Goal: Task Accomplishment & Management: Manage account settings

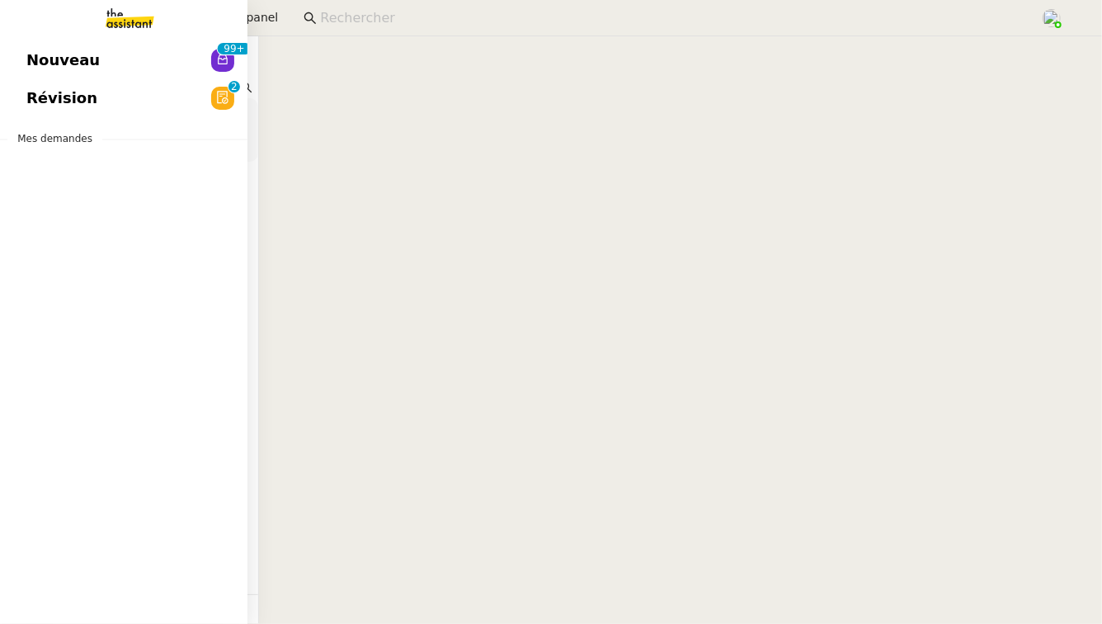
click at [53, 99] on span "Révision" at bounding box center [61, 98] width 71 height 25
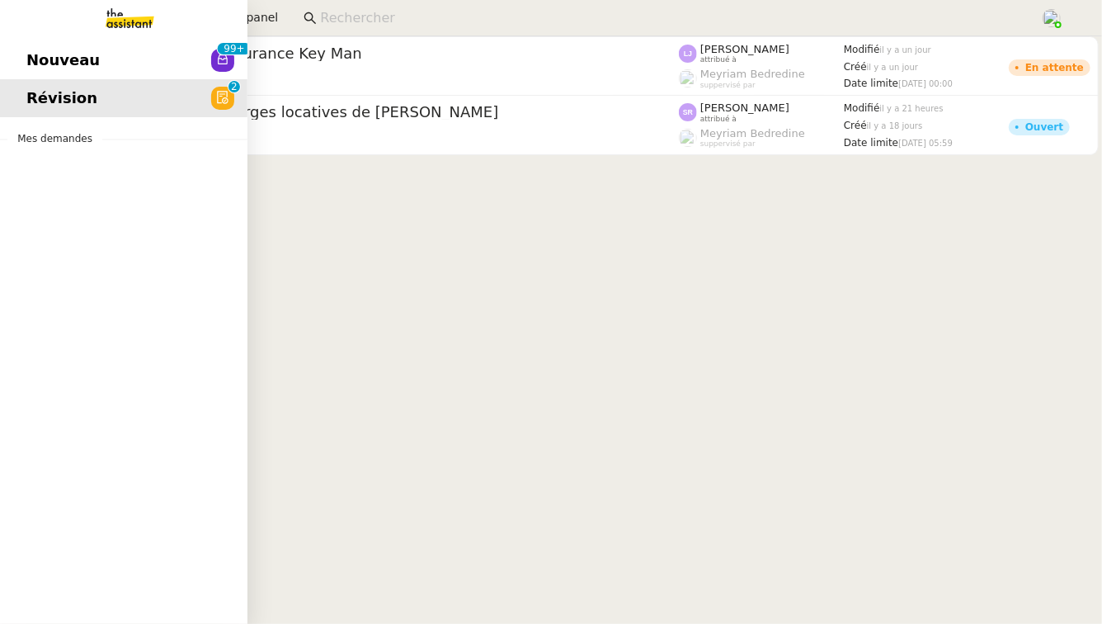
click at [29, 64] on span "Nouveau" at bounding box center [62, 60] width 73 height 25
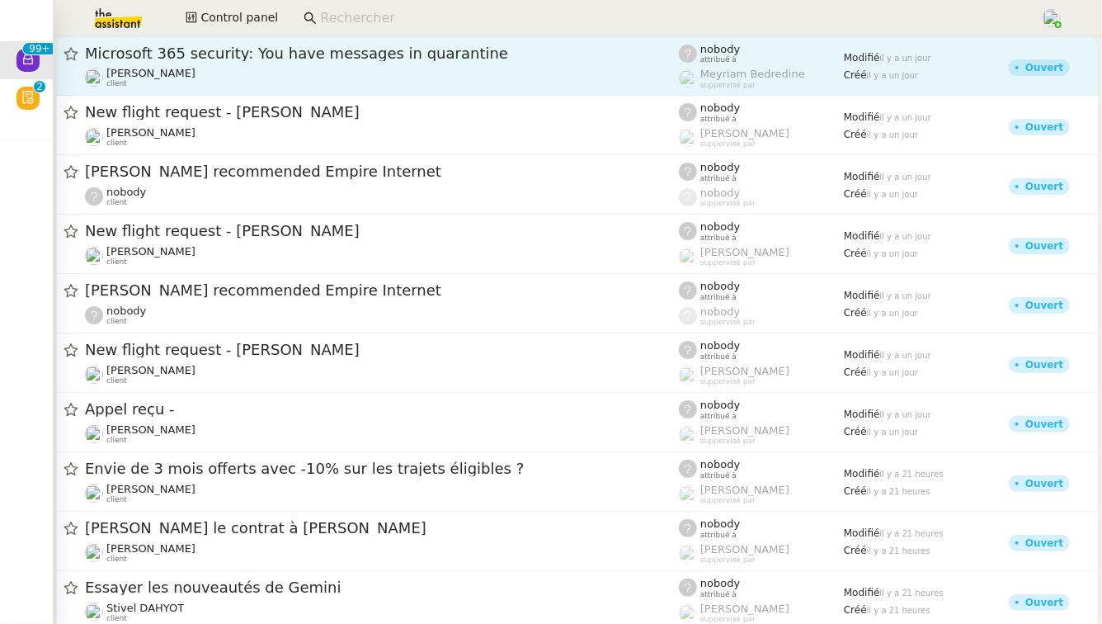
click at [467, 43] on link "Microsoft 365 security: You have messages in quarantine [PERSON_NAME] client no…" at bounding box center [577, 65] width 1043 height 59
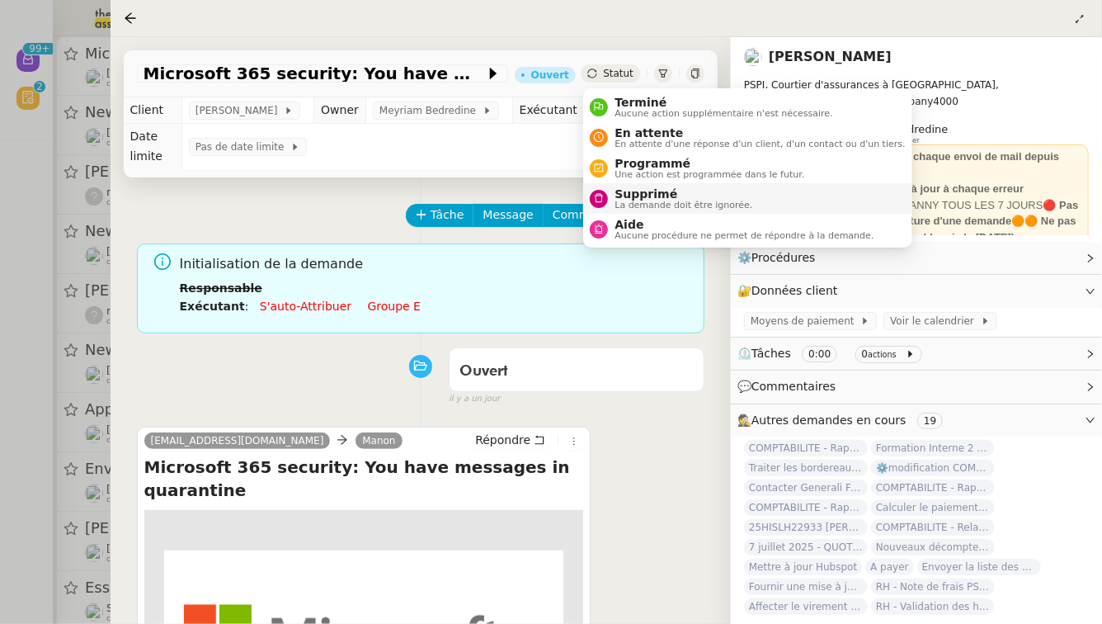
click at [627, 198] on span "Supprimé" at bounding box center [684, 193] width 138 height 13
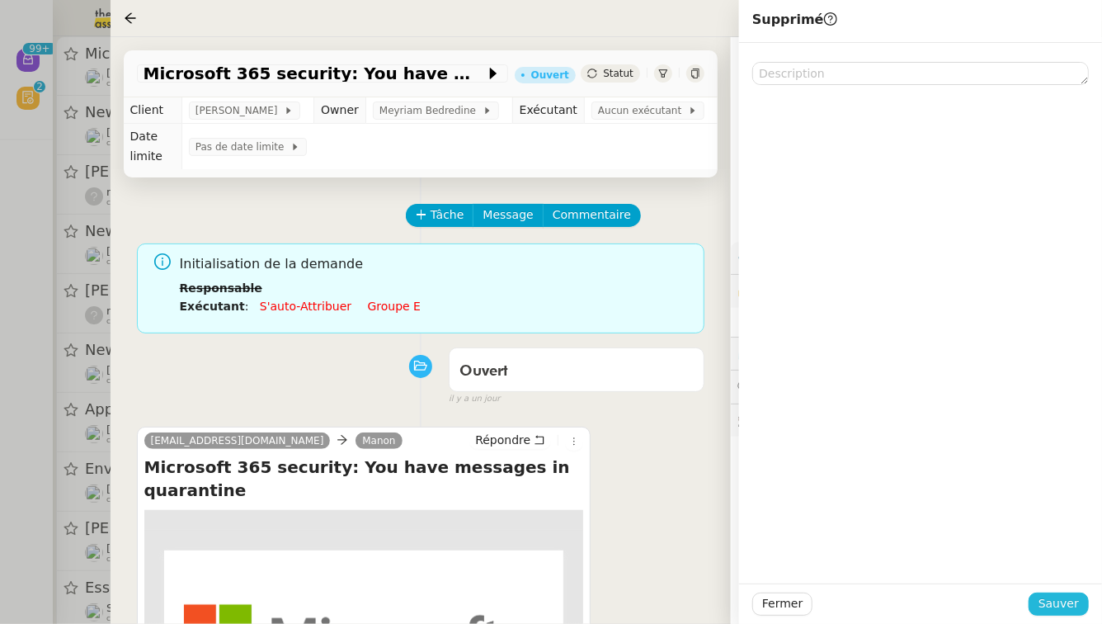
click at [1060, 607] on span "Sauver" at bounding box center [1059, 603] width 40 height 19
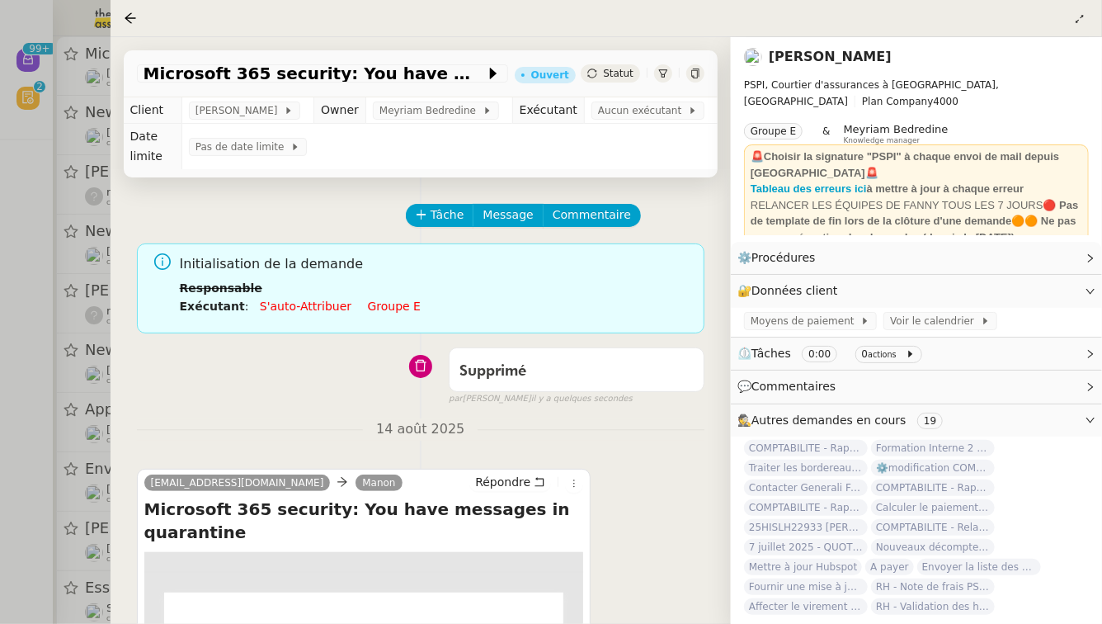
click at [38, 325] on div at bounding box center [551, 312] width 1102 height 624
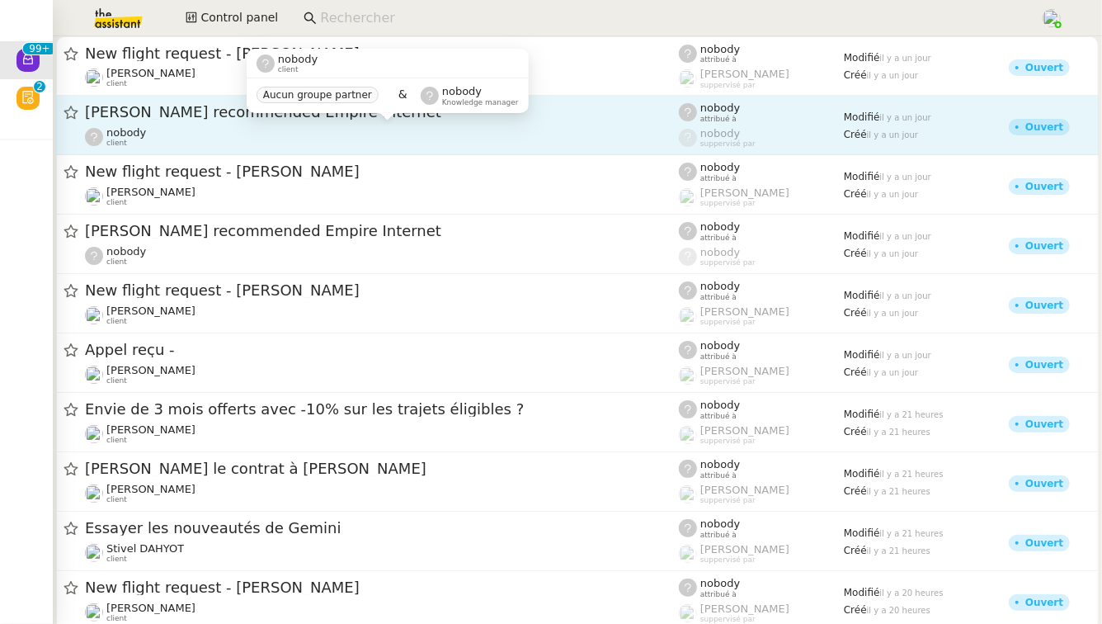
click at [131, 141] on div "nobody client" at bounding box center [126, 136] width 40 height 21
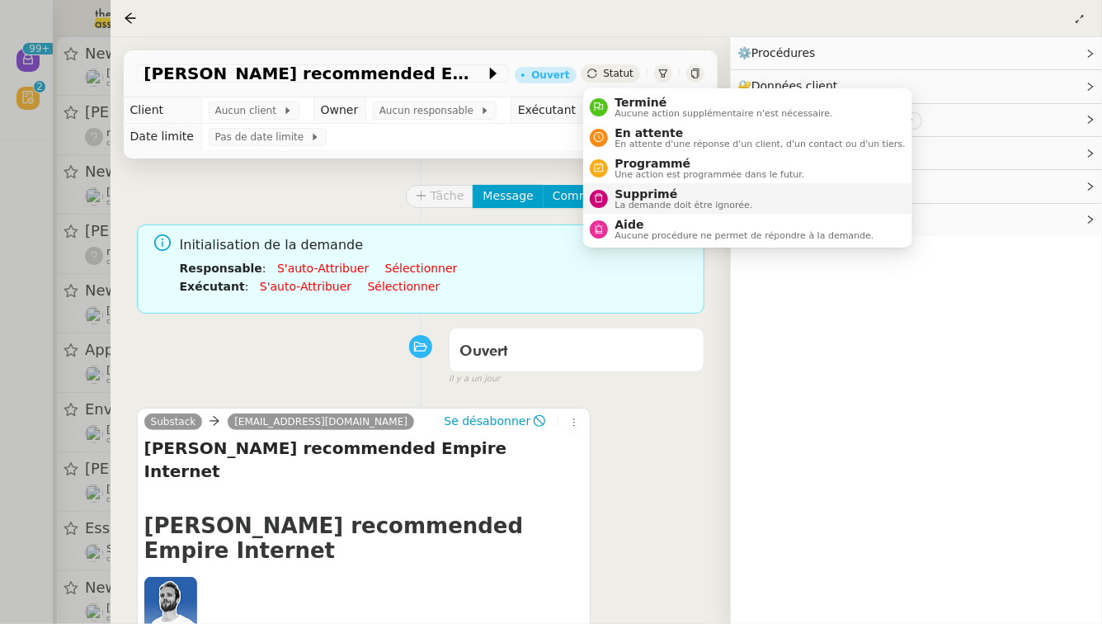
click at [645, 199] on span "Supprimé" at bounding box center [684, 193] width 138 height 13
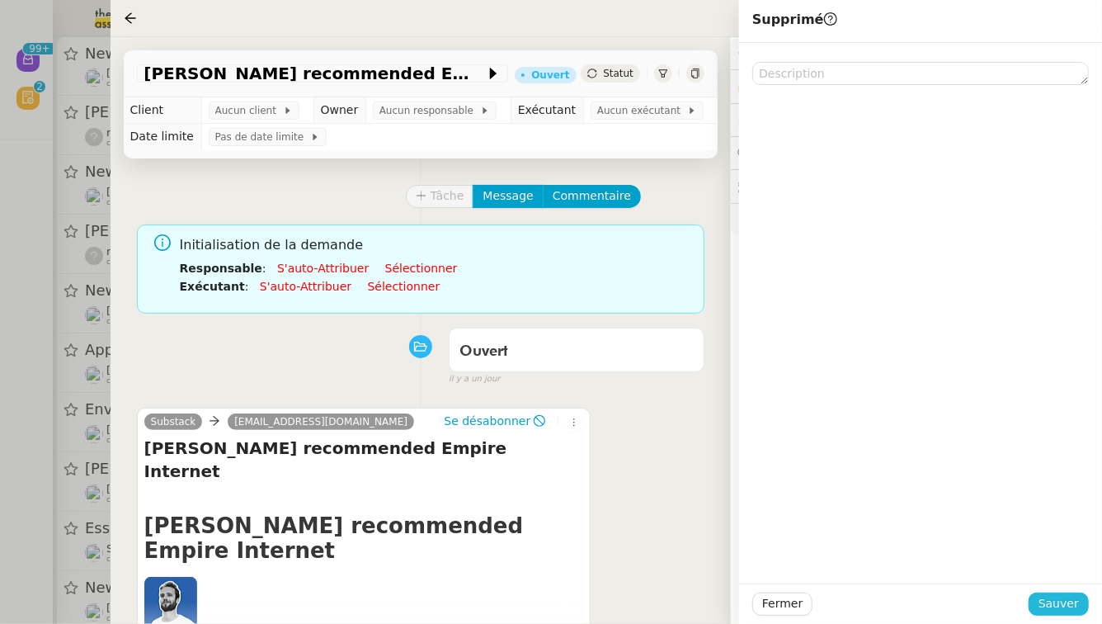
click at [1081, 607] on button "Sauver" at bounding box center [1059, 603] width 60 height 23
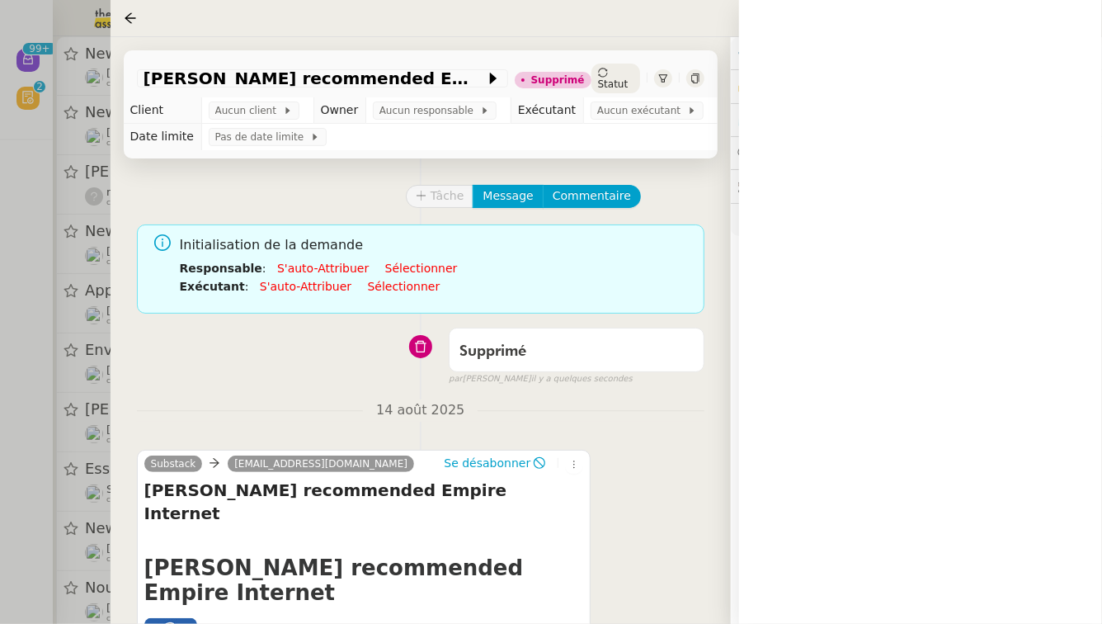
click at [0, 341] on div at bounding box center [551, 312] width 1102 height 624
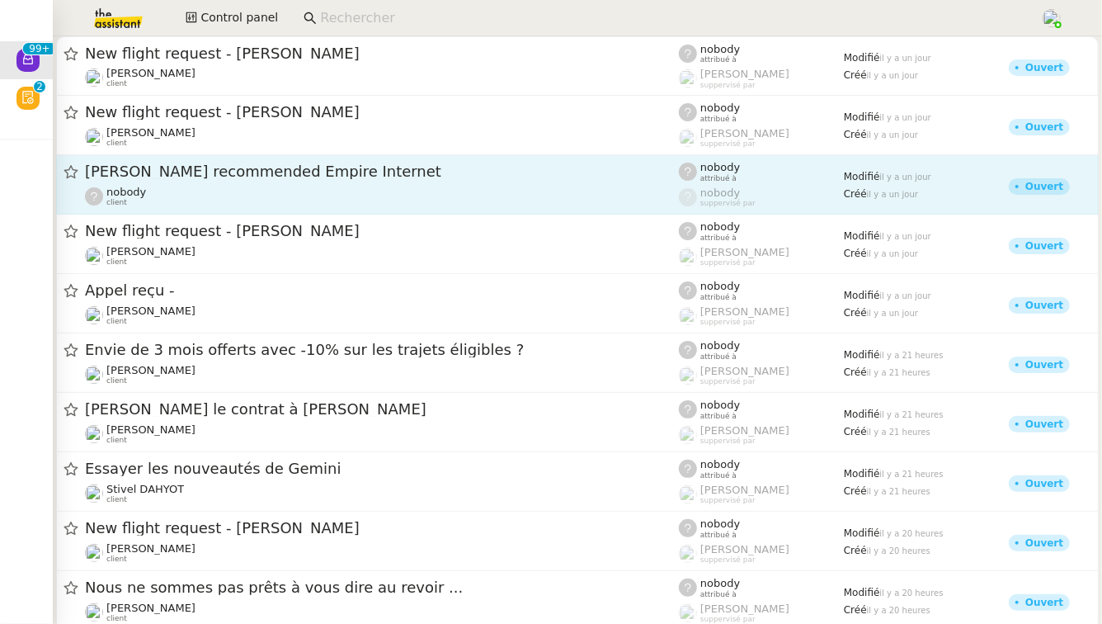
click at [328, 173] on span "Hugo Bentz recommended Empire Internet" at bounding box center [382, 171] width 594 height 15
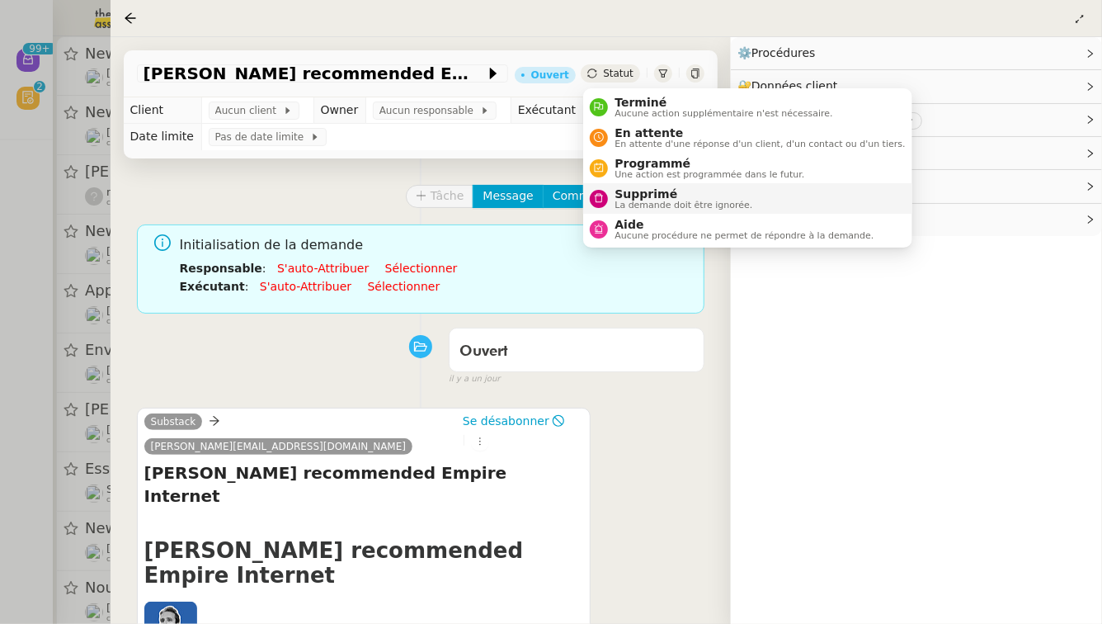
click at [641, 195] on span "Supprimé" at bounding box center [684, 193] width 138 height 13
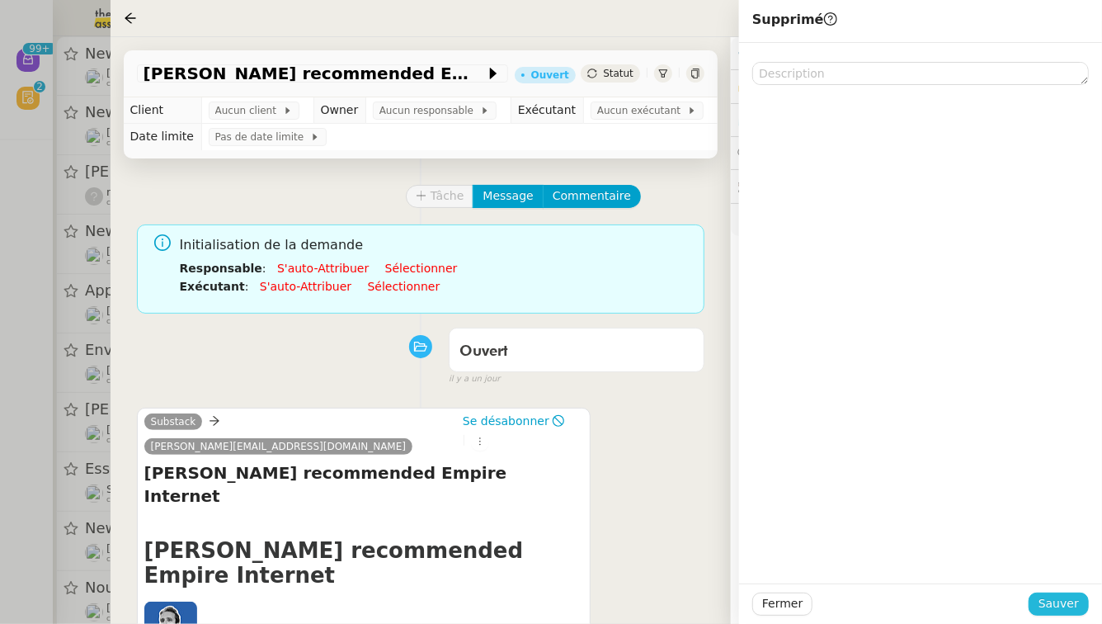
click at [1083, 601] on button "Sauver" at bounding box center [1059, 603] width 60 height 23
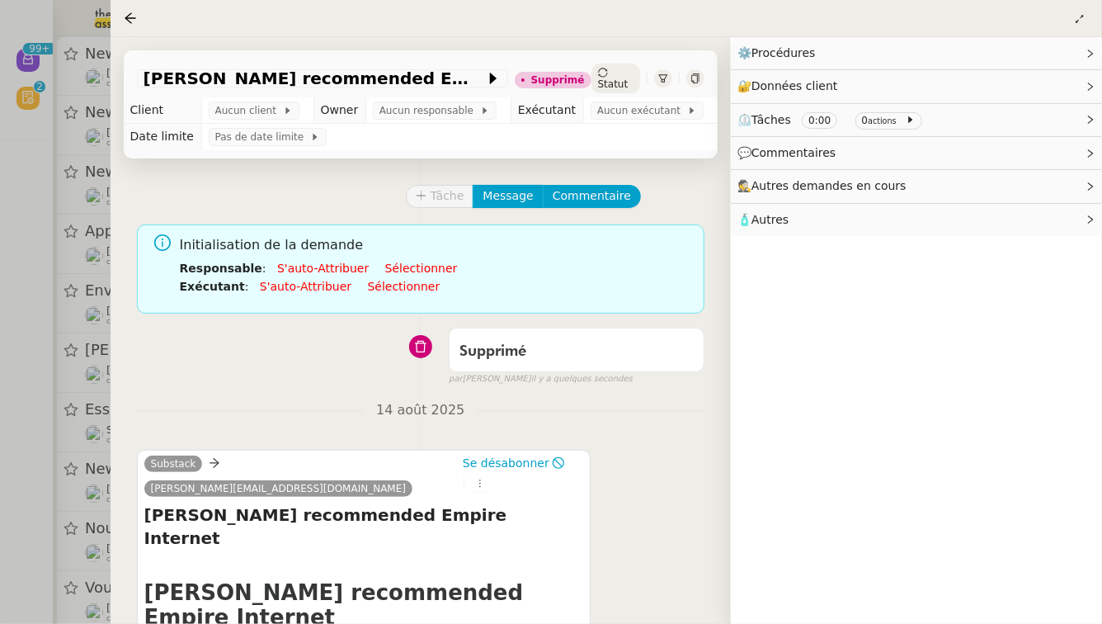
click at [0, 257] on div at bounding box center [551, 312] width 1102 height 624
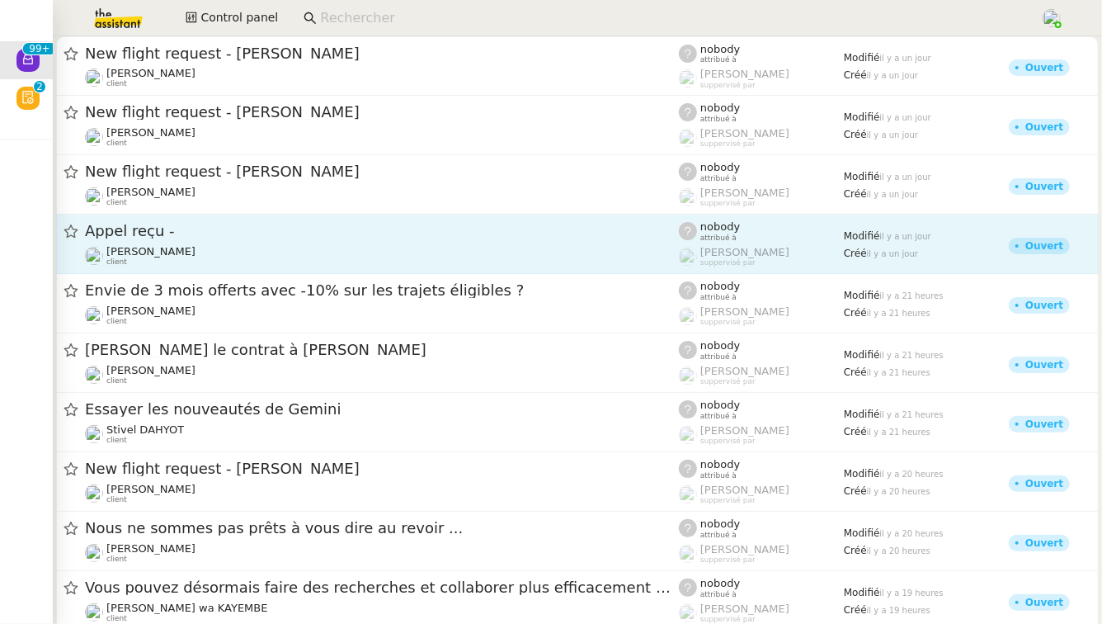
click at [226, 237] on span "Appel reçu -" at bounding box center [382, 231] width 594 height 15
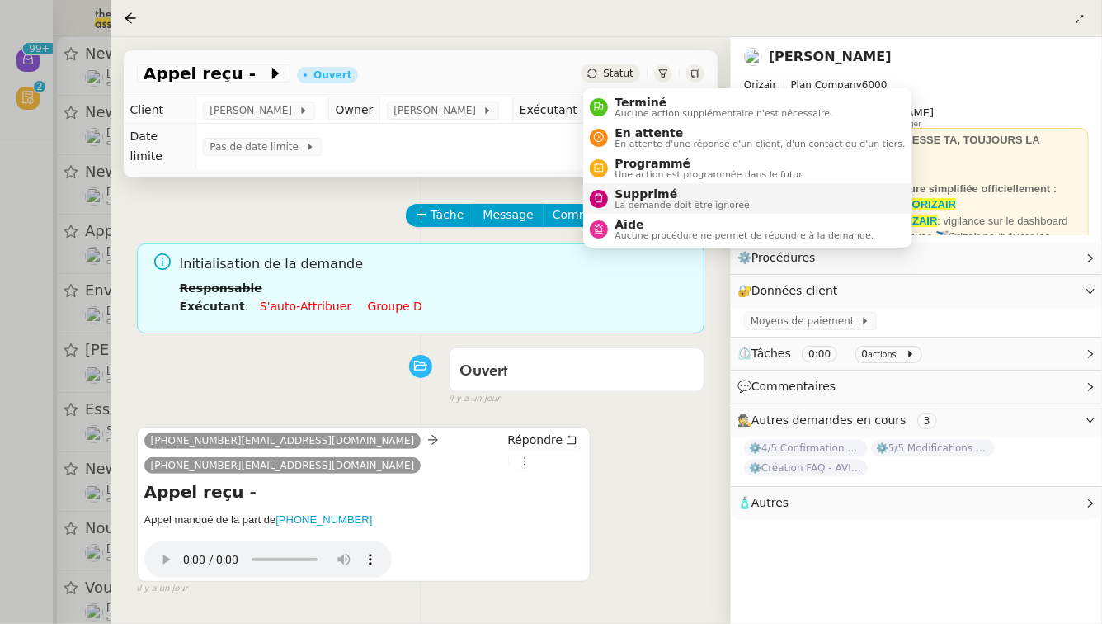
click at [619, 193] on span "Supprimé" at bounding box center [684, 193] width 138 height 13
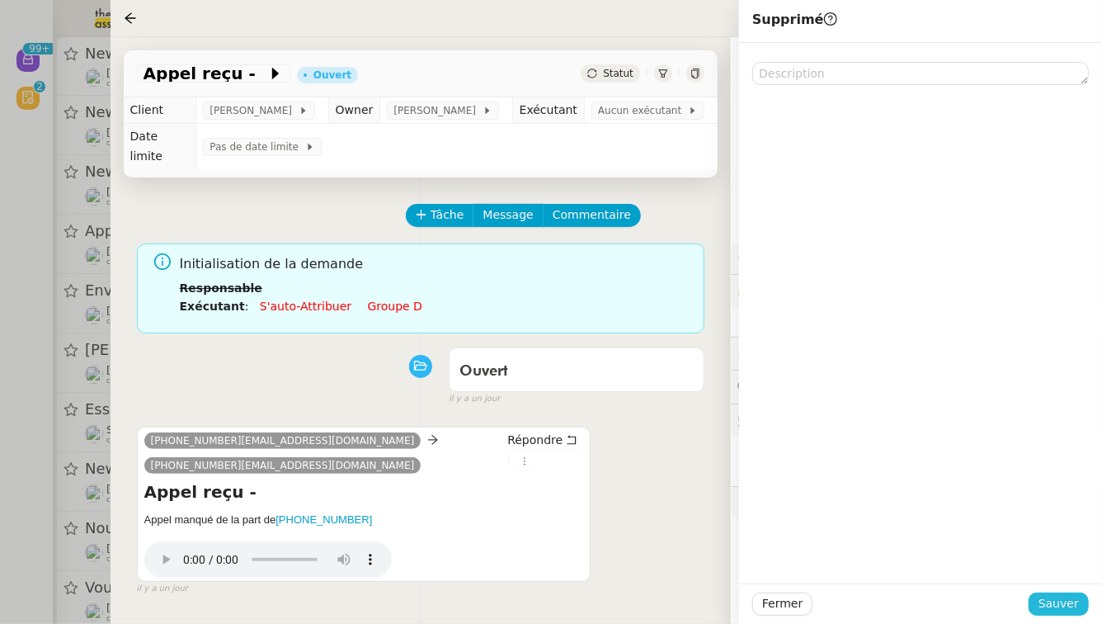
click at [1061, 601] on span "Sauver" at bounding box center [1059, 603] width 40 height 19
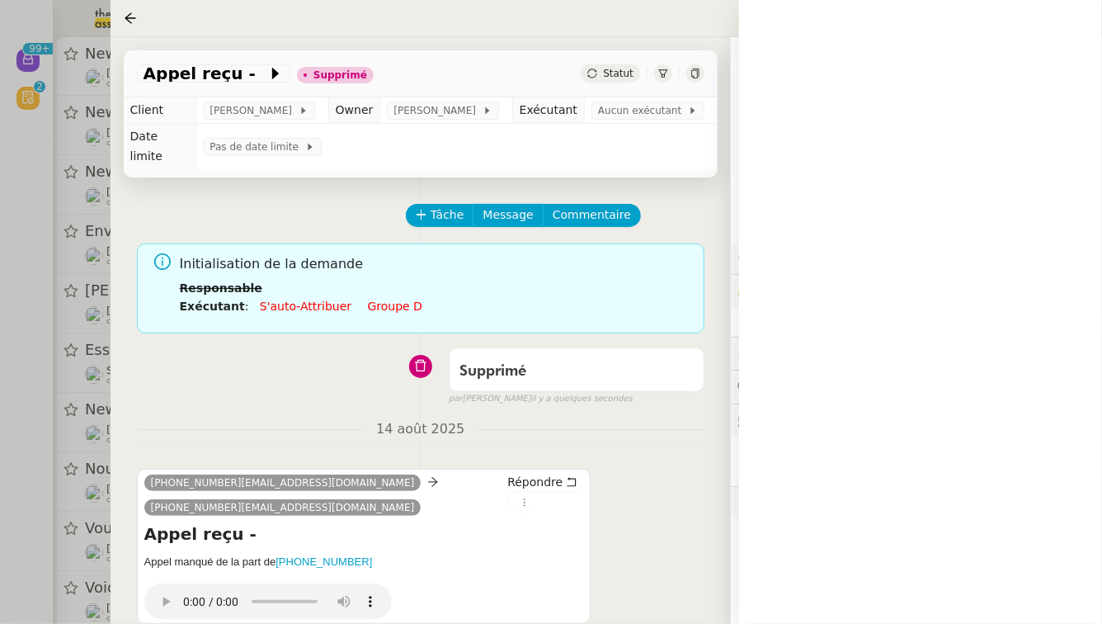
click at [0, 310] on div at bounding box center [551, 312] width 1102 height 624
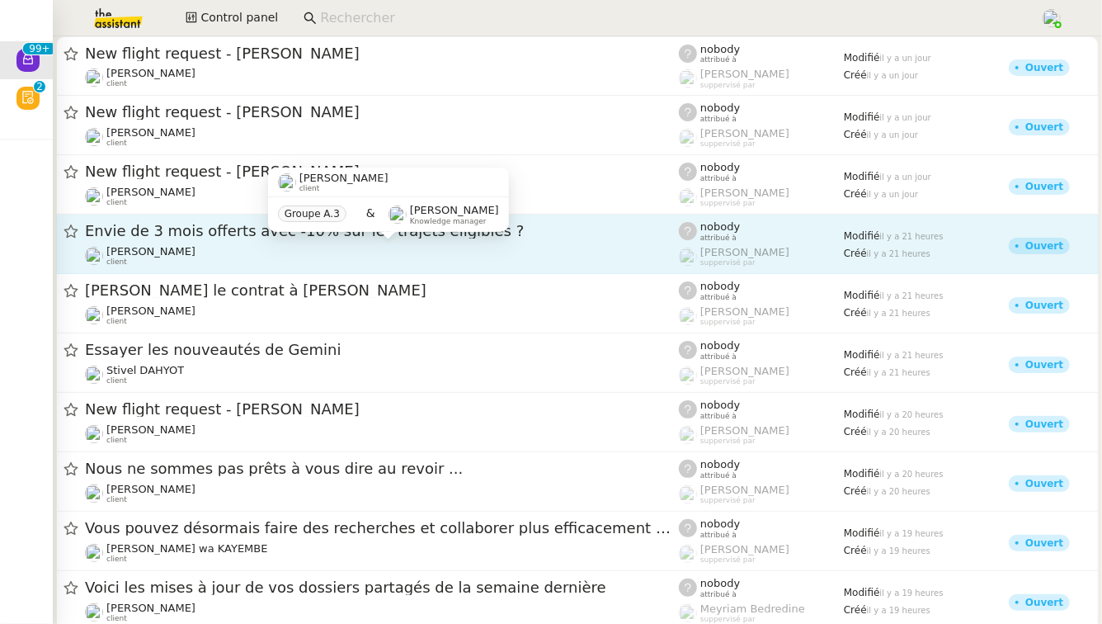
click at [263, 258] on div "Maxime Robert-Colin client" at bounding box center [382, 255] width 594 height 21
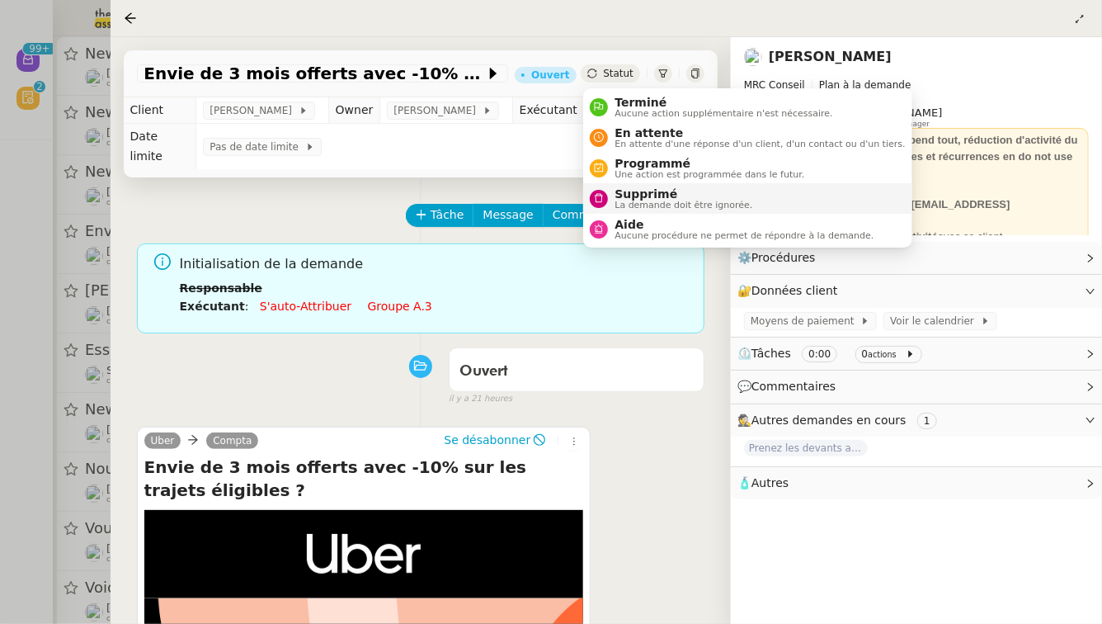
click at [624, 198] on span "Supprimé" at bounding box center [684, 193] width 138 height 13
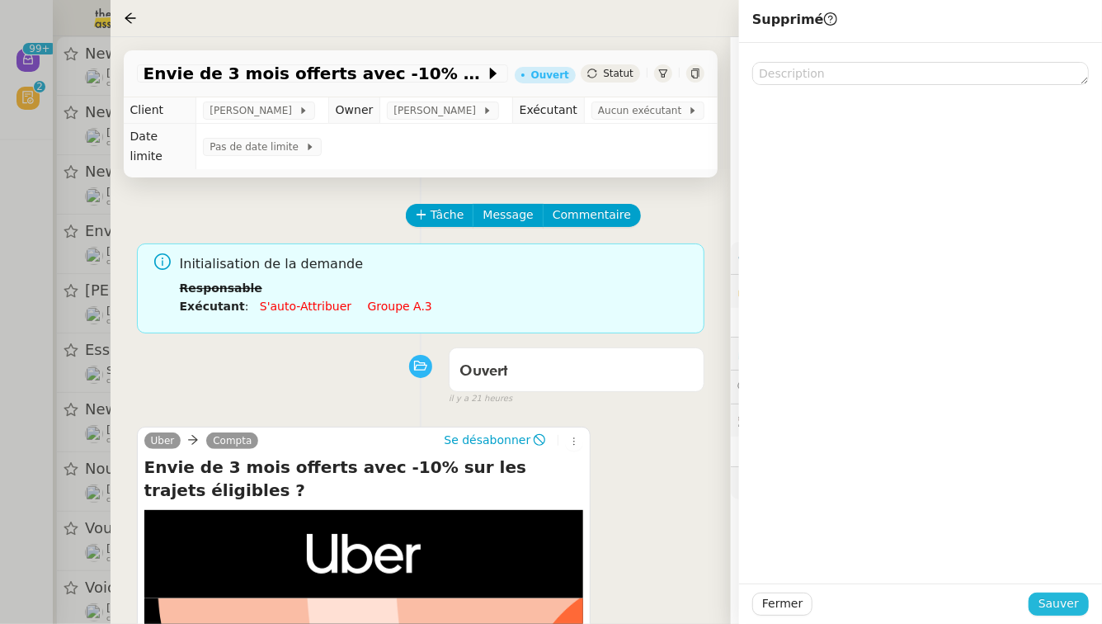
click at [1067, 601] on span "Sauver" at bounding box center [1059, 603] width 40 height 19
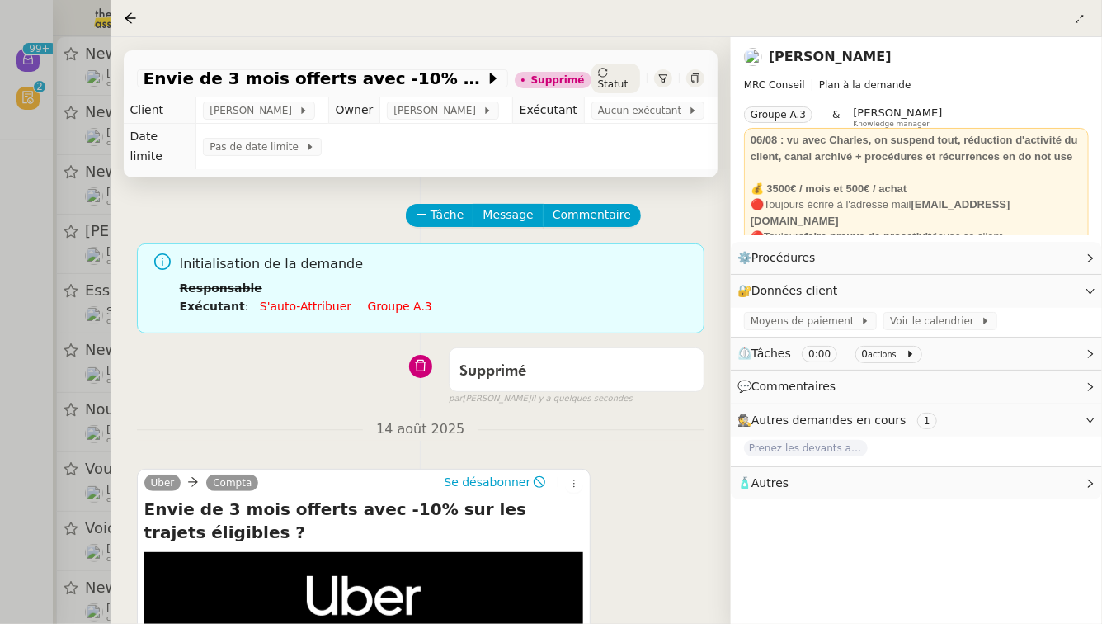
click at [54, 299] on div at bounding box center [551, 312] width 1102 height 624
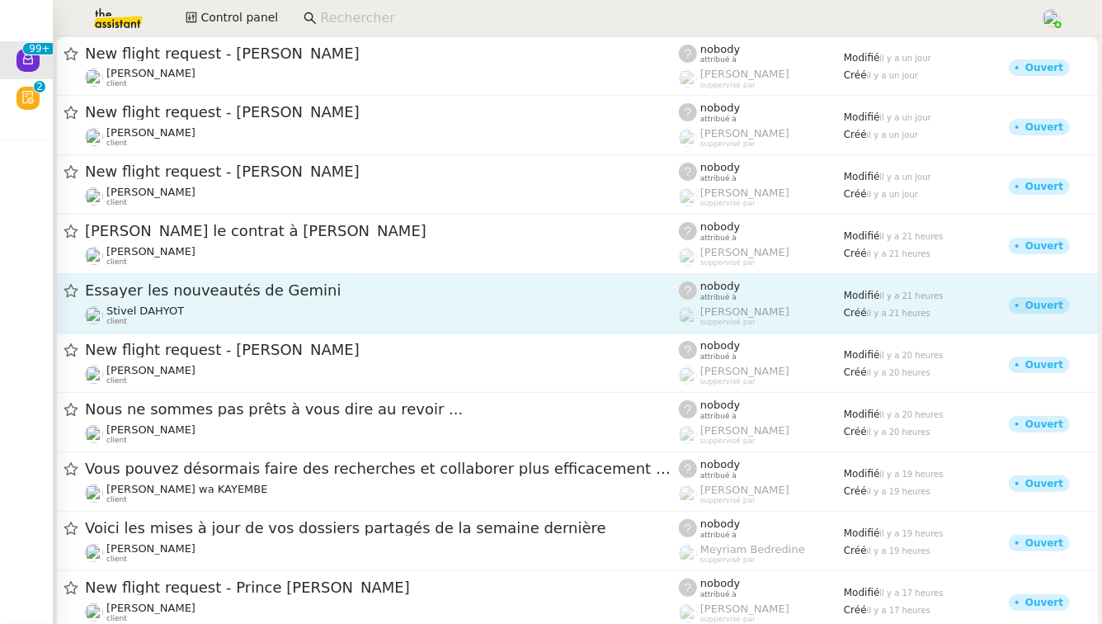
click at [302, 302] on div "Essayer les nouveautés de Gemini Stivel DAHYOT client" at bounding box center [382, 302] width 594 height 45
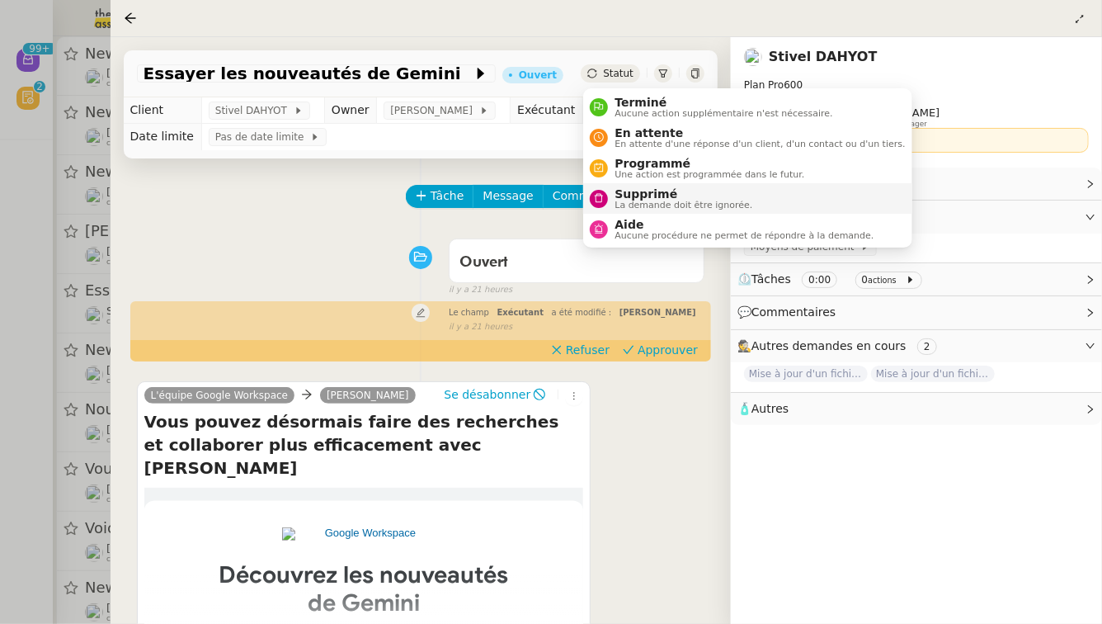
click at [623, 200] on span "La demande doit être ignorée." at bounding box center [684, 204] width 138 height 9
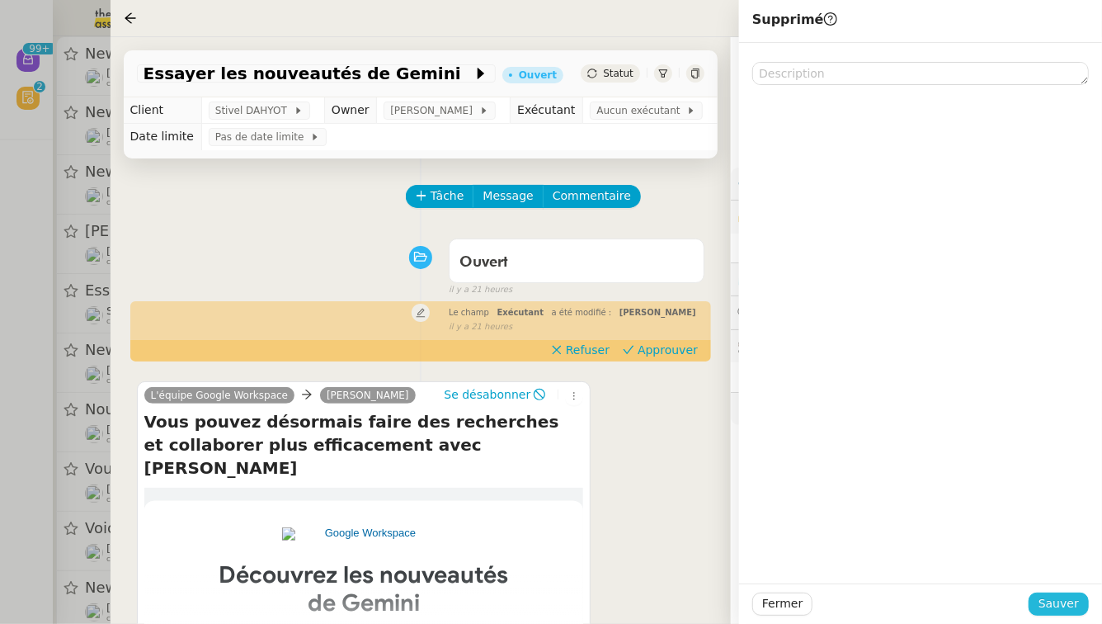
click at [1072, 593] on button "Sauver" at bounding box center [1059, 603] width 60 height 23
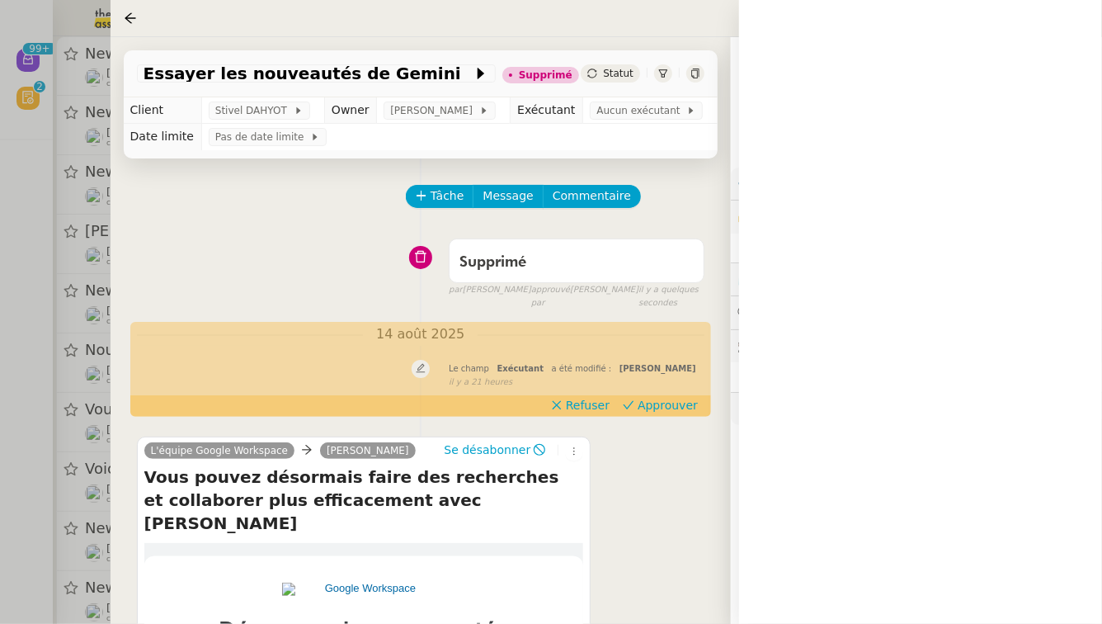
click at [0, 346] on div at bounding box center [551, 312] width 1102 height 624
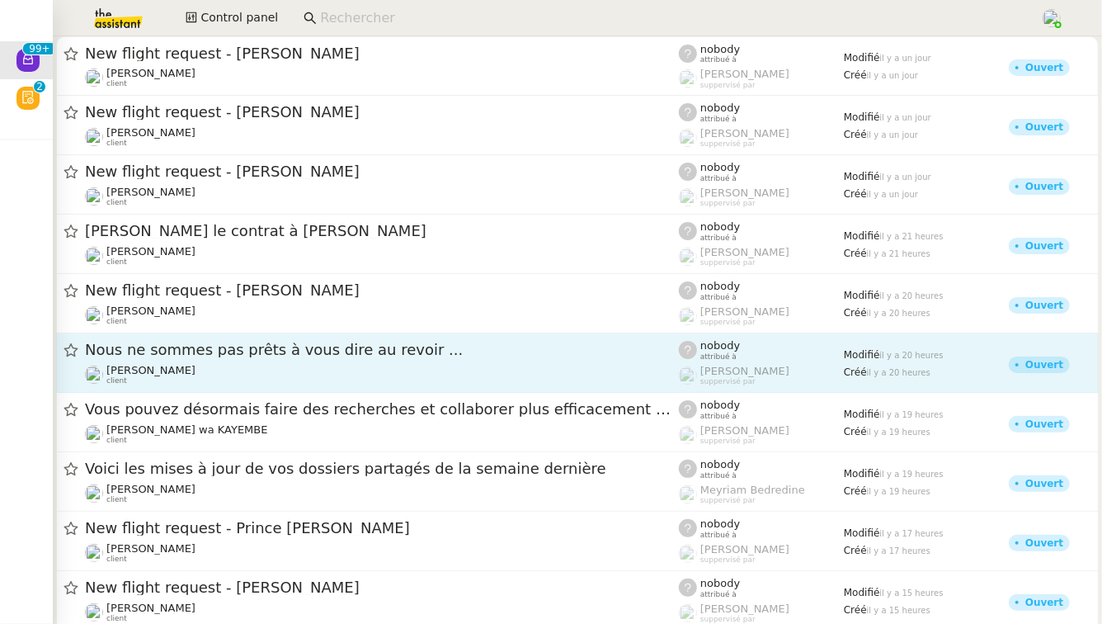
click at [310, 352] on span "Nous ne sommes pas prêts à vous dire au revoir ..." at bounding box center [382, 349] width 594 height 15
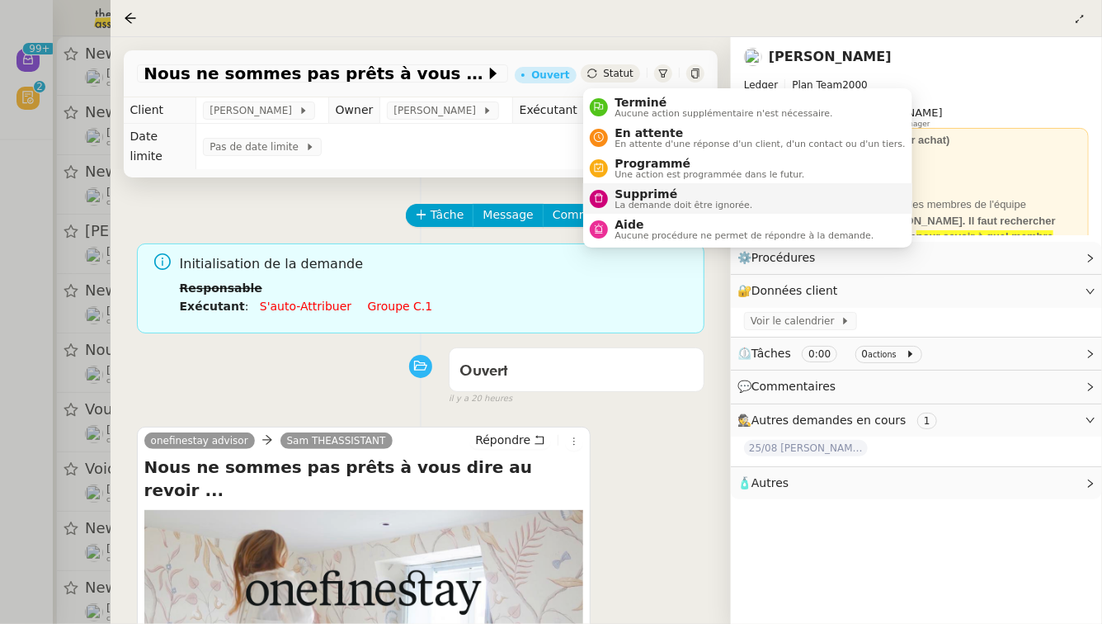
click at [629, 188] on span "Supprimé" at bounding box center [684, 193] width 138 height 13
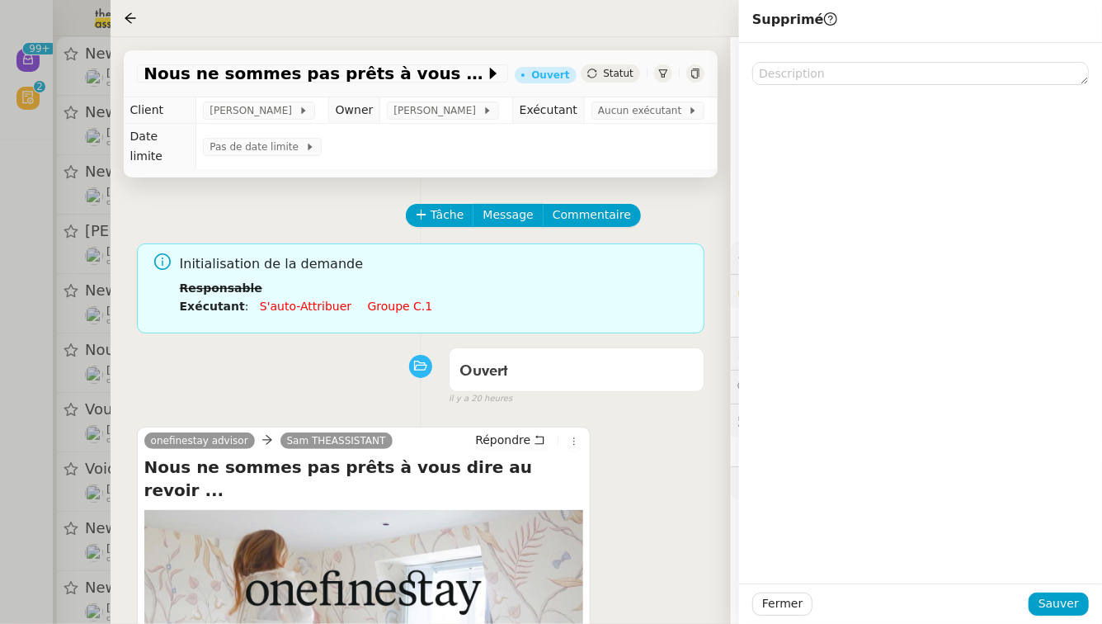
click at [1061, 586] on div "Fermer Sauver" at bounding box center [920, 603] width 363 height 40
click at [1067, 601] on span "Sauver" at bounding box center [1059, 603] width 40 height 19
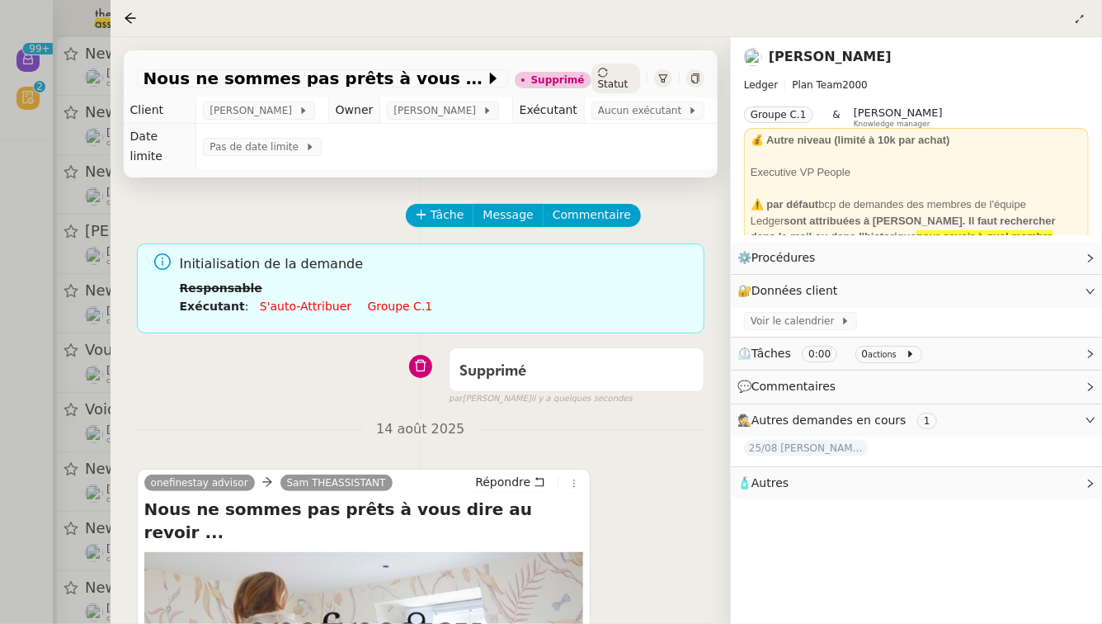
click at [0, 375] on div at bounding box center [551, 312] width 1102 height 624
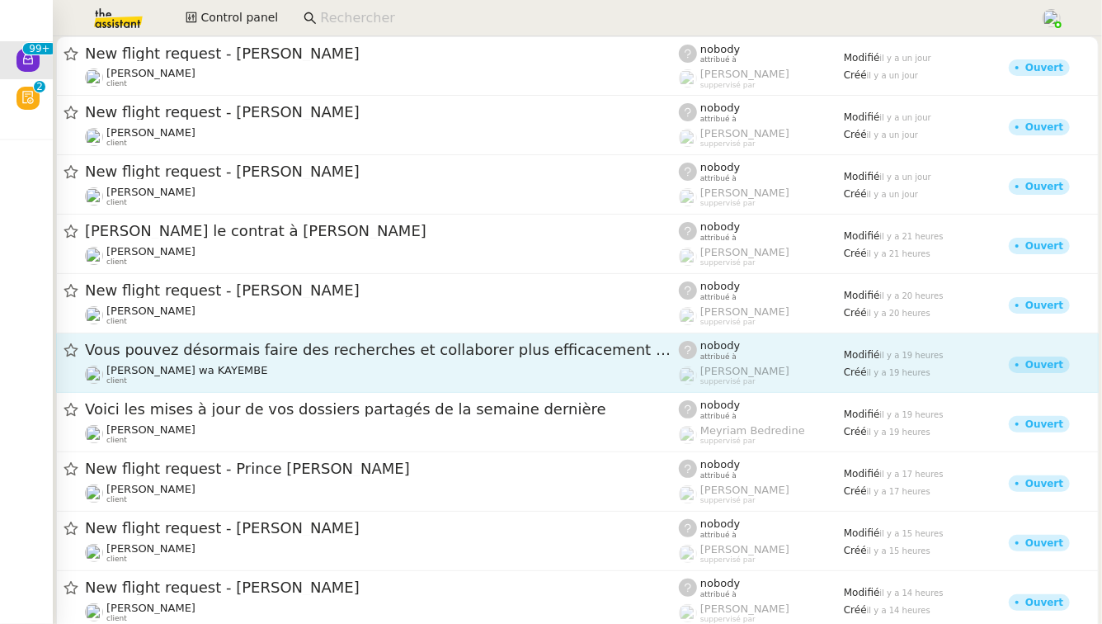
click at [240, 354] on span "Vous pouvez désormais faire des recherches et collaborer plus efficacement avec…" at bounding box center [382, 349] width 594 height 15
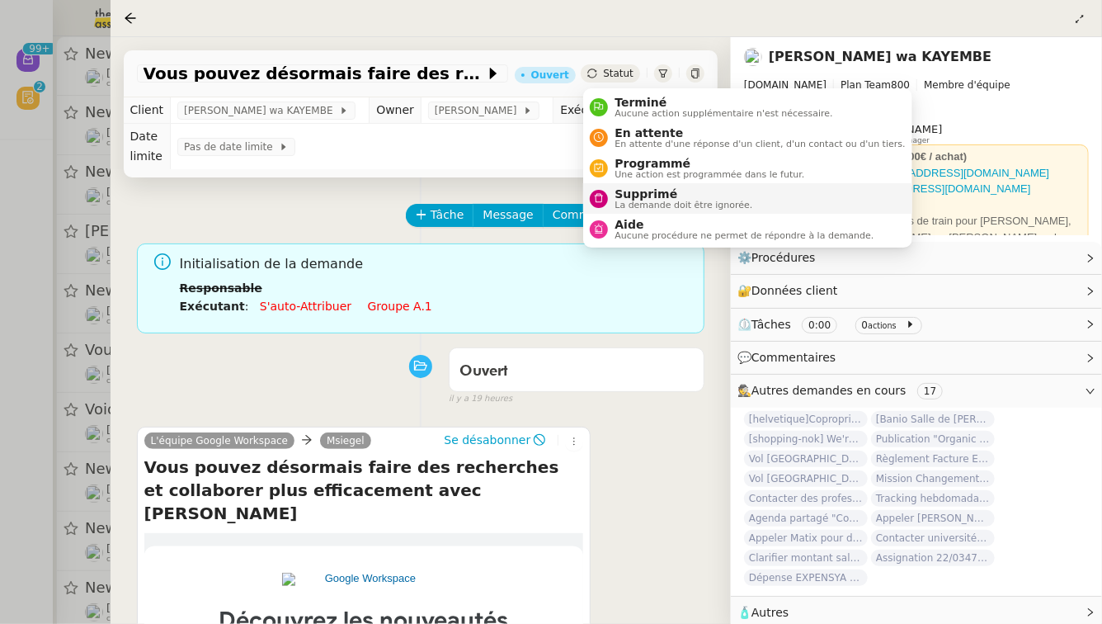
click at [632, 191] on span "Supprimé" at bounding box center [684, 193] width 138 height 13
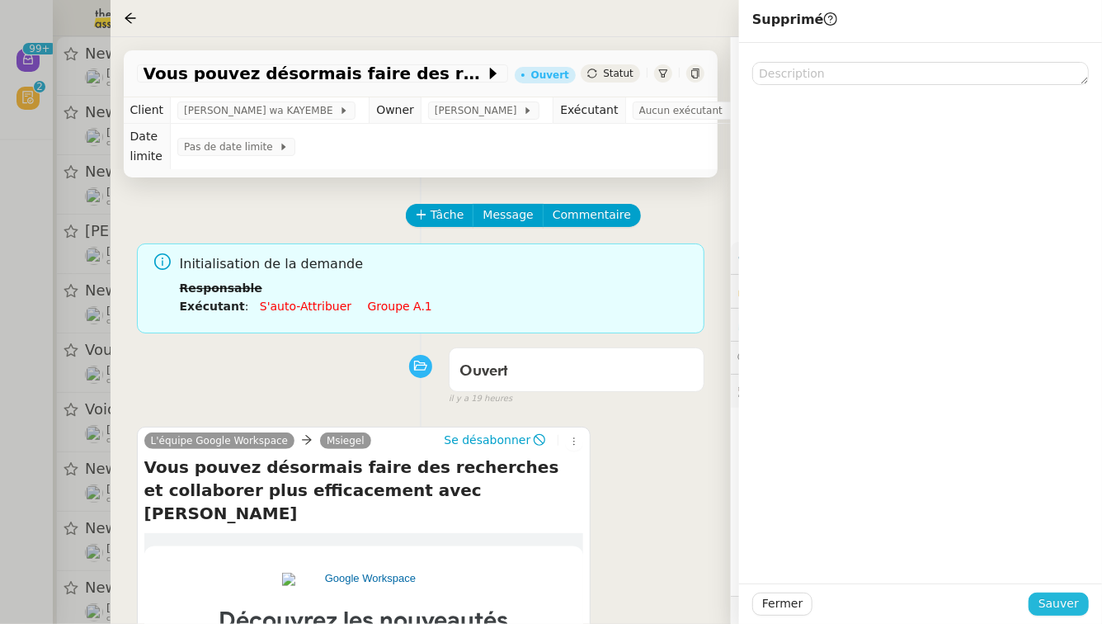
click at [1066, 601] on span "Sauver" at bounding box center [1059, 603] width 40 height 19
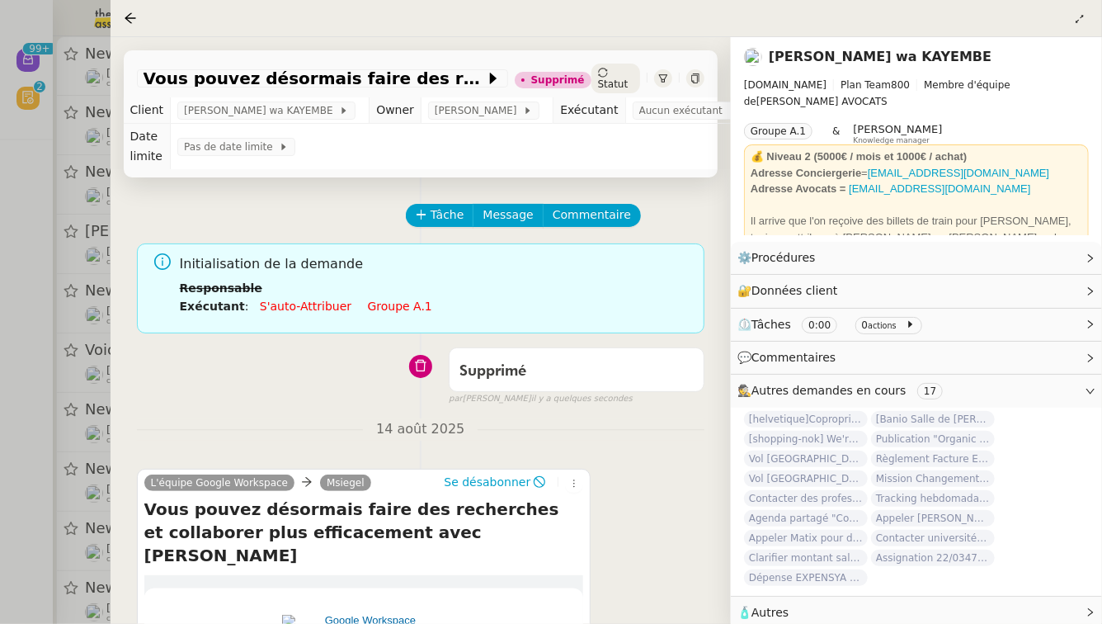
click at [0, 391] on div at bounding box center [551, 312] width 1102 height 624
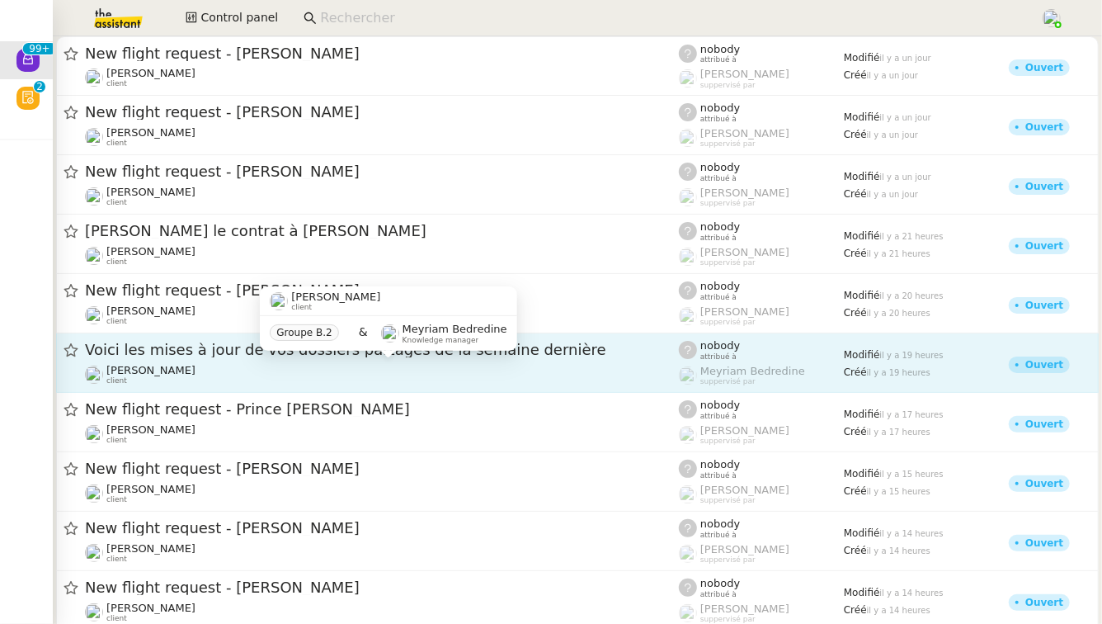
click at [370, 370] on div "Gabriel CIAN client" at bounding box center [382, 374] width 594 height 21
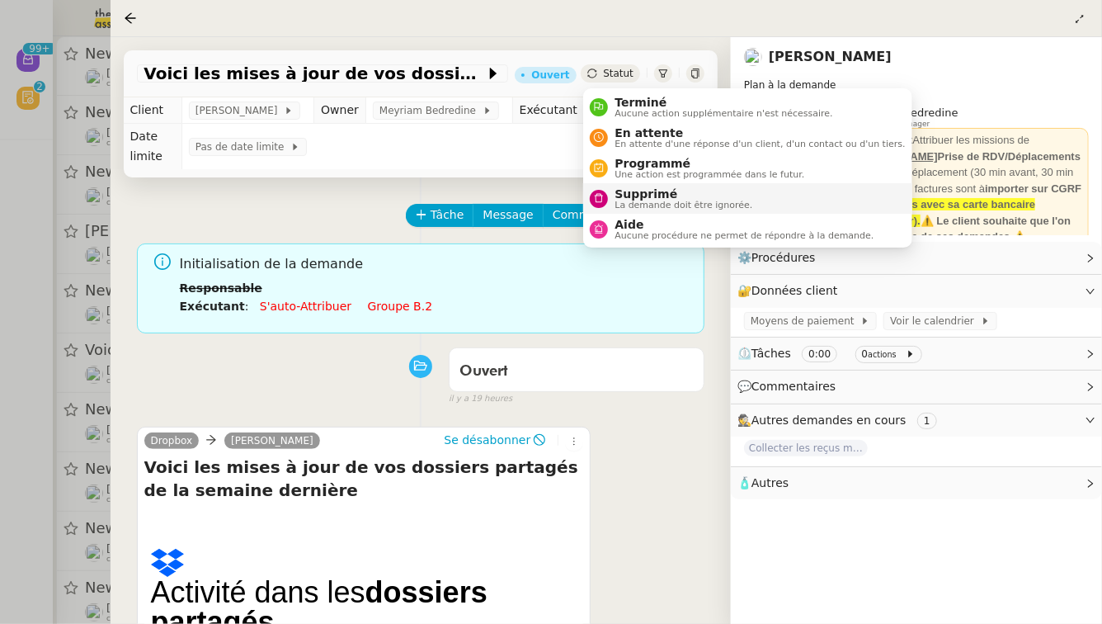
click at [647, 193] on span "Supprimé" at bounding box center [684, 193] width 138 height 13
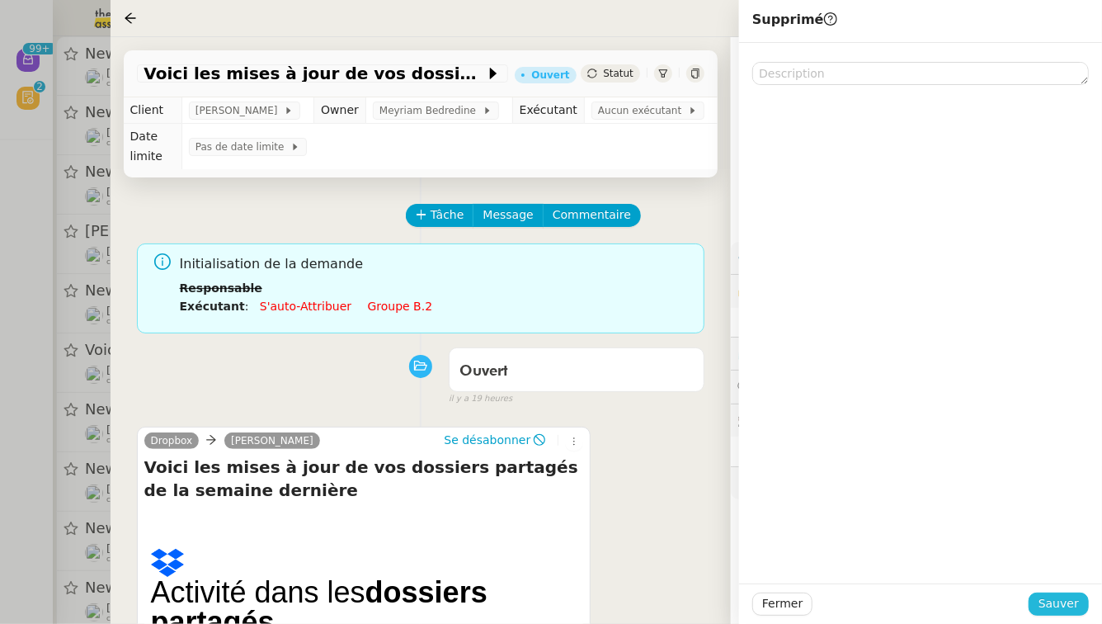
click at [1065, 611] on span "Sauver" at bounding box center [1059, 603] width 40 height 19
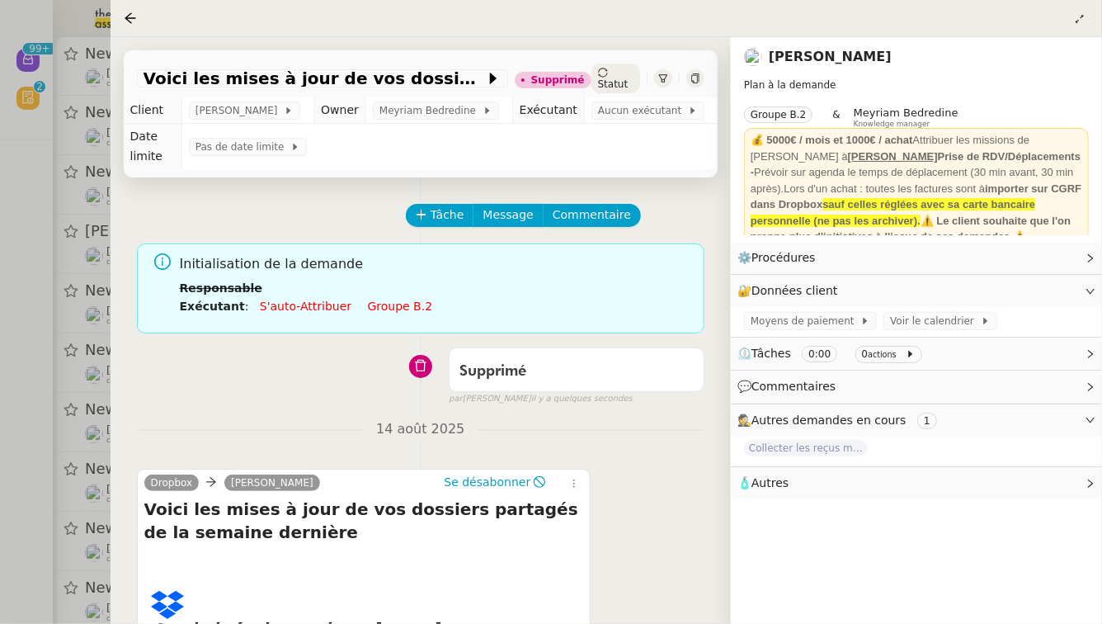
click at [0, 330] on div at bounding box center [551, 312] width 1102 height 624
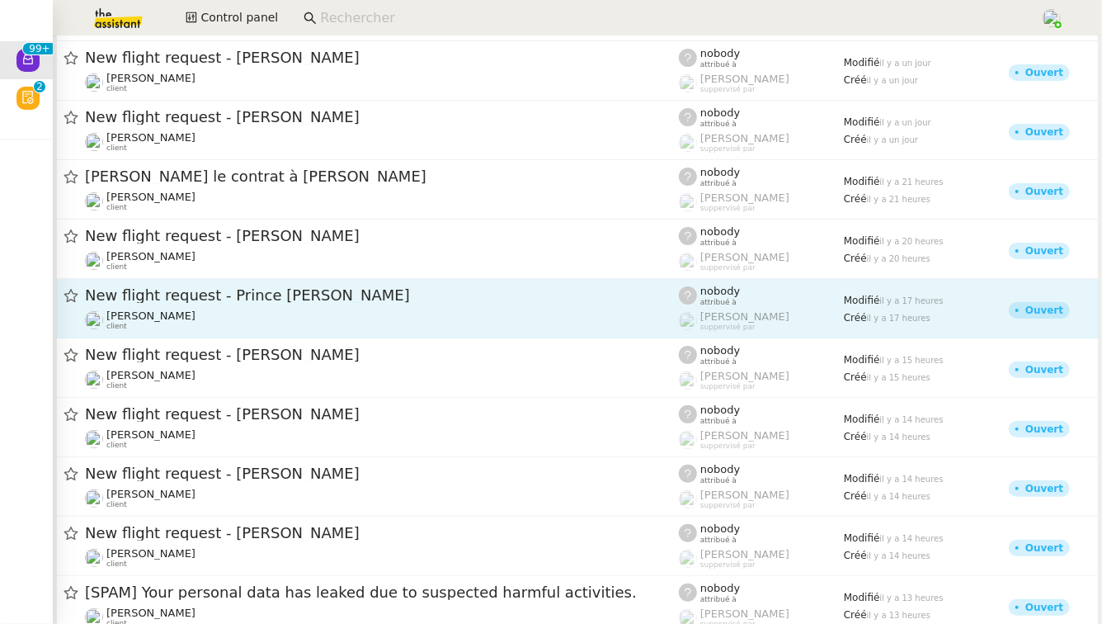
scroll to position [58, 0]
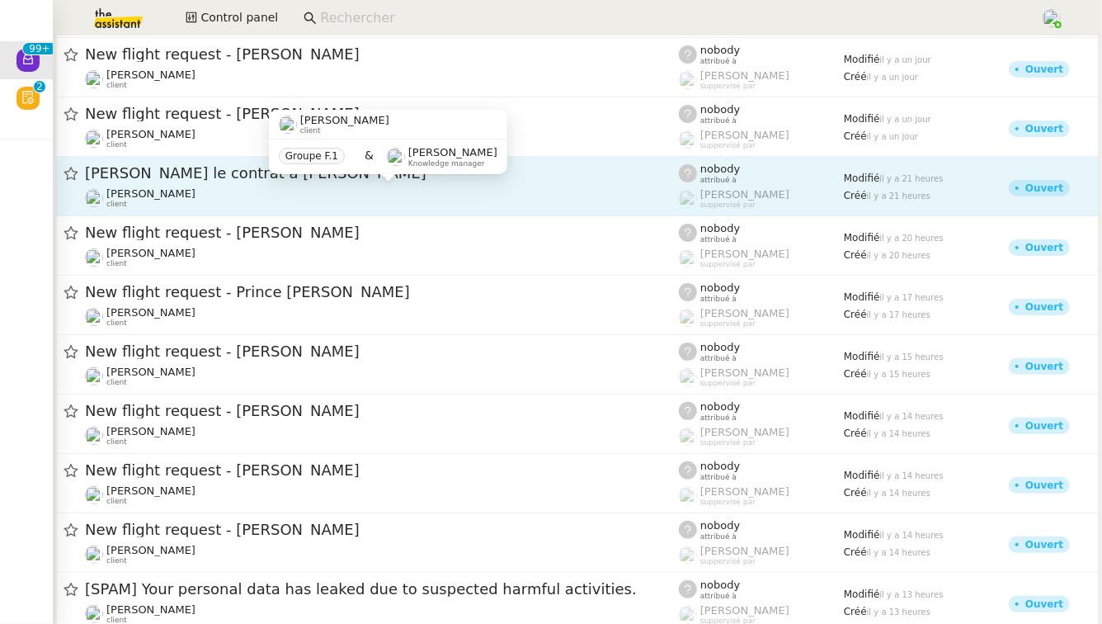
click at [386, 205] on div "Vitor Alvites client" at bounding box center [382, 197] width 594 height 21
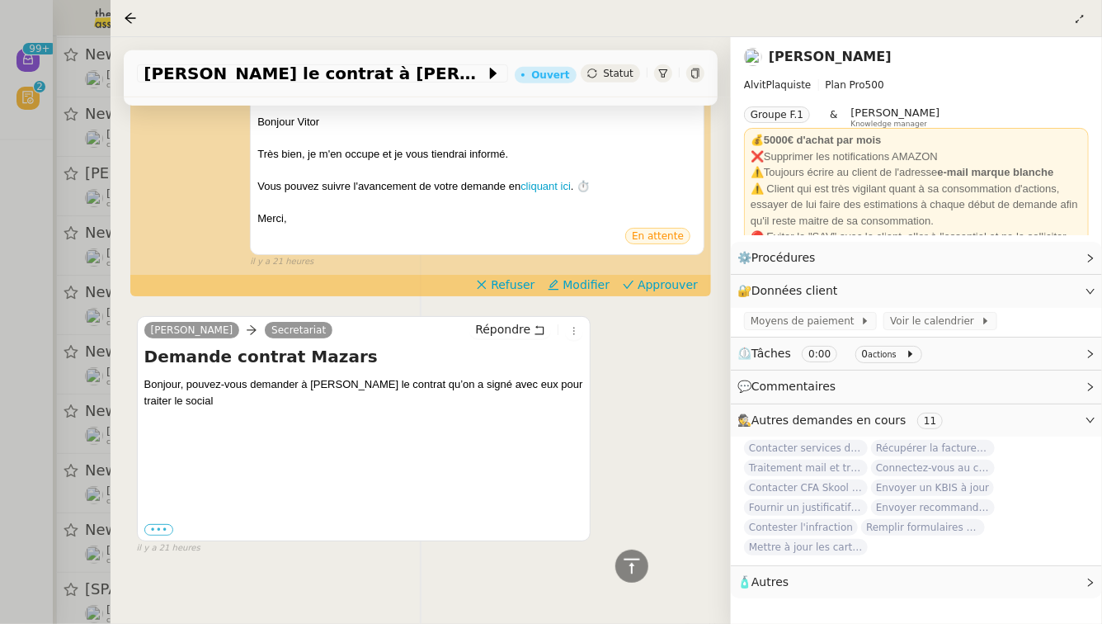
scroll to position [417, 0]
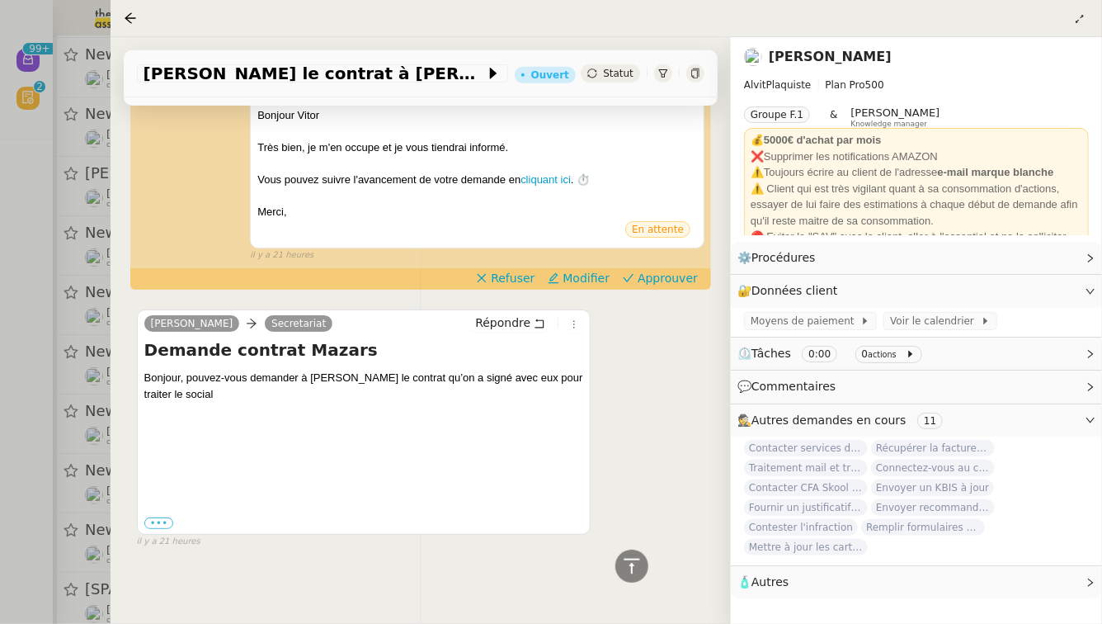
click at [2, 323] on div at bounding box center [551, 312] width 1102 height 624
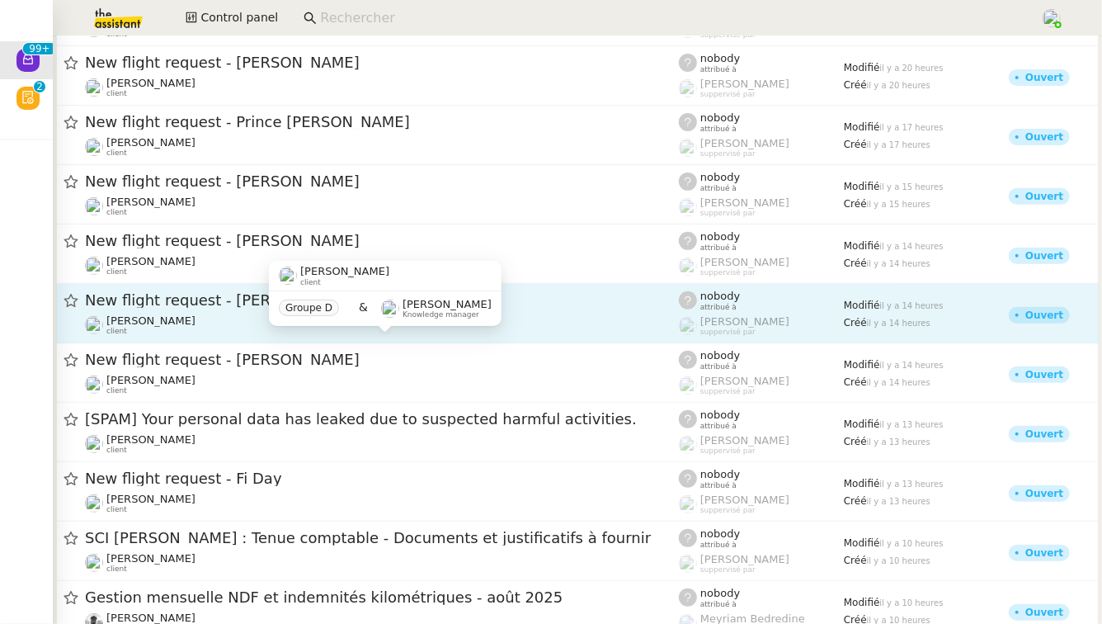
scroll to position [238, 0]
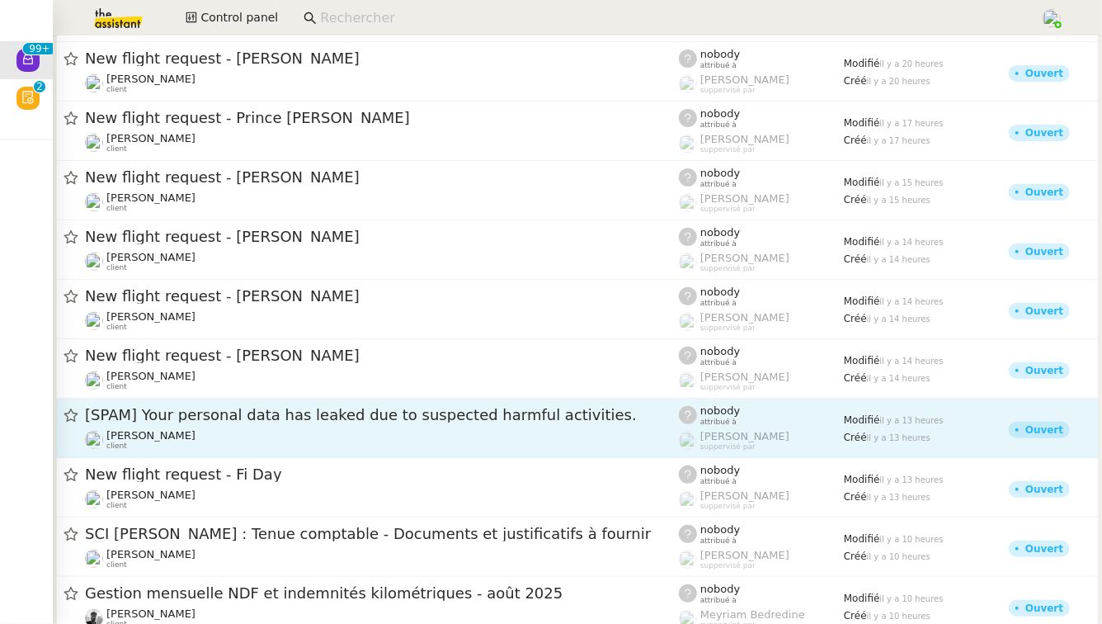
click at [281, 441] on div "Gilbert AVAKIAN client" at bounding box center [382, 439] width 594 height 21
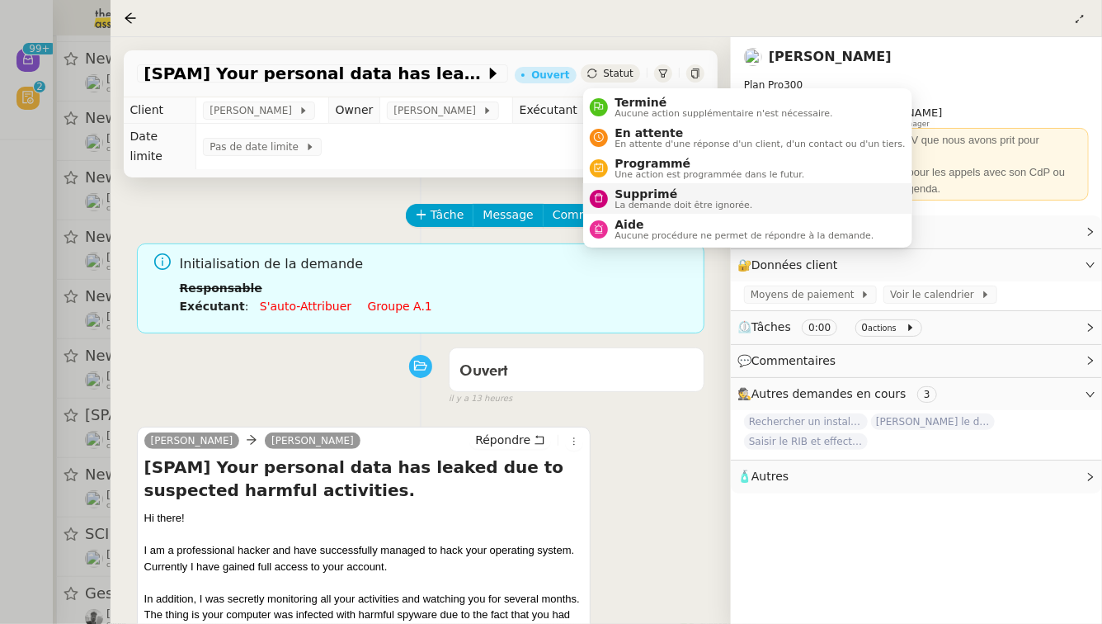
click at [623, 197] on span "Supprimé" at bounding box center [684, 193] width 138 height 13
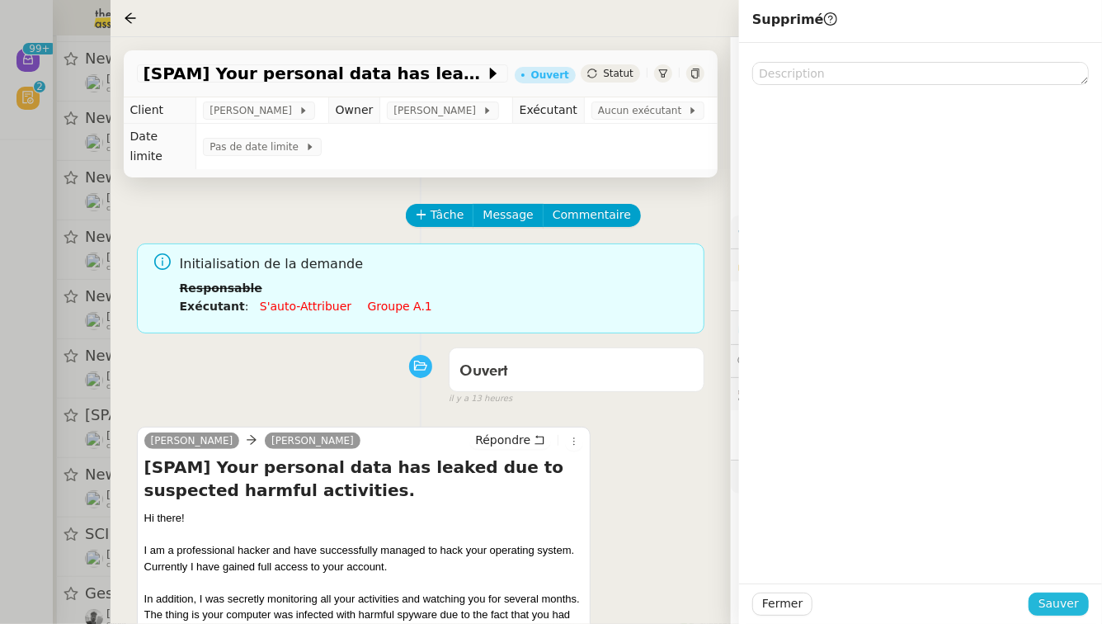
click at [1058, 601] on span "Sauver" at bounding box center [1059, 603] width 40 height 19
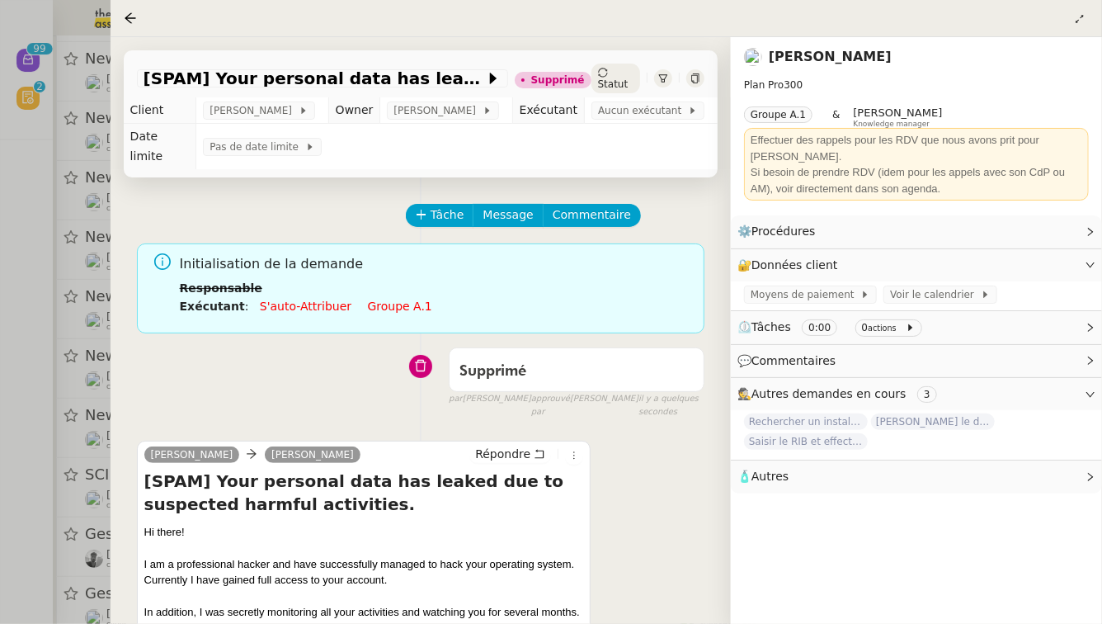
click at [0, 226] on div at bounding box center [551, 312] width 1102 height 624
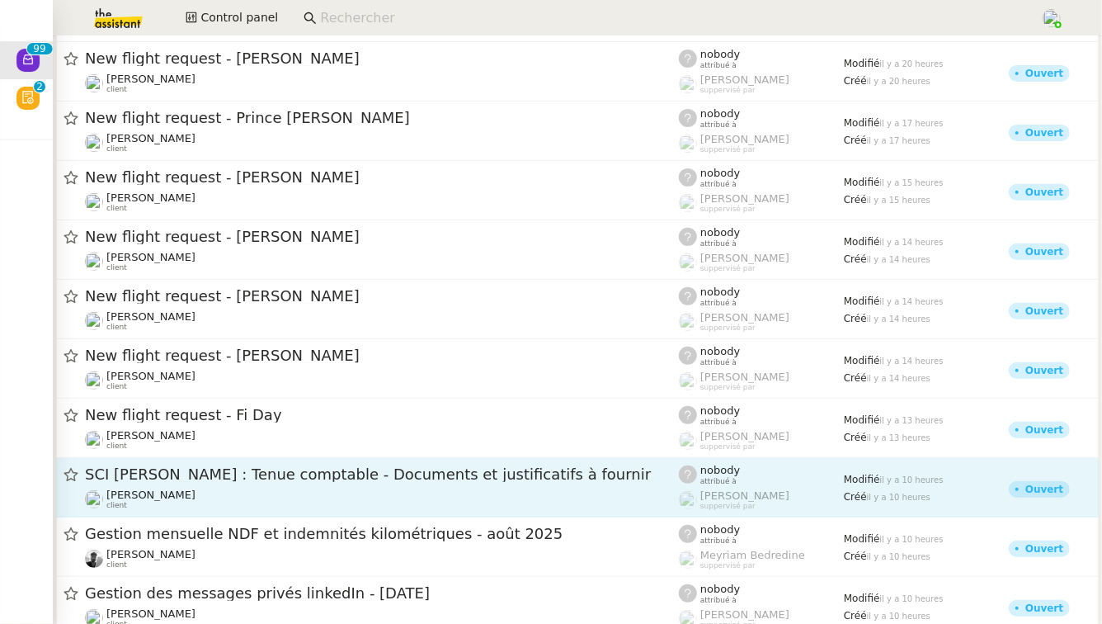
click at [248, 474] on span "SCI AUDREY : Tenue comptable - Documents et justificatifs à fournir" at bounding box center [382, 474] width 594 height 15
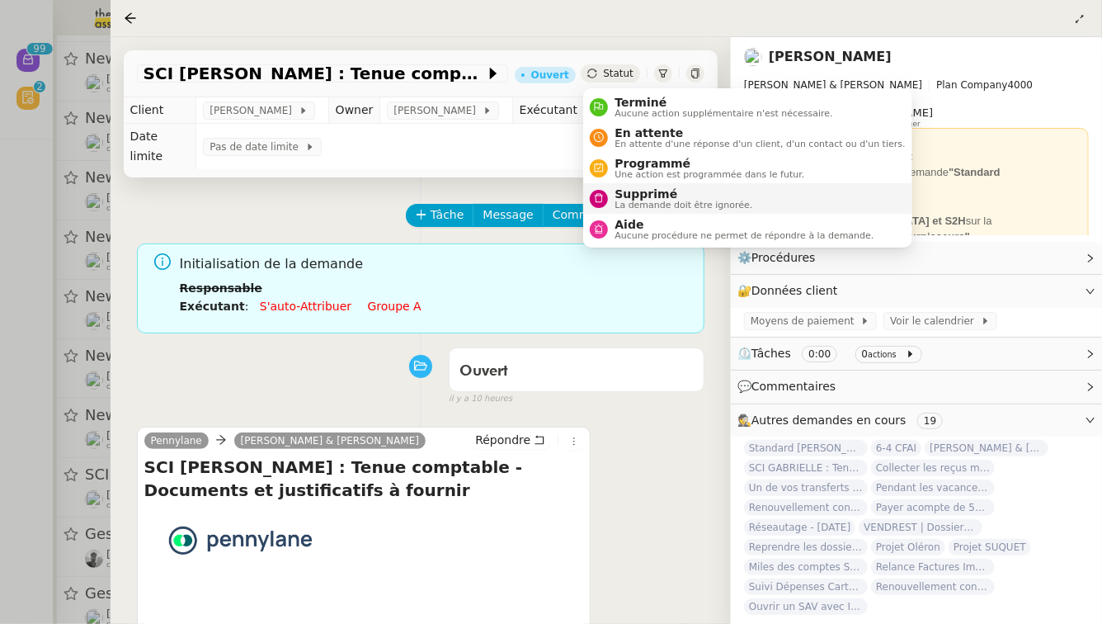
click at [629, 198] on span "Supprimé" at bounding box center [684, 193] width 138 height 13
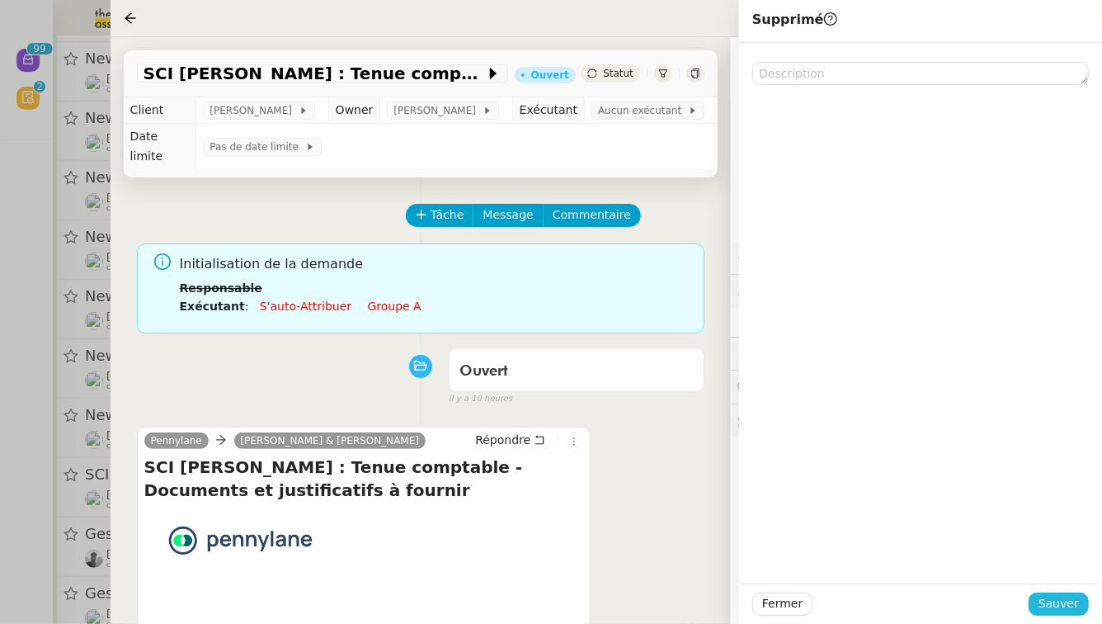
click at [1081, 601] on button "Sauver" at bounding box center [1059, 603] width 60 height 23
click at [0, 392] on div at bounding box center [551, 312] width 1102 height 624
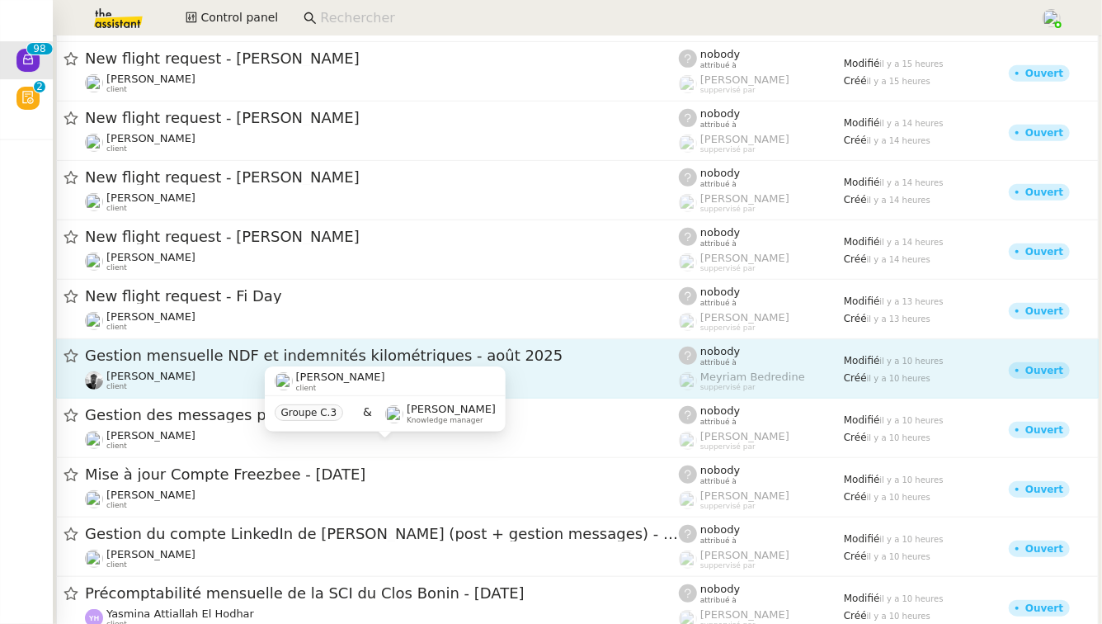
scroll to position [413, 0]
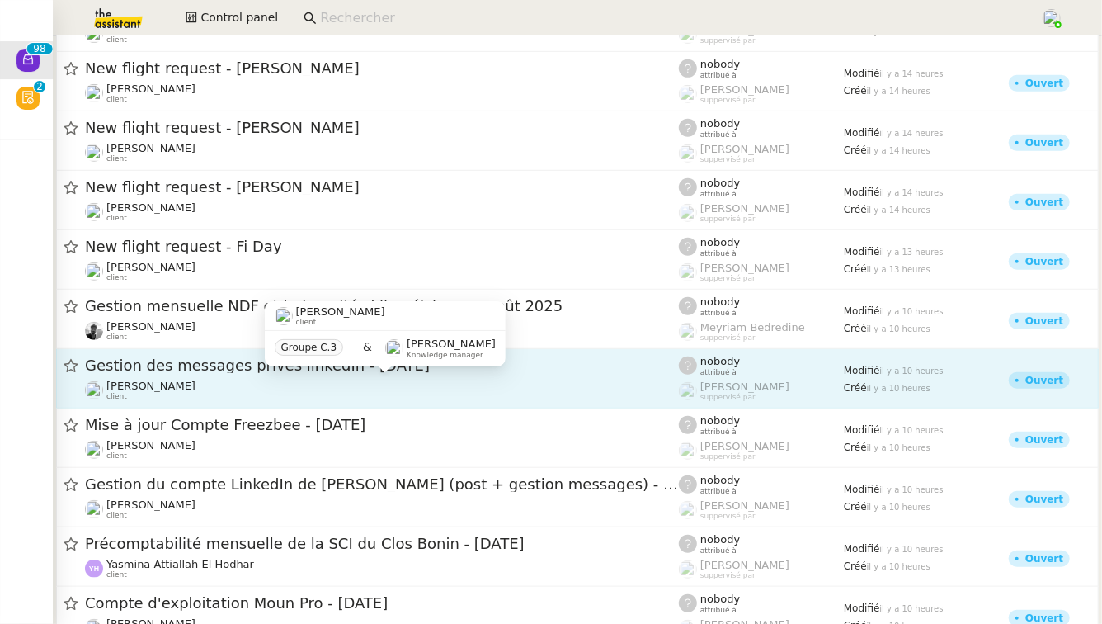
click at [269, 395] on div "Hugo Bentz client" at bounding box center [382, 389] width 594 height 21
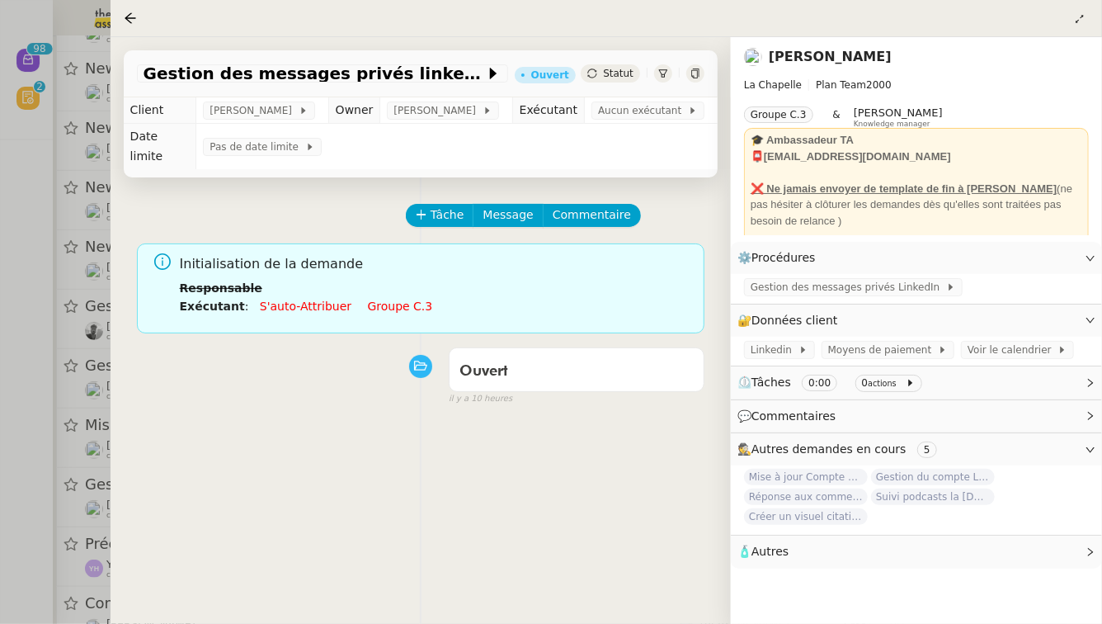
click at [384, 299] on link "Groupe c.3" at bounding box center [400, 305] width 65 height 13
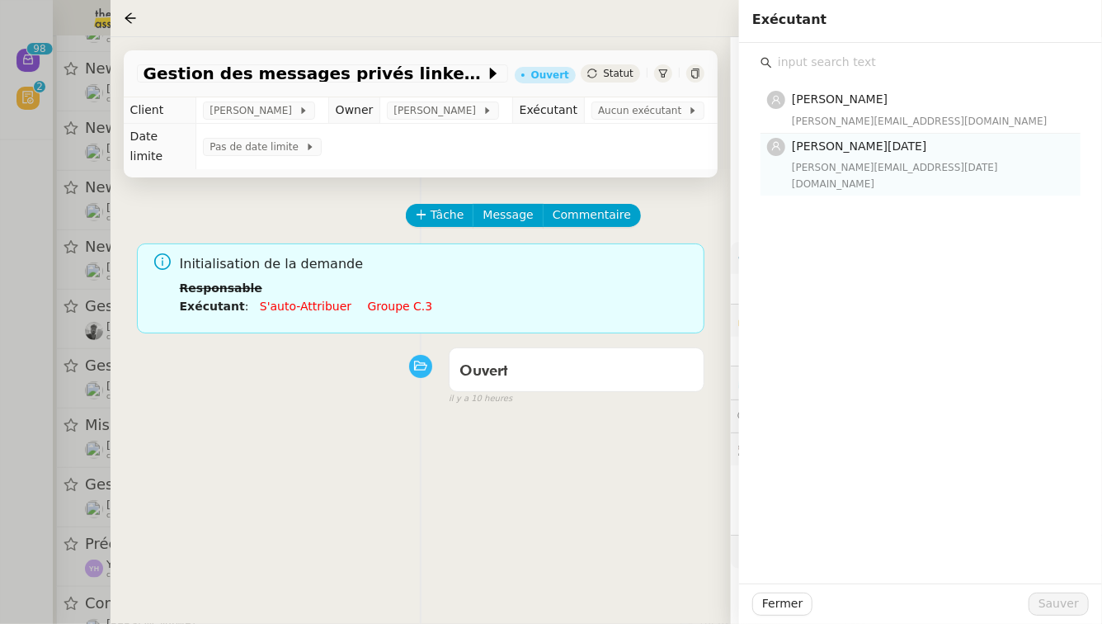
click at [885, 157] on div "Jean-Noël De Tinguy jean-noel@theassistant.team" at bounding box center [931, 164] width 279 height 55
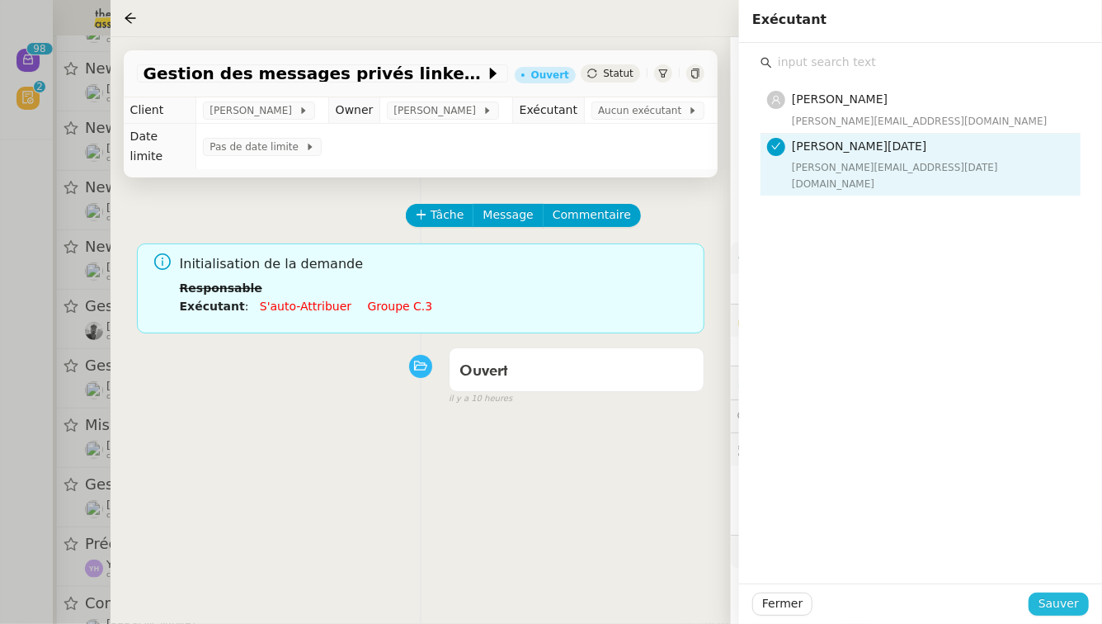
click at [1069, 602] on span "Sauver" at bounding box center [1059, 603] width 40 height 19
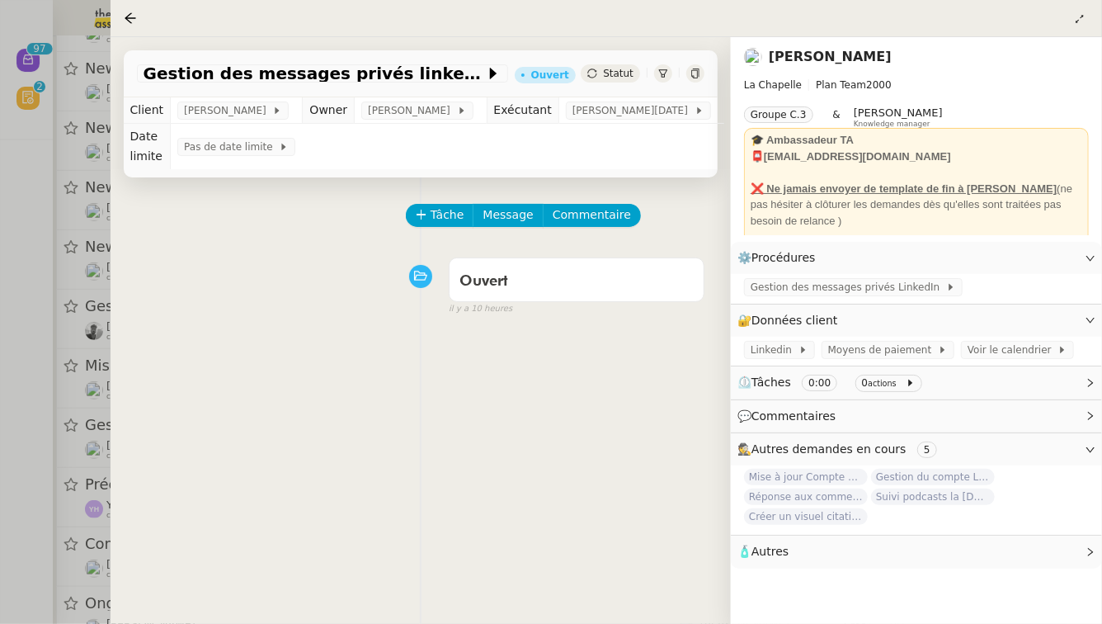
click at [0, 376] on div at bounding box center [551, 312] width 1102 height 624
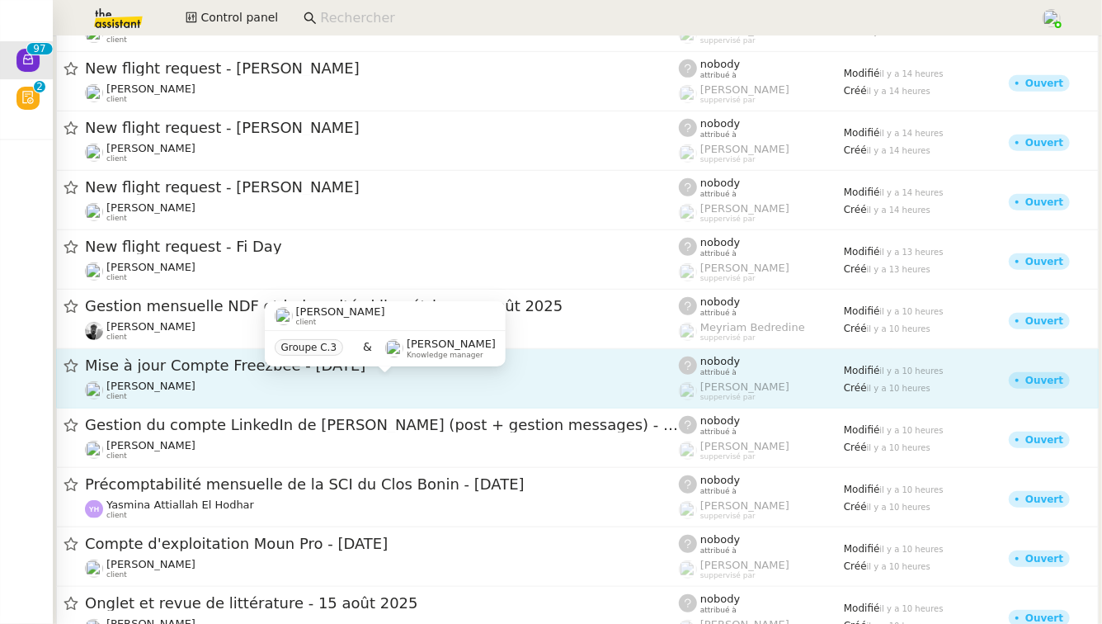
click at [200, 392] on div "Hugo Bentz client" at bounding box center [382, 389] width 594 height 21
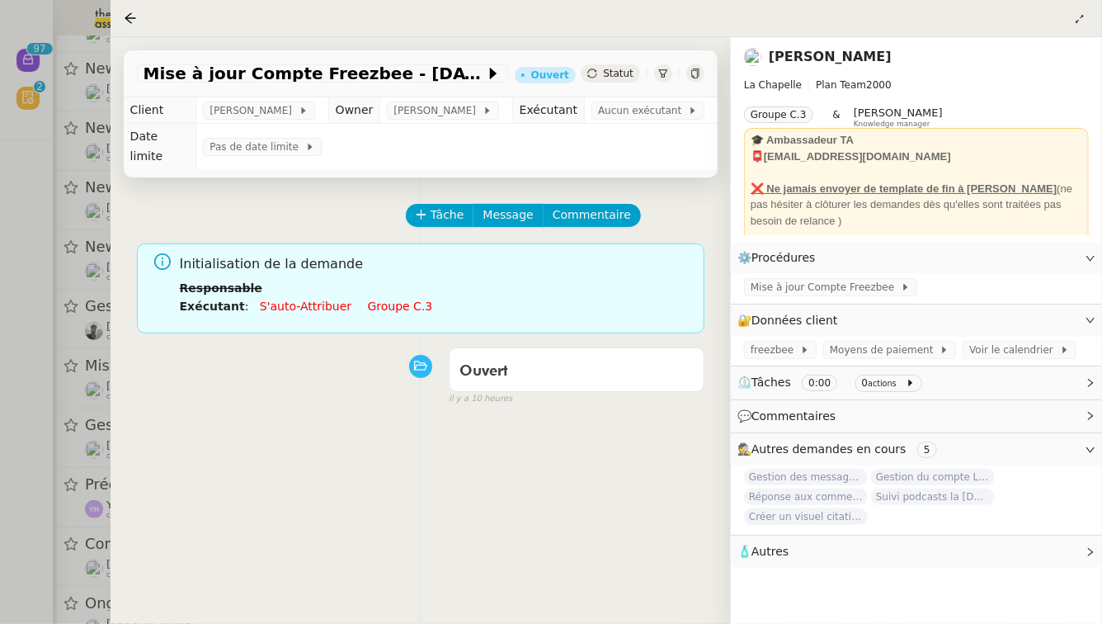
click at [384, 299] on link "Groupe c.3" at bounding box center [400, 305] width 65 height 13
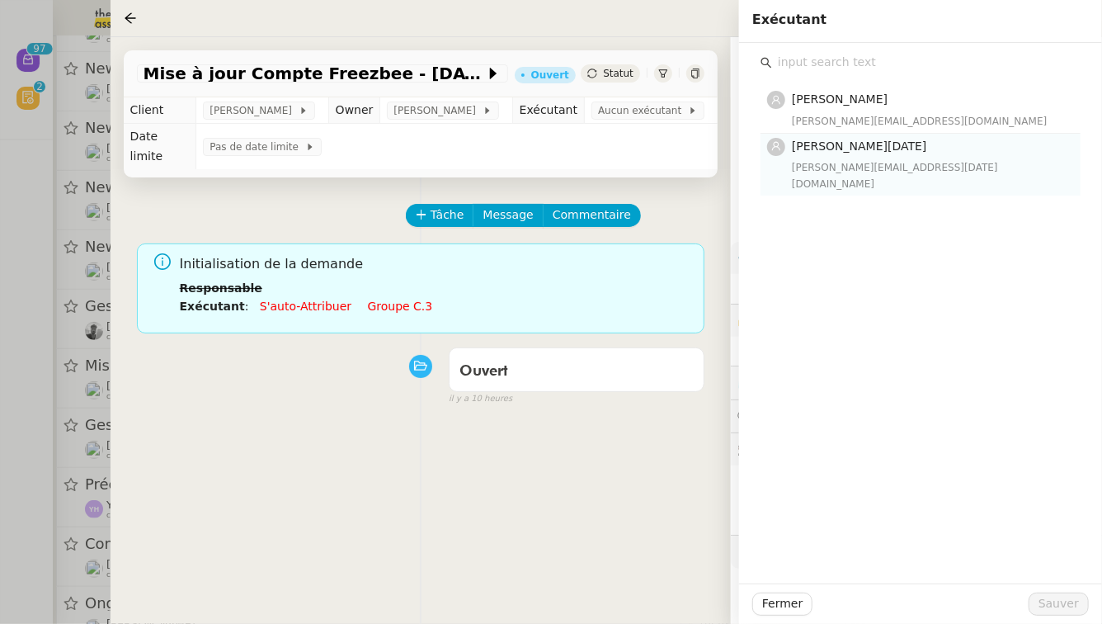
click at [891, 172] on div "jean-noel@theassistant.team" at bounding box center [931, 175] width 279 height 33
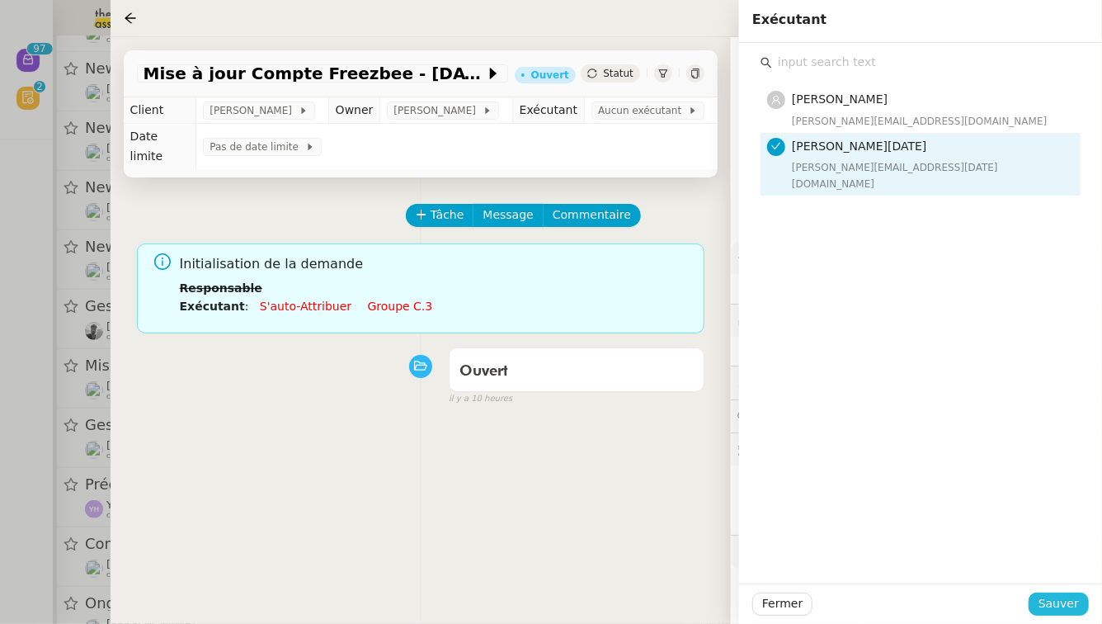
click at [1065, 598] on span "Sauver" at bounding box center [1059, 603] width 40 height 19
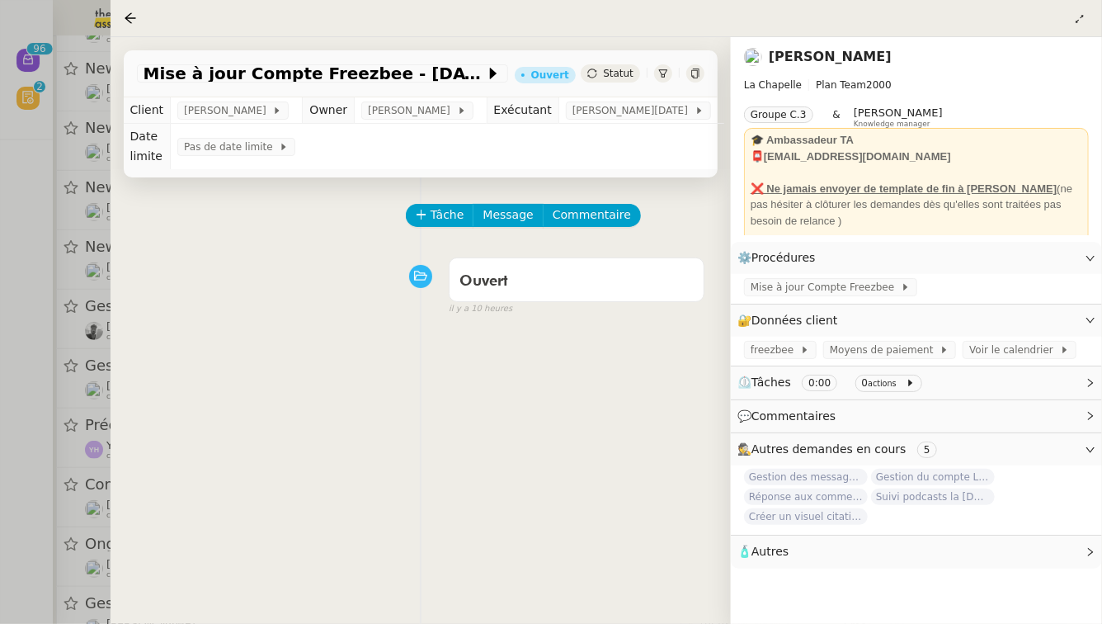
click at [0, 381] on div at bounding box center [551, 312] width 1102 height 624
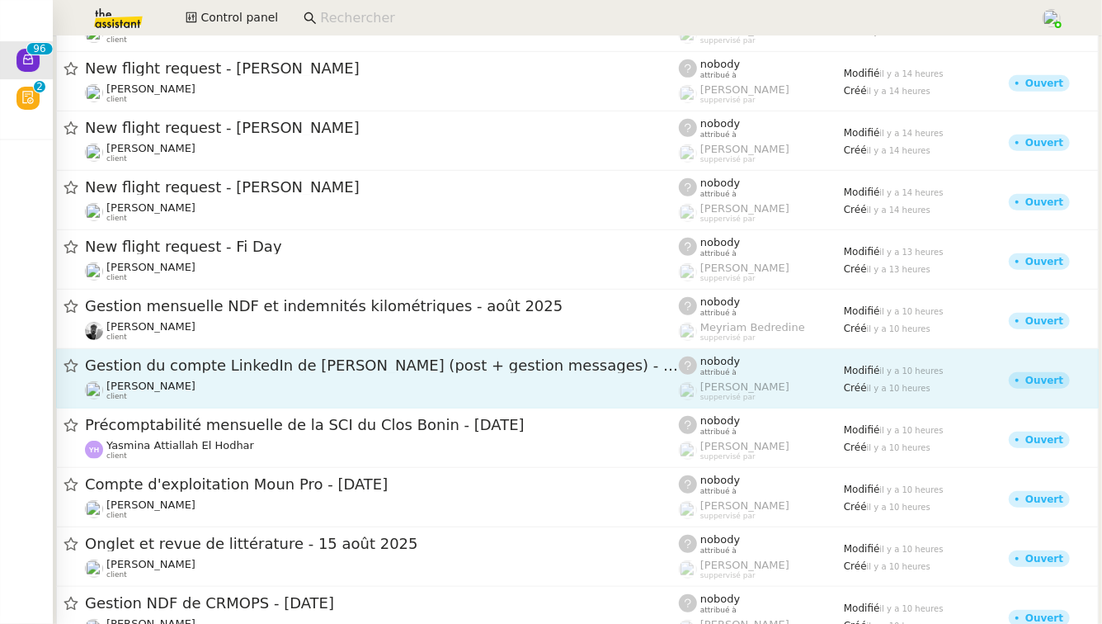
click at [220, 374] on div "Gestion du compte LinkedIn de Charly LAMARD (post + gestion messages) - 15 août…" at bounding box center [382, 366] width 594 height 21
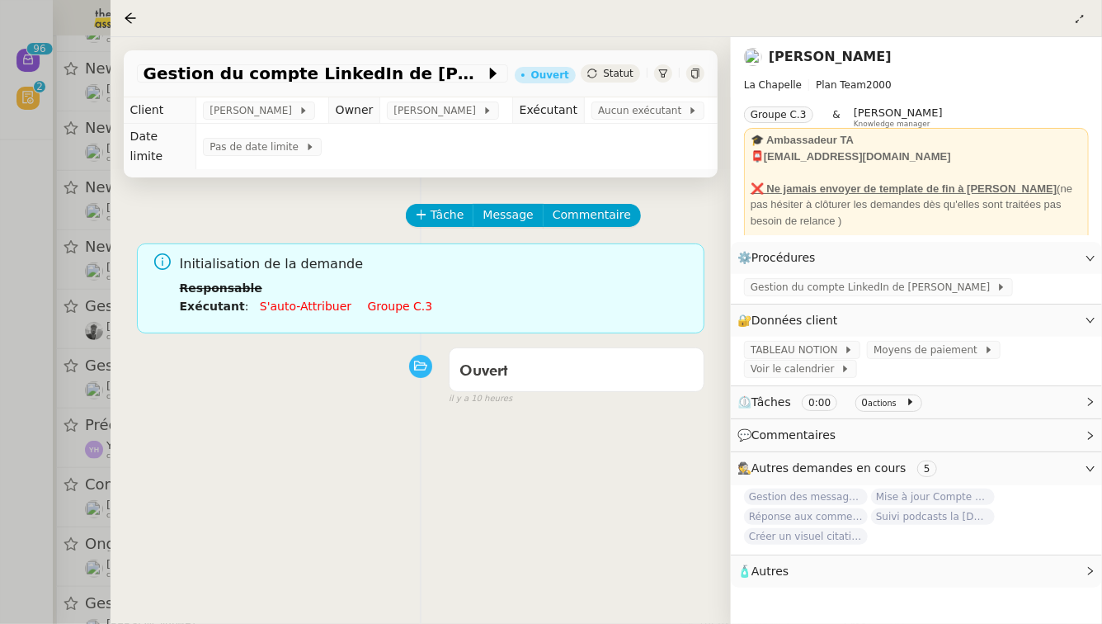
click at [393, 299] on link "Groupe c.3" at bounding box center [400, 305] width 65 height 13
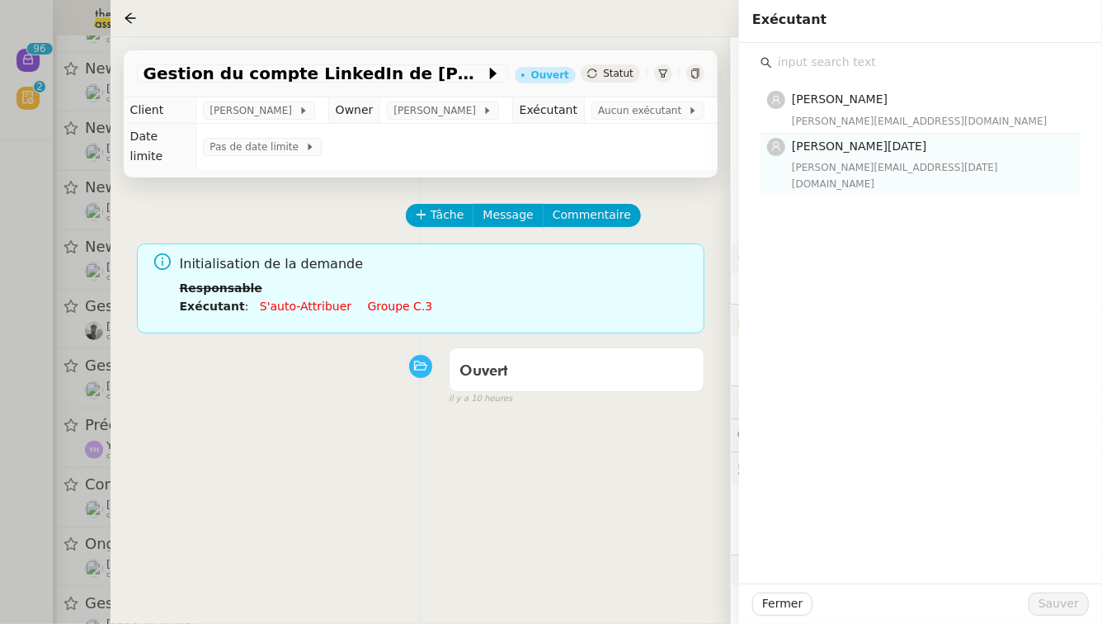
click at [811, 158] on div "Jean-Noël De Tinguy jean-noel@theassistant.team" at bounding box center [931, 164] width 279 height 55
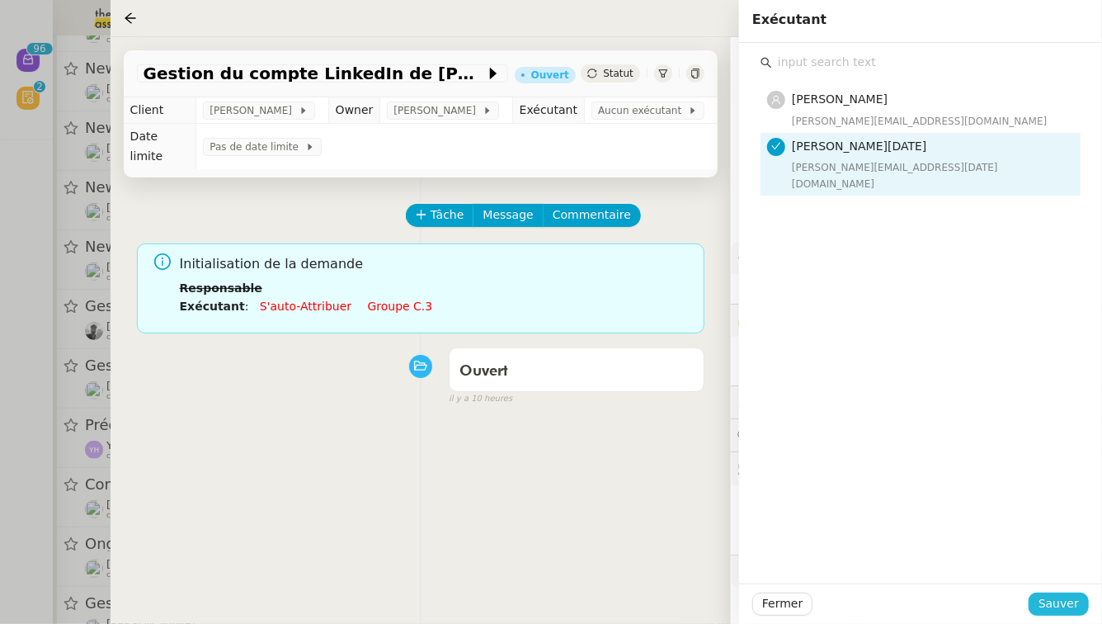
click at [1066, 601] on span "Sauver" at bounding box center [1059, 603] width 40 height 19
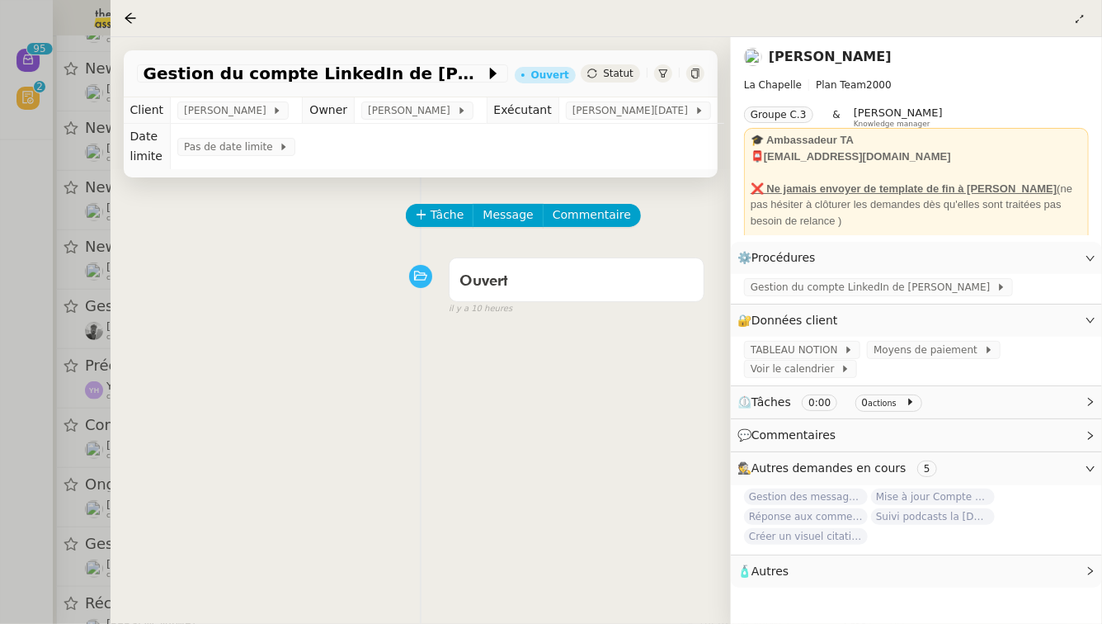
click at [0, 468] on div at bounding box center [551, 312] width 1102 height 624
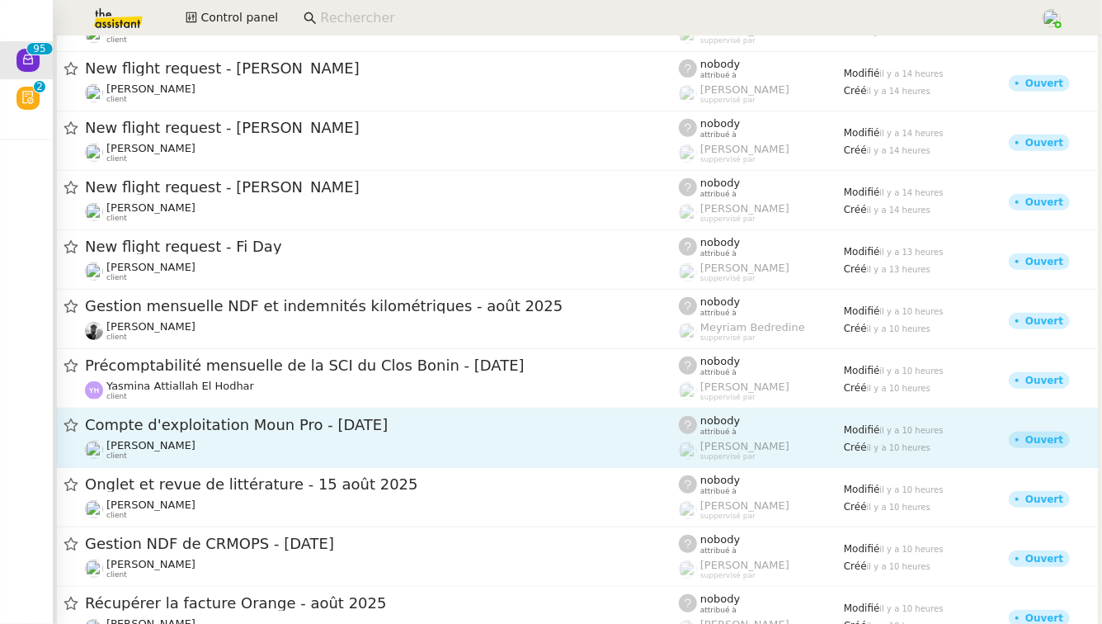
click at [327, 463] on link "Compte d'exploitation Moun Pro - vendredi 15 août 2025 Guillaume Farina client …" at bounding box center [577, 437] width 1043 height 59
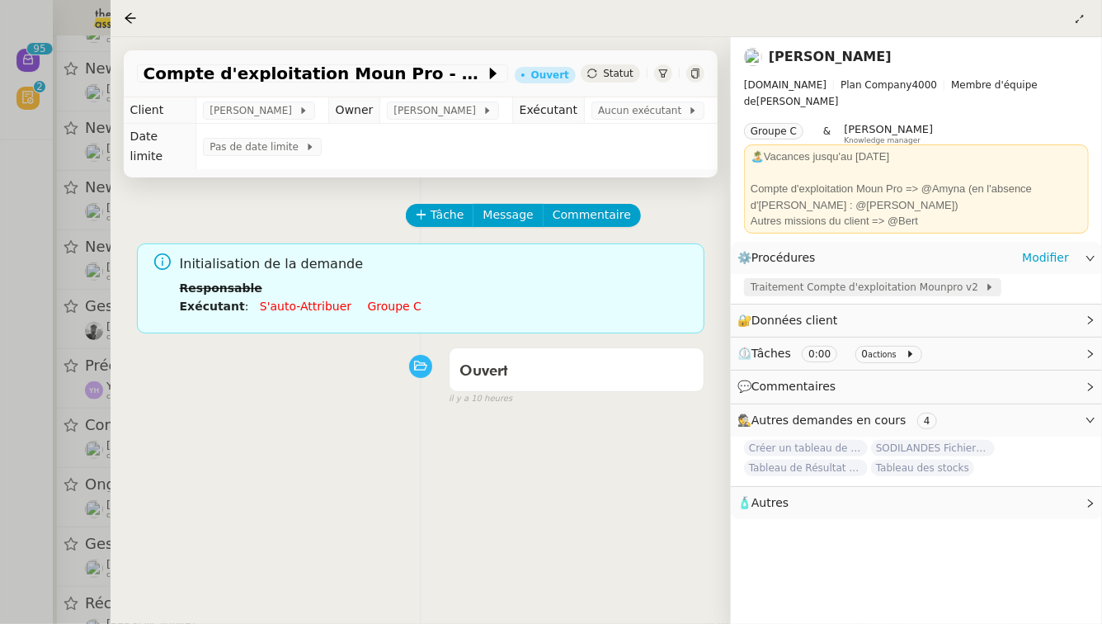
click at [818, 279] on span "Traitement Compte d'exploitation Mounpro v2" at bounding box center [868, 287] width 234 height 16
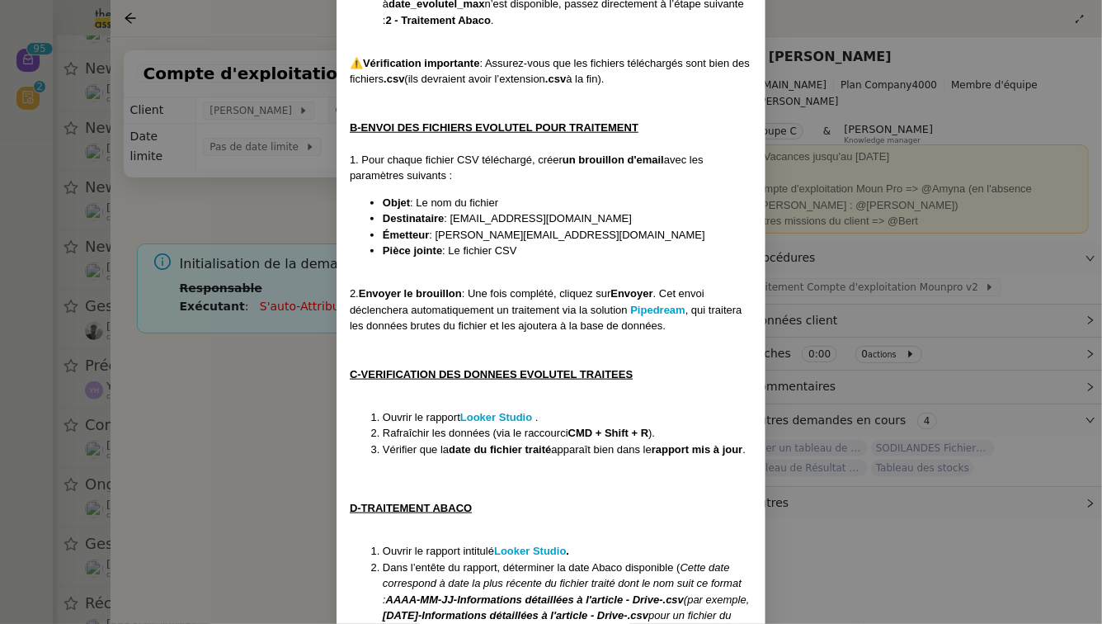
scroll to position [756, 0]
click at [271, 331] on nz-modal-container "Contexte : Le MounPro est un espace dédié aux professionnels (restaurateurs, or…" at bounding box center [551, 312] width 1102 height 624
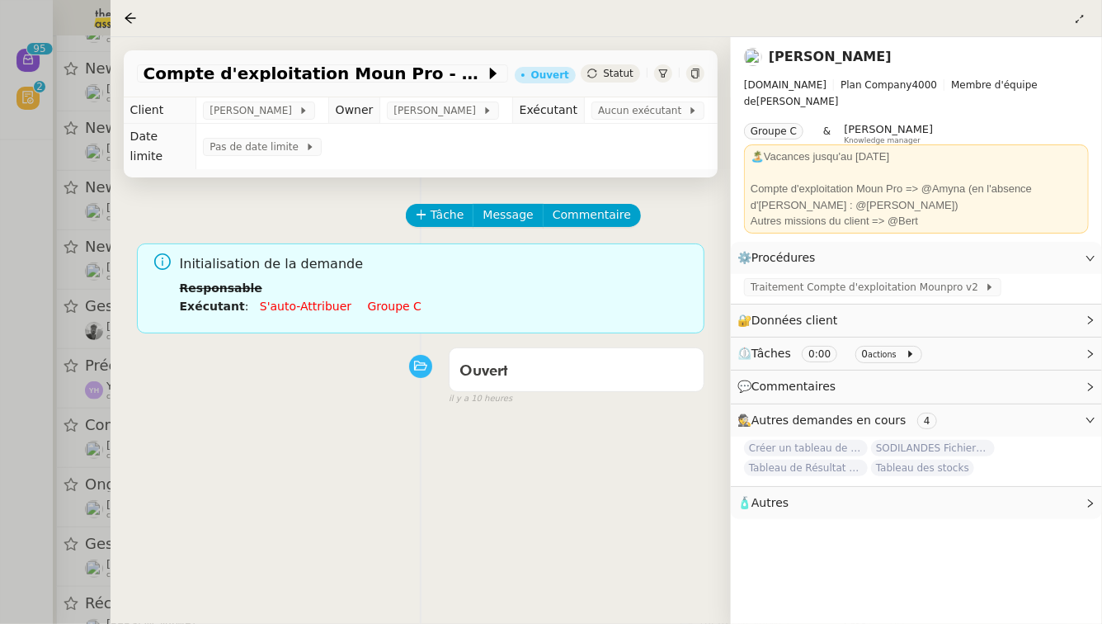
click at [390, 299] on link "Groupe c" at bounding box center [395, 305] width 54 height 13
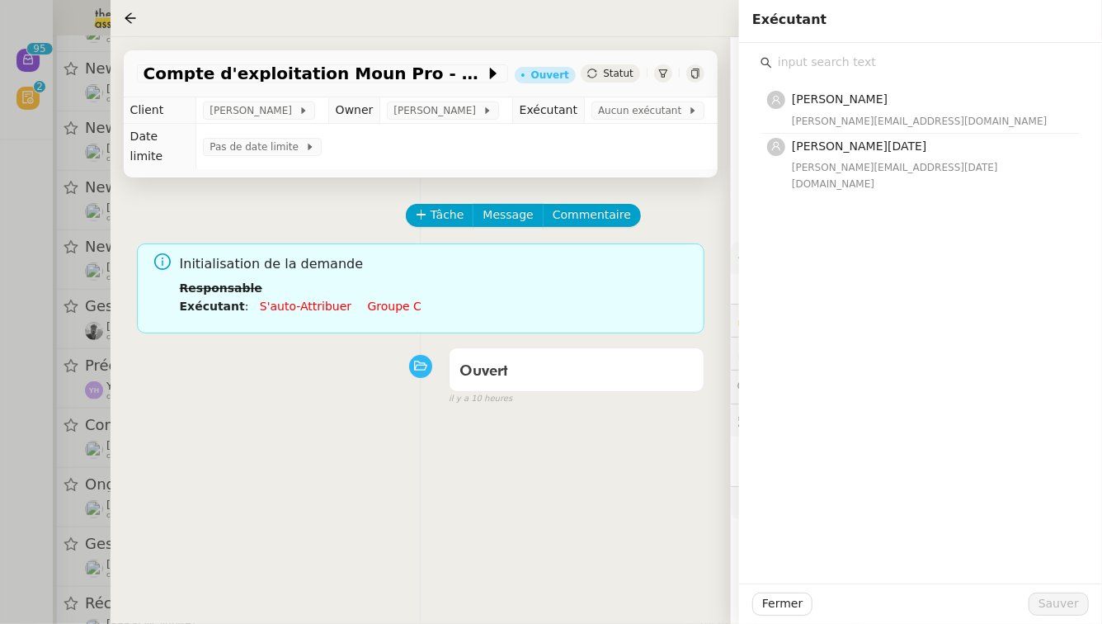
click at [854, 117] on div "amyna@team.theassistant.com" at bounding box center [931, 121] width 279 height 16
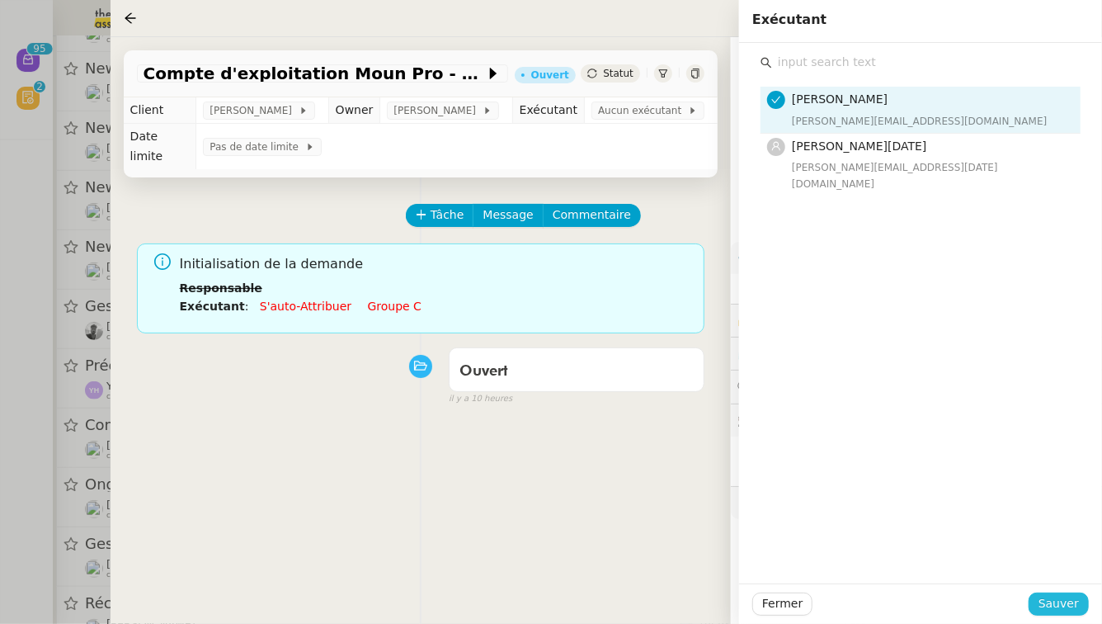
click at [1053, 600] on span "Sauver" at bounding box center [1059, 603] width 40 height 19
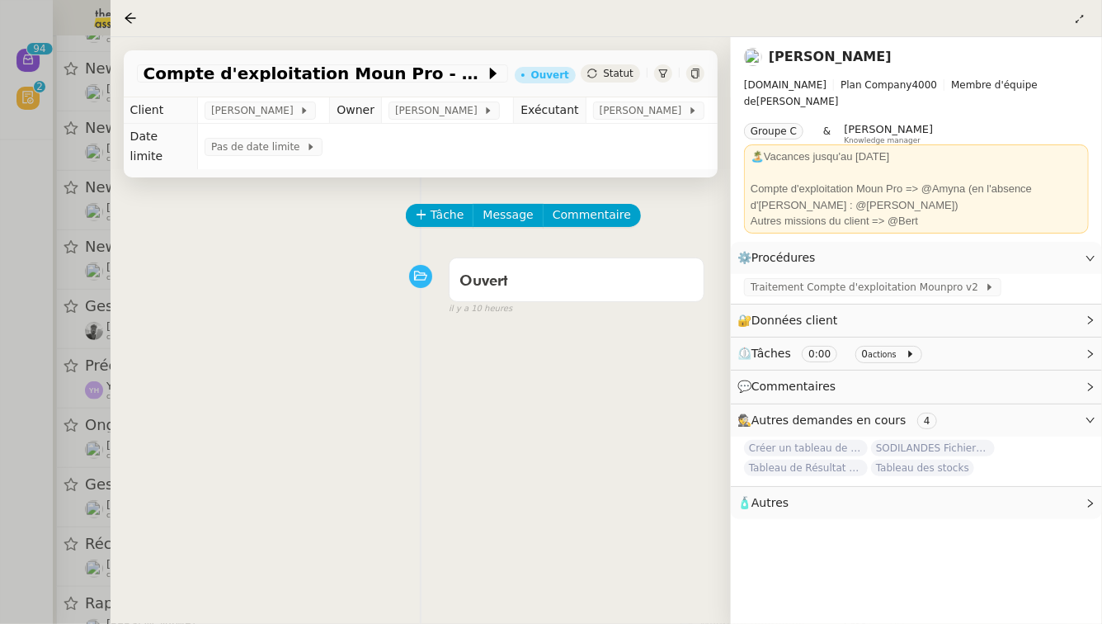
click at [0, 481] on div at bounding box center [551, 312] width 1102 height 624
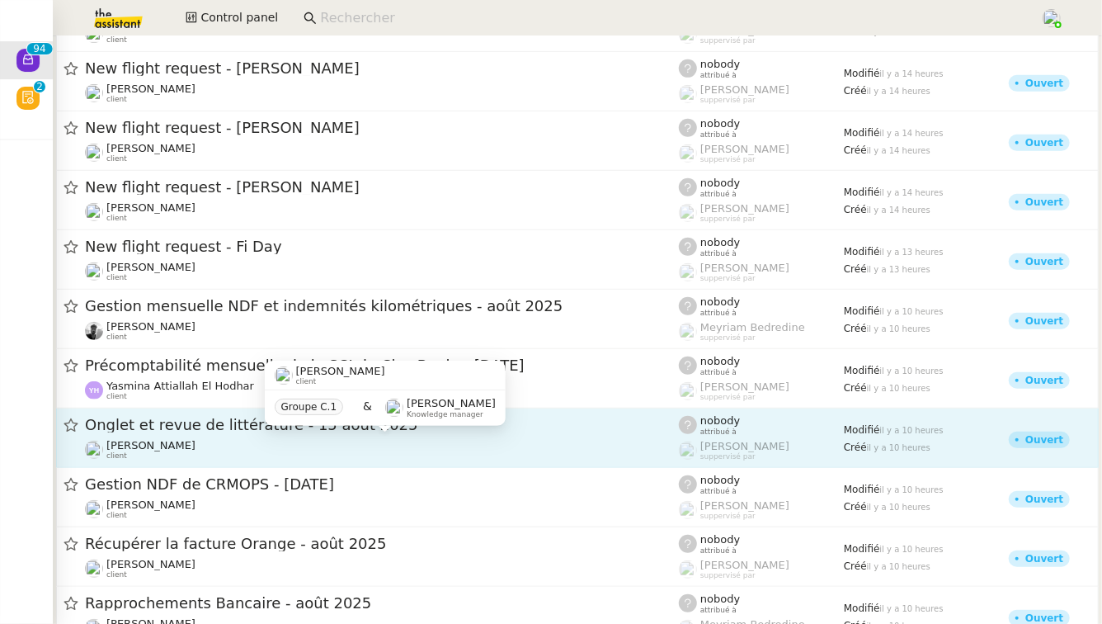
click at [195, 440] on span "Jean-Baptiste Barfety" at bounding box center [150, 445] width 89 height 12
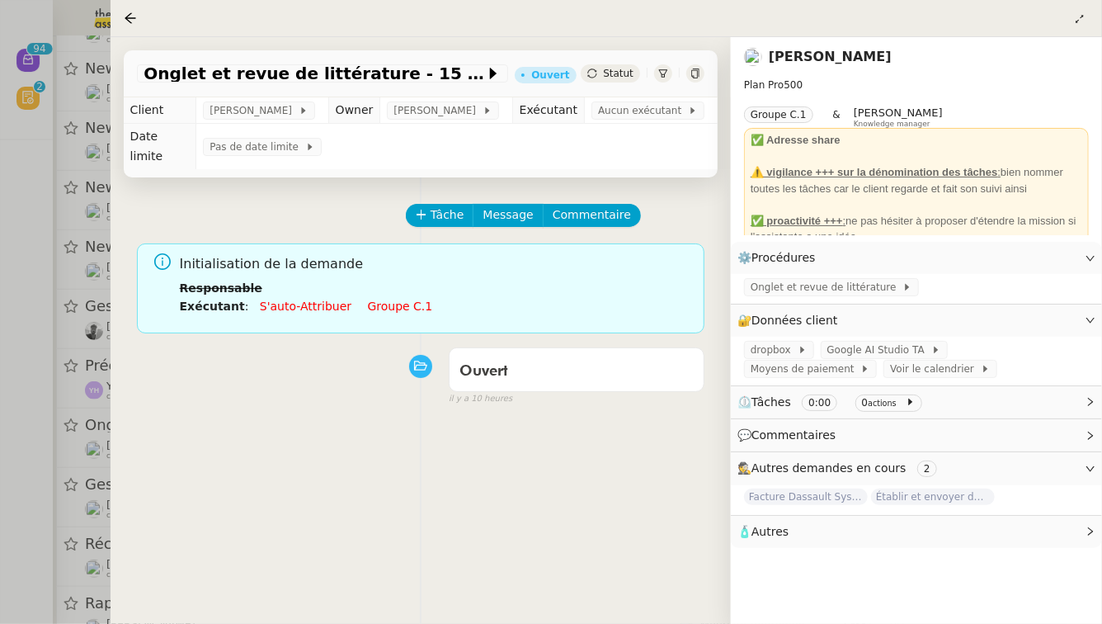
click at [392, 297] on li "Exécutant : S'auto-attribuer Groupe c.1" at bounding box center [435, 306] width 511 height 18
click at [392, 311] on link "Groupe c.1" at bounding box center [400, 305] width 65 height 13
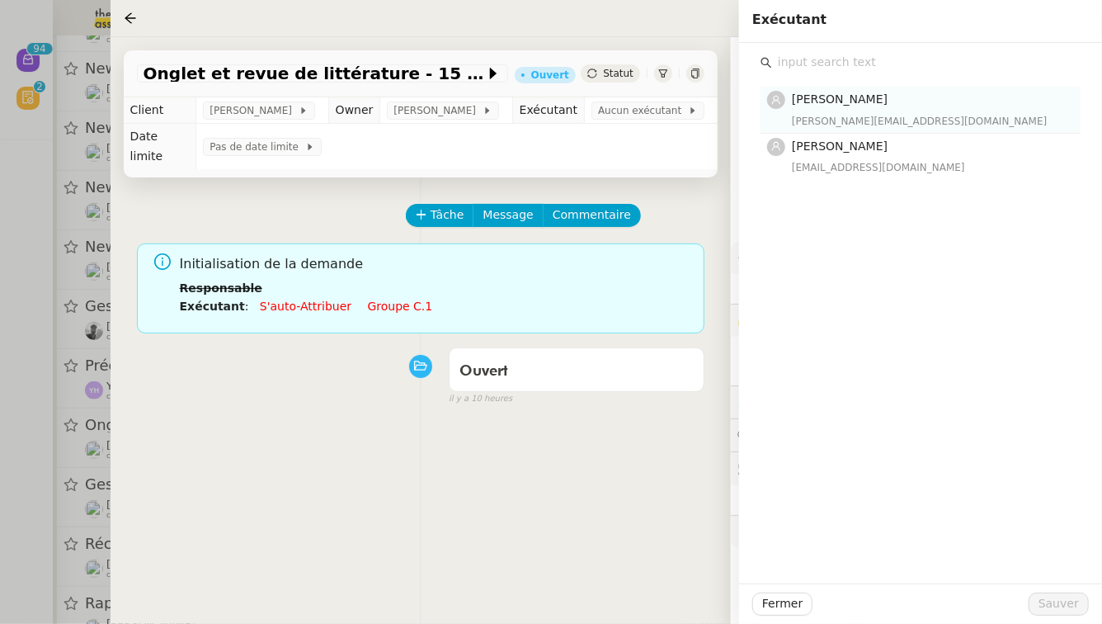
click at [849, 115] on div "amyna@team.theassistant.com" at bounding box center [931, 121] width 279 height 16
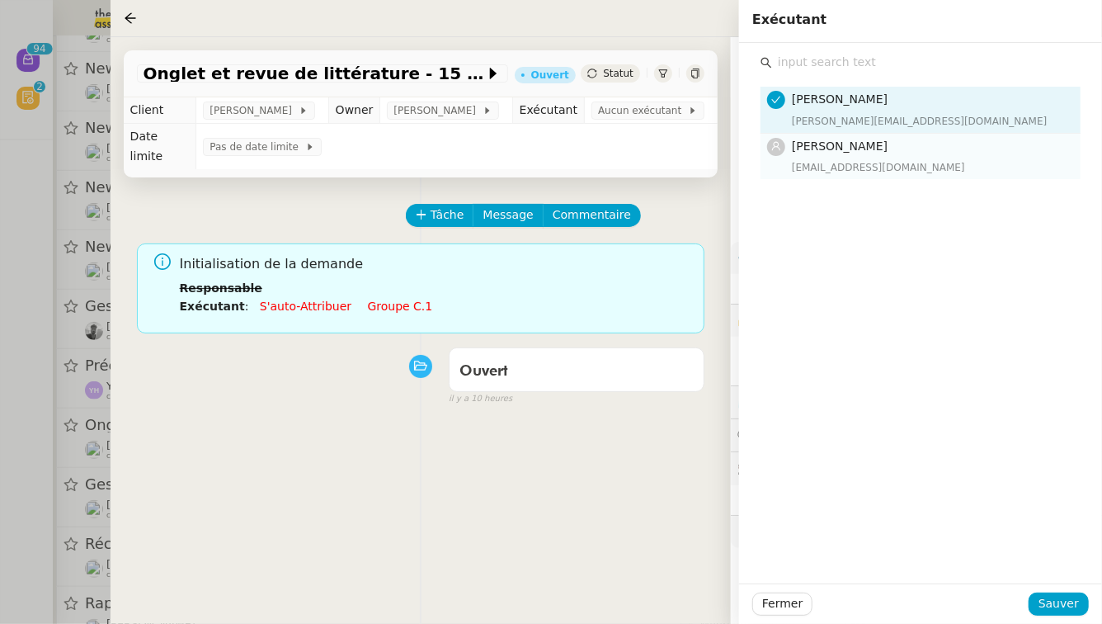
click at [841, 156] on div "Sheida Delpazir sheida@team.theassistant.com" at bounding box center [931, 156] width 279 height 39
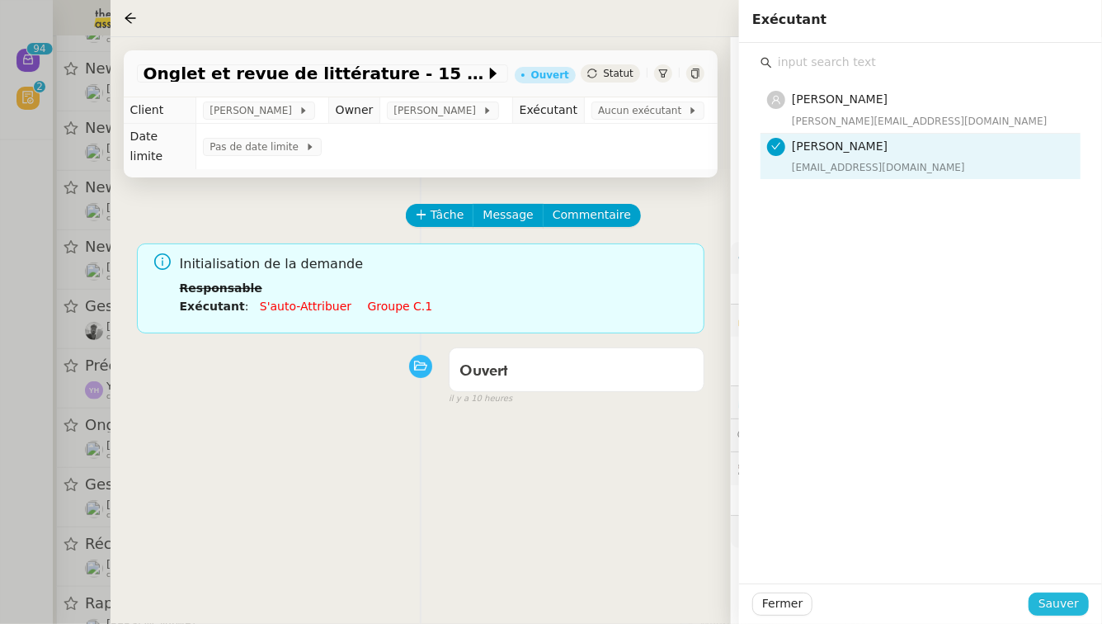
click at [1073, 610] on span "Sauver" at bounding box center [1059, 603] width 40 height 19
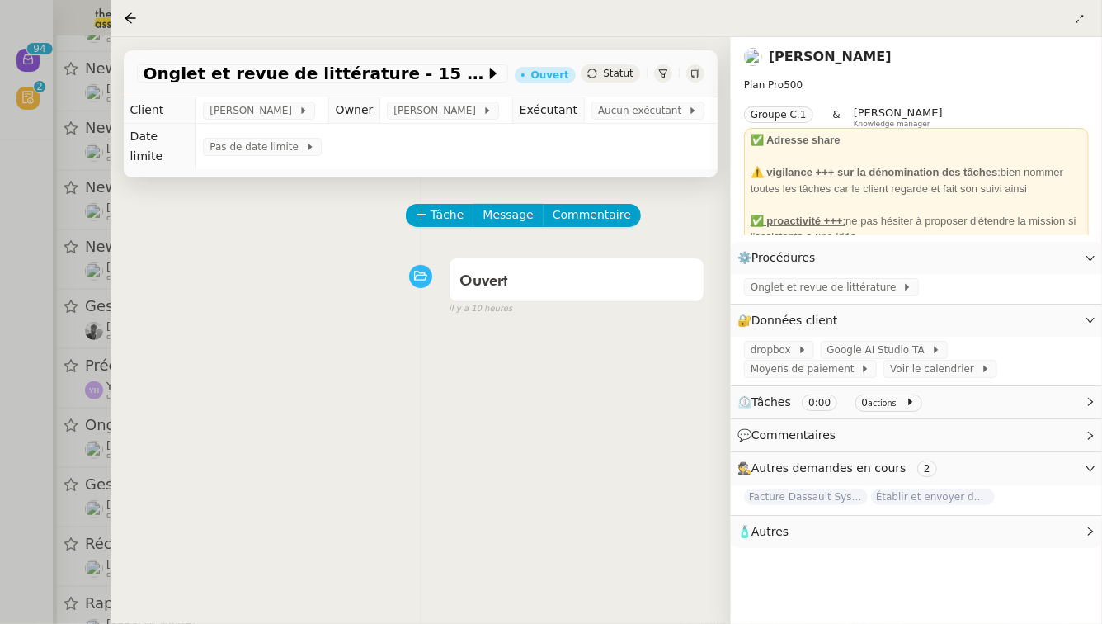
click at [0, 556] on div at bounding box center [551, 312] width 1102 height 624
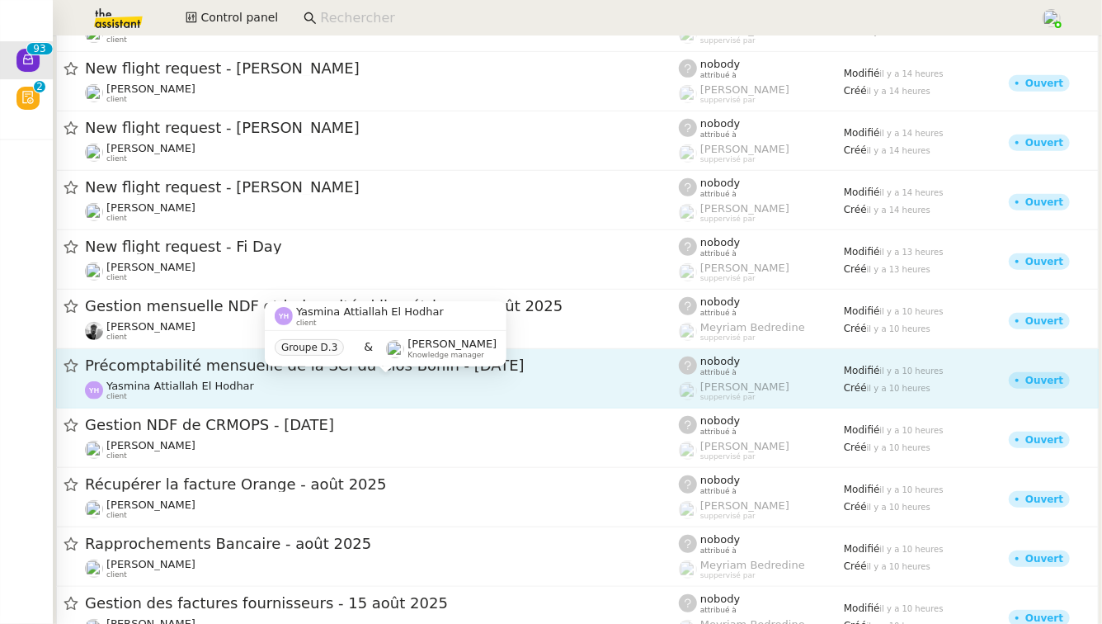
click at [234, 380] on span "Yasmina Attiallah El Hodhar" at bounding box center [180, 385] width 148 height 12
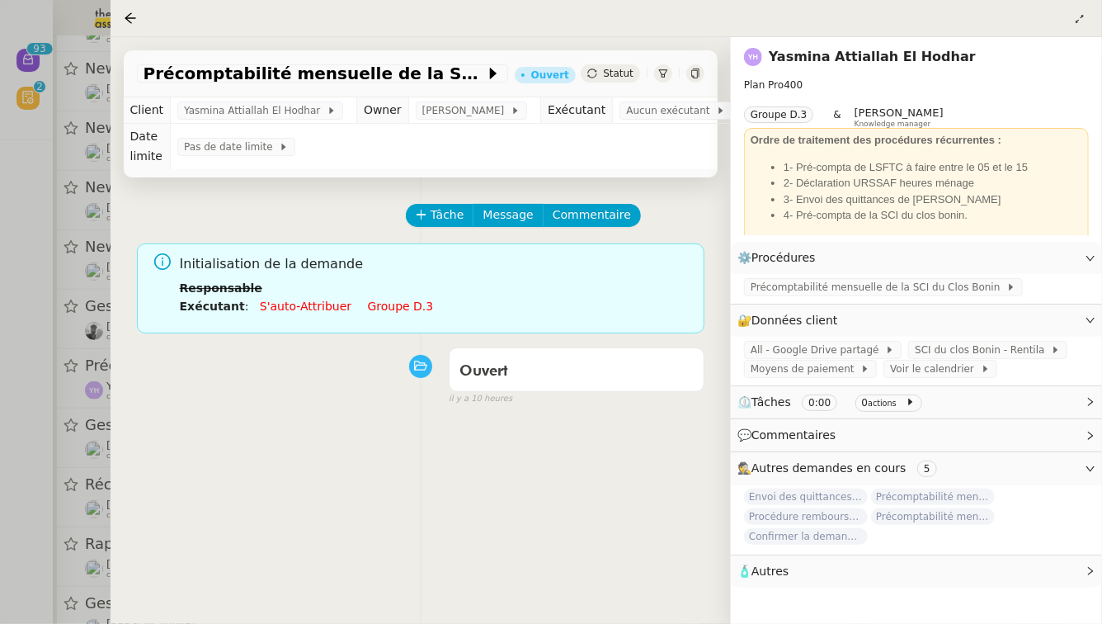
click at [392, 304] on link "Groupe d.3" at bounding box center [401, 305] width 66 height 13
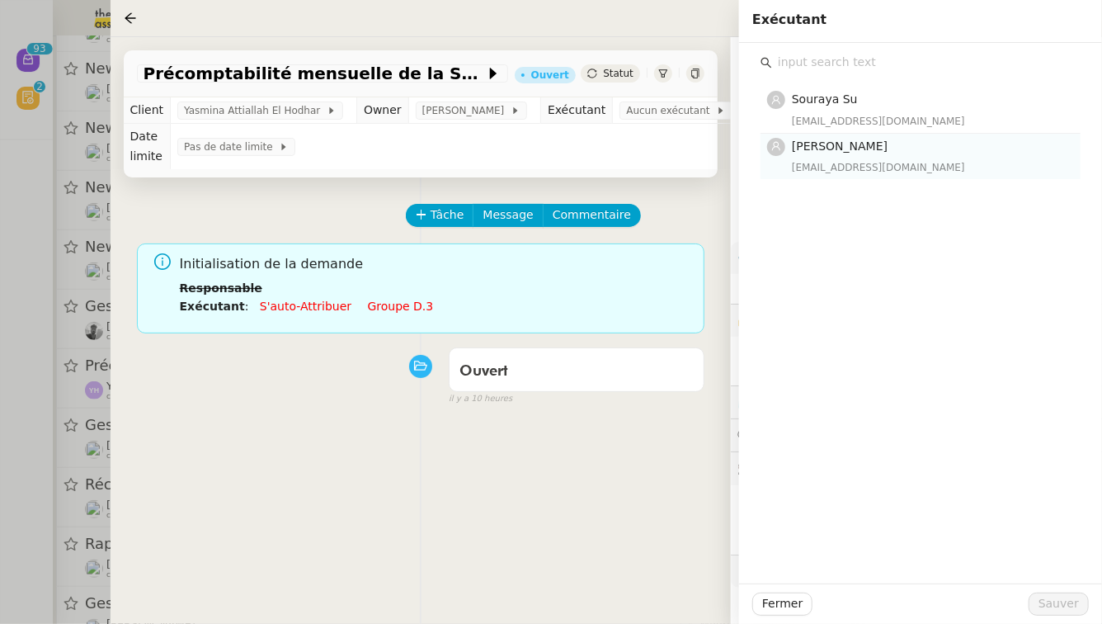
click at [832, 141] on span "[PERSON_NAME]" at bounding box center [840, 145] width 96 height 13
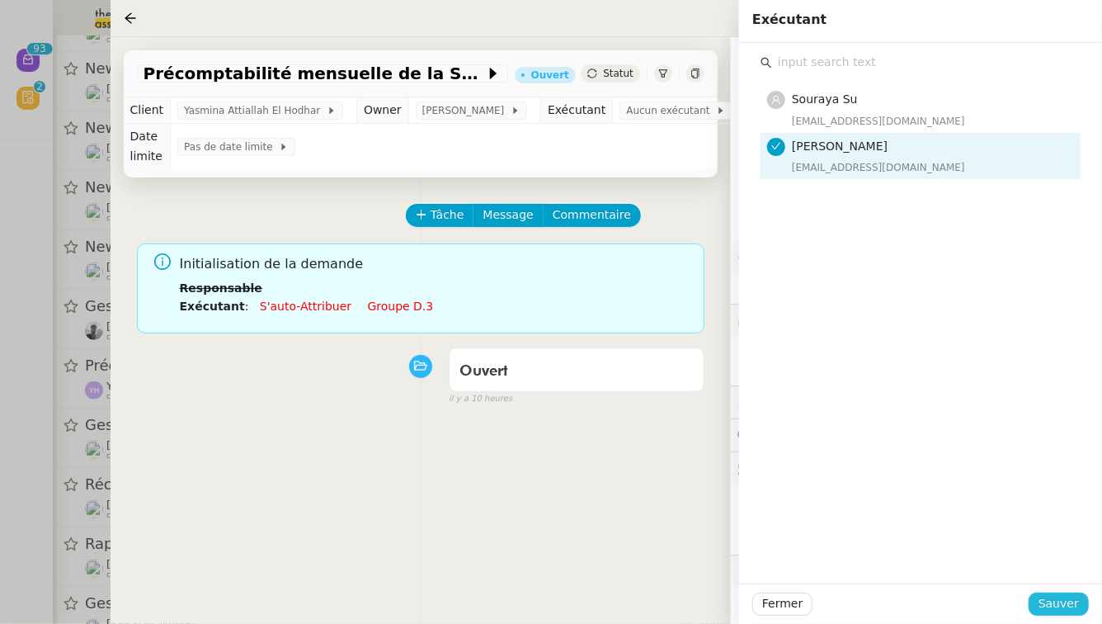
click at [1069, 594] on span "Sauver" at bounding box center [1059, 603] width 40 height 19
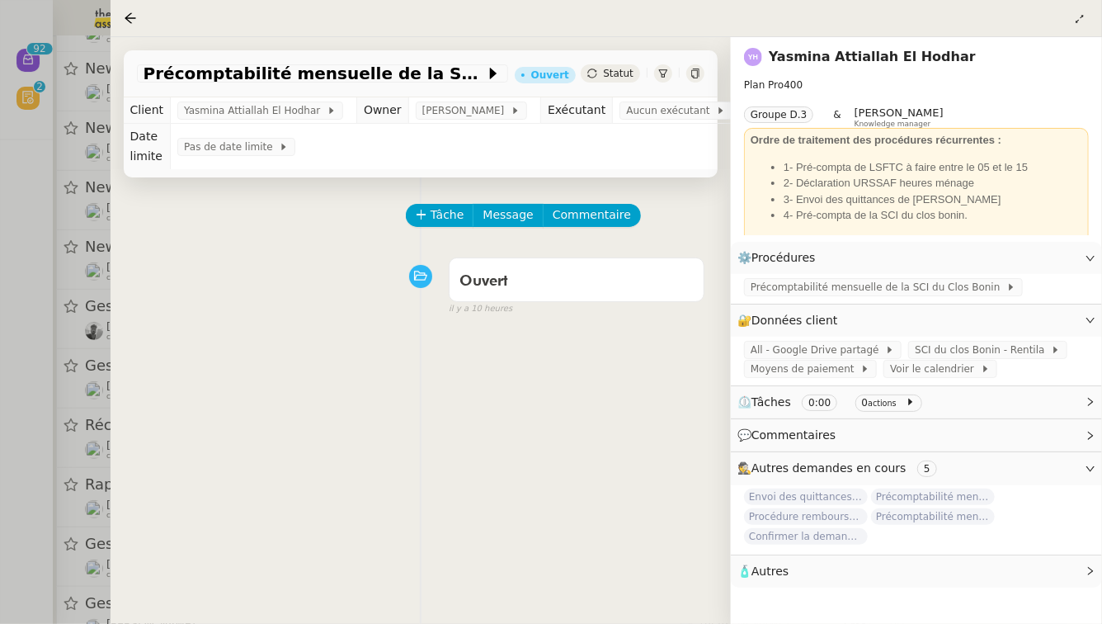
click at [0, 436] on div at bounding box center [551, 312] width 1102 height 624
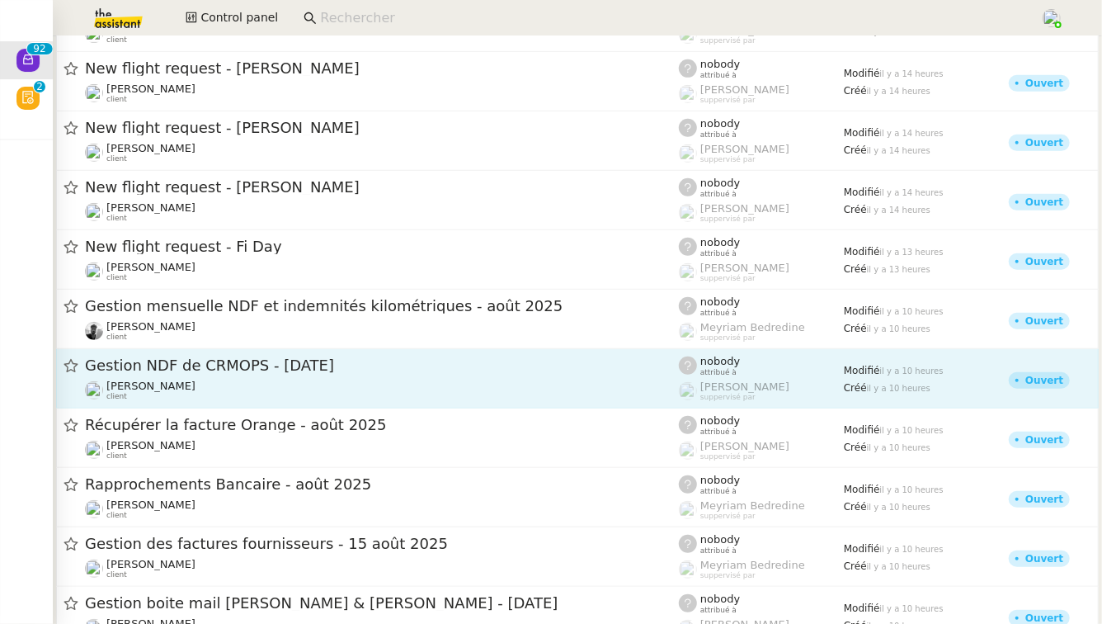
click at [247, 367] on span "Gestion NDF de CRMOPS - août 2025" at bounding box center [382, 365] width 594 height 15
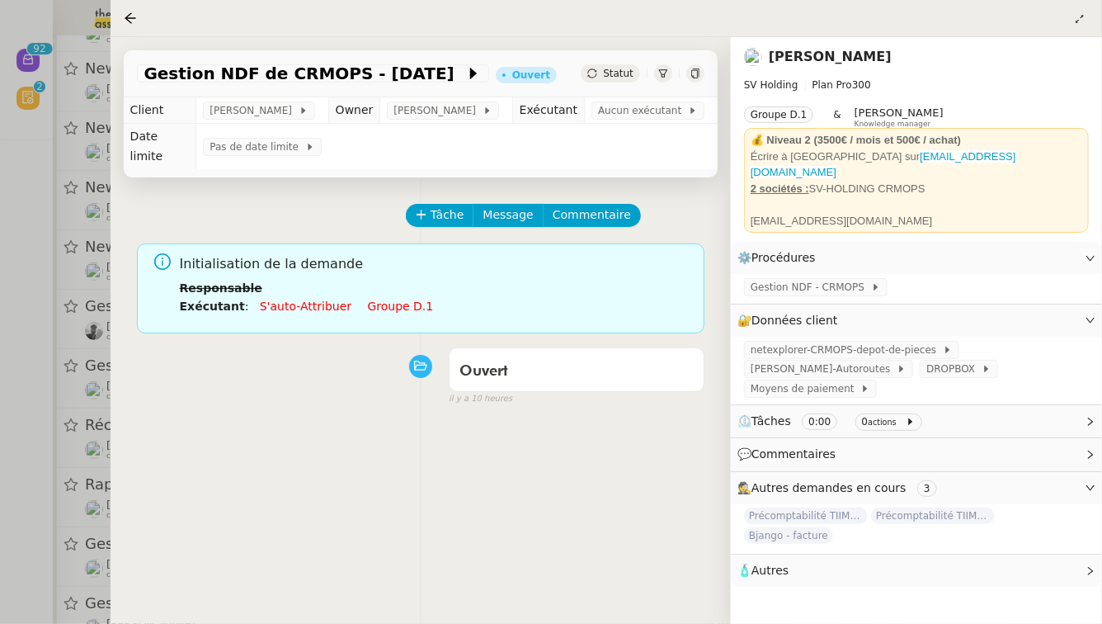
click at [379, 299] on link "Groupe d.1" at bounding box center [401, 305] width 66 height 13
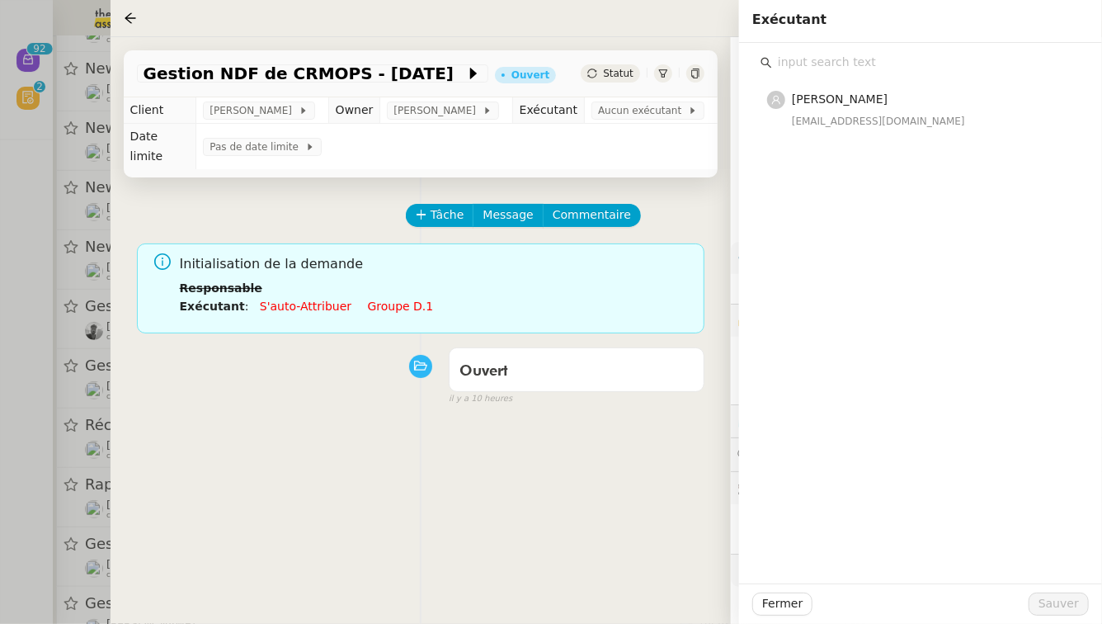
click at [933, 110] on div "Pauline Jennah paulinej@team.theassistant.com" at bounding box center [931, 109] width 279 height 39
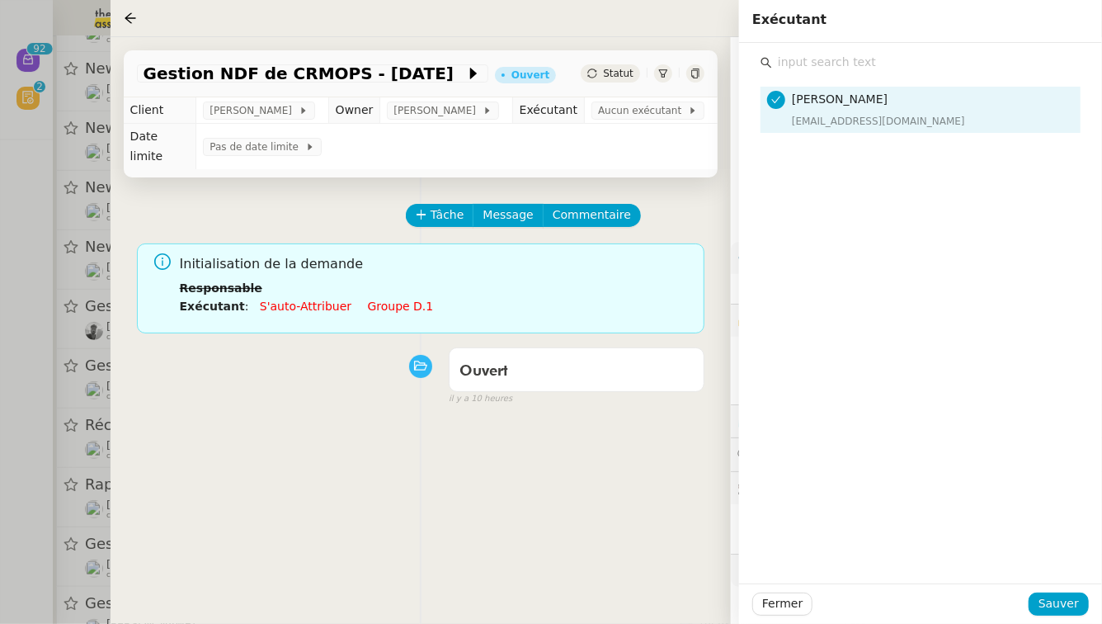
click at [933, 110] on div "Pauline Jennah paulinej@team.theassistant.com" at bounding box center [931, 109] width 279 height 39
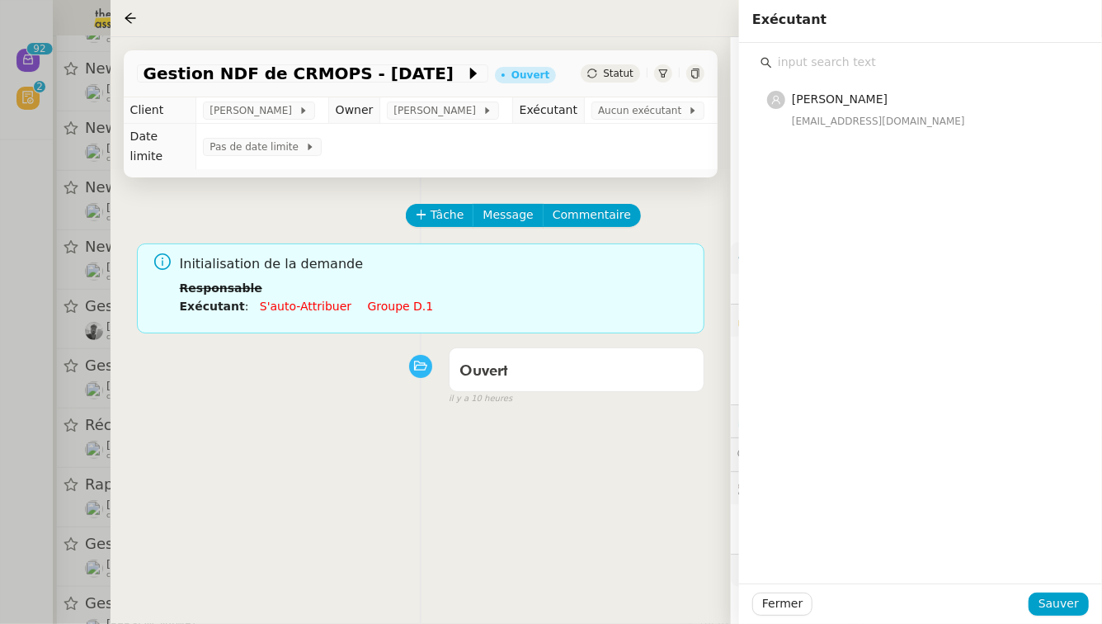
click at [389, 299] on link "Groupe d.1" at bounding box center [401, 305] width 66 height 13
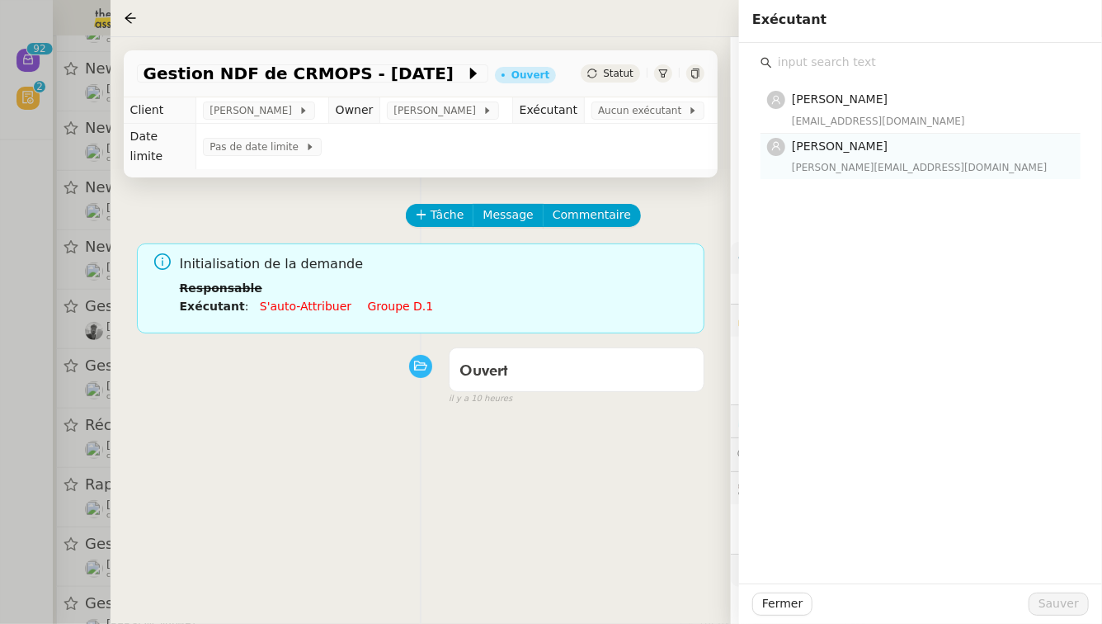
click at [850, 158] on div "Camille Barthès camilleb@team.theassistant.com" at bounding box center [931, 156] width 279 height 39
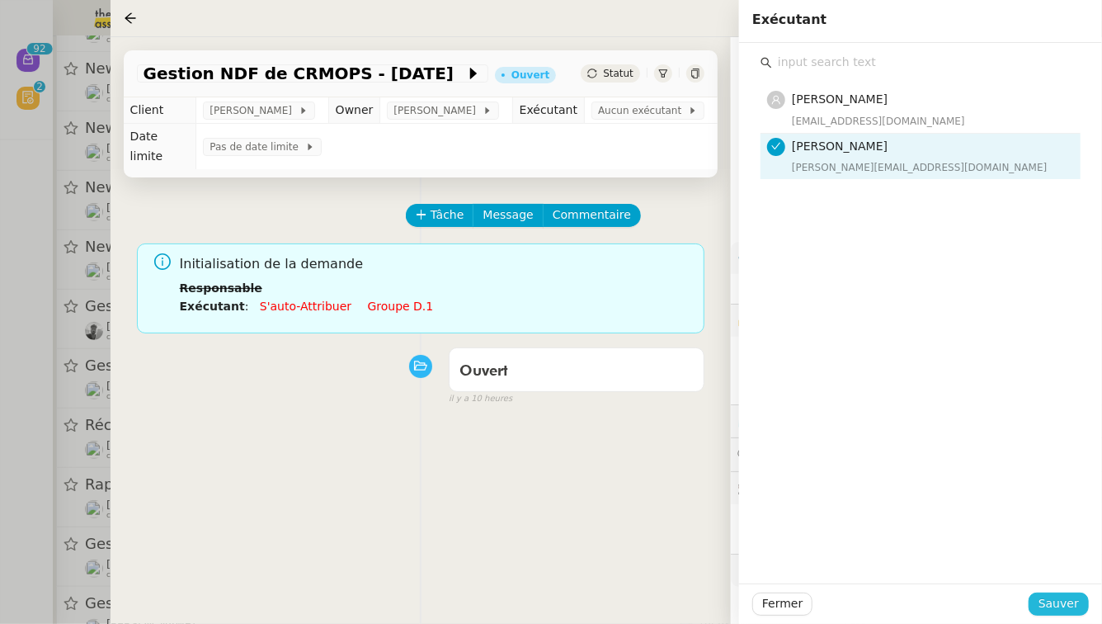
click at [1073, 600] on span "Sauver" at bounding box center [1059, 603] width 40 height 19
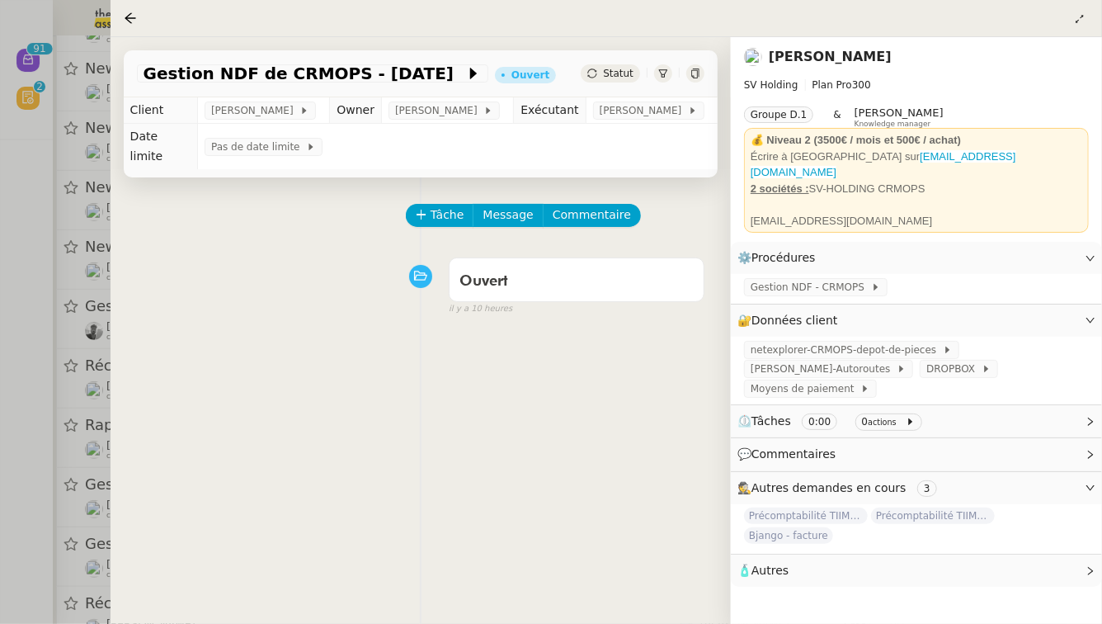
click at [0, 439] on div at bounding box center [551, 312] width 1102 height 624
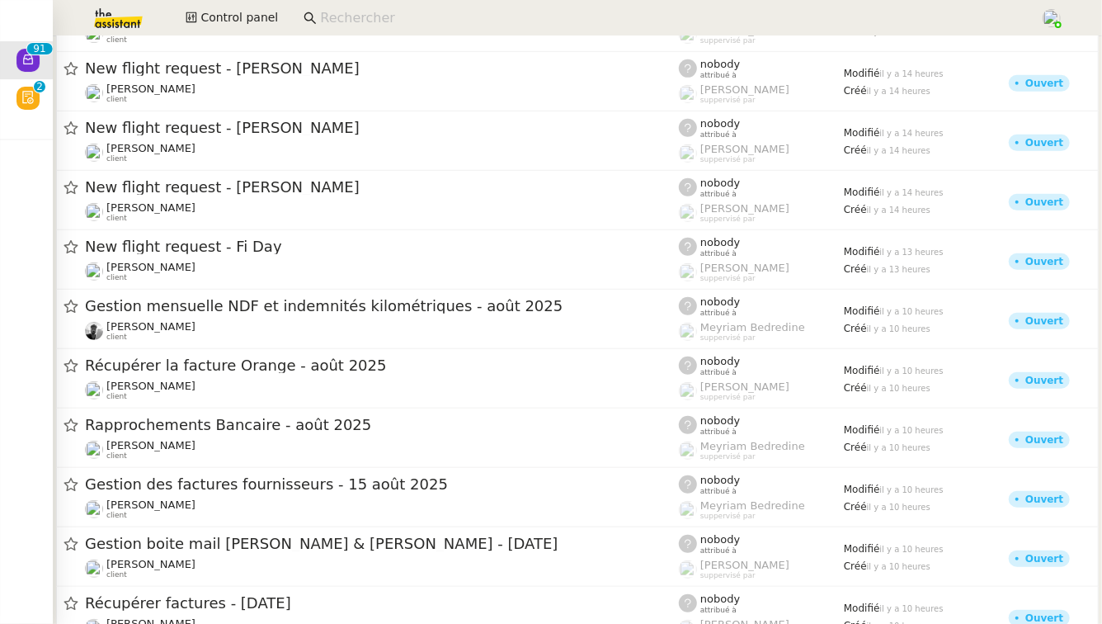
click at [256, 381] on div "Vitor Alvites client" at bounding box center [382, 389] width 594 height 21
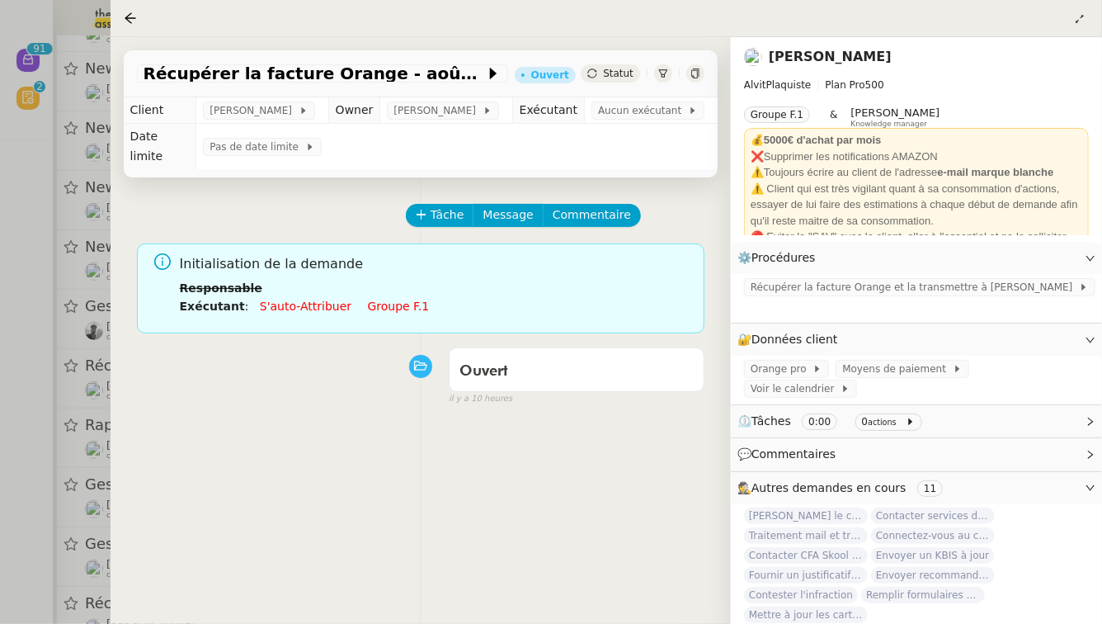
click at [371, 299] on link "Groupe f.1" at bounding box center [399, 305] width 62 height 13
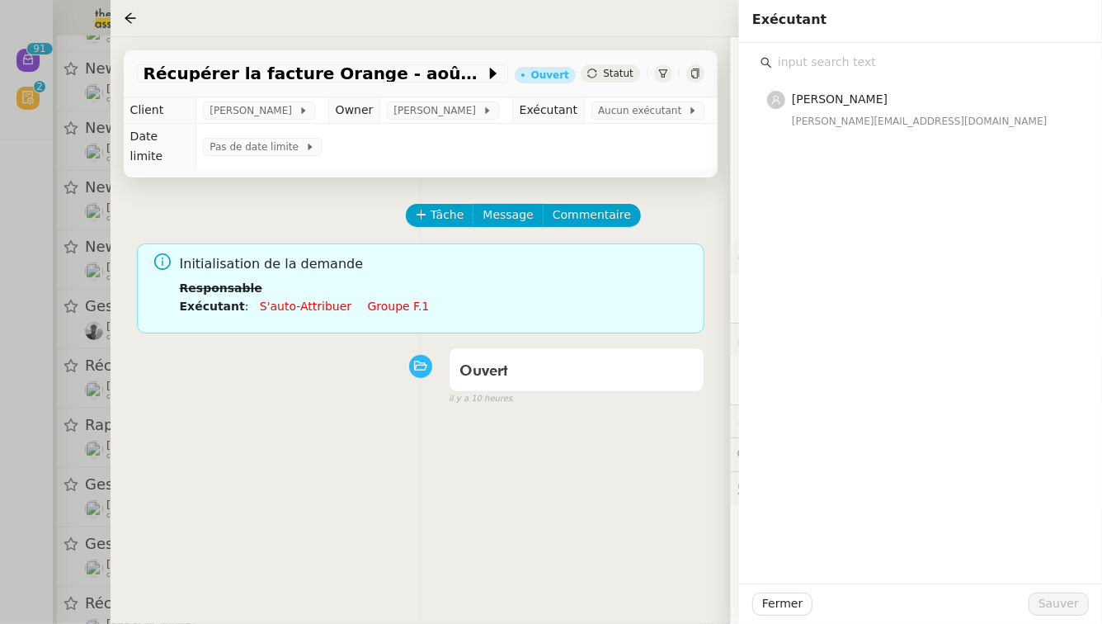
click at [407, 299] on link "Groupe f.1" at bounding box center [399, 305] width 62 height 13
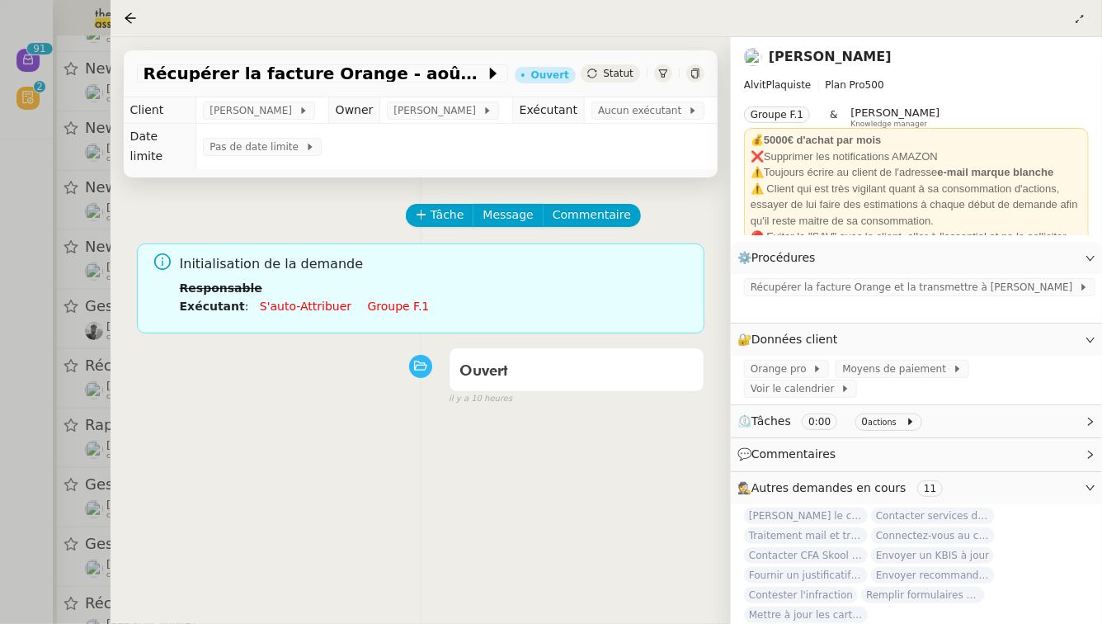
click at [407, 299] on link "Groupe f.1" at bounding box center [399, 305] width 62 height 13
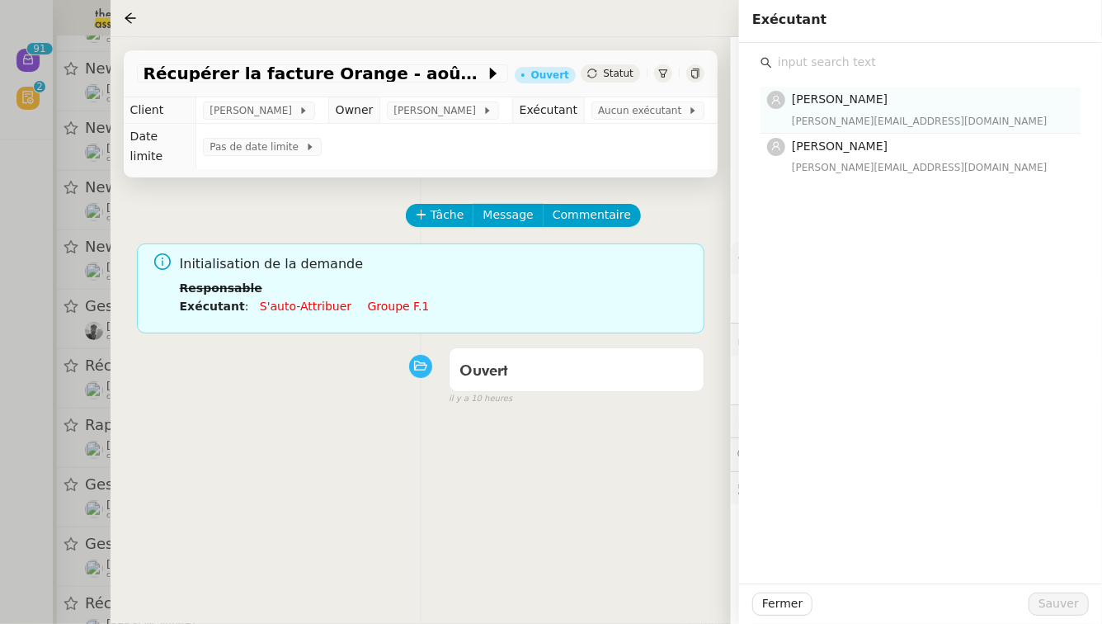
click at [864, 120] on div "anna@theassistant.team" at bounding box center [931, 121] width 279 height 16
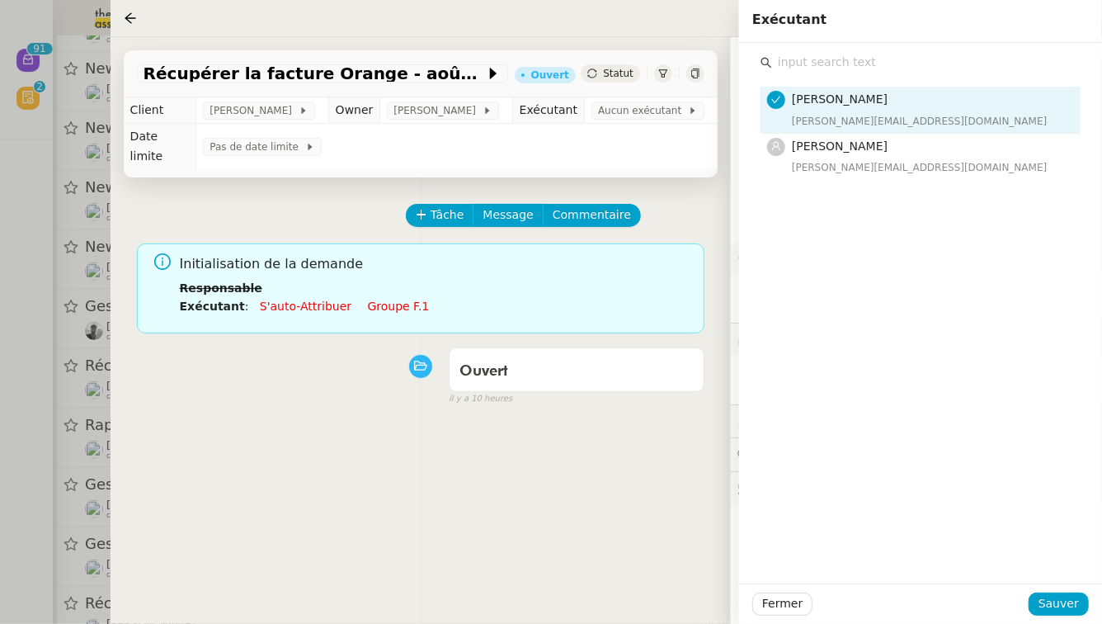
click at [1090, 592] on div "Fermer Sauver" at bounding box center [920, 603] width 363 height 40
click at [1076, 597] on span "Sauver" at bounding box center [1059, 603] width 40 height 19
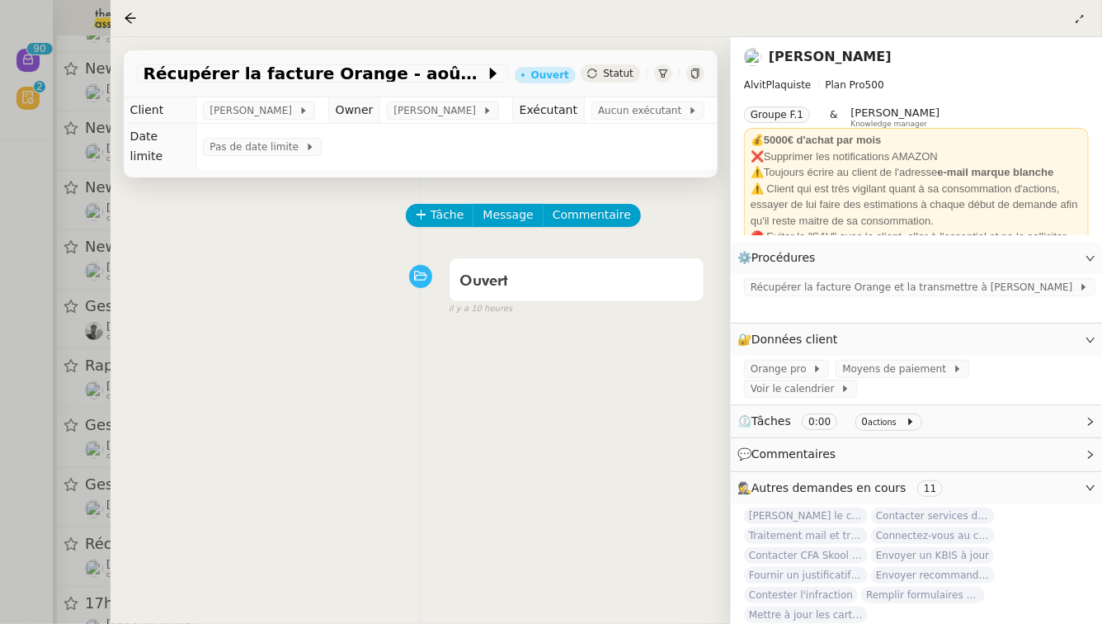
click at [0, 380] on div at bounding box center [551, 312] width 1102 height 624
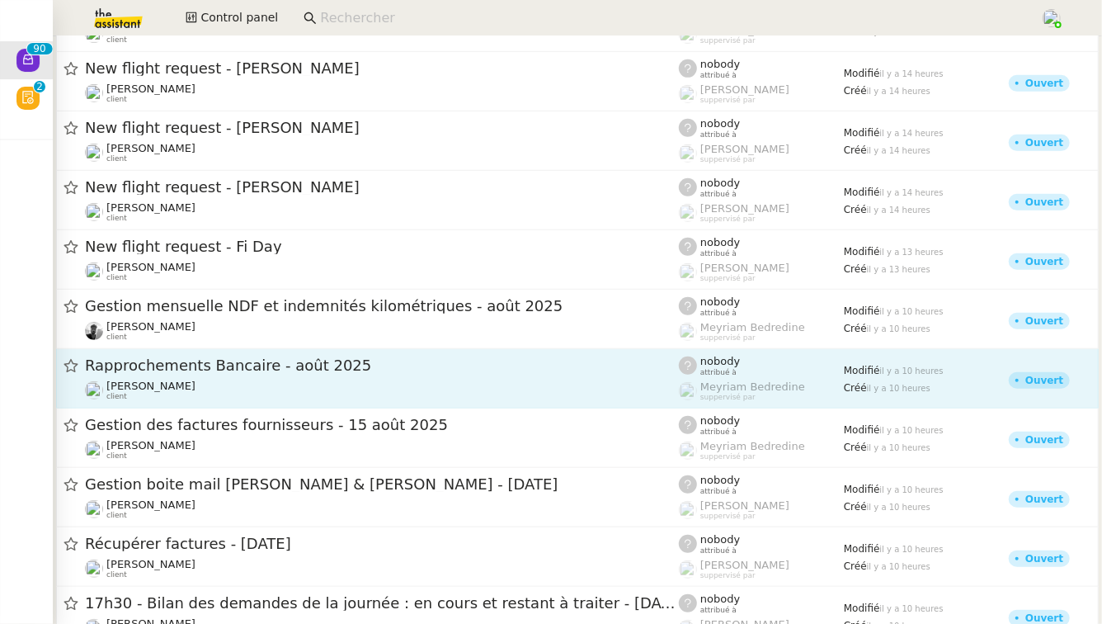
click at [220, 365] on span "Rapprochements Bancaire - août 2025" at bounding box center [382, 365] width 594 height 15
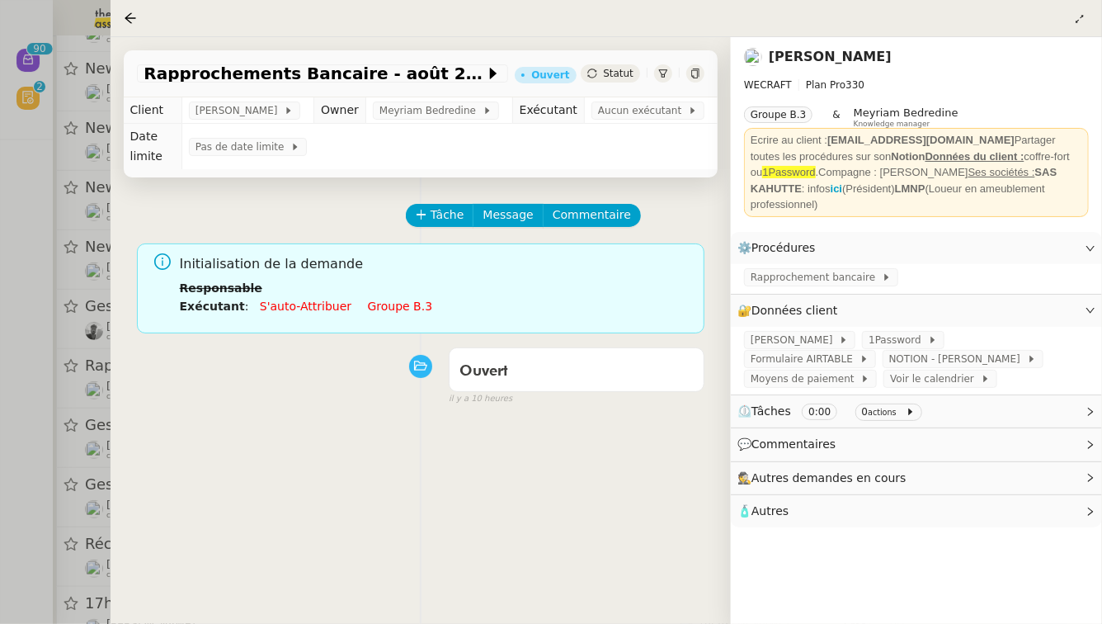
click at [379, 299] on link "Groupe b.3" at bounding box center [400, 305] width 65 height 13
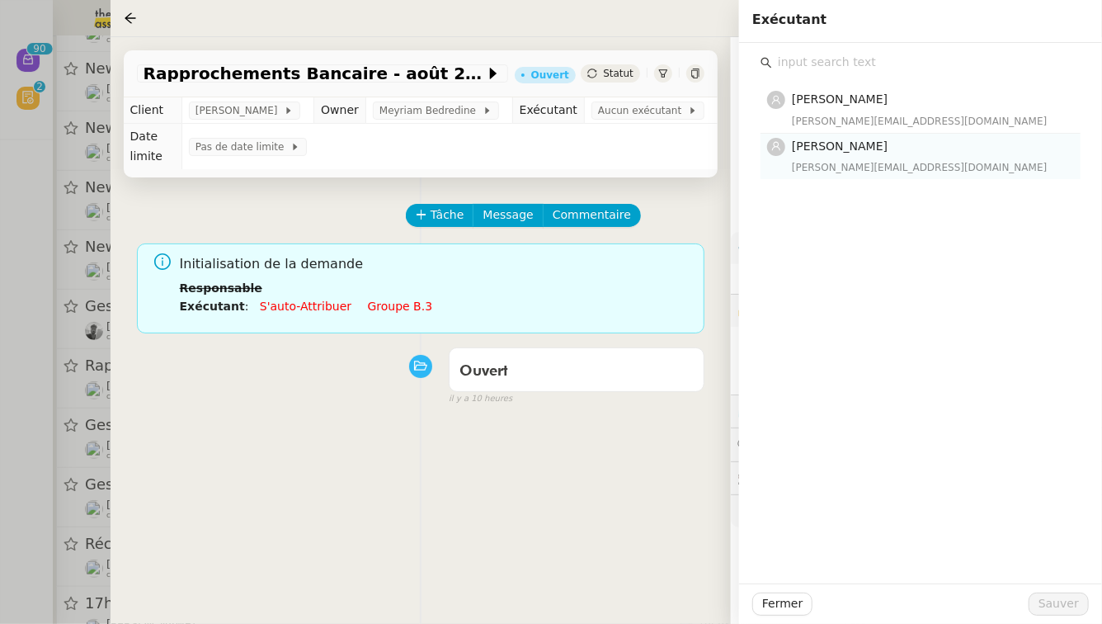
click at [849, 164] on div "marylou@team.theassistant.com" at bounding box center [931, 167] width 279 height 16
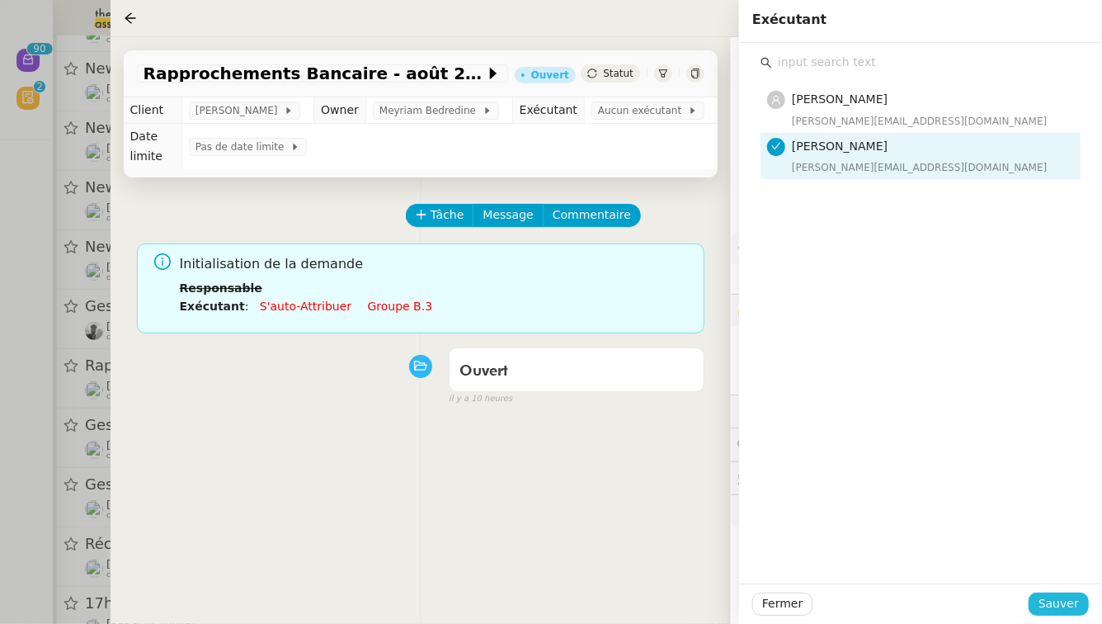
click at [1083, 600] on button "Sauver" at bounding box center [1059, 603] width 60 height 23
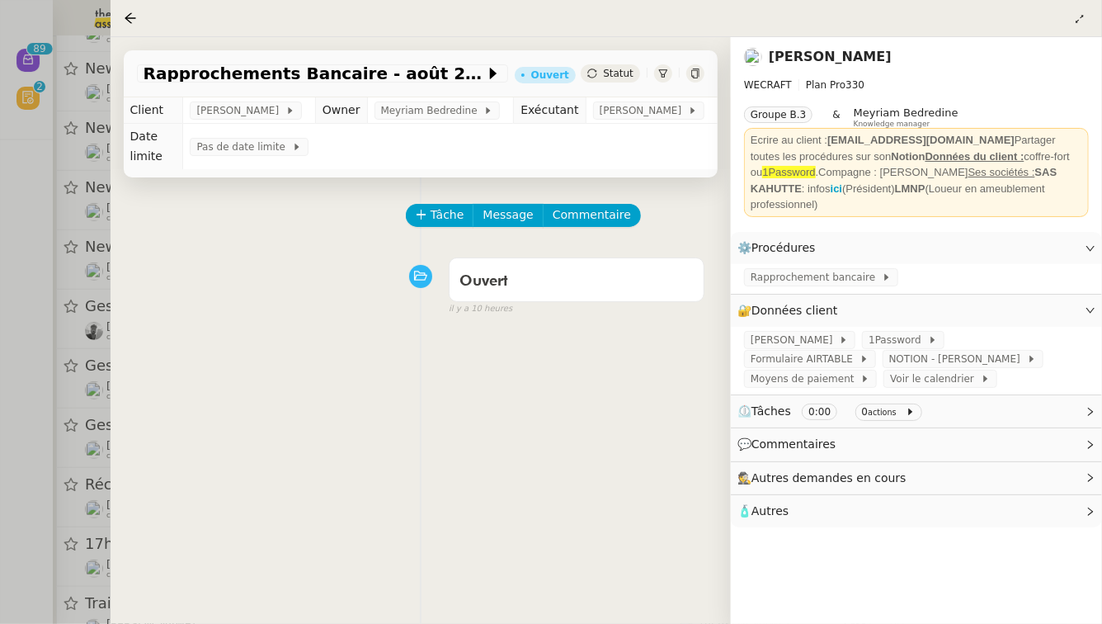
click at [0, 451] on div at bounding box center [551, 312] width 1102 height 624
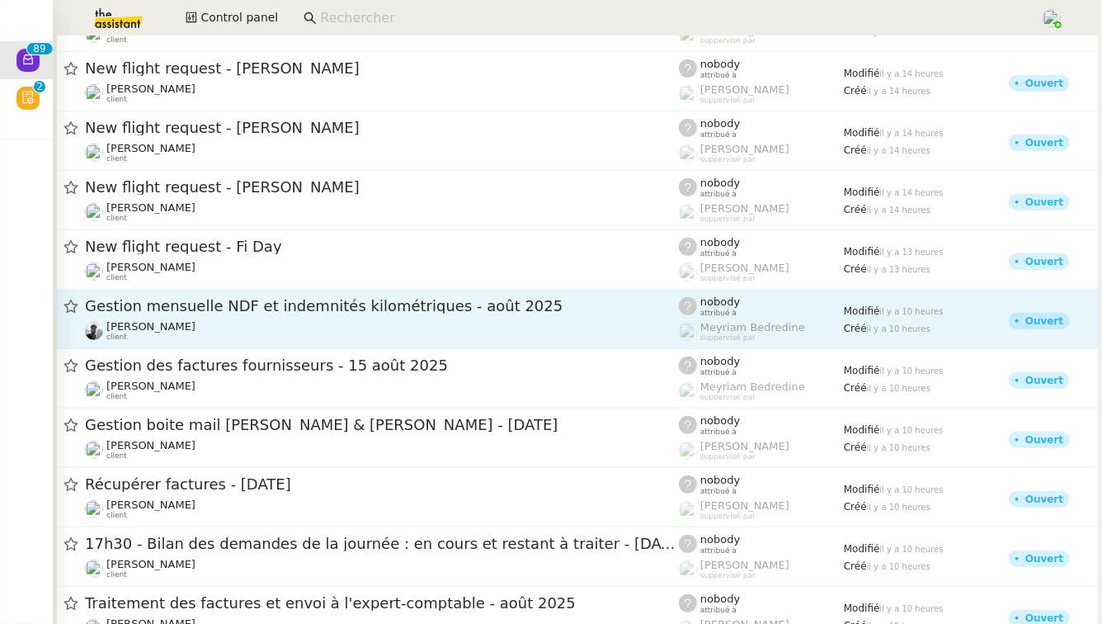
click at [202, 327] on div "Victor Peyre client" at bounding box center [382, 330] width 594 height 21
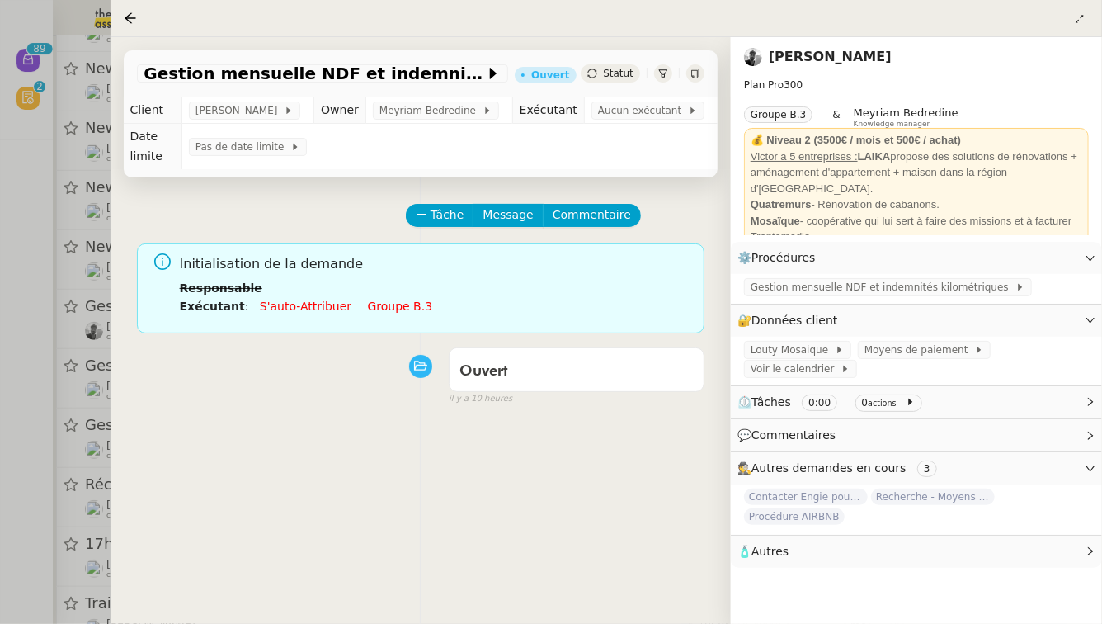
click at [385, 299] on link "Groupe b.3" at bounding box center [400, 305] width 65 height 13
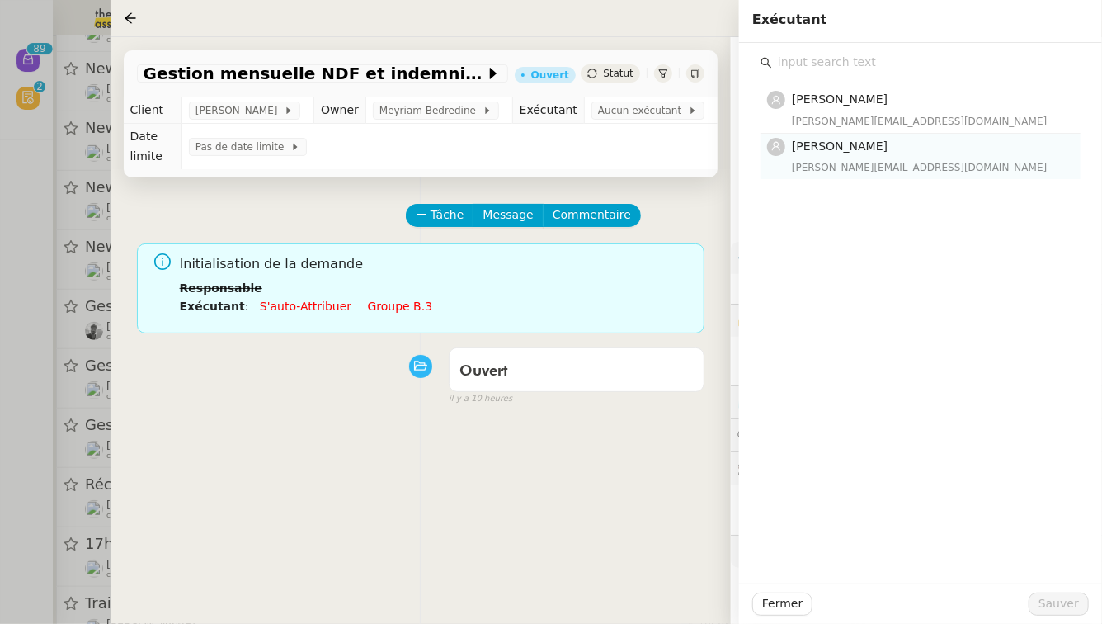
click at [846, 156] on div "Marylou Deybach marylou@team.theassistant.com" at bounding box center [931, 156] width 279 height 39
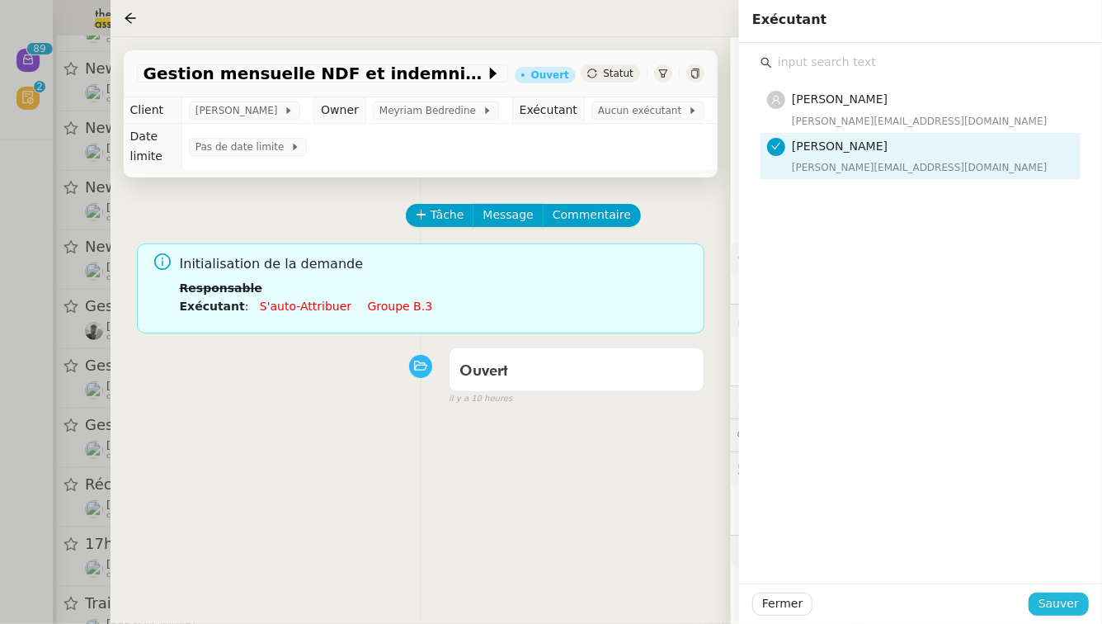
click at [1082, 603] on button "Sauver" at bounding box center [1059, 603] width 60 height 23
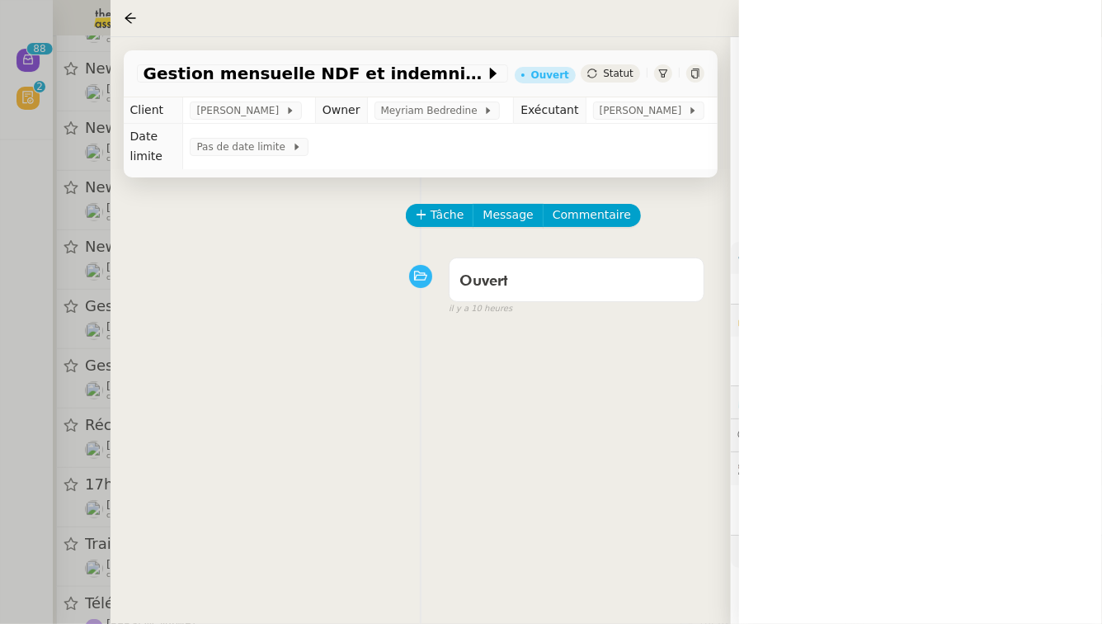
click at [0, 375] on div at bounding box center [551, 312] width 1102 height 624
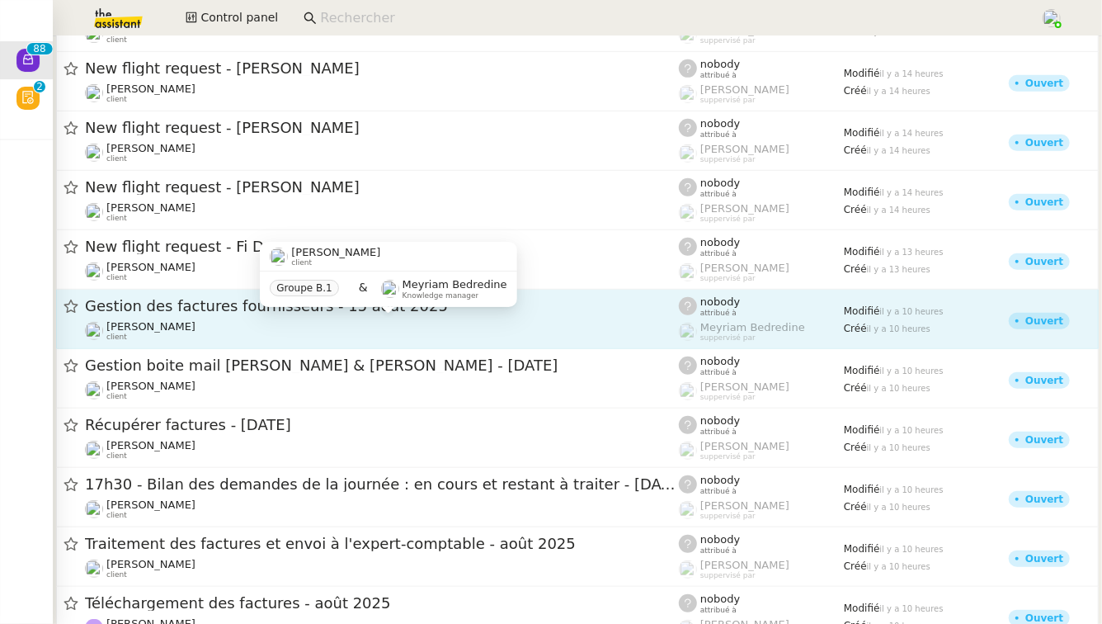
click at [237, 336] on div "Charles Da Conceicao client" at bounding box center [382, 330] width 594 height 21
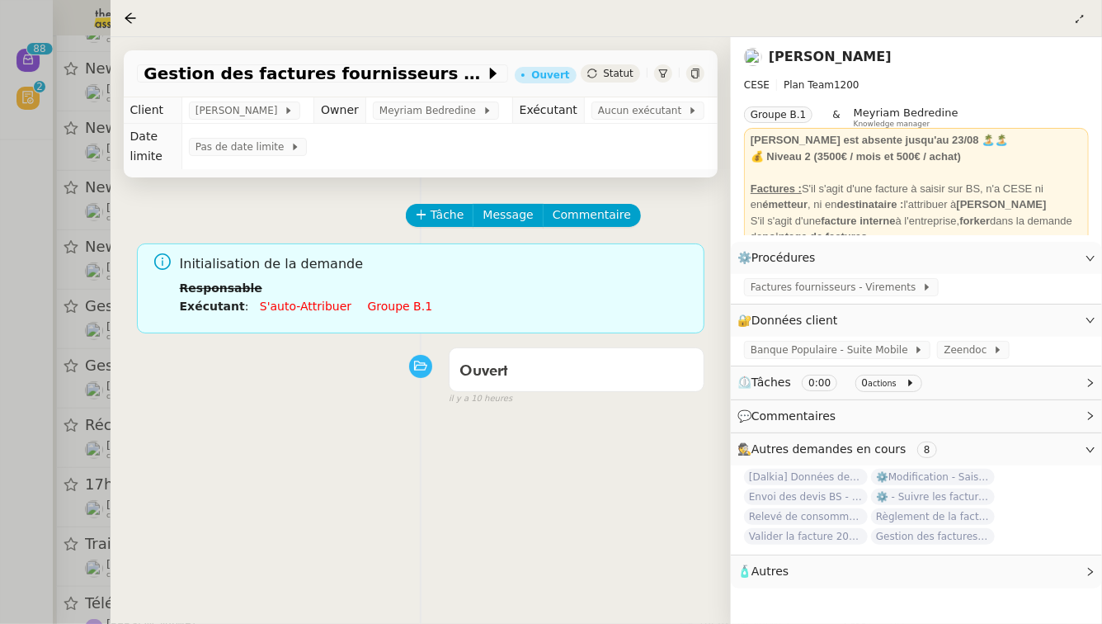
click at [391, 304] on link "Groupe b.1" at bounding box center [400, 305] width 65 height 13
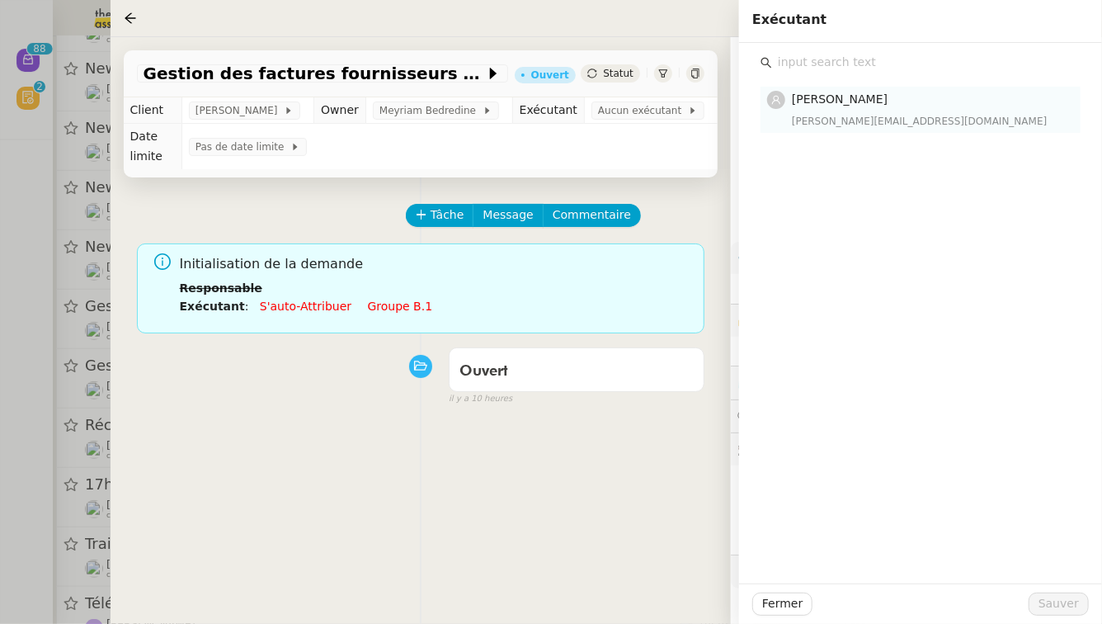
click at [820, 120] on div "marylou@team.theassistant.com" at bounding box center [931, 121] width 279 height 16
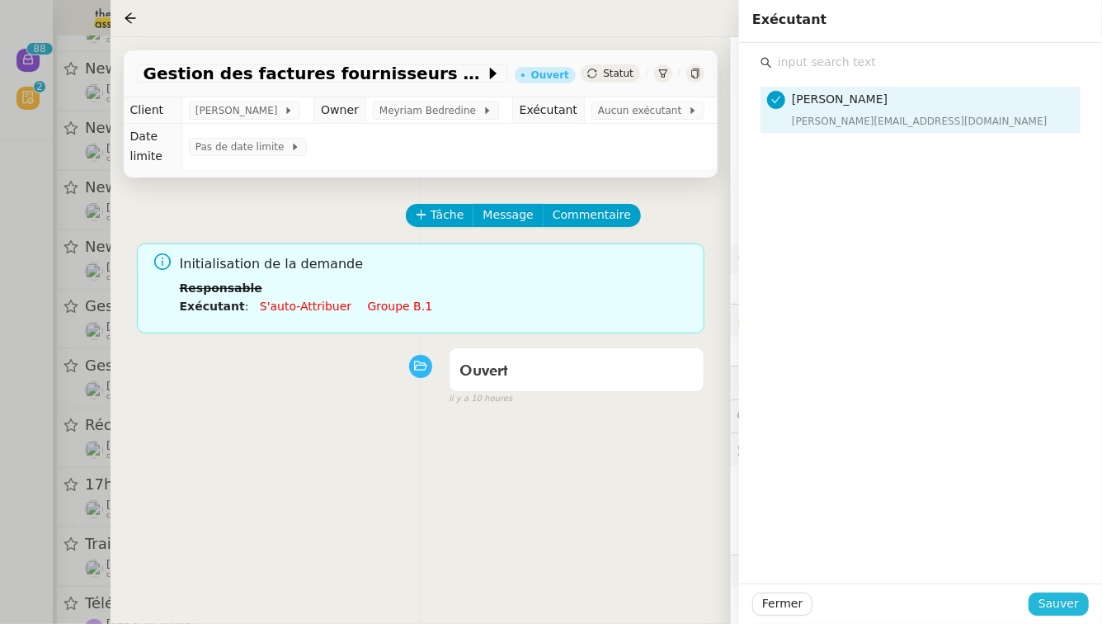
click at [1078, 598] on span "Sauver" at bounding box center [1059, 603] width 40 height 19
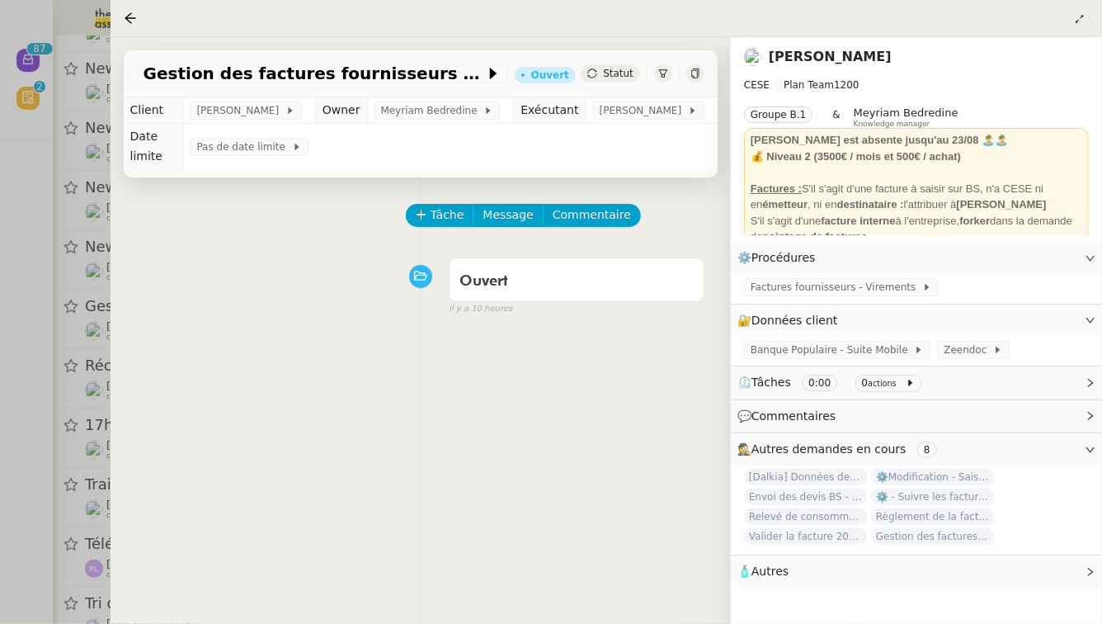
click at [0, 315] on div at bounding box center [551, 312] width 1102 height 624
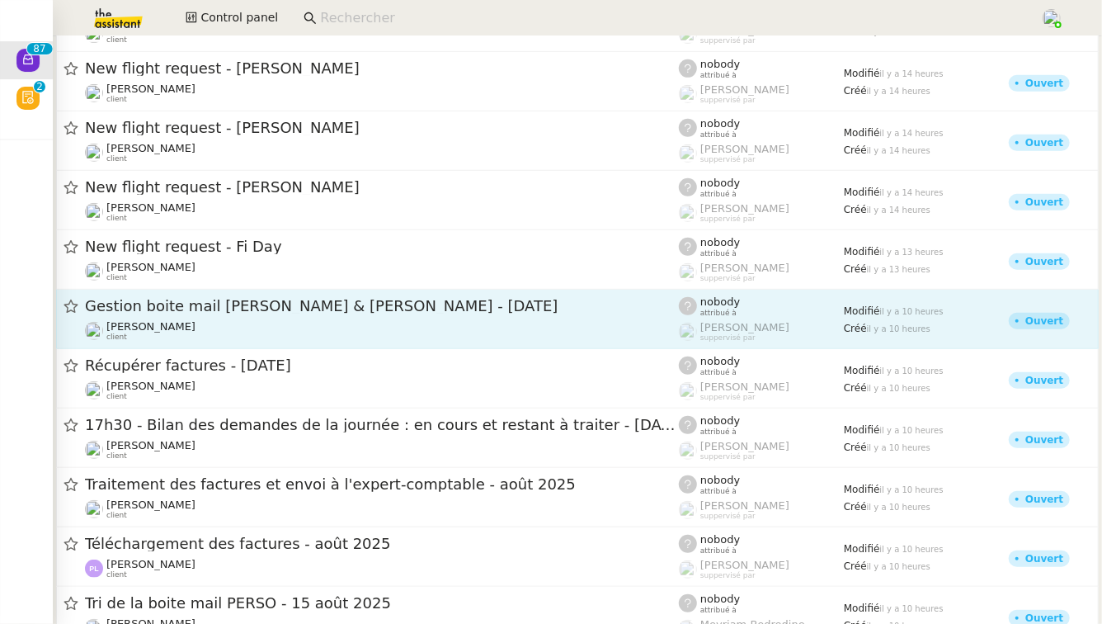
click at [377, 313] on span "Gestion boite mail Sylvie & John - 15 août 2025" at bounding box center [382, 306] width 594 height 15
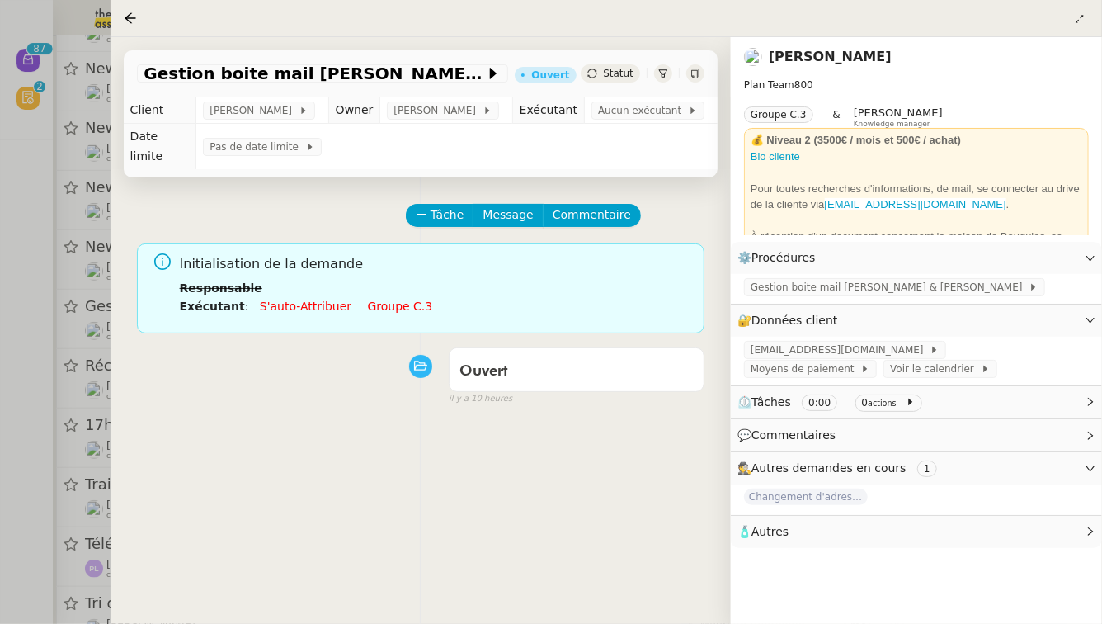
click at [376, 299] on link "Groupe c.3" at bounding box center [400, 305] width 65 height 13
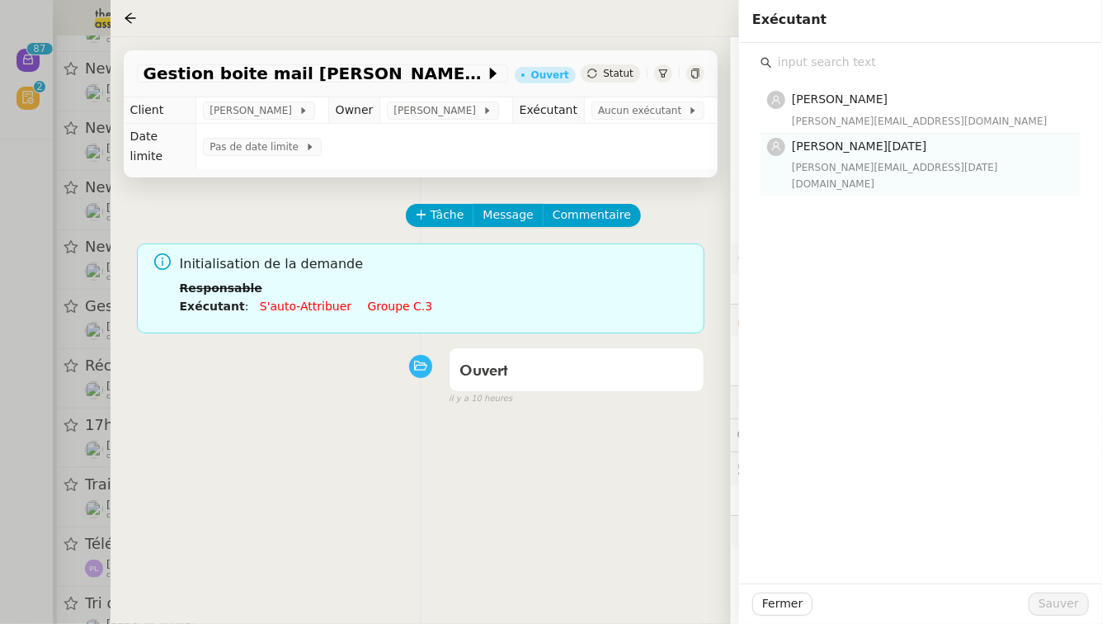
click at [900, 176] on nz-list-item "Jean-Noël De Tinguy jean-noel@theassistant.team" at bounding box center [921, 165] width 320 height 62
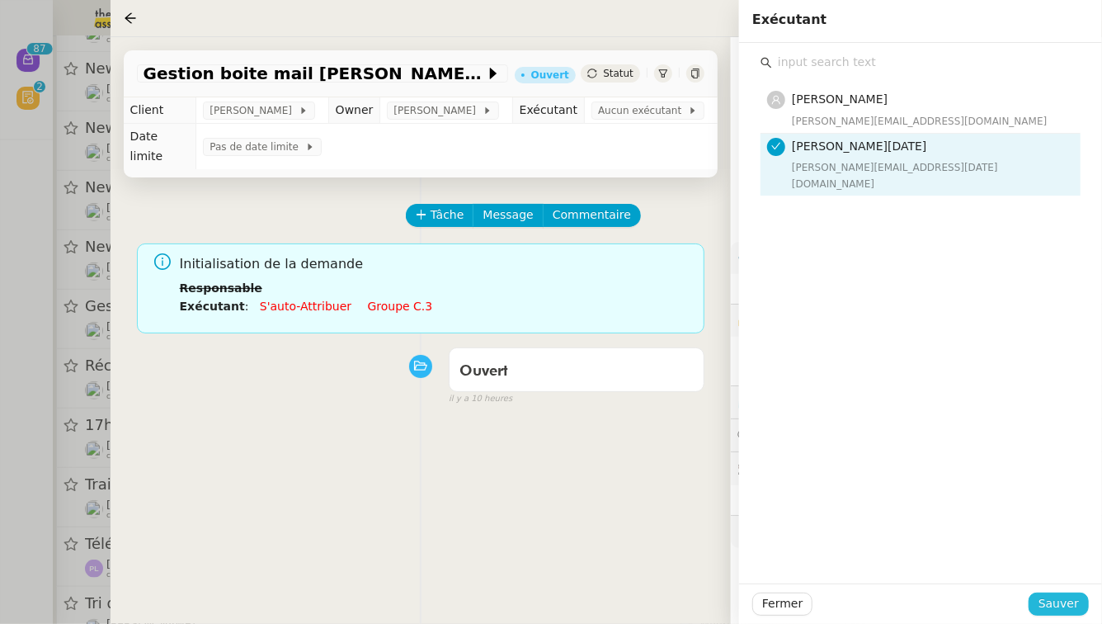
click at [1053, 609] on span "Sauver" at bounding box center [1059, 603] width 40 height 19
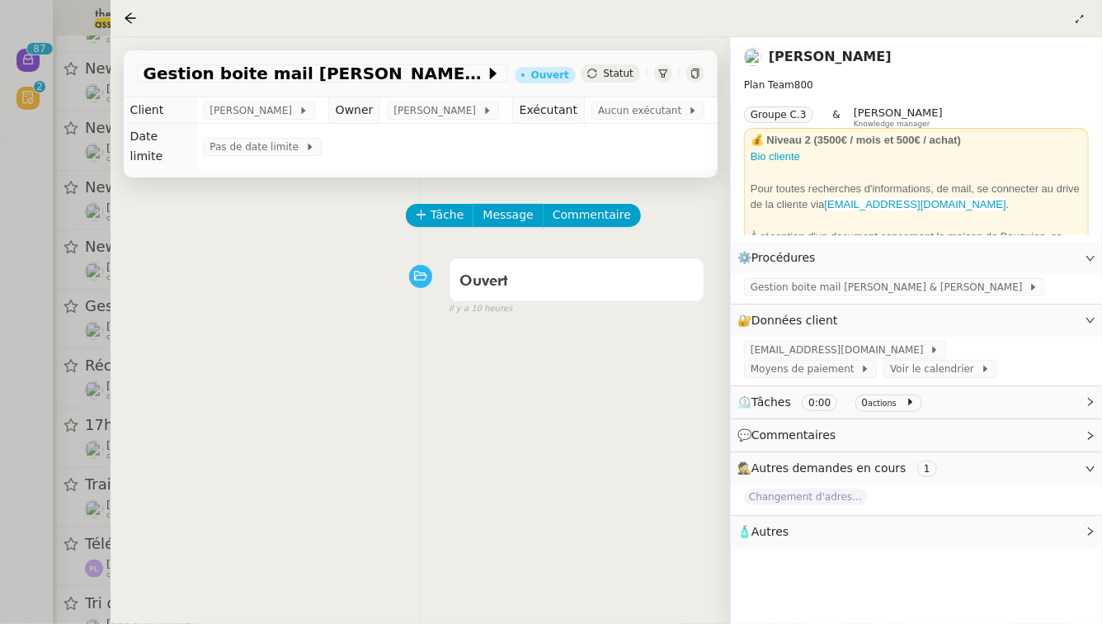
click at [0, 288] on div at bounding box center [551, 312] width 1102 height 624
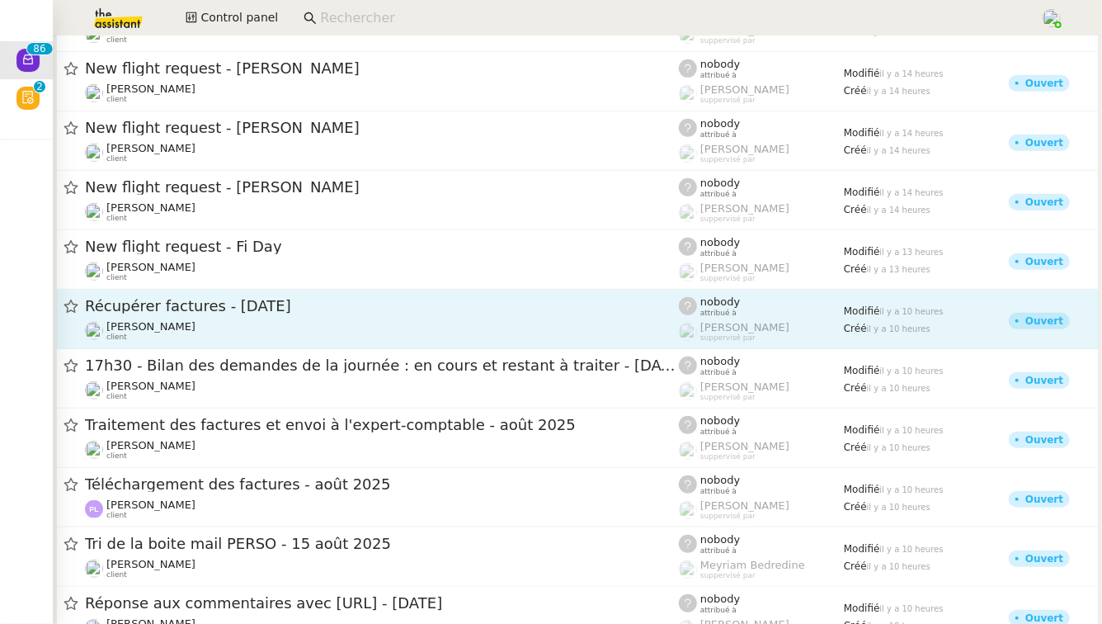
click at [363, 318] on div "Récupérer factures - août 2025 Arthur MATHAUT client" at bounding box center [382, 318] width 594 height 45
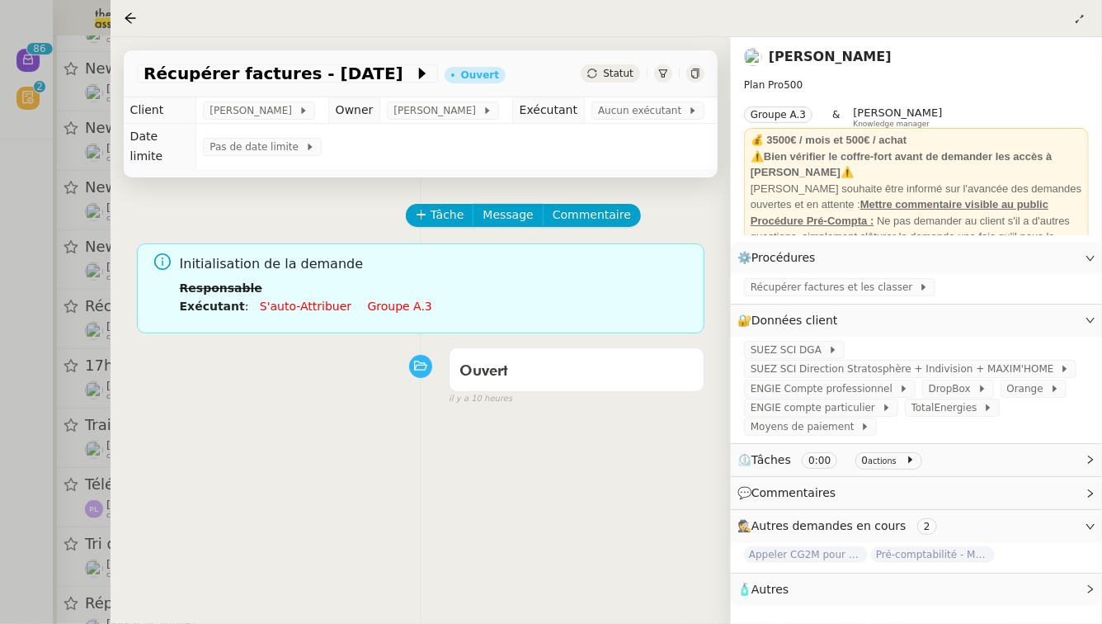
click at [395, 299] on link "Groupe a.3" at bounding box center [400, 305] width 64 height 13
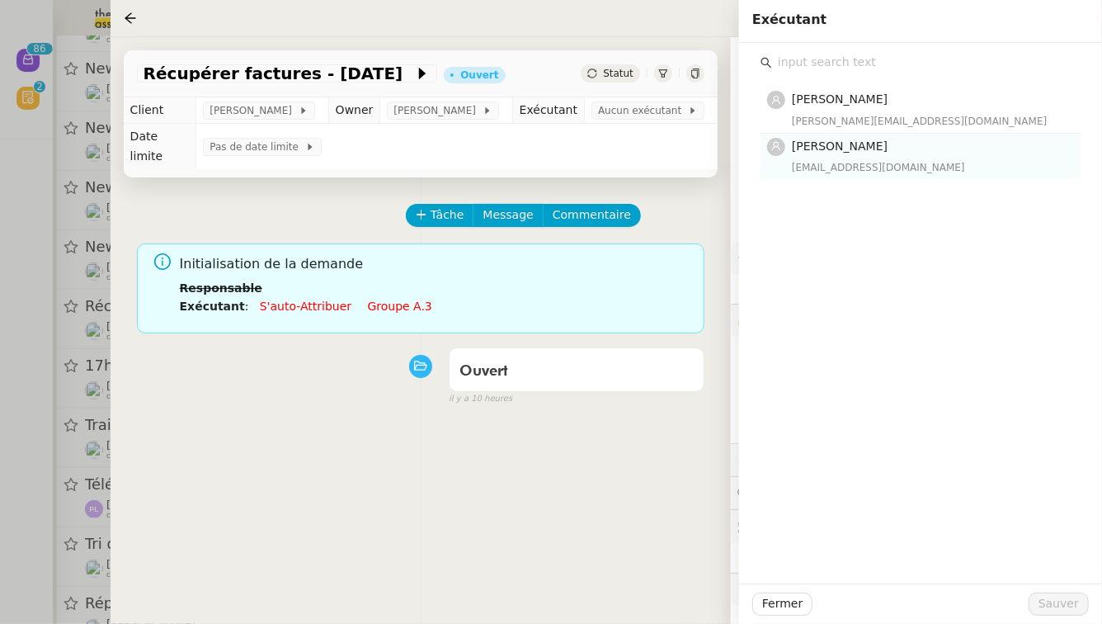
click at [855, 137] on h4 "[PERSON_NAME]" at bounding box center [931, 146] width 279 height 19
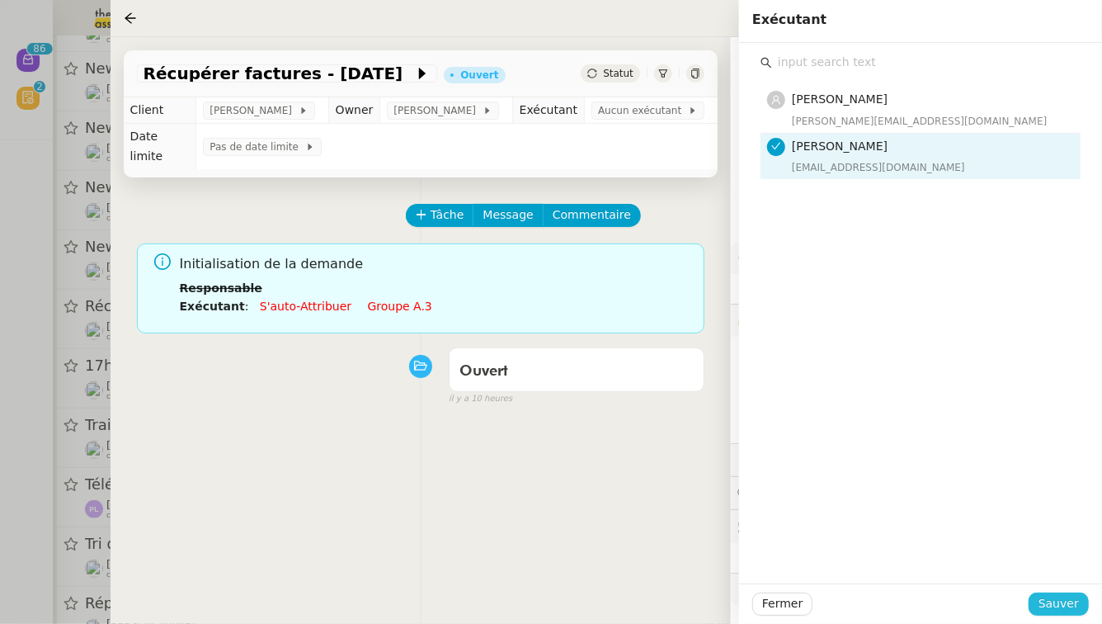
click at [1061, 608] on span "Sauver" at bounding box center [1059, 603] width 40 height 19
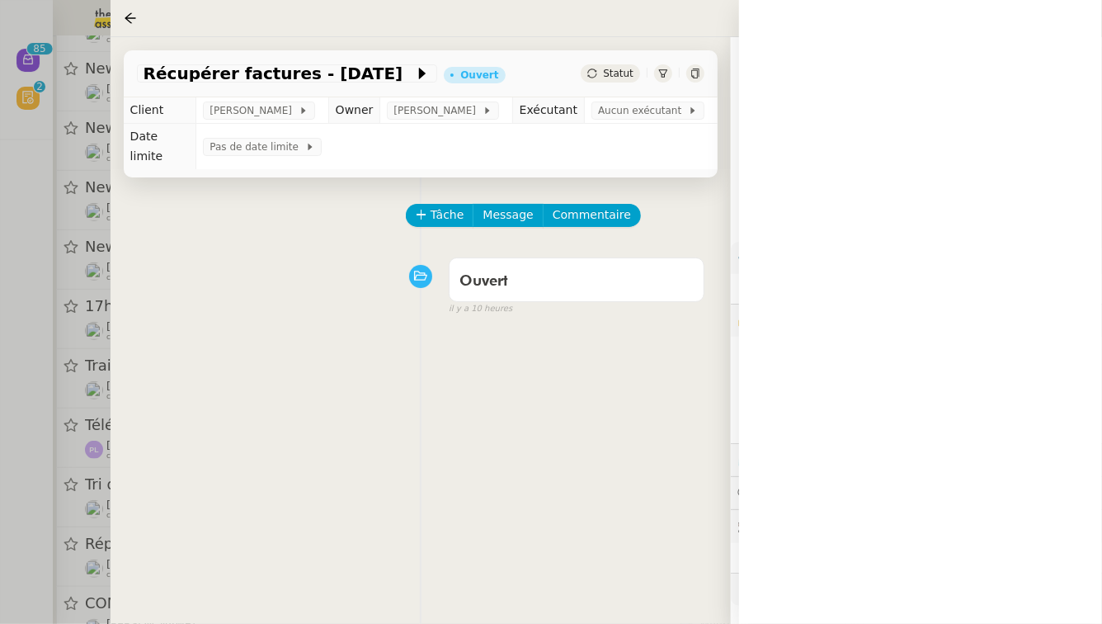
click at [8, 468] on div at bounding box center [551, 312] width 1102 height 624
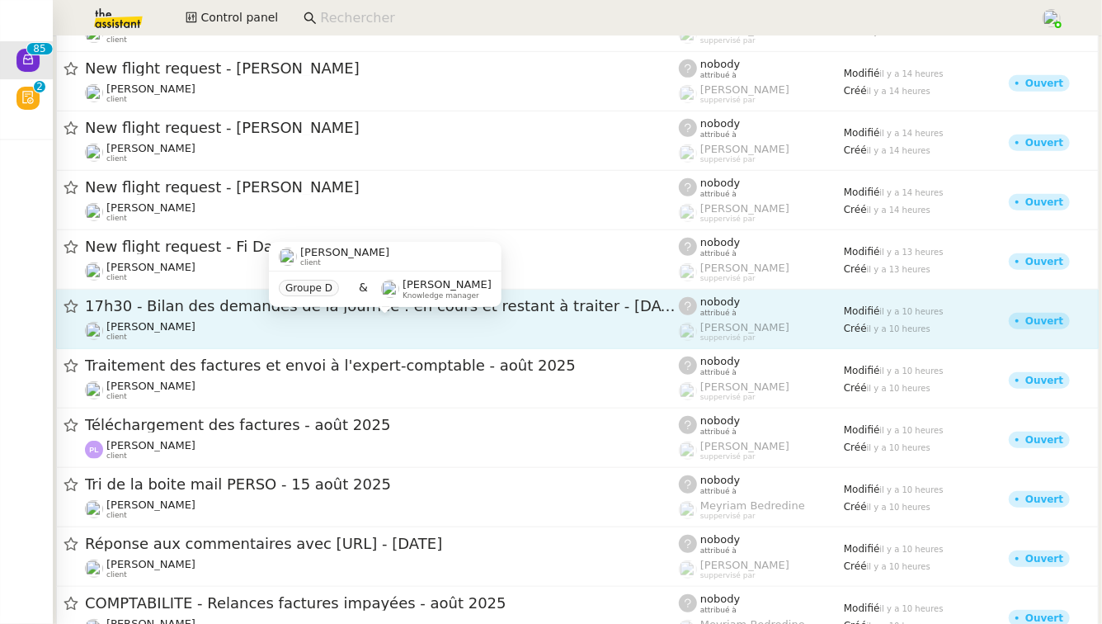
click at [271, 332] on div "[PERSON_NAME] client" at bounding box center [382, 330] width 594 height 21
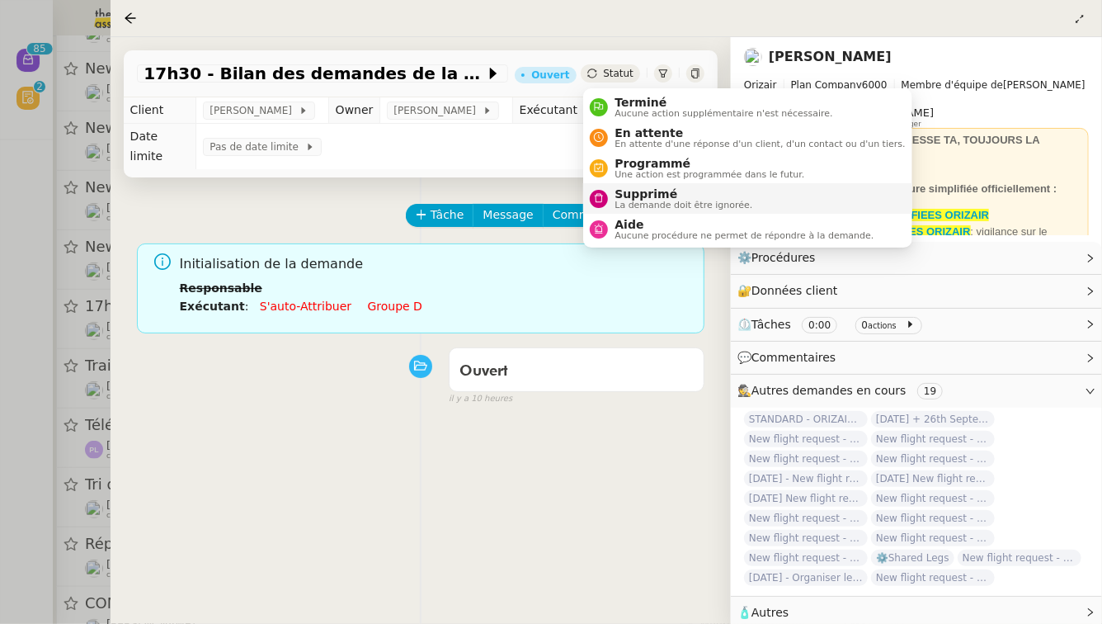
click at [665, 203] on span "La demande doit être ignorée." at bounding box center [684, 204] width 138 height 9
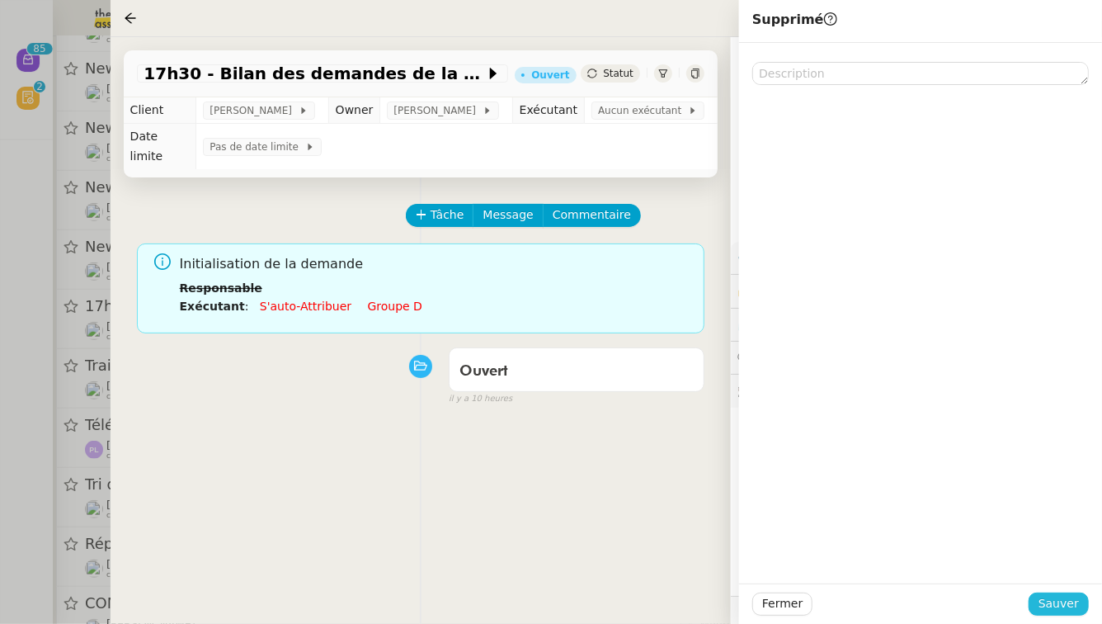
click at [1059, 601] on span "Sauver" at bounding box center [1059, 603] width 40 height 19
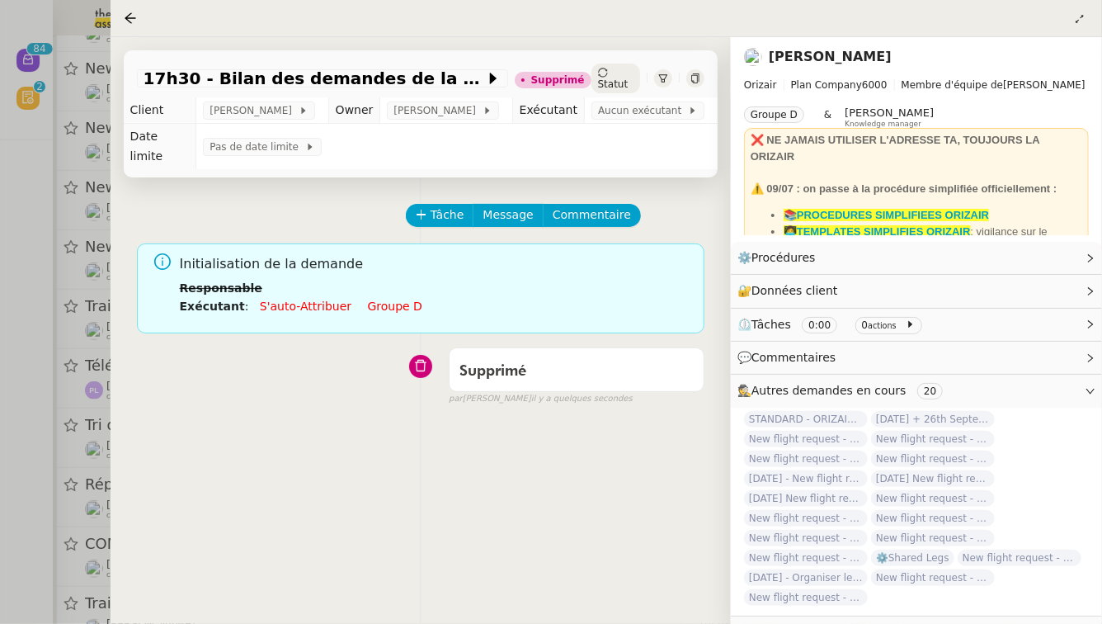
click at [0, 307] on div at bounding box center [551, 312] width 1102 height 624
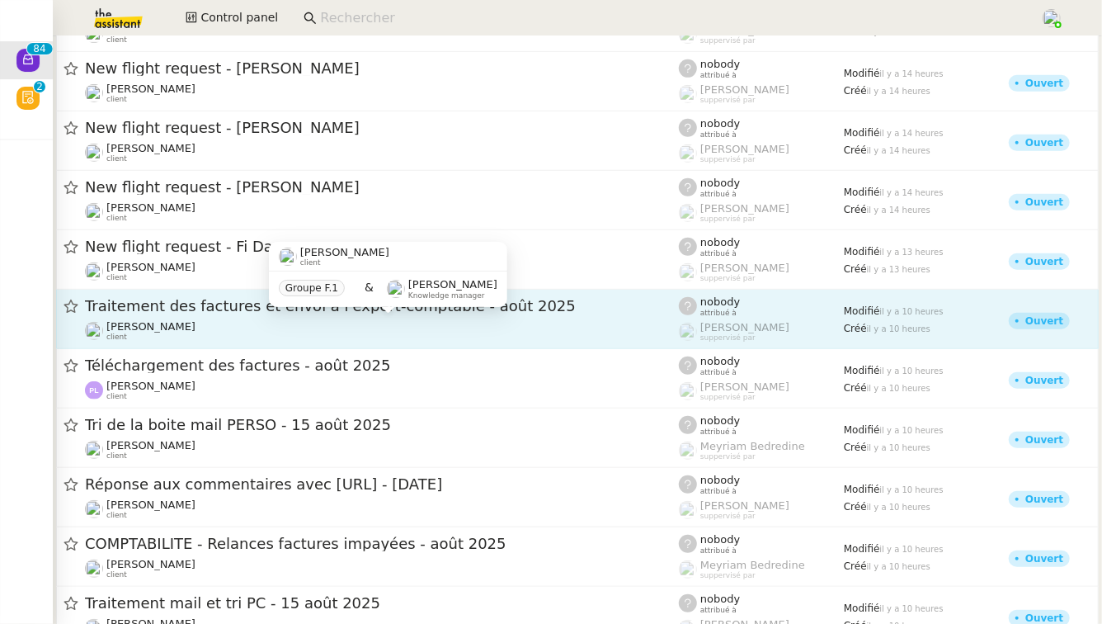
click at [232, 327] on div "Quang Tam NGUYEN client" at bounding box center [382, 330] width 594 height 21
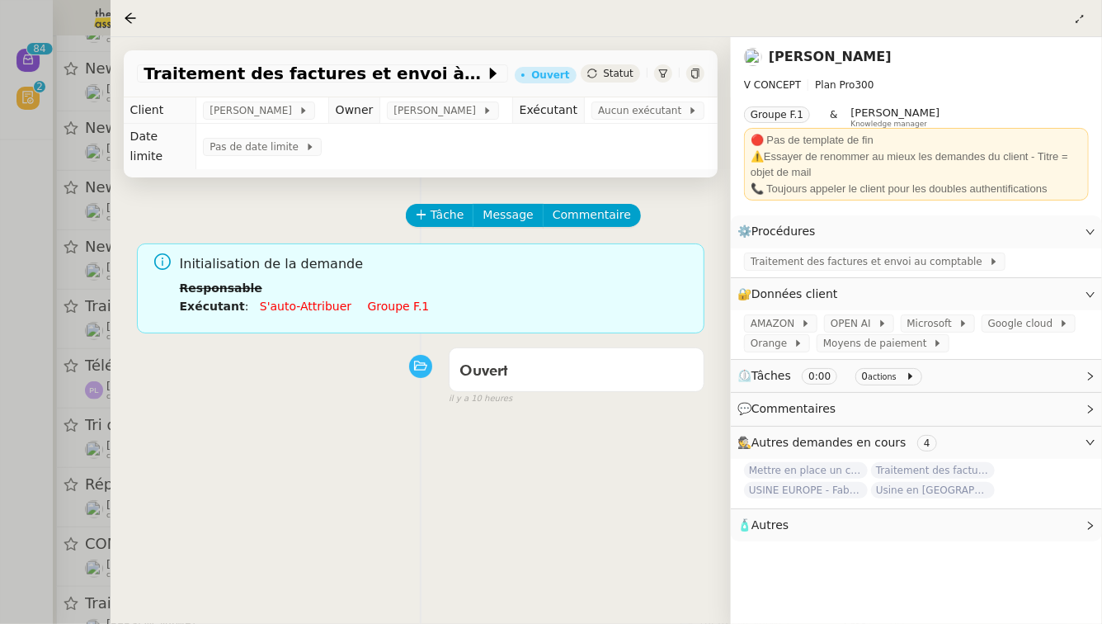
click at [379, 299] on link "Groupe f.1" at bounding box center [399, 305] width 62 height 13
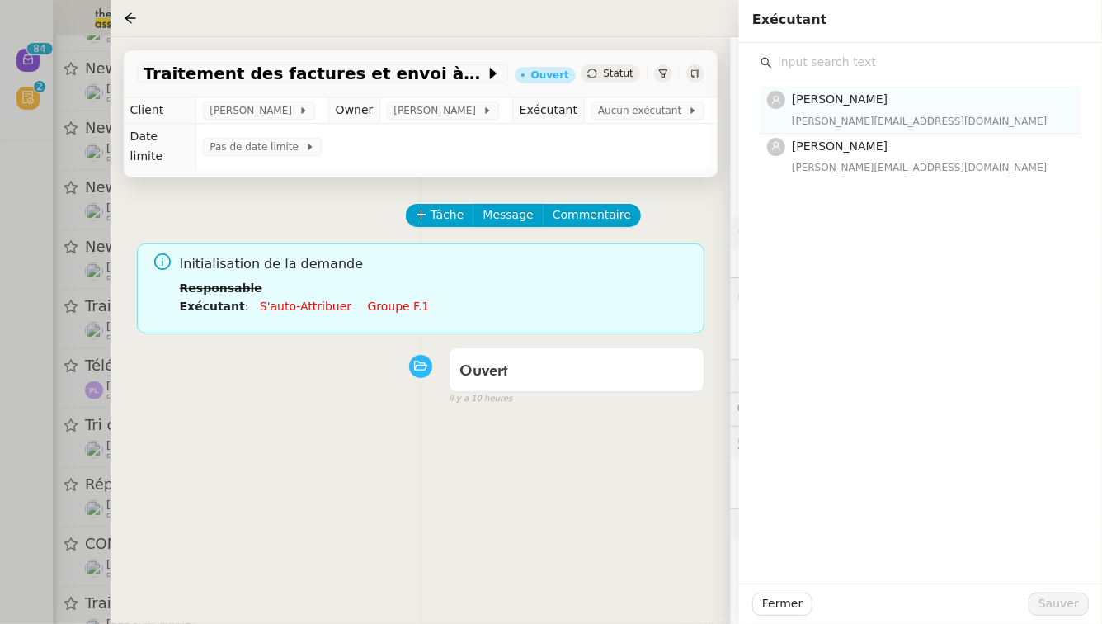
click at [860, 119] on div "anna@theassistant.team" at bounding box center [931, 121] width 279 height 16
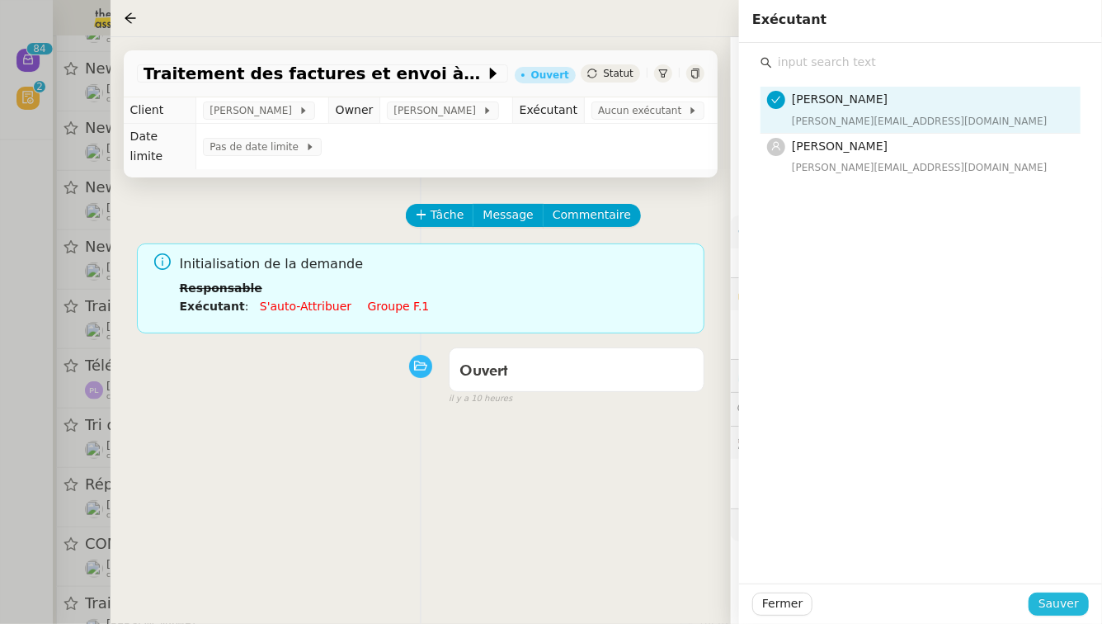
click at [1061, 603] on span "Sauver" at bounding box center [1059, 603] width 40 height 19
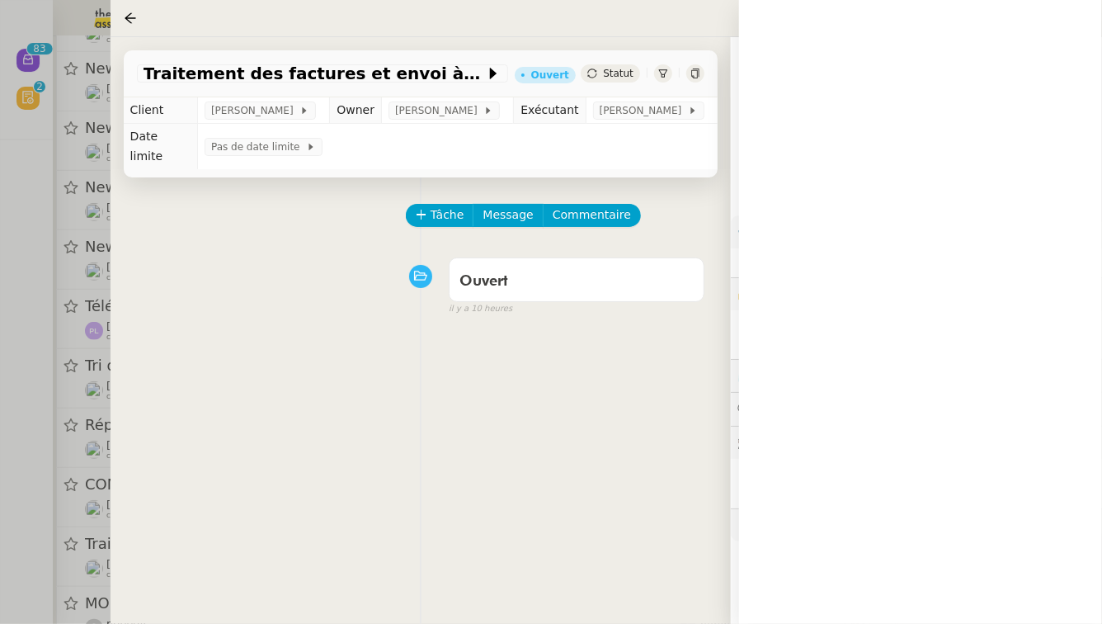
click at [0, 383] on div at bounding box center [551, 312] width 1102 height 624
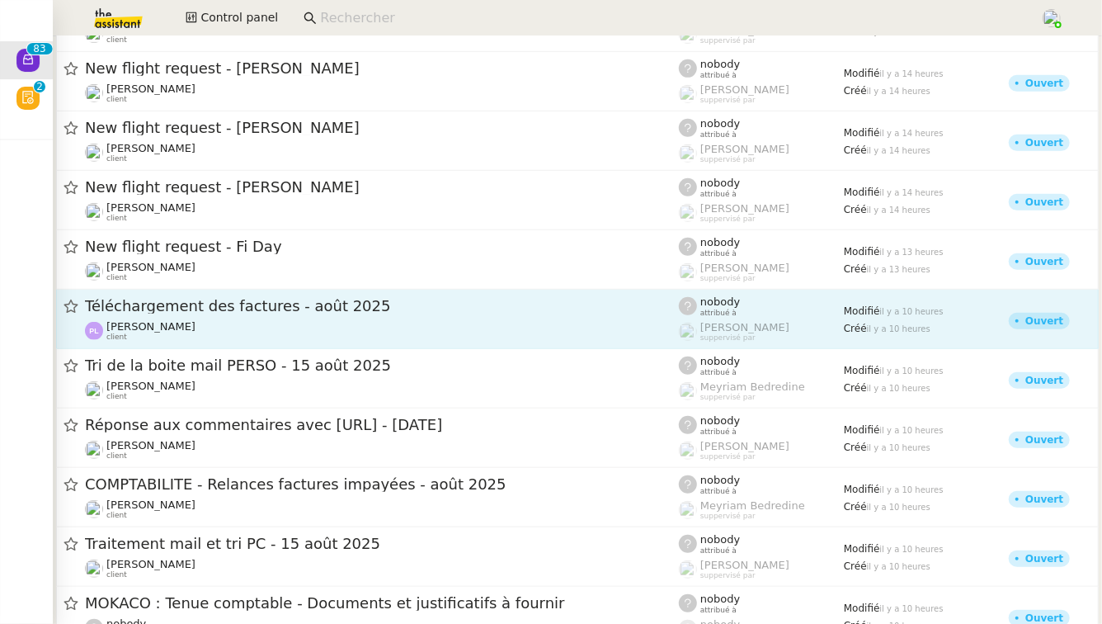
click at [389, 306] on span "Téléchargement des factures - août 2025" at bounding box center [382, 306] width 594 height 15
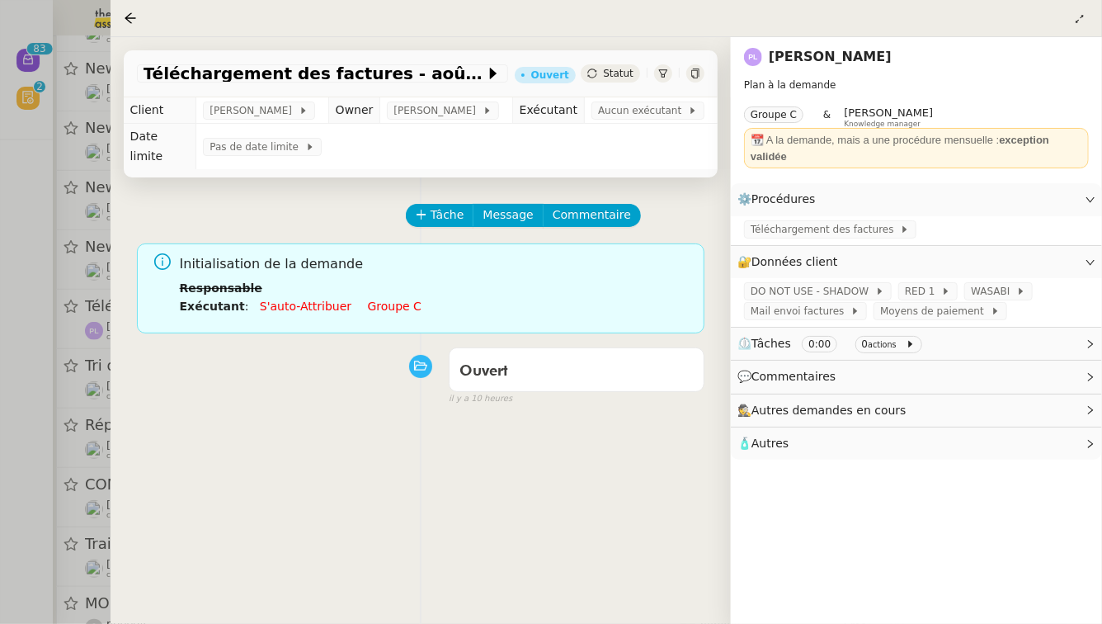
click at [379, 299] on link "Groupe c" at bounding box center [395, 305] width 54 height 13
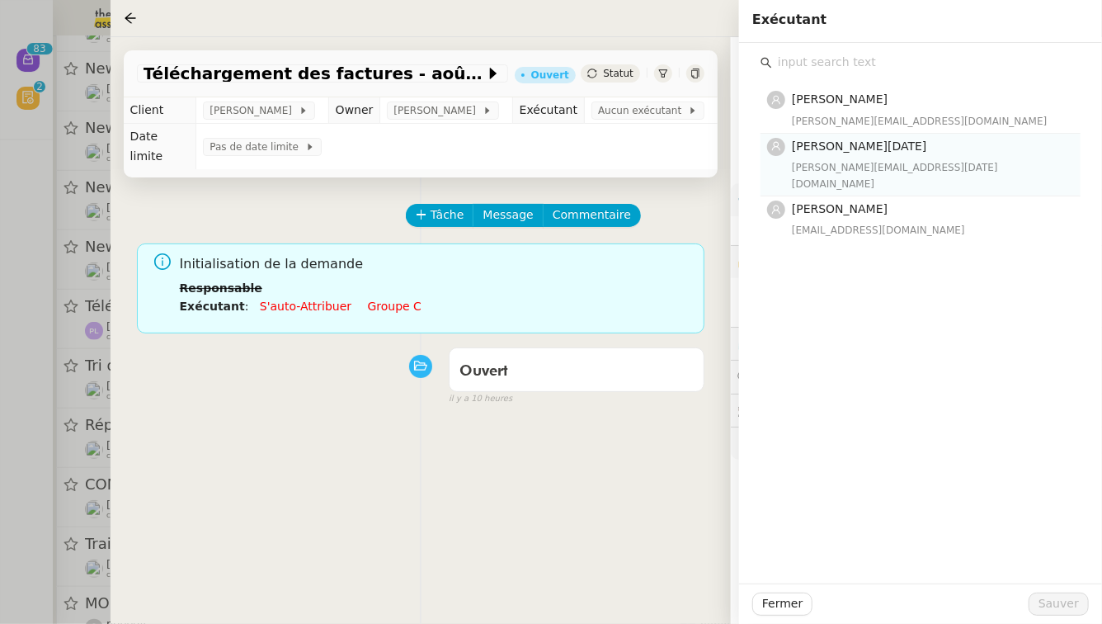
click at [861, 161] on div "jean-noel@theassistant.team" at bounding box center [931, 175] width 279 height 33
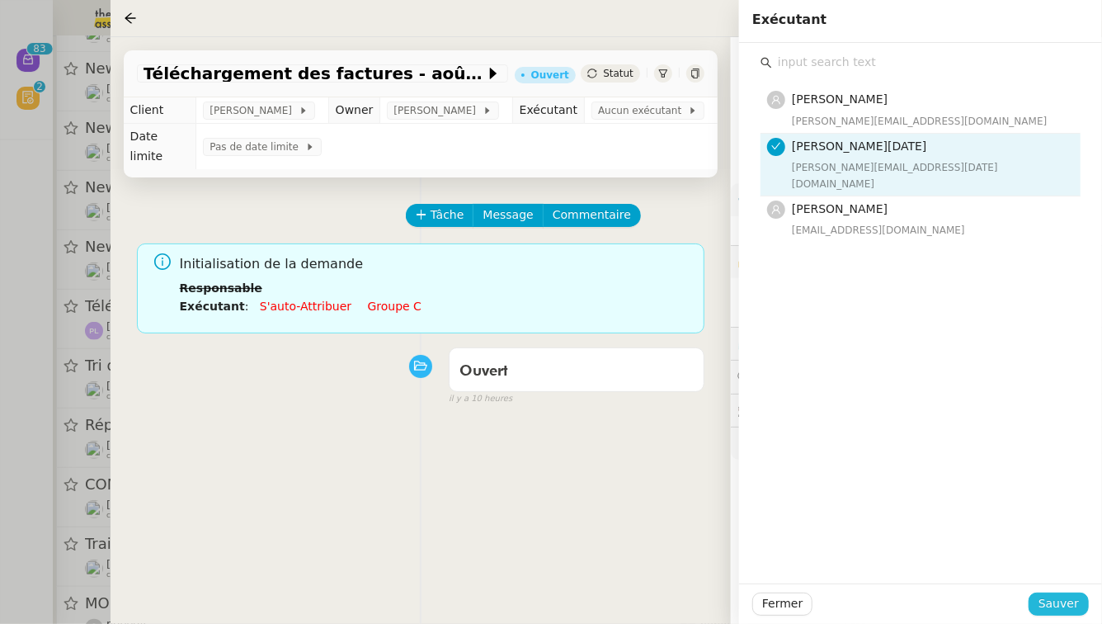
click at [1072, 597] on span "Sauver" at bounding box center [1059, 603] width 40 height 19
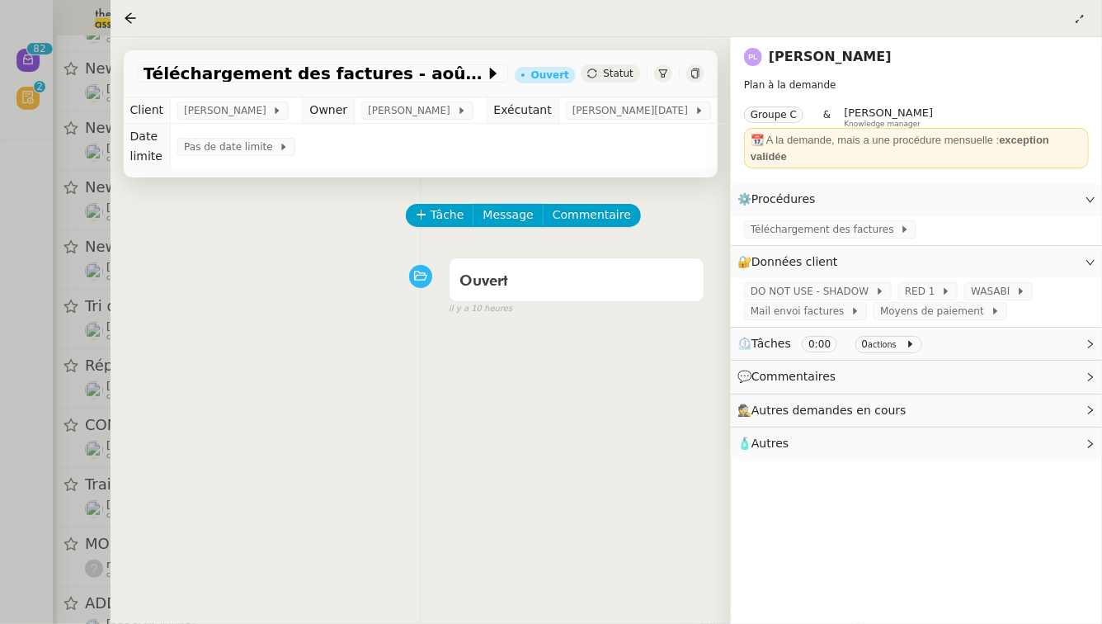
click at [0, 351] on div at bounding box center [551, 312] width 1102 height 624
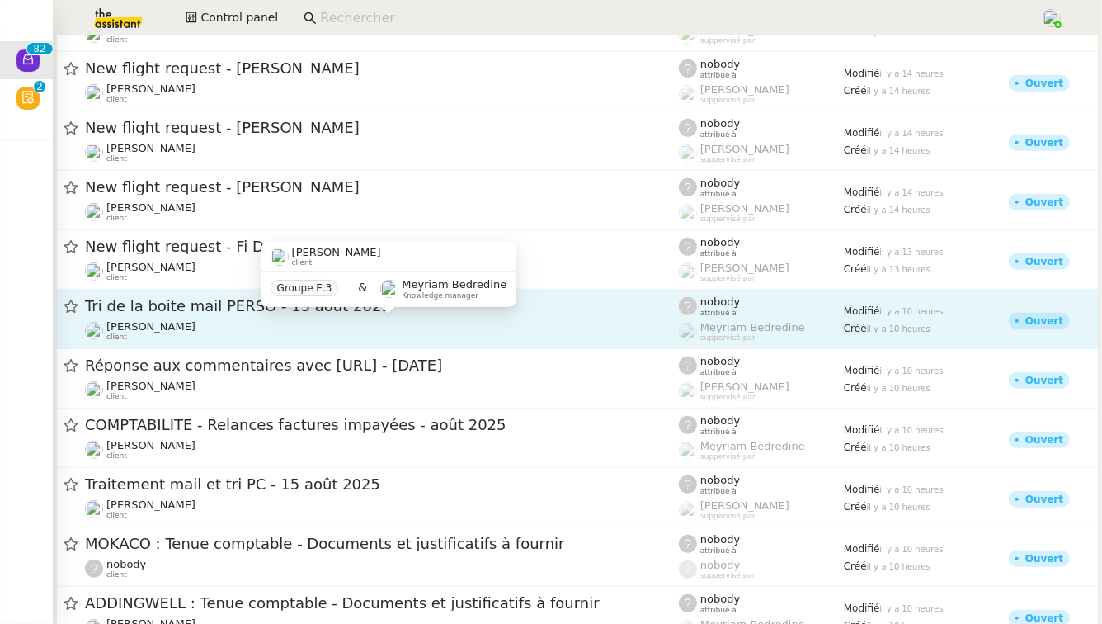
click at [340, 329] on div "Patrick Chotard client" at bounding box center [382, 330] width 594 height 21
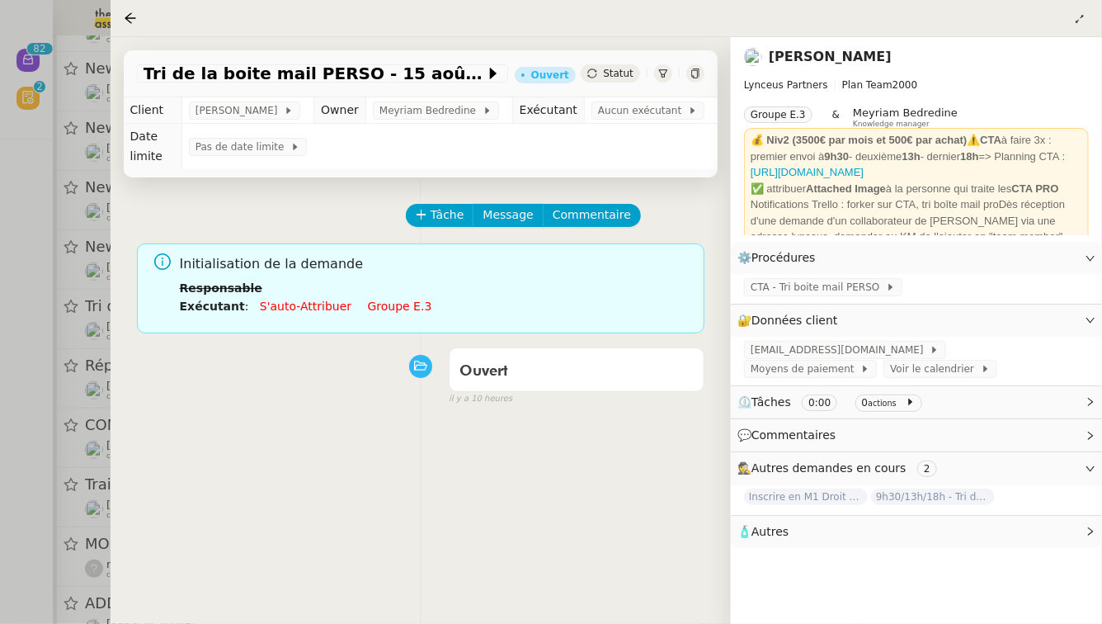
click at [398, 299] on link "Groupe e.3" at bounding box center [400, 305] width 64 height 13
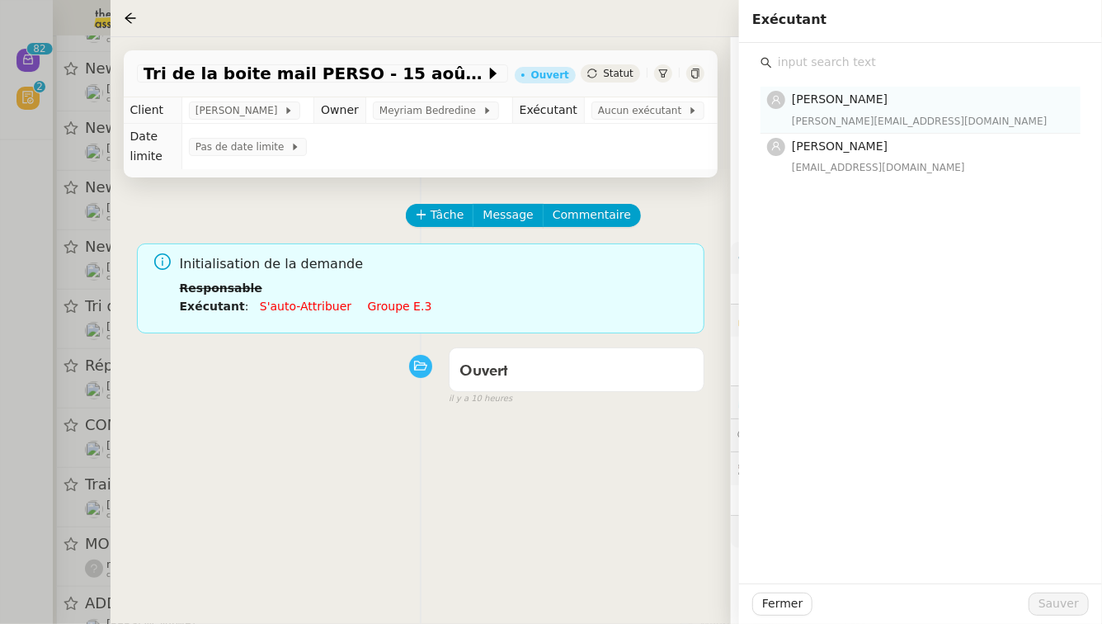
click at [848, 116] on div "hannah@theassistant.team" at bounding box center [931, 121] width 279 height 16
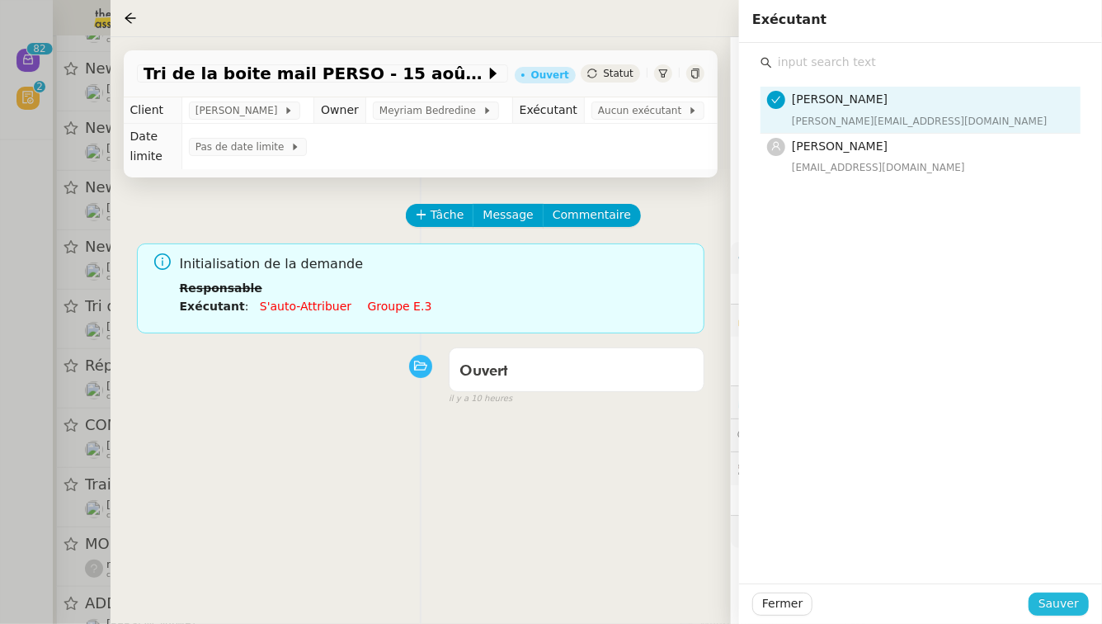
click at [1065, 613] on span "Sauver" at bounding box center [1059, 603] width 40 height 19
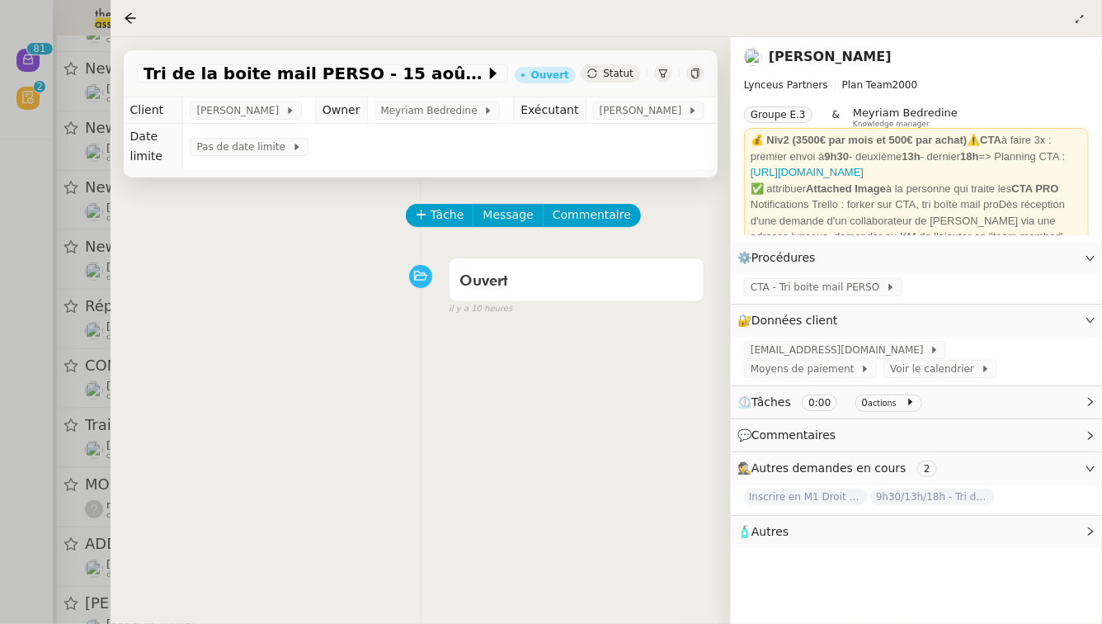
click at [0, 412] on div at bounding box center [551, 312] width 1102 height 624
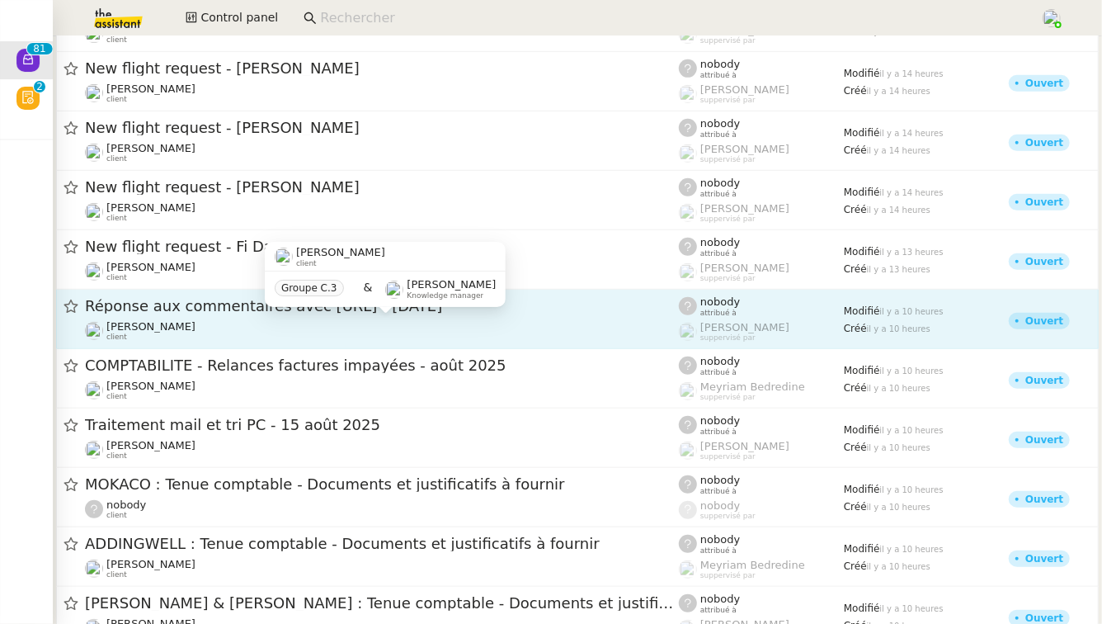
click at [303, 329] on div "Hugo Bentz client" at bounding box center [382, 330] width 594 height 21
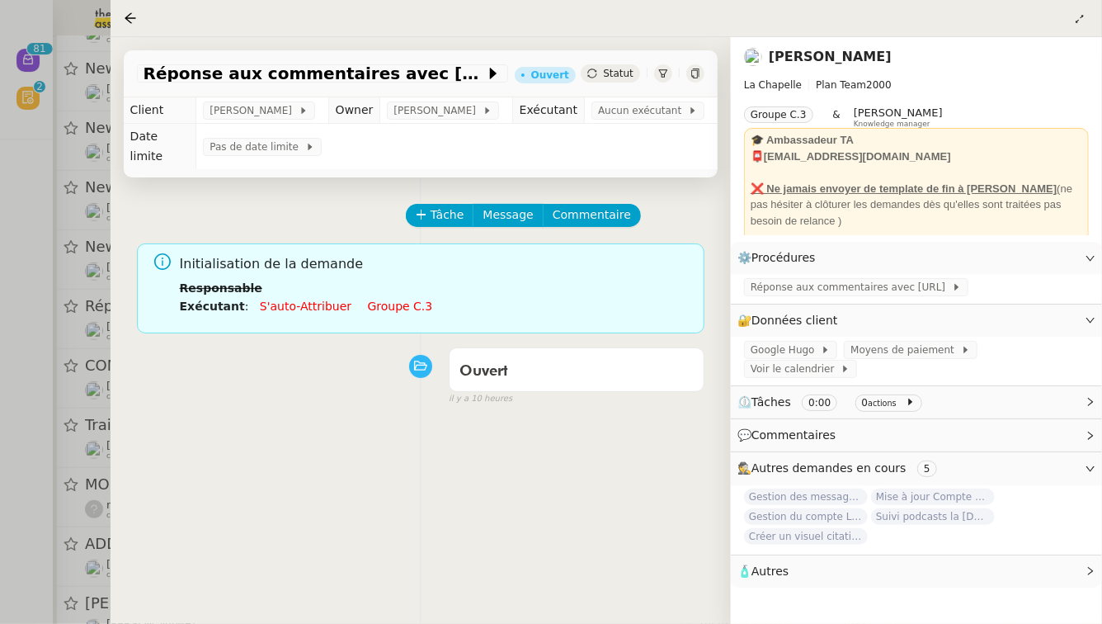
click at [398, 299] on link "Groupe c.3" at bounding box center [400, 305] width 65 height 13
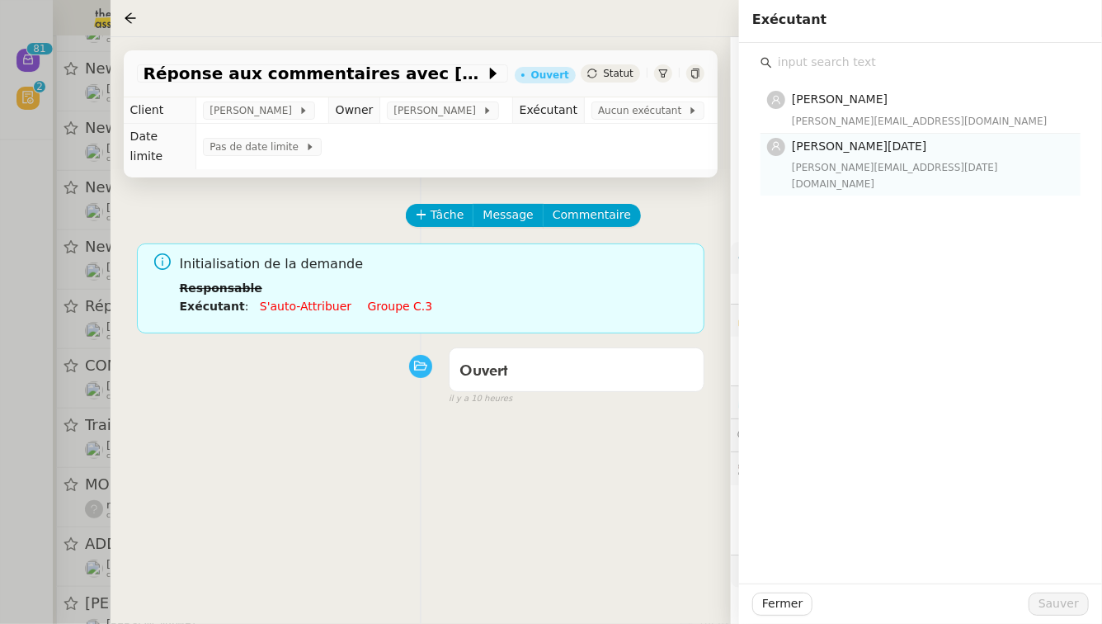
click at [874, 137] on h4 "[PERSON_NAME][DATE]" at bounding box center [931, 146] width 279 height 19
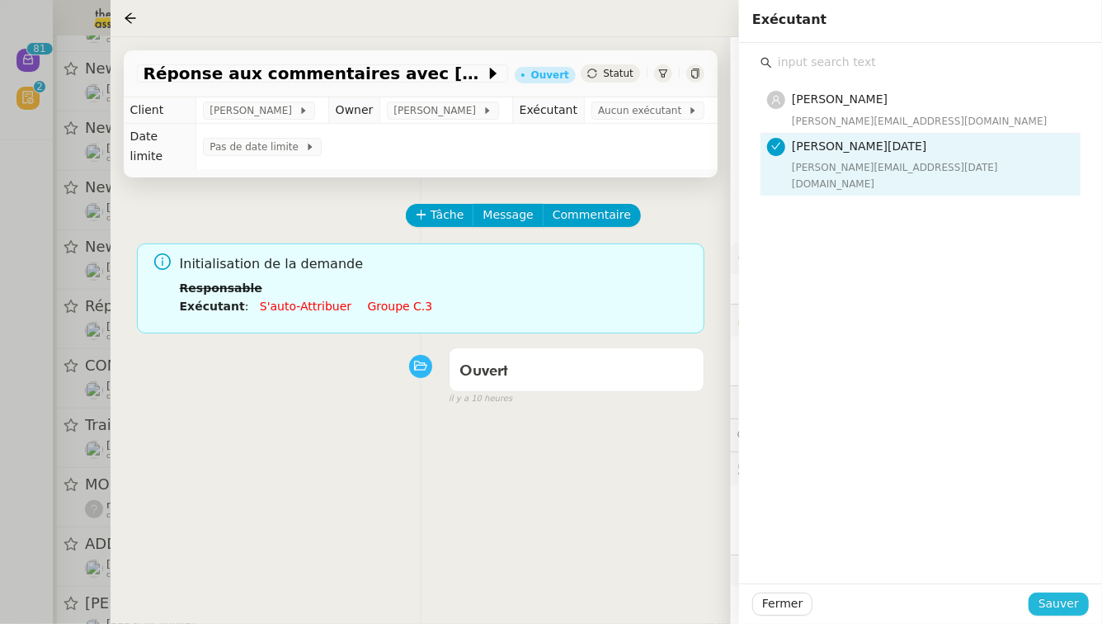
click at [1075, 610] on span "Sauver" at bounding box center [1059, 603] width 40 height 19
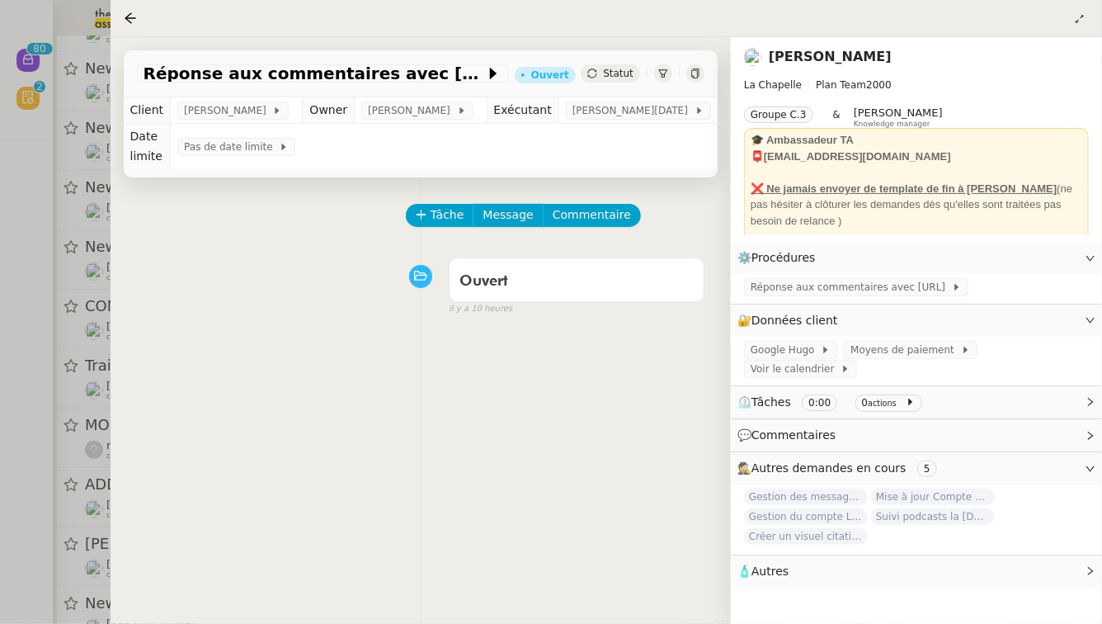
click at [0, 372] on div at bounding box center [551, 312] width 1102 height 624
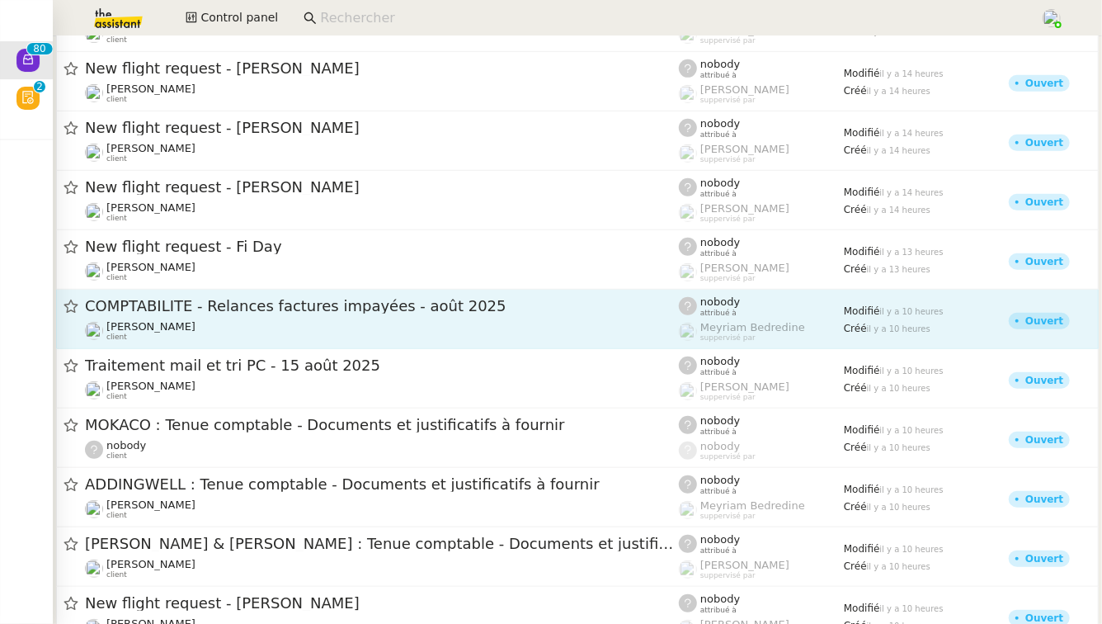
click at [309, 304] on span "COMPTABILITE - Relances factures impayées - août 2025" at bounding box center [382, 306] width 594 height 15
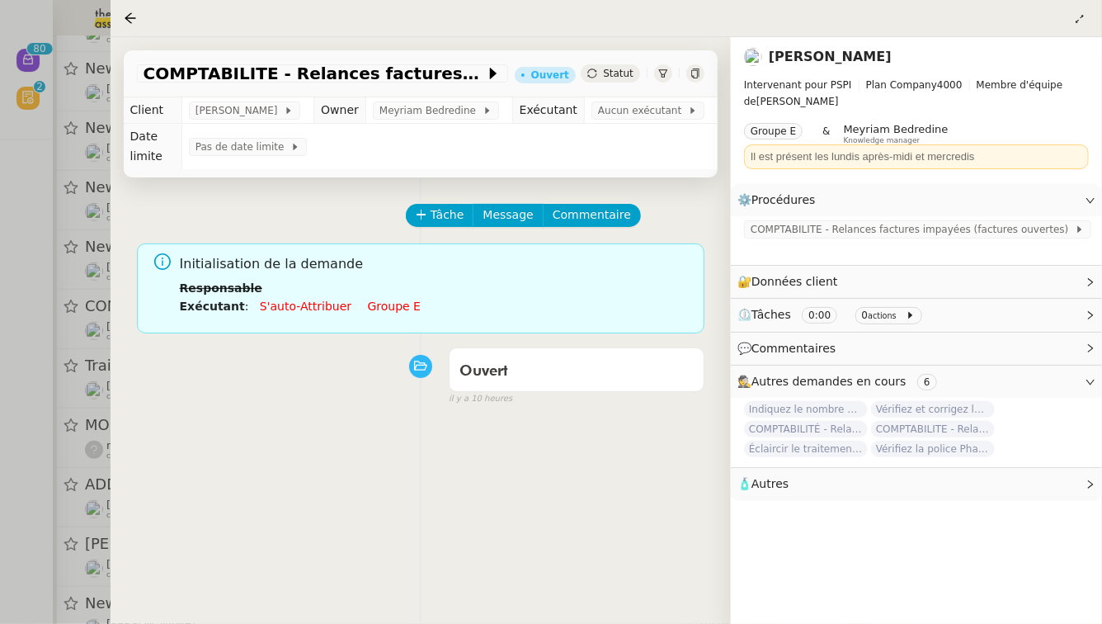
click at [391, 299] on link "Groupe e" at bounding box center [395, 305] width 54 height 13
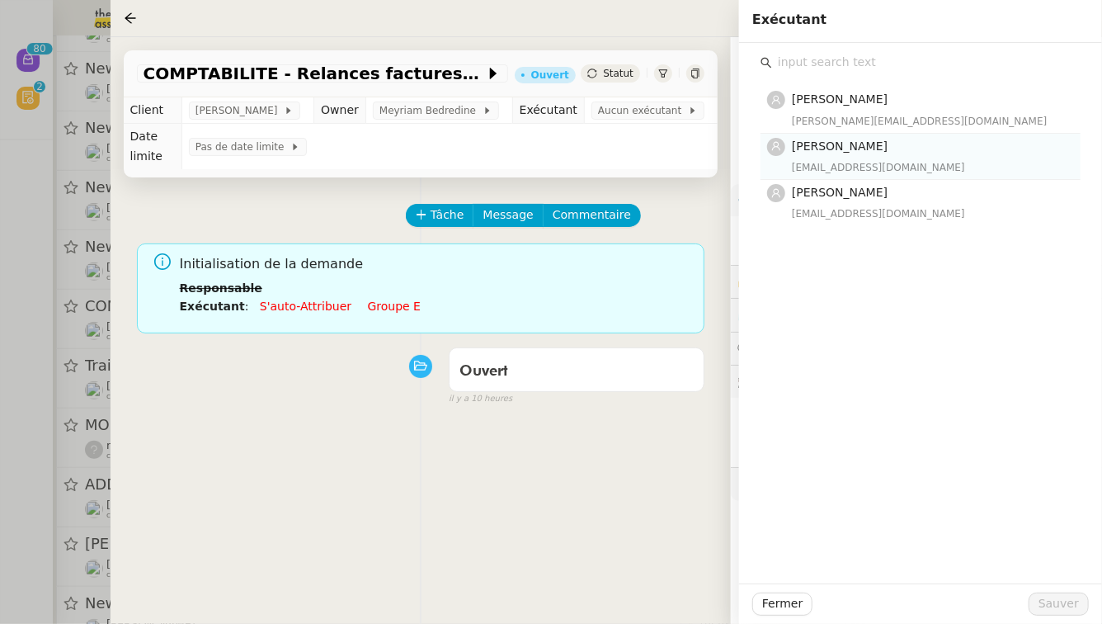
click at [921, 137] on h4 "[PERSON_NAME]" at bounding box center [931, 146] width 279 height 19
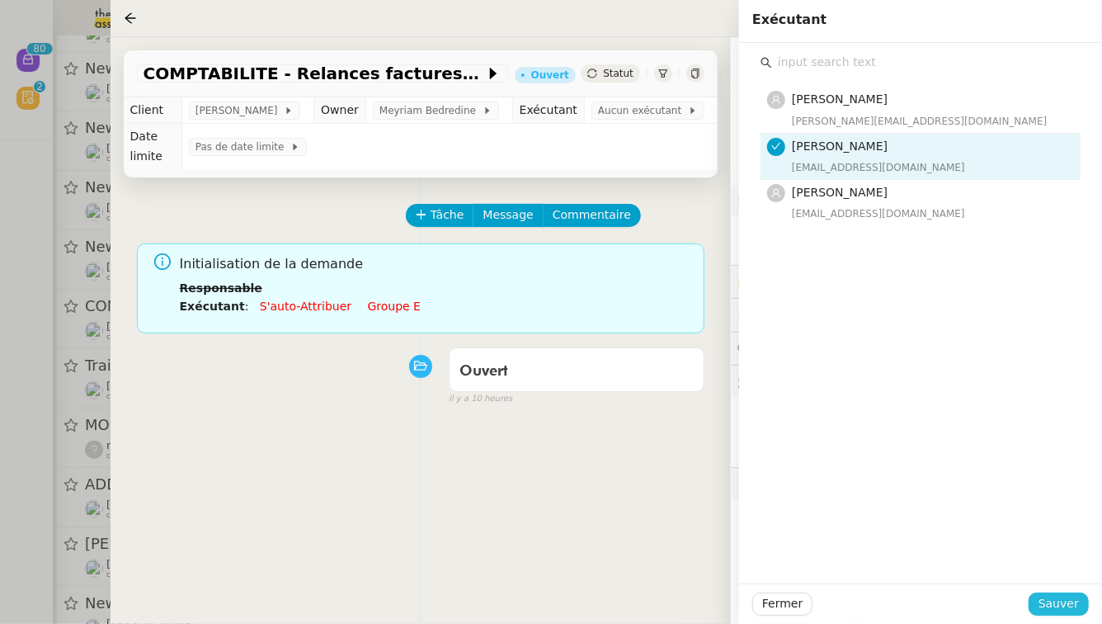
click at [1071, 604] on span "Sauver" at bounding box center [1059, 603] width 40 height 19
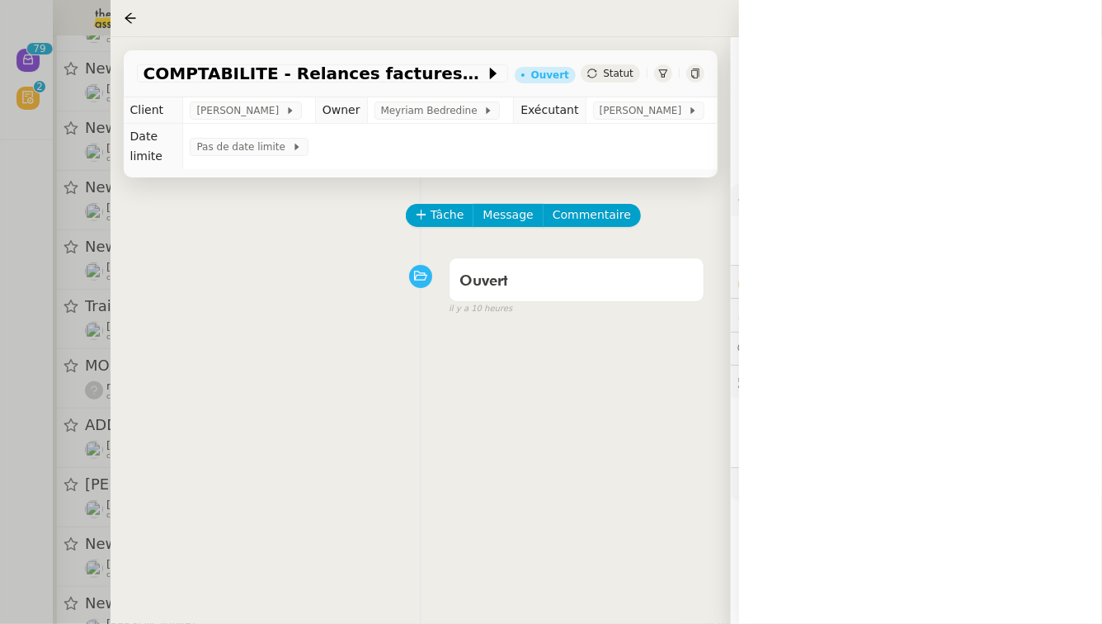
click at [0, 329] on div at bounding box center [551, 312] width 1102 height 624
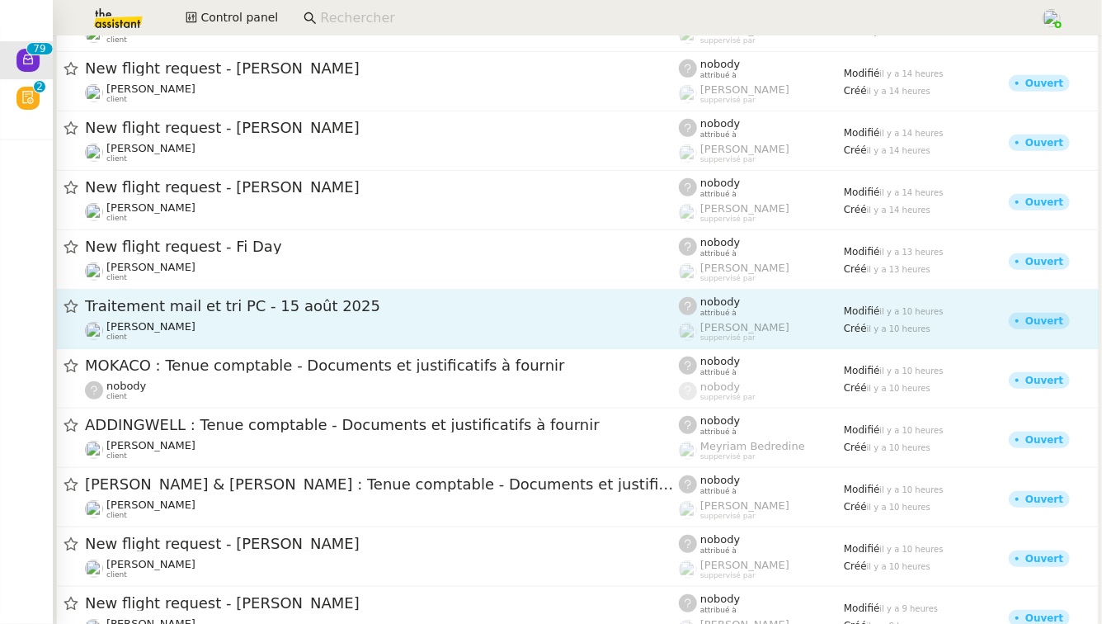
click at [253, 304] on span "Traitement mail et tri PC - 15 août 2025" at bounding box center [382, 306] width 594 height 15
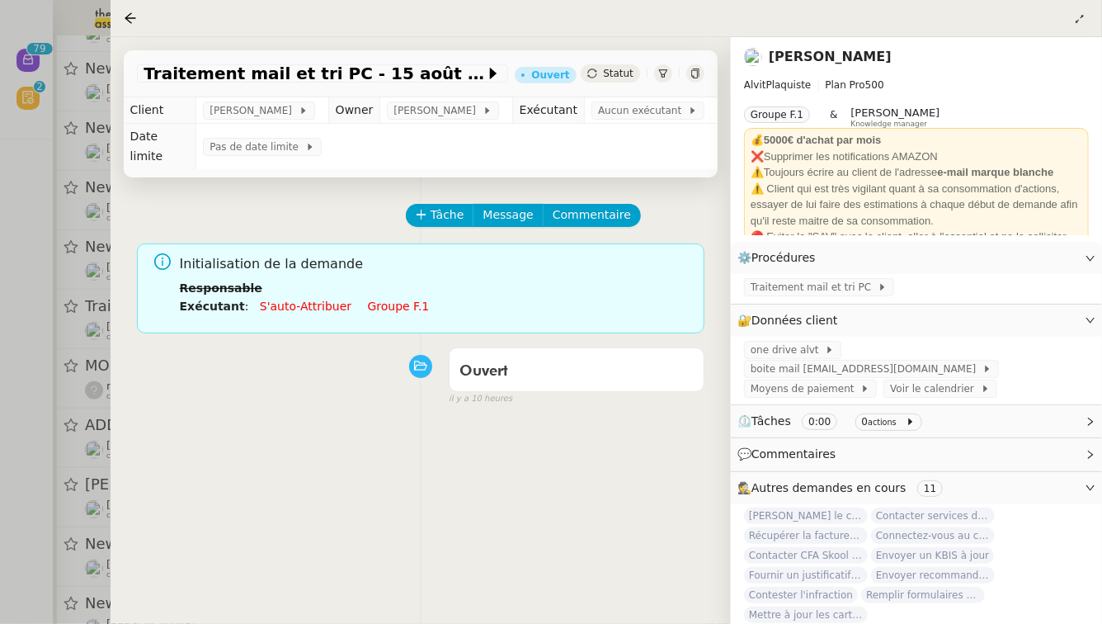
click at [368, 299] on link "Groupe f.1" at bounding box center [399, 305] width 62 height 13
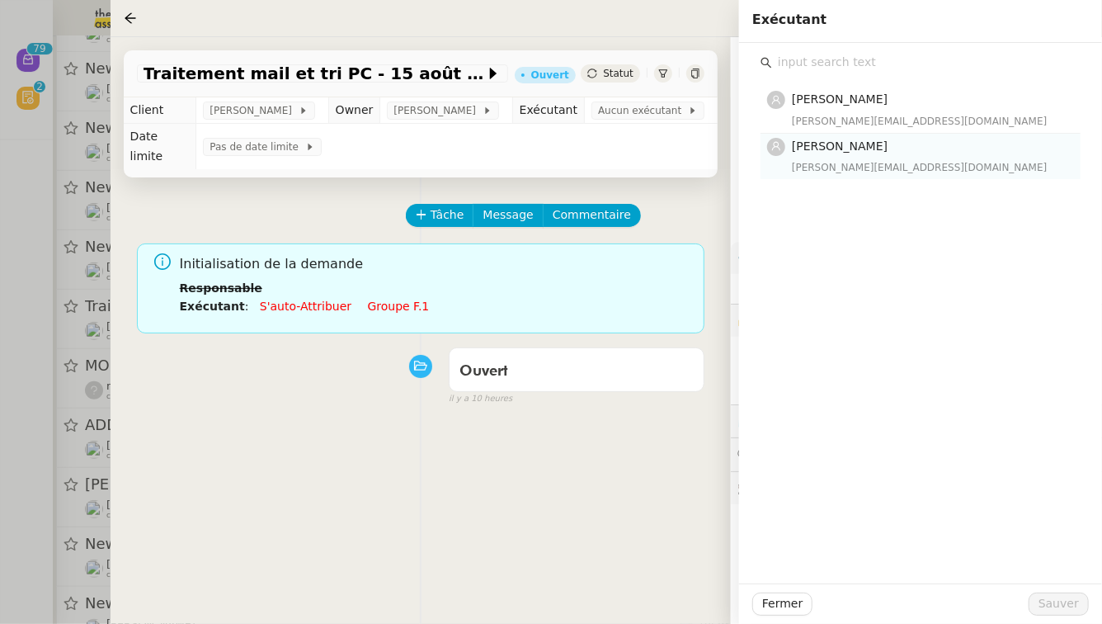
click at [886, 143] on span "[PERSON_NAME]" at bounding box center [840, 145] width 96 height 13
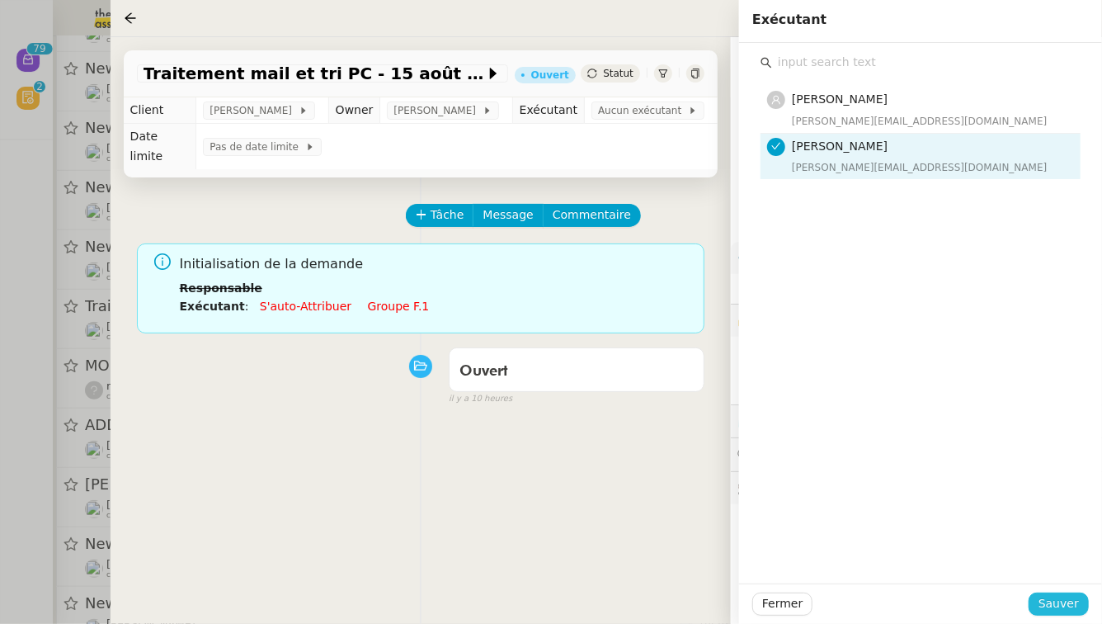
click at [1070, 593] on button "Sauver" at bounding box center [1059, 603] width 60 height 23
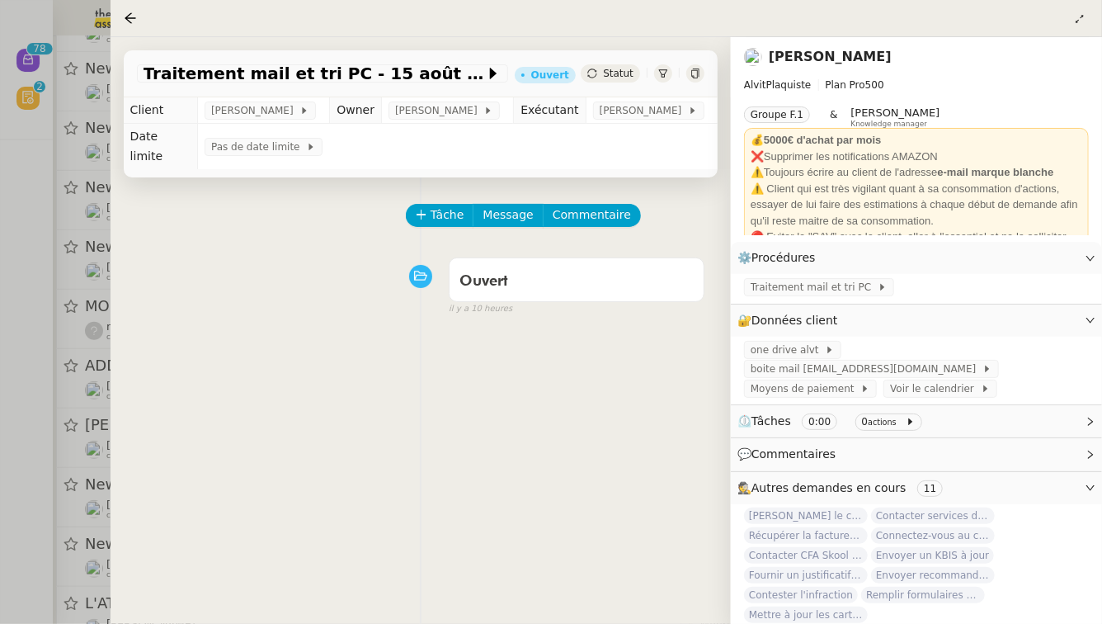
click at [0, 394] on div at bounding box center [551, 312] width 1102 height 624
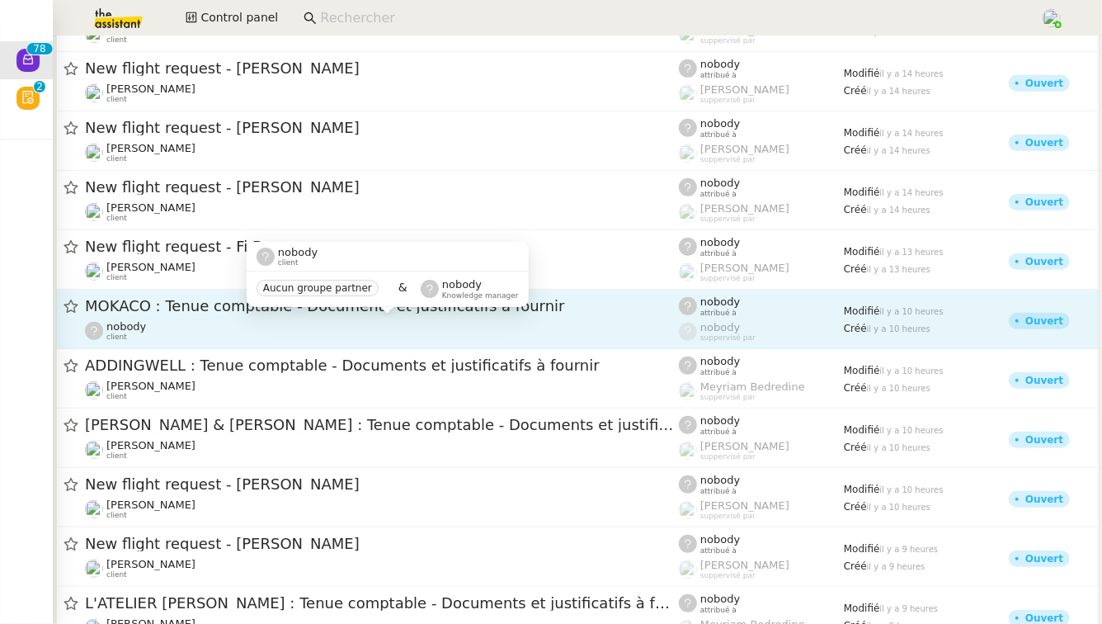
click at [237, 322] on div "nobody client" at bounding box center [382, 330] width 594 height 21
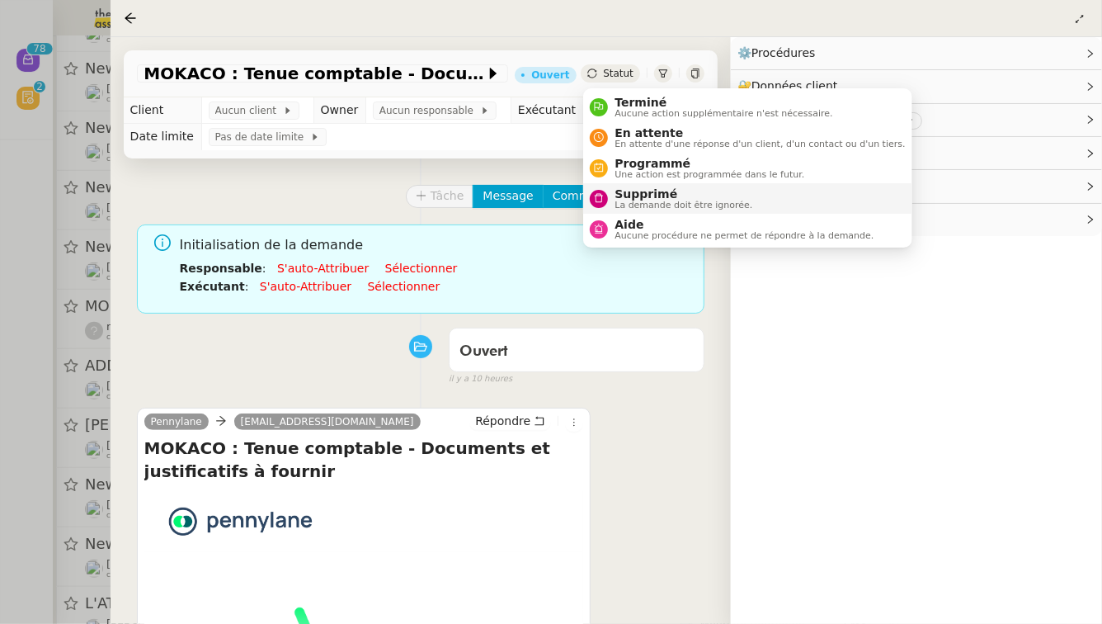
click at [629, 191] on span "Supprimé" at bounding box center [684, 193] width 138 height 13
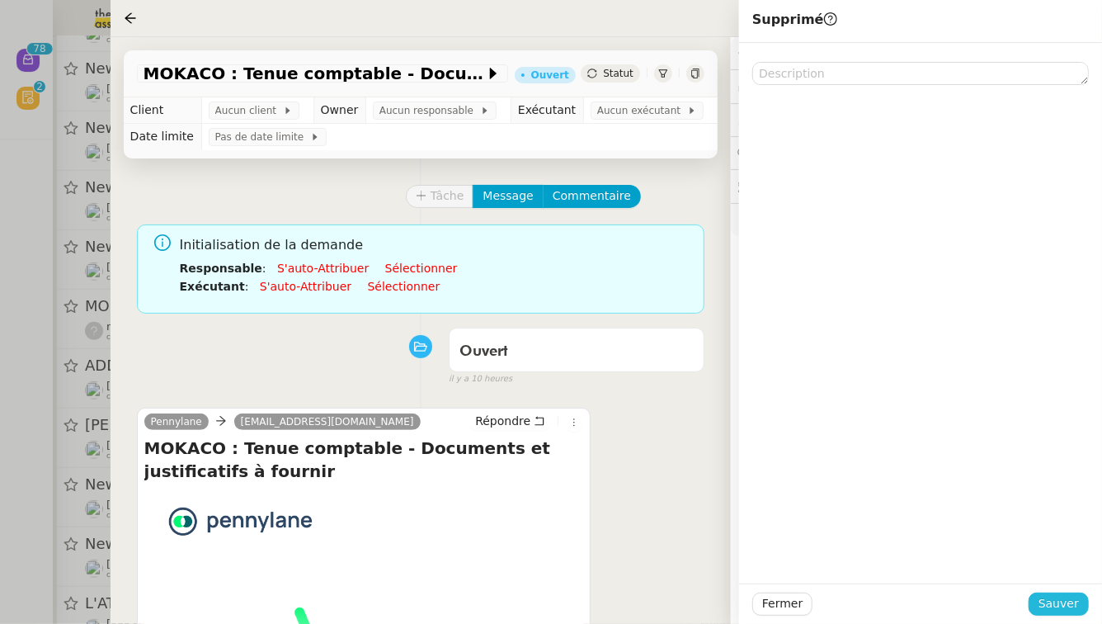
click at [1055, 598] on span "Sauver" at bounding box center [1059, 603] width 40 height 19
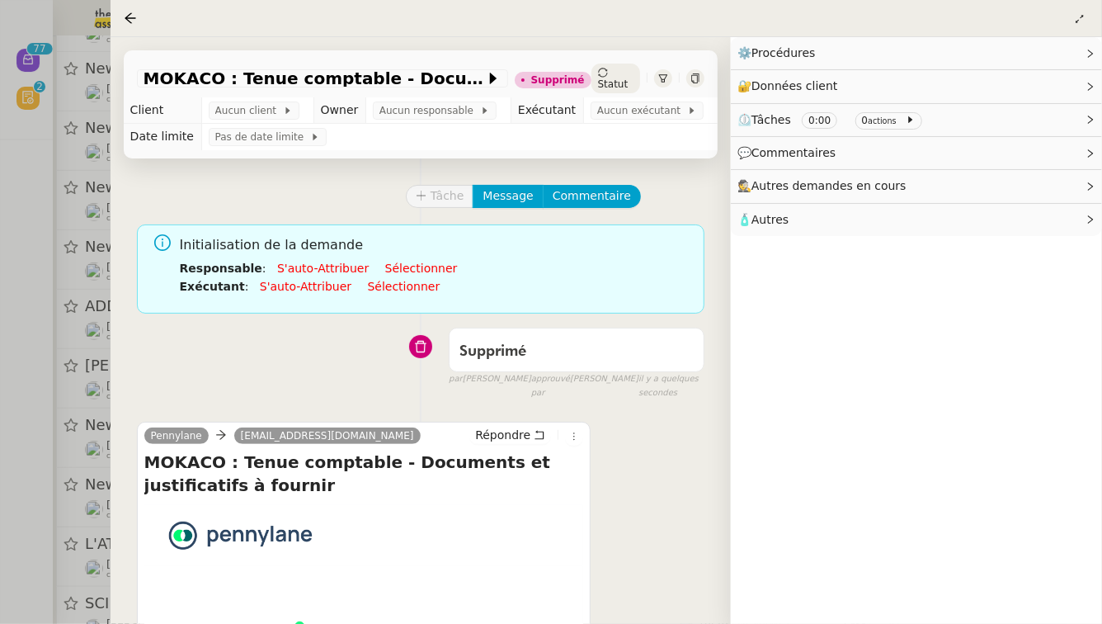
click at [0, 363] on div at bounding box center [551, 312] width 1102 height 624
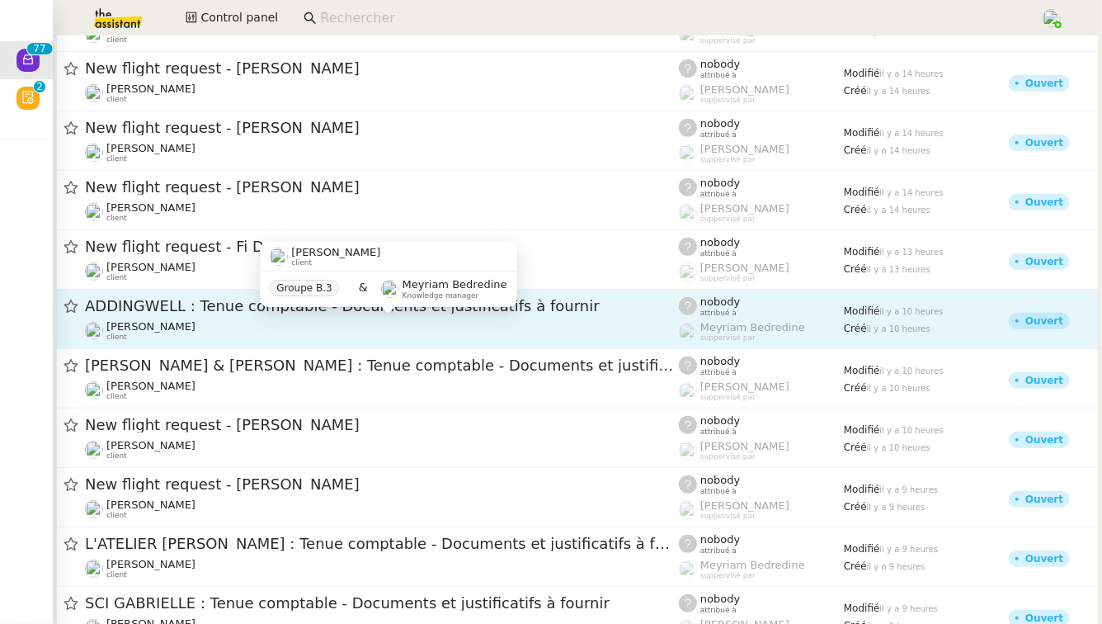
click at [397, 332] on div "Julien Decroix client" at bounding box center [382, 330] width 594 height 21
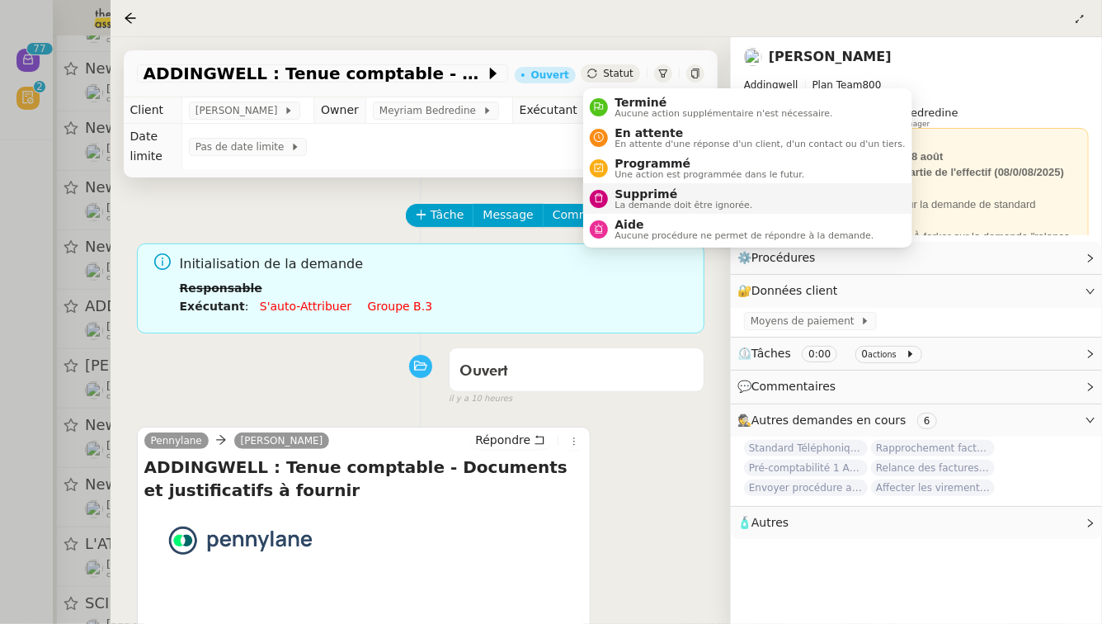
click at [638, 195] on span "Supprimé" at bounding box center [684, 193] width 138 height 13
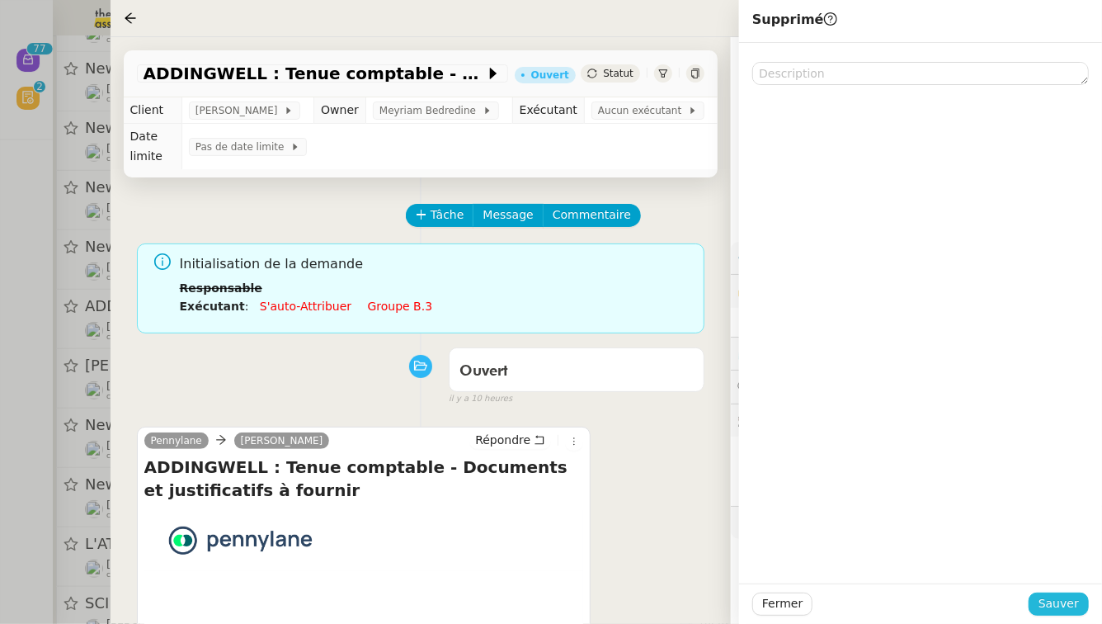
click at [1067, 603] on span "Sauver" at bounding box center [1059, 603] width 40 height 19
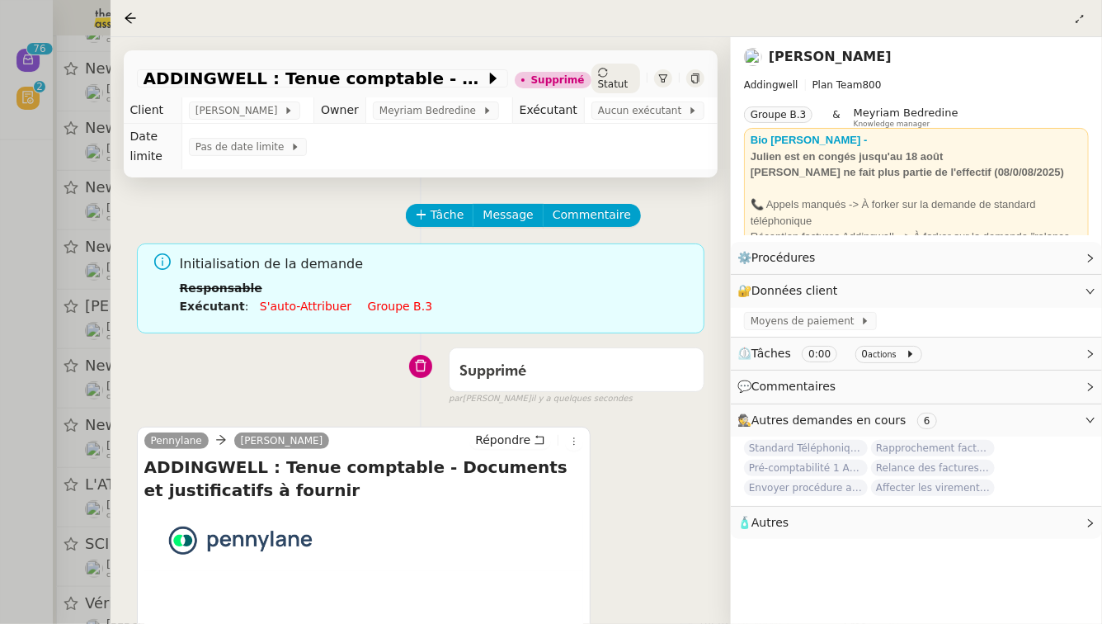
click at [0, 280] on div at bounding box center [551, 312] width 1102 height 624
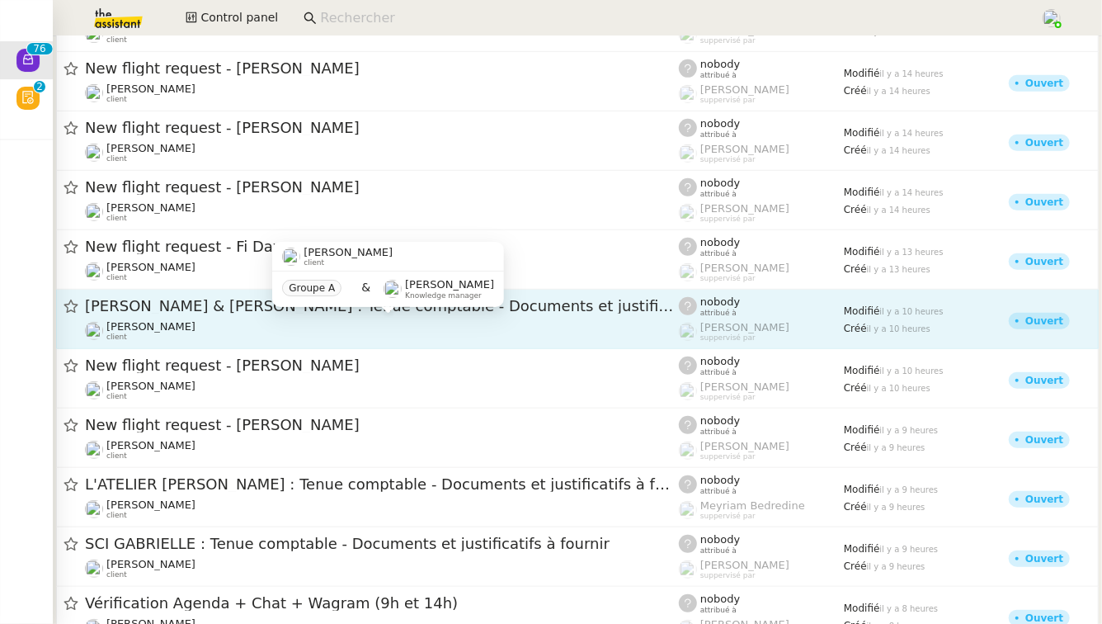
click at [264, 321] on div "Gabrielle Tavernier client" at bounding box center [382, 330] width 594 height 21
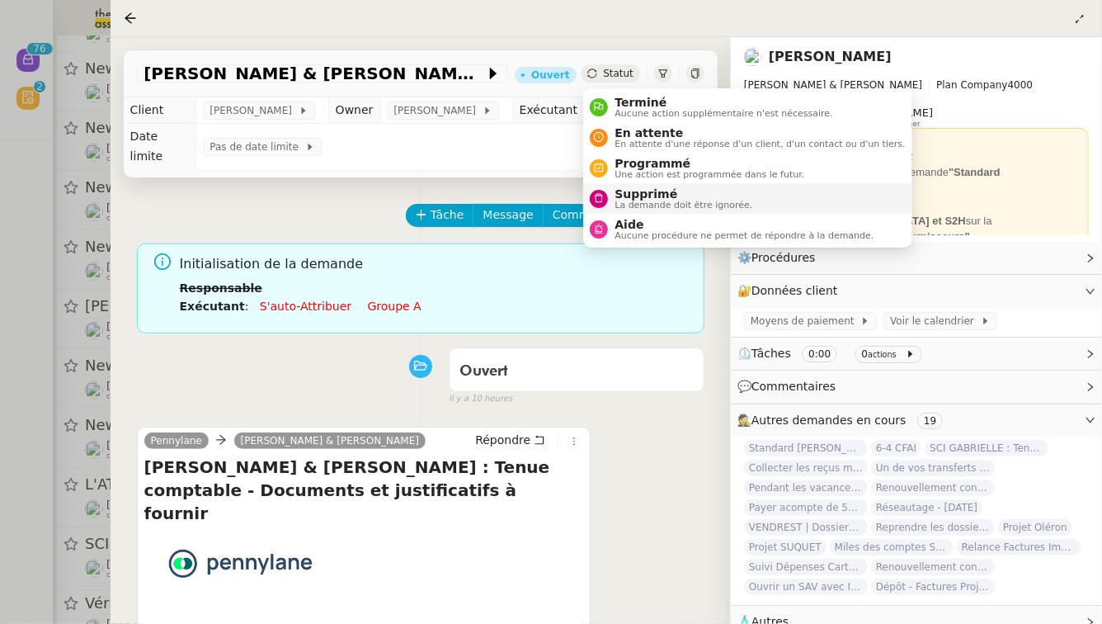
click at [639, 198] on span "Supprimé" at bounding box center [684, 193] width 138 height 13
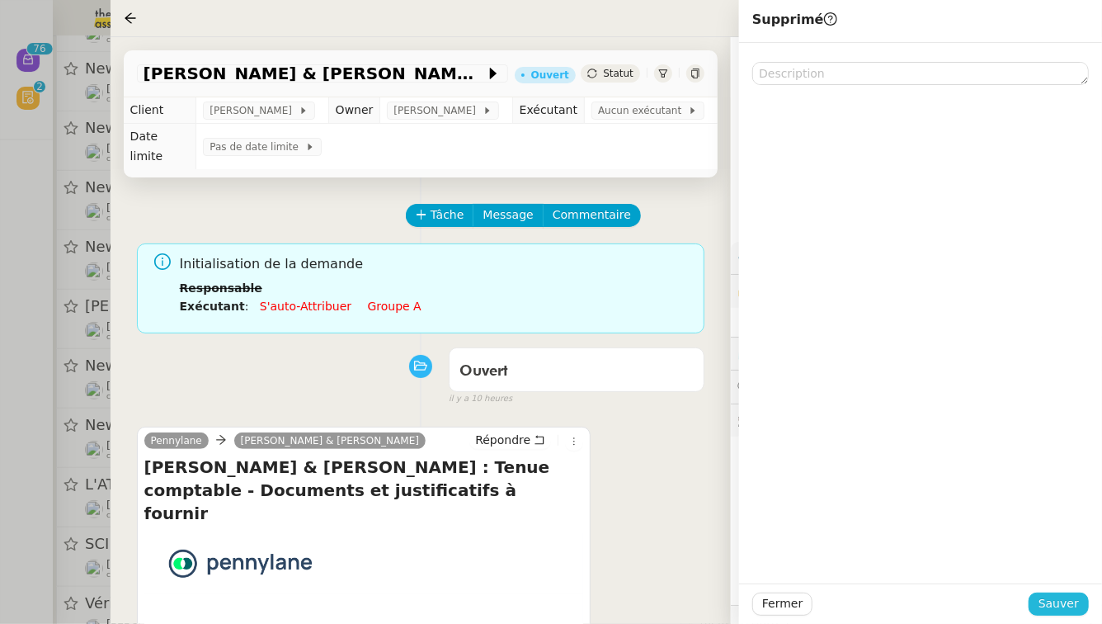
click at [1073, 605] on span "Sauver" at bounding box center [1059, 603] width 40 height 19
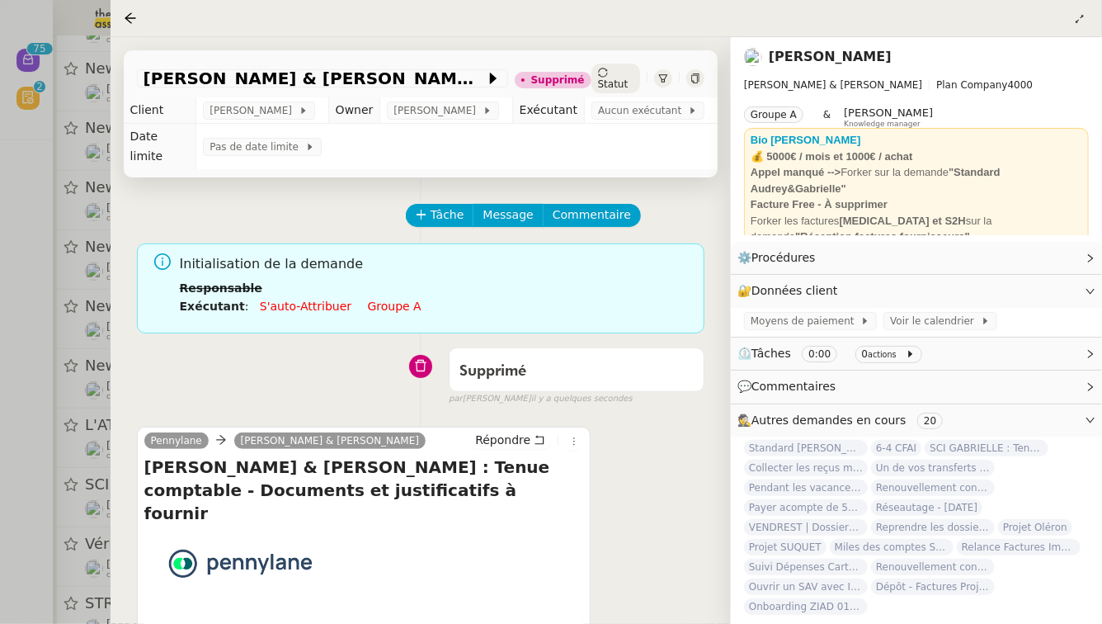
click at [0, 421] on div at bounding box center [551, 312] width 1102 height 624
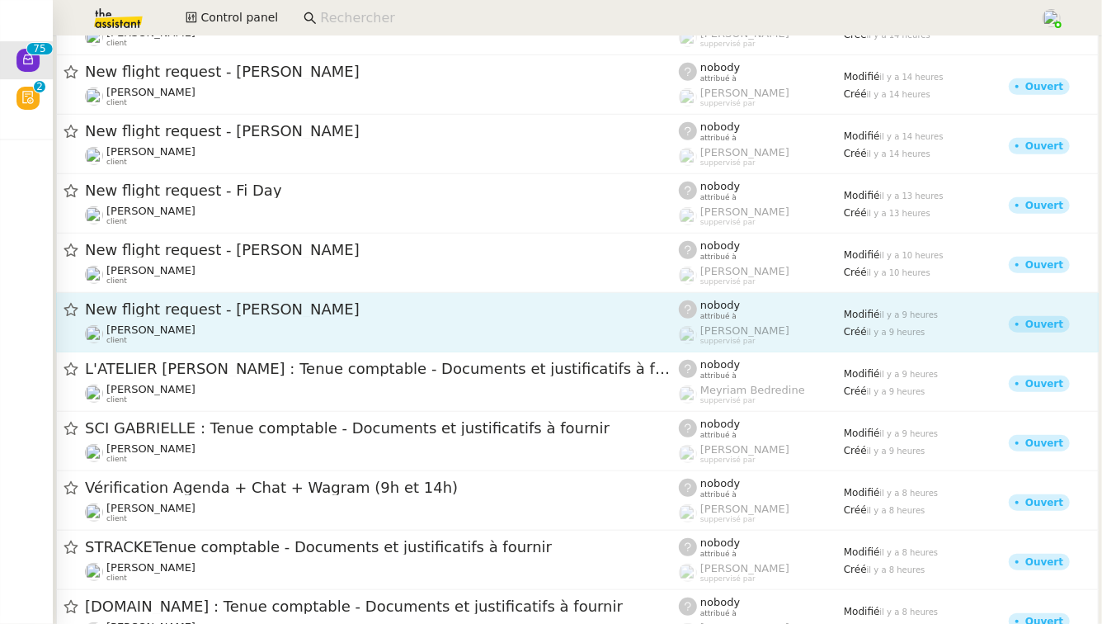
scroll to position [483, 0]
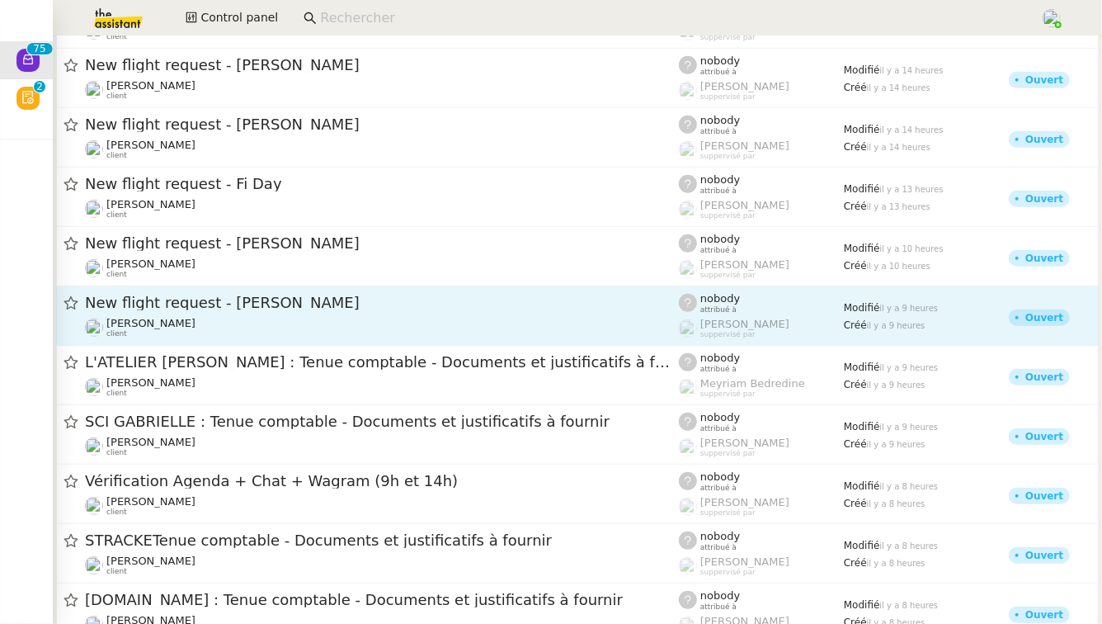
click at [282, 356] on span "L'ATELIER GENEVIEVE : Tenue comptable - Documents et justificatifs à fournir" at bounding box center [382, 362] width 594 height 15
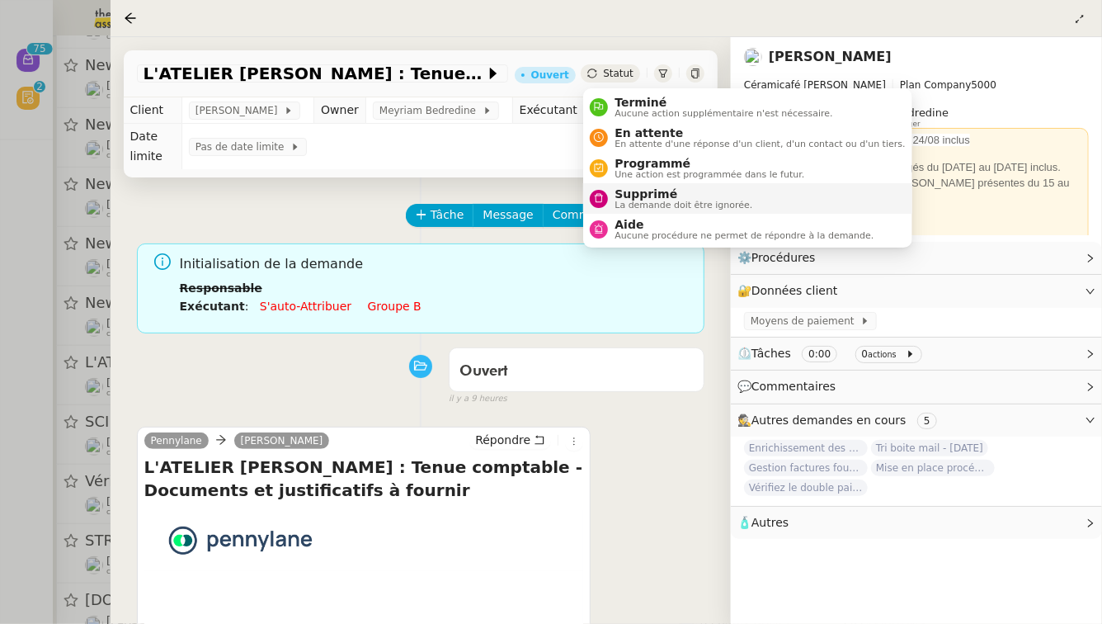
click at [630, 191] on span "Supprimé" at bounding box center [684, 193] width 138 height 13
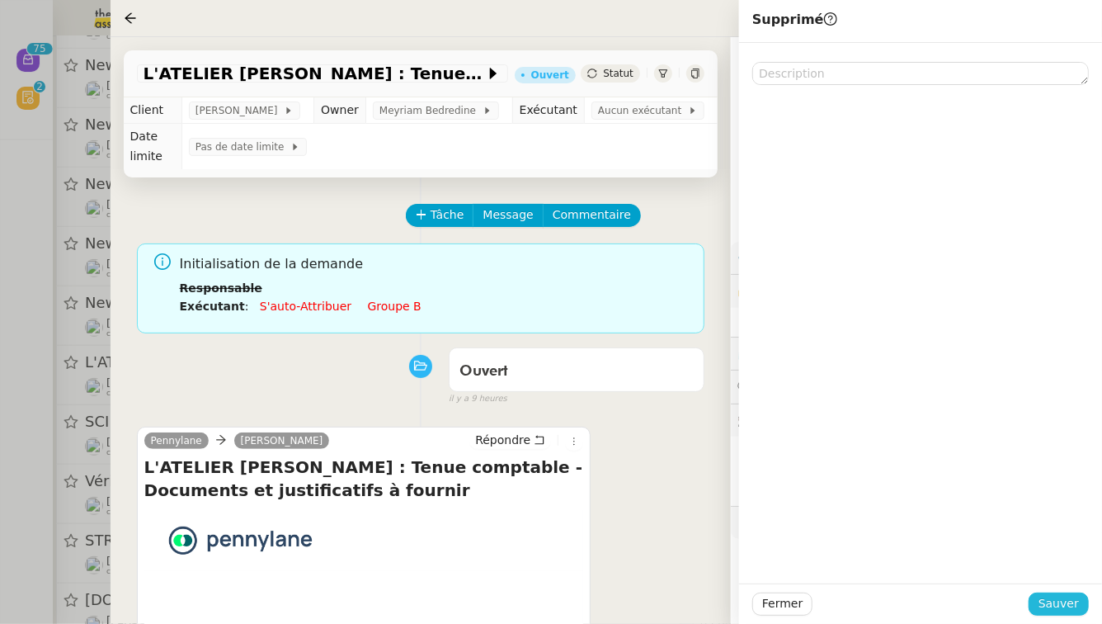
click at [1076, 597] on span "Sauver" at bounding box center [1059, 603] width 40 height 19
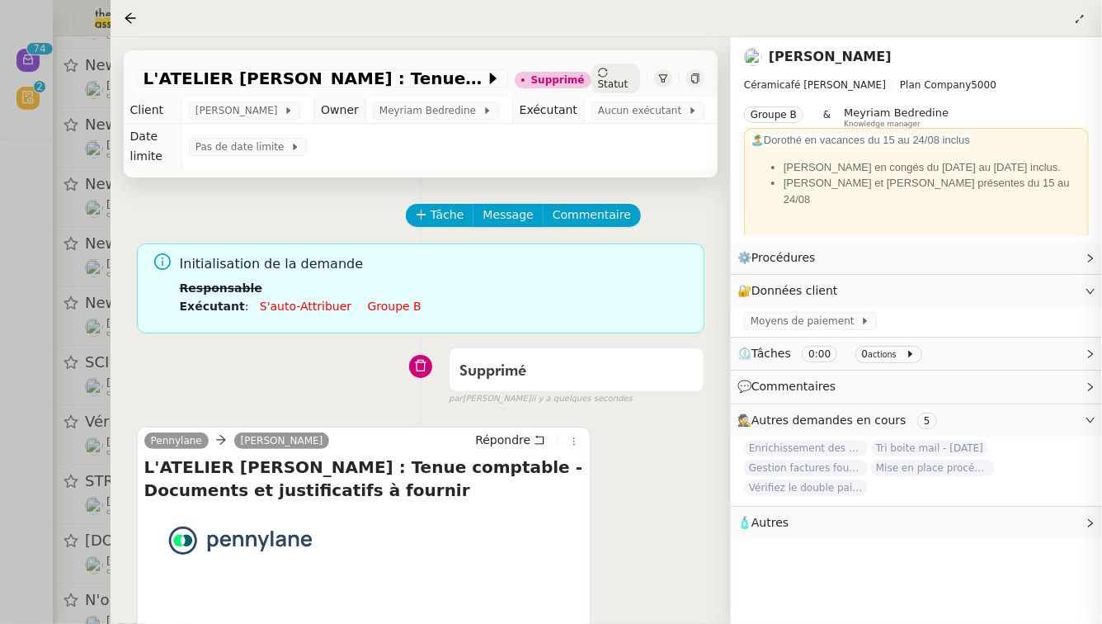
click at [0, 357] on div at bounding box center [551, 312] width 1102 height 624
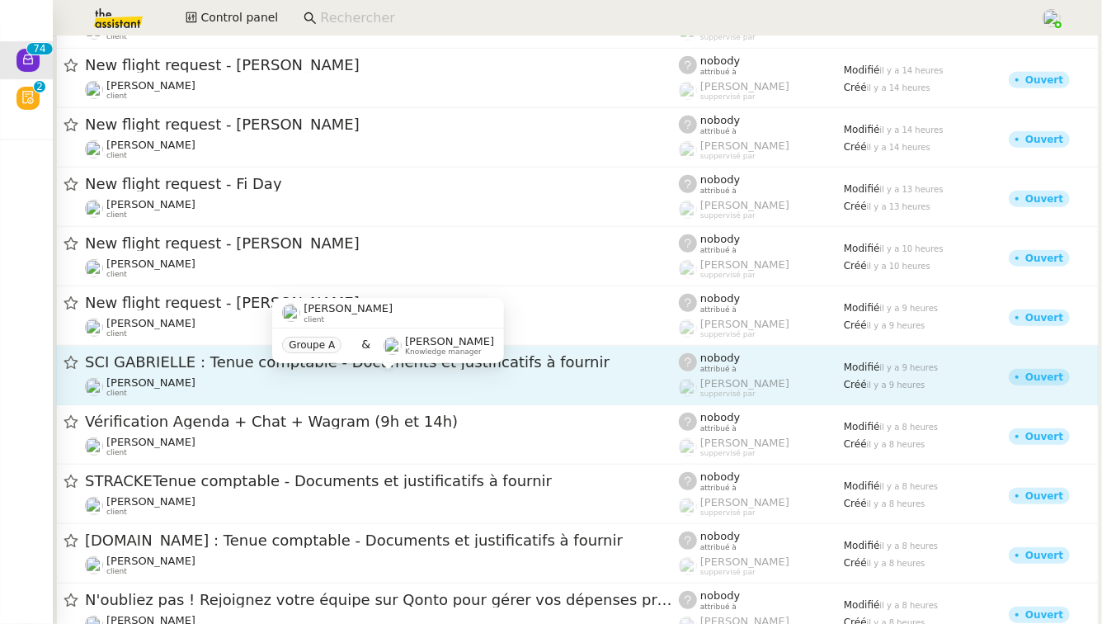
click at [263, 384] on div "Gabrielle Tavernier client" at bounding box center [382, 386] width 594 height 21
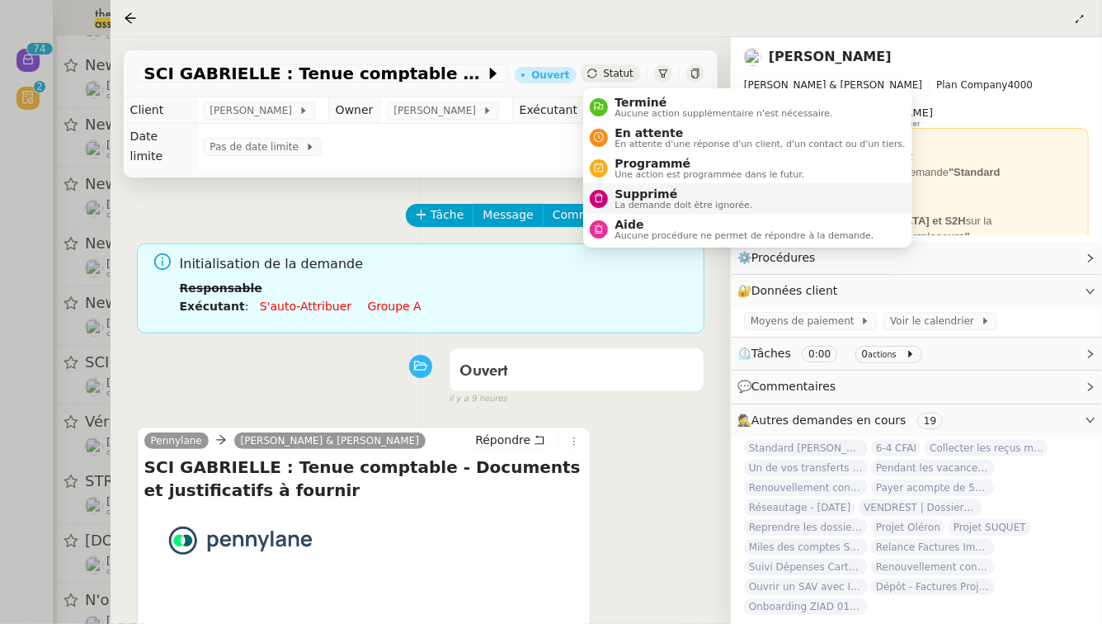
click at [630, 194] on span "Supprimé" at bounding box center [684, 193] width 138 height 13
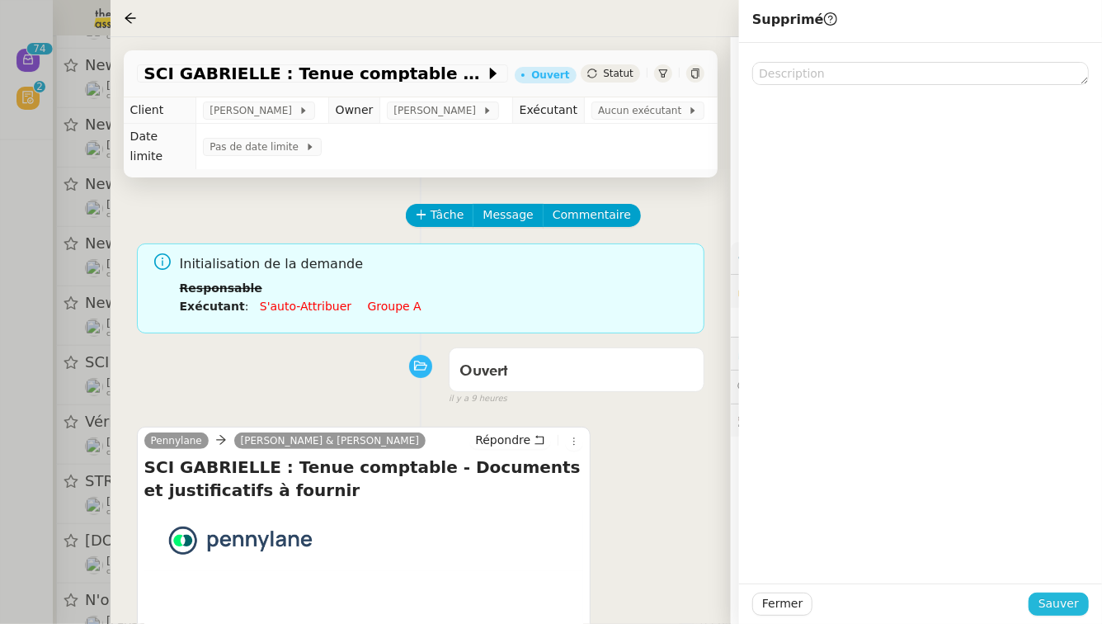
click at [1065, 603] on span "Sauver" at bounding box center [1059, 603] width 40 height 19
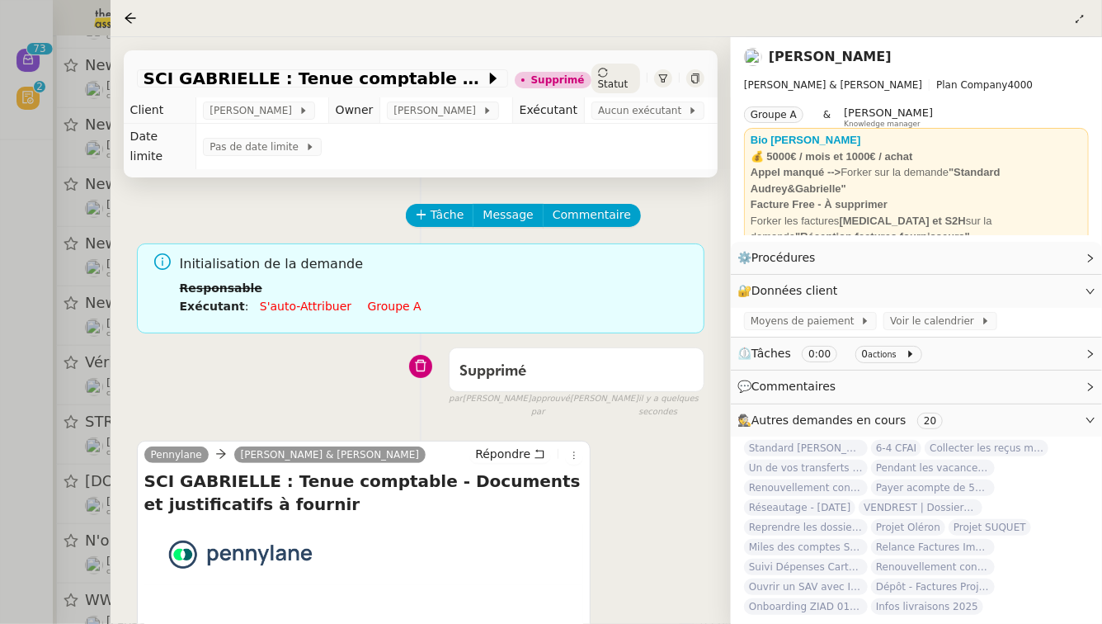
click at [31, 273] on div at bounding box center [551, 312] width 1102 height 624
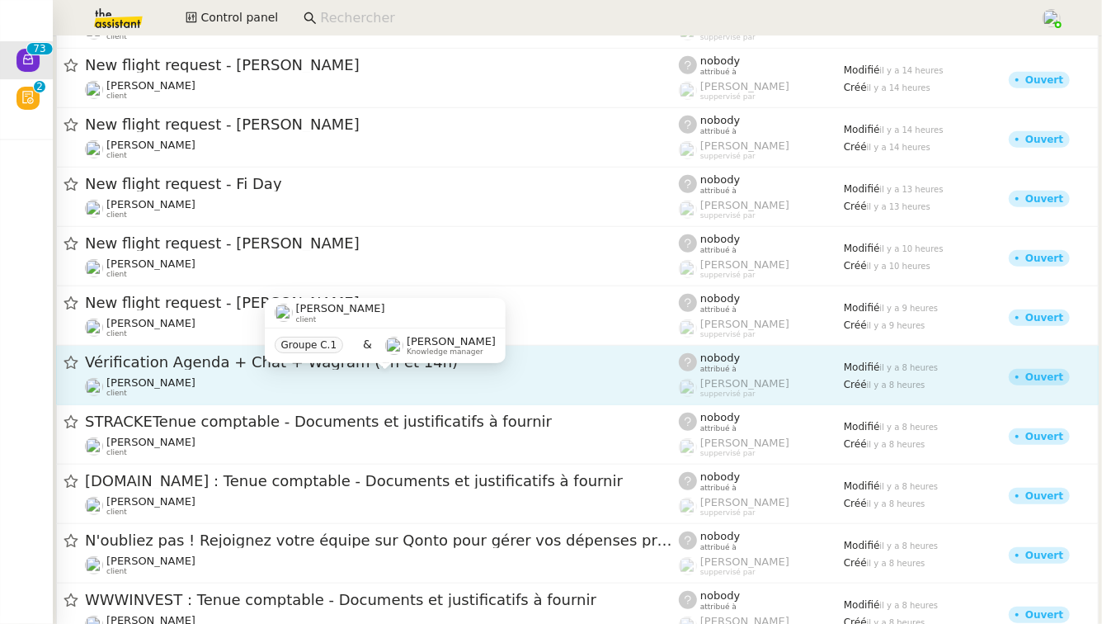
click at [308, 396] on div "David Berrebi client" at bounding box center [382, 386] width 594 height 21
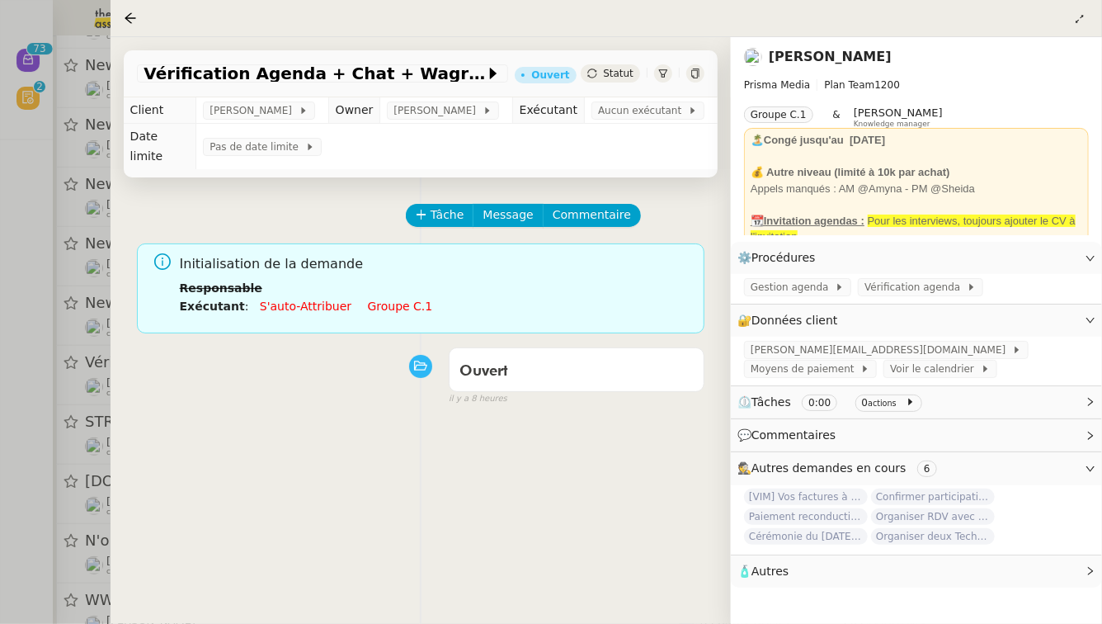
click at [378, 299] on link "Groupe c.1" at bounding box center [400, 305] width 65 height 13
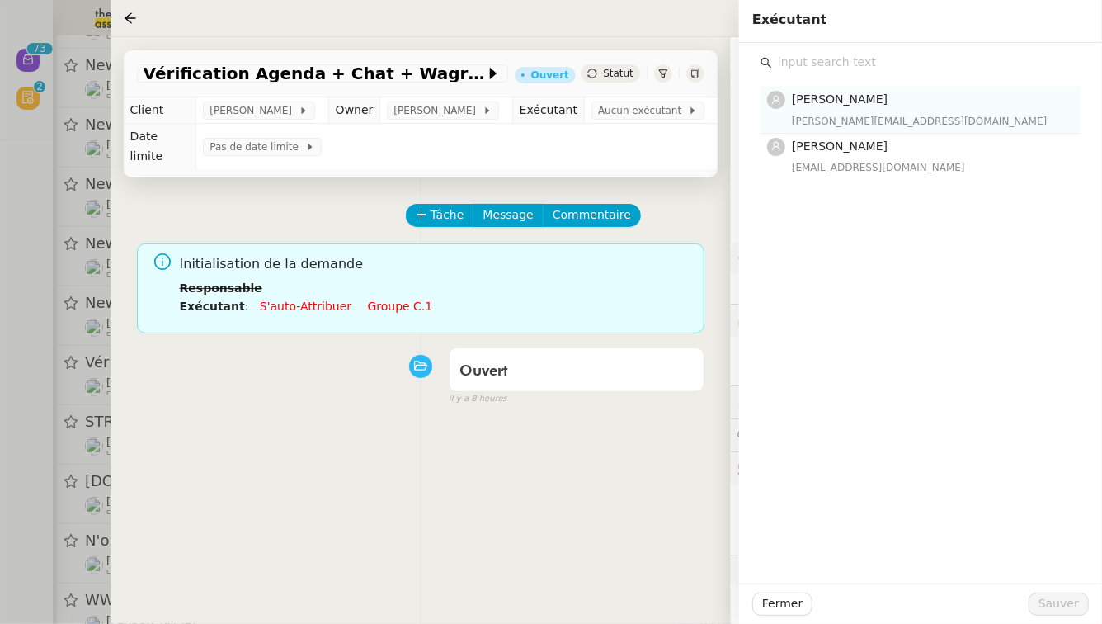
click at [937, 105] on h4 "[PERSON_NAME]" at bounding box center [931, 99] width 279 height 19
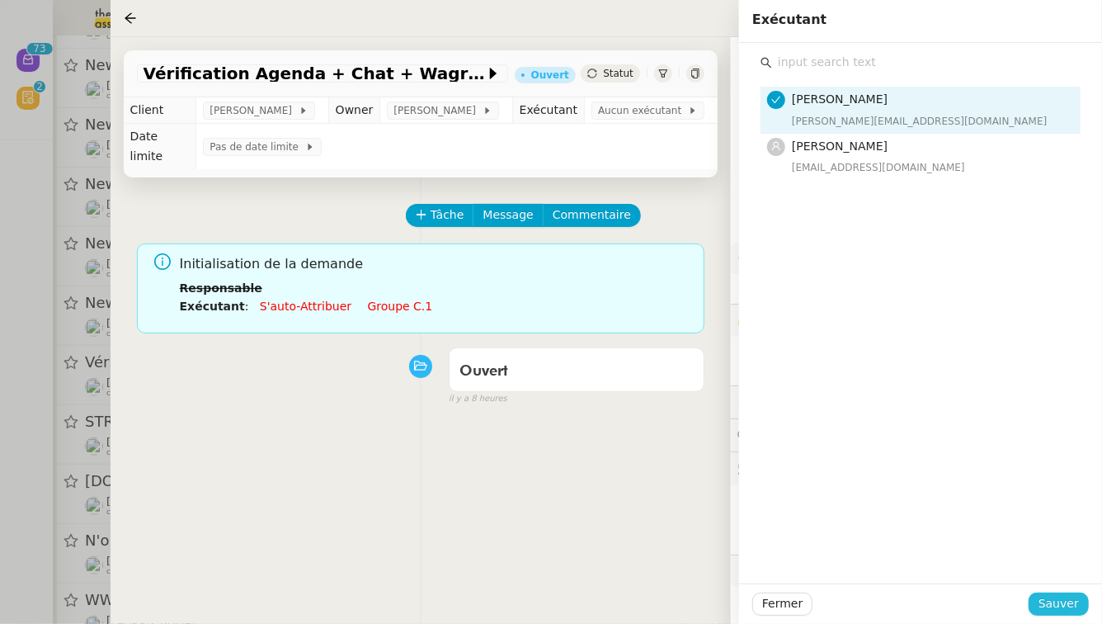
click at [1062, 604] on span "Sauver" at bounding box center [1059, 603] width 40 height 19
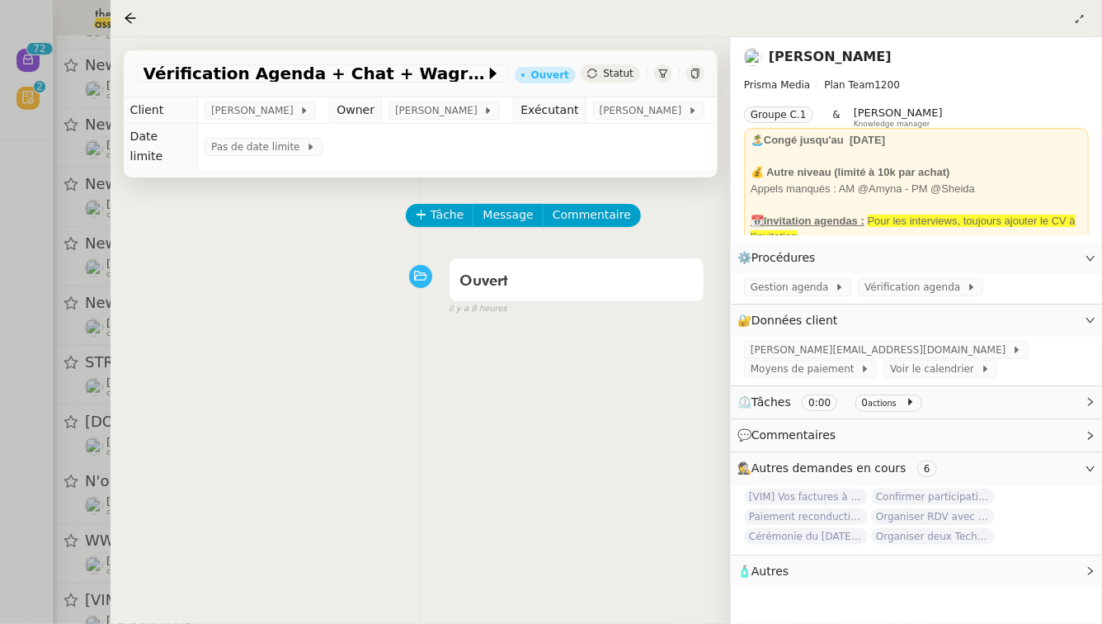
click at [0, 389] on div at bounding box center [551, 312] width 1102 height 624
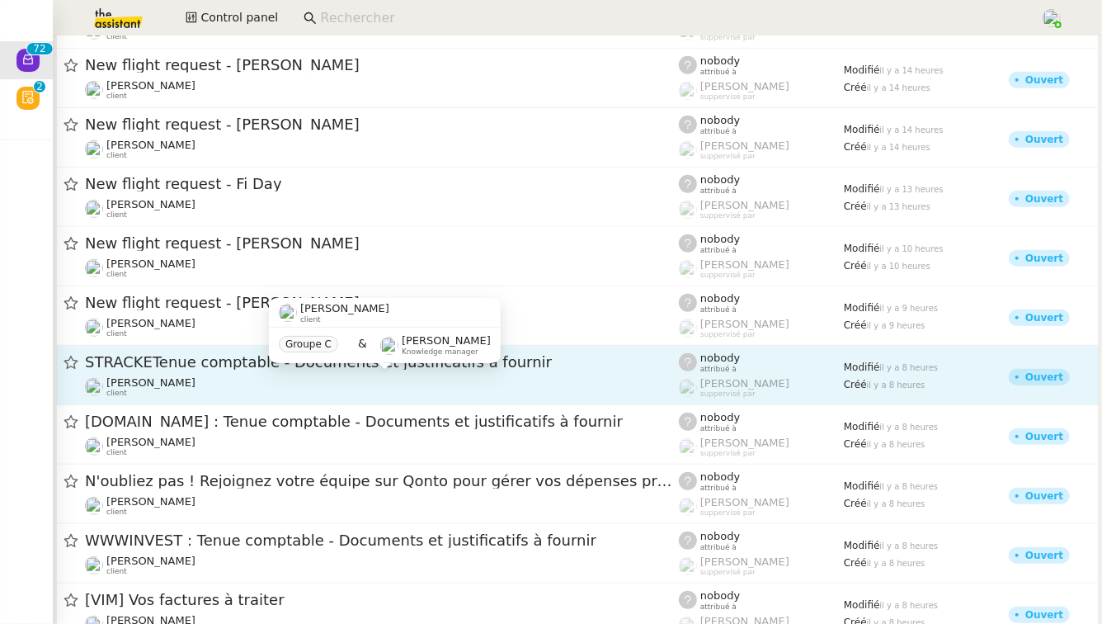
click at [222, 376] on div "Axel BANDIAKY client" at bounding box center [382, 386] width 594 height 21
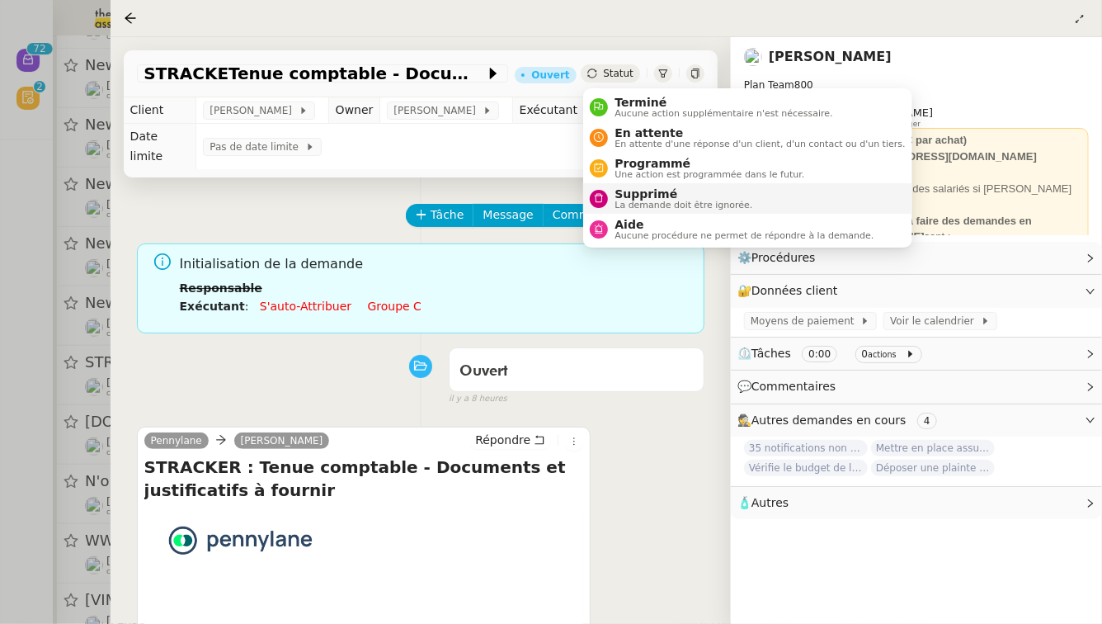
click at [623, 194] on span "Supprimé" at bounding box center [684, 193] width 138 height 13
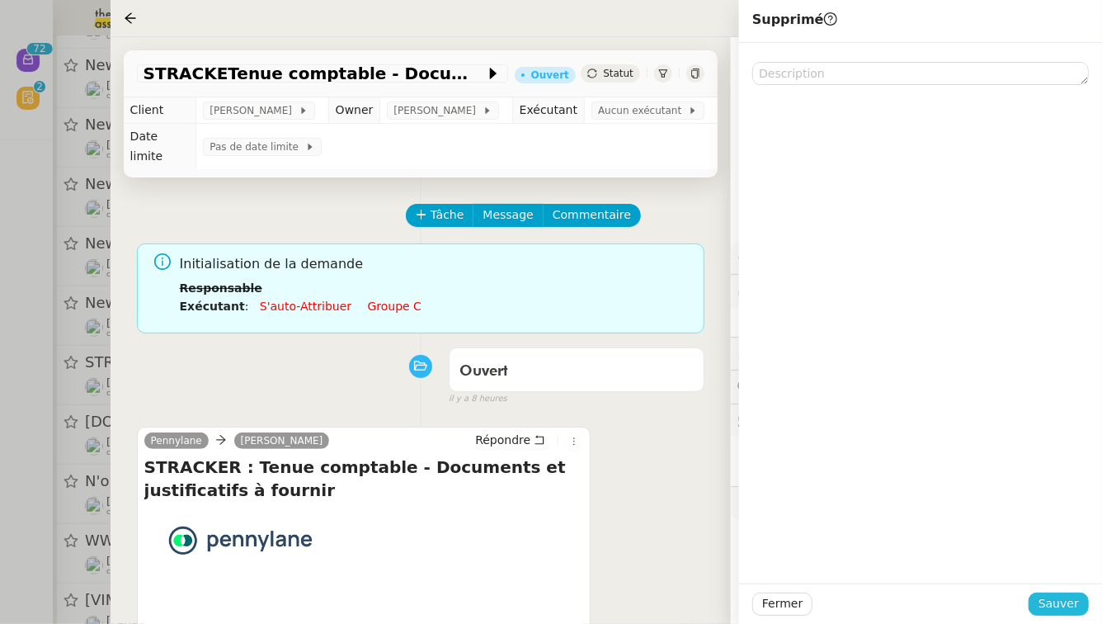
click at [1063, 596] on span "Sauver" at bounding box center [1059, 603] width 40 height 19
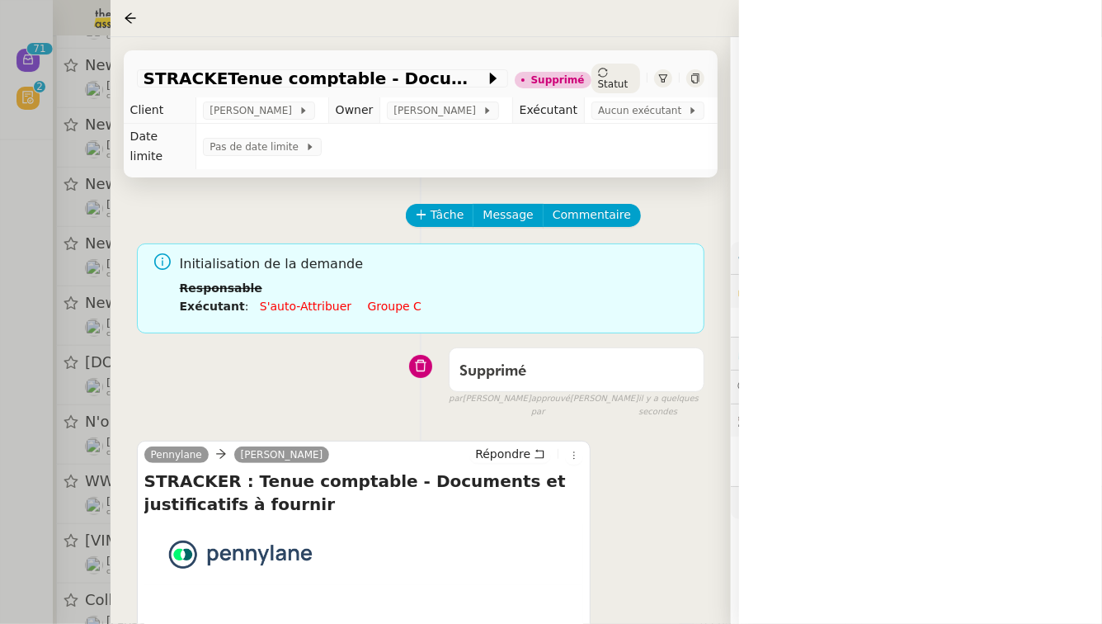
click at [0, 370] on div at bounding box center [551, 312] width 1102 height 624
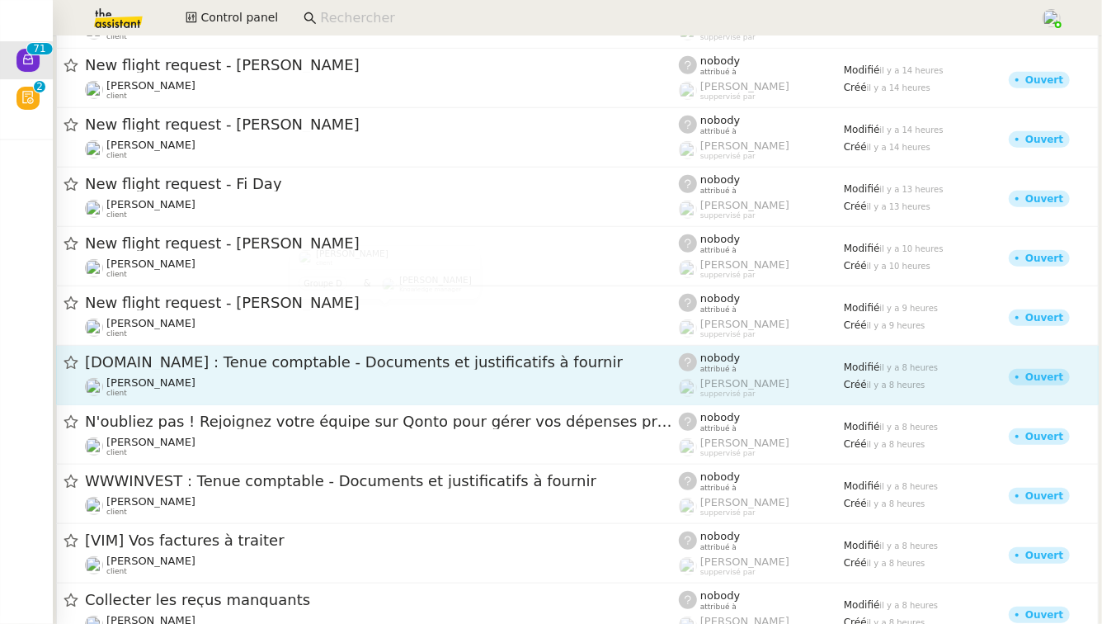
click at [207, 356] on span "ARTRADE.APP : Tenue comptable - Documents et justificatifs à fournir" at bounding box center [382, 362] width 594 height 15
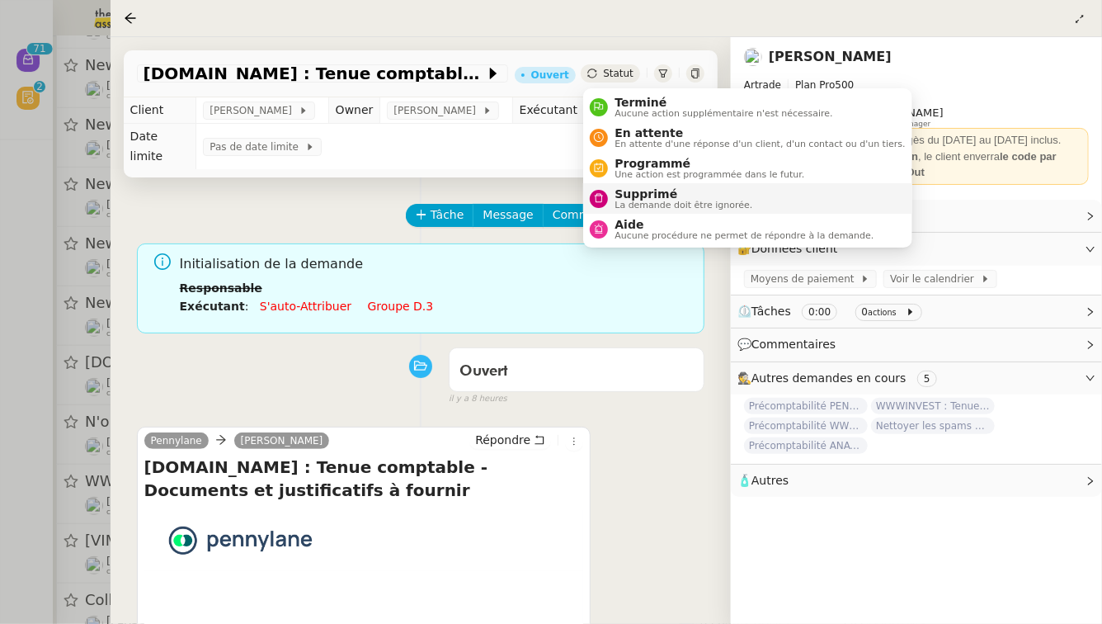
click at [621, 191] on span "Supprimé" at bounding box center [684, 193] width 138 height 13
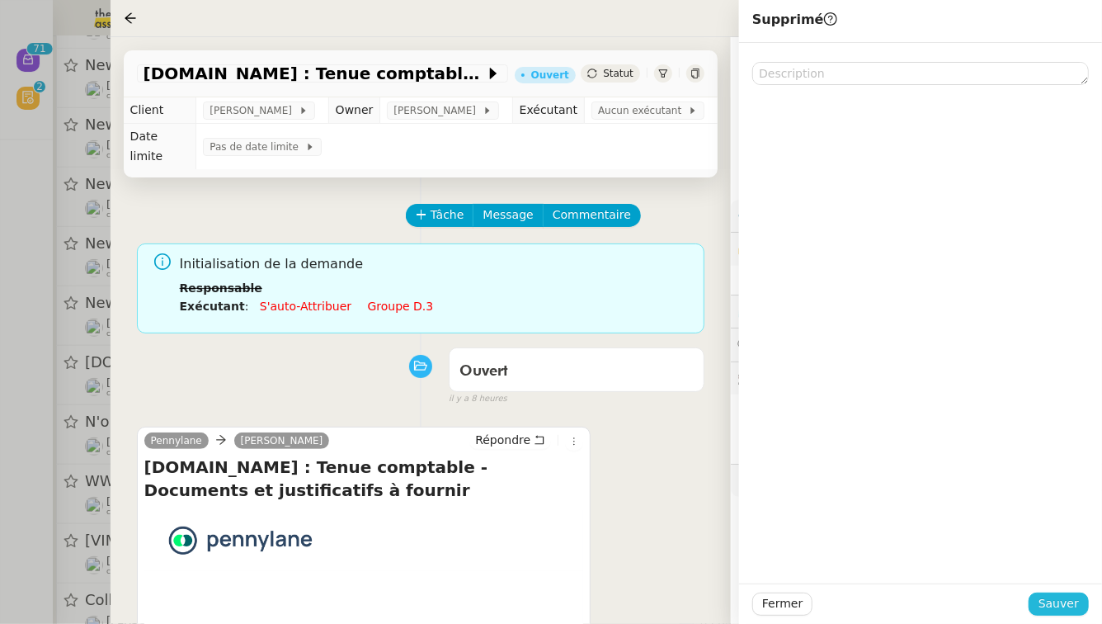
click at [1038, 608] on button "Sauver" at bounding box center [1059, 603] width 60 height 23
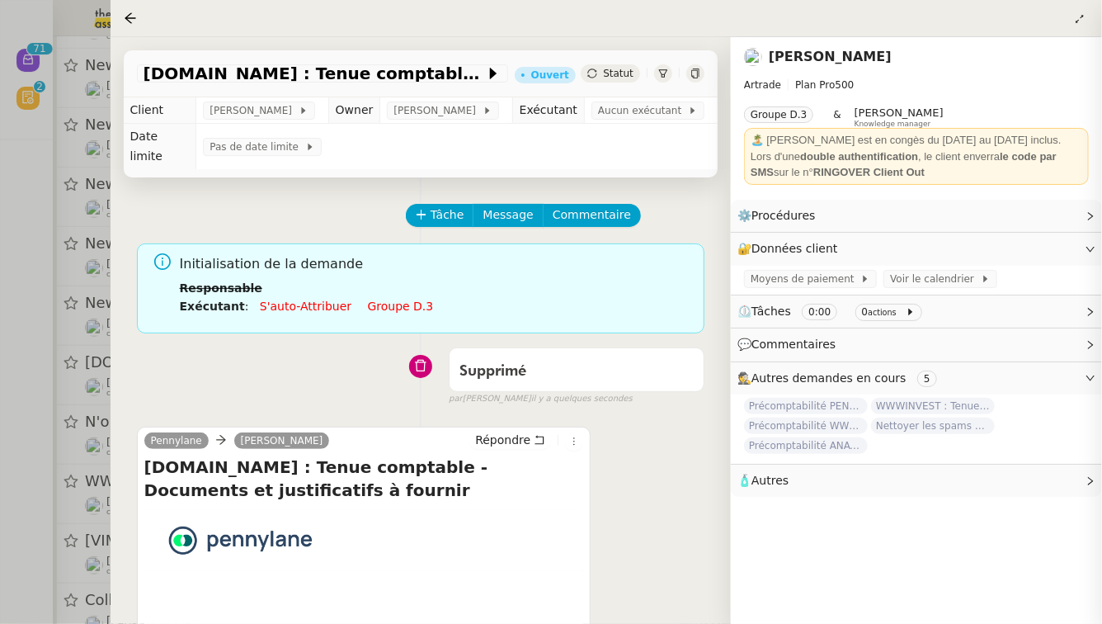
click at [0, 455] on div at bounding box center [551, 312] width 1102 height 624
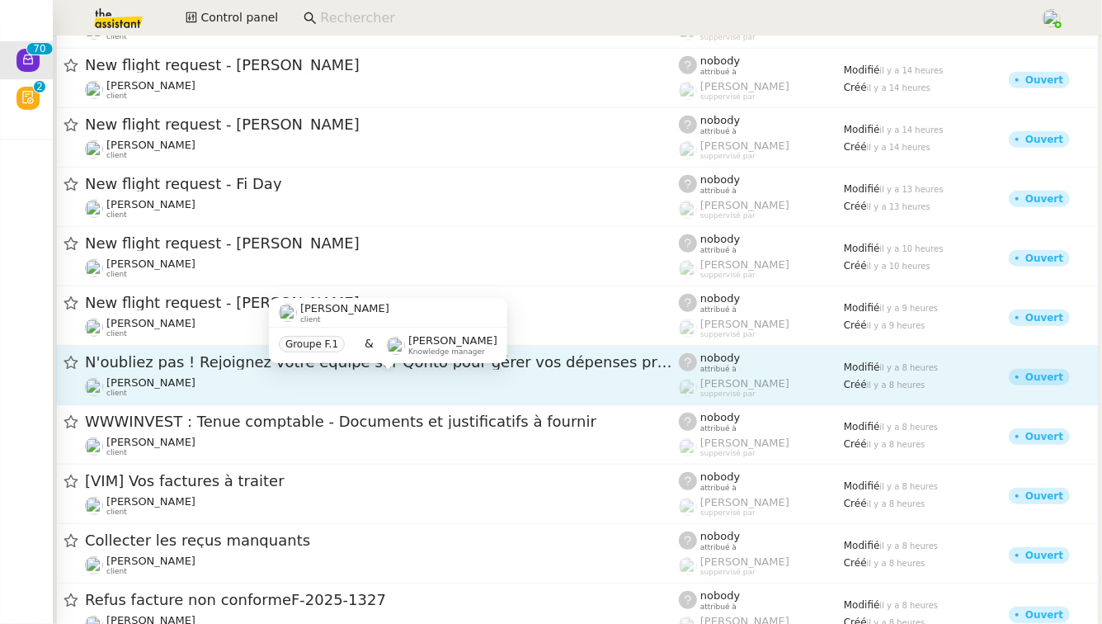
click at [232, 389] on div "Céline MAS client" at bounding box center [382, 386] width 594 height 21
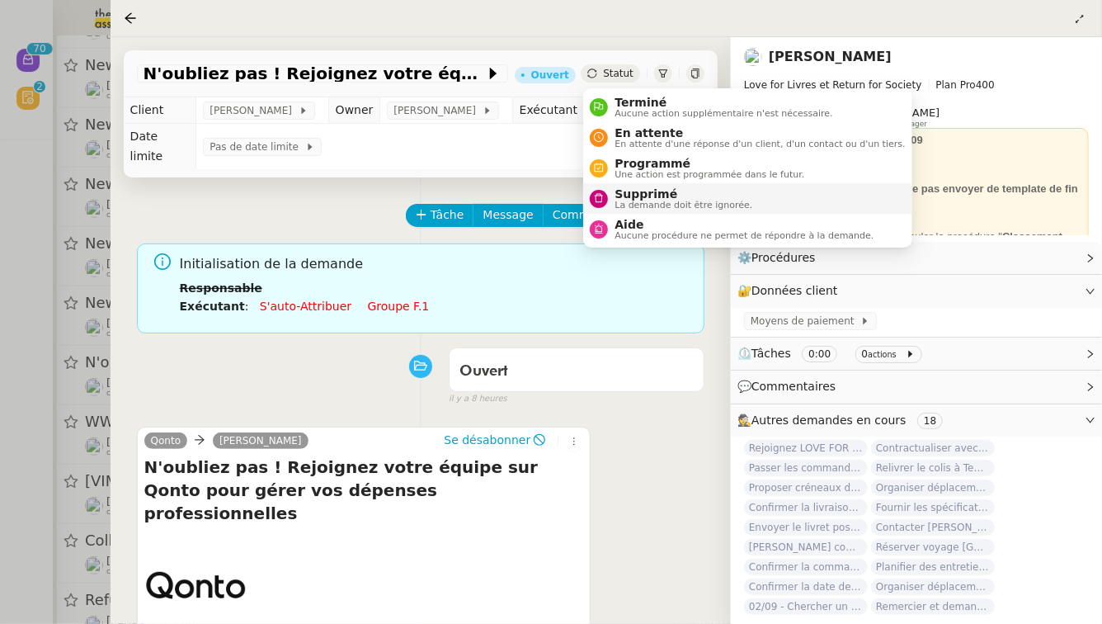
click at [607, 197] on nz-avatar at bounding box center [599, 199] width 18 height 18
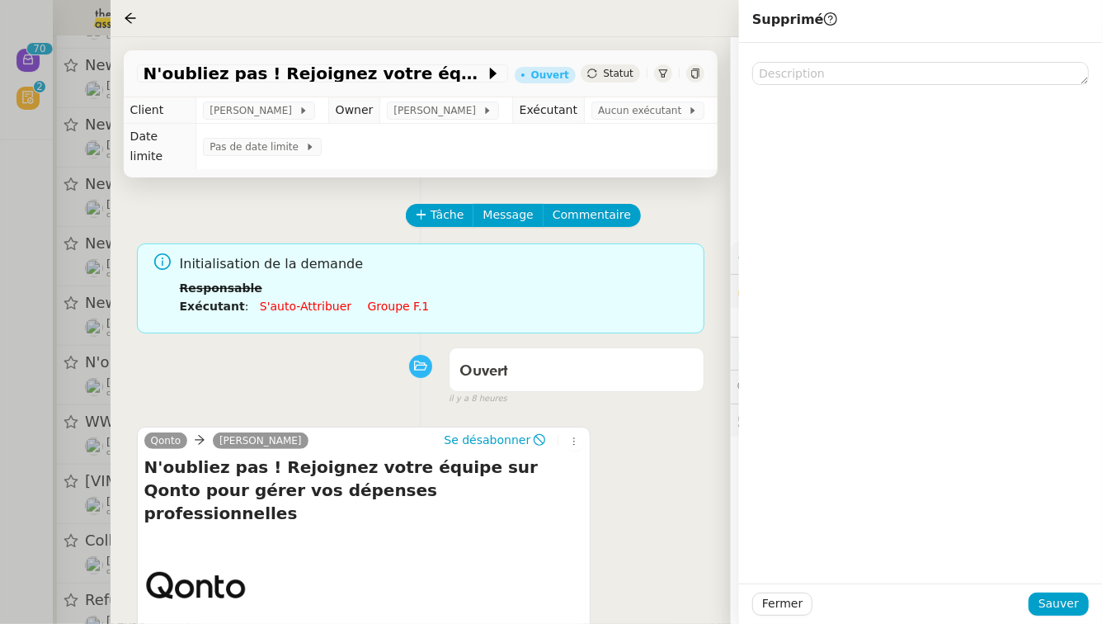
click at [1093, 605] on div "Fermer Sauver" at bounding box center [920, 603] width 363 height 40
click at [1073, 605] on span "Sauver" at bounding box center [1059, 603] width 40 height 19
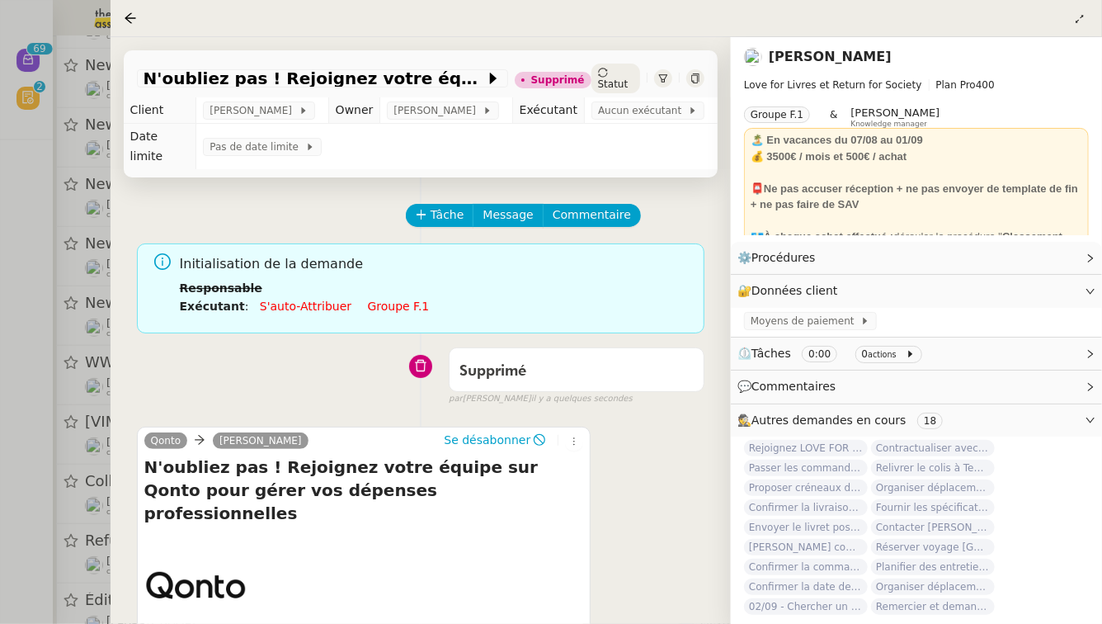
click at [0, 417] on div at bounding box center [551, 312] width 1102 height 624
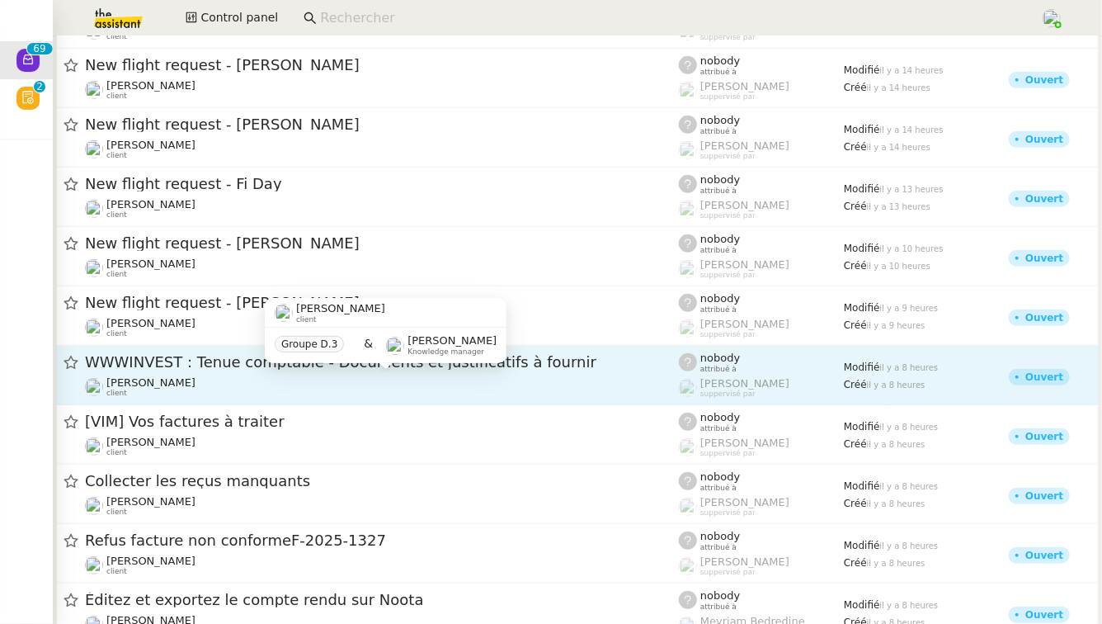
click at [270, 389] on div "Paul WEIBEL client" at bounding box center [382, 386] width 594 height 21
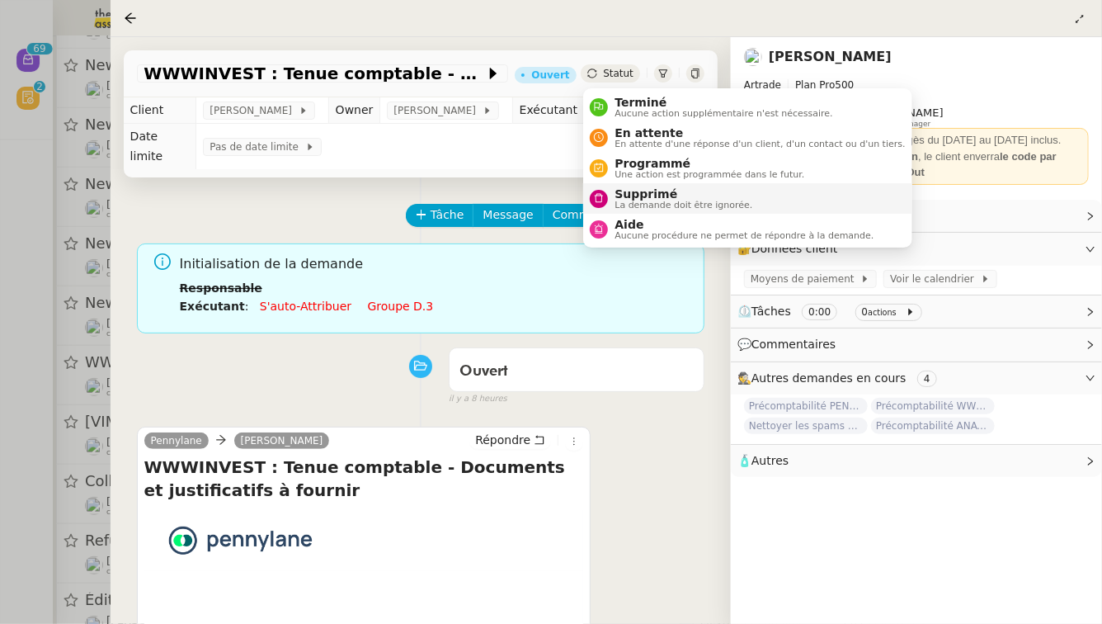
click at [619, 197] on span "Supprimé" at bounding box center [684, 193] width 138 height 13
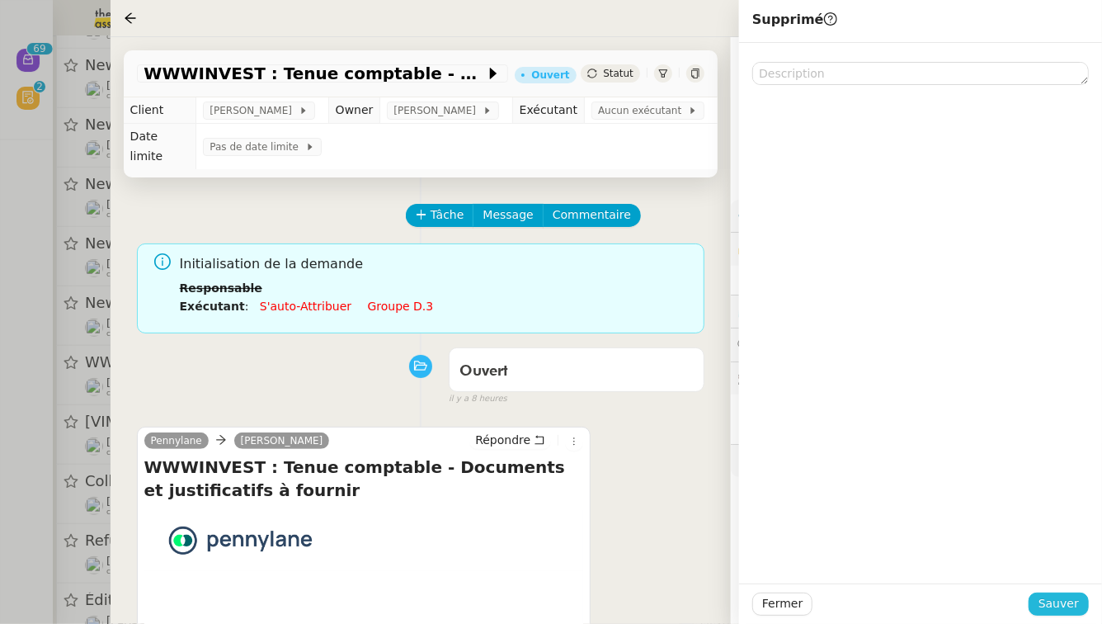
click at [1077, 606] on span "Sauver" at bounding box center [1059, 603] width 40 height 19
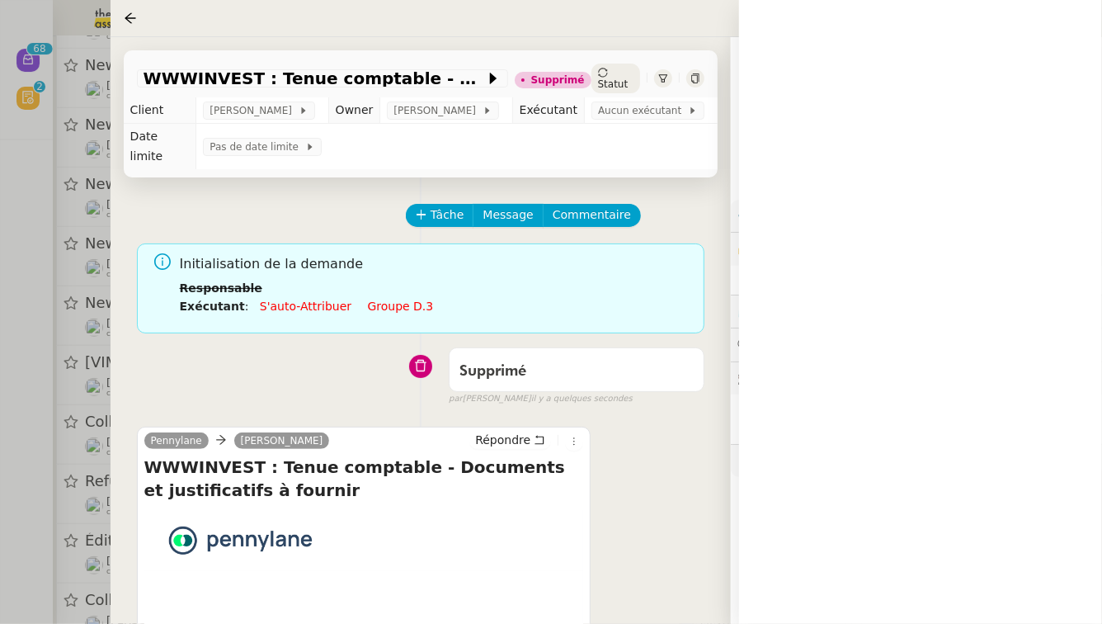
click at [0, 410] on div at bounding box center [551, 312] width 1102 height 624
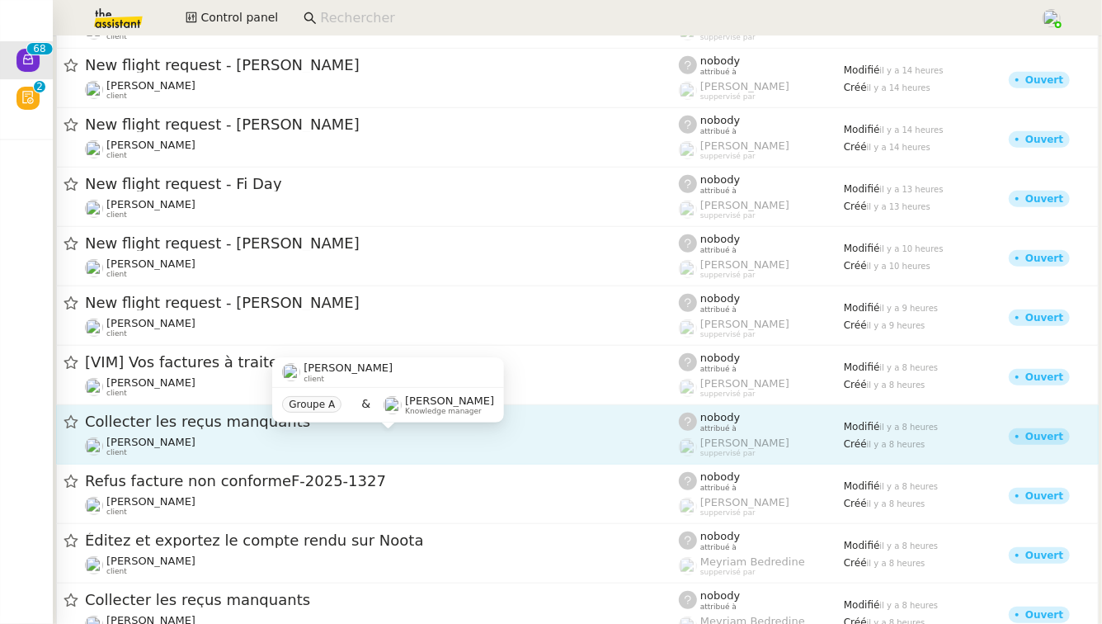
click at [266, 438] on div "Gabrielle Tavernier client" at bounding box center [382, 446] width 594 height 21
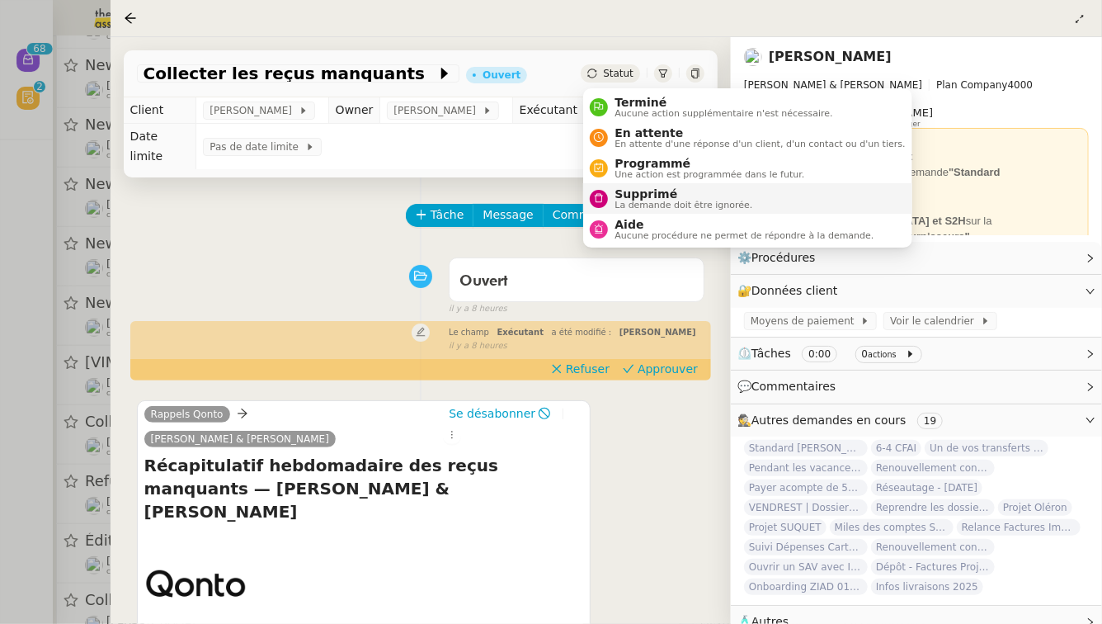
click at [634, 210] on span "La demande doit être ignorée." at bounding box center [684, 204] width 138 height 9
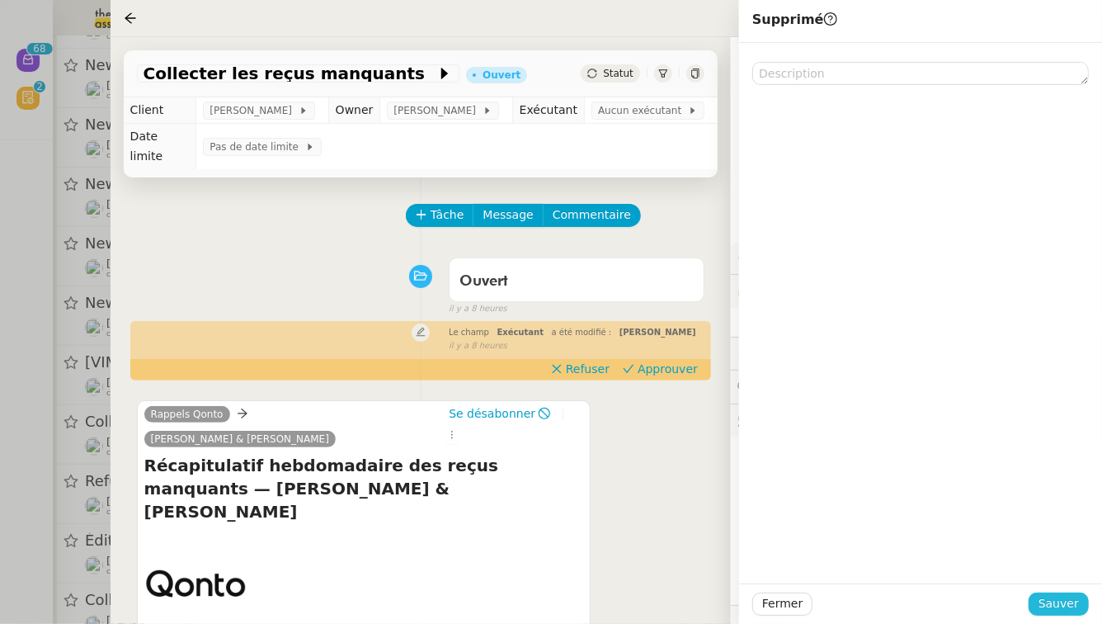
click at [1075, 608] on span "Sauver" at bounding box center [1059, 603] width 40 height 19
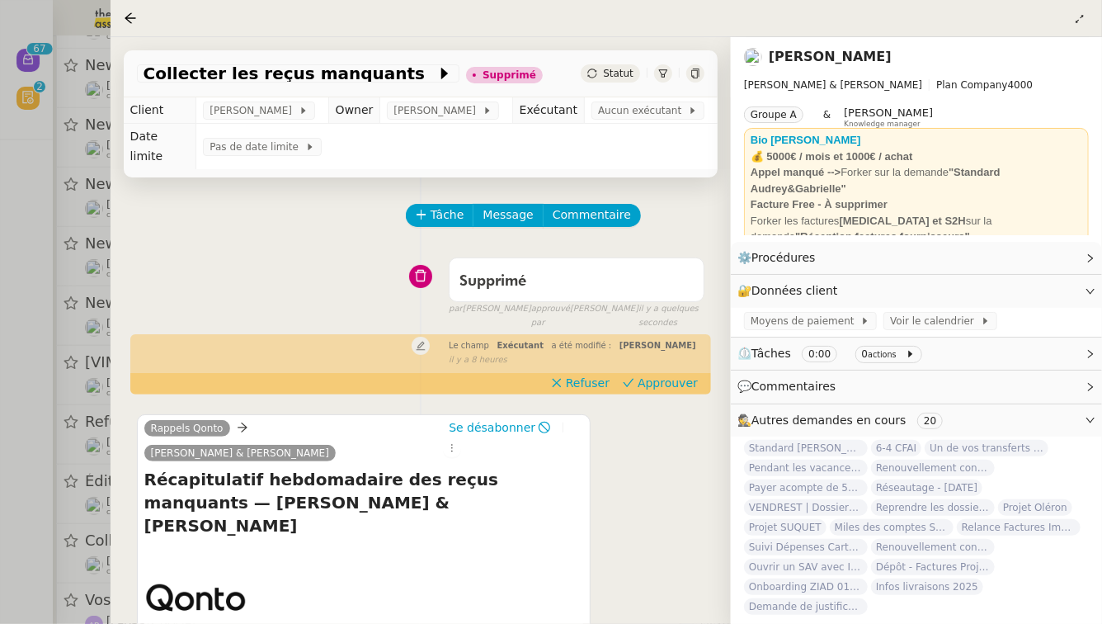
click at [0, 346] on div at bounding box center [551, 312] width 1102 height 624
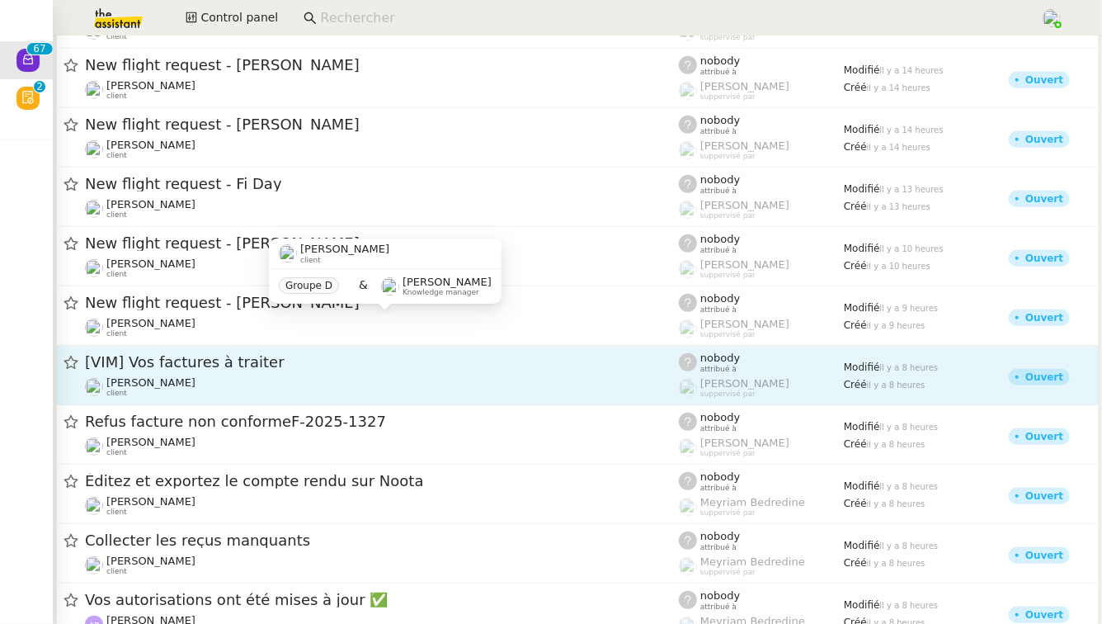
click at [292, 370] on div "[VIM] Vos factures à traiter" at bounding box center [382, 362] width 594 height 21
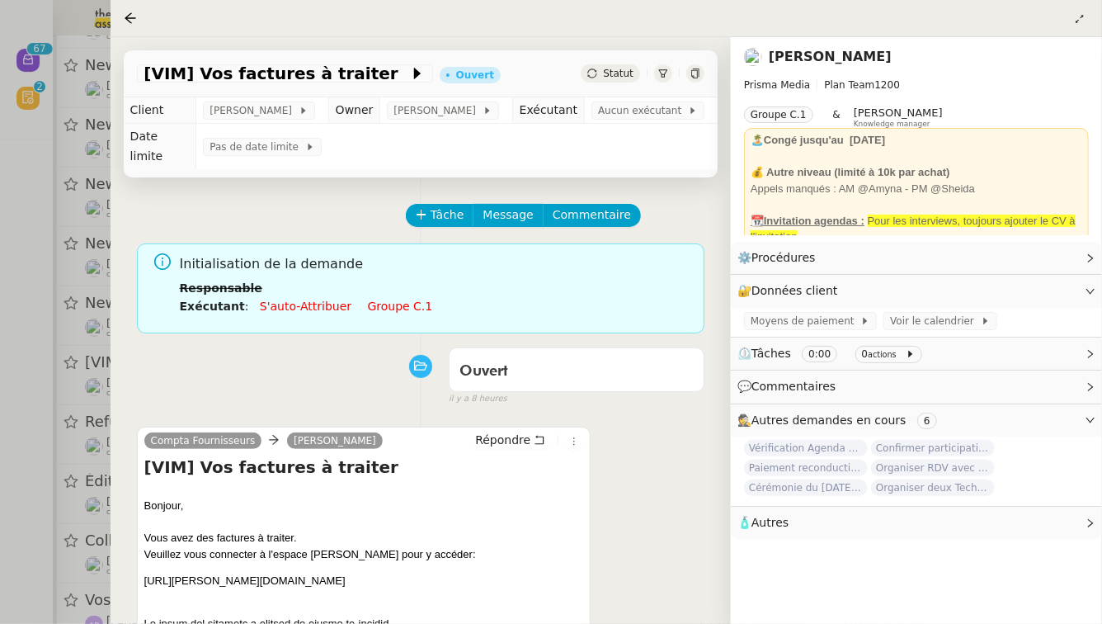
click at [381, 299] on link "Groupe c.1" at bounding box center [400, 305] width 65 height 13
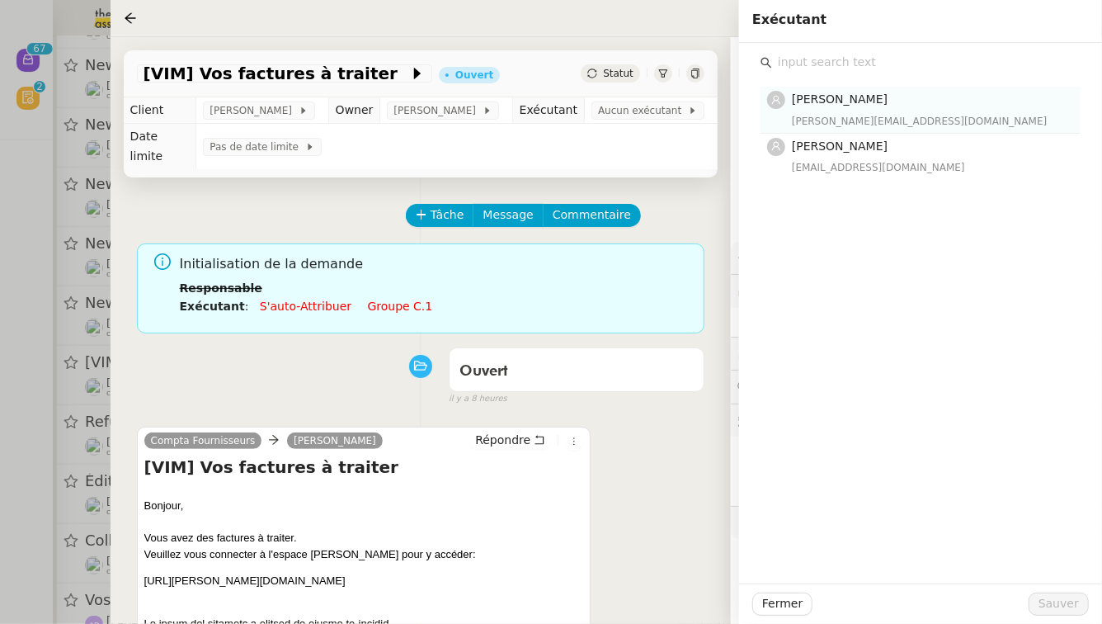
click at [877, 111] on div "Amyna Mehrez amyna@team.theassistant.com" at bounding box center [931, 109] width 279 height 39
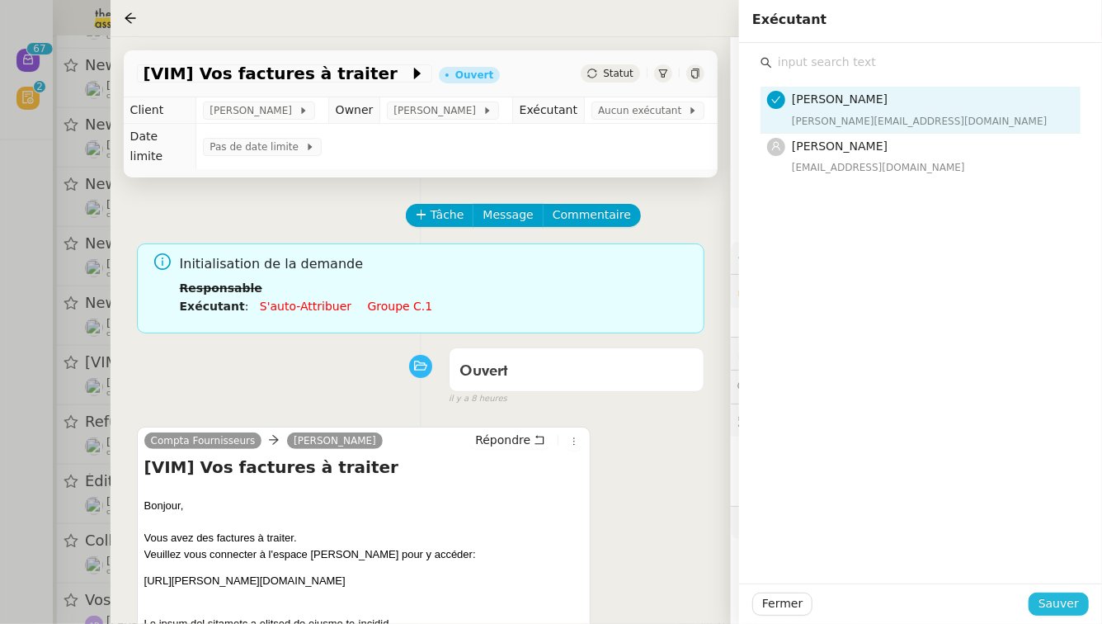
click at [1074, 603] on span "Sauver" at bounding box center [1059, 603] width 40 height 19
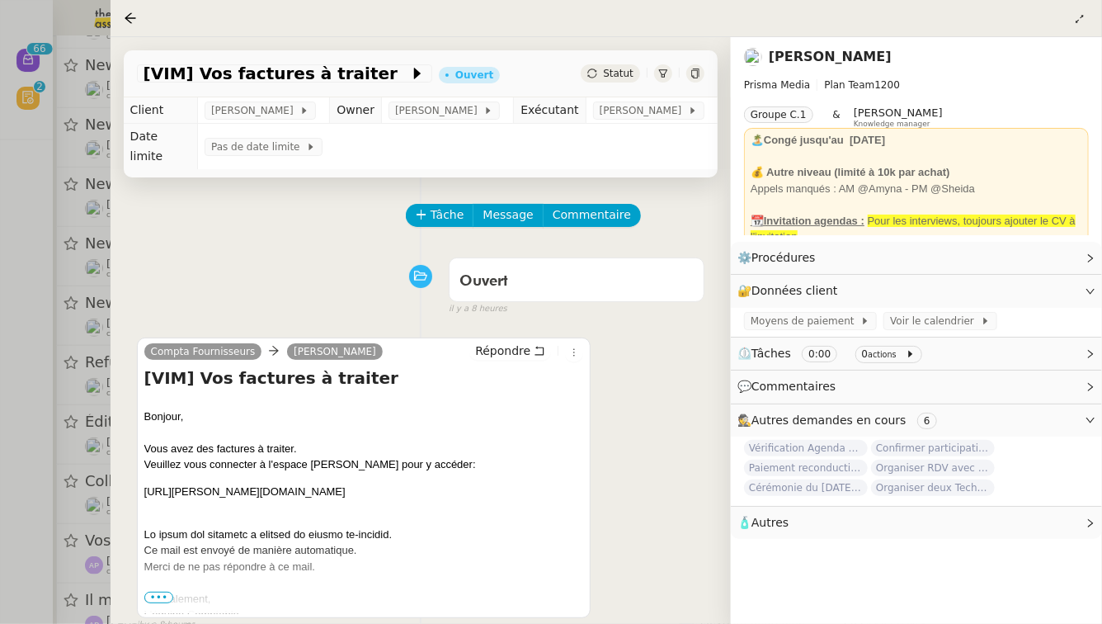
click at [0, 492] on div at bounding box center [551, 312] width 1102 height 624
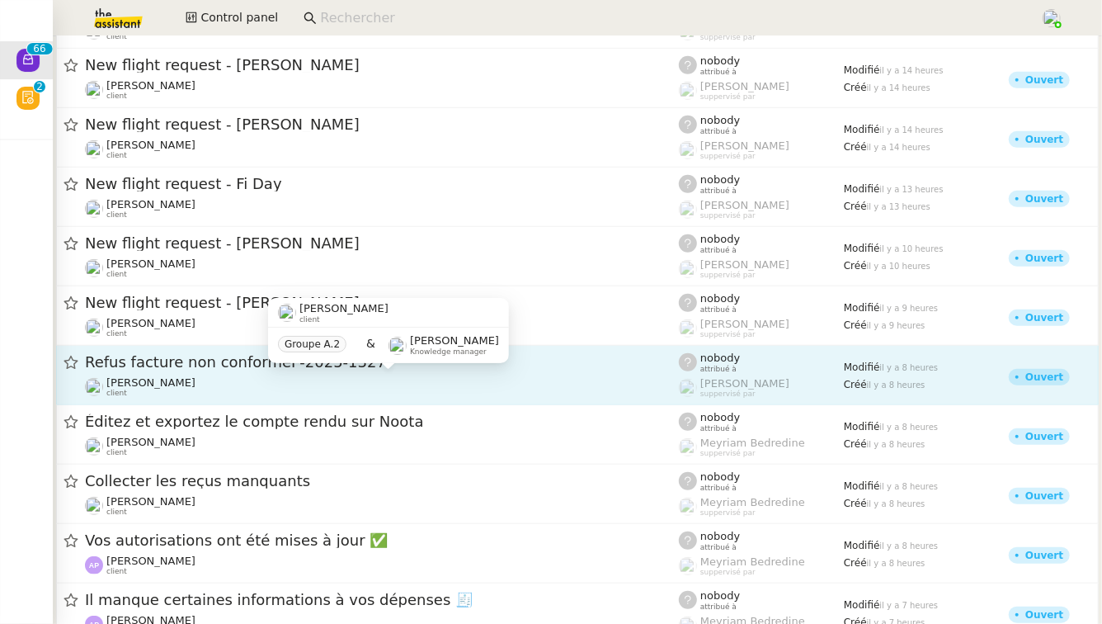
click at [236, 396] on div "Florent Seiler client" at bounding box center [382, 386] width 594 height 21
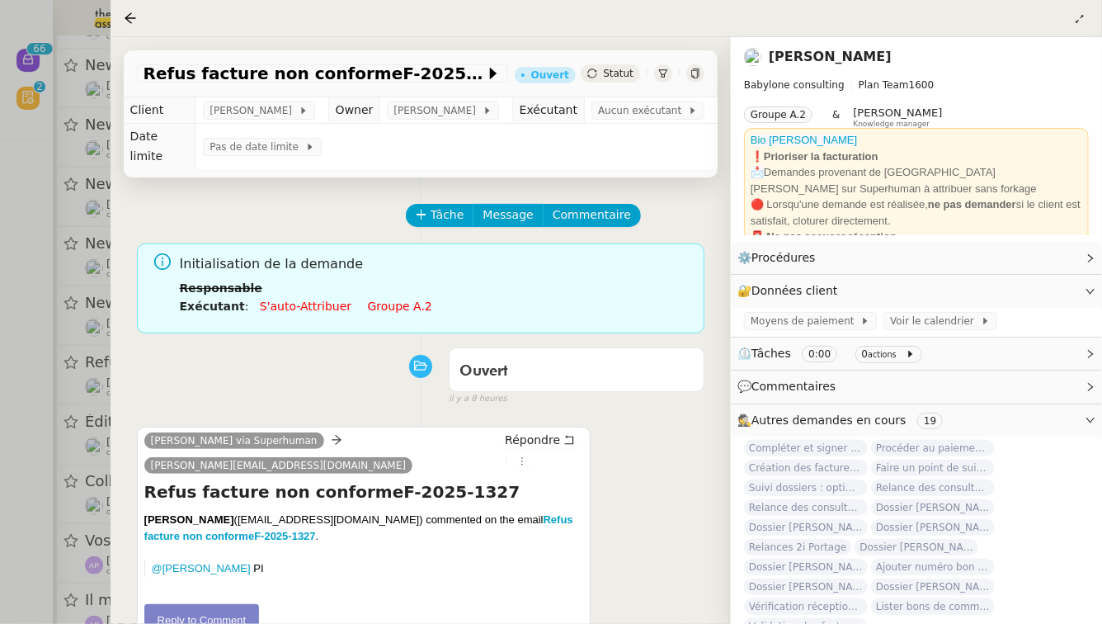
click at [375, 299] on link "Groupe a.2" at bounding box center [400, 305] width 64 height 13
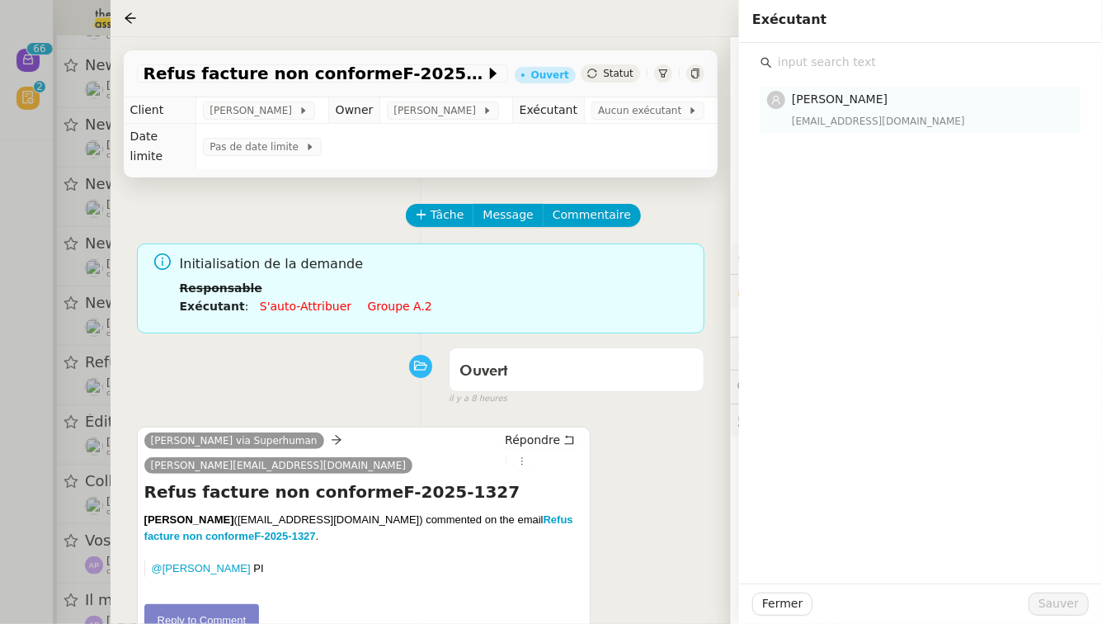
click at [858, 115] on div "emelyne@team.theassistant.com" at bounding box center [931, 121] width 279 height 16
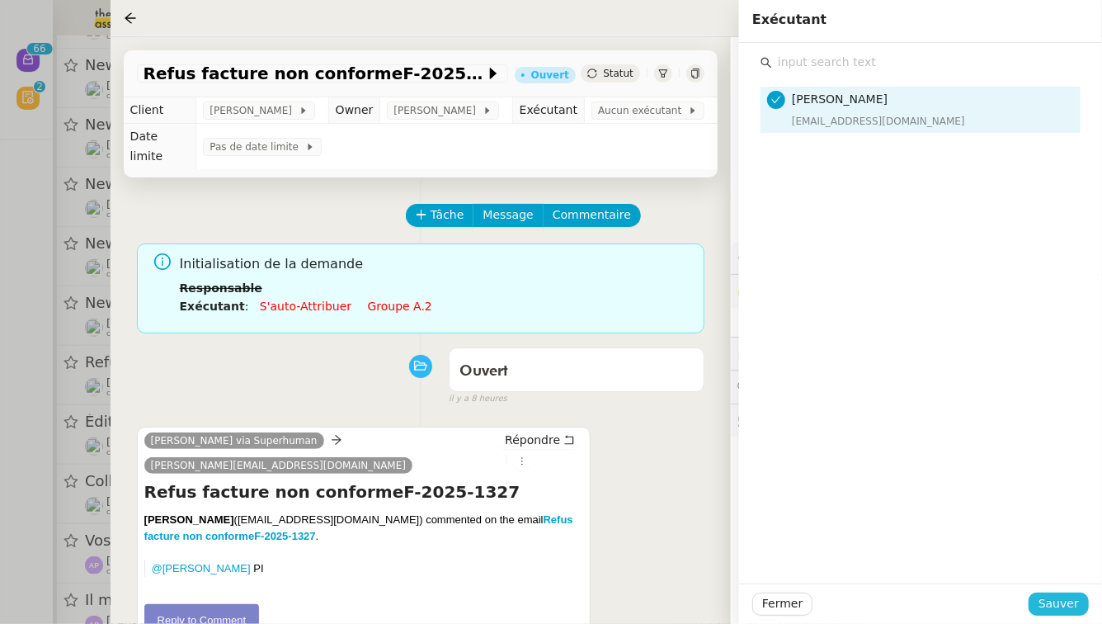
click at [1074, 598] on span "Sauver" at bounding box center [1059, 603] width 40 height 19
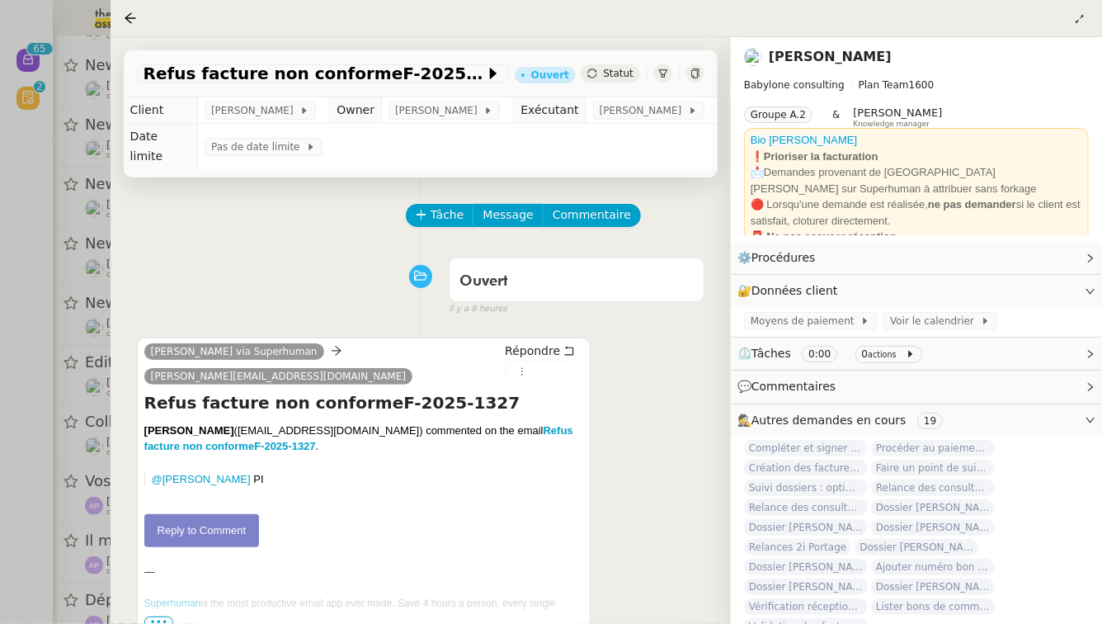
click at [0, 472] on div at bounding box center [551, 312] width 1102 height 624
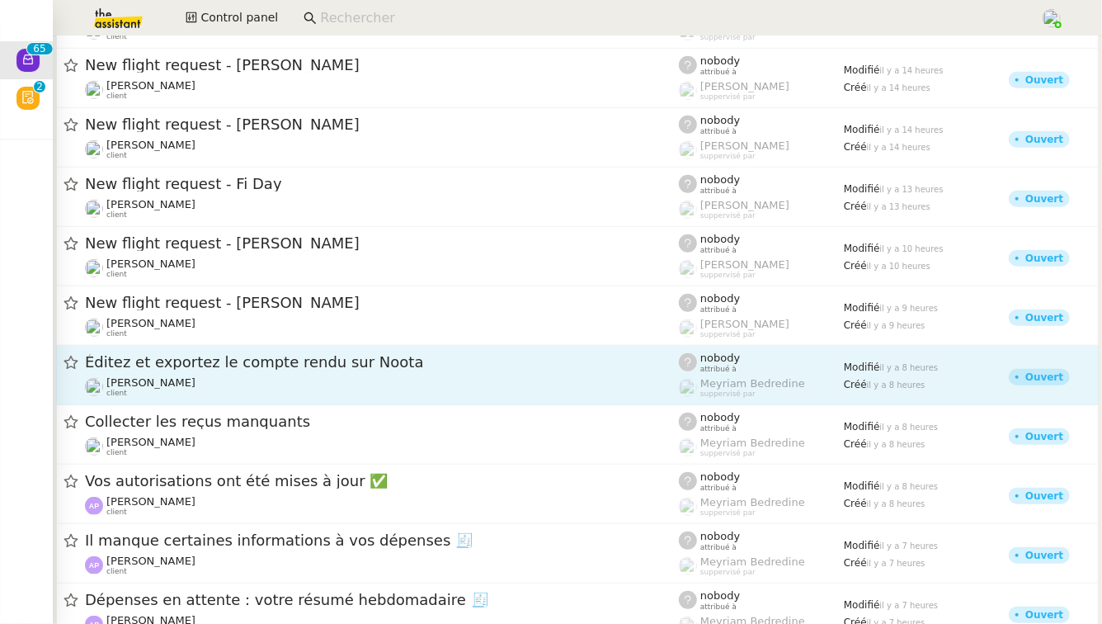
click at [290, 365] on span "Éditez et exportez le compte rendu sur Noota" at bounding box center [382, 362] width 594 height 15
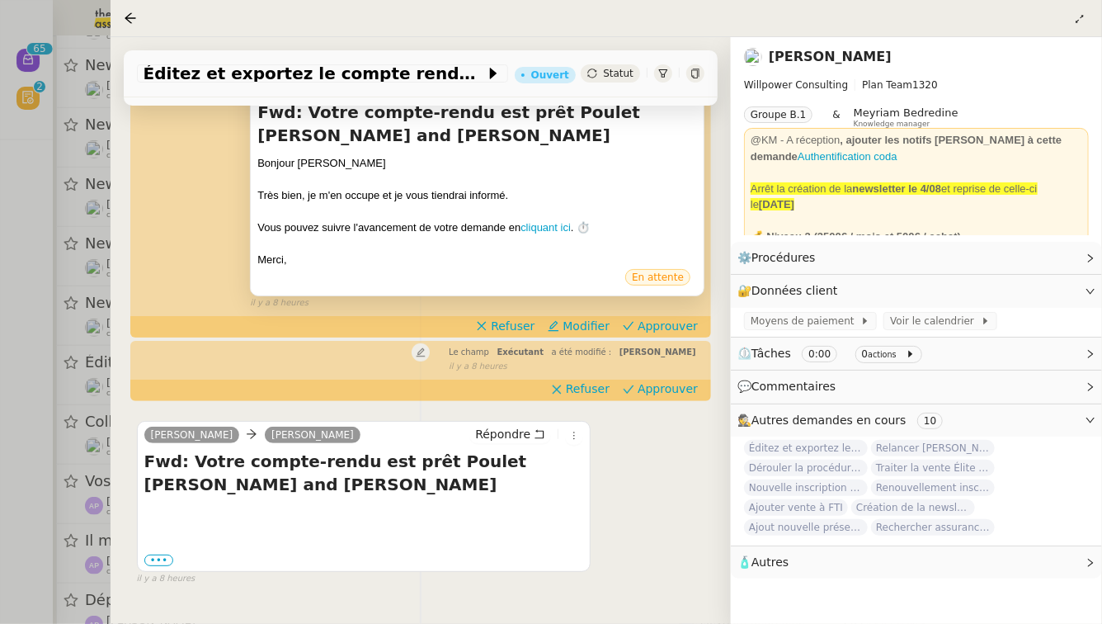
scroll to position [289, 0]
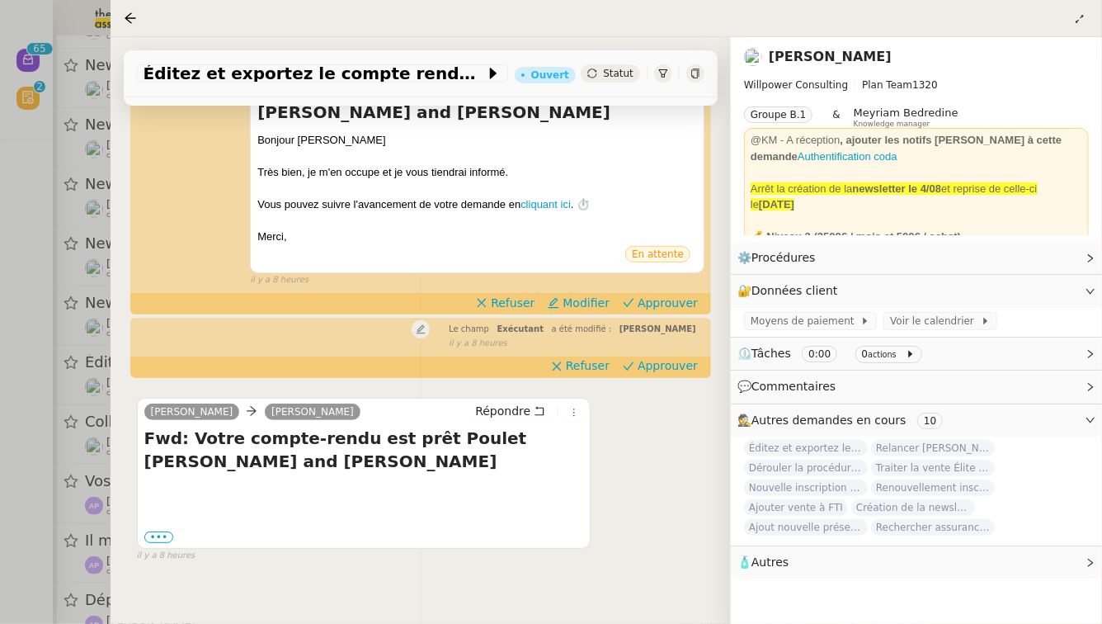
drag, startPoint x: 0, startPoint y: 397, endPoint x: 214, endPoint y: 390, distance: 213.7
click at [0, 397] on div at bounding box center [551, 312] width 1102 height 624
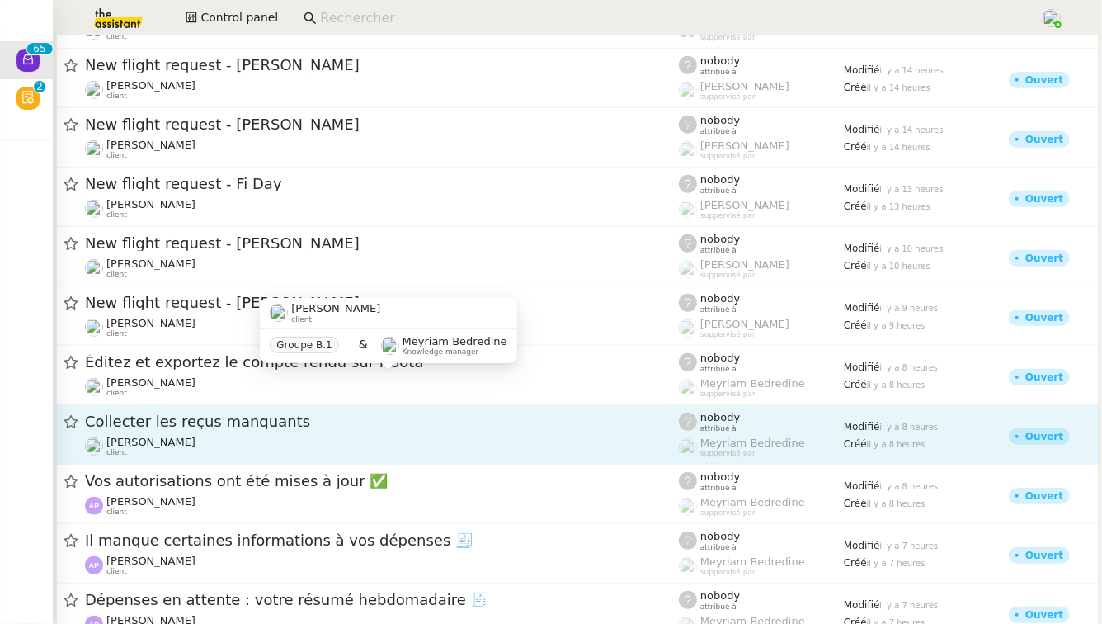
click at [251, 418] on span "Collecter les reçus manquants" at bounding box center [382, 421] width 594 height 15
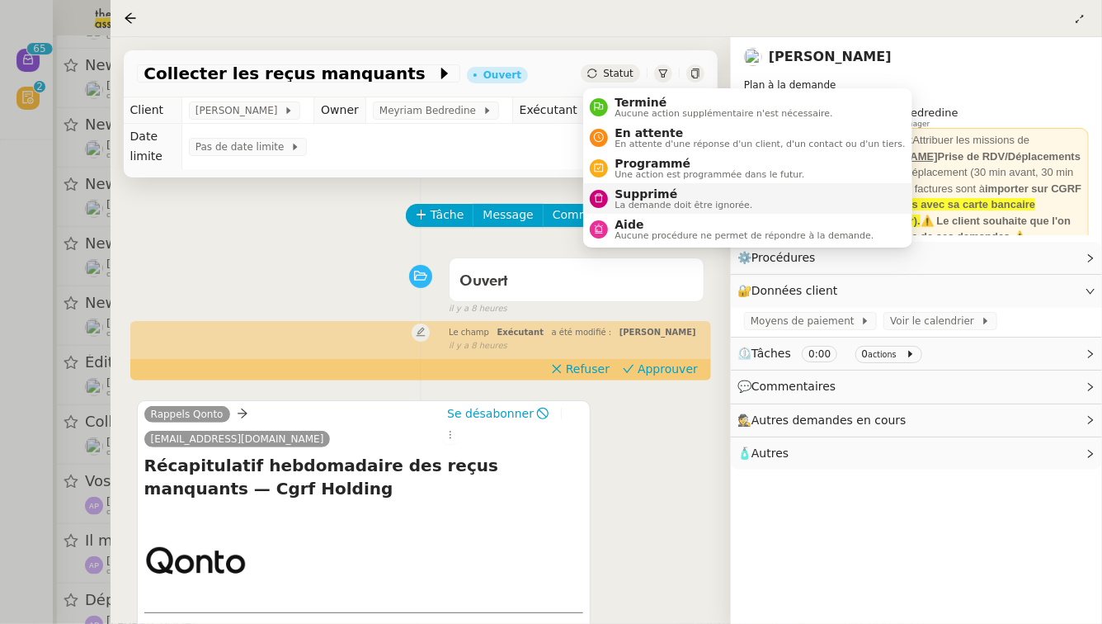
click at [619, 195] on span "Supprimé" at bounding box center [684, 193] width 138 height 13
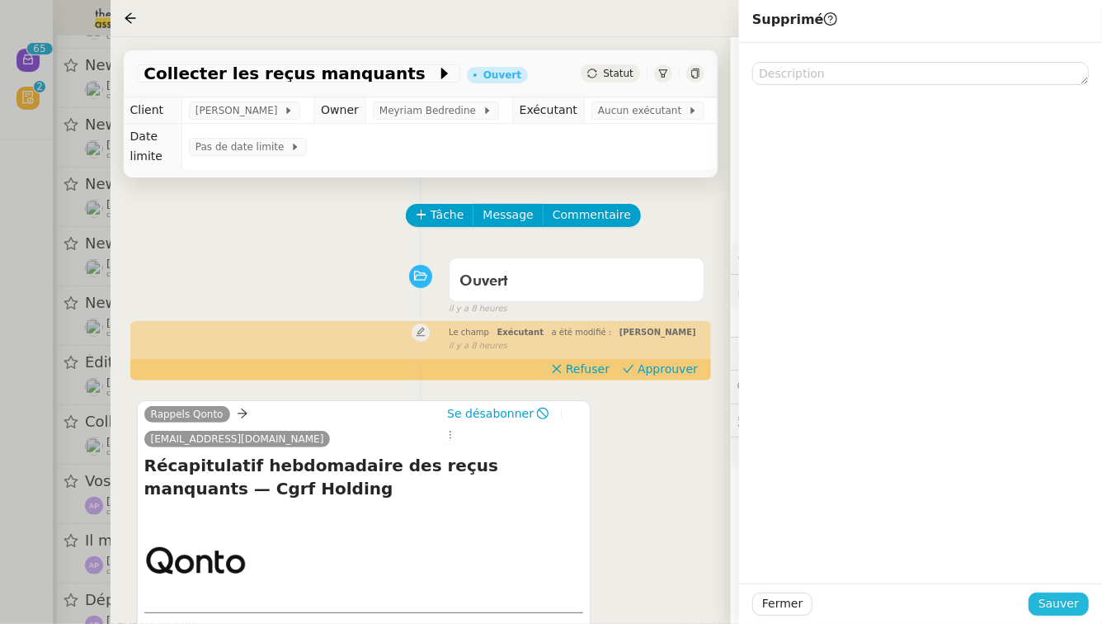
click at [1074, 604] on span "Sauver" at bounding box center [1059, 603] width 40 height 19
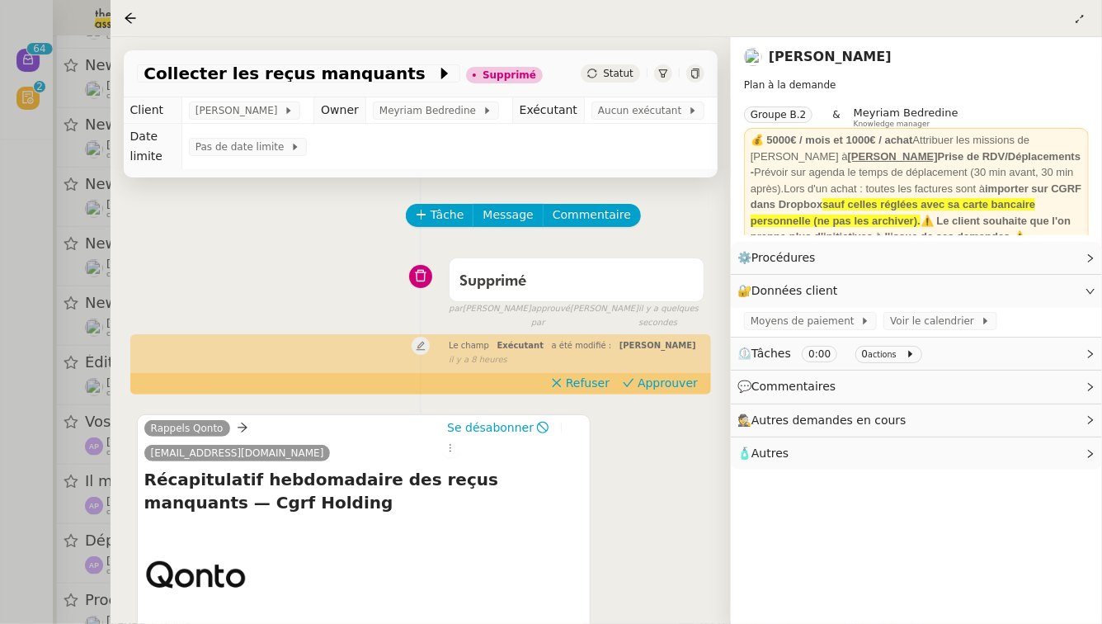
click at [30, 467] on div at bounding box center [551, 312] width 1102 height 624
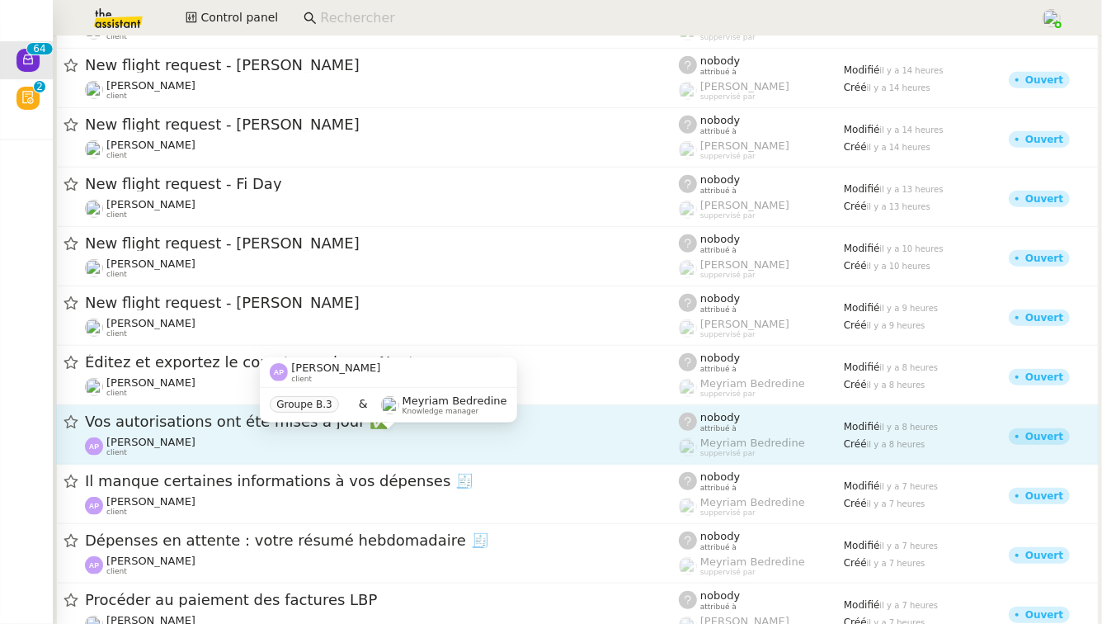
click at [299, 442] on div "Ashley Poniatowski client" at bounding box center [382, 446] width 594 height 21
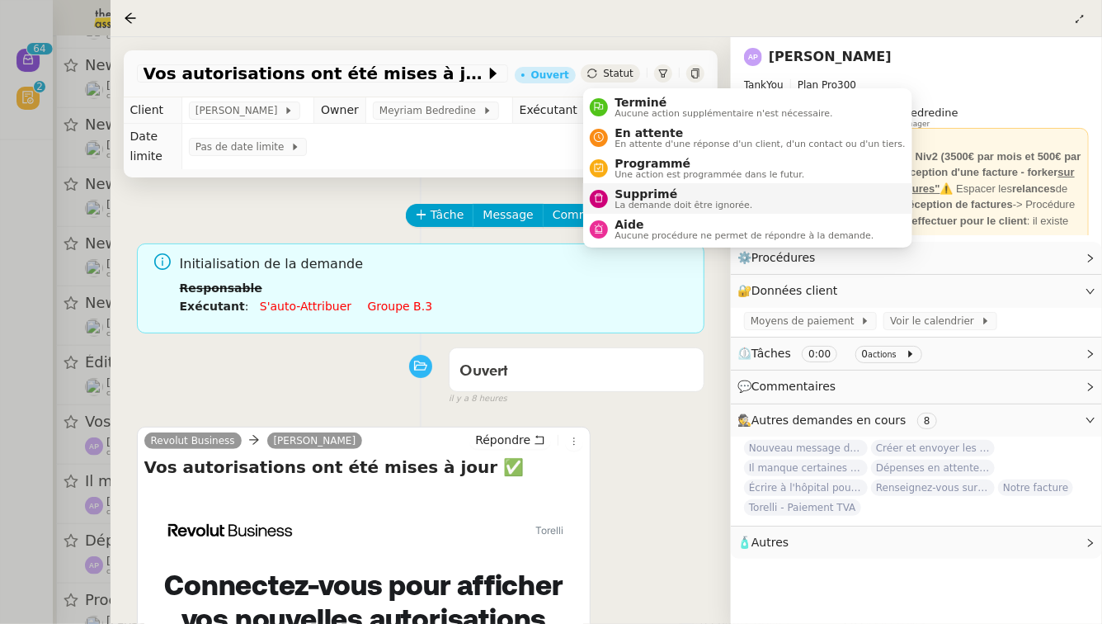
click at [619, 197] on span "Supprimé" at bounding box center [684, 193] width 138 height 13
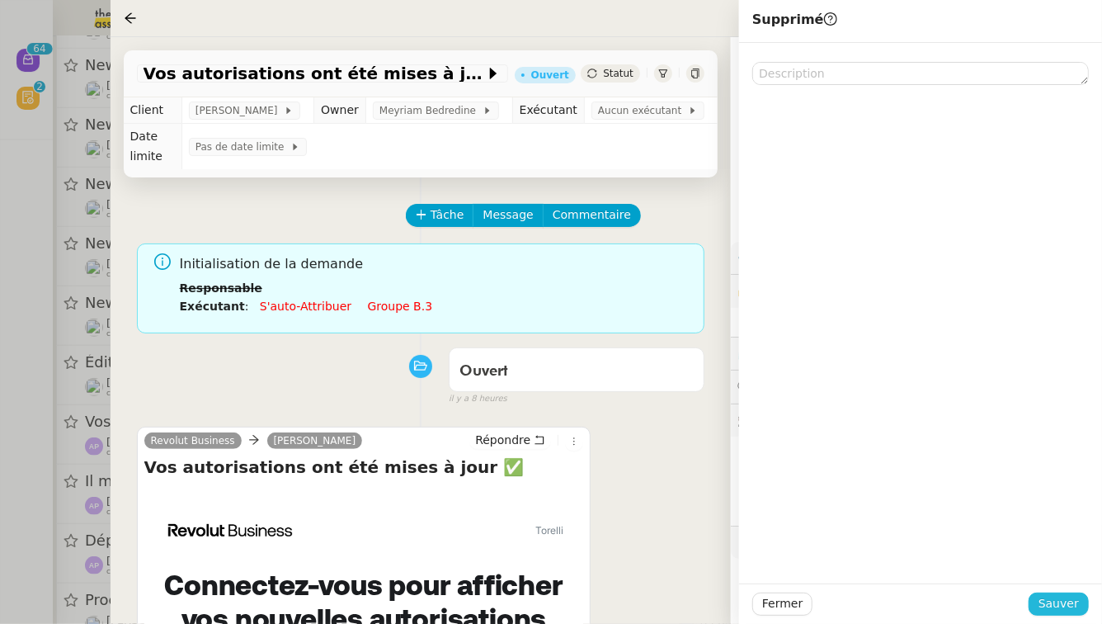
click at [1072, 605] on span "Sauver" at bounding box center [1059, 603] width 40 height 19
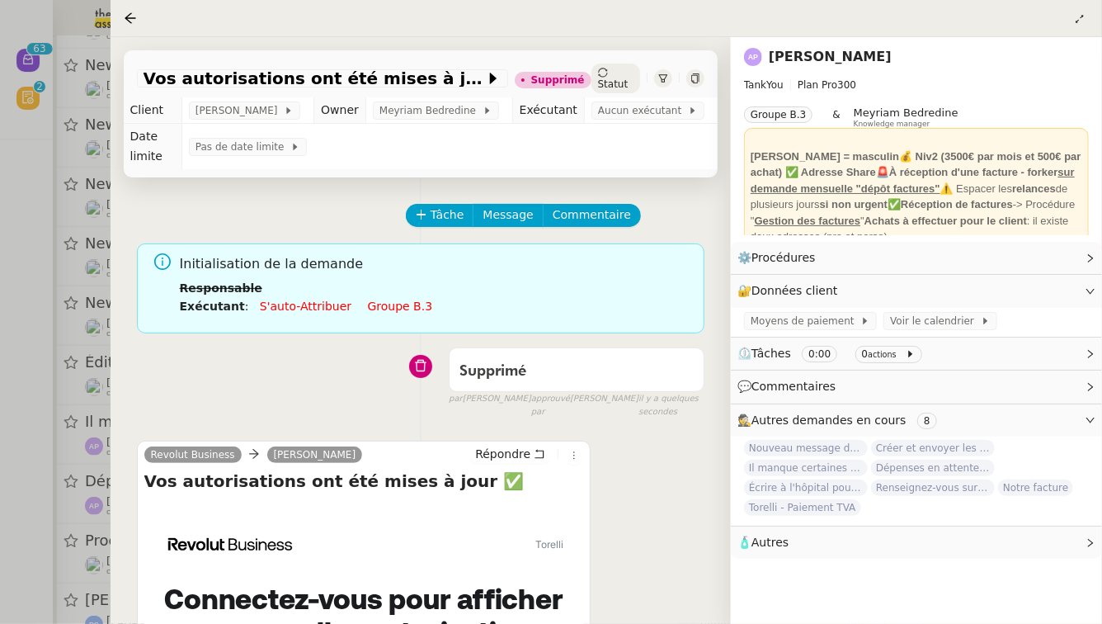
click at [0, 506] on div at bounding box center [551, 312] width 1102 height 624
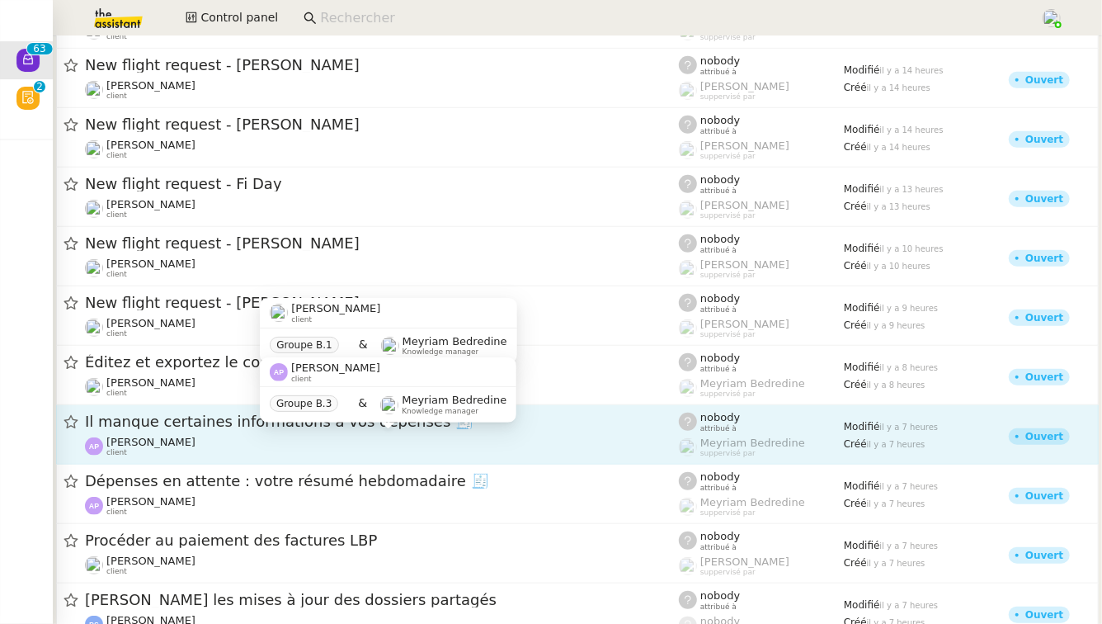
click at [224, 445] on div "Ashley Poniatowski client" at bounding box center [382, 446] width 594 height 21
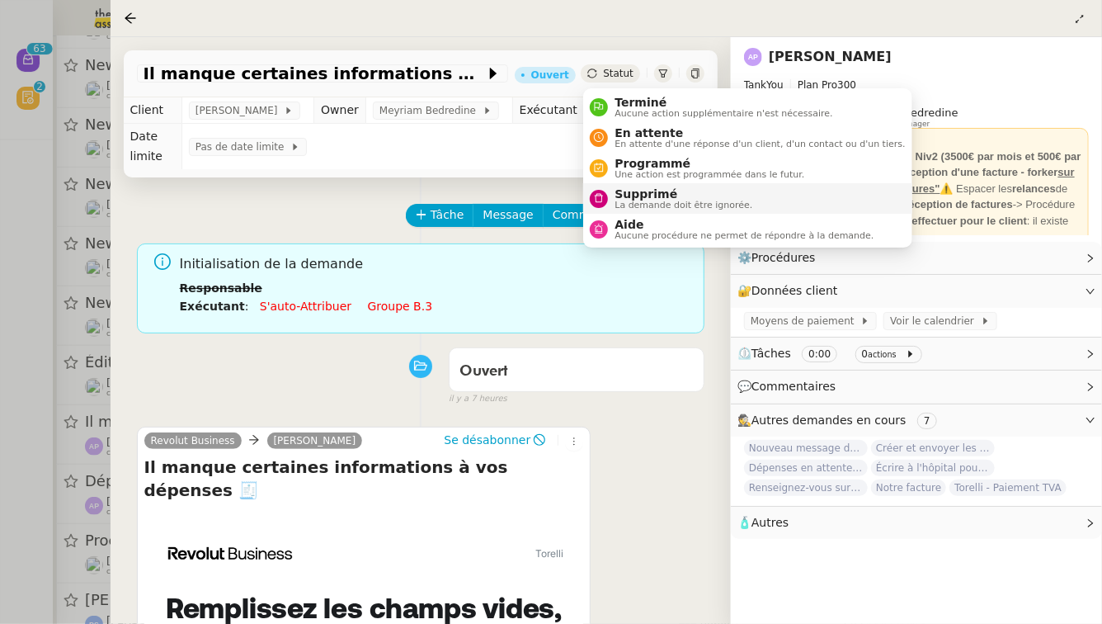
click at [629, 200] on span "La demande doit être ignorée." at bounding box center [684, 204] width 138 height 9
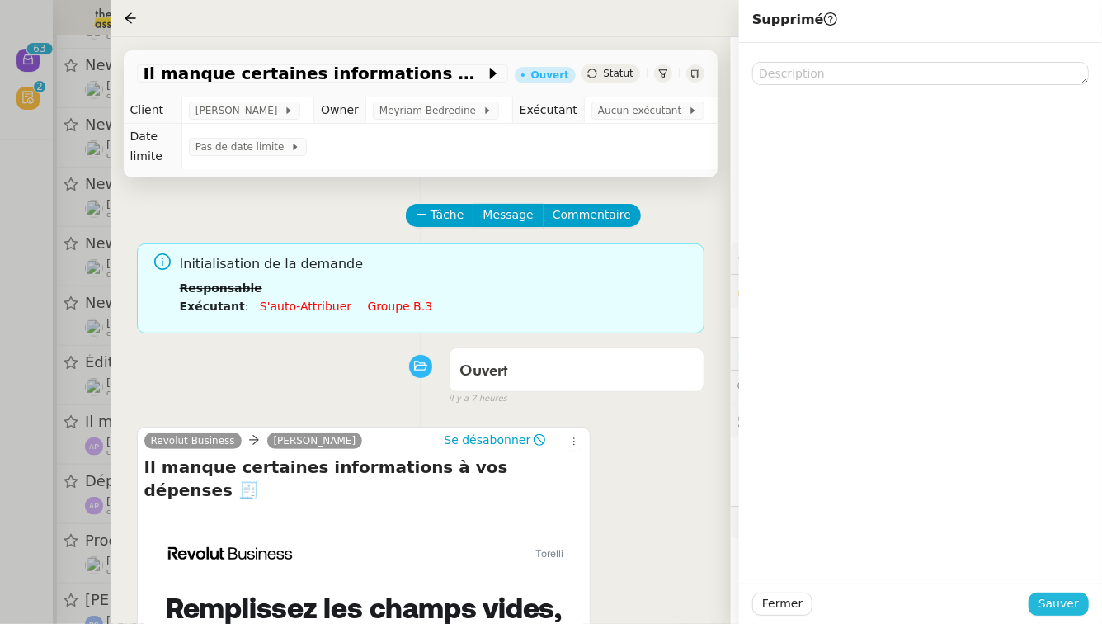
click at [1053, 596] on span "Sauver" at bounding box center [1059, 603] width 40 height 19
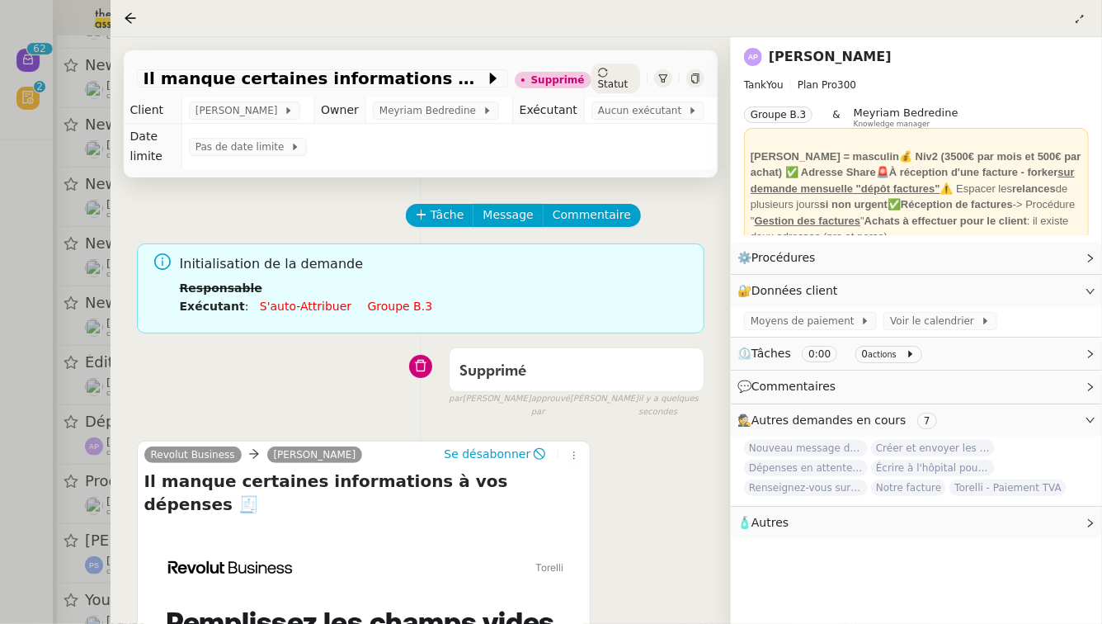
drag, startPoint x: 0, startPoint y: 431, endPoint x: 16, endPoint y: 431, distance: 15.7
click at [0, 431] on div at bounding box center [551, 312] width 1102 height 624
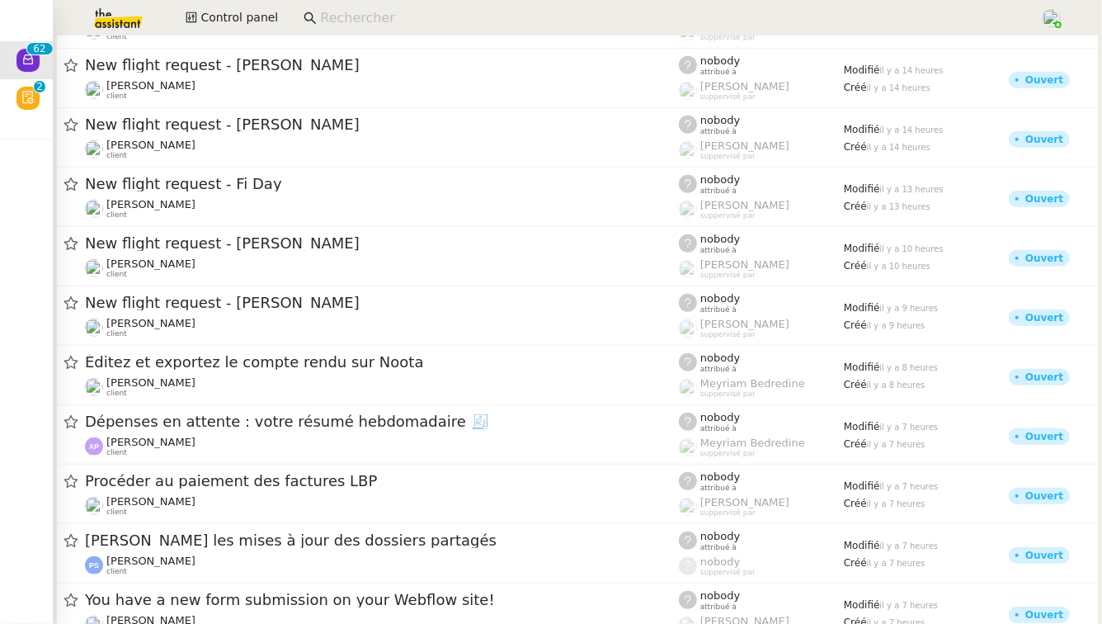
click at [191, 429] on div "Dépenses en attente : votre résumé hebdomadaire 🧾" at bounding box center [382, 422] width 594 height 21
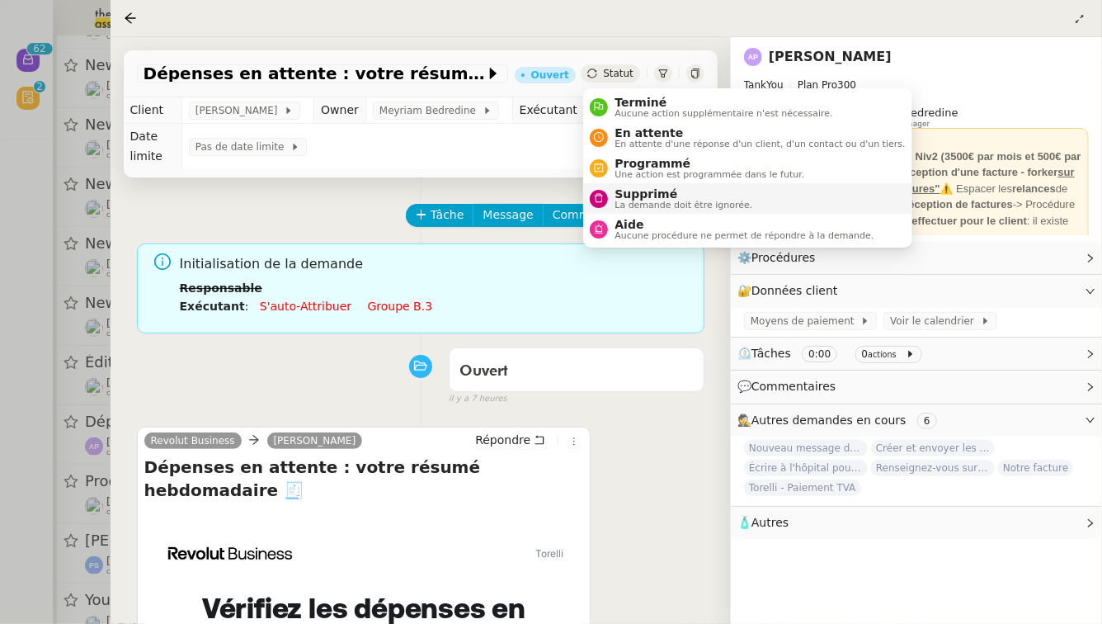
click at [621, 195] on span "Supprimé" at bounding box center [684, 193] width 138 height 13
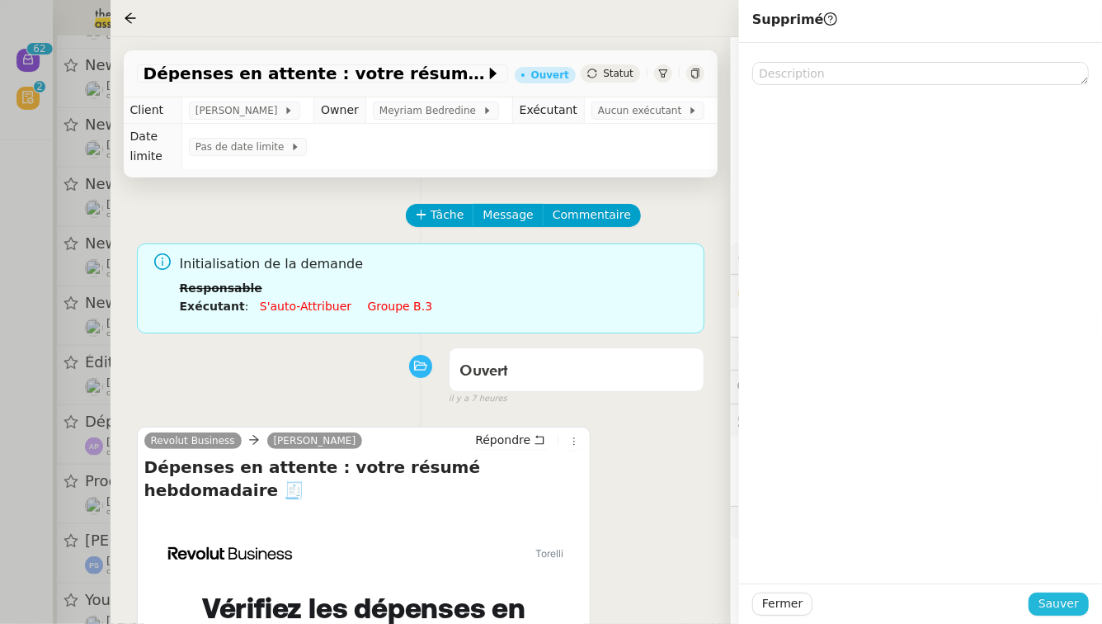
click at [1074, 608] on span "Sauver" at bounding box center [1059, 603] width 40 height 19
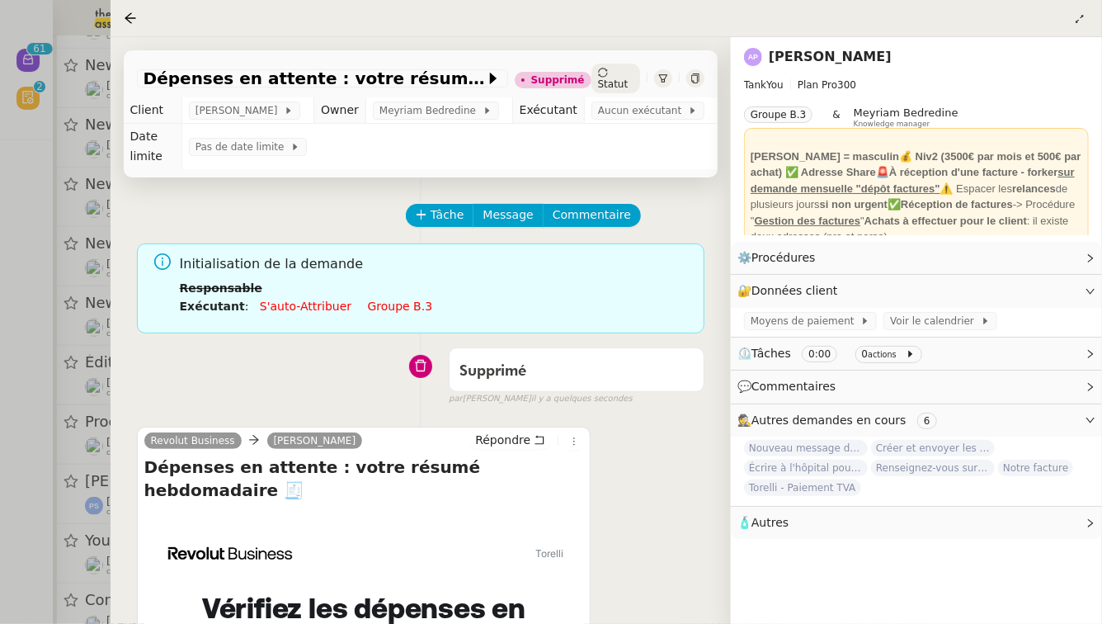
click at [0, 523] on div at bounding box center [551, 312] width 1102 height 624
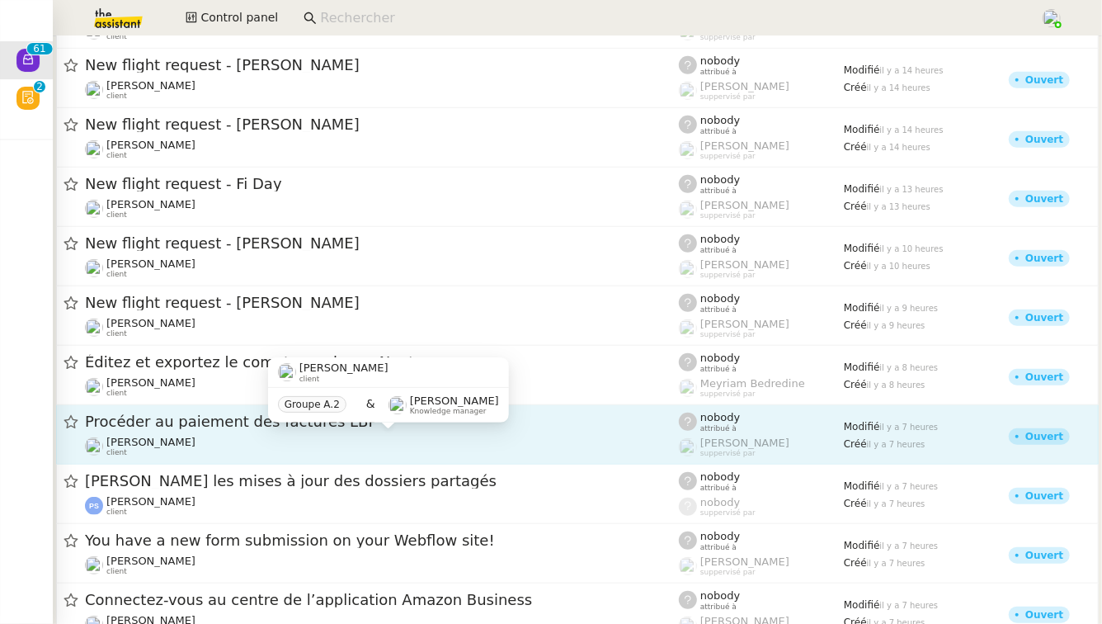
click at [185, 455] on div "Florent Seiler client" at bounding box center [382, 446] width 594 height 21
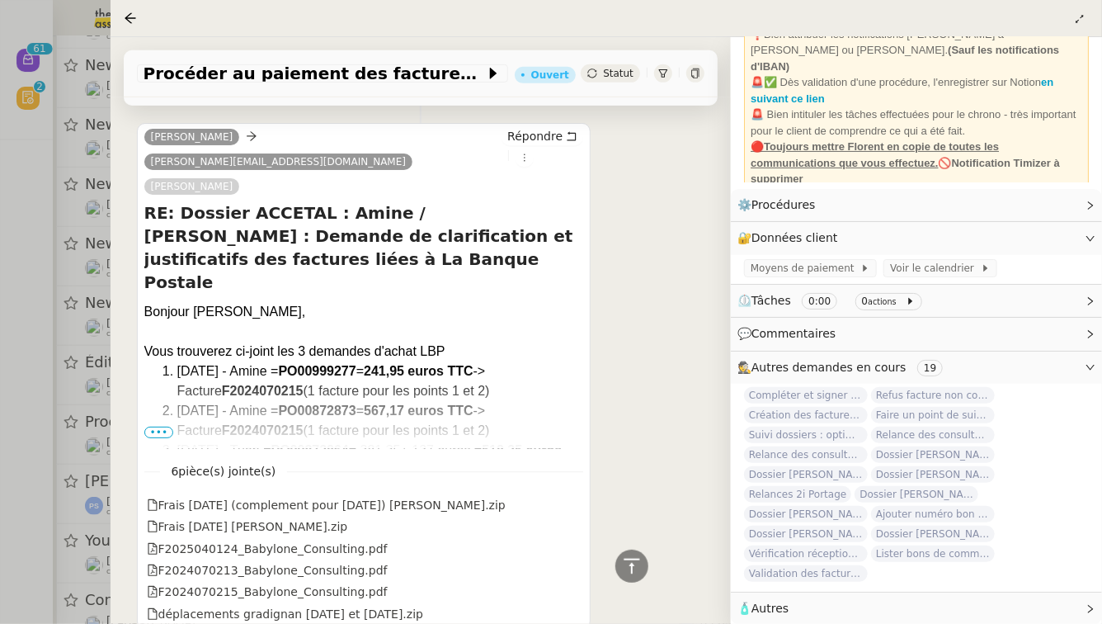
scroll to position [421, 0]
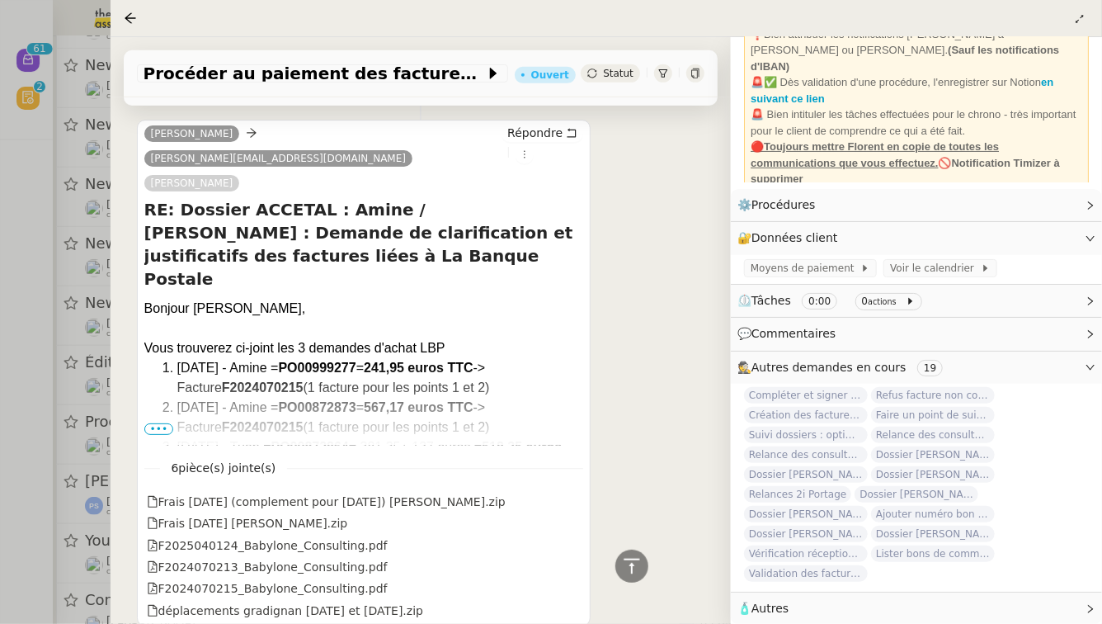
click at [0, 433] on div at bounding box center [551, 312] width 1102 height 624
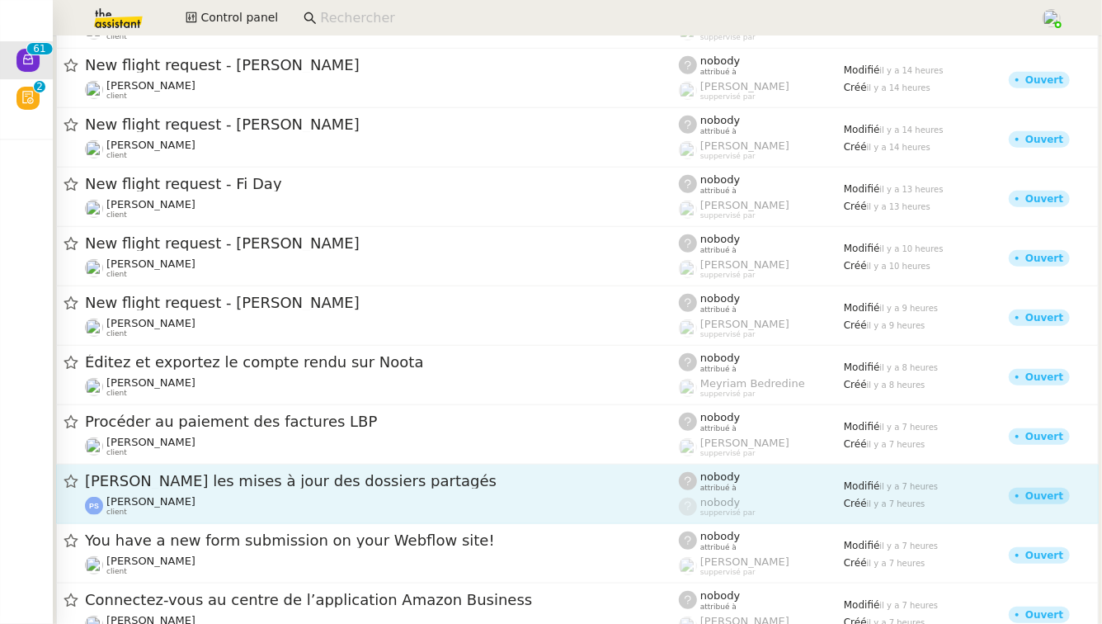
click at [204, 492] on div "Vérifiez les mises à jour des dossiers partagés Pierre-Yves Sourisseau client" at bounding box center [382, 493] width 594 height 45
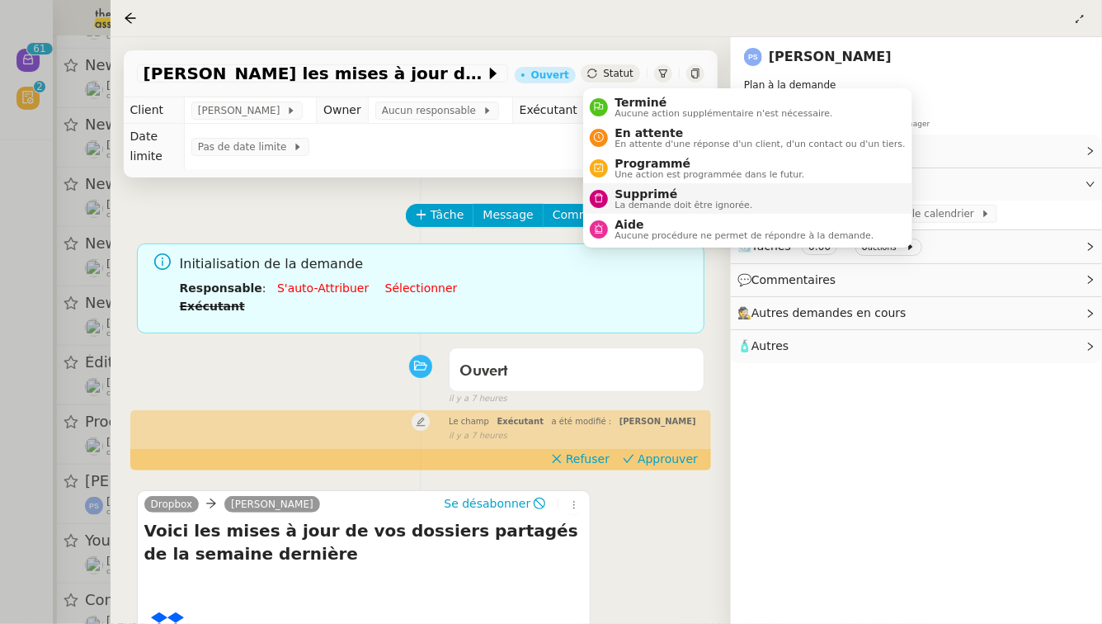
click at [643, 187] on span "Supprimé" at bounding box center [684, 193] width 138 height 13
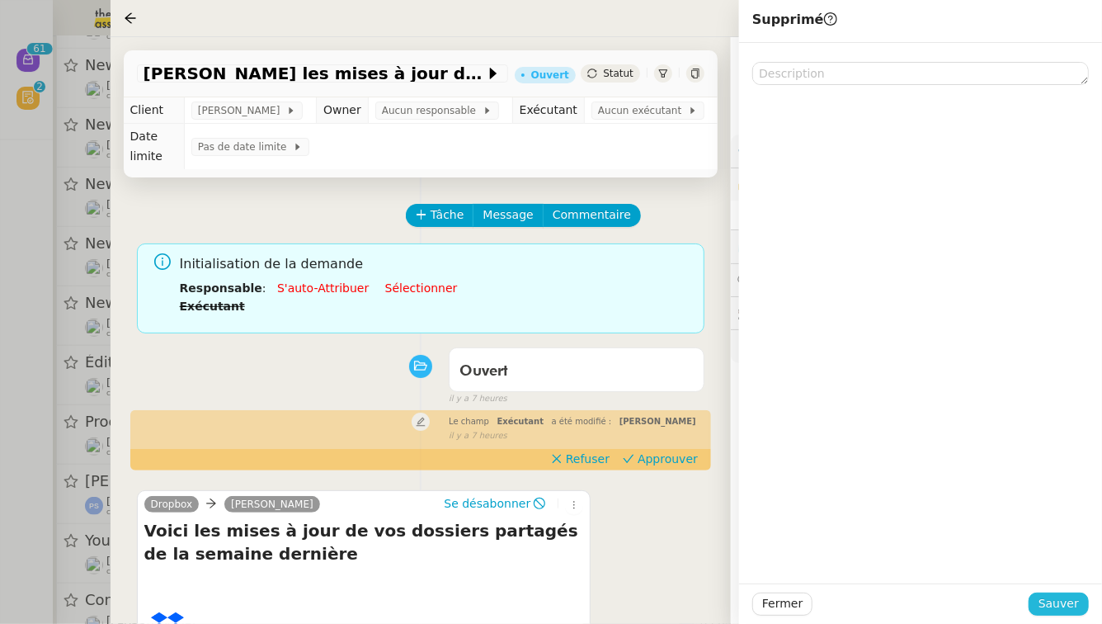
click at [1076, 602] on span "Sauver" at bounding box center [1059, 603] width 40 height 19
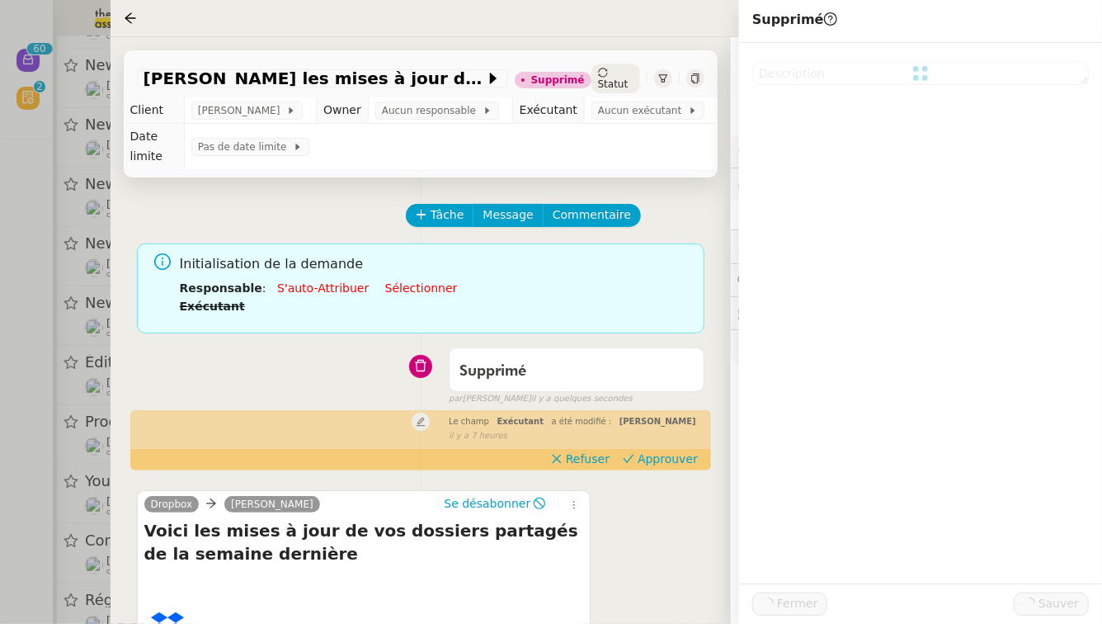
click at [45, 398] on div at bounding box center [551, 312] width 1102 height 624
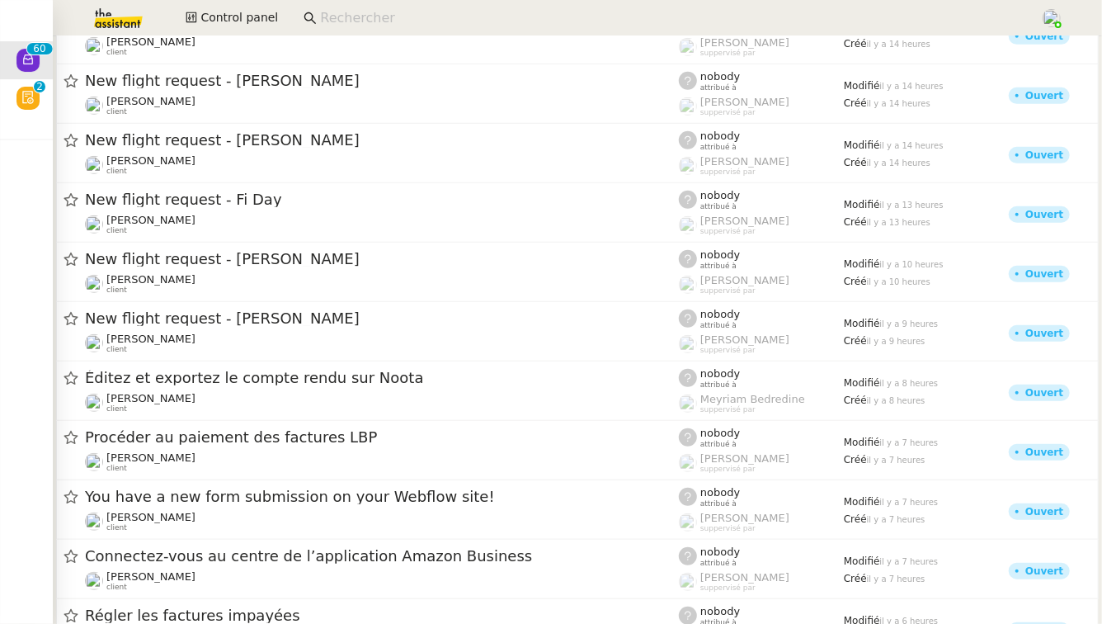
scroll to position [461, 0]
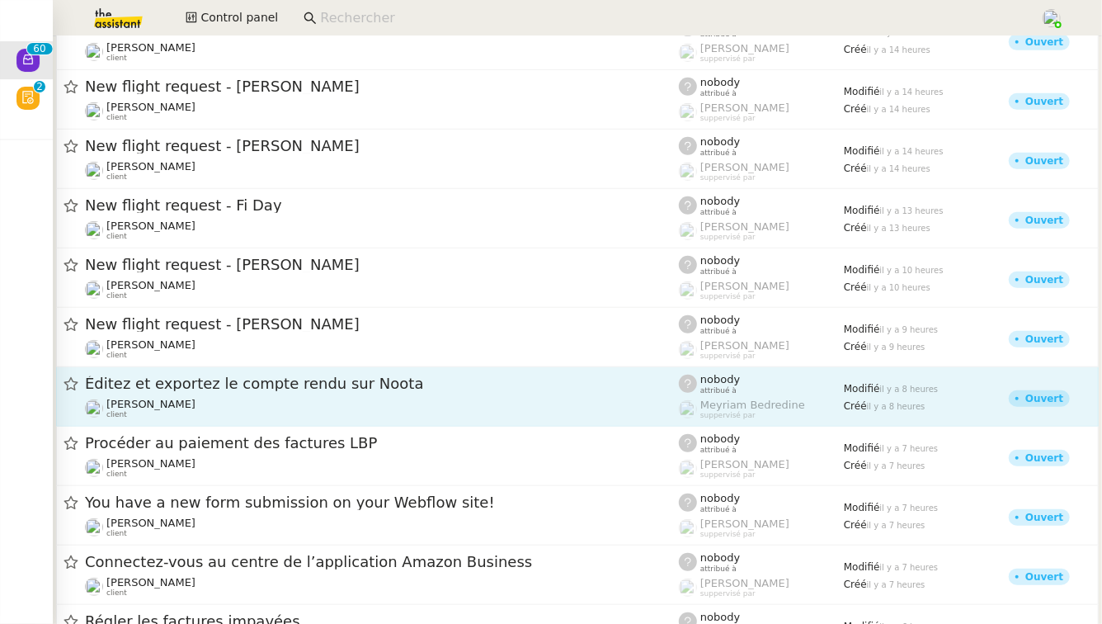
click at [511, 383] on span "Éditez et exportez le compte rendu sur Noota" at bounding box center [382, 383] width 594 height 15
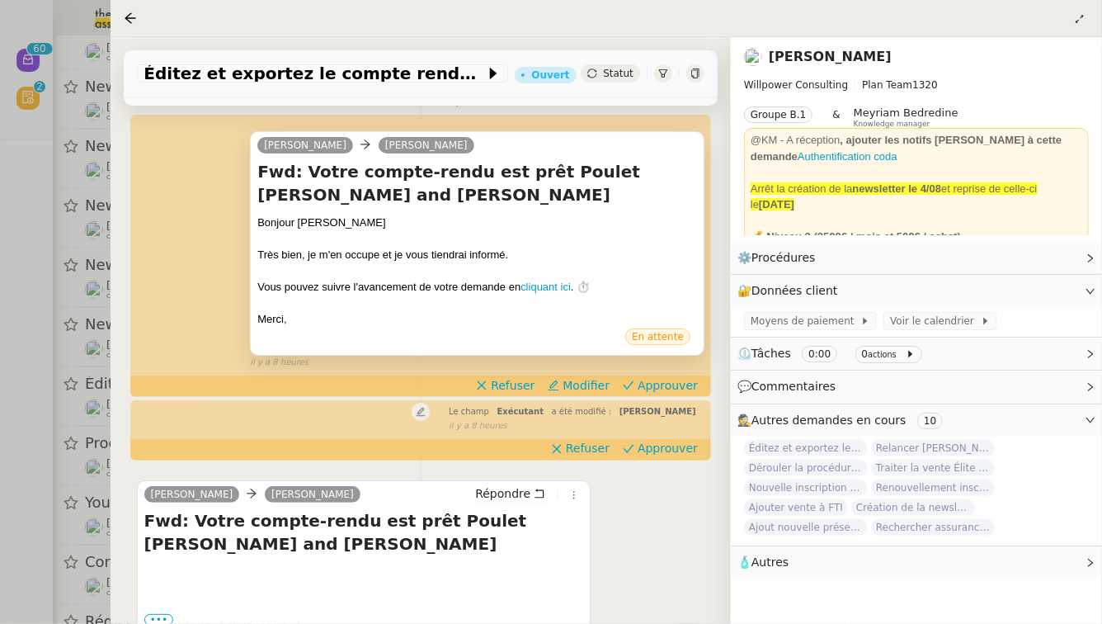
scroll to position [289, 0]
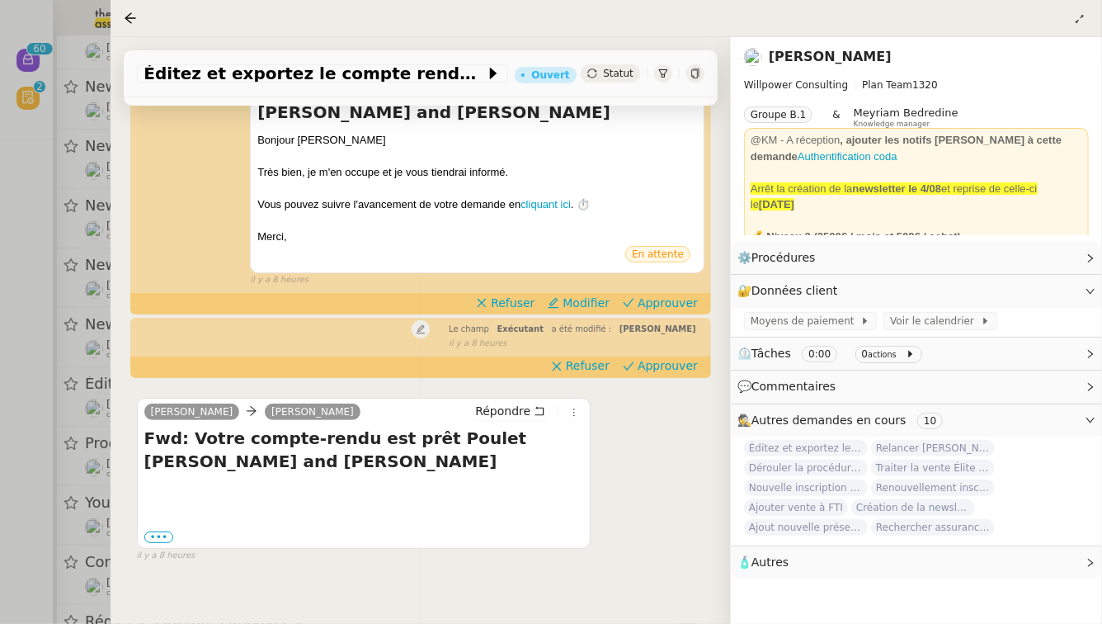
click at [0, 474] on div at bounding box center [551, 312] width 1102 height 624
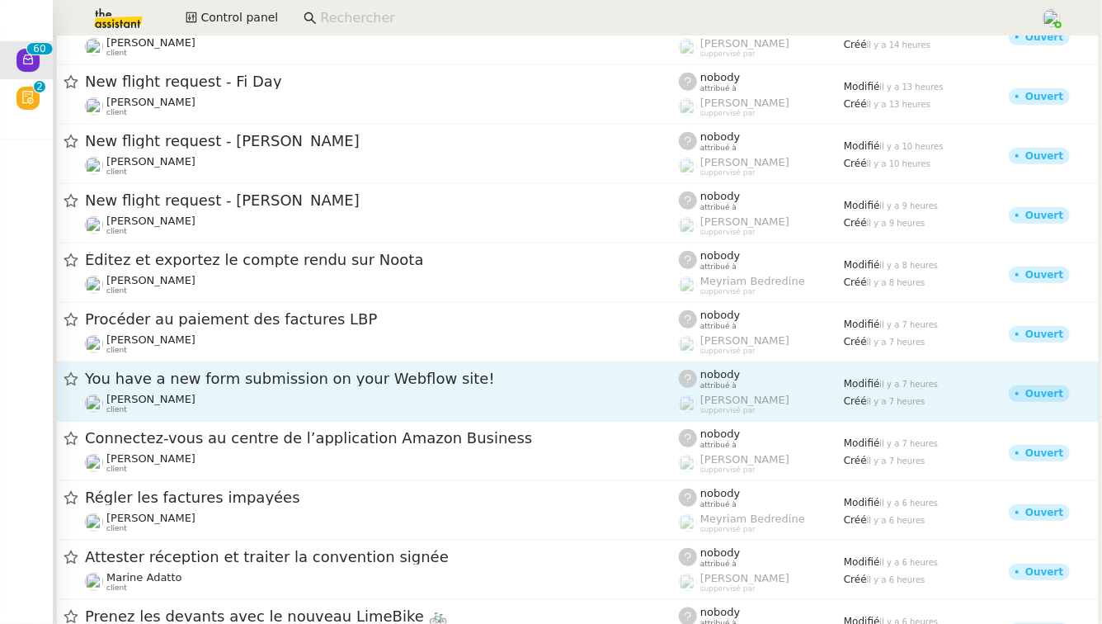
scroll to position [594, 0]
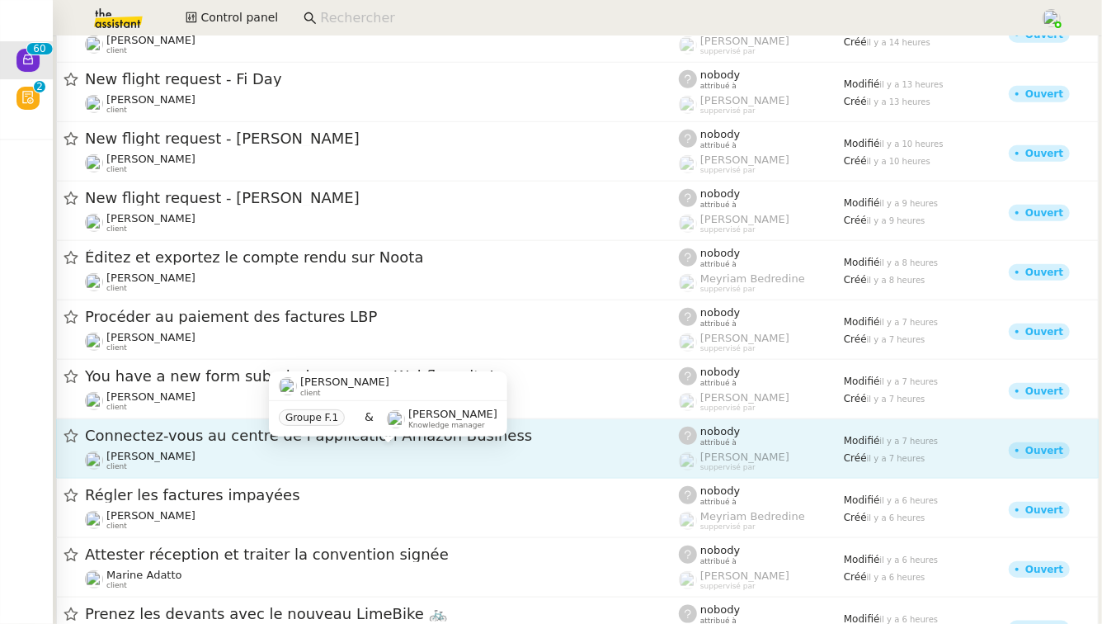
click at [288, 451] on div "Vitor Alvites client" at bounding box center [382, 460] width 594 height 21
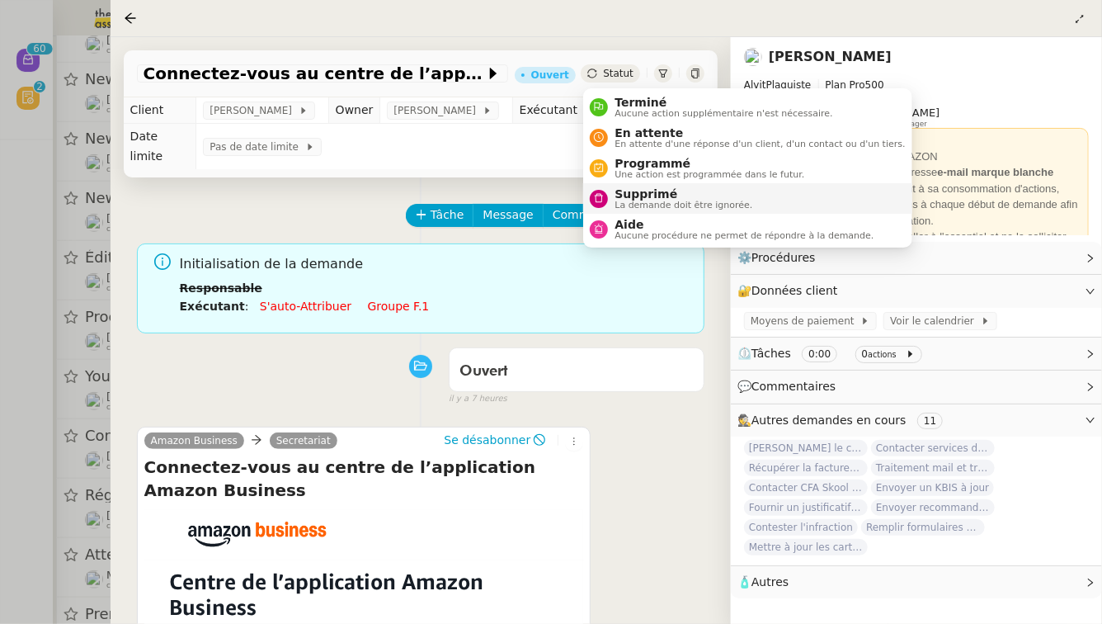
click at [605, 187] on div "Supprimé La demande doit être ignorée." at bounding box center [671, 198] width 163 height 22
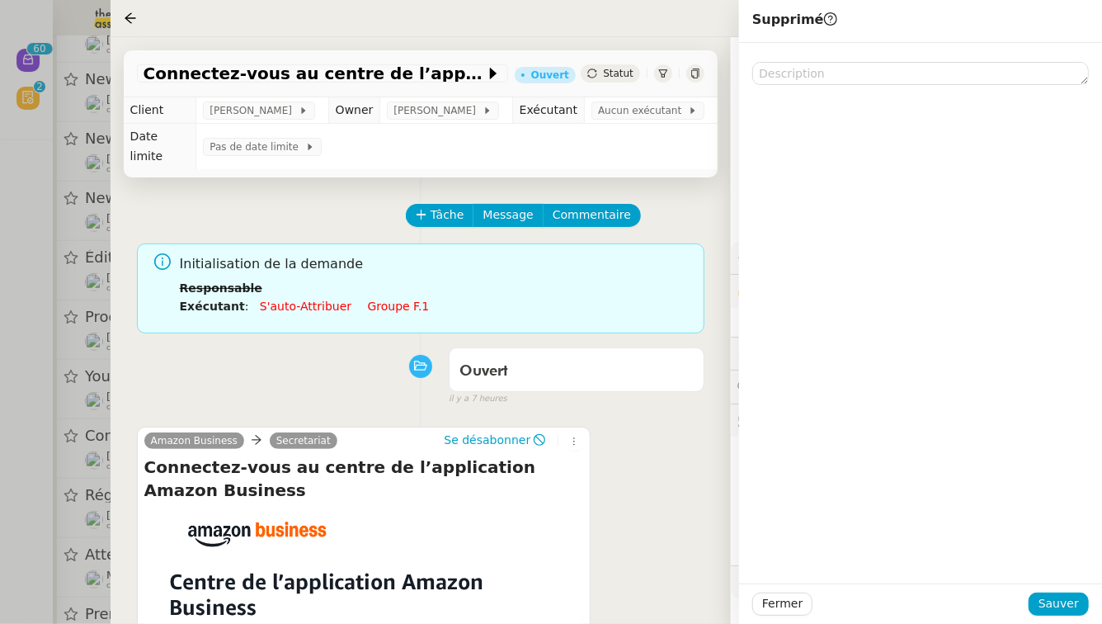
click at [1075, 590] on div "Fermer Sauver" at bounding box center [920, 603] width 363 height 40
click at [1075, 601] on span "Sauver" at bounding box center [1059, 603] width 40 height 19
click at [0, 472] on div at bounding box center [551, 312] width 1102 height 624
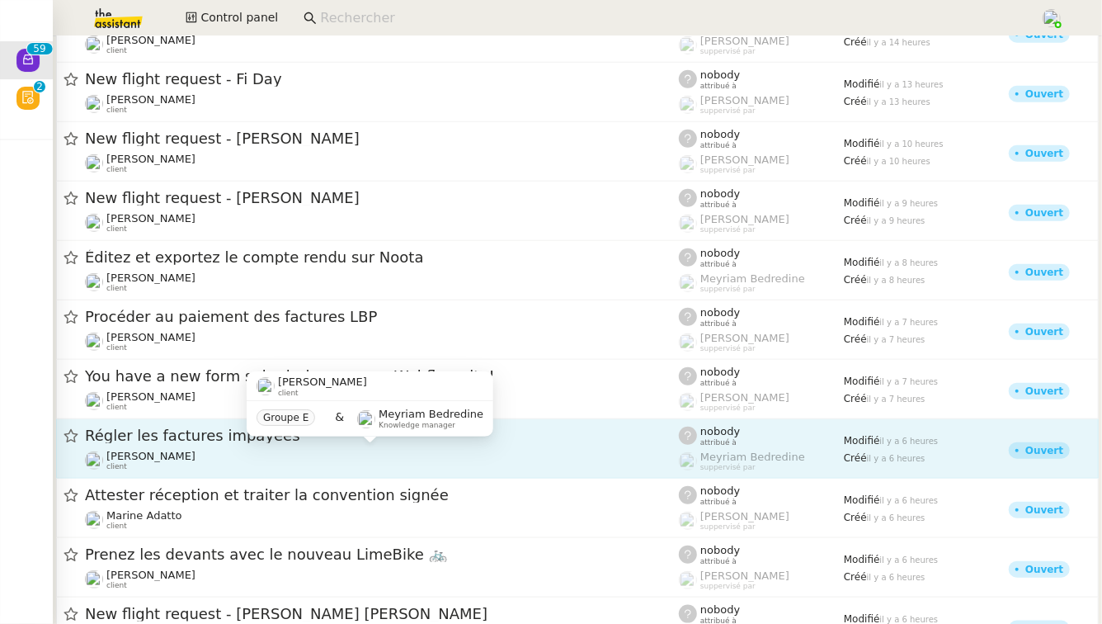
click at [241, 459] on div "Sophie Mouraire client" at bounding box center [382, 460] width 594 height 21
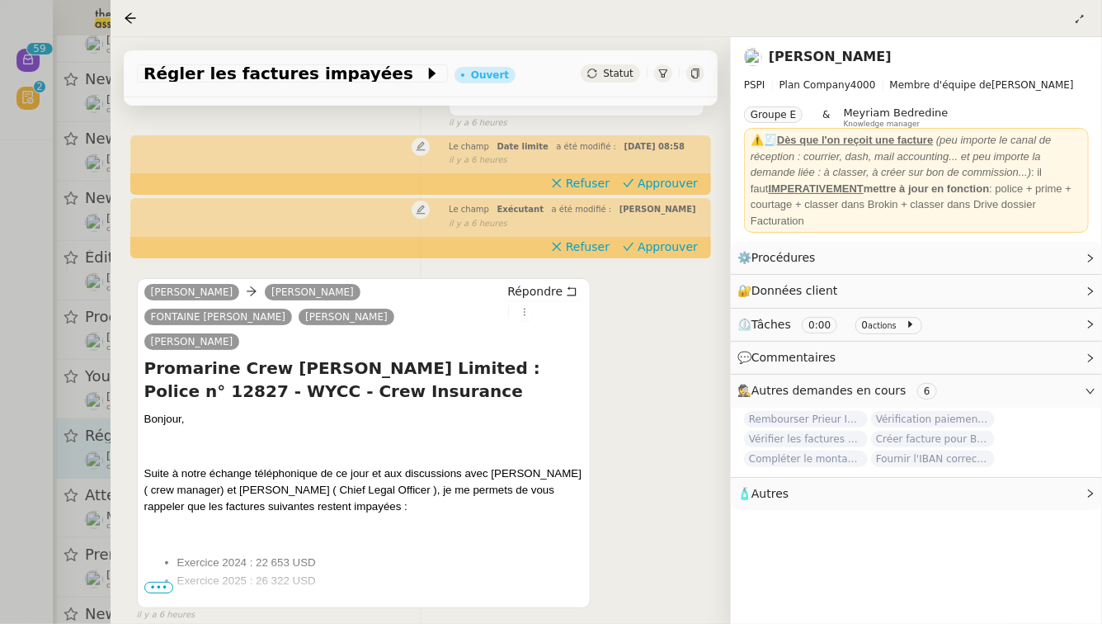
scroll to position [198, 0]
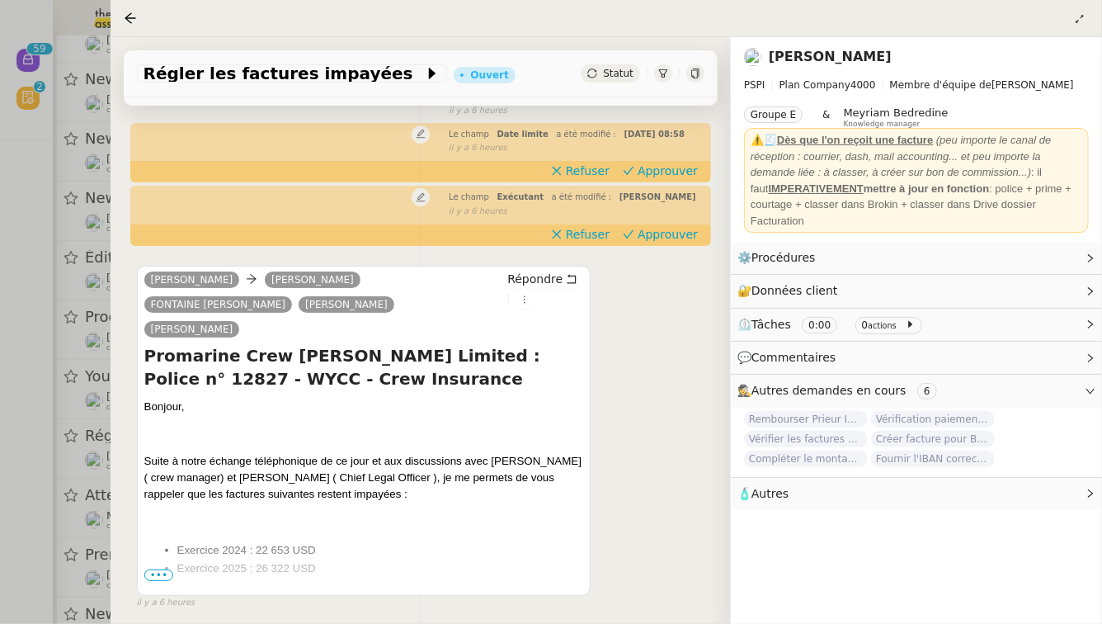
click at [153, 569] on span "•••" at bounding box center [159, 575] width 30 height 12
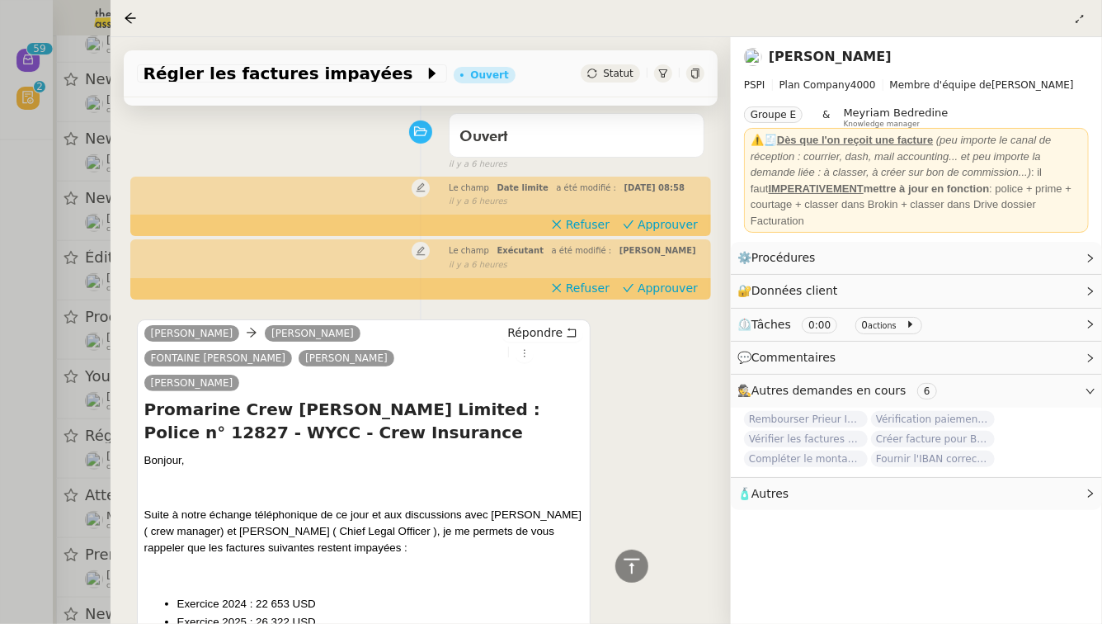
scroll to position [0, 0]
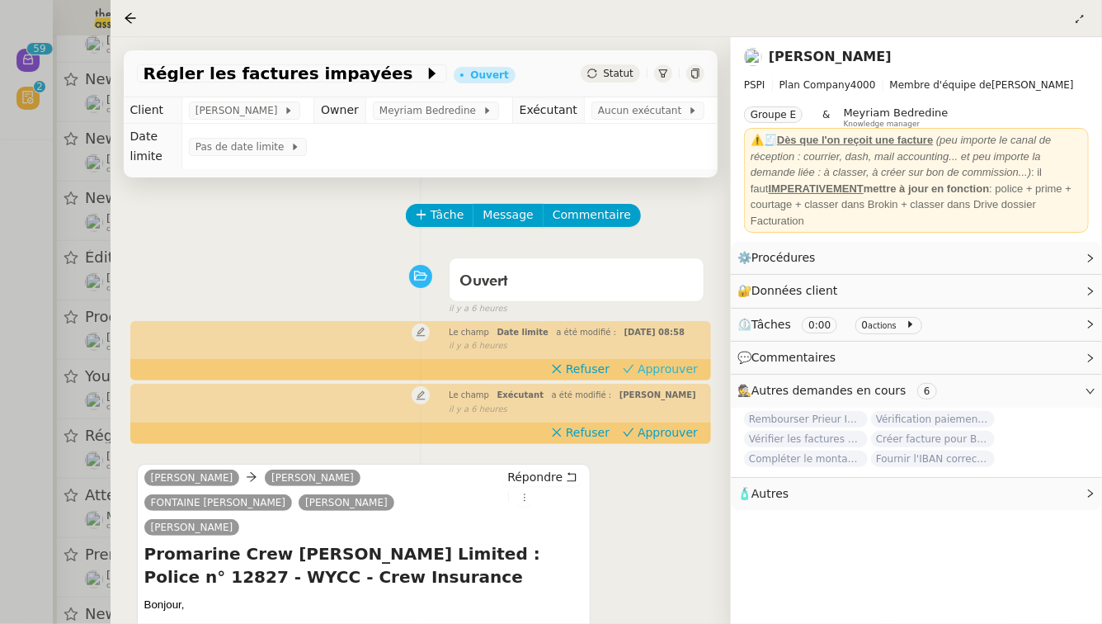
click at [671, 361] on span "Approuver" at bounding box center [668, 368] width 60 height 16
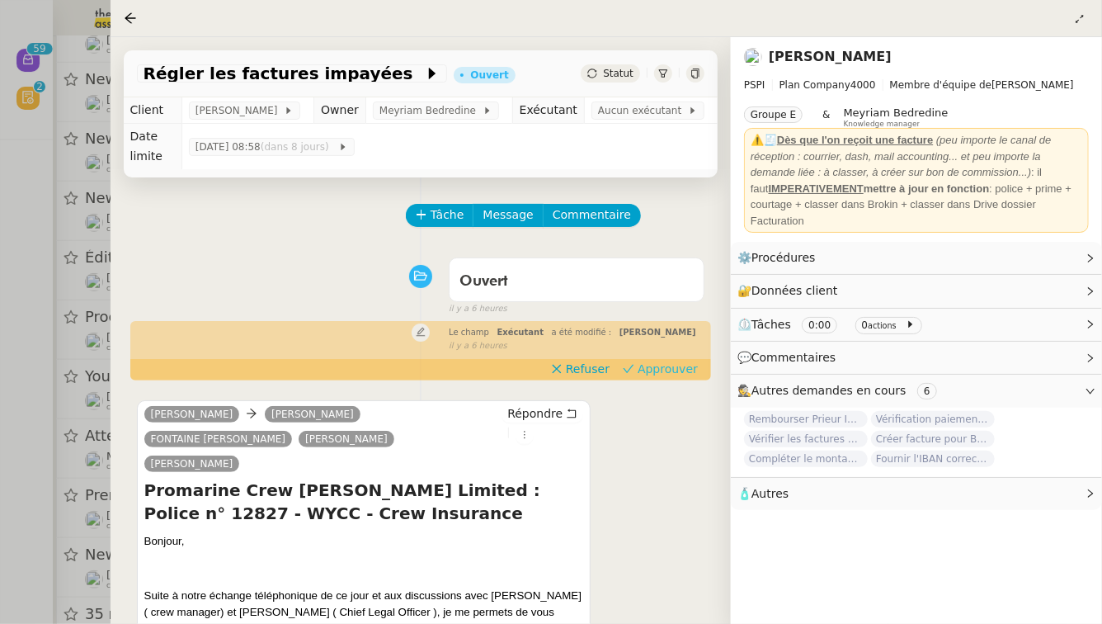
click at [673, 360] on span "Approuver" at bounding box center [668, 368] width 60 height 16
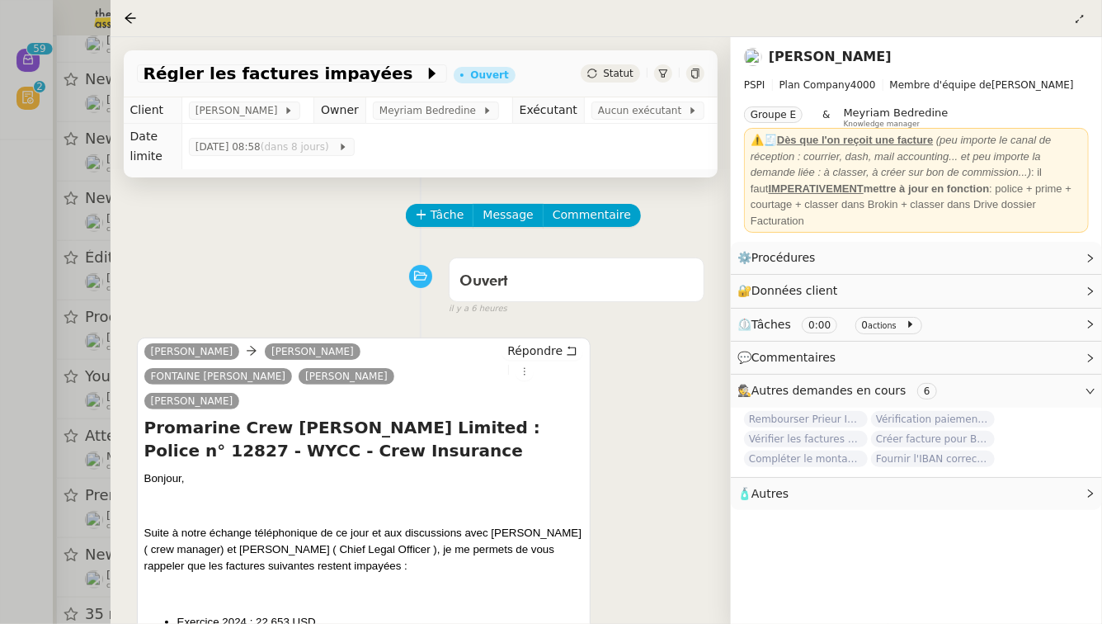
click at [15, 423] on div at bounding box center [551, 312] width 1102 height 624
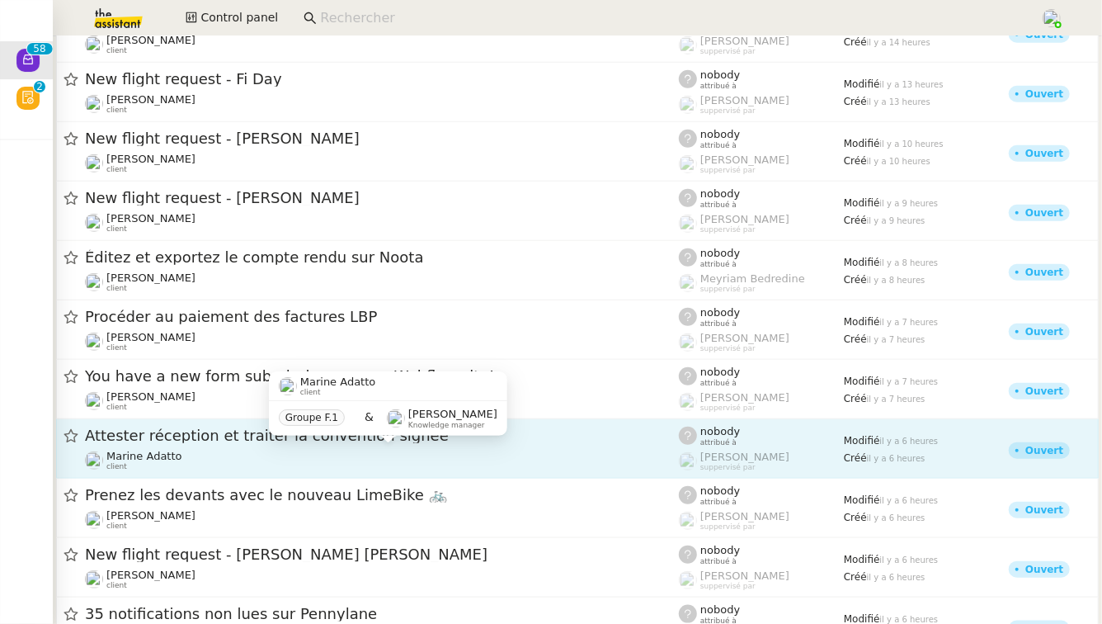
click at [262, 467] on div "Marine Adatto client" at bounding box center [382, 460] width 594 height 21
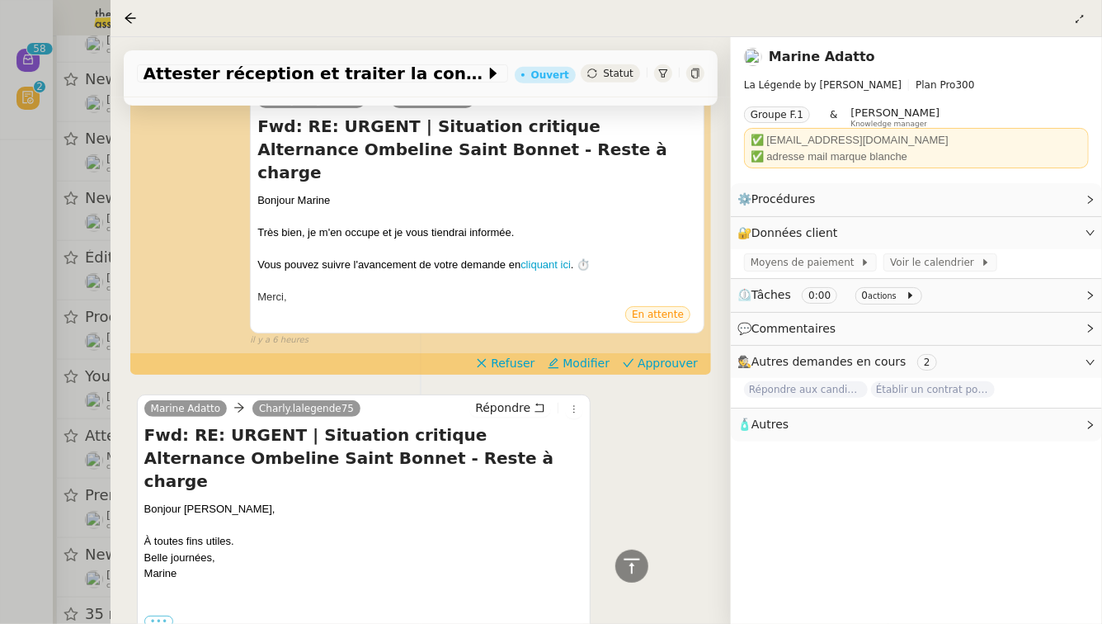
scroll to position [430, 0]
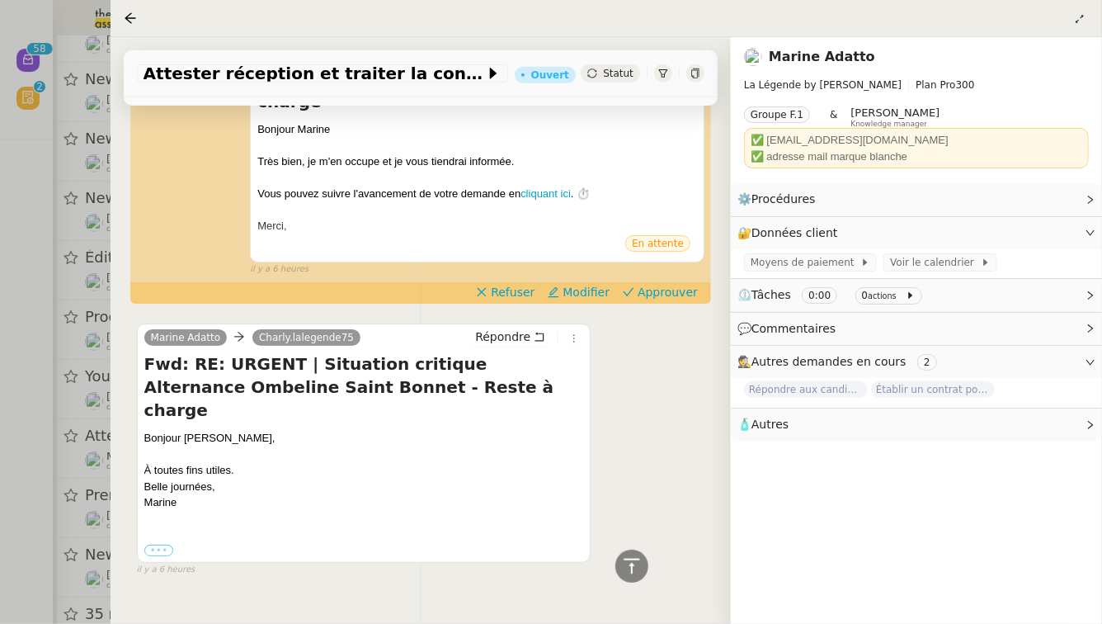
click at [150, 544] on label "•••" at bounding box center [159, 550] width 30 height 12
click at [0, 0] on input "•••" at bounding box center [0, 0] width 0 height 0
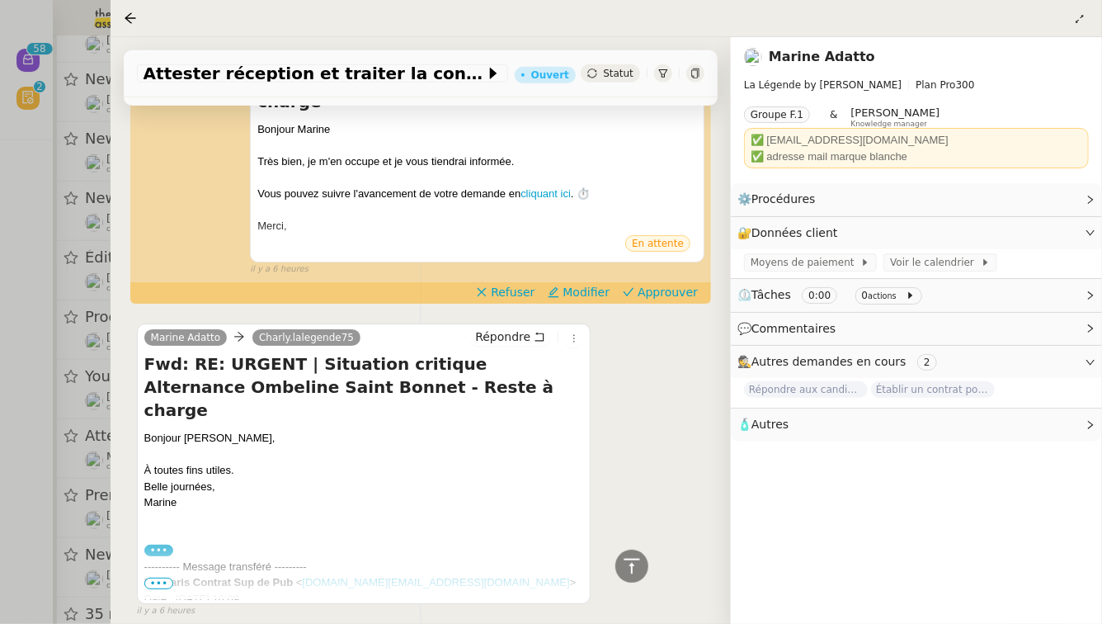
click at [162, 577] on span "•••" at bounding box center [159, 583] width 30 height 12
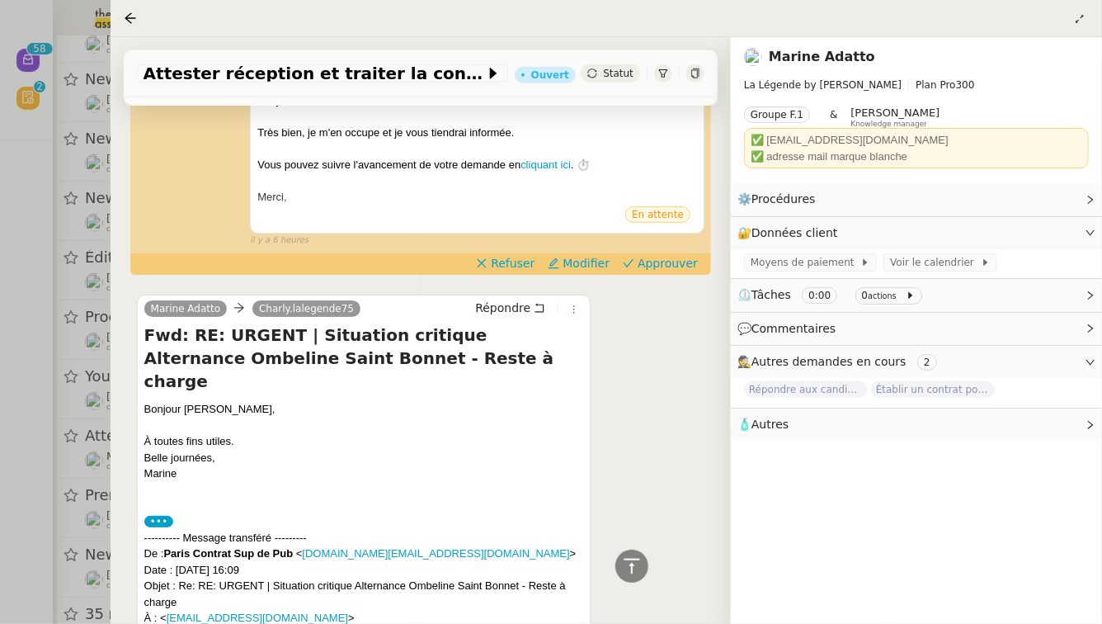
scroll to position [257, 0]
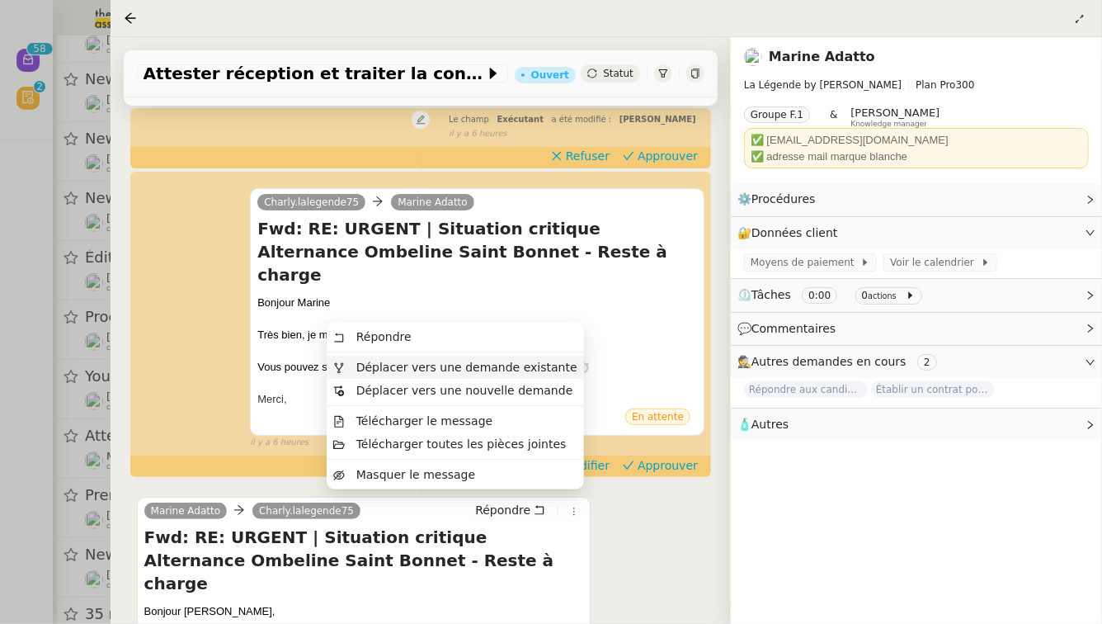
click at [544, 374] on span "Déplacer vers une demande existante" at bounding box center [466, 366] width 221 height 13
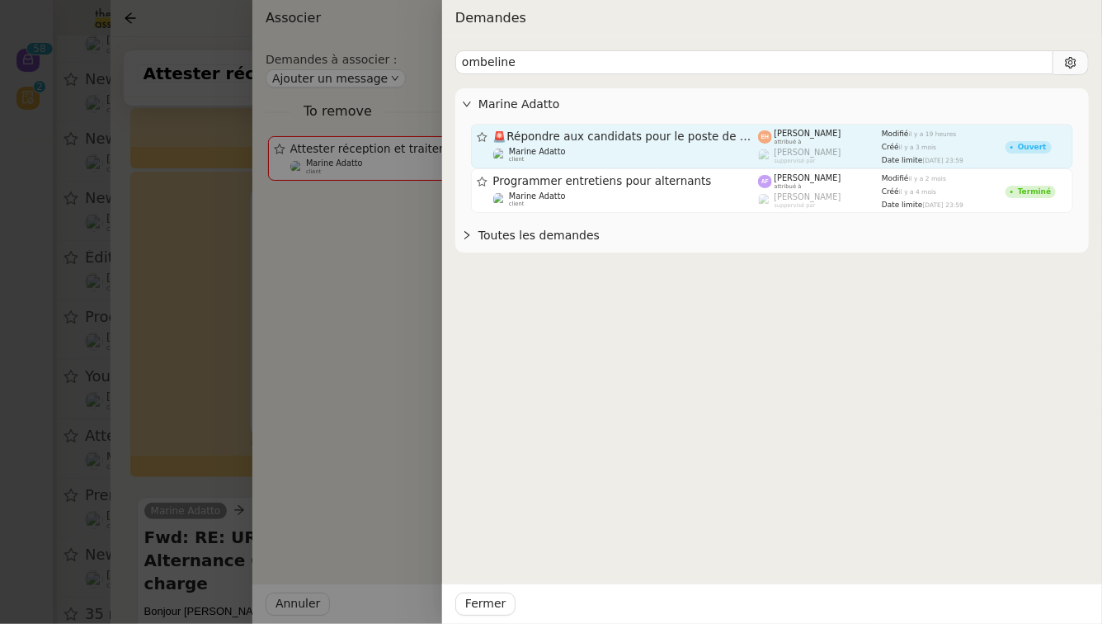
type input "ombeline"
click at [678, 135] on span "🚨 Répondre aux candidats pour le poste de Chef de projet" at bounding box center [626, 137] width 266 height 12
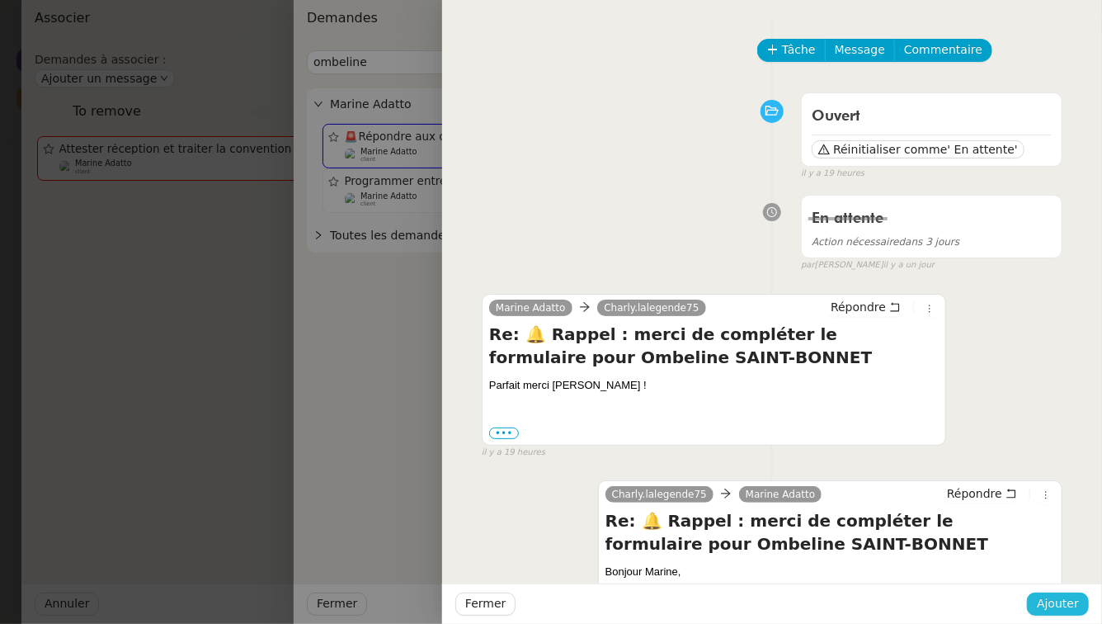
click at [1059, 605] on span "Ajouter" at bounding box center [1058, 603] width 42 height 19
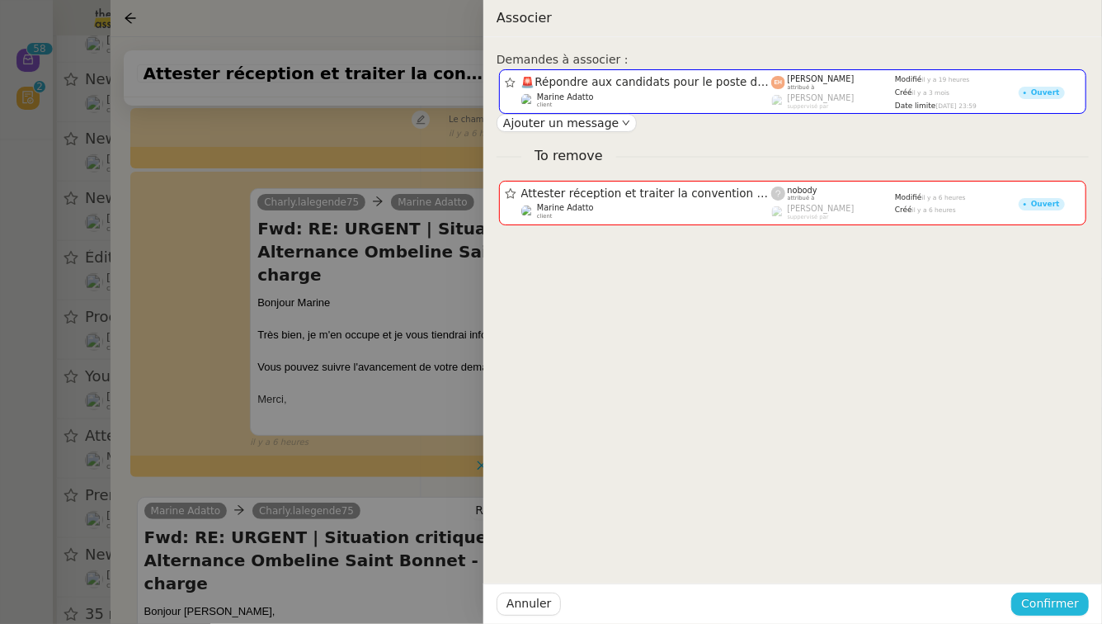
click at [1055, 597] on span "Confirmer" at bounding box center [1050, 603] width 58 height 19
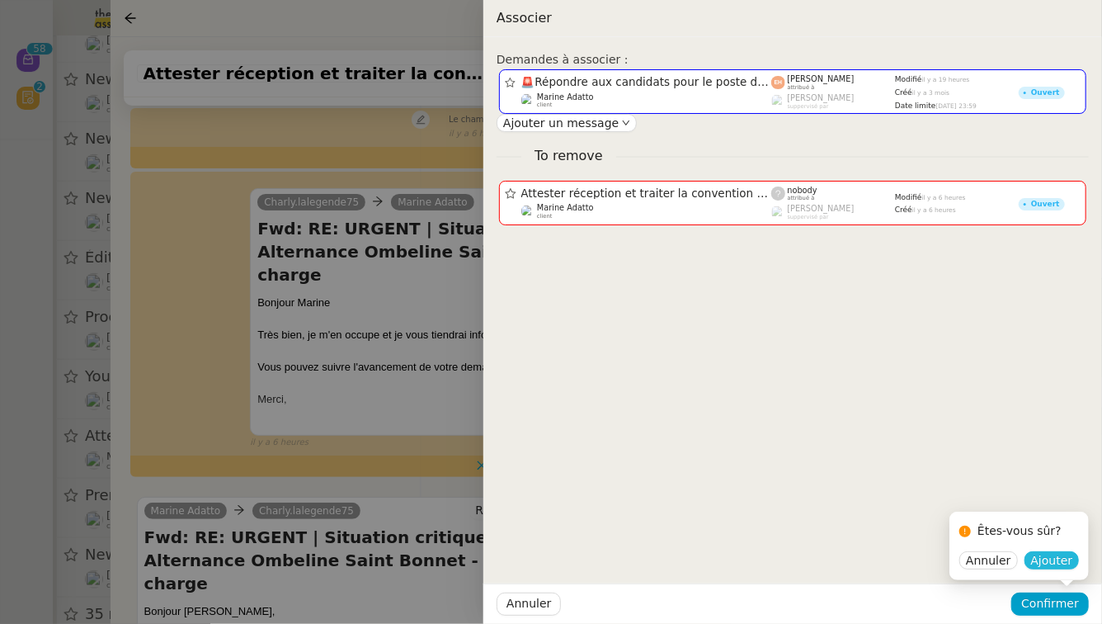
click at [1054, 562] on span "Ajouter" at bounding box center [1052, 560] width 42 height 16
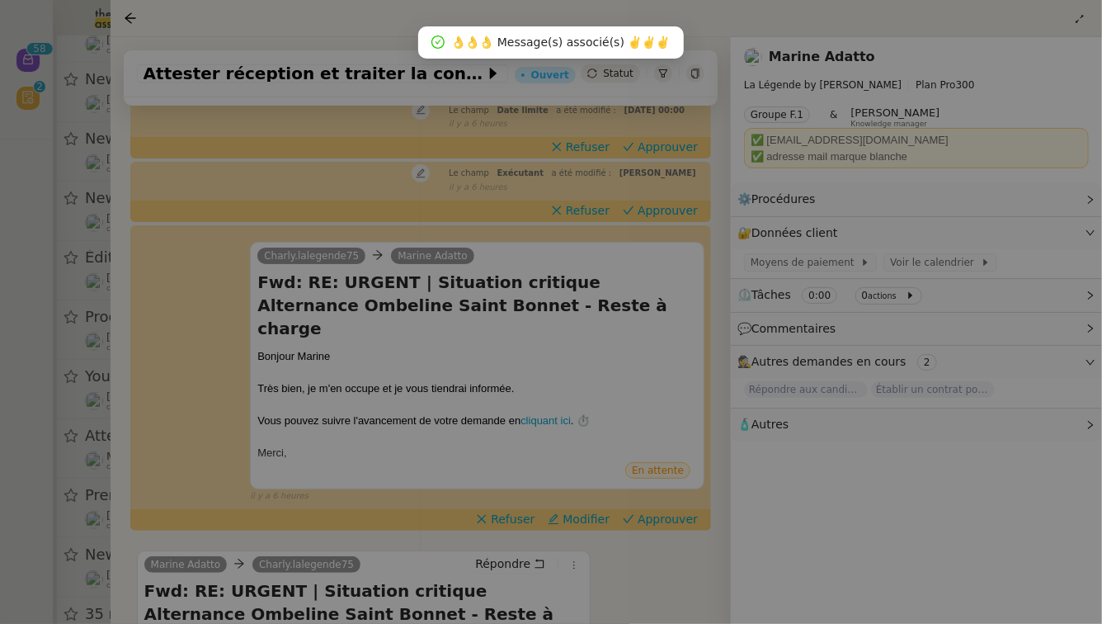
scroll to position [233, 0]
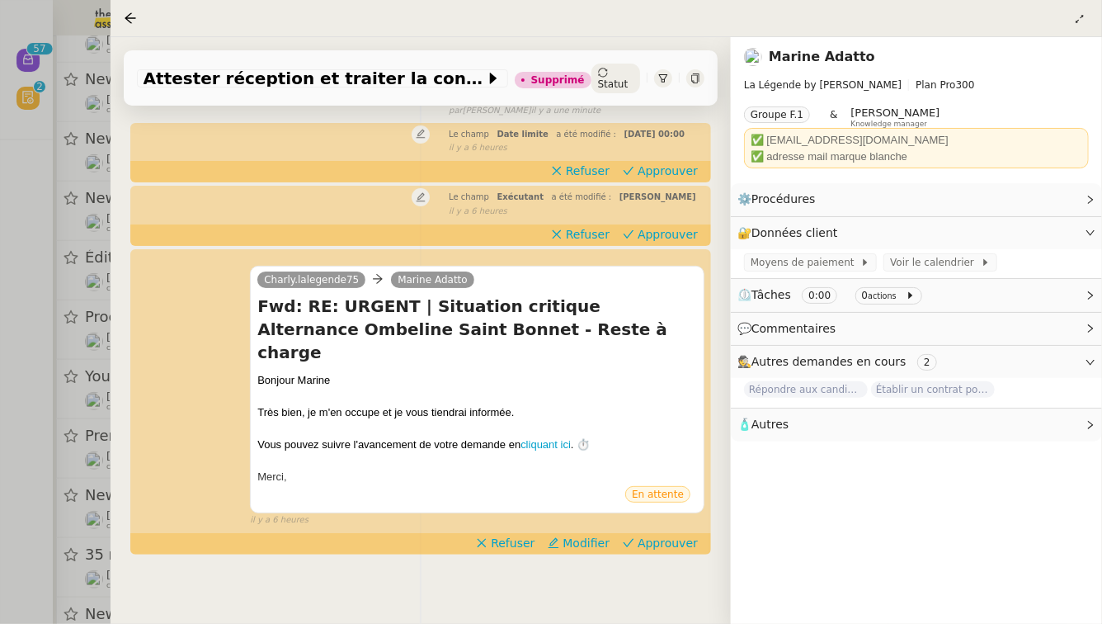
click at [0, 389] on div at bounding box center [551, 312] width 1102 height 624
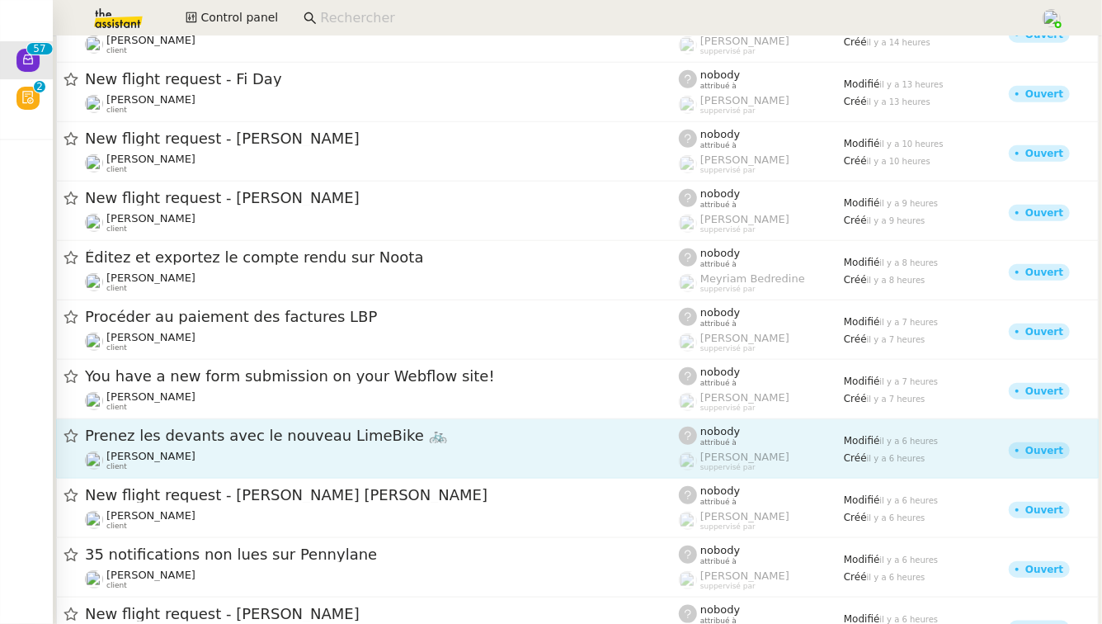
click at [229, 433] on span "Prenez les devants avec le nouveau LimeBike 🚲" at bounding box center [382, 435] width 594 height 15
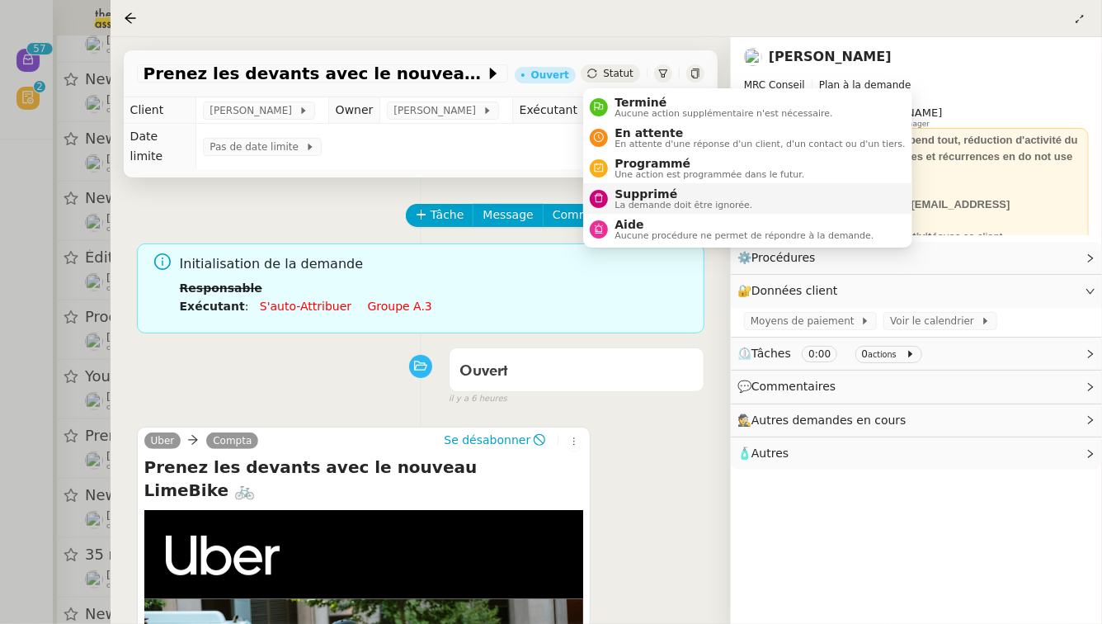
click at [601, 195] on icon at bounding box center [599, 198] width 10 height 10
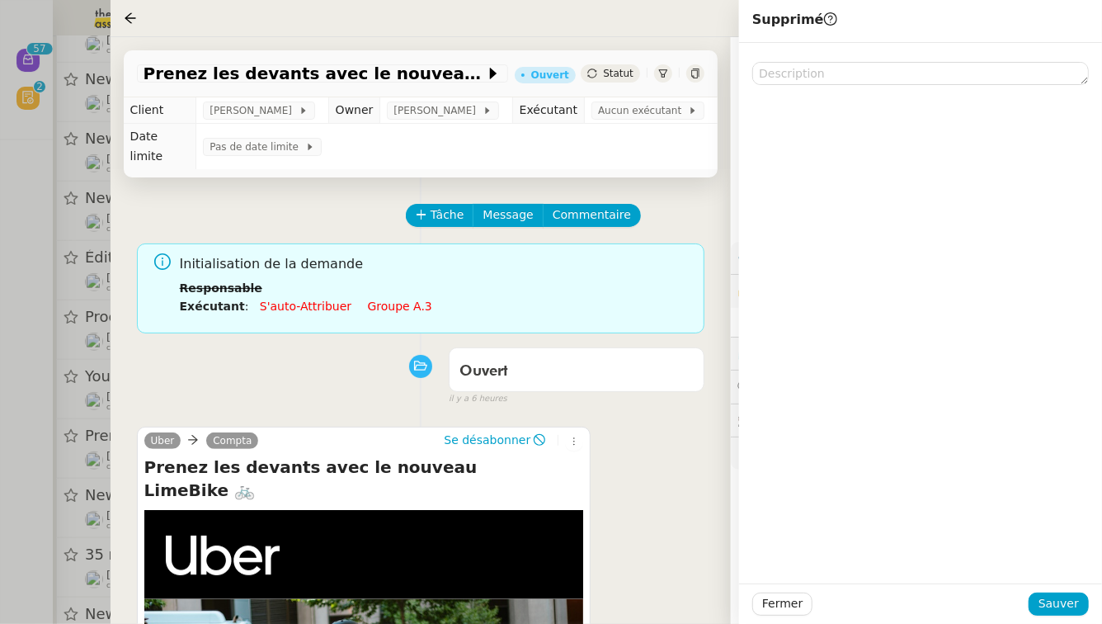
click at [1089, 610] on div "Fermer Sauver" at bounding box center [920, 603] width 363 height 40
click at [1076, 608] on span "Sauver" at bounding box center [1059, 603] width 40 height 19
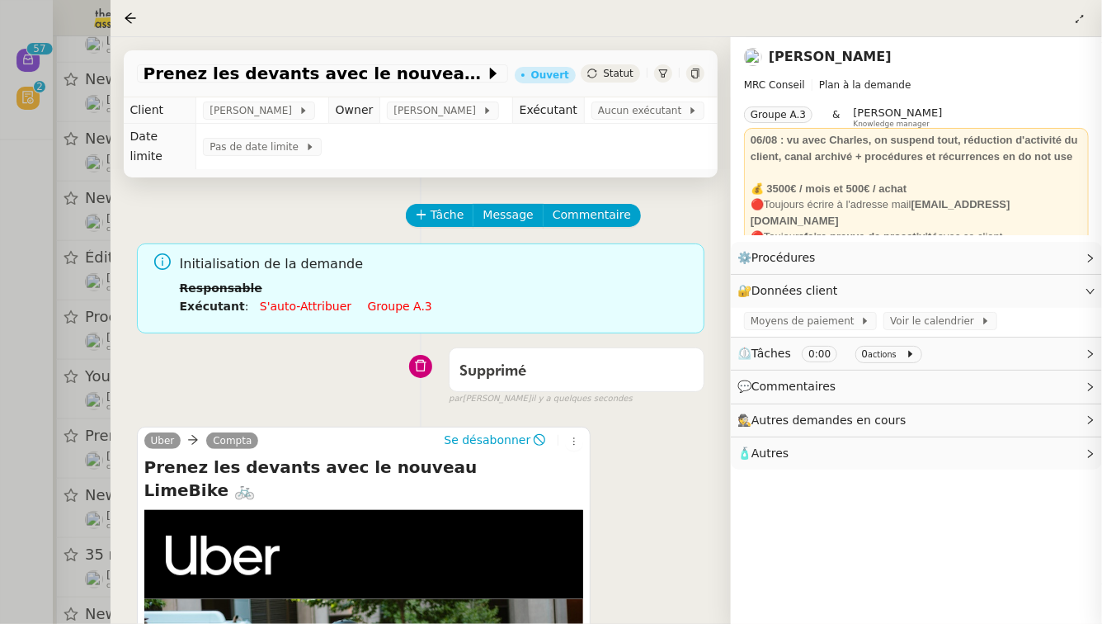
click at [0, 436] on div at bounding box center [551, 312] width 1102 height 624
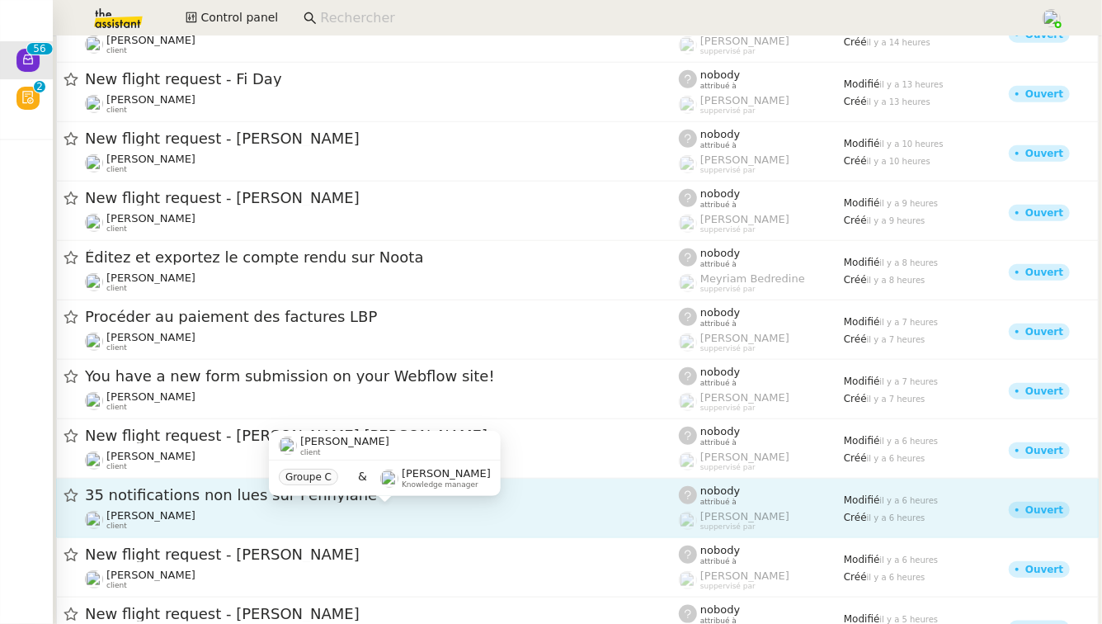
click at [360, 513] on div "Axel BANDIAKY client" at bounding box center [382, 519] width 594 height 21
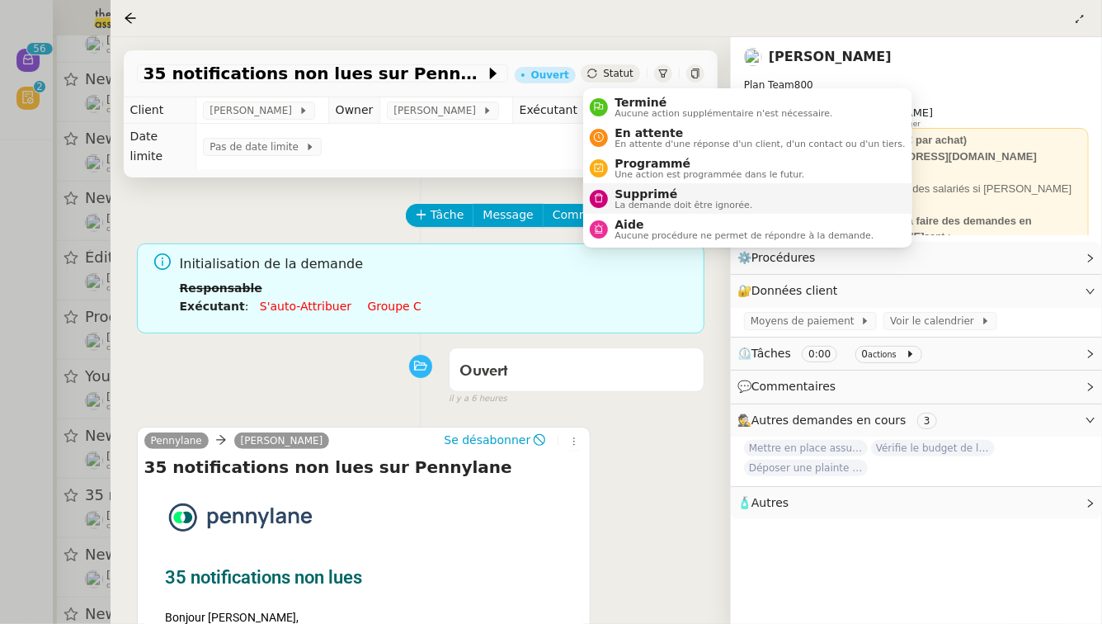
click at [616, 204] on span "La demande doit être ignorée." at bounding box center [684, 204] width 138 height 9
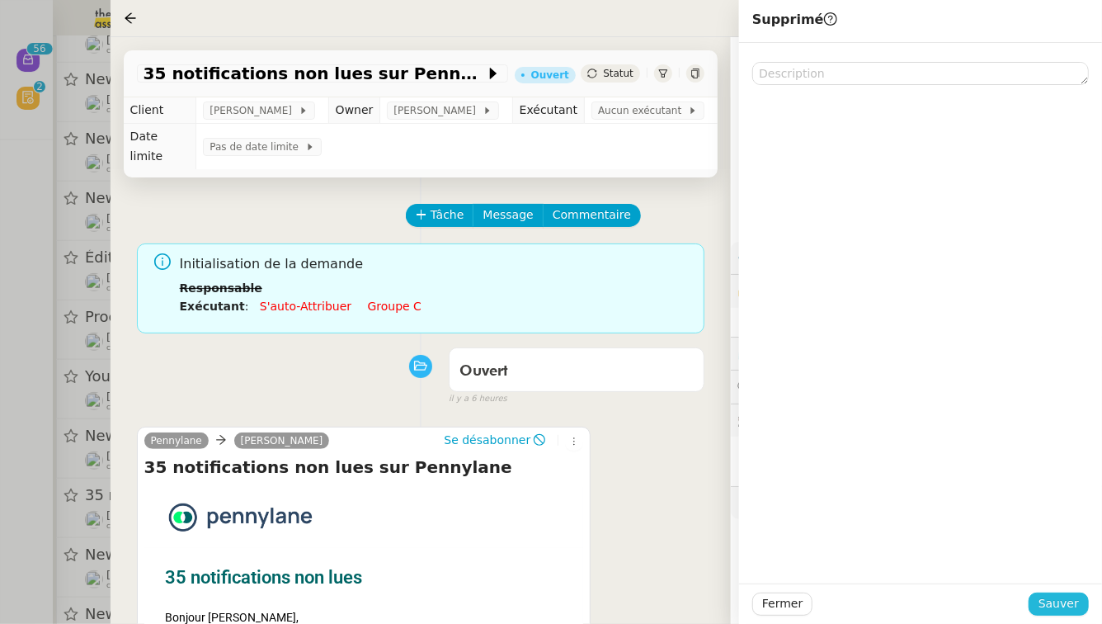
click at [1042, 601] on button "Sauver" at bounding box center [1059, 603] width 60 height 23
click at [2, 488] on div at bounding box center [551, 312] width 1102 height 624
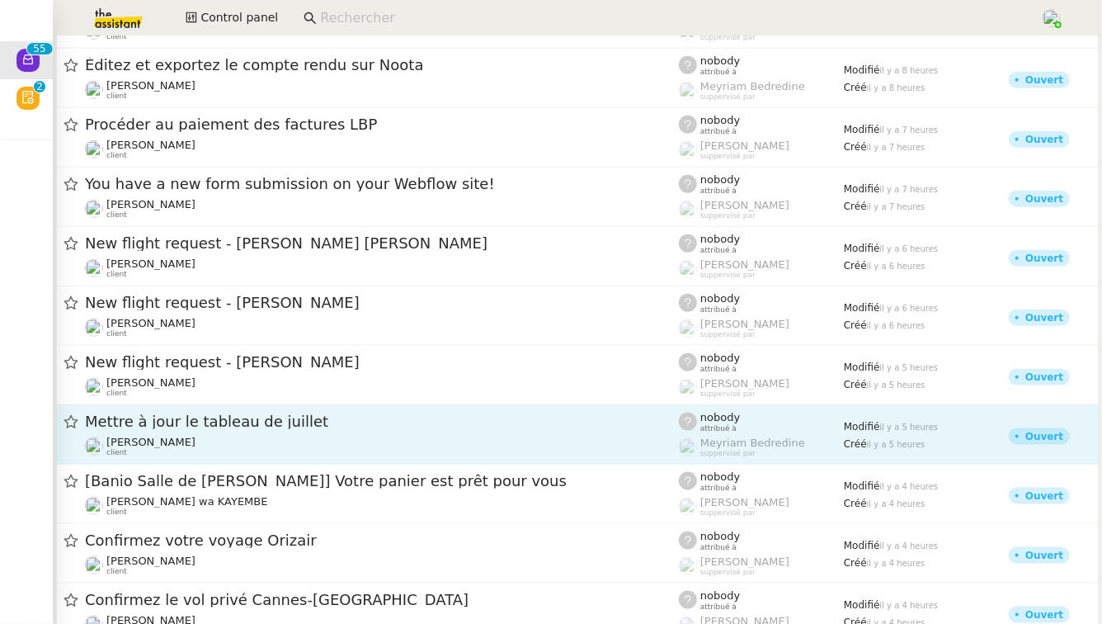
scroll to position [806, 0]
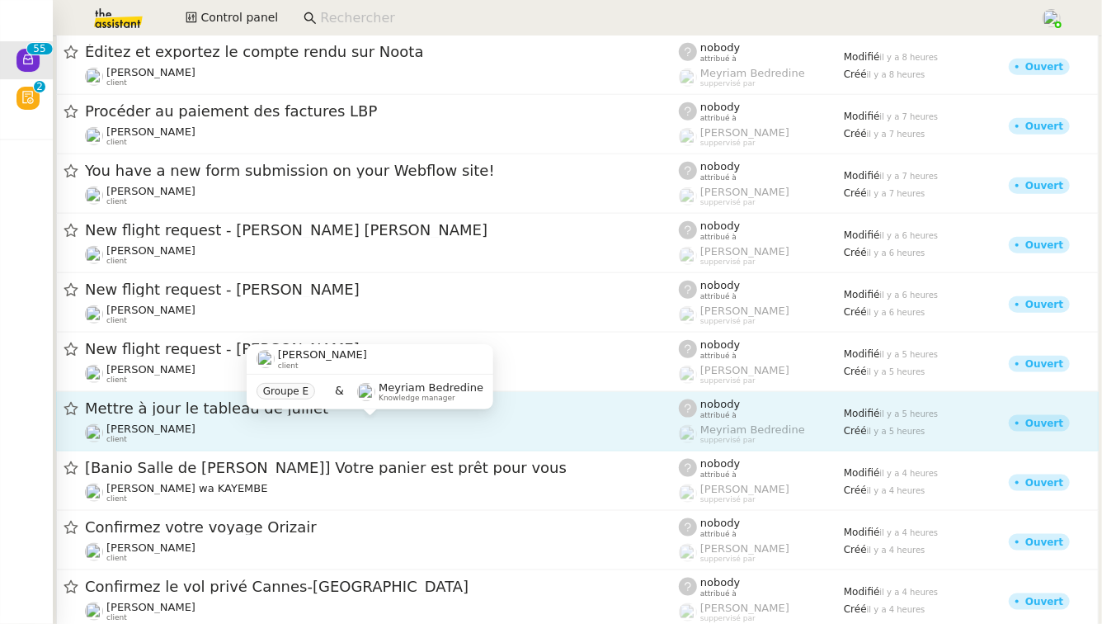
click at [419, 422] on div "Sharlen Torrado client" at bounding box center [382, 432] width 594 height 21
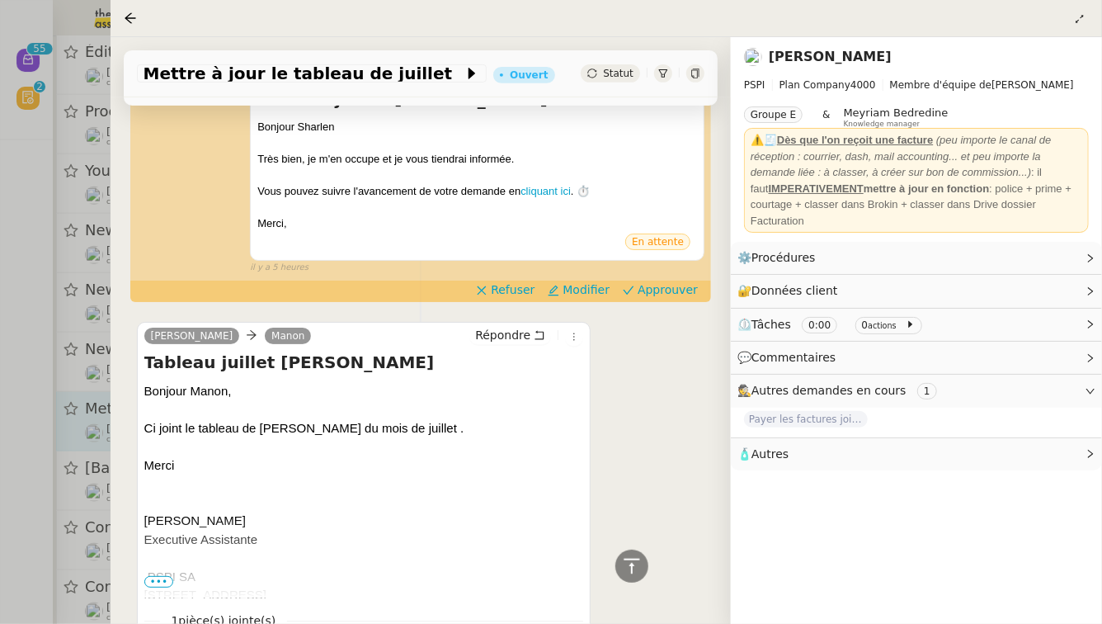
scroll to position [411, 0]
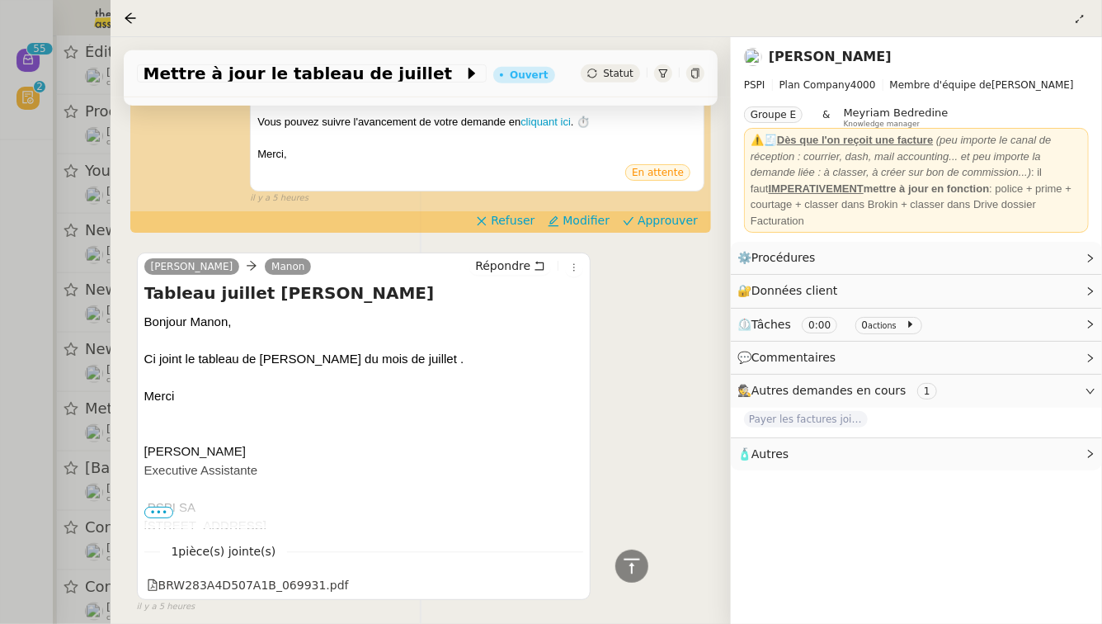
click at [31, 384] on div at bounding box center [551, 312] width 1102 height 624
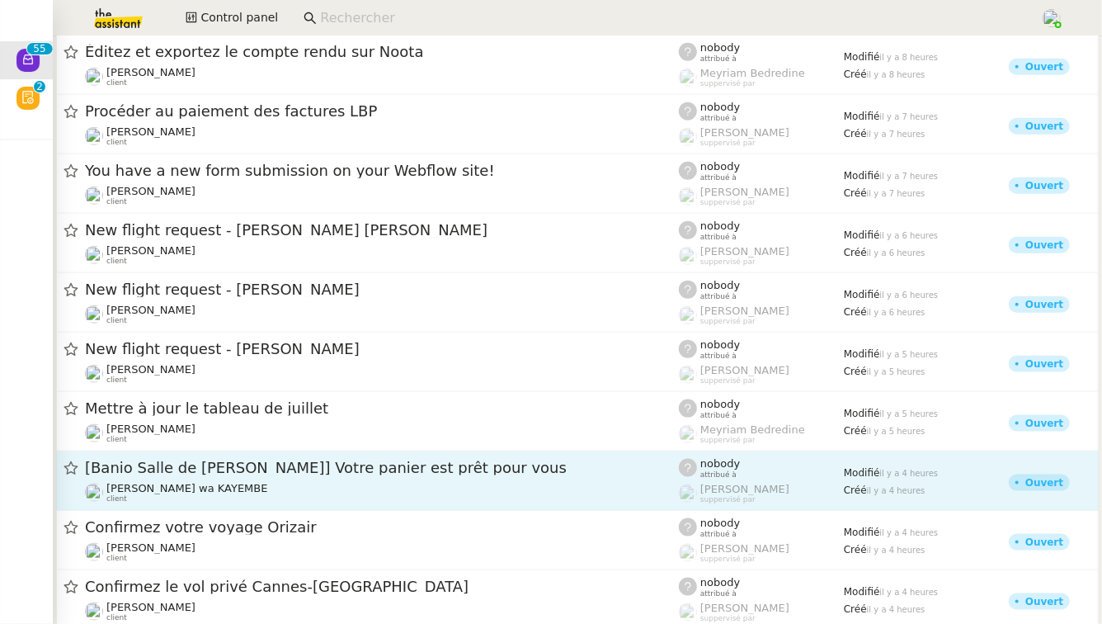
click at [234, 477] on div "[Banio Salle de Bain Badkamers] Votre panier est prêt pour vous" at bounding box center [382, 468] width 594 height 21
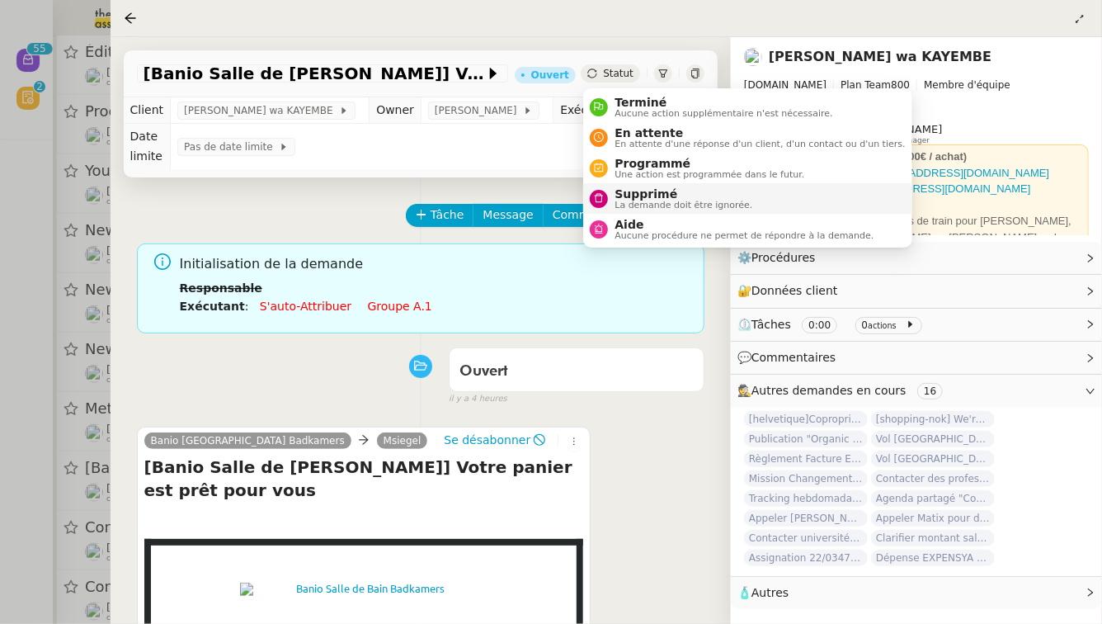
click at [616, 199] on span "Supprimé" at bounding box center [684, 193] width 138 height 13
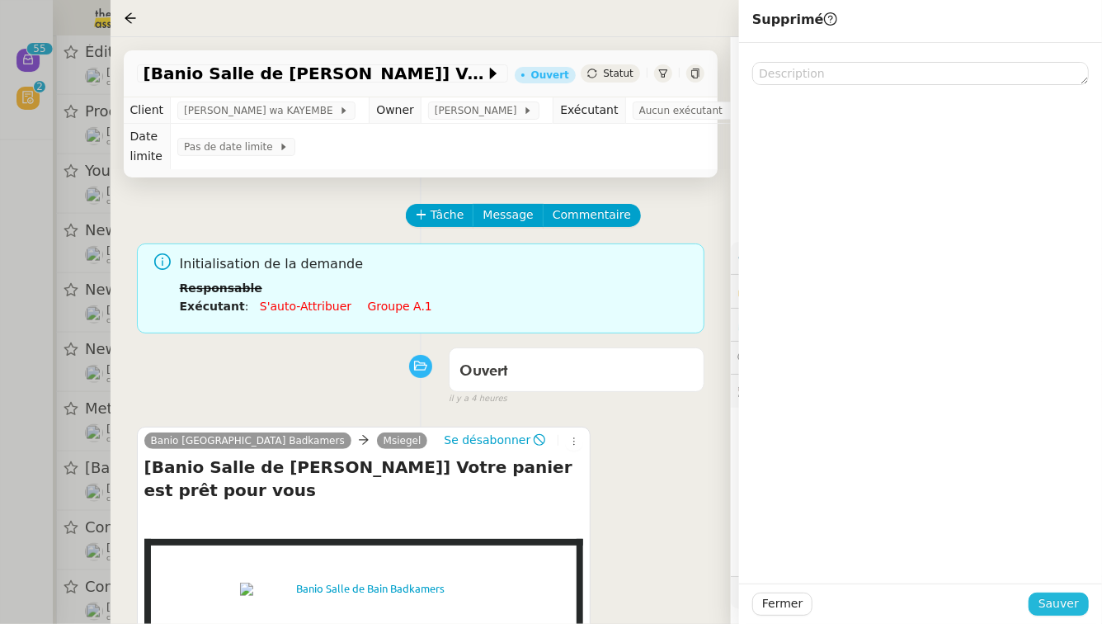
click at [1086, 598] on button "Sauver" at bounding box center [1059, 603] width 60 height 23
click at [0, 491] on div at bounding box center [551, 312] width 1102 height 624
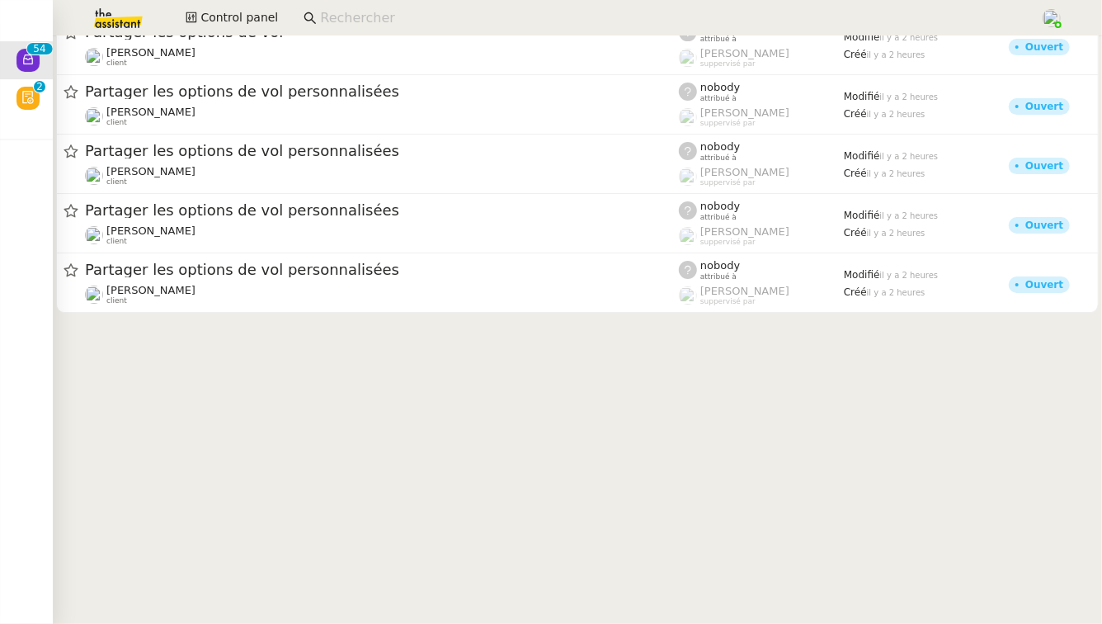
scroll to position [2797, 0]
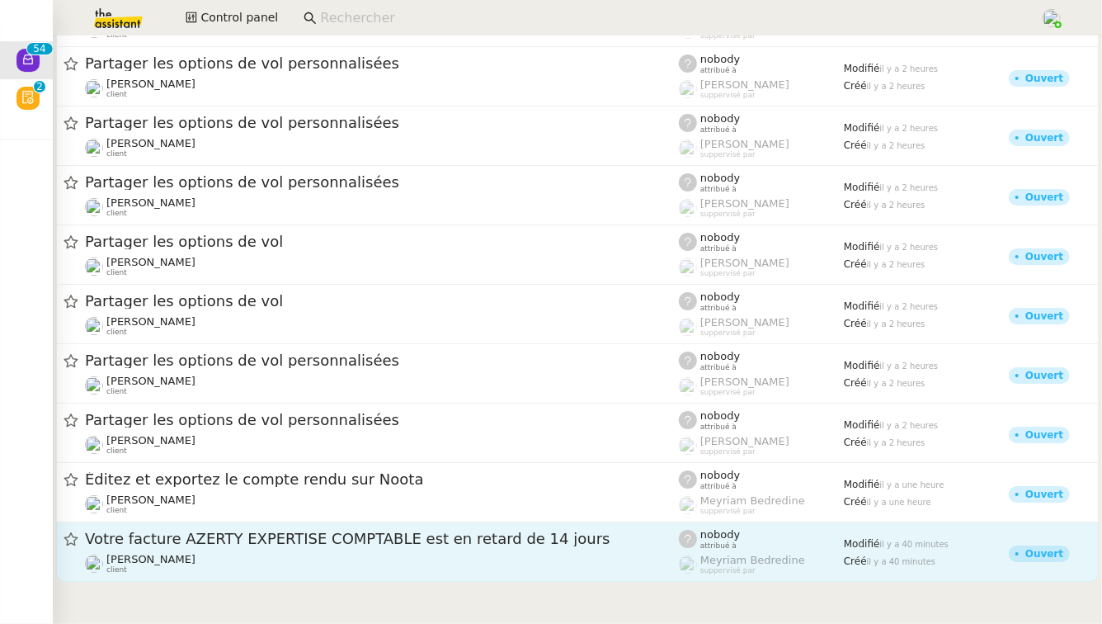
click at [167, 537] on span "Votre facture AZERTY EXPERTISE COMPTABLE est en retard de 14 jours" at bounding box center [382, 538] width 594 height 15
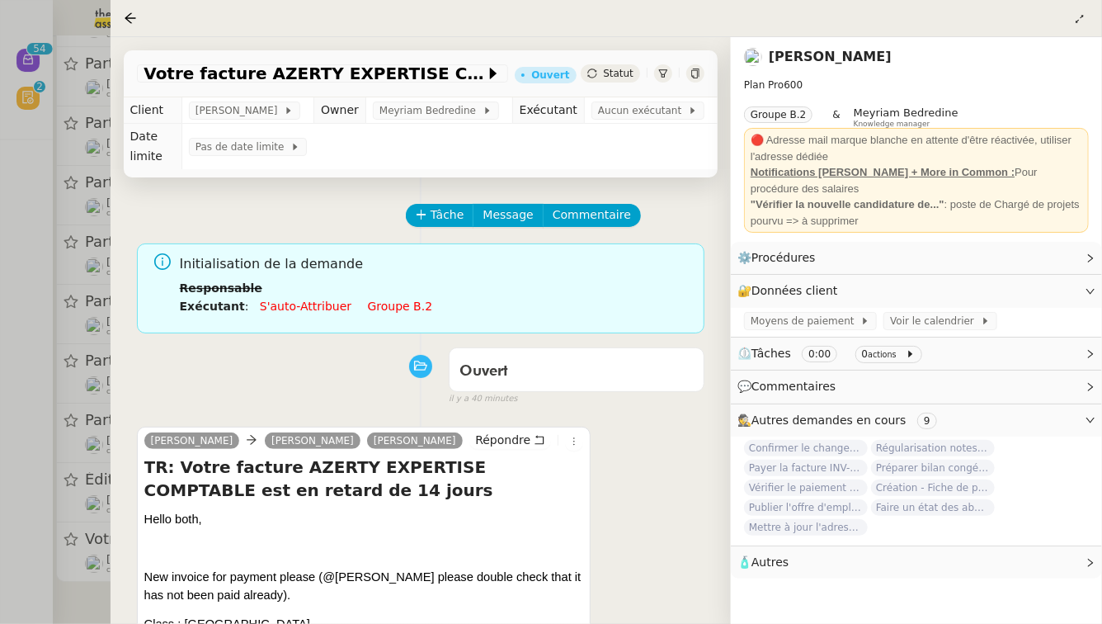
click at [398, 309] on link "Groupe b.2" at bounding box center [400, 305] width 65 height 13
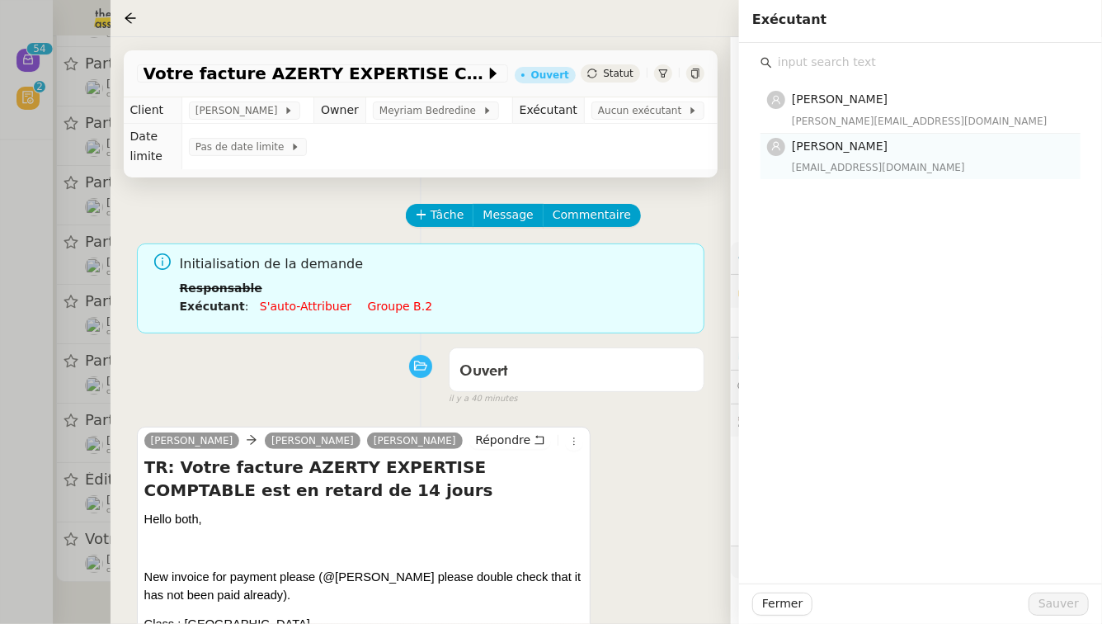
click at [929, 147] on h4 "[PERSON_NAME]" at bounding box center [931, 146] width 279 height 19
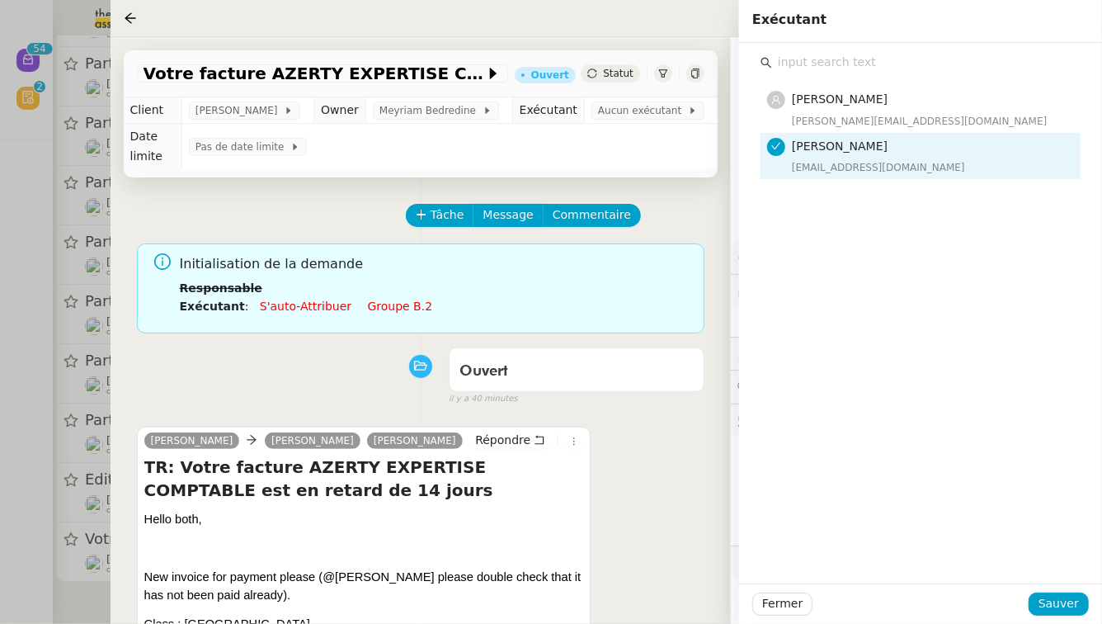
click at [929, 147] on h4 "[PERSON_NAME]" at bounding box center [931, 146] width 279 height 19
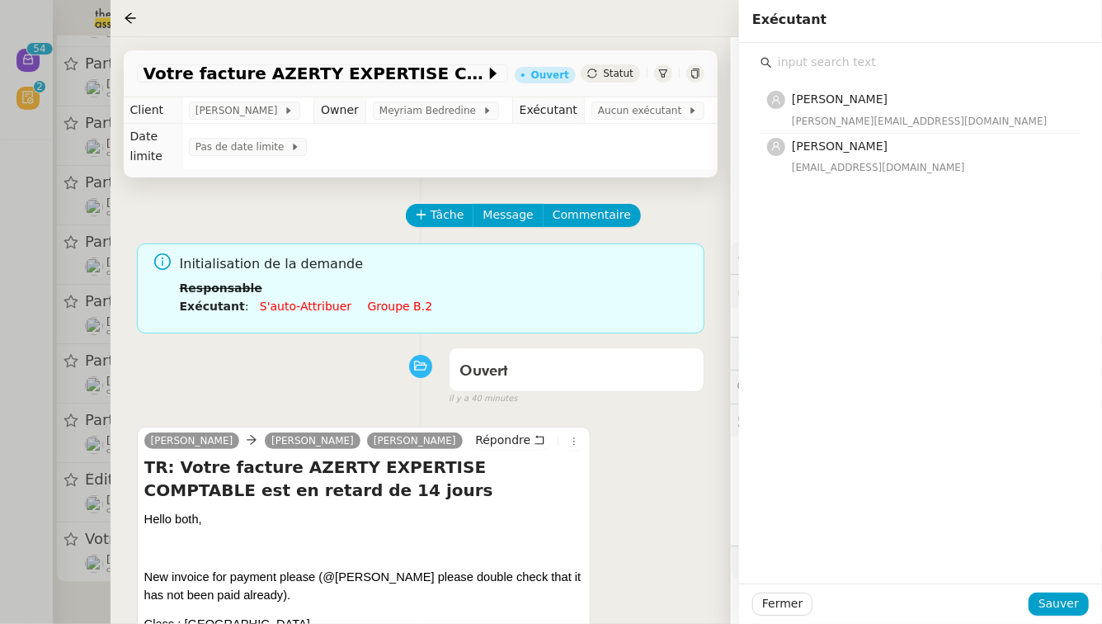
click at [643, 206] on div "Tâche Message Commentaire" at bounding box center [555, 224] width 297 height 40
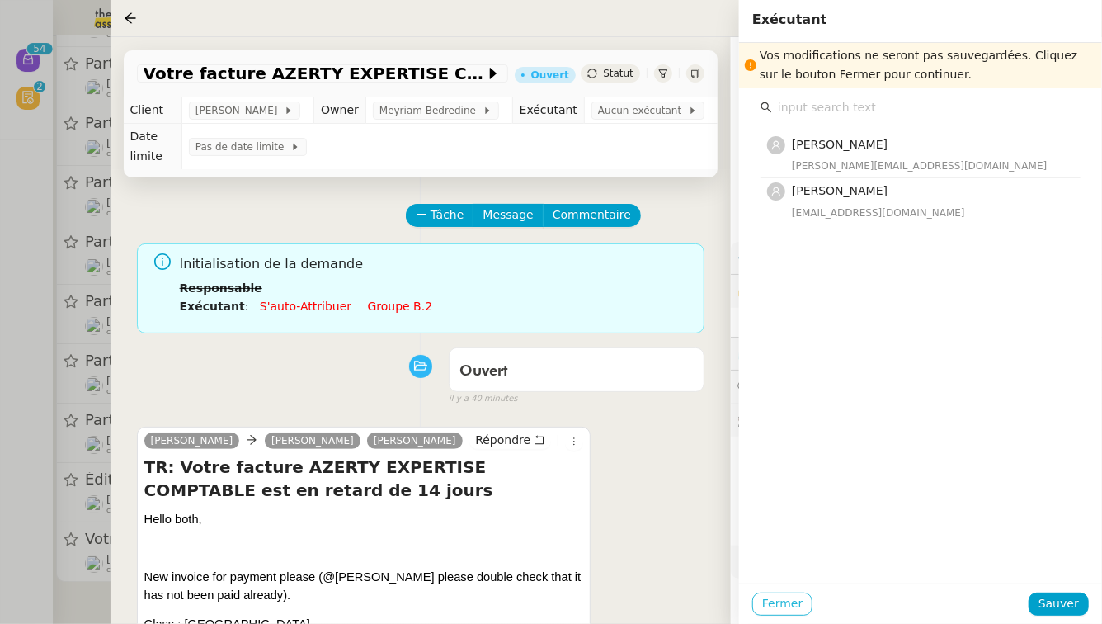
click at [780, 602] on span "Fermer" at bounding box center [782, 603] width 40 height 19
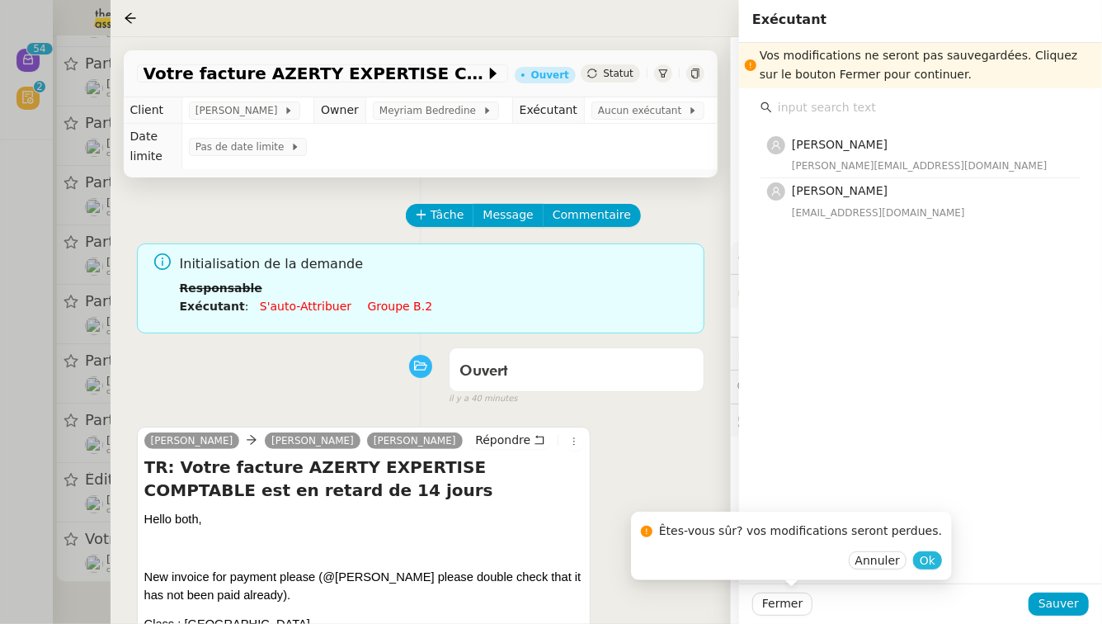
click at [920, 558] on span "Ok" at bounding box center [928, 560] width 16 height 16
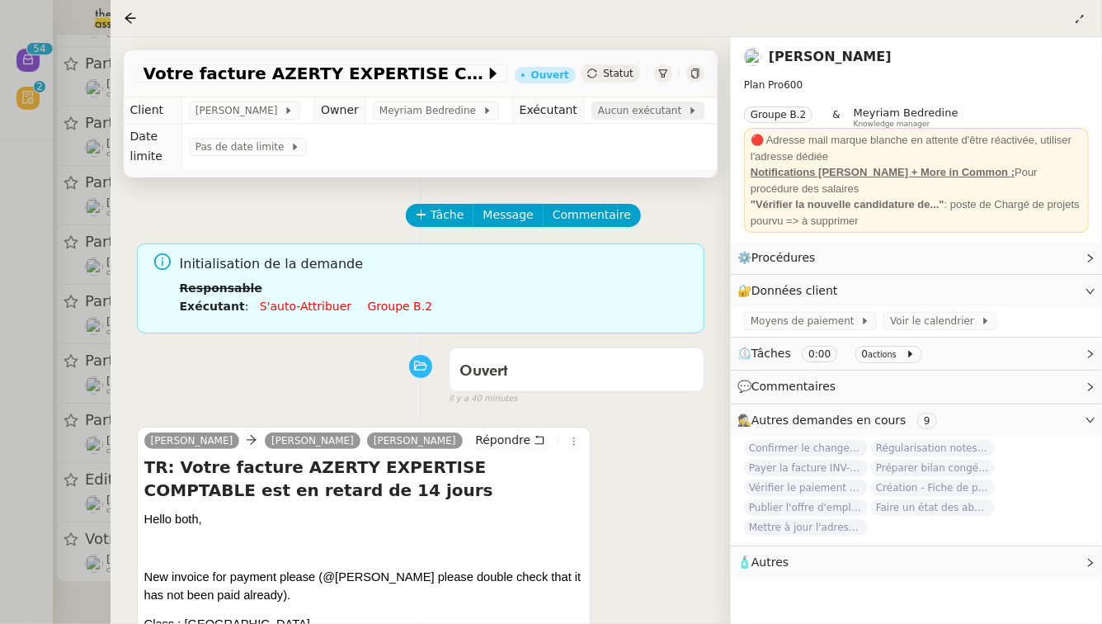
click at [624, 113] on span "Aucun exécutant" at bounding box center [643, 110] width 90 height 16
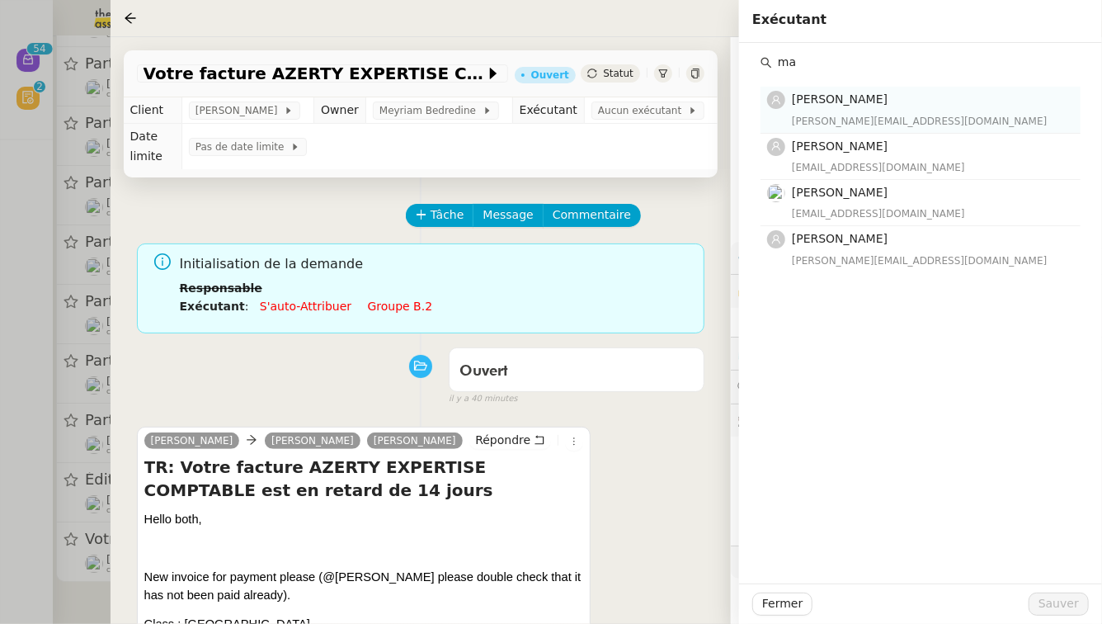
type input "ma"
click at [949, 115] on div "marylou@team.theassistant.com" at bounding box center [931, 121] width 279 height 16
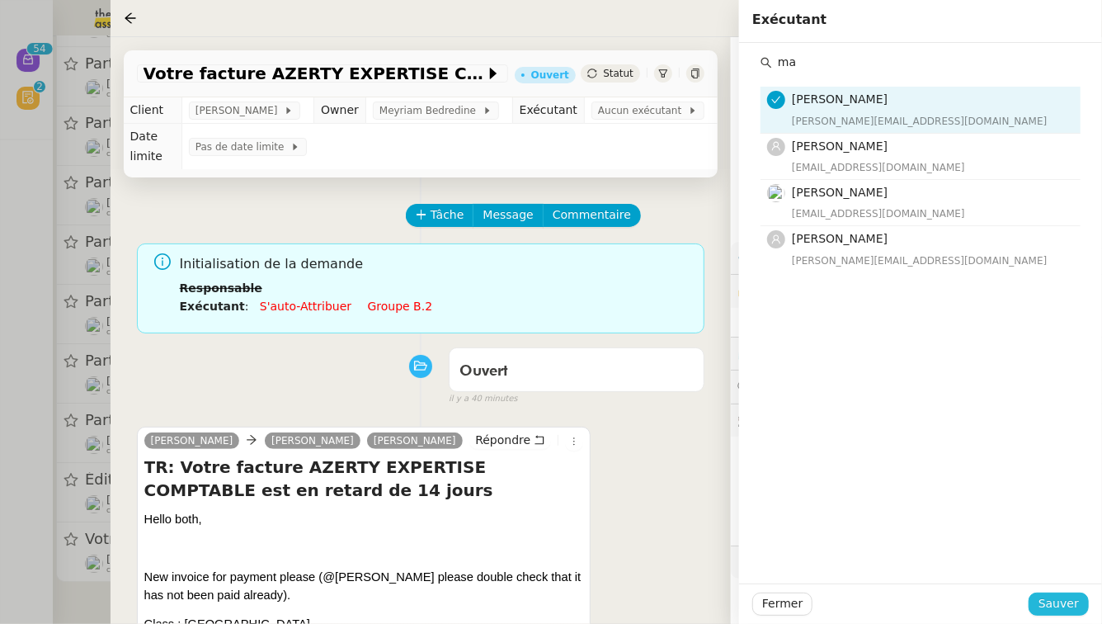
click at [1084, 605] on button "Sauver" at bounding box center [1059, 603] width 60 height 23
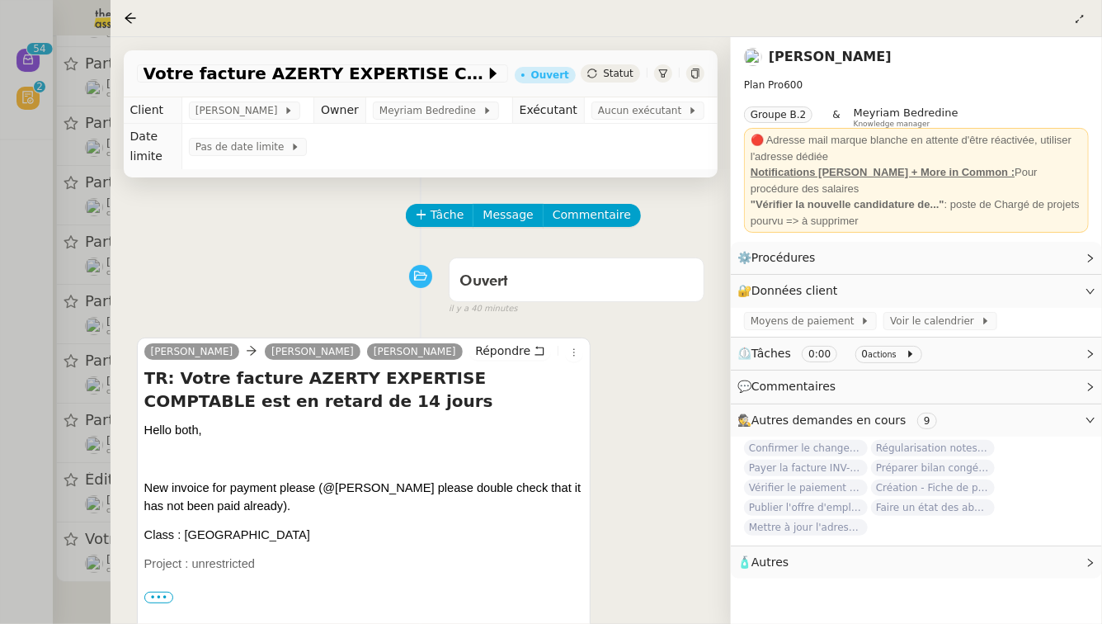
click at [0, 525] on div at bounding box center [551, 312] width 1102 height 624
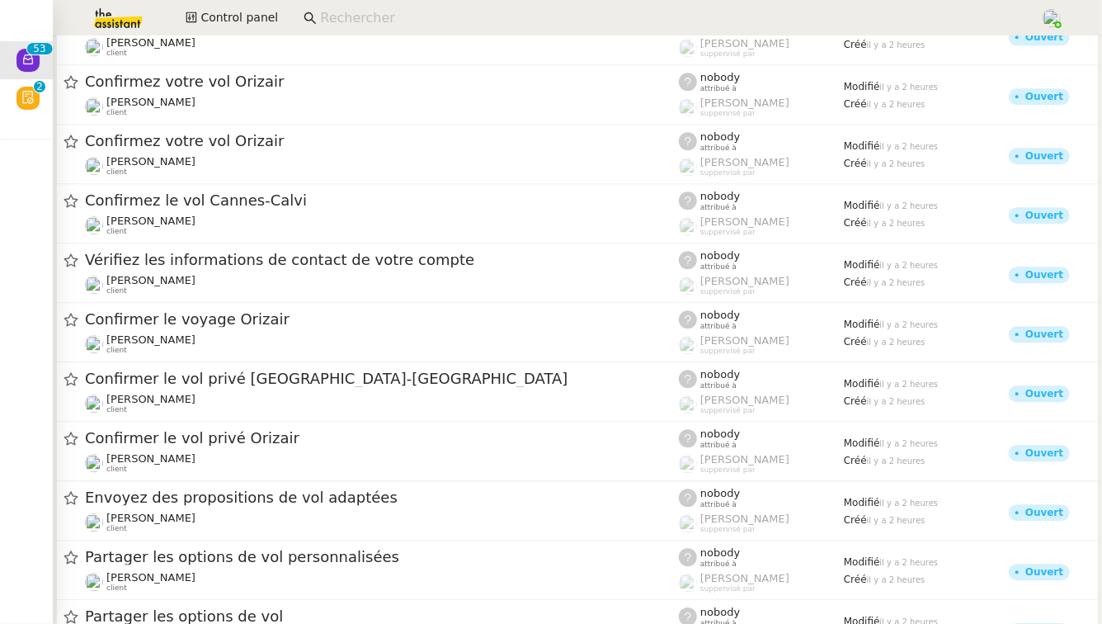
scroll to position [2095, 0]
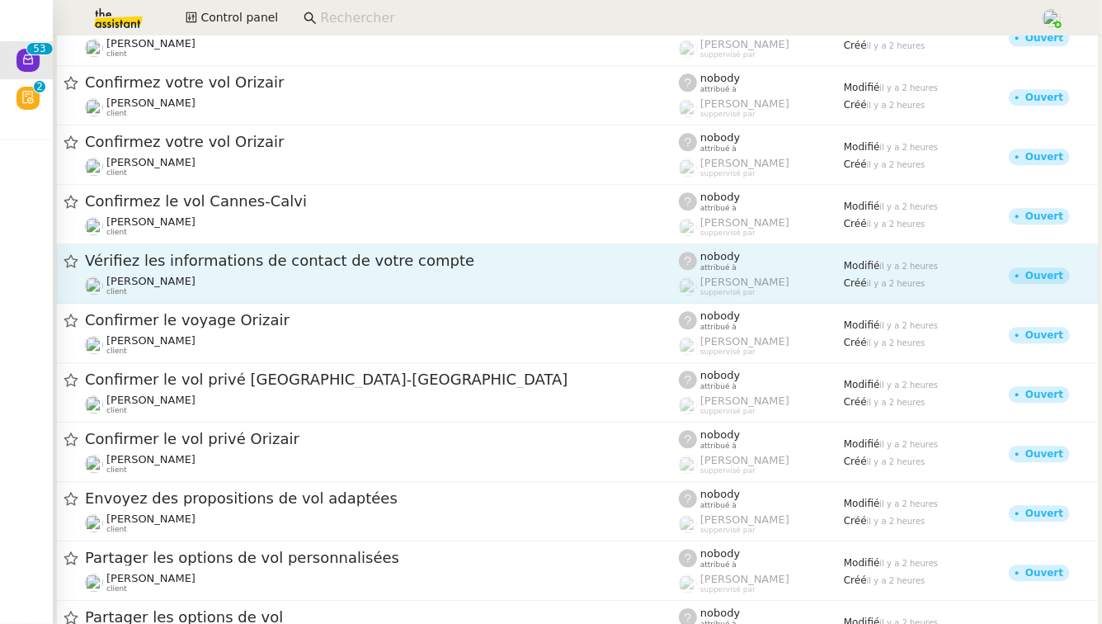
click at [221, 267] on span "Vérifiez les informations de contact de votre compte" at bounding box center [382, 260] width 594 height 15
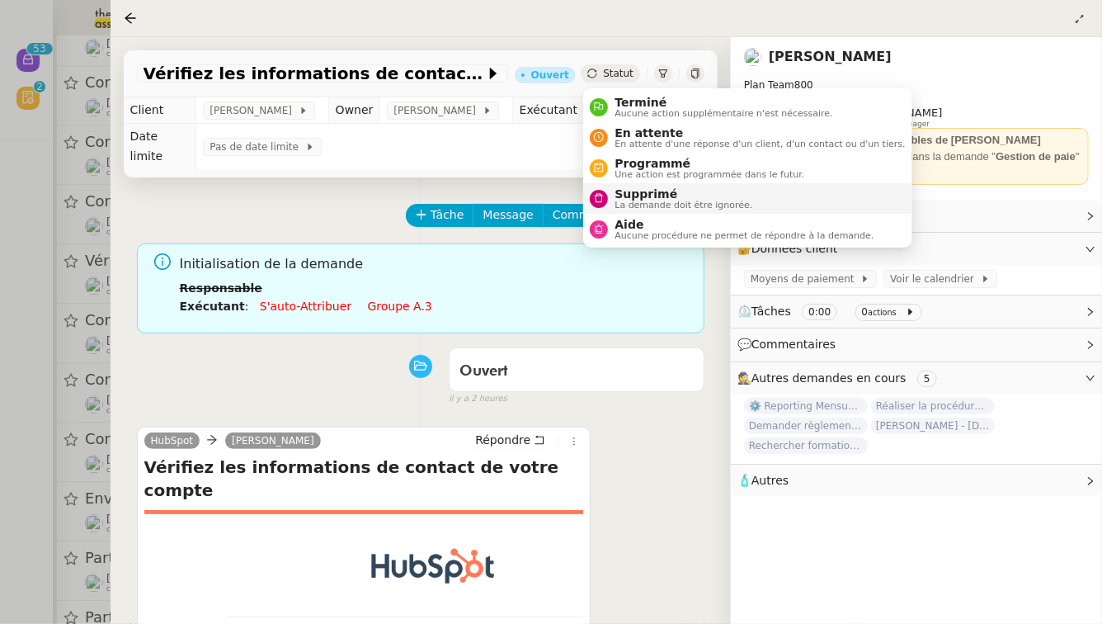
click at [634, 196] on span "Supprimé" at bounding box center [684, 193] width 138 height 13
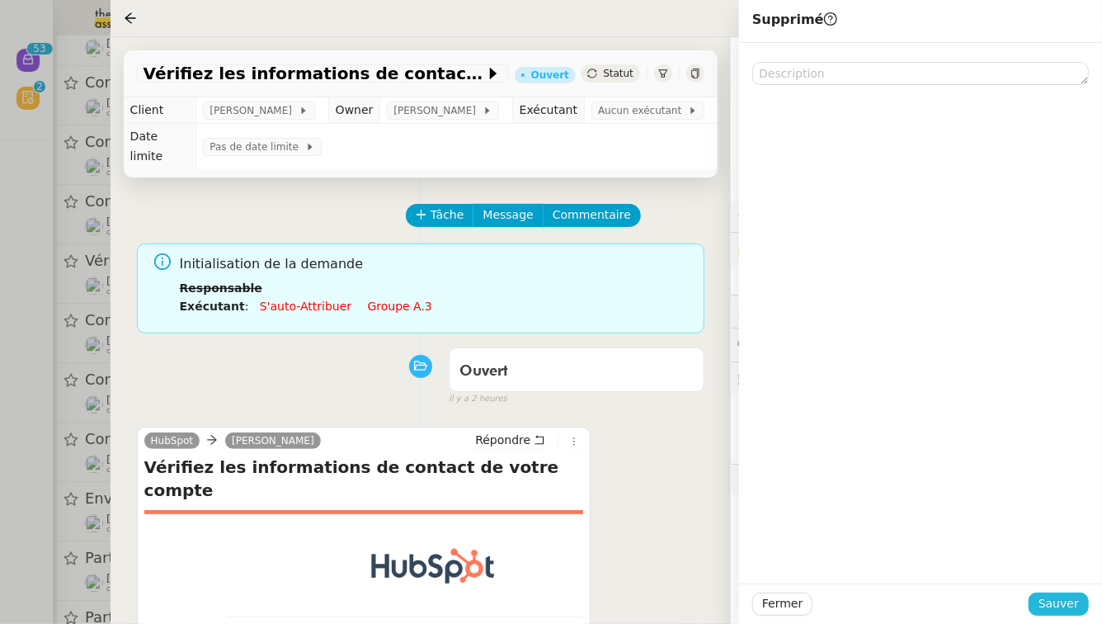
click at [1071, 598] on span "Sauver" at bounding box center [1059, 603] width 40 height 19
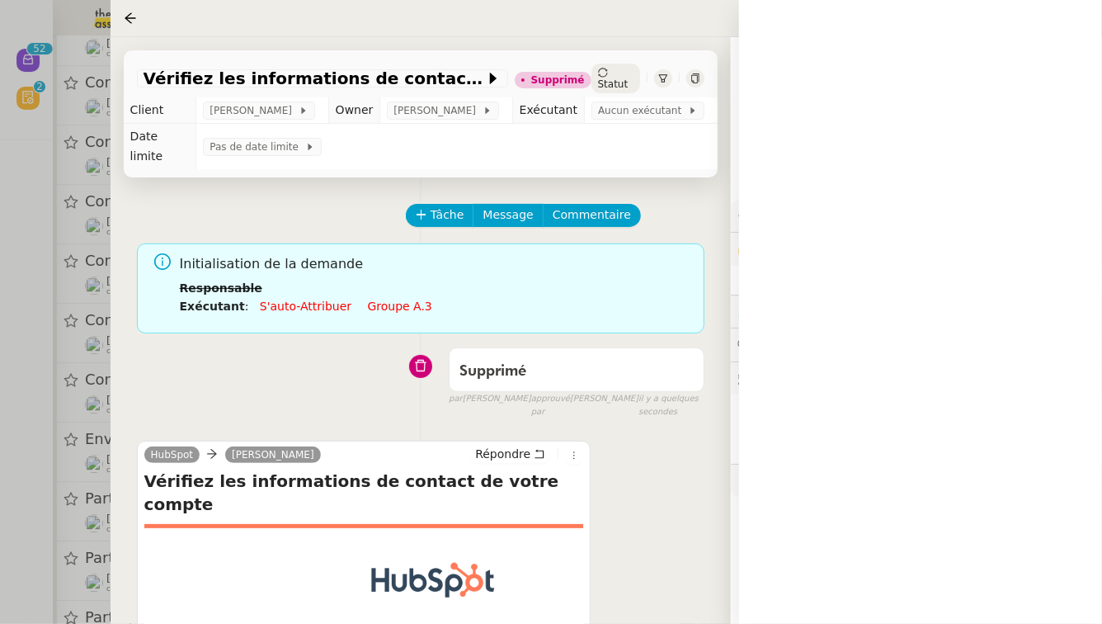
click at [62, 513] on div at bounding box center [551, 312] width 1102 height 624
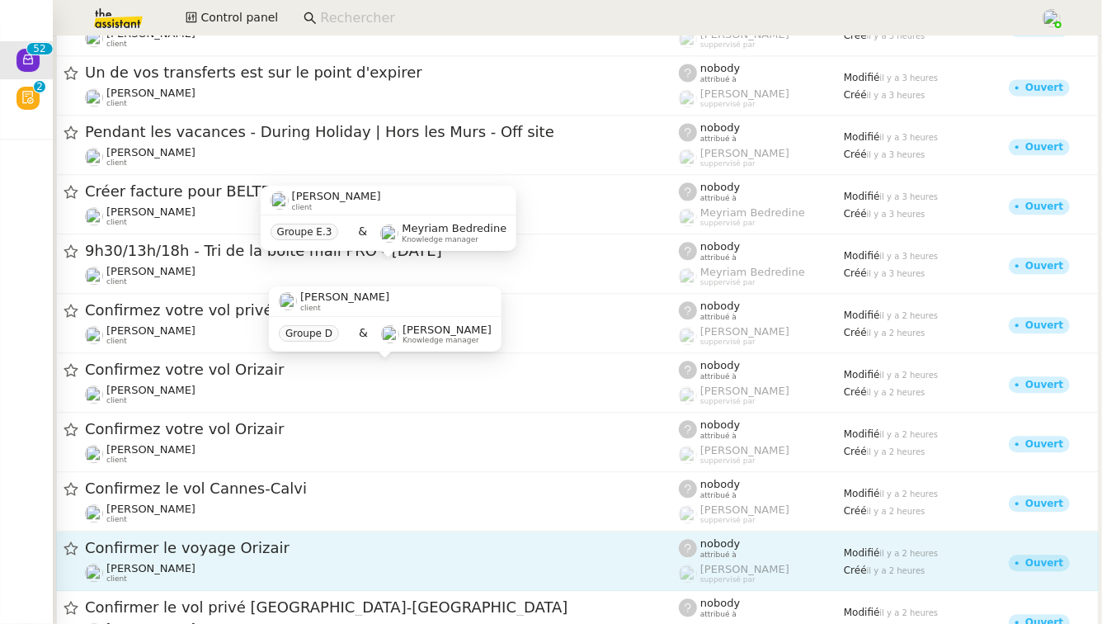
scroll to position [1786, 0]
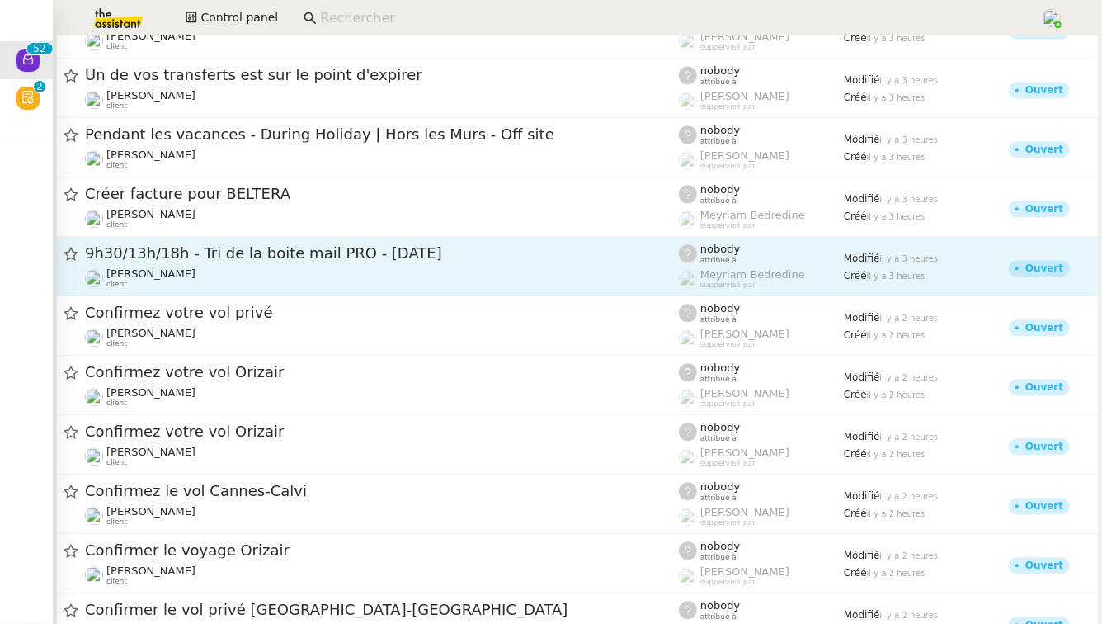
click at [215, 243] on div "9h30/13h/18h - Tri de la boite mail PRO - 15 août 2025" at bounding box center [382, 253] width 594 height 21
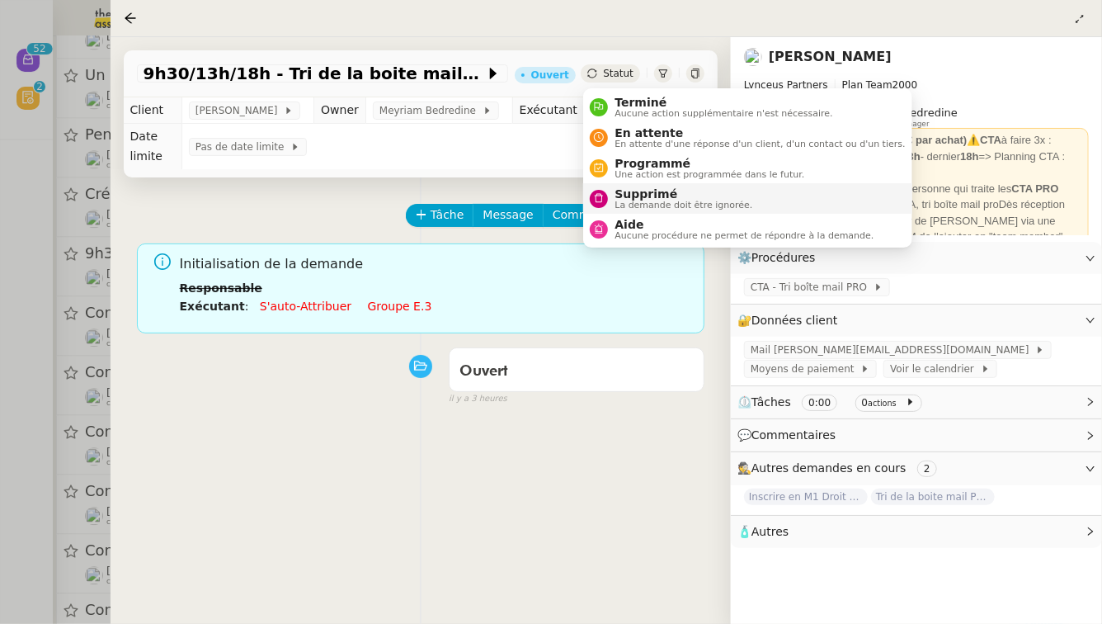
click at [638, 192] on span "Supprimé" at bounding box center [684, 193] width 138 height 13
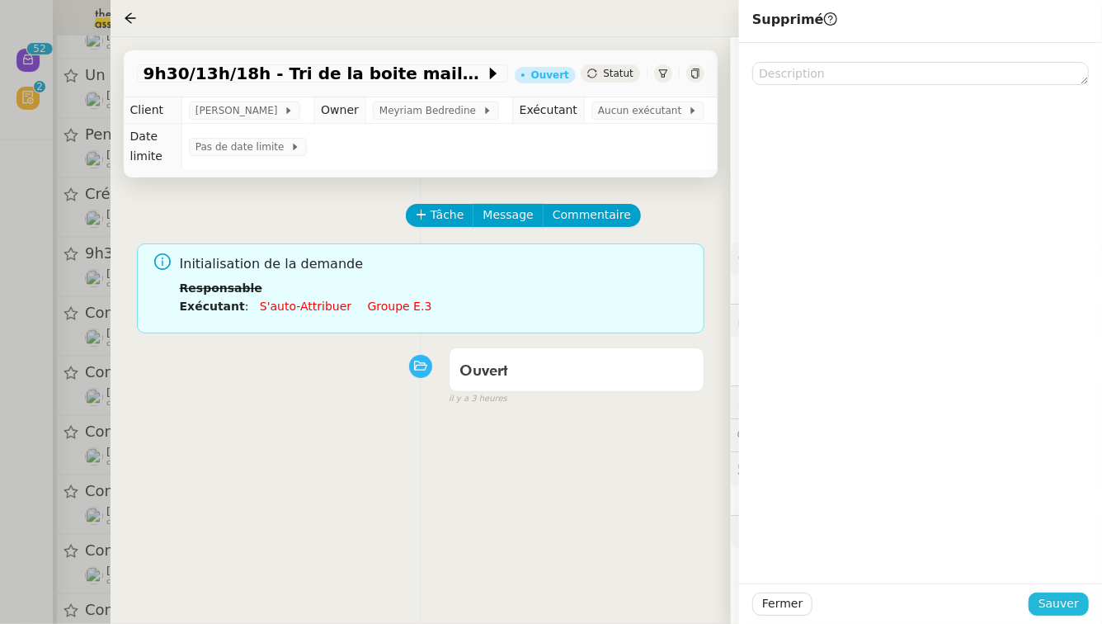
click at [1037, 605] on button "Sauver" at bounding box center [1059, 603] width 60 height 23
click at [0, 398] on div at bounding box center [551, 312] width 1102 height 624
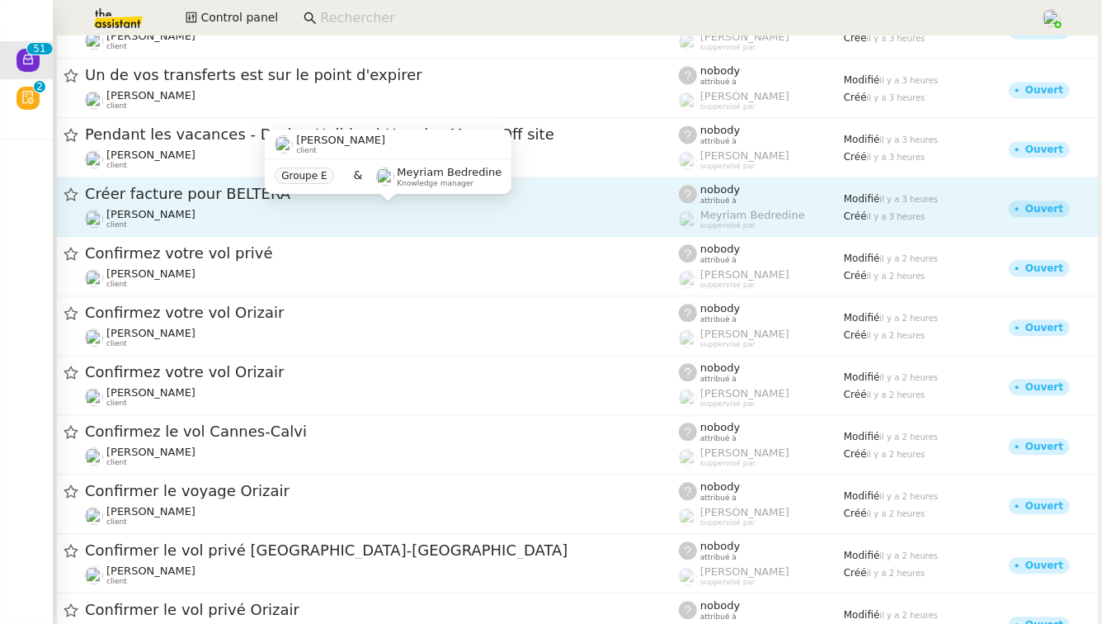
click at [341, 217] on div "Sophie Mouraire client" at bounding box center [382, 218] width 594 height 21
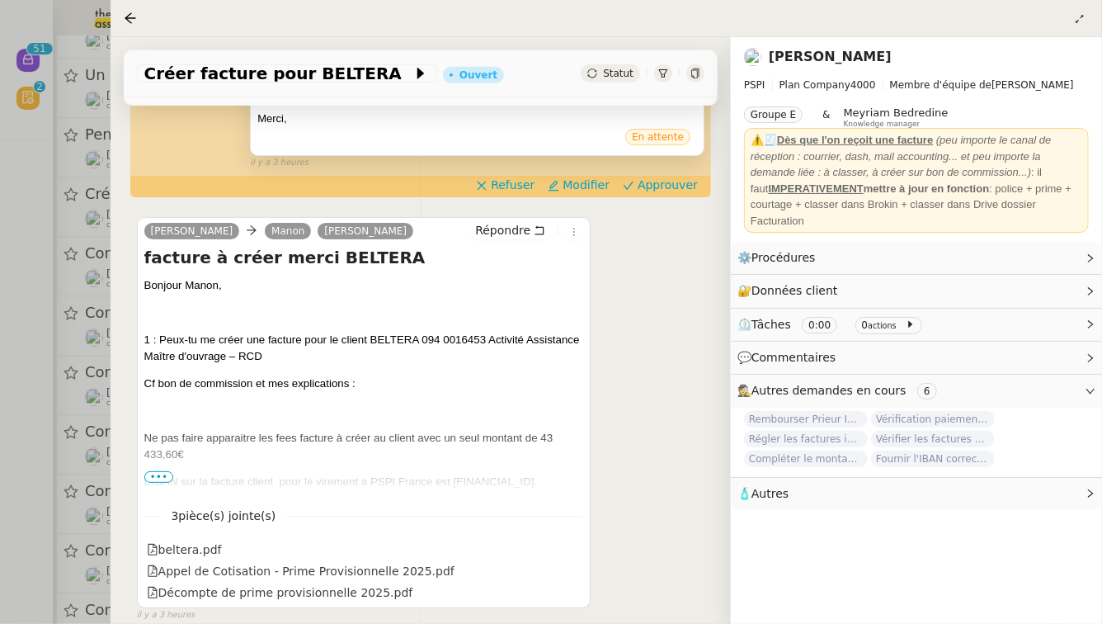
scroll to position [447, 0]
click at [166, 470] on span "•••" at bounding box center [159, 476] width 30 height 12
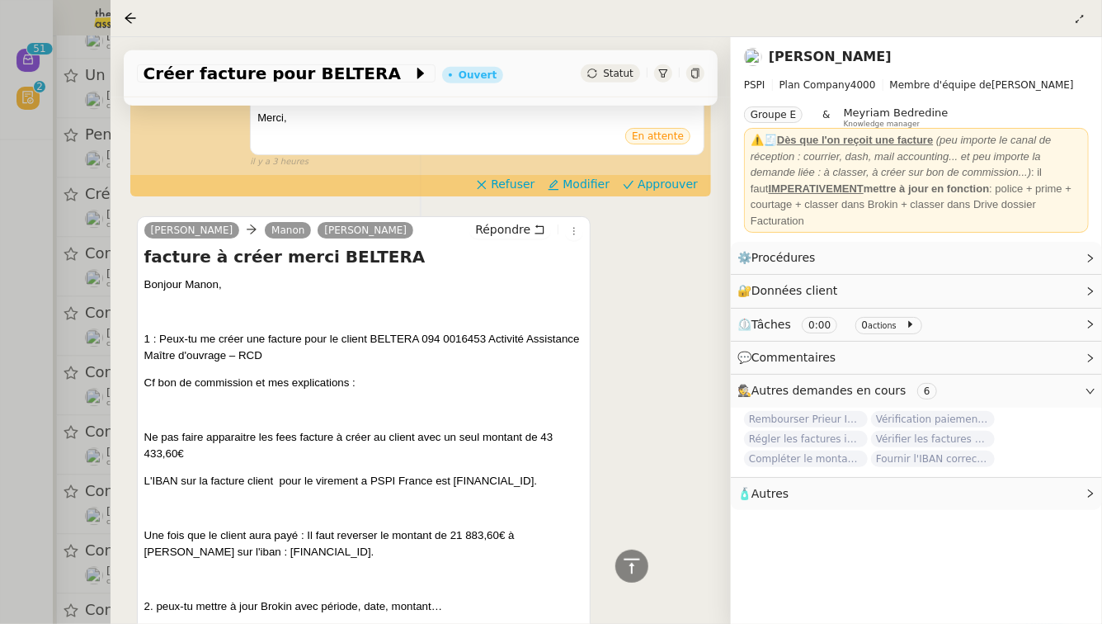
click at [0, 393] on div at bounding box center [551, 312] width 1102 height 624
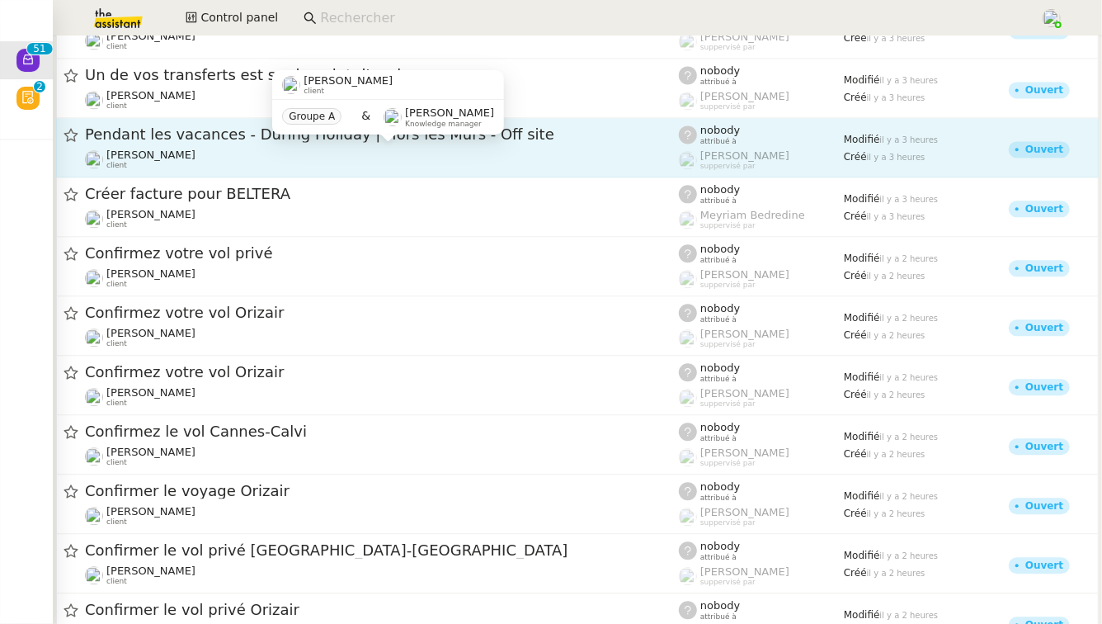
click at [277, 159] on div "Gabrielle Tavernier client" at bounding box center [382, 158] width 594 height 21
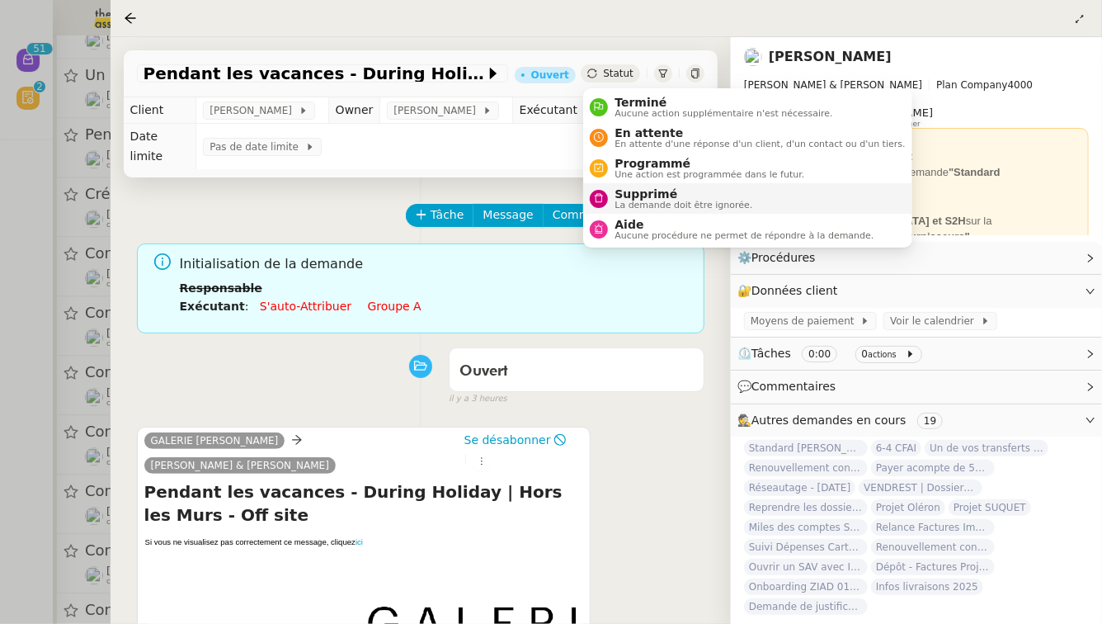
click at [648, 191] on span "Supprimé" at bounding box center [684, 193] width 138 height 13
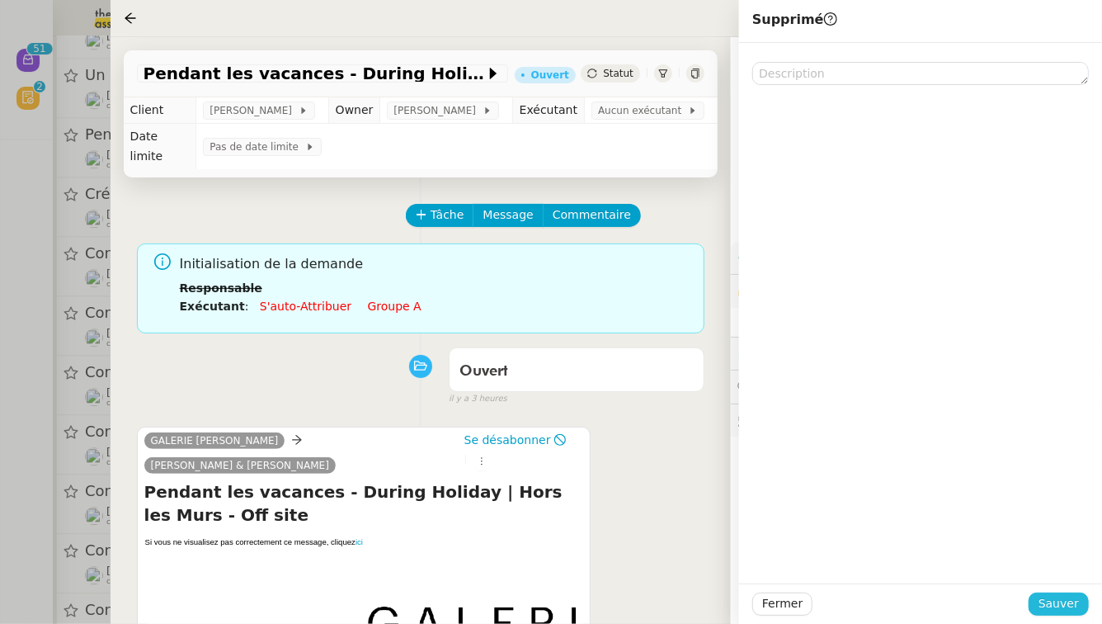
click at [1074, 602] on span "Sauver" at bounding box center [1059, 603] width 40 height 19
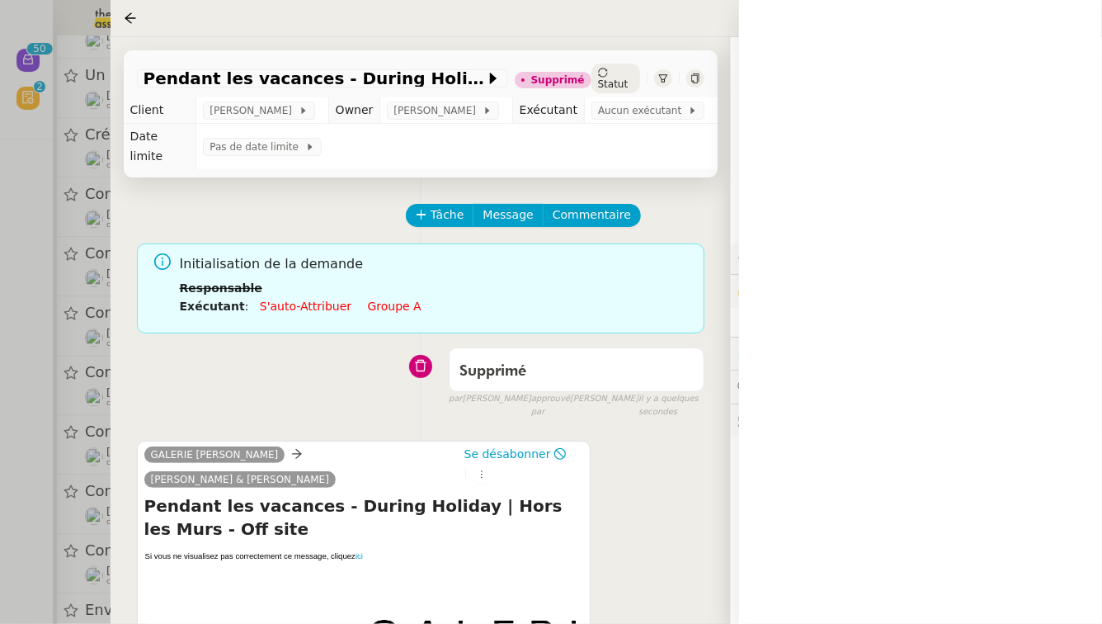
click at [0, 244] on div at bounding box center [551, 312] width 1102 height 624
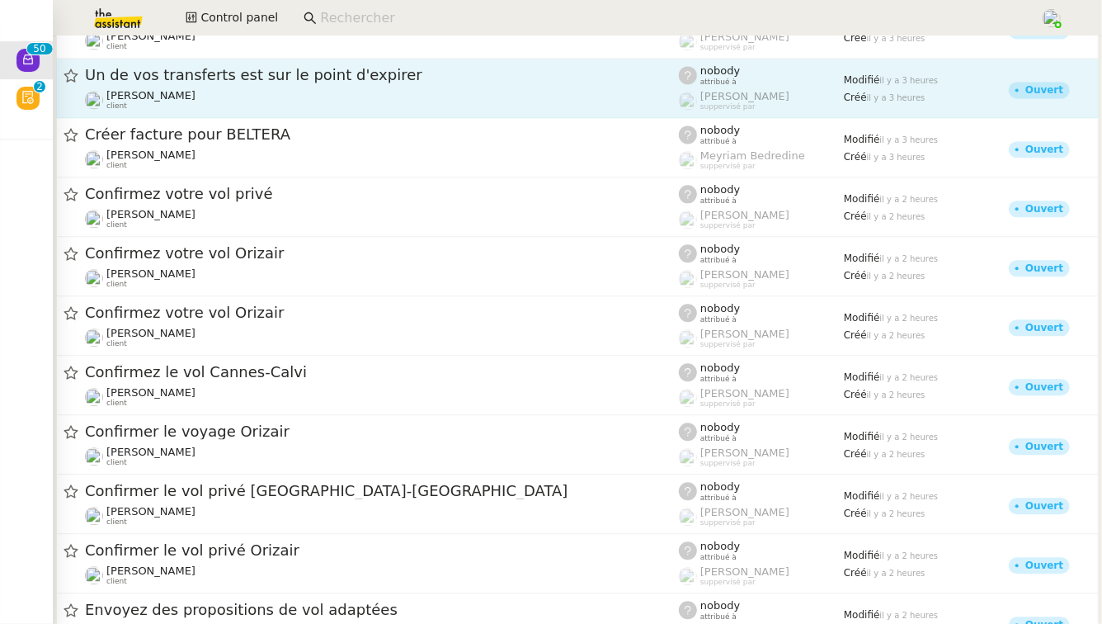
click at [271, 73] on span "Un de vos transferts est sur le point d'expirer" at bounding box center [382, 75] width 594 height 15
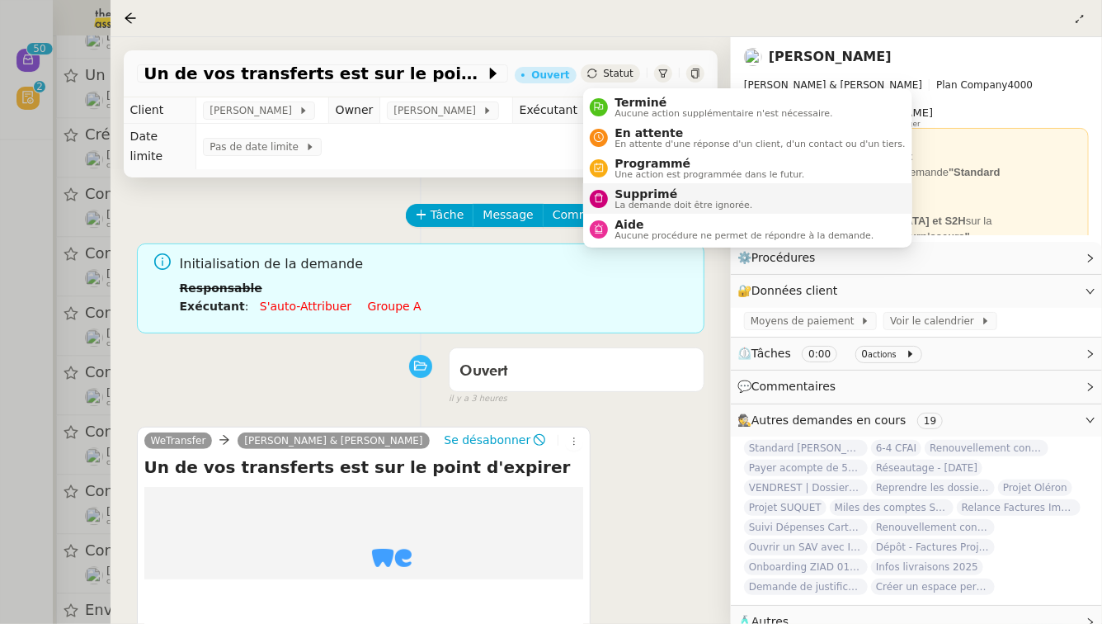
click at [636, 188] on span "Supprimé" at bounding box center [684, 193] width 138 height 13
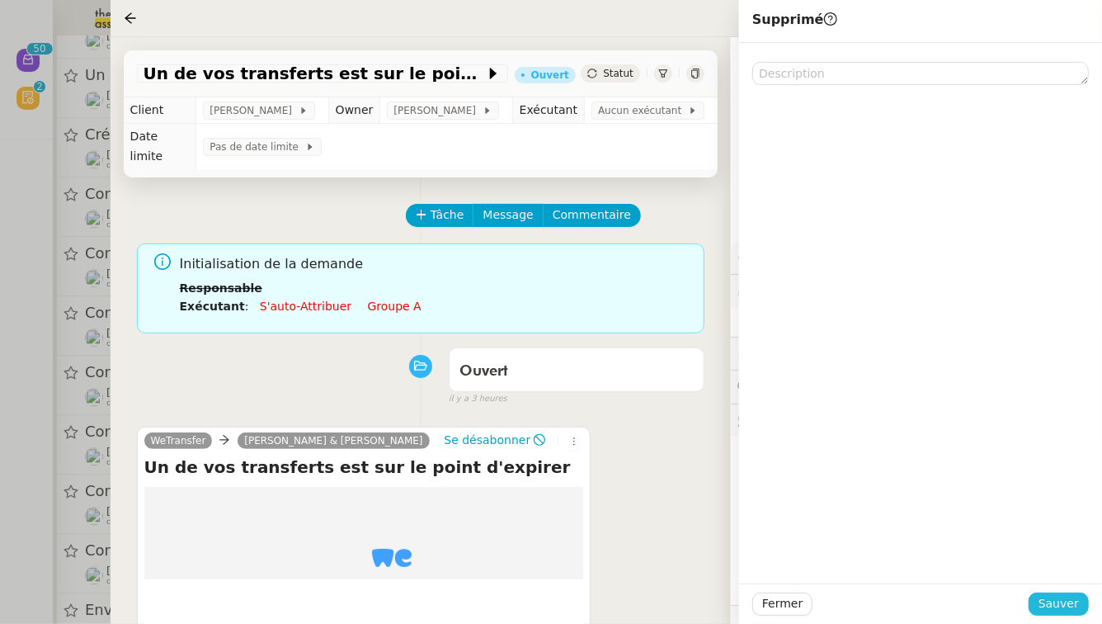
click at [1074, 605] on span "Sauver" at bounding box center [1059, 603] width 40 height 19
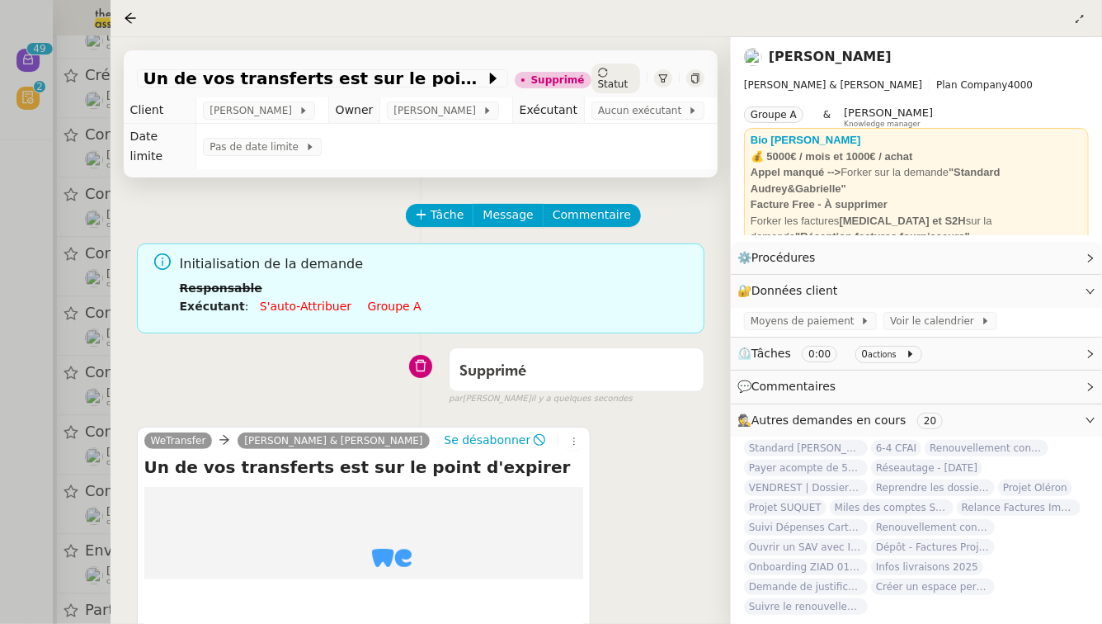
click at [36, 362] on div at bounding box center [551, 312] width 1102 height 624
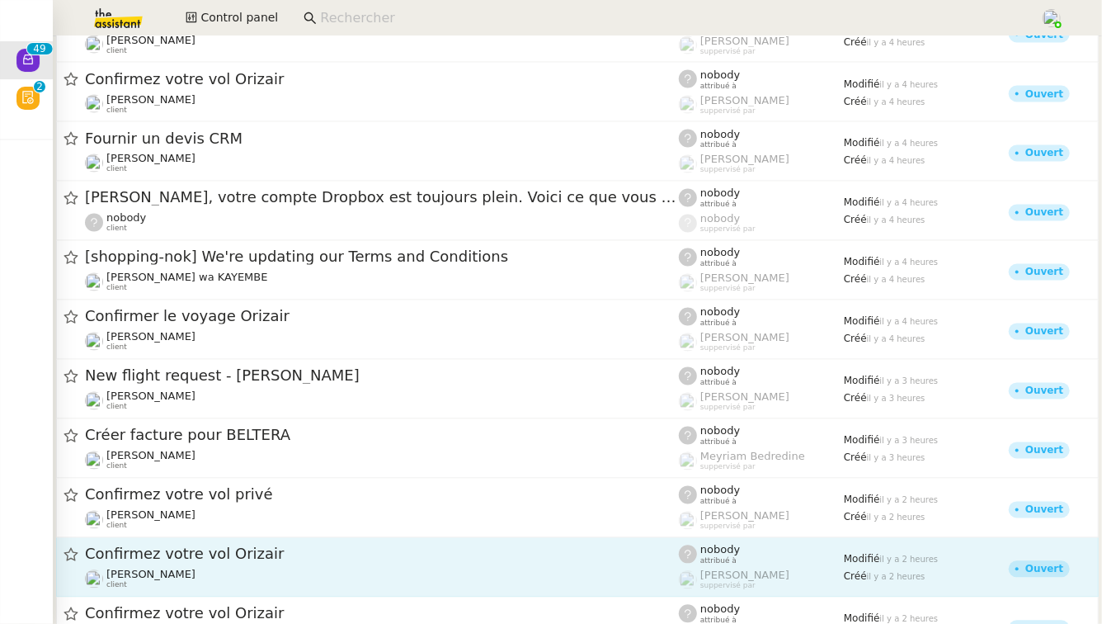
scroll to position [1371, 0]
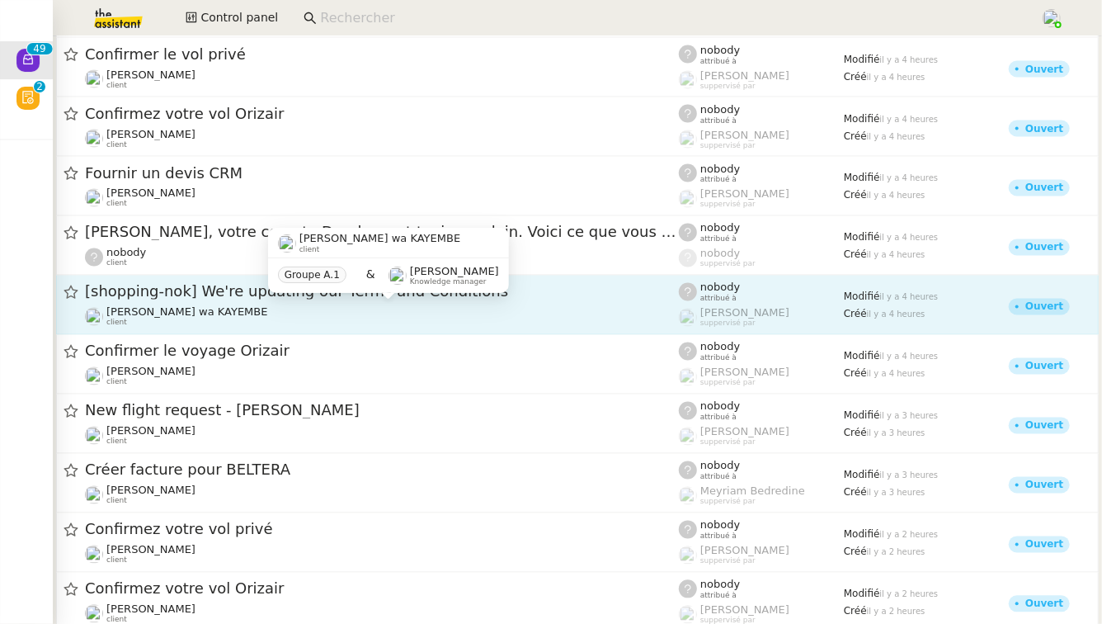
click at [329, 298] on div "Naomi OMEONGA wa KAYEMBE client Groupe A.1 & Romane Vachon Knowledge manager" at bounding box center [388, 267] width 241 height 78
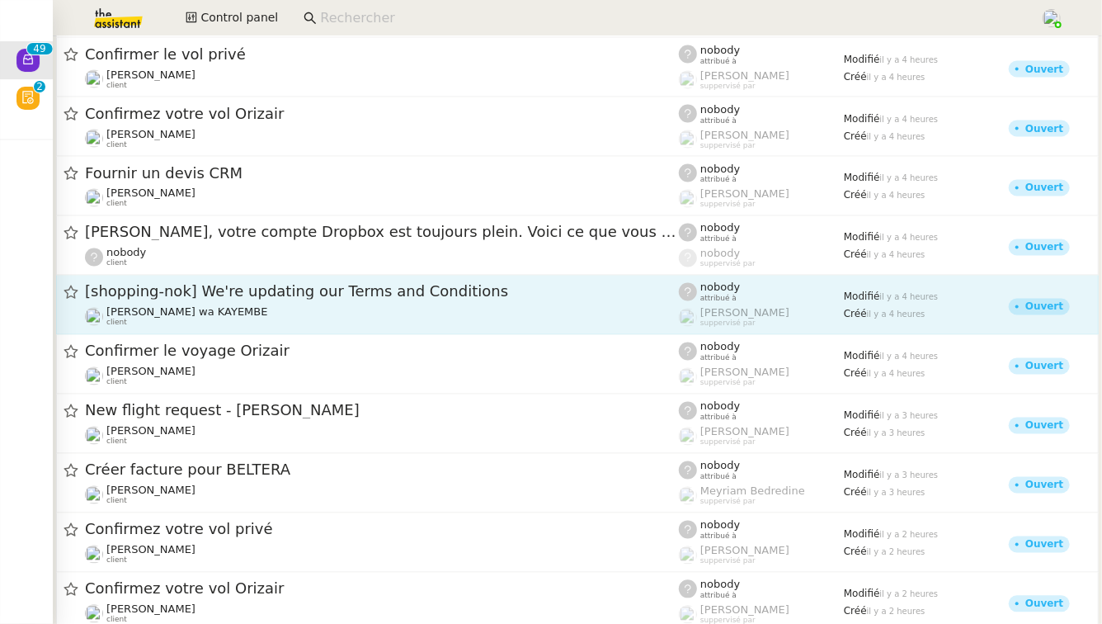
click at [539, 304] on div "[shopping-nok] We're updating our Terms and Conditions Naomi OMEONGA wa KAYEMBE…" at bounding box center [382, 304] width 594 height 45
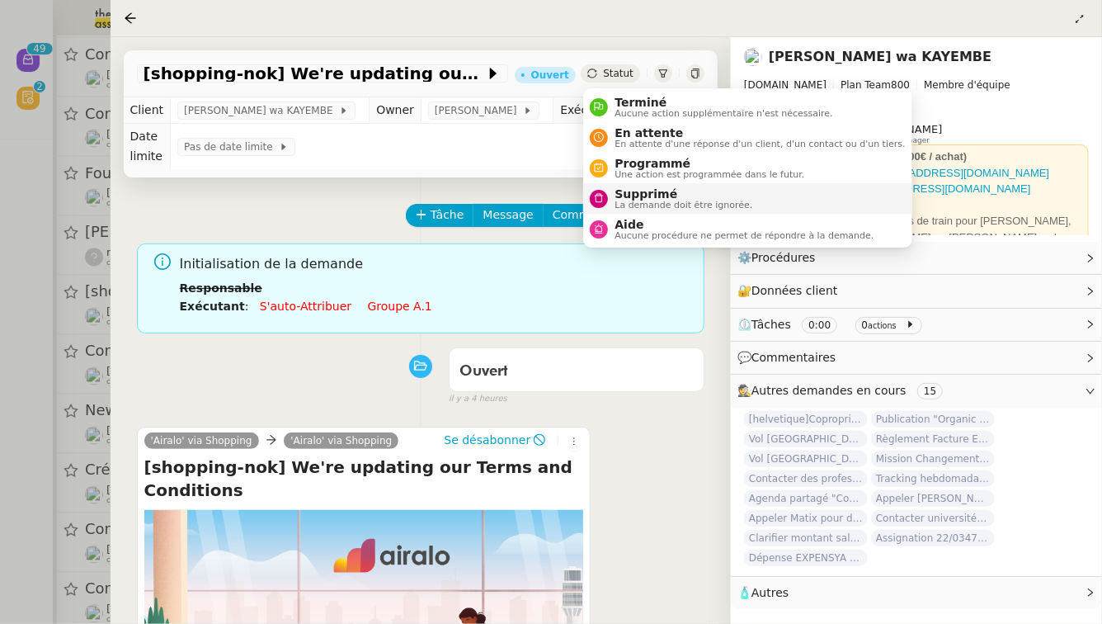
click at [640, 210] on li "Supprimé La demande doit être ignorée." at bounding box center [747, 198] width 328 height 31
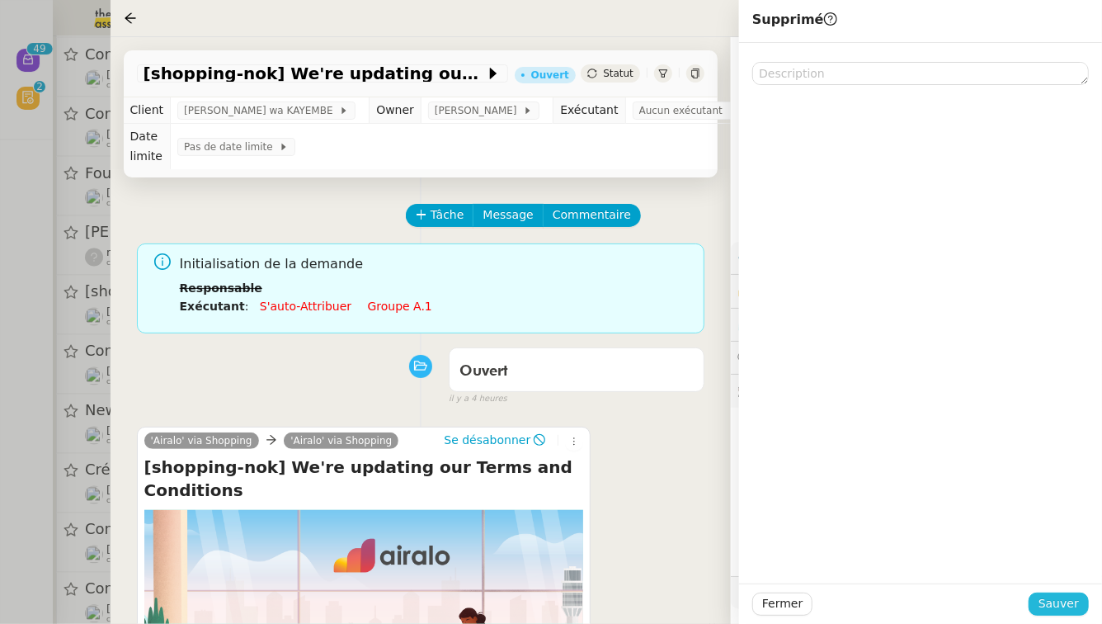
click at [1077, 603] on span "Sauver" at bounding box center [1059, 603] width 40 height 19
click at [0, 346] on div at bounding box center [551, 312] width 1102 height 624
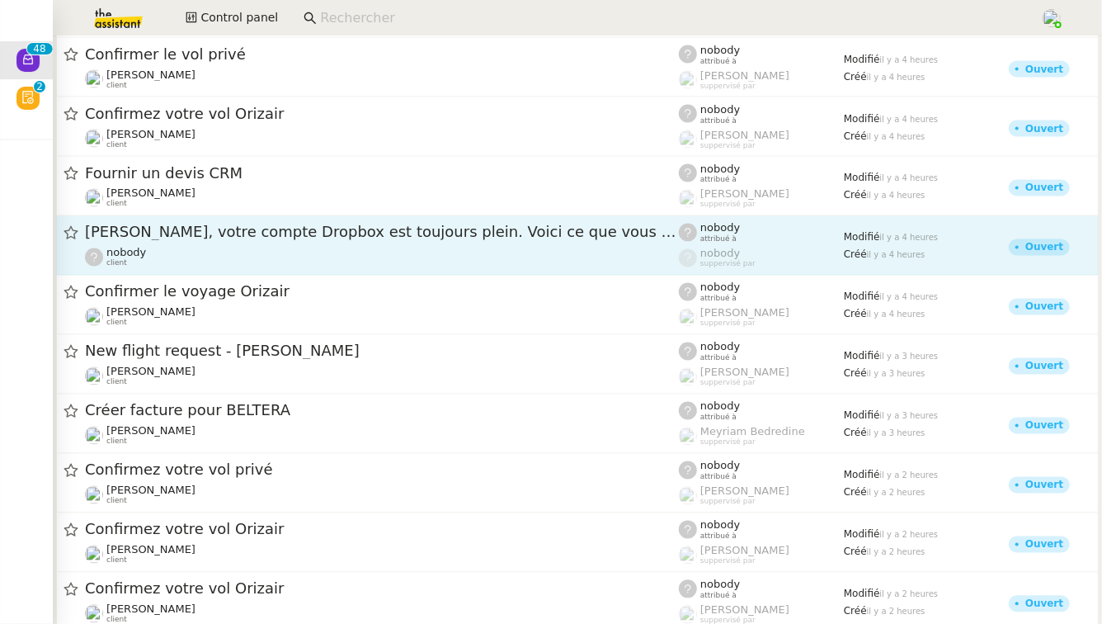
click at [304, 237] on span "Claire, votre compte Dropbox est toujours plein. Voici ce que vous devez faire." at bounding box center [382, 232] width 594 height 15
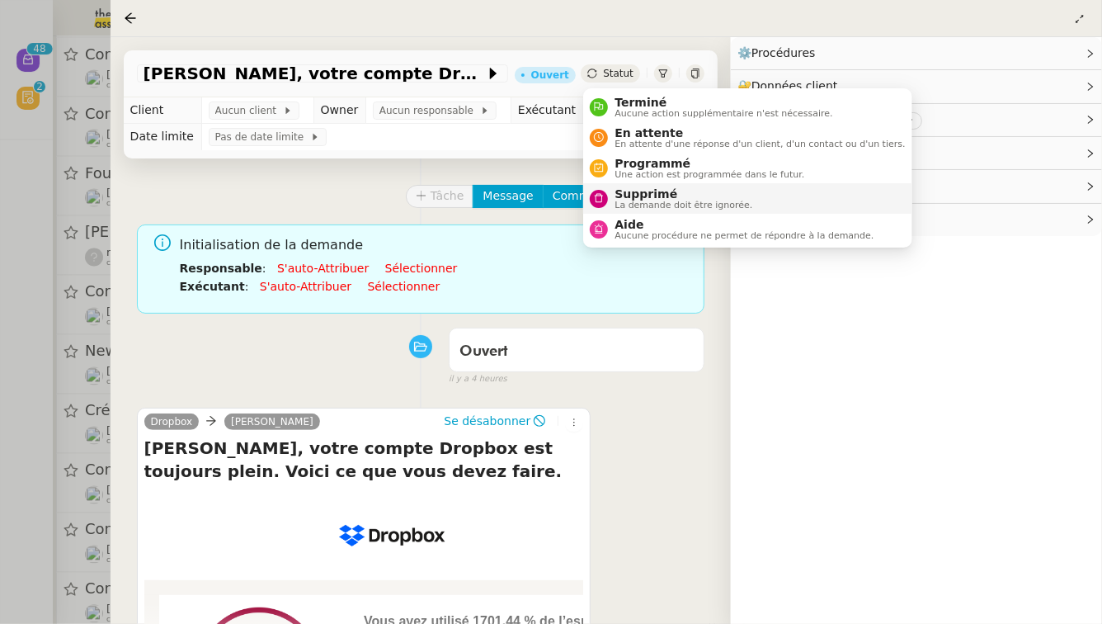
click at [632, 200] on span "La demande doit être ignorée." at bounding box center [684, 204] width 138 height 9
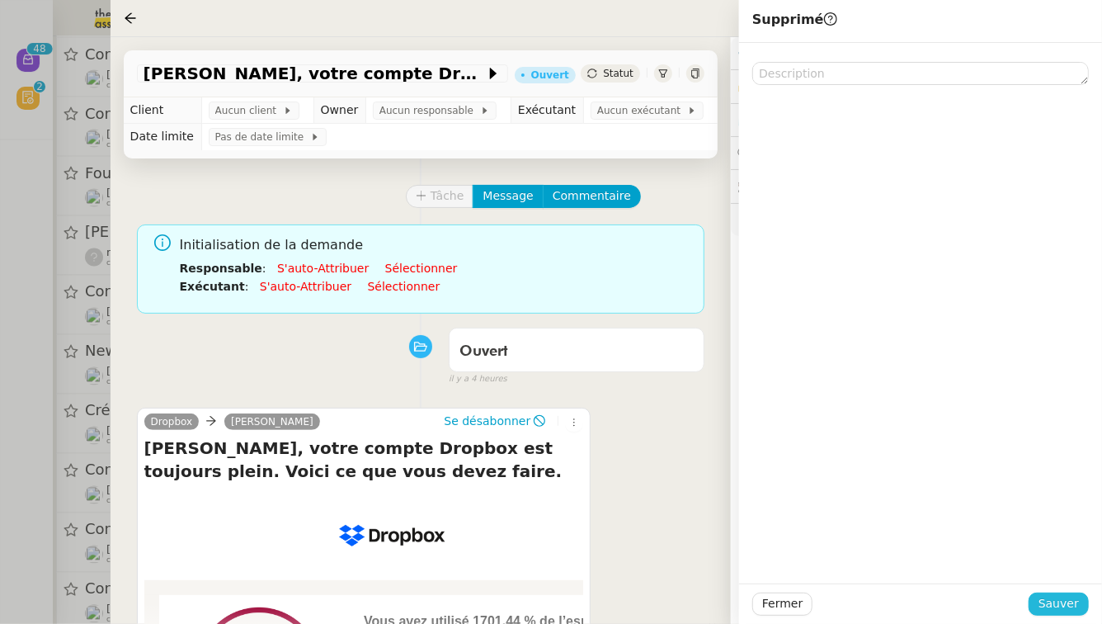
click at [1066, 601] on span "Sauver" at bounding box center [1059, 603] width 40 height 19
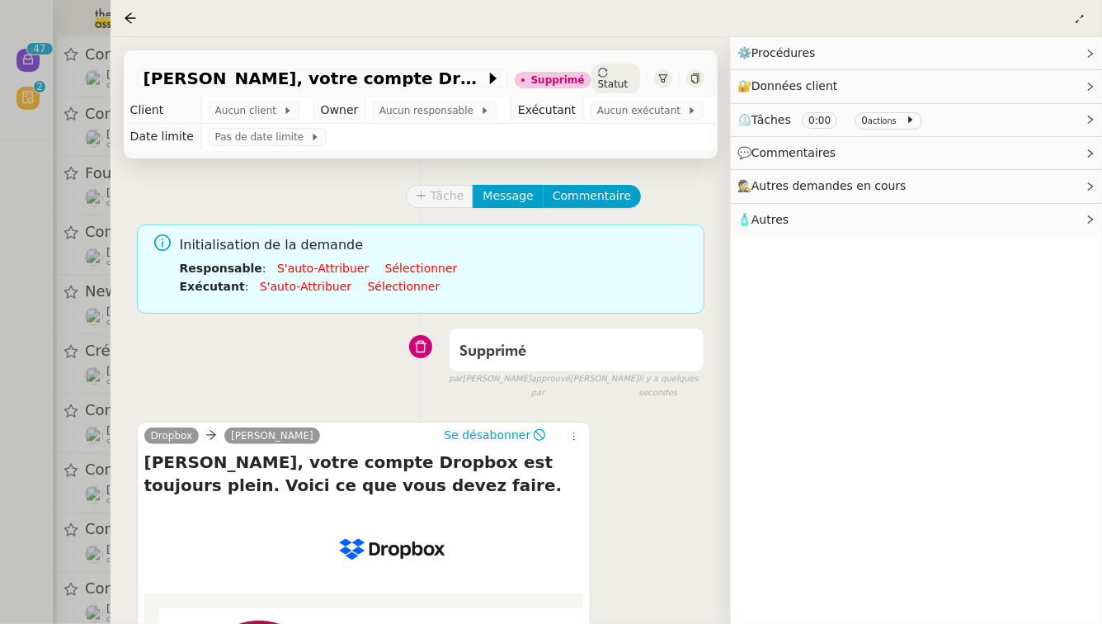
click at [16, 259] on div at bounding box center [551, 312] width 1102 height 624
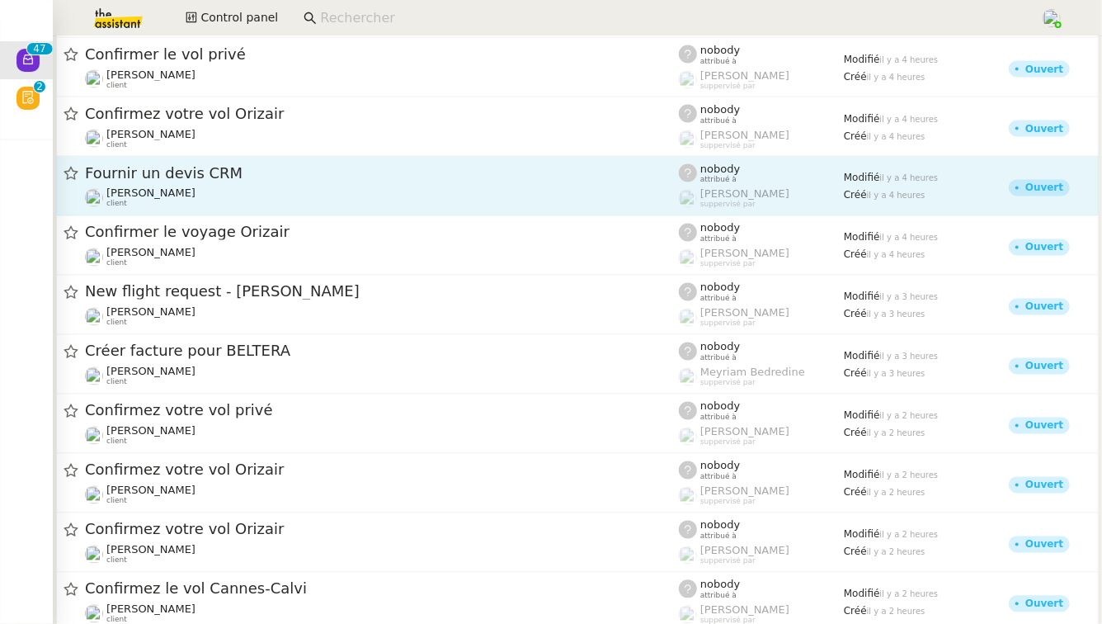
click at [285, 176] on span "Fournir un devis CRM" at bounding box center [382, 173] width 594 height 15
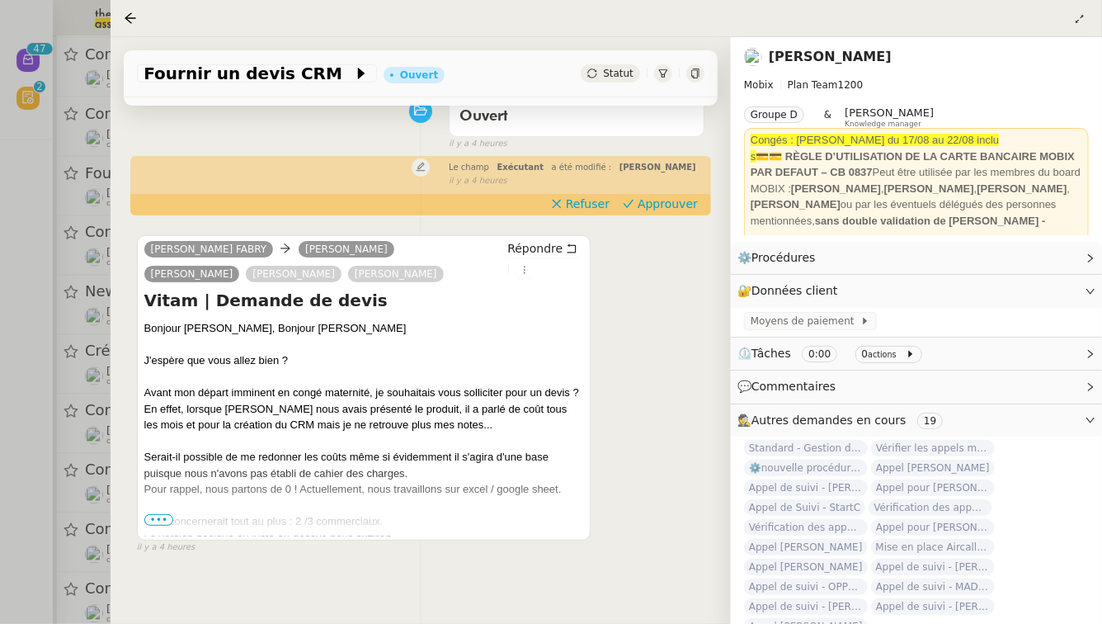
scroll to position [181, 0]
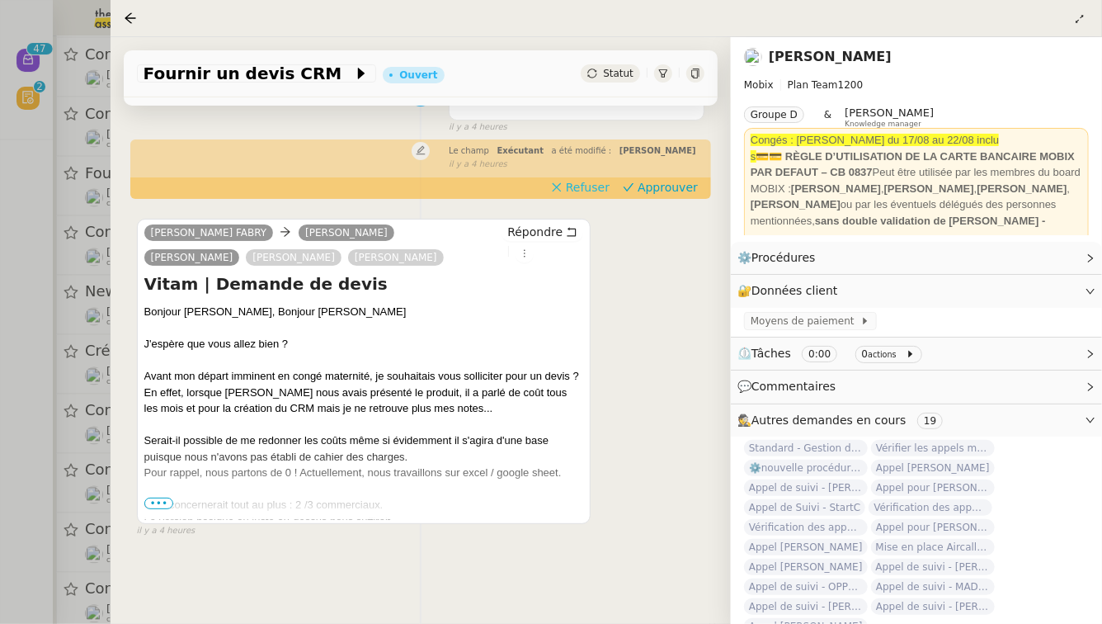
click at [607, 179] on span "Refuser" at bounding box center [588, 187] width 44 height 16
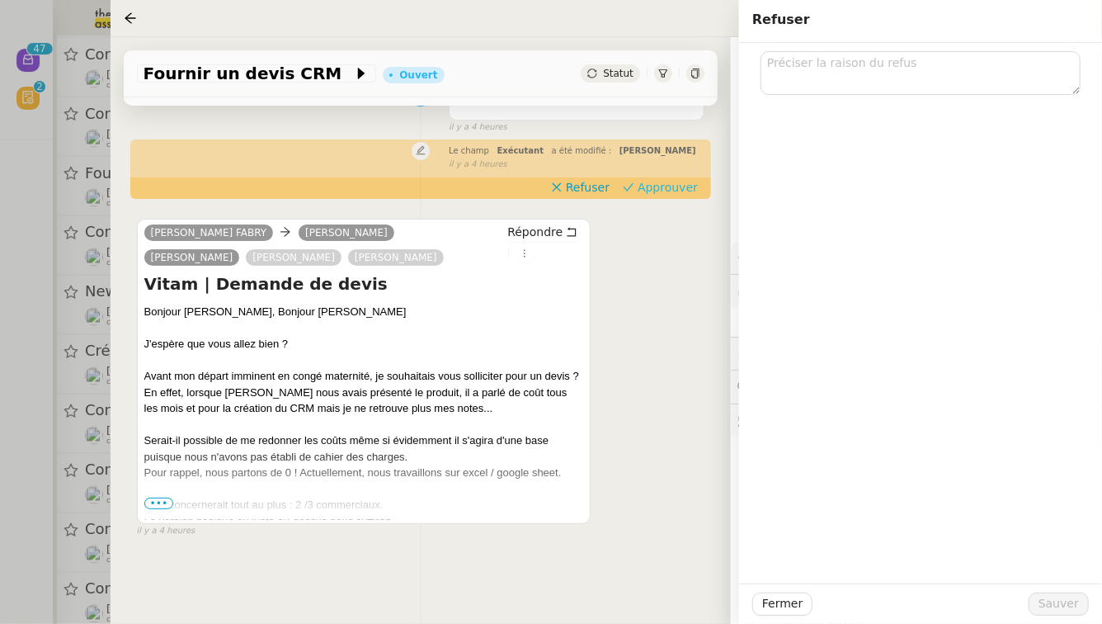
click at [646, 179] on span "Approuver" at bounding box center [668, 187] width 60 height 16
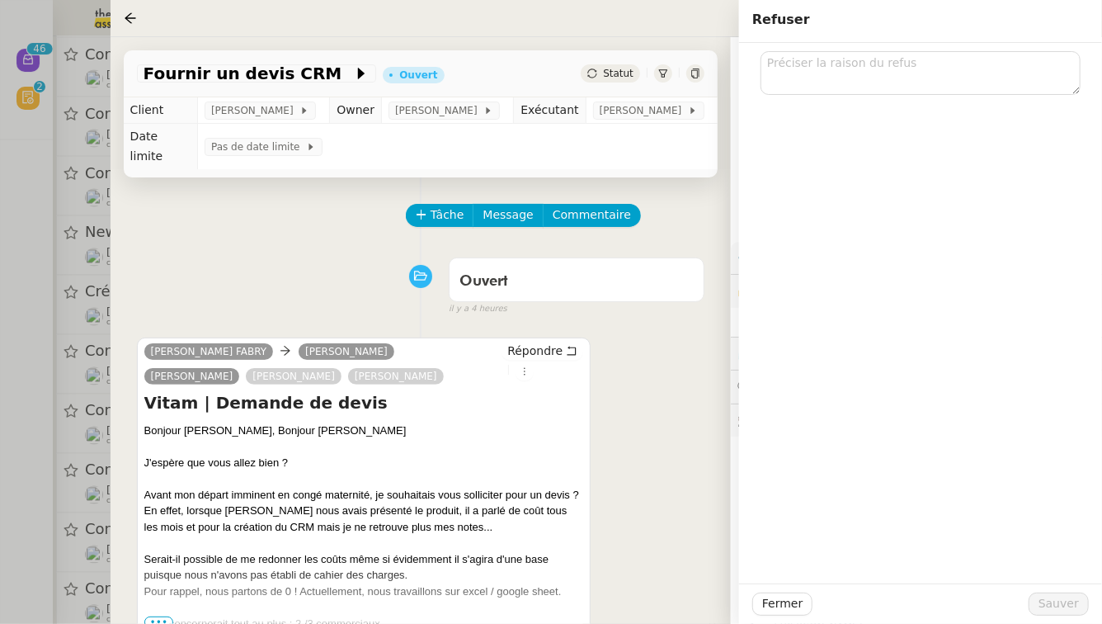
click at [636, 125] on td "Pas de date limite" at bounding box center [457, 146] width 521 height 45
click at [636, 113] on span "[PERSON_NAME]" at bounding box center [644, 110] width 88 height 16
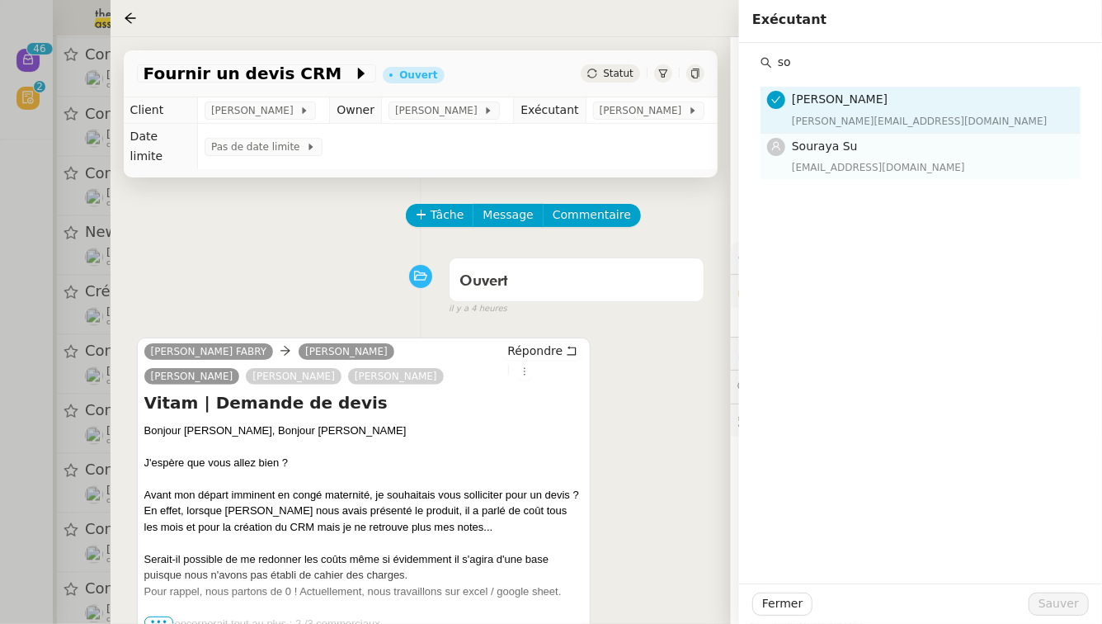
type input "so"
click at [890, 153] on h4 "Souraya Su" at bounding box center [931, 146] width 279 height 19
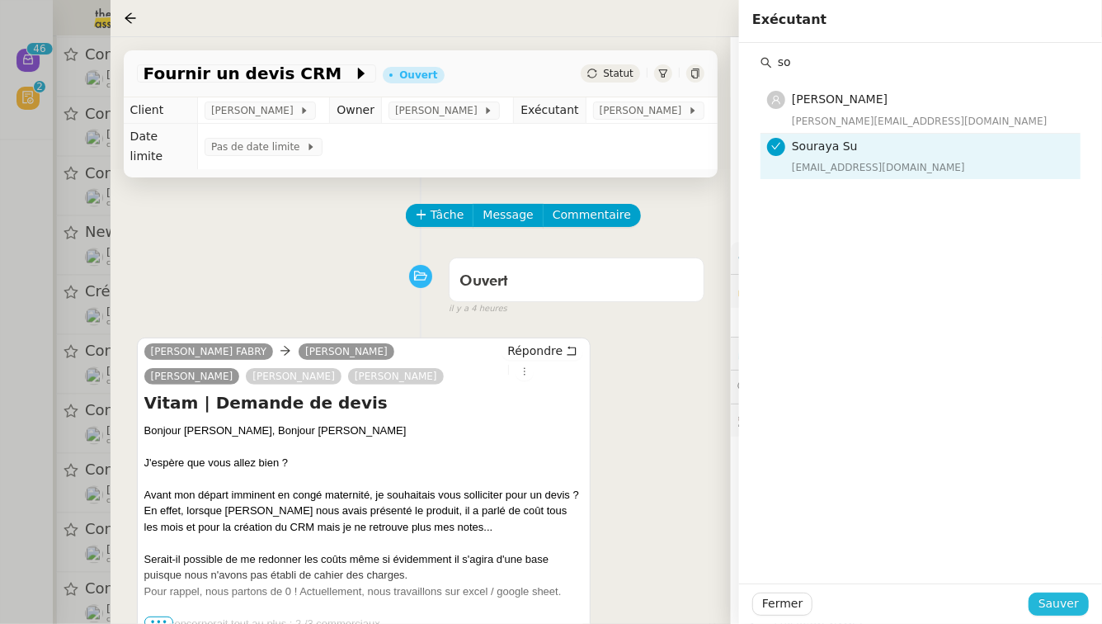
click at [1078, 606] on span "Sauver" at bounding box center [1059, 603] width 40 height 19
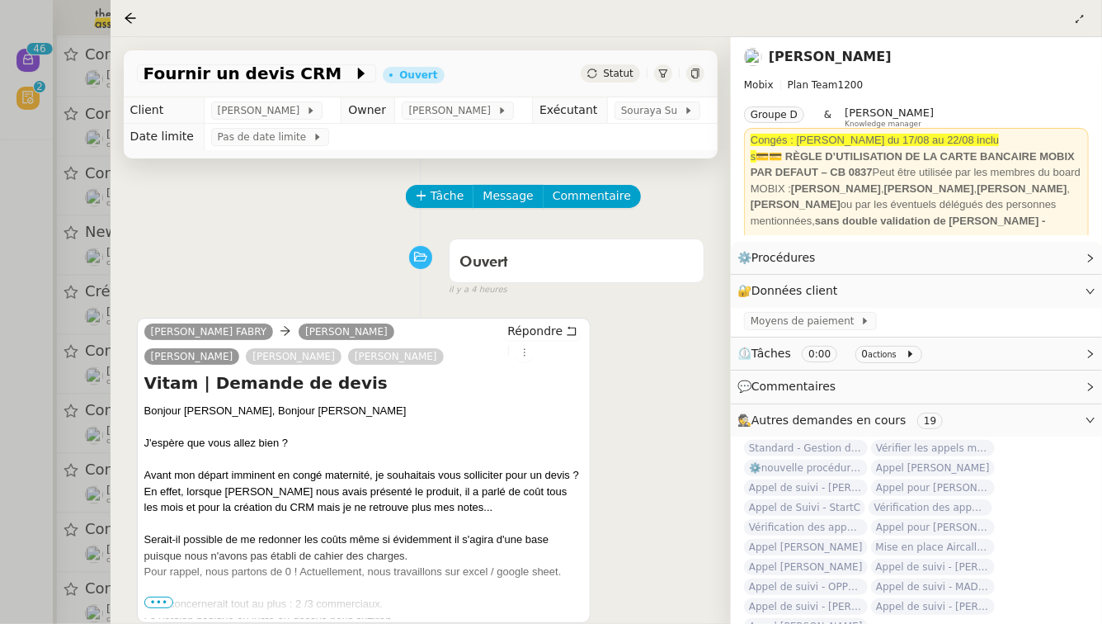
click at [59, 383] on div at bounding box center [551, 312] width 1102 height 624
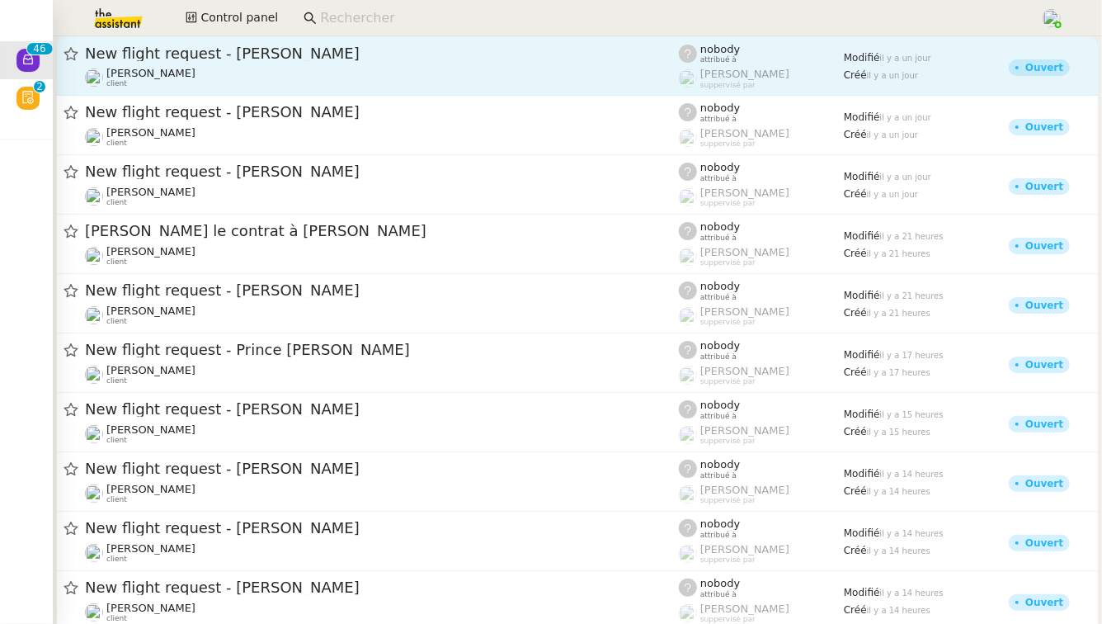
click at [262, 62] on div "New flight request - [PERSON_NAME]" at bounding box center [382, 54] width 594 height 20
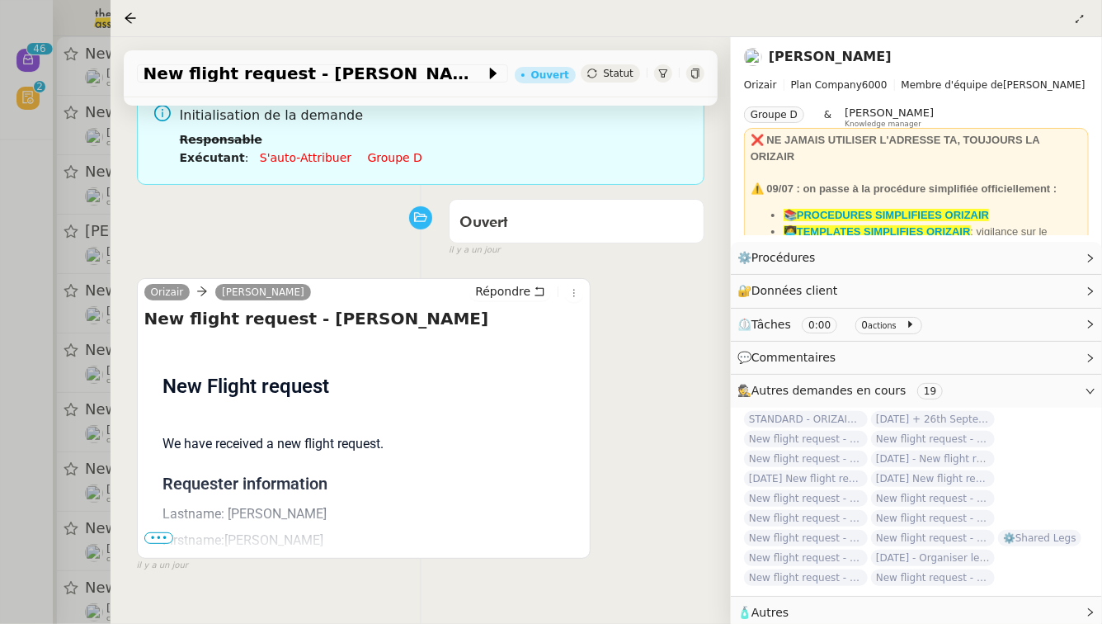
scroll to position [169, 0]
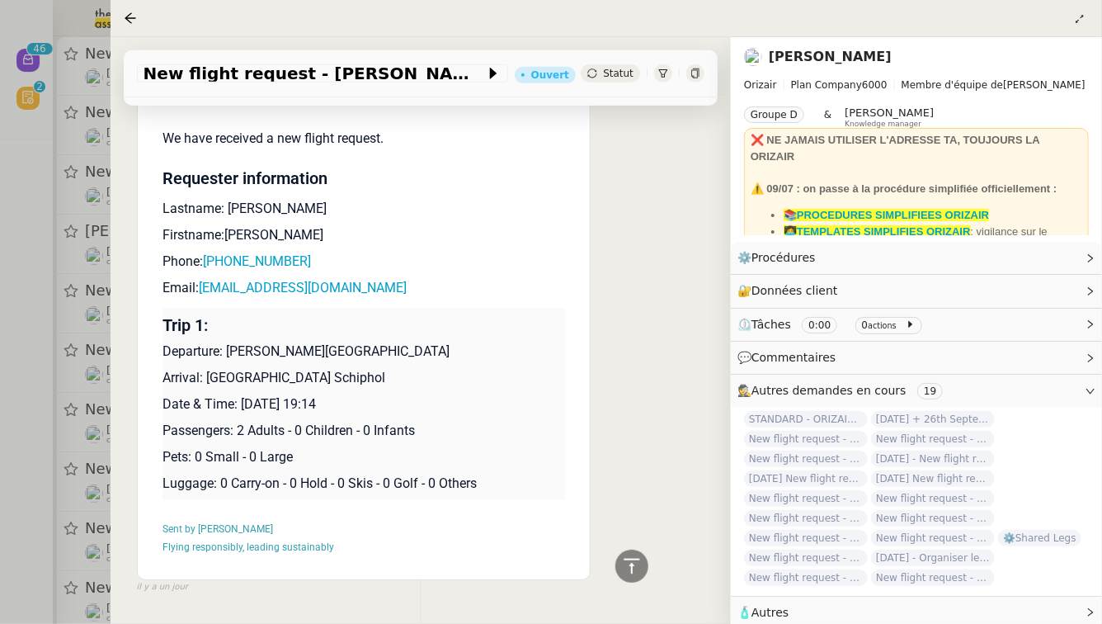
scroll to position [484, 0]
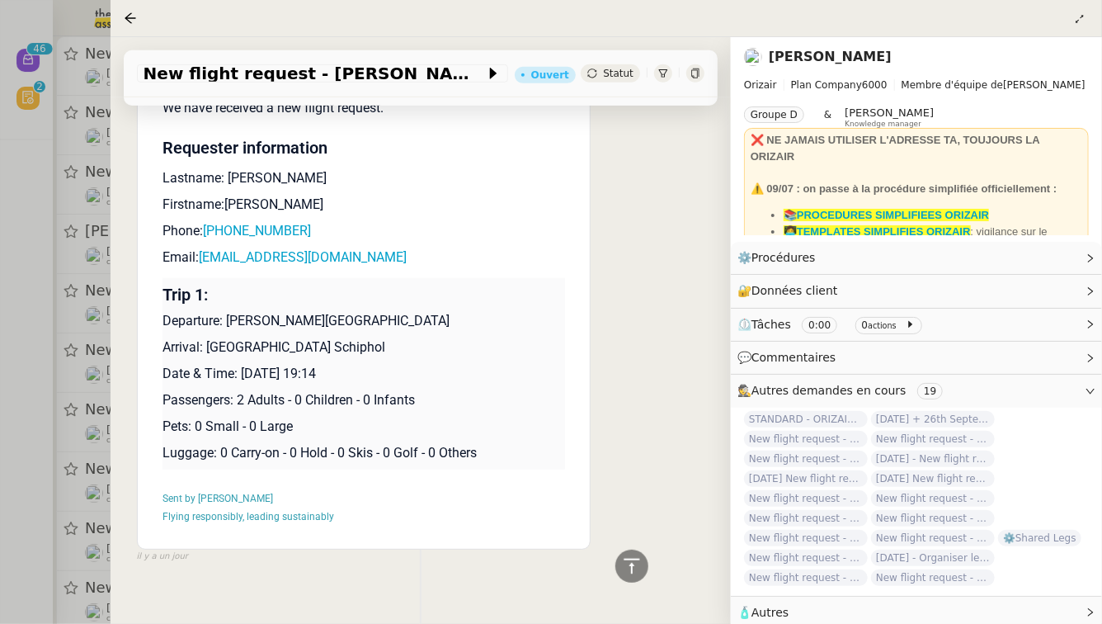
click at [71, 436] on div at bounding box center [551, 312] width 1102 height 624
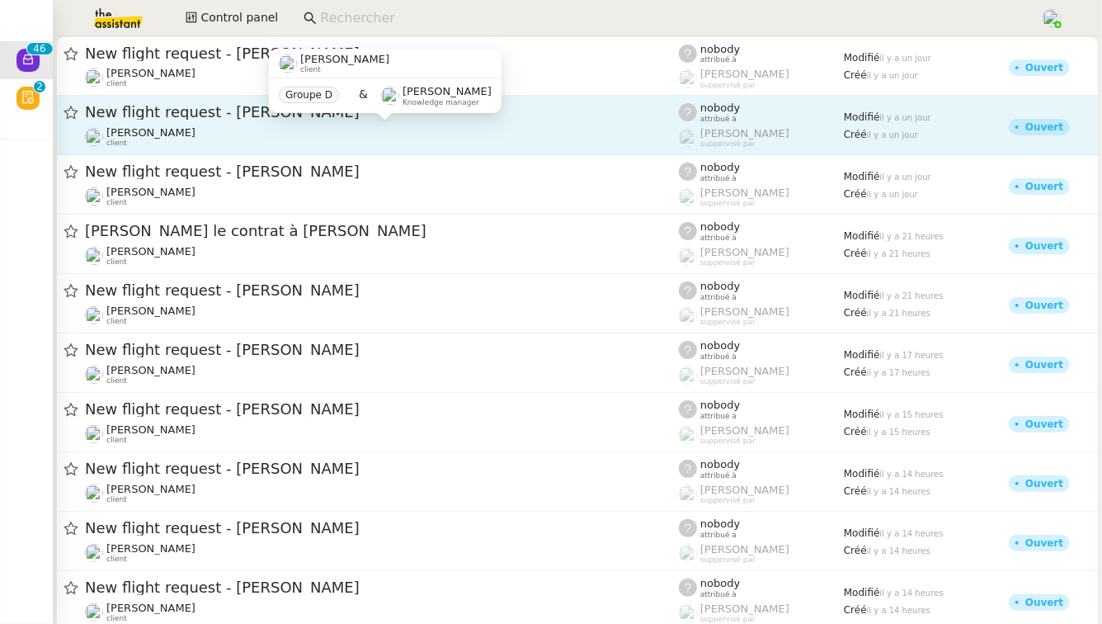
click at [177, 130] on div "[PERSON_NAME] client" at bounding box center [382, 136] width 594 height 21
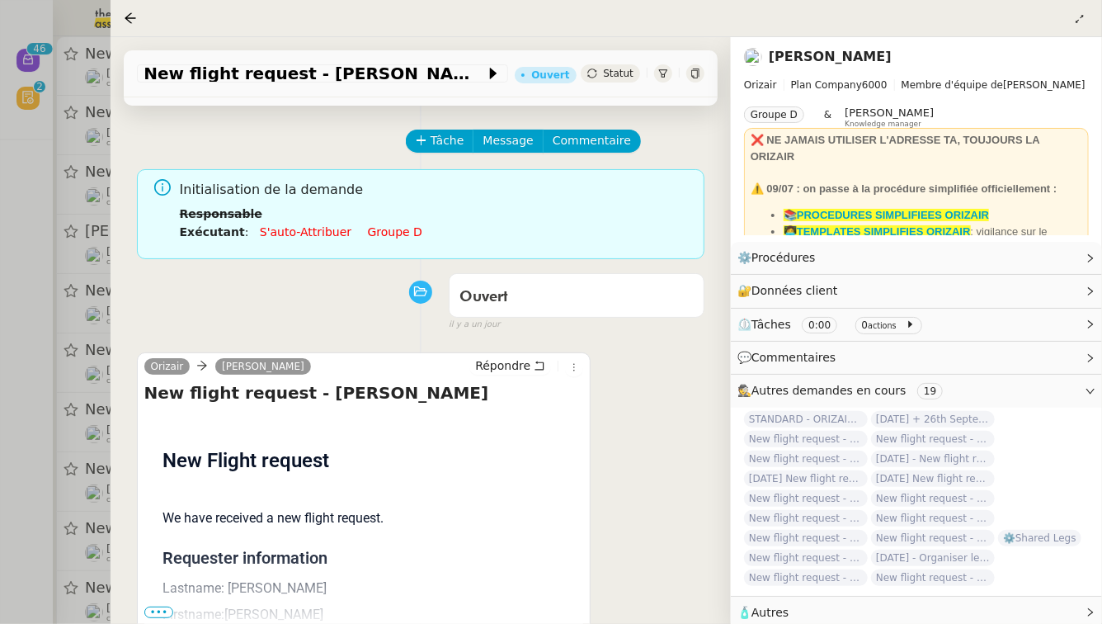
scroll to position [117, 0]
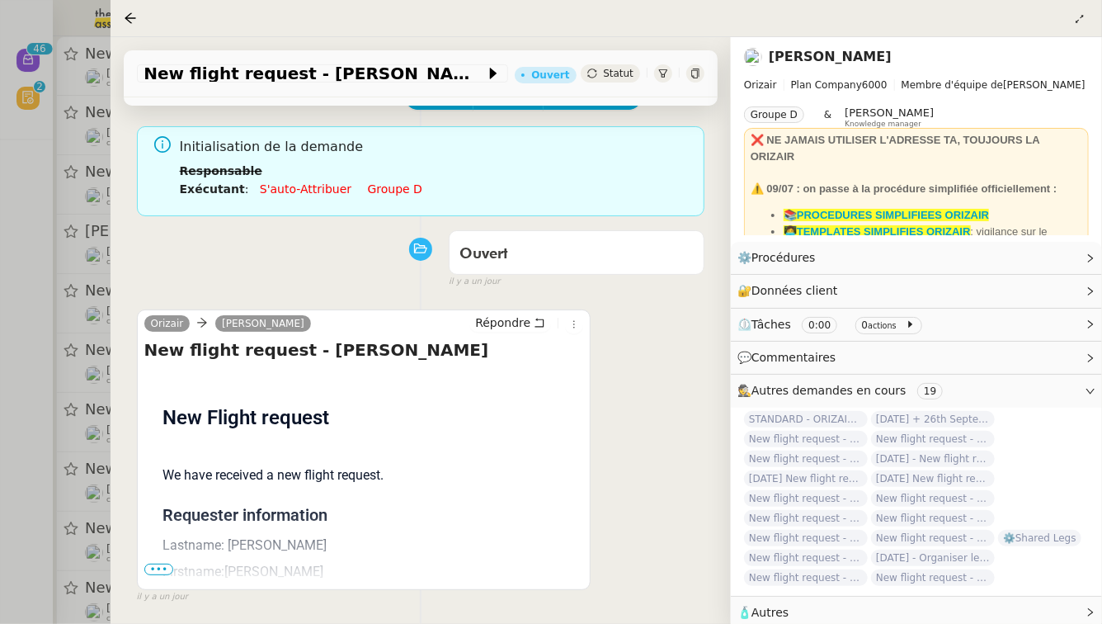
click at [167, 563] on span "•••" at bounding box center [159, 569] width 30 height 12
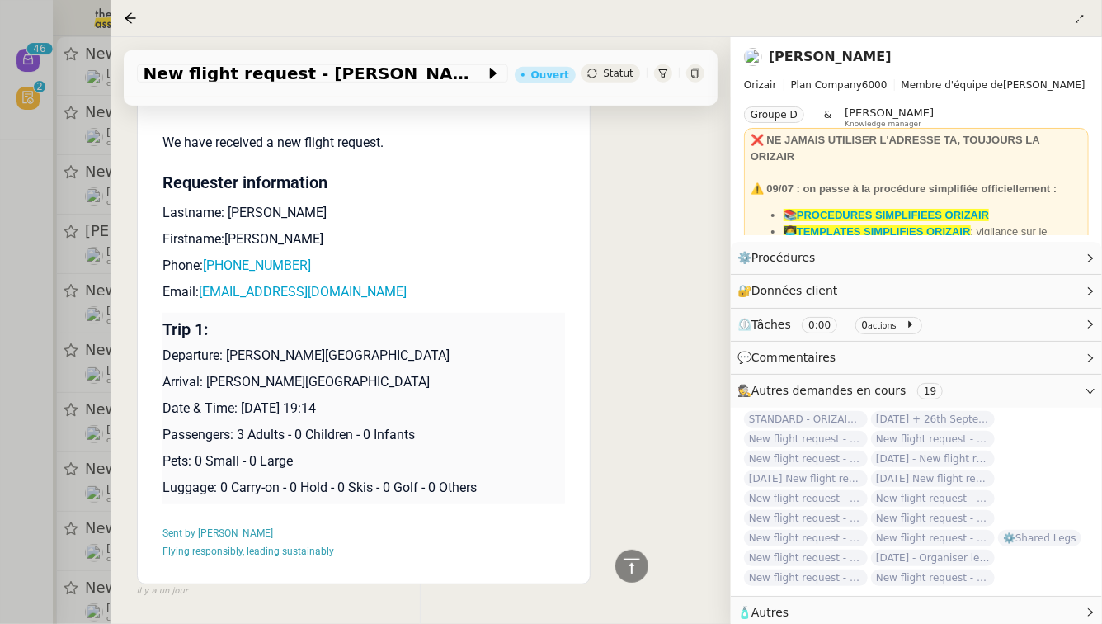
scroll to position [464, 0]
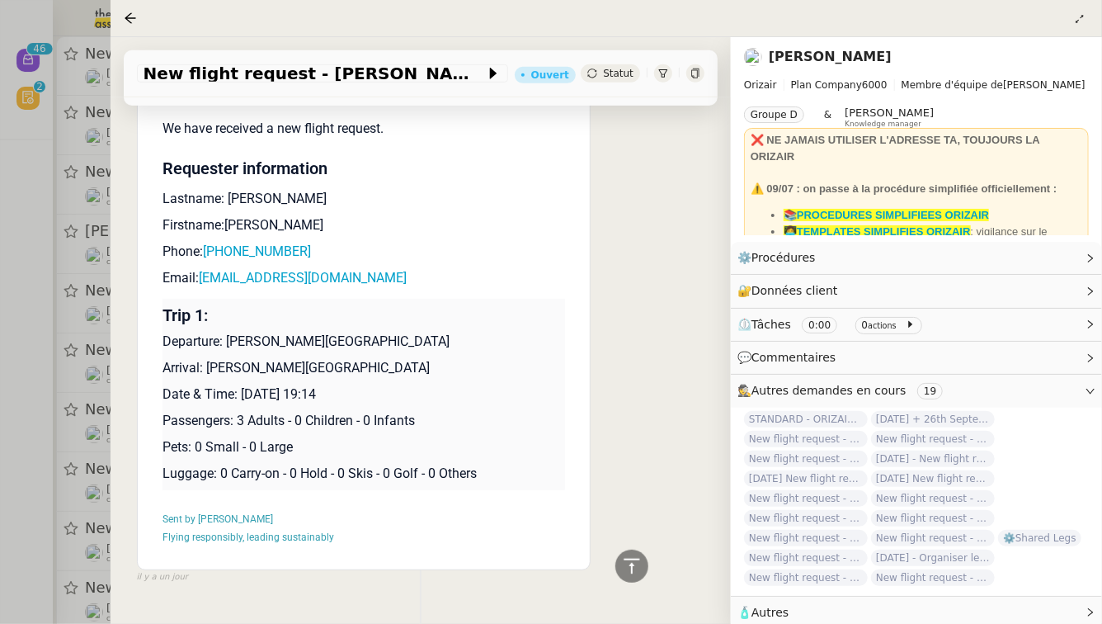
click at [59, 436] on div at bounding box center [551, 312] width 1102 height 624
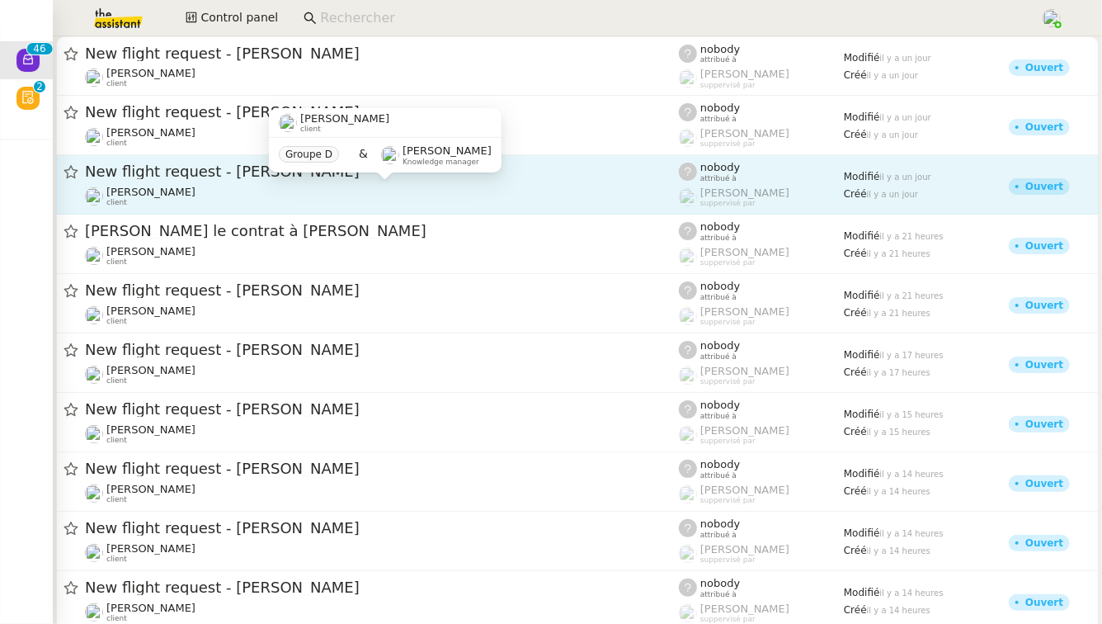
click at [205, 203] on div "[PERSON_NAME] client" at bounding box center [382, 196] width 594 height 21
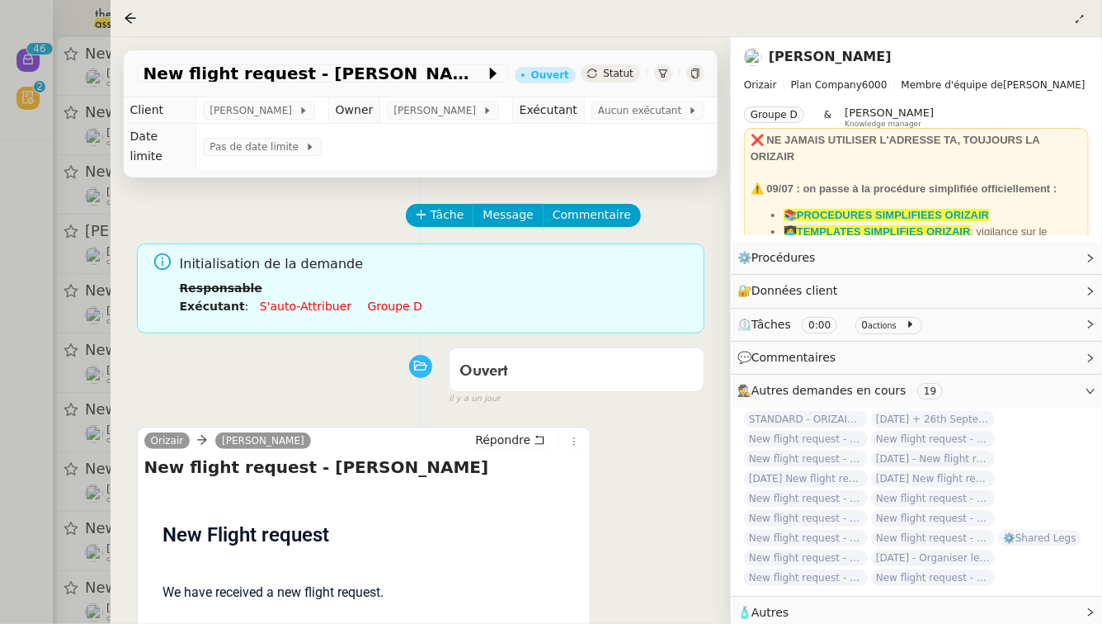
scroll to position [211, 0]
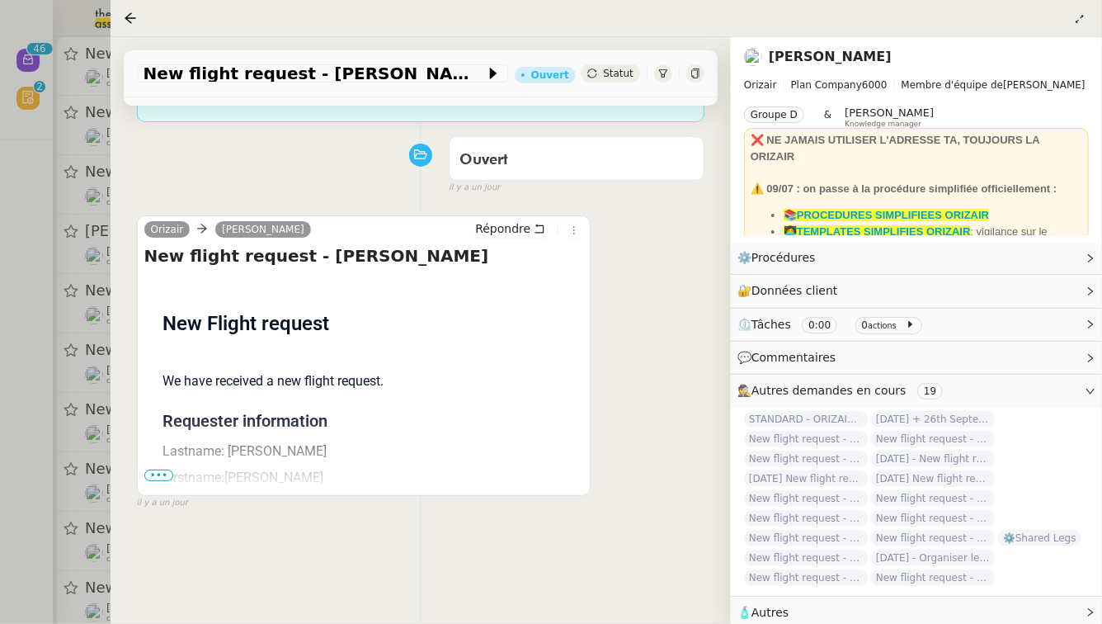
click at [156, 469] on span "•••" at bounding box center [159, 475] width 30 height 12
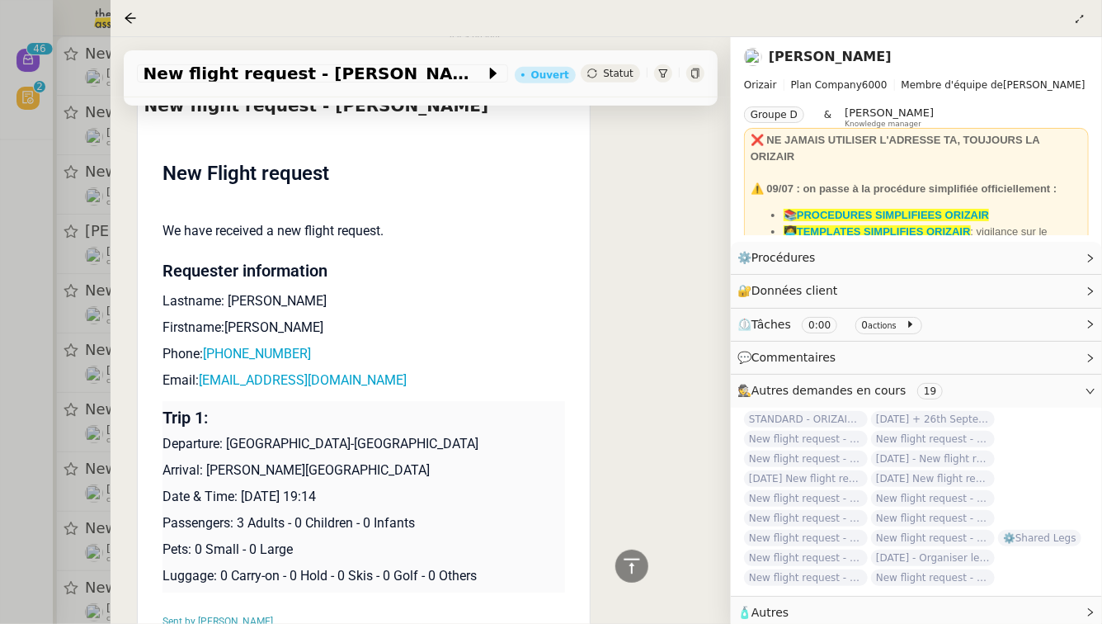
scroll to position [366, 0]
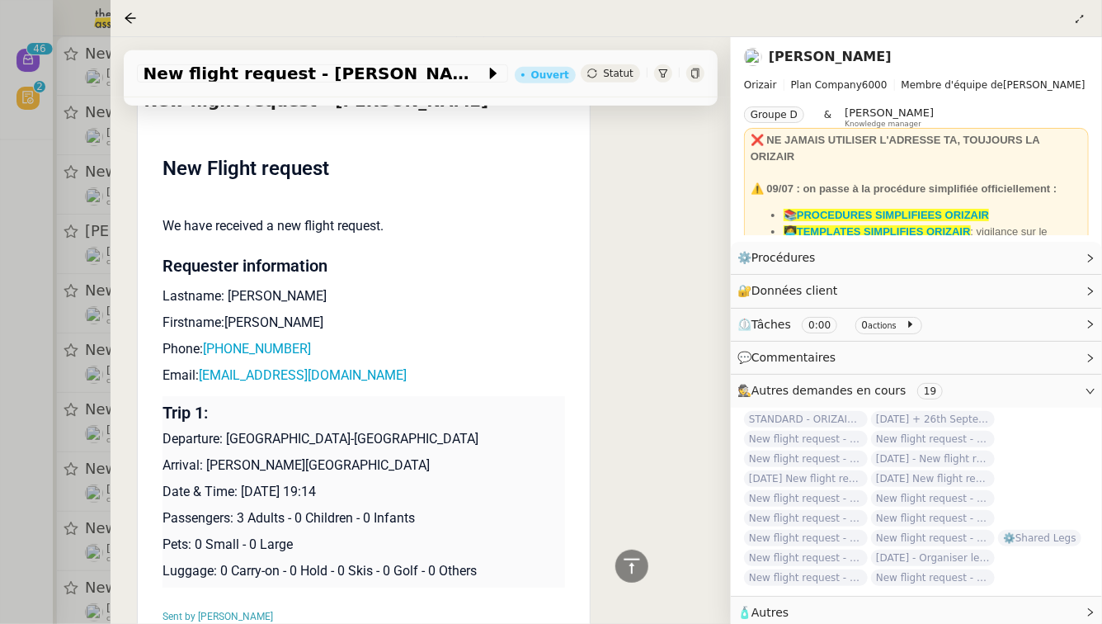
drag, startPoint x: 366, startPoint y: 472, endPoint x: 242, endPoint y: 474, distance: 124.6
click at [242, 482] on p "Date & Time: [DATE] 19:14" at bounding box center [364, 492] width 403 height 20
copy p "[DATE]"
click at [162, 64] on div "New flight request - [PERSON_NAME] Ouvert Statut" at bounding box center [421, 73] width 594 height 47
click at [162, 68] on span "New flight request - [PERSON_NAME]" at bounding box center [315, 73] width 342 height 16
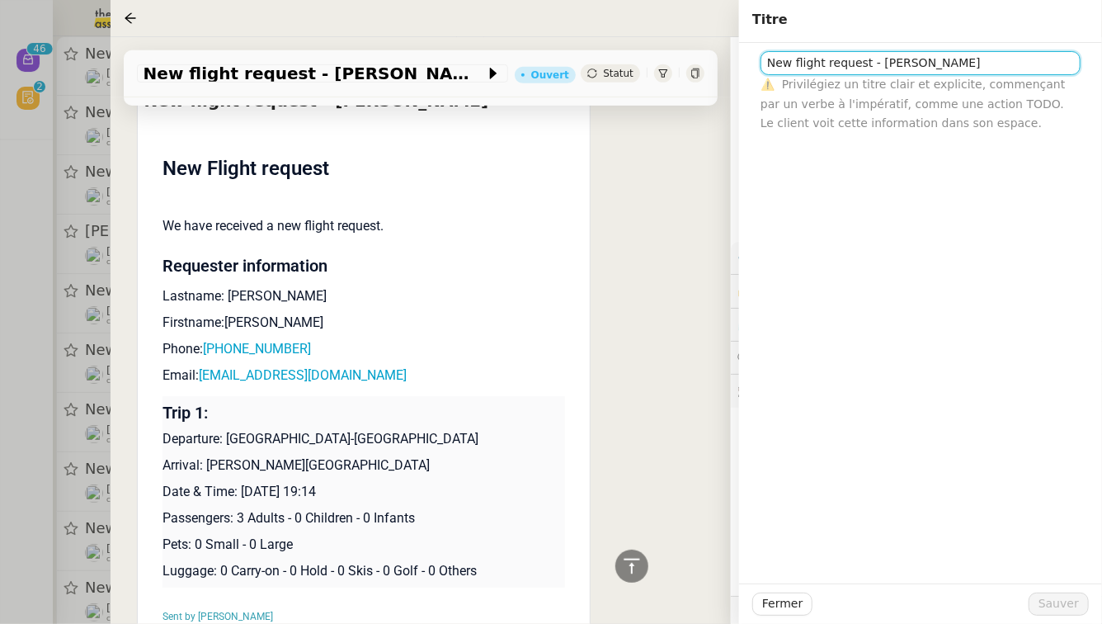
click at [766, 67] on input "New flight request - [PERSON_NAME]" at bounding box center [921, 63] width 320 height 24
paste input "[DATE]"
type input "[DATE] - New flight request - [PERSON_NAME]"
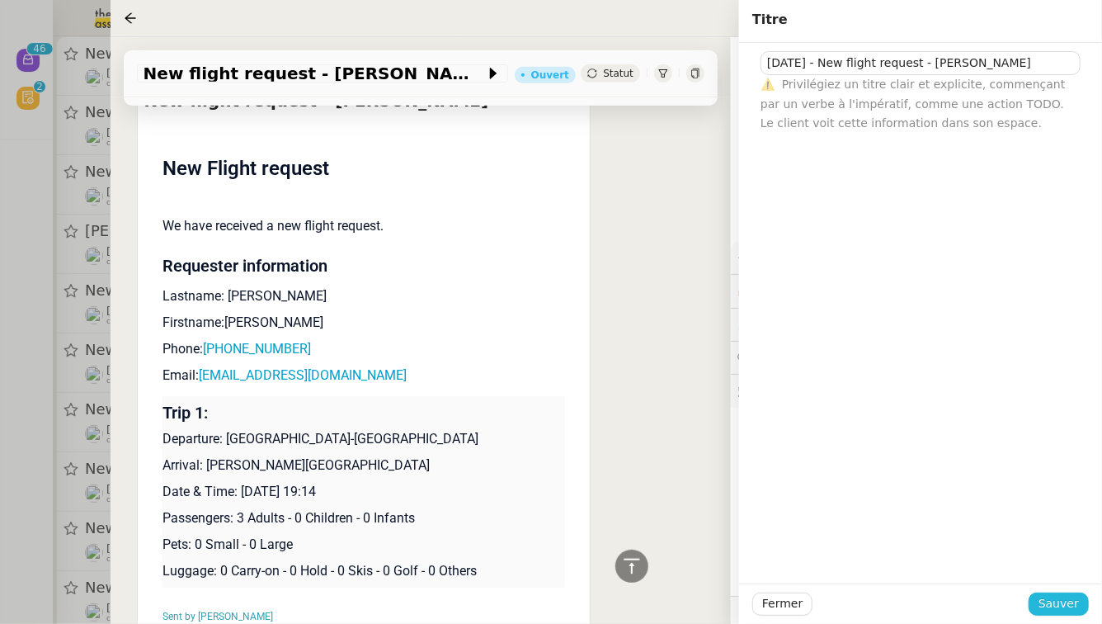
click at [1076, 605] on span "Sauver" at bounding box center [1059, 603] width 40 height 19
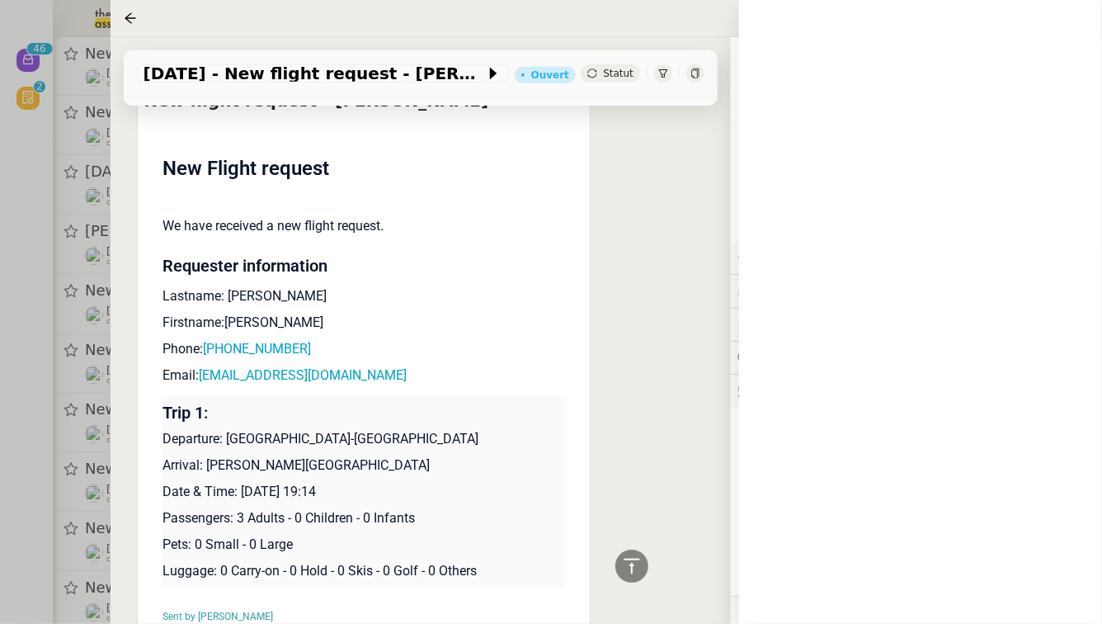
click at [15, 238] on div at bounding box center [551, 312] width 1102 height 624
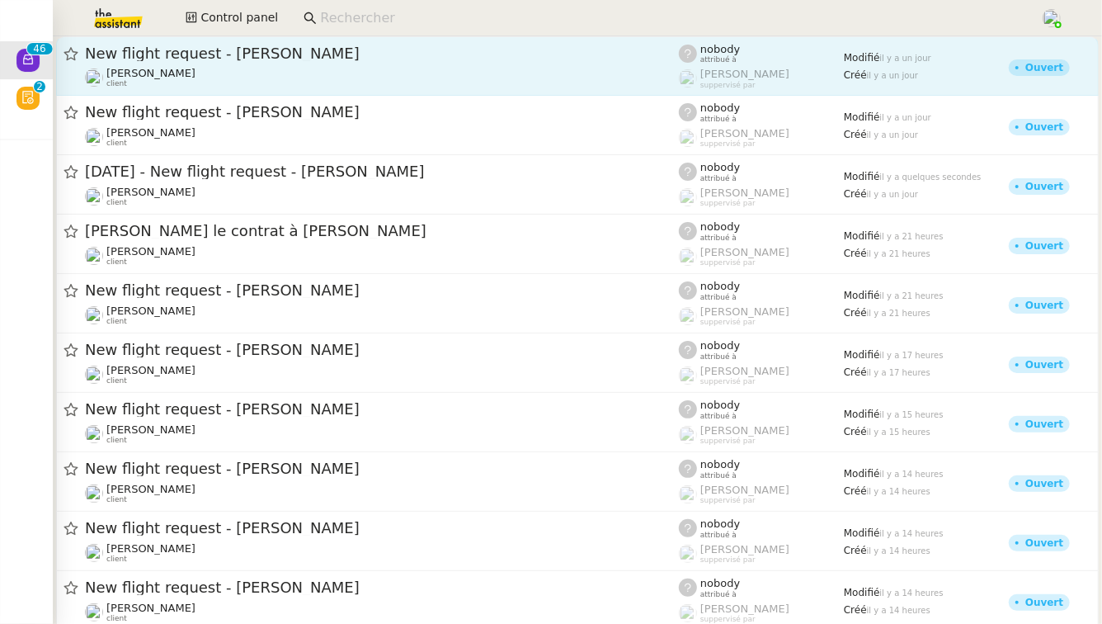
click at [383, 57] on span "New flight request - [PERSON_NAME]" at bounding box center [382, 53] width 594 height 15
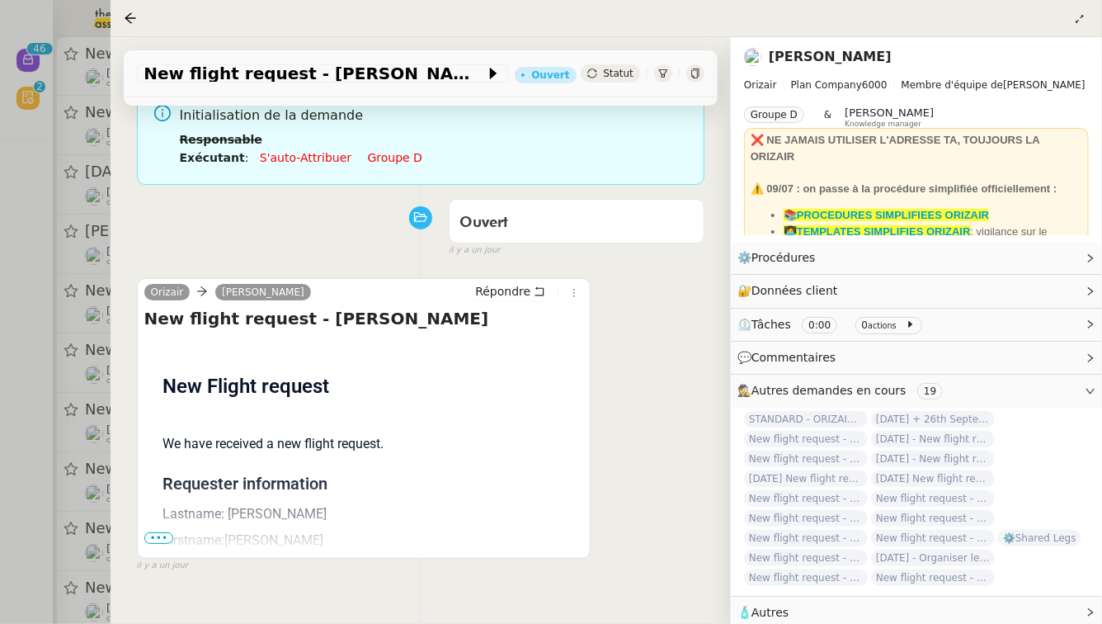
scroll to position [211, 0]
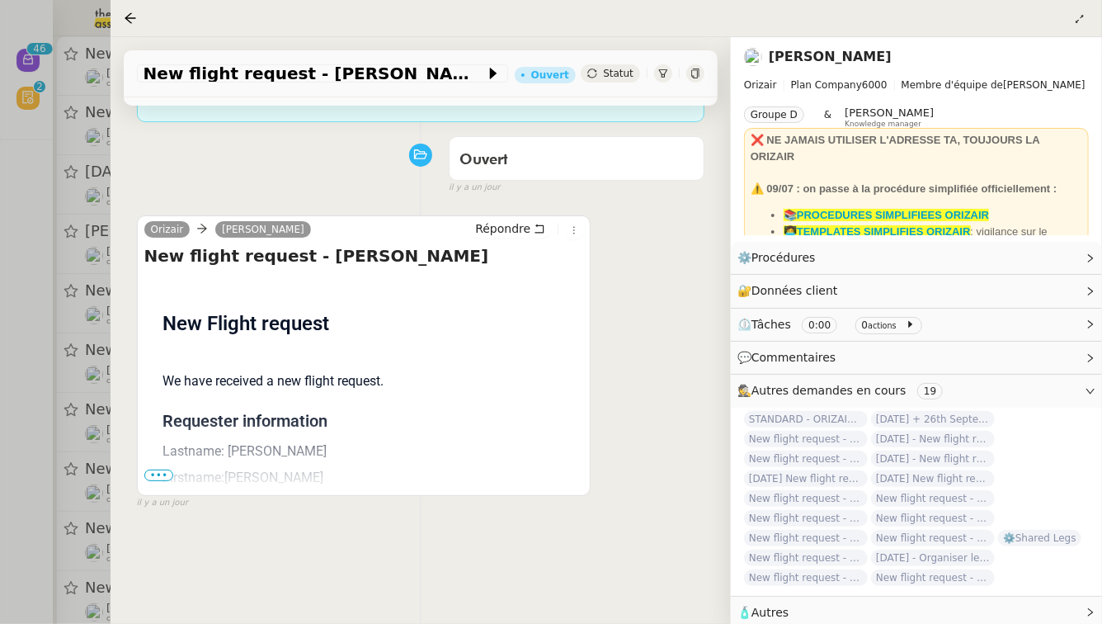
click at [165, 469] on span "•••" at bounding box center [159, 475] width 30 height 12
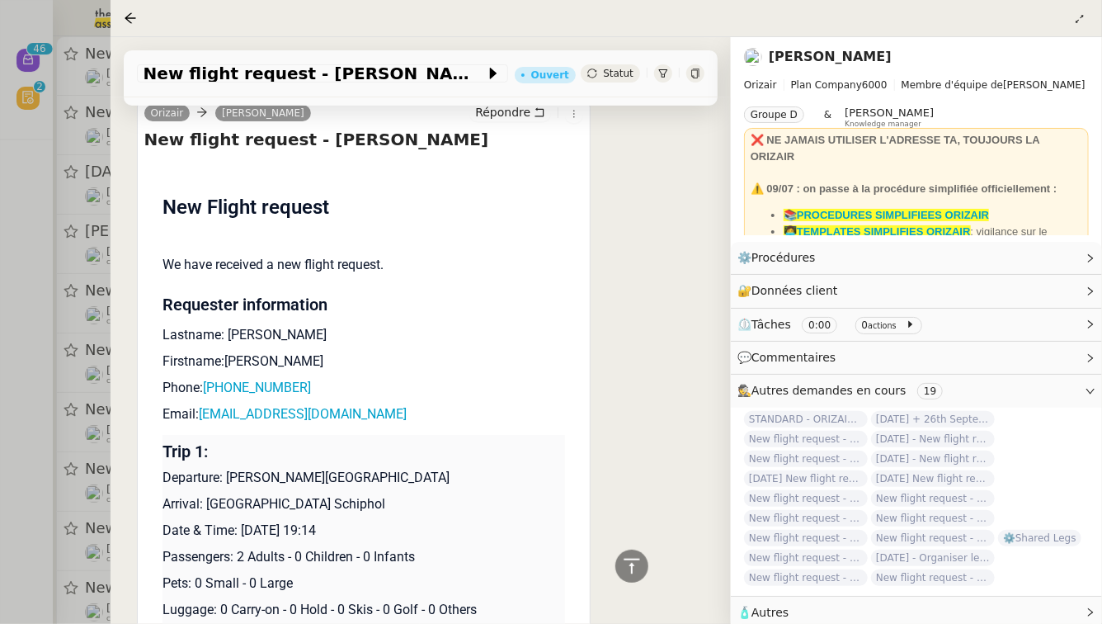
scroll to position [330, 0]
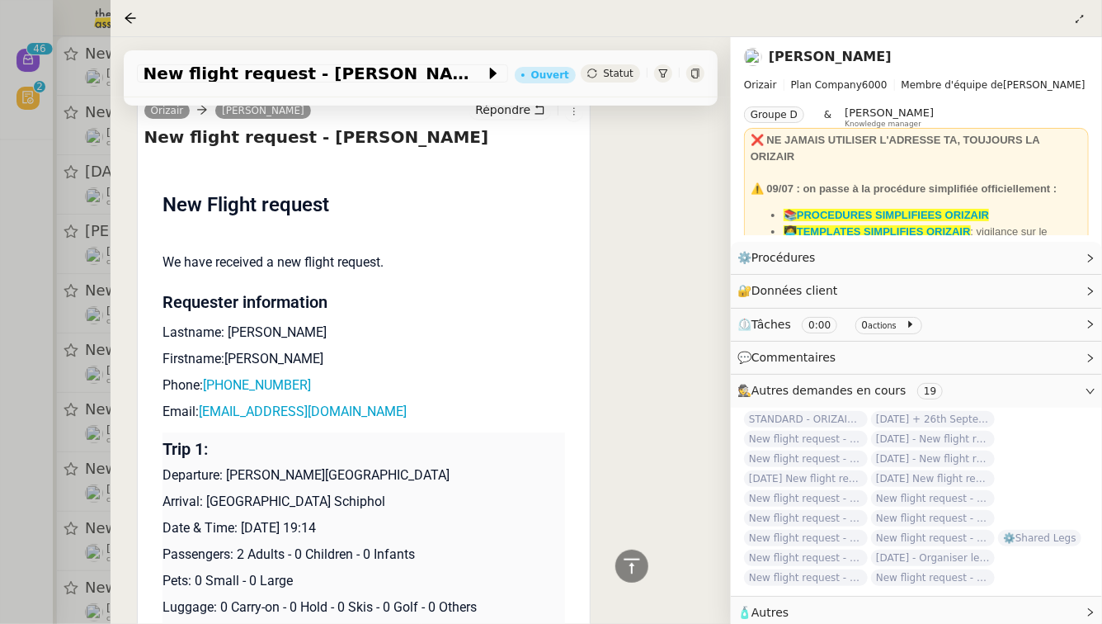
drag, startPoint x: 348, startPoint y: 507, endPoint x: 243, endPoint y: 510, distance: 105.6
click at [242, 518] on p "Date & Time: [DATE] 19:14" at bounding box center [364, 528] width 403 height 20
copy p "[DATE]"
click at [151, 87] on div "New flight request - [PERSON_NAME] Ouvert Statut" at bounding box center [421, 73] width 594 height 47
click at [150, 82] on div "New flight request - [PERSON_NAME]" at bounding box center [322, 73] width 371 height 18
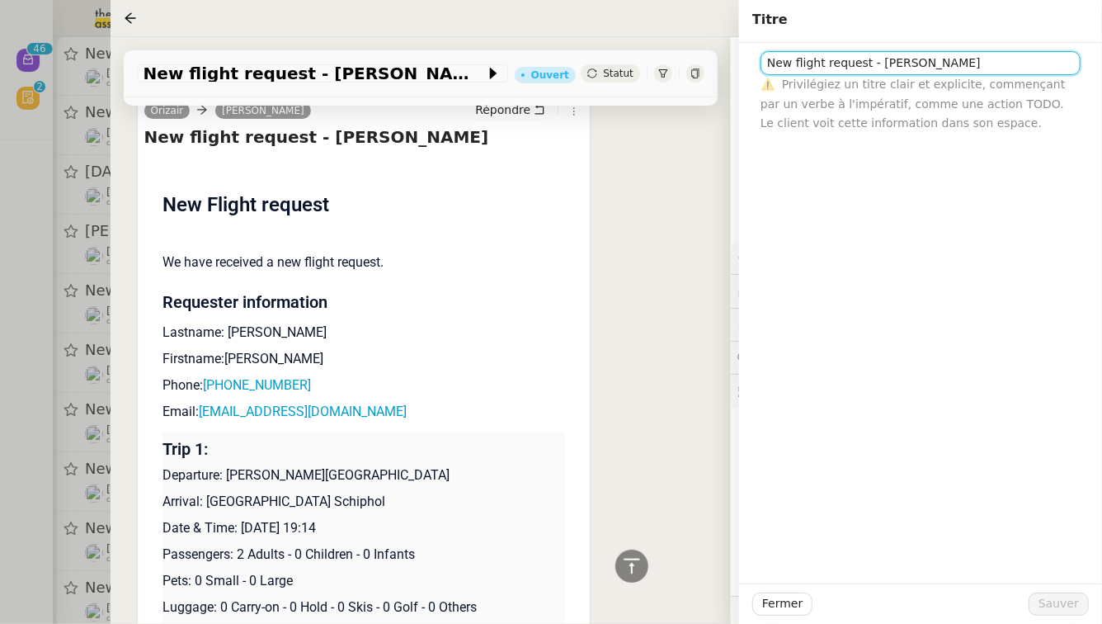
click at [766, 64] on input "New flight request - [PERSON_NAME]" at bounding box center [921, 63] width 320 height 24
paste input "[DATE]"
type input "[DATE] - New flight request - [PERSON_NAME]"
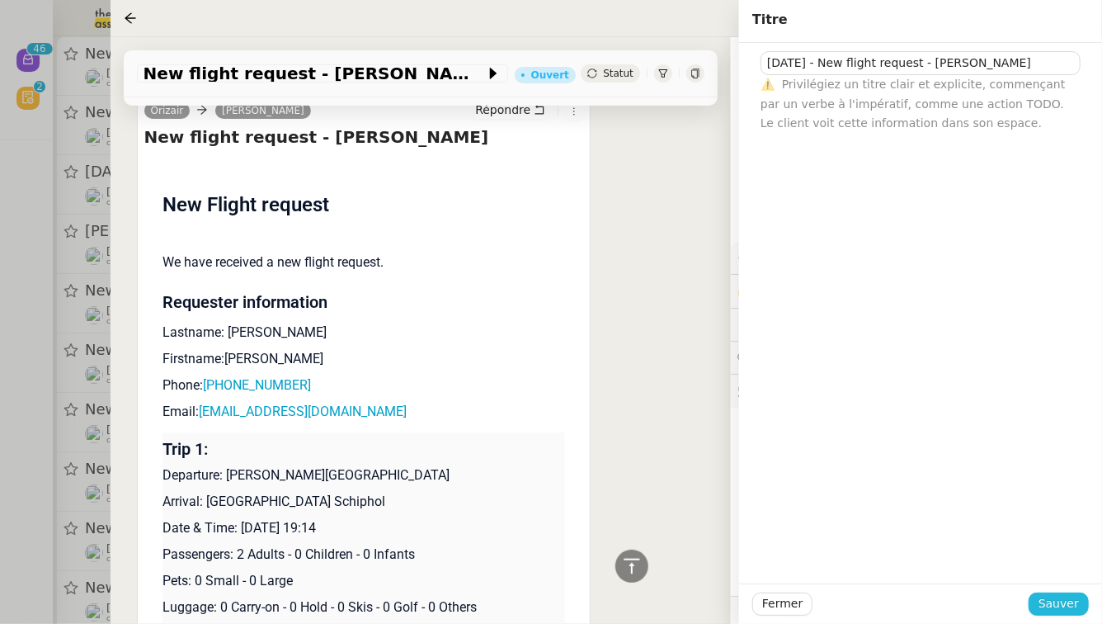
click at [1067, 606] on span "Sauver" at bounding box center [1059, 603] width 40 height 19
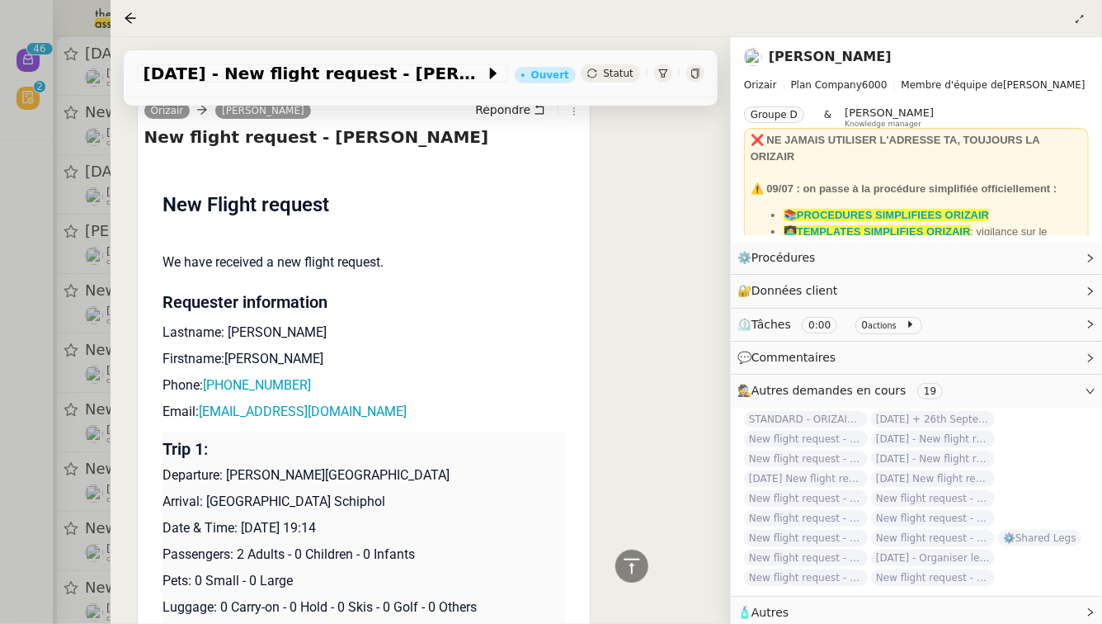
click at [0, 362] on div at bounding box center [551, 312] width 1102 height 624
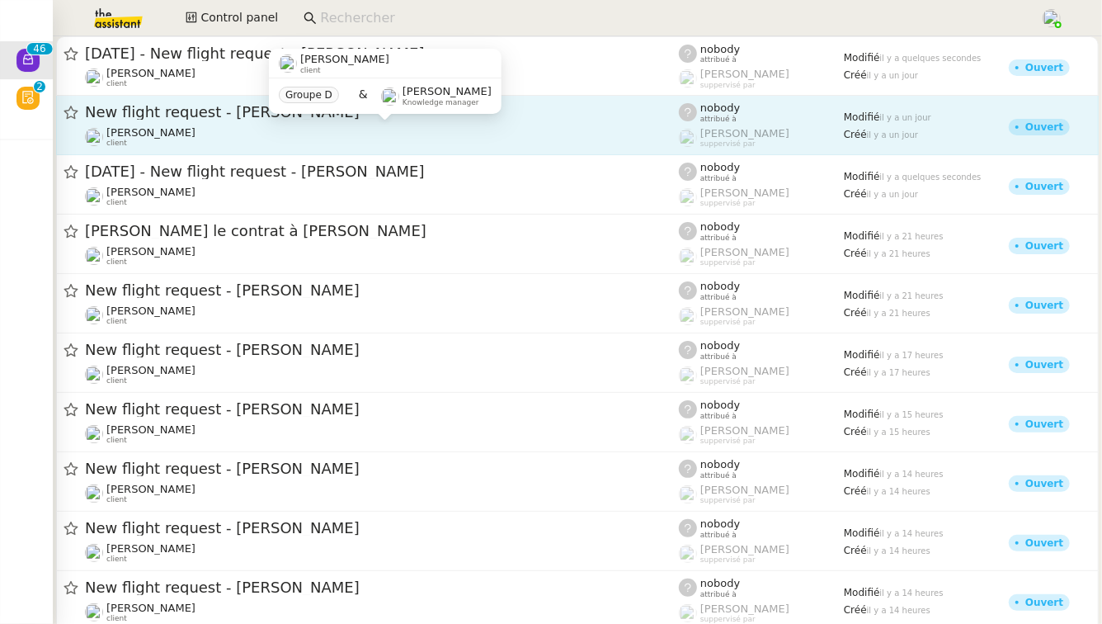
click at [304, 135] on div "[PERSON_NAME] client" at bounding box center [382, 136] width 594 height 21
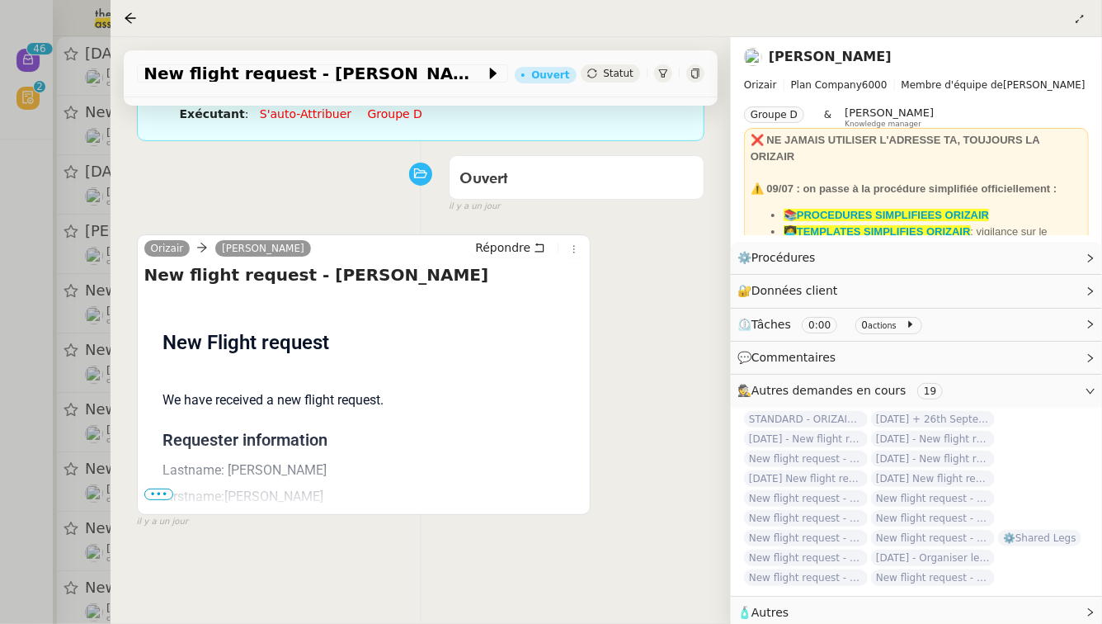
scroll to position [211, 0]
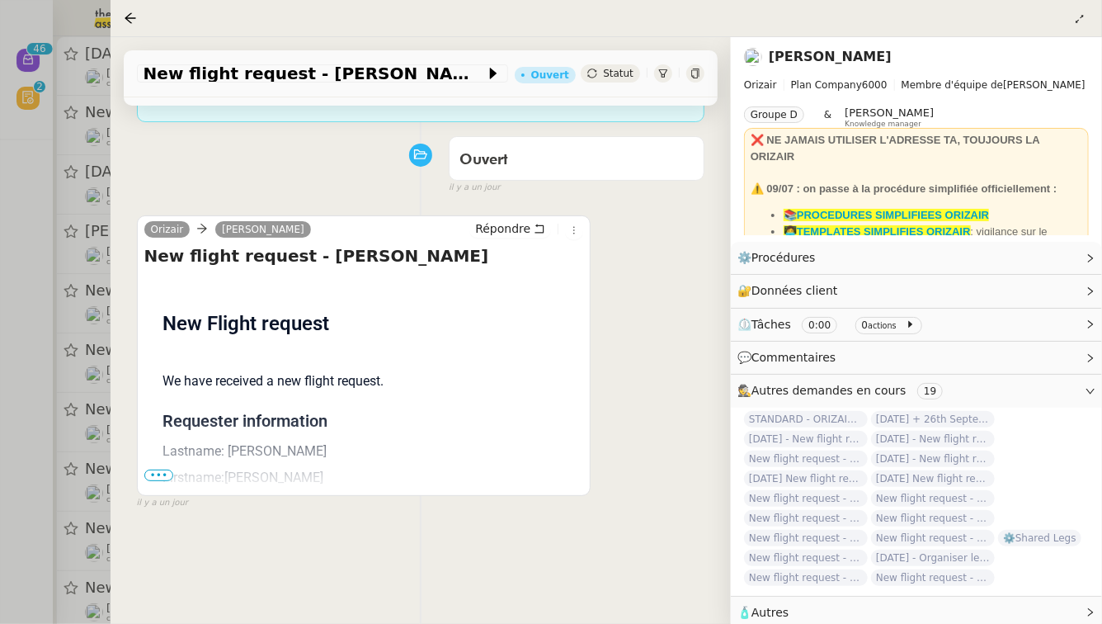
click at [161, 469] on span "•••" at bounding box center [159, 475] width 30 height 12
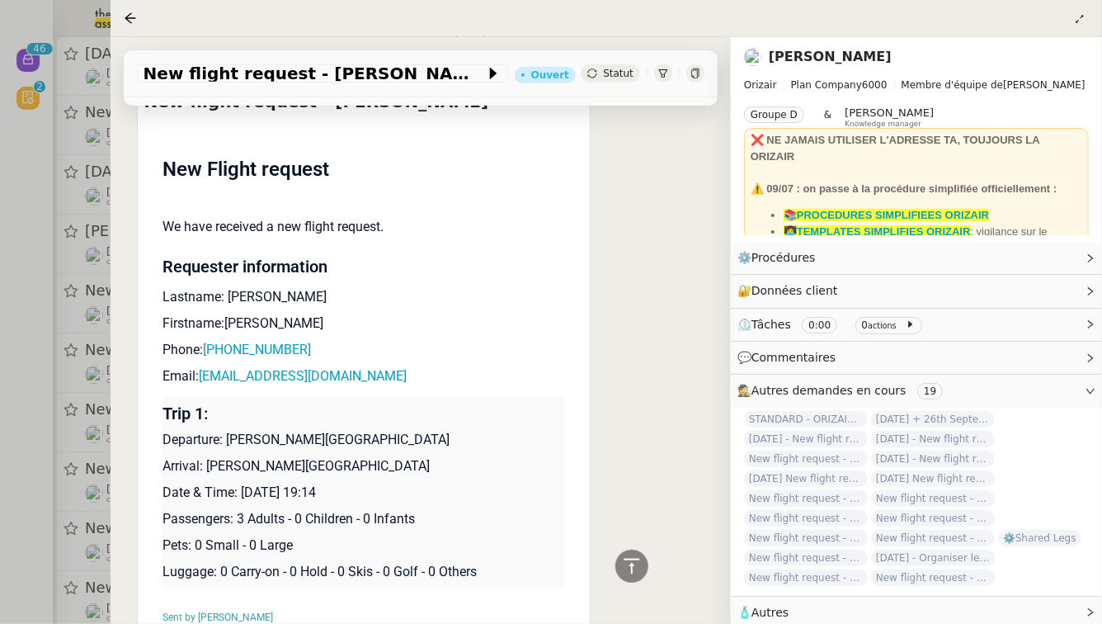
scroll to position [374, 0]
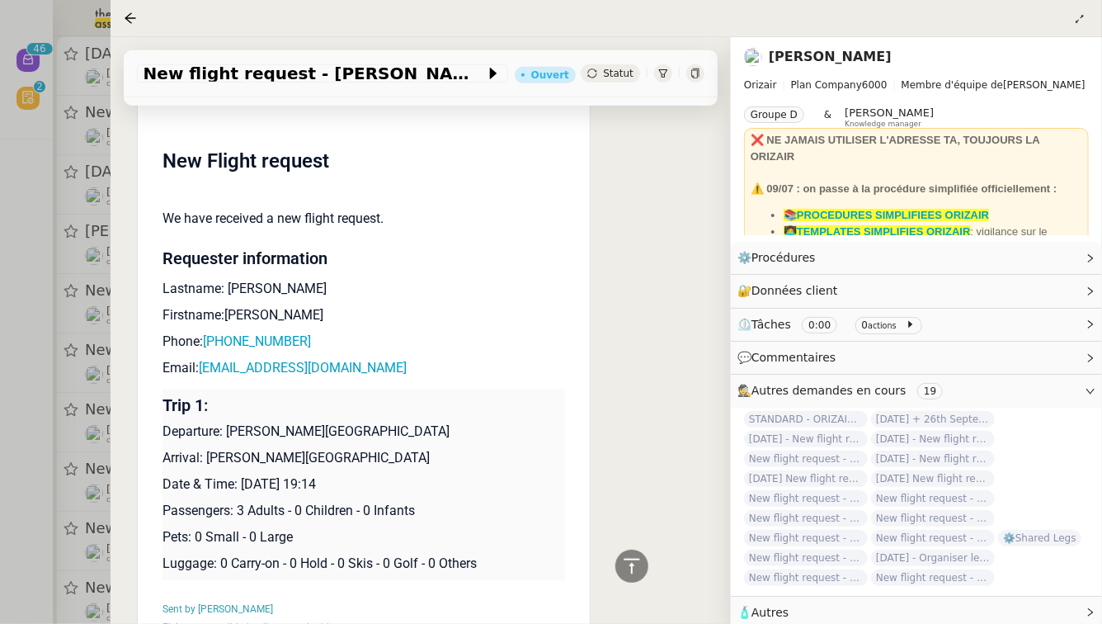
drag, startPoint x: 345, startPoint y: 463, endPoint x: 243, endPoint y: 462, distance: 101.5
click at [243, 474] on p "Date & Time: [DATE] 19:14" at bounding box center [364, 484] width 403 height 20
copy p "[DATE]"
click at [176, 78] on span "New flight request - [PERSON_NAME]" at bounding box center [315, 73] width 342 height 16
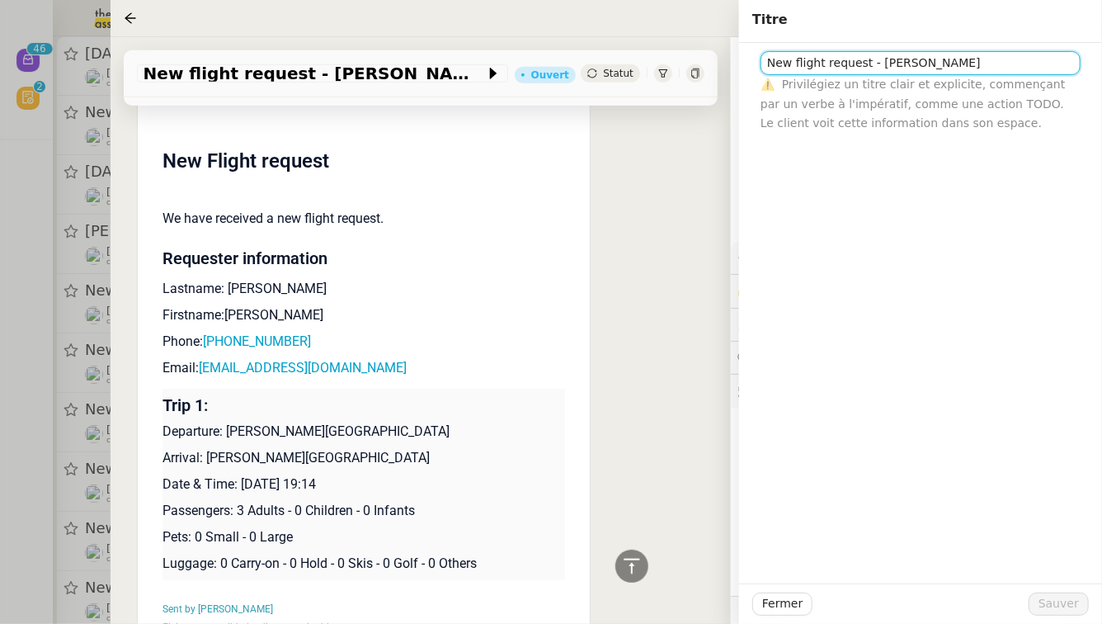
click at [764, 63] on input "New flight request - [PERSON_NAME]" at bounding box center [921, 63] width 320 height 24
paste input "[DATE]"
type input "[DATE] - New flight request - [PERSON_NAME]"
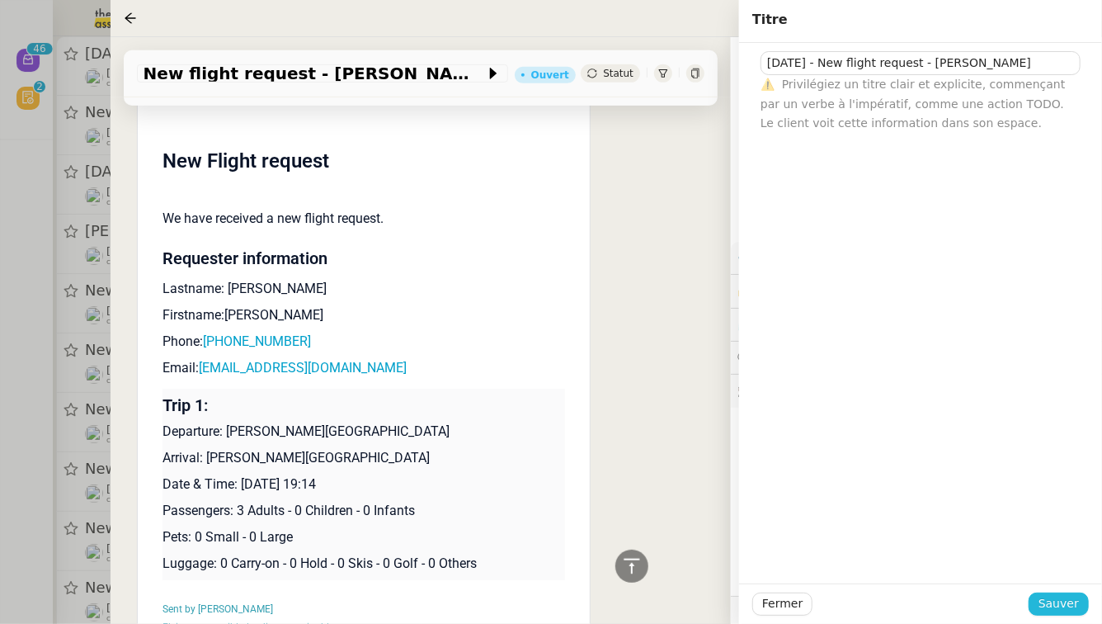
click at [1060, 605] on span "Sauver" at bounding box center [1059, 603] width 40 height 19
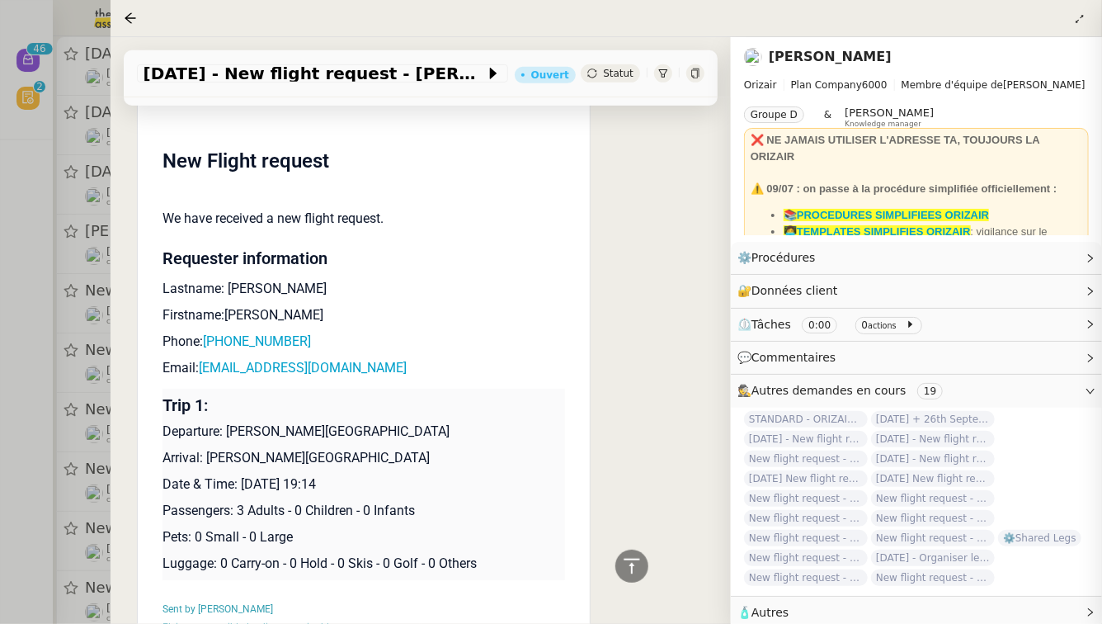
click at [0, 252] on div at bounding box center [551, 312] width 1102 height 624
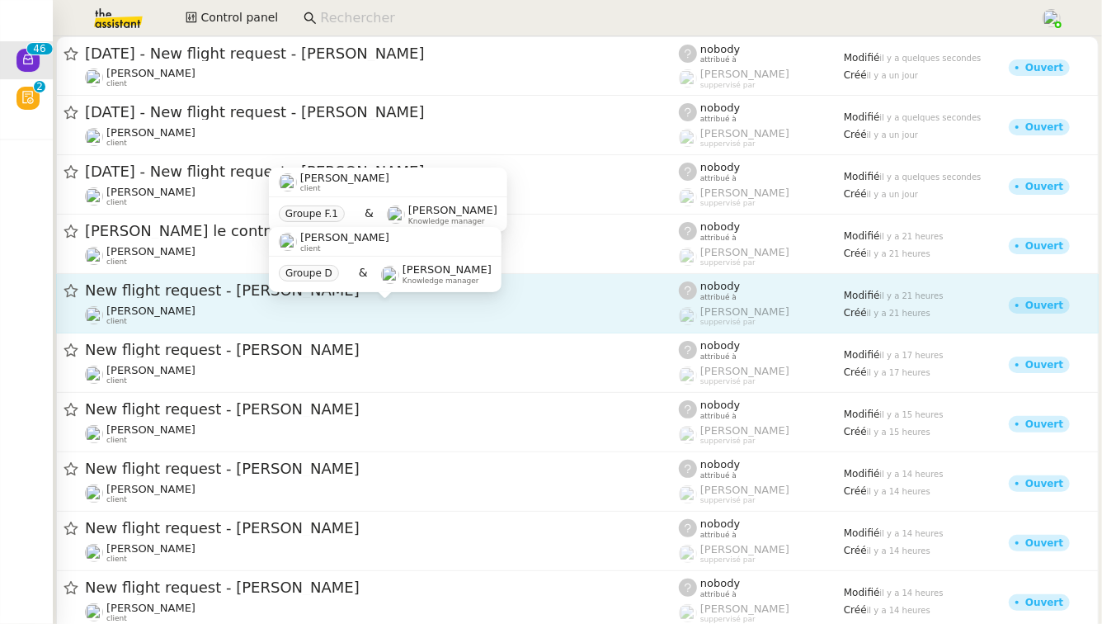
click at [329, 305] on div "[PERSON_NAME] client" at bounding box center [382, 314] width 594 height 21
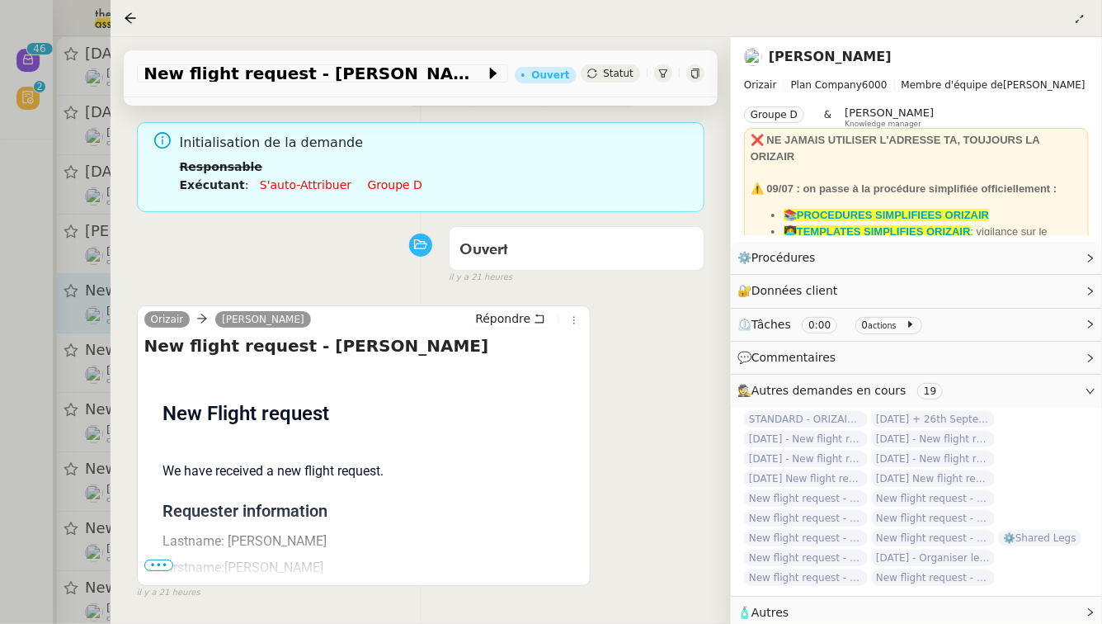
scroll to position [169, 0]
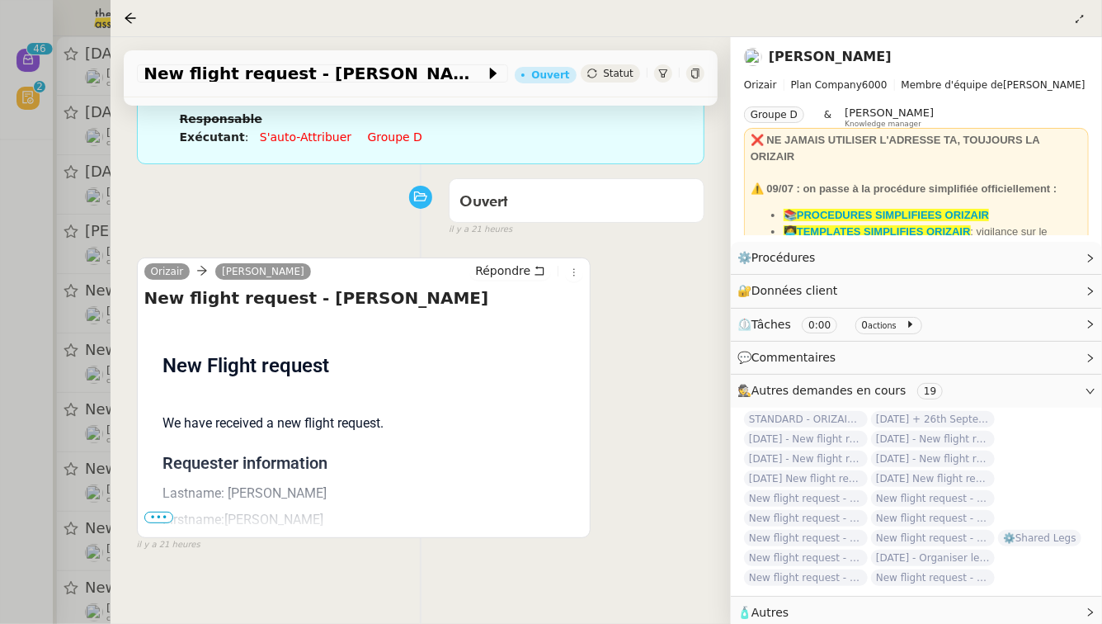
click at [158, 511] on span "•••" at bounding box center [159, 517] width 30 height 12
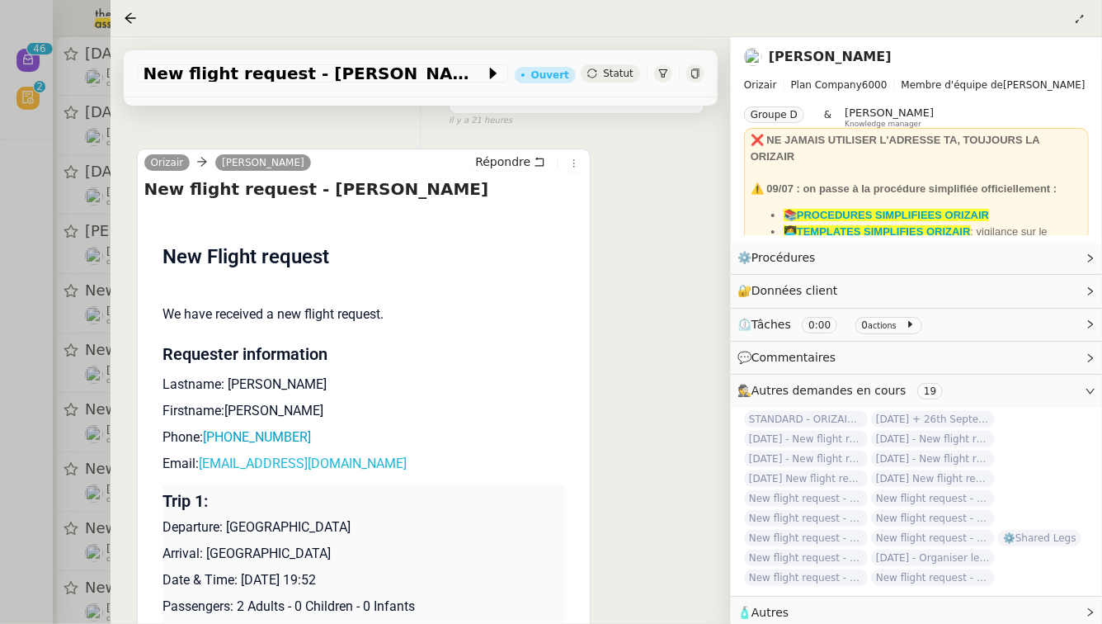
scroll to position [288, 0]
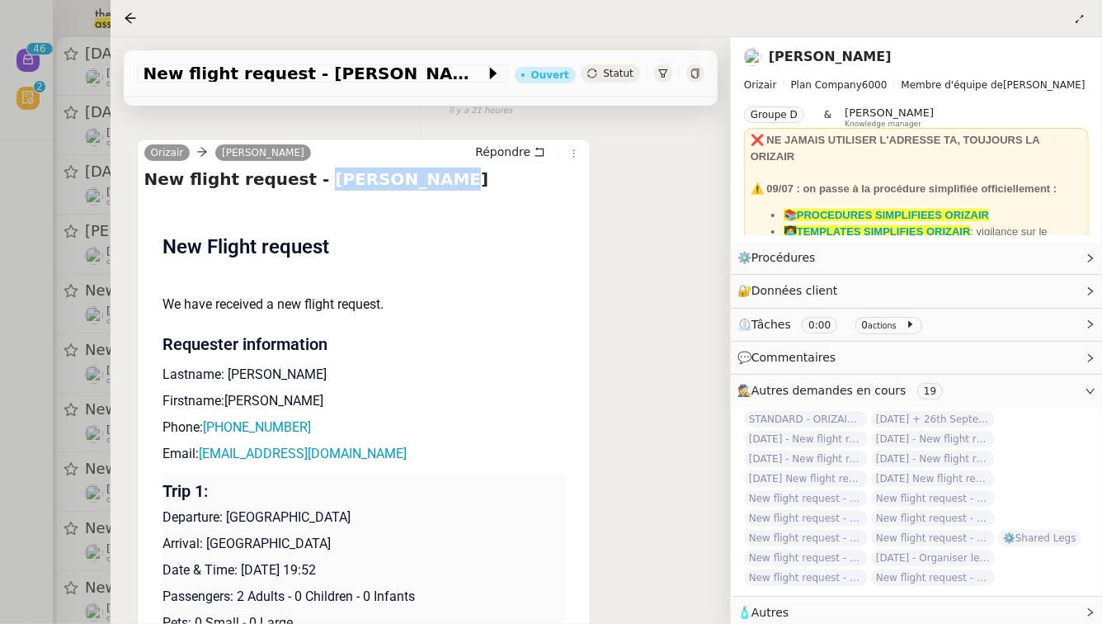
drag, startPoint x: 405, startPoint y: 165, endPoint x: 302, endPoint y: 158, distance: 103.4
click at [302, 167] on h4 "New flight request - [PERSON_NAME]" at bounding box center [364, 178] width 440 height 23
copy h4 "[PERSON_NAME]"
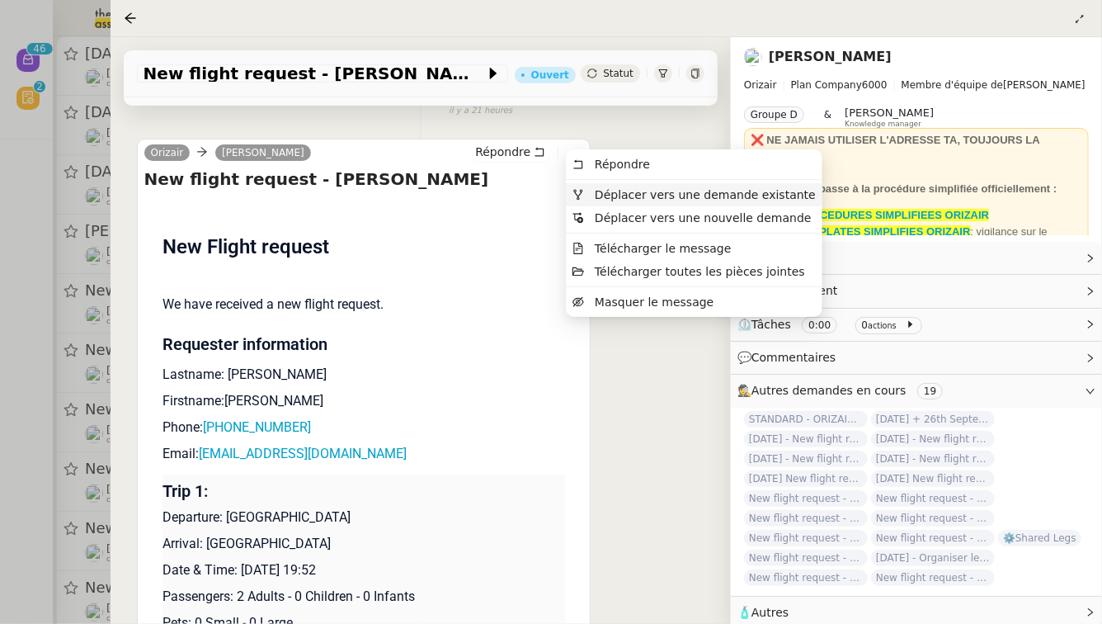
click at [629, 199] on span "Déplacer vers une demande existante" at bounding box center [705, 194] width 221 height 13
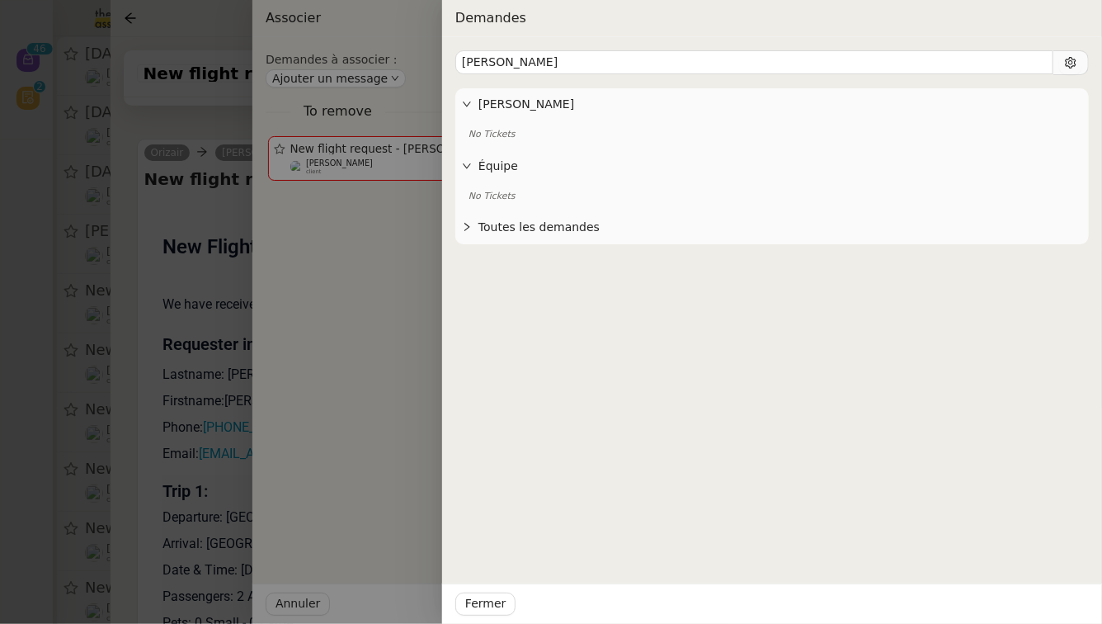
type input "[PERSON_NAME]"
click at [242, 281] on div at bounding box center [551, 312] width 1102 height 624
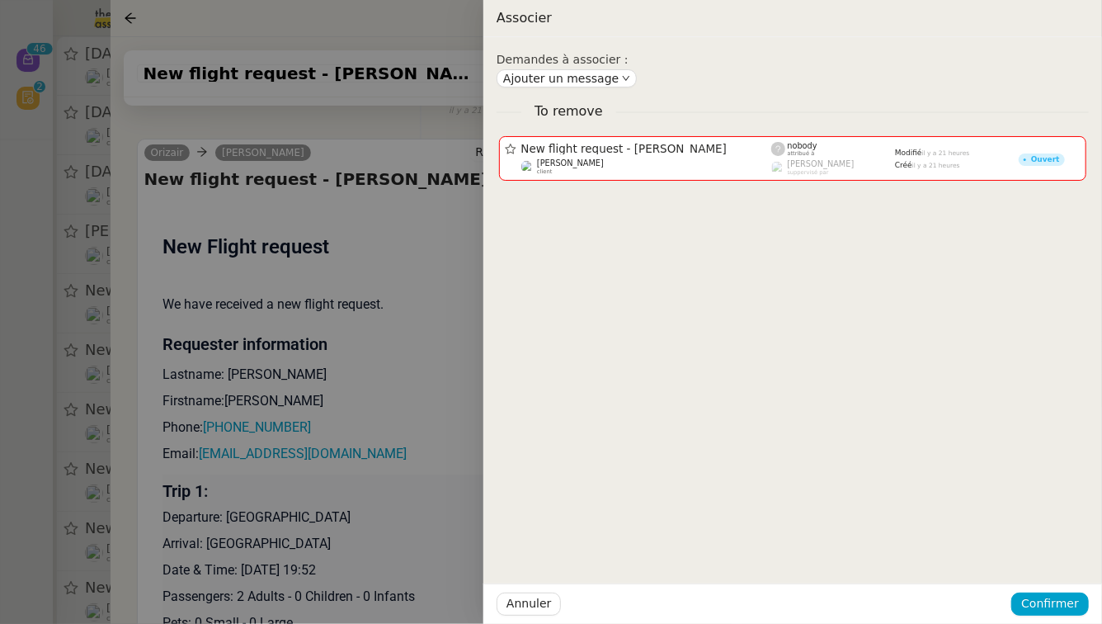
click at [242, 281] on div at bounding box center [551, 312] width 1102 height 624
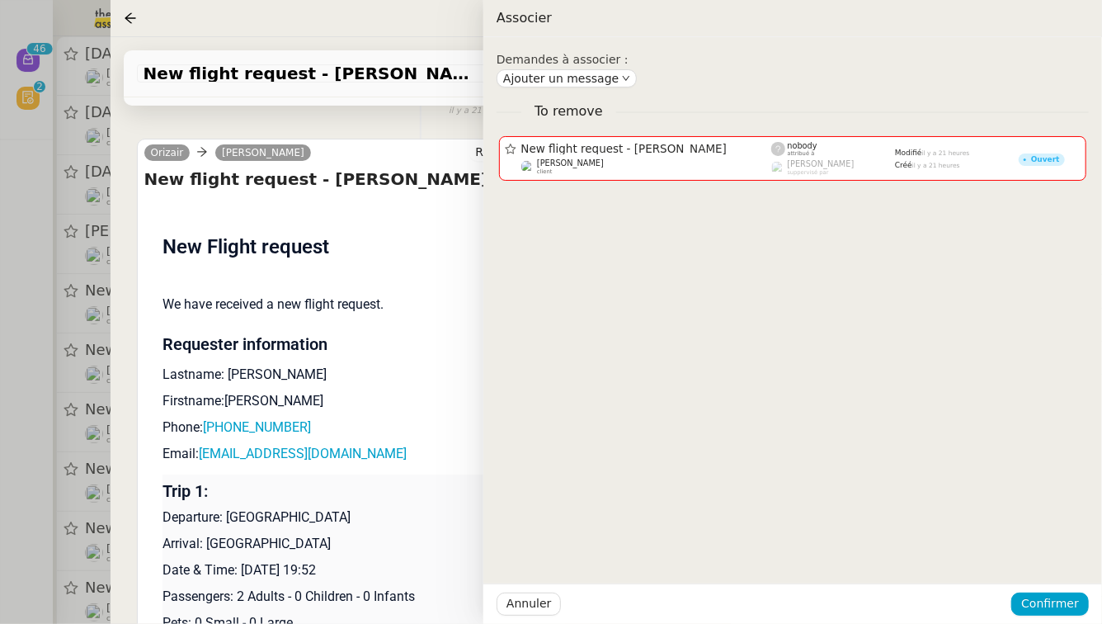
click at [242, 281] on div at bounding box center [551, 312] width 1102 height 624
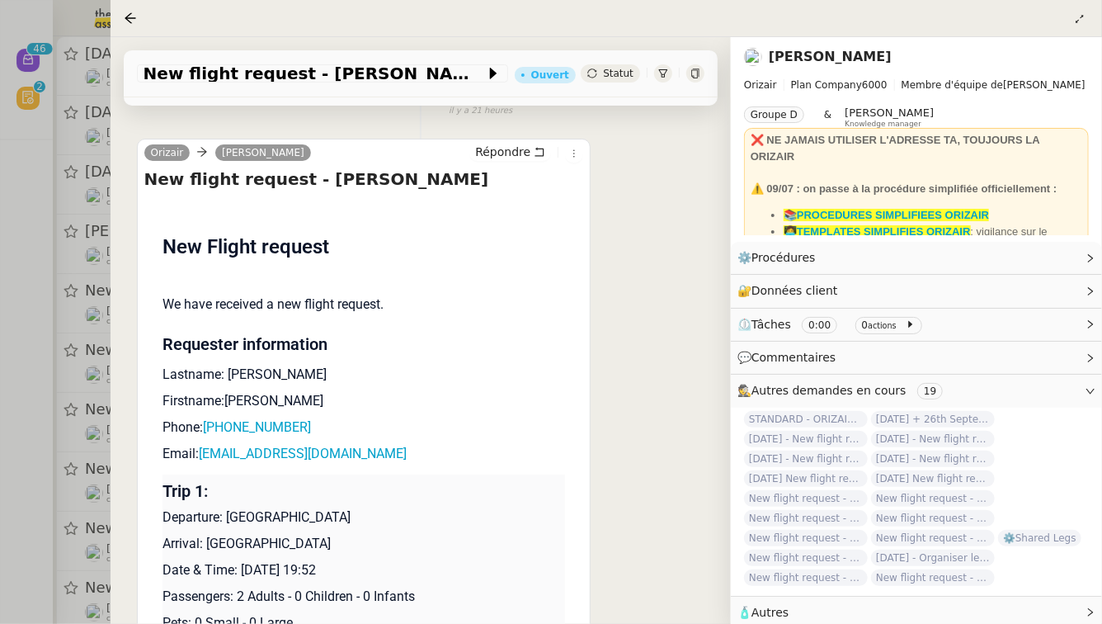
drag, startPoint x: 327, startPoint y: 550, endPoint x: 243, endPoint y: 550, distance: 85.0
click at [243, 560] on p "Date & Time: [DATE] 19:52" at bounding box center [364, 570] width 403 height 20
copy p "[DATE]"
click at [164, 78] on span "New flight request - [PERSON_NAME]" at bounding box center [315, 73] width 342 height 16
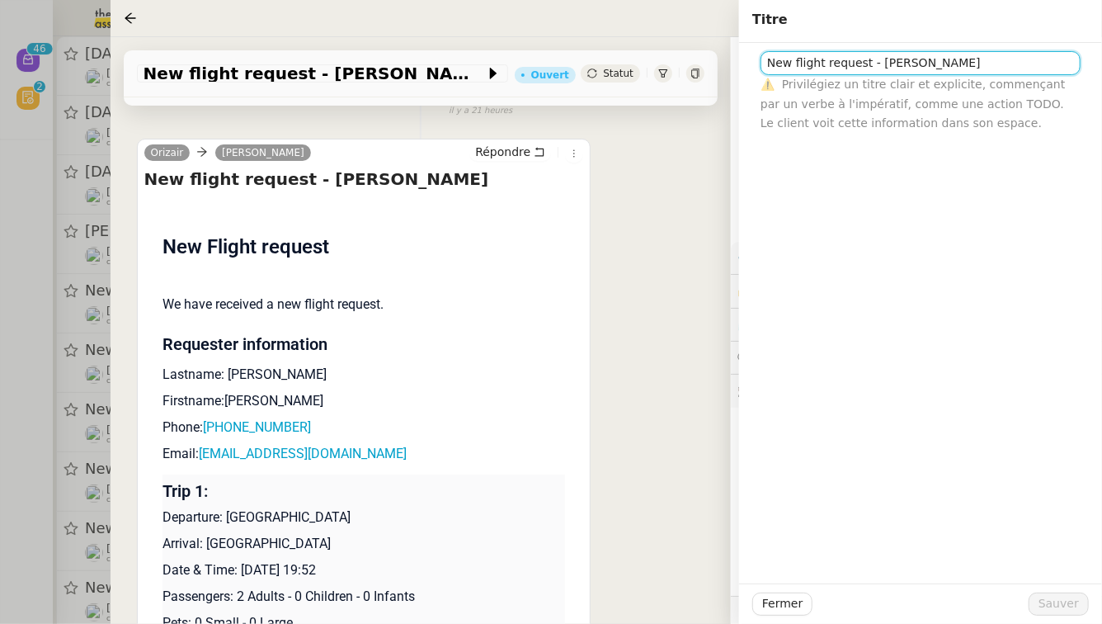
click at [766, 60] on input "New flight request - [PERSON_NAME]" at bounding box center [921, 63] width 320 height 24
paste input "[DATE]"
type input "[DATE] - New flight request - [PERSON_NAME]"
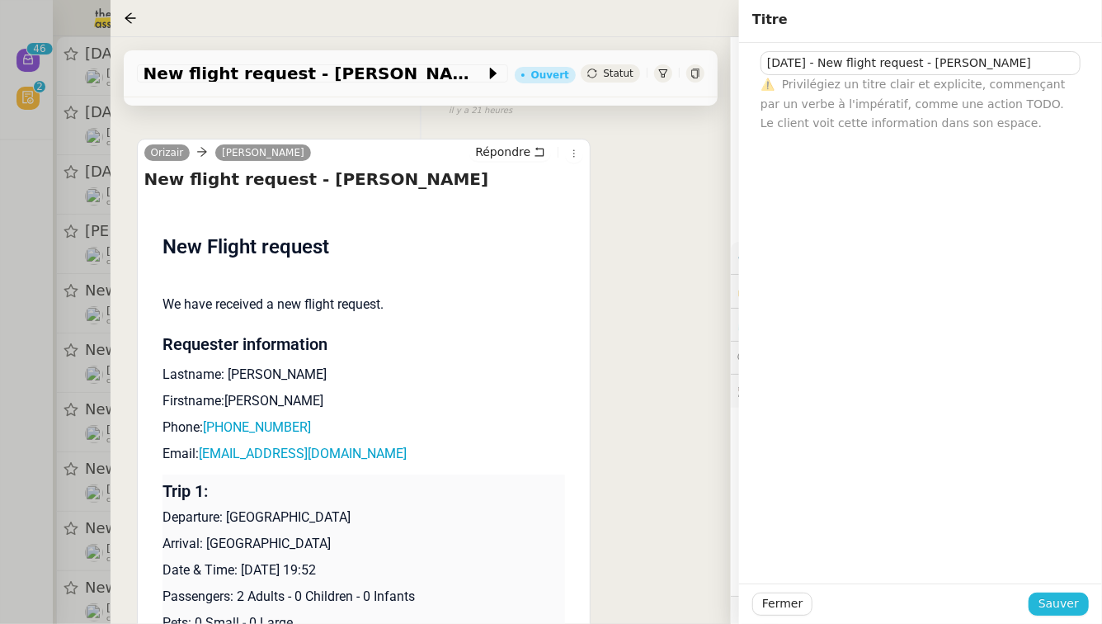
click at [1078, 600] on span "Sauver" at bounding box center [1059, 603] width 40 height 19
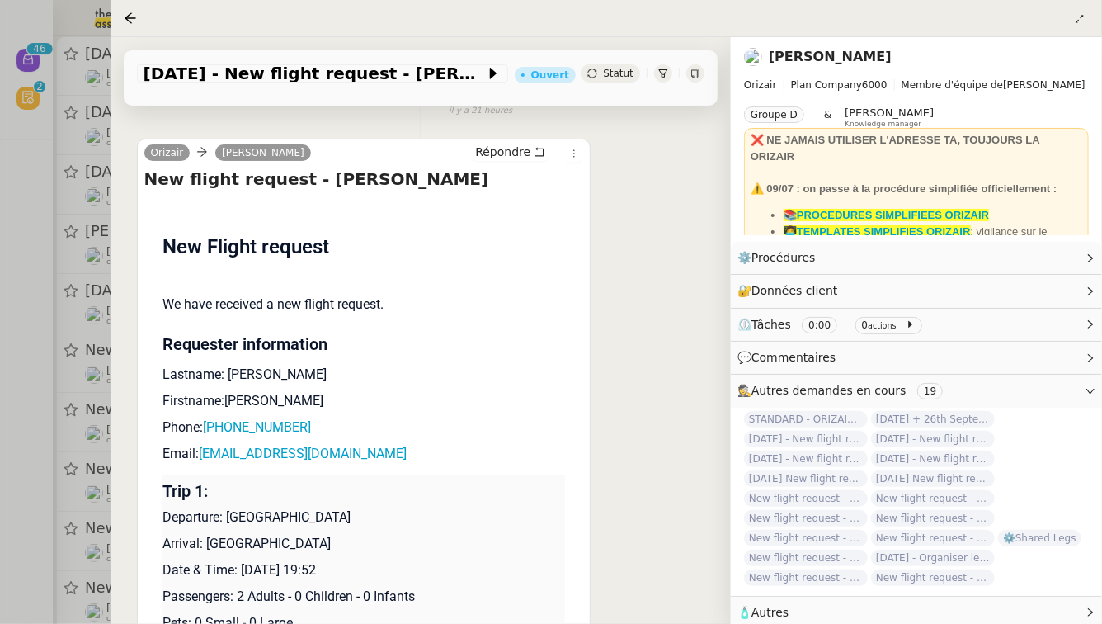
click at [41, 313] on div at bounding box center [551, 312] width 1102 height 624
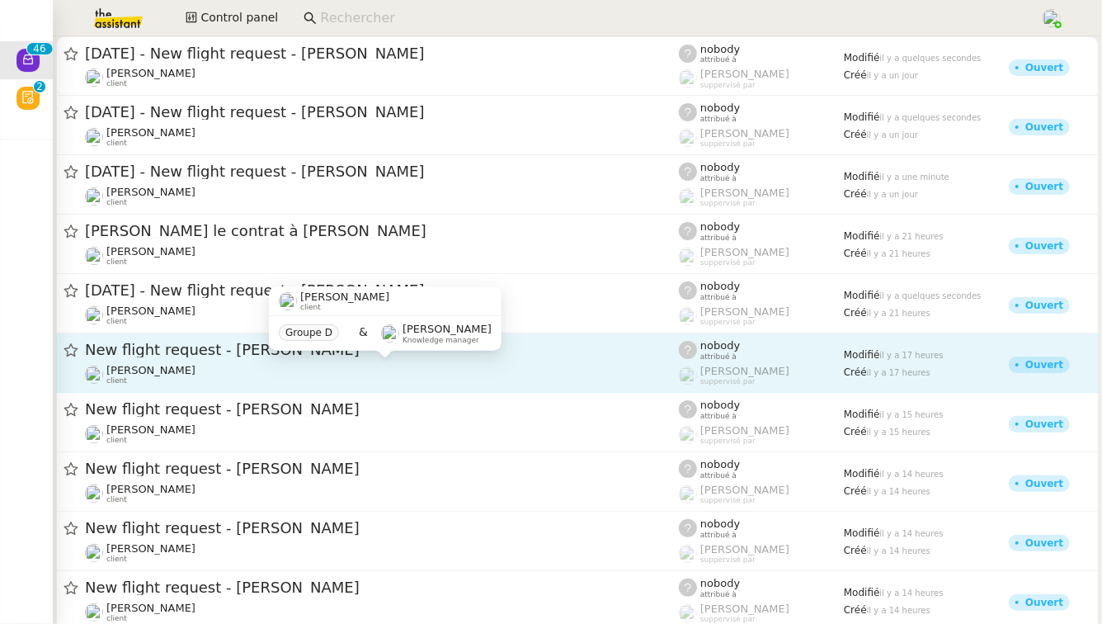
click at [394, 375] on div "[PERSON_NAME] client" at bounding box center [382, 374] width 594 height 21
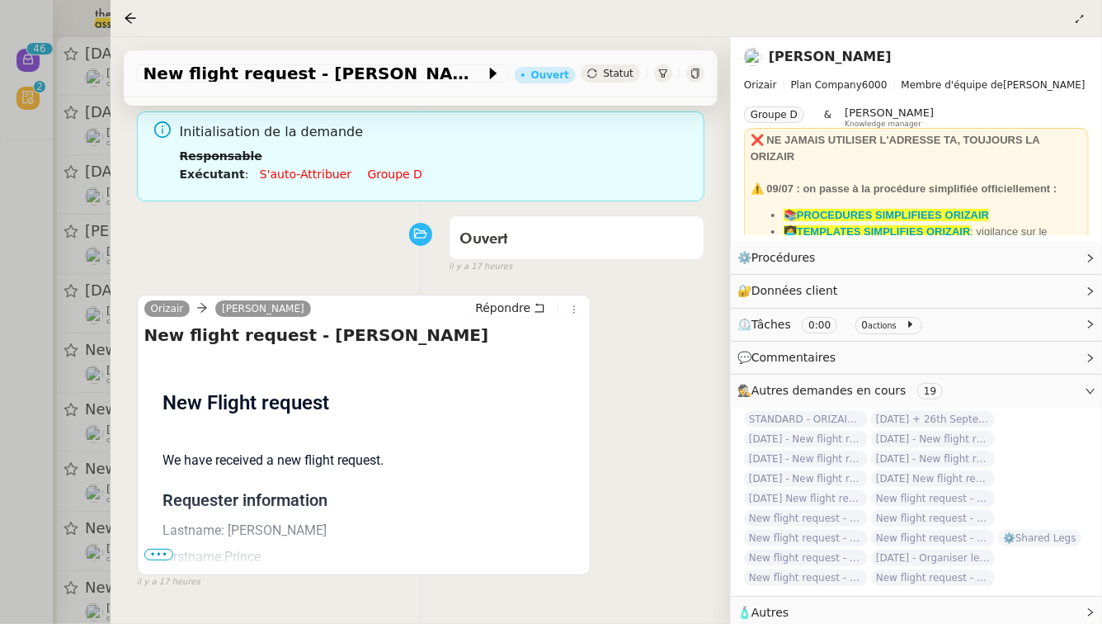
scroll to position [135, 0]
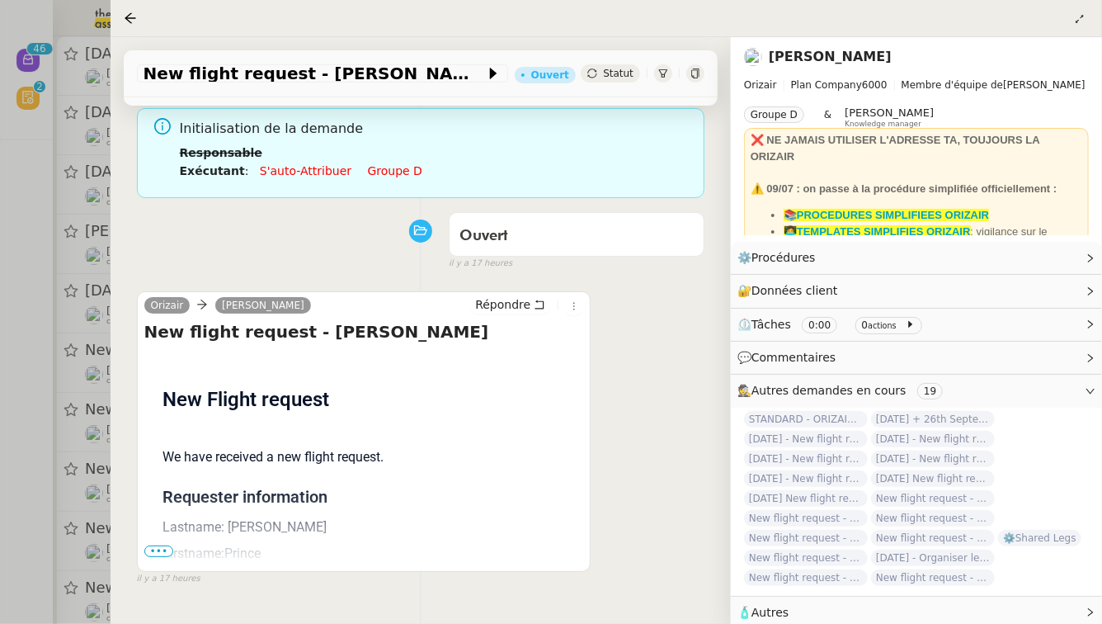
click at [158, 545] on span "•••" at bounding box center [159, 551] width 30 height 12
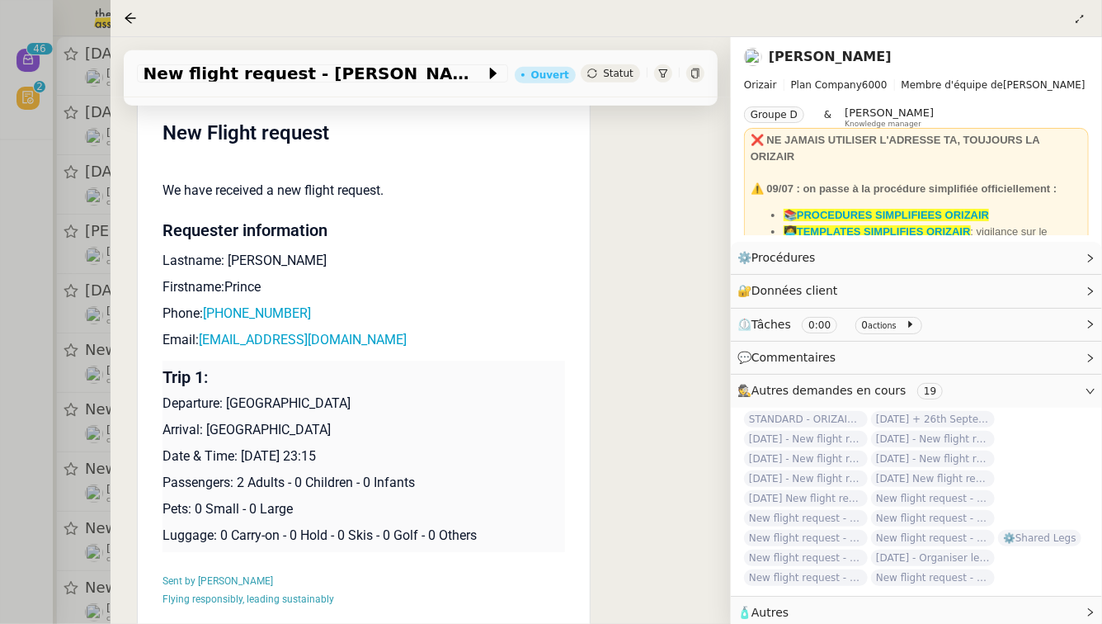
scroll to position [414, 0]
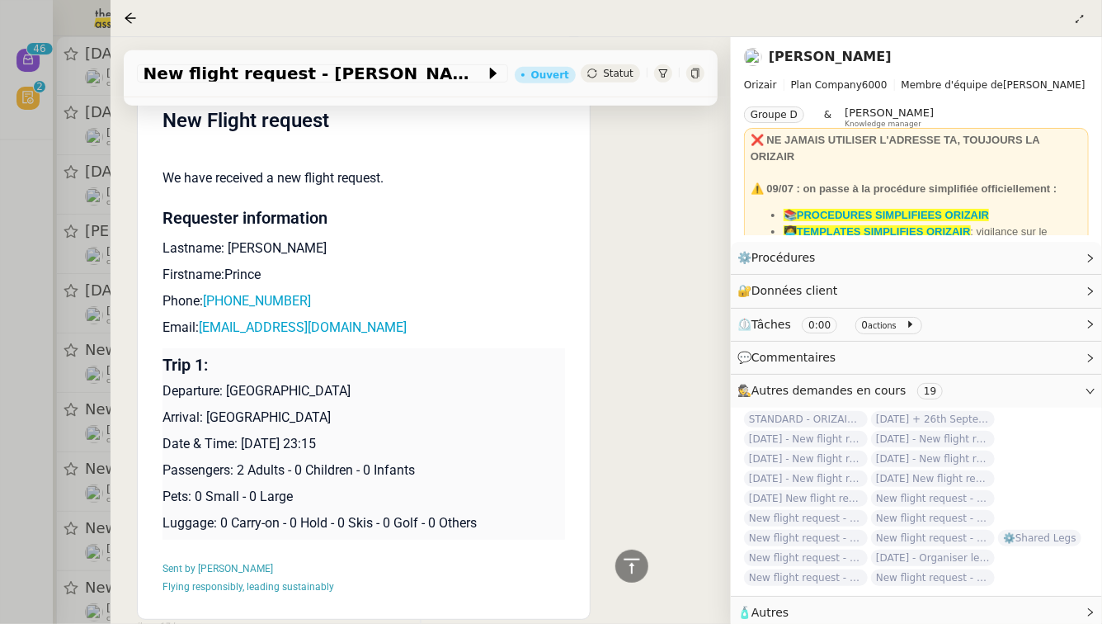
drag, startPoint x: 362, startPoint y: 426, endPoint x: 243, endPoint y: 419, distance: 119.0
click at [243, 434] on p "Date & Time: [DATE] 23:15" at bounding box center [364, 444] width 403 height 20
copy p "[DATE]"
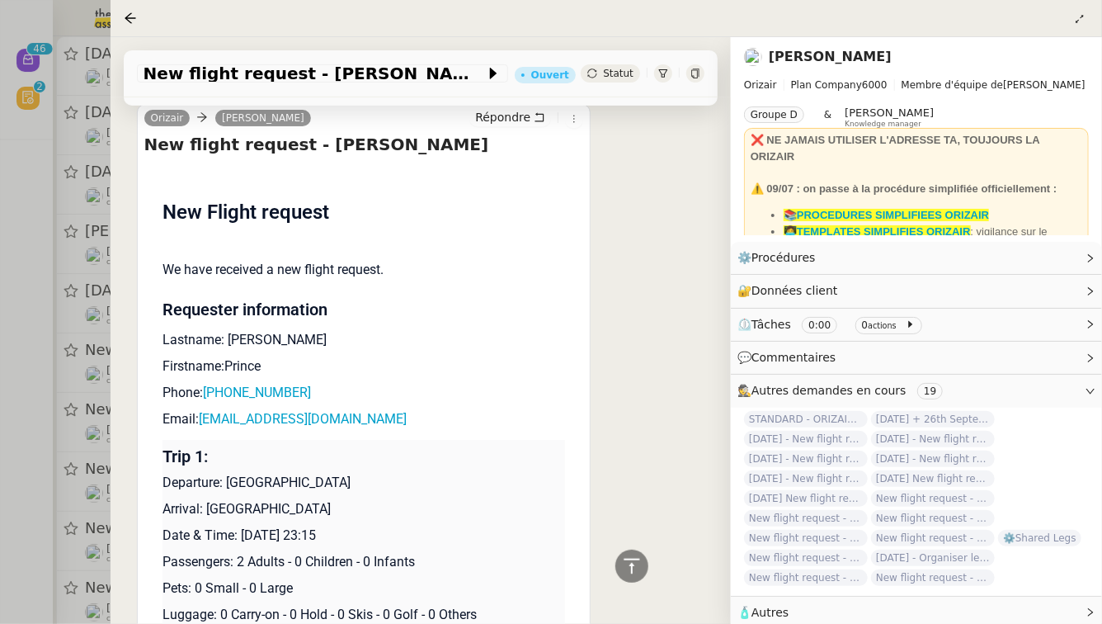
scroll to position [52, 0]
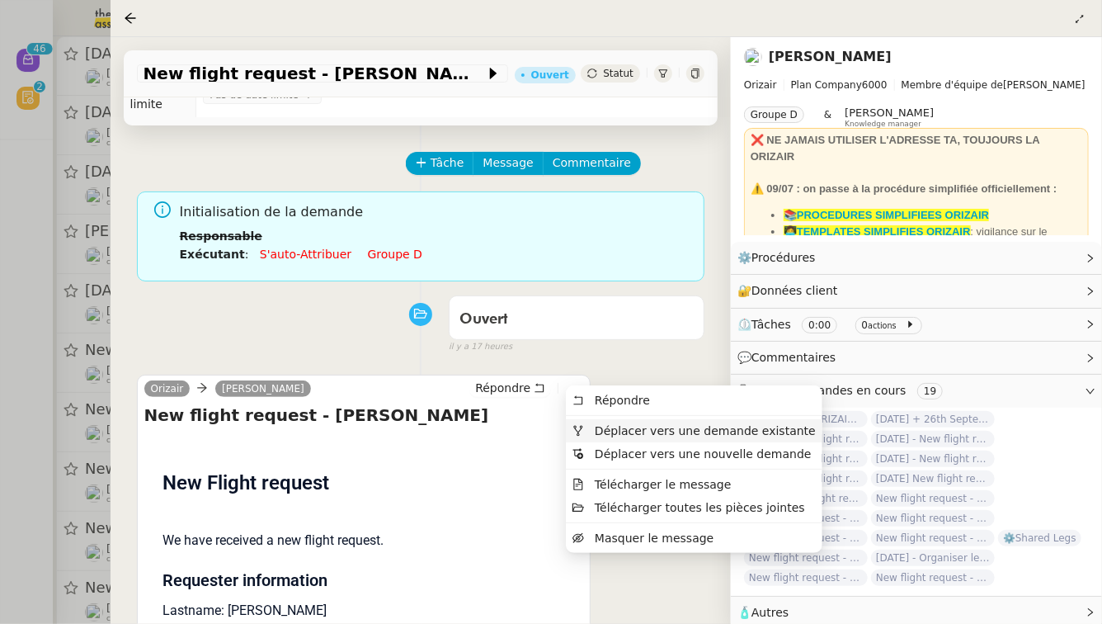
click at [595, 426] on span "Déplacer vers une demande existante" at bounding box center [705, 430] width 221 height 13
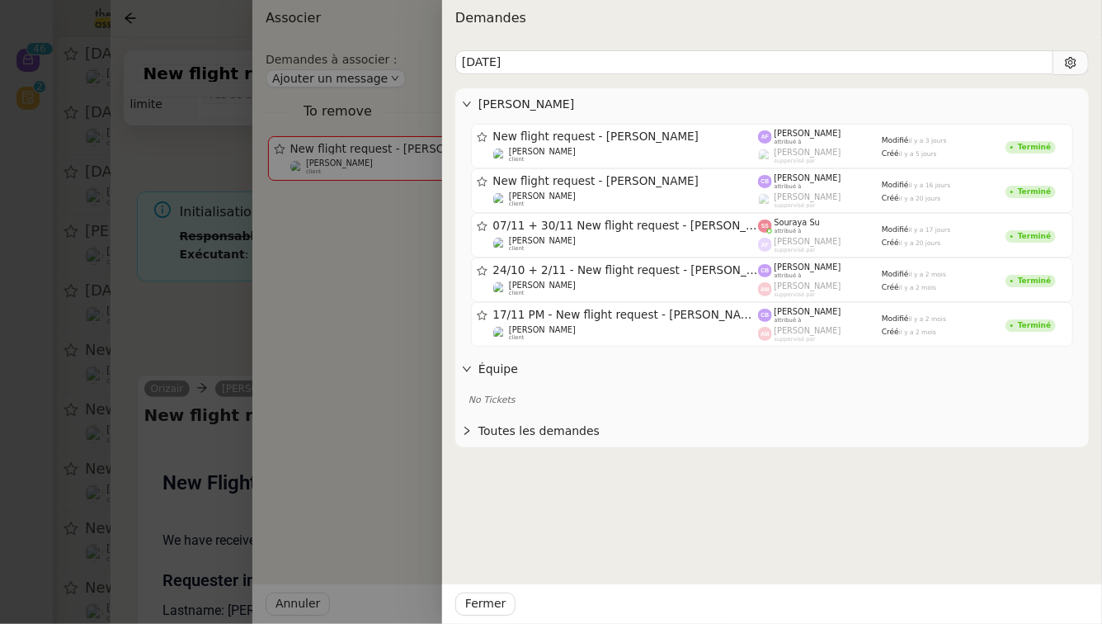
type input "[DATE]"
click at [237, 297] on div at bounding box center [551, 312] width 1102 height 624
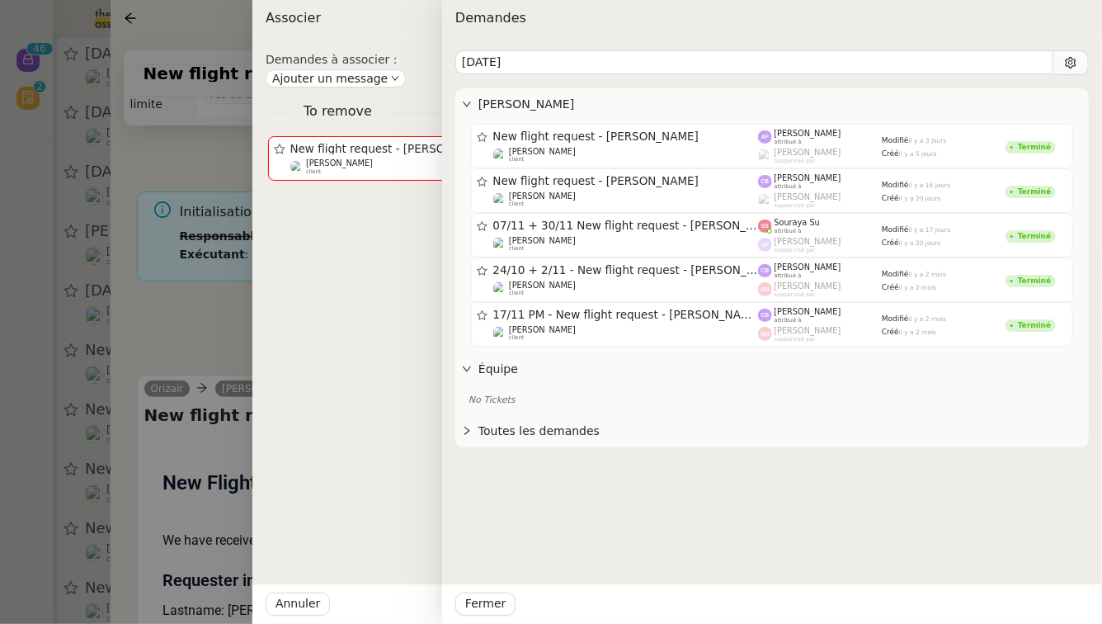
click at [237, 297] on div at bounding box center [551, 312] width 1102 height 624
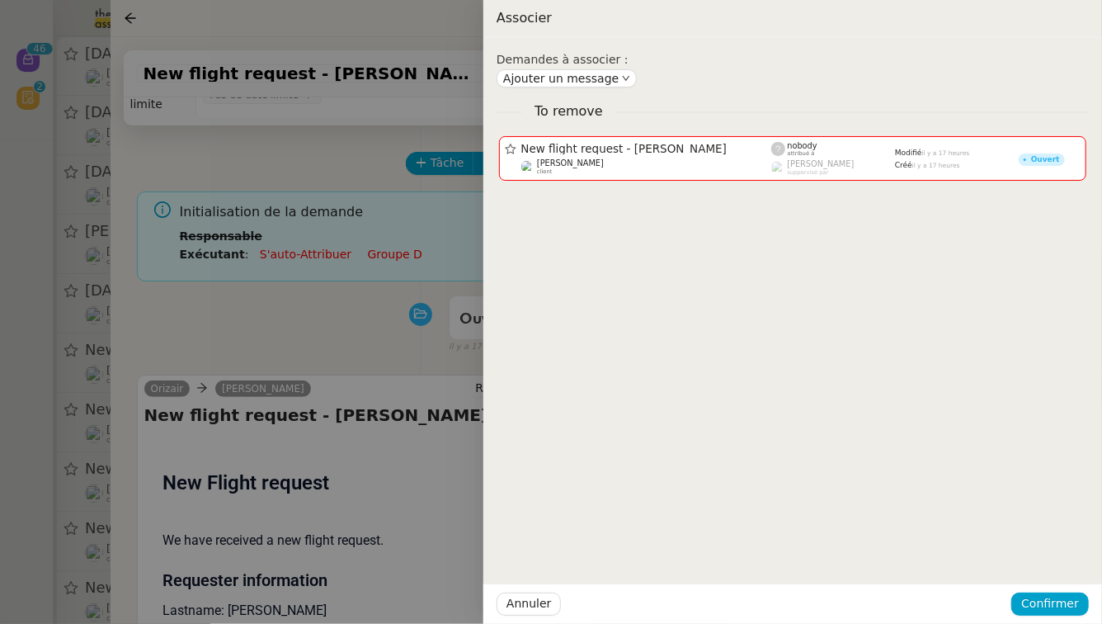
click at [237, 297] on div at bounding box center [551, 312] width 1102 height 624
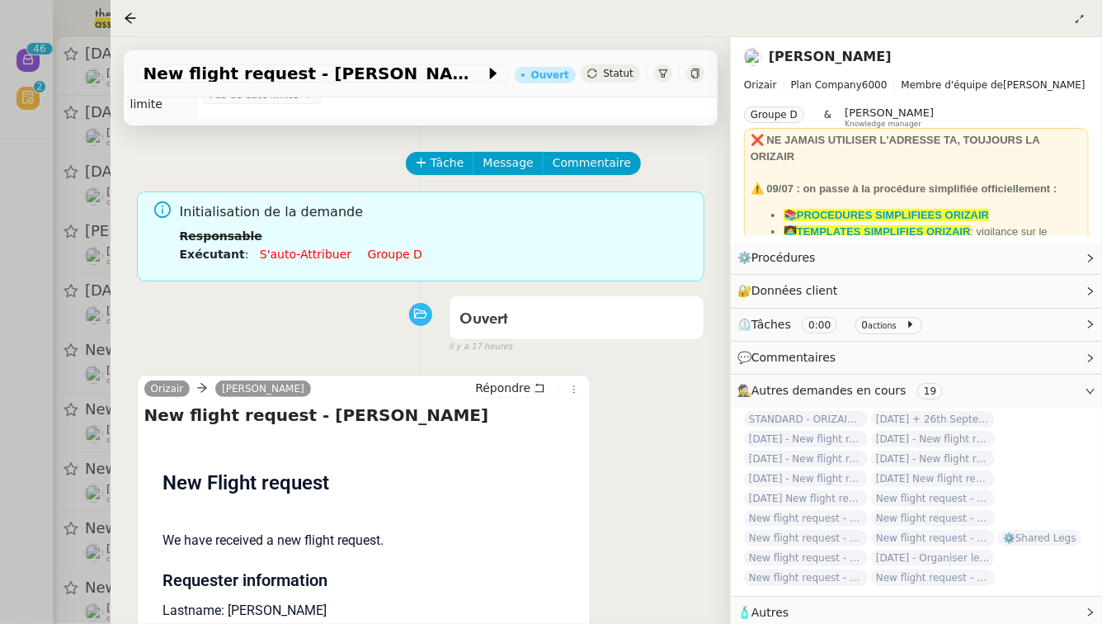
click at [237, 297] on div "Ouvert false il y a 17 heures" at bounding box center [421, 321] width 568 height 66
click at [238, 69] on span "New flight request - [PERSON_NAME]" at bounding box center [315, 73] width 342 height 16
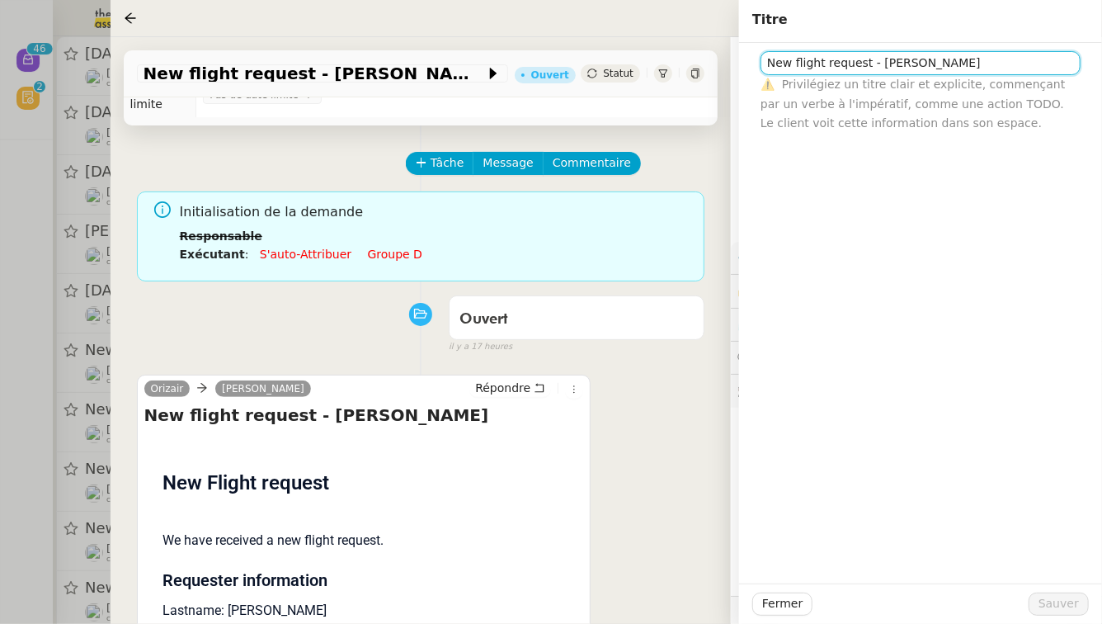
click at [769, 60] on input "New flight request - [PERSON_NAME]" at bounding box center [921, 63] width 320 height 24
paste input "[DATE]"
type input "[DATE] - New flight request - [PERSON_NAME]"
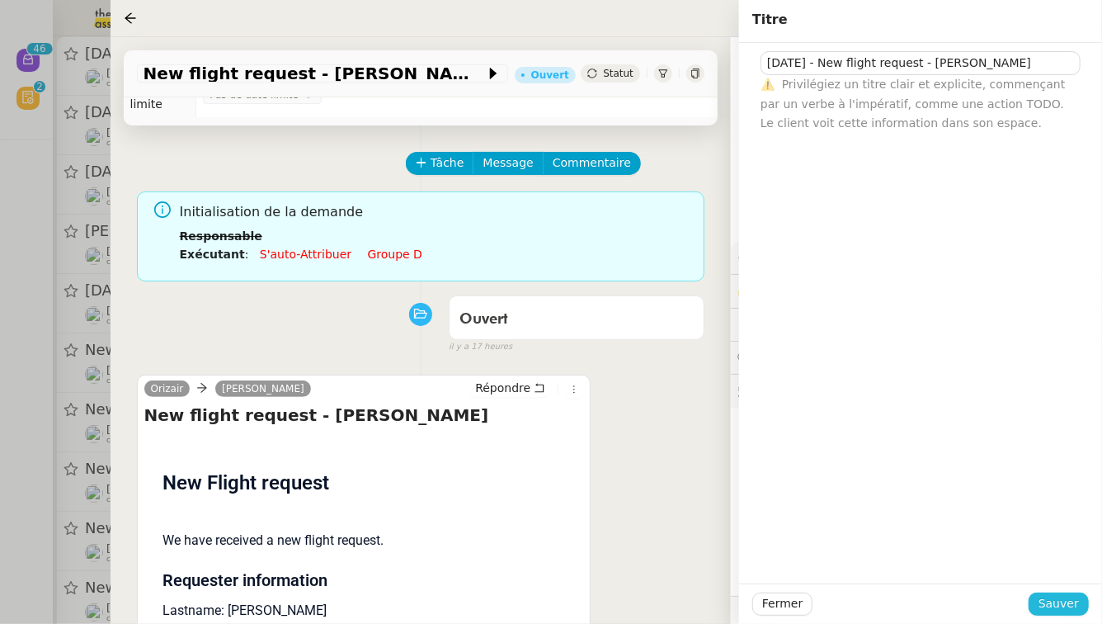
click at [1070, 605] on span "Sauver" at bounding box center [1059, 603] width 40 height 19
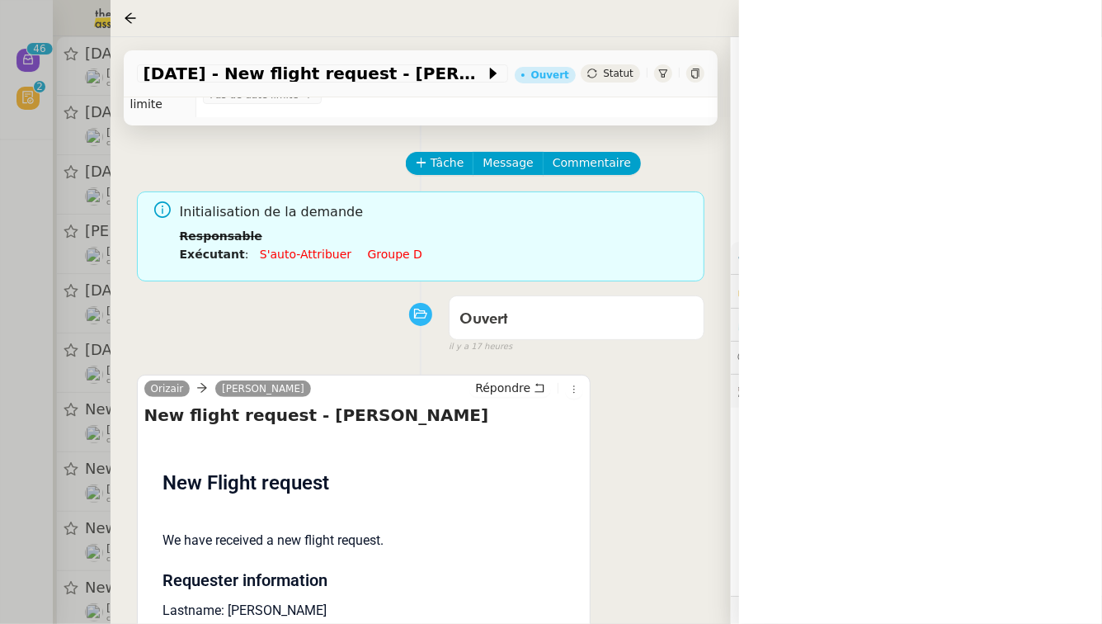
click at [0, 375] on div at bounding box center [551, 312] width 1102 height 624
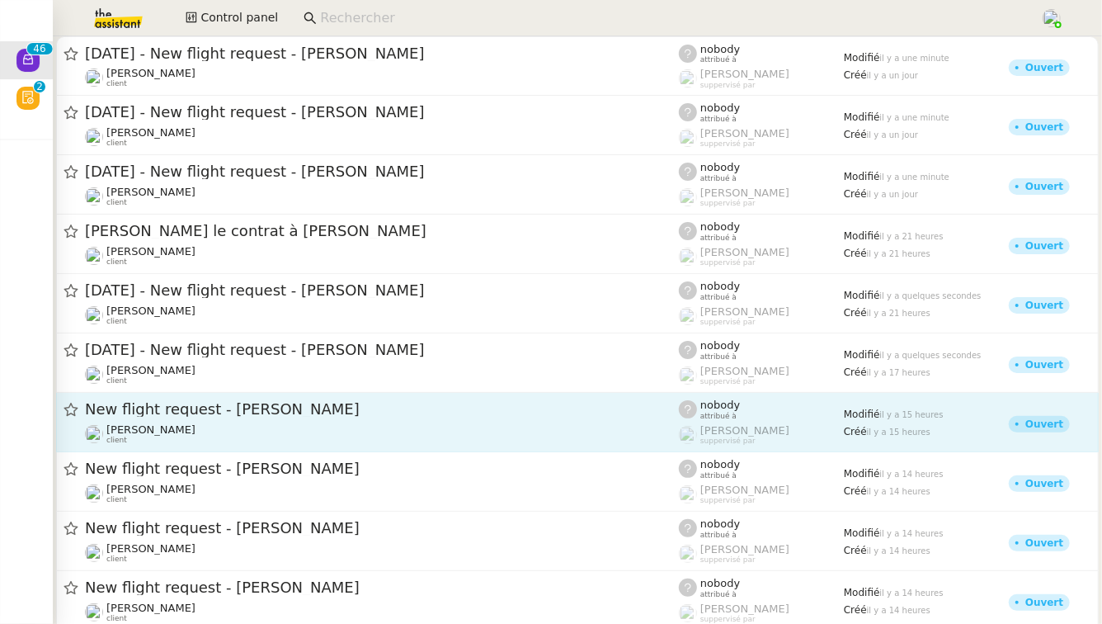
click at [330, 413] on span "New flight request - [PERSON_NAME]" at bounding box center [382, 409] width 594 height 15
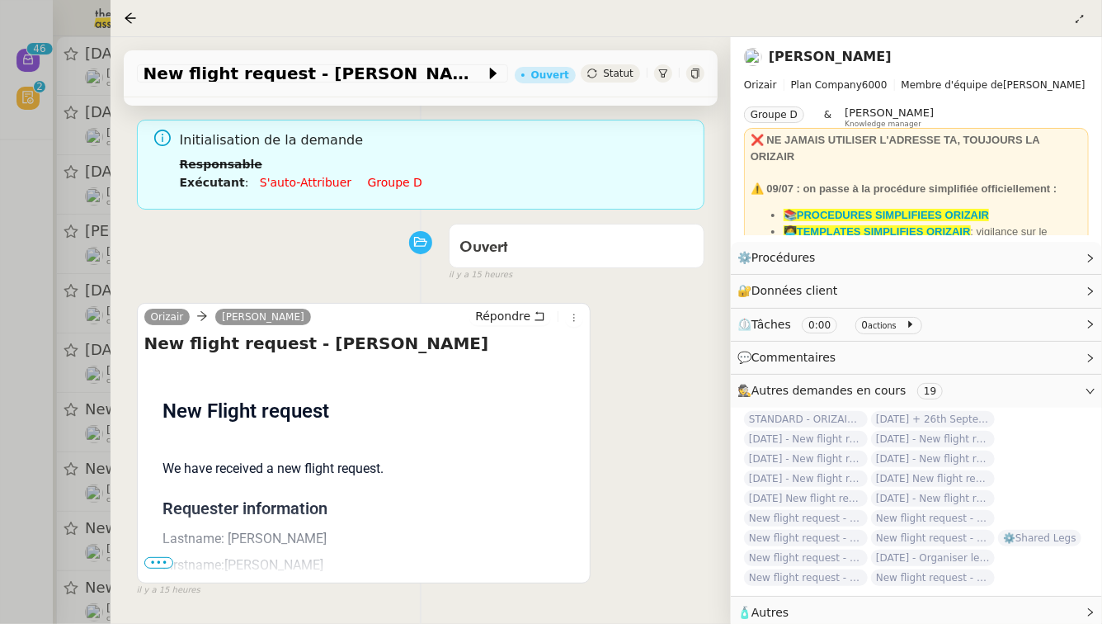
scroll to position [129, 0]
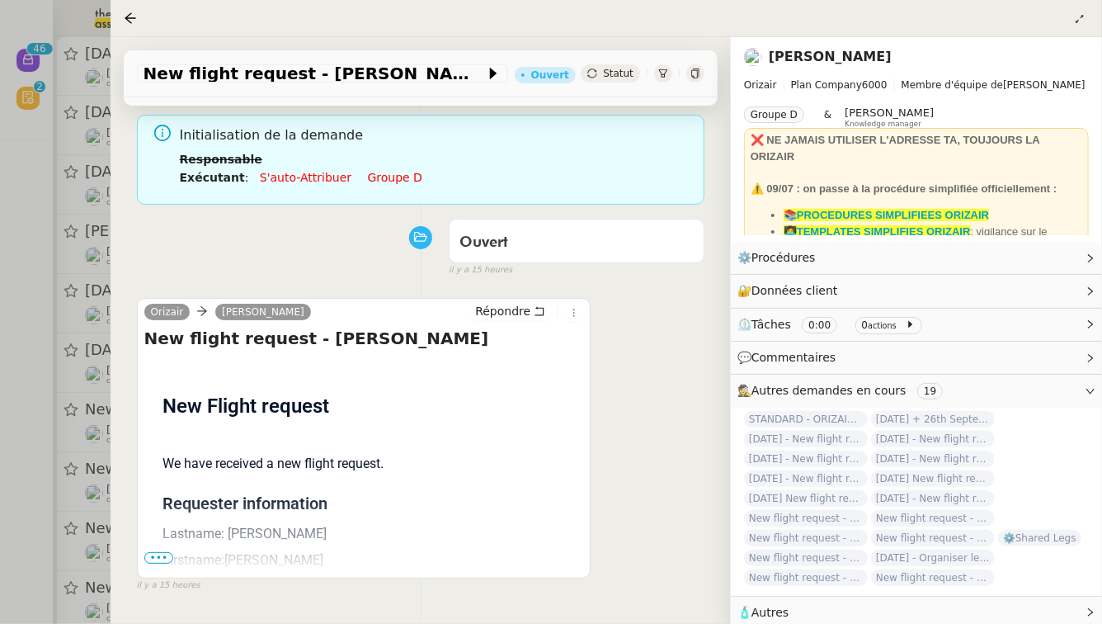
click at [158, 552] on span "•••" at bounding box center [159, 558] width 30 height 12
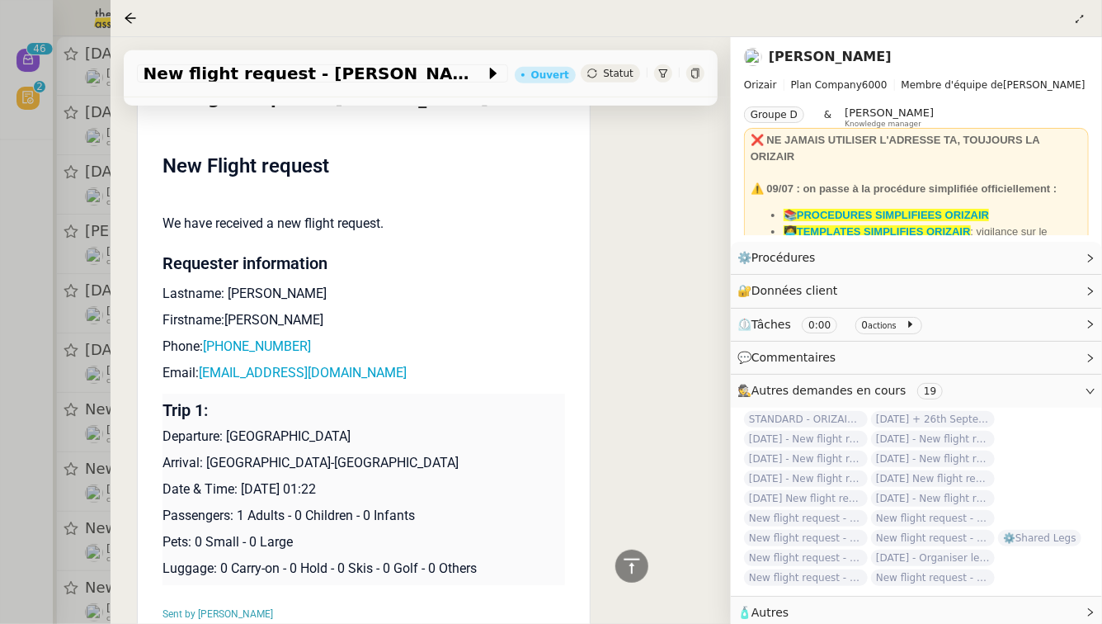
scroll to position [383, 0]
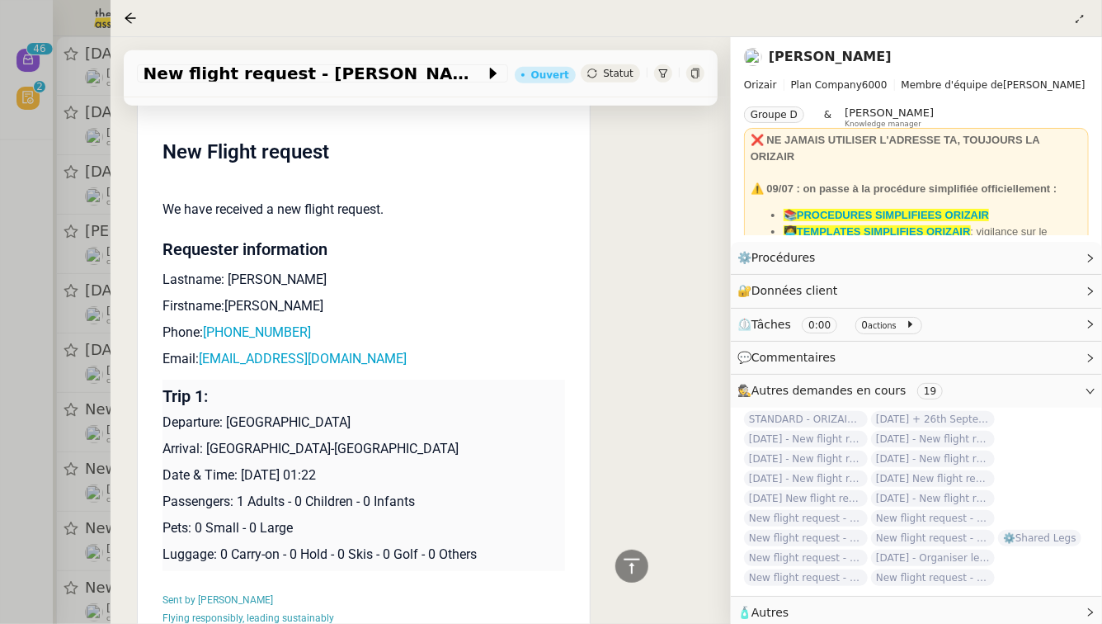
drag, startPoint x: 346, startPoint y: 455, endPoint x: 240, endPoint y: 460, distance: 106.6
click at [240, 465] on p "Date & Time: [DATE] 01:22" at bounding box center [364, 475] width 403 height 20
copy p "[DATE]"
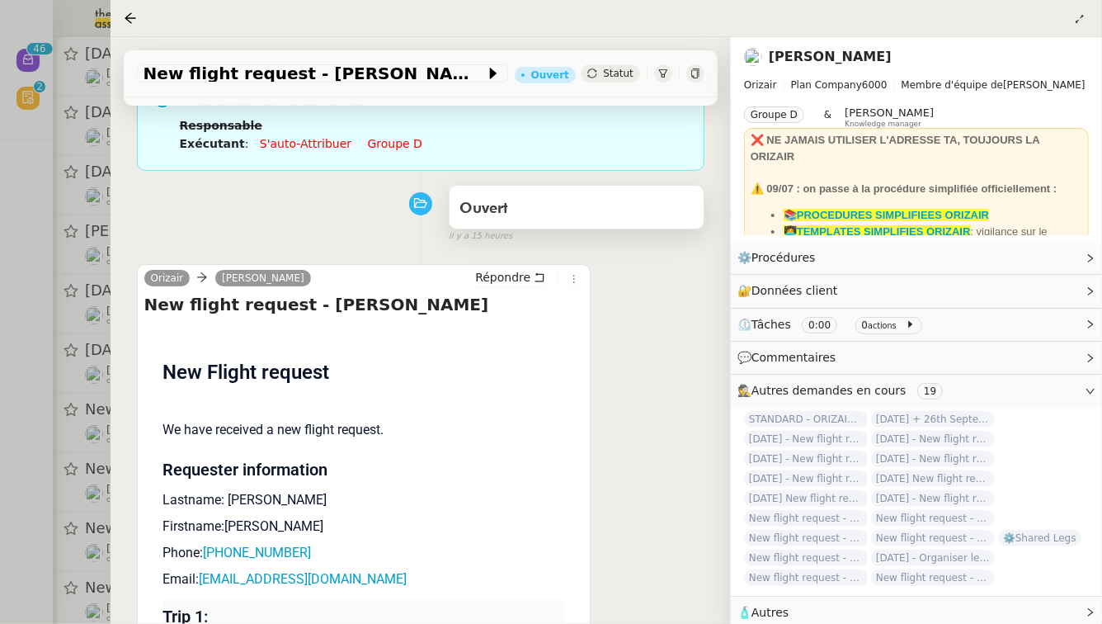
scroll to position [55, 0]
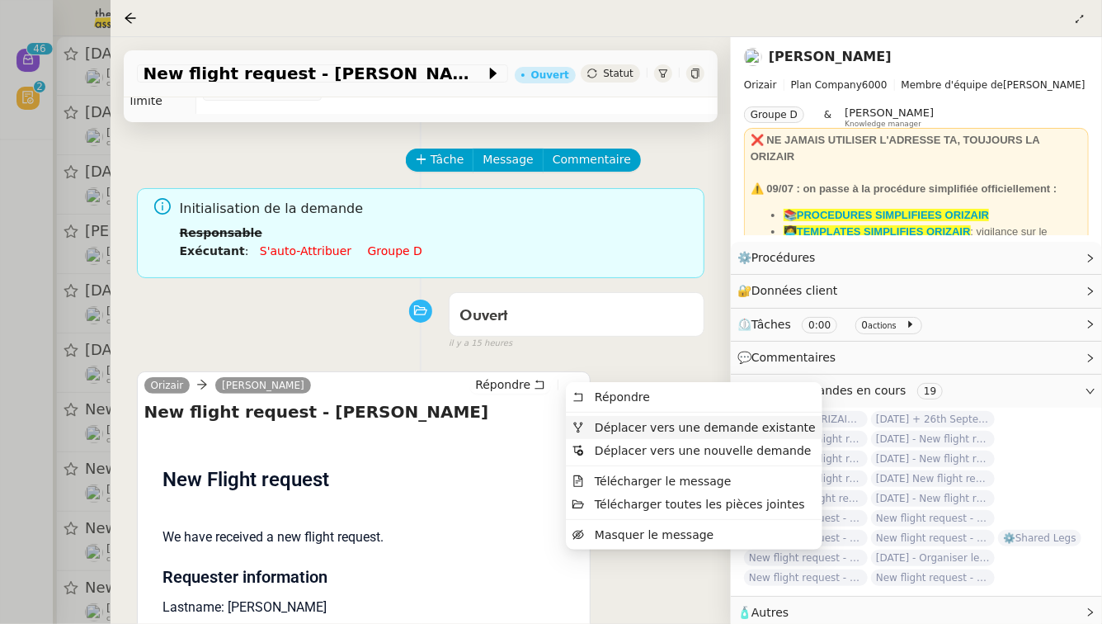
click at [586, 422] on span "Déplacer vers une demande existante" at bounding box center [693, 427] width 243 height 15
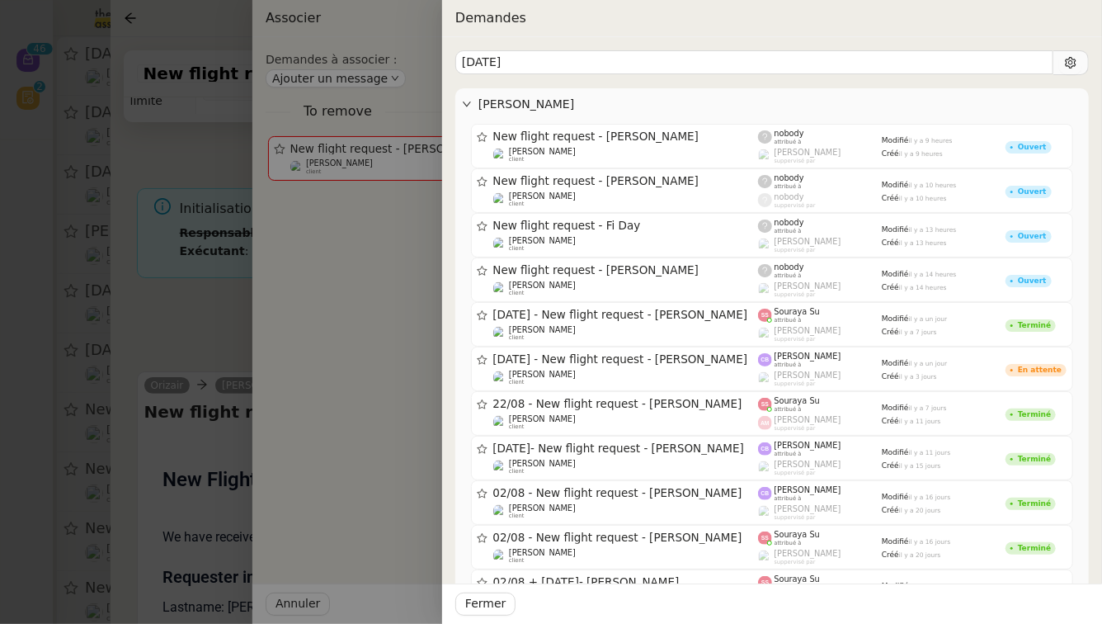
drag, startPoint x: 596, startPoint y: 64, endPoint x: 455, endPoint y: 63, distance: 141.9
click at [455, 63] on div "[DATE] [PERSON_NAME] New flight request - [PERSON_NAME] [PERSON_NAME] client no…" at bounding box center [772, 330] width 660 height 586
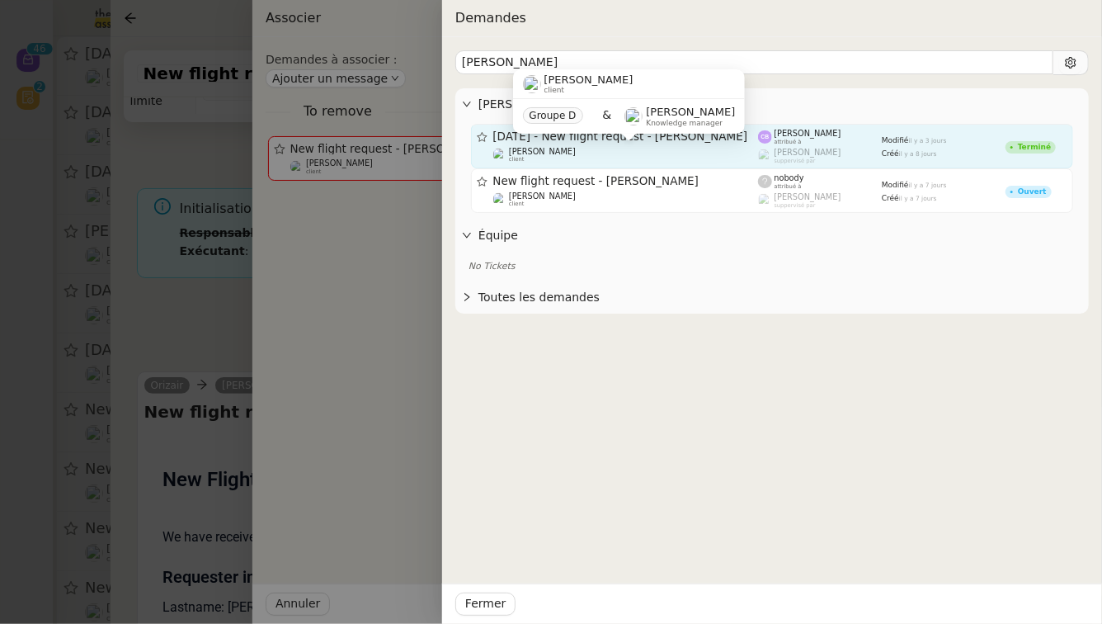
type input "[PERSON_NAME]"
click at [615, 148] on div "[PERSON_NAME] client" at bounding box center [626, 155] width 266 height 16
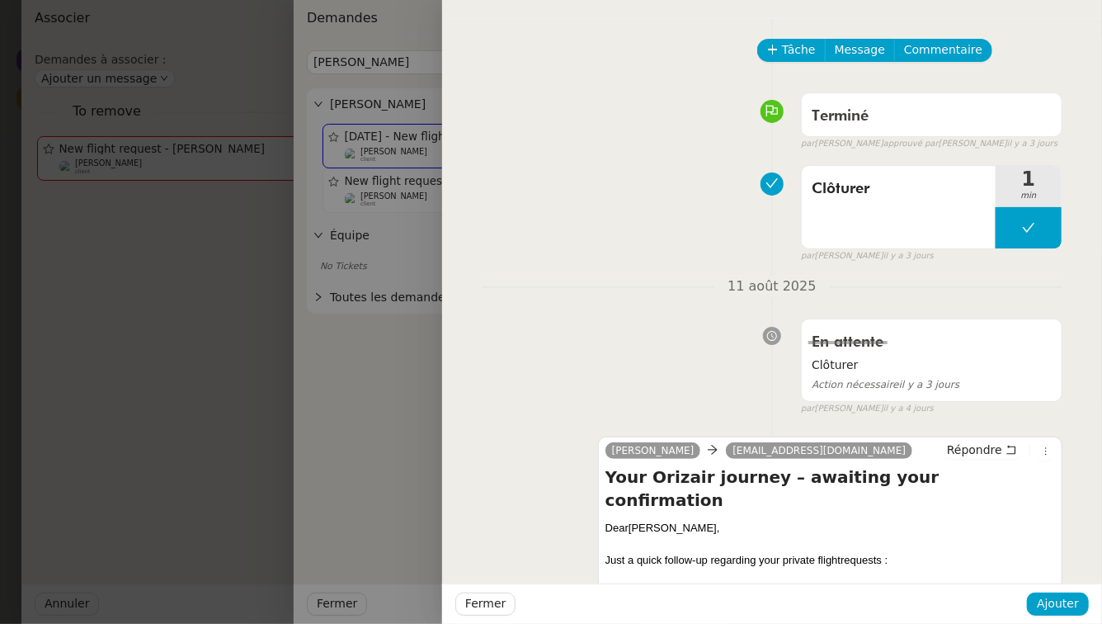
click at [135, 185] on div at bounding box center [551, 312] width 1102 height 624
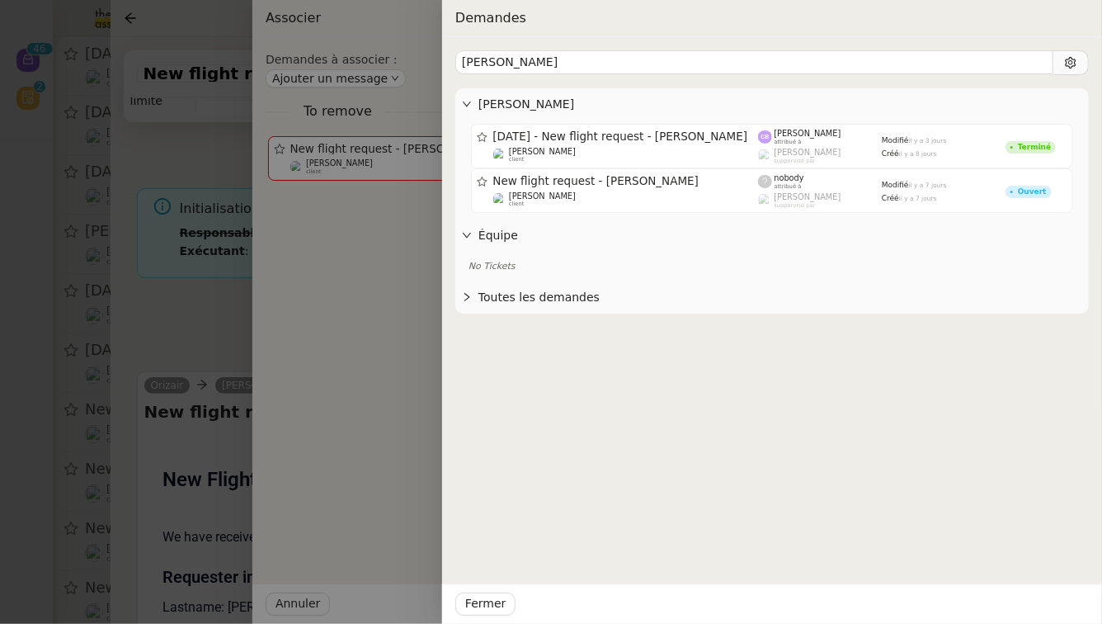
click at [135, 185] on div at bounding box center [551, 312] width 1102 height 624
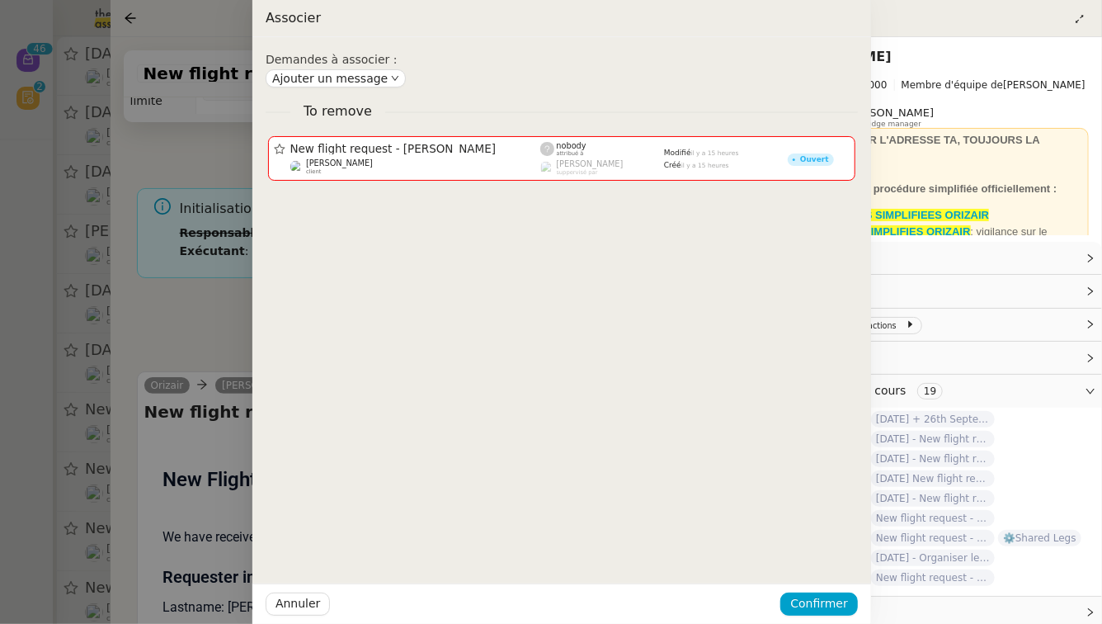
click at [135, 185] on div at bounding box center [551, 312] width 1102 height 624
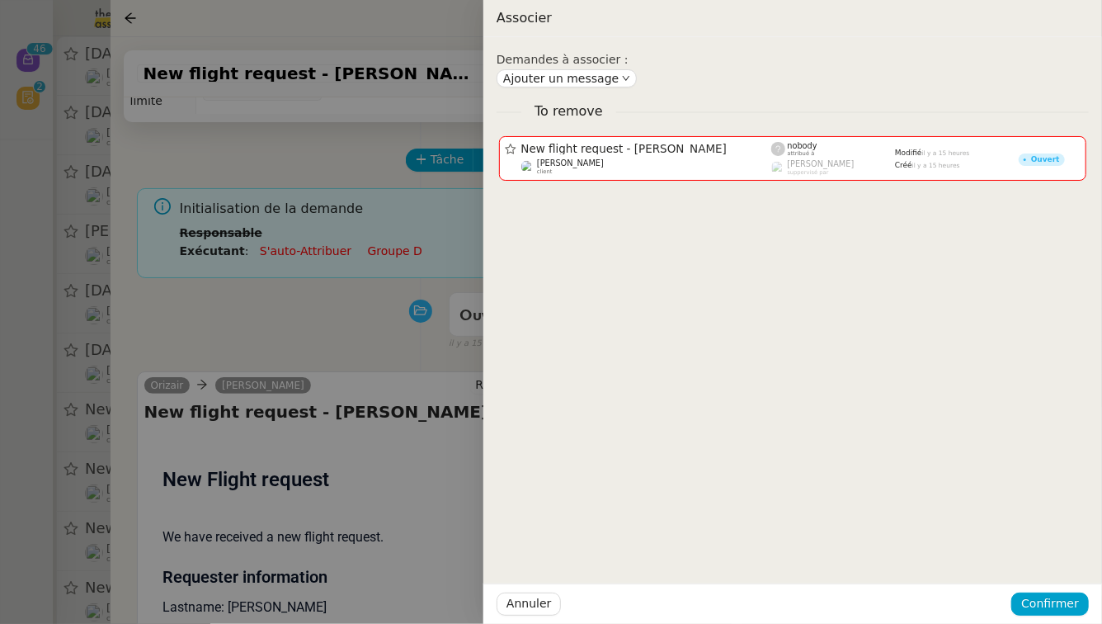
click at [135, 185] on div at bounding box center [551, 312] width 1102 height 624
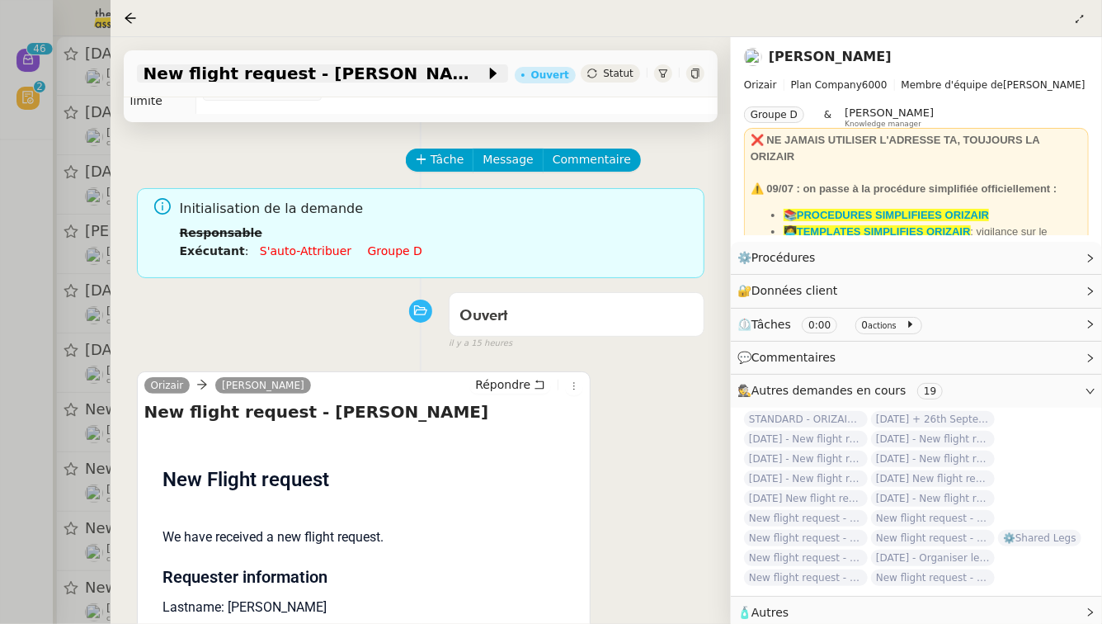
click at [252, 70] on span "New flight request - [PERSON_NAME]" at bounding box center [315, 73] width 342 height 16
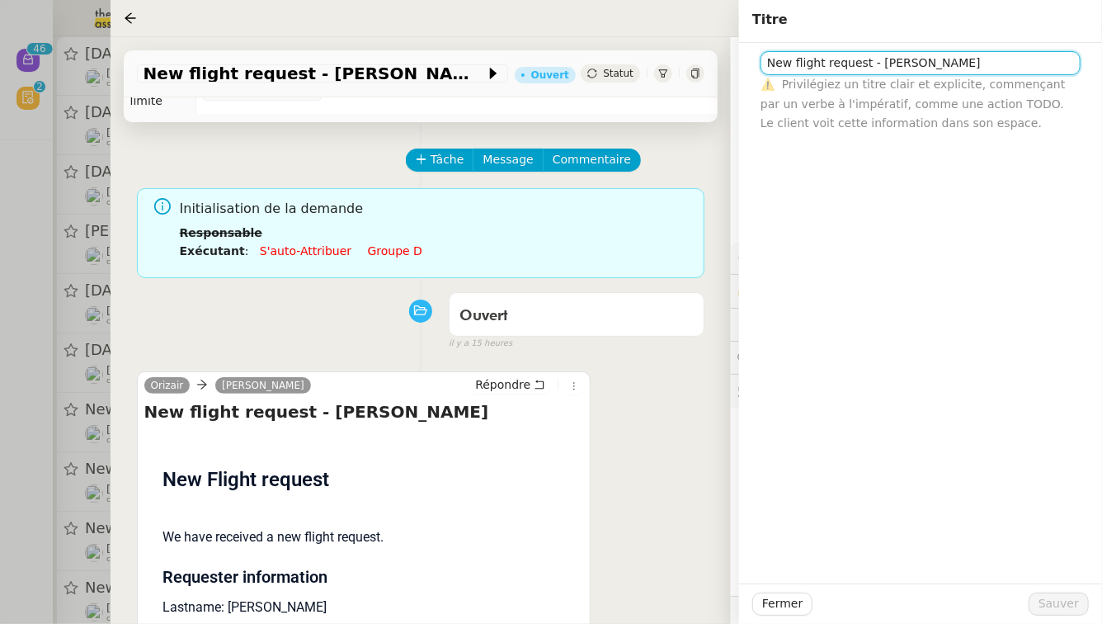
click at [768, 62] on input "New flight request - [PERSON_NAME]" at bounding box center [921, 63] width 320 height 24
paste input "[DATE]"
type input "[DATE] - New flight request - [PERSON_NAME]"
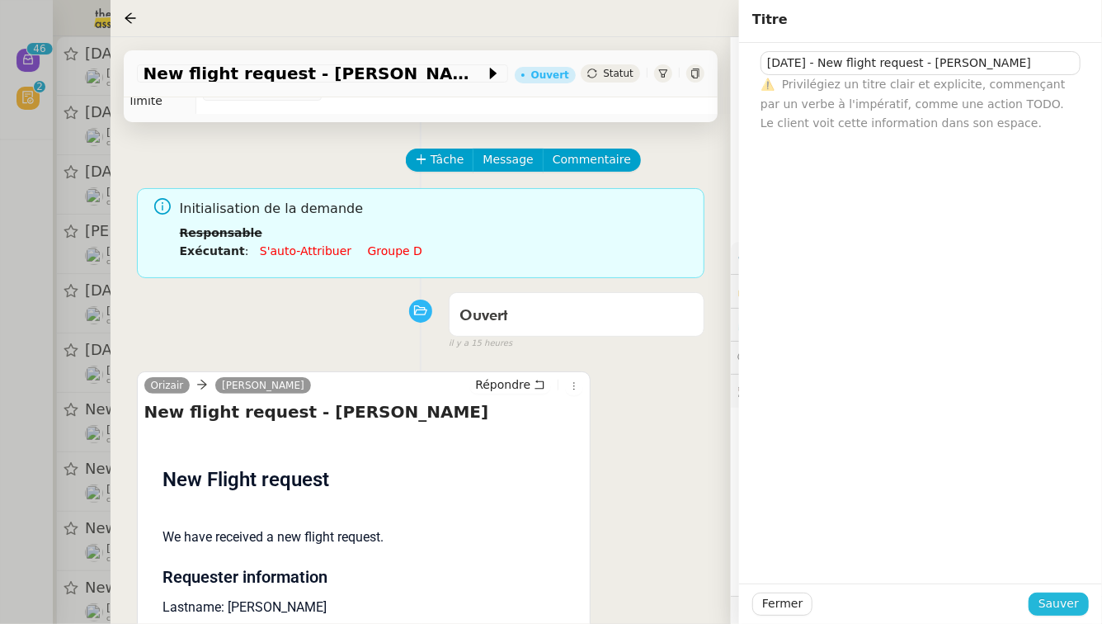
click at [1069, 601] on span "Sauver" at bounding box center [1059, 603] width 40 height 19
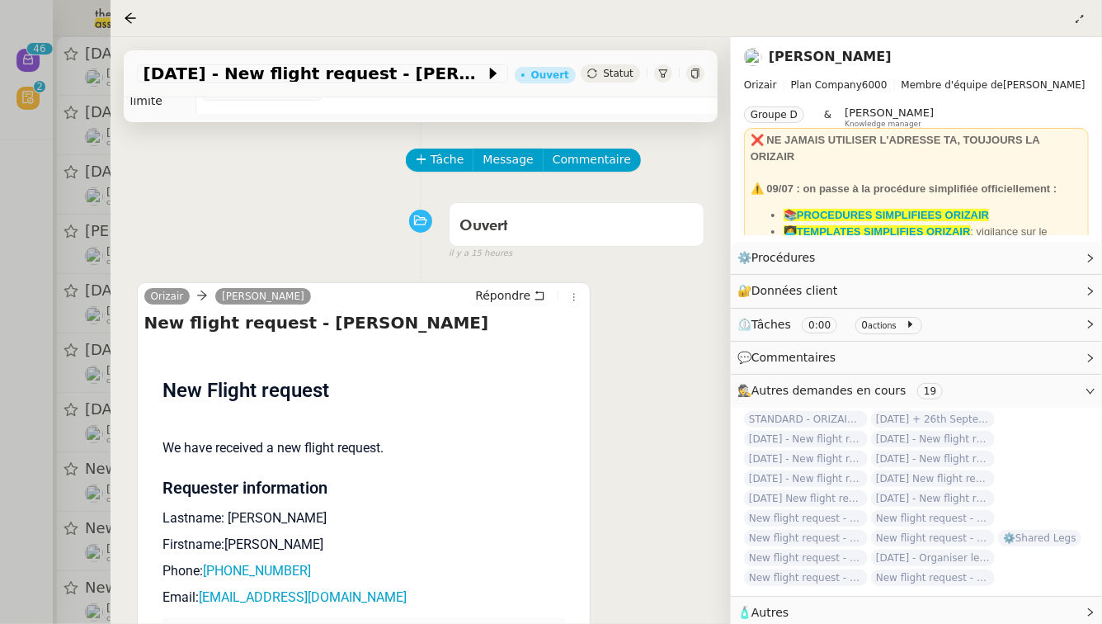
click at [1, 376] on div at bounding box center [551, 312] width 1102 height 624
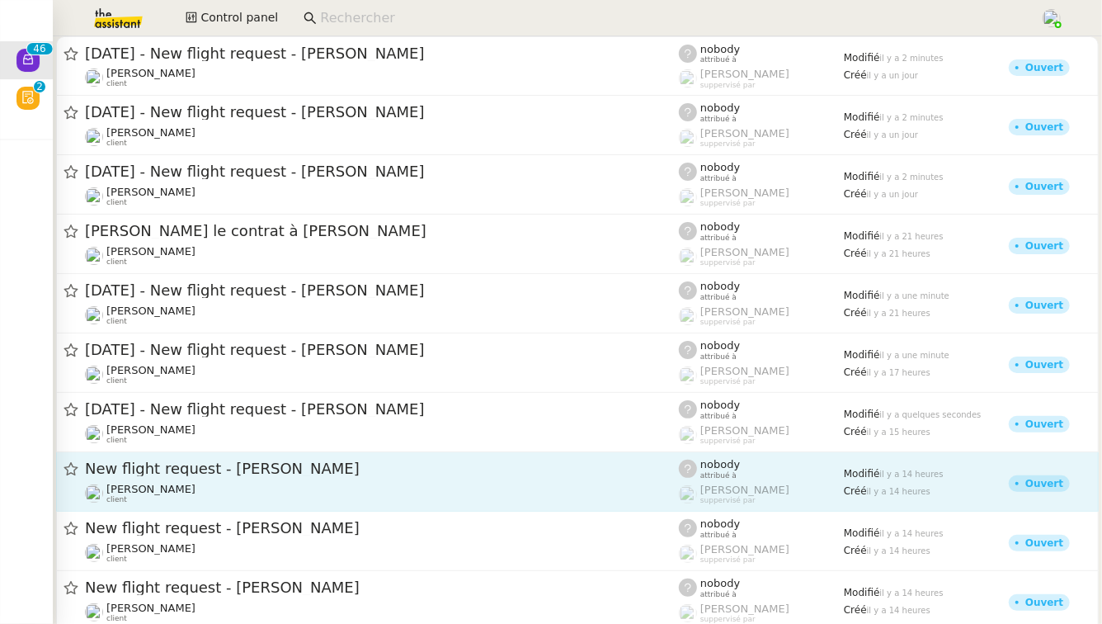
click at [224, 480] on div "New flight request - [PERSON_NAME] [PERSON_NAME] client" at bounding box center [382, 481] width 594 height 45
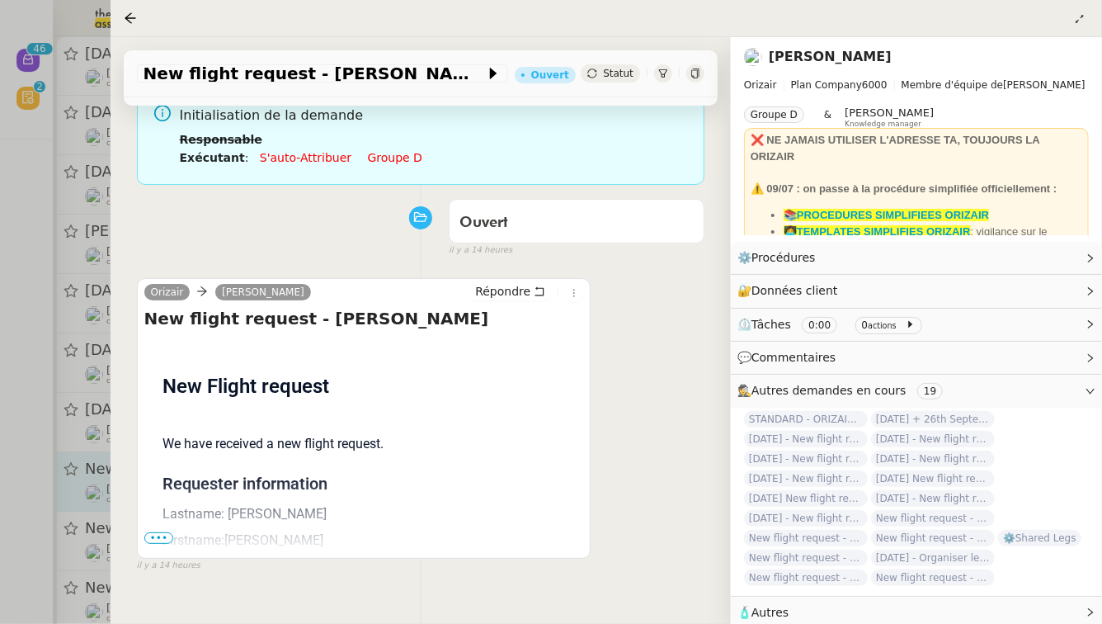
scroll to position [186, 0]
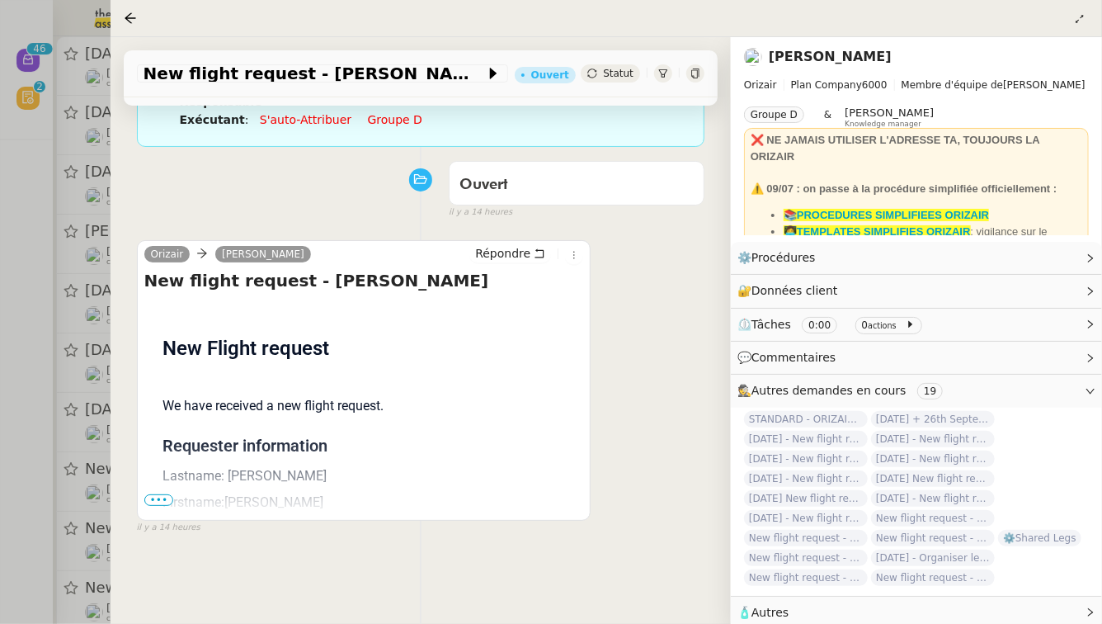
click at [166, 494] on span "•••" at bounding box center [159, 500] width 30 height 12
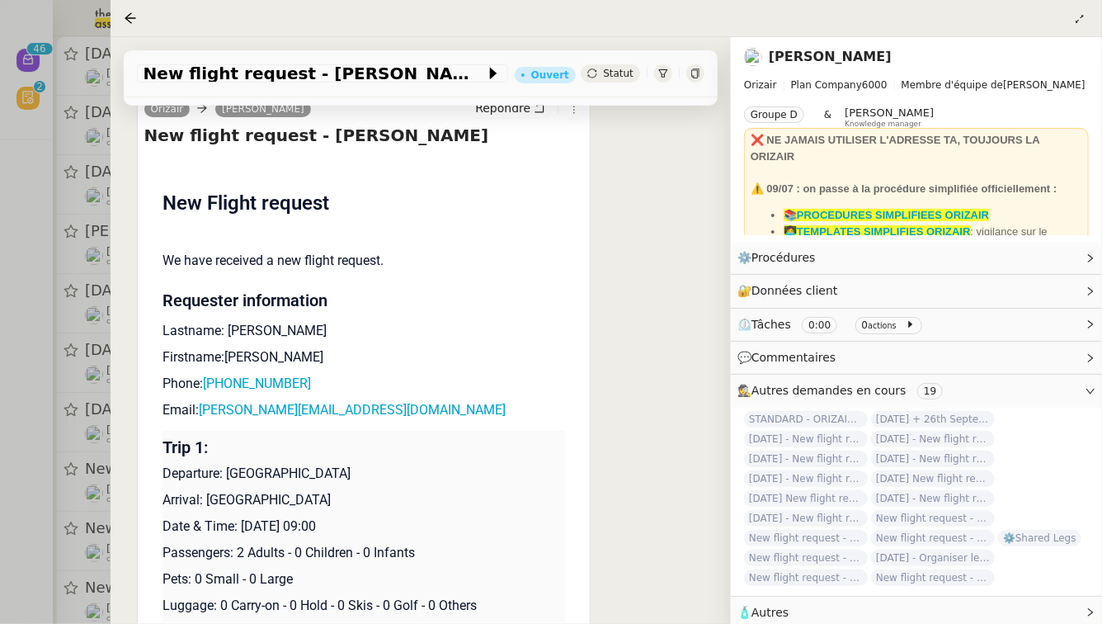
scroll to position [336, 0]
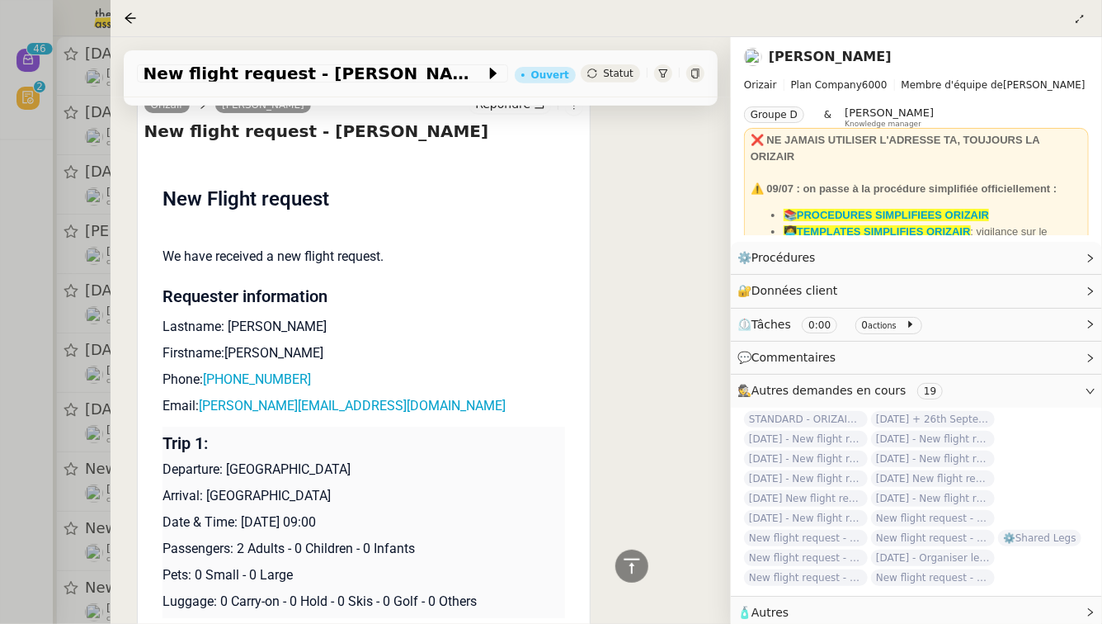
click at [57, 469] on div at bounding box center [551, 312] width 1102 height 624
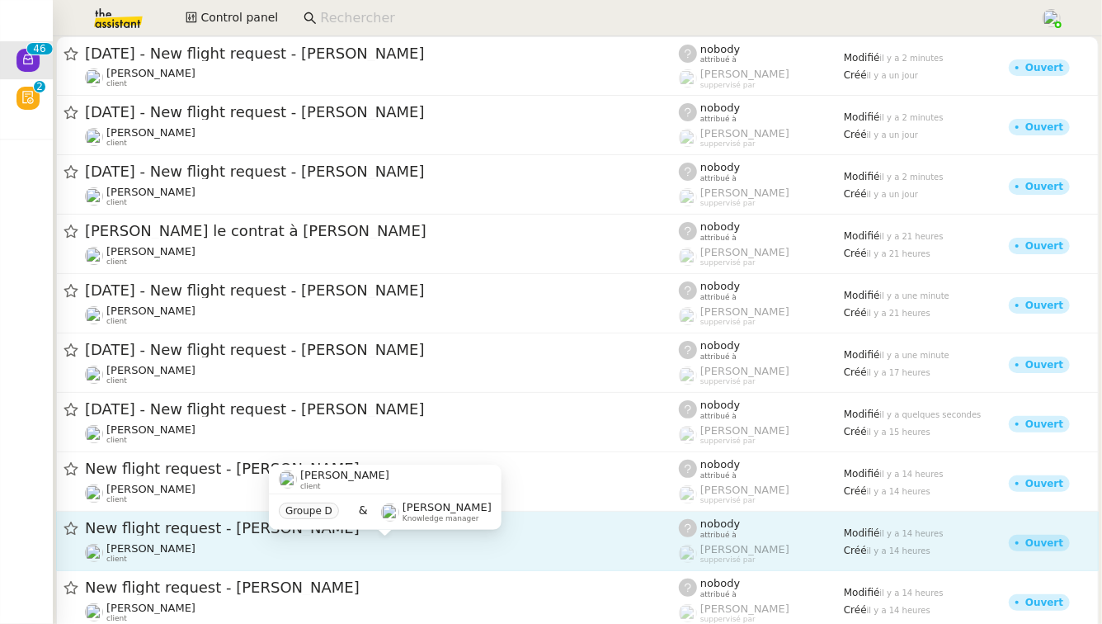
click at [218, 544] on div "[PERSON_NAME] client" at bounding box center [382, 552] width 594 height 21
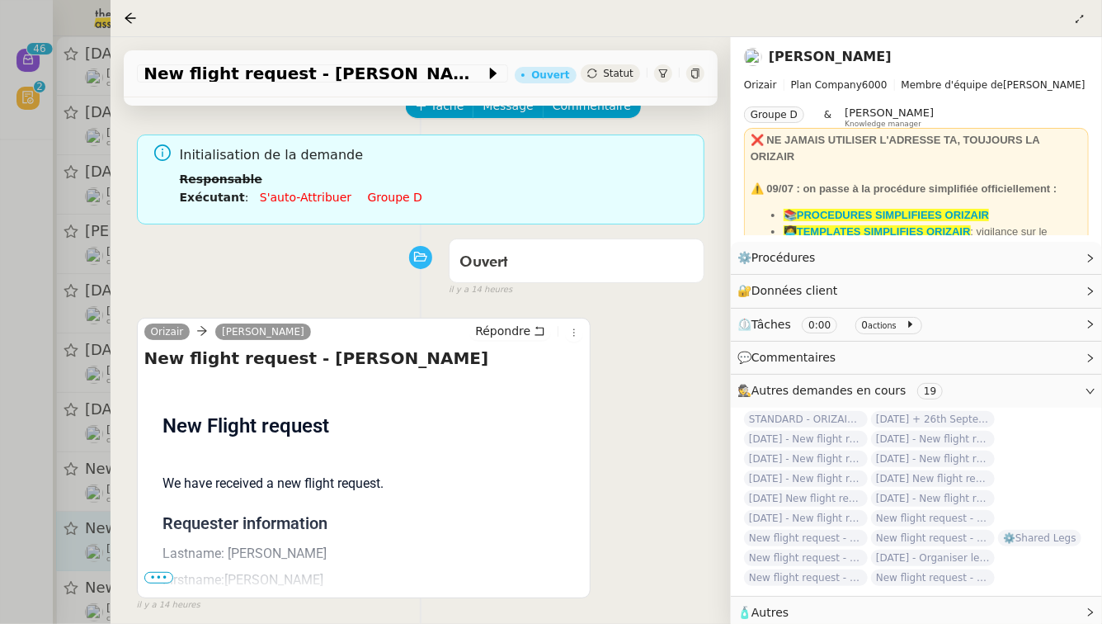
scroll to position [142, 0]
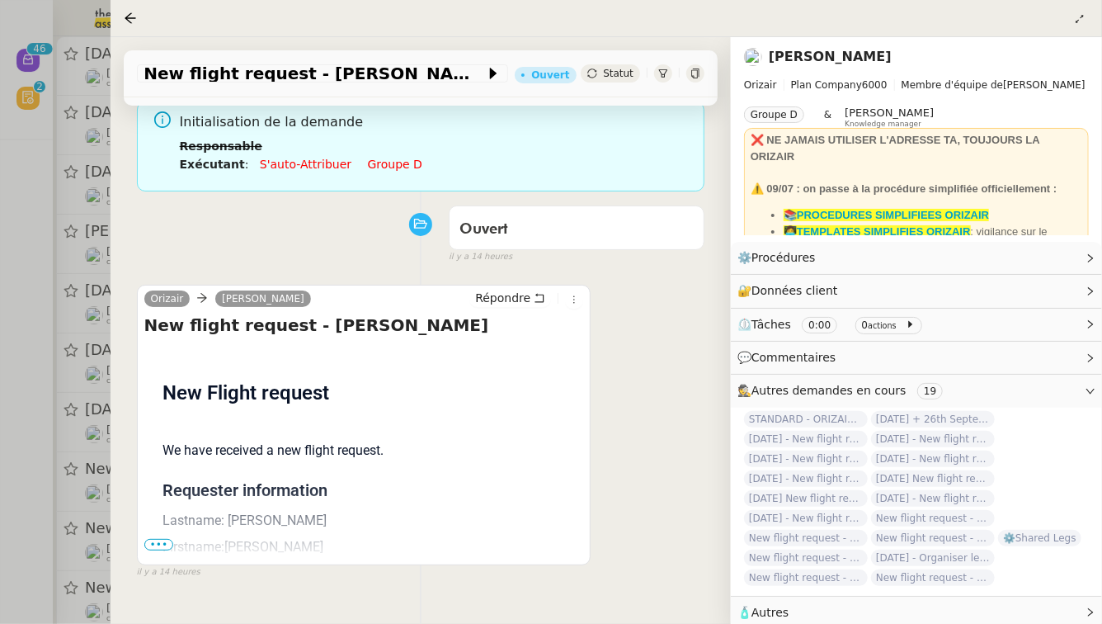
click at [148, 532] on div "Flight request created by [PERSON_NAME] New Flight request We have received a n…" at bounding box center [364, 616] width 440 height 543
click at [154, 539] on span "•••" at bounding box center [159, 545] width 30 height 12
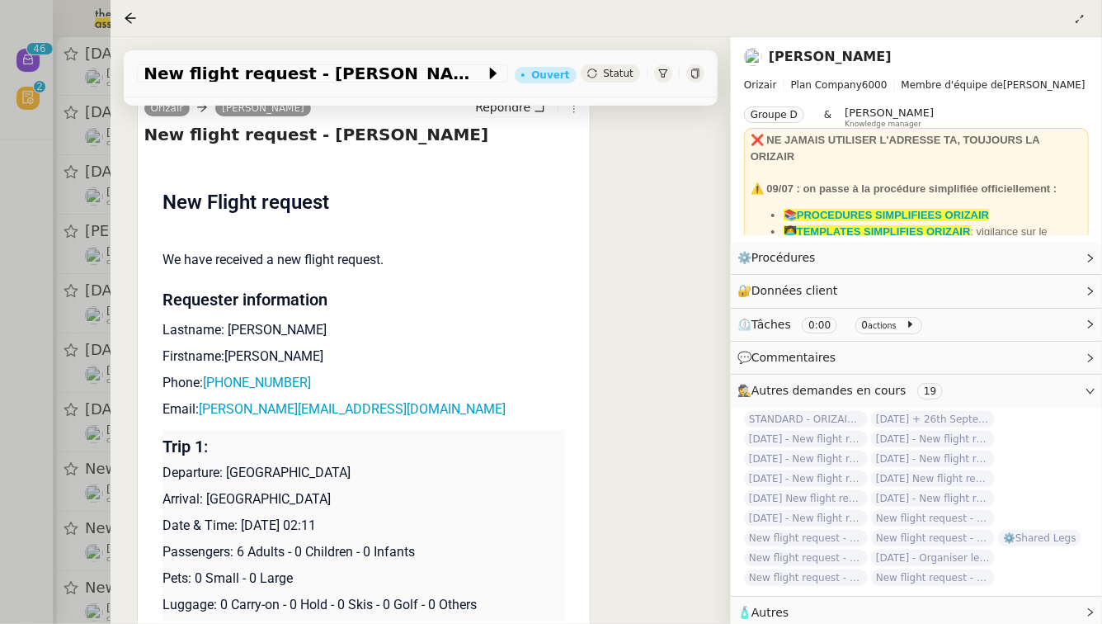
scroll to position [336, 0]
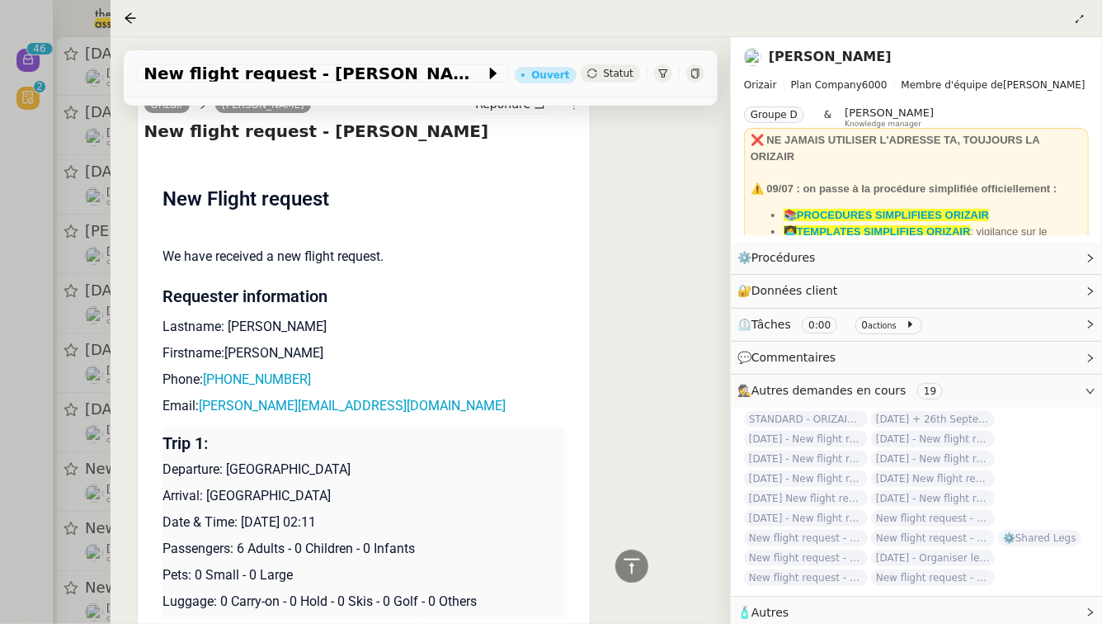
click at [36, 521] on div at bounding box center [551, 312] width 1102 height 624
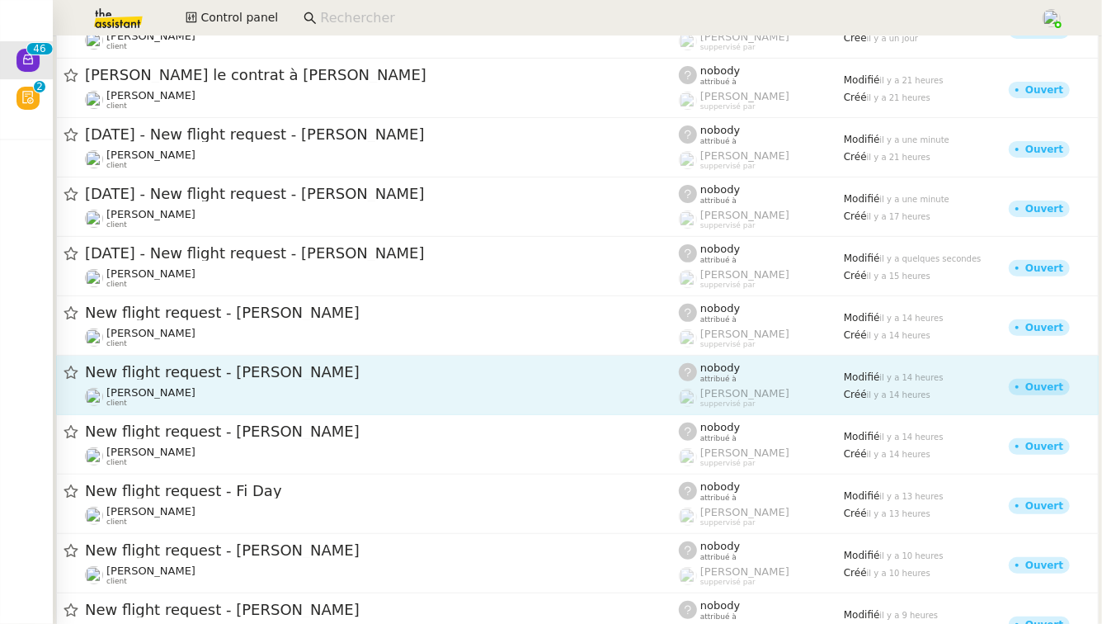
scroll to position [167, 0]
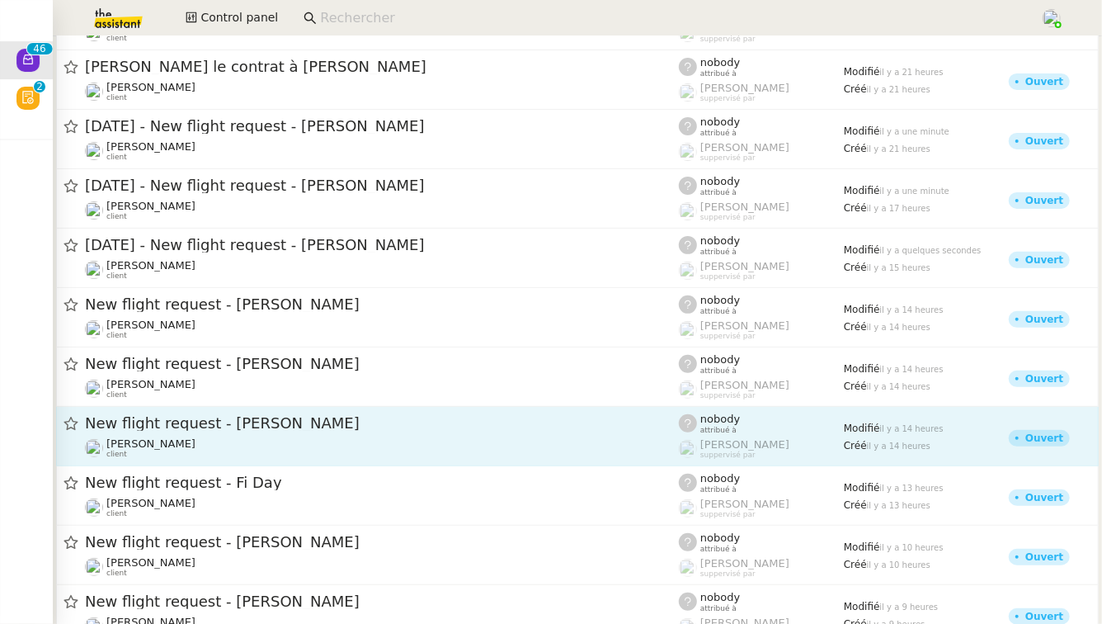
click at [183, 430] on span "New flight request - [PERSON_NAME]" at bounding box center [382, 423] width 594 height 15
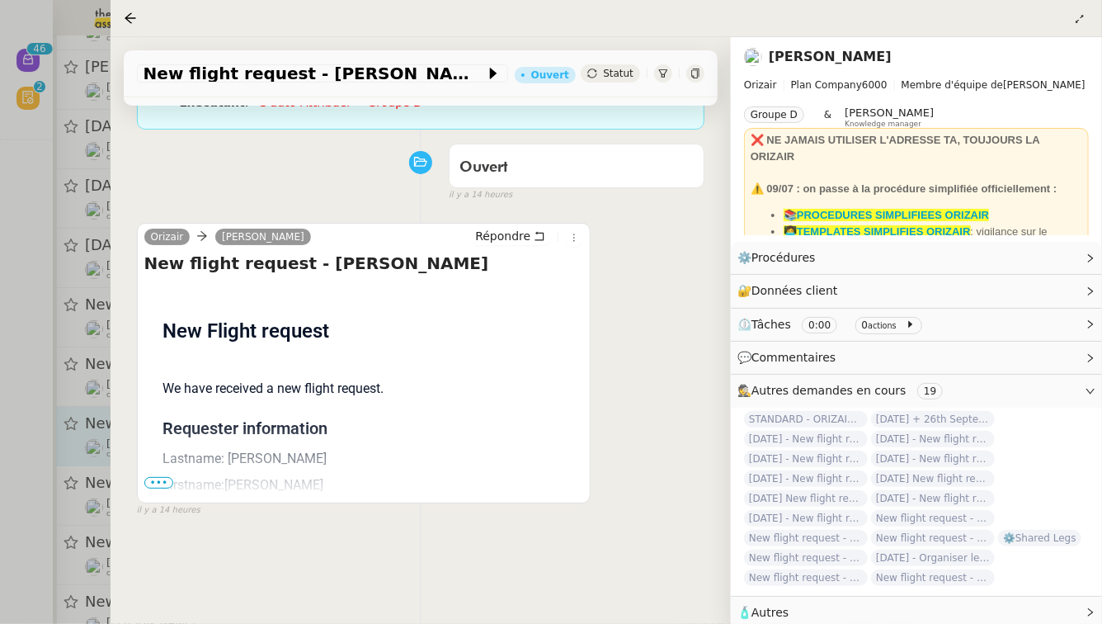
scroll to position [211, 0]
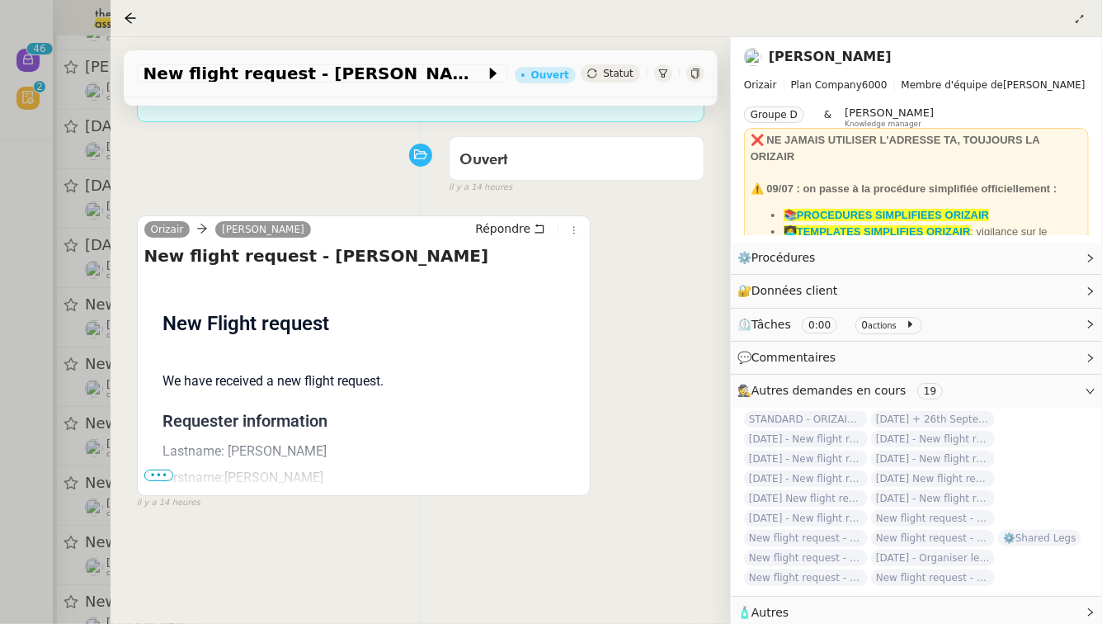
click at [155, 469] on span "•••" at bounding box center [159, 475] width 30 height 12
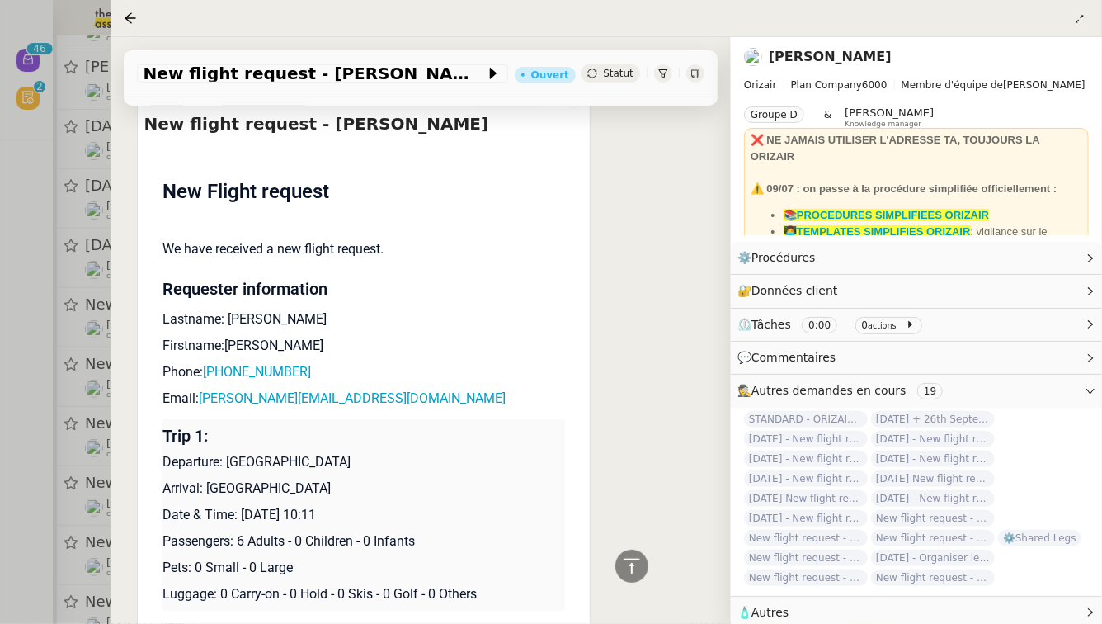
scroll to position [349, 0]
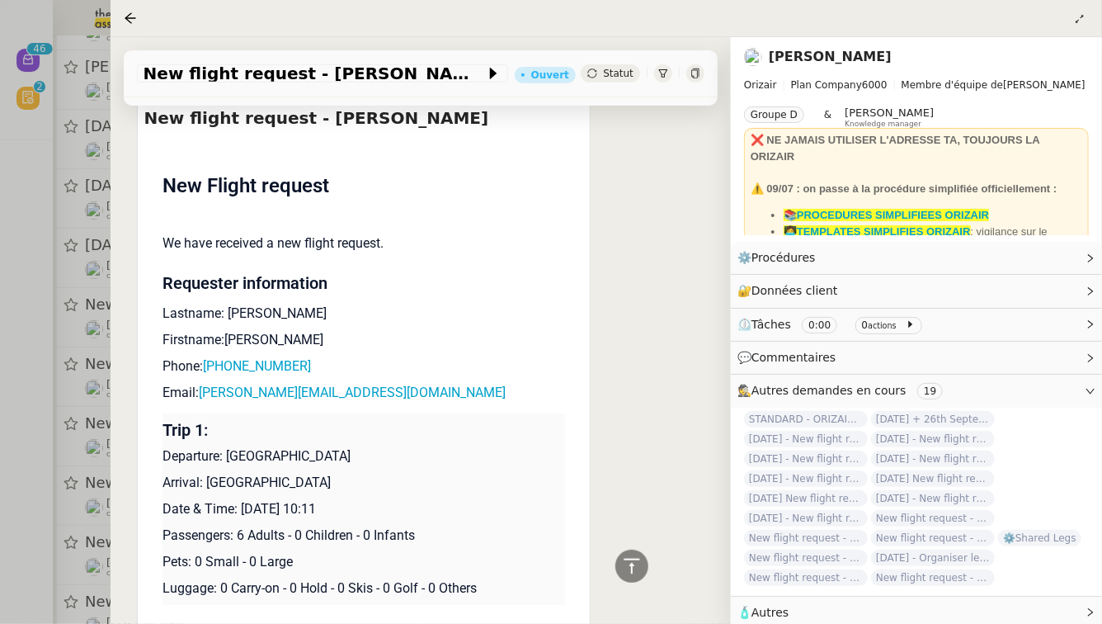
click at [62, 440] on div at bounding box center [551, 312] width 1102 height 624
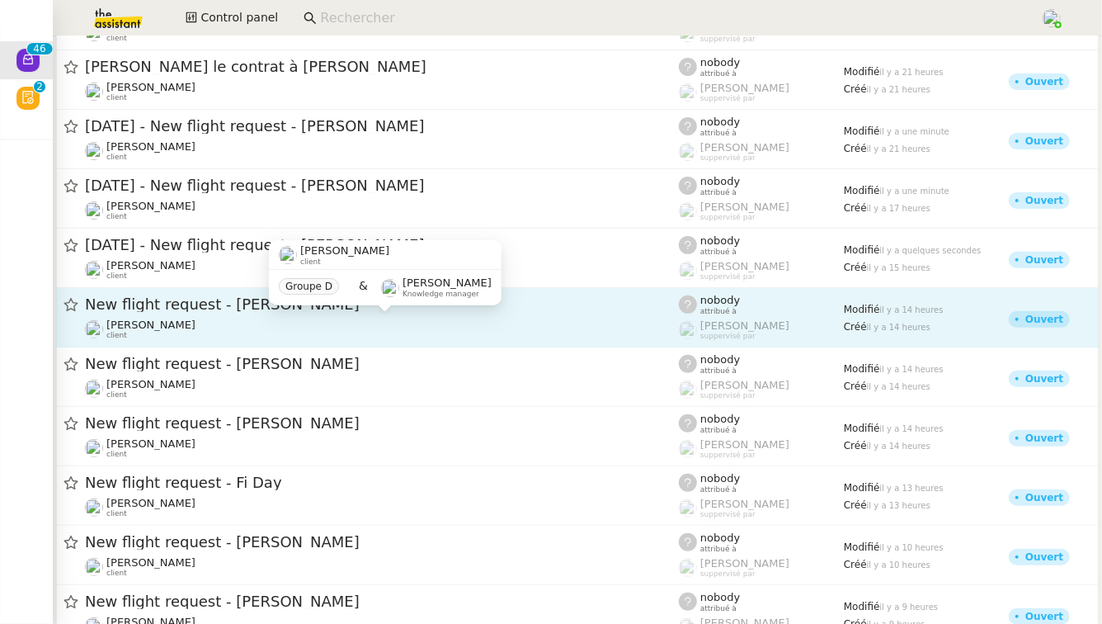
click at [224, 327] on div "[PERSON_NAME] client" at bounding box center [382, 328] width 594 height 21
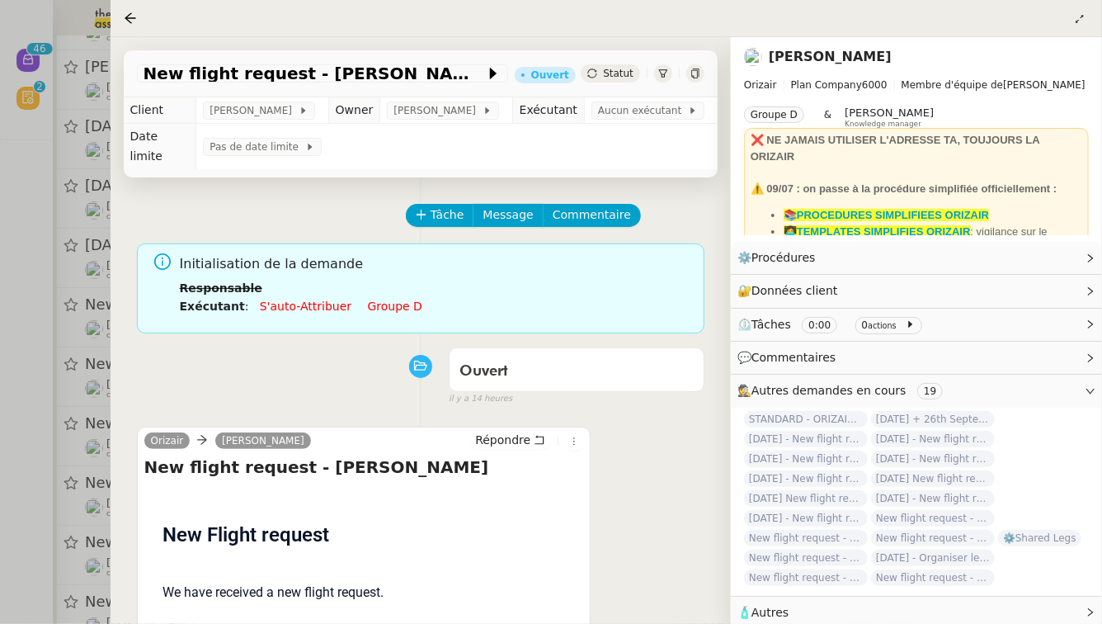
scroll to position [211, 0]
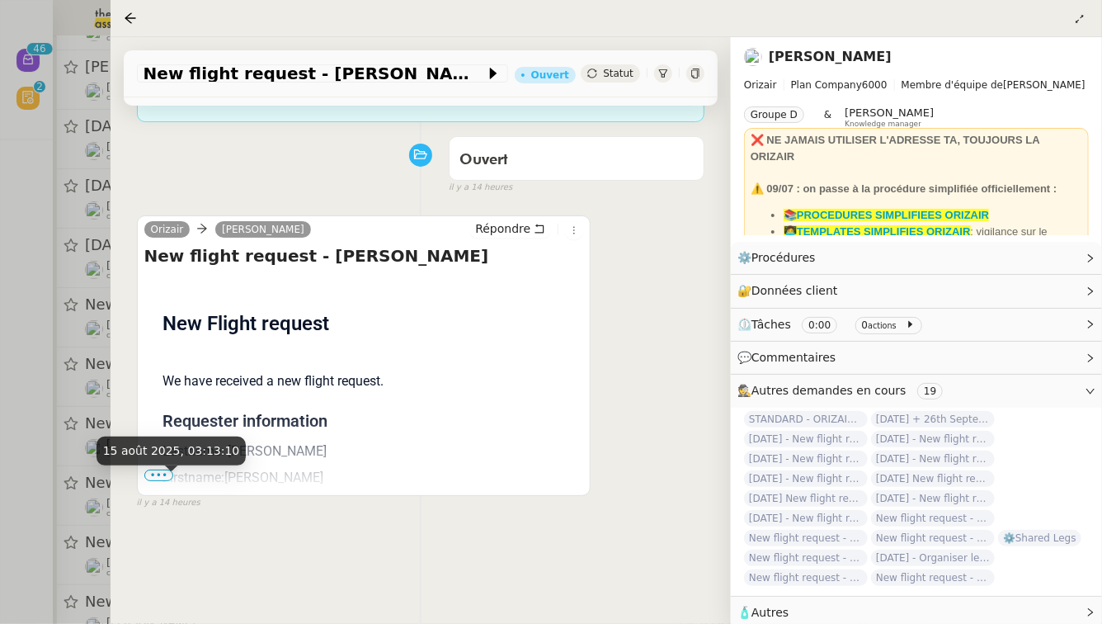
click at [163, 450] on span "15 août 2025, 03:13:10" at bounding box center [171, 450] width 137 height 13
click at [155, 469] on span "•••" at bounding box center [159, 475] width 30 height 12
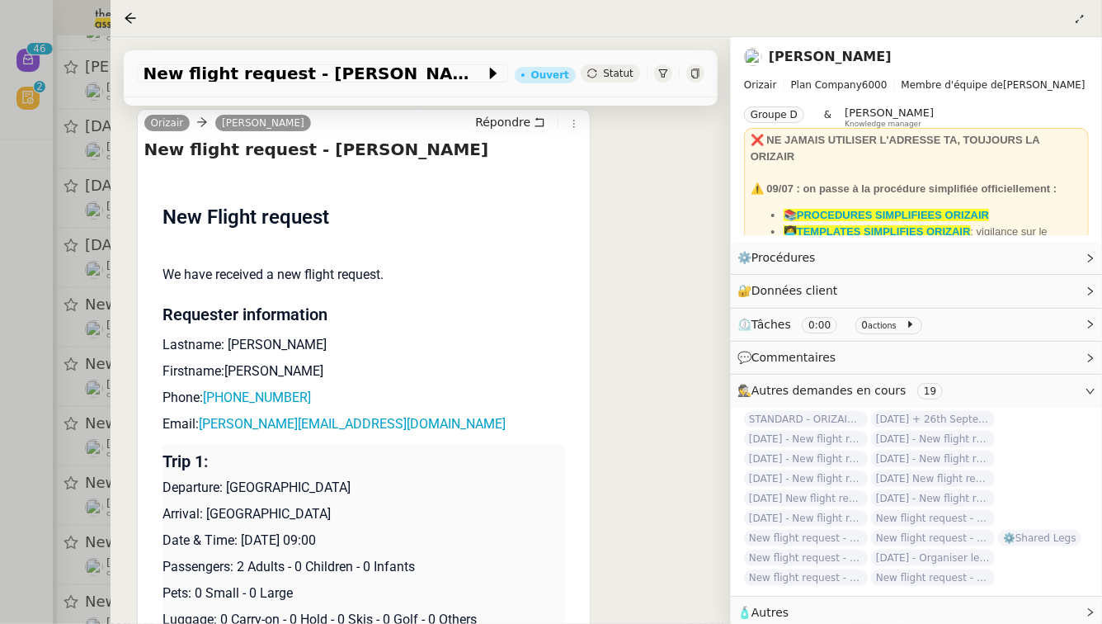
scroll to position [393, 0]
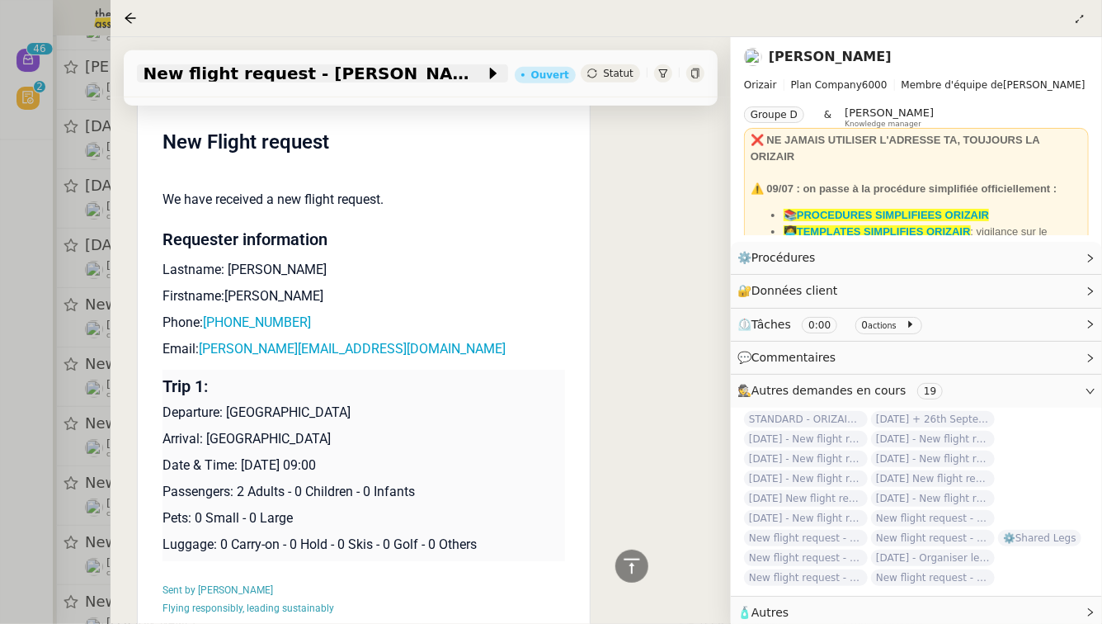
click at [222, 69] on span "New flight request - [PERSON_NAME]" at bounding box center [315, 73] width 342 height 16
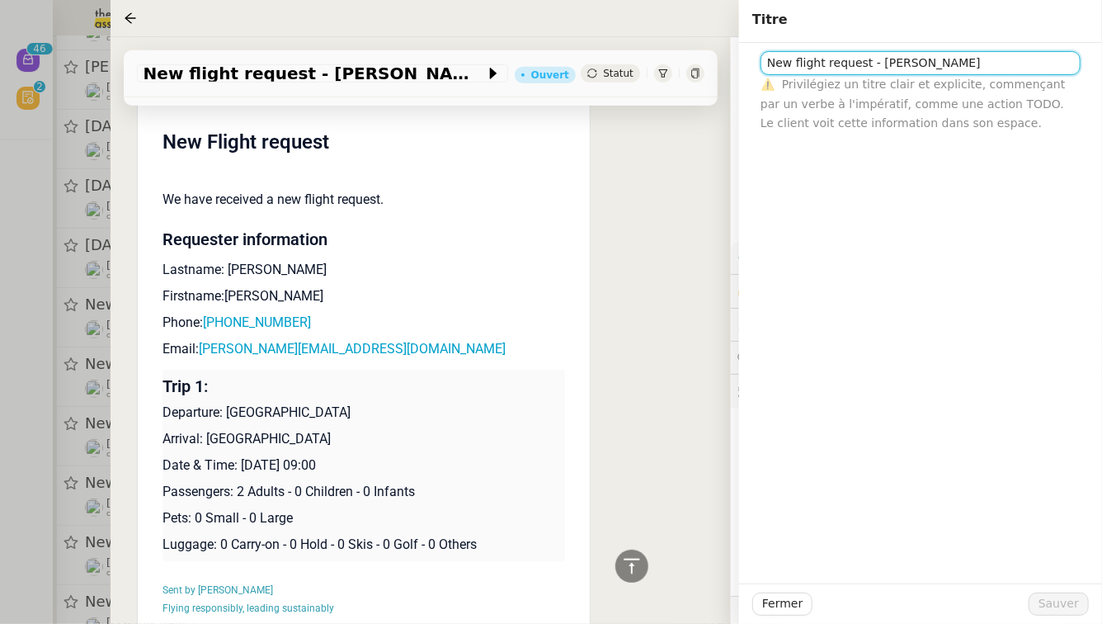
click at [202, 260] on p "Lastname: [PERSON_NAME]" at bounding box center [364, 270] width 403 height 20
drag, startPoint x: 364, startPoint y: 448, endPoint x: 243, endPoint y: 441, distance: 121.4
click at [243, 455] on p "Date & Time: [DATE] 09:00" at bounding box center [364, 465] width 403 height 20
copy p "[DATE]"
click at [766, 64] on input "New flight request - [PERSON_NAME]" at bounding box center [921, 63] width 320 height 24
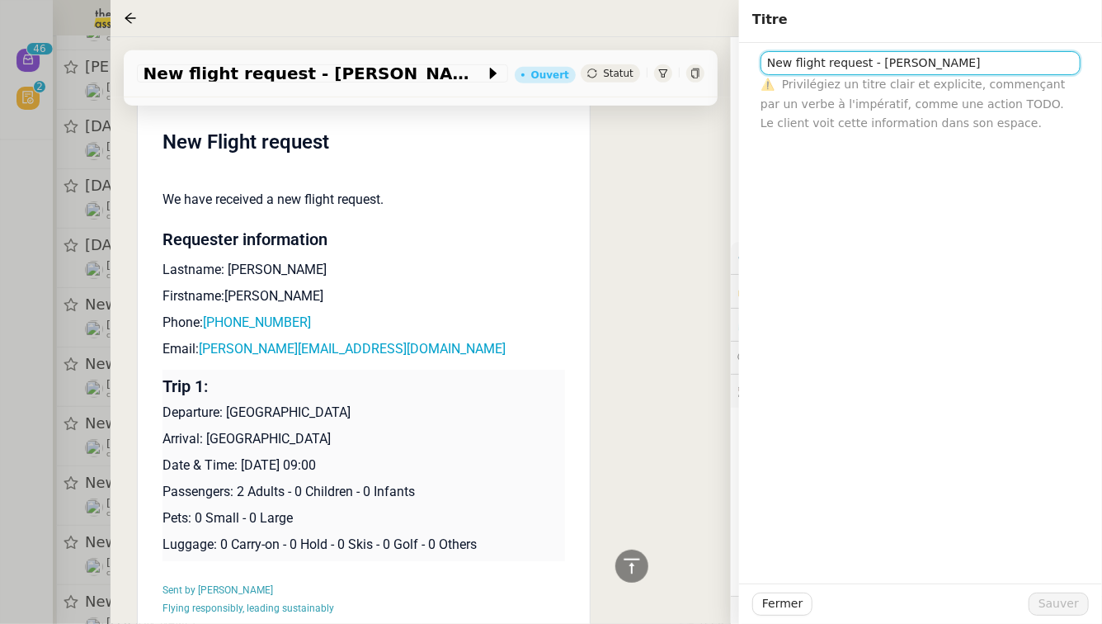
paste input "[DATE]"
type input "[DATE] - New flight request - [PERSON_NAME]"
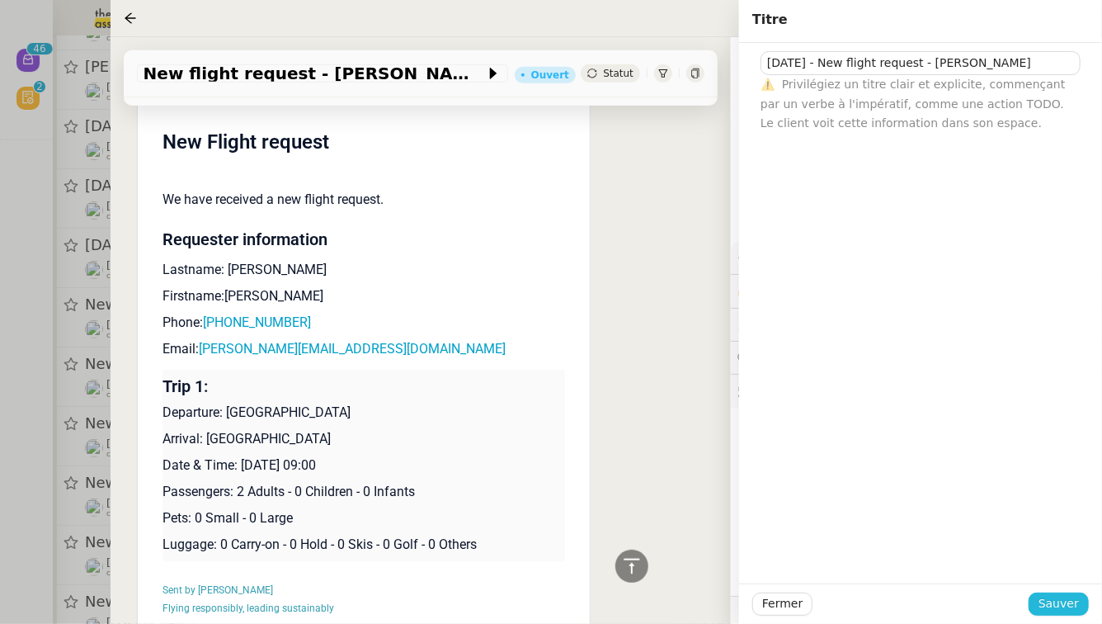
click at [1070, 601] on span "Sauver" at bounding box center [1059, 603] width 40 height 19
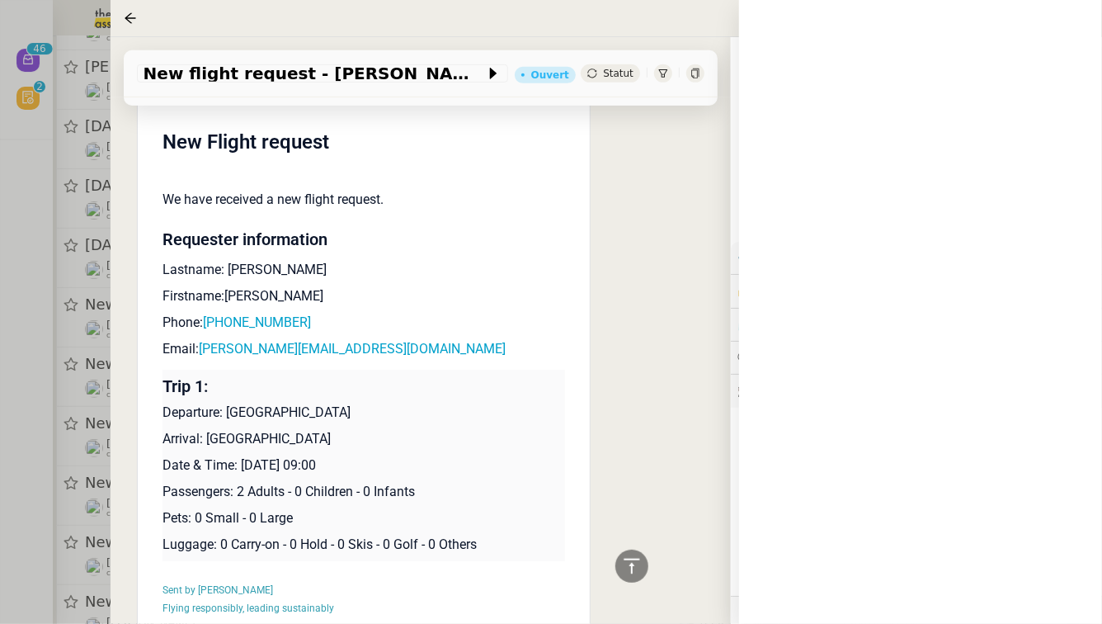
click at [0, 397] on div at bounding box center [551, 312] width 1102 height 624
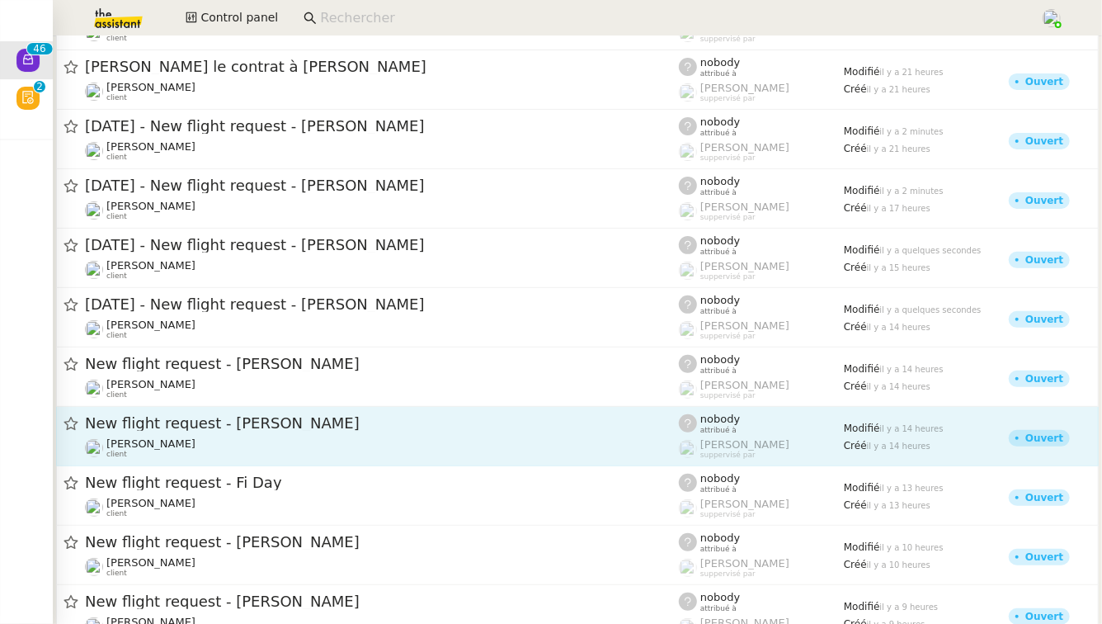
click at [307, 435] on div "New flight request - [PERSON_NAME] [PERSON_NAME] client" at bounding box center [382, 435] width 594 height 45
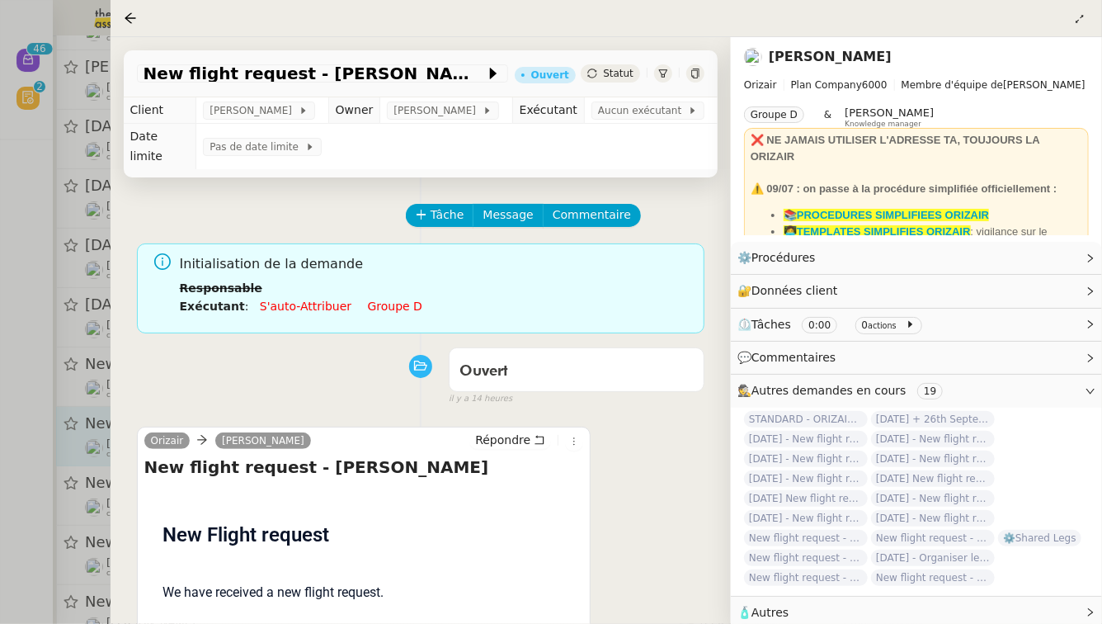
scroll to position [193, 0]
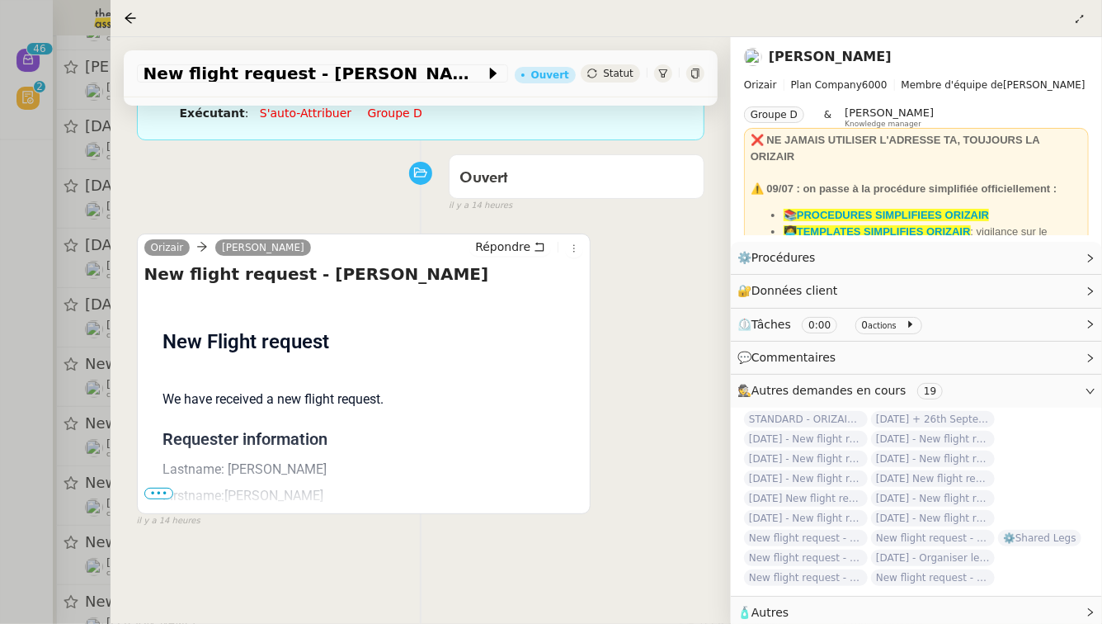
click at [170, 488] on span "•••" at bounding box center [159, 494] width 30 height 12
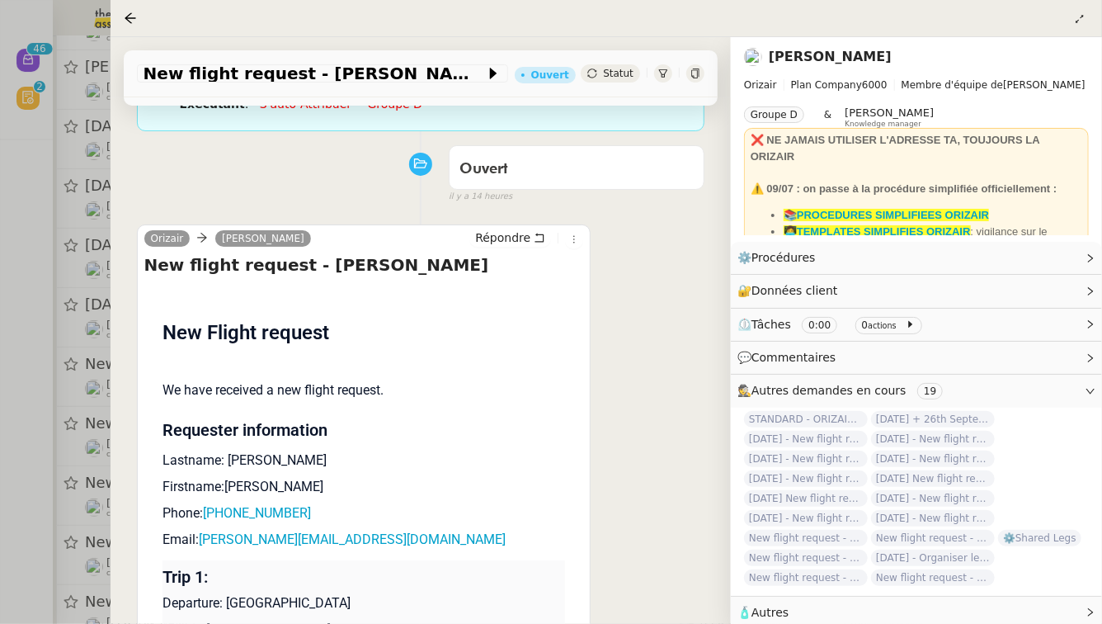
scroll to position [85, 0]
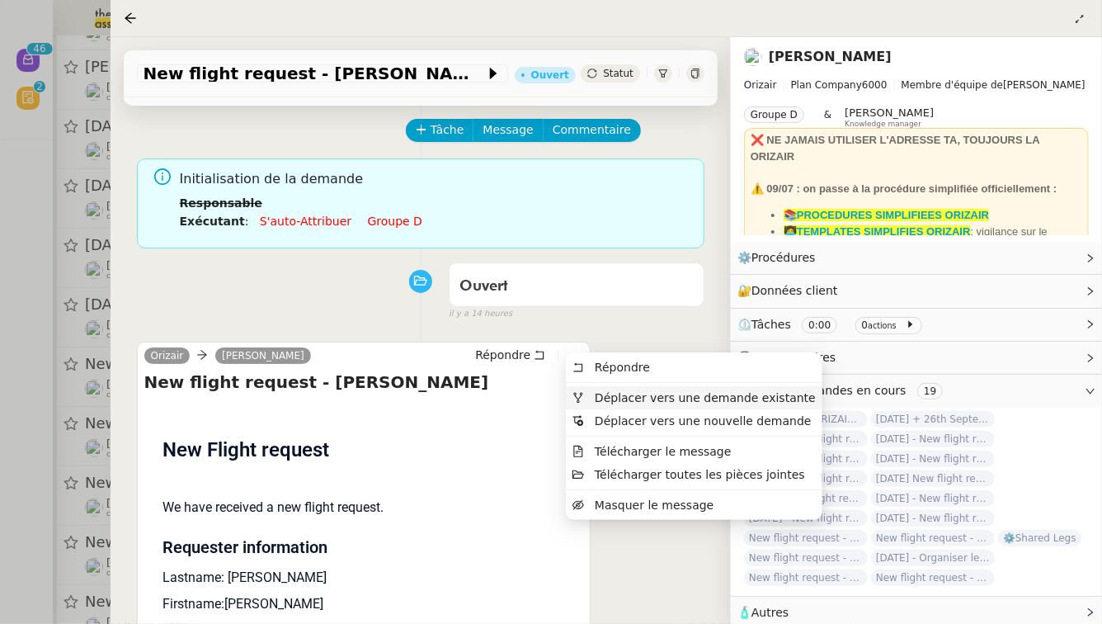
click at [598, 397] on span "Déplacer vers une demande existante" at bounding box center [705, 397] width 221 height 13
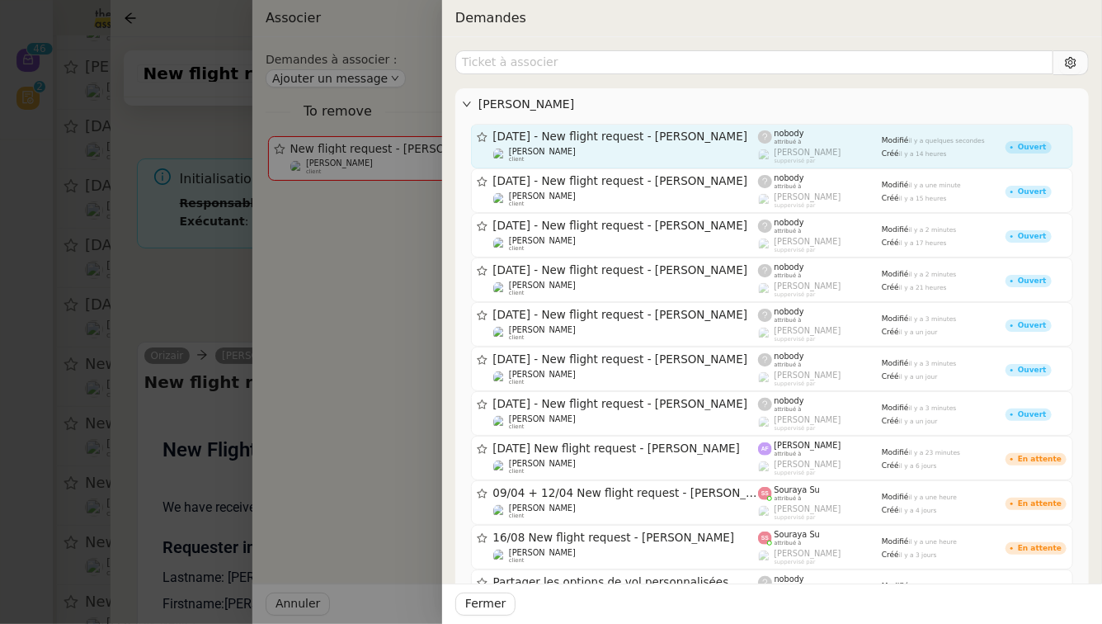
click at [603, 145] on div "[DATE] - New flight request - [PERSON_NAME] [PERSON_NAME] client" at bounding box center [626, 146] width 266 height 33
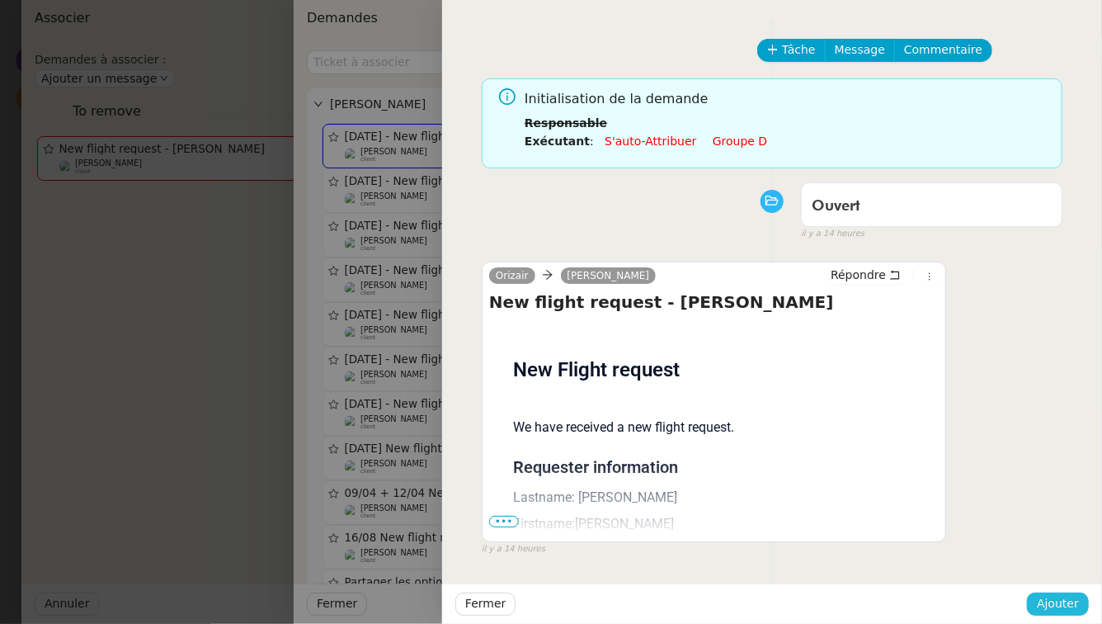
click at [1062, 605] on span "Ajouter" at bounding box center [1058, 603] width 42 height 19
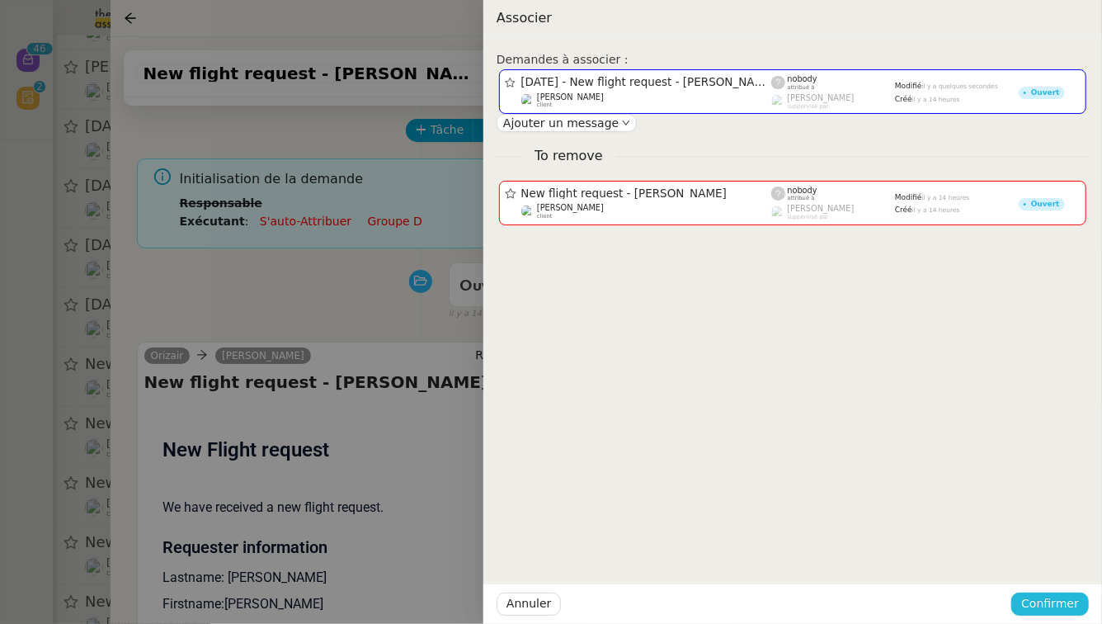
click at [1062, 605] on span "Confirmer" at bounding box center [1050, 603] width 58 height 19
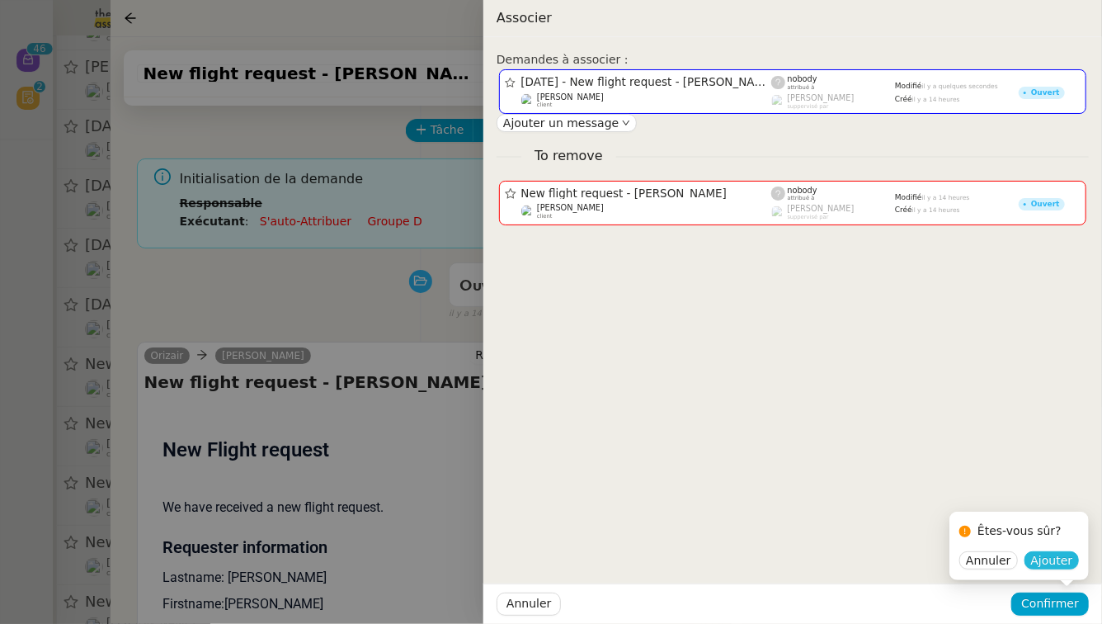
click at [1059, 565] on span "Ajouter" at bounding box center [1052, 560] width 42 height 16
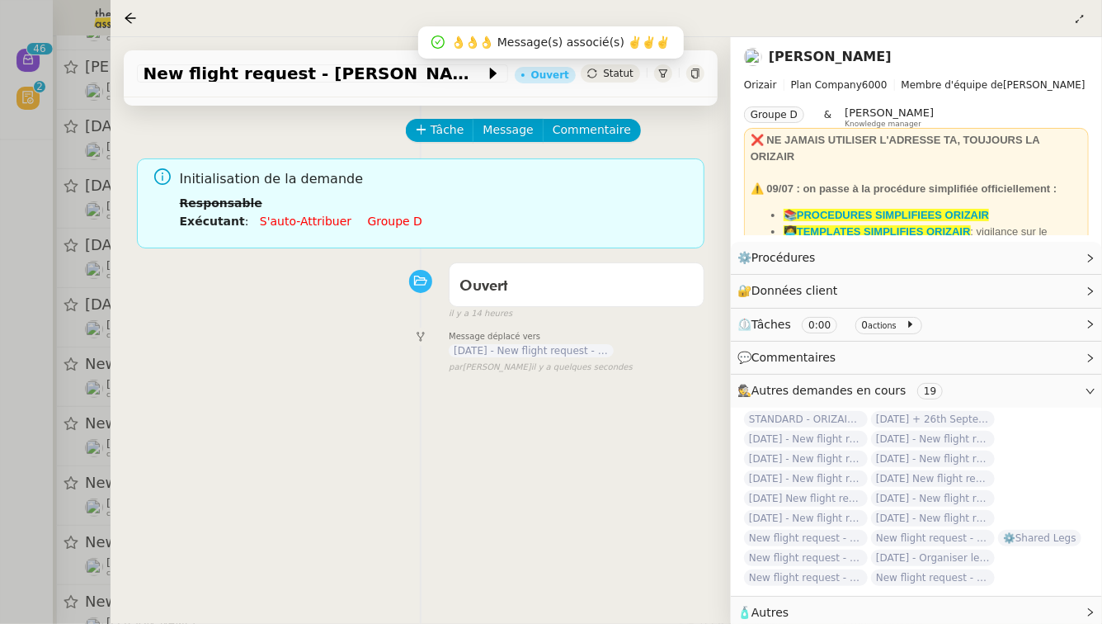
click at [0, 419] on div at bounding box center [551, 312] width 1102 height 624
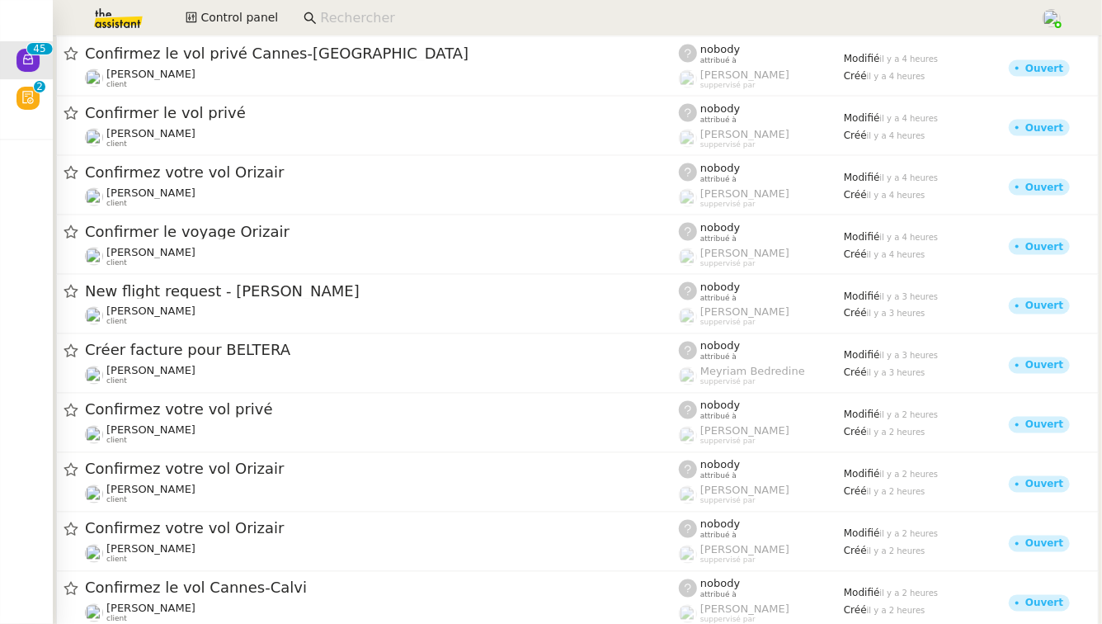
scroll to position [1406, 0]
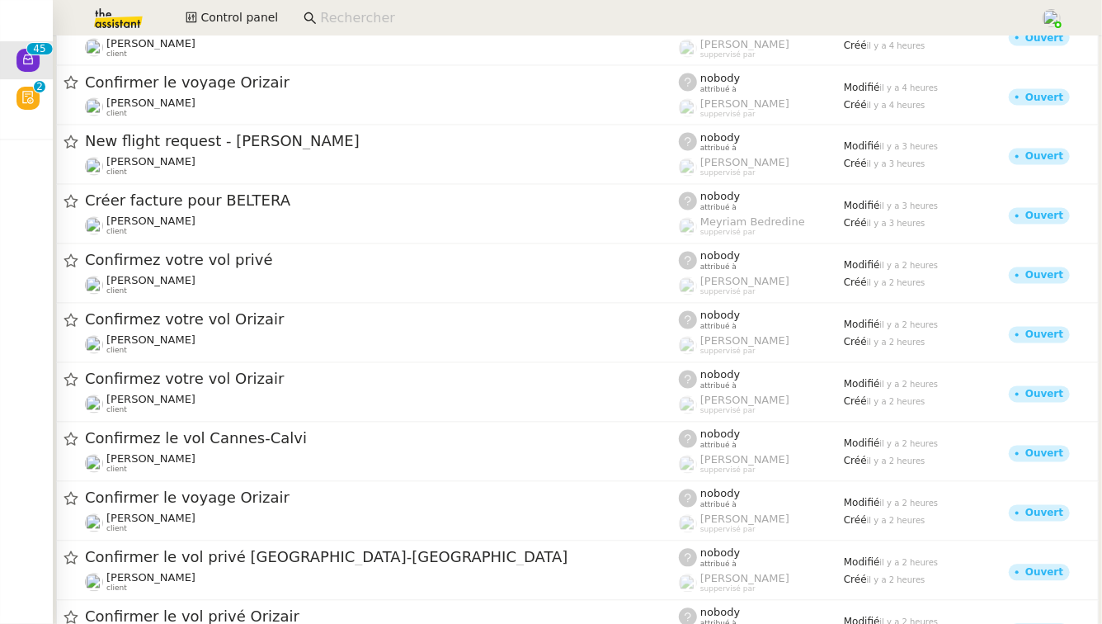
click at [411, 416] on link "Confirmez votre vol Orizair [PERSON_NAME] client nobody attribué à [PERSON_NAME…" at bounding box center [577, 392] width 1043 height 59
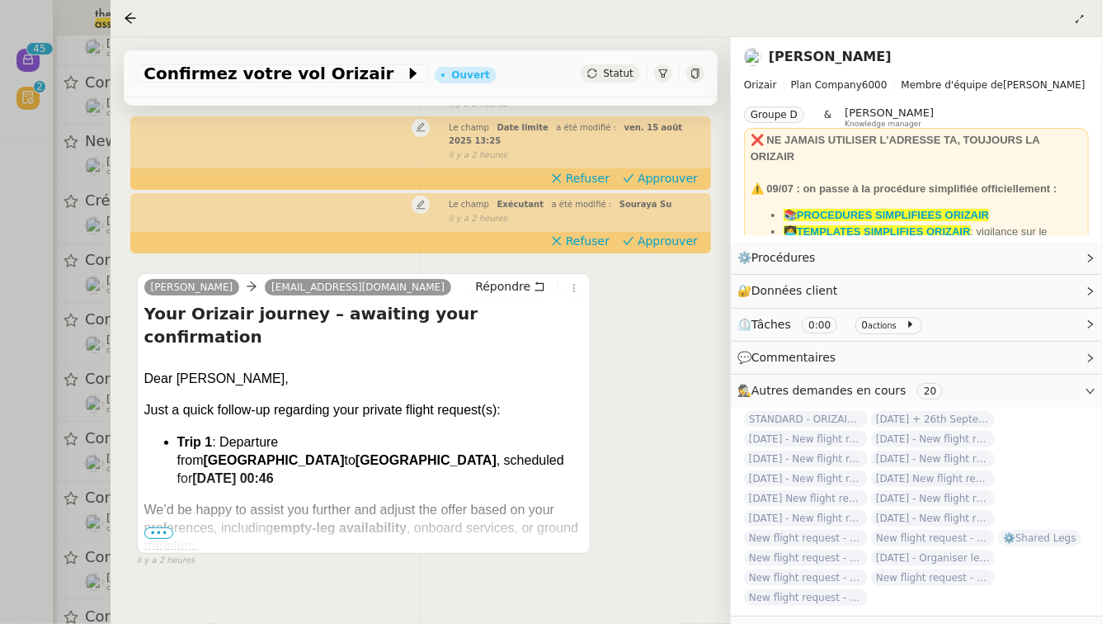
scroll to position [211, 0]
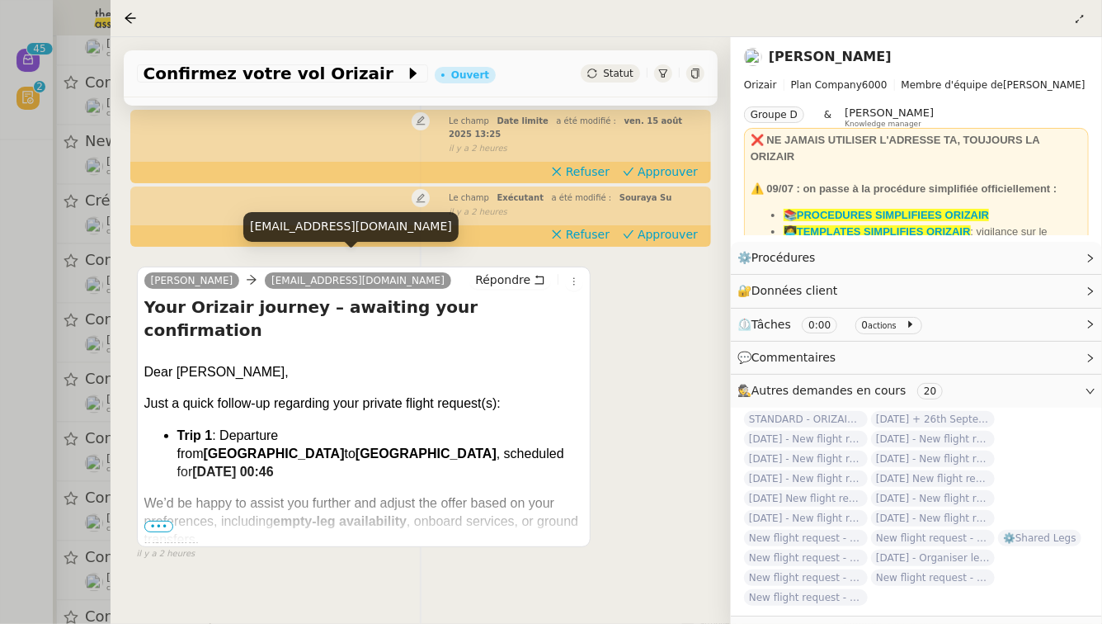
click at [358, 222] on div "[EMAIL_ADDRESS][DOMAIN_NAME]" at bounding box center [350, 226] width 215 height 29
copy div "[EMAIL_ADDRESS][DOMAIN_NAME]"
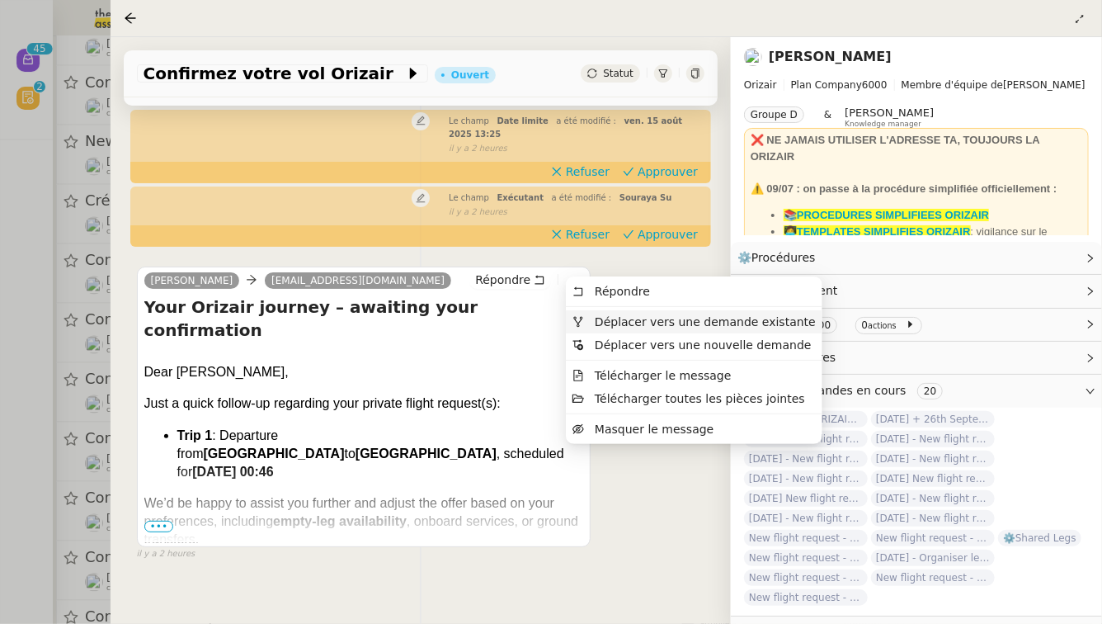
click at [596, 320] on span "Déplacer vers une demande existante" at bounding box center [705, 321] width 221 height 13
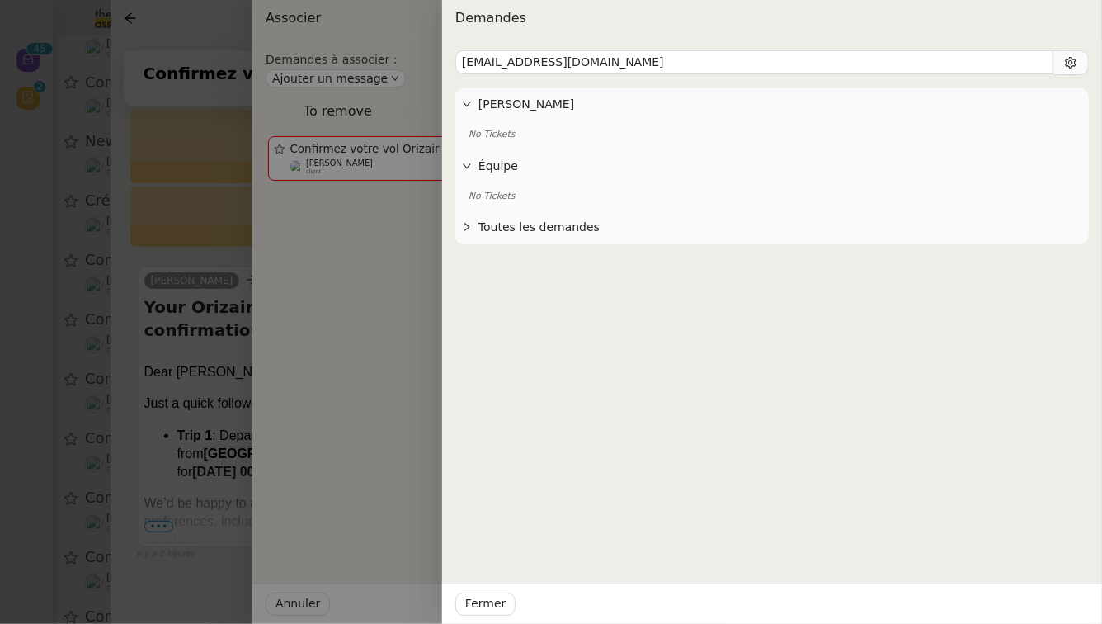
click at [578, 218] on span "Toutes les demandes" at bounding box center [780, 227] width 604 height 19
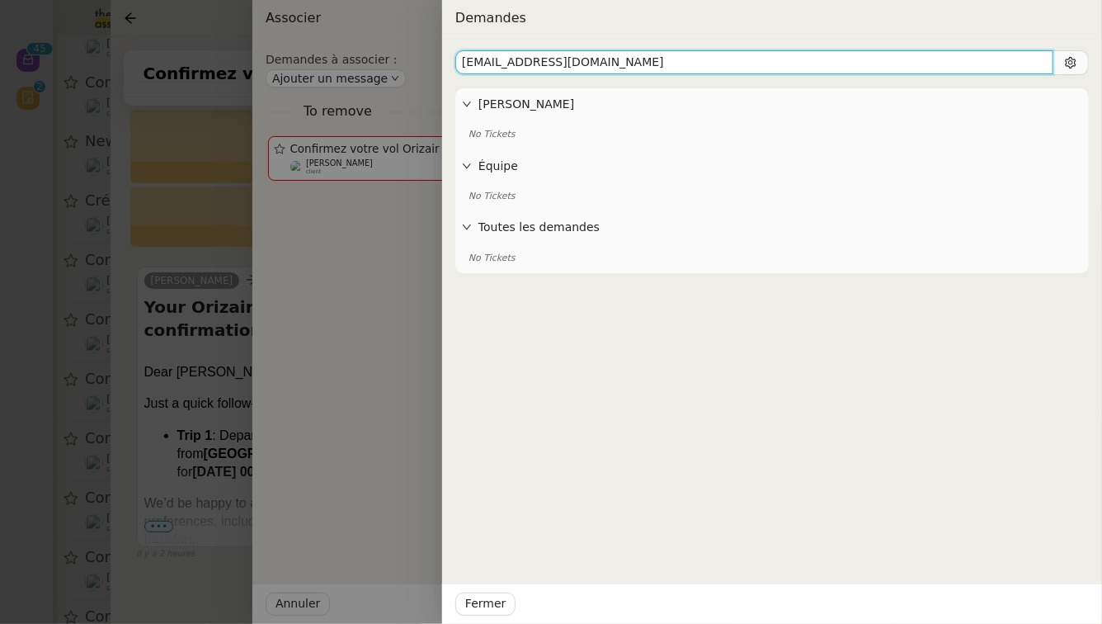
click at [568, 60] on input "[EMAIL_ADDRESS][DOMAIN_NAME]" at bounding box center [754, 62] width 598 height 24
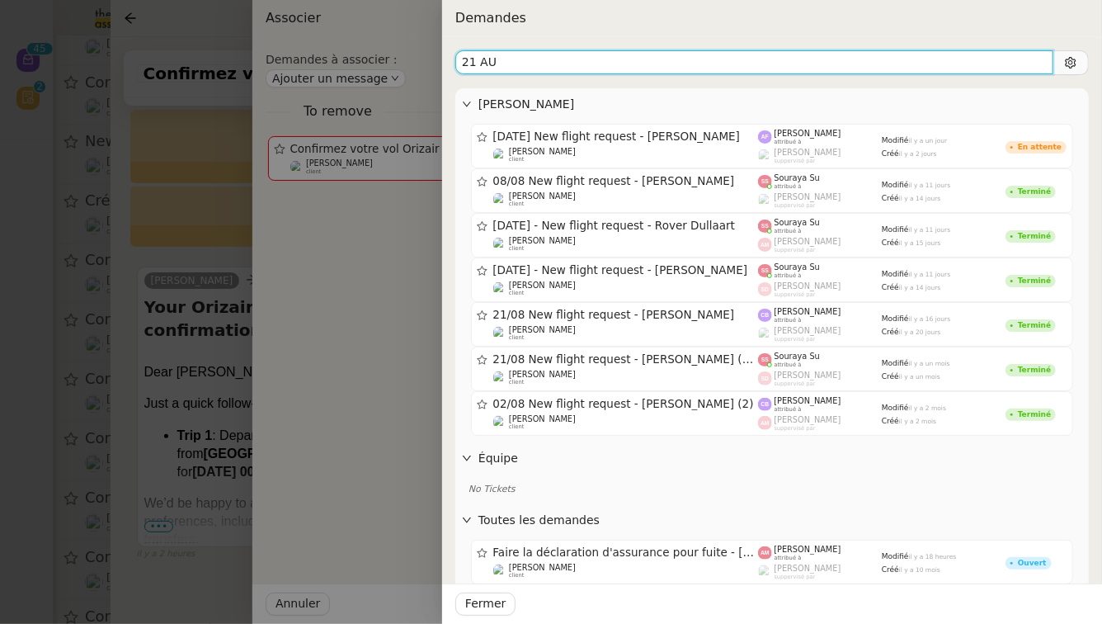
type input "21 AU"
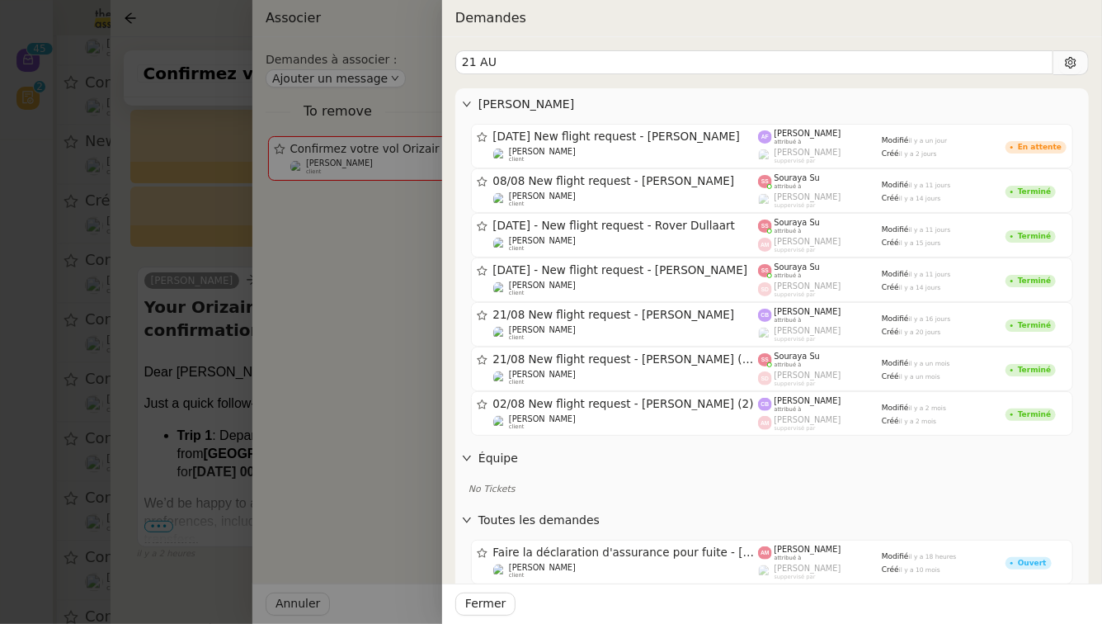
click at [64, 305] on div at bounding box center [551, 312] width 1102 height 624
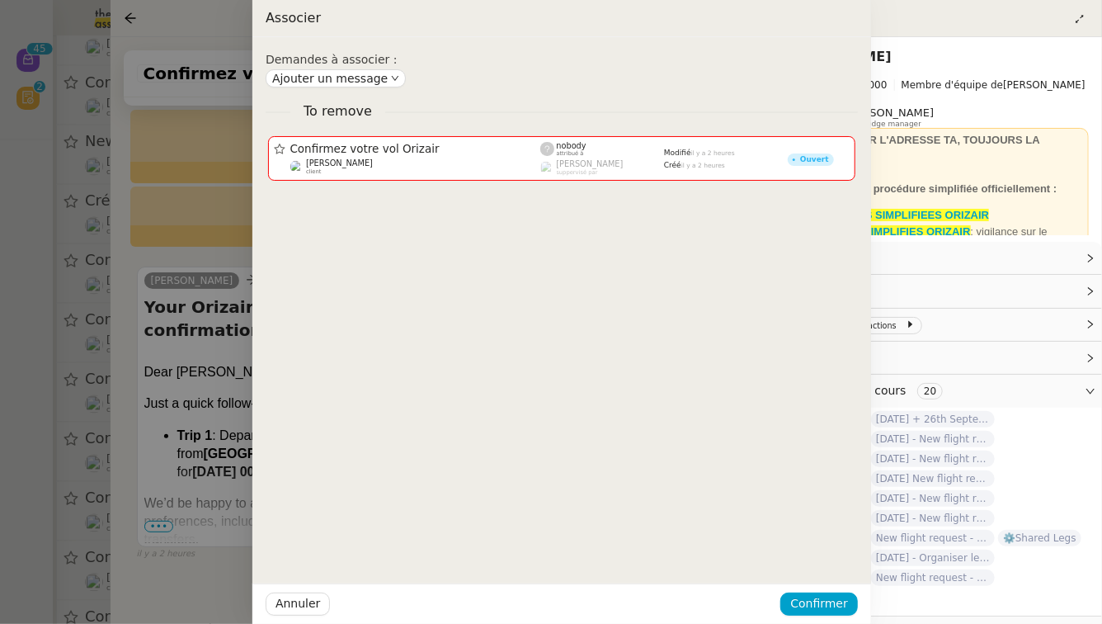
click at [64, 305] on div at bounding box center [551, 312] width 1102 height 624
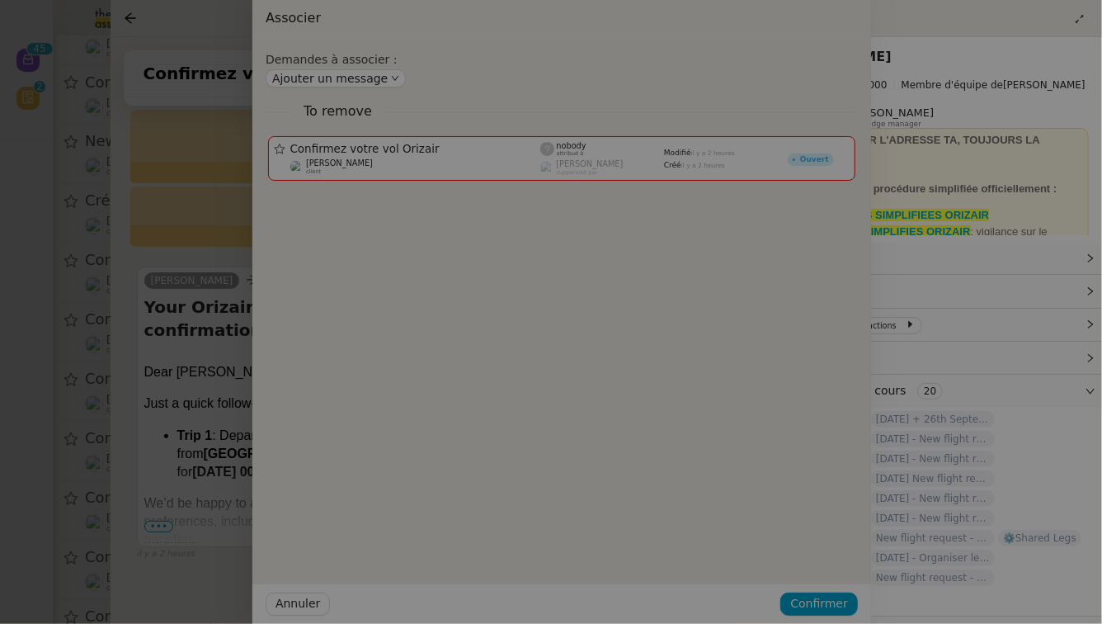
click at [64, 305] on div at bounding box center [320, 312] width 1102 height 624
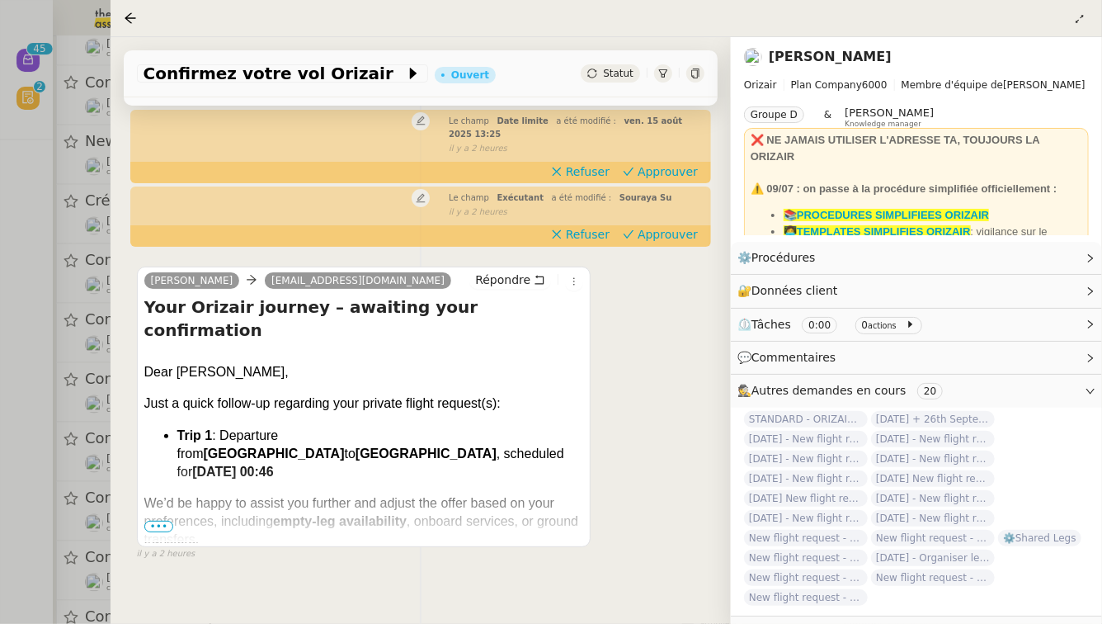
click at [64, 305] on div at bounding box center [551, 312] width 1102 height 624
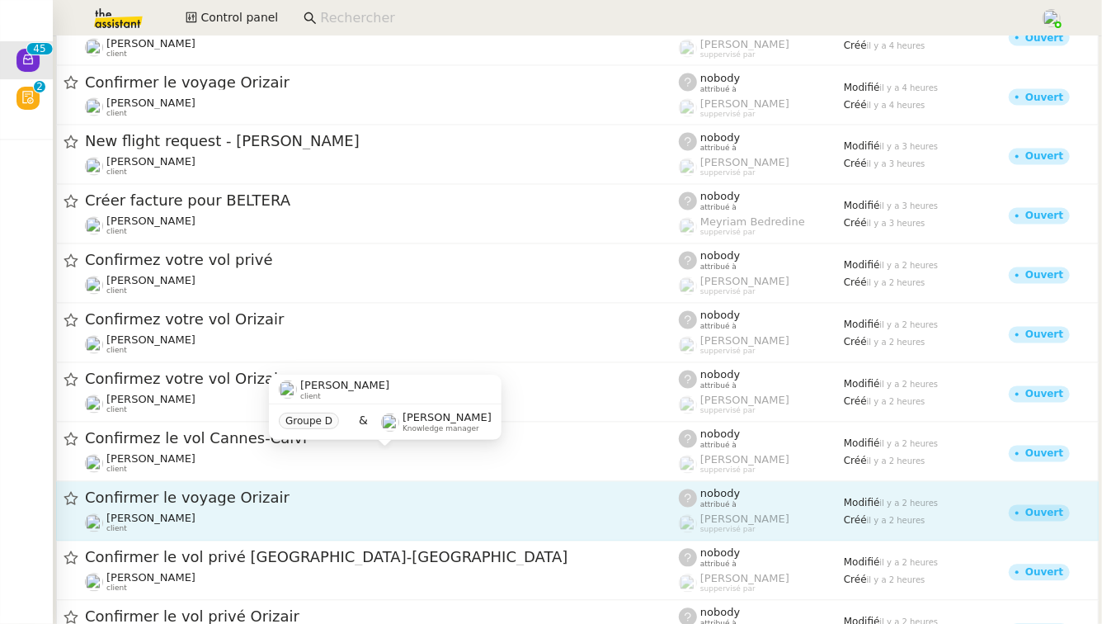
click at [231, 508] on div "Confirmer le voyage Orizair" at bounding box center [382, 498] width 594 height 21
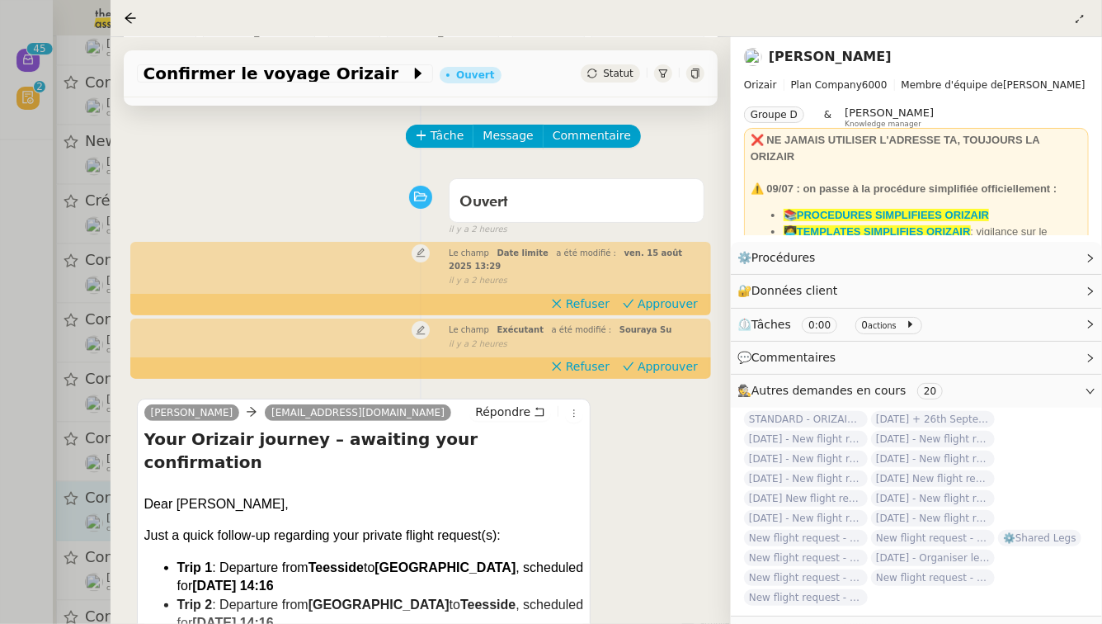
scroll to position [88, 0]
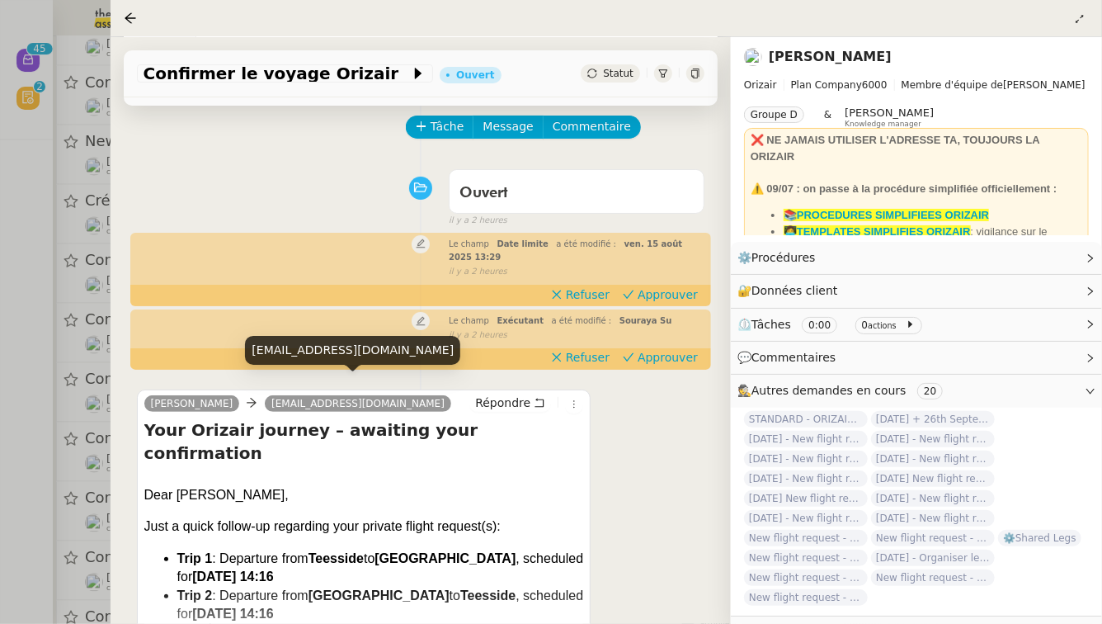
click at [332, 346] on div "[EMAIL_ADDRESS][DOMAIN_NAME]" at bounding box center [352, 350] width 215 height 29
copy div "[EMAIL_ADDRESS][DOMAIN_NAME]"
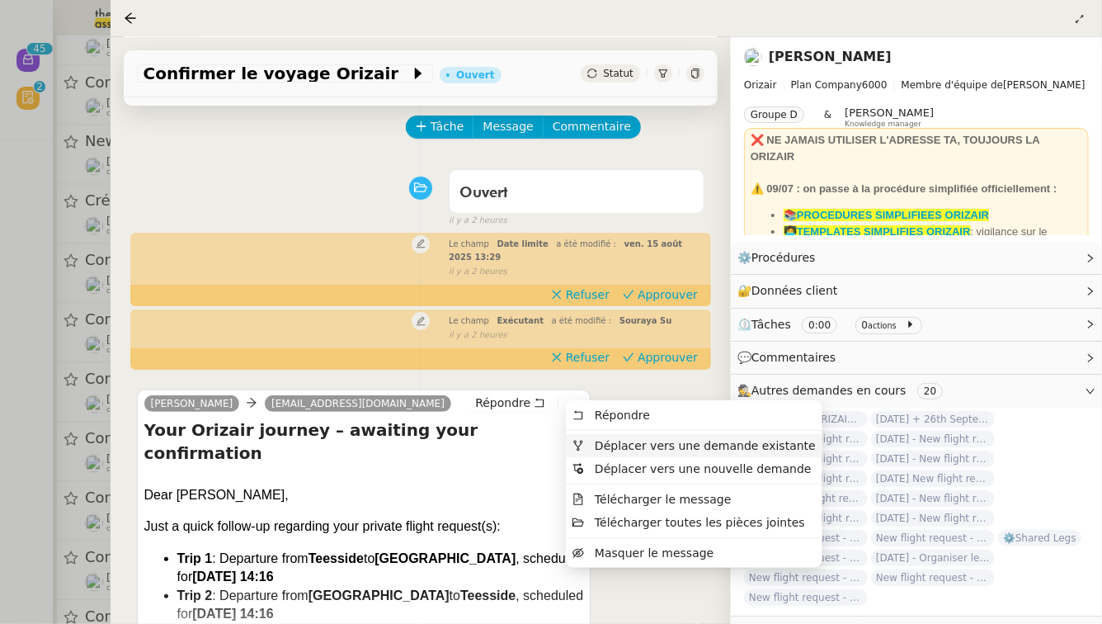
click at [587, 445] on span "Déplacer vers une demande existante" at bounding box center [693, 445] width 243 height 15
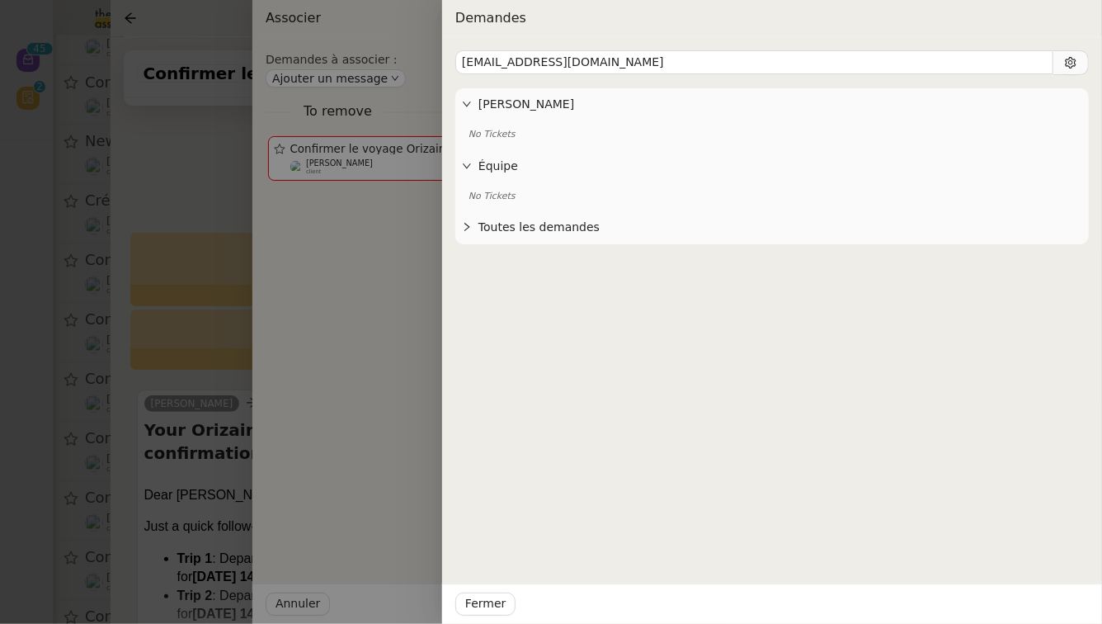
drag, startPoint x: 525, startPoint y: 64, endPoint x: 729, endPoint y: 35, distance: 205.8
click at [729, 35] on div "Demandes [EMAIL_ADDRESS][DOMAIN_NAME] [PERSON_NAME] No Tickets Équipe No Ticket…" at bounding box center [772, 312] width 660 height 624
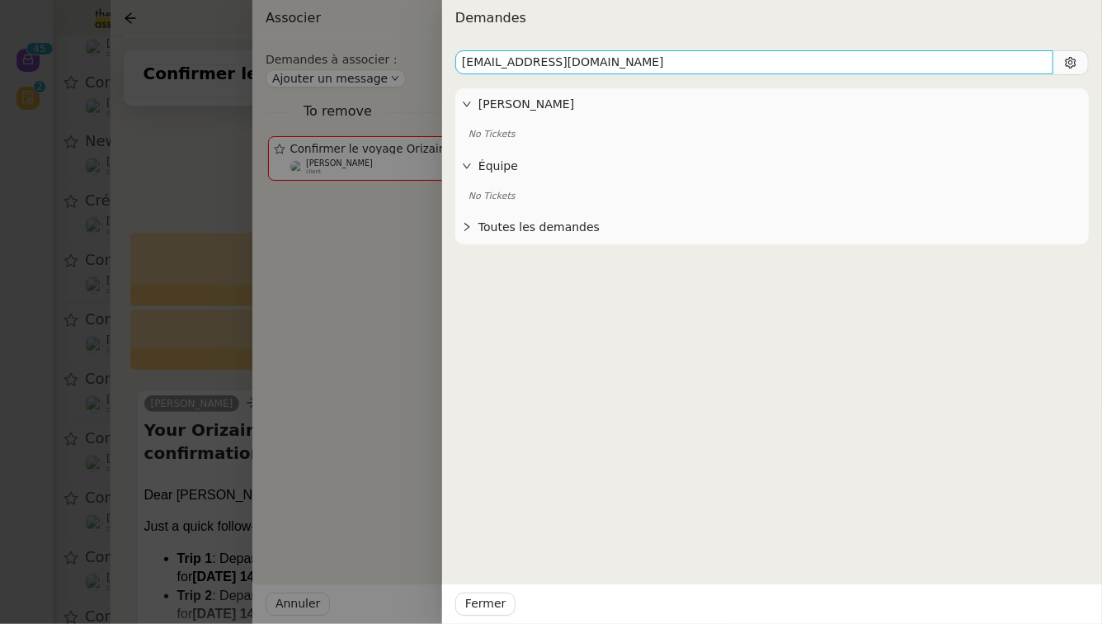
click at [614, 61] on input "[EMAIL_ADDRESS][DOMAIN_NAME]" at bounding box center [754, 62] width 598 height 24
drag, startPoint x: 613, startPoint y: 61, endPoint x: 529, endPoint y: 59, distance: 84.2
click at [529, 59] on input "[EMAIL_ADDRESS][DOMAIN_NAME]" at bounding box center [754, 62] width 598 height 24
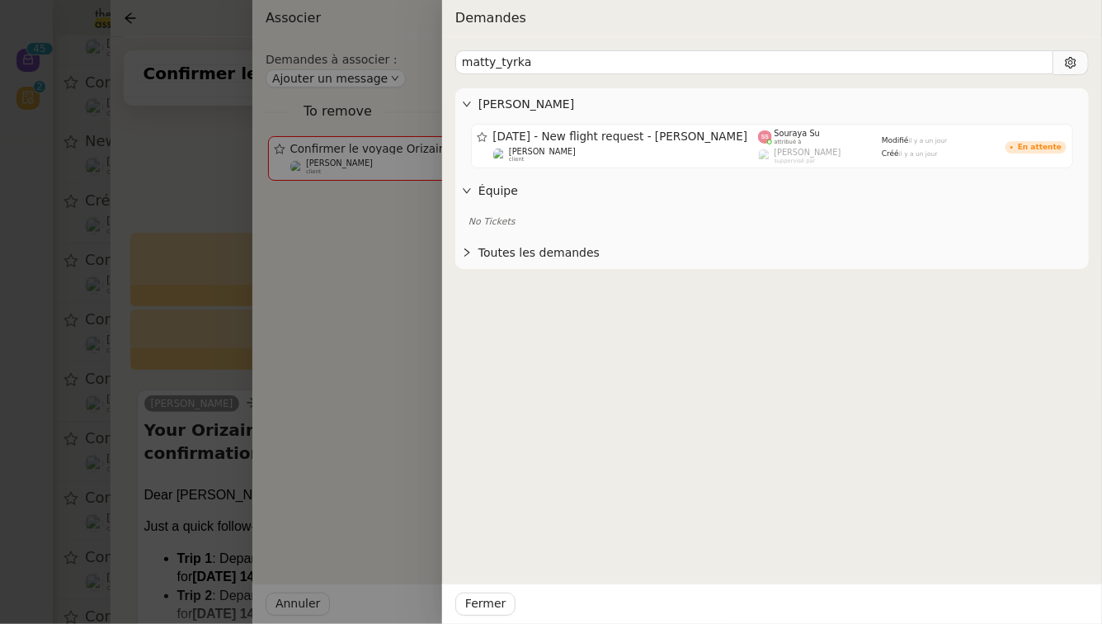
drag, startPoint x: 499, startPoint y: 63, endPoint x: 436, endPoint y: 68, distance: 63.8
click at [436, 68] on div "Demandes matty_tyrka [PERSON_NAME] [DATE] - New flight request - [PERSON_NAME] …" at bounding box center [551, 312] width 1102 height 624
type input "[PERSON_NAME]"
click at [211, 407] on div at bounding box center [551, 312] width 1102 height 624
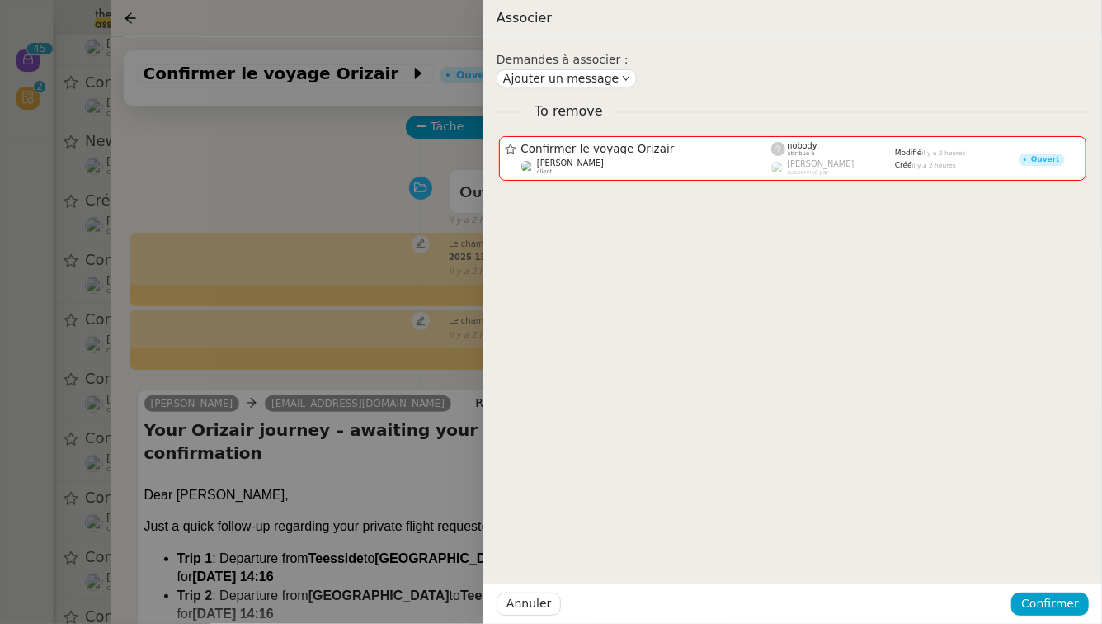
click at [211, 407] on div at bounding box center [551, 312] width 1102 height 624
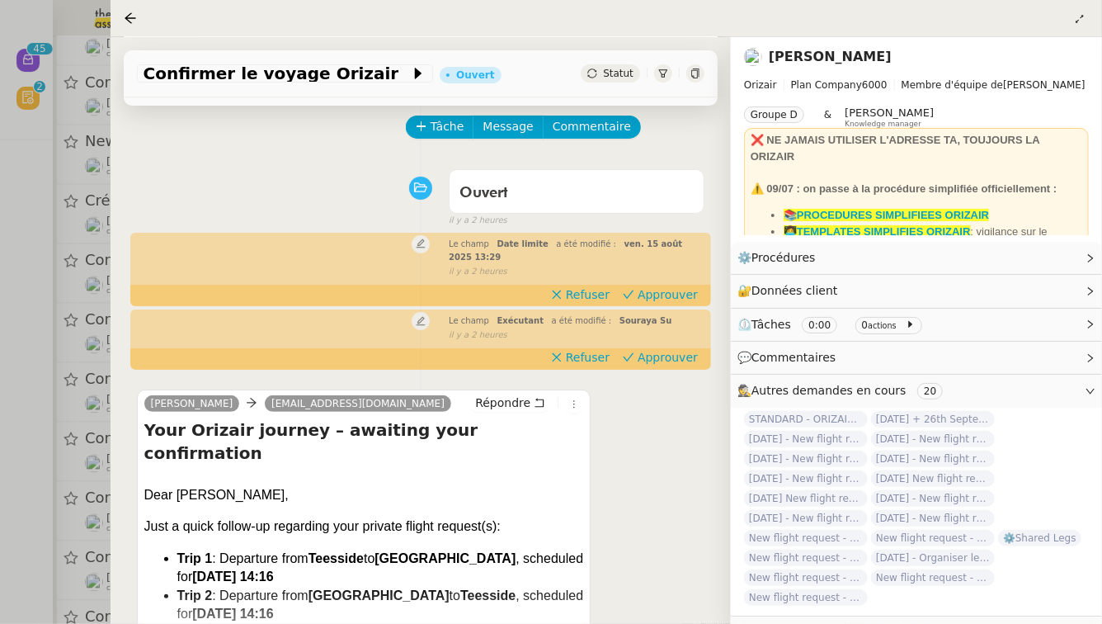
click at [22, 387] on div at bounding box center [551, 312] width 1102 height 624
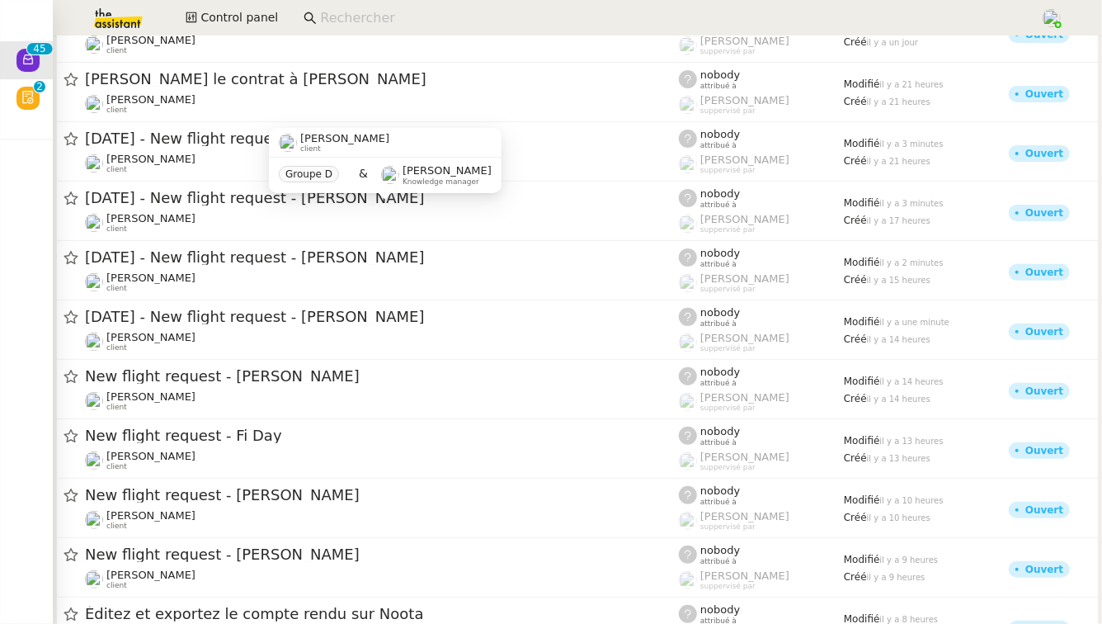
scroll to position [158, 0]
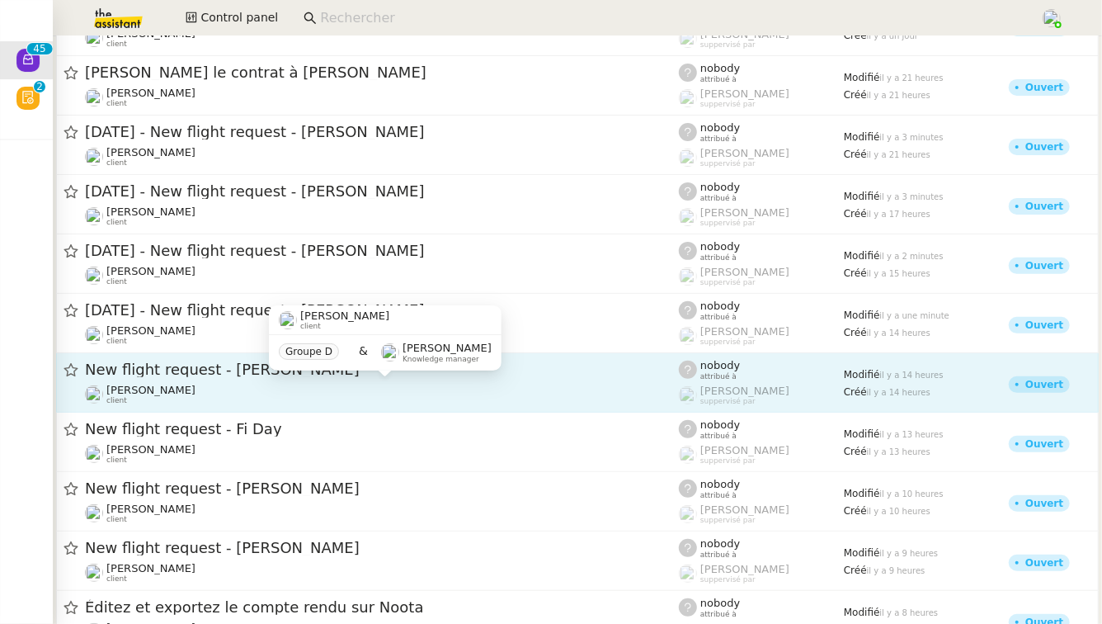
click at [355, 405] on link "New flight request - [PERSON_NAME] [PERSON_NAME] client nobody attribué à [PERS…" at bounding box center [577, 382] width 1043 height 59
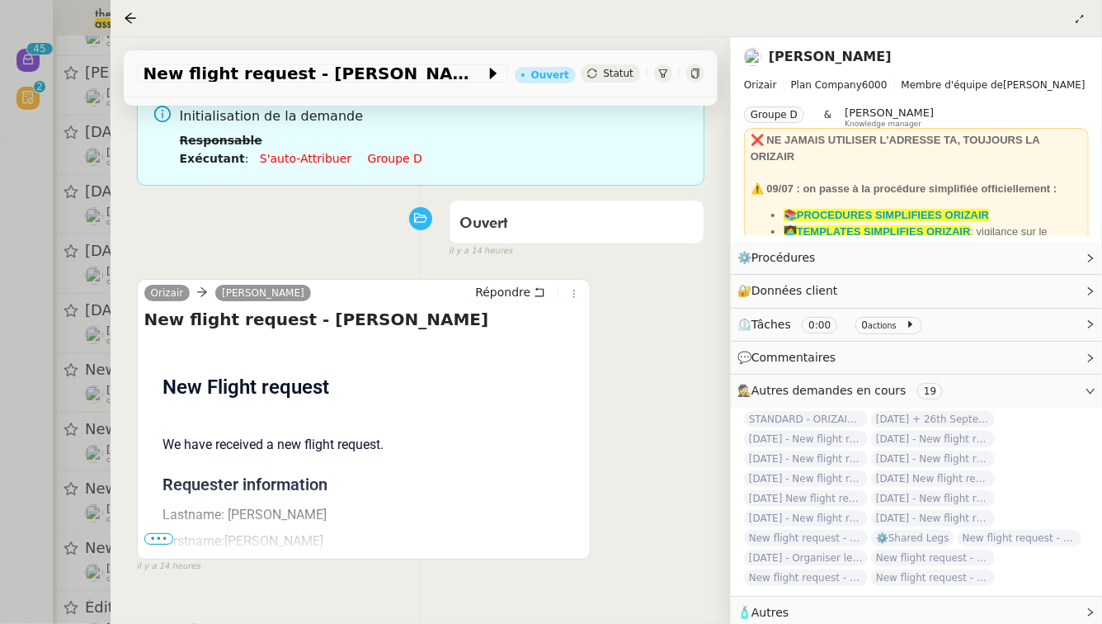
scroll to position [149, 0]
click at [149, 531] on span "•••" at bounding box center [159, 537] width 30 height 12
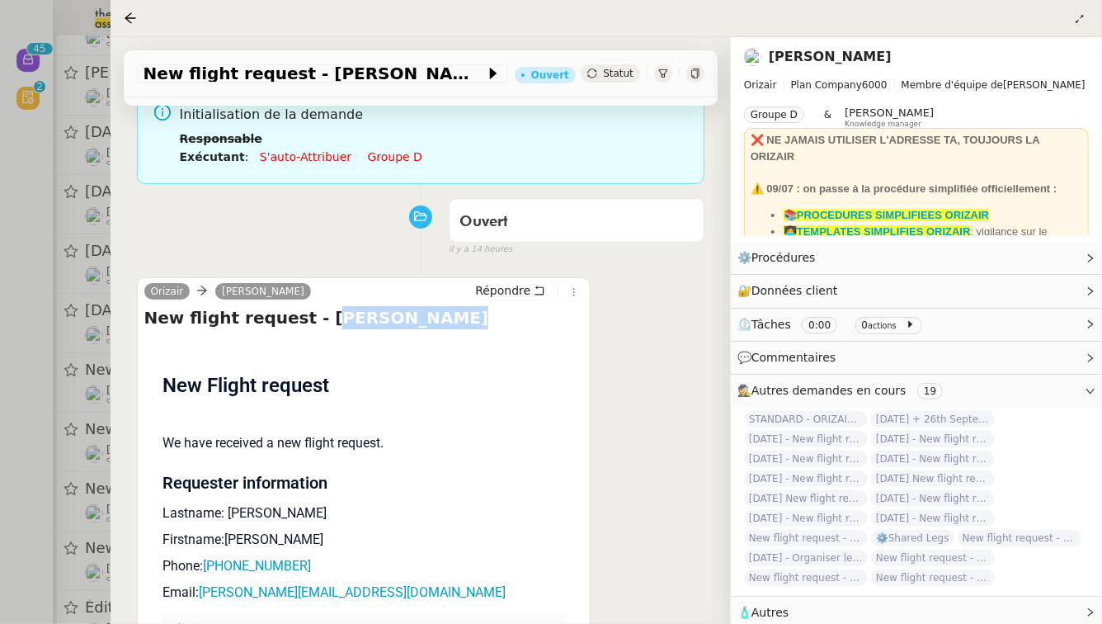
drag, startPoint x: 418, startPoint y: 302, endPoint x: 302, endPoint y: 304, distance: 116.3
click at [302, 306] on h4 "New flight request - [PERSON_NAME]" at bounding box center [364, 317] width 440 height 23
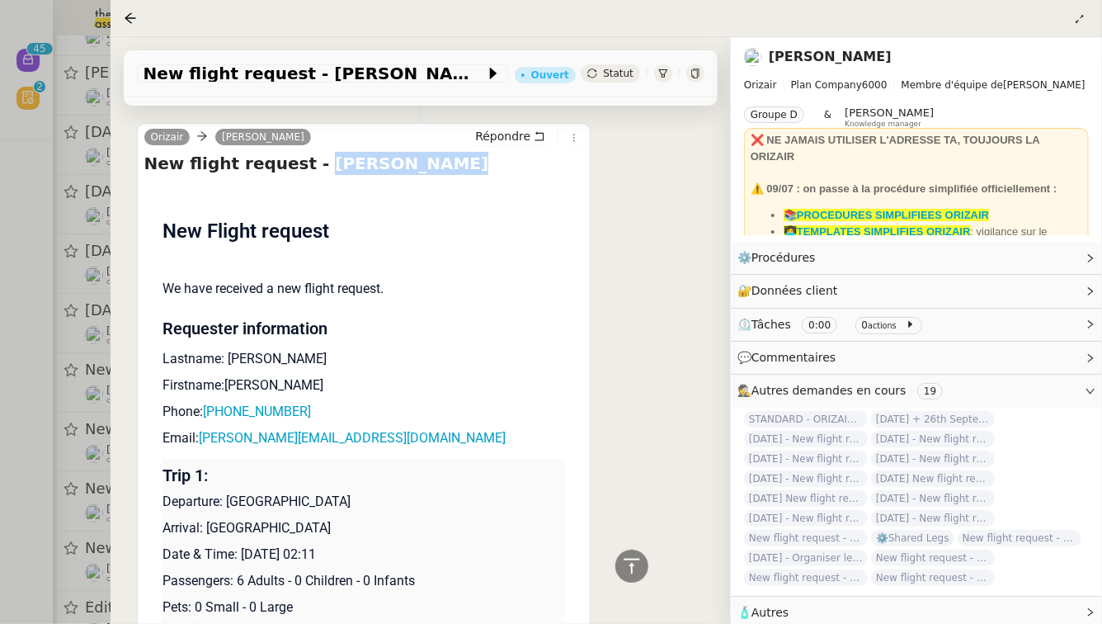
scroll to position [66, 0]
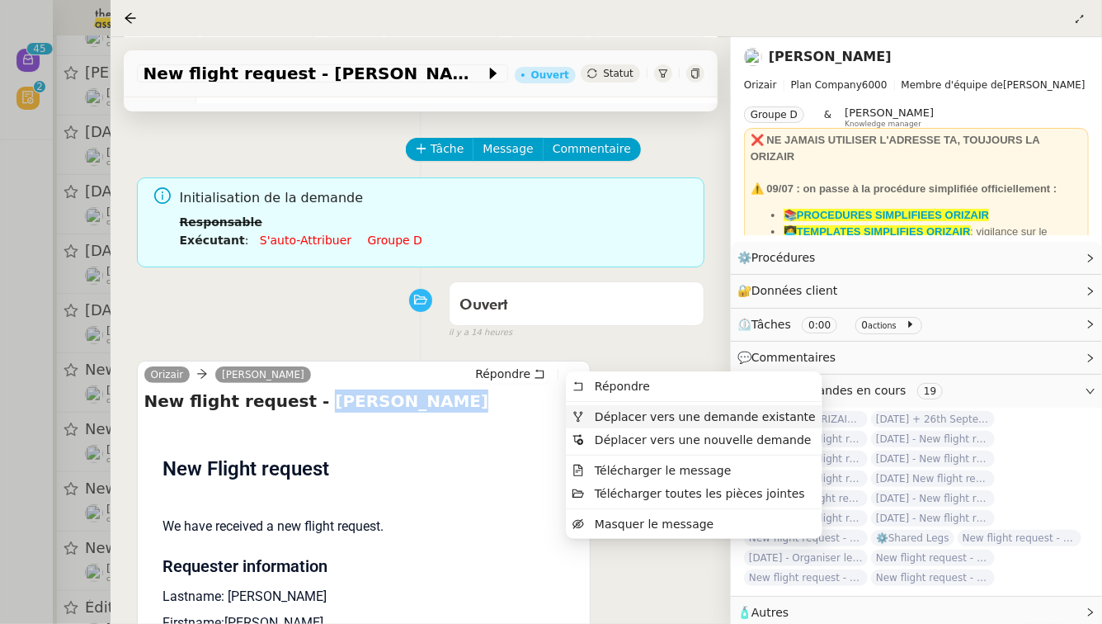
click at [577, 416] on icon at bounding box center [578, 417] width 12 height 12
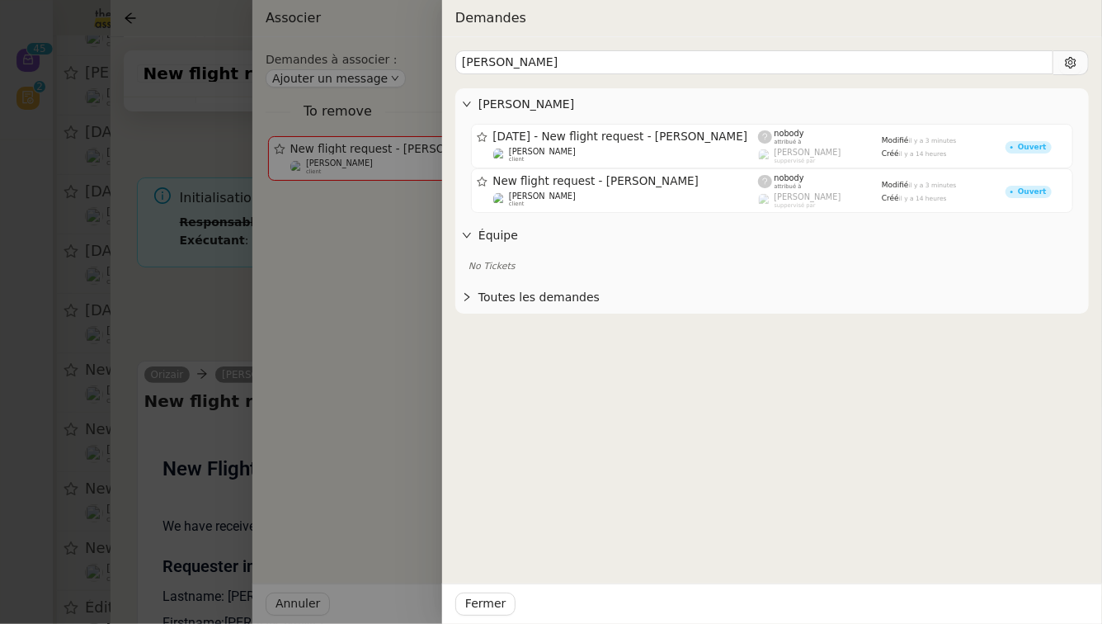
type input "[PERSON_NAME]"
click at [205, 328] on div at bounding box center [551, 312] width 1102 height 624
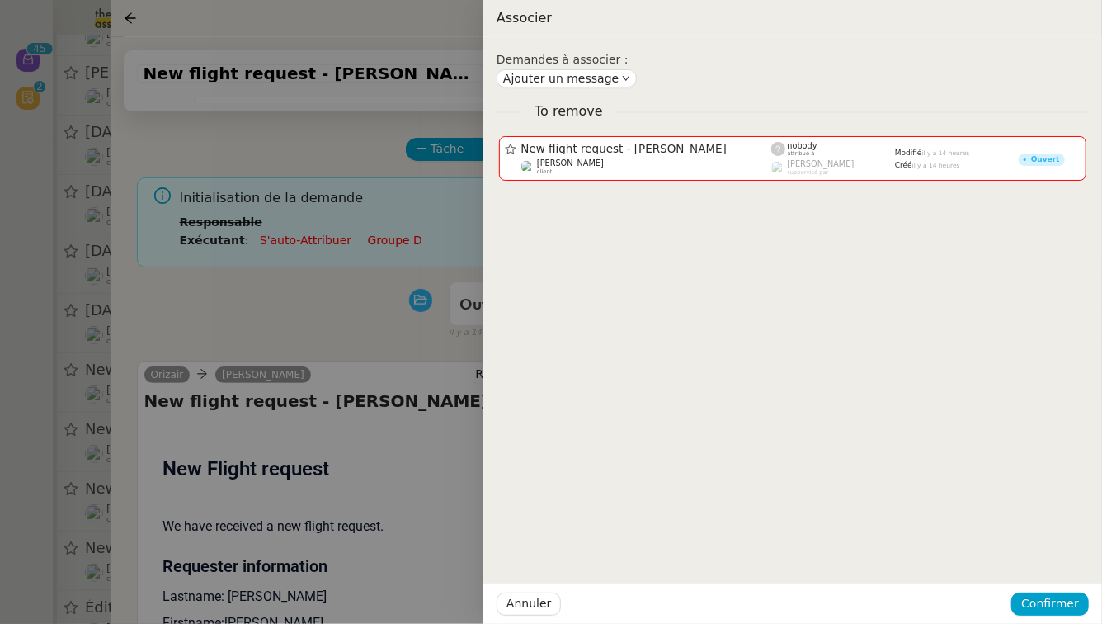
click at [205, 328] on div at bounding box center [551, 312] width 1102 height 624
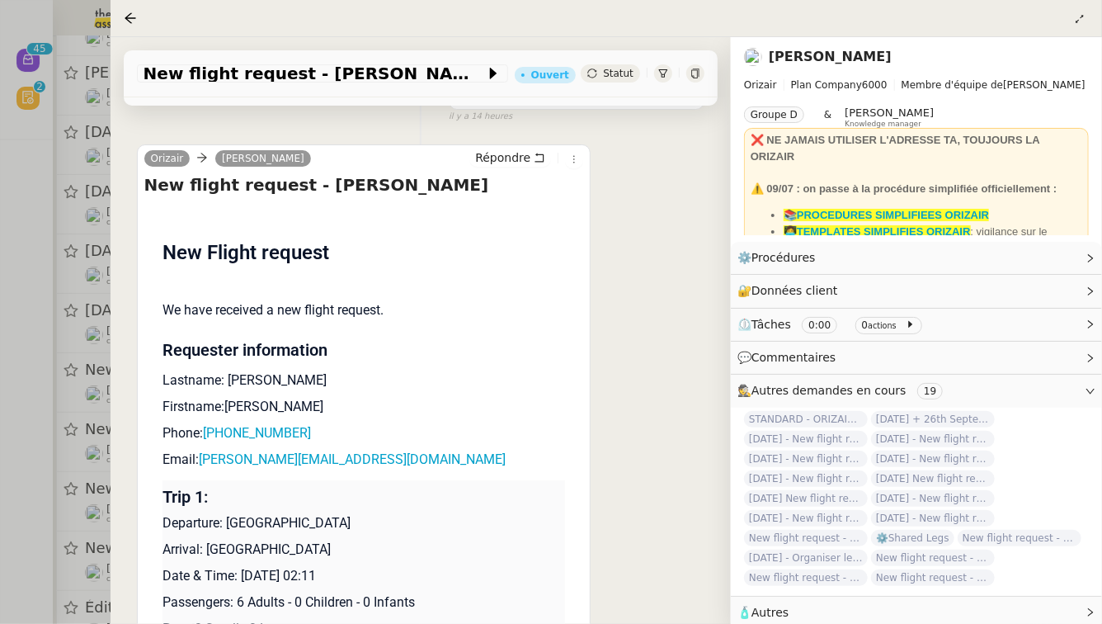
scroll to position [285, 0]
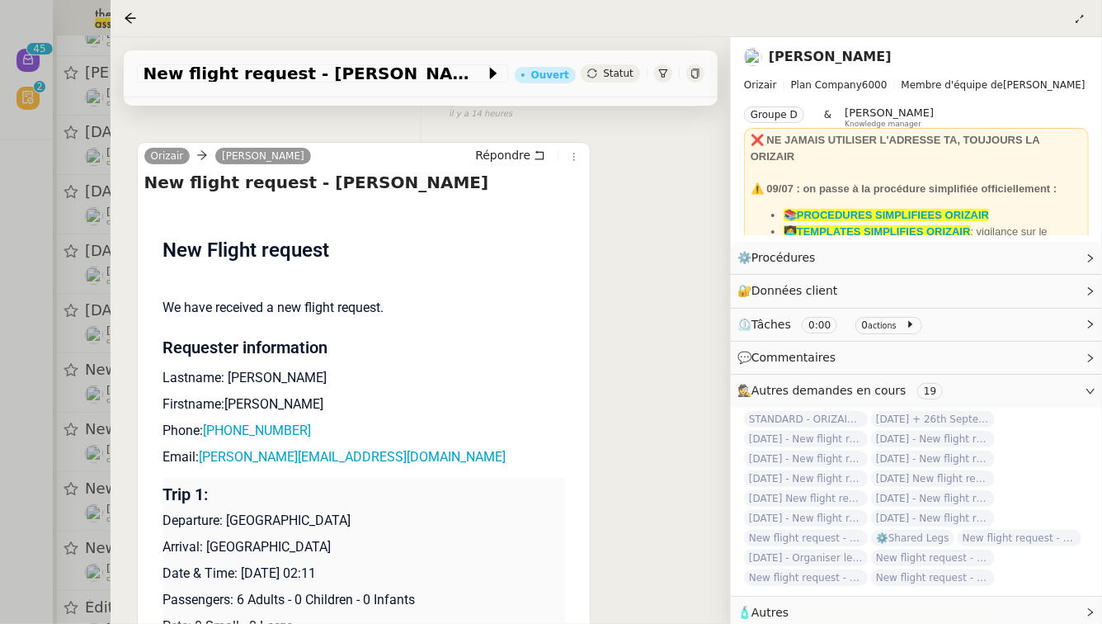
drag, startPoint x: 347, startPoint y: 553, endPoint x: 241, endPoint y: 558, distance: 106.5
click at [241, 563] on p "Date & Time: [DATE] 02:11" at bounding box center [364, 573] width 403 height 20
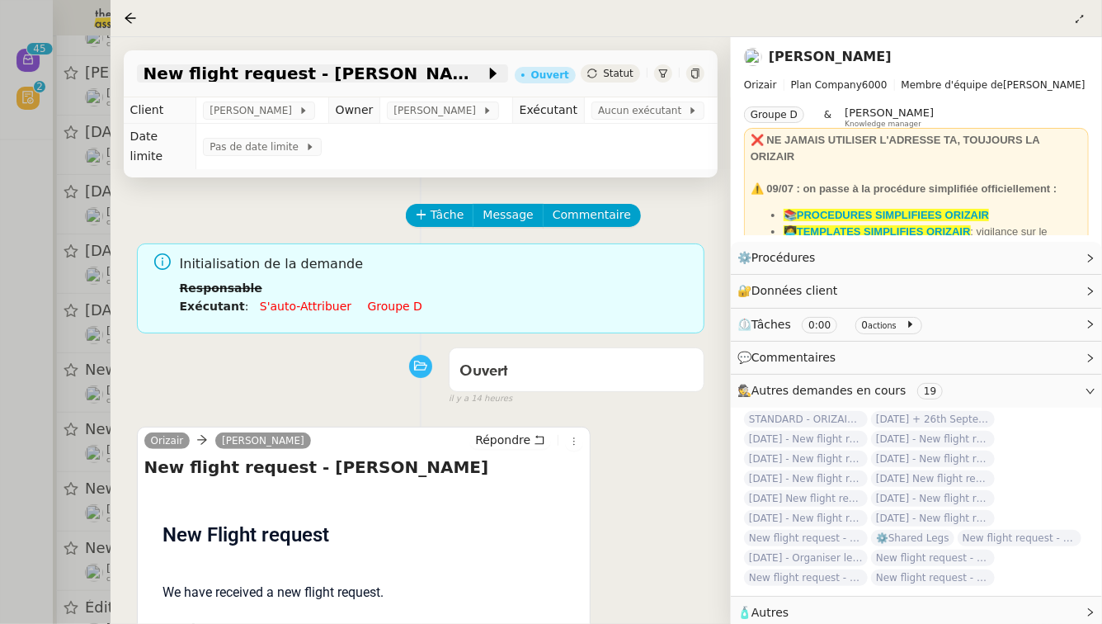
click at [246, 78] on span "New flight request - [PERSON_NAME]" at bounding box center [315, 73] width 342 height 16
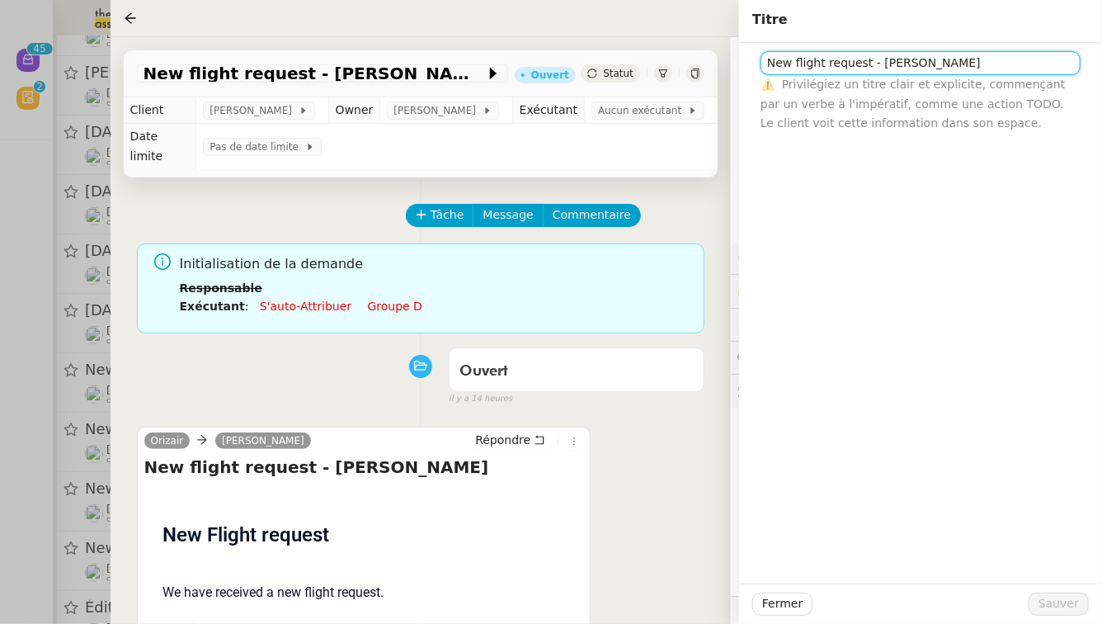
click at [766, 64] on input "New flight request - [PERSON_NAME]" at bounding box center [921, 63] width 320 height 24
paste input "[DATE]"
type input "[DATE] - New flight request - [PERSON_NAME]"
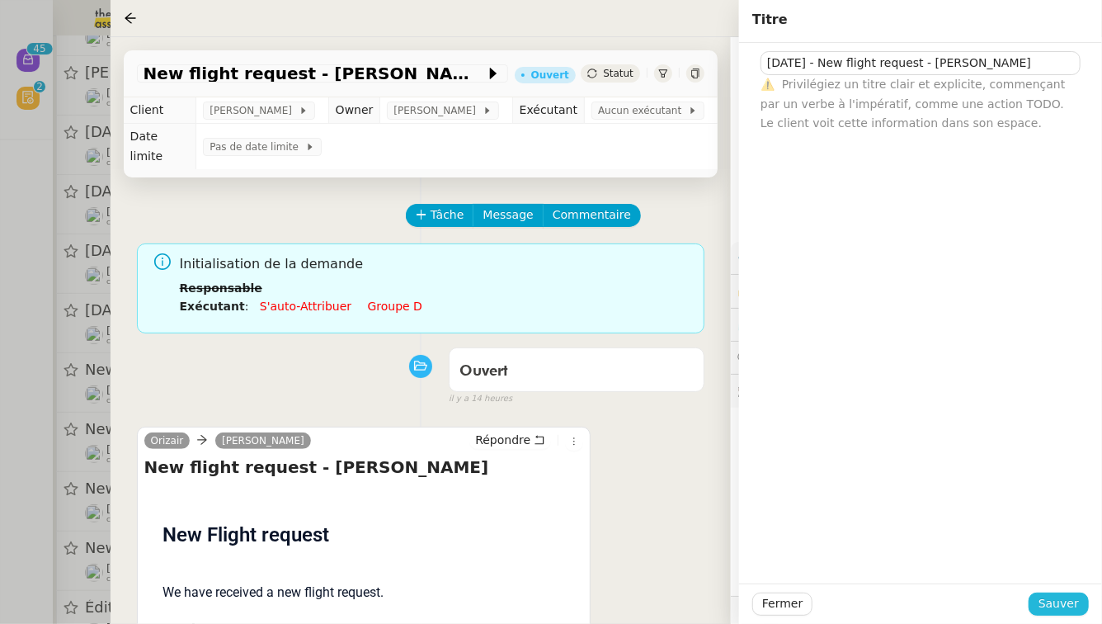
click at [1076, 606] on span "Sauver" at bounding box center [1059, 603] width 40 height 19
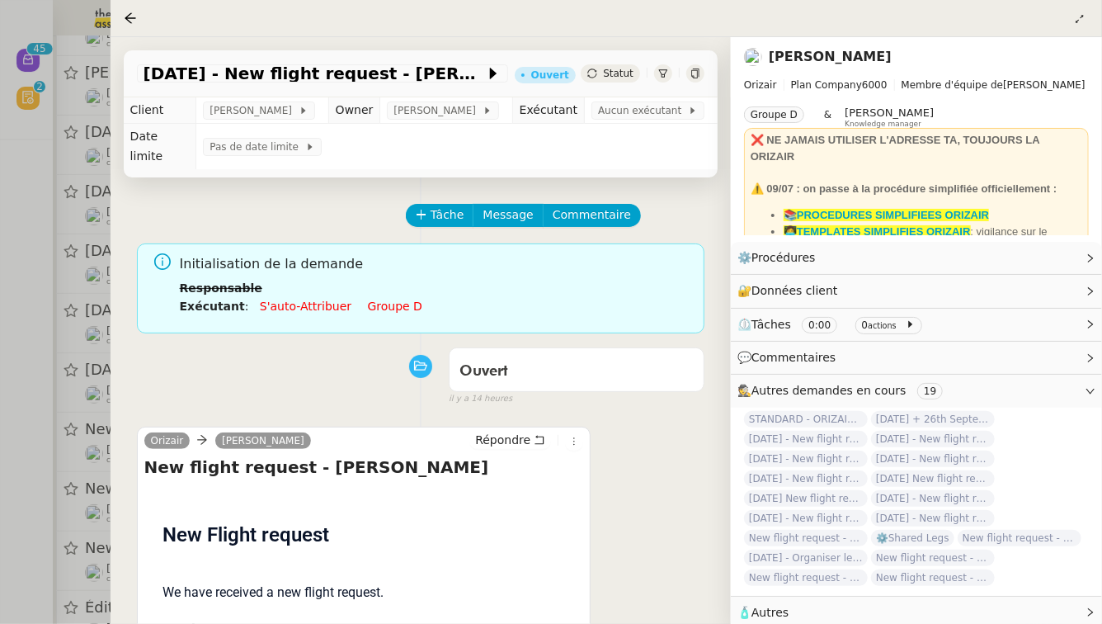
click at [63, 295] on div at bounding box center [551, 312] width 1102 height 624
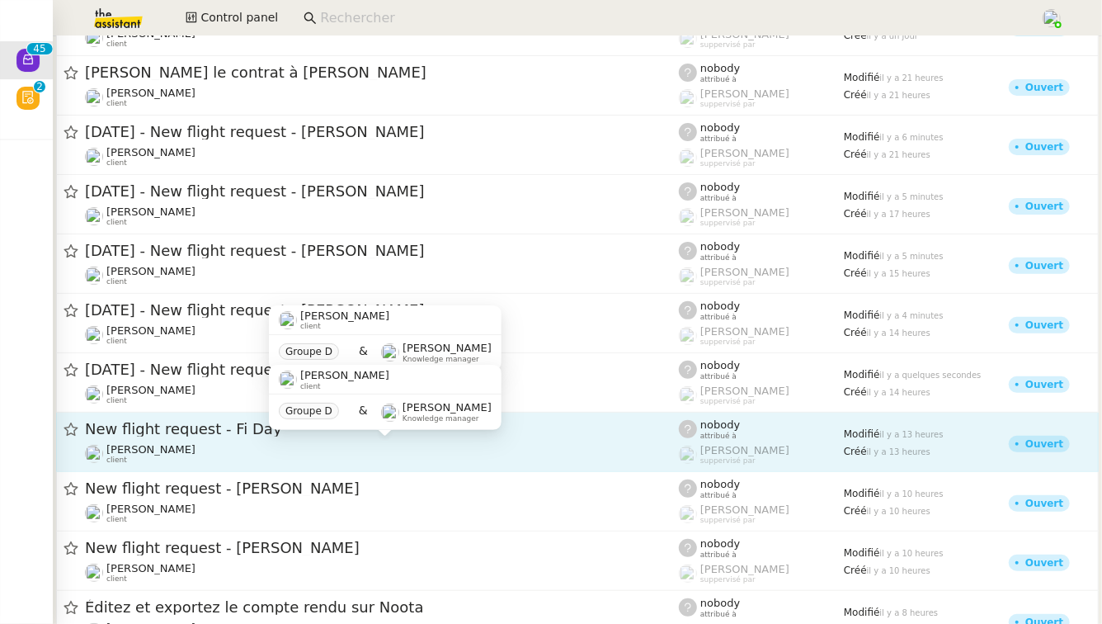
click at [270, 444] on div "[PERSON_NAME] client" at bounding box center [382, 453] width 594 height 21
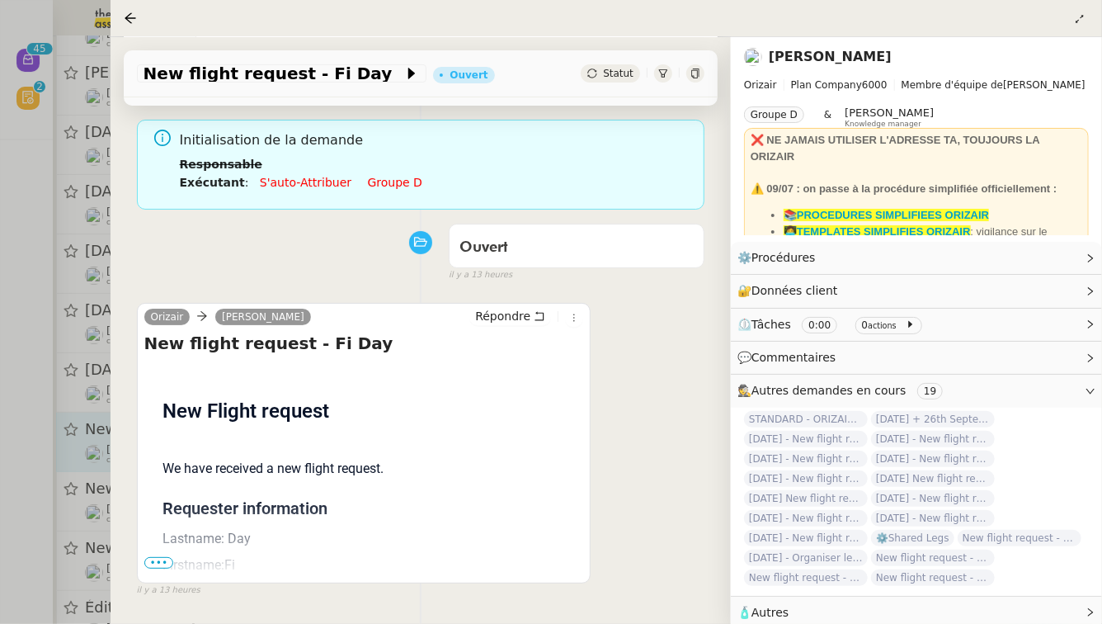
scroll to position [196, 0]
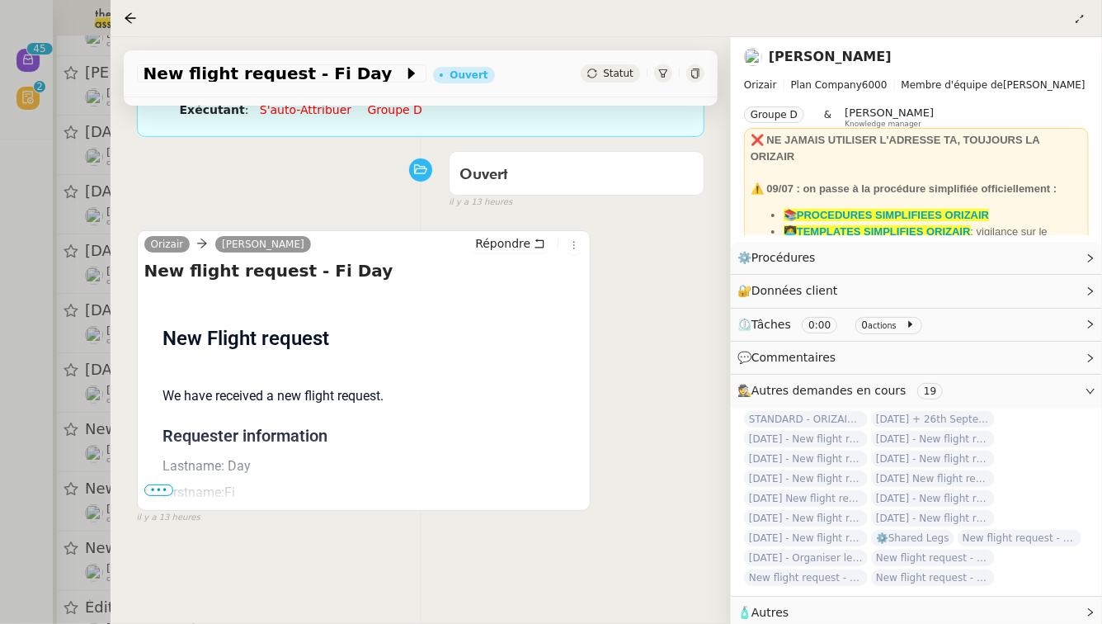
click at [168, 484] on span "•••" at bounding box center [159, 490] width 30 height 12
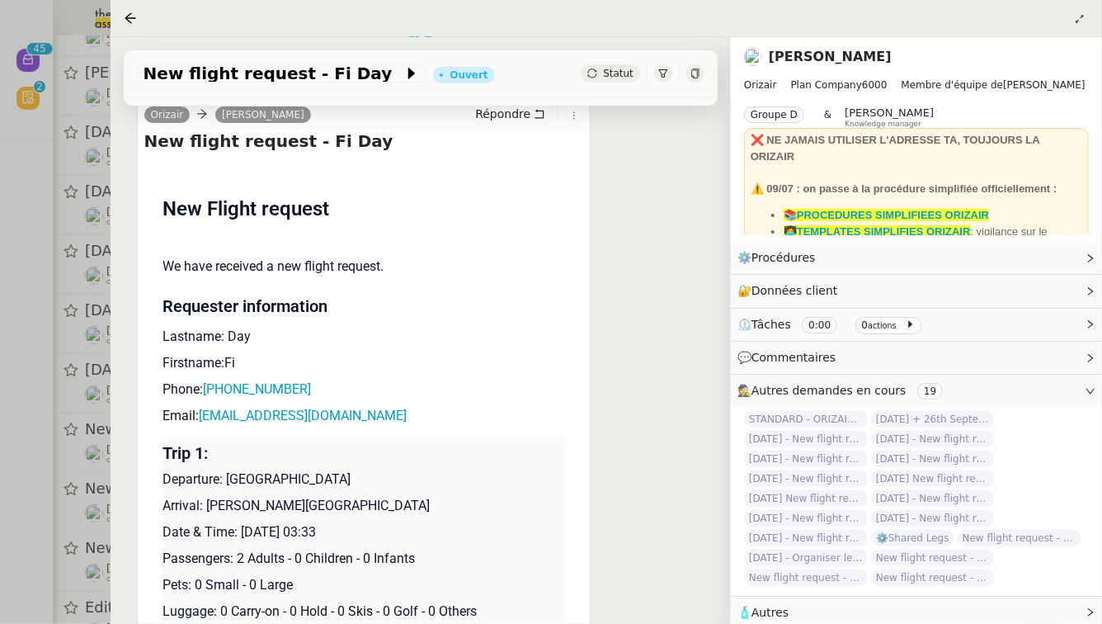
scroll to position [352, 0]
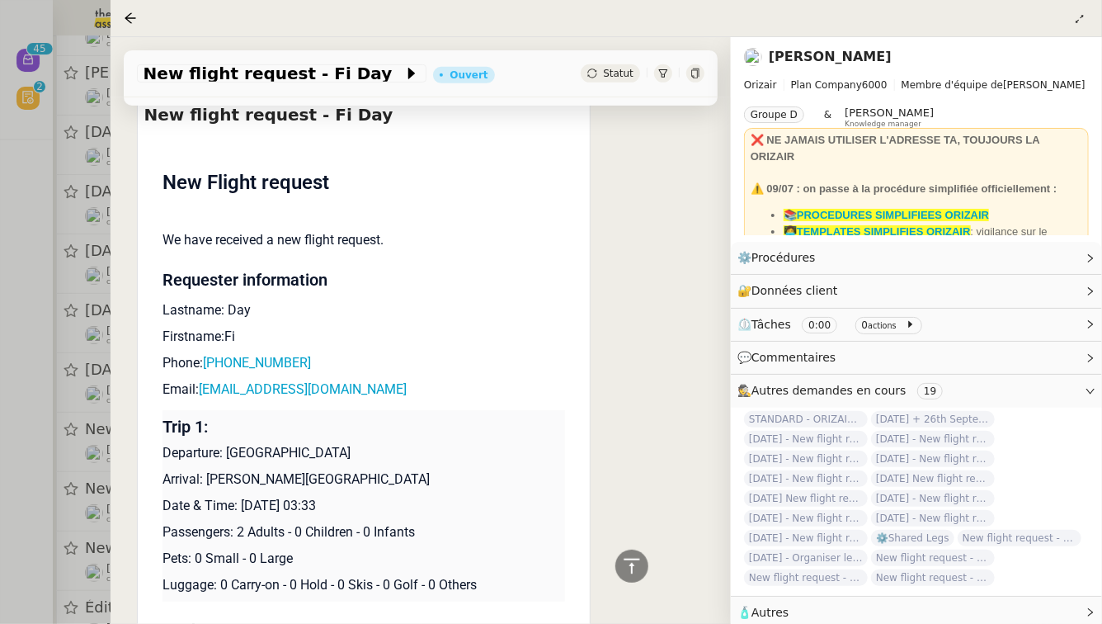
drag, startPoint x: 349, startPoint y: 484, endPoint x: 239, endPoint y: 491, distance: 109.9
click at [239, 496] on p "Date & Time: [DATE] 03:33" at bounding box center [364, 506] width 403 height 20
click at [219, 78] on span "New flight request - Fi Day" at bounding box center [274, 73] width 261 height 16
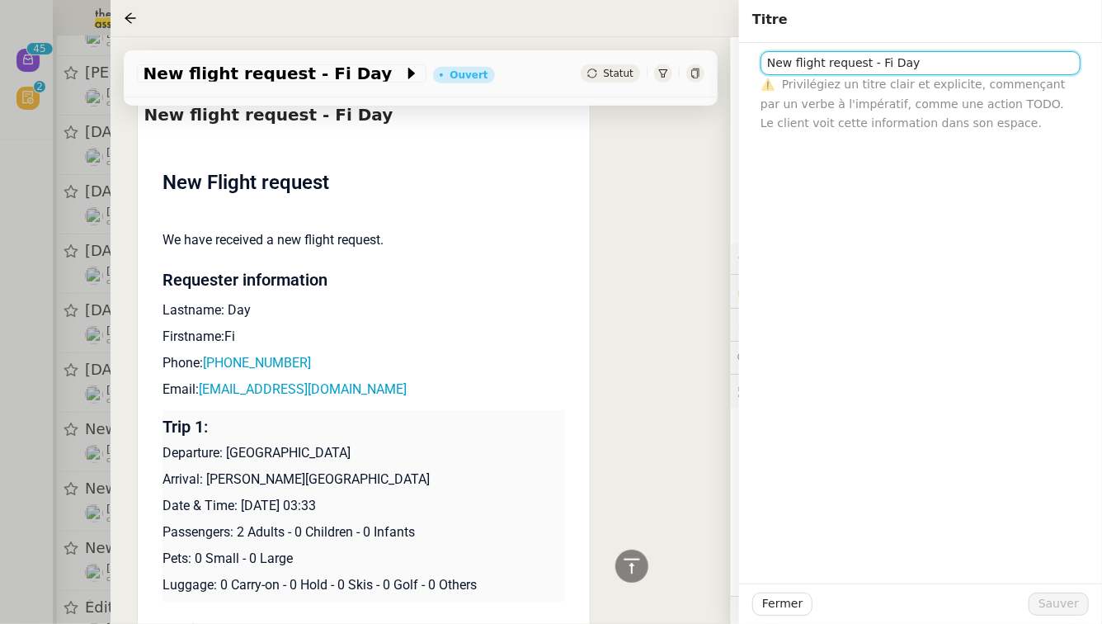
click at [773, 64] on input "New flight request - Fi Day" at bounding box center [921, 63] width 320 height 24
click at [767, 62] on input "New flight request - Fi Day" at bounding box center [921, 63] width 320 height 24
paste input "[DATE]"
type input "[DATE] - New flight request - Fi Day"
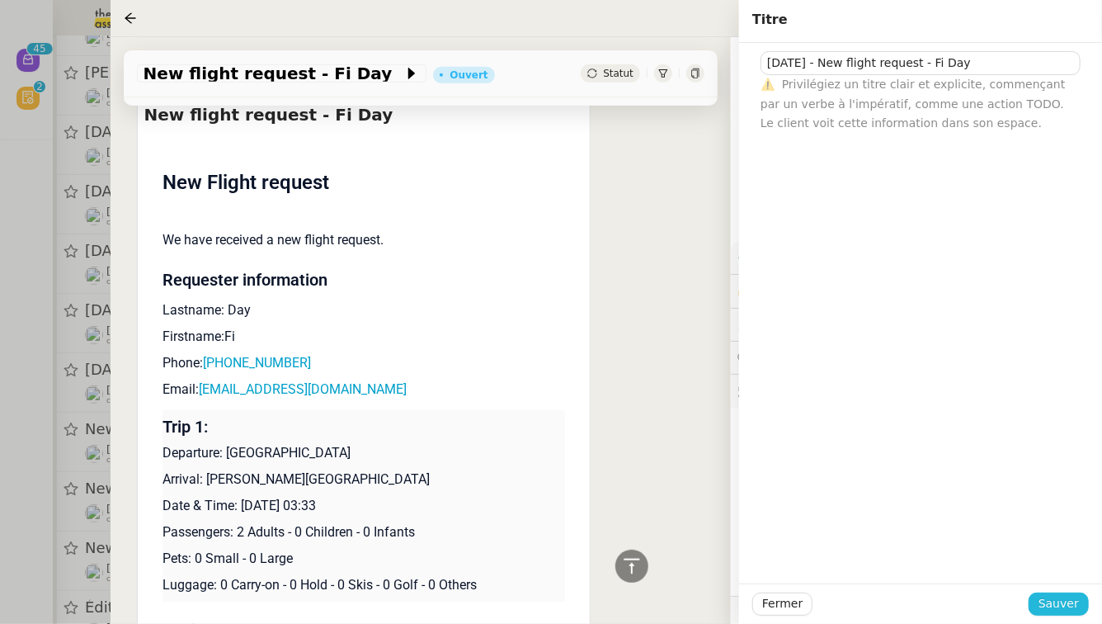
click at [1060, 603] on span "Sauver" at bounding box center [1059, 603] width 40 height 19
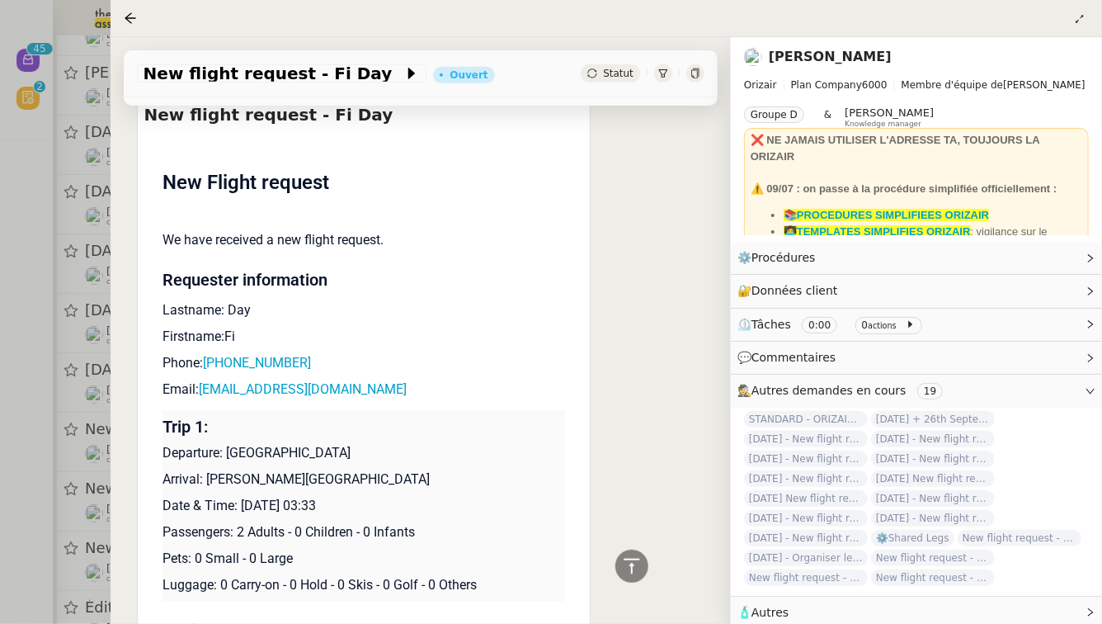
click at [0, 393] on div at bounding box center [551, 312] width 1102 height 624
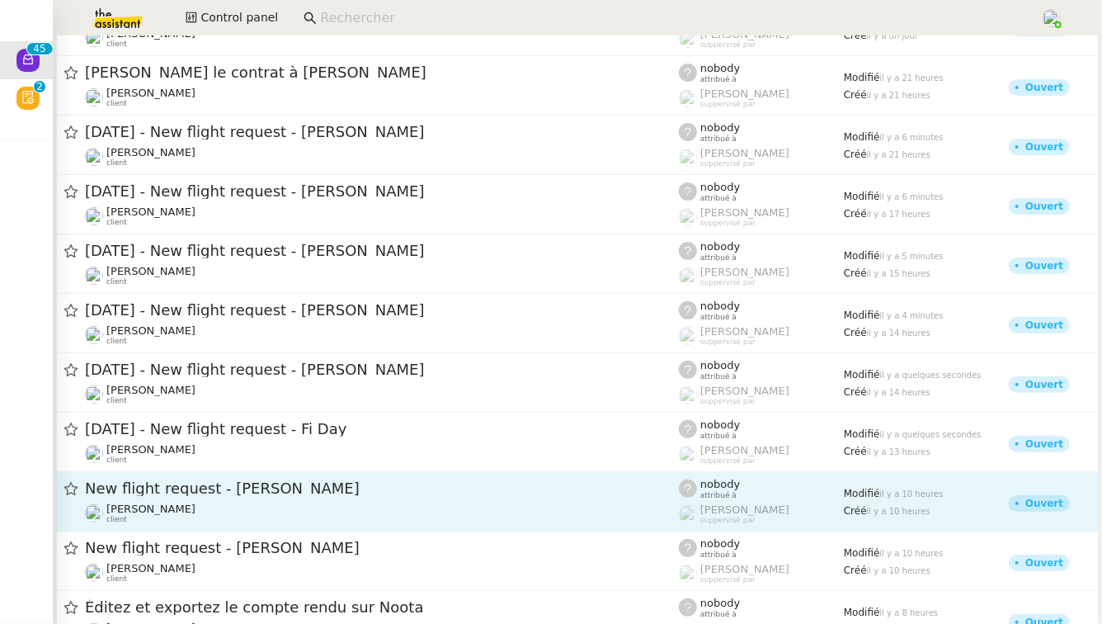
click at [423, 495] on span "New flight request - [PERSON_NAME]" at bounding box center [382, 488] width 594 height 15
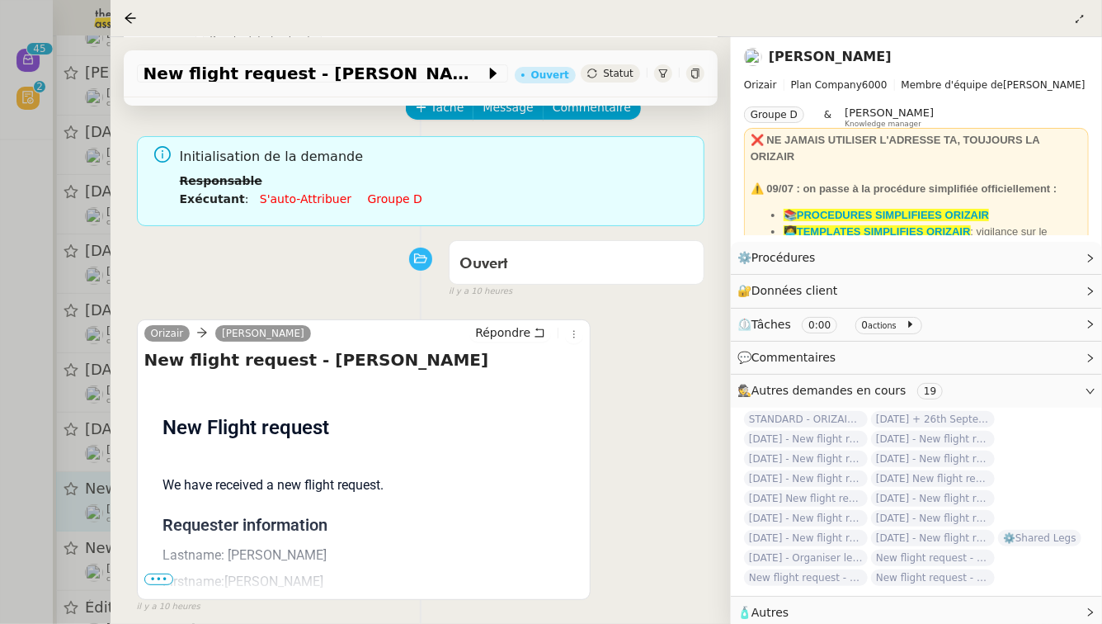
scroll to position [211, 0]
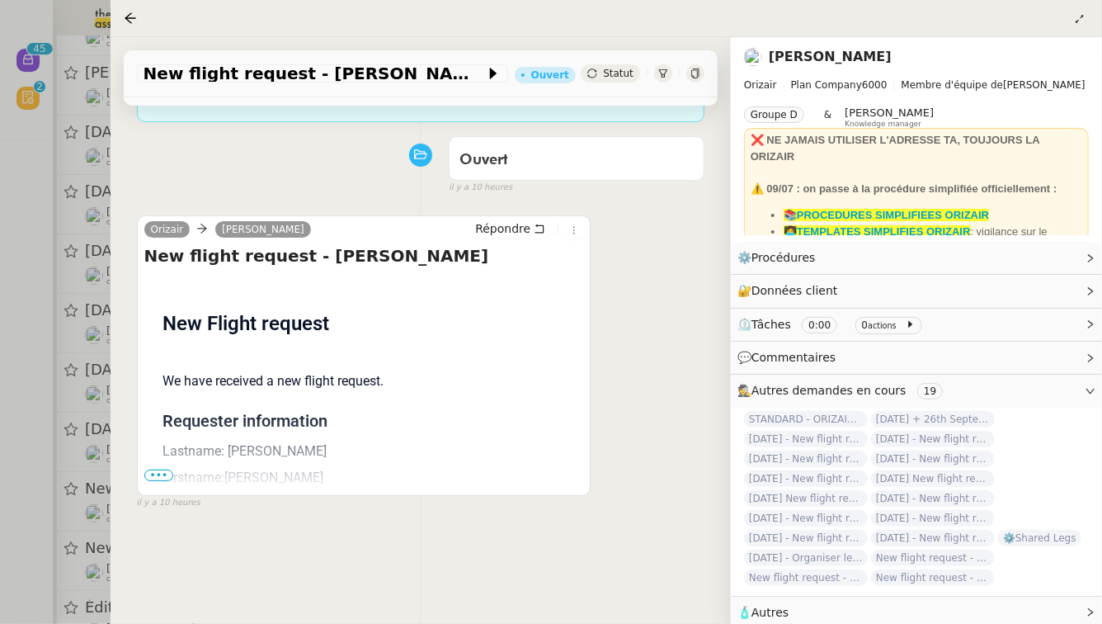
click at [158, 469] on span "•••" at bounding box center [159, 475] width 30 height 12
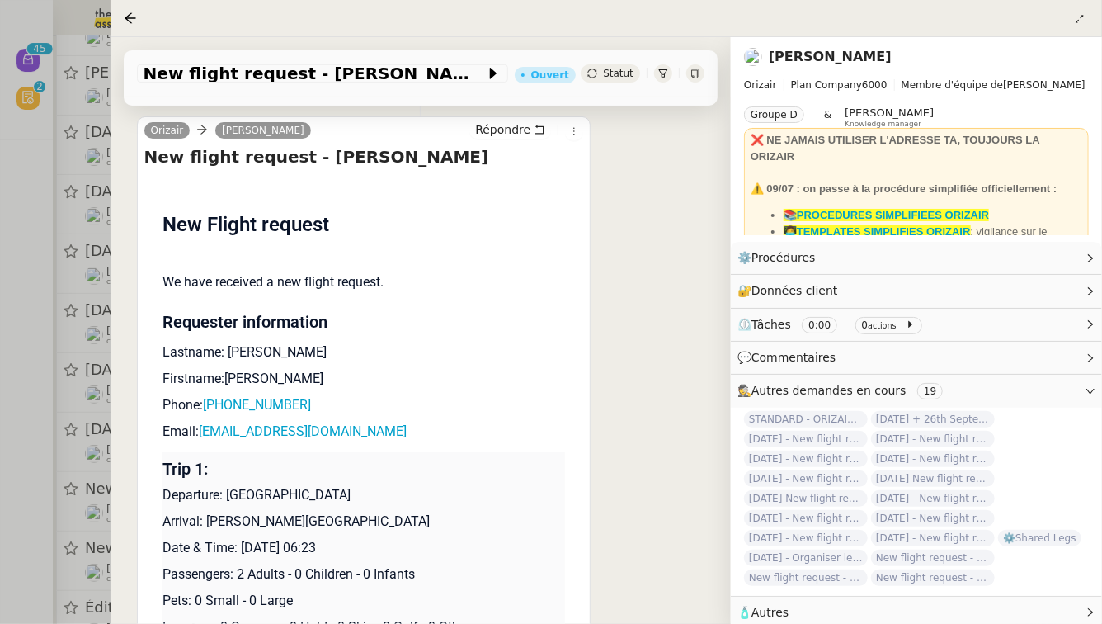
scroll to position [311, 0]
drag, startPoint x: 346, startPoint y: 527, endPoint x: 243, endPoint y: 525, distance: 103.1
click at [243, 537] on p "Date & Time: [DATE] 06:23" at bounding box center [364, 547] width 403 height 20
click at [184, 63] on div "New flight request - [PERSON_NAME] Ouvert Statut" at bounding box center [421, 73] width 594 height 47
click at [184, 71] on span "New flight request - [PERSON_NAME]" at bounding box center [315, 73] width 342 height 16
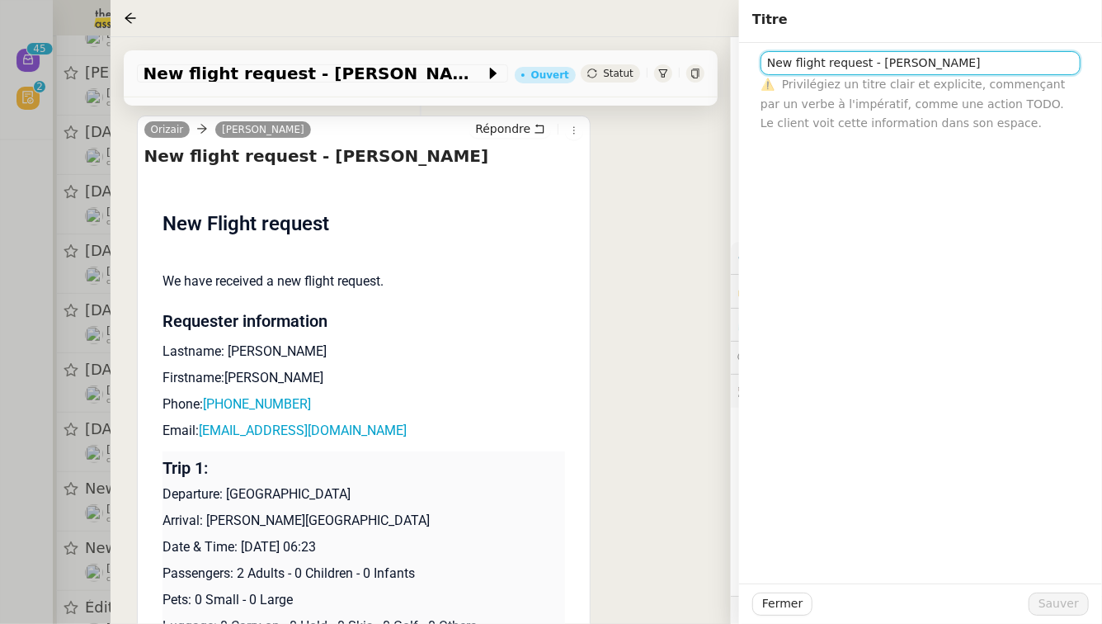
click at [764, 65] on input "New flight request - [PERSON_NAME]" at bounding box center [921, 63] width 320 height 24
paste input "[DATE]"
type input "[DATE] - New flight request - [PERSON_NAME]"
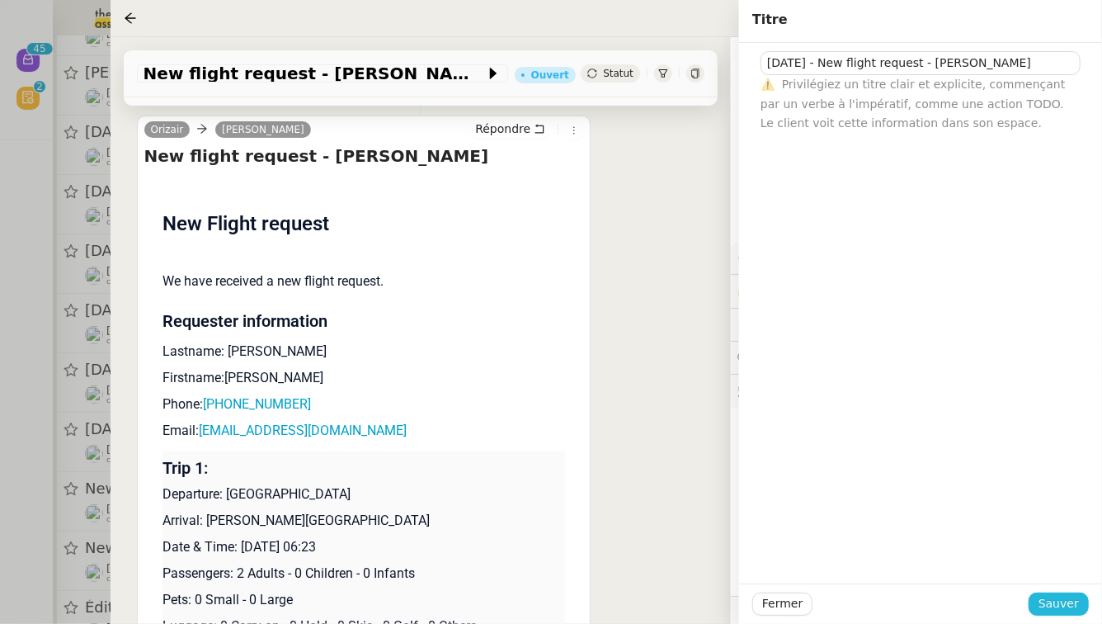
click at [1062, 605] on span "Sauver" at bounding box center [1059, 603] width 40 height 19
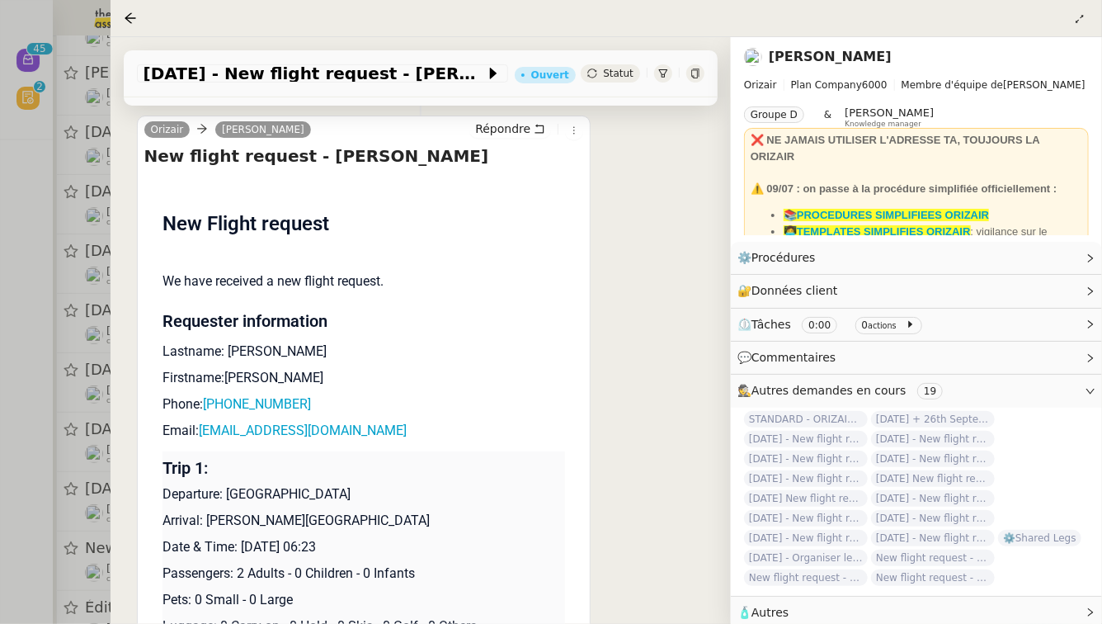
click at [0, 524] on div at bounding box center [551, 312] width 1102 height 624
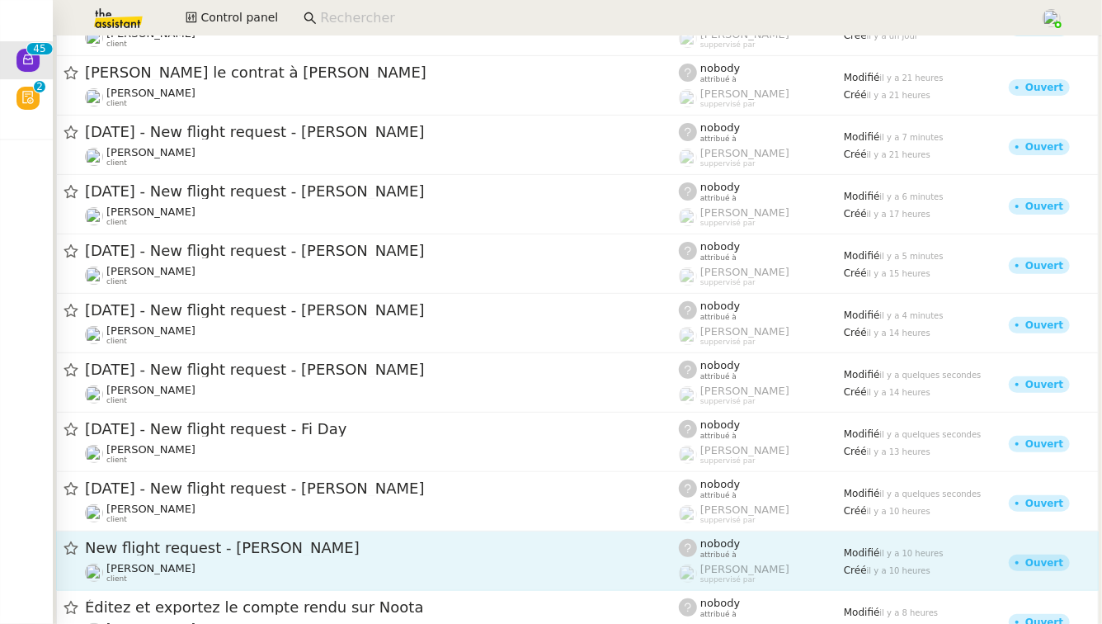
click at [211, 557] on div "New flight request - [PERSON_NAME]" at bounding box center [382, 548] width 594 height 21
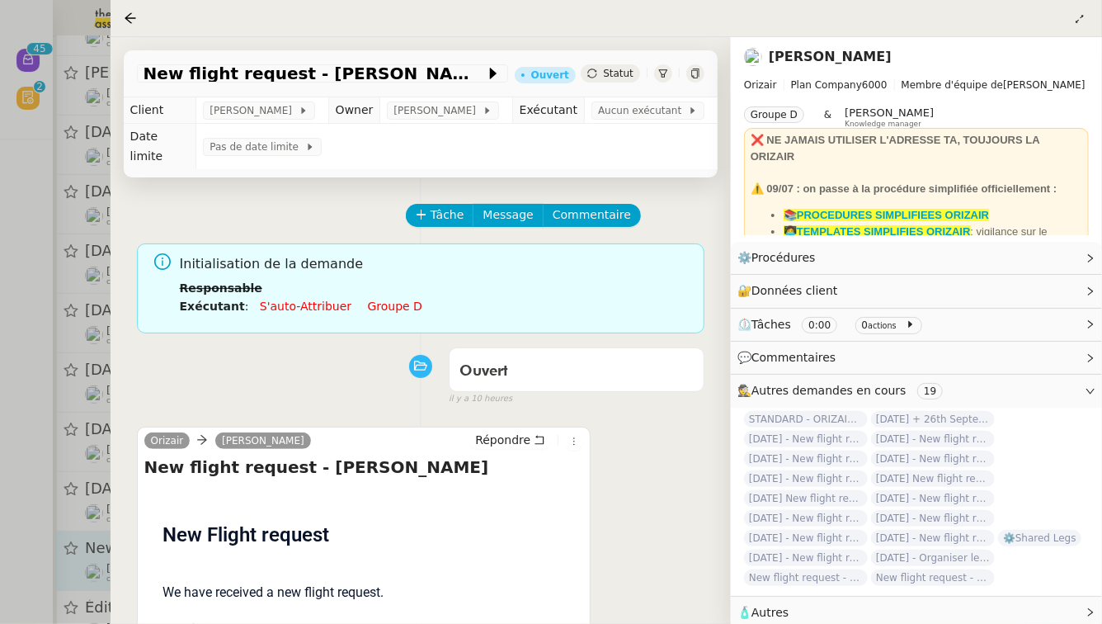
scroll to position [95, 0]
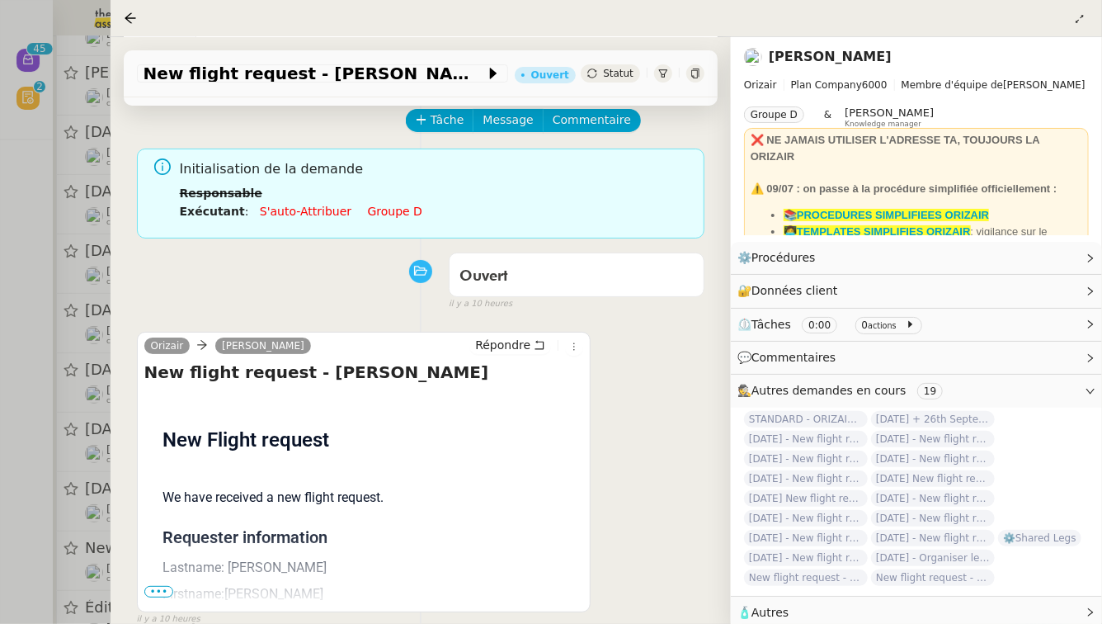
click at [158, 586] on span "•••" at bounding box center [159, 592] width 30 height 12
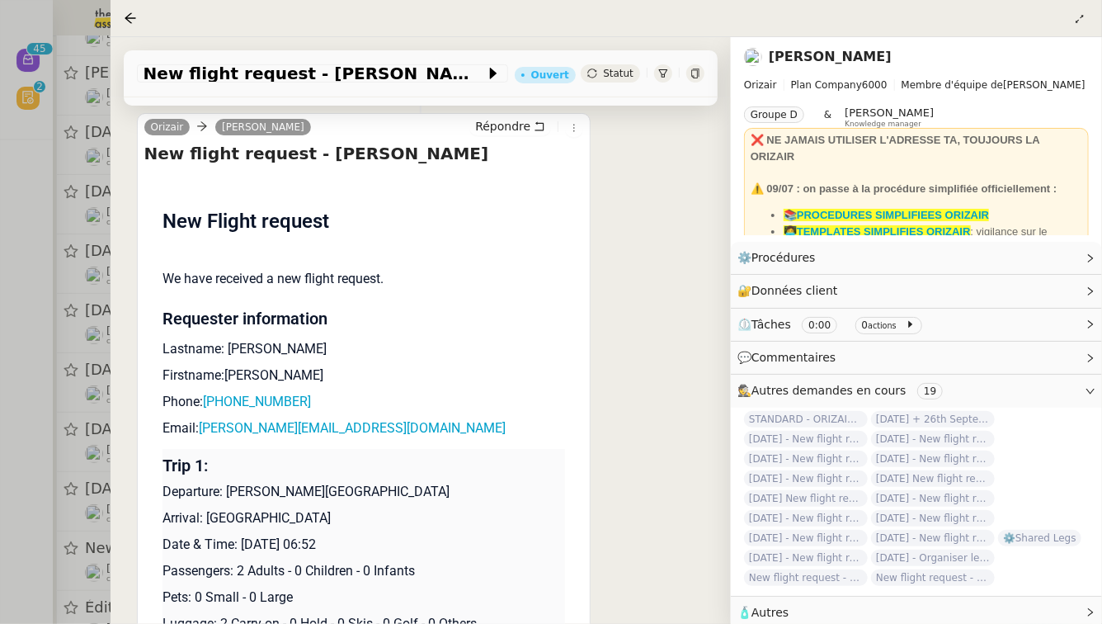
scroll to position [360, 0]
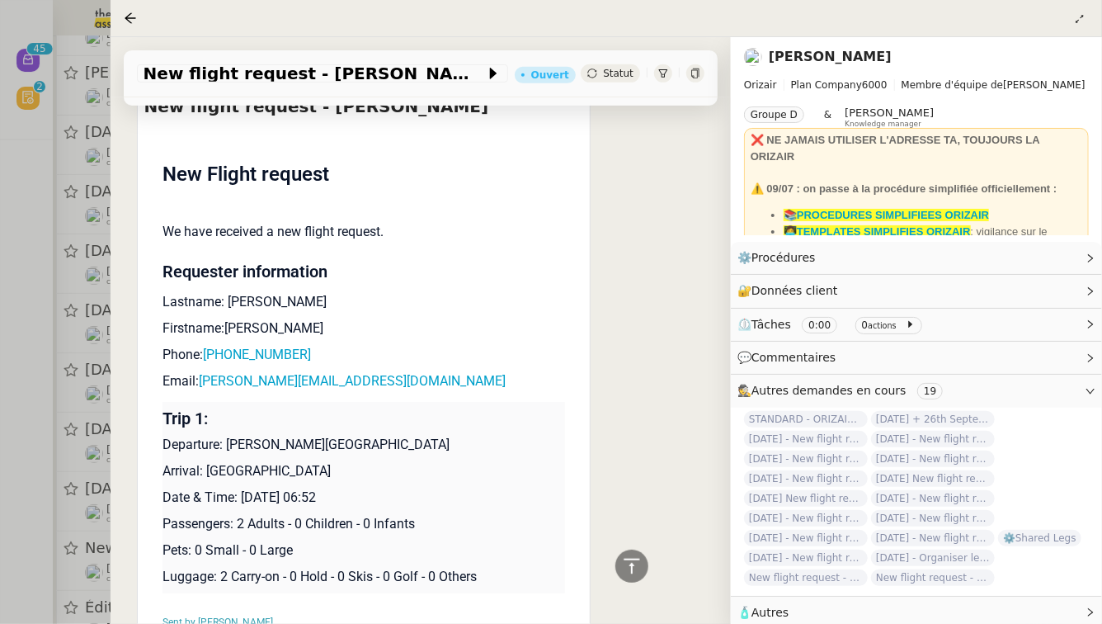
drag, startPoint x: 346, startPoint y: 479, endPoint x: 241, endPoint y: 480, distance: 105.6
click at [241, 488] on p "Date & Time: [DATE] 06:52" at bounding box center [364, 498] width 403 height 20
click at [257, 72] on span "New flight request - [PERSON_NAME]" at bounding box center [315, 73] width 342 height 16
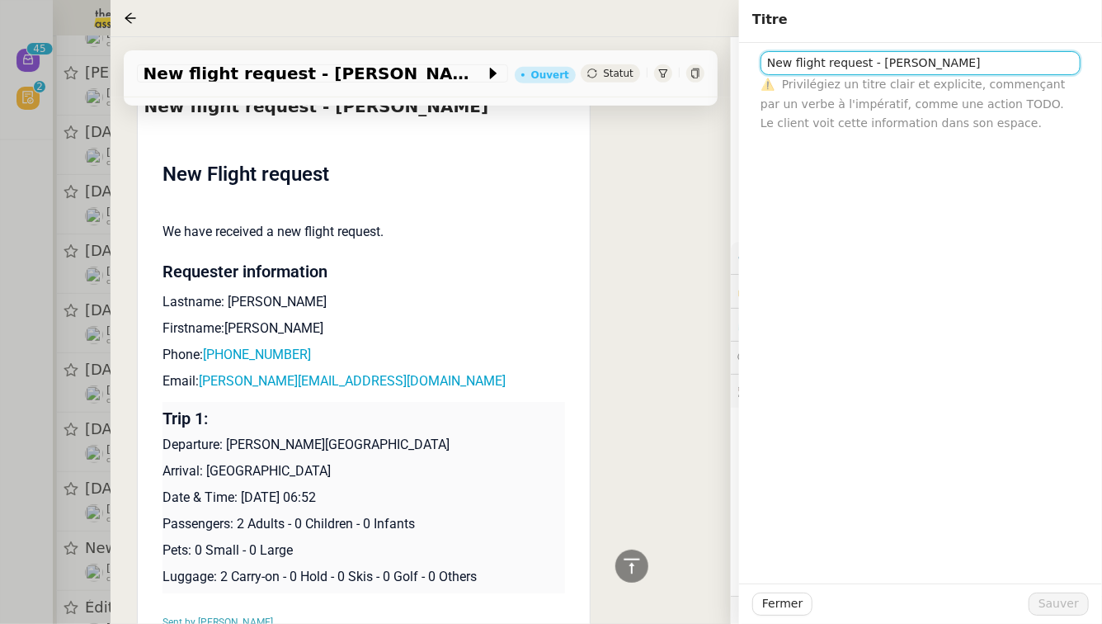
click at [768, 64] on input "New flight request - [PERSON_NAME]" at bounding box center [921, 63] width 320 height 24
paste input "[DATE]"
type input "[DATE] - New flight request - [PERSON_NAME]"
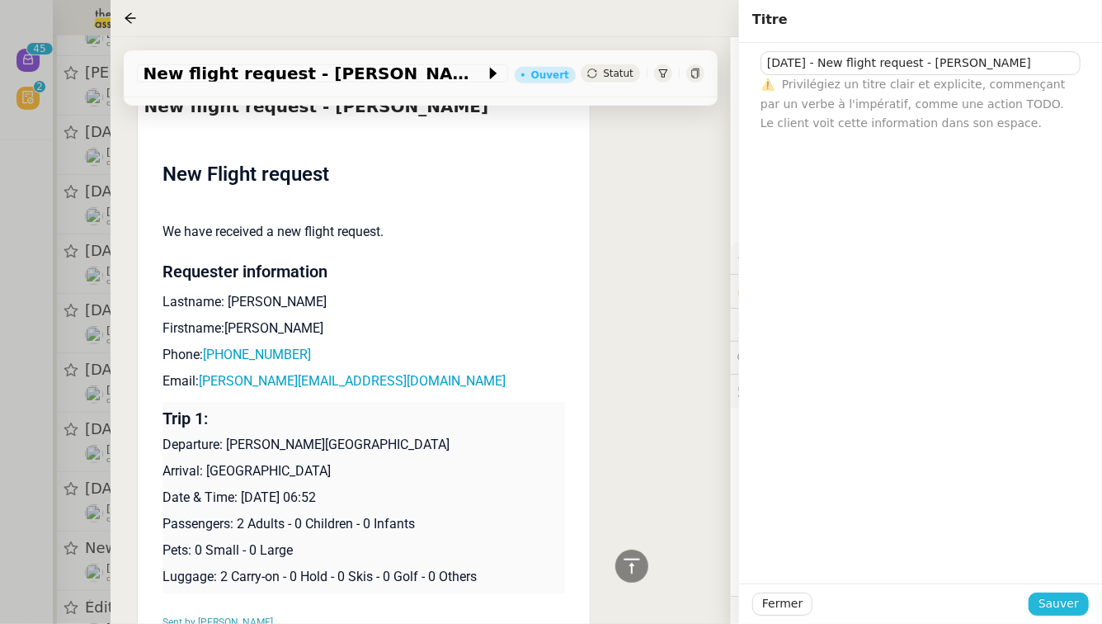
click at [1071, 600] on span "Sauver" at bounding box center [1059, 603] width 40 height 19
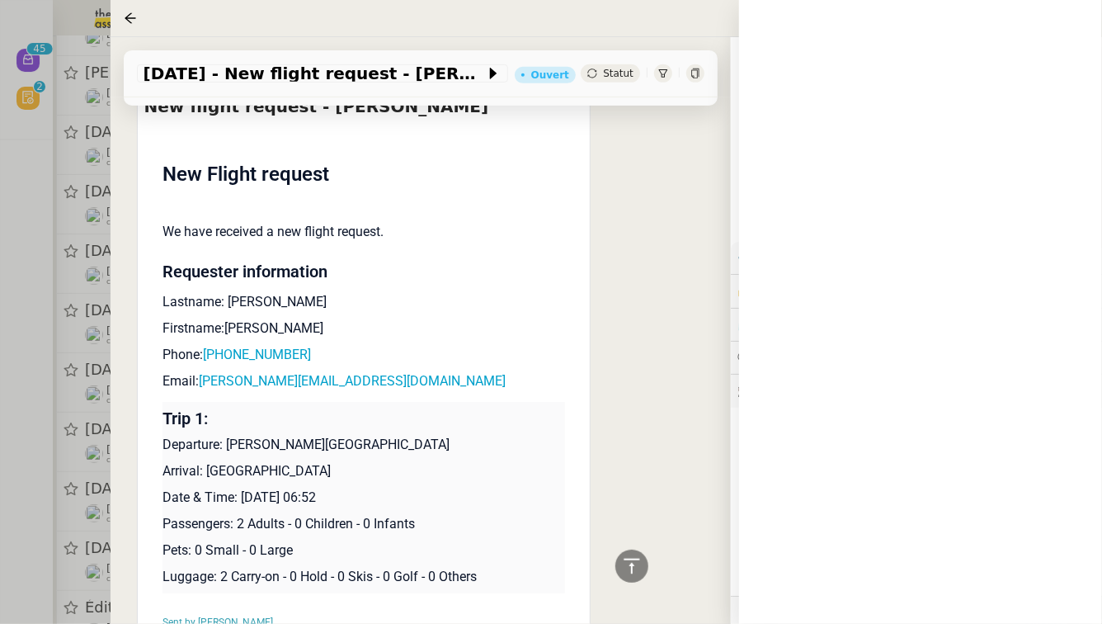
click at [0, 475] on div at bounding box center [551, 312] width 1102 height 624
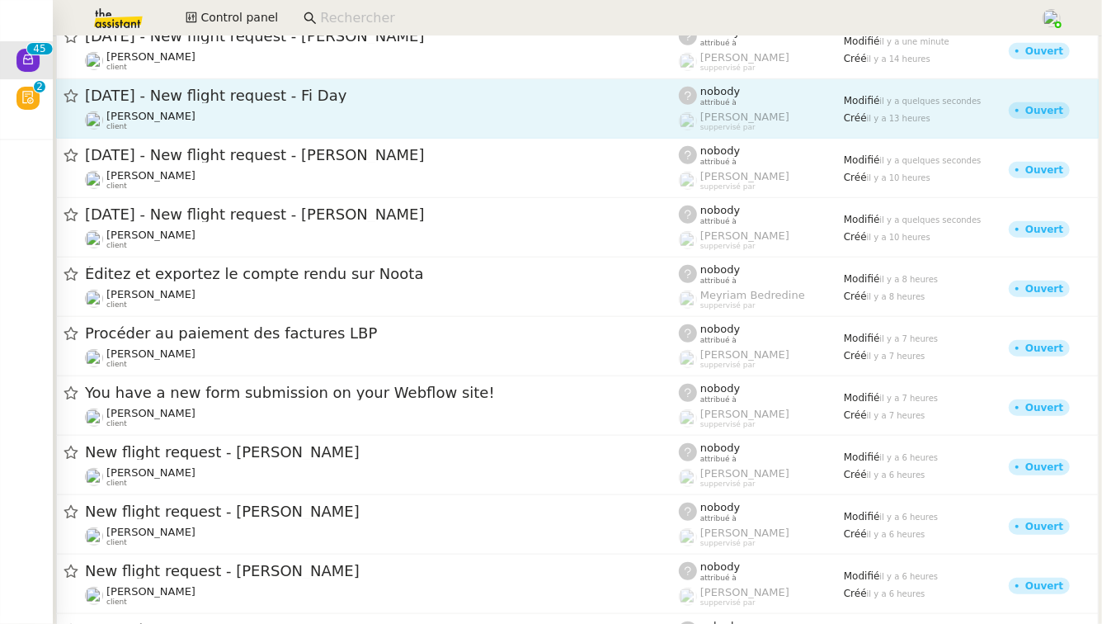
scroll to position [525, 0]
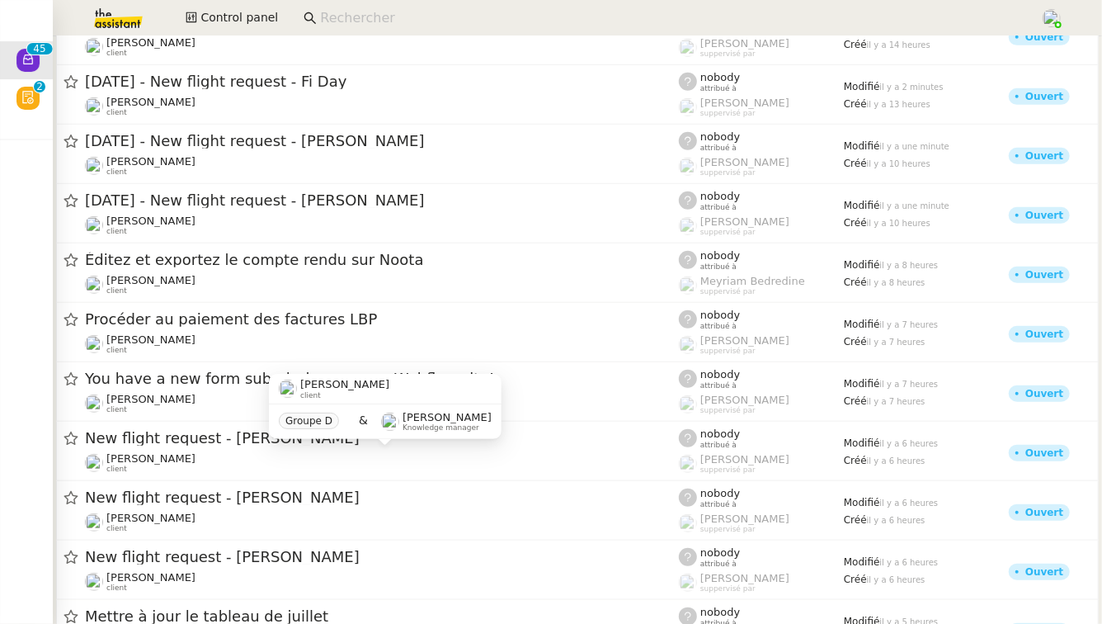
click at [334, 451] on div "[PERSON_NAME] client Groupe D & [PERSON_NAME] Knowledge manager" at bounding box center [385, 413] width 233 height 78
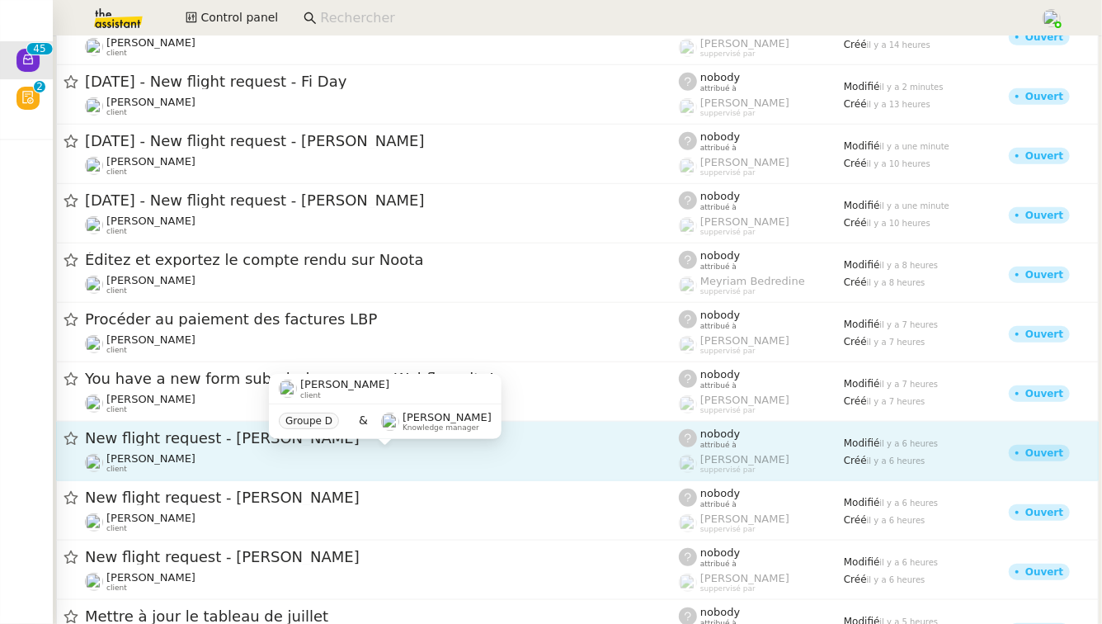
click at [331, 464] on div "[PERSON_NAME] client" at bounding box center [382, 462] width 594 height 21
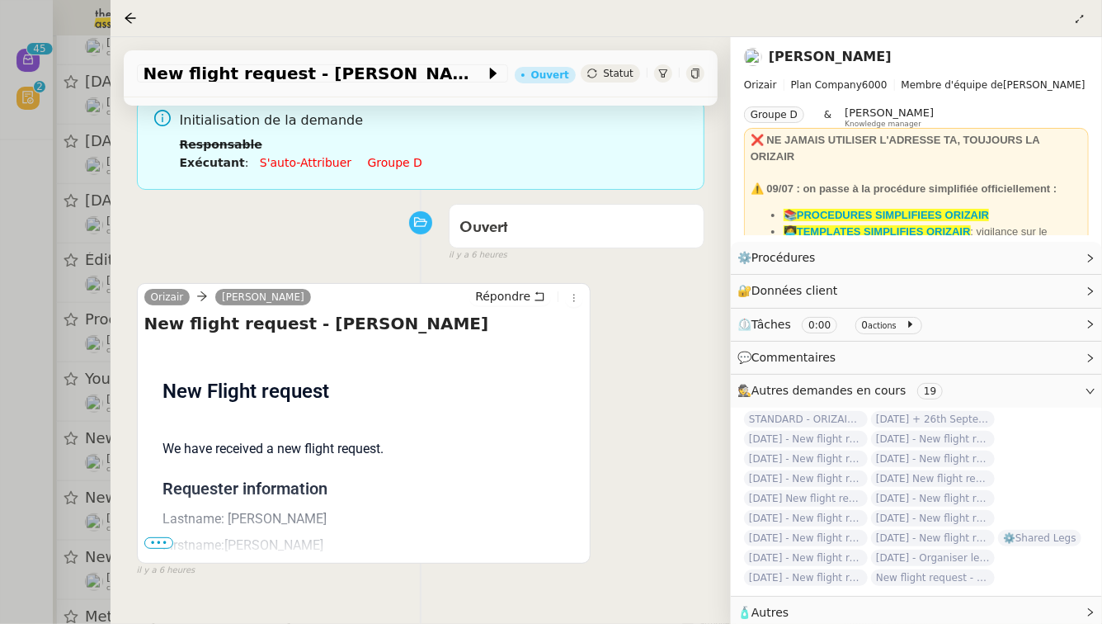
scroll to position [211, 0]
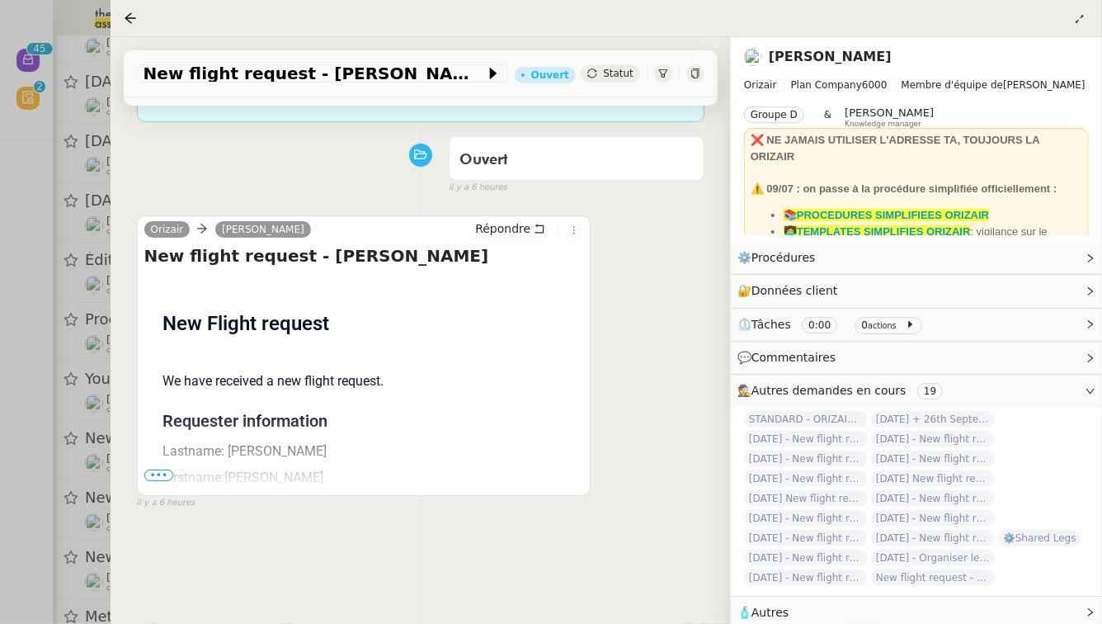
click at [164, 469] on span "•••" at bounding box center [159, 475] width 30 height 12
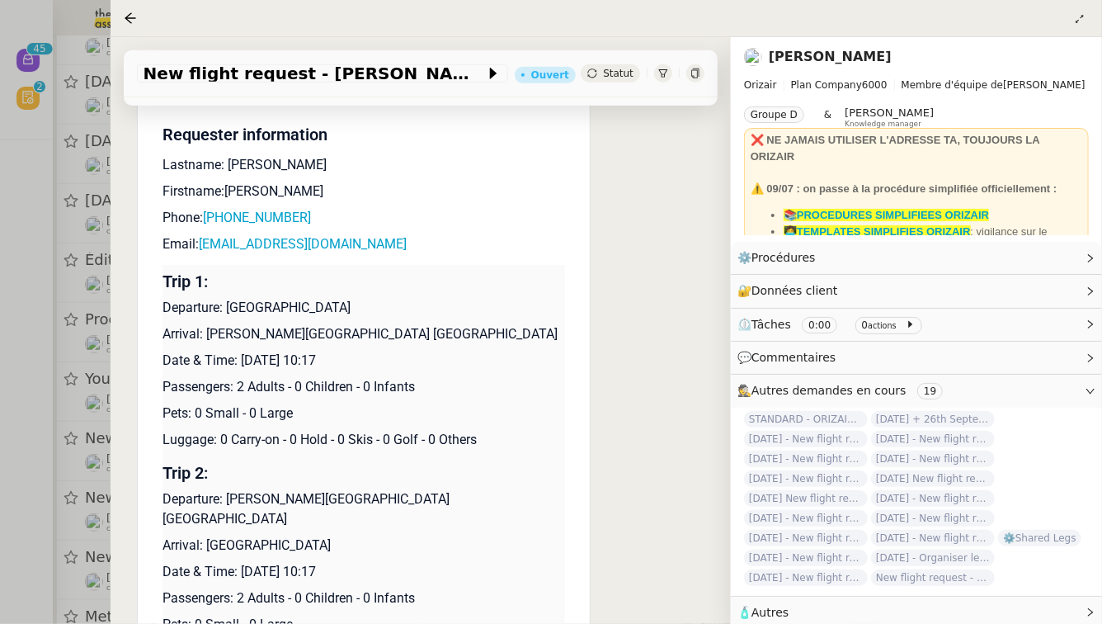
scroll to position [515, 0]
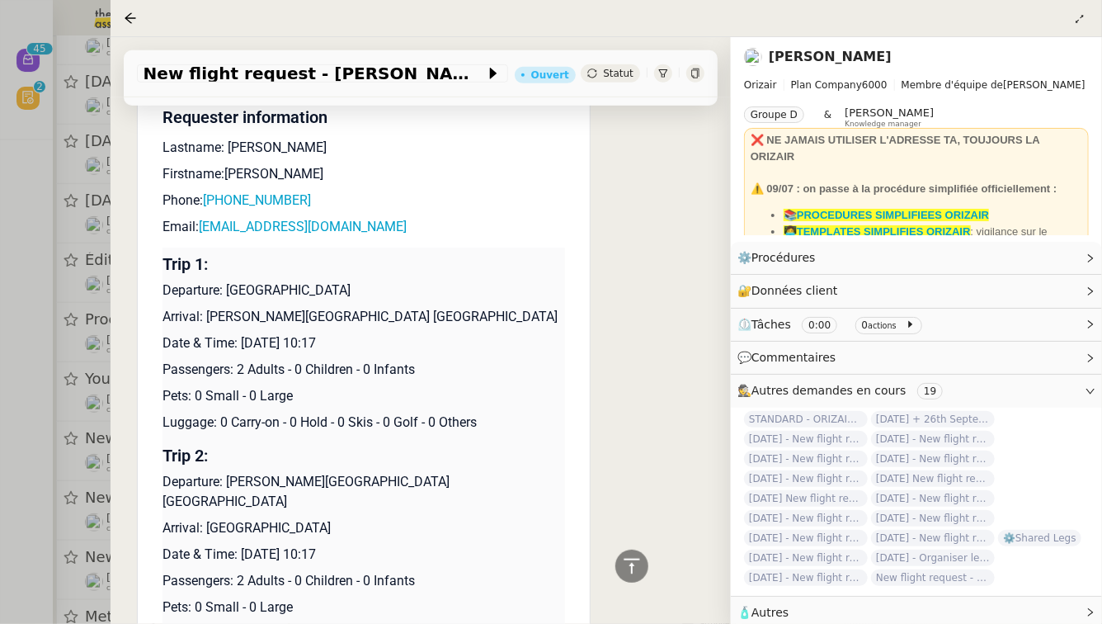
drag, startPoint x: 347, startPoint y: 326, endPoint x: 245, endPoint y: 325, distance: 102.3
click at [245, 333] on p "Date & Time: [DATE] 10:17" at bounding box center [364, 343] width 403 height 20
click at [243, 333] on p "Date & Time: [DATE] 10:17" at bounding box center [364, 343] width 403 height 20
drag, startPoint x: 243, startPoint y: 323, endPoint x: 346, endPoint y: 327, distance: 103.2
click at [346, 333] on p "Date & Time: [DATE] 10:17" at bounding box center [364, 343] width 403 height 20
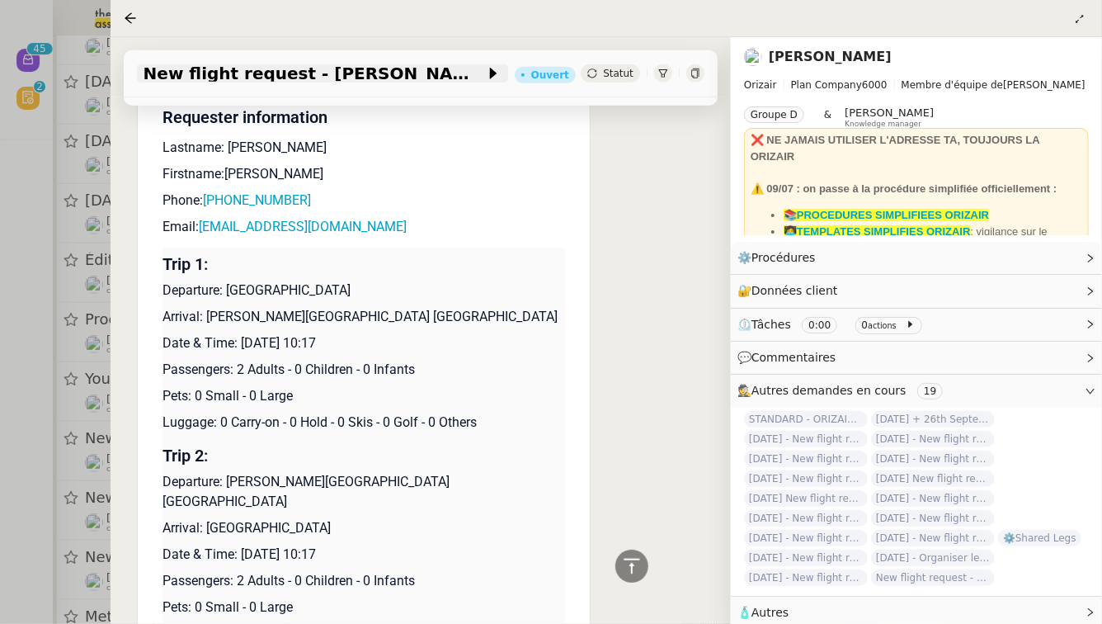
click at [181, 74] on span "New flight request - [PERSON_NAME]" at bounding box center [315, 73] width 342 height 16
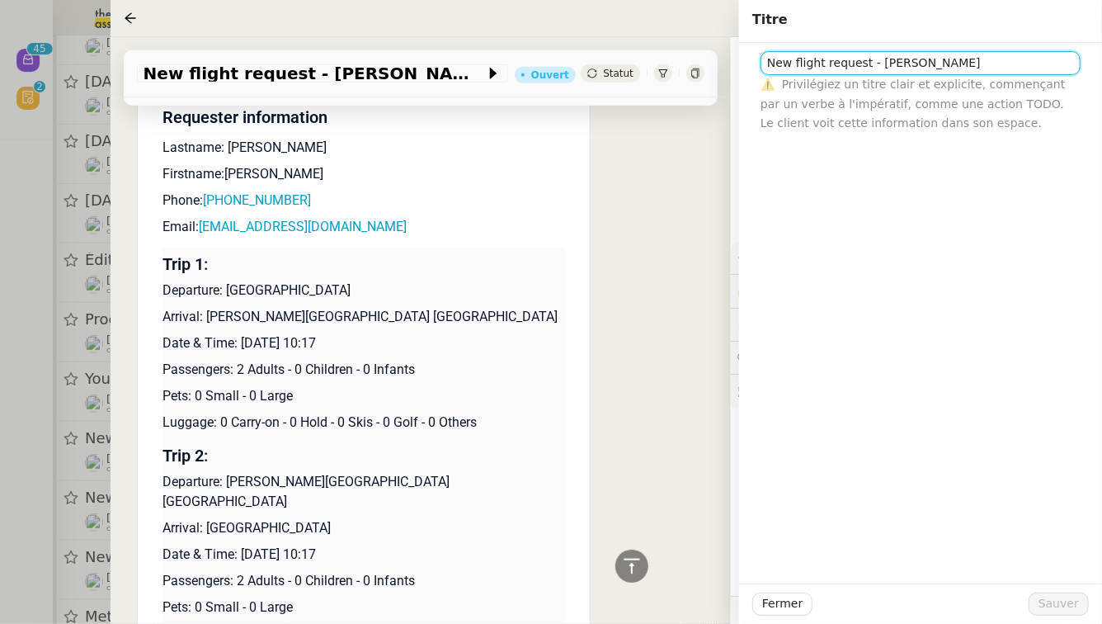
click at [765, 61] on input "New flight request - [PERSON_NAME]" at bounding box center [921, 63] width 320 height 24
paste input "[DATE]"
type input "[DATE] - New flight request - [PERSON_NAME]"
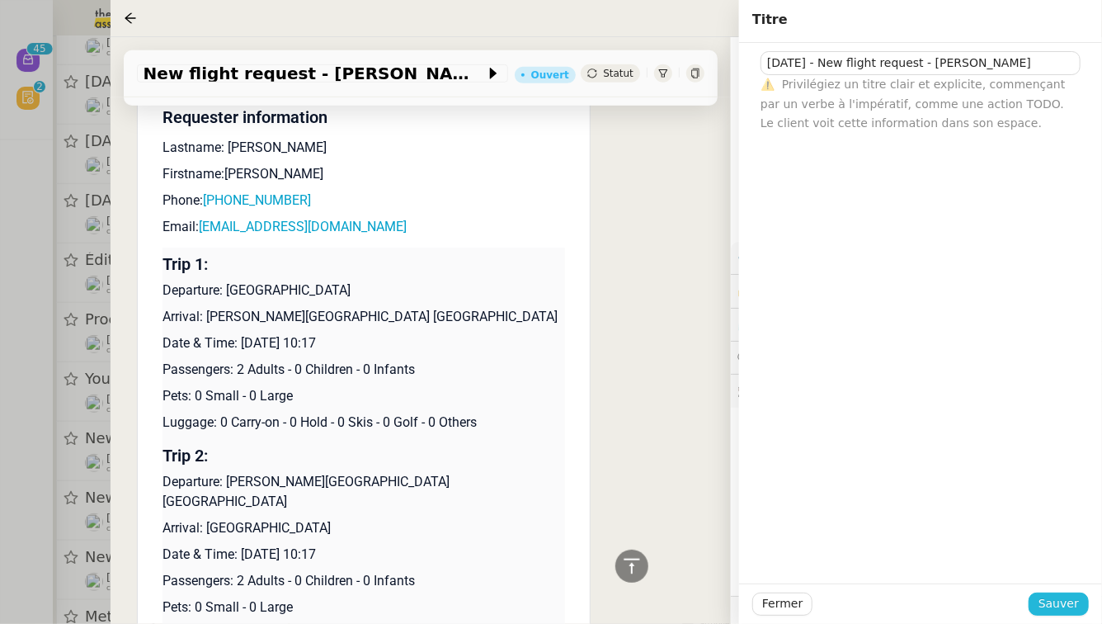
click at [1063, 605] on span "Sauver" at bounding box center [1059, 603] width 40 height 19
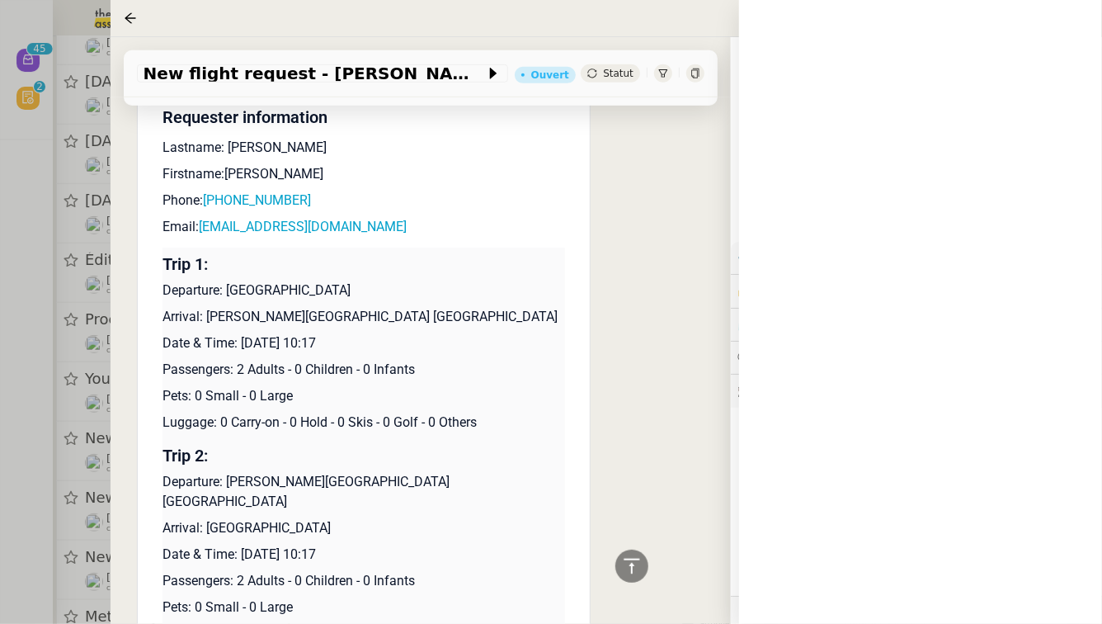
click at [0, 517] on div at bounding box center [551, 312] width 1102 height 624
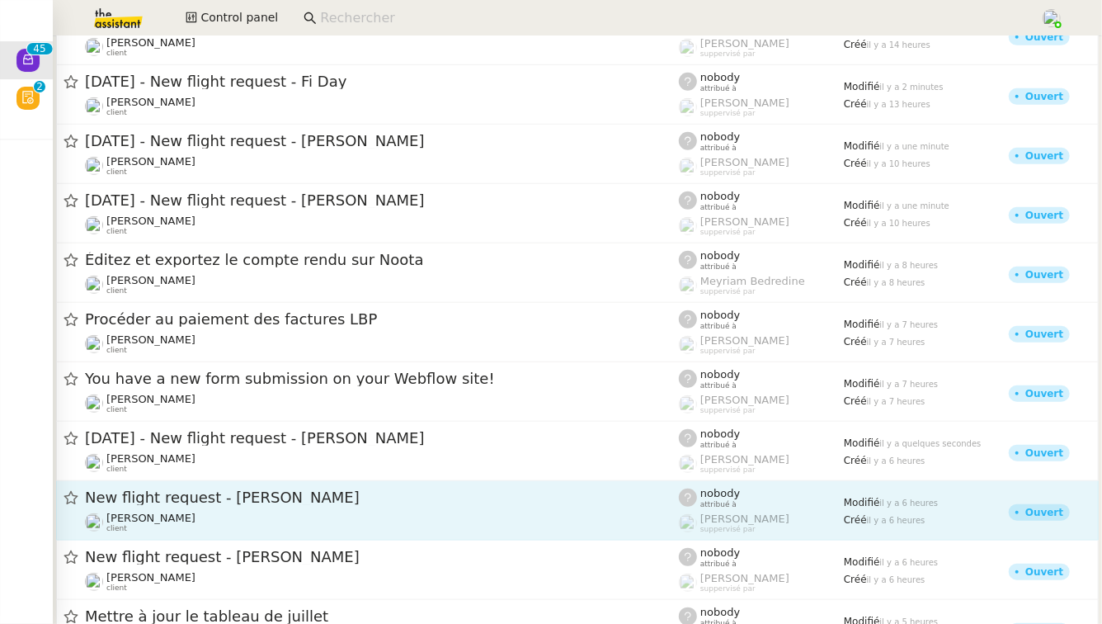
click at [276, 509] on div "New flight request - [PERSON_NAME] [PERSON_NAME] client" at bounding box center [382, 510] width 594 height 45
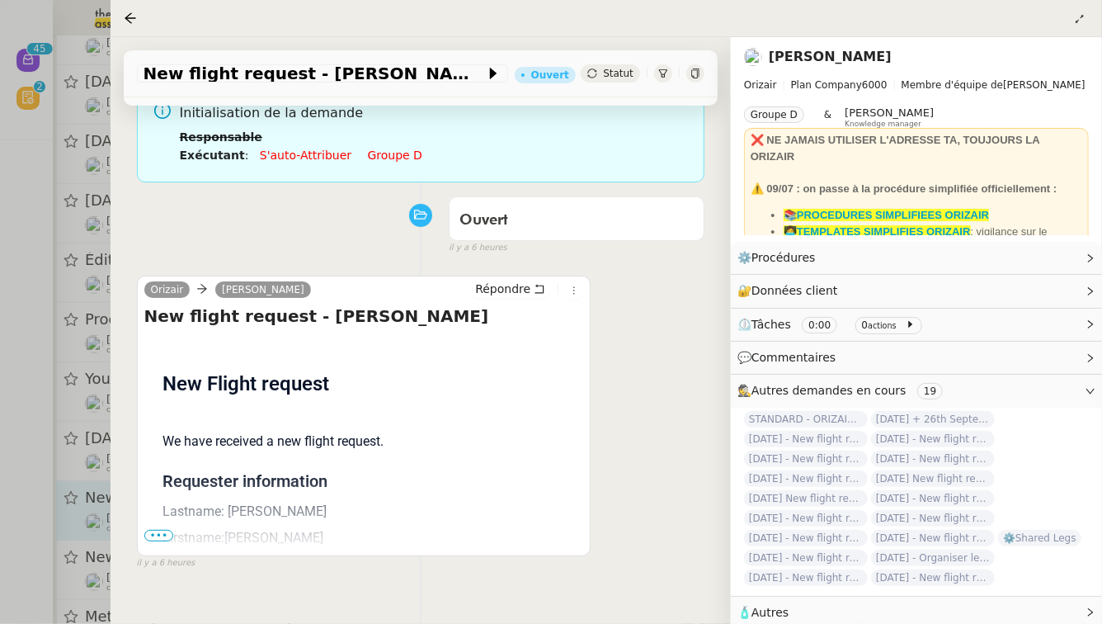
scroll to position [211, 0]
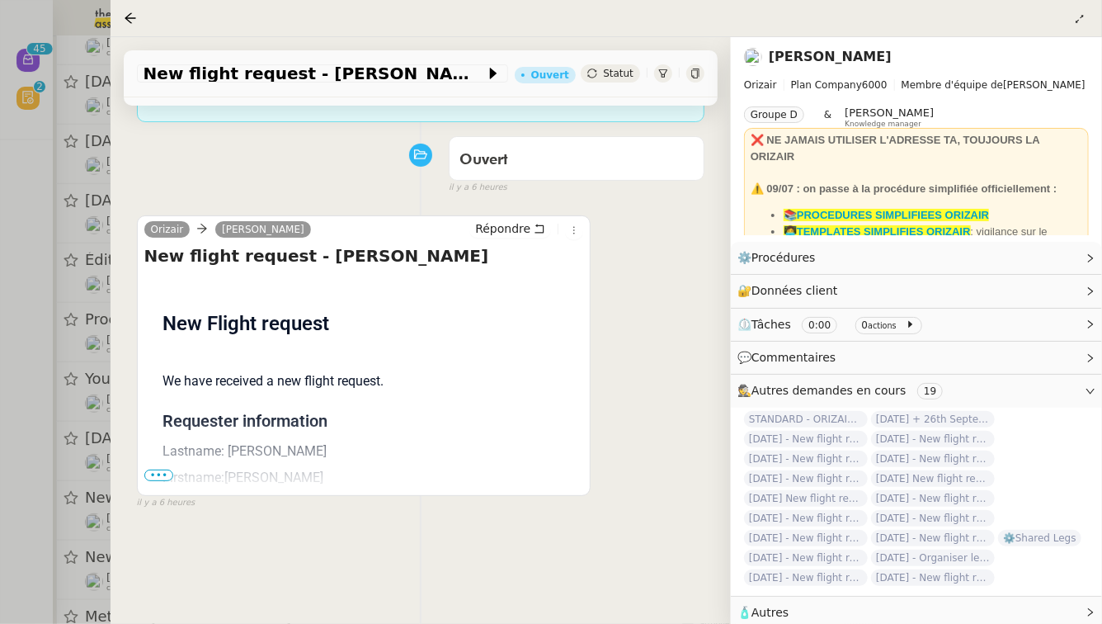
click at [166, 469] on span "•••" at bounding box center [159, 475] width 30 height 12
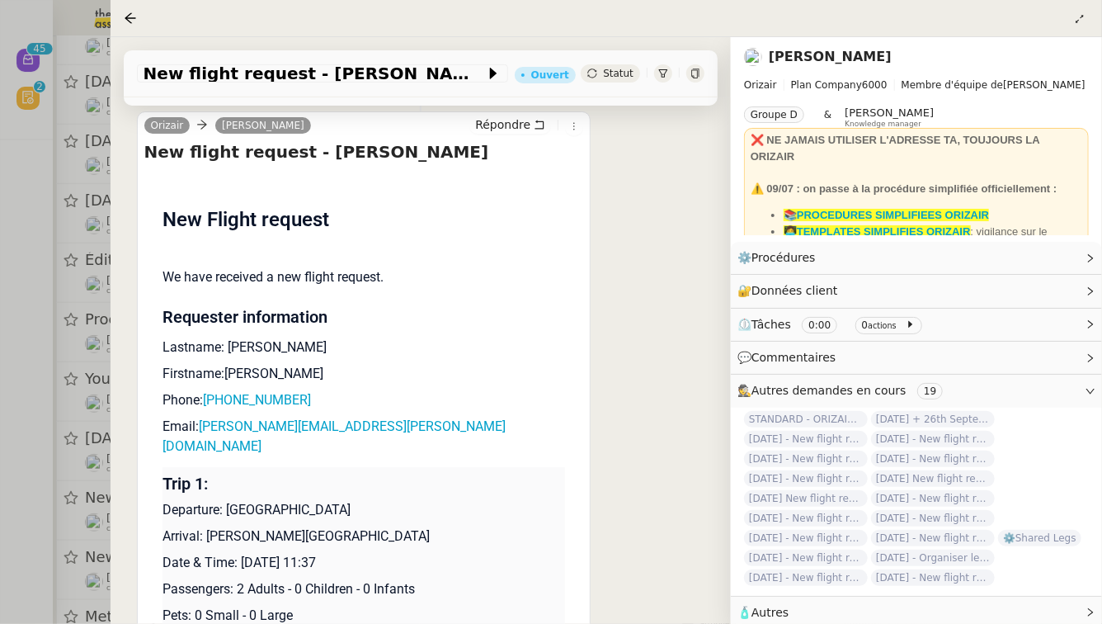
scroll to position [326, 0]
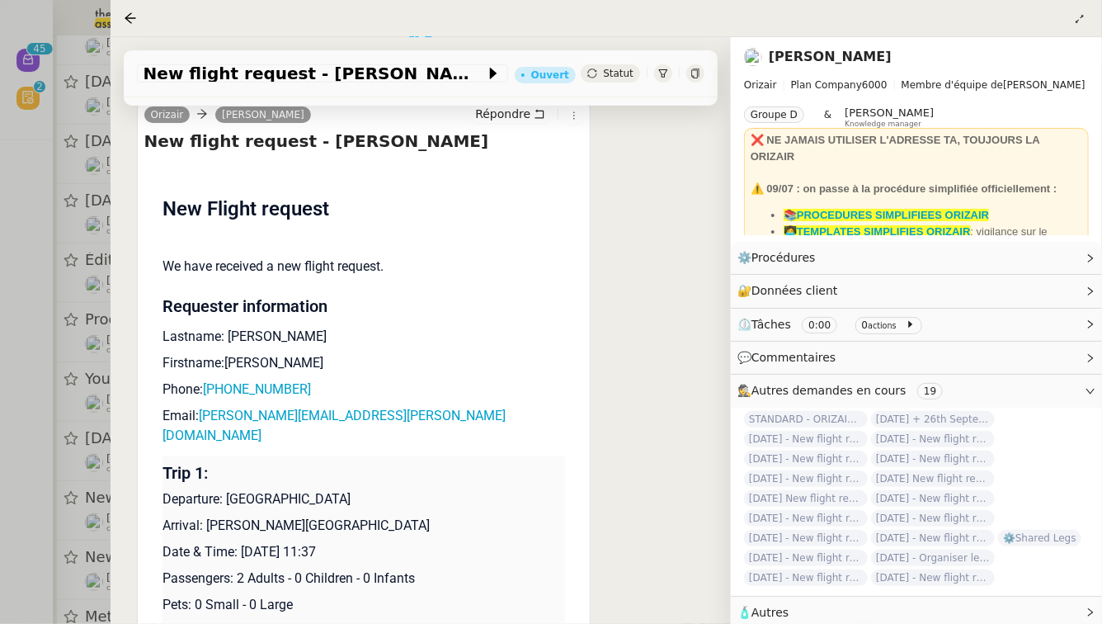
drag, startPoint x: 366, startPoint y: 512, endPoint x: 243, endPoint y: 514, distance: 123.7
click at [243, 542] on p "Date & Time: [DATE] 11:37" at bounding box center [364, 552] width 403 height 20
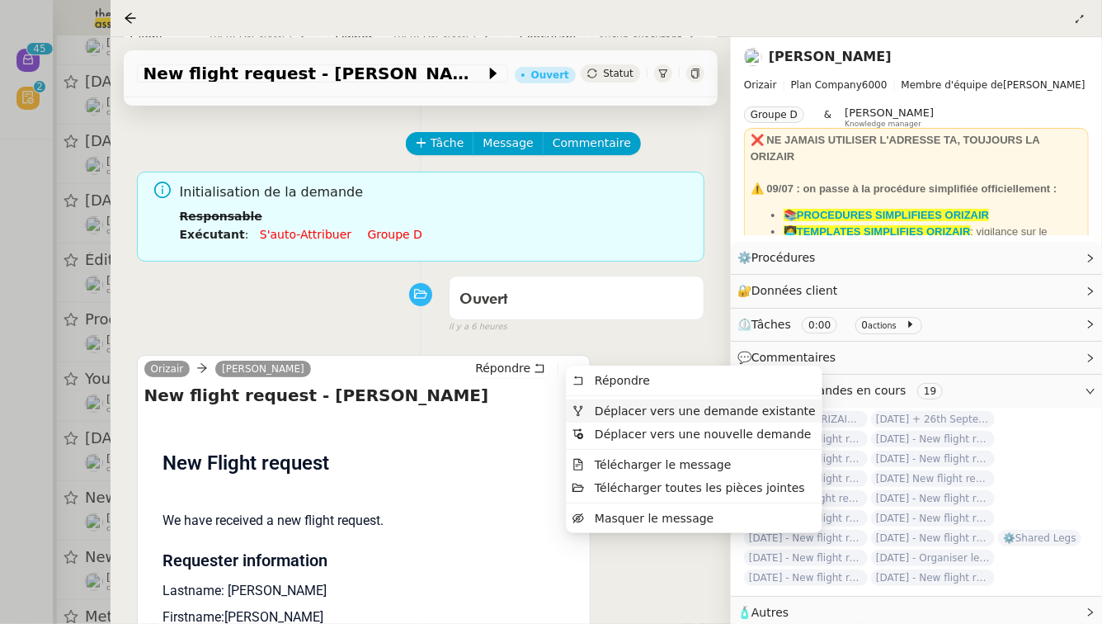
click at [586, 413] on span "Déplacer vers une demande existante" at bounding box center [693, 410] width 243 height 15
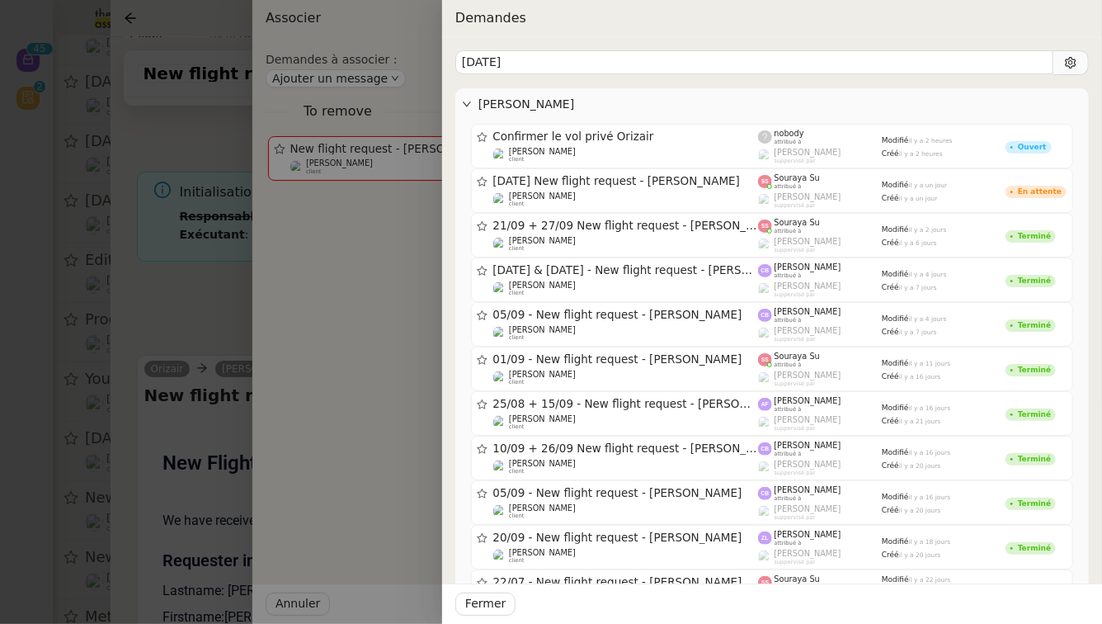
type input "[DATE]"
click at [218, 291] on div at bounding box center [551, 312] width 1102 height 624
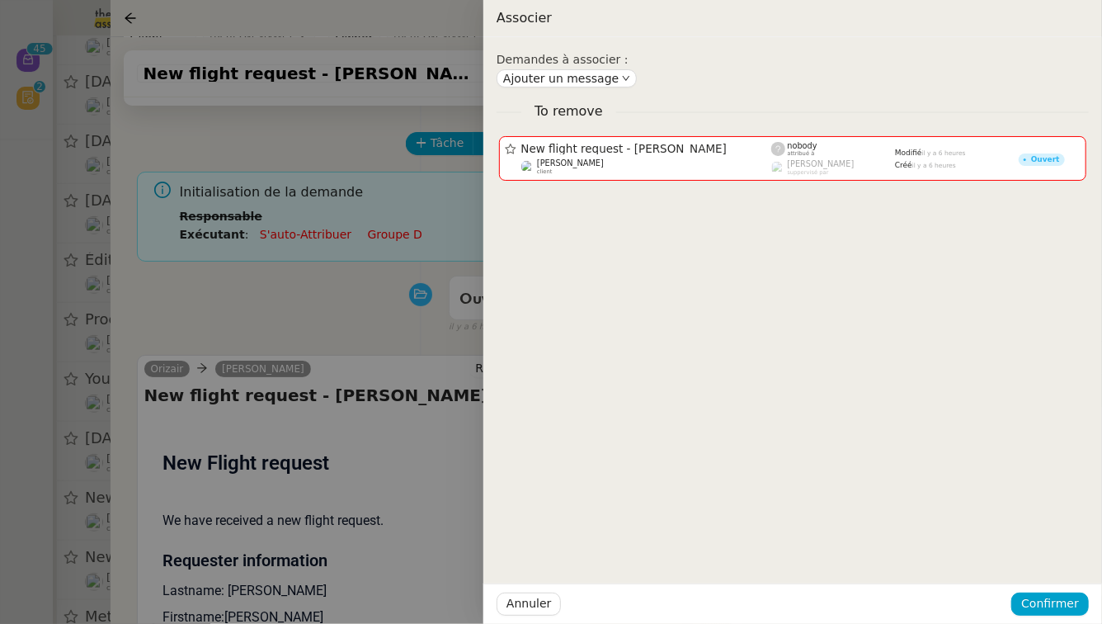
click at [218, 291] on div at bounding box center [551, 312] width 1102 height 624
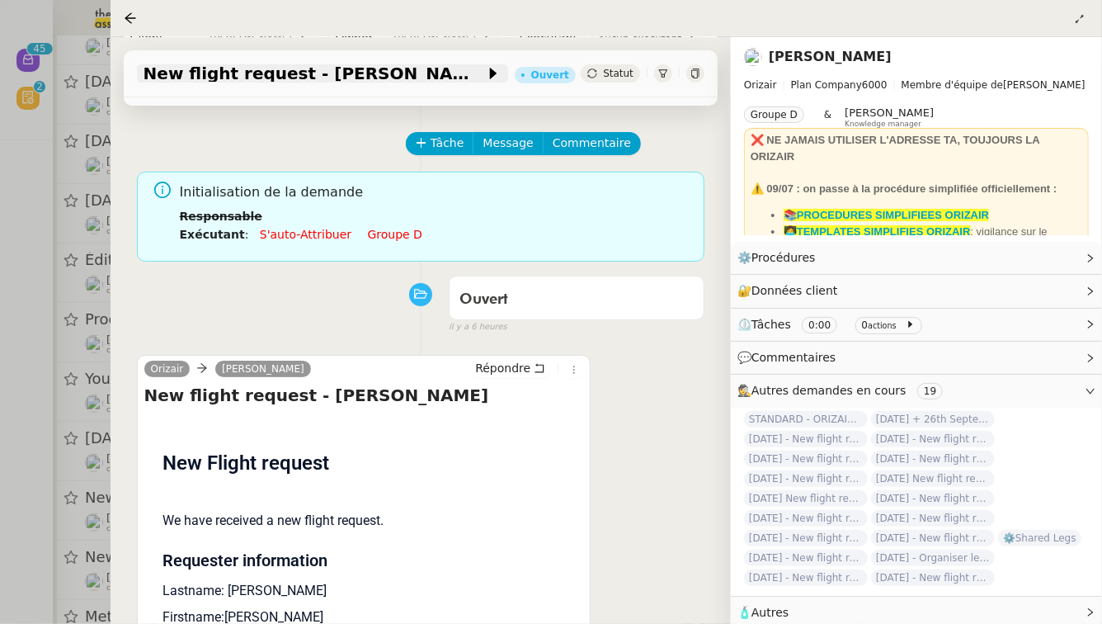
click at [216, 73] on span "New flight request - [PERSON_NAME]" at bounding box center [315, 73] width 342 height 16
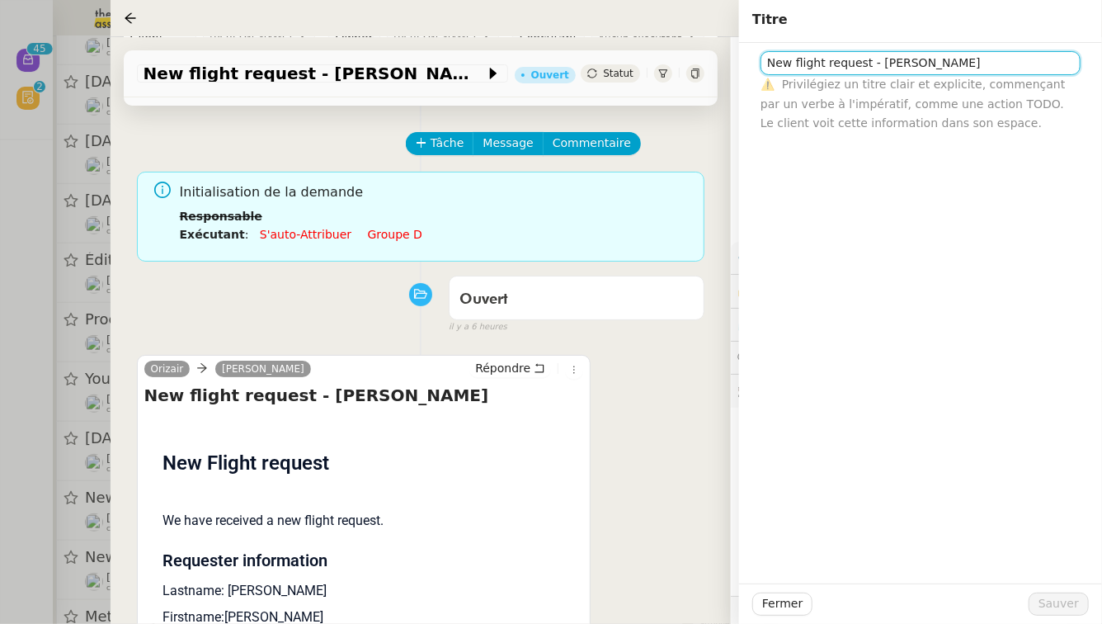
click at [766, 65] on input "New flight request - [PERSON_NAME]" at bounding box center [921, 63] width 320 height 24
paste input "[DATE]"
type input "[DATE] - New flight request - [PERSON_NAME]"
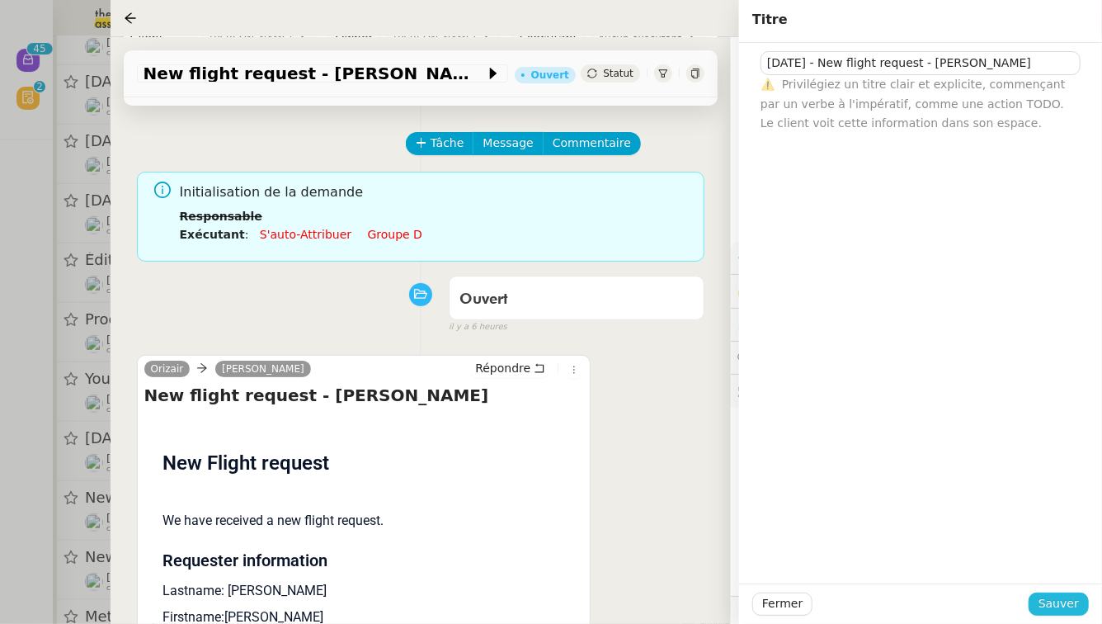
click at [1072, 603] on span "Sauver" at bounding box center [1059, 603] width 40 height 19
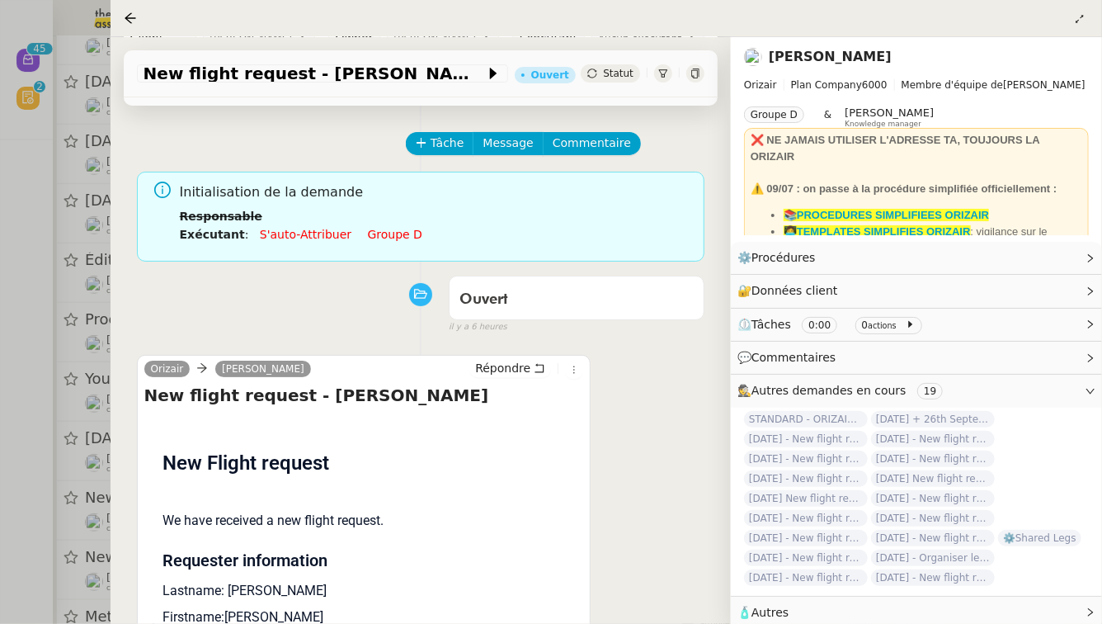
click at [0, 517] on div at bounding box center [551, 312] width 1102 height 624
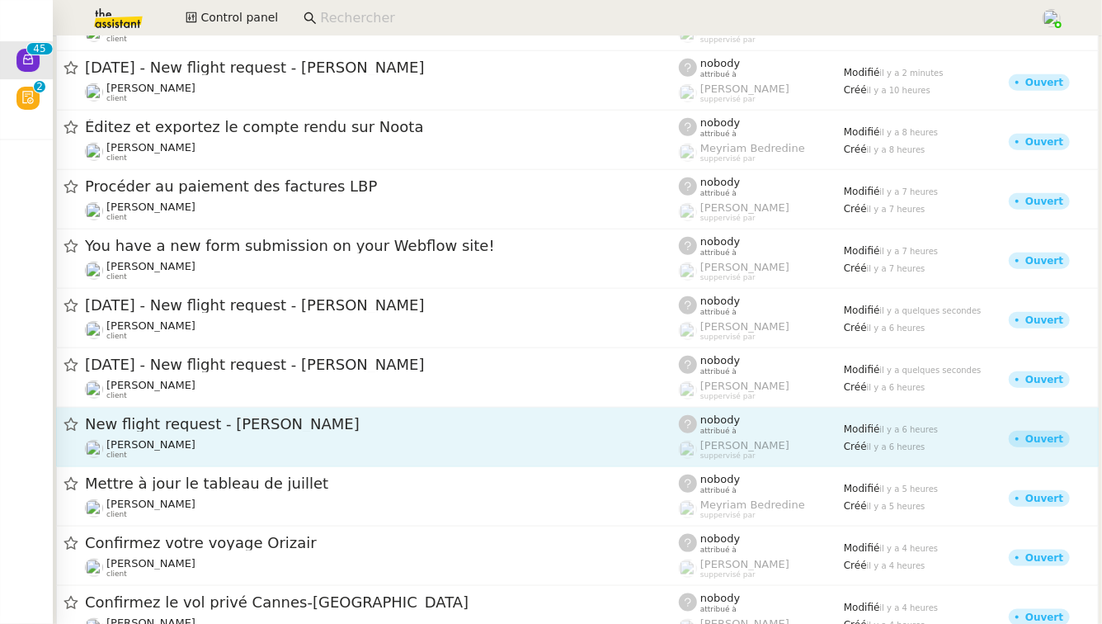
scroll to position [685, 0]
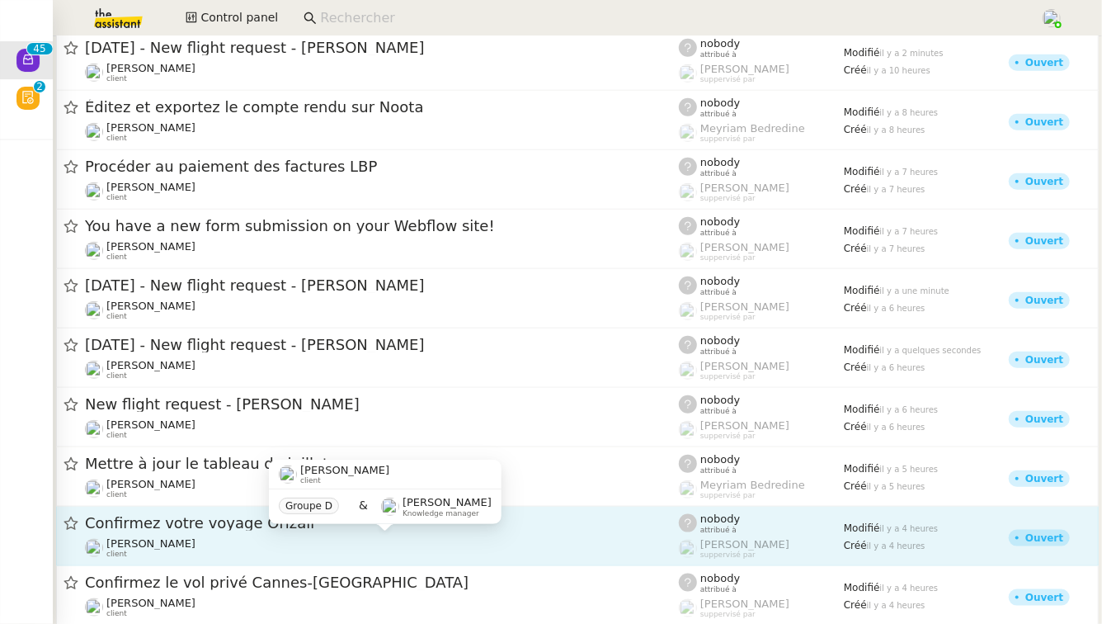
click at [294, 549] on div "[PERSON_NAME] client" at bounding box center [382, 547] width 594 height 21
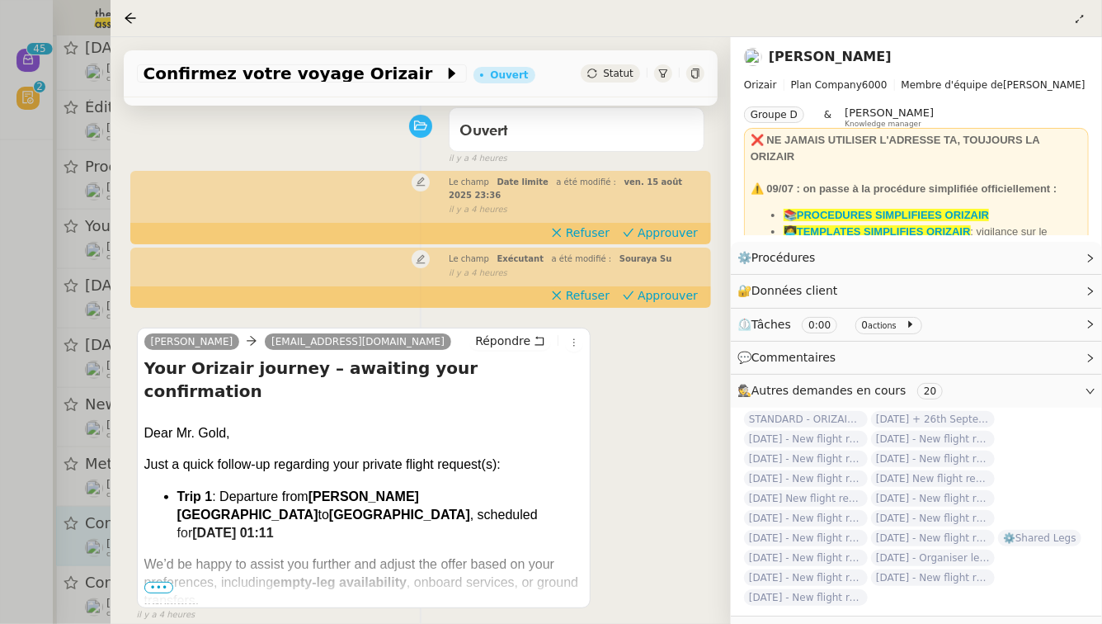
scroll to position [158, 0]
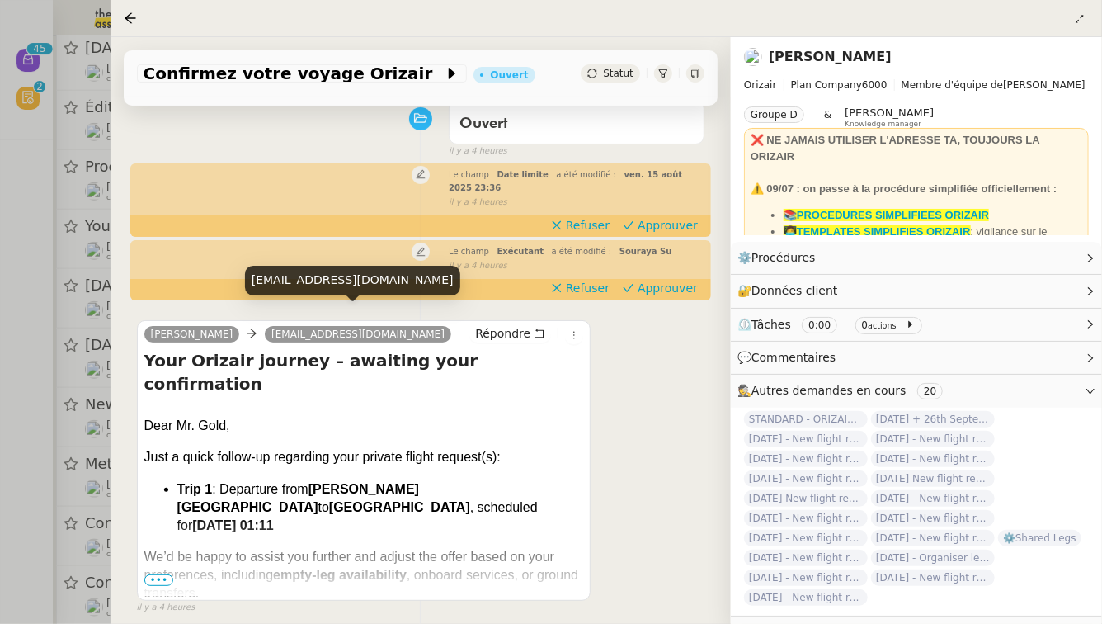
click at [340, 285] on div "[EMAIL_ADDRESS][DOMAIN_NAME]" at bounding box center [352, 280] width 215 height 29
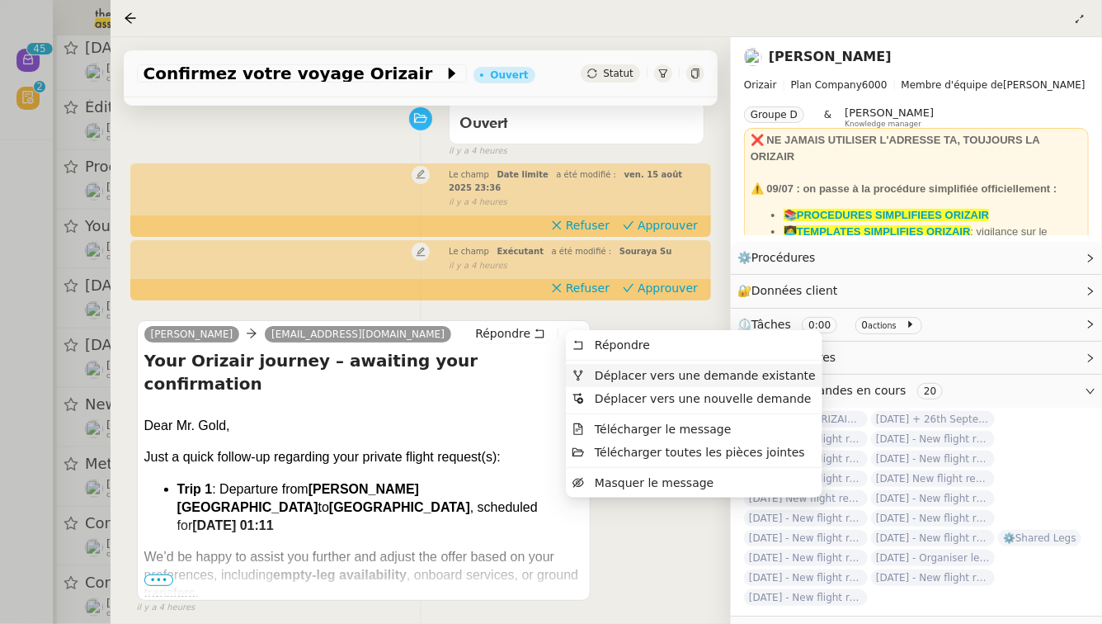
click at [597, 384] on li "Déplacer vers une demande existante" at bounding box center [694, 375] width 257 height 23
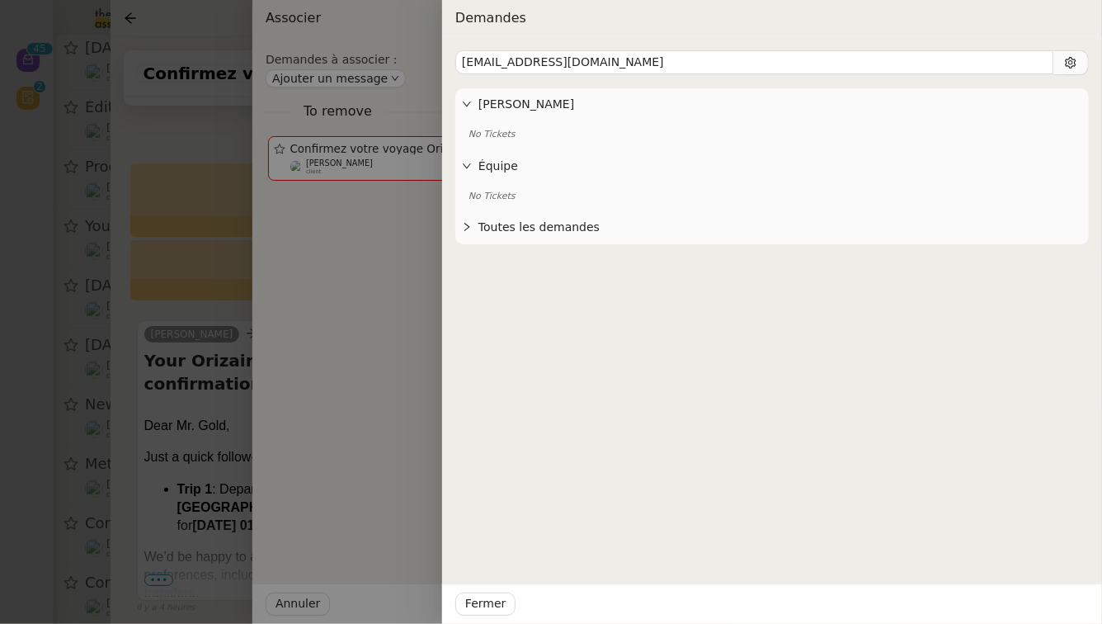
type input "[EMAIL_ADDRESS][DOMAIN_NAME]"
click at [187, 367] on div at bounding box center [551, 312] width 1102 height 624
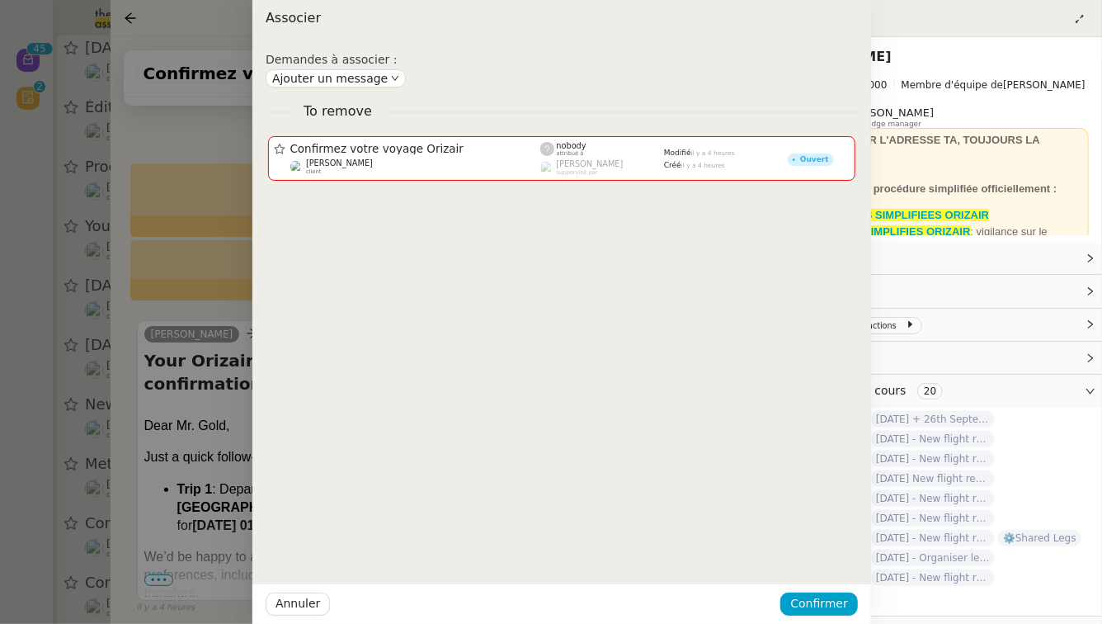
click at [187, 367] on div at bounding box center [551, 312] width 1102 height 624
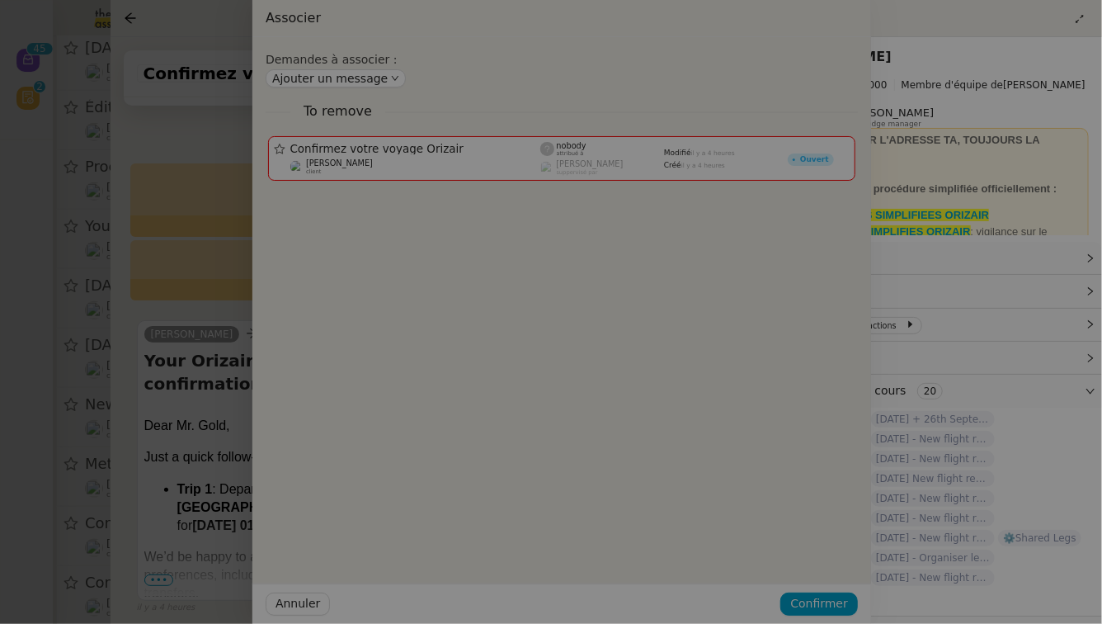
click at [187, 367] on div at bounding box center [320, 312] width 1102 height 624
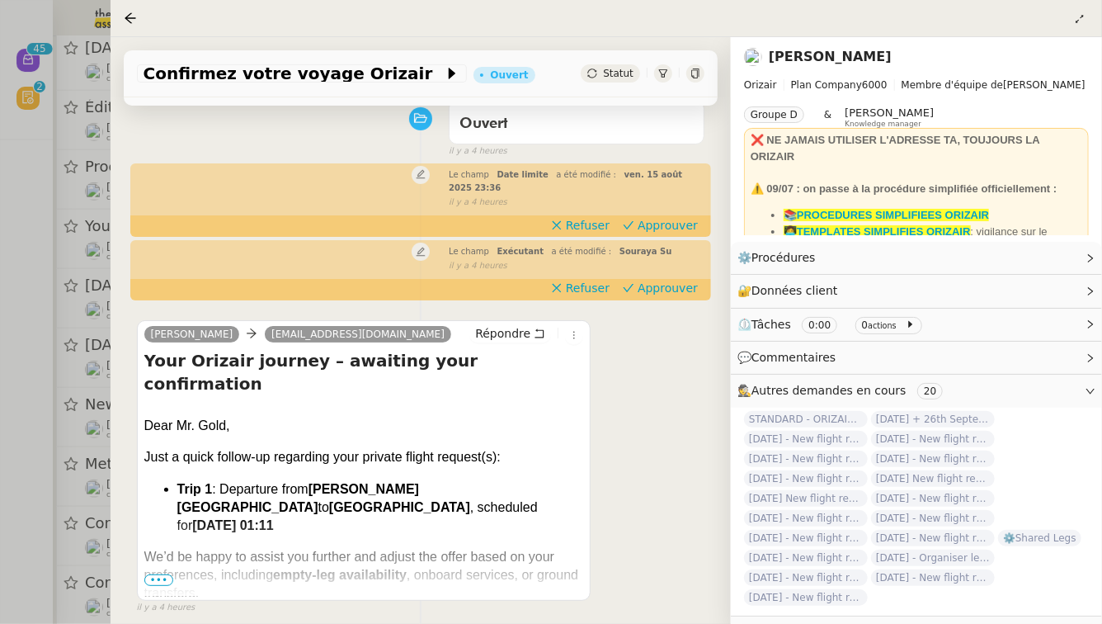
click at [156, 574] on span "•••" at bounding box center [159, 580] width 30 height 12
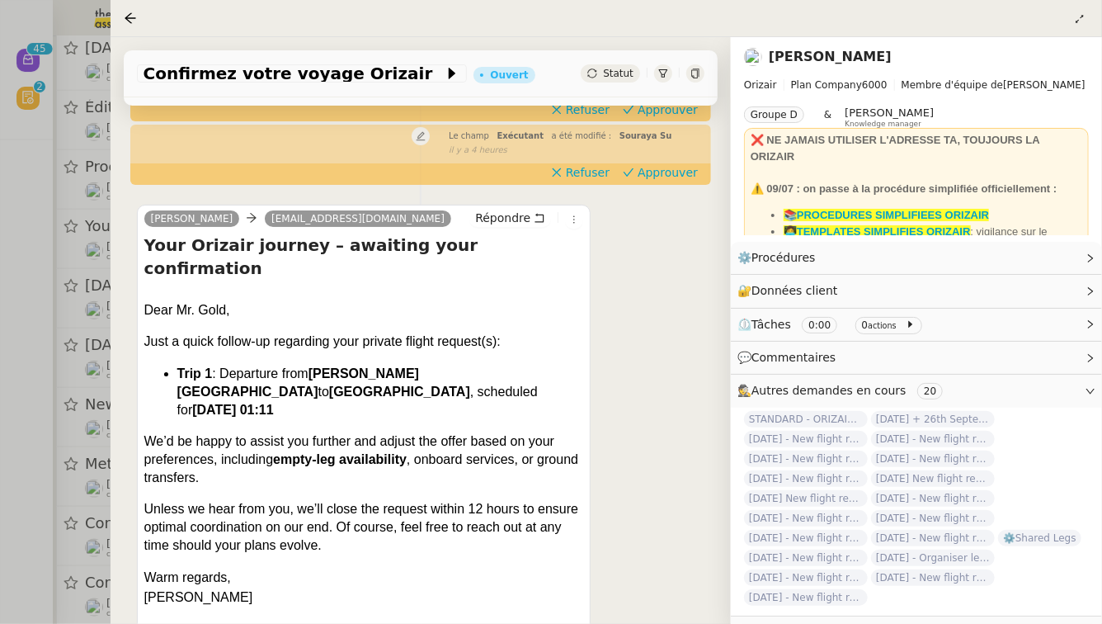
scroll to position [279, 0]
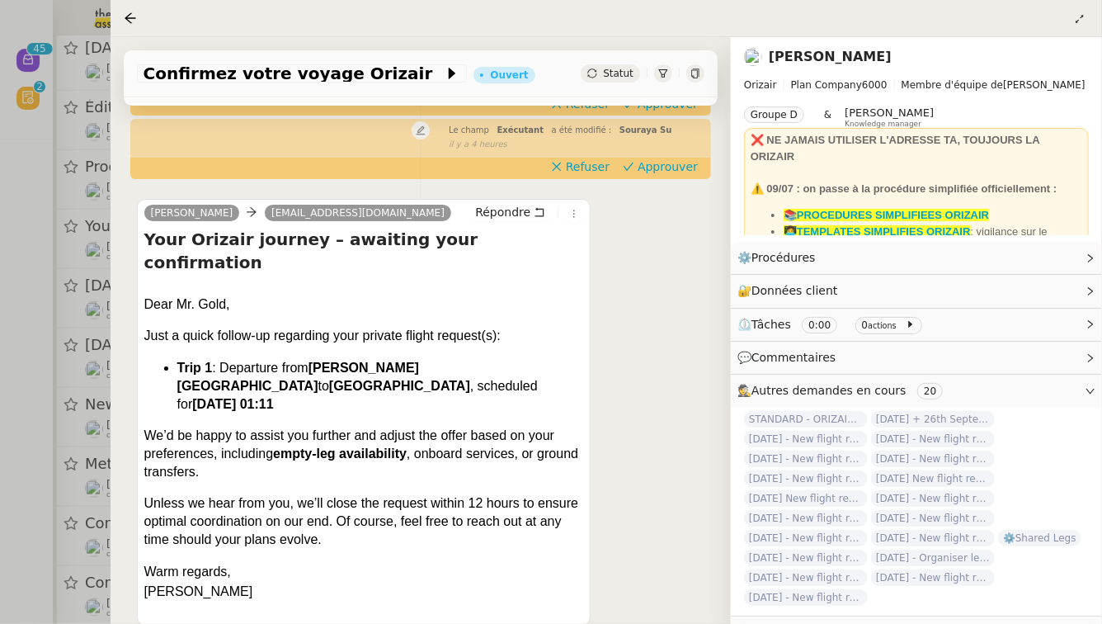
drag, startPoint x: 259, startPoint y: 343, endPoint x: 365, endPoint y: 346, distance: 105.6
click at [273, 397] on span "[DATE] 01:11" at bounding box center [232, 404] width 81 height 14
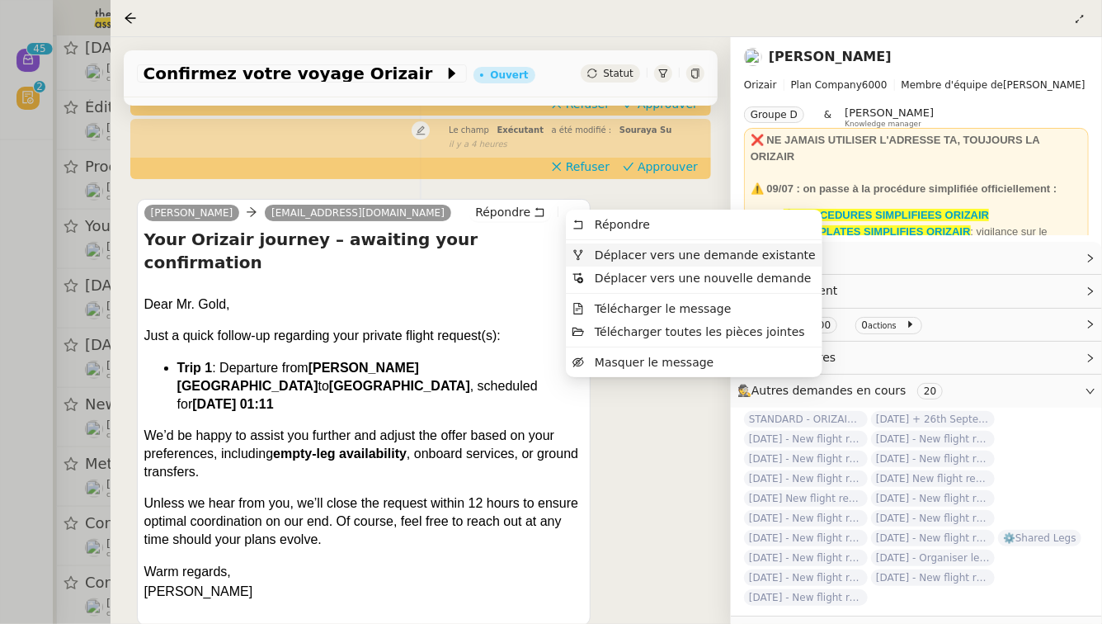
click at [584, 252] on span "Déplacer vers une demande existante" at bounding box center [693, 254] width 243 height 15
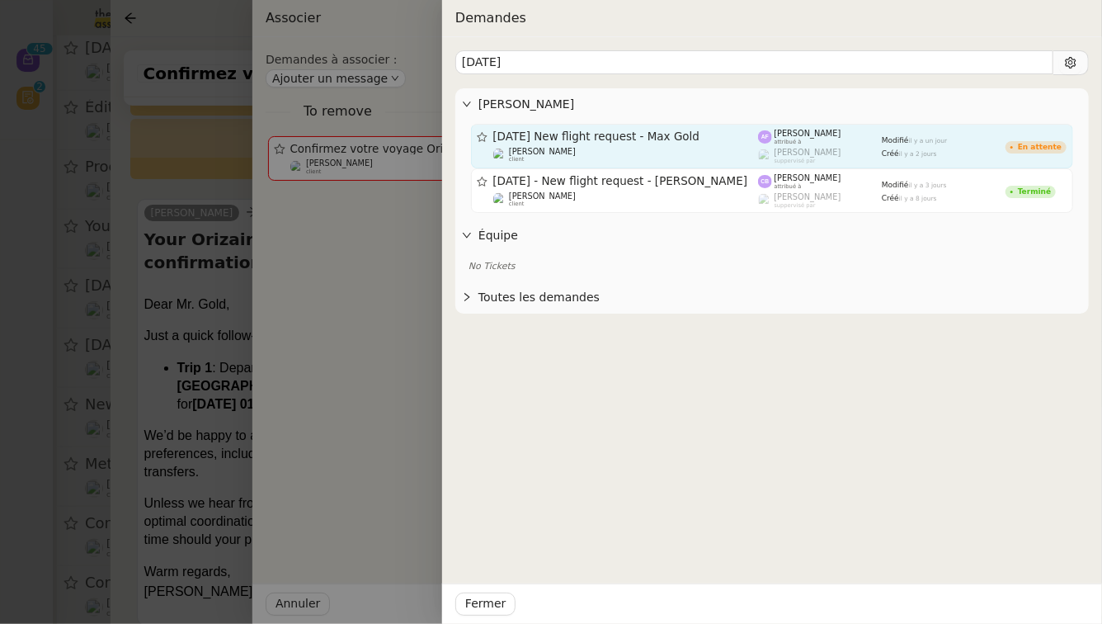
type input "[DATE]"
click at [648, 145] on div "[DATE] New flight request - Max Gold [PERSON_NAME] client" at bounding box center [626, 146] width 266 height 33
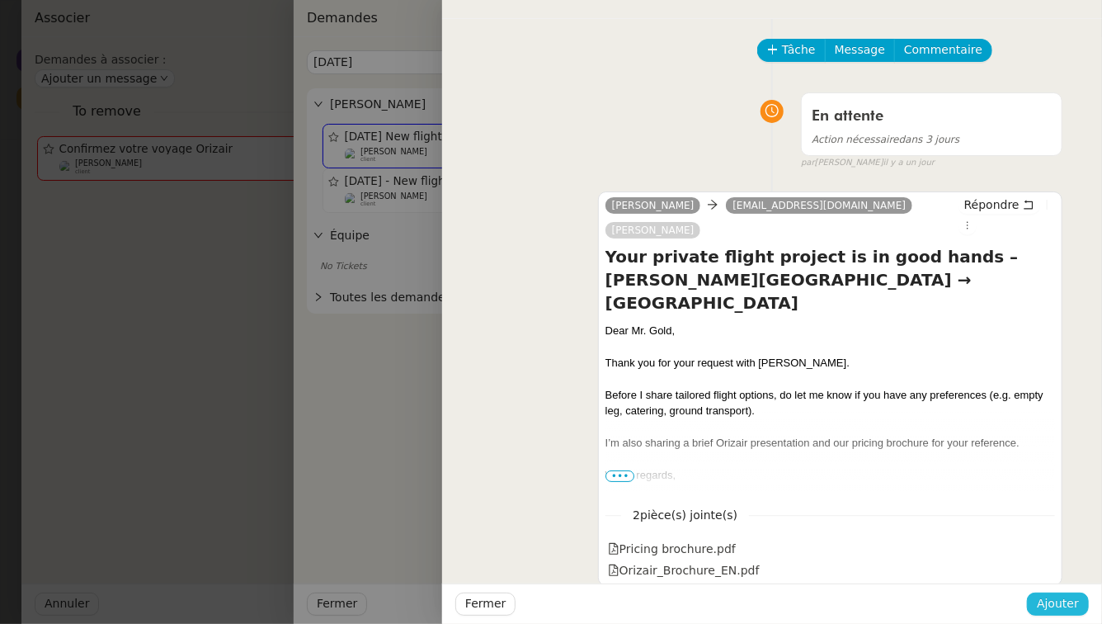
click at [1041, 604] on span "Ajouter" at bounding box center [1058, 603] width 42 height 19
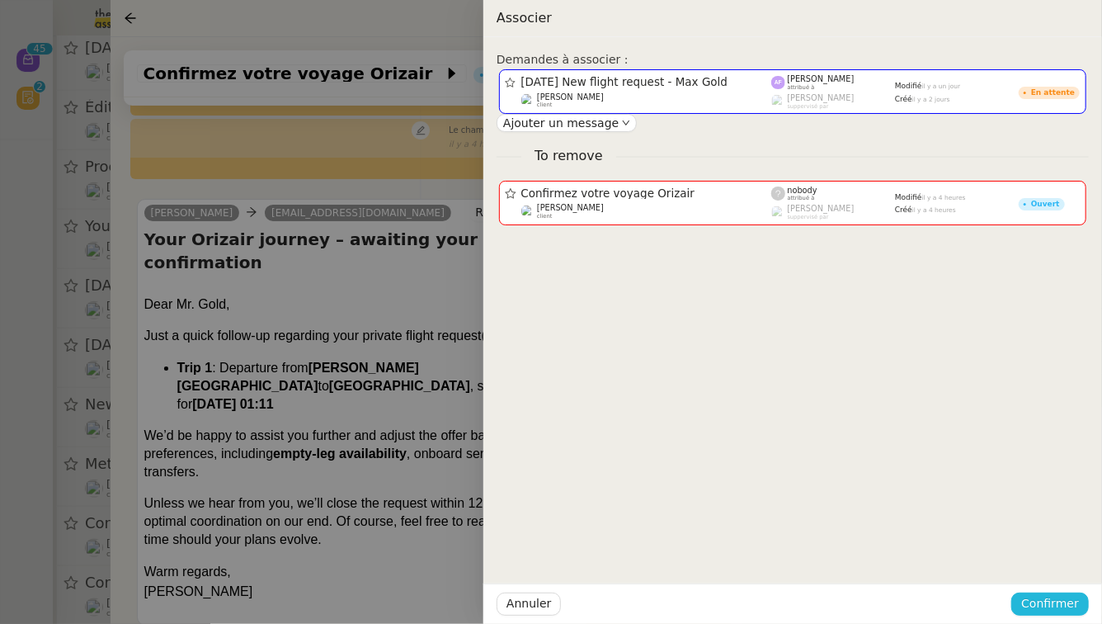
click at [1041, 604] on span "Confirmer" at bounding box center [1050, 603] width 58 height 19
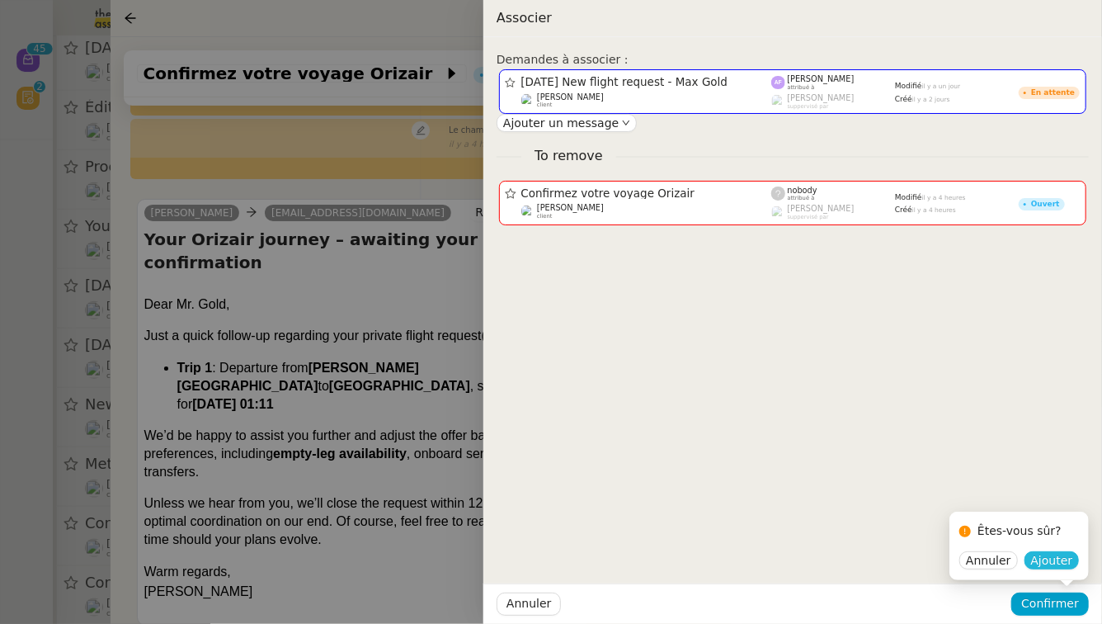
click at [1048, 558] on span "Ajouter" at bounding box center [1052, 560] width 42 height 16
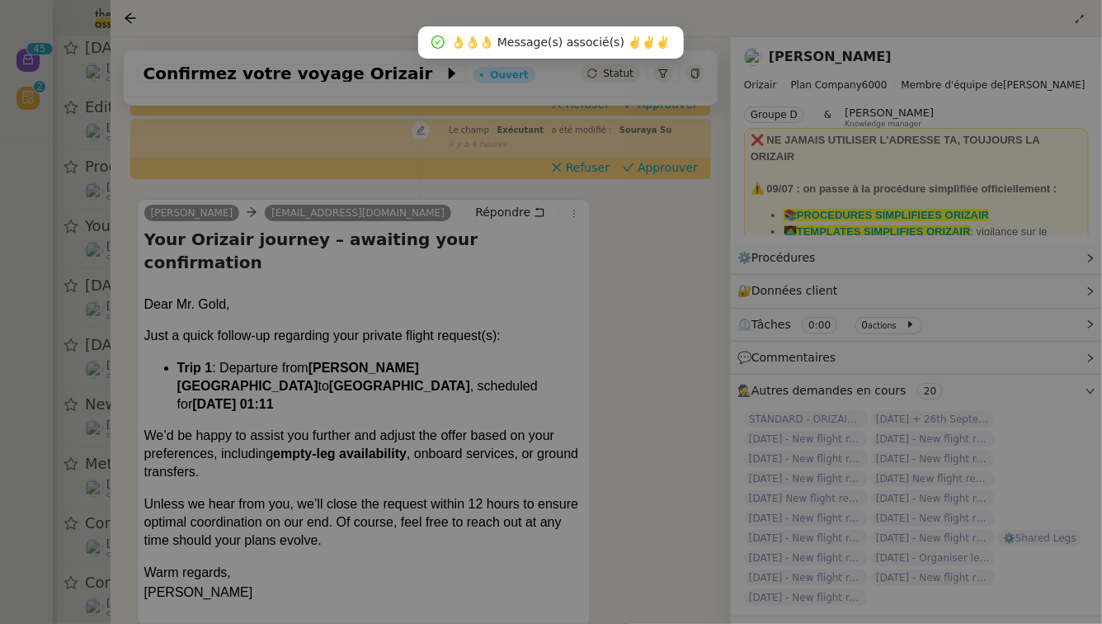
scroll to position [211, 0]
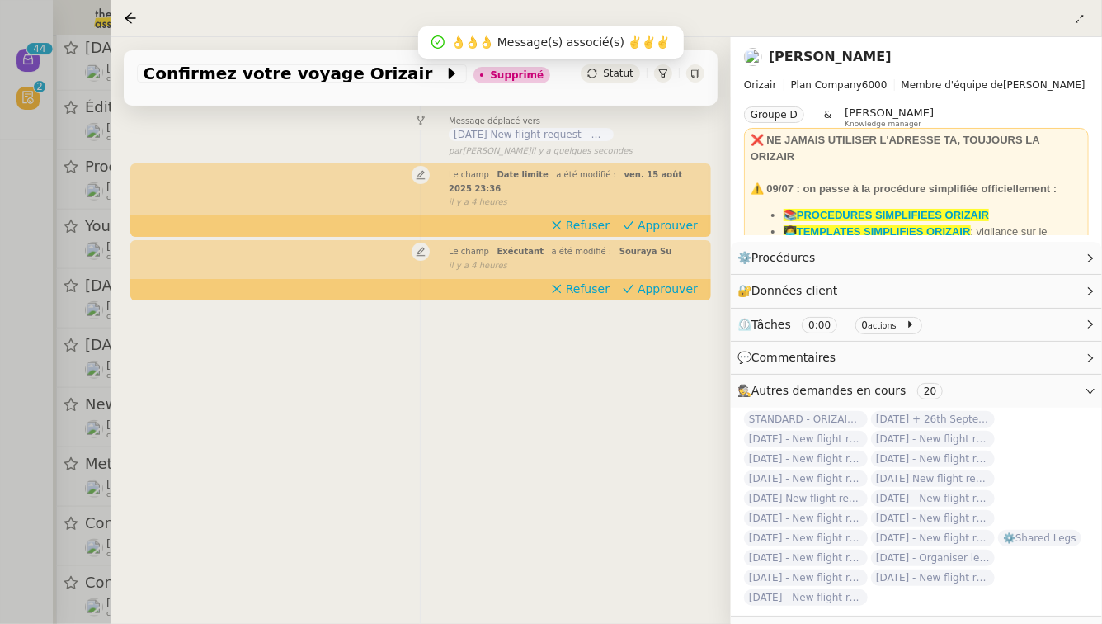
click at [0, 271] on div at bounding box center [551, 312] width 1102 height 624
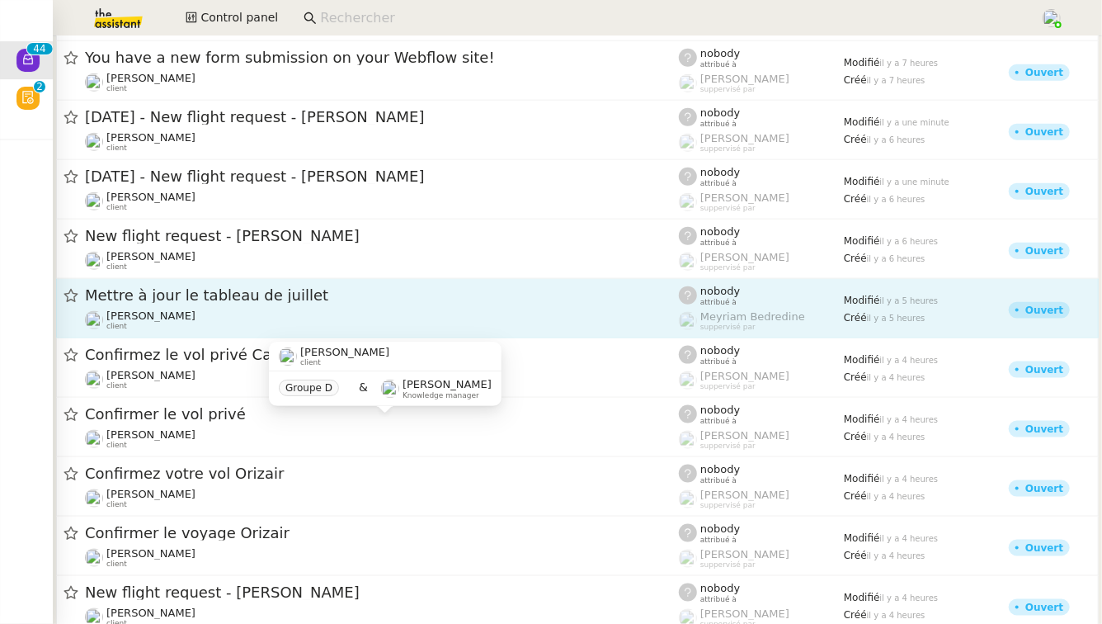
scroll to position [891, 0]
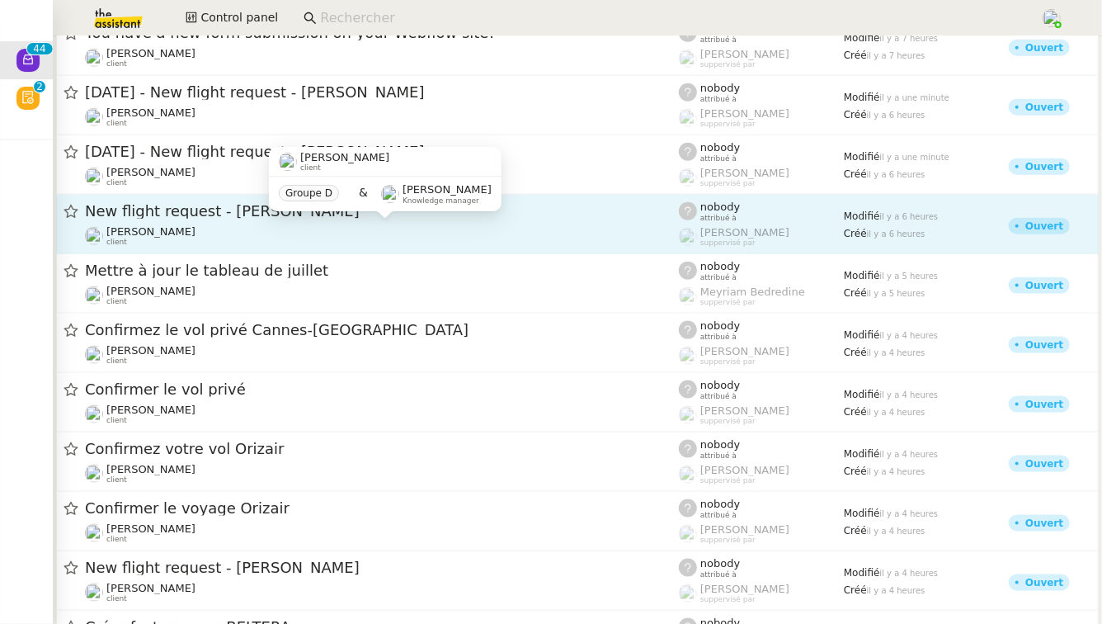
click at [277, 235] on div "[PERSON_NAME] client" at bounding box center [382, 235] width 594 height 21
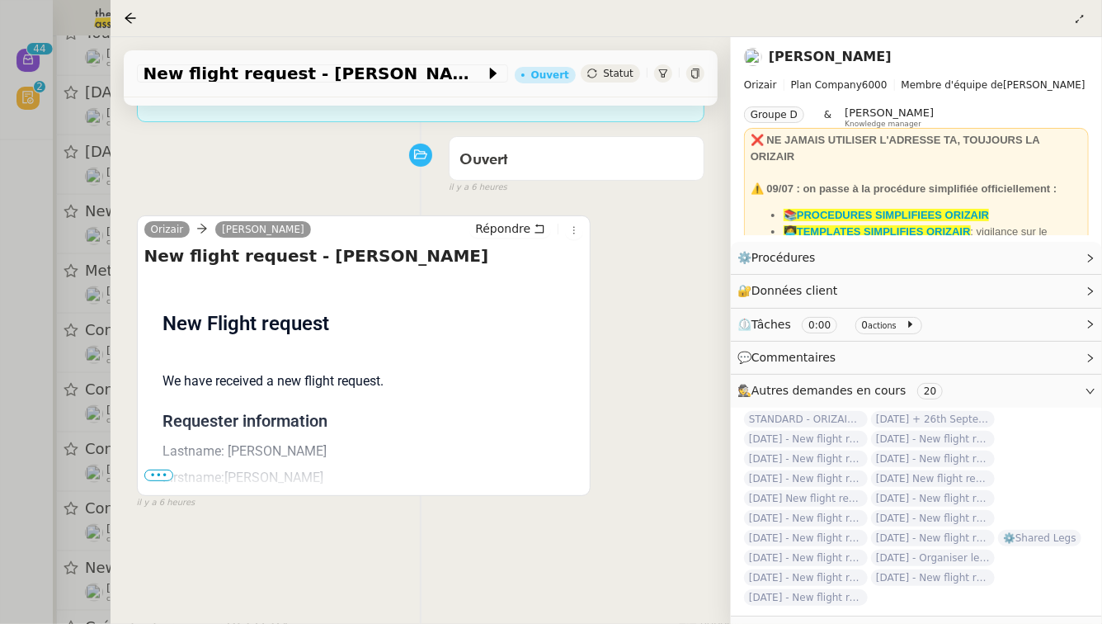
scroll to position [211, 0]
click at [160, 469] on span "•••" at bounding box center [159, 475] width 30 height 12
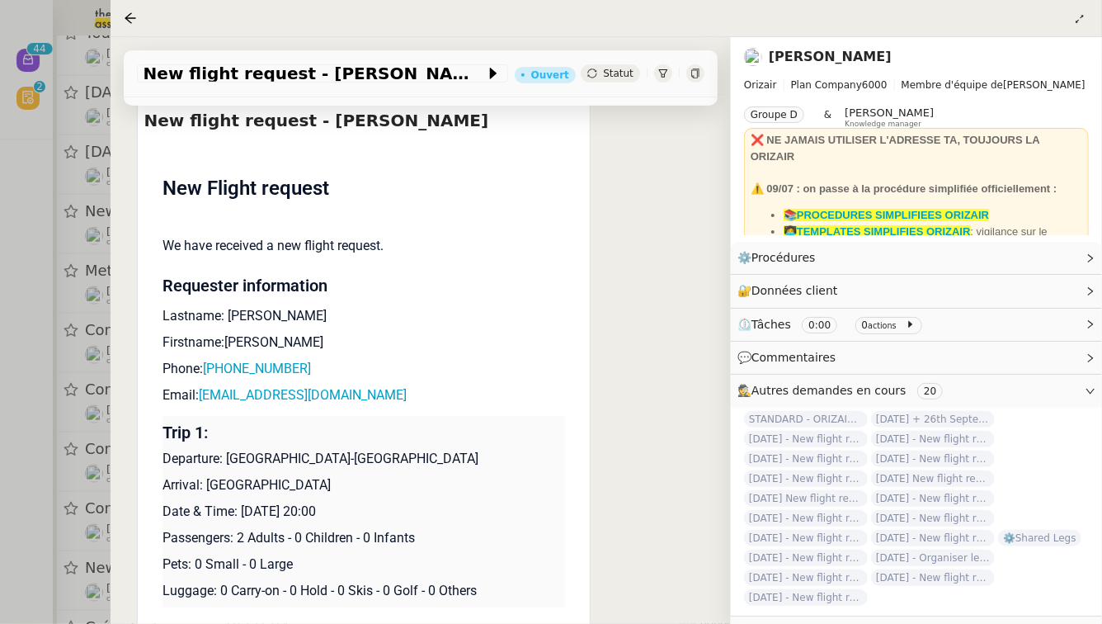
scroll to position [357, 0]
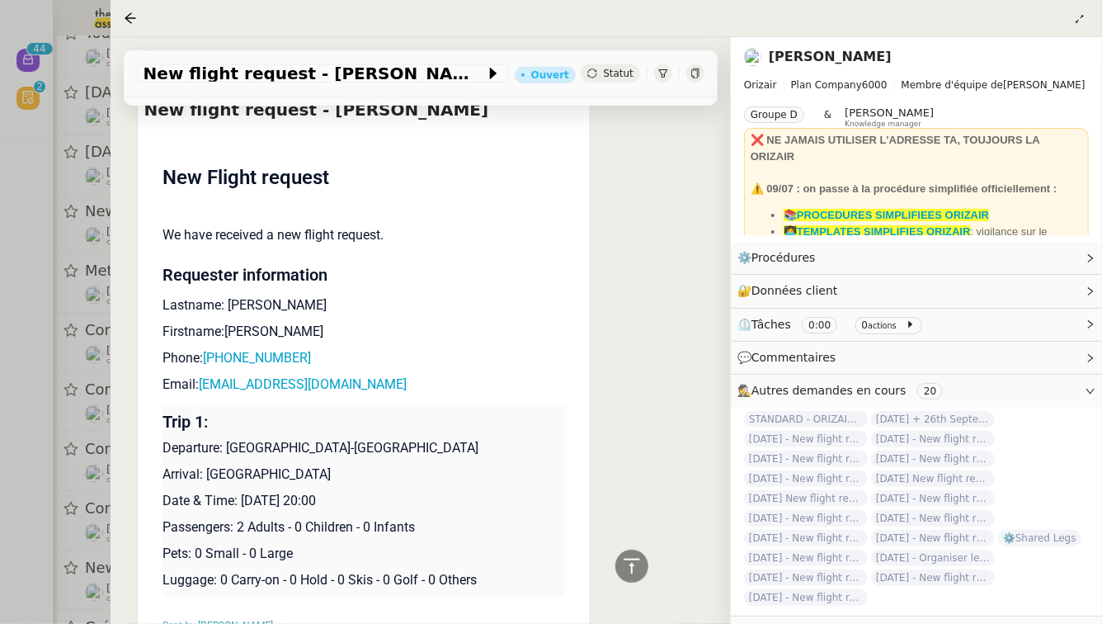
drag, startPoint x: 343, startPoint y: 479, endPoint x: 241, endPoint y: 480, distance: 102.3
click at [241, 491] on p "Date & Time: [DATE] 20:00" at bounding box center [364, 501] width 403 height 20
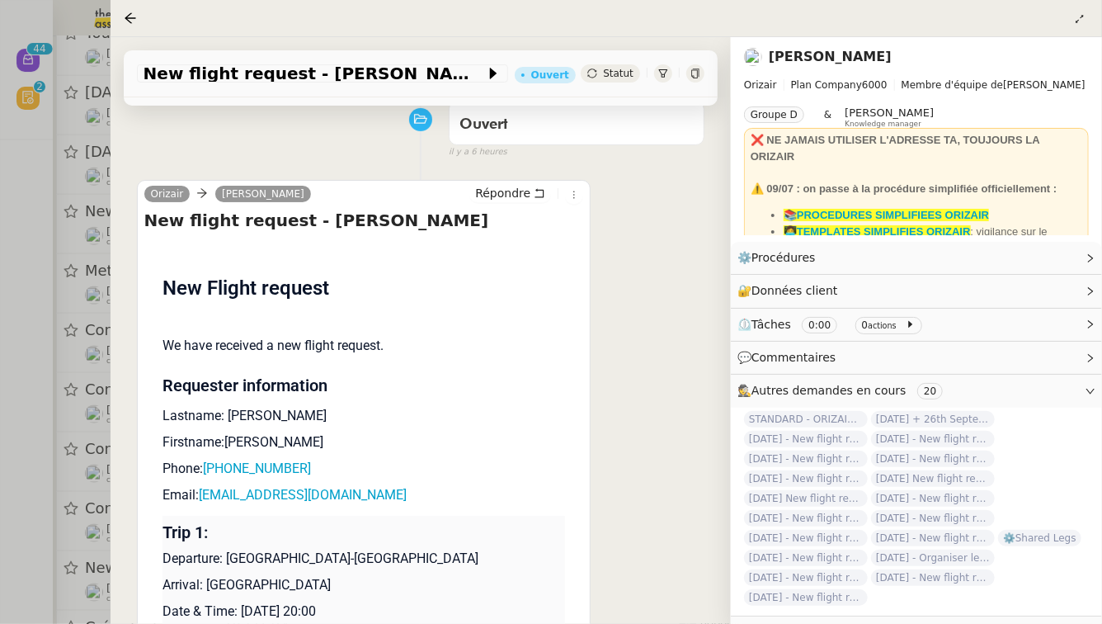
scroll to position [243, 0]
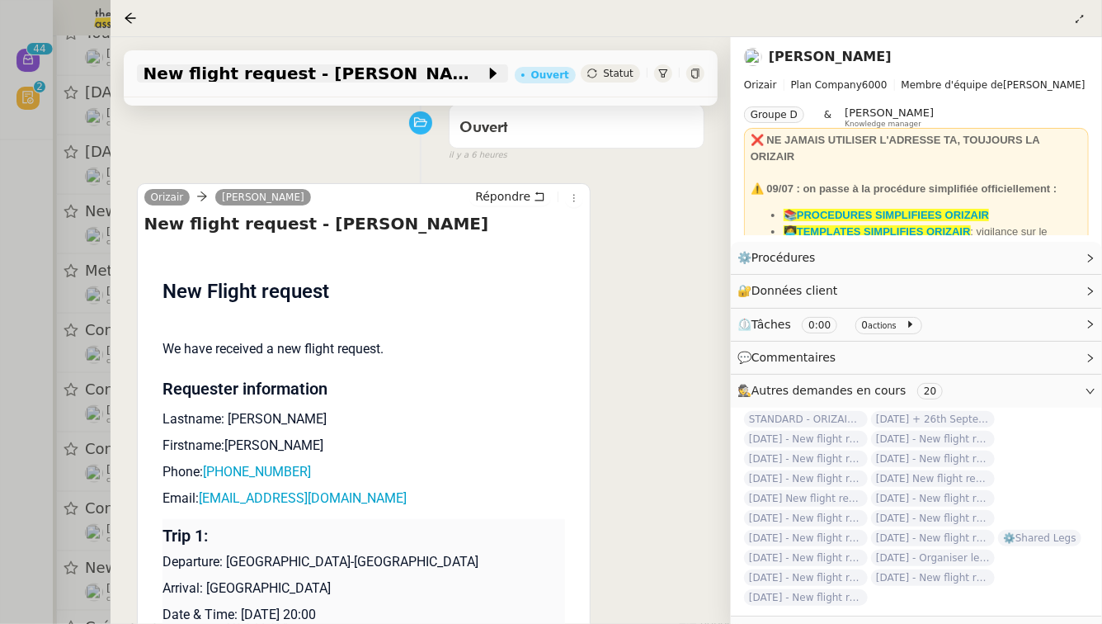
click at [349, 77] on span "New flight request - [PERSON_NAME]" at bounding box center [315, 73] width 342 height 16
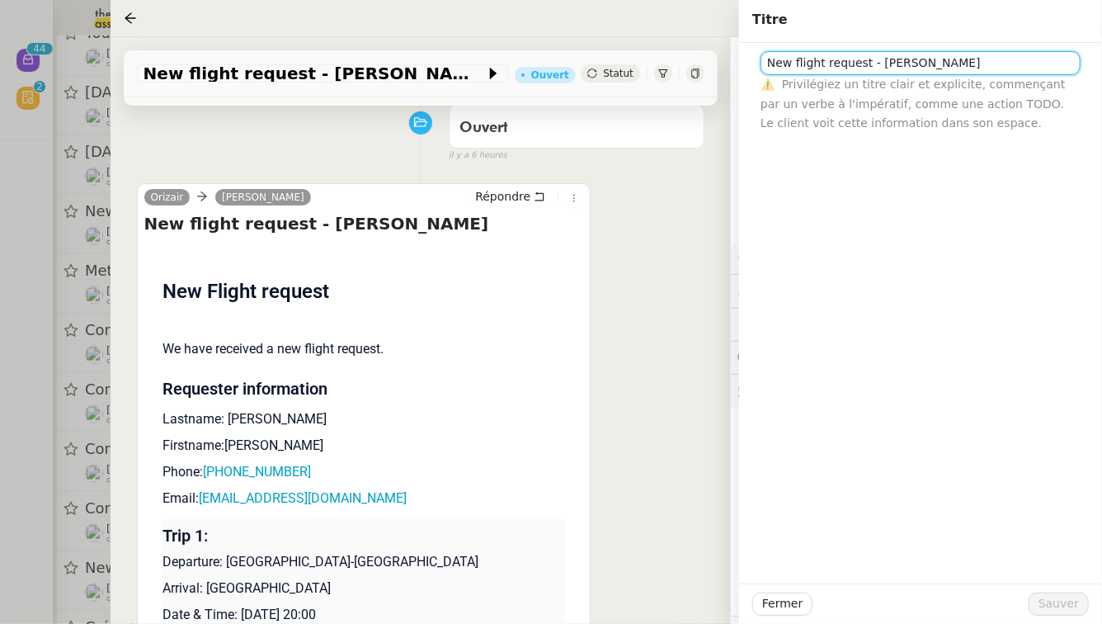
click at [766, 65] on input "New flight request - [PERSON_NAME]" at bounding box center [921, 63] width 320 height 24
paste input "[DATE]"
type input "[DATE] - New flight request - [PERSON_NAME]"
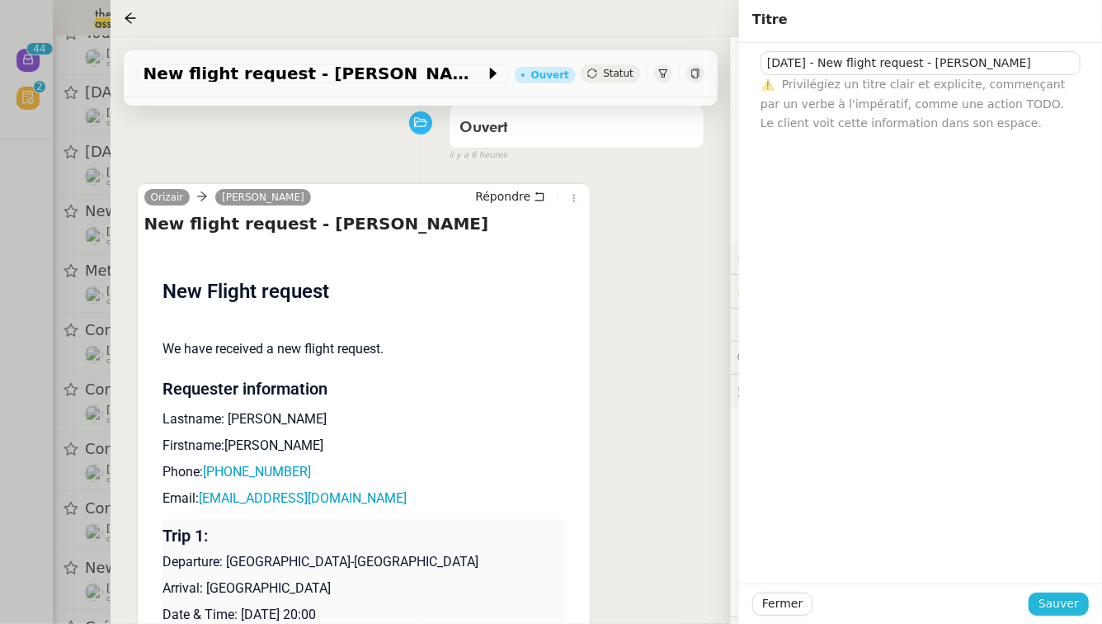
click at [1074, 602] on span "Sauver" at bounding box center [1059, 603] width 40 height 19
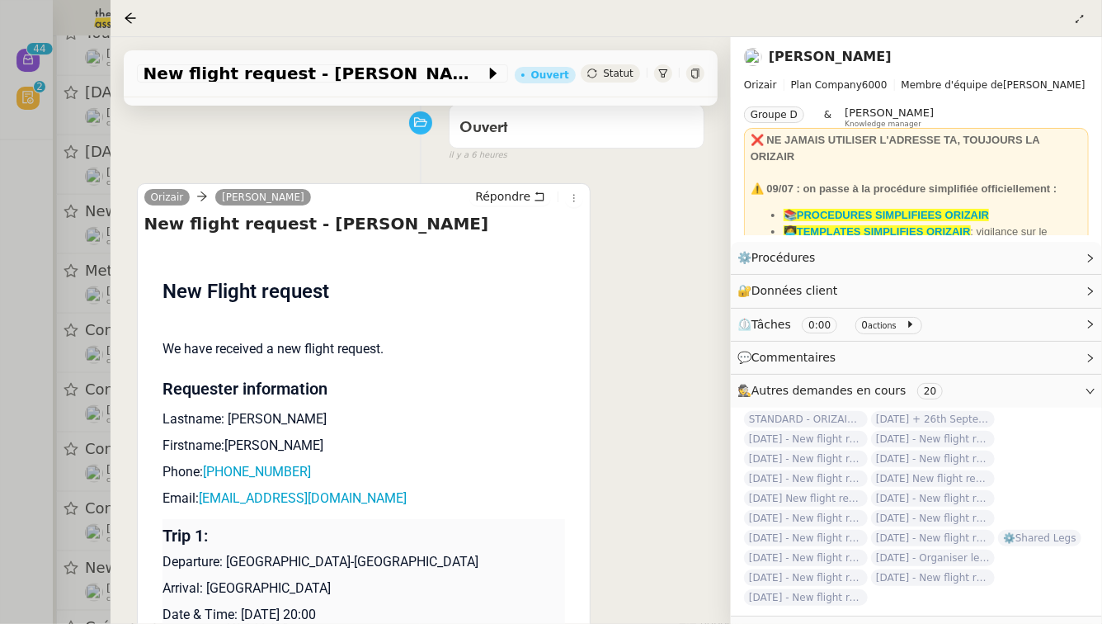
click at [0, 460] on div at bounding box center [551, 312] width 1102 height 624
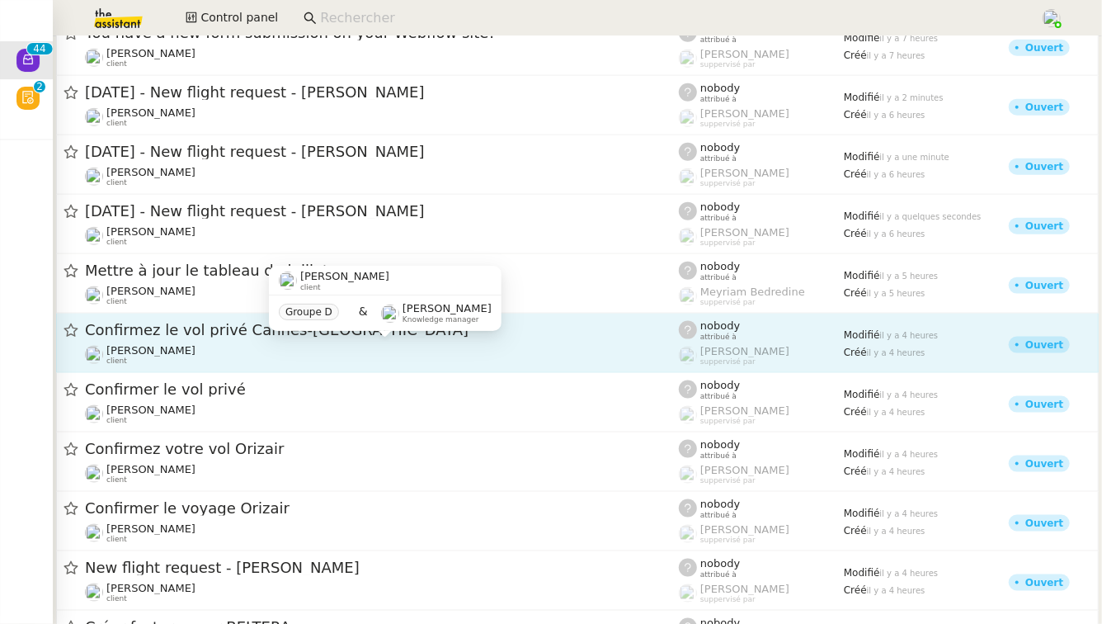
click at [304, 346] on div "[PERSON_NAME] client" at bounding box center [382, 354] width 594 height 21
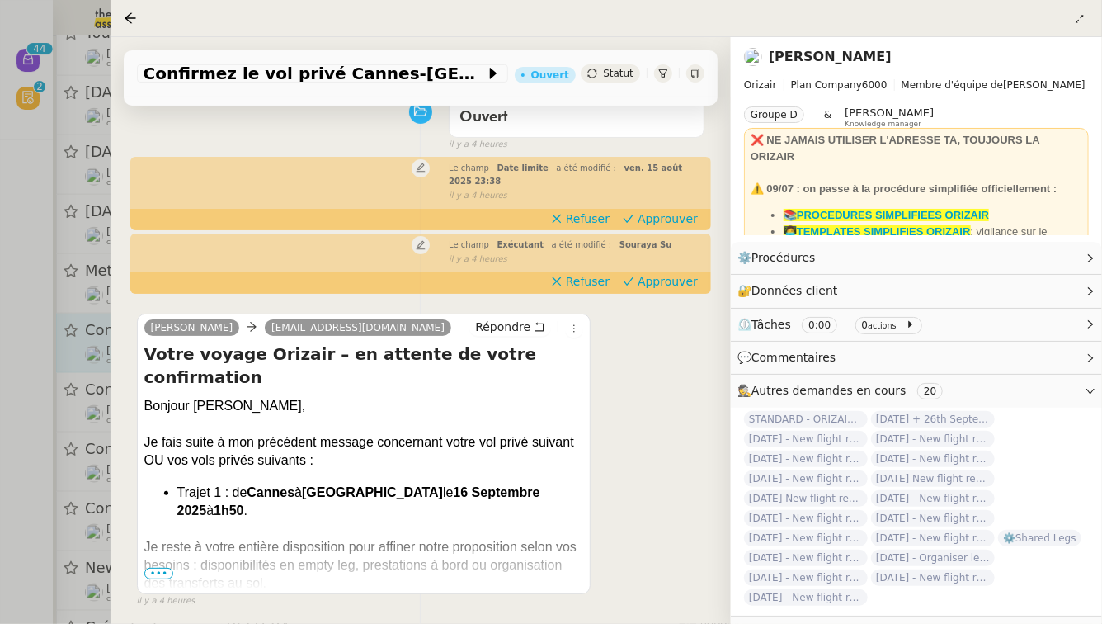
scroll to position [165, 0]
drag, startPoint x: 445, startPoint y: 448, endPoint x: 542, endPoint y: 447, distance: 96.5
click at [540, 484] on span "16 Septembre 2025" at bounding box center [358, 500] width 363 height 32
drag, startPoint x: 268, startPoint y: 365, endPoint x: 213, endPoint y: 363, distance: 55.3
click at [212, 396] on div "Bonjour [PERSON_NAME]," at bounding box center [364, 405] width 440 height 18
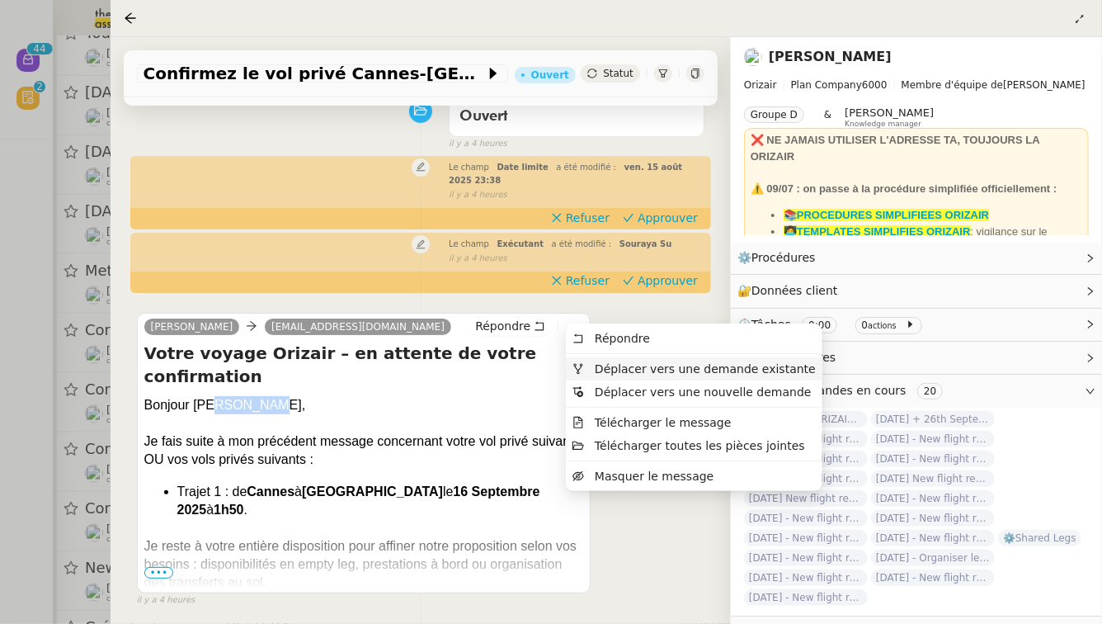
click at [602, 365] on span "Déplacer vers une demande existante" at bounding box center [705, 368] width 221 height 13
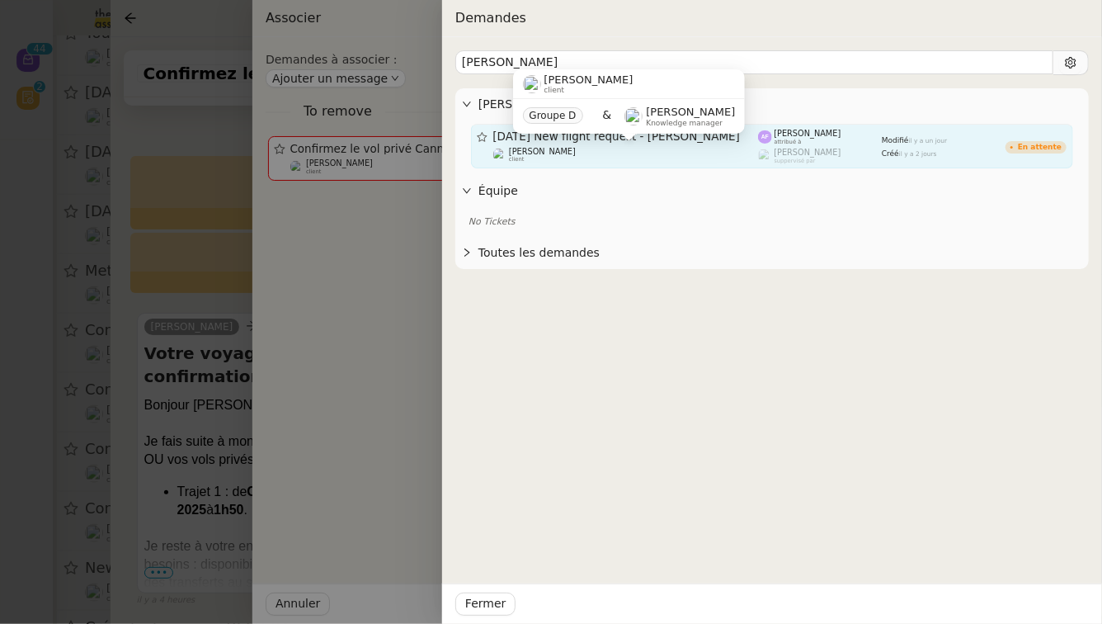
type input "[PERSON_NAME]"
click at [664, 154] on div "[PERSON_NAME] client" at bounding box center [626, 155] width 266 height 16
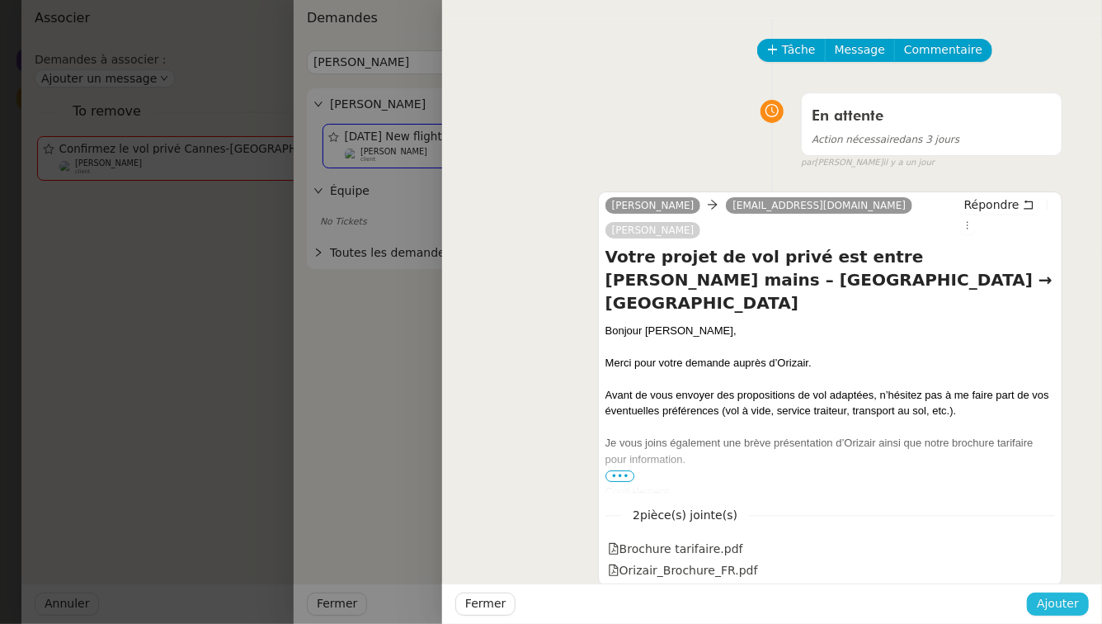
click at [1051, 601] on span "Ajouter" at bounding box center [1058, 603] width 42 height 19
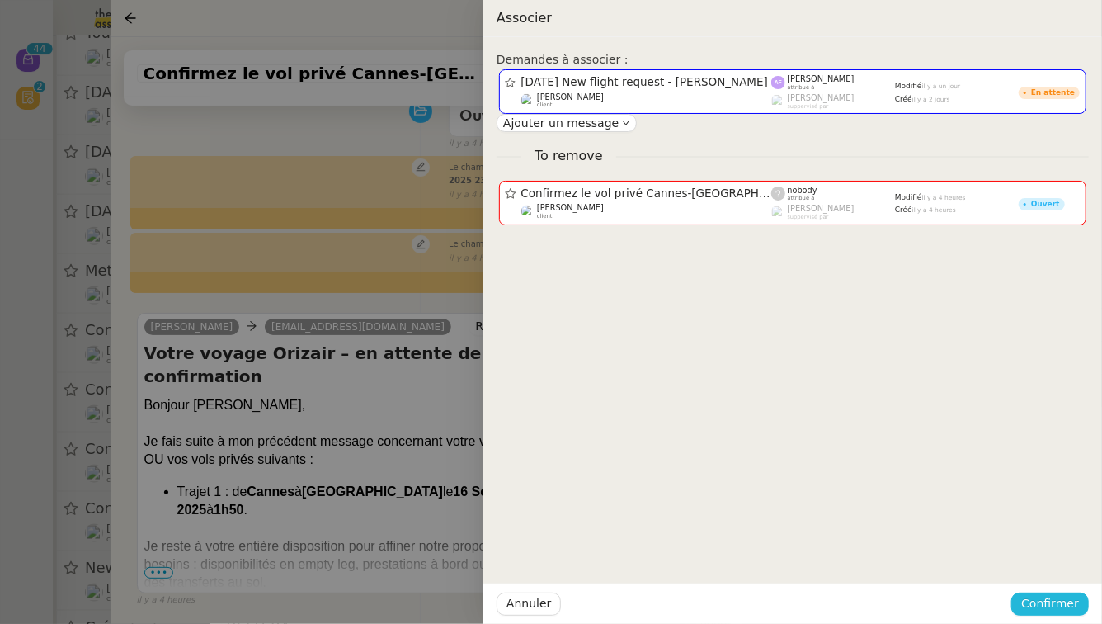
click at [1051, 601] on span "Confirmer" at bounding box center [1050, 603] width 58 height 19
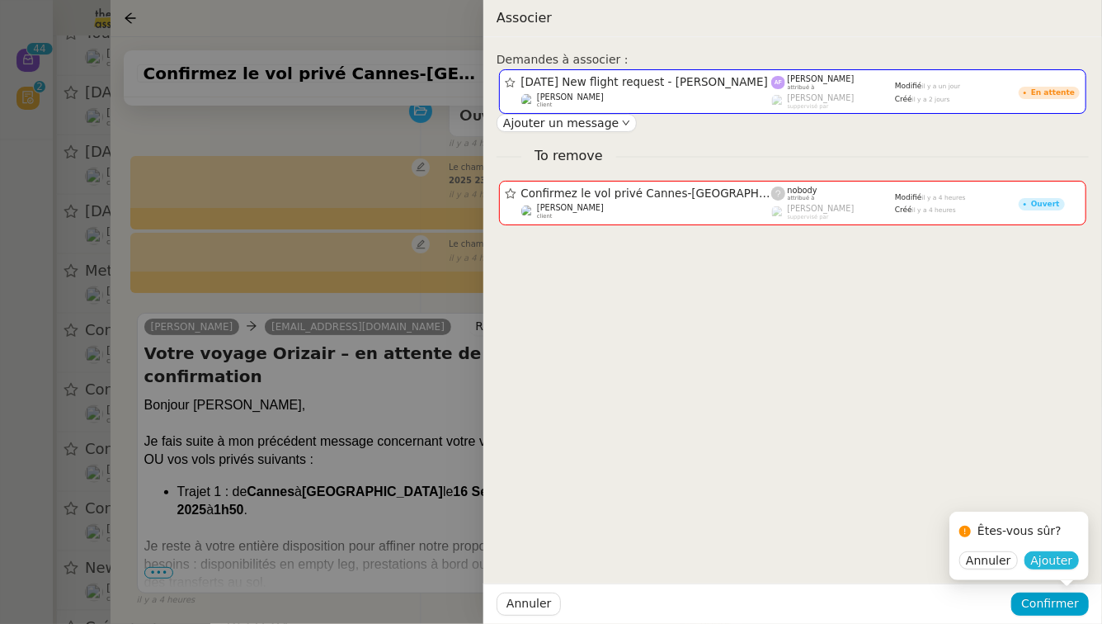
click at [1045, 559] on span "Ajouter" at bounding box center [1052, 560] width 42 height 16
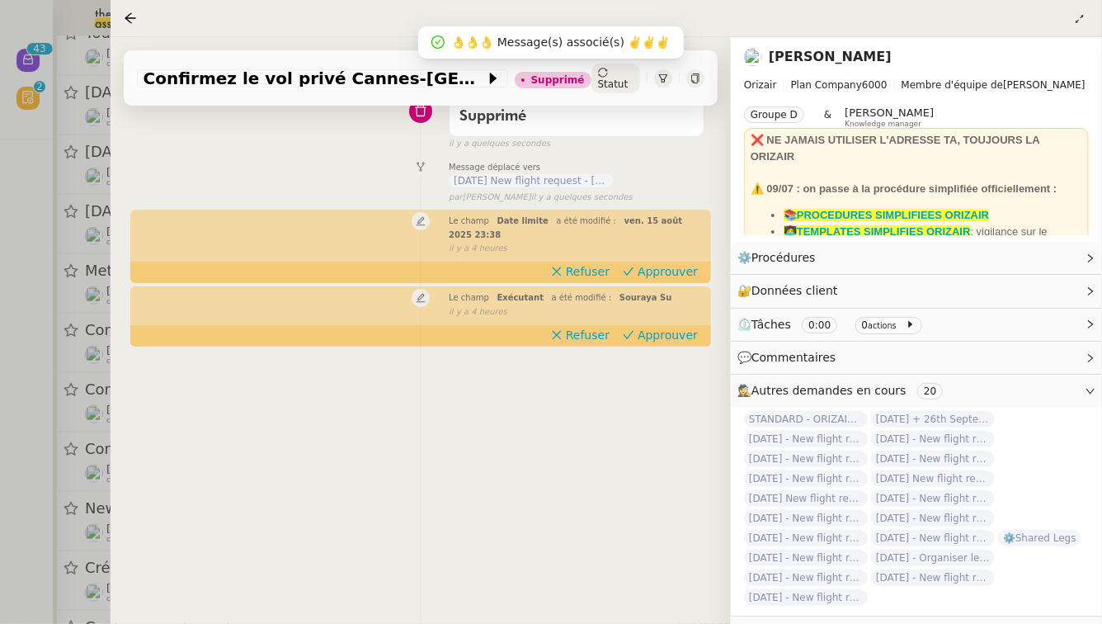
click at [0, 445] on div at bounding box center [551, 312] width 1102 height 624
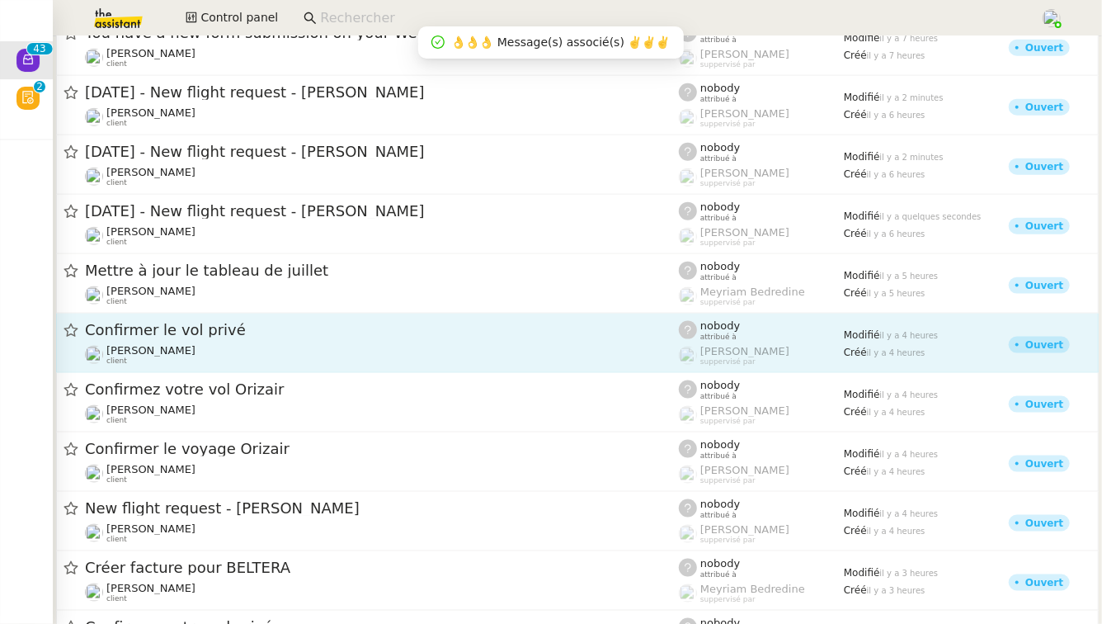
click at [325, 365] on link "Confirmer le vol privé [PERSON_NAME] client nobody attribué à [PERSON_NAME] sup…" at bounding box center [577, 342] width 1043 height 59
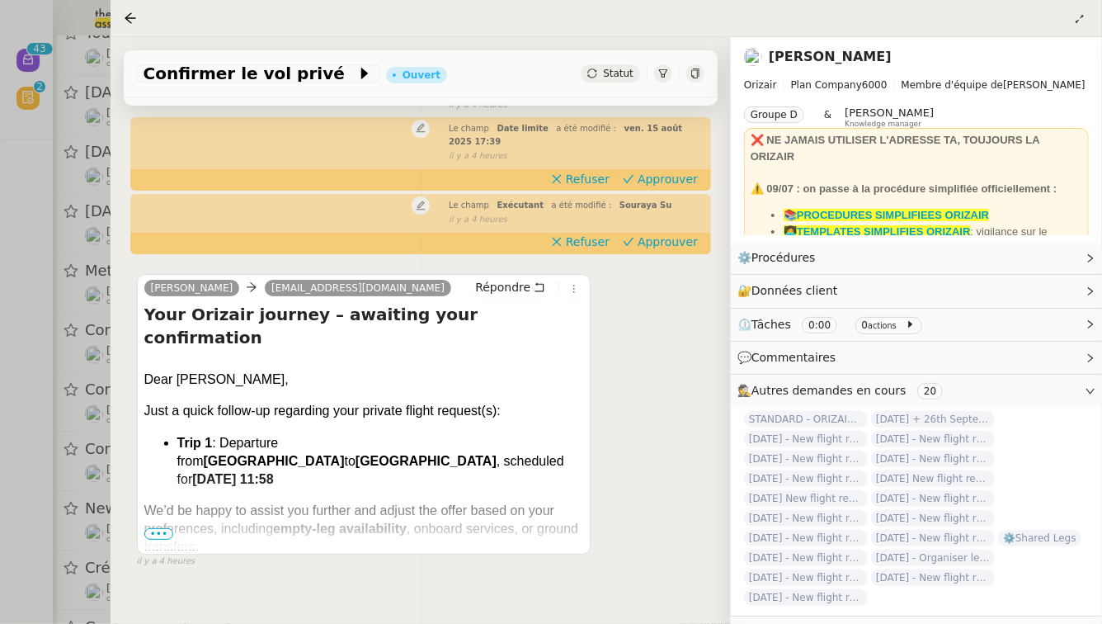
scroll to position [206, 0]
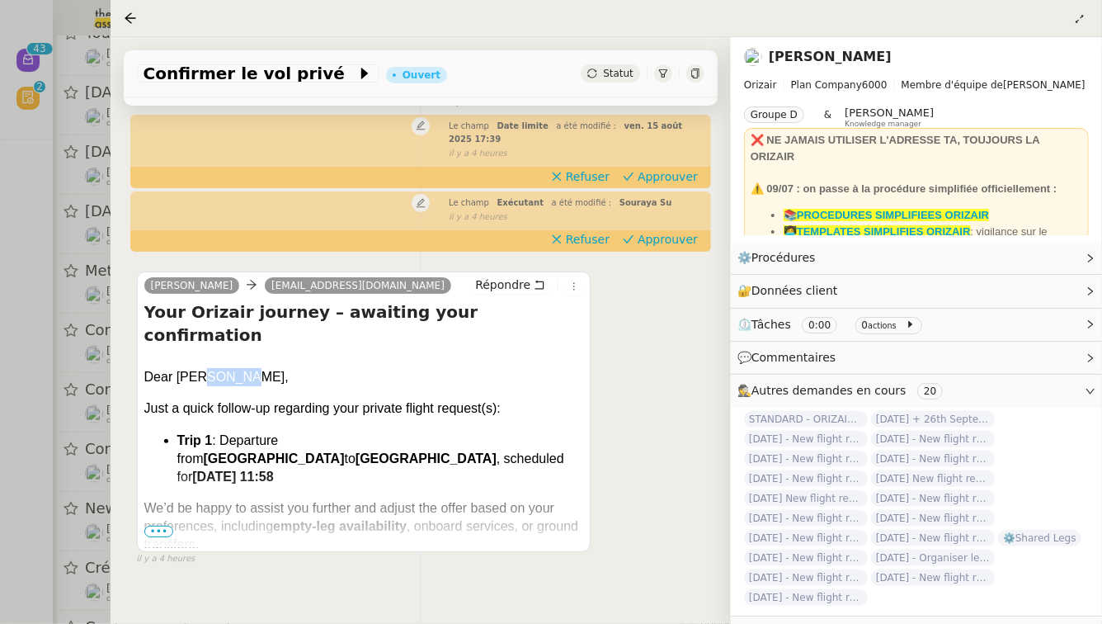
drag, startPoint x: 243, startPoint y: 336, endPoint x: 202, endPoint y: 335, distance: 41.3
click at [201, 368] on div "Dear [PERSON_NAME]," at bounding box center [364, 383] width 440 height 31
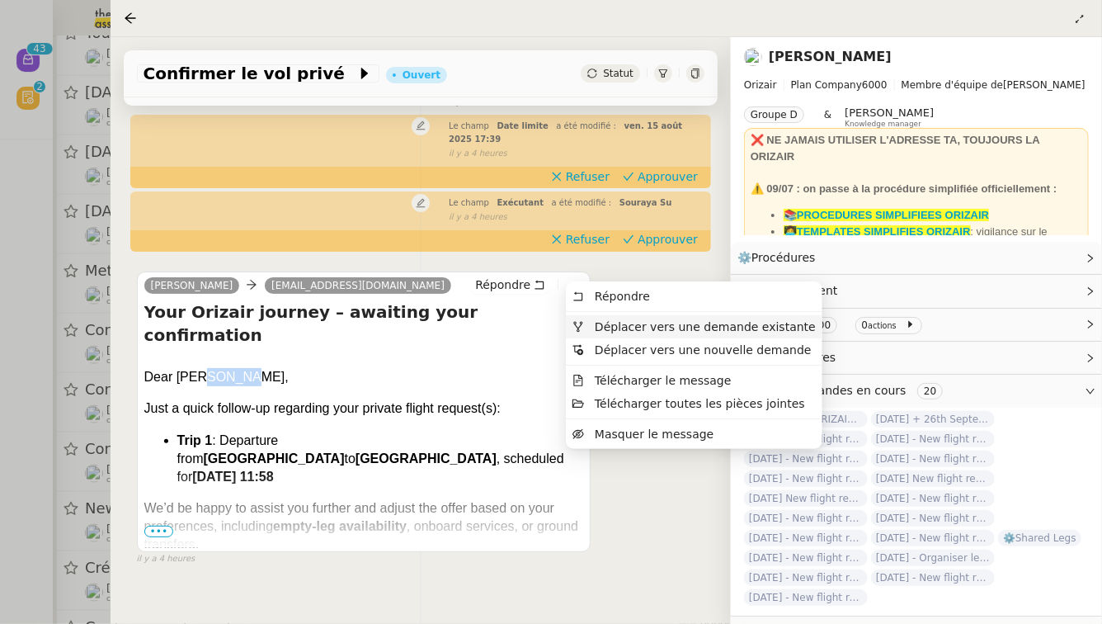
click at [605, 330] on span "Déplacer vers une demande existante" at bounding box center [705, 326] width 221 height 13
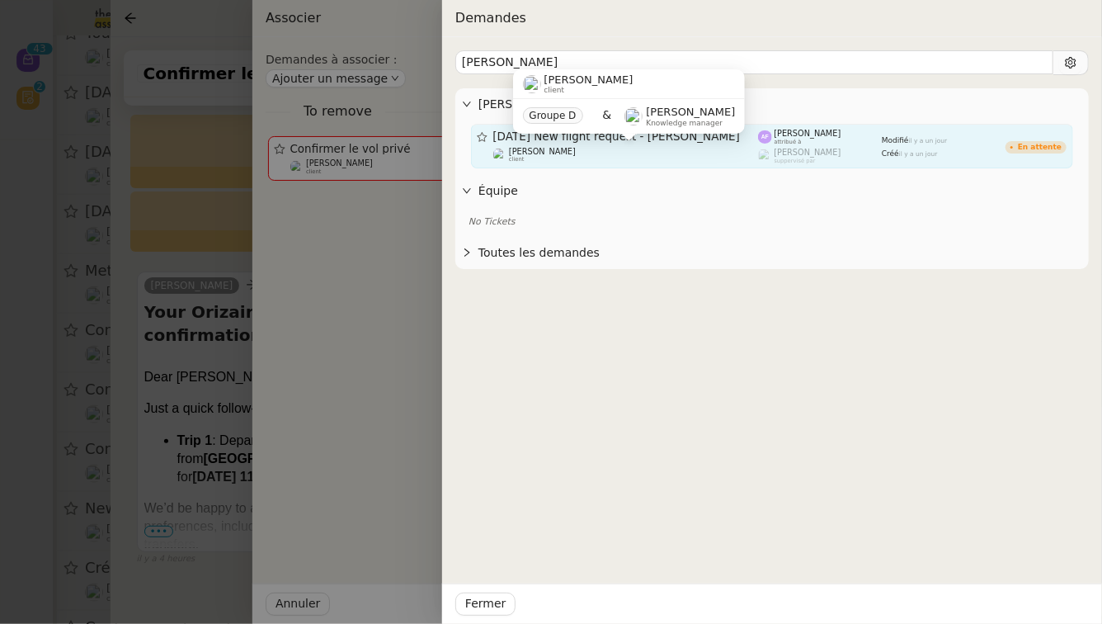
type input "[PERSON_NAME]"
click at [649, 147] on div "[PERSON_NAME] client" at bounding box center [626, 155] width 266 height 16
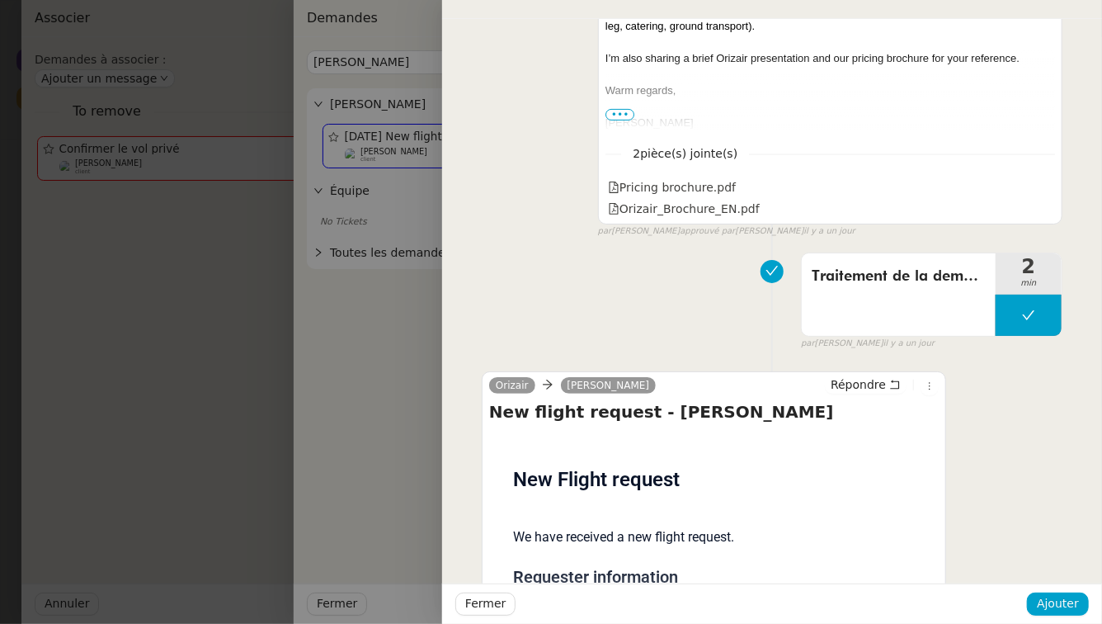
scroll to position [471, 0]
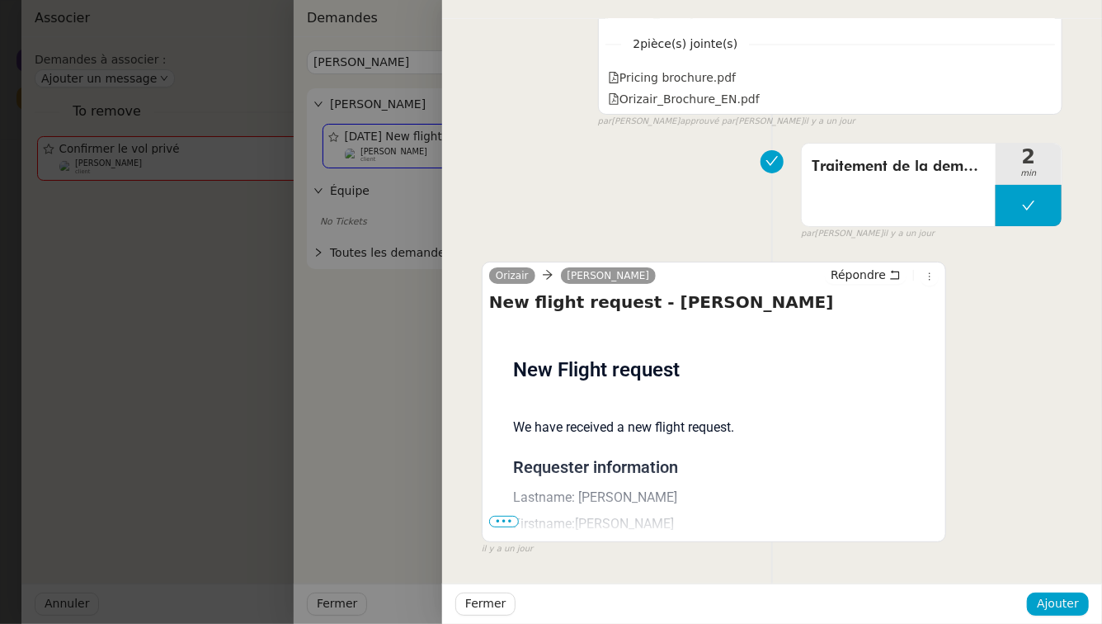
click at [512, 516] on span "•••" at bounding box center [504, 522] width 30 height 12
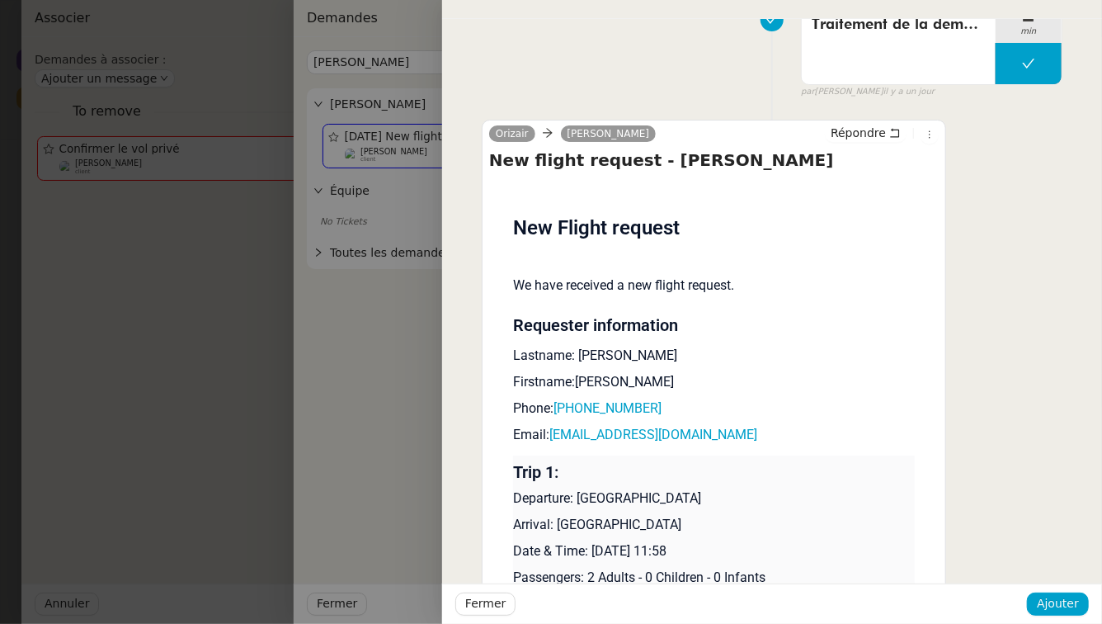
scroll to position [653, 0]
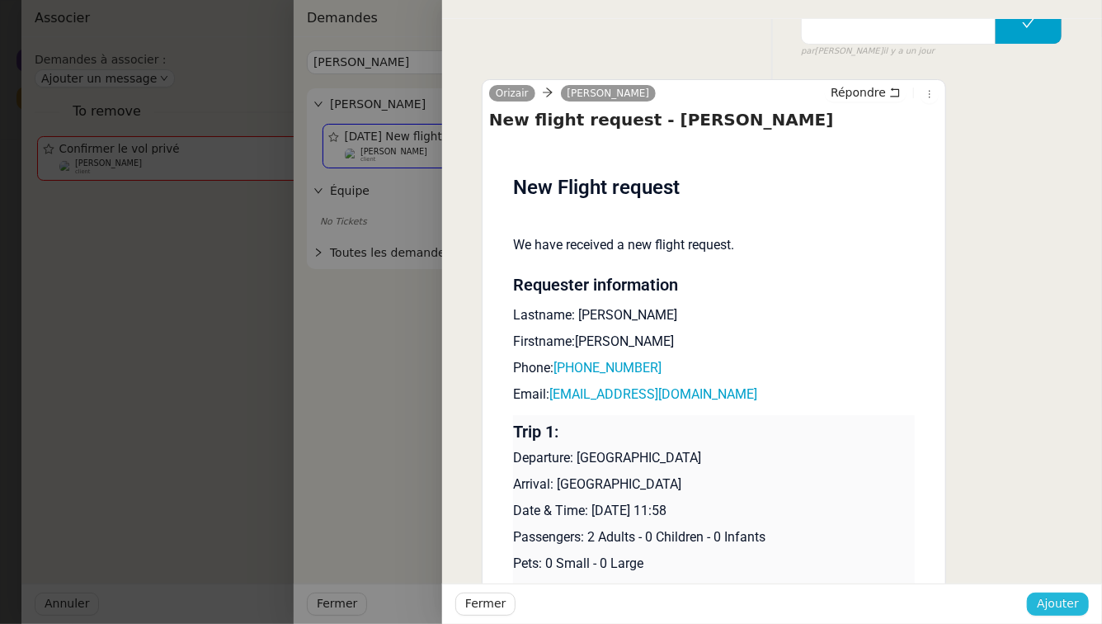
click at [1064, 597] on span "Ajouter" at bounding box center [1058, 603] width 42 height 19
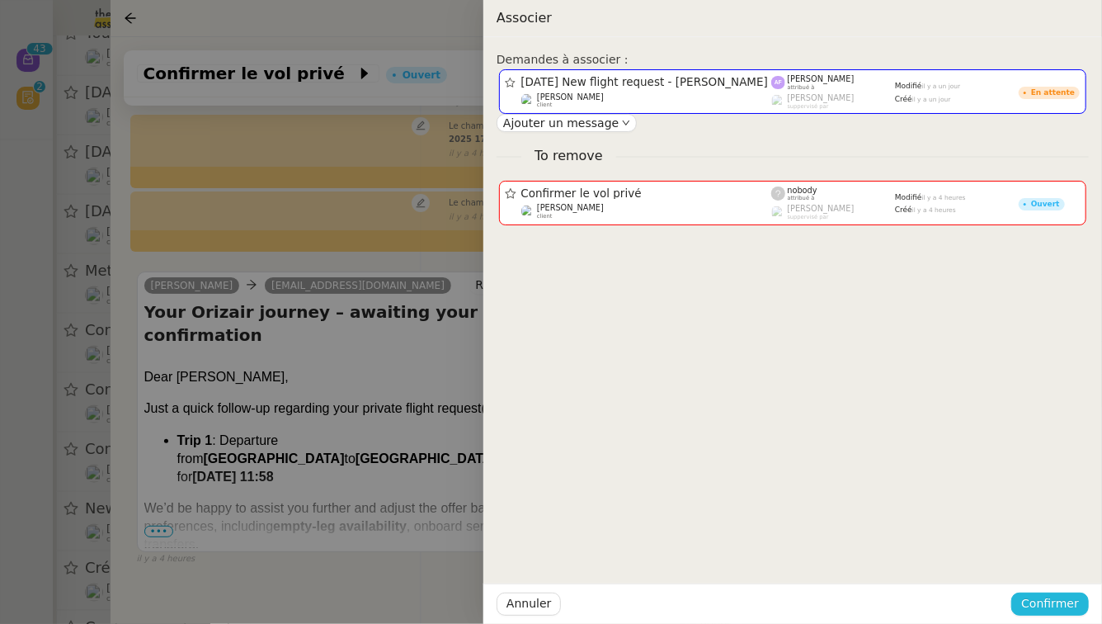
click at [1064, 597] on span "Confirmer" at bounding box center [1050, 603] width 58 height 19
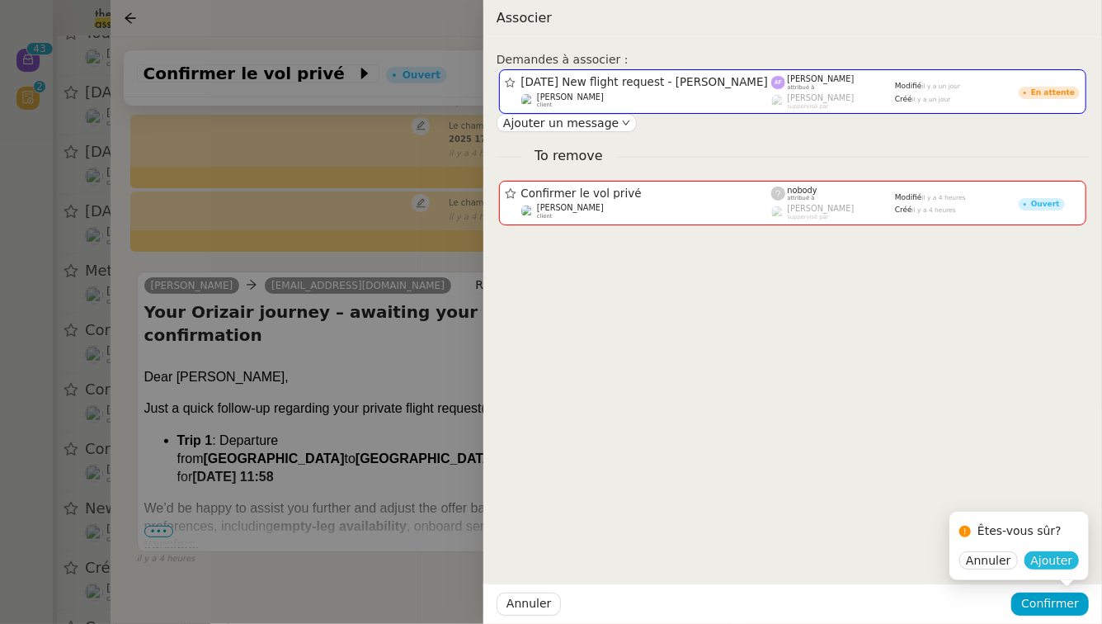
click at [1054, 551] on button "Ajouter" at bounding box center [1052, 560] width 55 height 18
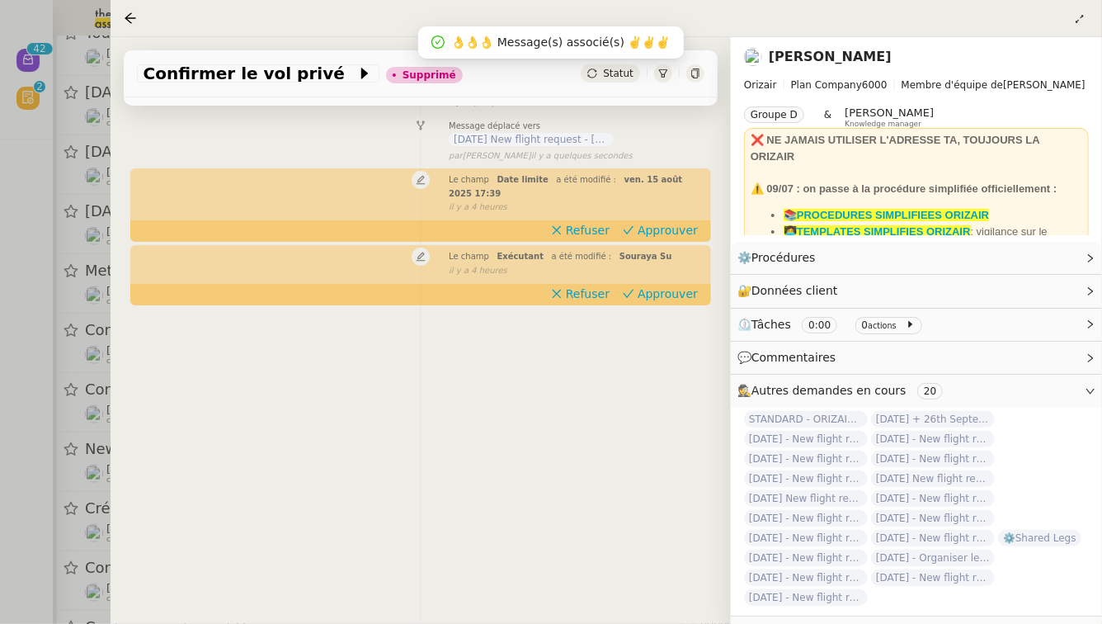
click at [0, 310] on div at bounding box center [551, 312] width 1102 height 624
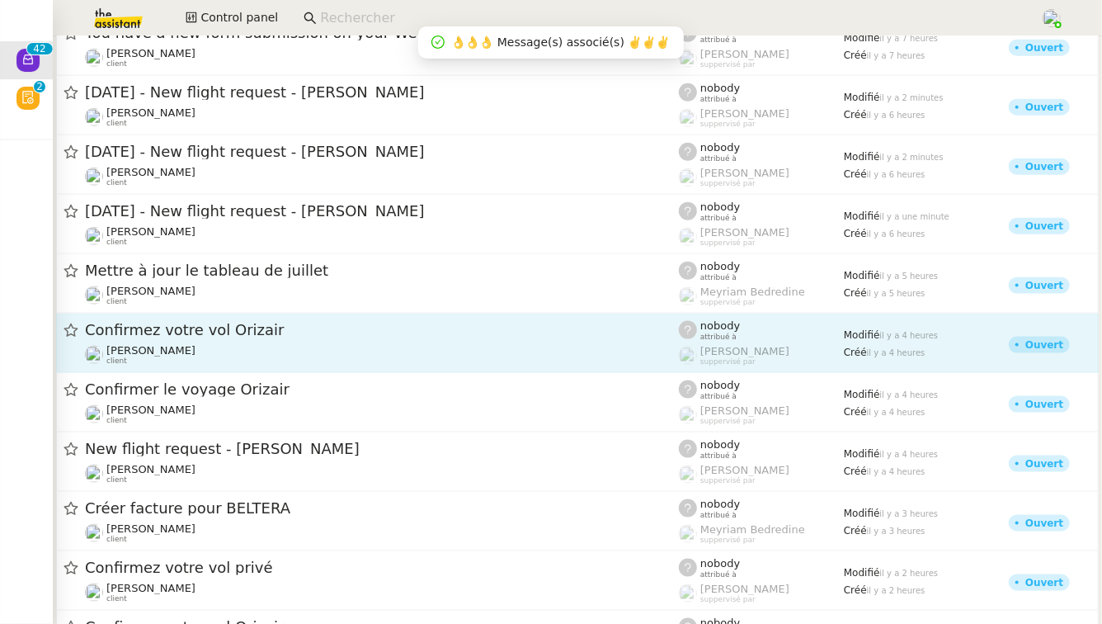
click at [241, 323] on span "Confirmez votre vol Orizair" at bounding box center [382, 330] width 594 height 15
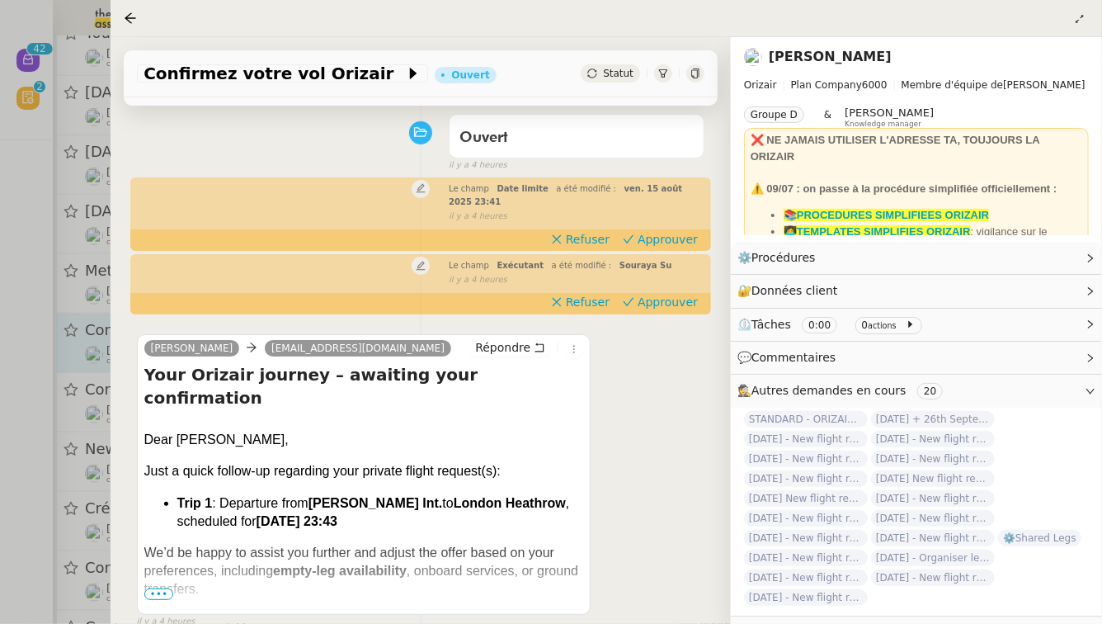
scroll to position [154, 0]
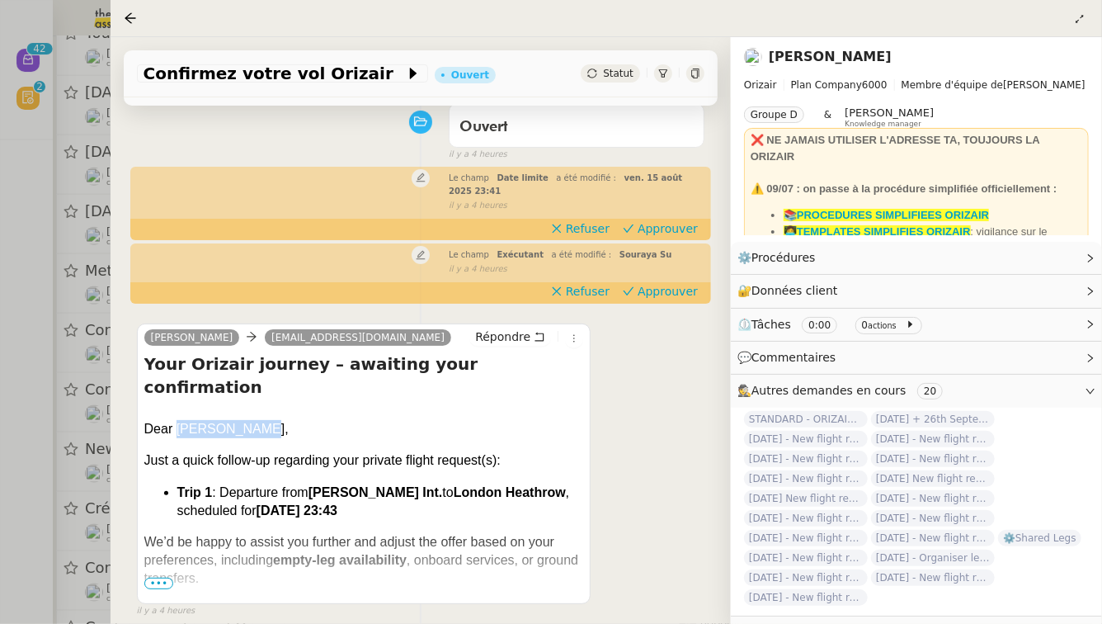
drag, startPoint x: 177, startPoint y: 387, endPoint x: 256, endPoint y: 386, distance: 79.2
click at [256, 420] on div "Dear [PERSON_NAME]," at bounding box center [364, 435] width 440 height 31
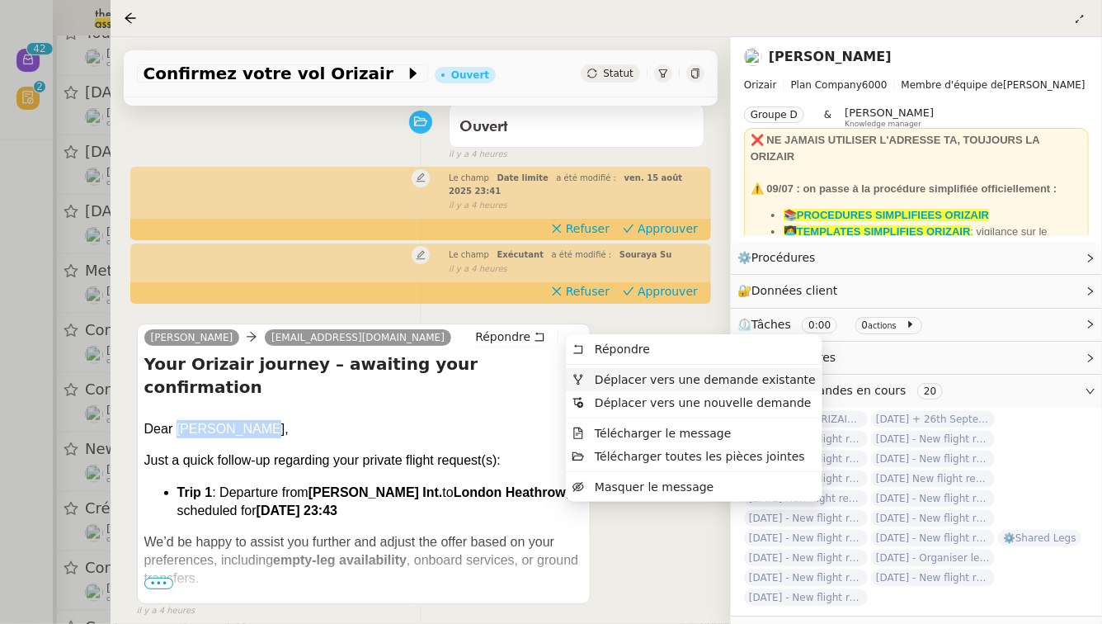
click at [604, 379] on span "Déplacer vers une demande existante" at bounding box center [705, 379] width 221 height 13
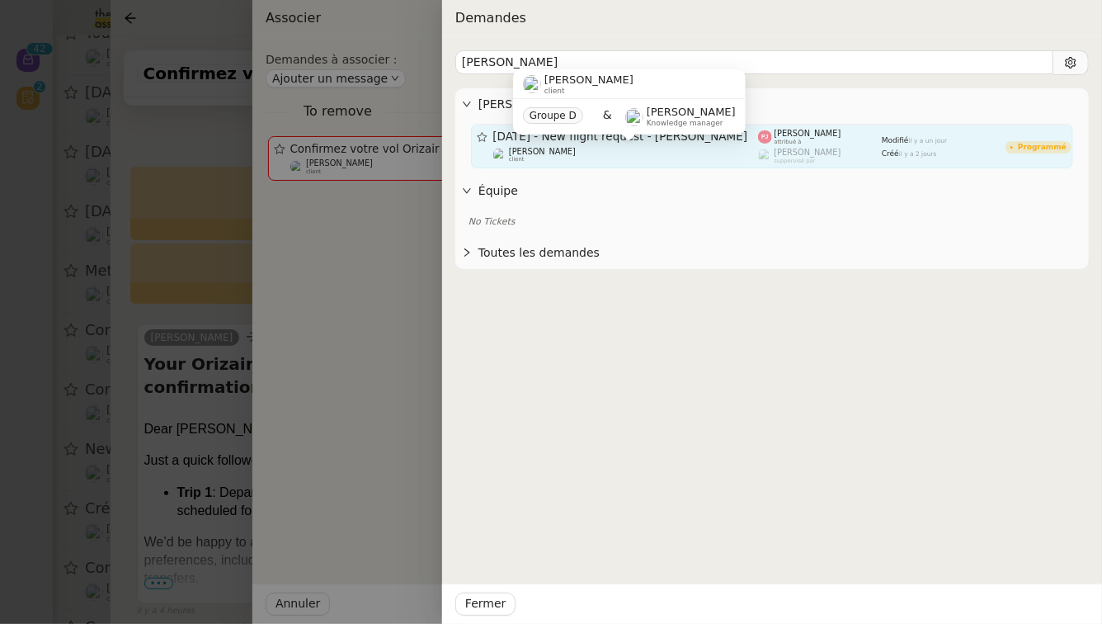
type input "[PERSON_NAME]"
click at [621, 149] on div "[PERSON_NAME] client" at bounding box center [626, 155] width 266 height 16
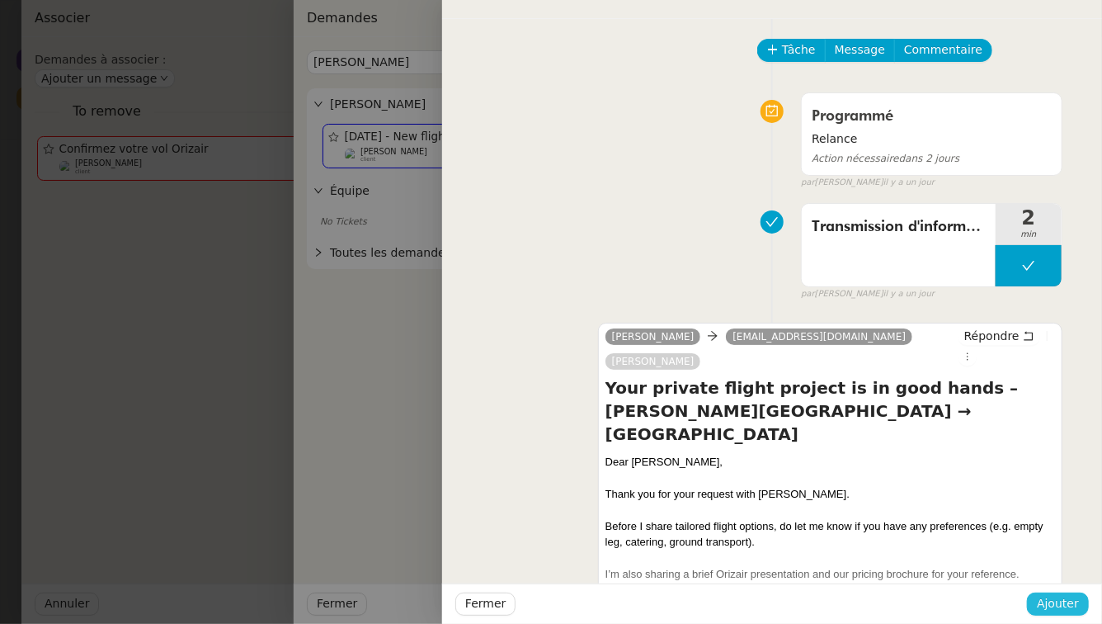
click at [1052, 609] on span "Ajouter" at bounding box center [1058, 603] width 42 height 19
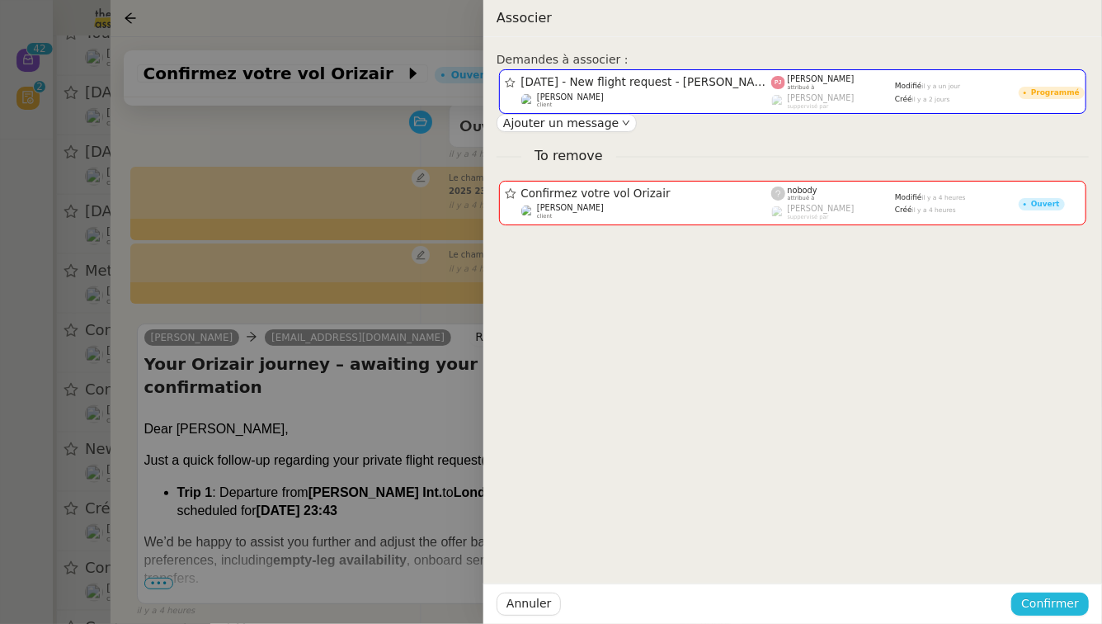
click at [1052, 609] on span "Confirmer" at bounding box center [1050, 603] width 58 height 19
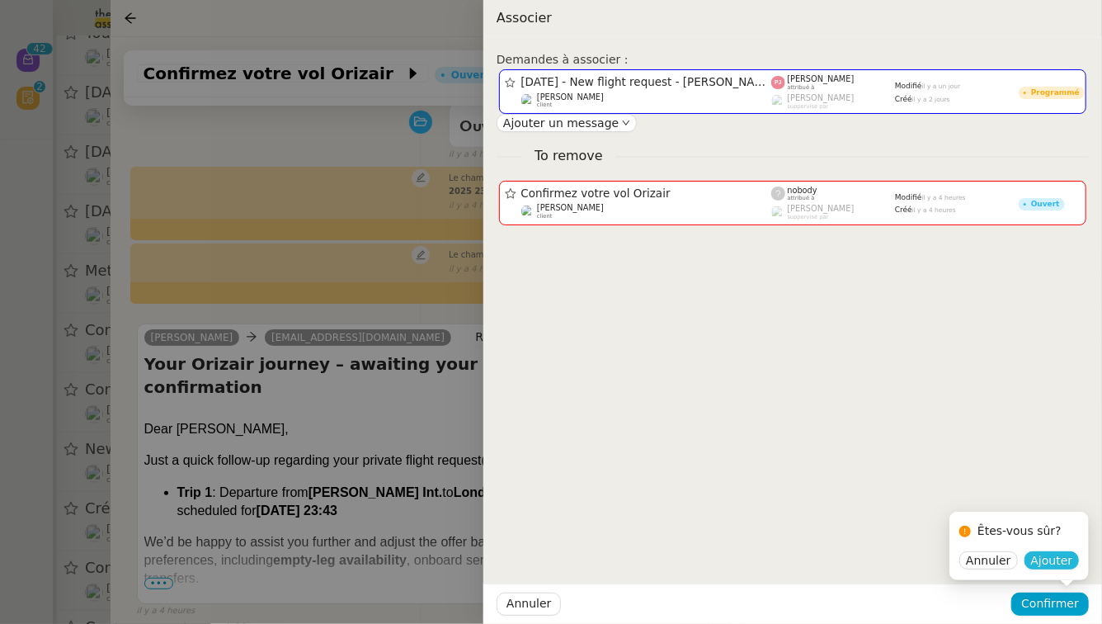
click at [1043, 558] on span "Ajouter" at bounding box center [1052, 560] width 42 height 16
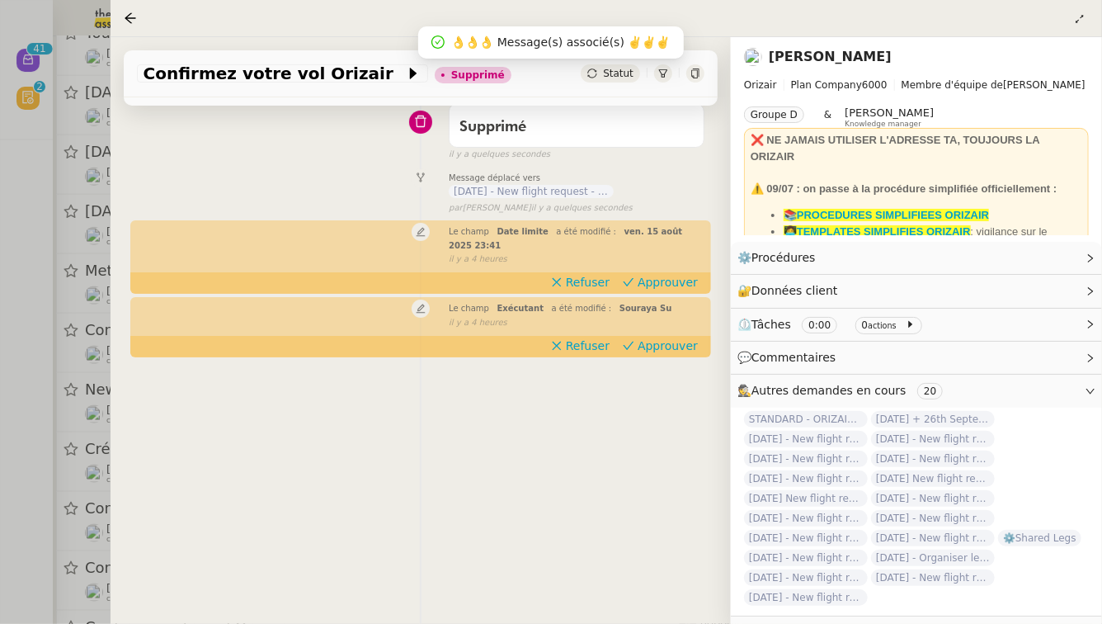
click at [101, 442] on div at bounding box center [551, 312] width 1102 height 624
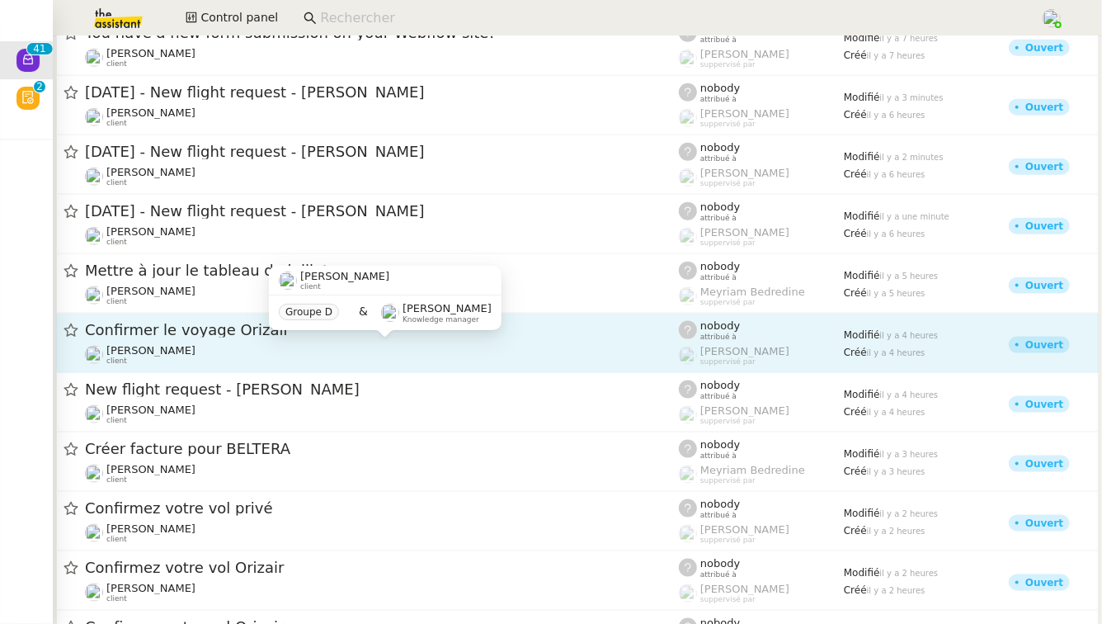
click at [316, 350] on div "[PERSON_NAME] client" at bounding box center [382, 354] width 594 height 21
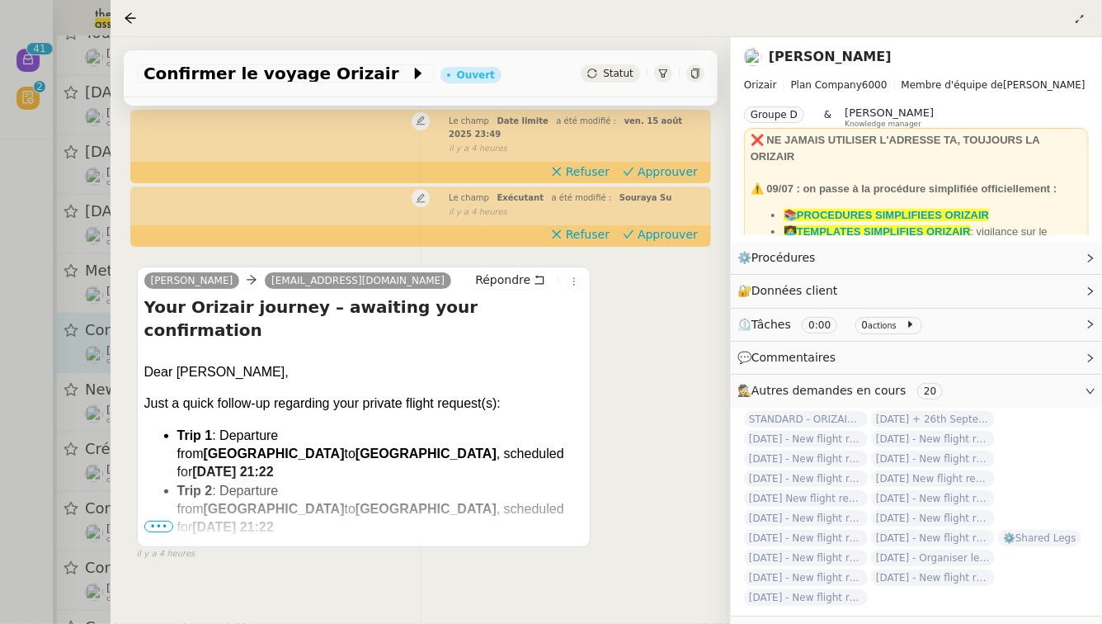
scroll to position [211, 0]
drag, startPoint x: 208, startPoint y: 329, endPoint x: 247, endPoint y: 332, distance: 39.7
click at [247, 363] on div "Dear [PERSON_NAME]," at bounding box center [364, 378] width 440 height 31
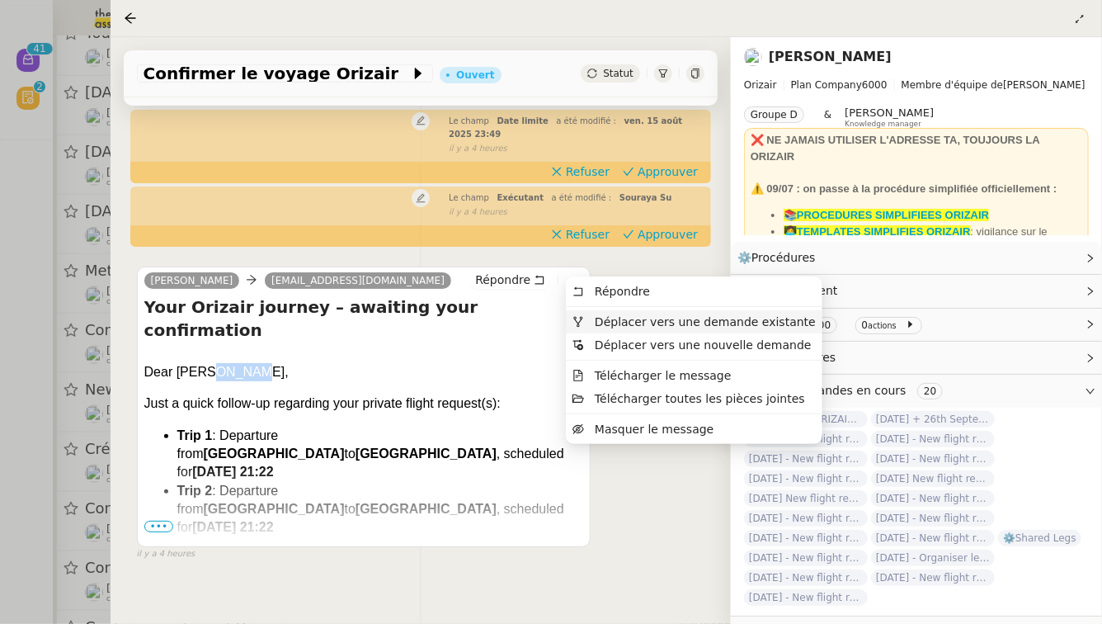
click at [587, 320] on span "Déplacer vers une demande existante" at bounding box center [693, 321] width 243 height 15
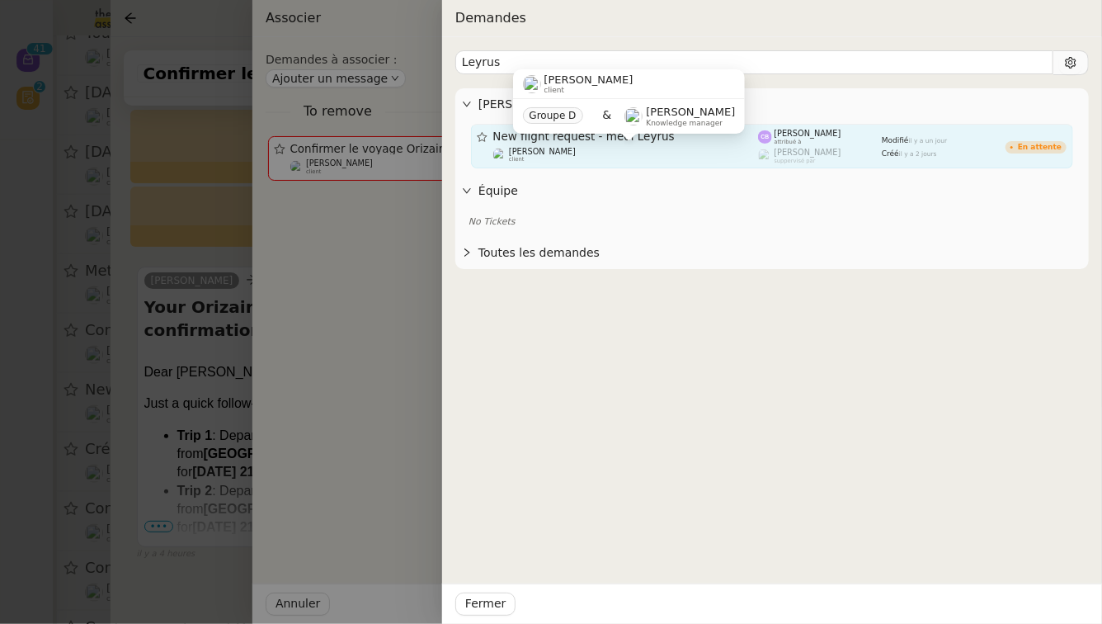
type input "Leyrus"
click at [682, 153] on div "[PERSON_NAME] client" at bounding box center [626, 155] width 266 height 16
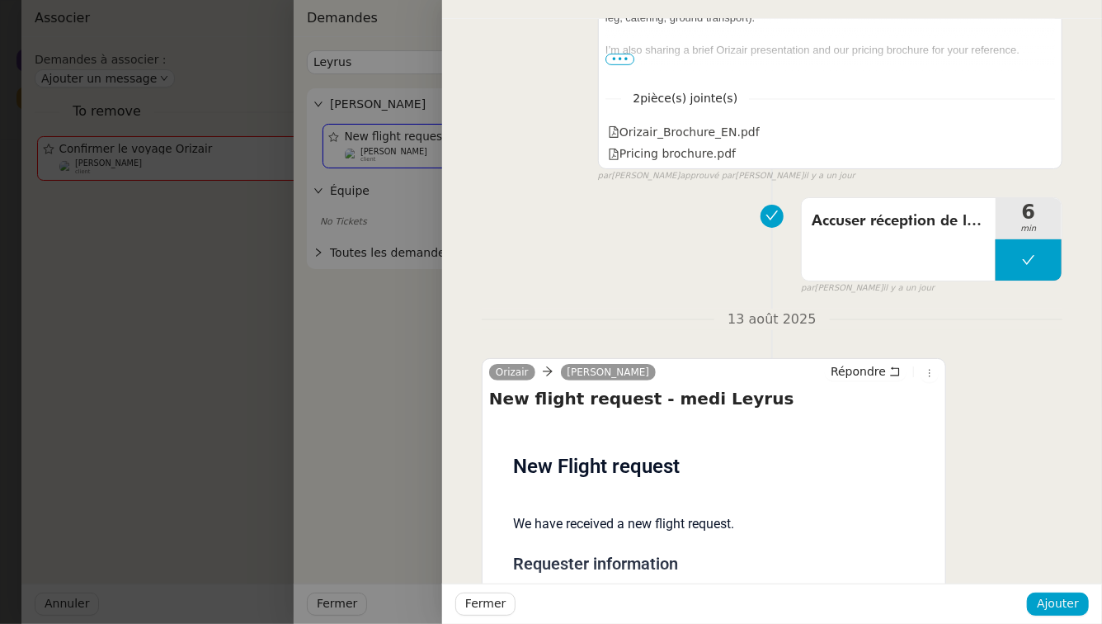
scroll to position [532, 0]
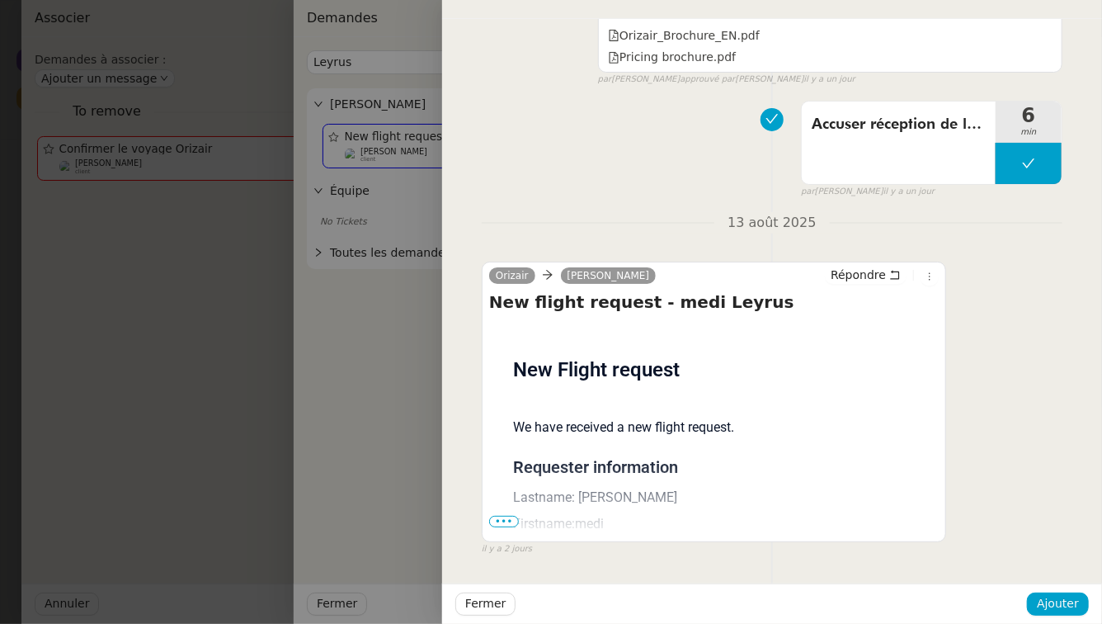
click at [501, 516] on span "•••" at bounding box center [504, 522] width 30 height 12
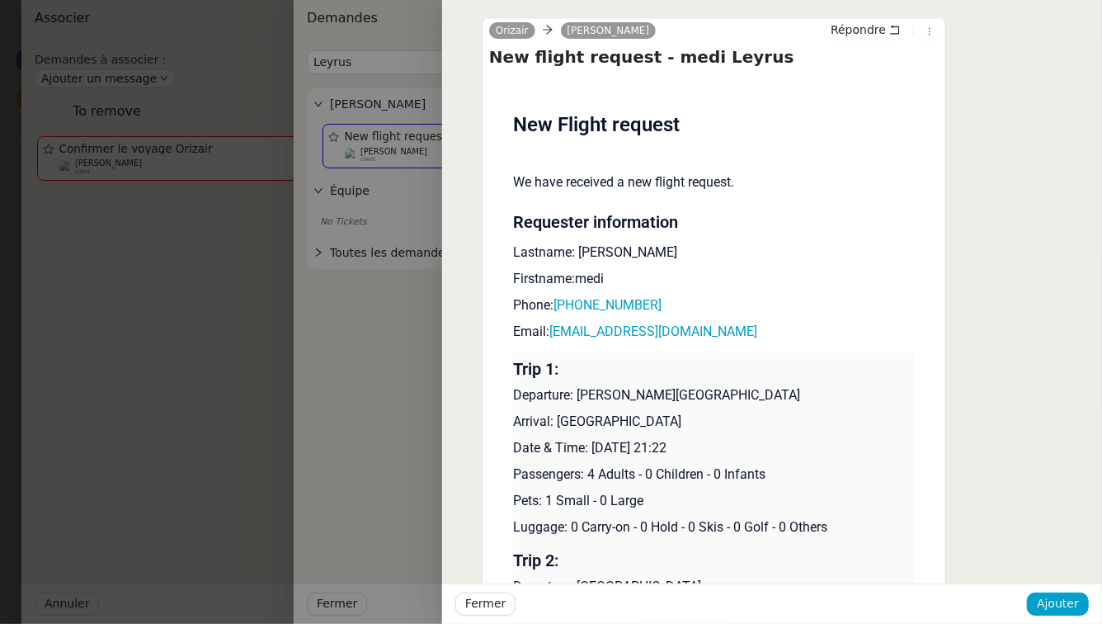
scroll to position [907, 0]
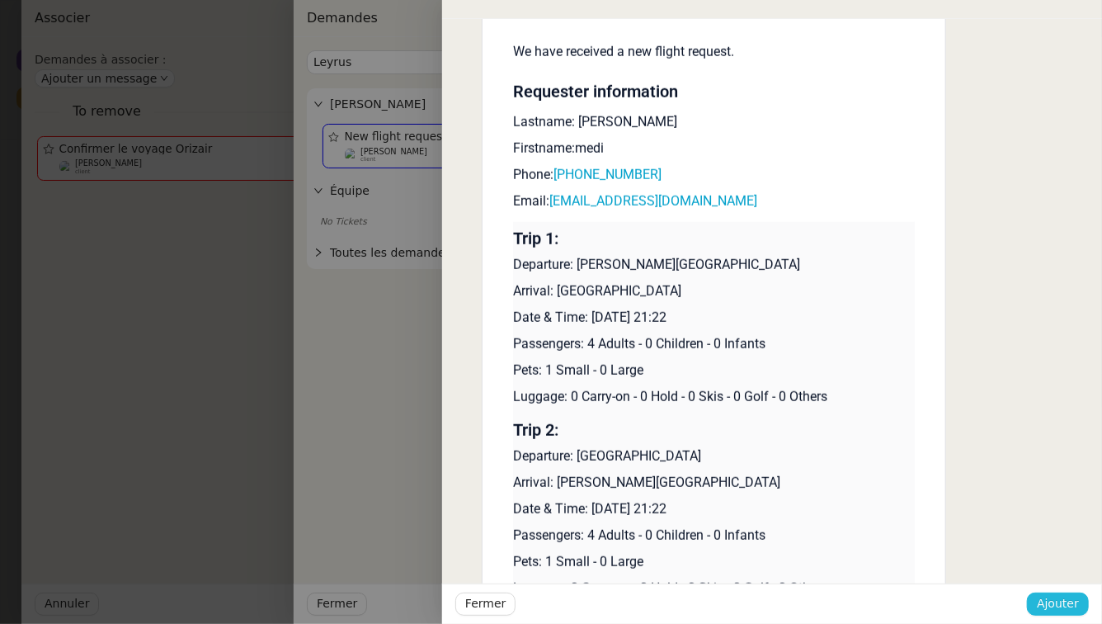
click at [1048, 596] on span "Ajouter" at bounding box center [1058, 603] width 42 height 19
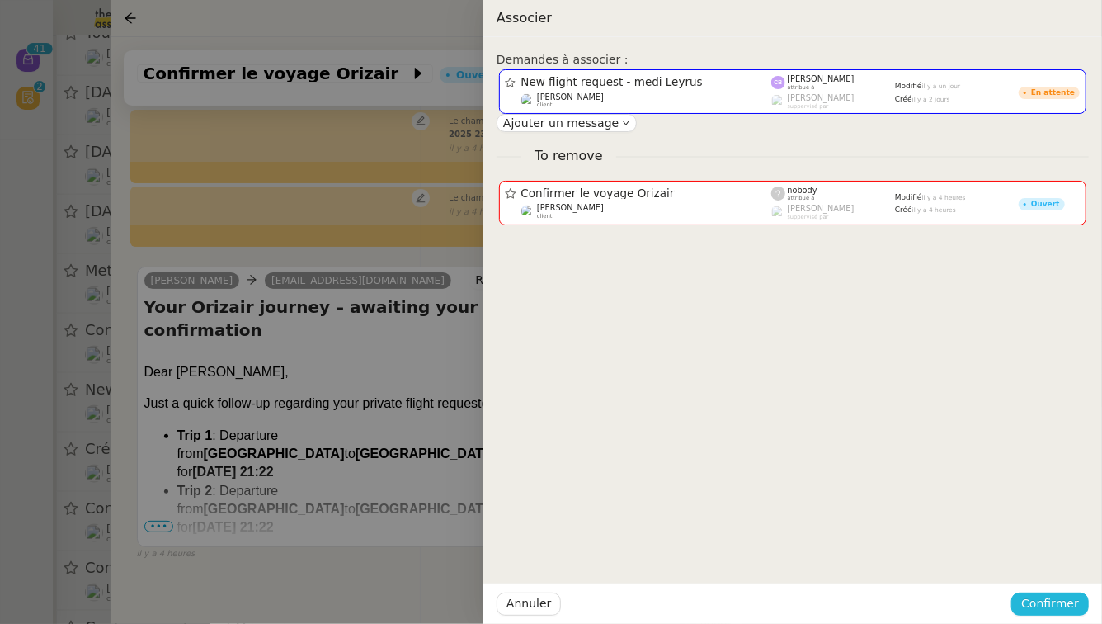
click at [1048, 596] on span "Confirmer" at bounding box center [1050, 603] width 58 height 19
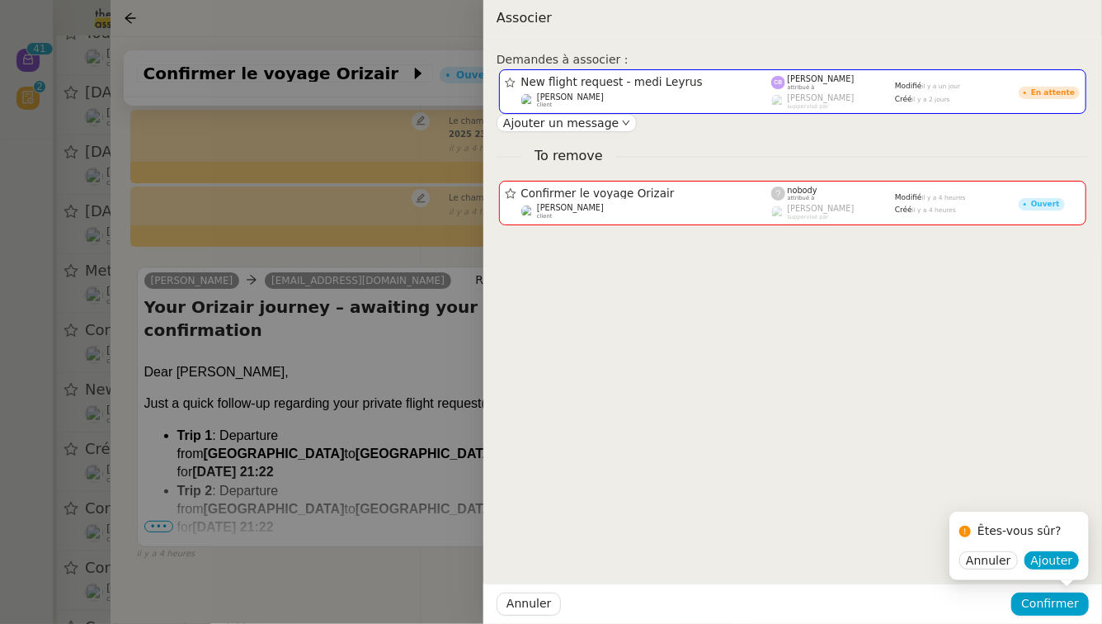
click at [1043, 570] on div "Êtes-vous sûr? Annuler Ajouter" at bounding box center [1018, 545] width 139 height 68
click at [1045, 555] on span "Ajouter" at bounding box center [1052, 560] width 42 height 16
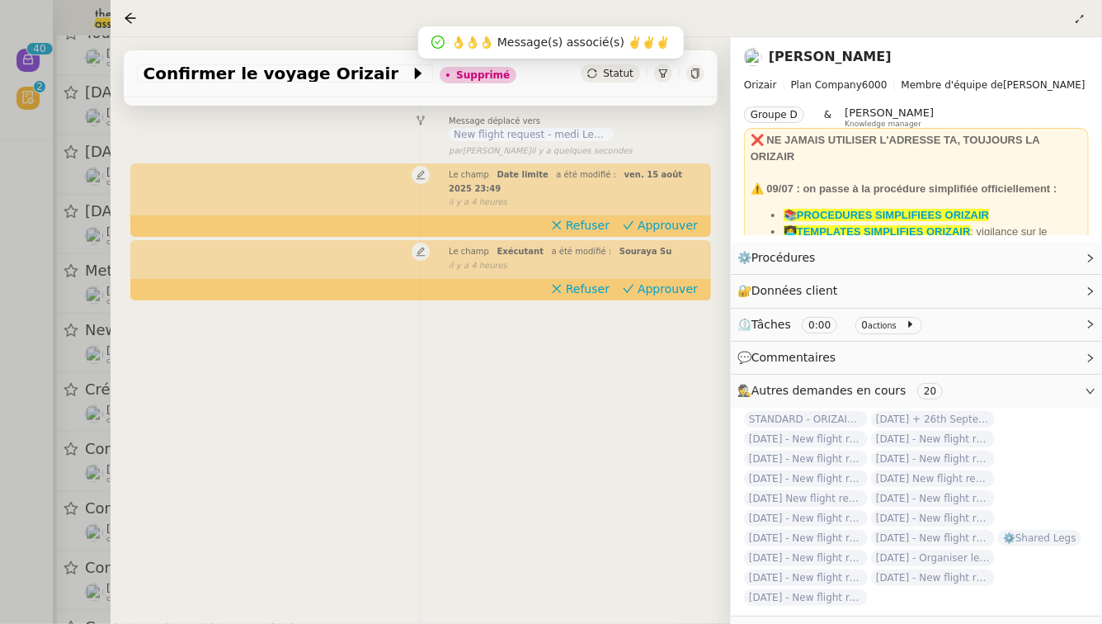
click at [0, 386] on div at bounding box center [551, 312] width 1102 height 624
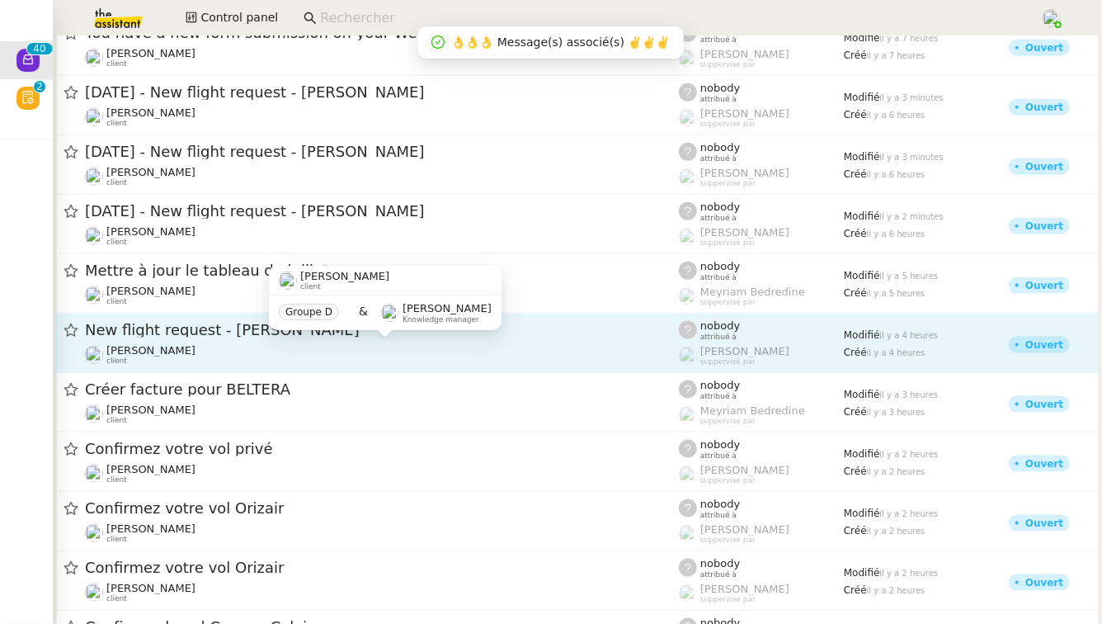
click at [243, 349] on div "[PERSON_NAME] client" at bounding box center [382, 354] width 594 height 21
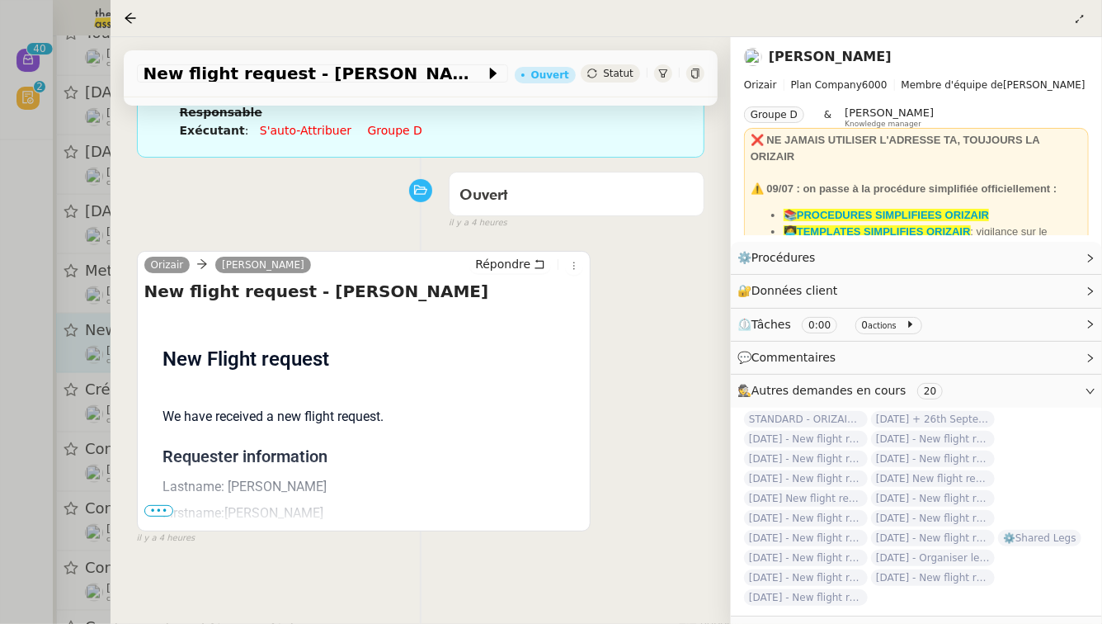
scroll to position [211, 0]
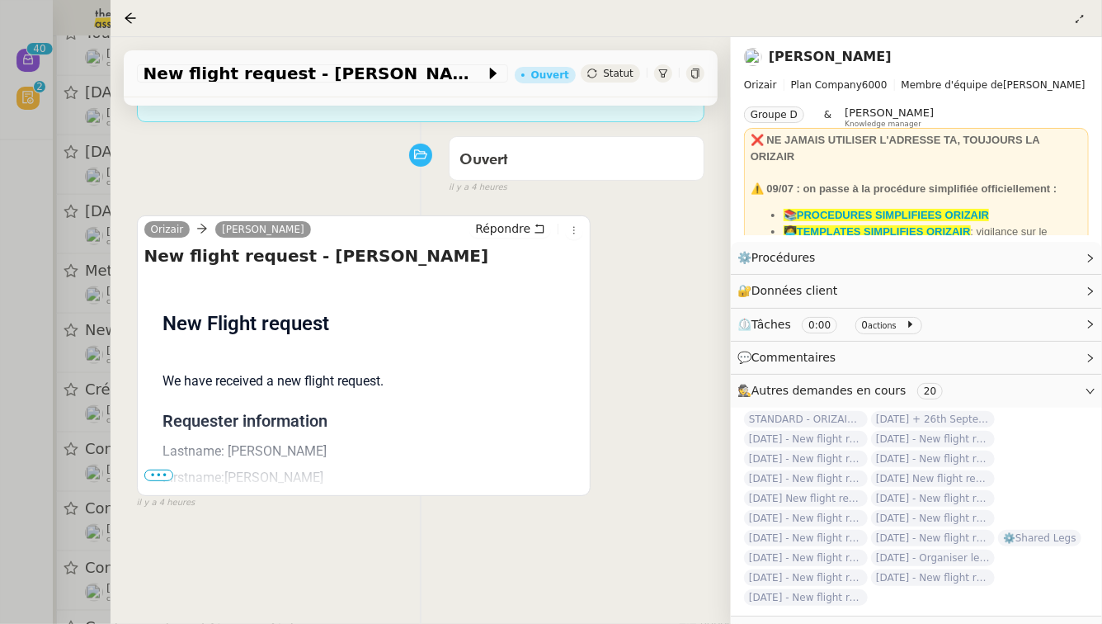
click at [163, 469] on span "•••" at bounding box center [159, 475] width 30 height 12
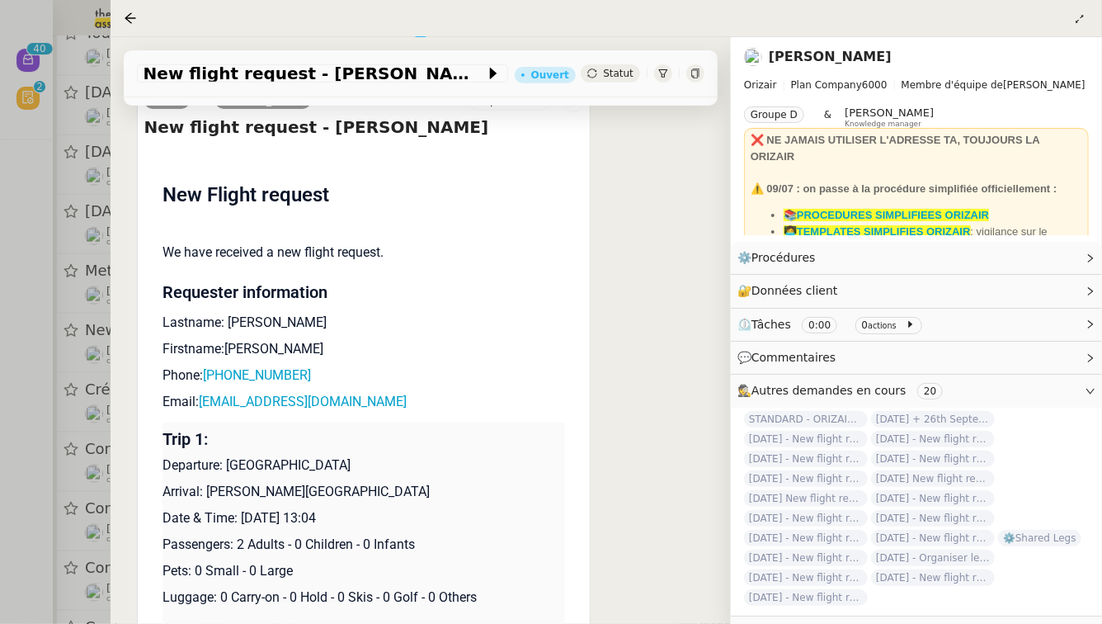
scroll to position [355, 0]
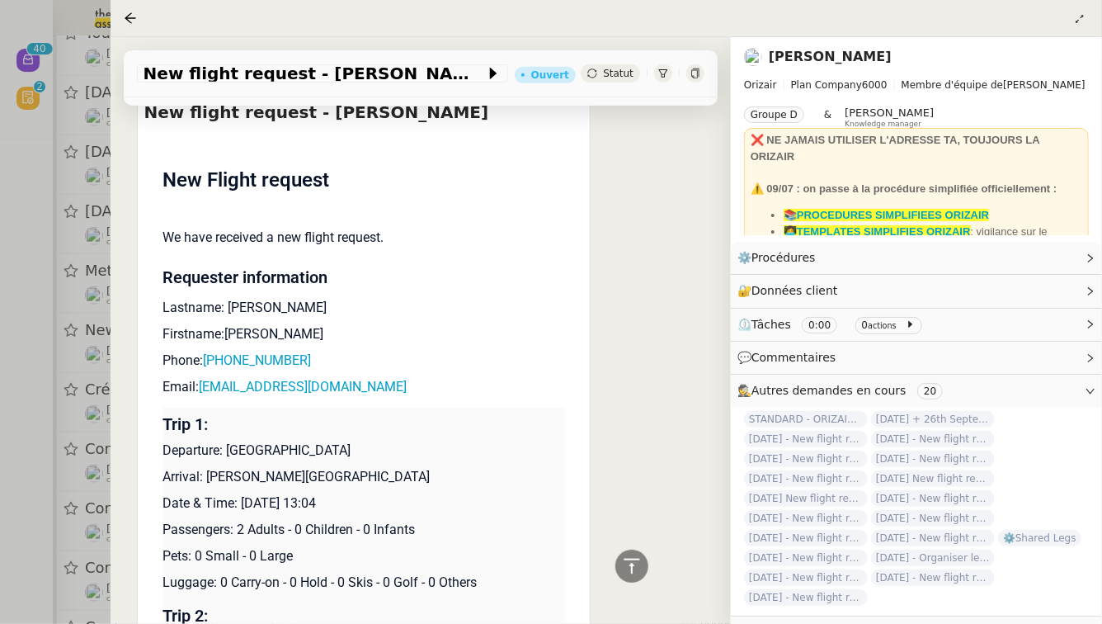
drag, startPoint x: 347, startPoint y: 488, endPoint x: 240, endPoint y: 485, distance: 107.3
click at [240, 493] on p "Date & Time: [DATE] 13:04" at bounding box center [364, 503] width 403 height 20
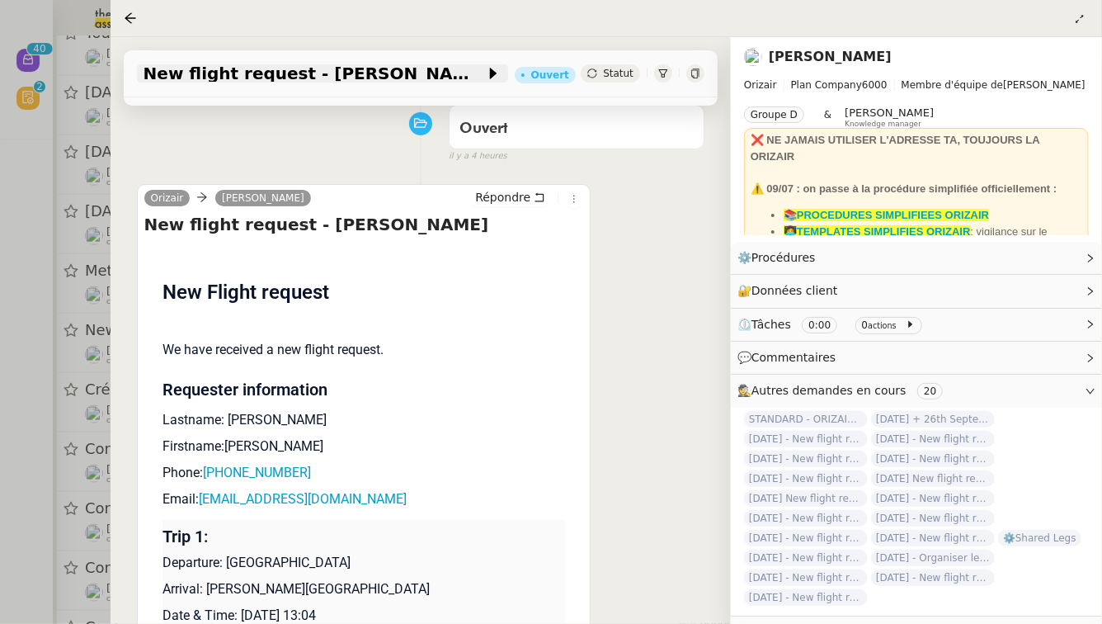
click at [194, 74] on span "New flight request - [PERSON_NAME]" at bounding box center [315, 73] width 342 height 16
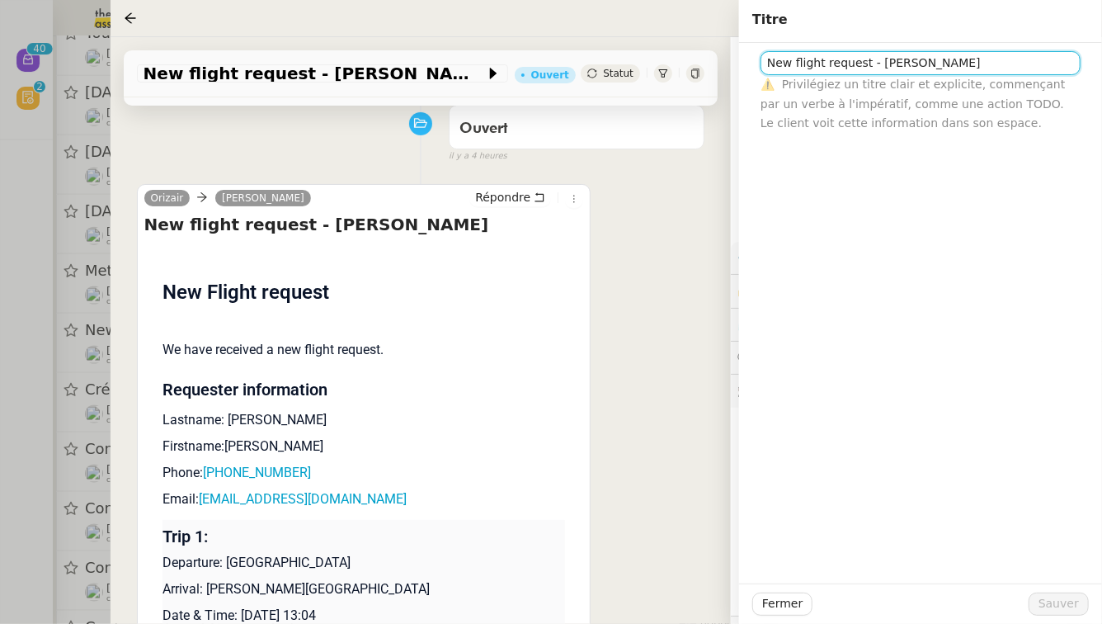
click at [768, 63] on input "New flight request - [PERSON_NAME]" at bounding box center [921, 63] width 320 height 24
paste input "[DATE]"
type input "[DATE] - New flight request - [PERSON_NAME]"
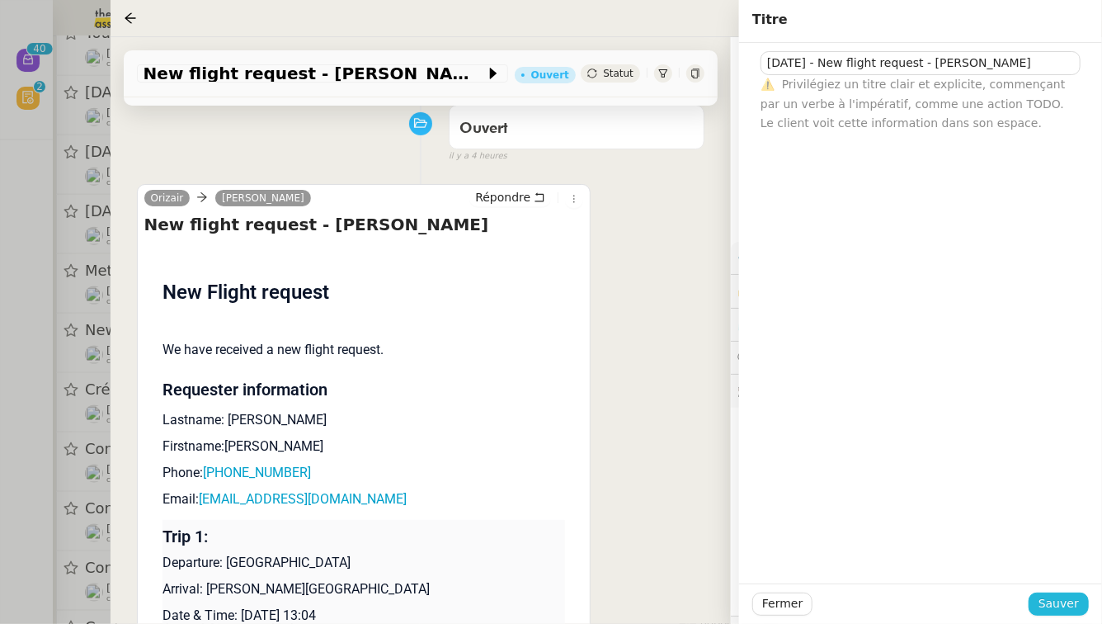
click at [1068, 605] on span "Sauver" at bounding box center [1059, 603] width 40 height 19
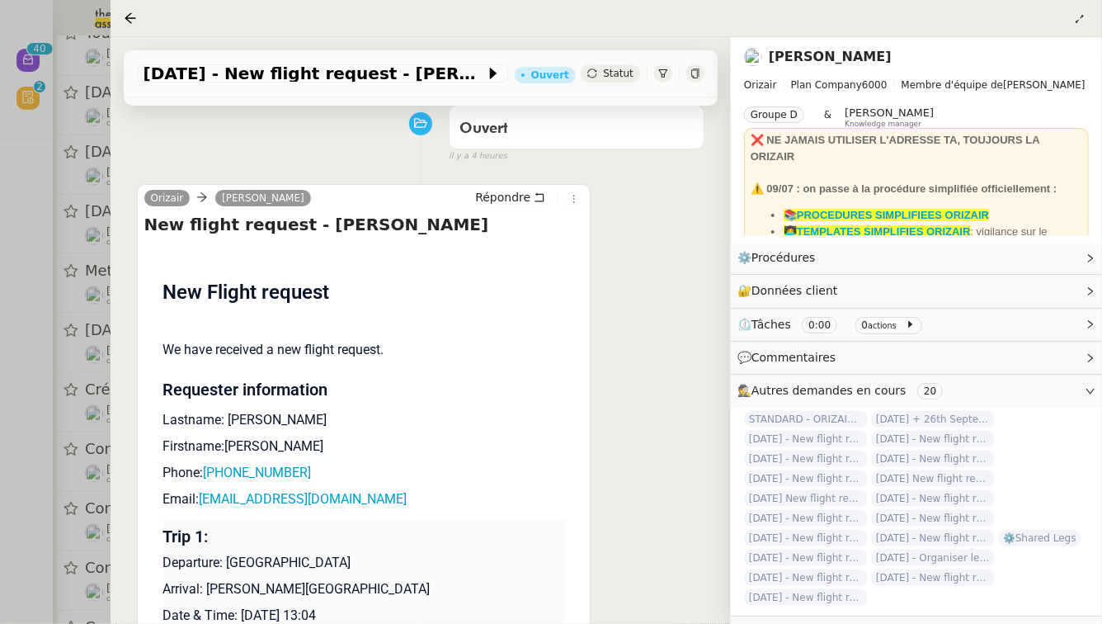
click at [0, 318] on div at bounding box center [551, 312] width 1102 height 624
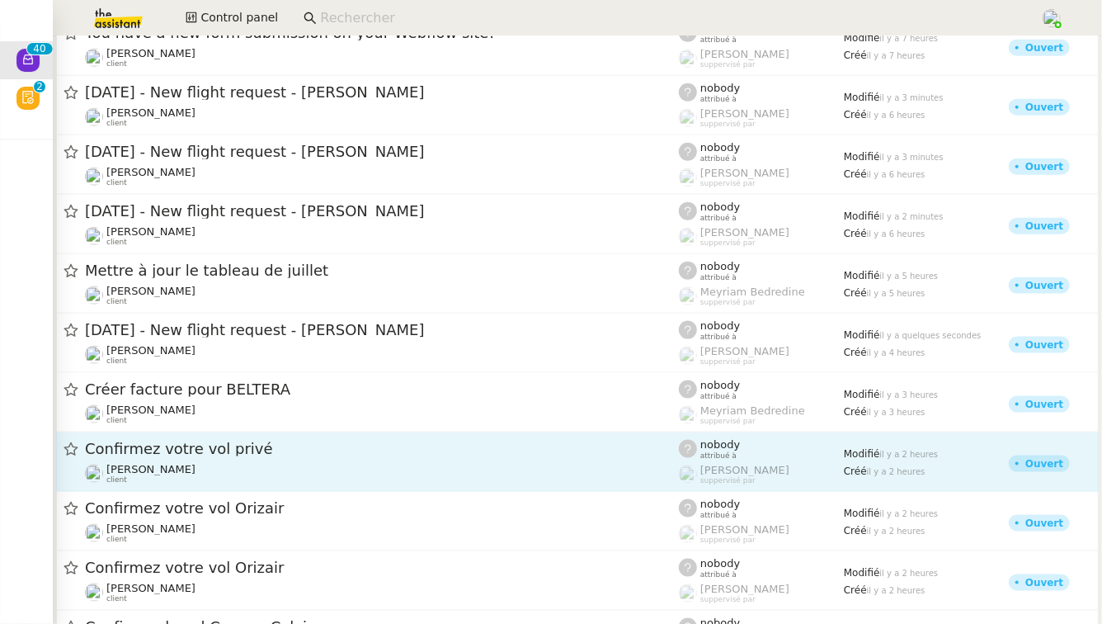
click at [267, 450] on span "Confirmez votre vol privé" at bounding box center [382, 448] width 594 height 15
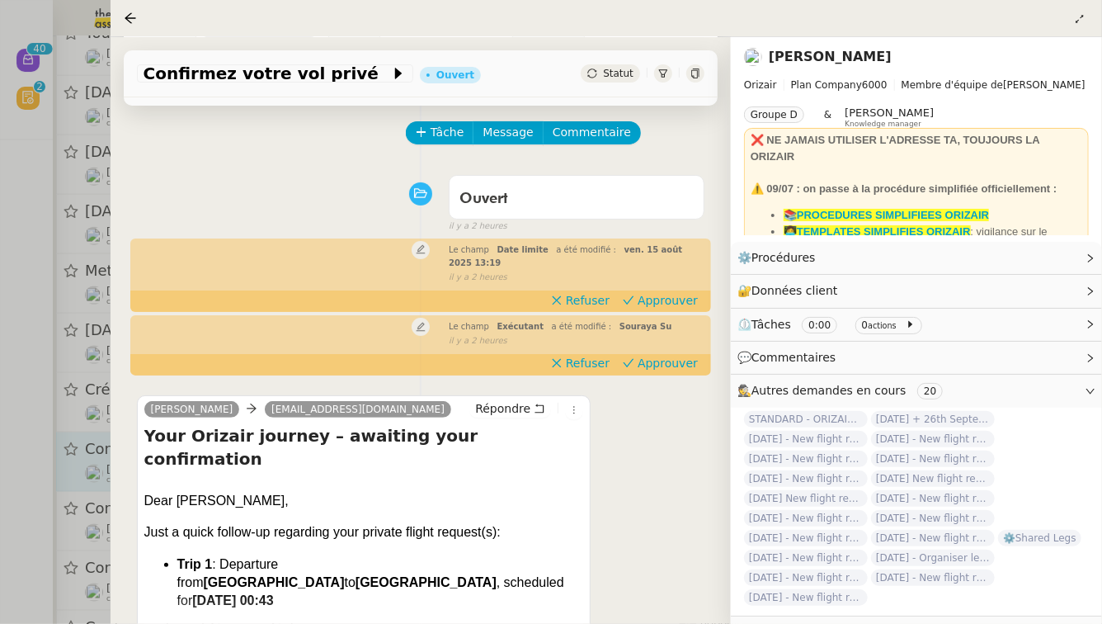
scroll to position [175, 0]
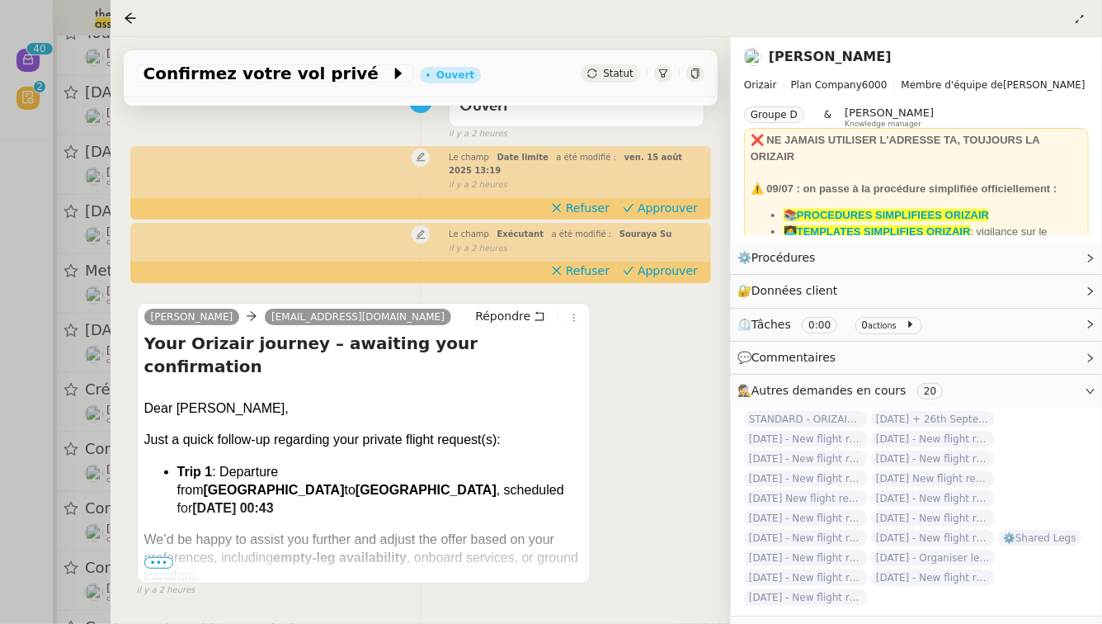
drag, startPoint x: 177, startPoint y: 365, endPoint x: 271, endPoint y: 369, distance: 94.1
click at [271, 399] on div "Dear [PERSON_NAME]," at bounding box center [364, 414] width 440 height 31
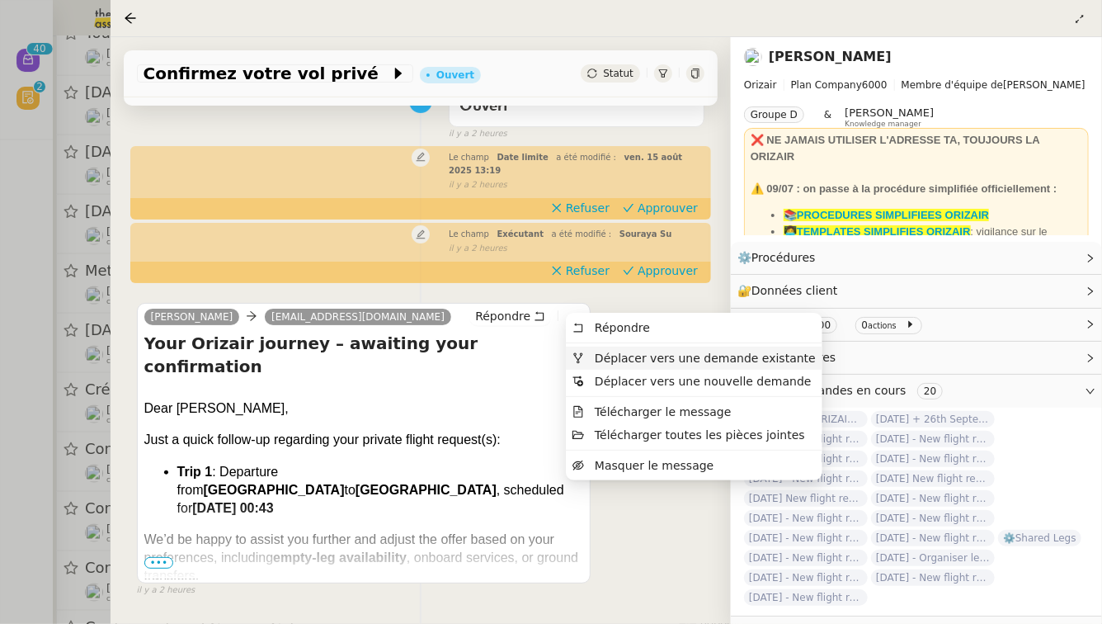
click at [590, 347] on li "Déplacer vers une demande existante" at bounding box center [694, 357] width 257 height 23
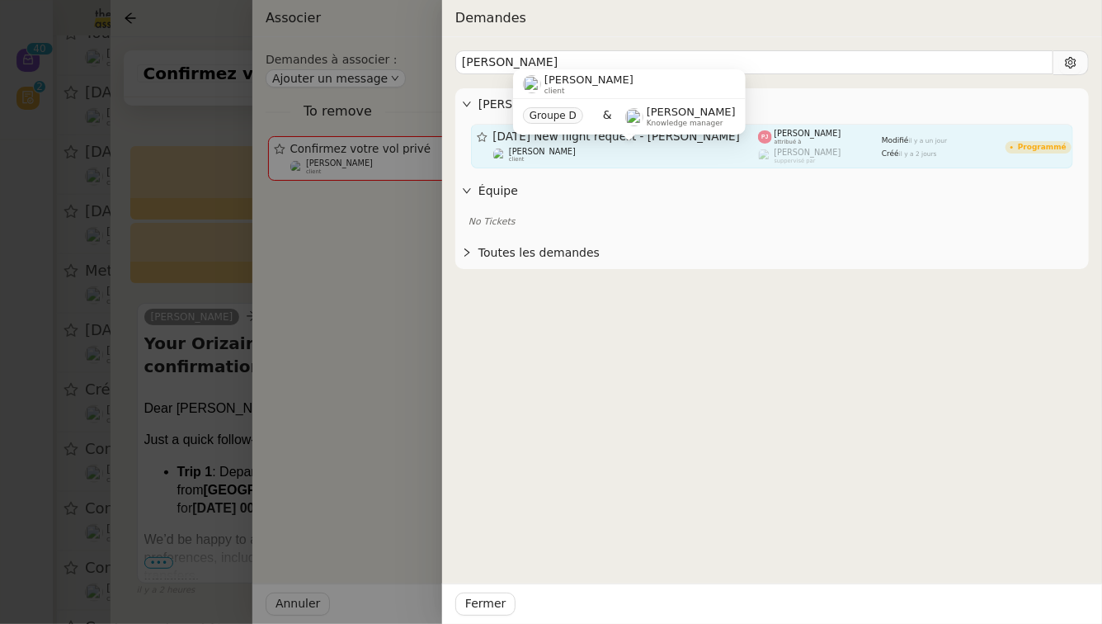
type input "[PERSON_NAME]"
click at [610, 161] on div "[PERSON_NAME] client" at bounding box center [626, 155] width 266 height 16
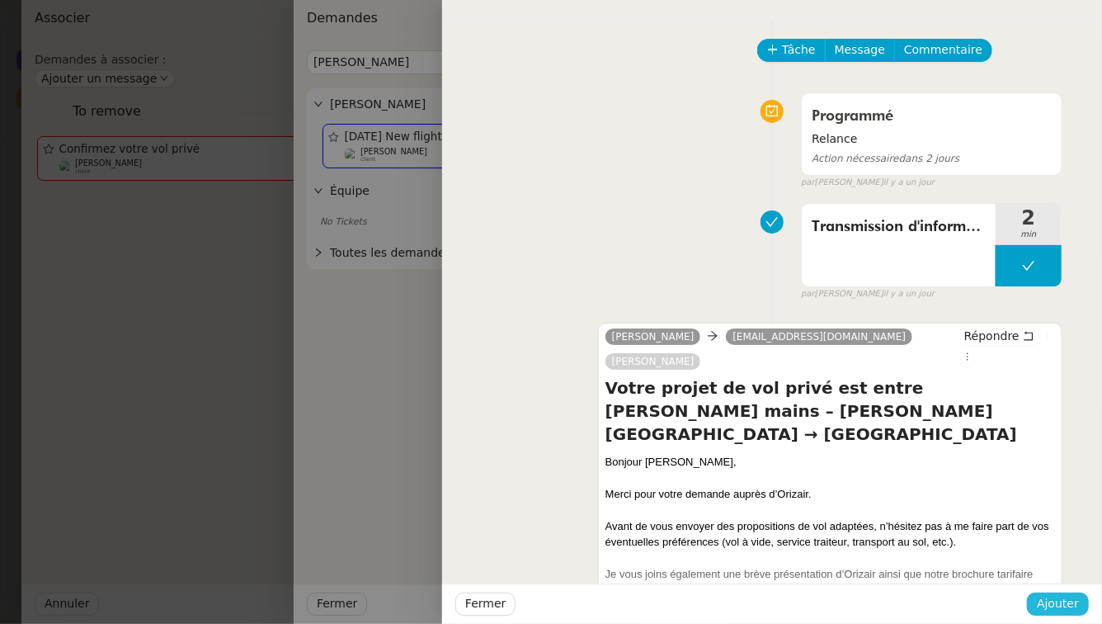
click at [1077, 600] on span "Ajouter" at bounding box center [1058, 603] width 42 height 19
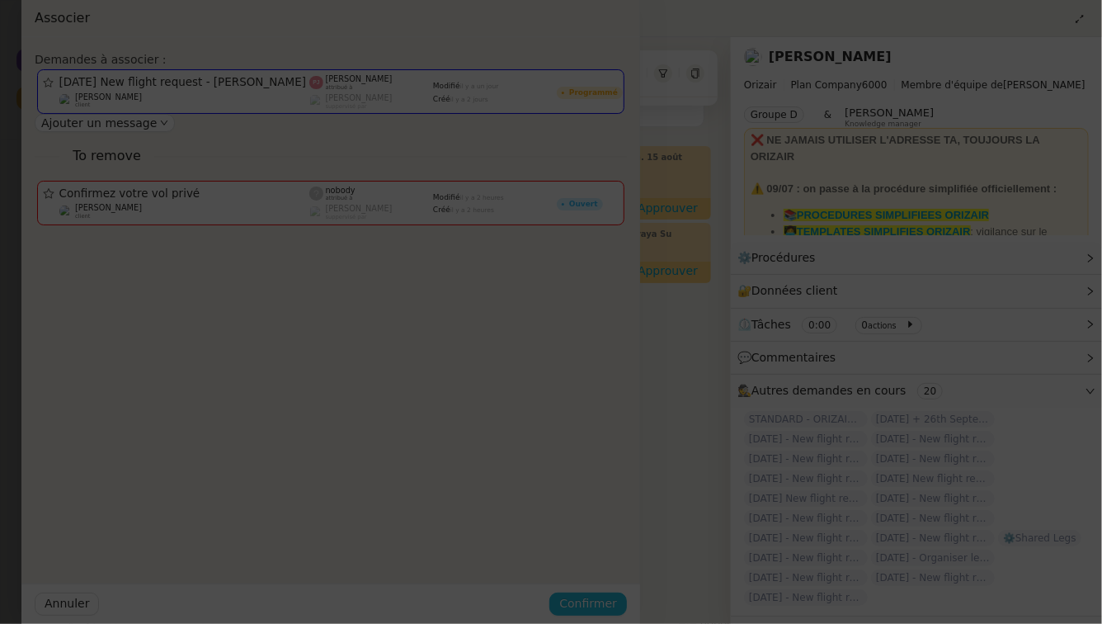
click at [617, 600] on span "Confirmer" at bounding box center [588, 603] width 58 height 19
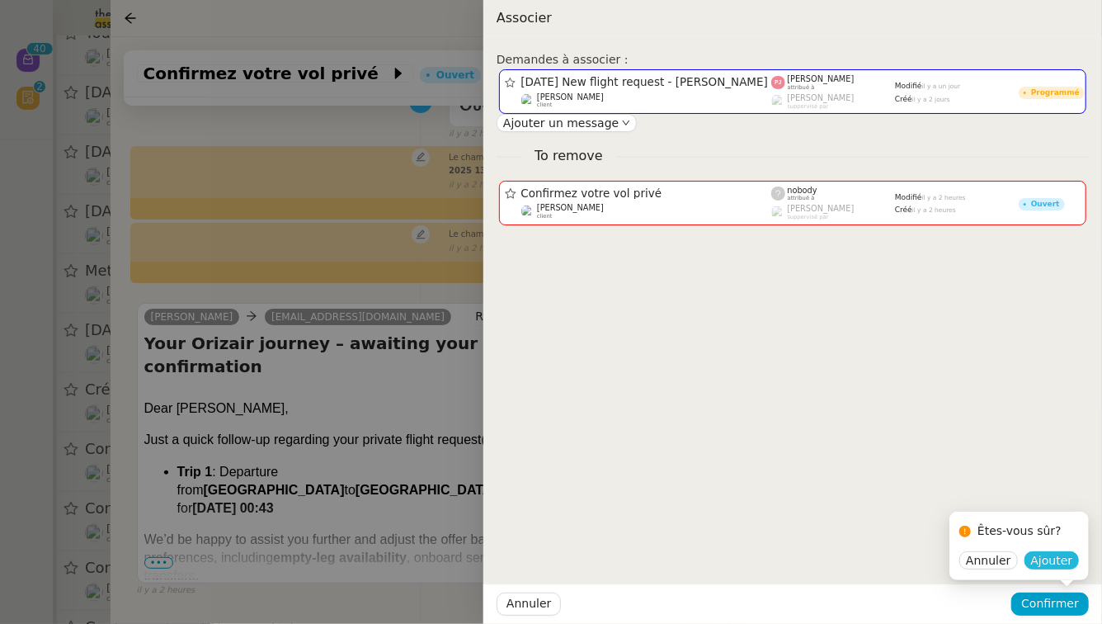
click at [1062, 558] on span "Ajouter" at bounding box center [1052, 560] width 42 height 16
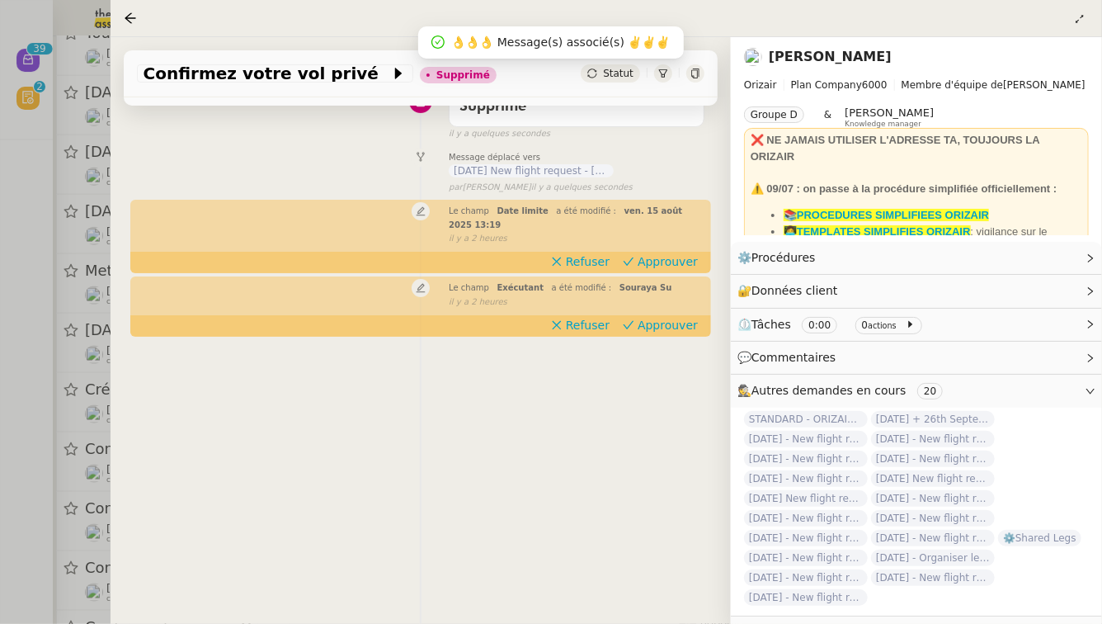
click at [0, 378] on div at bounding box center [551, 312] width 1102 height 624
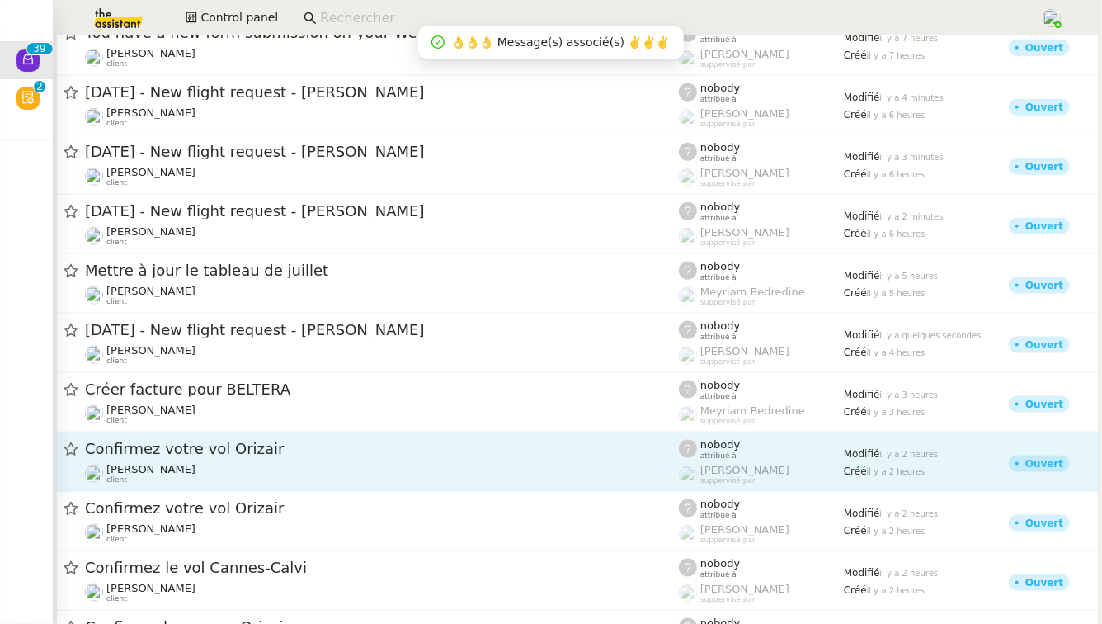
click at [278, 459] on div "Confirmez votre vol Orizair [PERSON_NAME] client" at bounding box center [382, 461] width 594 height 45
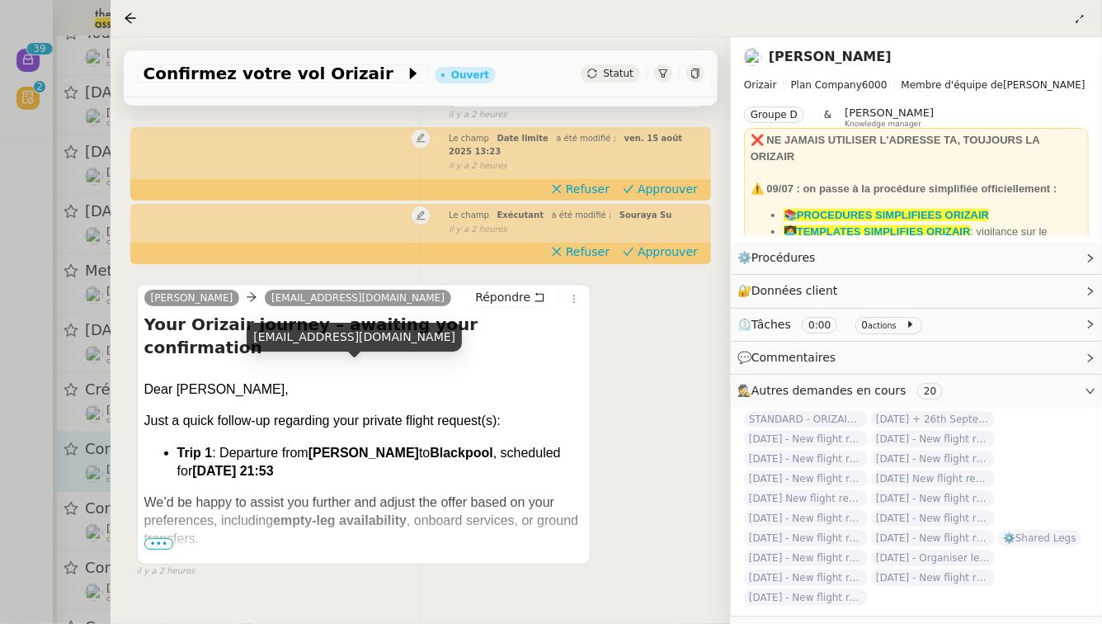
scroll to position [211, 0]
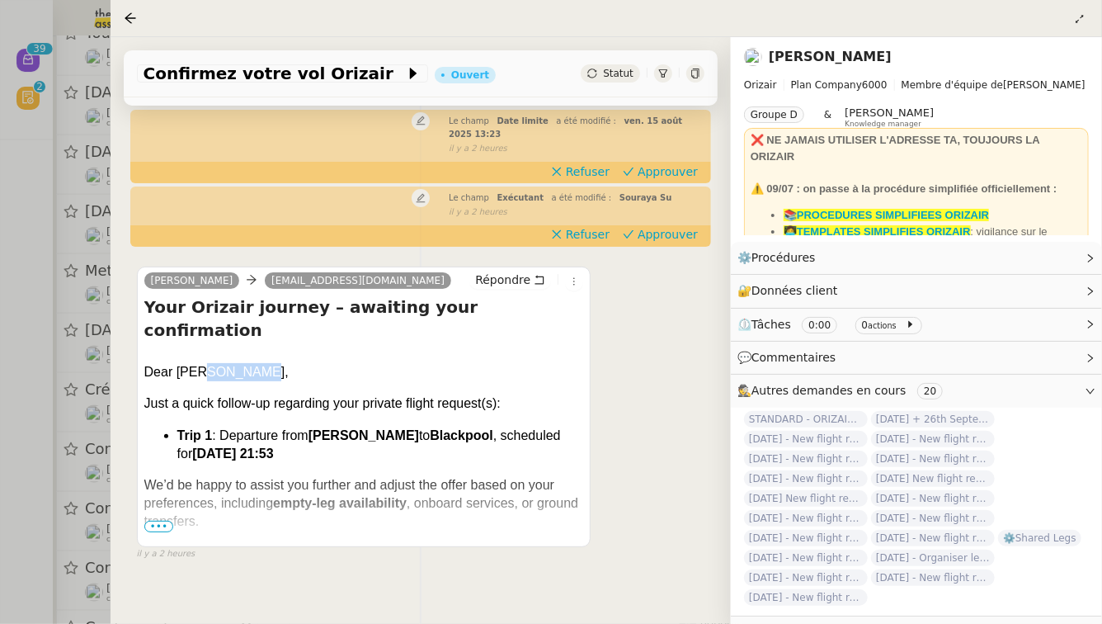
drag, startPoint x: 200, startPoint y: 327, endPoint x: 245, endPoint y: 332, distance: 44.8
click at [245, 363] on div "Dear [PERSON_NAME]," at bounding box center [364, 378] width 440 height 31
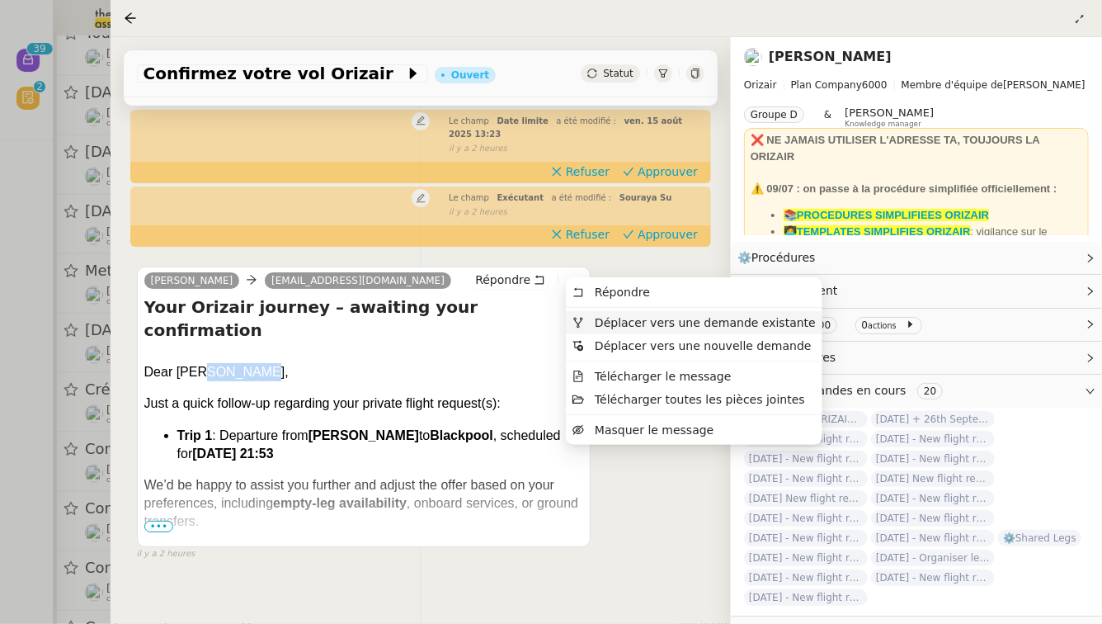
click at [597, 322] on span "Déplacer vers une demande existante" at bounding box center [705, 322] width 221 height 13
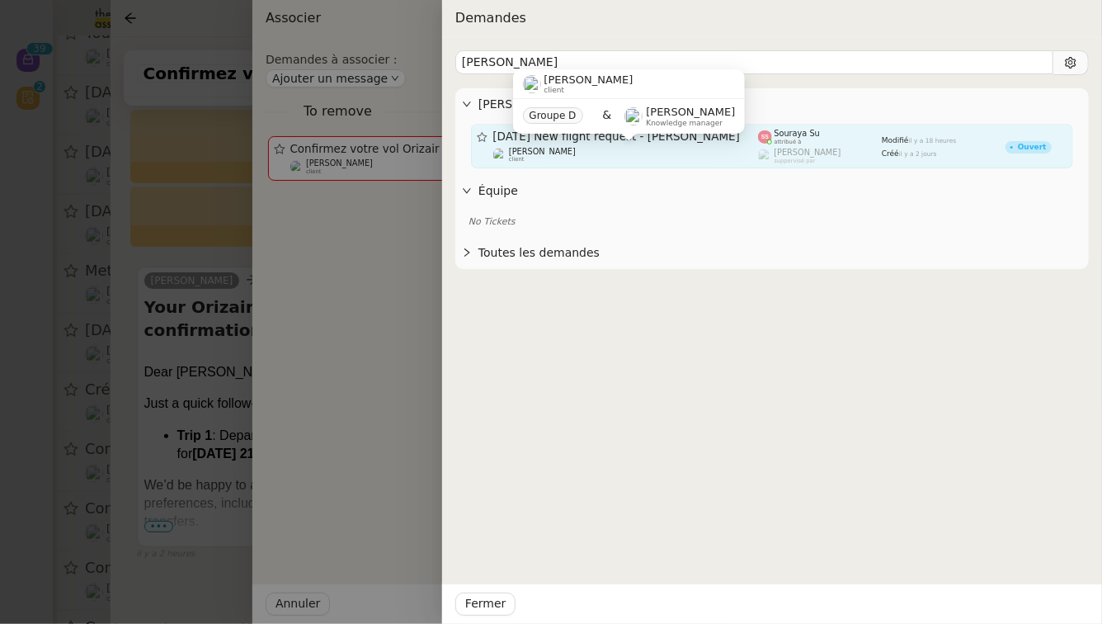
type input "[PERSON_NAME]"
click at [577, 153] on div "[PERSON_NAME] client" at bounding box center [626, 155] width 266 height 16
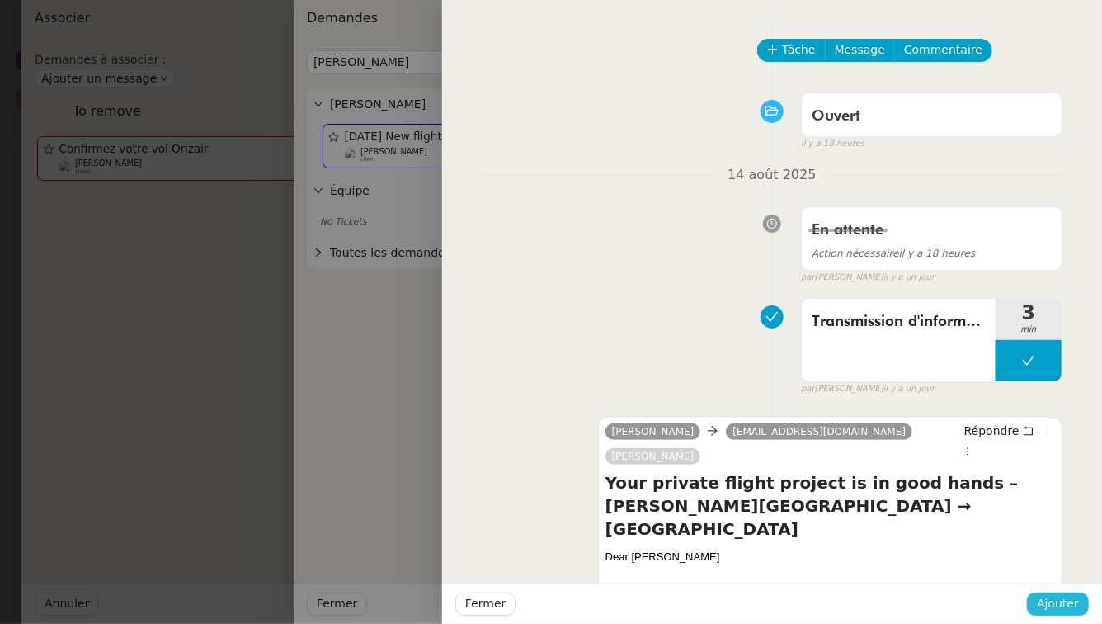
click at [1072, 600] on span "Ajouter" at bounding box center [1058, 603] width 42 height 19
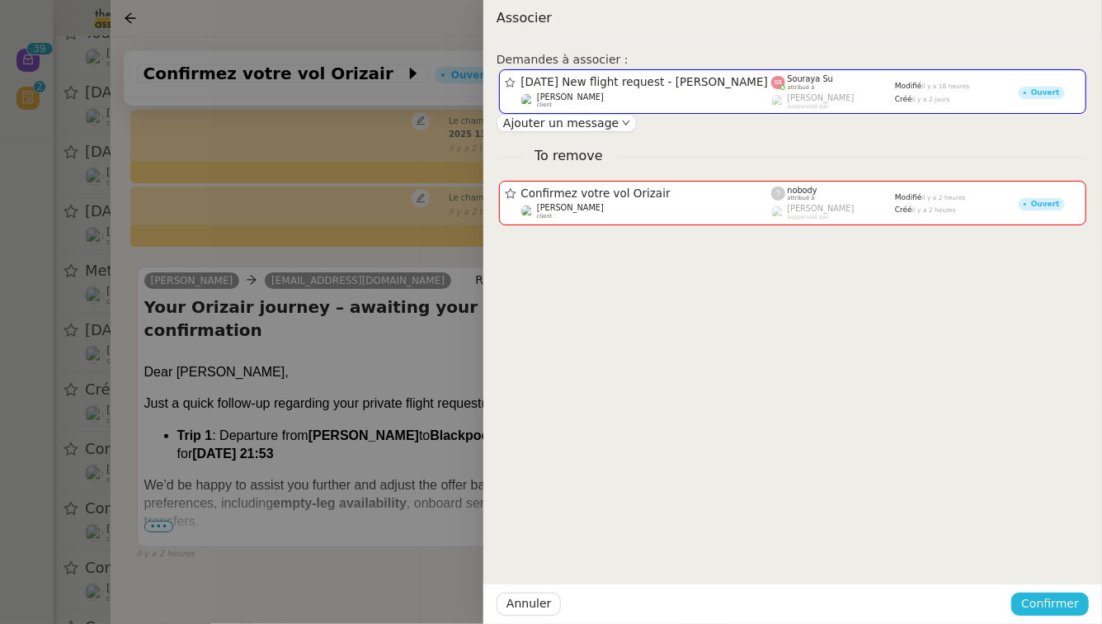
click at [1072, 600] on span "Confirmer" at bounding box center [1050, 603] width 58 height 19
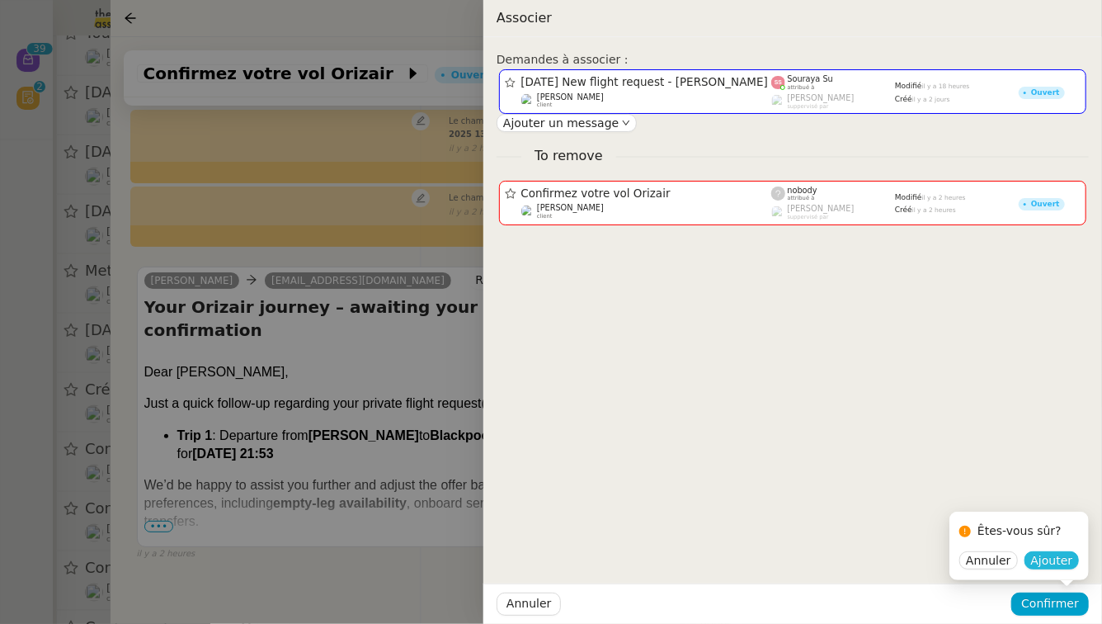
click at [1058, 560] on span "Ajouter" at bounding box center [1052, 560] width 42 height 16
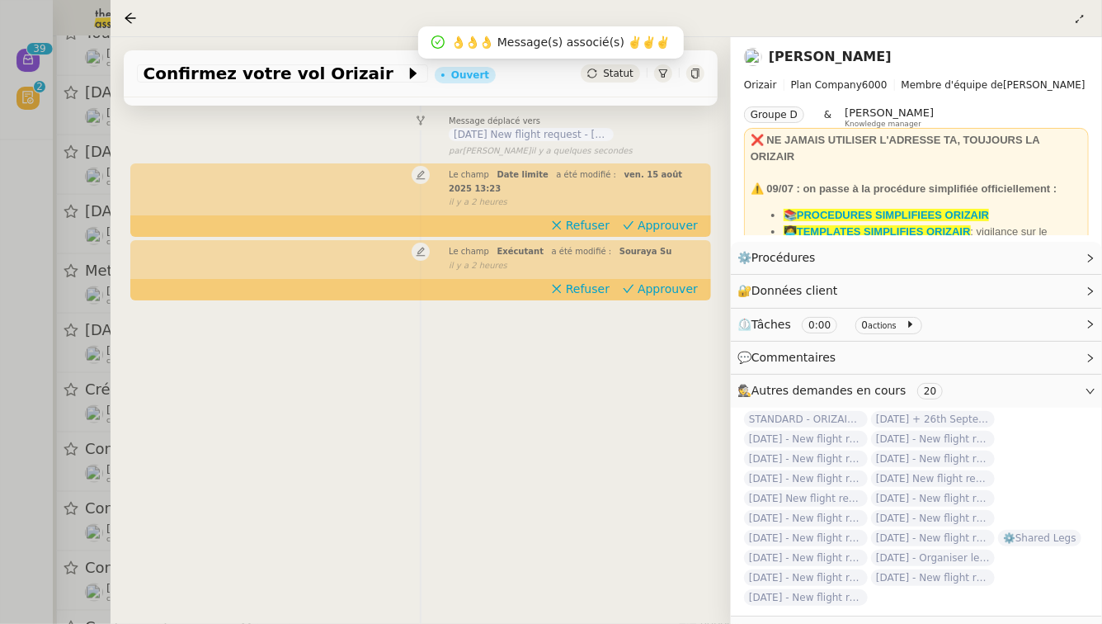
click at [48, 252] on div at bounding box center [551, 312] width 1102 height 624
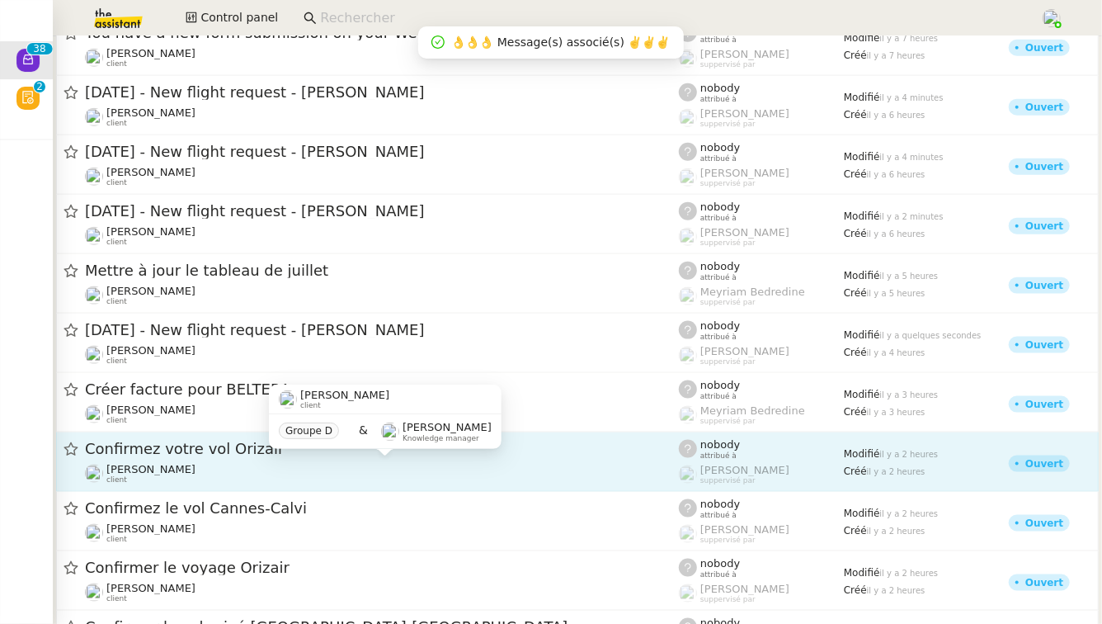
click at [252, 469] on div "[PERSON_NAME] client" at bounding box center [382, 473] width 594 height 21
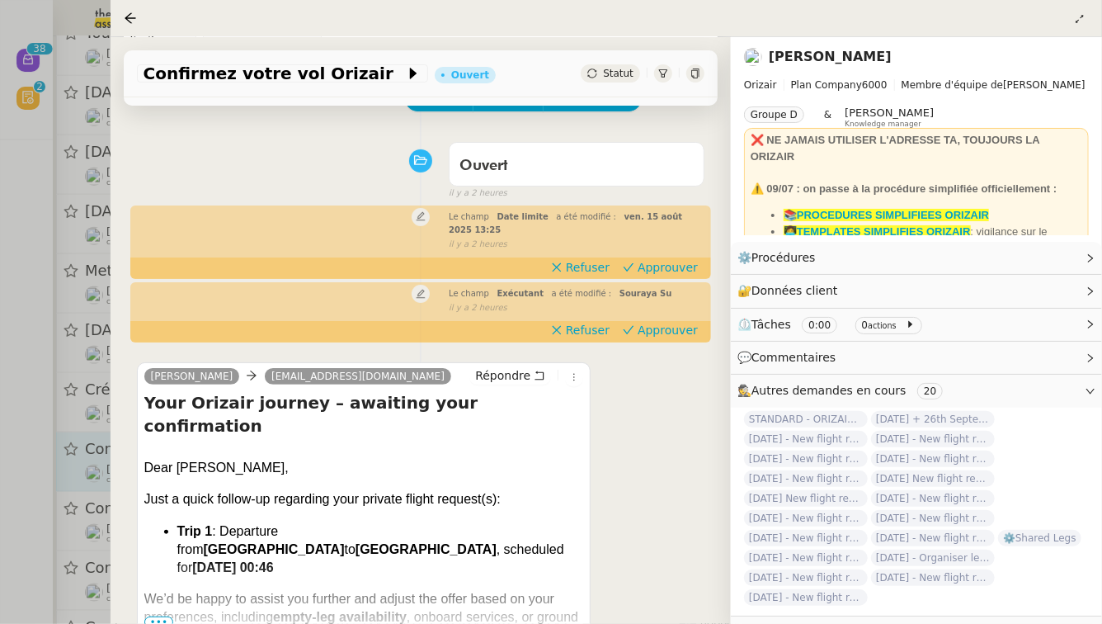
scroll to position [115, 0]
drag, startPoint x: 179, startPoint y: 424, endPoint x: 265, endPoint y: 425, distance: 85.8
click at [265, 459] on div "Dear [PERSON_NAME]," at bounding box center [364, 474] width 440 height 31
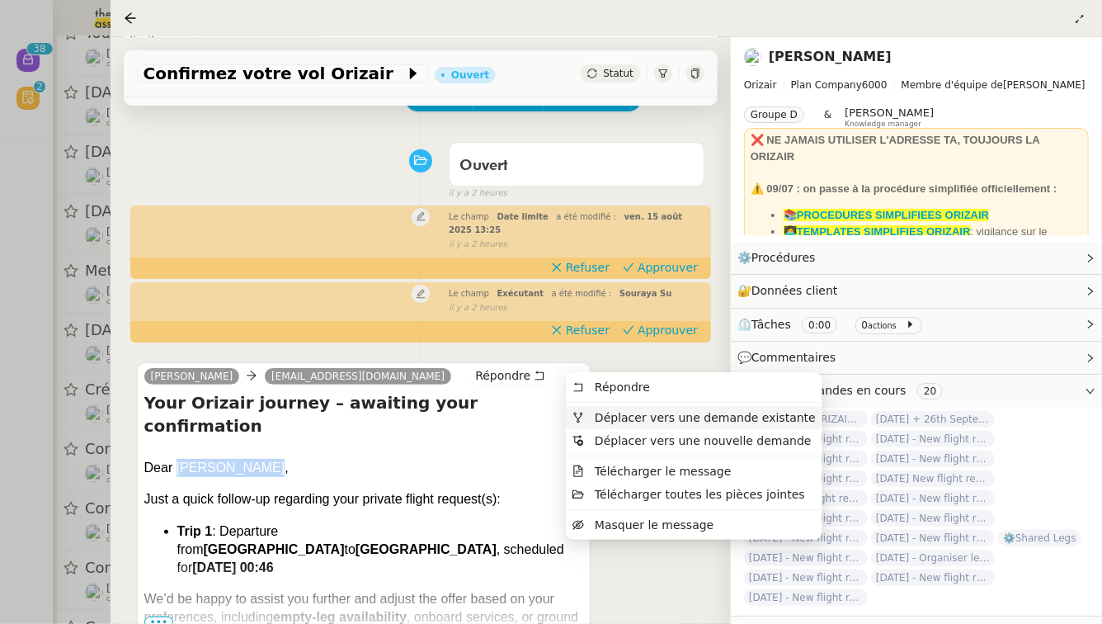
click at [598, 421] on span "Déplacer vers une demande existante" at bounding box center [705, 417] width 221 height 13
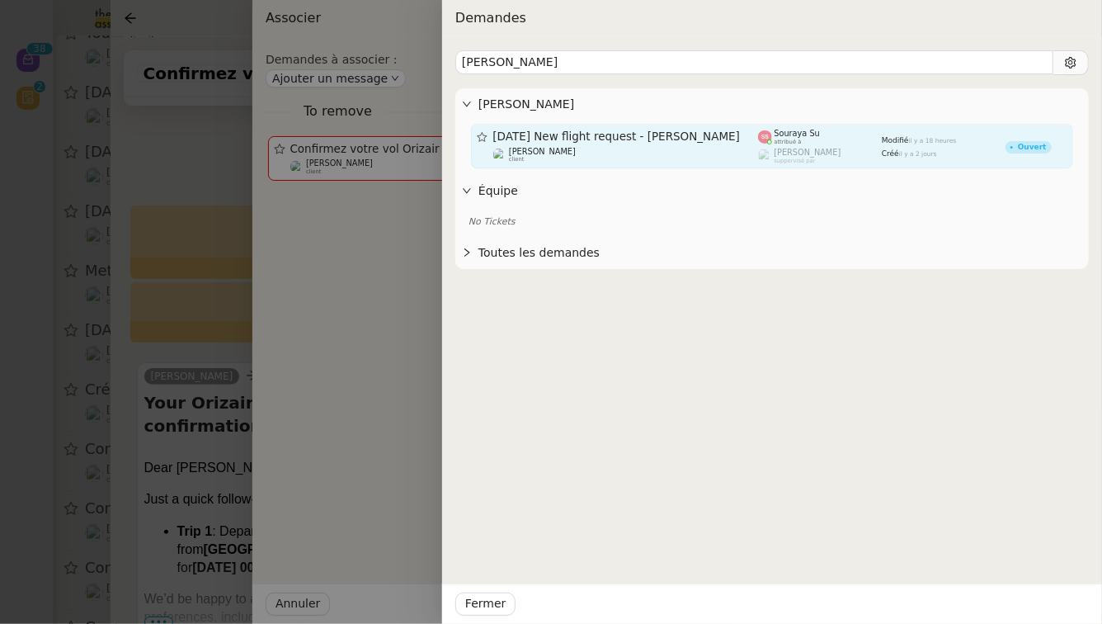
type input "[PERSON_NAME]"
click at [640, 164] on link "[DATE] New flight request - [PERSON_NAME] [PERSON_NAME] client [PERSON_NAME] at…" at bounding box center [772, 146] width 602 height 45
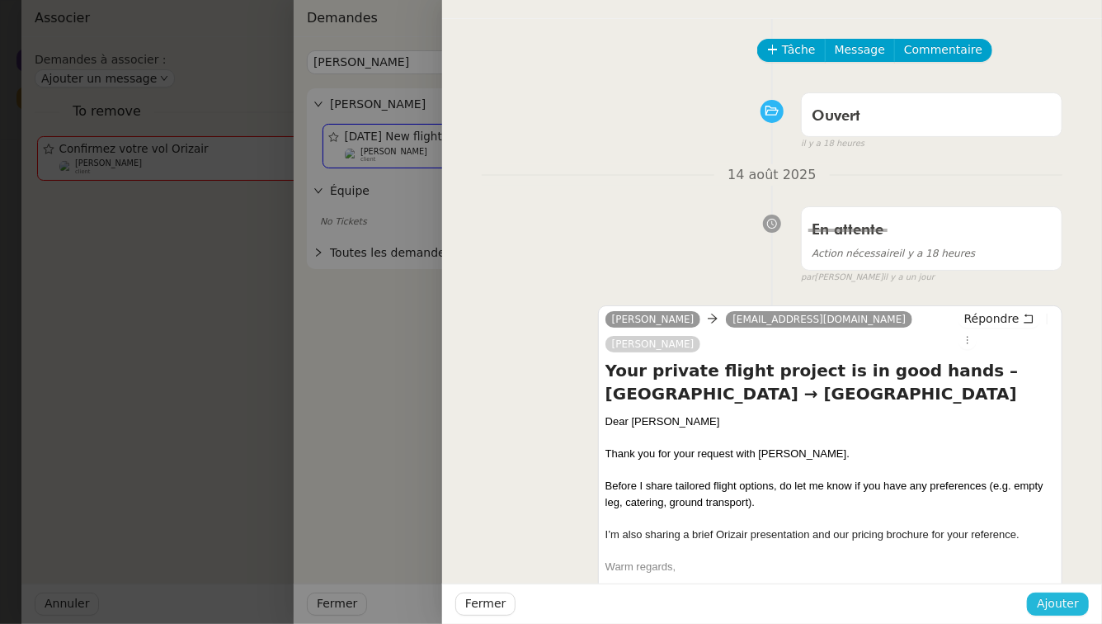
click at [1061, 607] on span "Ajouter" at bounding box center [1058, 603] width 42 height 19
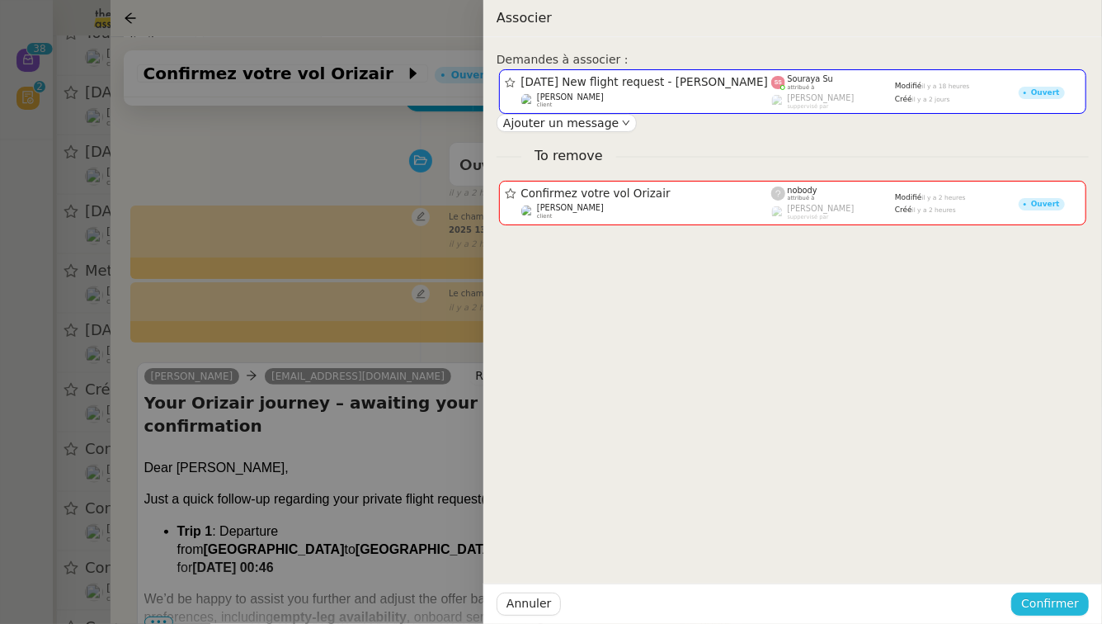
click at [1061, 607] on span "Confirmer" at bounding box center [1050, 603] width 58 height 19
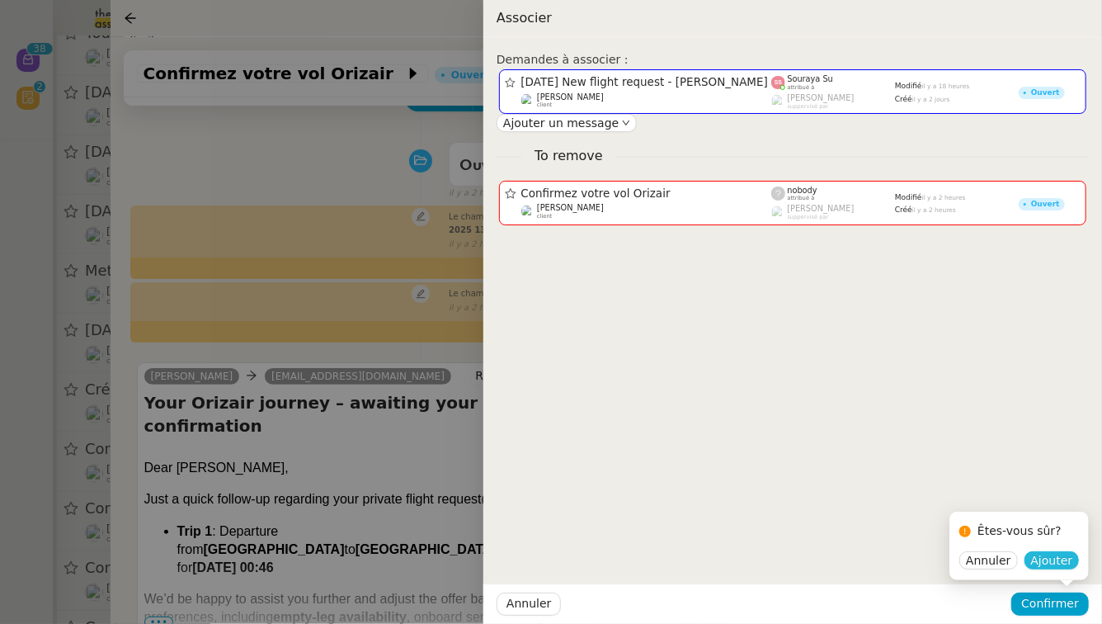
click at [1050, 559] on span "Ajouter" at bounding box center [1052, 560] width 42 height 16
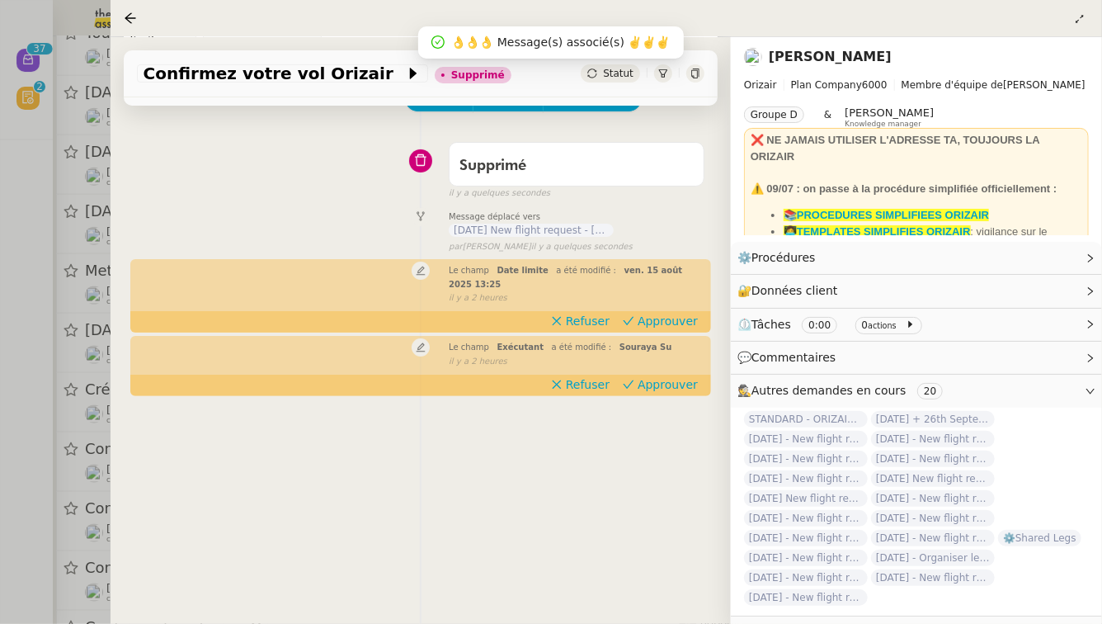
click at [24, 249] on div at bounding box center [551, 312] width 1102 height 624
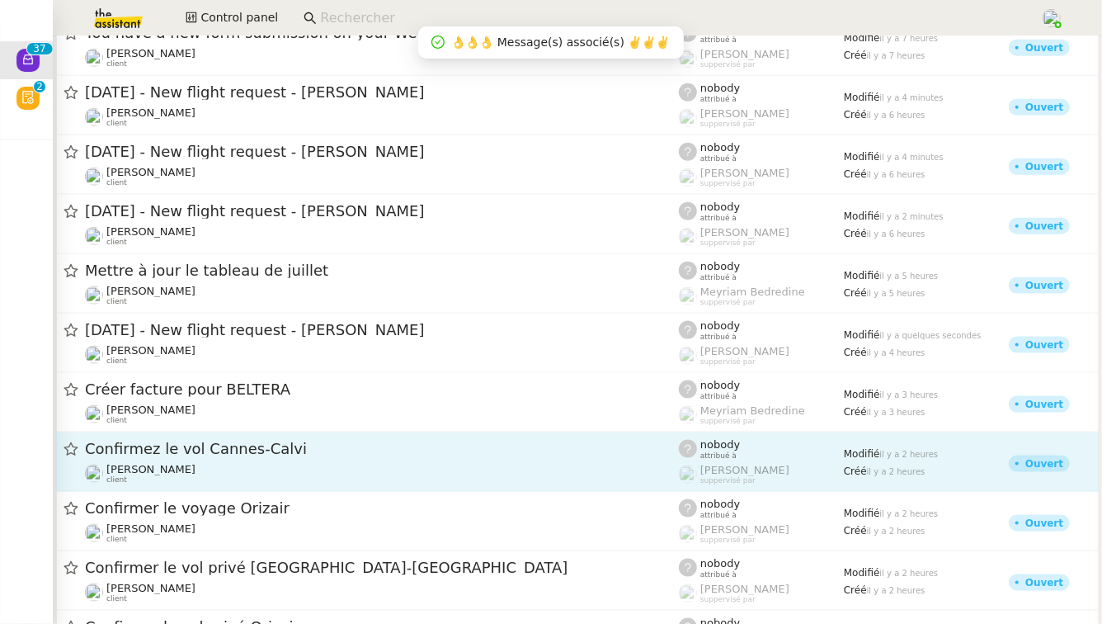
click at [374, 467] on div "[PERSON_NAME] client" at bounding box center [382, 473] width 594 height 21
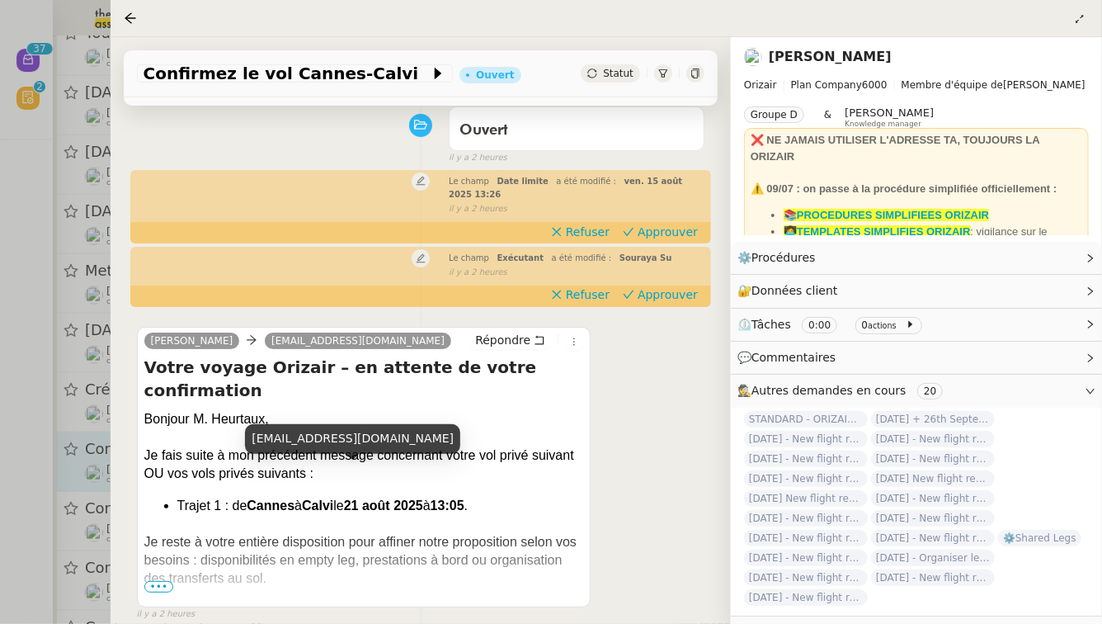
scroll to position [152, 0]
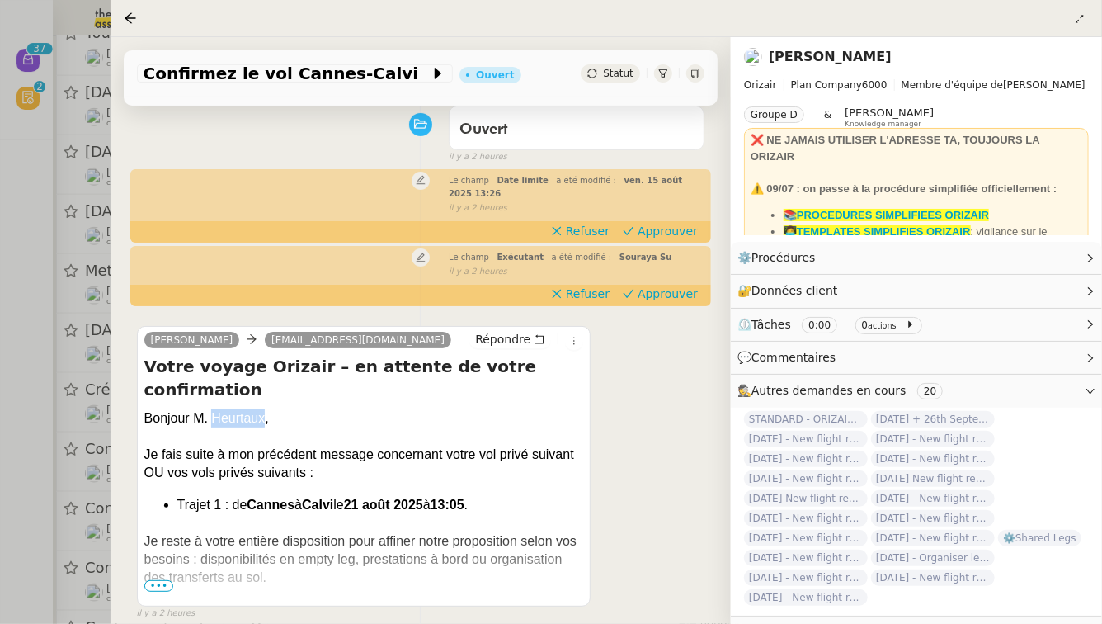
drag, startPoint x: 214, startPoint y: 377, endPoint x: 266, endPoint y: 380, distance: 52.1
click at [266, 409] on div "Bonjour M. Heurtaux," at bounding box center [364, 418] width 440 height 18
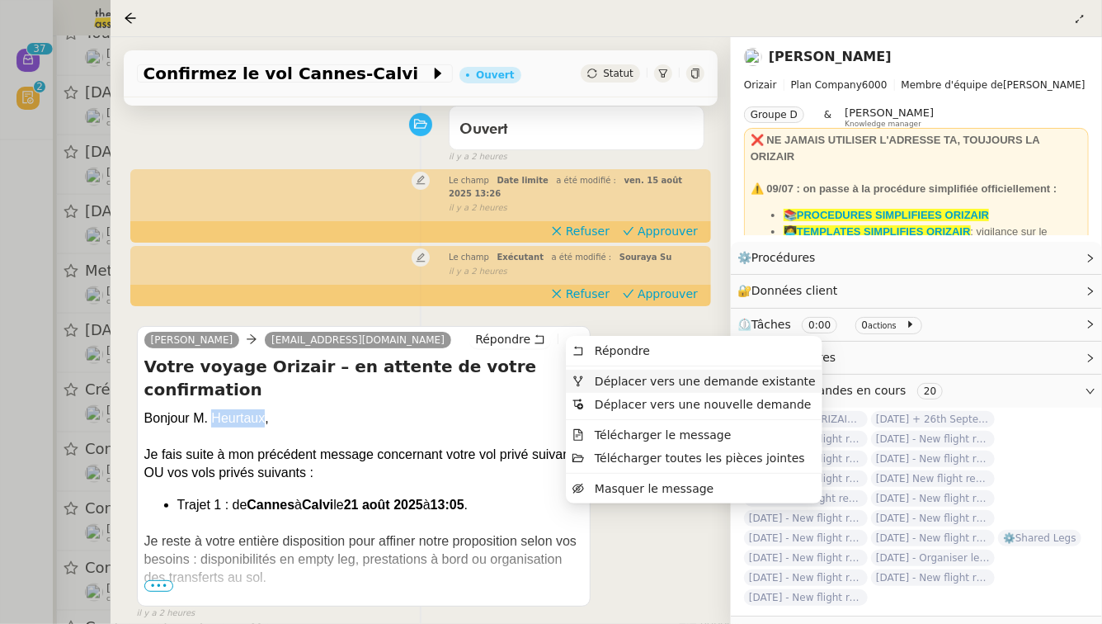
click at [592, 384] on span "Déplacer vers une demande existante" at bounding box center [693, 381] width 243 height 15
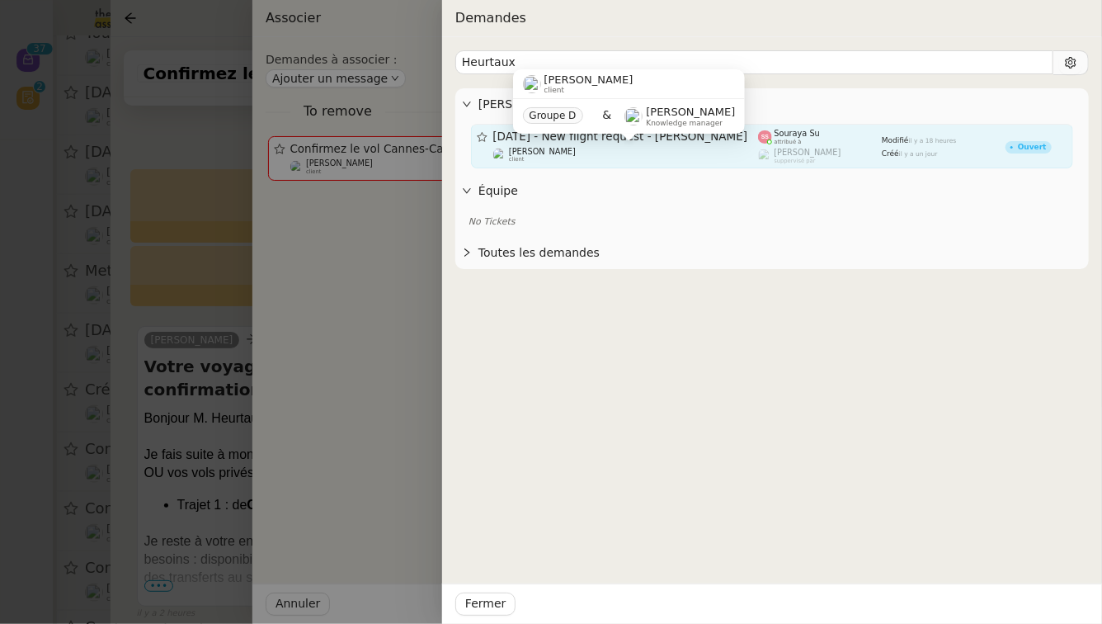
type input "Heurtaux"
click at [558, 148] on div "[PERSON_NAME] client" at bounding box center [626, 155] width 266 height 16
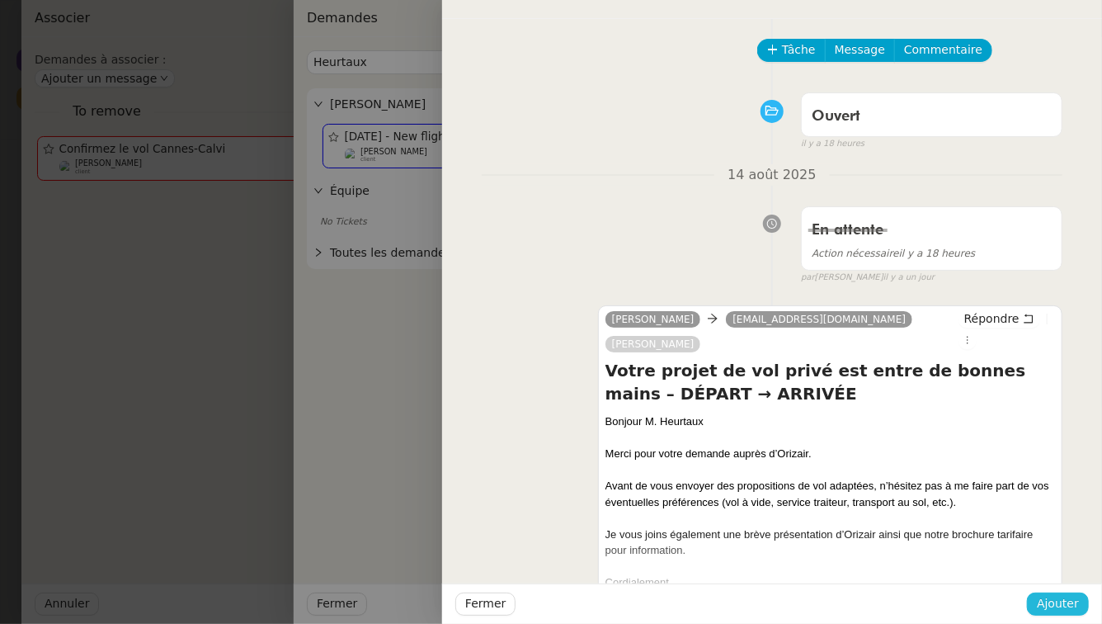
click at [1064, 603] on span "Ajouter" at bounding box center [1058, 603] width 42 height 19
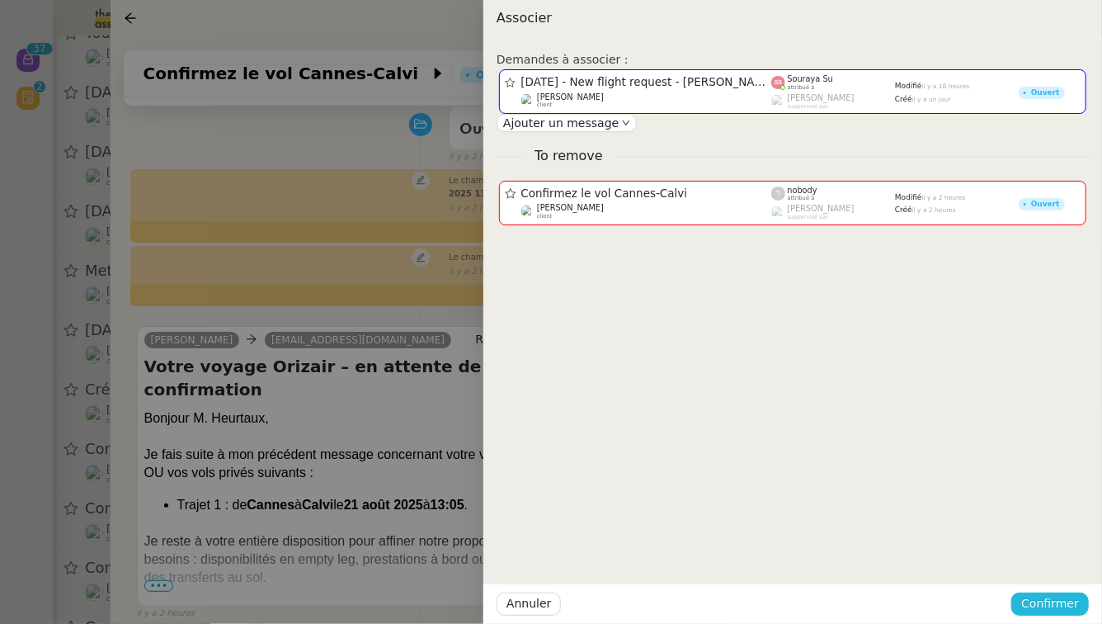
click at [1064, 603] on span "Confirmer" at bounding box center [1050, 603] width 58 height 19
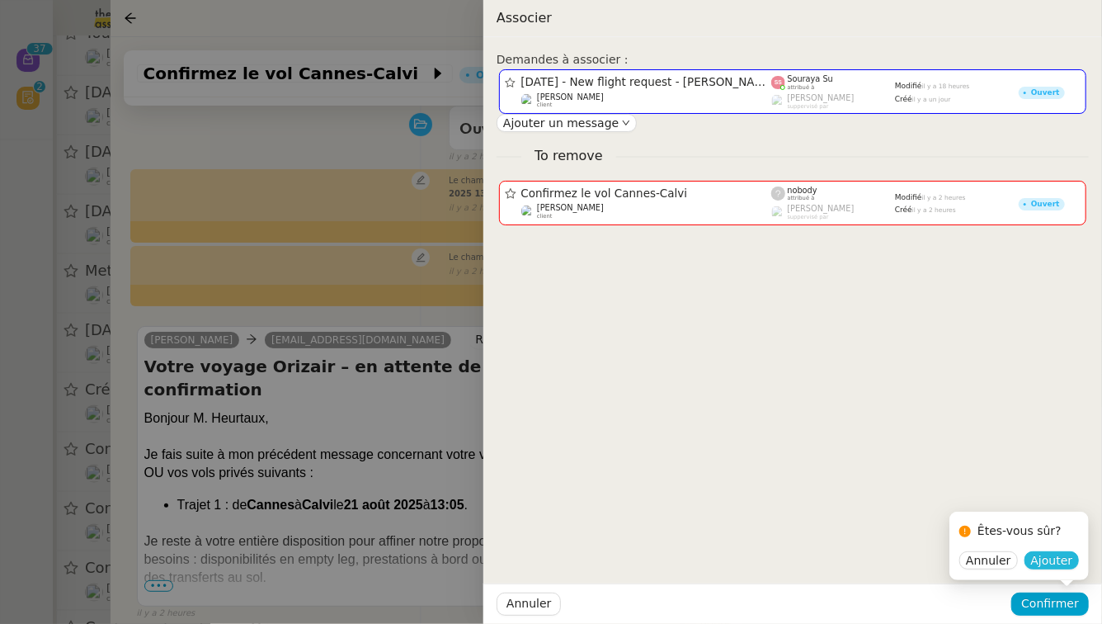
click at [1052, 567] on span "Ajouter" at bounding box center [1052, 560] width 42 height 16
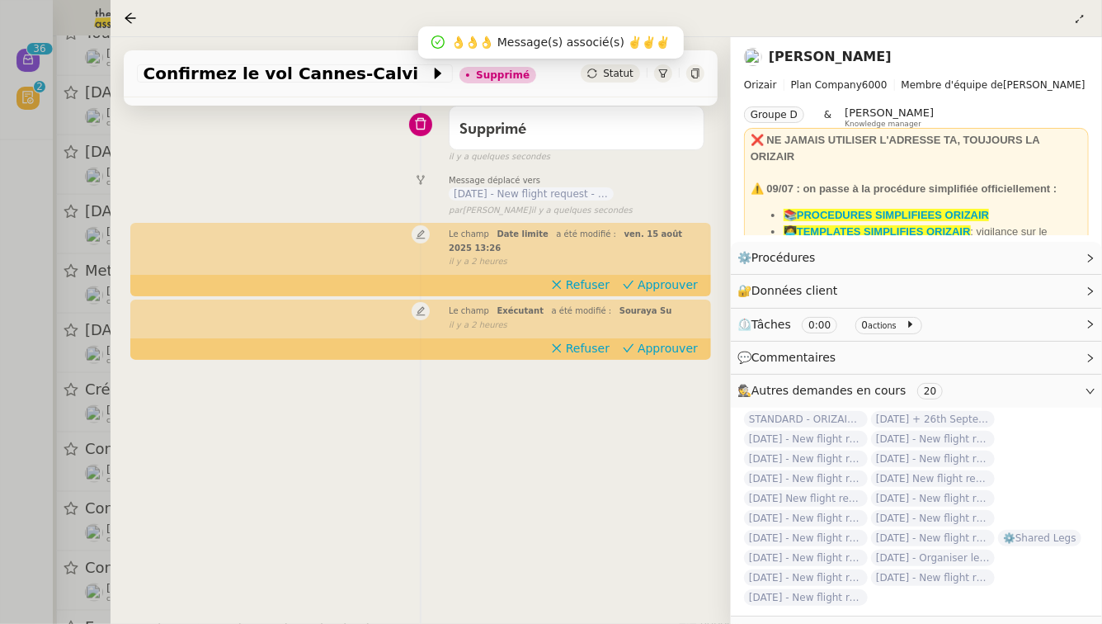
click at [0, 322] on div at bounding box center [551, 312] width 1102 height 624
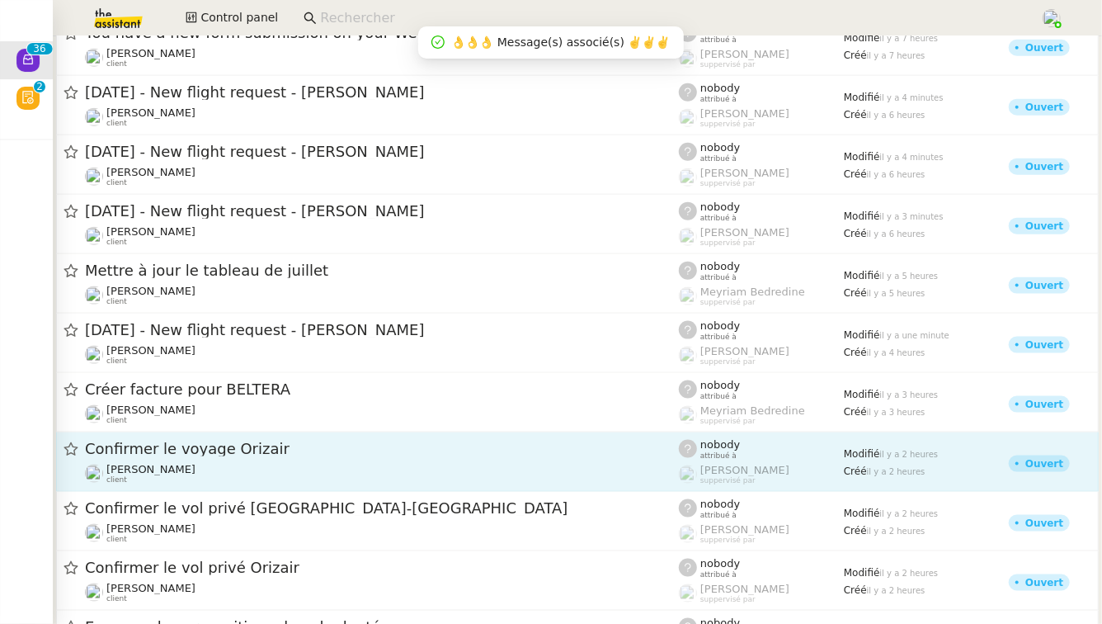
click at [273, 463] on div "[PERSON_NAME] client" at bounding box center [382, 473] width 594 height 21
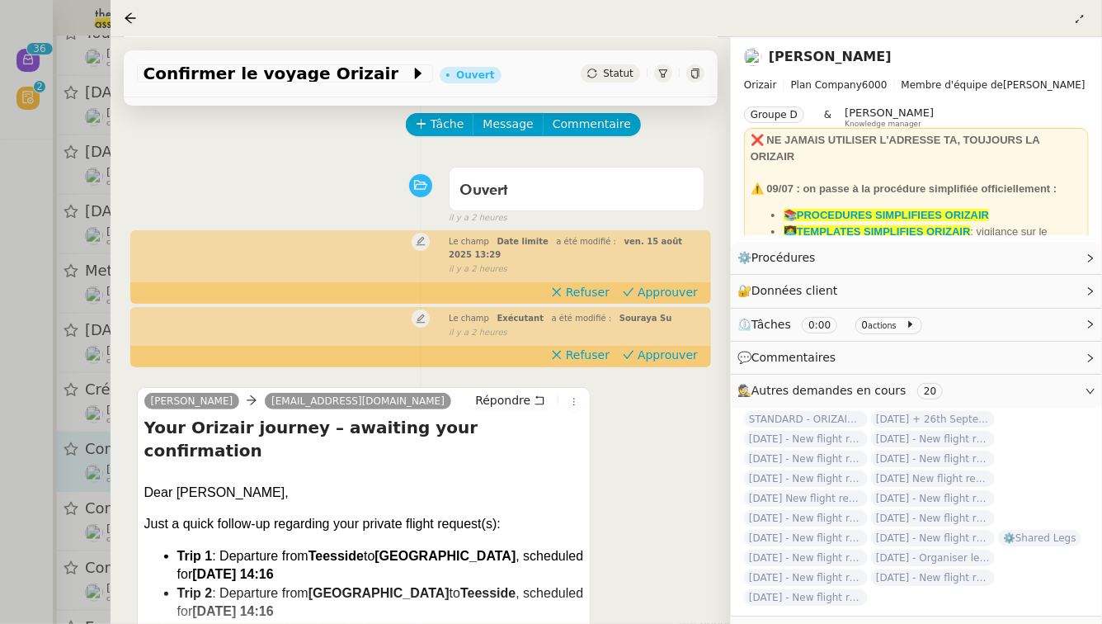
scroll to position [103, 0]
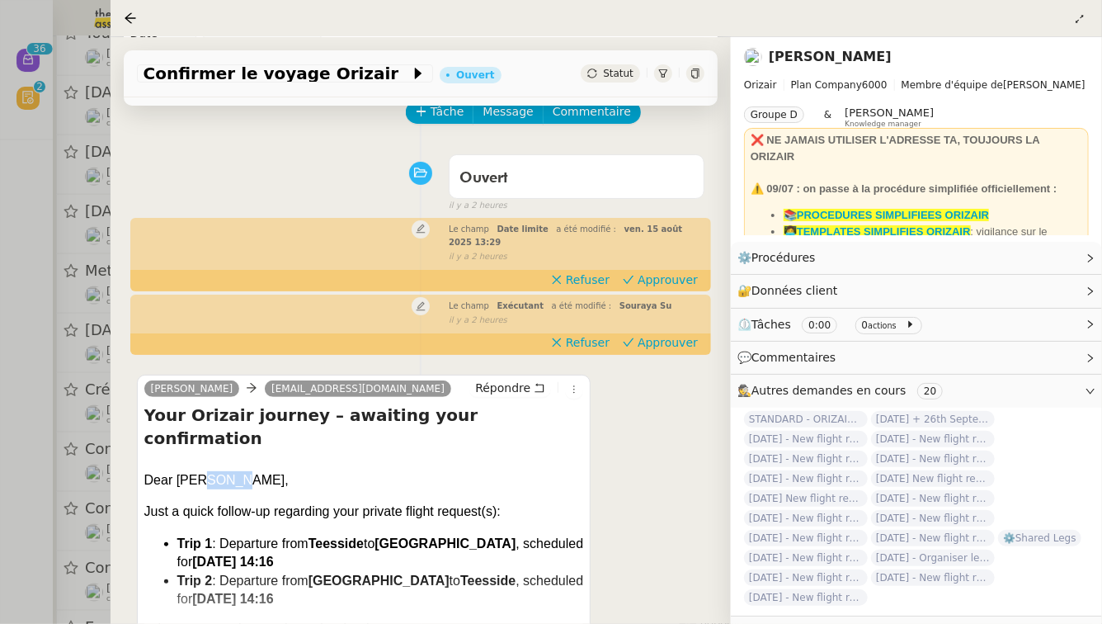
drag, startPoint x: 199, startPoint y: 436, endPoint x: 228, endPoint y: 438, distance: 29.7
click at [228, 471] on div "Dear [PERSON_NAME]," at bounding box center [364, 486] width 440 height 31
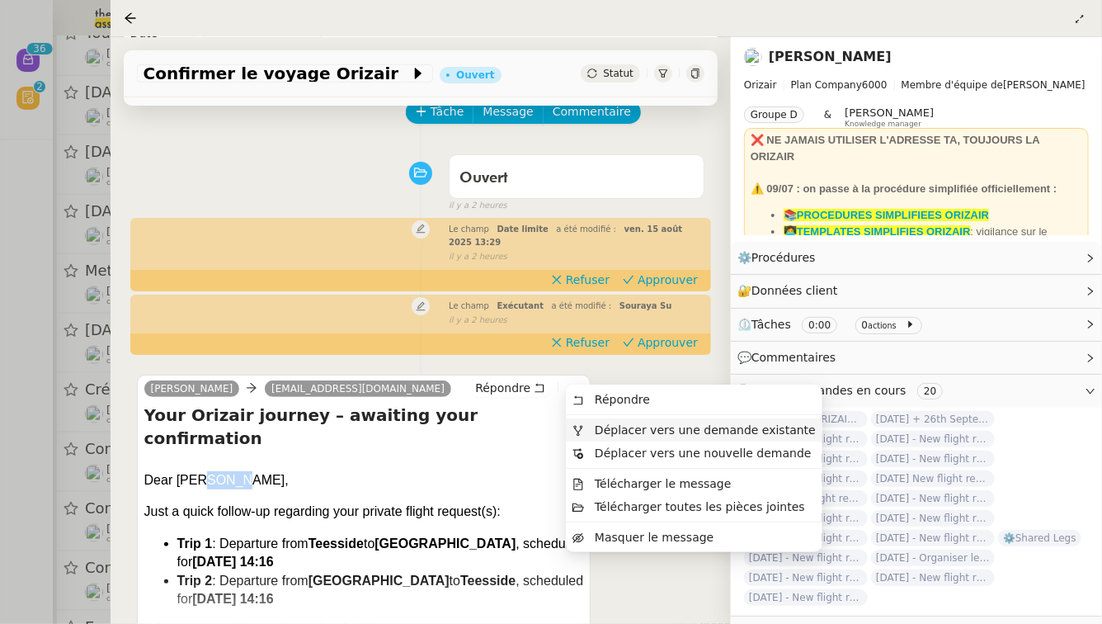
click at [605, 432] on span "Déplacer vers une demande existante" at bounding box center [705, 429] width 221 height 13
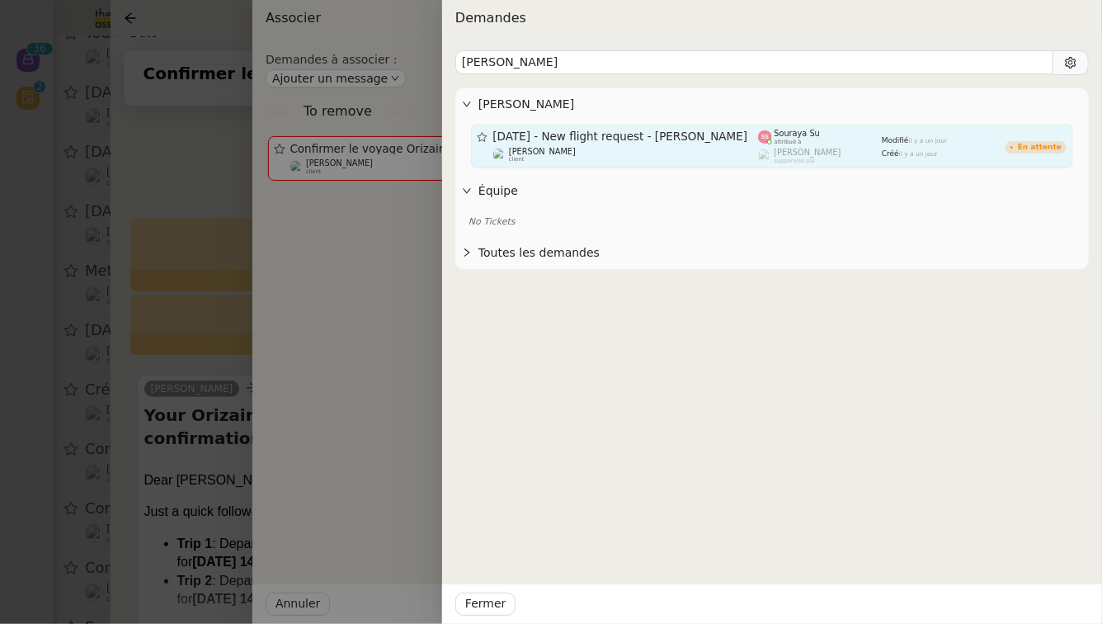
type input "[PERSON_NAME]"
click at [634, 140] on span "[DATE] - New flight request - [PERSON_NAME]" at bounding box center [626, 137] width 266 height 12
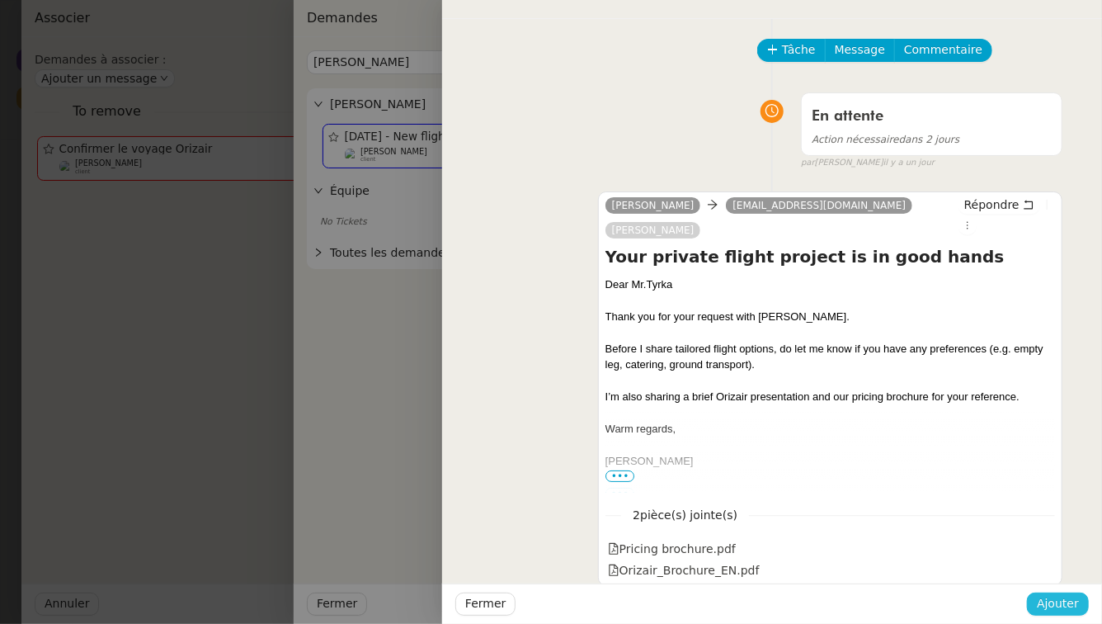
click at [1062, 604] on span "Ajouter" at bounding box center [1058, 603] width 42 height 19
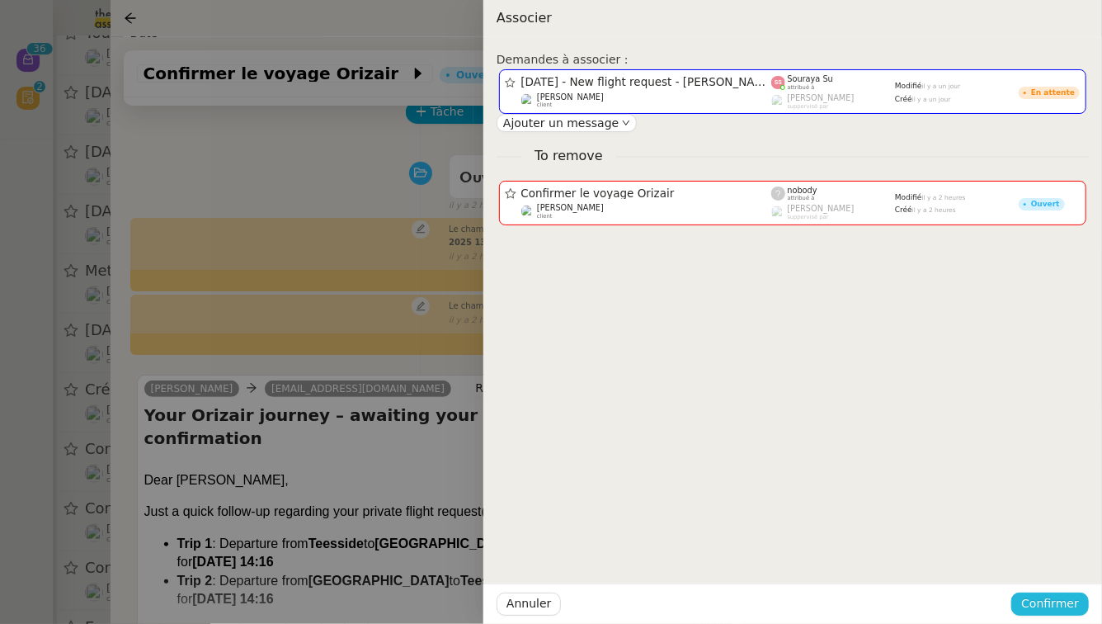
click at [1062, 604] on span "Confirmer" at bounding box center [1050, 603] width 58 height 19
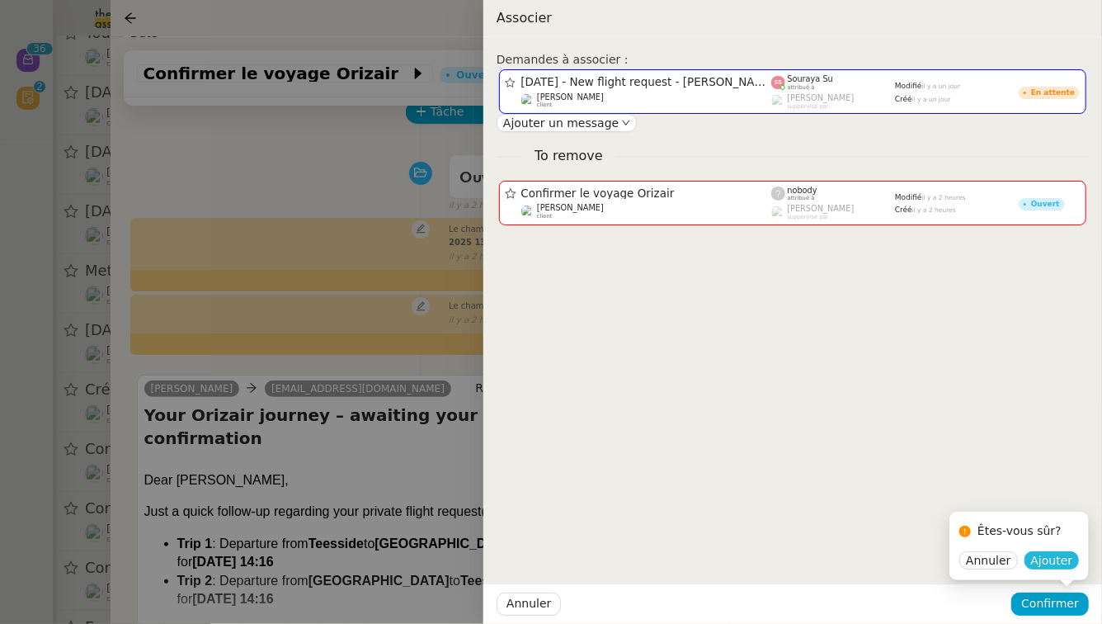
click at [1058, 558] on span "Ajouter" at bounding box center [1052, 560] width 42 height 16
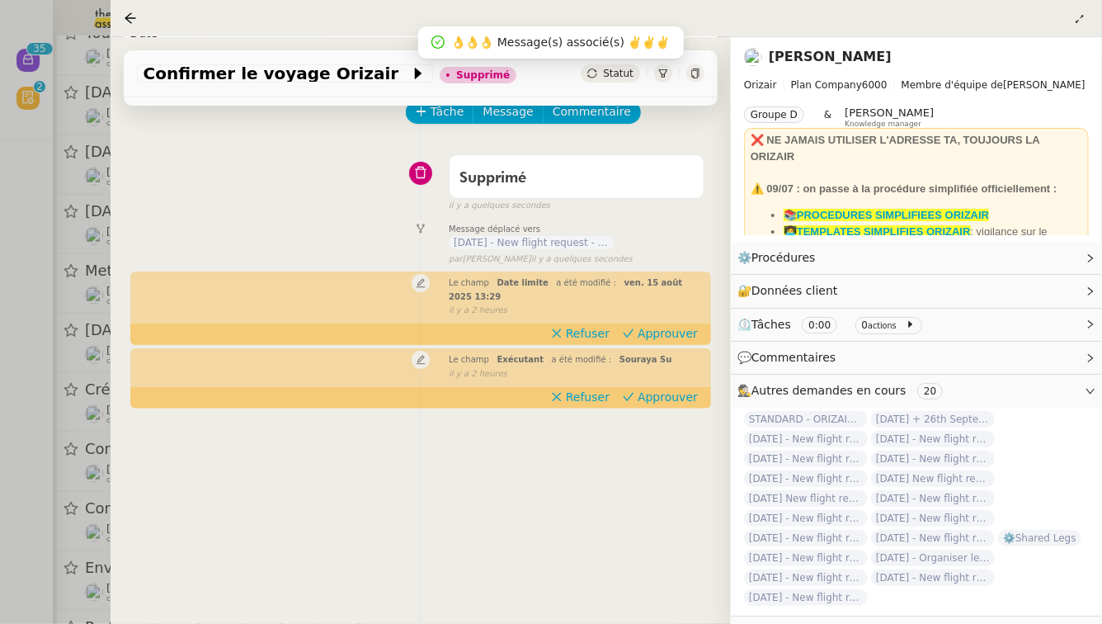
click at [0, 497] on div at bounding box center [551, 312] width 1102 height 624
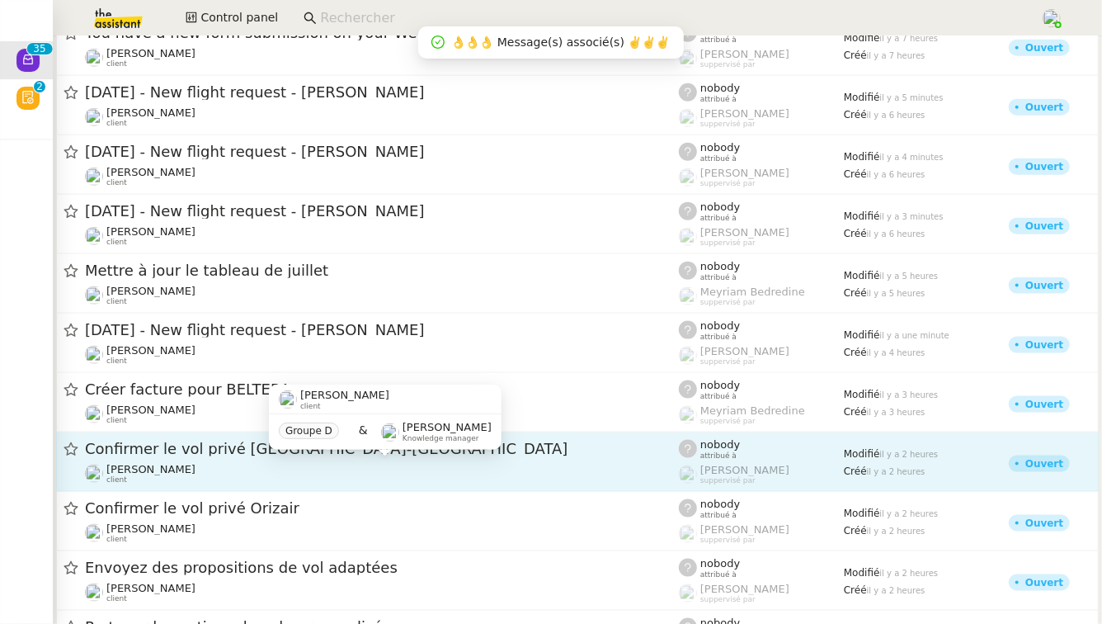
click at [366, 463] on div "[PERSON_NAME] client" at bounding box center [382, 473] width 594 height 21
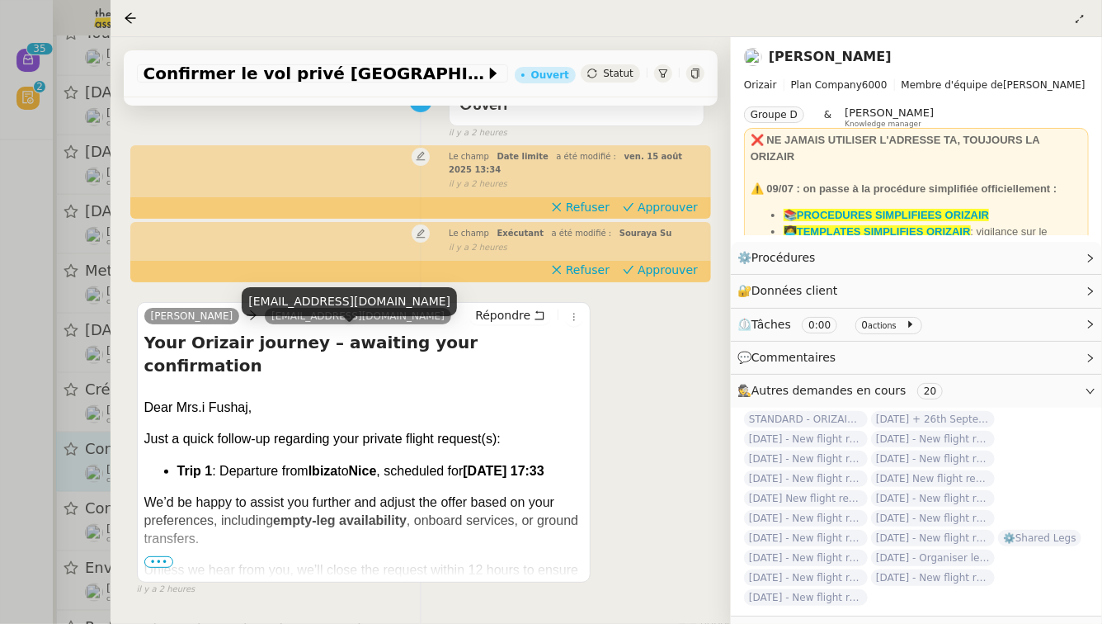
scroll to position [179, 0]
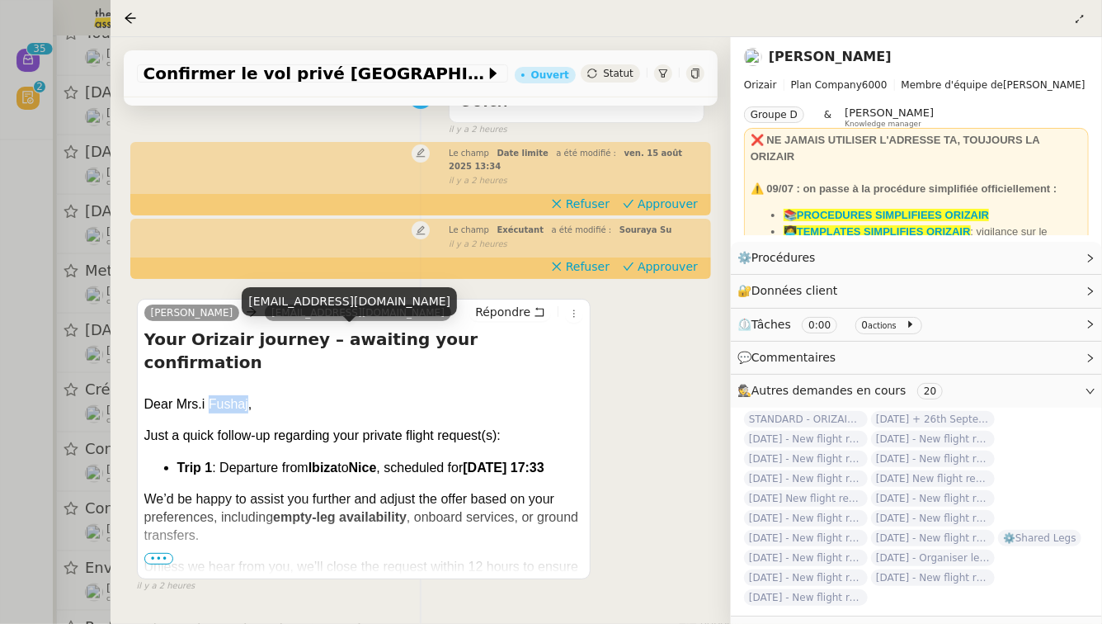
drag, startPoint x: 247, startPoint y: 363, endPoint x: 209, endPoint y: 365, distance: 38.0
click at [209, 395] on div "Dear Mrs.i Fushaj," at bounding box center [364, 410] width 440 height 31
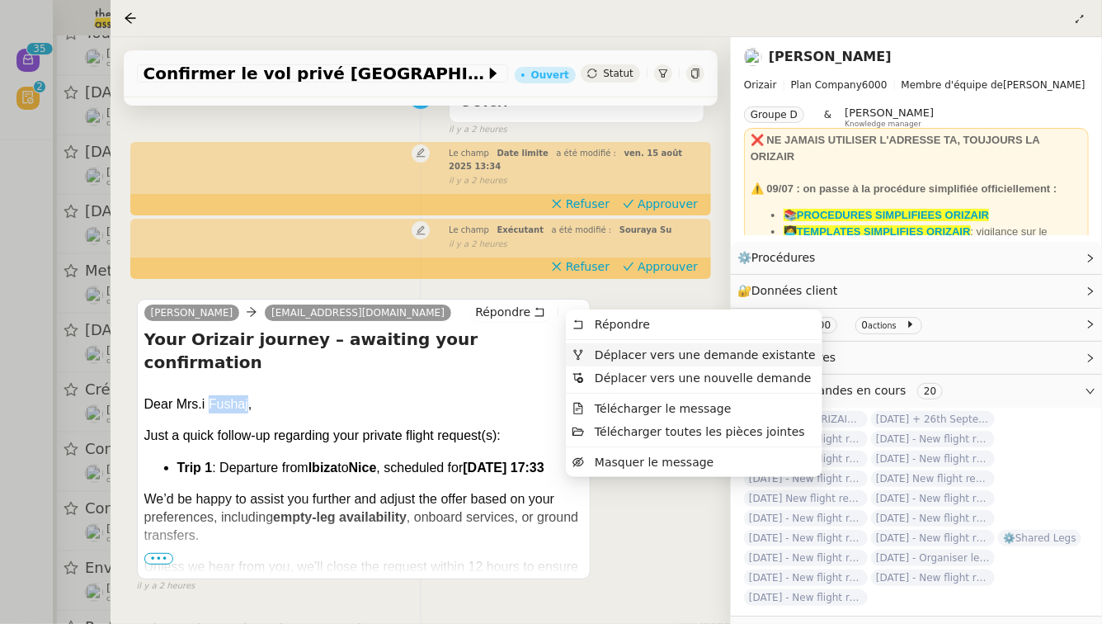
click at [605, 346] on li "Déplacer vers une demande existante" at bounding box center [694, 354] width 257 height 23
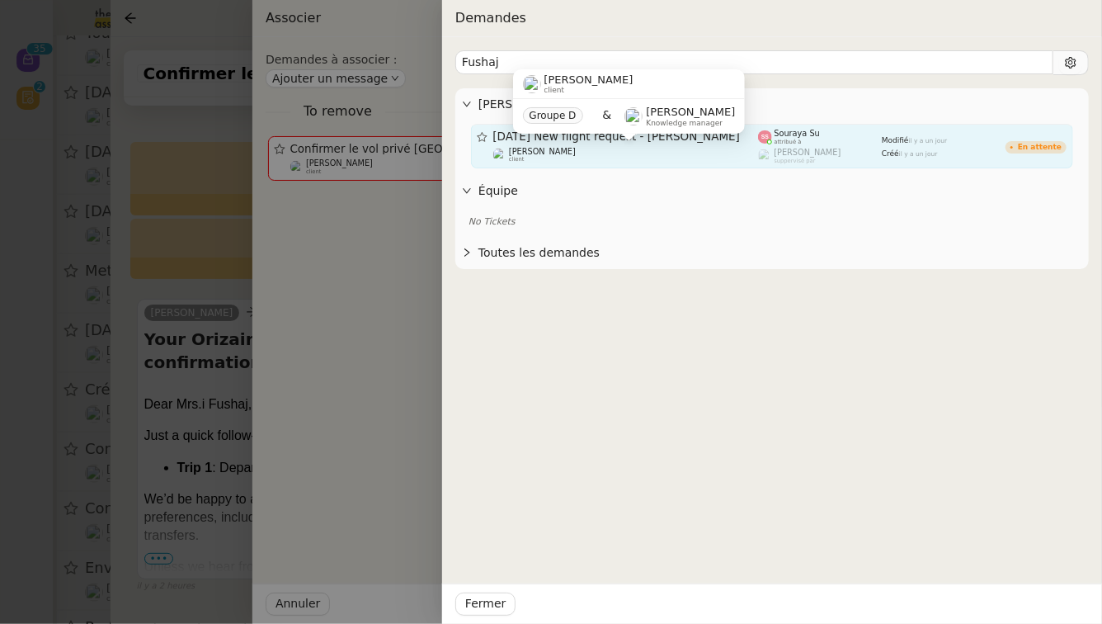
type input "Fushaj"
click at [602, 154] on div "[PERSON_NAME] client" at bounding box center [626, 155] width 266 height 16
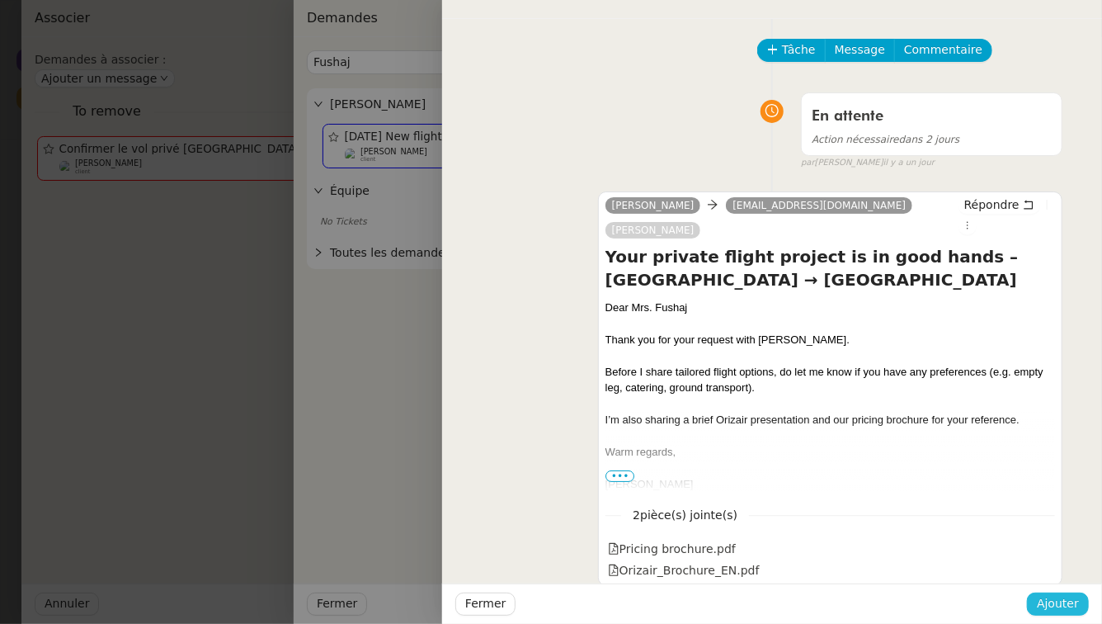
click at [1061, 603] on span "Ajouter" at bounding box center [1058, 603] width 42 height 19
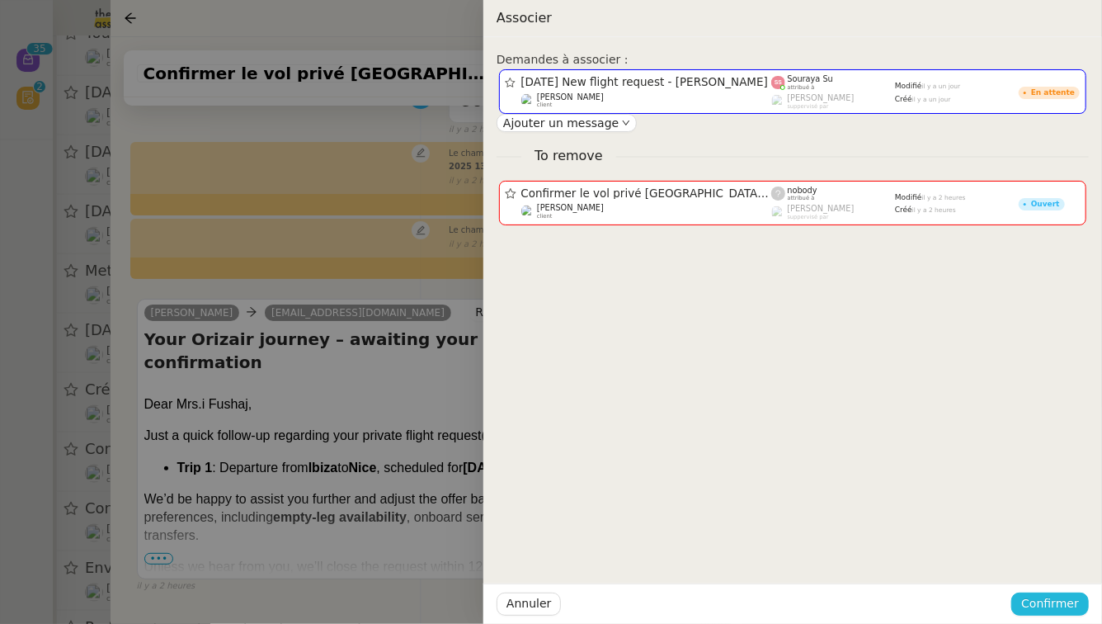
click at [1061, 603] on span "Confirmer" at bounding box center [1050, 603] width 58 height 19
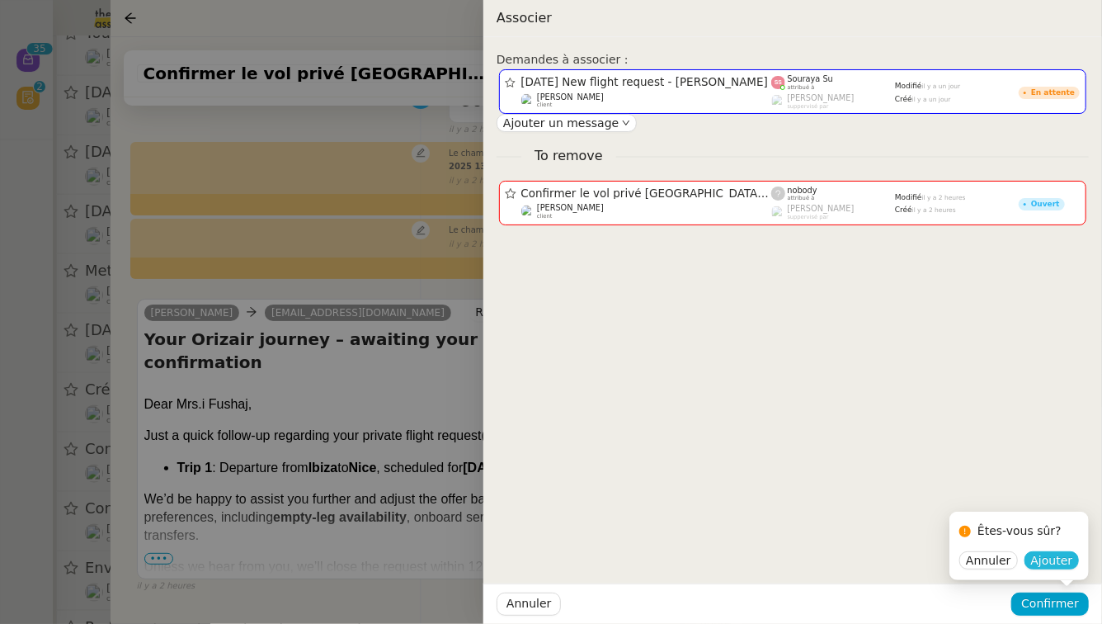
click at [1054, 568] on span "Ajouter" at bounding box center [1052, 560] width 42 height 16
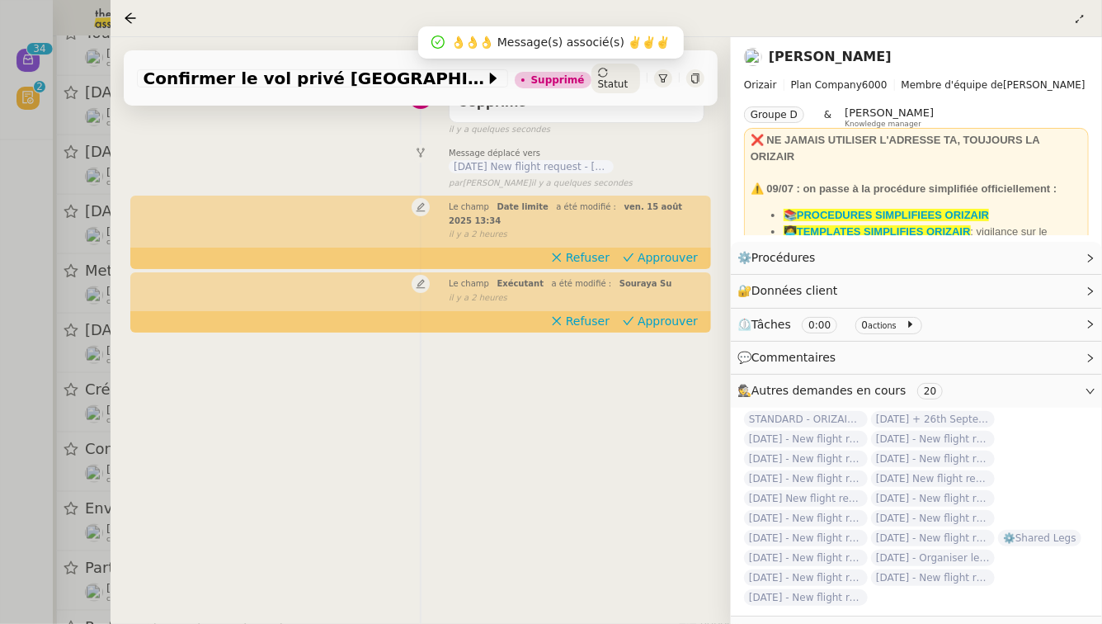
click at [0, 467] on div at bounding box center [551, 312] width 1102 height 624
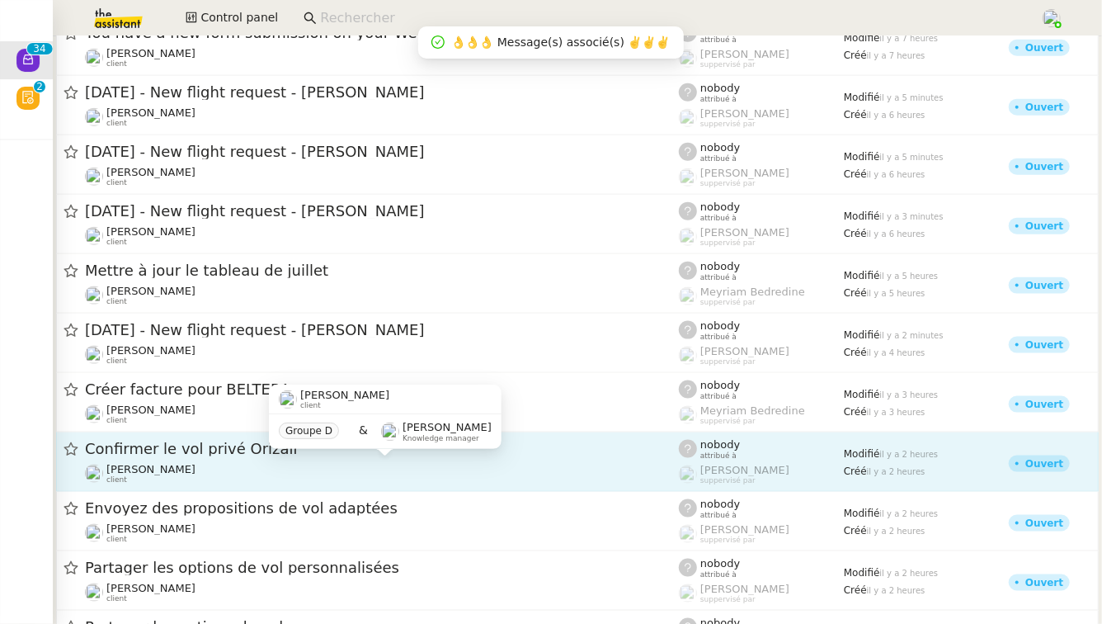
click at [299, 478] on div "[PERSON_NAME] client" at bounding box center [382, 473] width 594 height 21
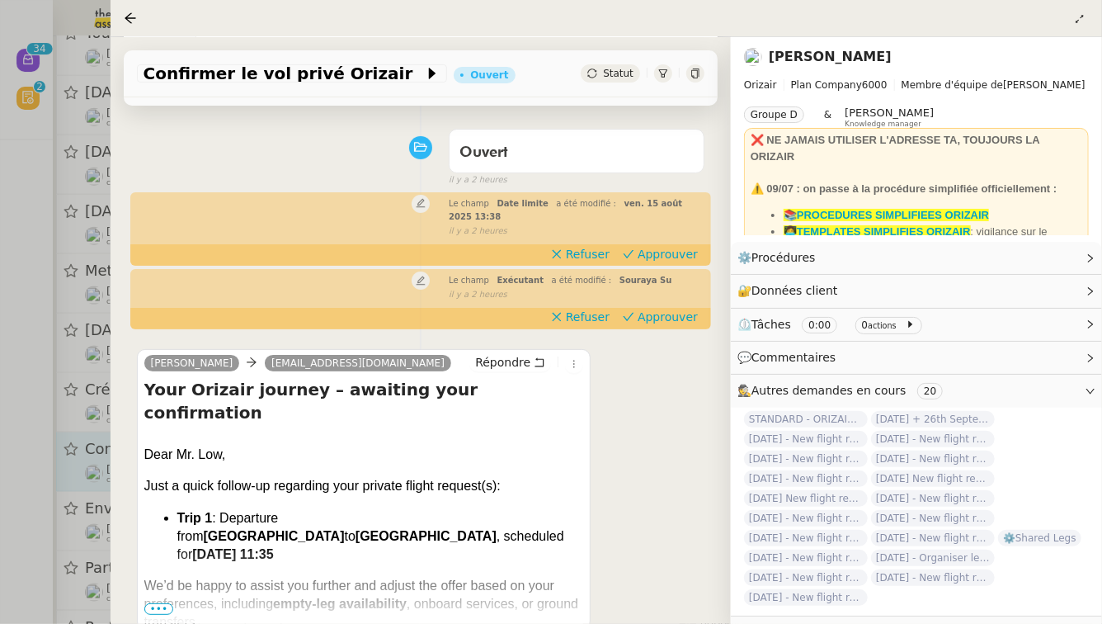
scroll to position [130, 0]
drag, startPoint x: 197, startPoint y: 412, endPoint x: 219, endPoint y: 412, distance: 21.4
click at [219, 445] on div "Dear Mr. Low," at bounding box center [364, 460] width 440 height 31
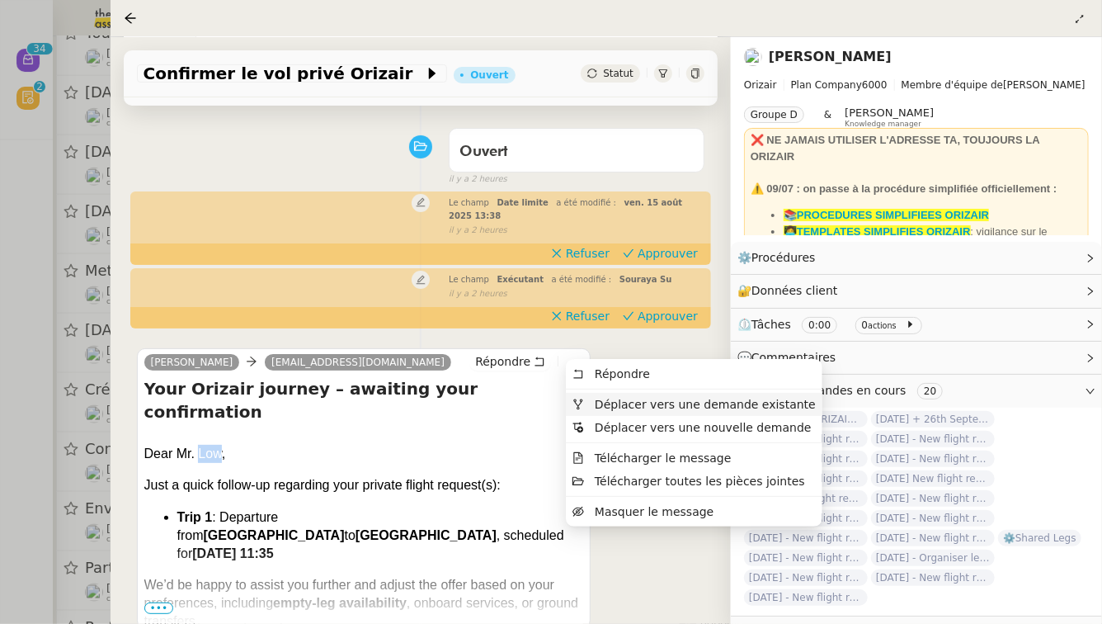
click at [584, 402] on span "Déplacer vers une demande existante" at bounding box center [693, 404] width 243 height 15
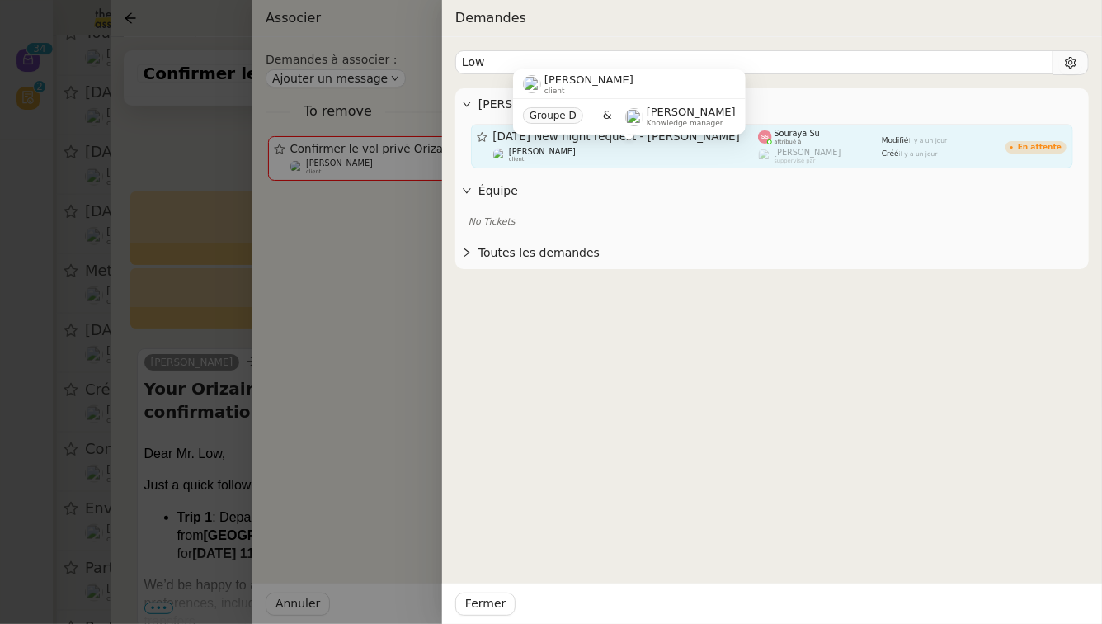
type input "Low"
click at [605, 153] on div "[PERSON_NAME] client" at bounding box center [626, 155] width 266 height 16
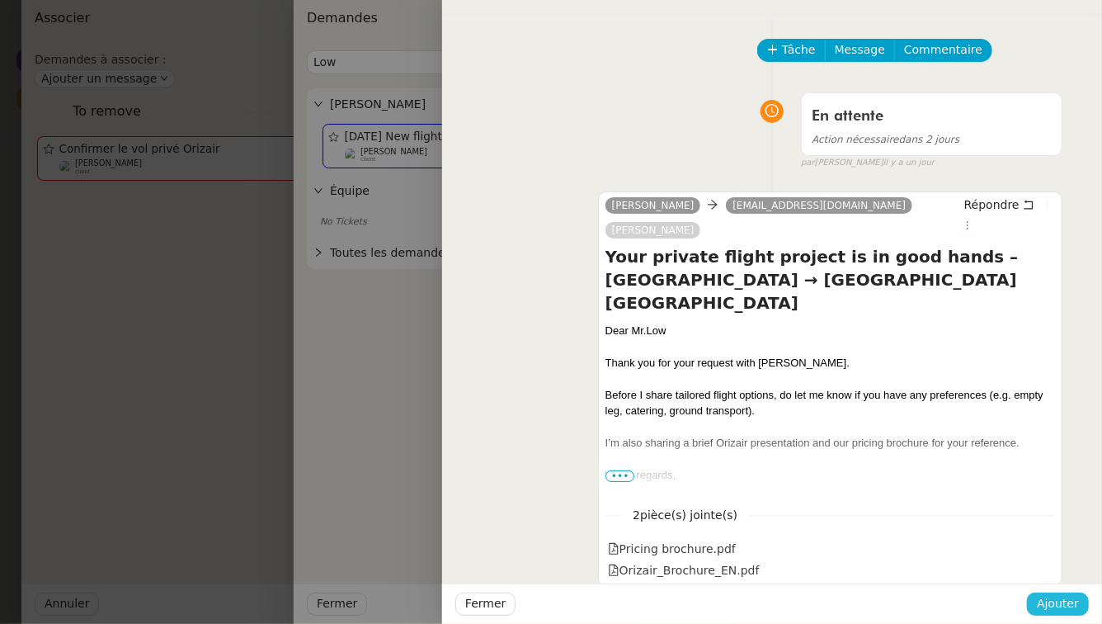
click at [1069, 614] on button "Ajouter" at bounding box center [1058, 603] width 62 height 23
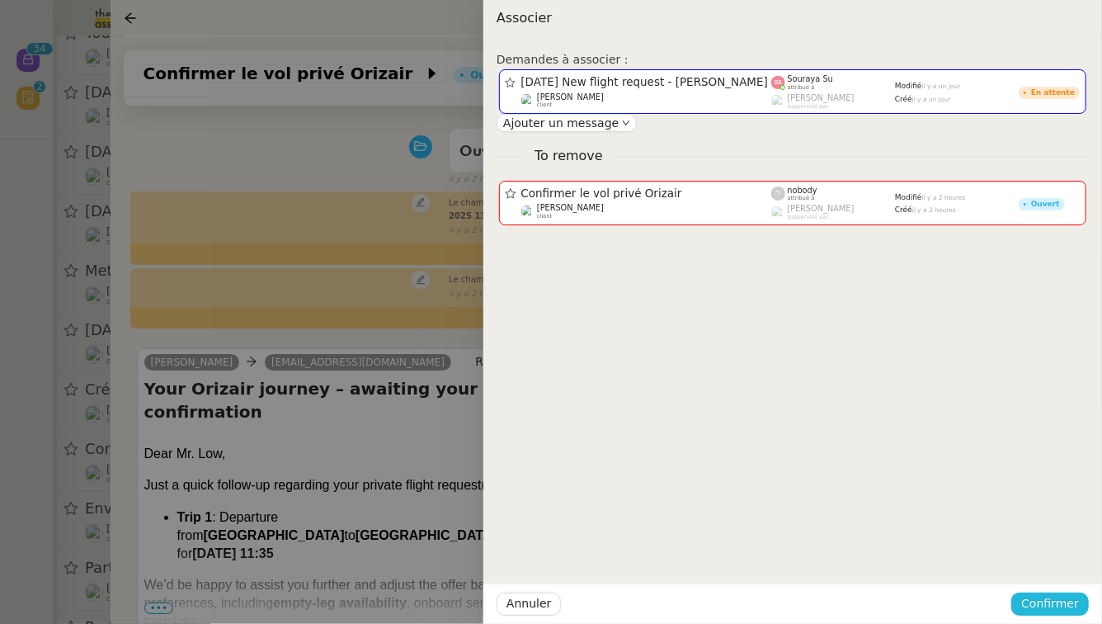
click at [1069, 614] on button "Confirmer" at bounding box center [1050, 603] width 78 height 23
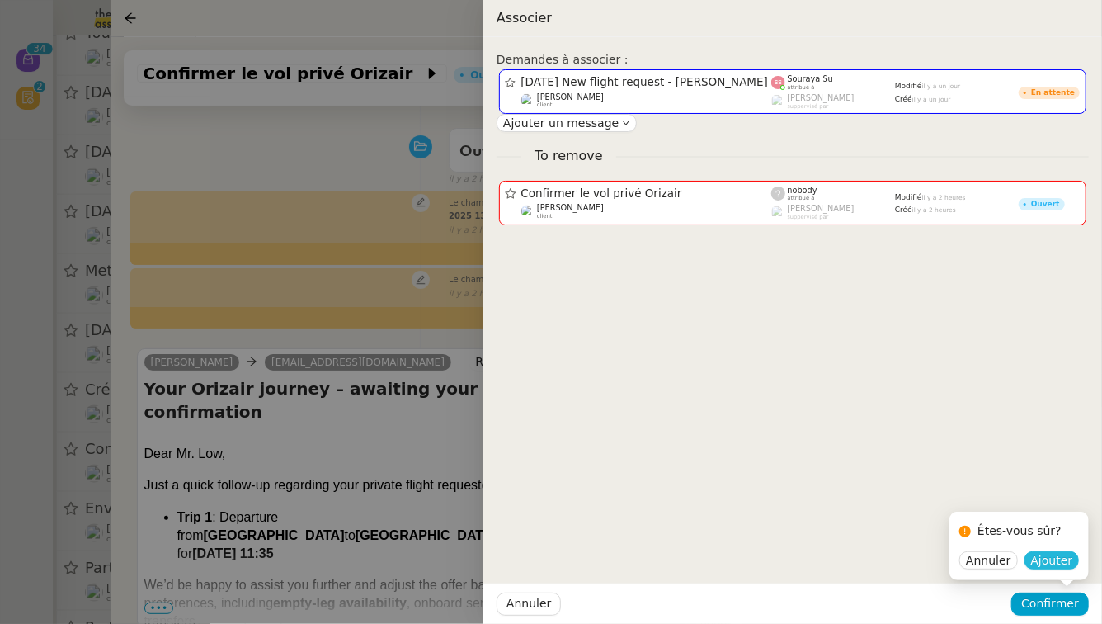
click at [1060, 559] on span "Ajouter" at bounding box center [1052, 560] width 42 height 16
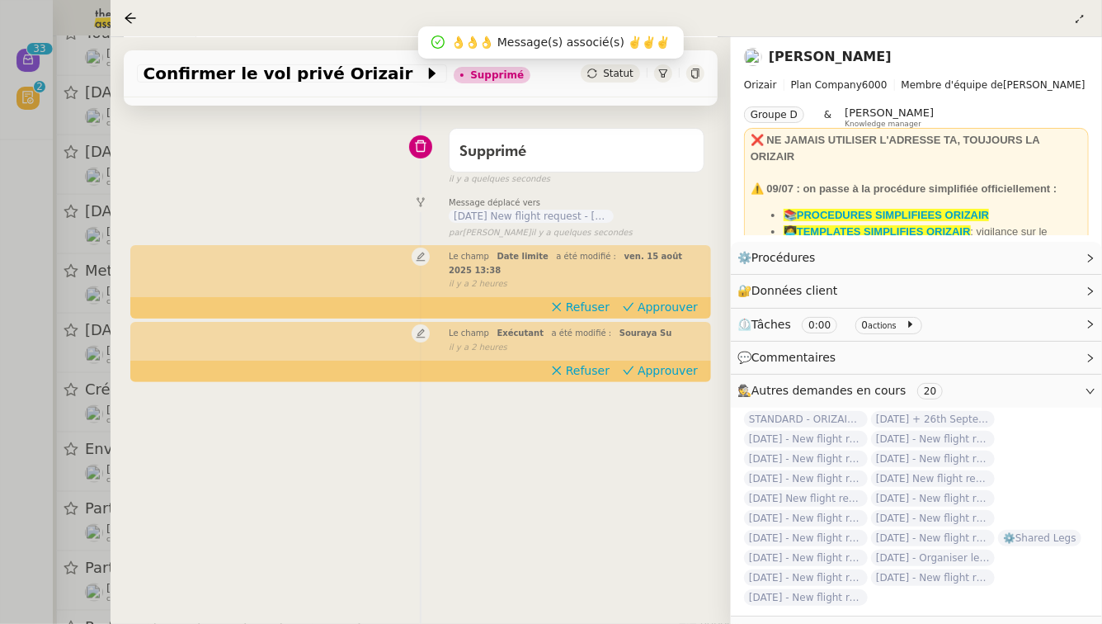
click at [0, 468] on div at bounding box center [551, 312] width 1102 height 624
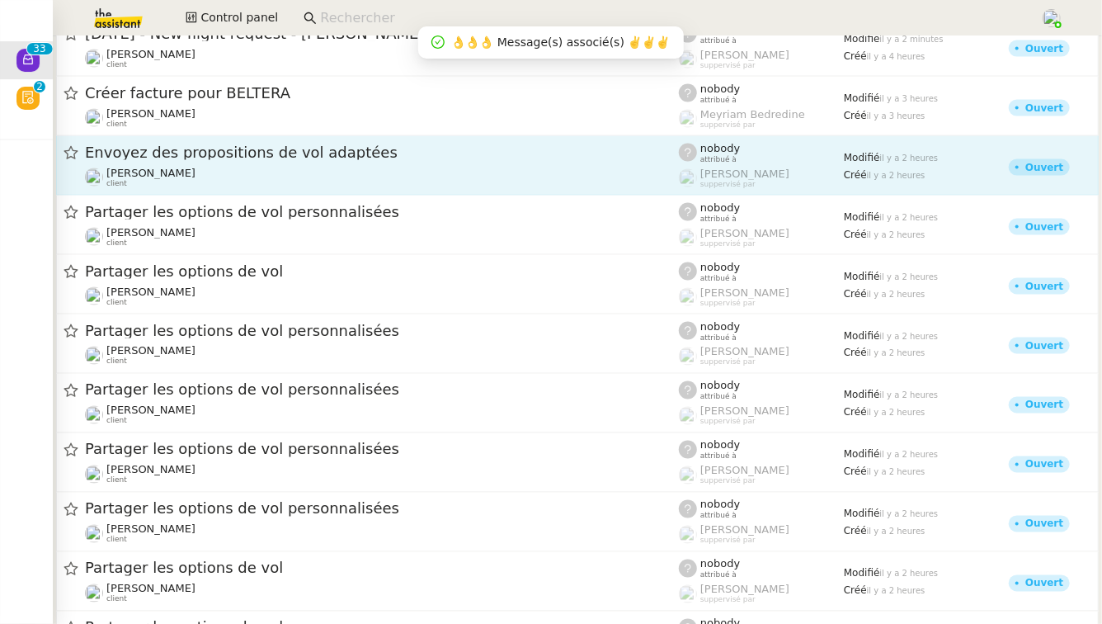
scroll to position [1210, 0]
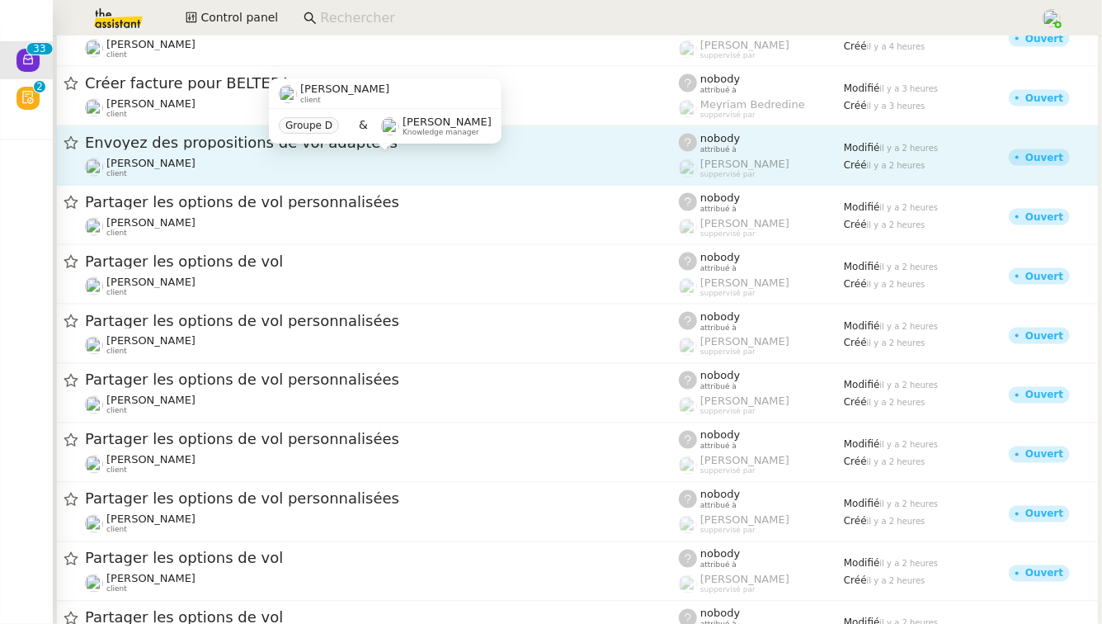
click at [360, 158] on div "[PERSON_NAME] client" at bounding box center [382, 167] width 594 height 21
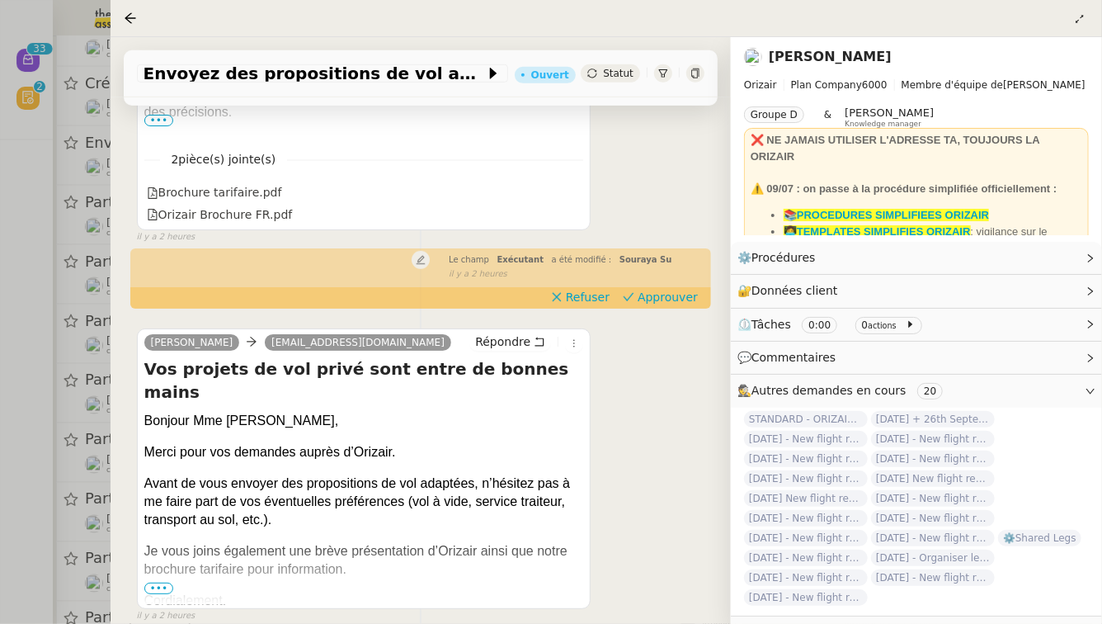
scroll to position [478, 0]
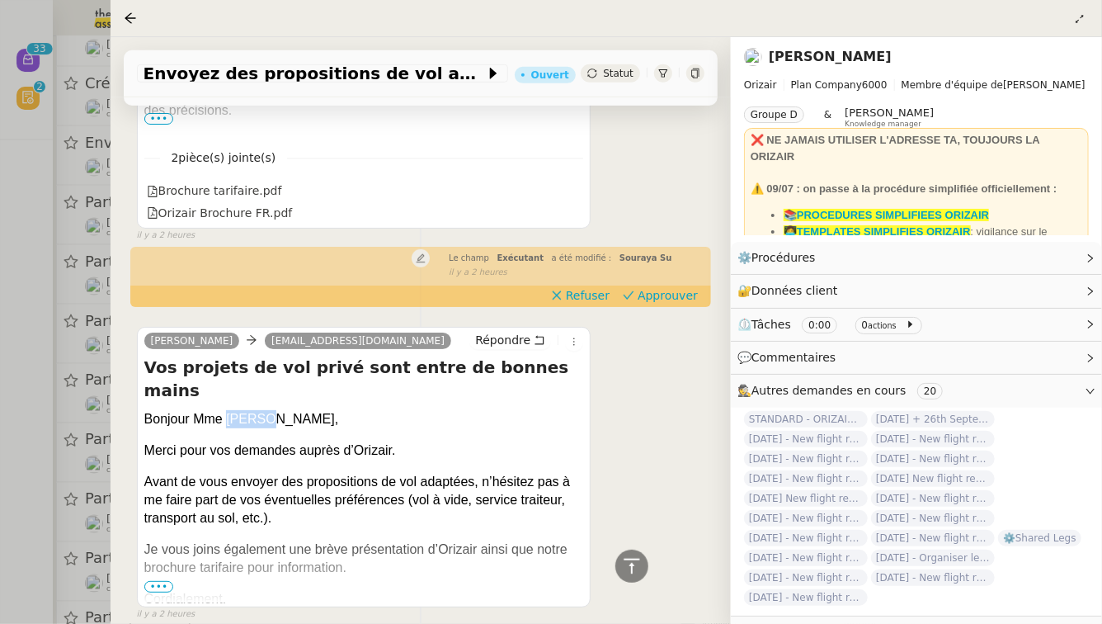
drag, startPoint x: 261, startPoint y: 378, endPoint x: 229, endPoint y: 379, distance: 32.2
click at [229, 410] on div "Bonjour Mme [PERSON_NAME]," at bounding box center [364, 419] width 440 height 18
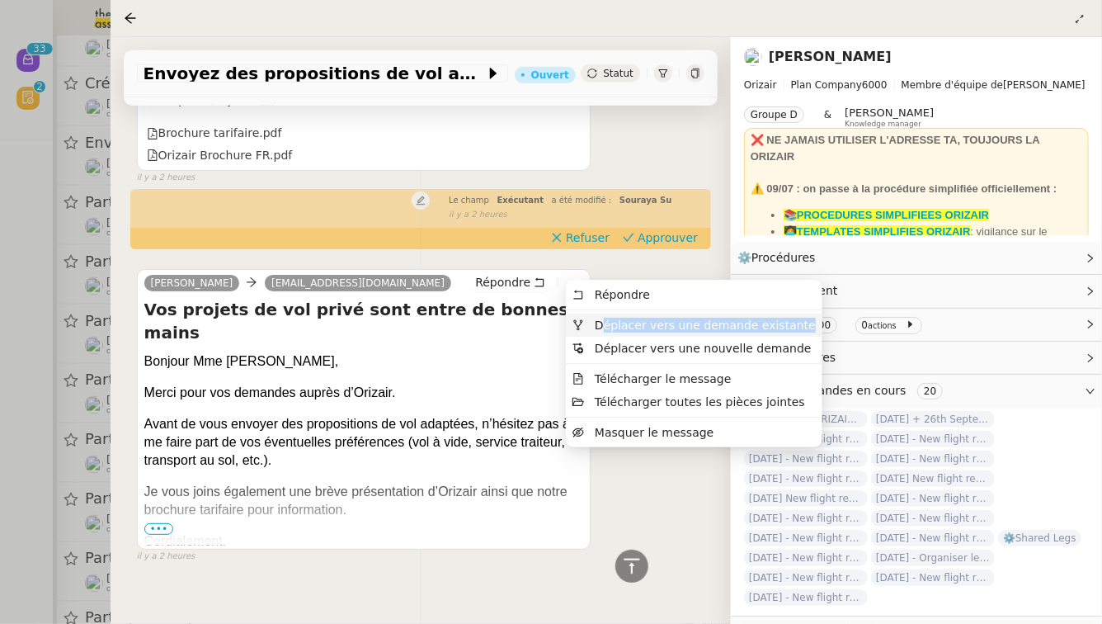
drag, startPoint x: 604, startPoint y: 336, endPoint x: 602, endPoint y: 327, distance: 8.4
click at [602, 327] on ul "Répondre Déplacer vers une demande existante Déplacer vers une nouvelle demande…" at bounding box center [694, 363] width 257 height 167
click at [602, 327] on span "Déplacer vers une demande existante" at bounding box center [705, 324] width 221 height 13
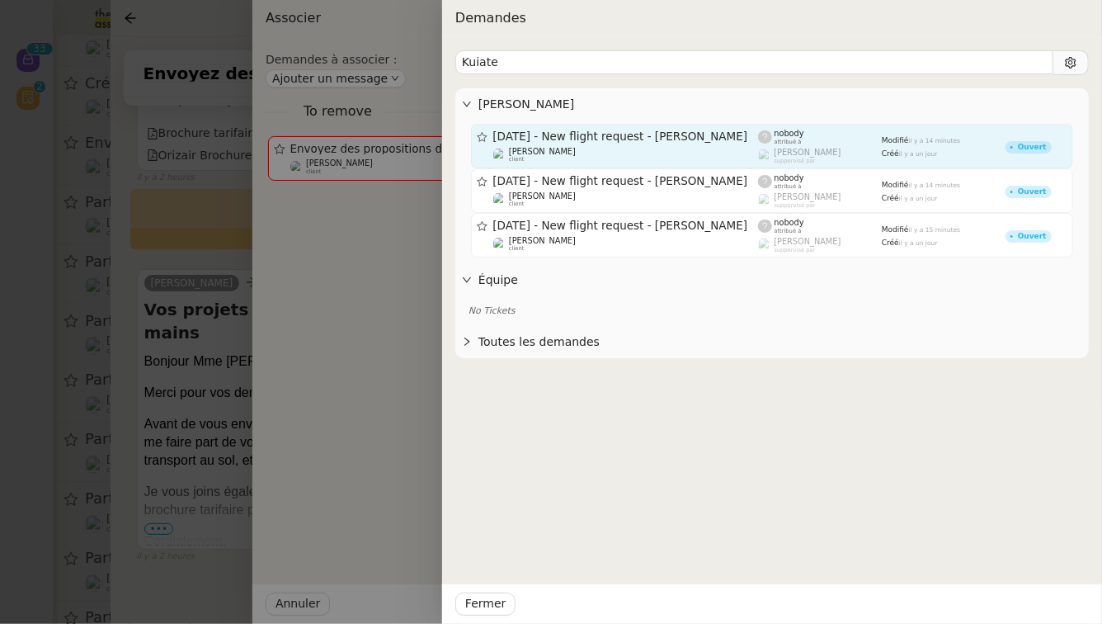
type input "Kuiate"
click at [727, 145] on div "[DATE] - New flight request - [PERSON_NAME] [PERSON_NAME] client" at bounding box center [626, 146] width 266 height 33
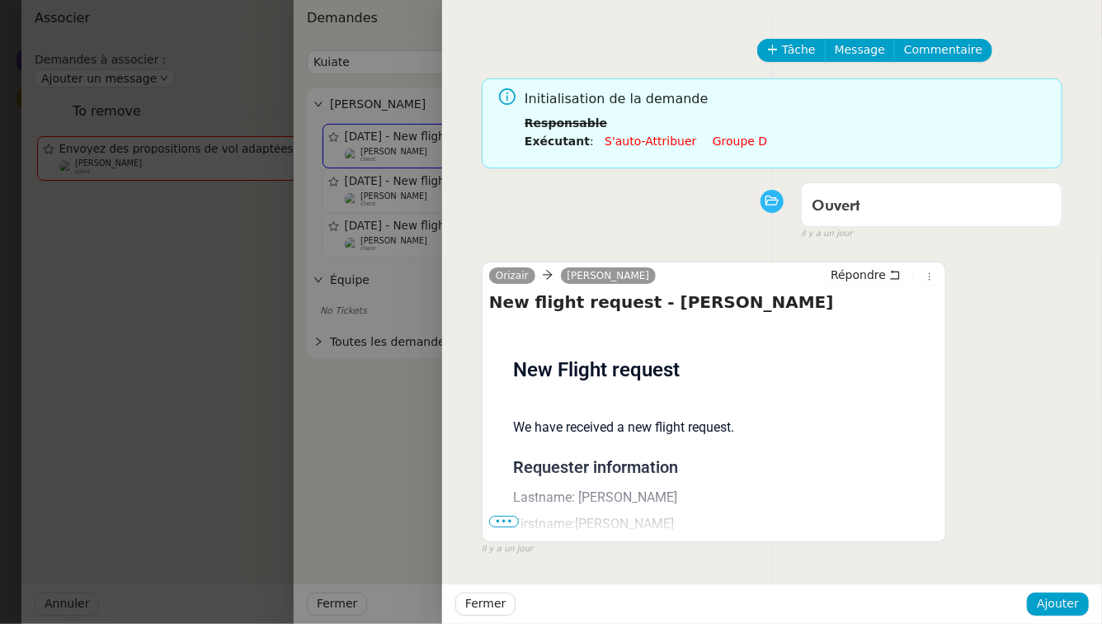
click at [203, 359] on div at bounding box center [551, 312] width 1102 height 624
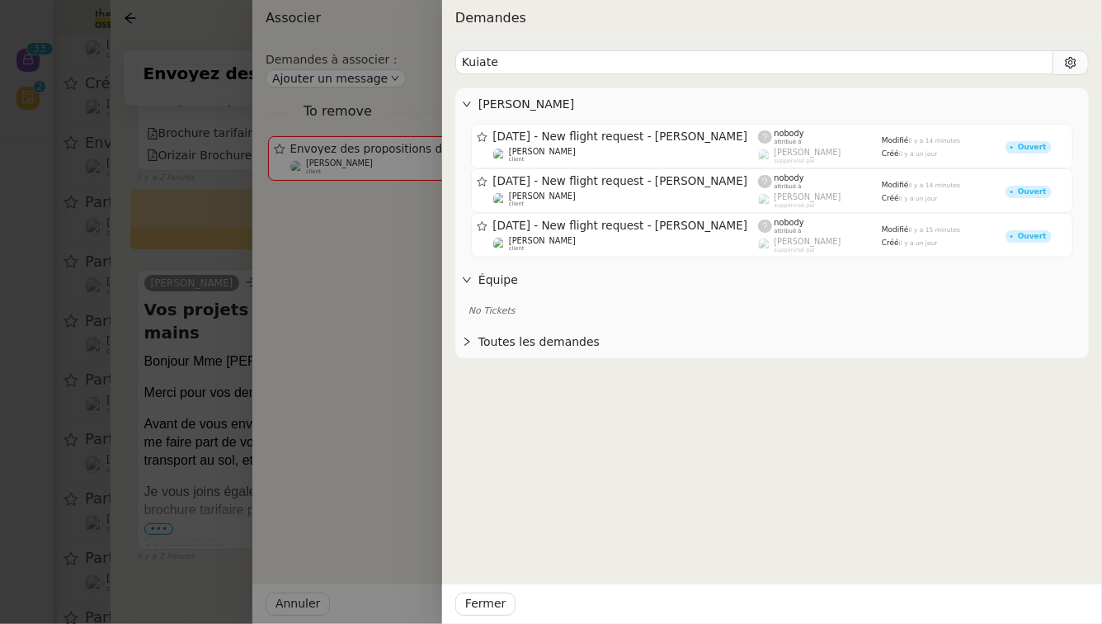
click at [203, 359] on div at bounding box center [551, 312] width 1102 height 624
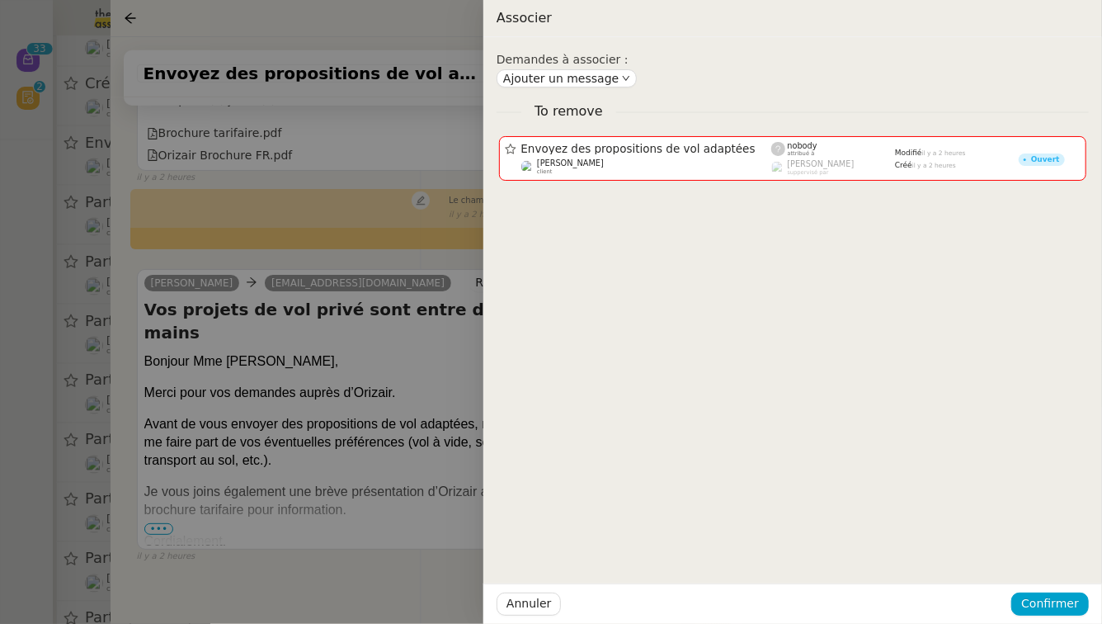
click at [203, 359] on div at bounding box center [551, 312] width 1102 height 624
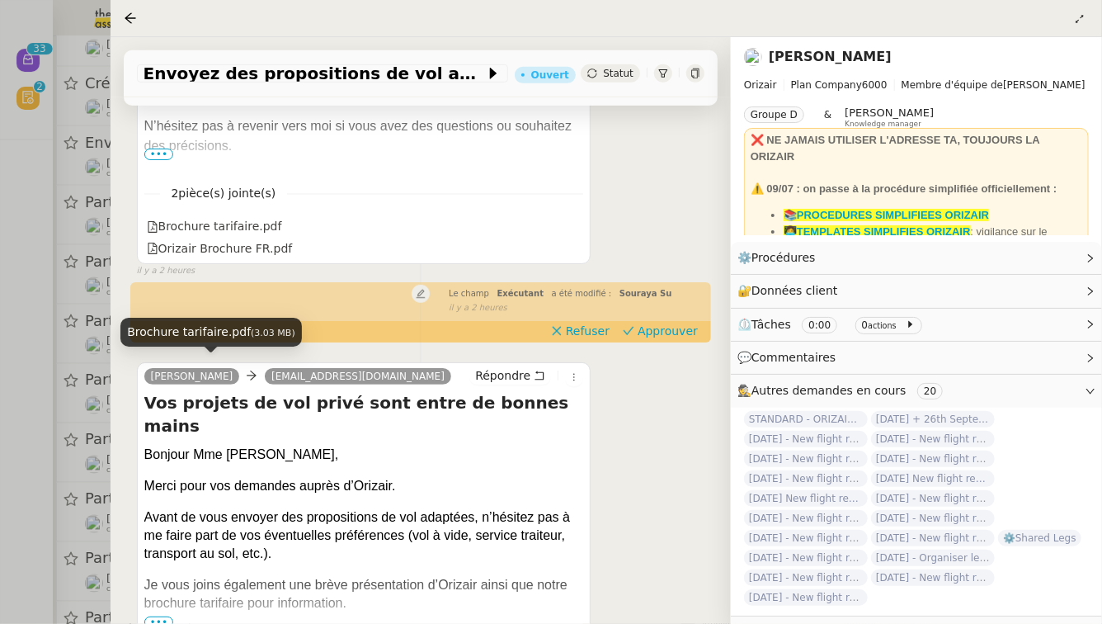
scroll to position [444, 0]
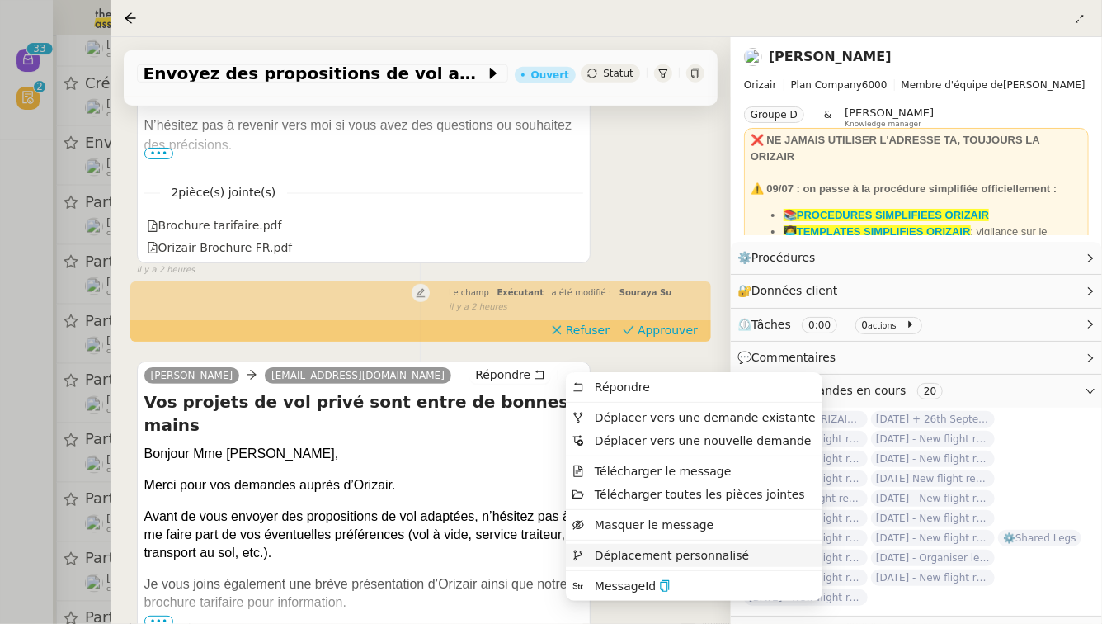
click at [626, 554] on span "Déplacement personnalisé" at bounding box center [672, 555] width 154 height 13
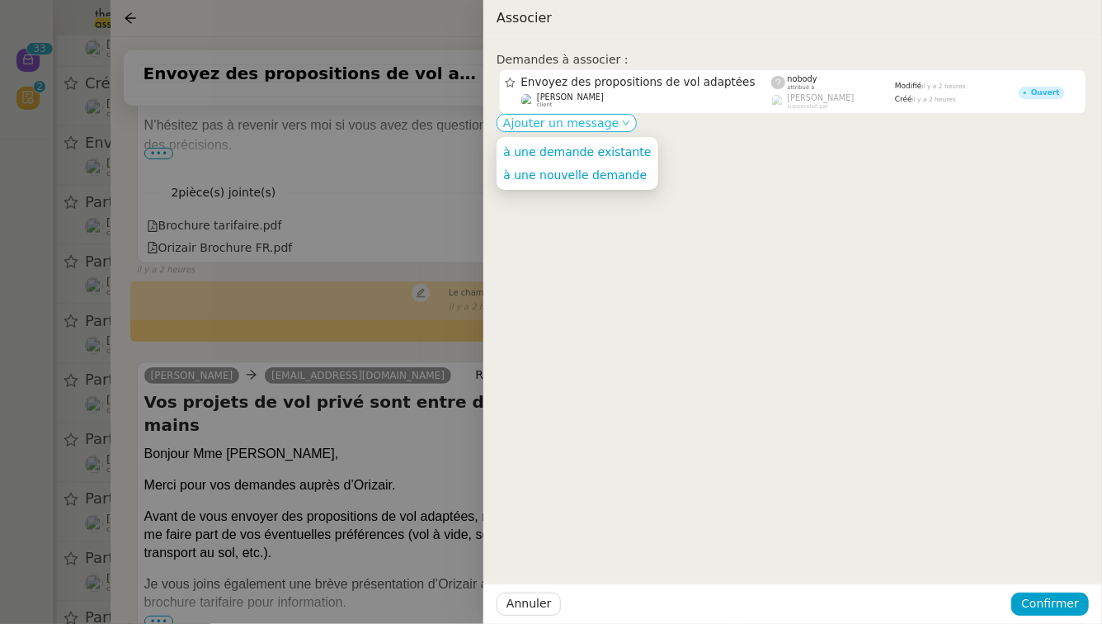
click at [605, 115] on span "Ajouter un message" at bounding box center [560, 123] width 115 height 16
click at [611, 158] on span "à une demande existante" at bounding box center [577, 151] width 148 height 13
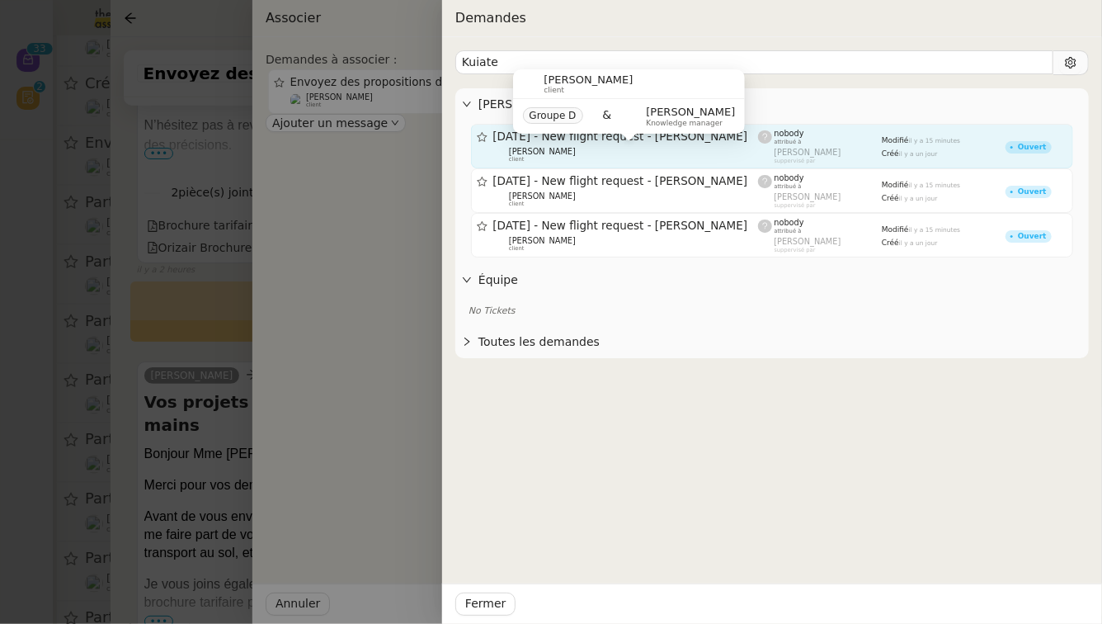
type input "Kuiate"
click at [611, 155] on div "[PERSON_NAME] client" at bounding box center [626, 155] width 266 height 16
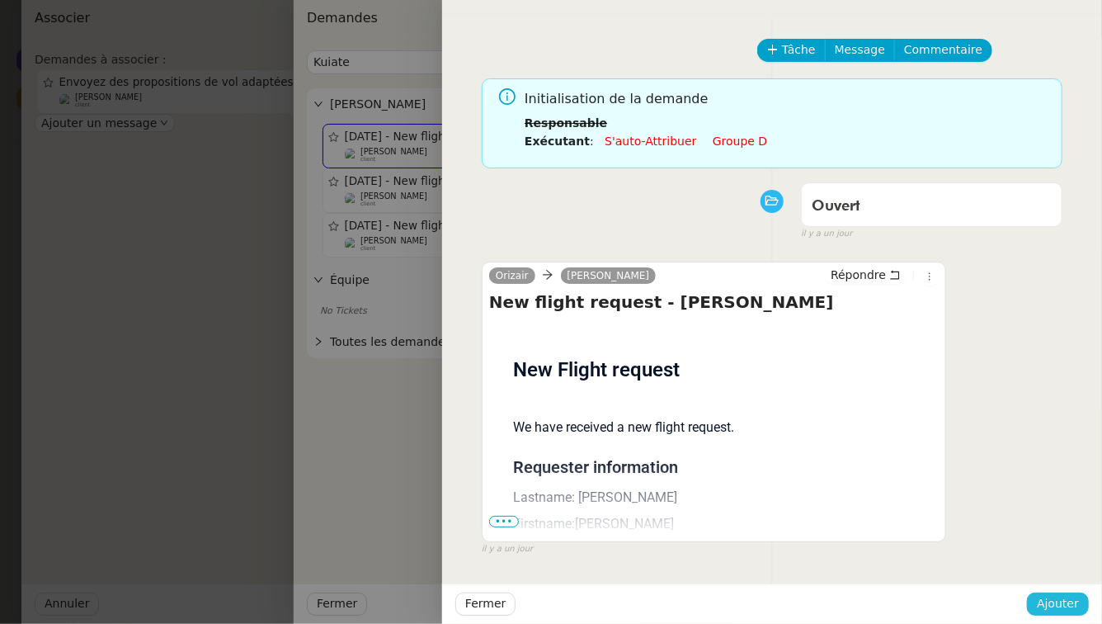
click at [1048, 608] on span "Ajouter" at bounding box center [1058, 603] width 42 height 19
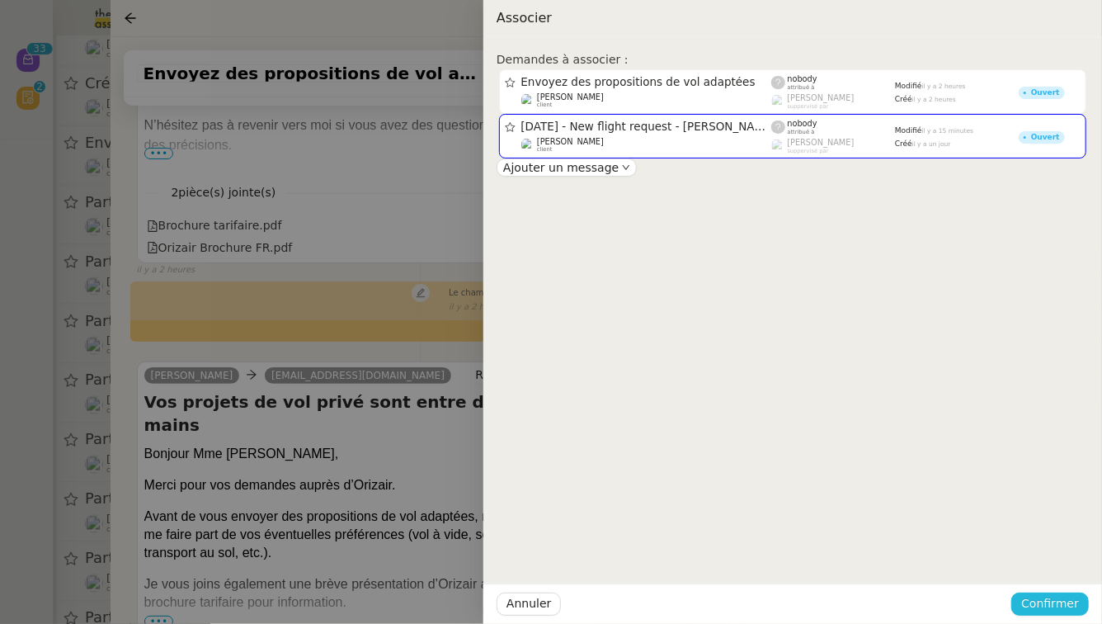
click at [1048, 608] on span "Confirmer" at bounding box center [1050, 603] width 58 height 19
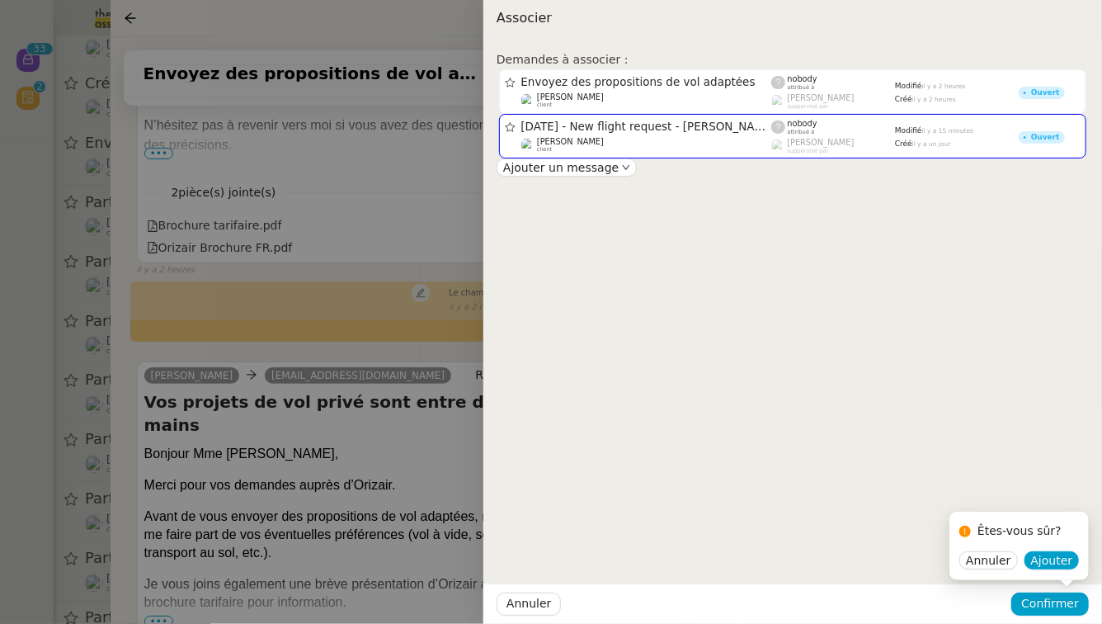
click at [796, 340] on div "Demandes à associer : Envoyez des propositions de vol adaptées [PERSON_NAME] cl…" at bounding box center [792, 330] width 619 height 586
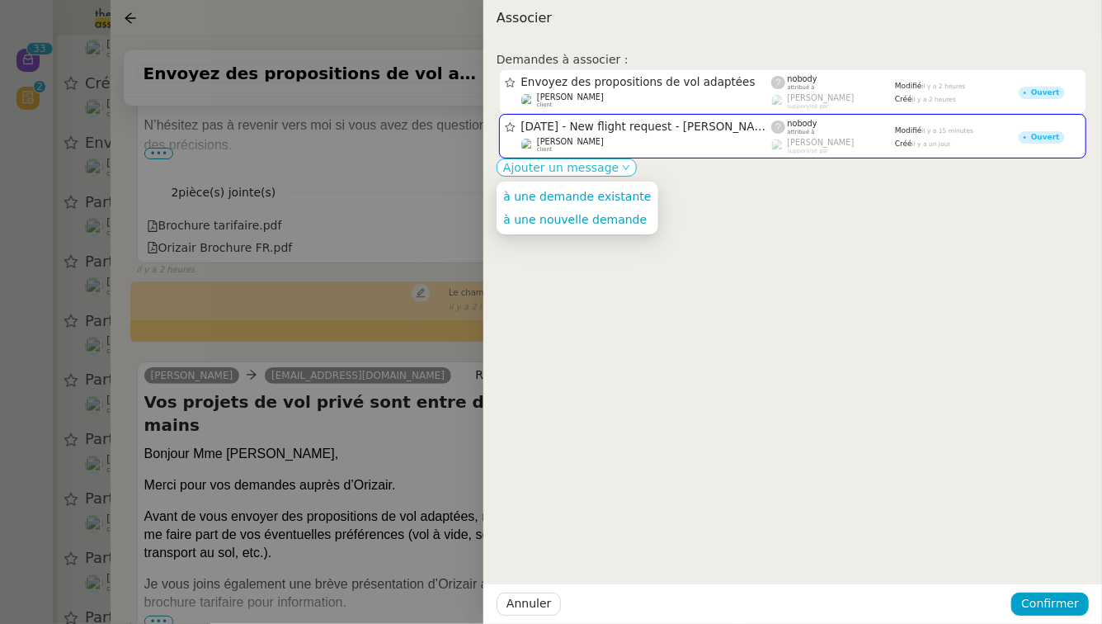
click at [558, 174] on span "Ajouter un message" at bounding box center [560, 167] width 115 height 16
click at [569, 193] on span "à une demande existante" at bounding box center [577, 196] width 148 height 13
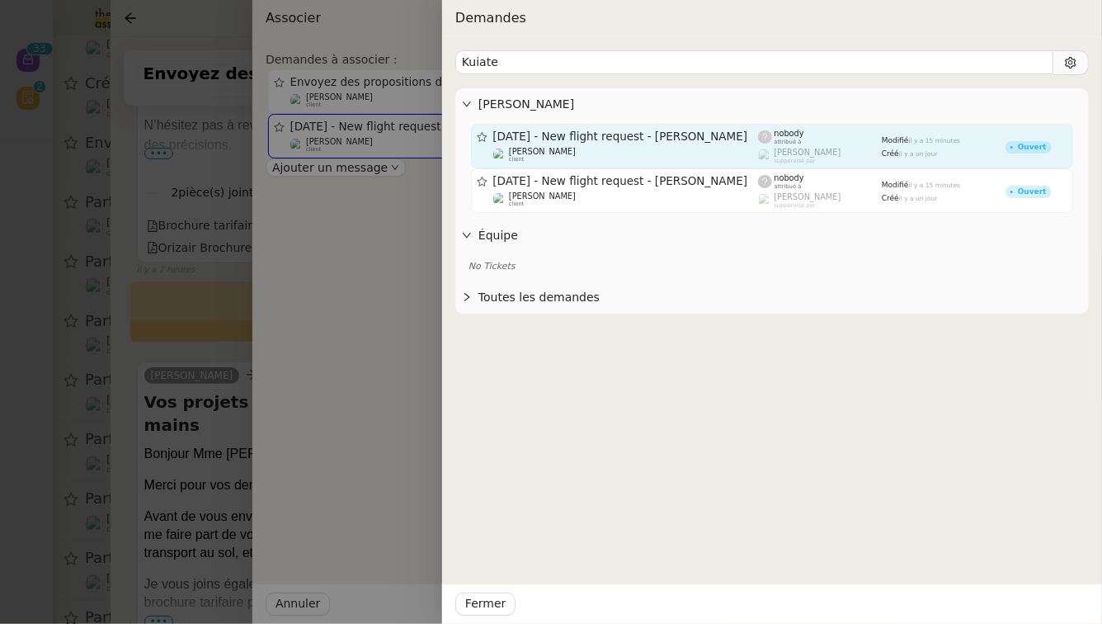
type input "Kuiate"
click at [501, 139] on span "[DATE] - New flight request - [PERSON_NAME]" at bounding box center [626, 137] width 266 height 12
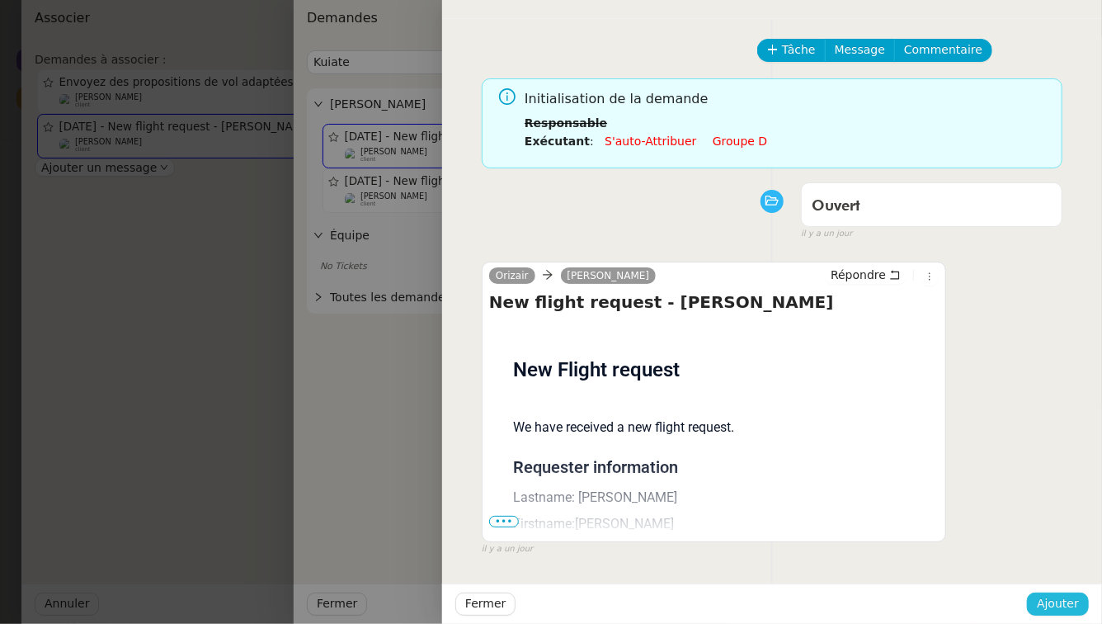
click at [1046, 604] on span "Ajouter" at bounding box center [1058, 603] width 42 height 19
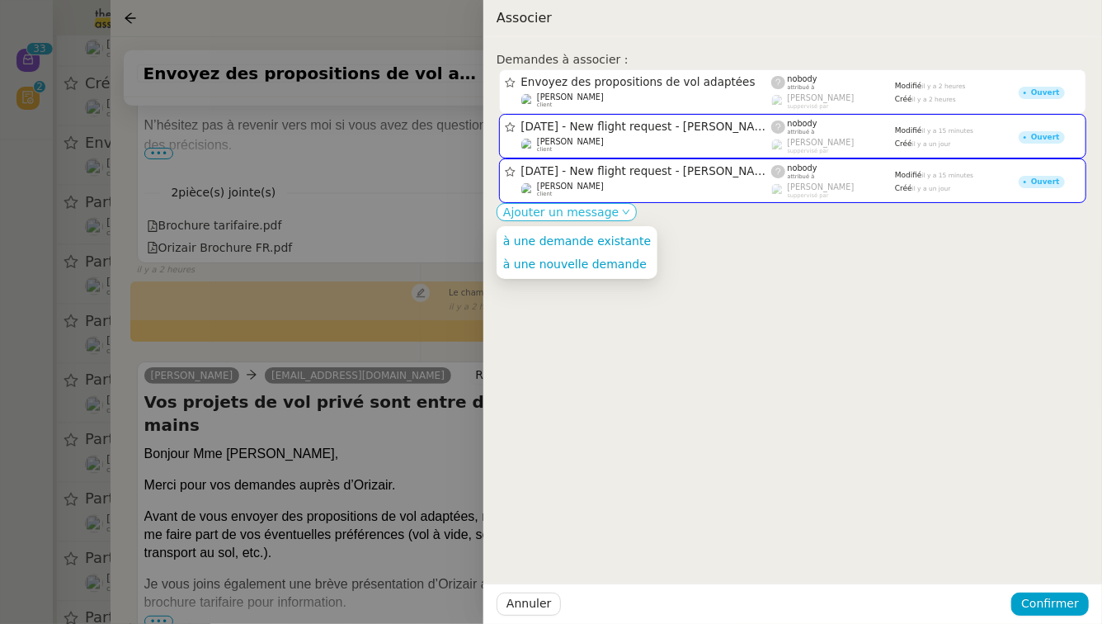
click at [596, 215] on span "Ajouter un message" at bounding box center [560, 212] width 115 height 16
click at [606, 241] on span "à une demande existante" at bounding box center [577, 240] width 148 height 13
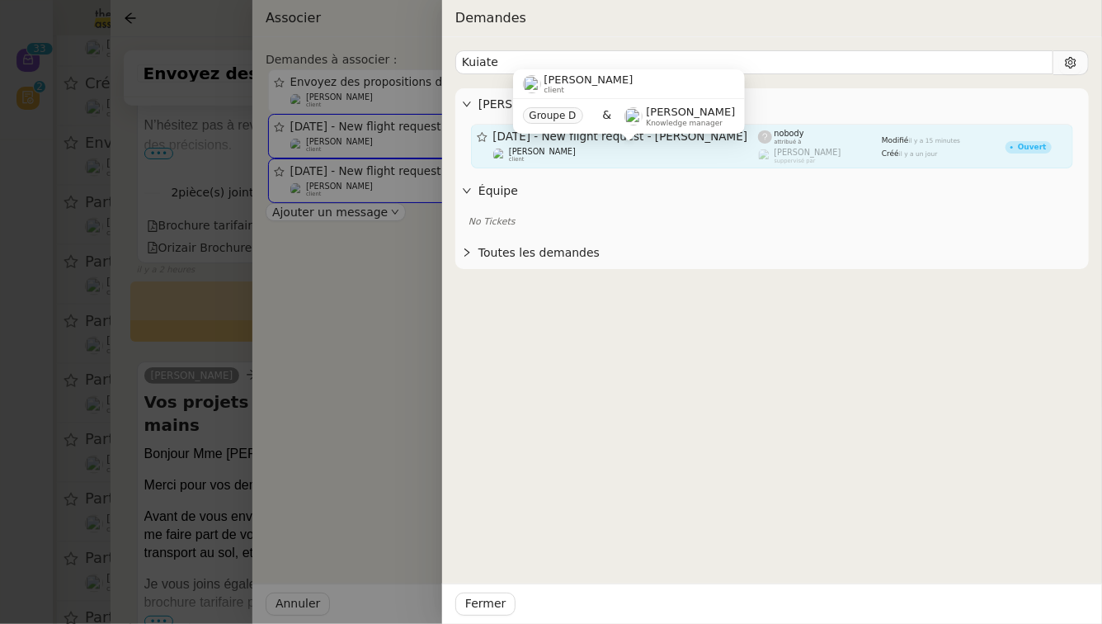
type input "Kuiate"
click at [714, 153] on div "[PERSON_NAME] client" at bounding box center [626, 155] width 266 height 16
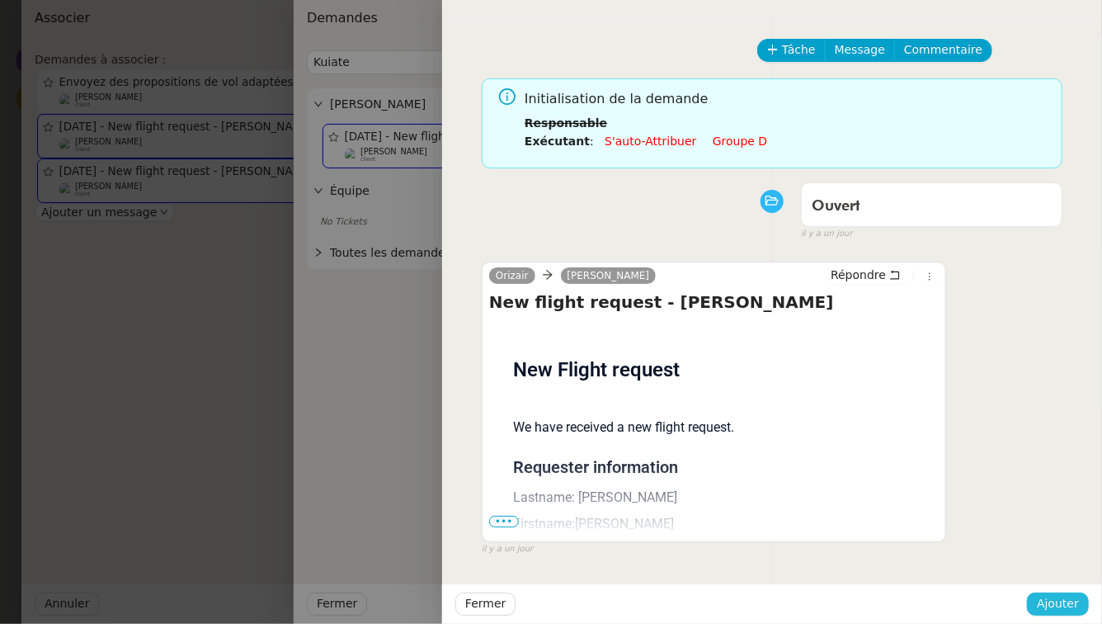
click at [1068, 615] on button "Ajouter" at bounding box center [1058, 603] width 62 height 23
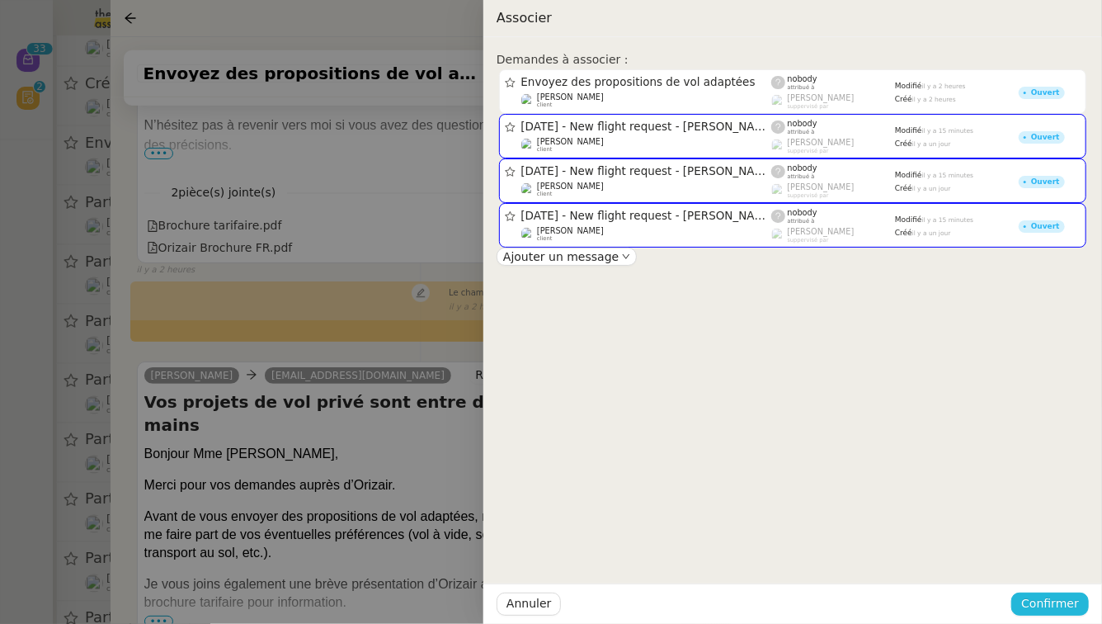
click at [1067, 602] on span "Confirmer" at bounding box center [1050, 603] width 58 height 19
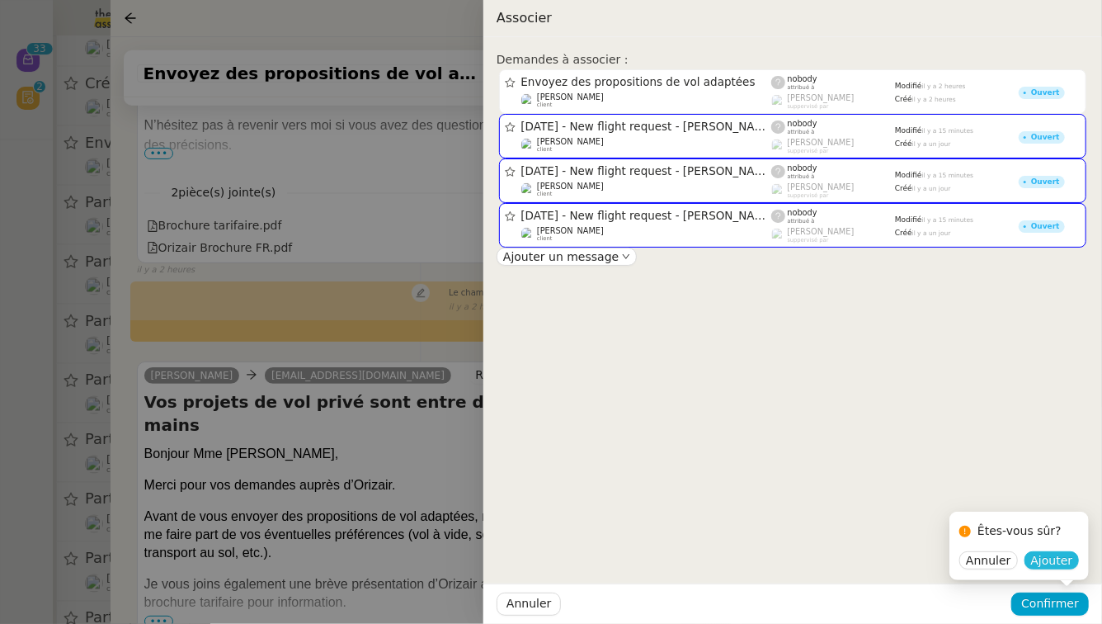
click at [1064, 558] on span "Ajouter" at bounding box center [1052, 560] width 42 height 16
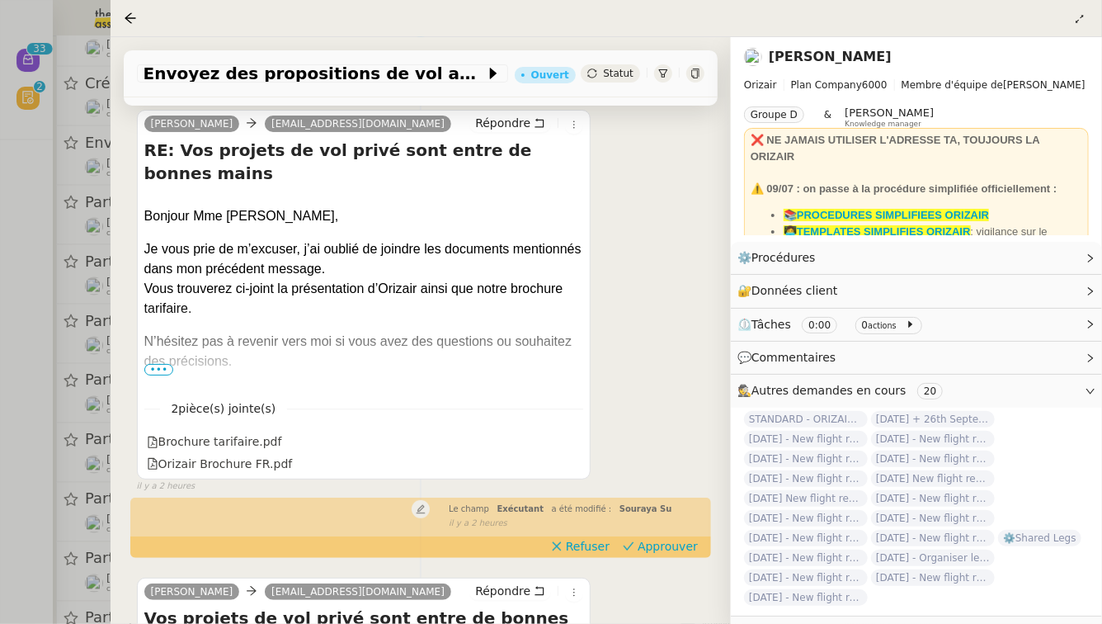
scroll to position [70, 0]
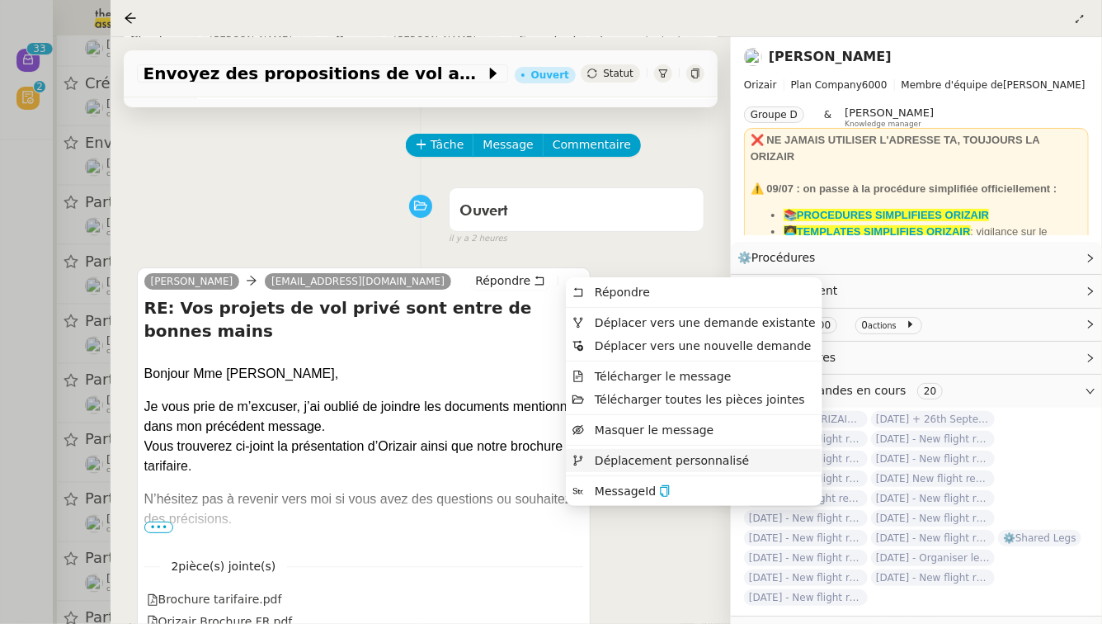
click at [609, 458] on span "Déplacement personnalisé" at bounding box center [672, 460] width 154 height 13
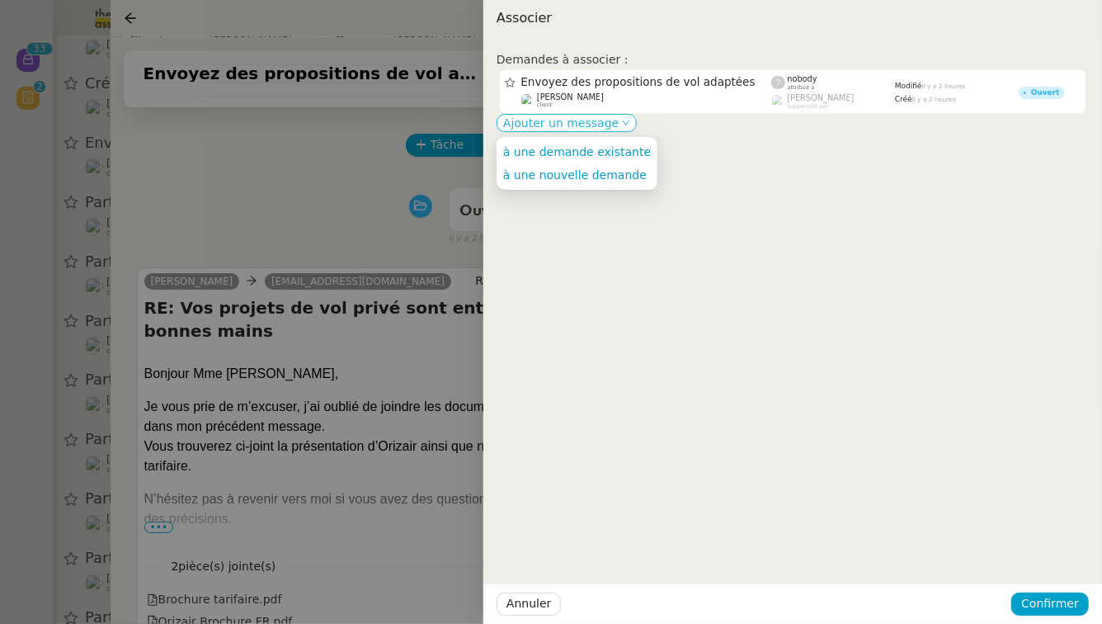
click at [553, 128] on span "Ajouter un message" at bounding box center [560, 123] width 115 height 16
click at [554, 153] on span "à une demande existante" at bounding box center [577, 151] width 148 height 13
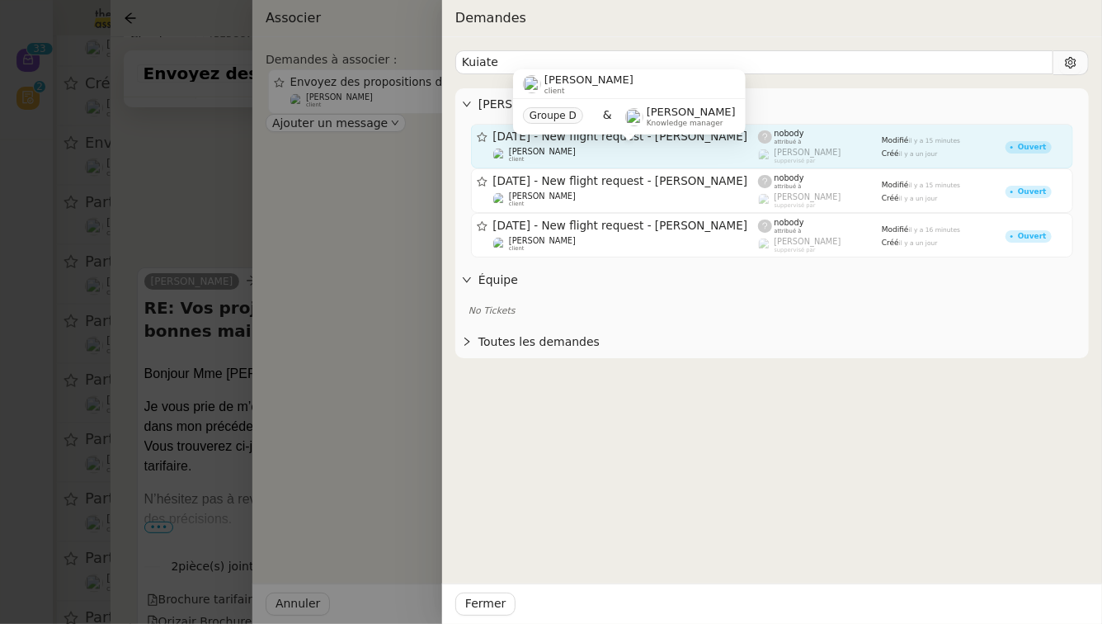
type input "Kuiate"
click at [580, 154] on div "[PERSON_NAME] client" at bounding box center [626, 155] width 266 height 16
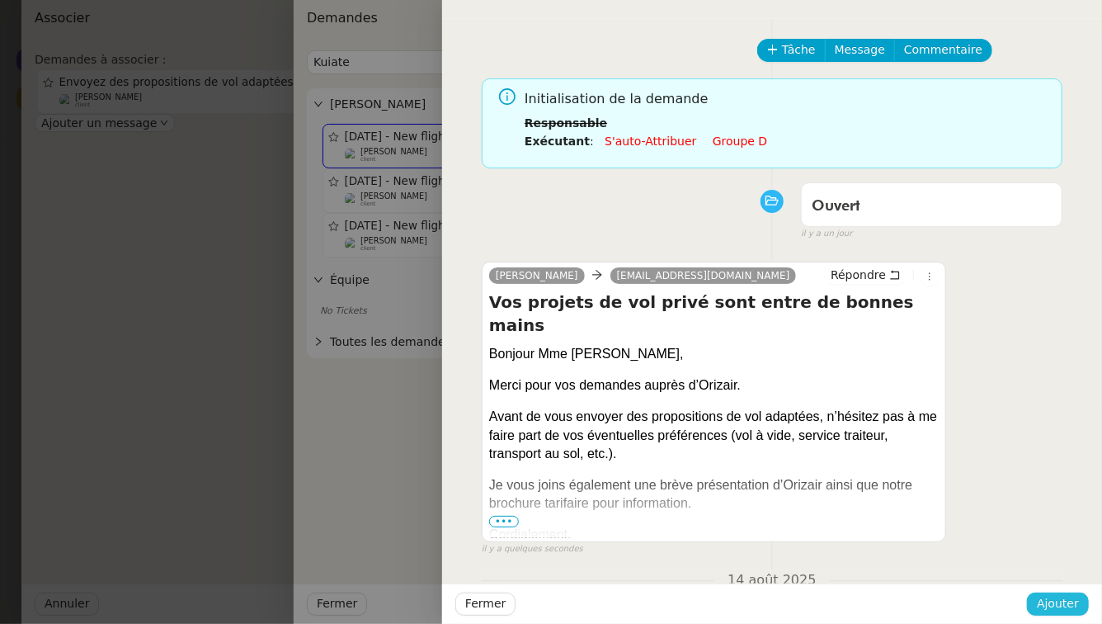
click at [1071, 601] on span "Ajouter" at bounding box center [1058, 603] width 42 height 19
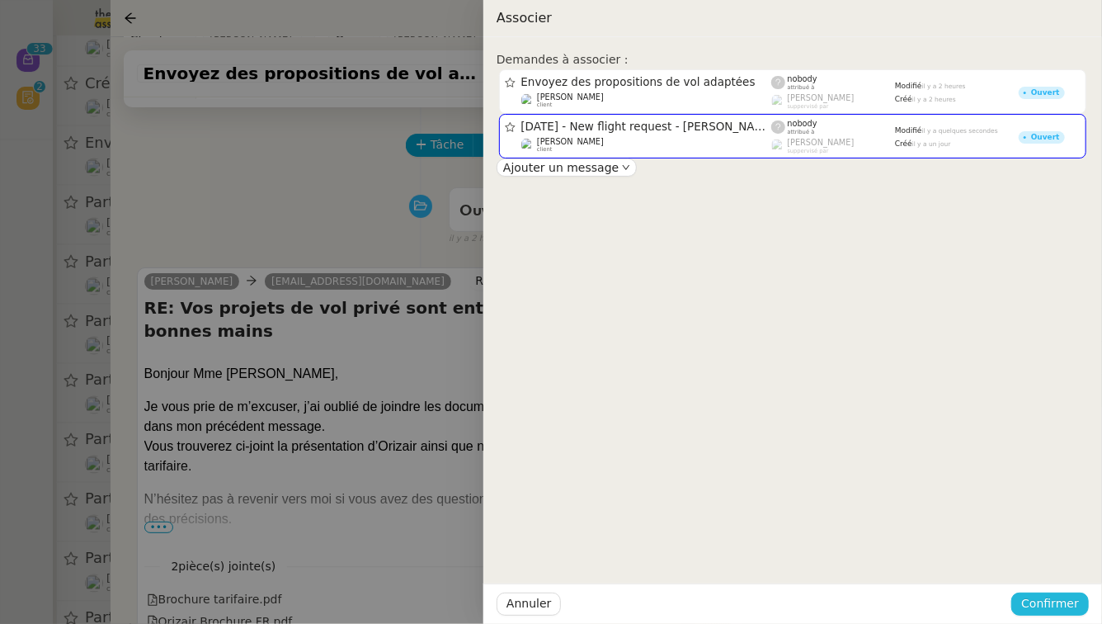
click at [1071, 601] on span "Confirmer" at bounding box center [1050, 603] width 58 height 19
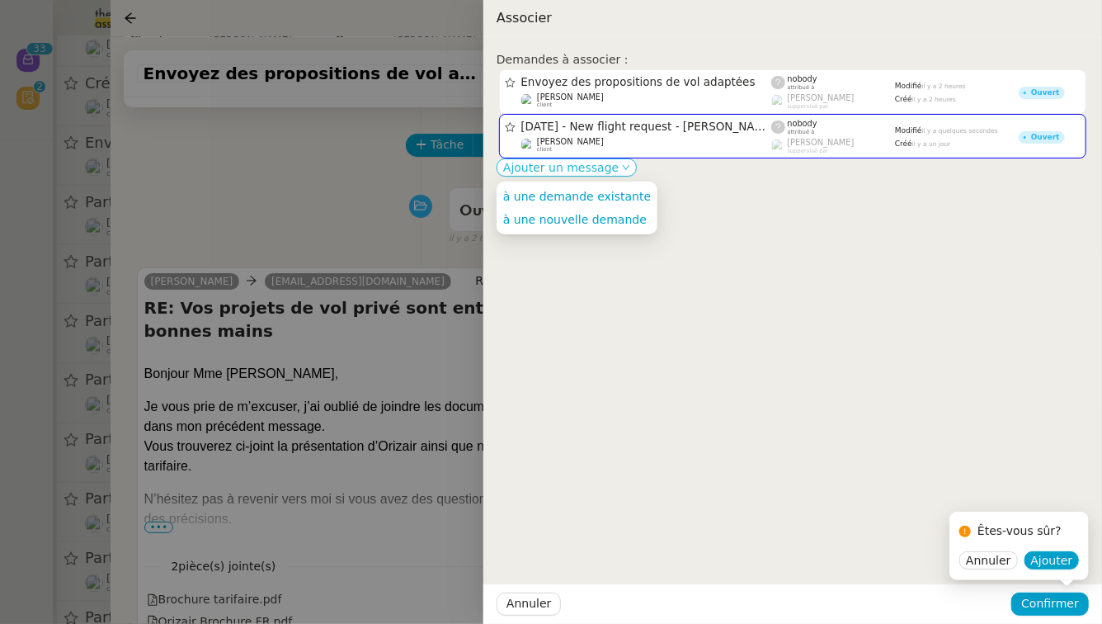
click at [597, 172] on span "Ajouter un message" at bounding box center [560, 167] width 115 height 16
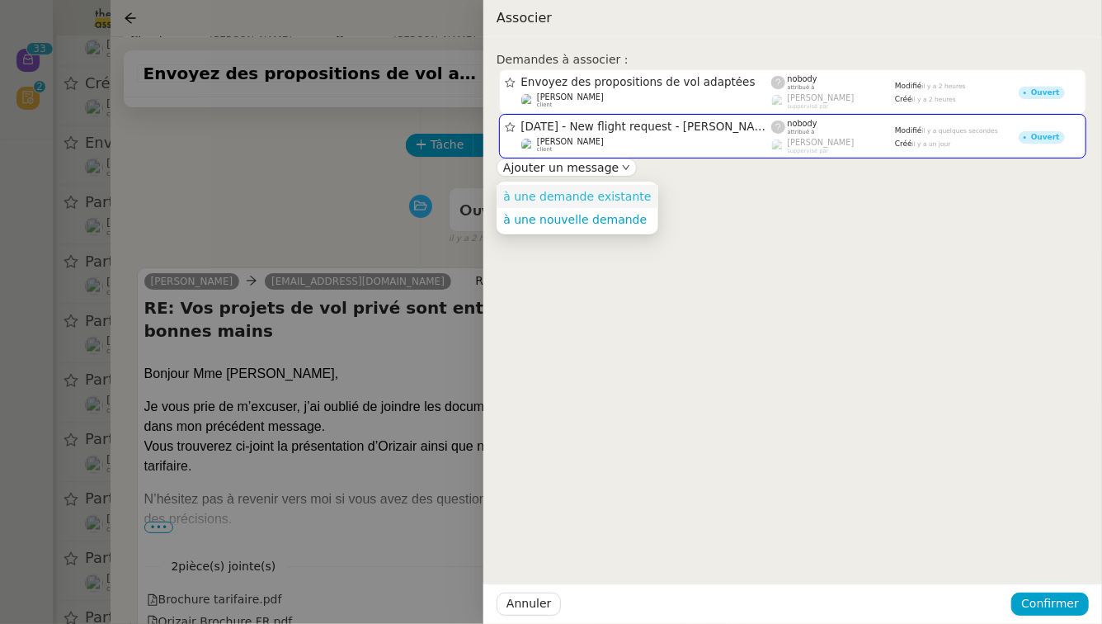
click at [598, 200] on span "à une demande existante" at bounding box center [577, 196] width 148 height 13
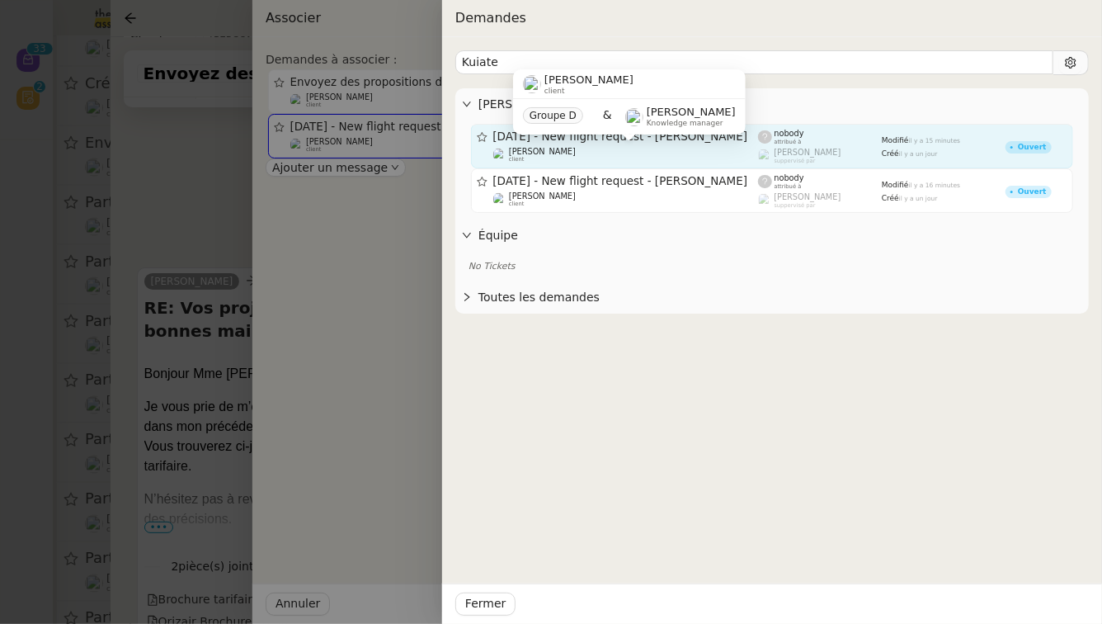
type input "Kuiate"
click at [502, 157] on img at bounding box center [500, 155] width 14 height 14
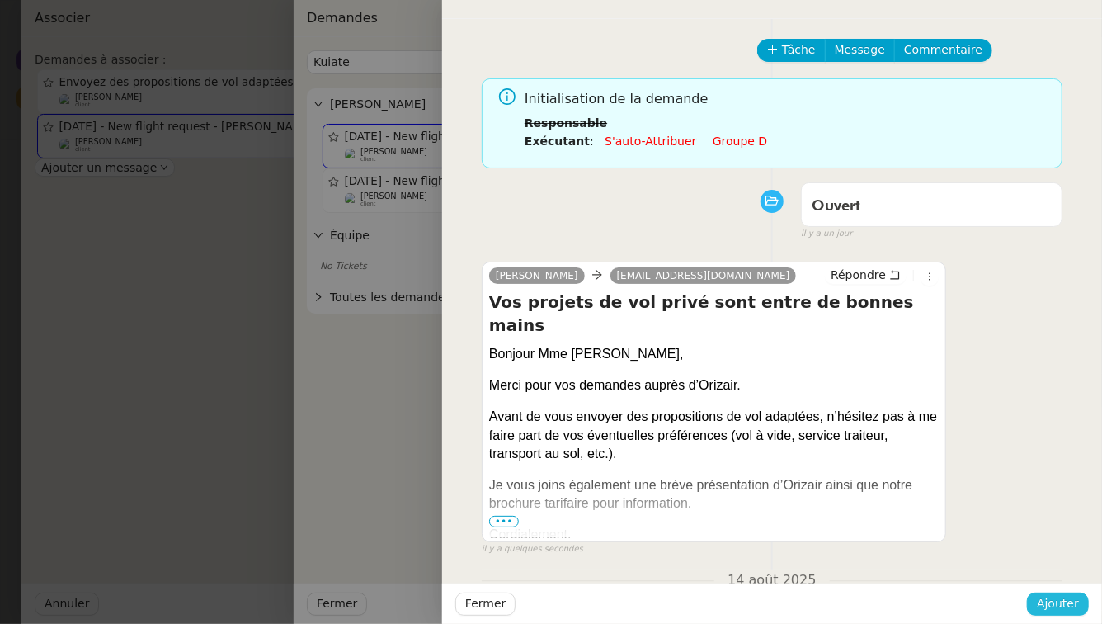
click at [1053, 602] on span "Ajouter" at bounding box center [1058, 603] width 42 height 19
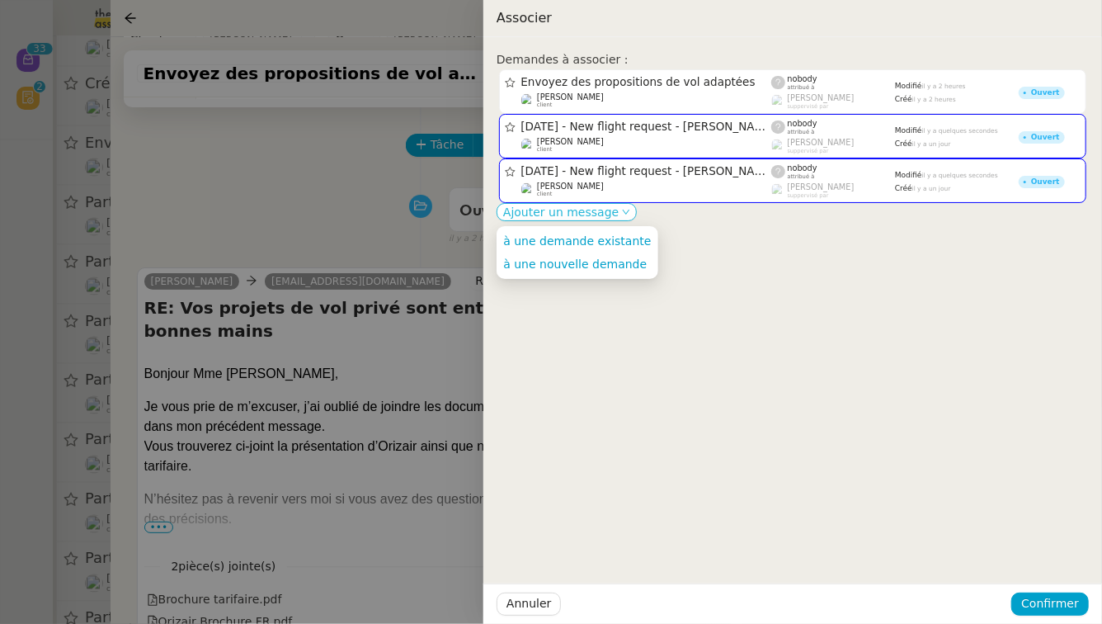
click at [585, 214] on span "Ajouter un message" at bounding box center [560, 212] width 115 height 16
click at [588, 244] on span "à une demande existante" at bounding box center [577, 240] width 148 height 13
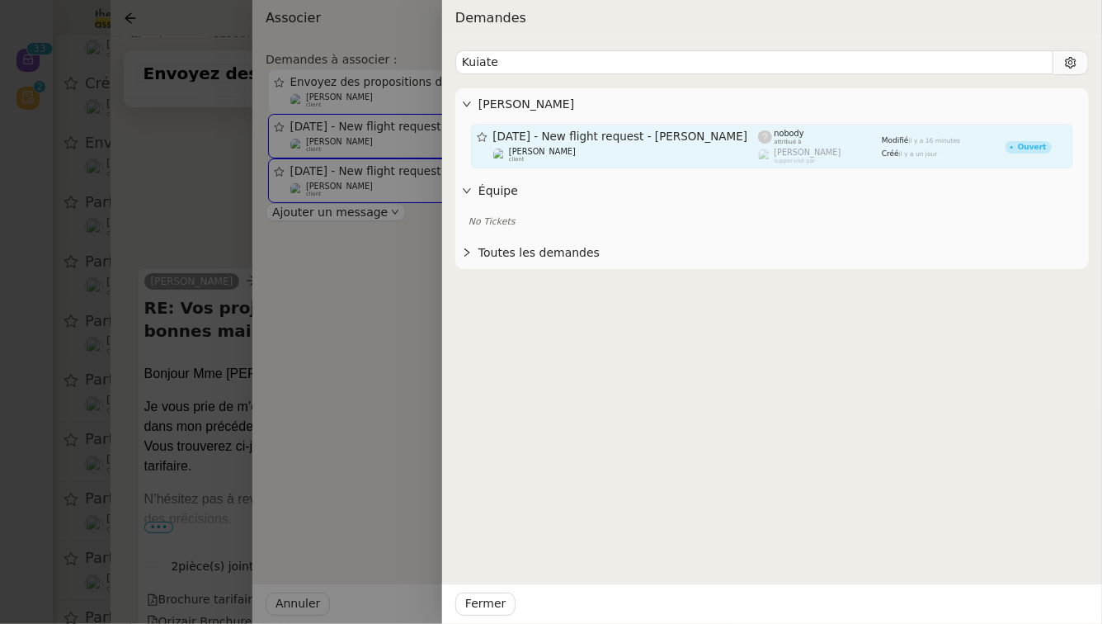
type input "Kuiate"
click at [573, 134] on span "[DATE] - New flight request - [PERSON_NAME]" at bounding box center [626, 137] width 266 height 12
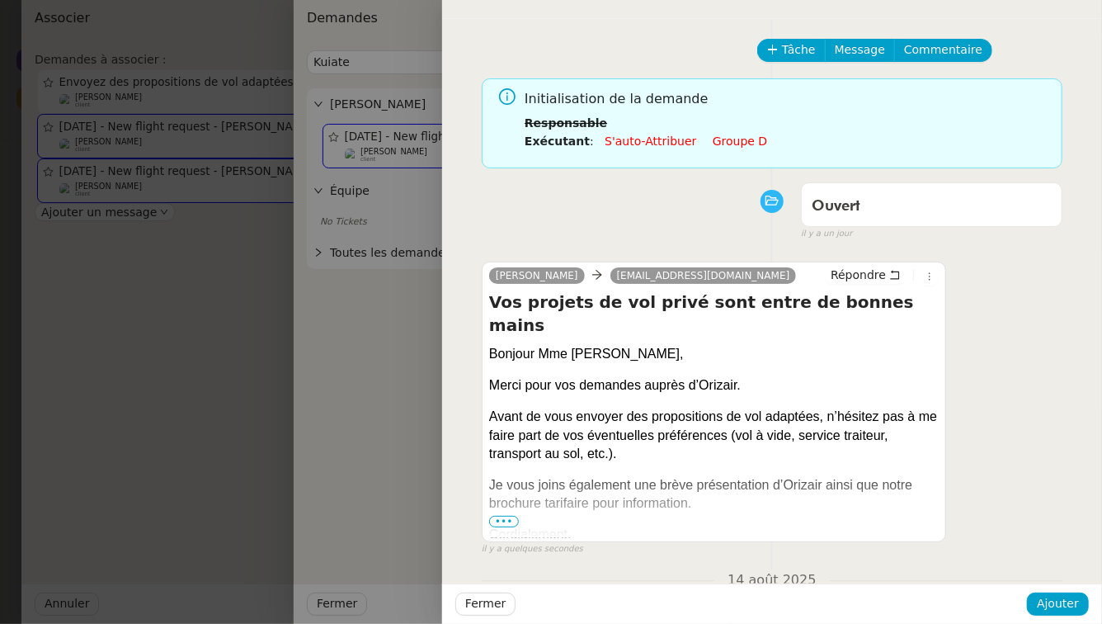
click at [1068, 618] on div "Fermer Ajouter" at bounding box center [772, 603] width 660 height 40
click at [1066, 604] on span "Ajouter" at bounding box center [1058, 603] width 42 height 19
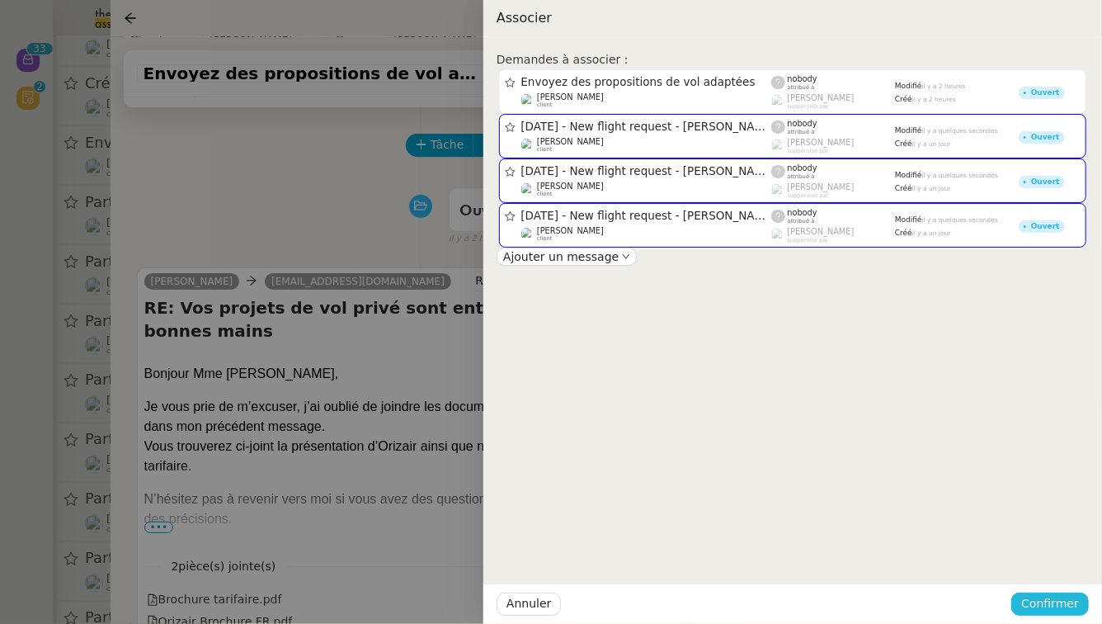
click at [1066, 604] on span "Confirmer" at bounding box center [1050, 603] width 58 height 19
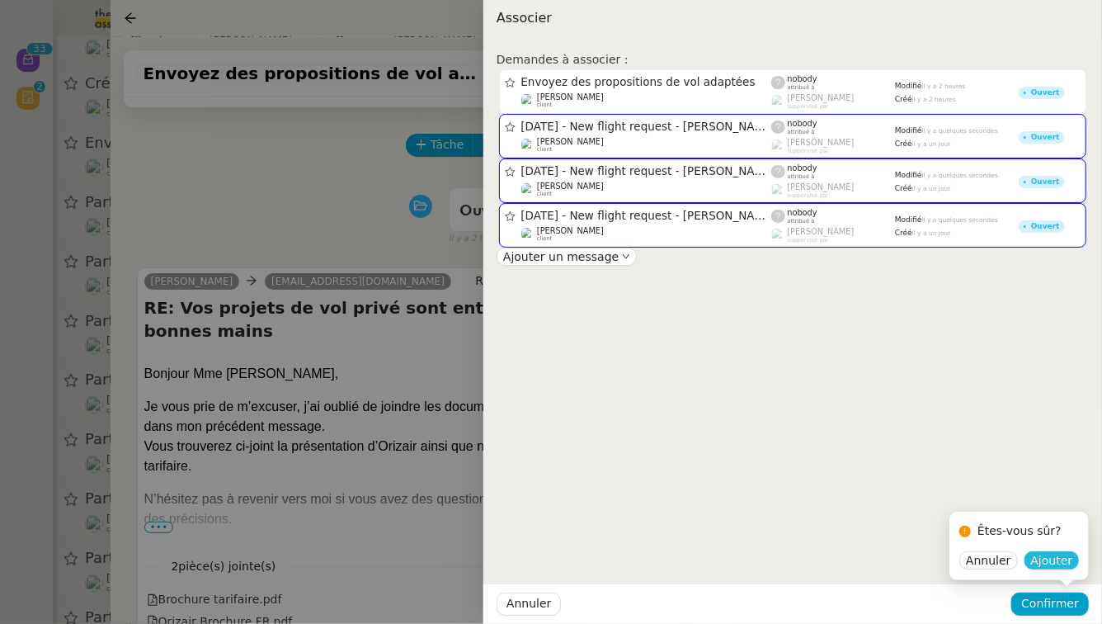
click at [1058, 554] on span "Ajouter" at bounding box center [1052, 560] width 42 height 16
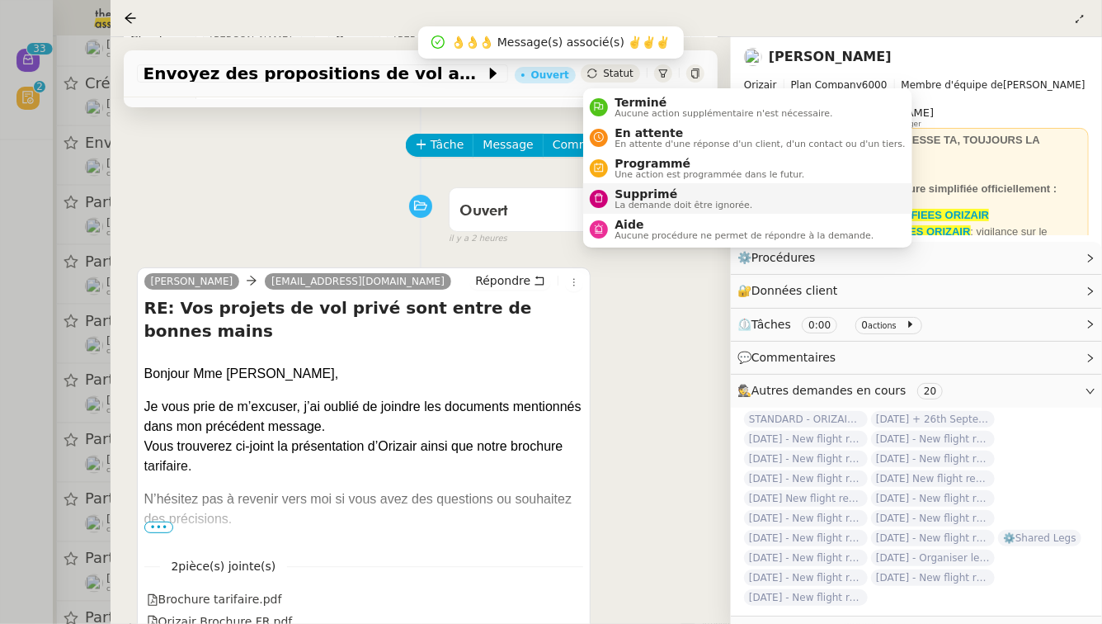
click at [629, 201] on span "La demande doit être ignorée." at bounding box center [684, 204] width 138 height 9
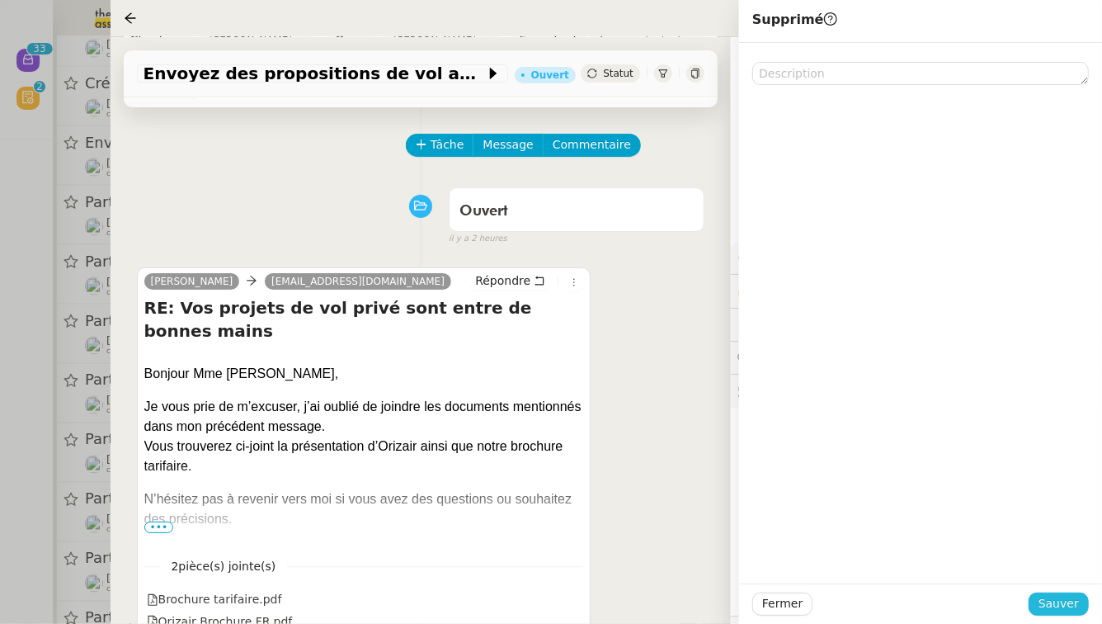
click at [1062, 604] on span "Sauver" at bounding box center [1059, 603] width 40 height 19
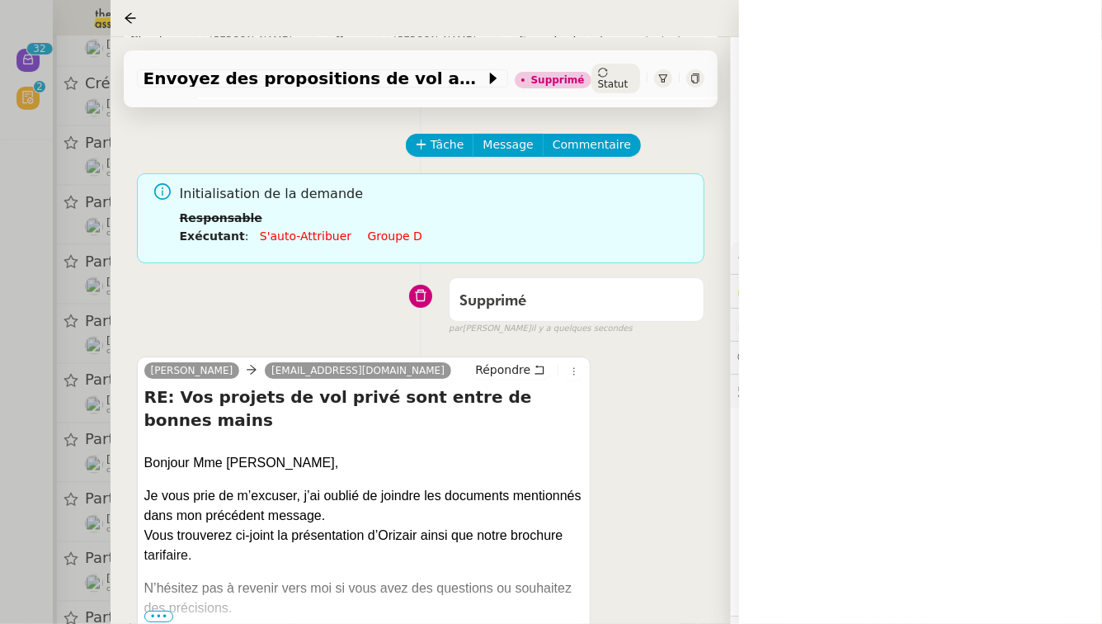
click at [0, 384] on div at bounding box center [551, 312] width 1102 height 624
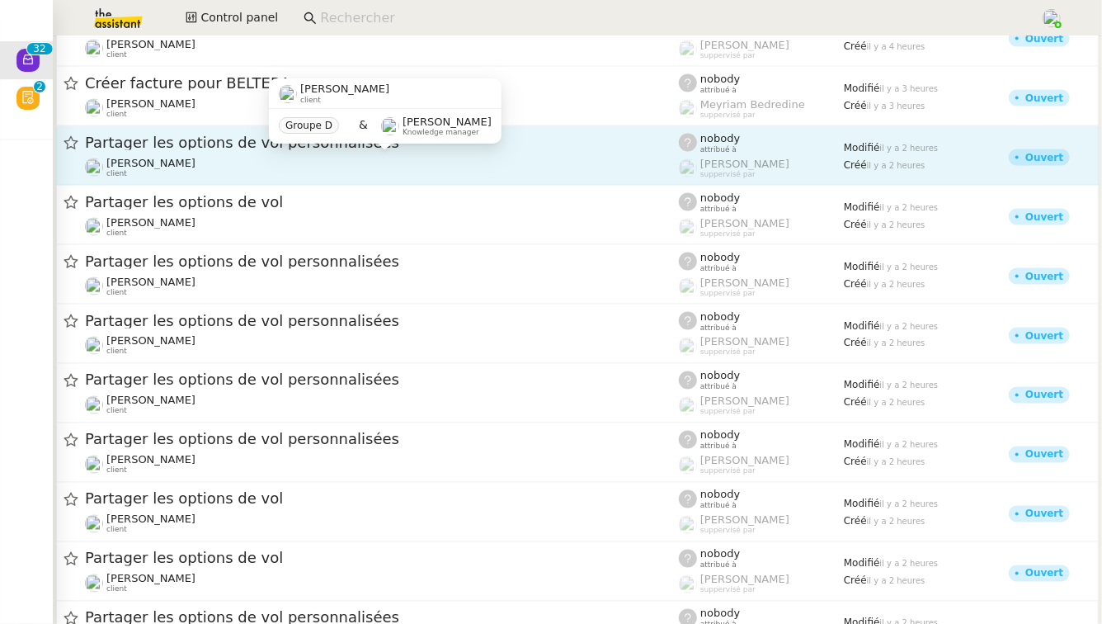
click at [348, 157] on div "[PERSON_NAME] client" at bounding box center [382, 167] width 594 height 21
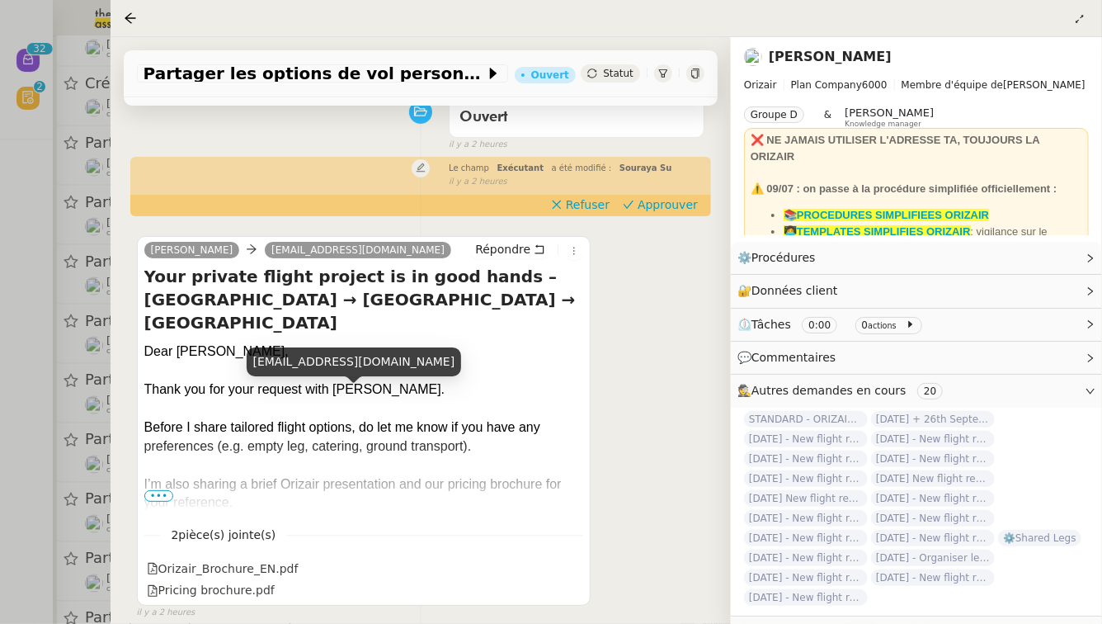
scroll to position [220, 0]
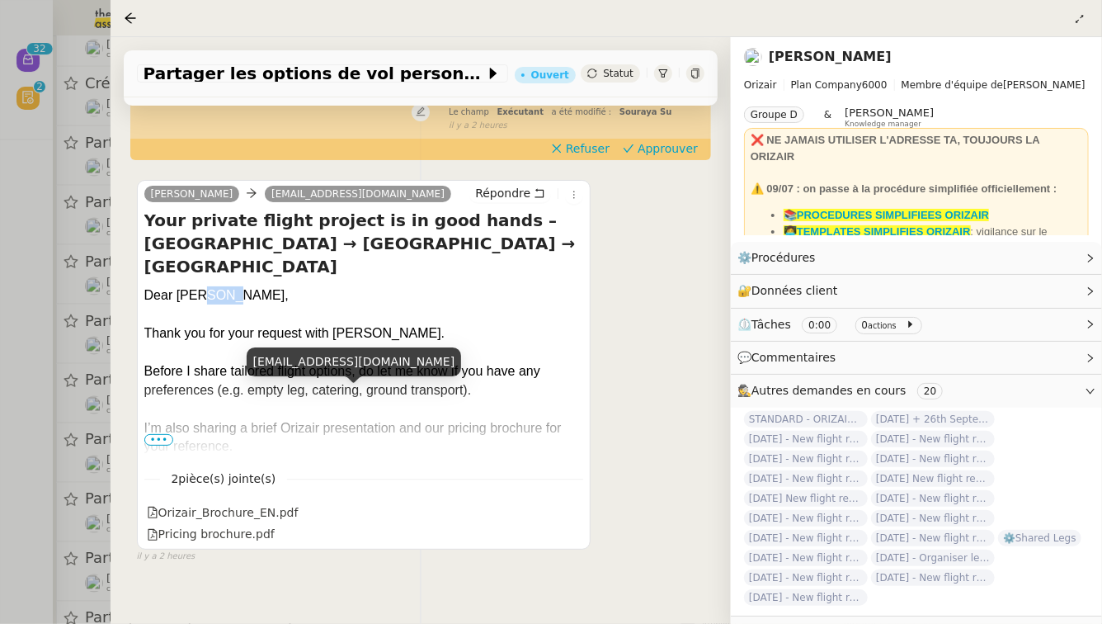
drag, startPoint x: 231, startPoint y: 255, endPoint x: 200, endPoint y: 252, distance: 30.6
click at [200, 286] on div "Dear [PERSON_NAME]," at bounding box center [364, 295] width 440 height 18
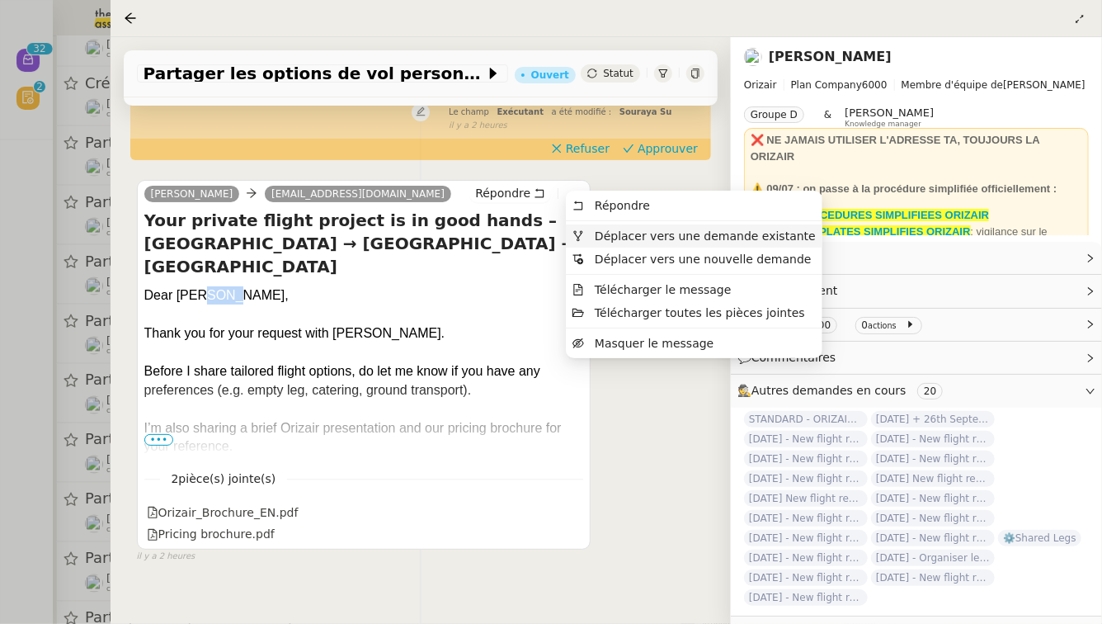
click at [587, 230] on span "Déplacer vers une demande existante" at bounding box center [693, 235] width 243 height 15
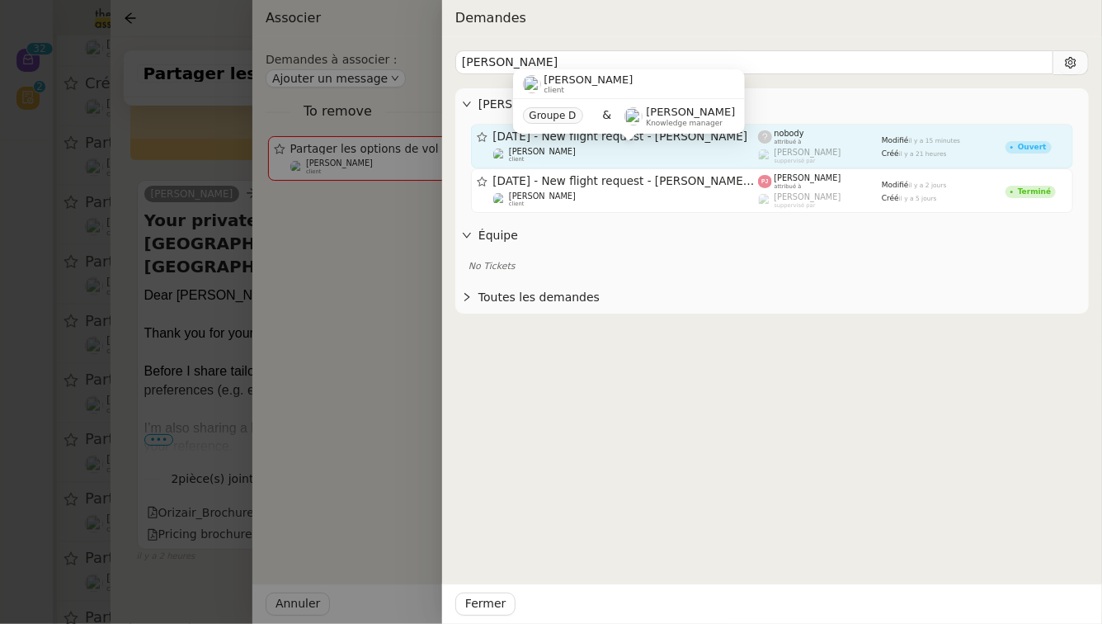
type input "[PERSON_NAME]"
click at [654, 158] on div "[PERSON_NAME] client" at bounding box center [626, 155] width 266 height 16
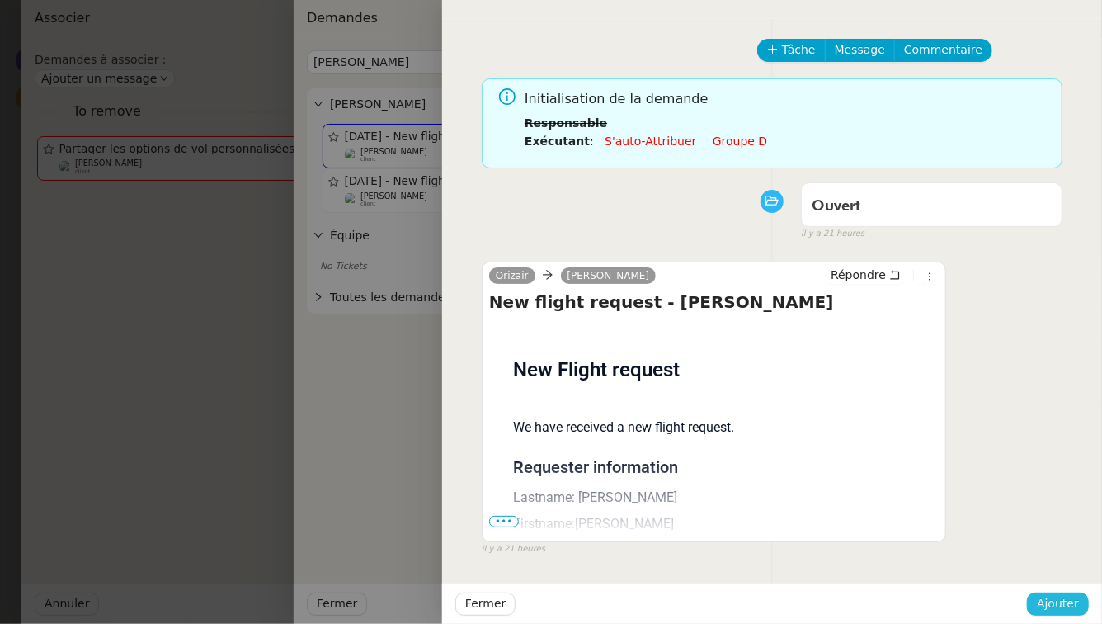
click at [1059, 601] on span "Ajouter" at bounding box center [1058, 603] width 42 height 19
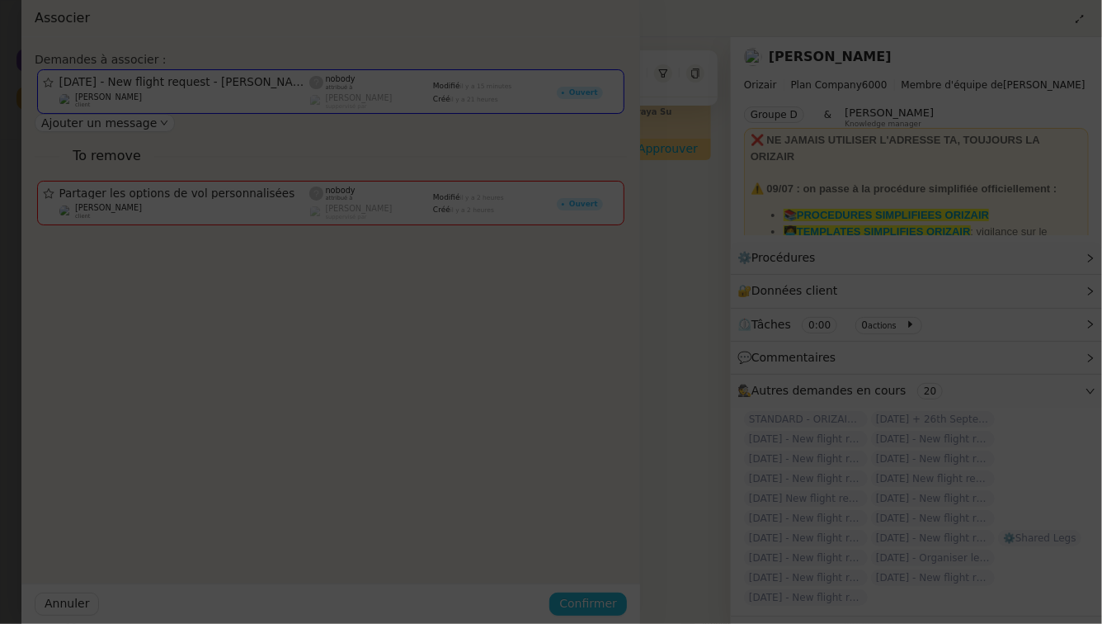
click at [617, 601] on span "Confirmer" at bounding box center [588, 603] width 58 height 19
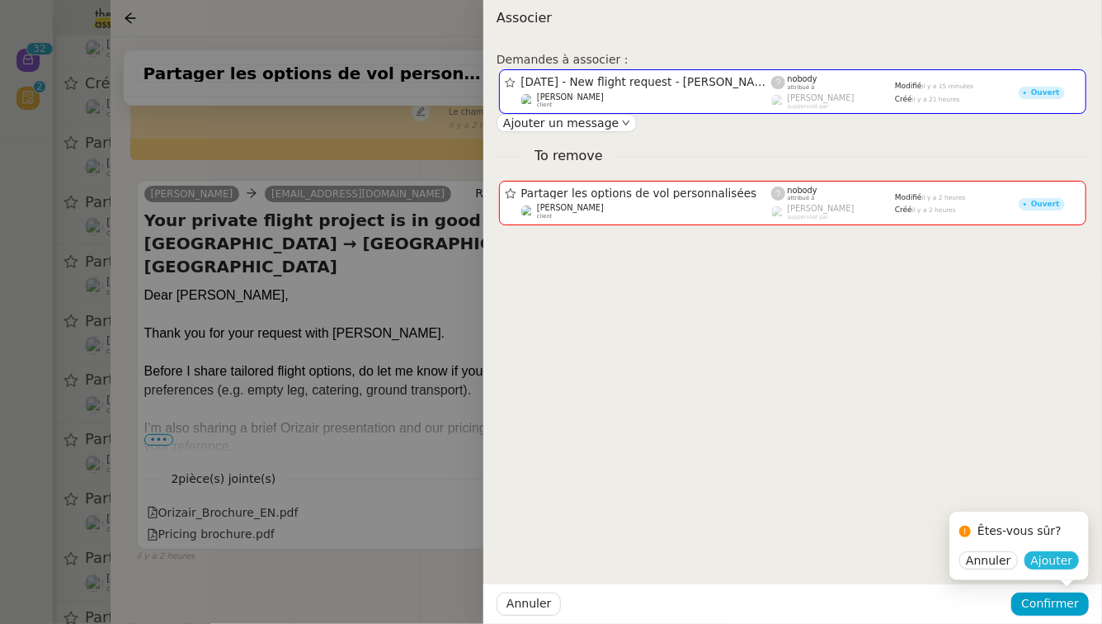
click at [1053, 563] on span "Ajouter" at bounding box center [1052, 560] width 42 height 16
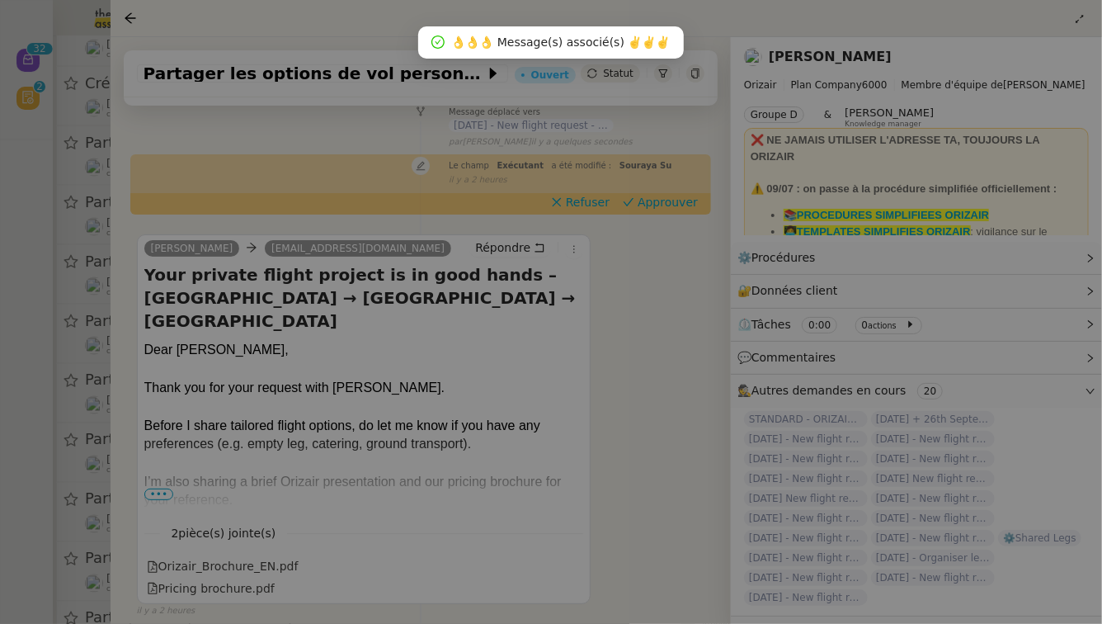
scroll to position [211, 0]
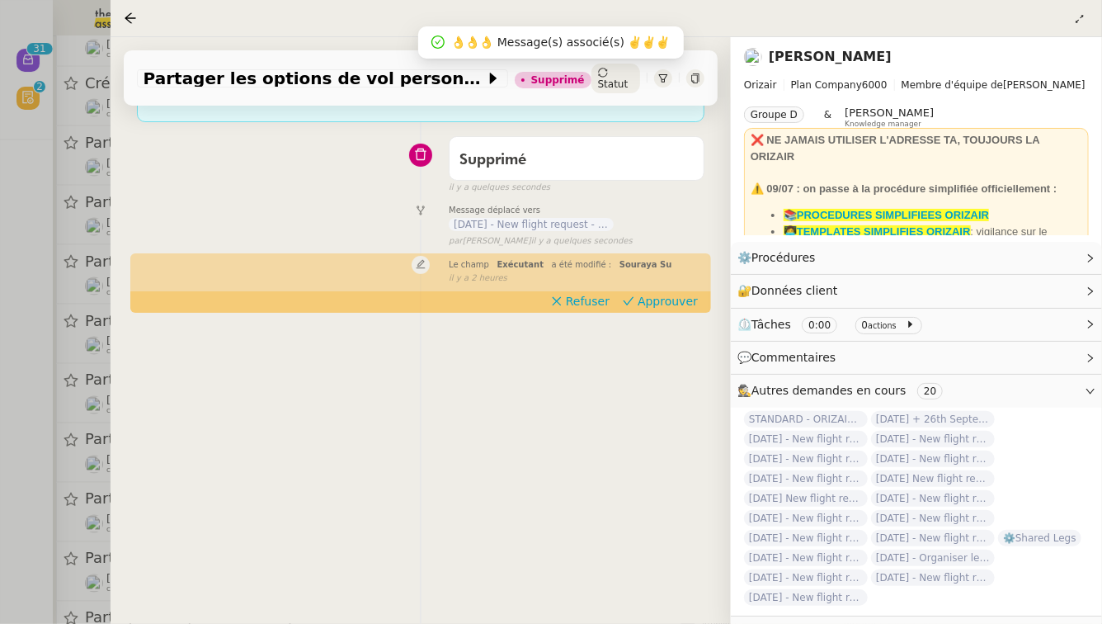
click at [0, 327] on div at bounding box center [551, 312] width 1102 height 624
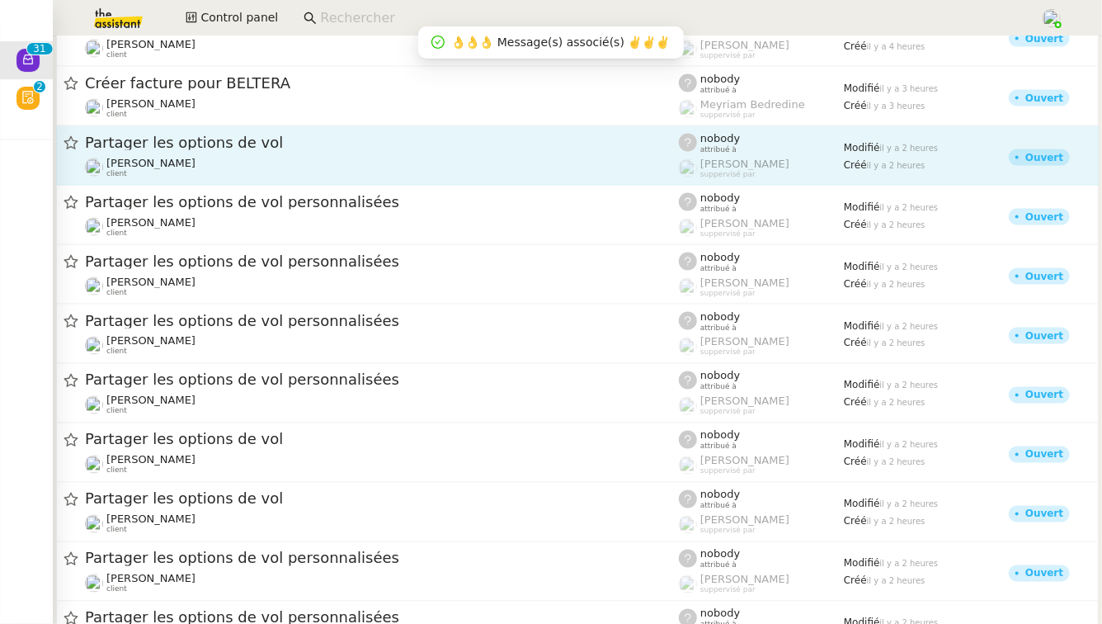
click at [303, 139] on span "Partager les options de vol" at bounding box center [382, 142] width 594 height 15
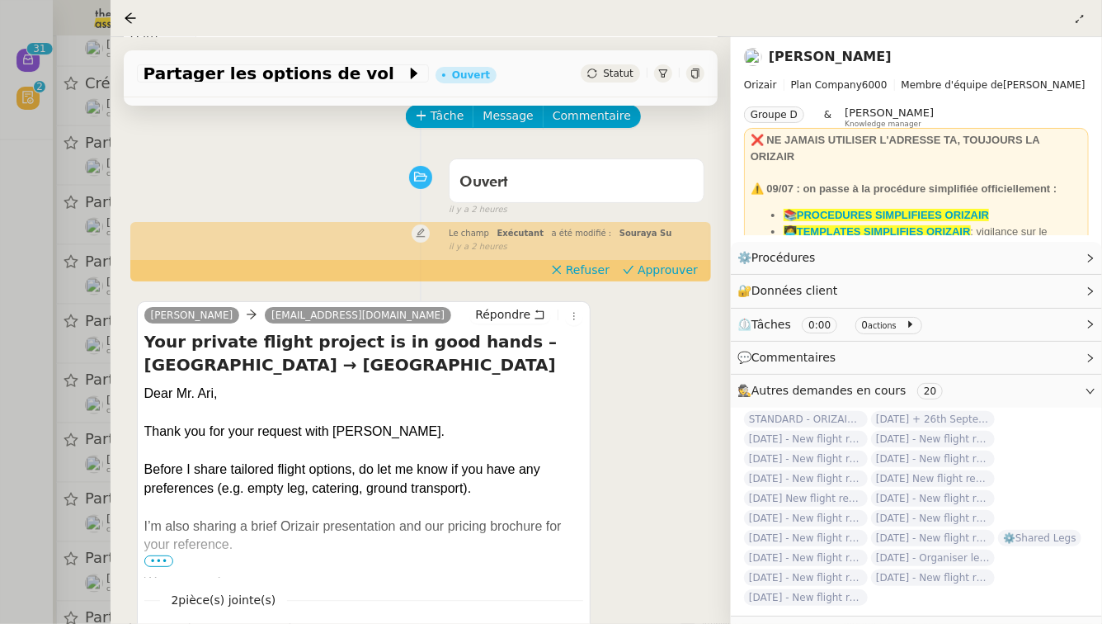
scroll to position [111, 0]
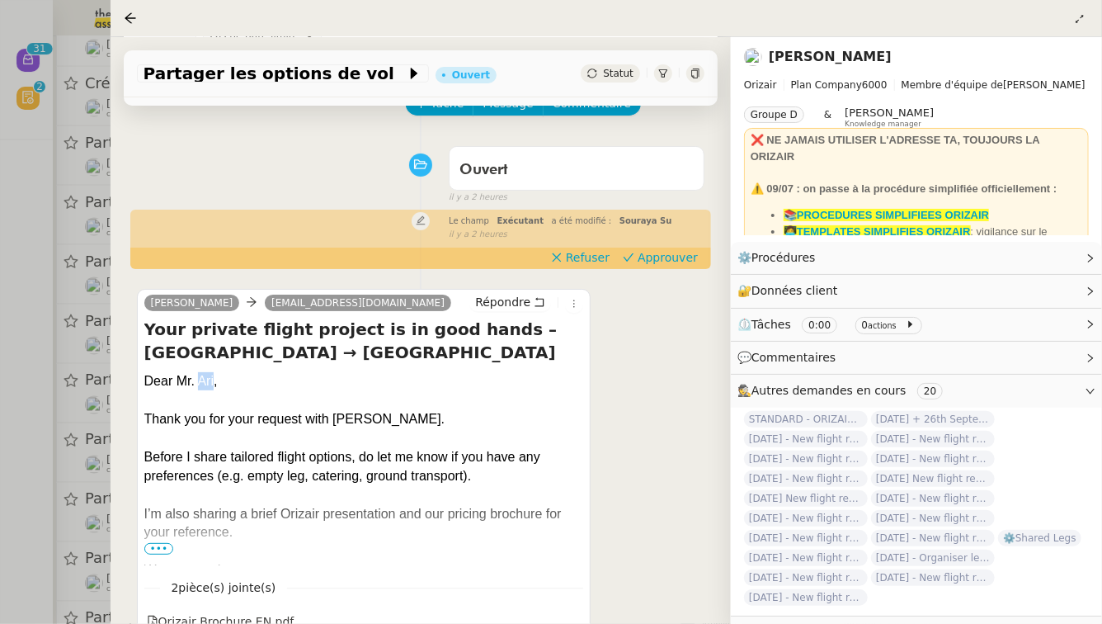
drag, startPoint x: 212, startPoint y: 363, endPoint x: 200, endPoint y: 363, distance: 11.5
click at [200, 372] on div "Dear Mr. Ari," at bounding box center [364, 381] width 440 height 18
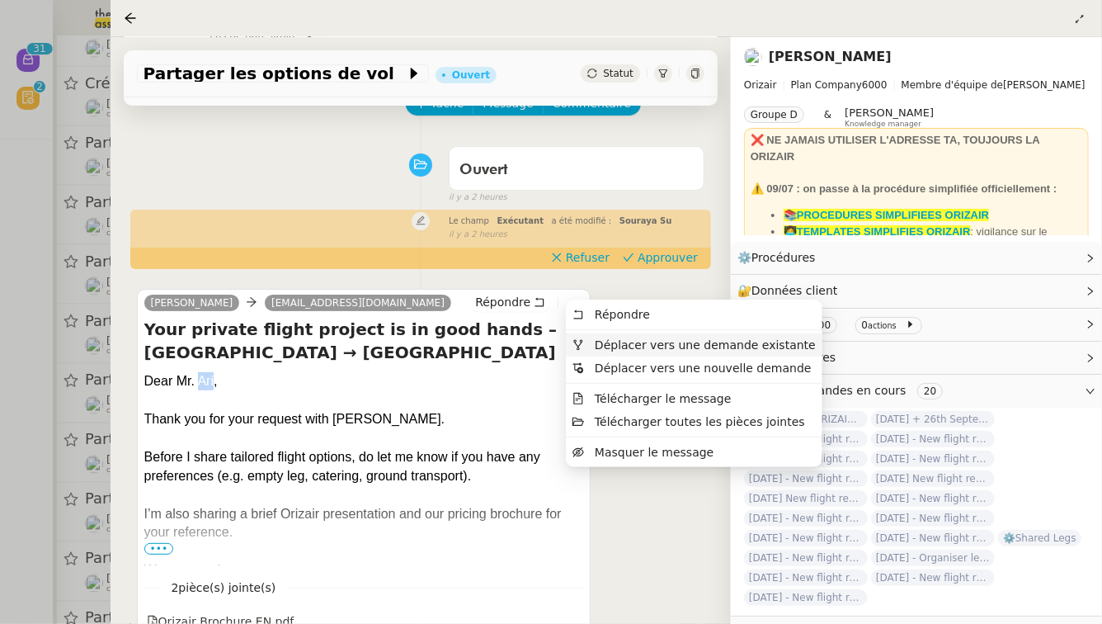
click at [587, 344] on span "Déplacer vers une demande existante" at bounding box center [693, 344] width 243 height 15
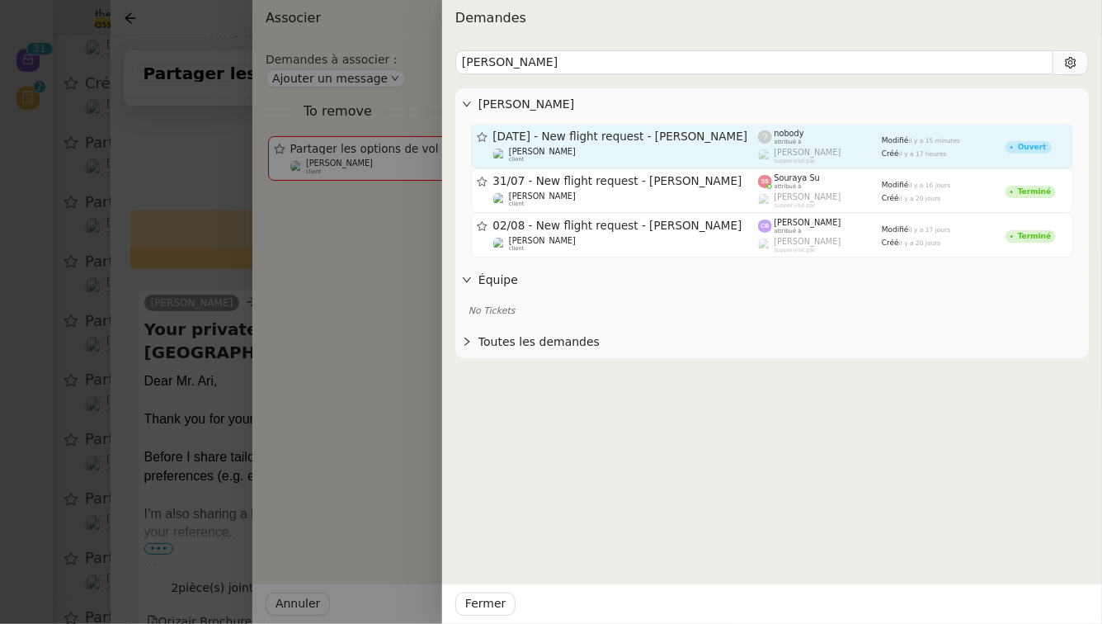
type input "[PERSON_NAME]"
click at [596, 137] on span "[DATE] - New flight request - [PERSON_NAME]" at bounding box center [626, 137] width 266 height 12
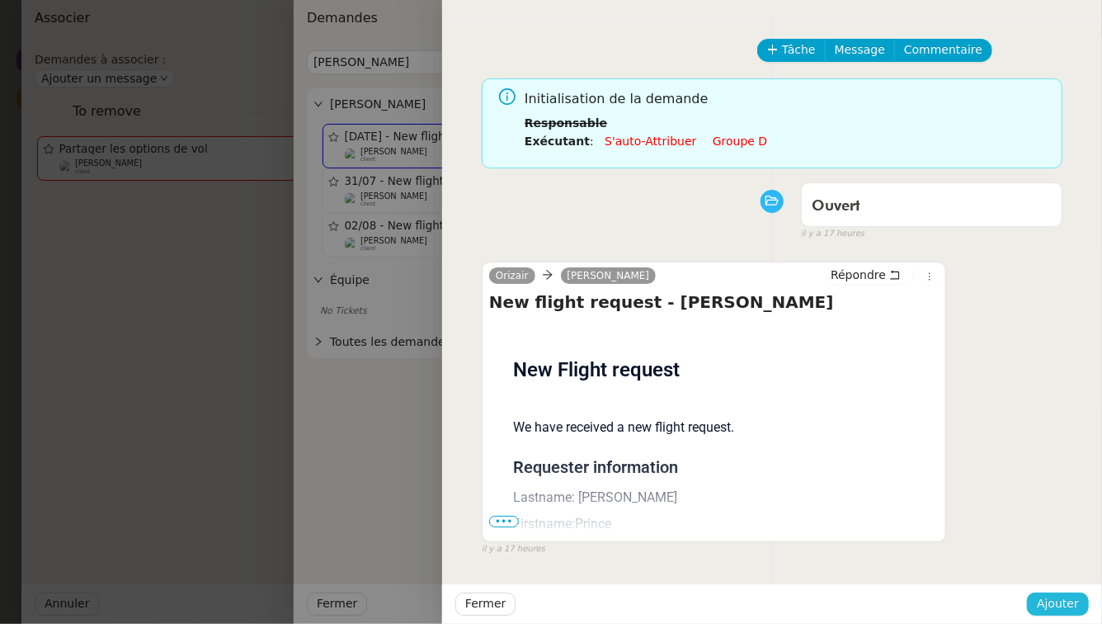
click at [1053, 595] on span "Ajouter" at bounding box center [1058, 603] width 42 height 19
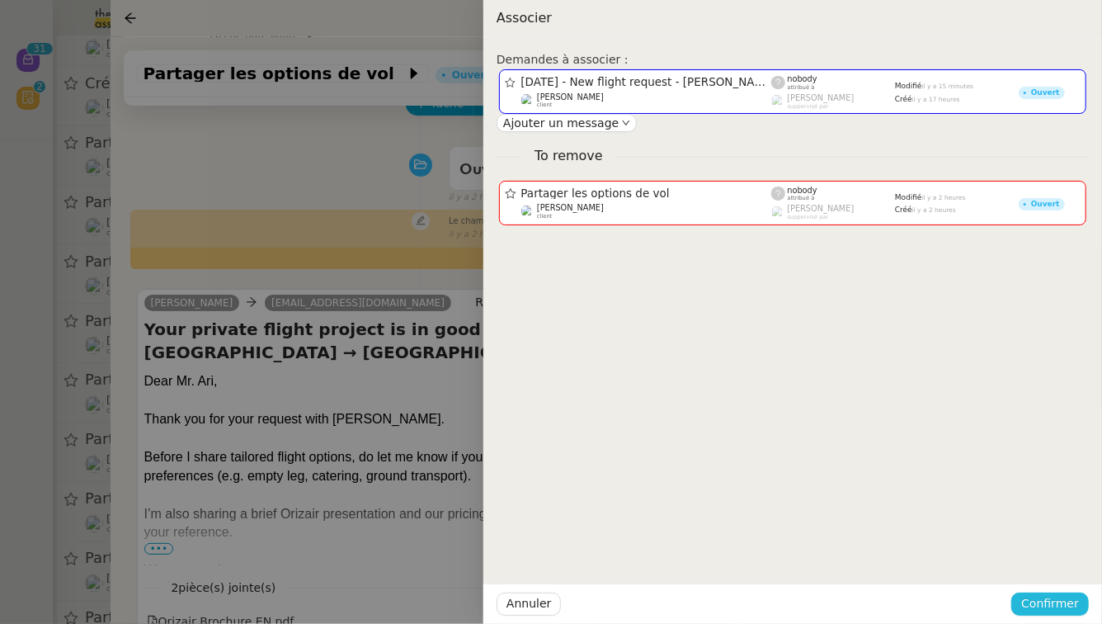
click at [1053, 595] on span "Confirmer" at bounding box center [1050, 603] width 58 height 19
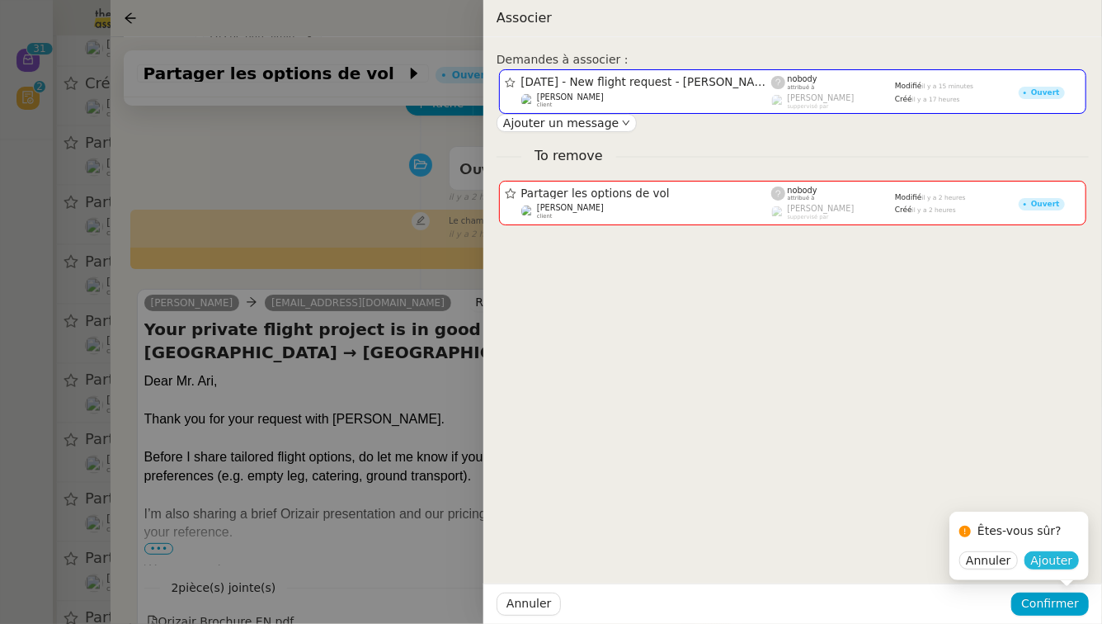
click at [1045, 562] on span "Ajouter" at bounding box center [1052, 560] width 42 height 16
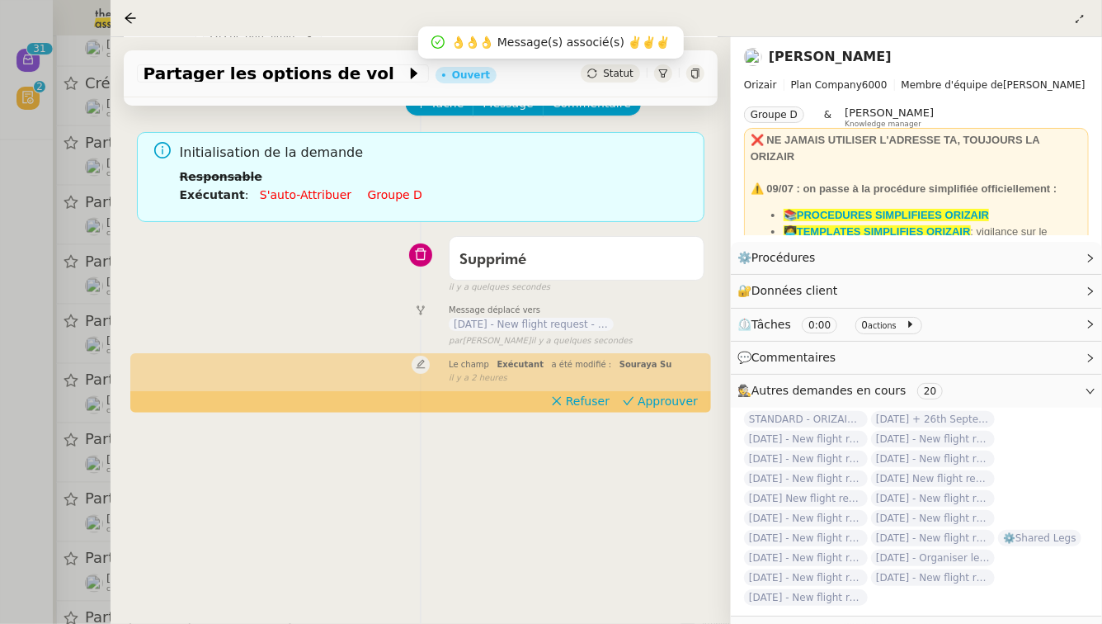
click at [0, 389] on div at bounding box center [551, 312] width 1102 height 624
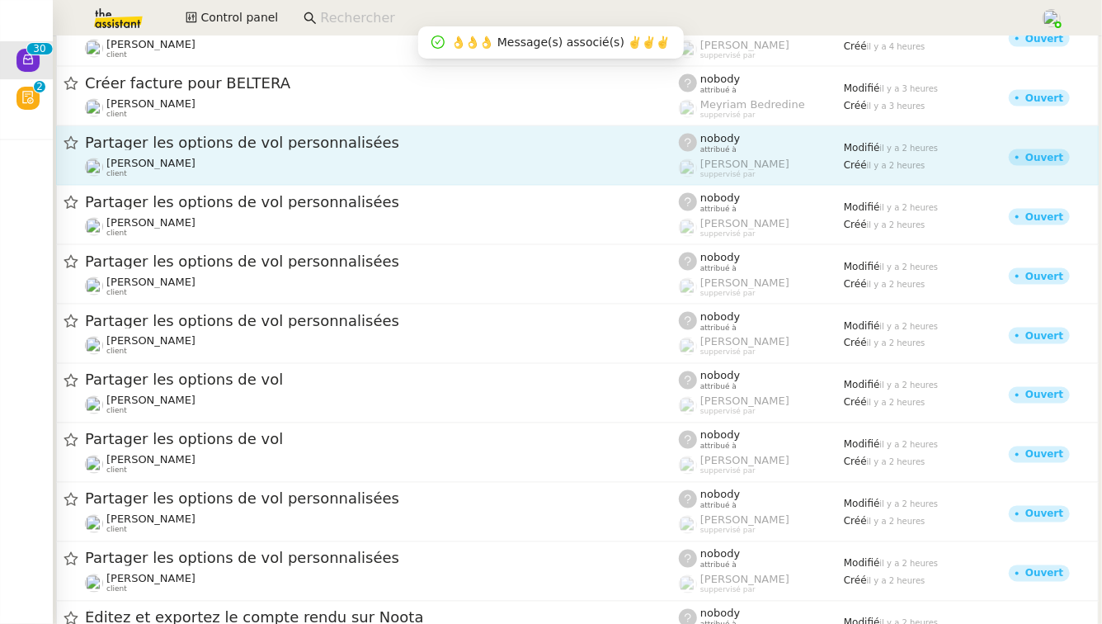
click at [365, 150] on div "Partager les options de vol personnalisées" at bounding box center [382, 143] width 594 height 21
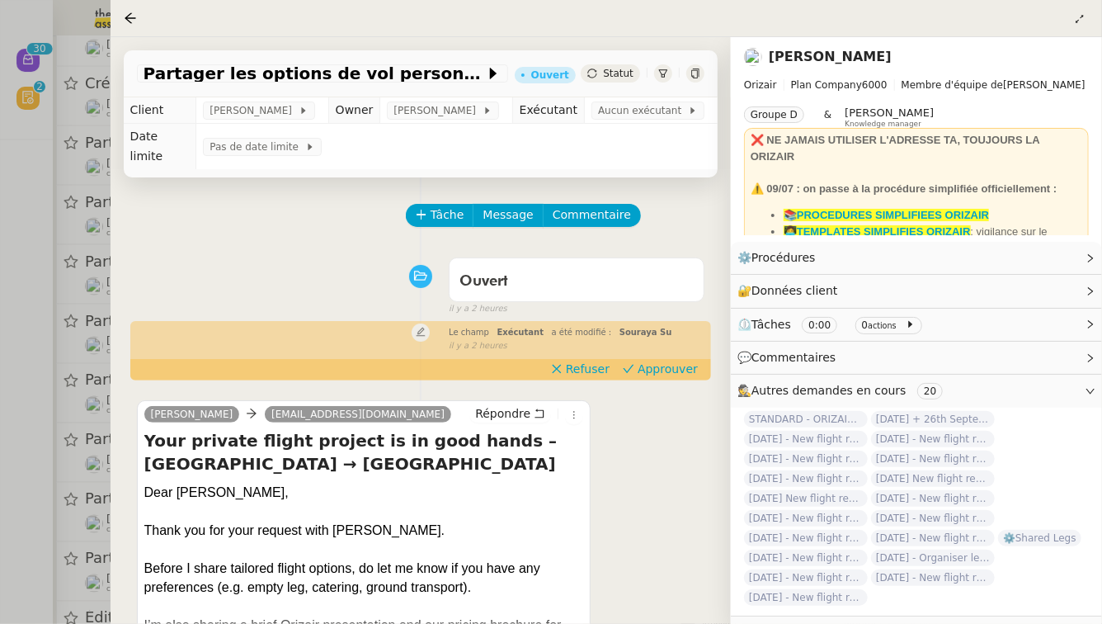
drag, startPoint x: 176, startPoint y: 473, endPoint x: 293, endPoint y: 471, distance: 117.2
click at [293, 483] on div "Dear [PERSON_NAME]," at bounding box center [364, 492] width 440 height 18
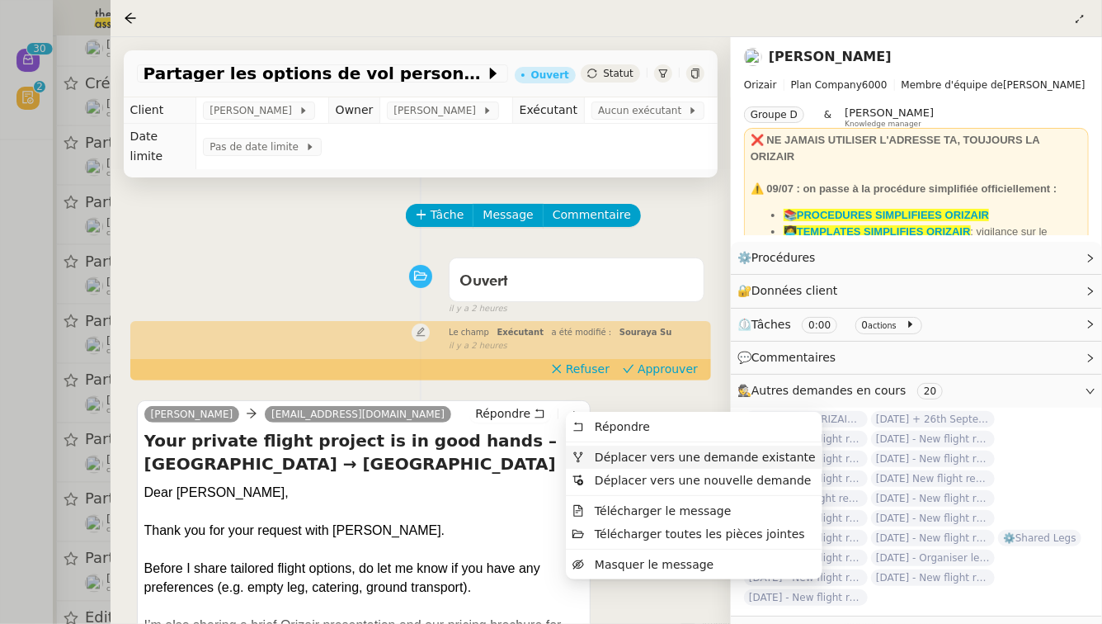
click at [596, 455] on span "Déplacer vers une demande existante" at bounding box center [705, 456] width 221 height 13
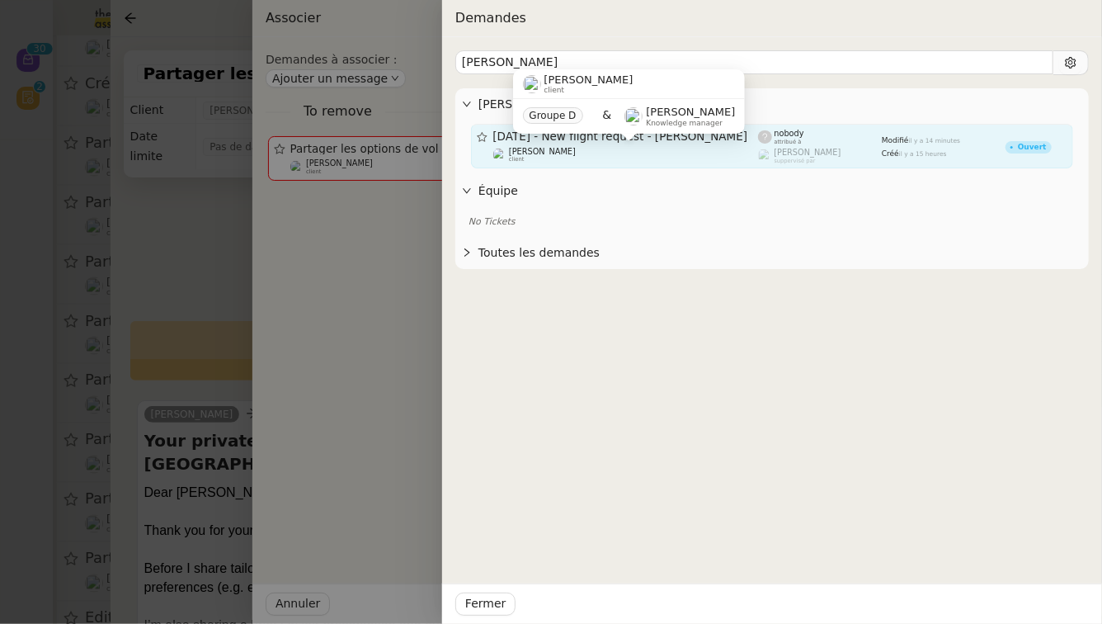
type input "[PERSON_NAME]"
click at [628, 154] on div "[PERSON_NAME] client" at bounding box center [626, 155] width 266 height 16
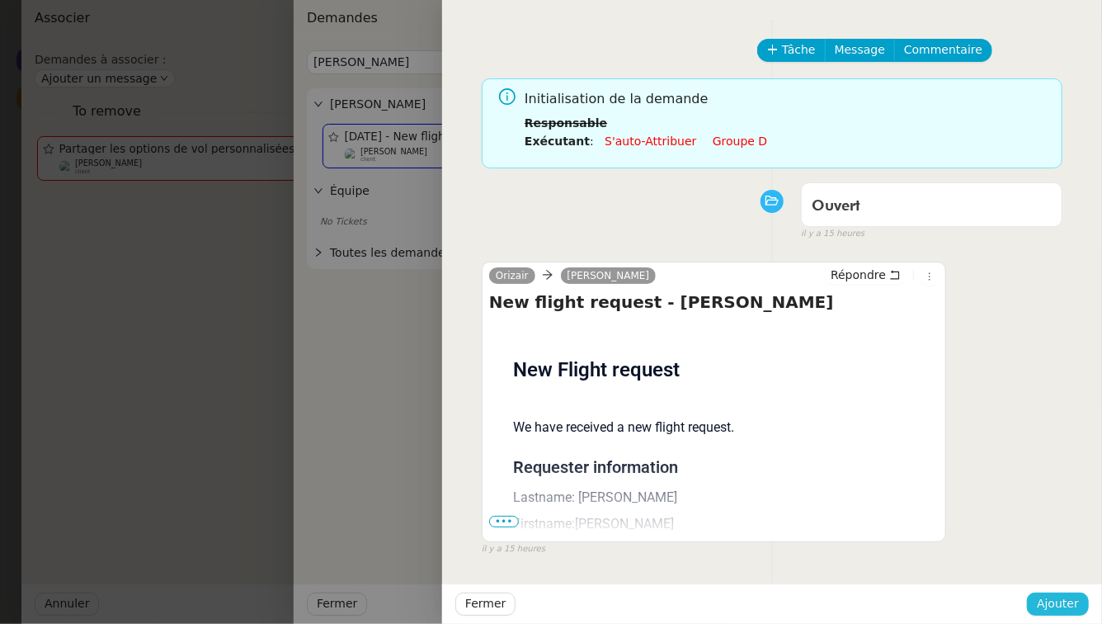
click at [1079, 599] on span "Ajouter" at bounding box center [1058, 603] width 42 height 19
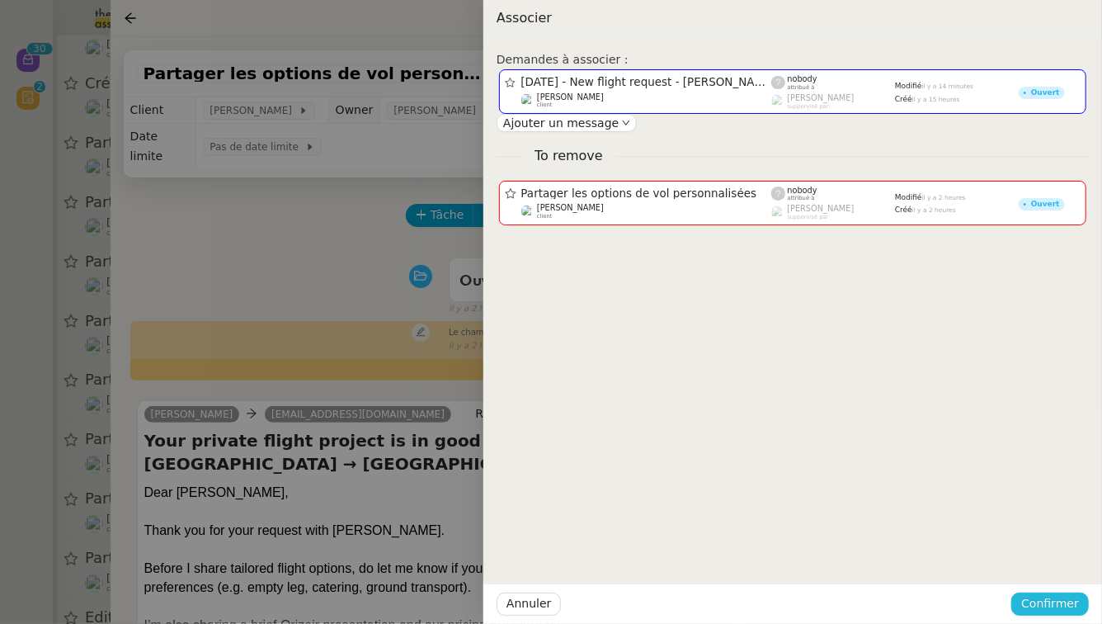
click at [1079, 599] on span "Confirmer" at bounding box center [1050, 603] width 58 height 19
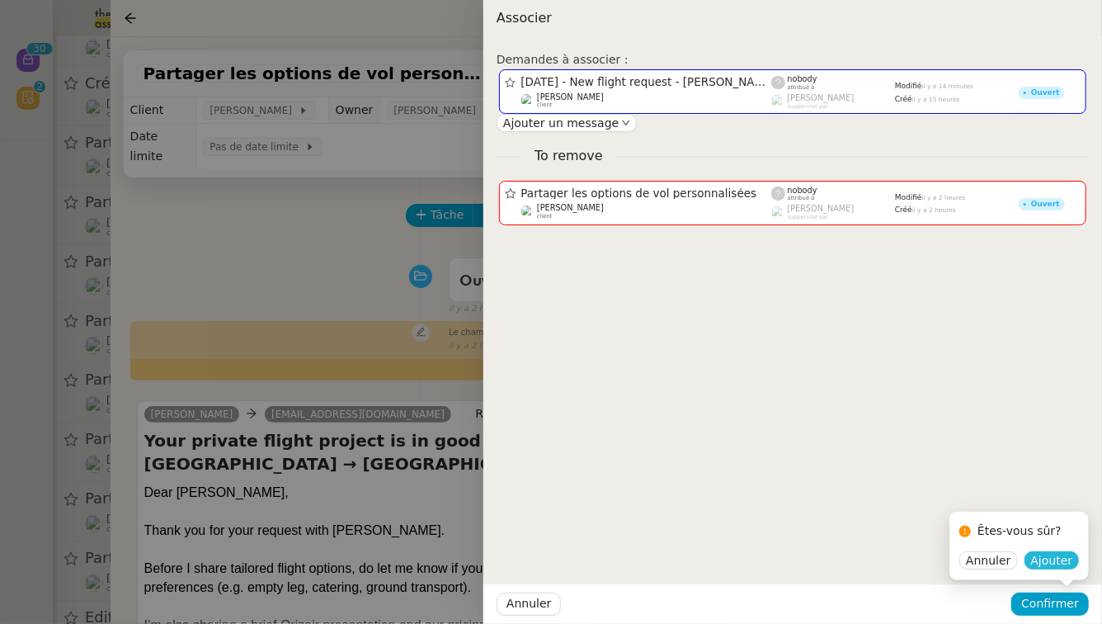
click at [1062, 563] on span "Ajouter" at bounding box center [1052, 560] width 42 height 16
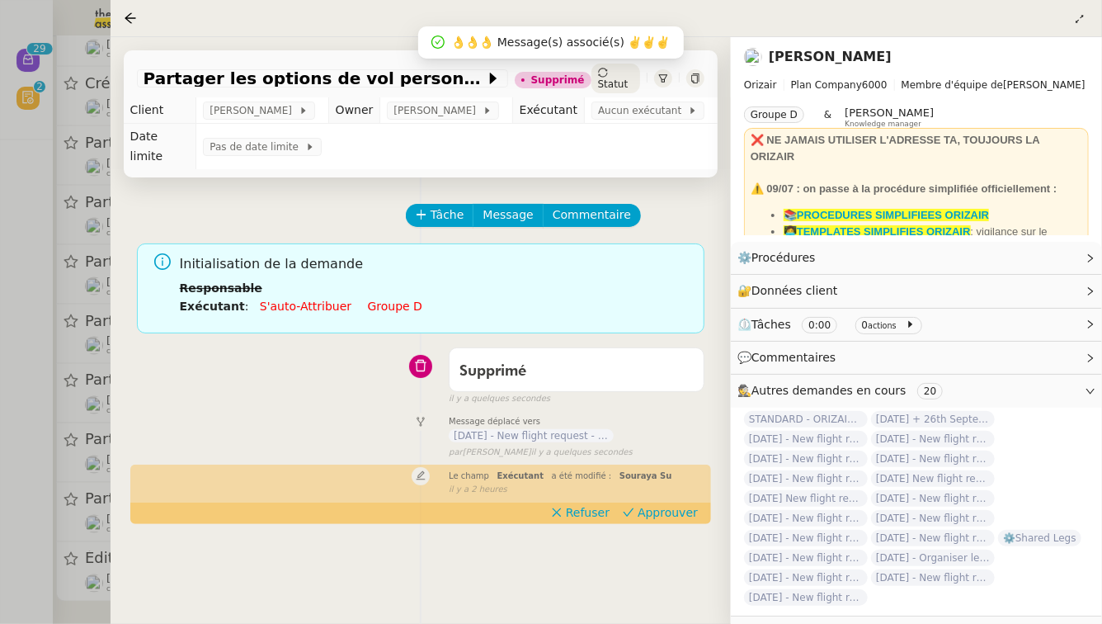
click at [0, 392] on div at bounding box center [551, 312] width 1102 height 624
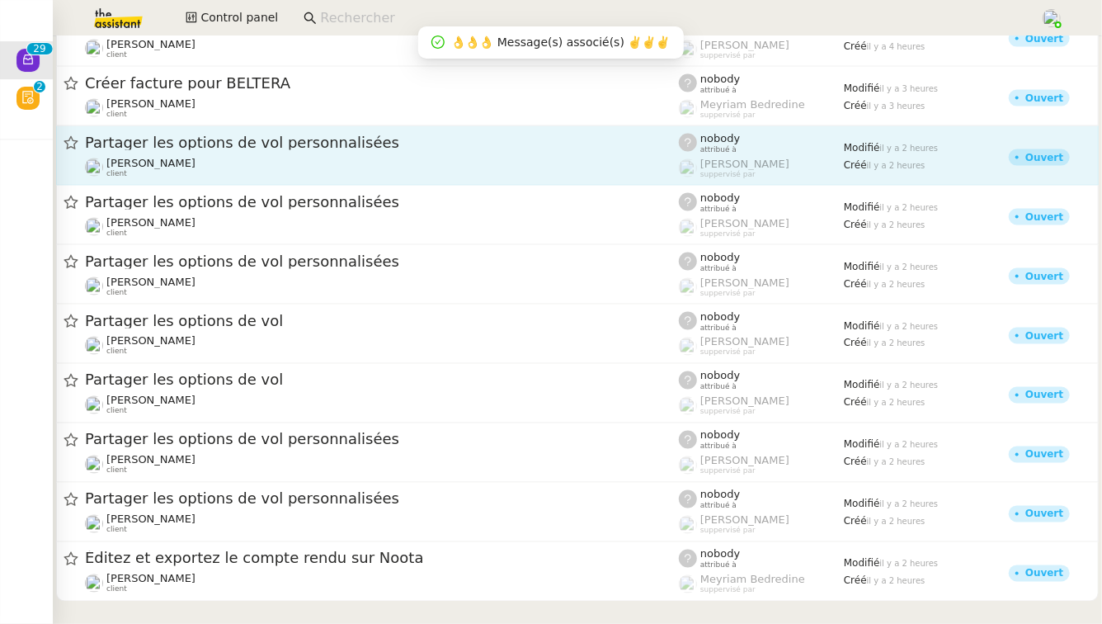
click at [363, 147] on span "Partager les options de vol personnalisées" at bounding box center [382, 142] width 594 height 15
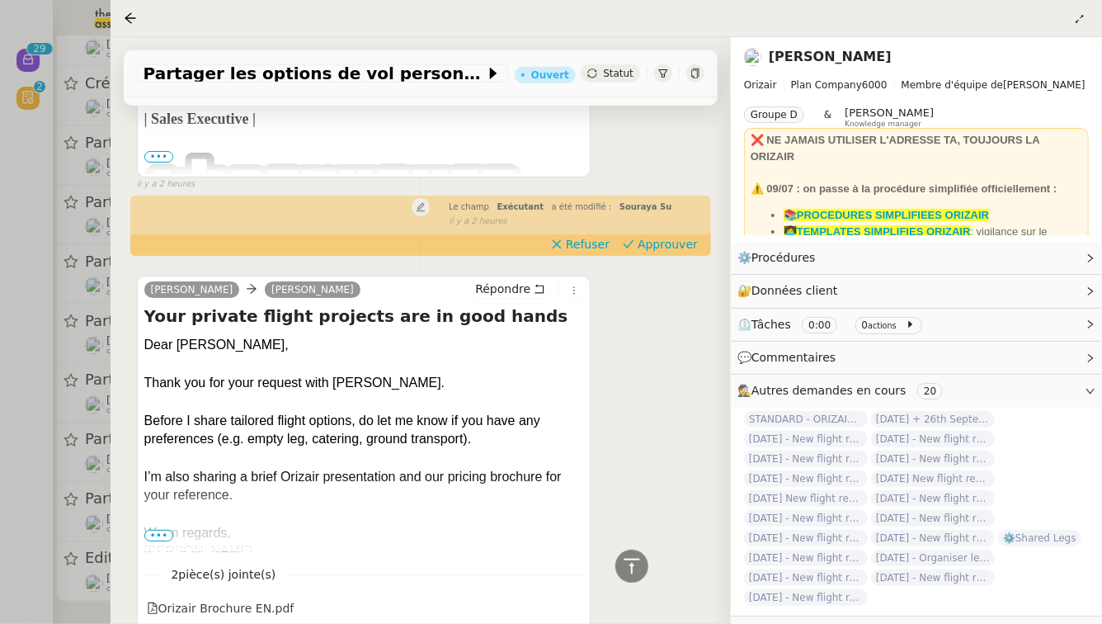
scroll to position [536, 0]
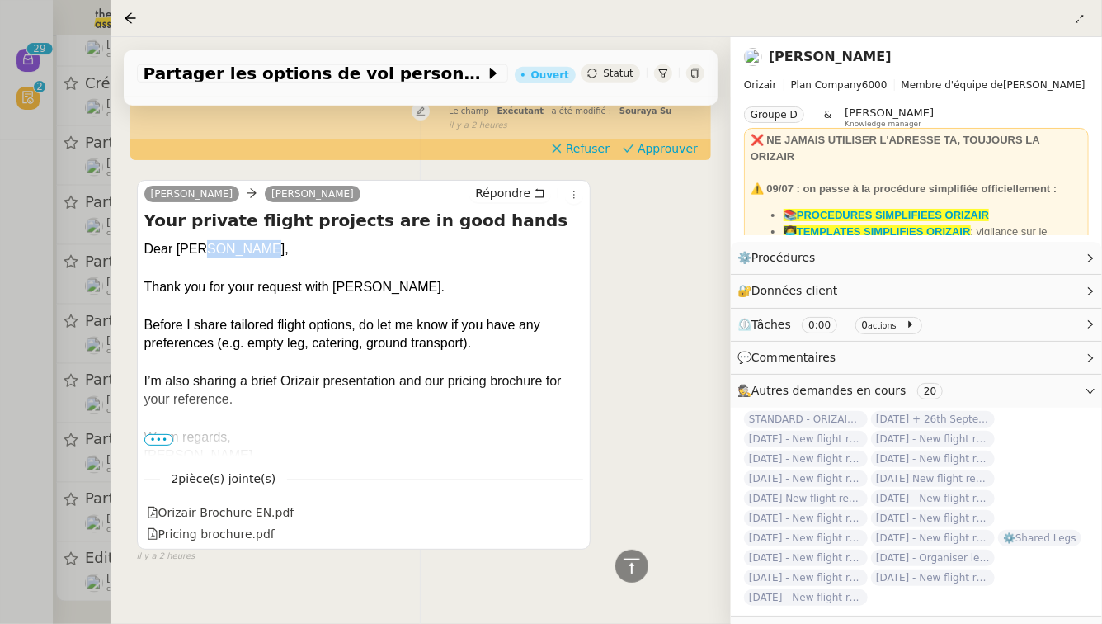
drag, startPoint x: 257, startPoint y: 232, endPoint x: 201, endPoint y: 233, distance: 55.3
click at [200, 240] on div "Dear [PERSON_NAME]," at bounding box center [364, 249] width 440 height 18
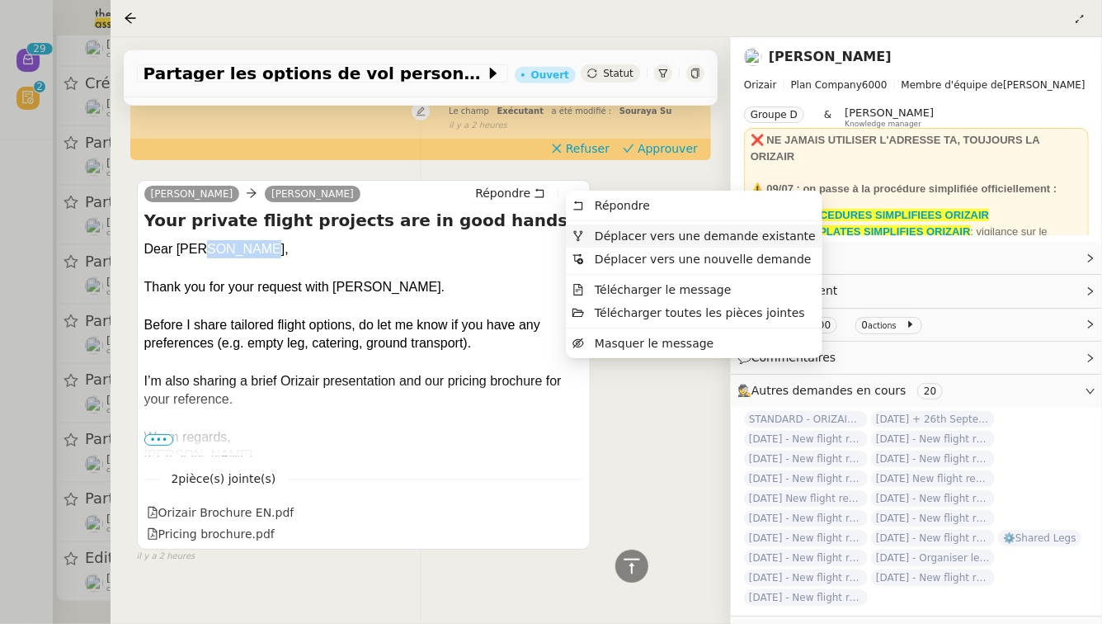
click at [599, 238] on span "Déplacer vers une demande existante" at bounding box center [705, 235] width 221 height 13
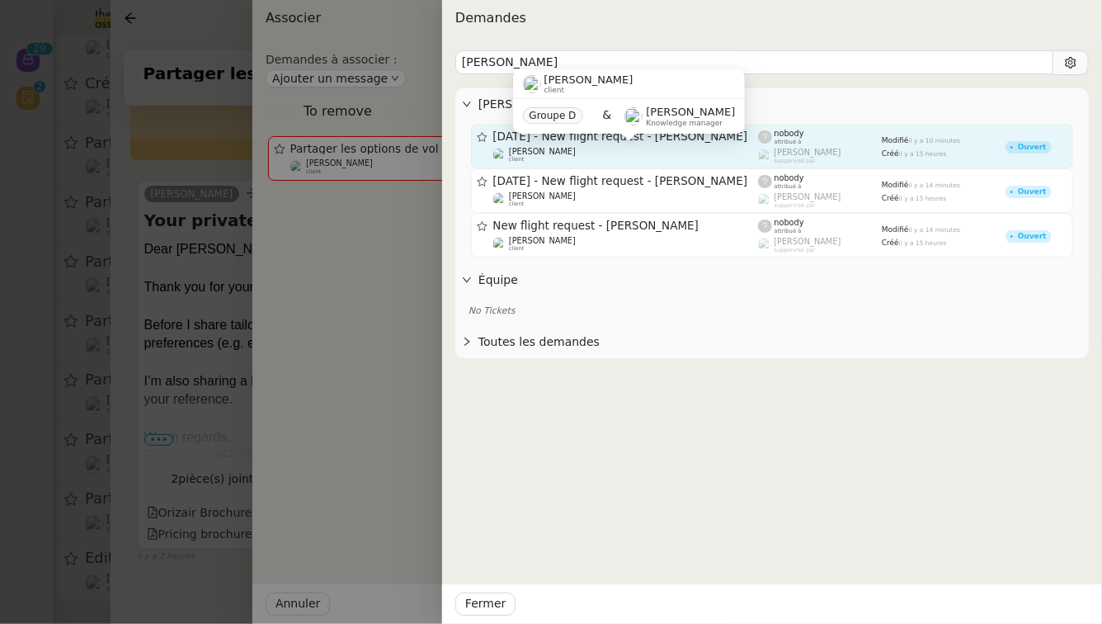
type input "[PERSON_NAME]"
click at [686, 158] on div "[PERSON_NAME] client" at bounding box center [626, 155] width 266 height 16
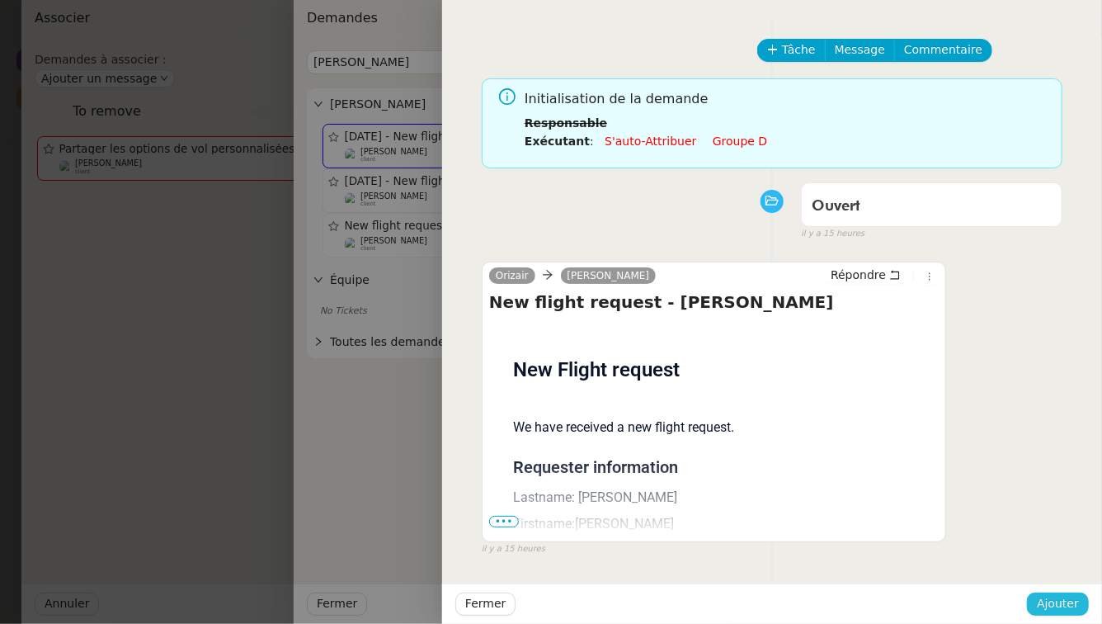
click at [1065, 608] on span "Ajouter" at bounding box center [1058, 603] width 42 height 19
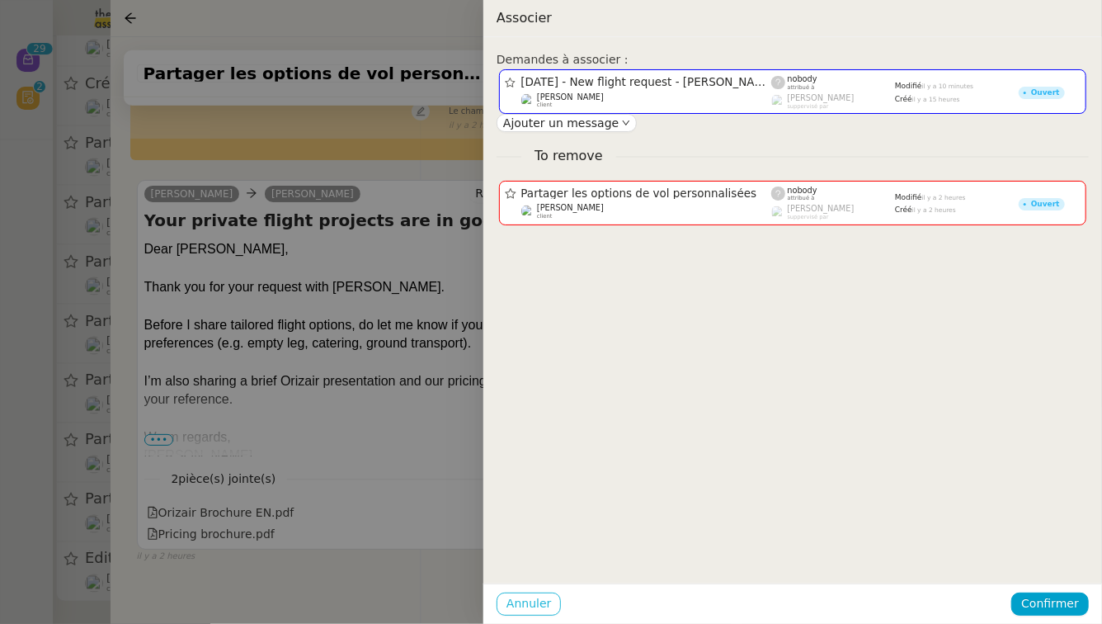
click at [544, 604] on span "Annuler" at bounding box center [528, 603] width 45 height 19
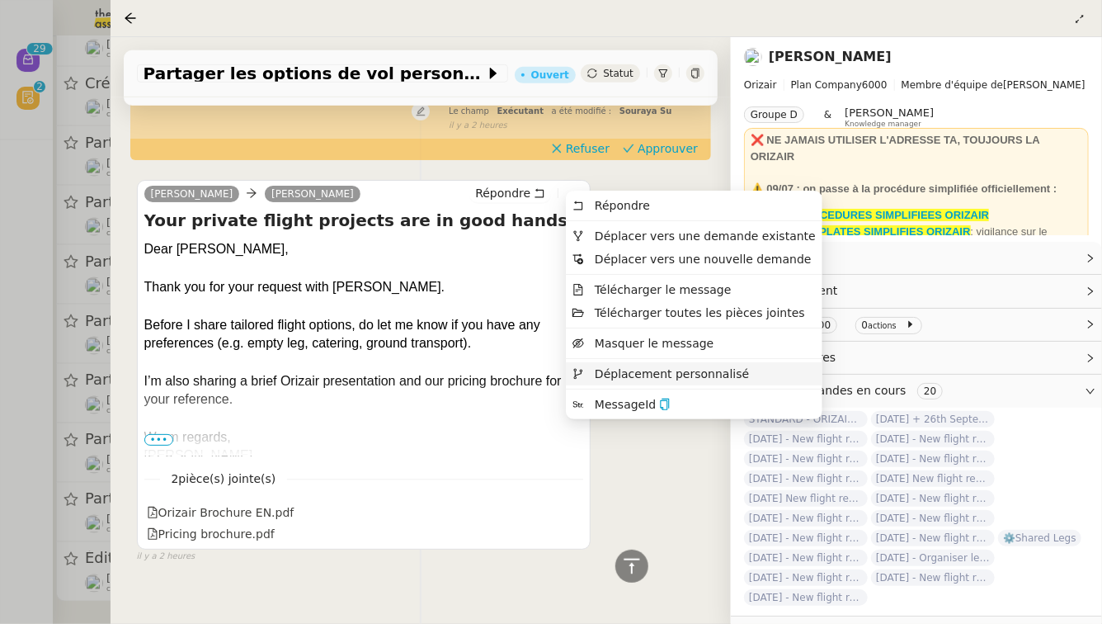
click at [640, 382] on li "Déplacement personnalisé" at bounding box center [694, 373] width 257 height 23
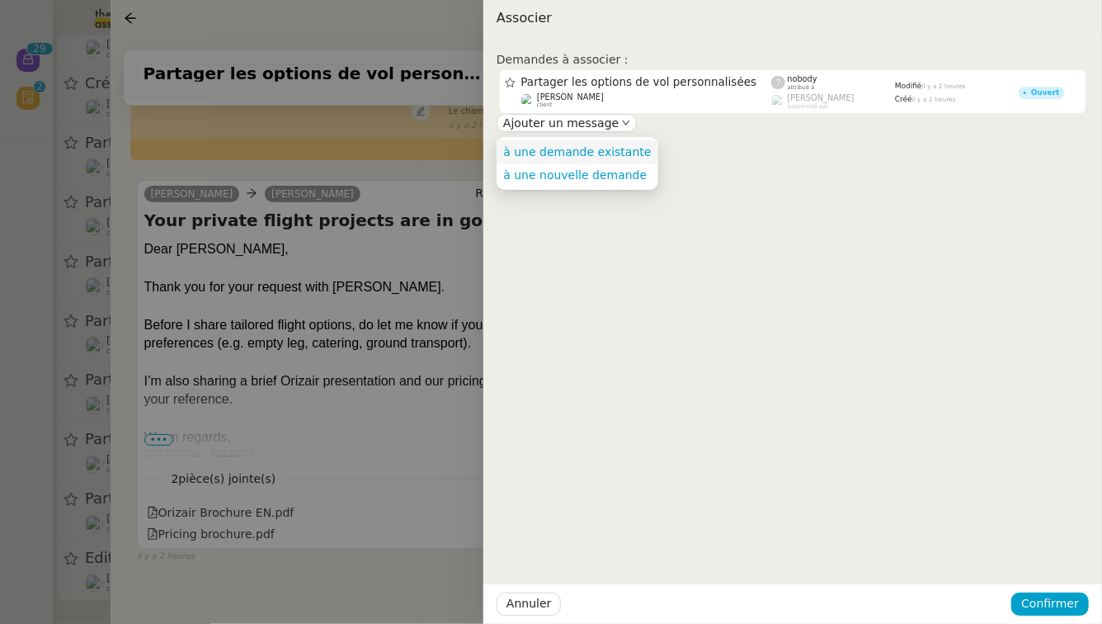
click at [582, 144] on span "à une demande existante" at bounding box center [577, 151] width 148 height 15
click at [585, 148] on span "à une demande existante" at bounding box center [577, 151] width 148 height 13
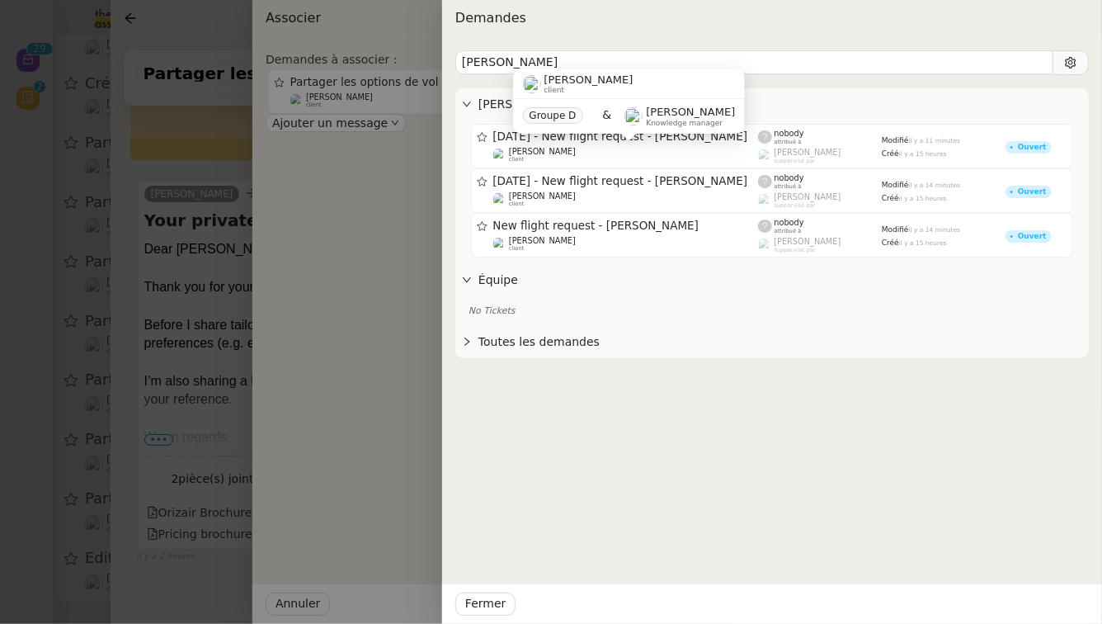
type input "[PERSON_NAME]"
click at [585, 146] on div "[PERSON_NAME] client Groupe D & [PERSON_NAME] Knowledge manager" at bounding box center [629, 108] width 233 height 78
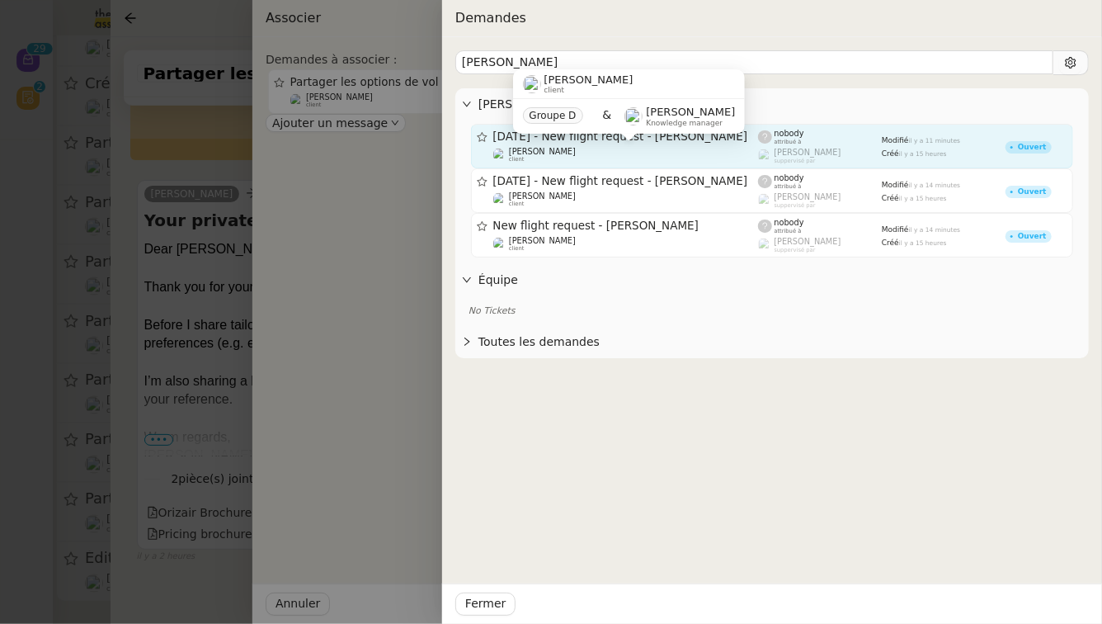
click at [584, 157] on div "[PERSON_NAME] client" at bounding box center [626, 155] width 266 height 16
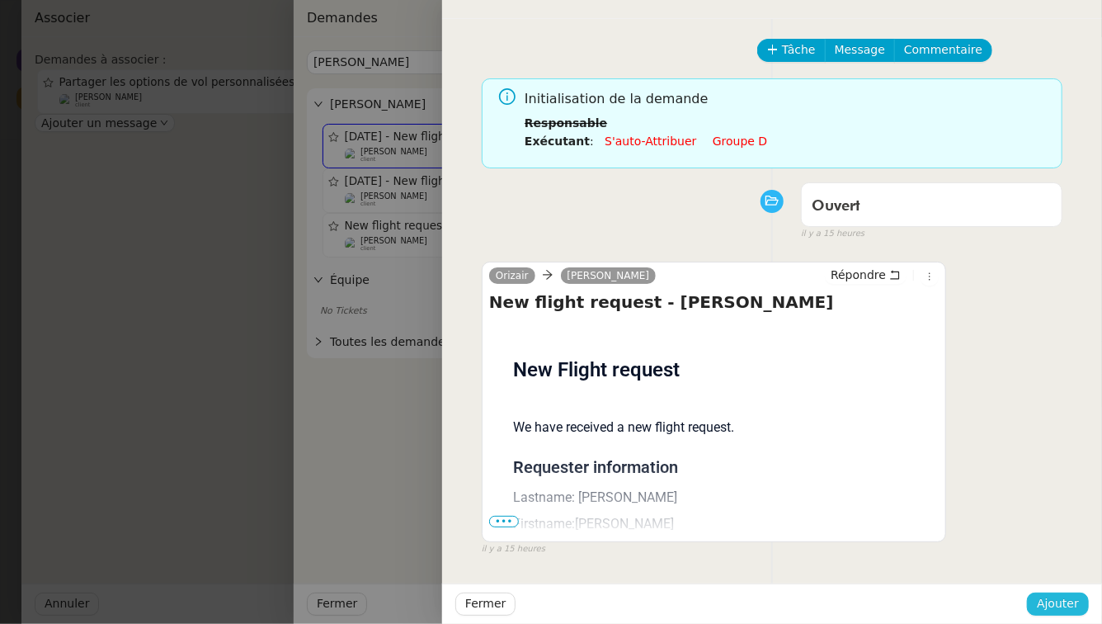
click at [1075, 606] on span "Ajouter" at bounding box center [1058, 603] width 42 height 19
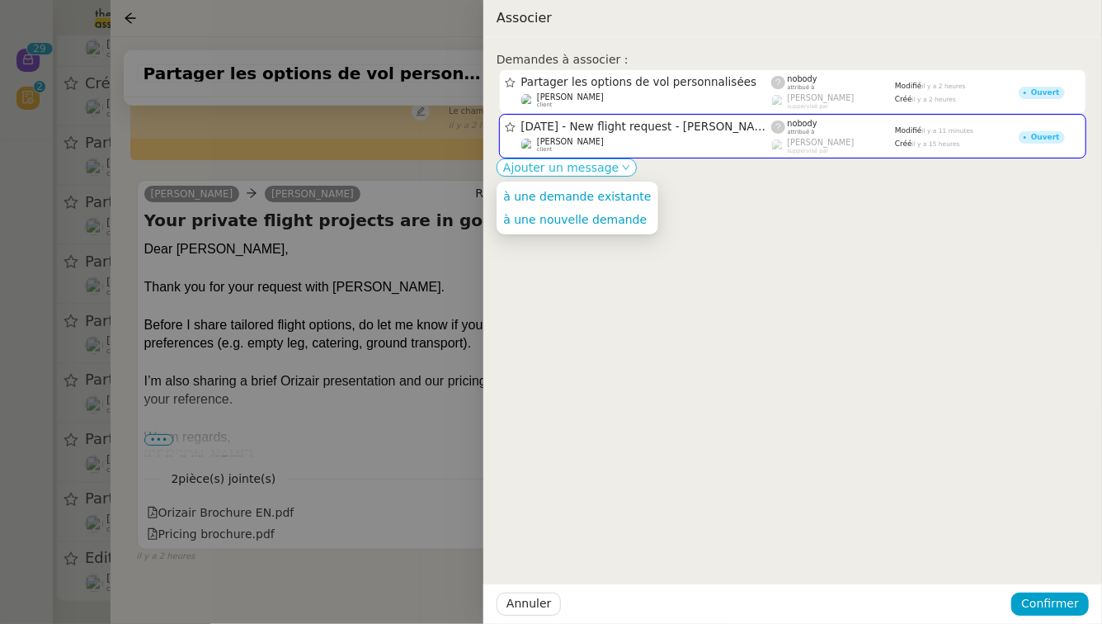
click at [603, 169] on span "Ajouter un message" at bounding box center [560, 167] width 115 height 16
click at [607, 195] on span "à une demande existante" at bounding box center [577, 196] width 148 height 13
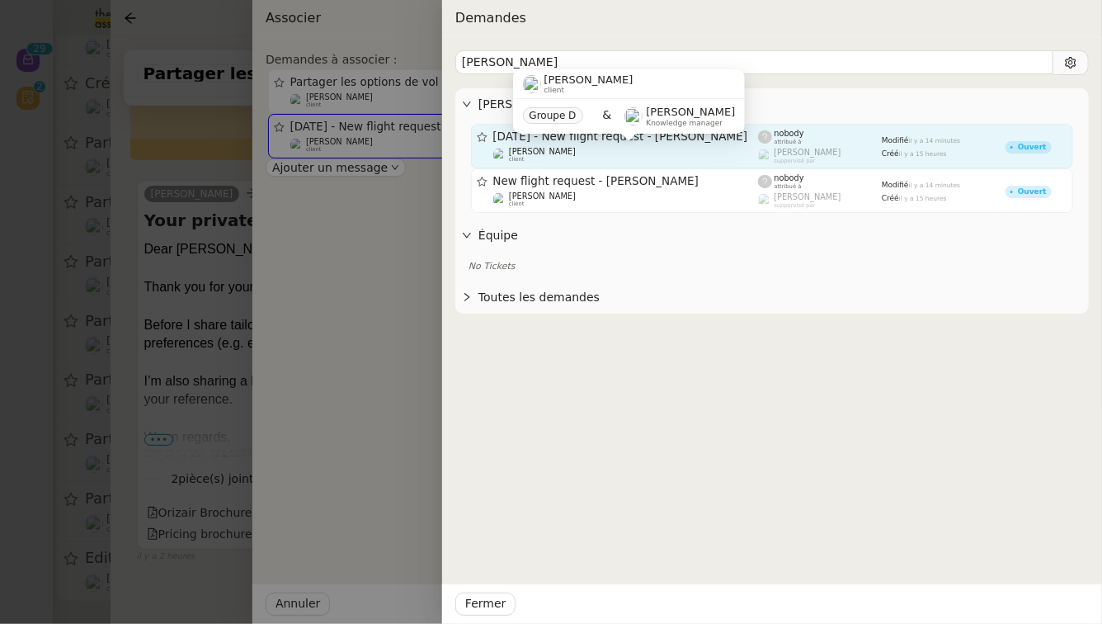
type input "[PERSON_NAME]"
click at [676, 153] on div "[PERSON_NAME] client" at bounding box center [626, 155] width 266 height 16
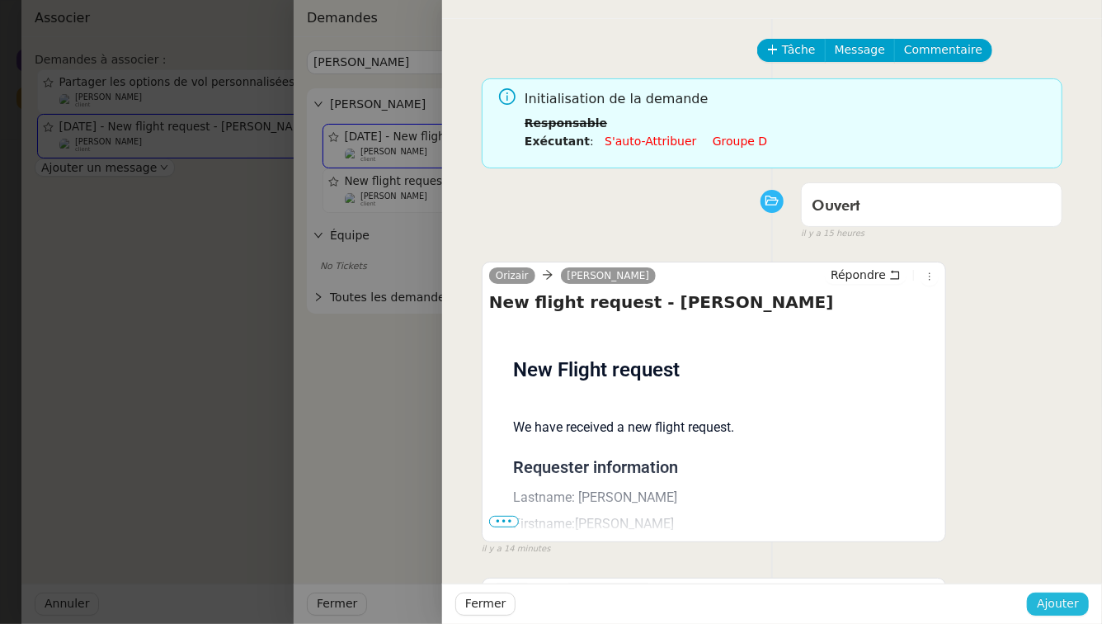
click at [1062, 607] on span "Ajouter" at bounding box center [1058, 603] width 42 height 19
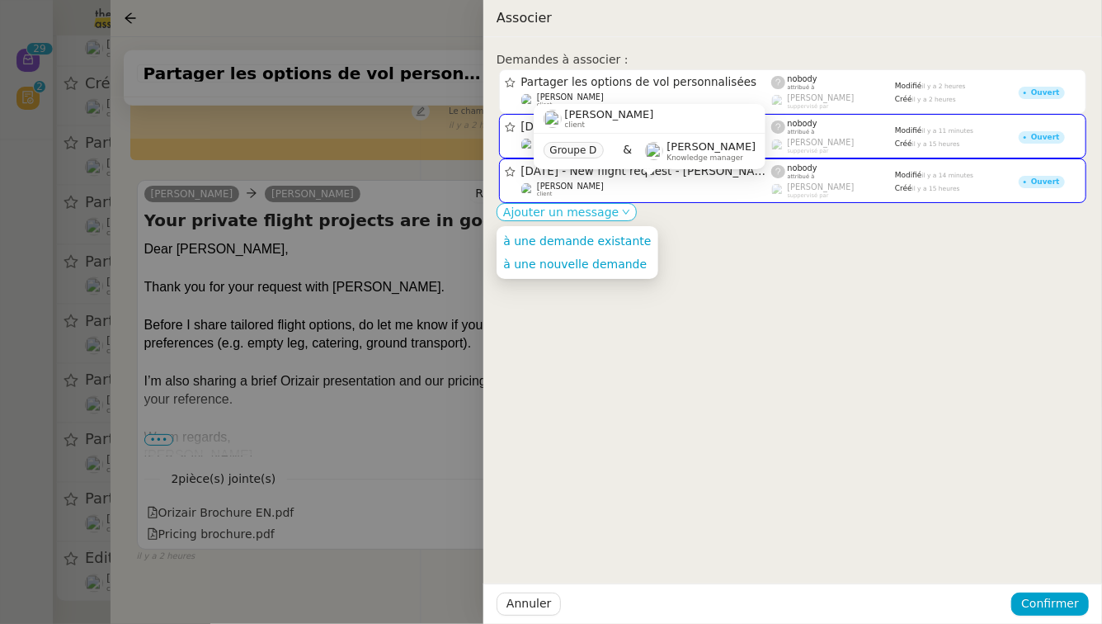
click at [588, 217] on span "Ajouter un message" at bounding box center [560, 212] width 115 height 16
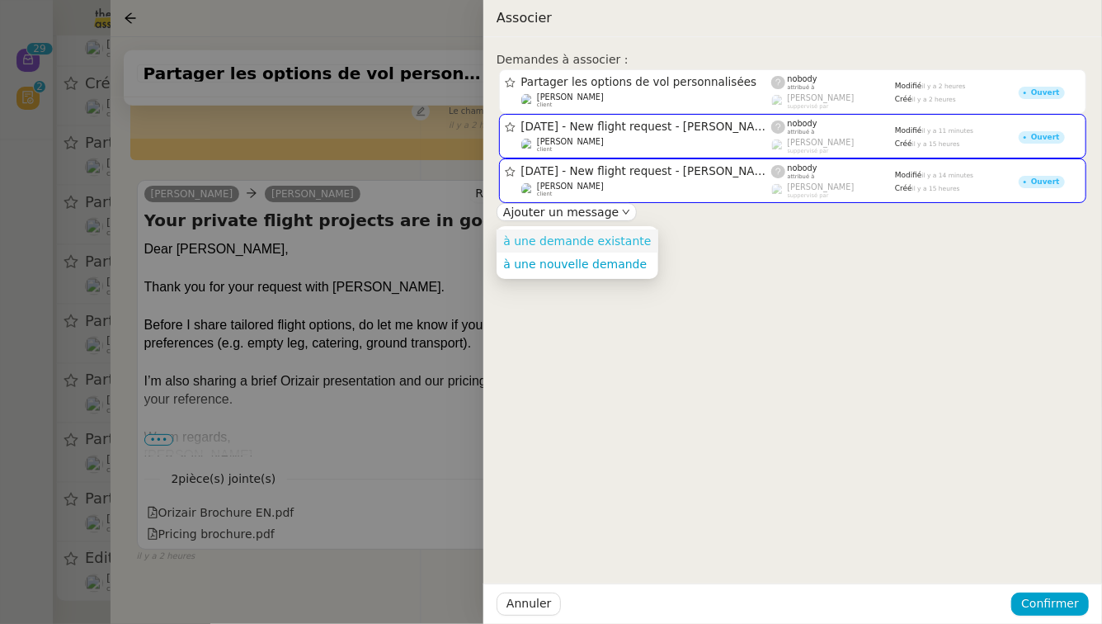
click at [595, 241] on span "à une demande existante" at bounding box center [577, 240] width 148 height 13
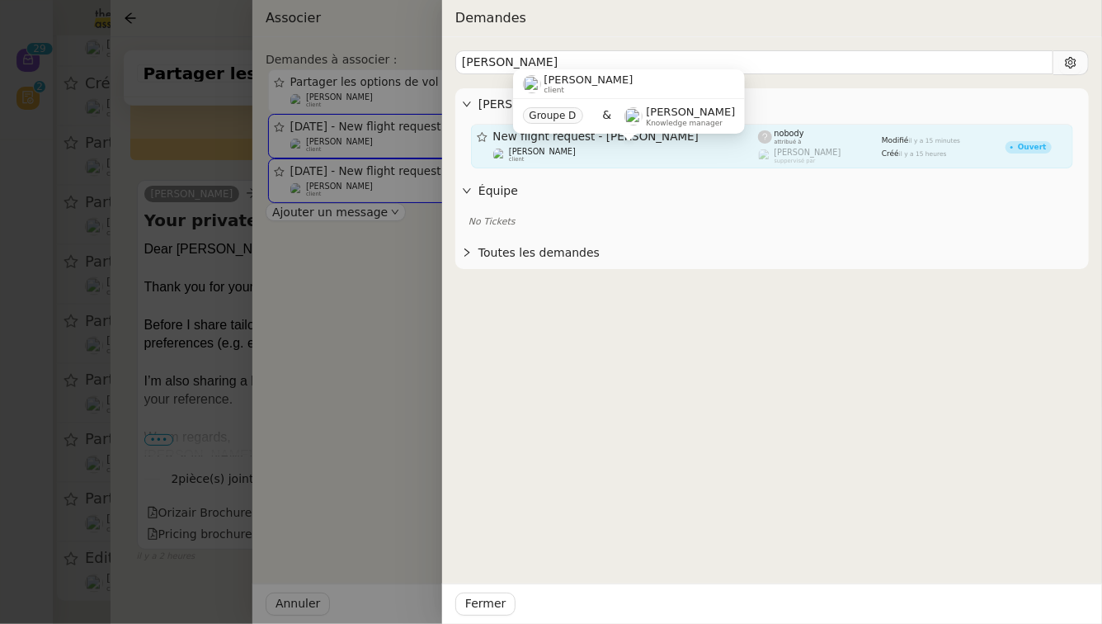
type input "[PERSON_NAME]"
click at [587, 151] on div "[PERSON_NAME] client" at bounding box center [626, 155] width 266 height 16
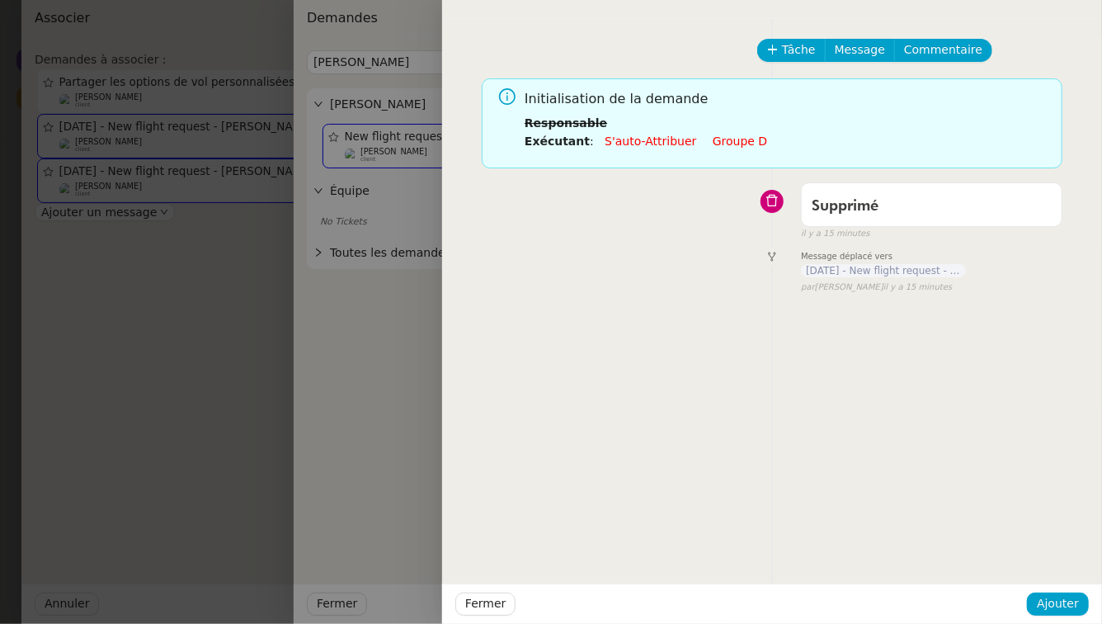
click at [349, 281] on div at bounding box center [551, 312] width 1102 height 624
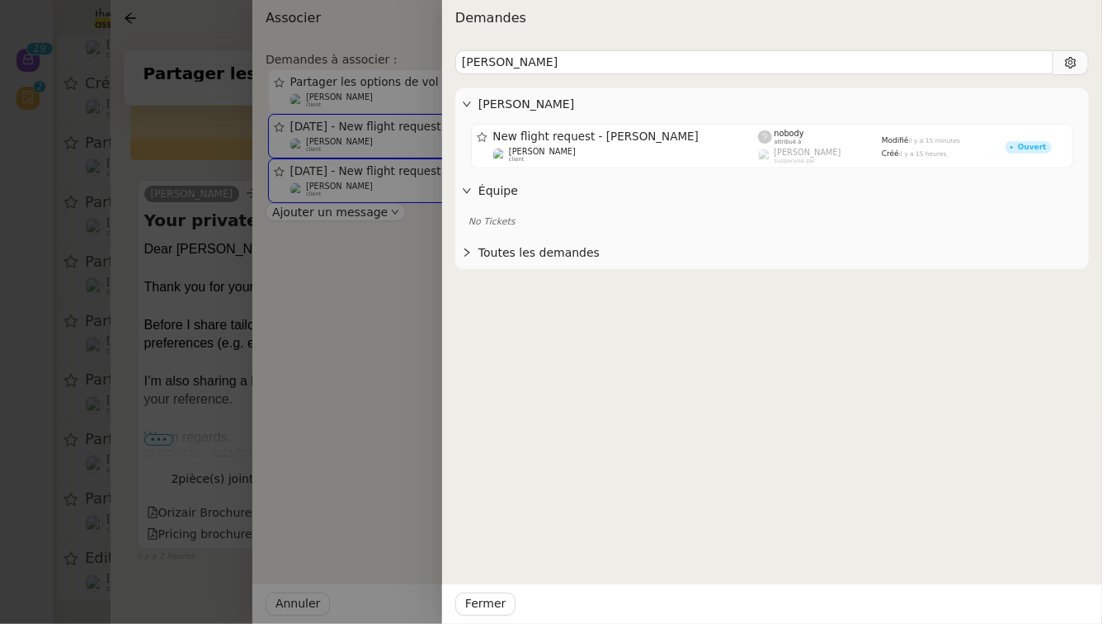
click at [349, 281] on div at bounding box center [551, 312] width 1102 height 624
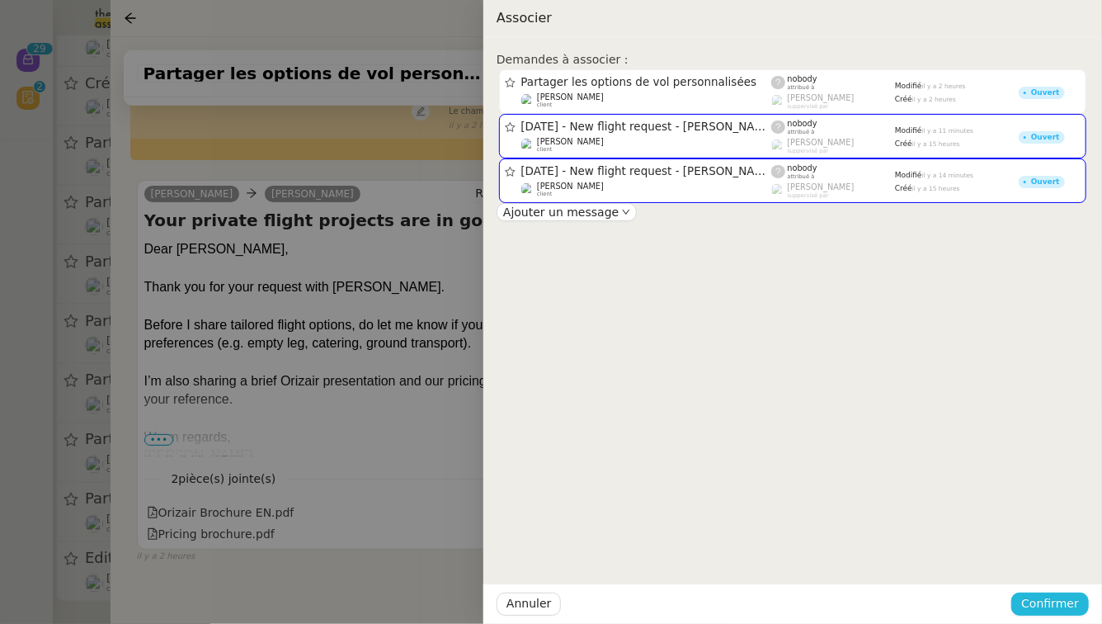
click at [1063, 601] on span "Confirmer" at bounding box center [1050, 603] width 58 height 19
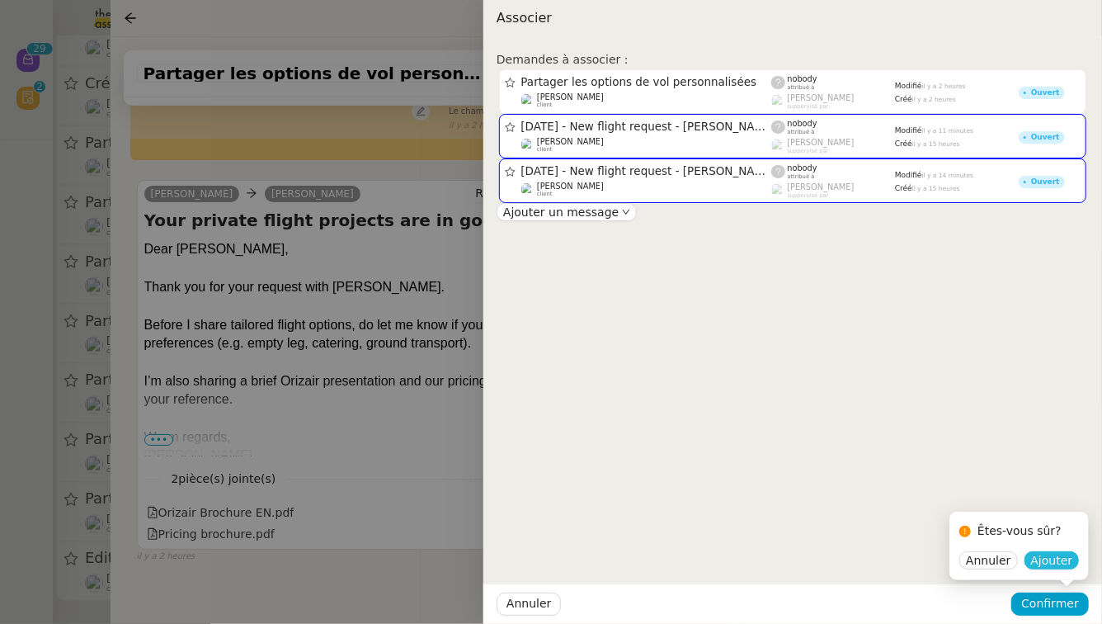
click at [1062, 561] on span "Ajouter" at bounding box center [1052, 560] width 42 height 16
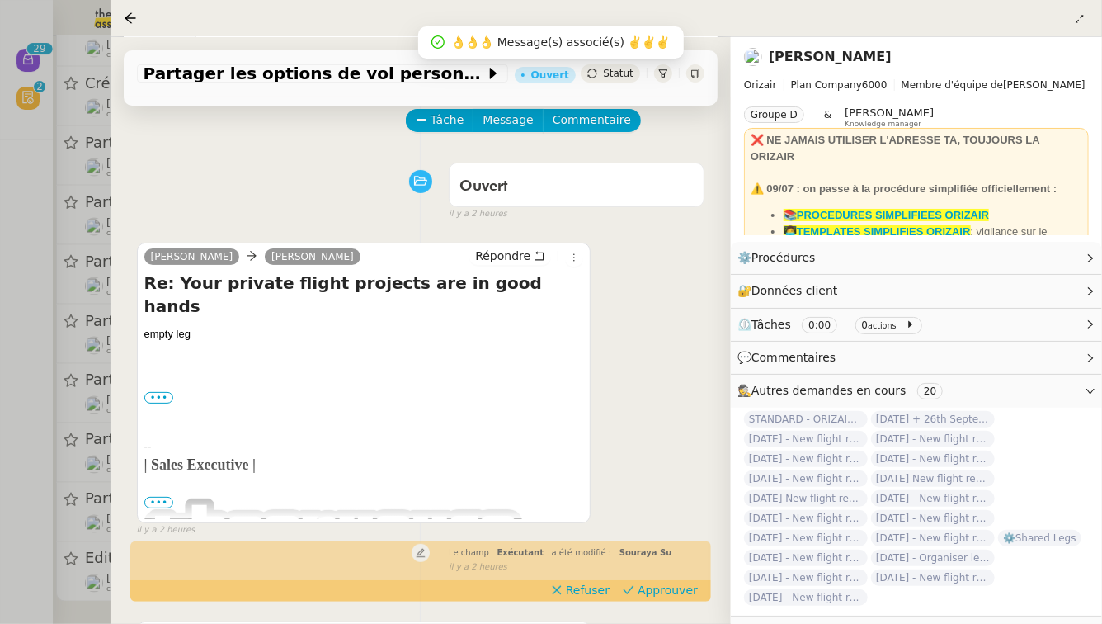
scroll to position [88, 0]
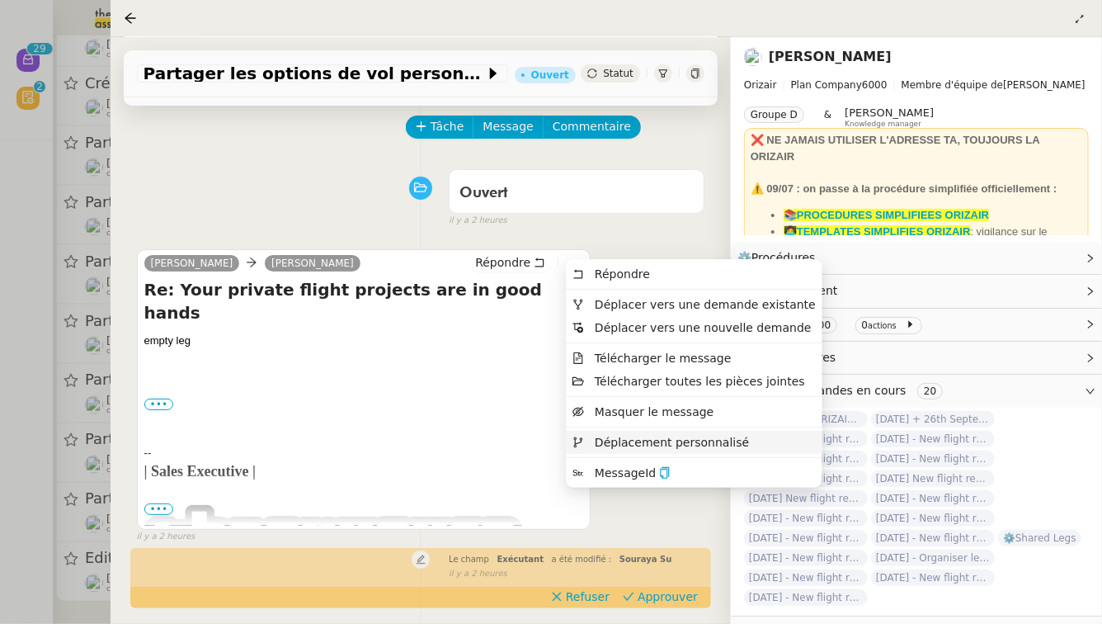
click at [623, 435] on span "Déplacement personnalisé" at bounding box center [660, 442] width 177 height 15
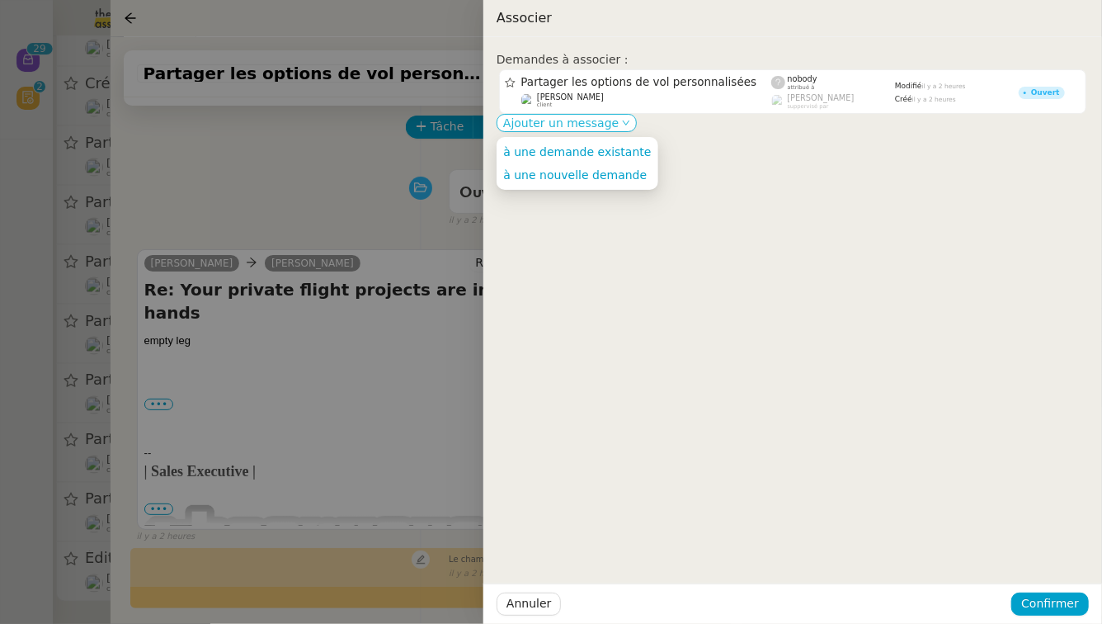
click at [596, 125] on span "Ajouter un message" at bounding box center [560, 123] width 115 height 16
click at [597, 153] on span "à une demande existante" at bounding box center [577, 151] width 148 height 13
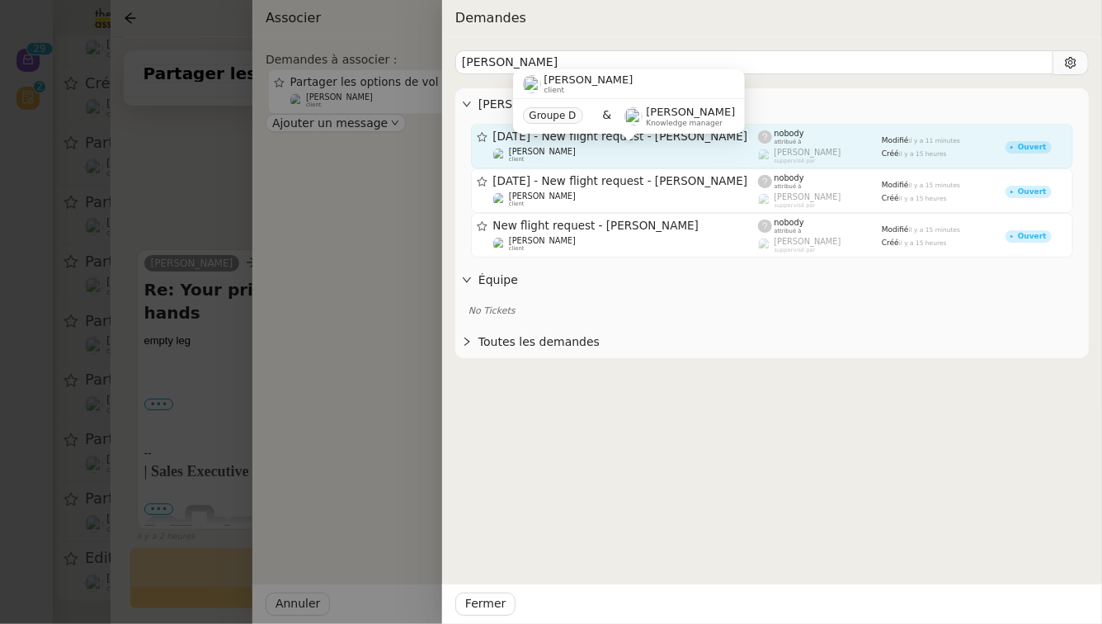
type input "[PERSON_NAME]"
click at [596, 155] on div "[PERSON_NAME] client" at bounding box center [626, 155] width 266 height 16
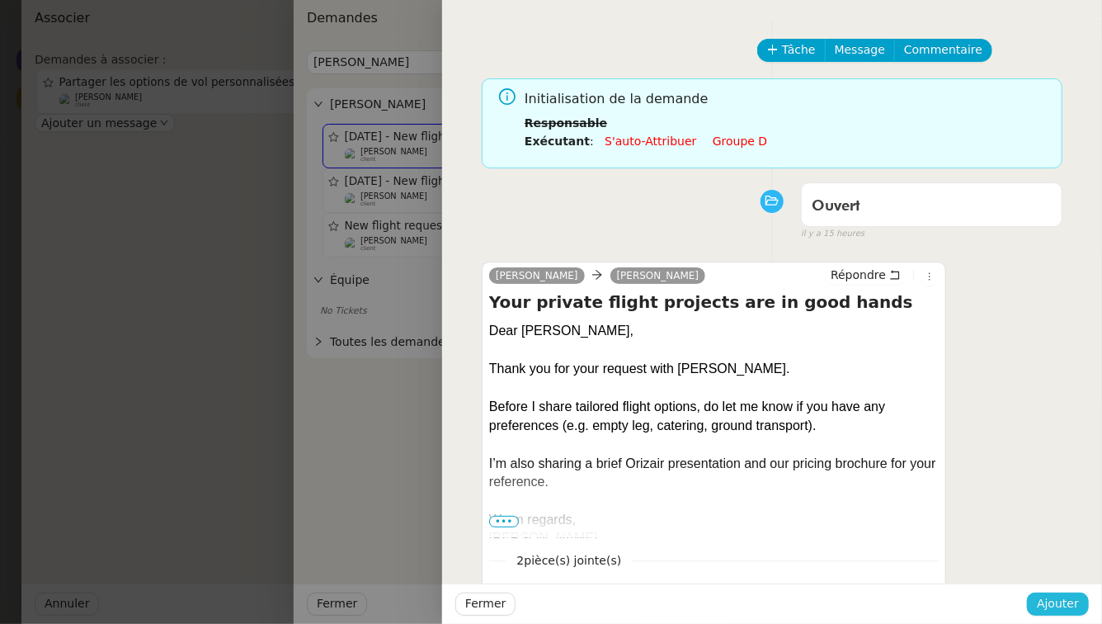
click at [1064, 600] on span "Ajouter" at bounding box center [1058, 603] width 42 height 19
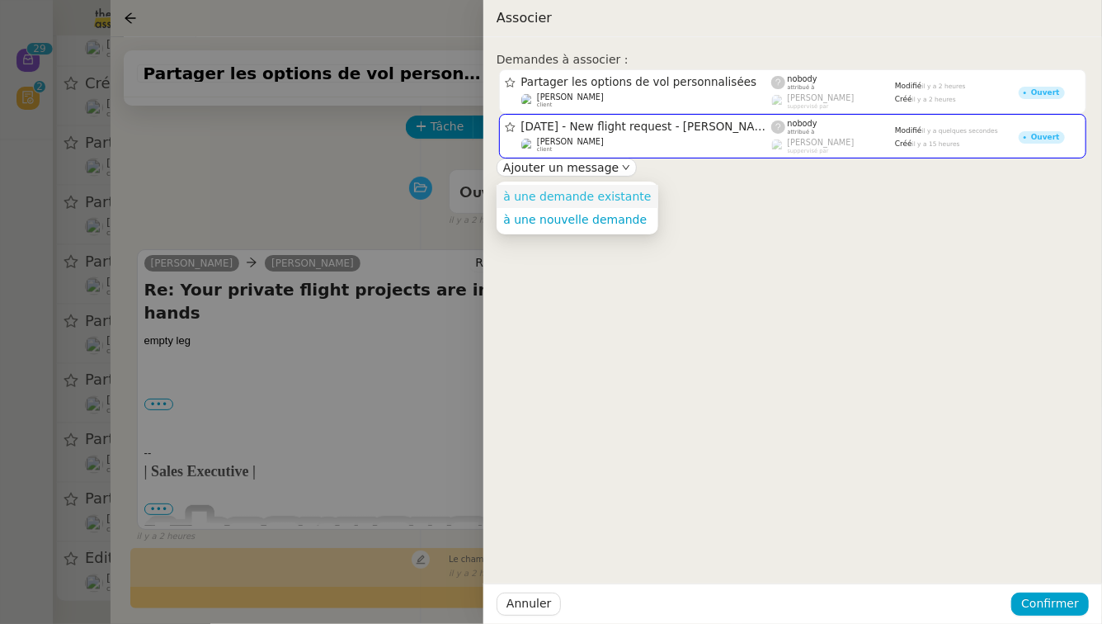
click at [608, 198] on span "à une demande existante" at bounding box center [577, 196] width 148 height 13
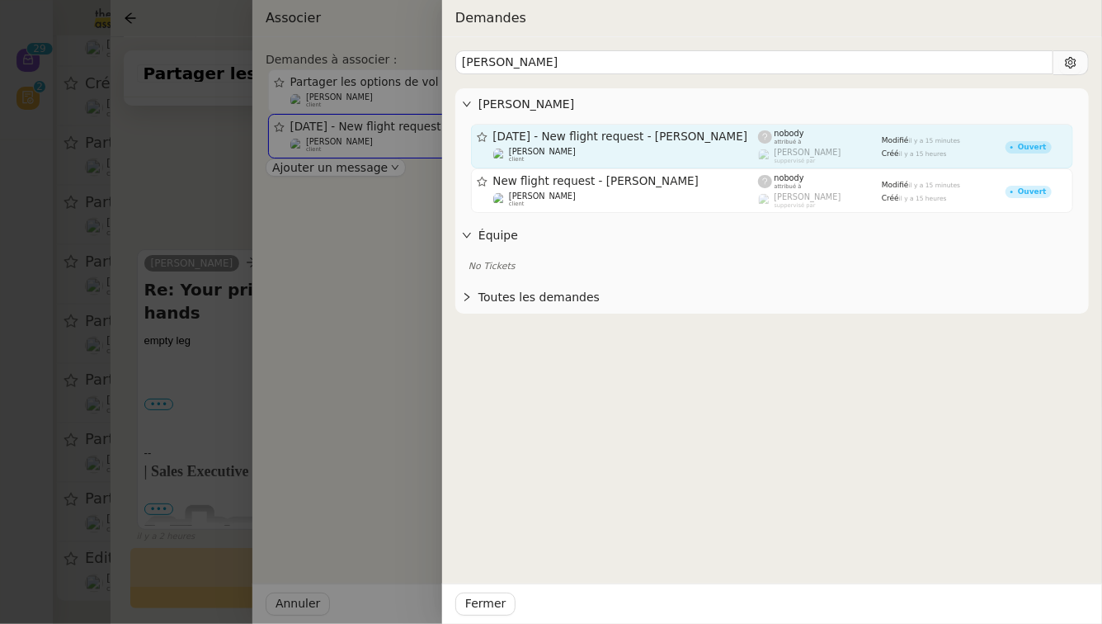
type input "[PERSON_NAME]"
click at [648, 154] on div "[PERSON_NAME] client" at bounding box center [626, 155] width 266 height 16
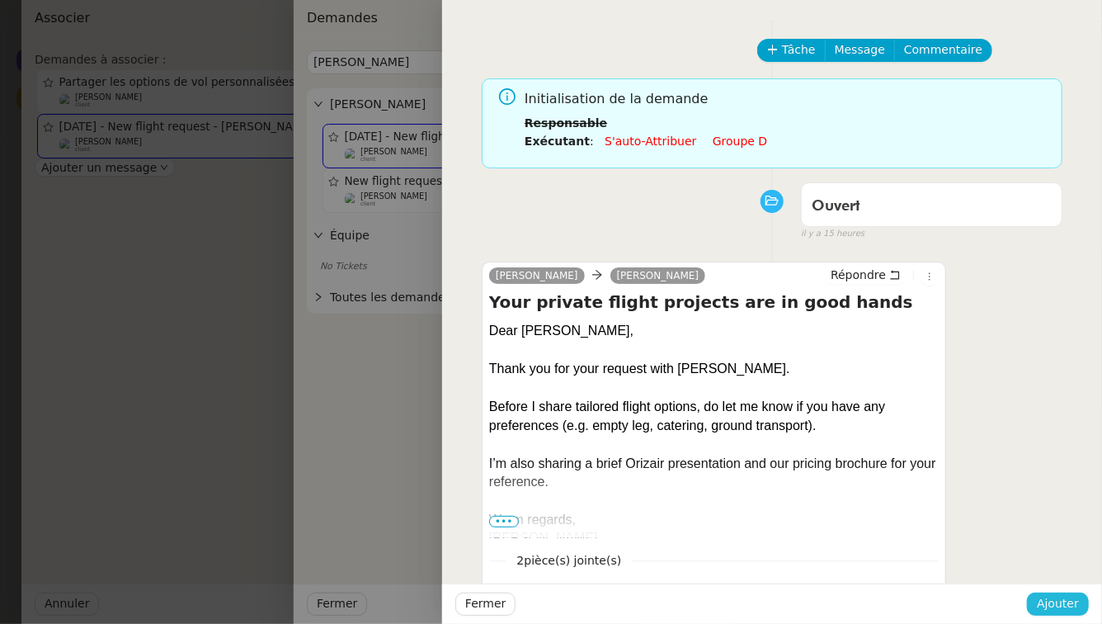
click at [1064, 596] on span "Ajouter" at bounding box center [1058, 603] width 42 height 19
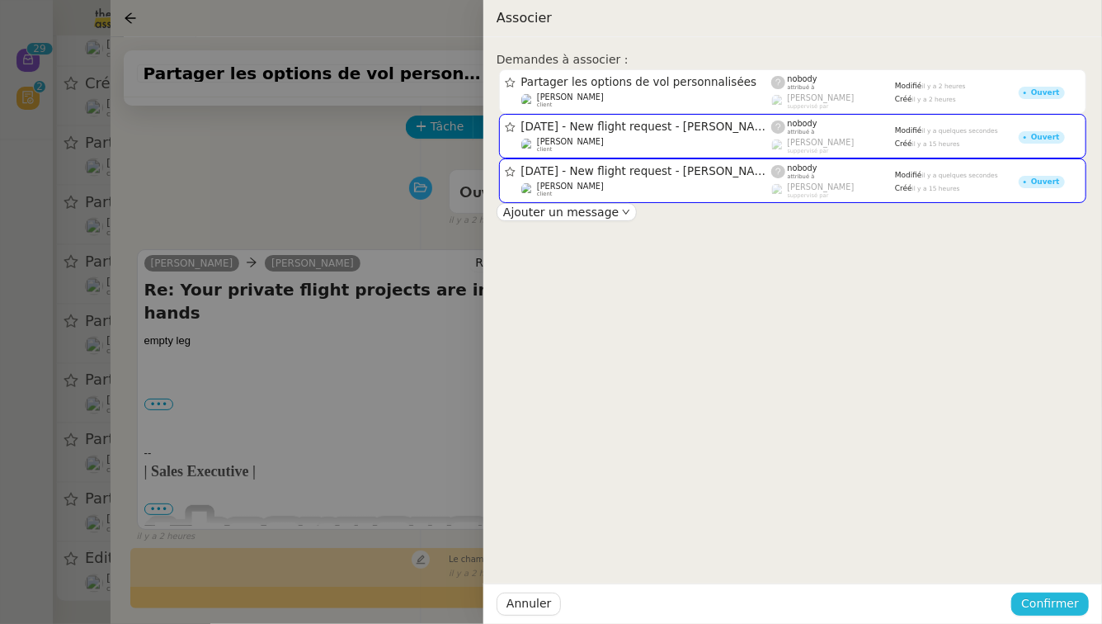
click at [1064, 596] on span "Confirmer" at bounding box center [1050, 603] width 58 height 19
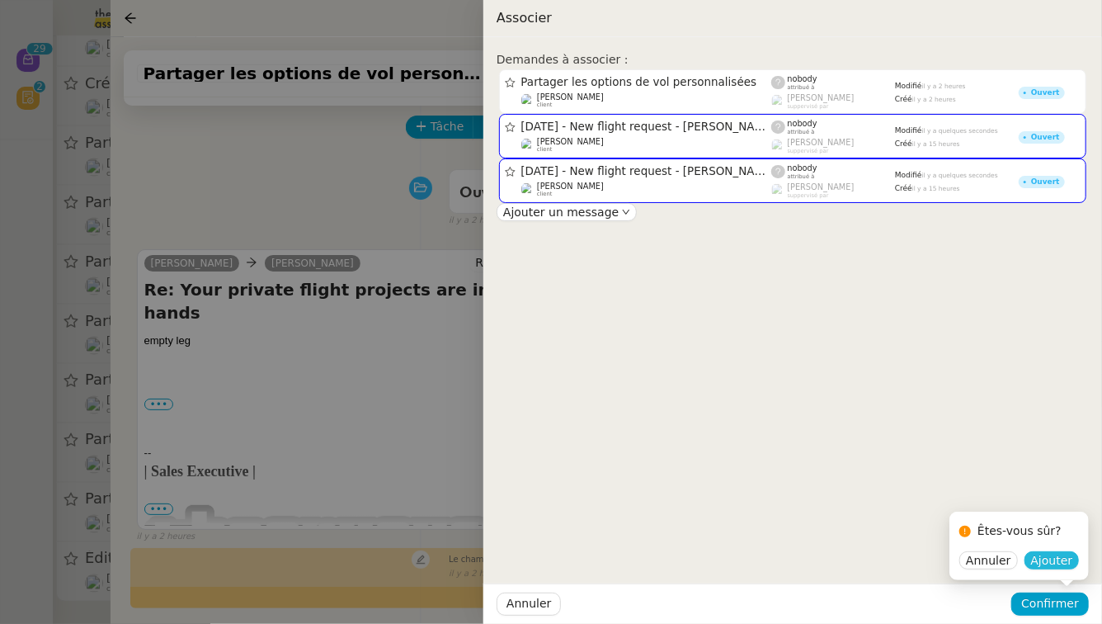
click at [1054, 557] on span "Ajouter" at bounding box center [1052, 560] width 42 height 16
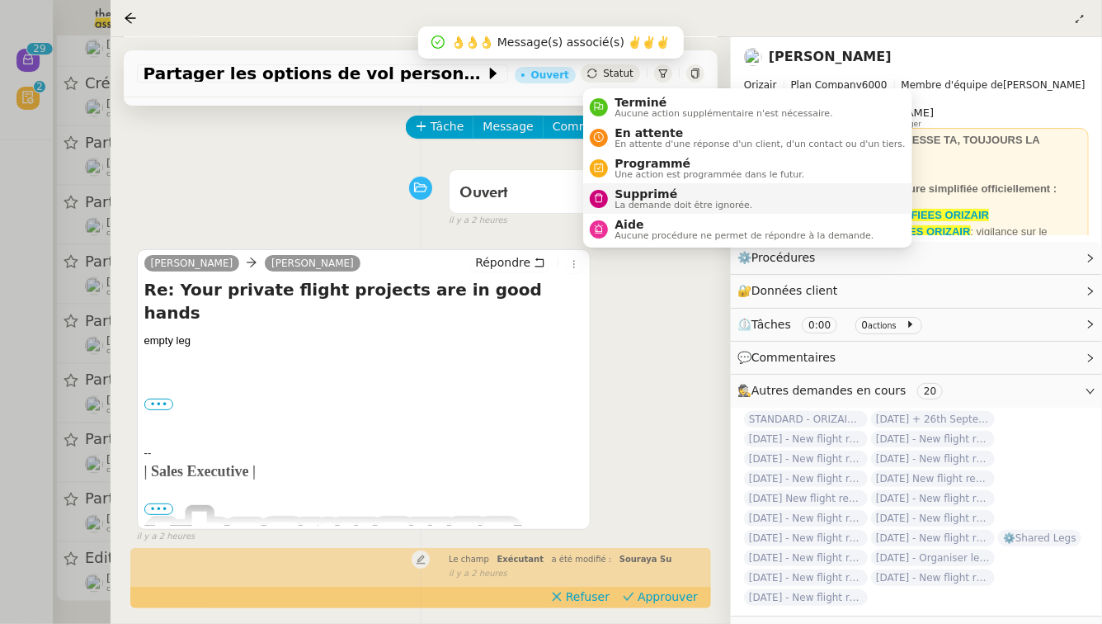
click at [633, 200] on span "La demande doit être ignorée." at bounding box center [684, 204] width 138 height 9
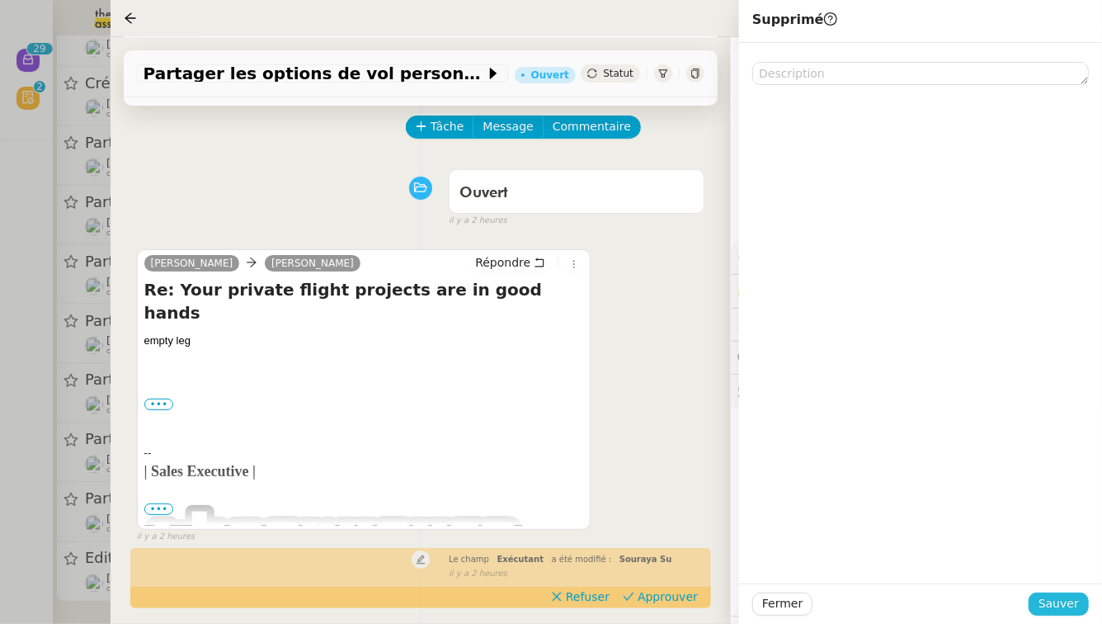
click at [1076, 603] on span "Sauver" at bounding box center [1059, 603] width 40 height 19
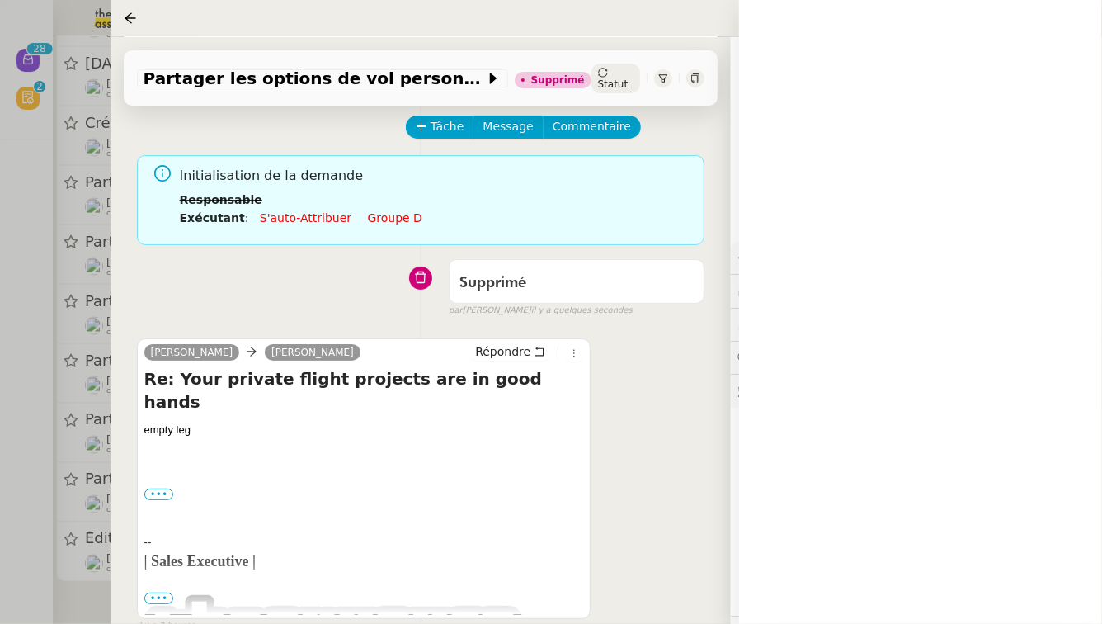
click at [0, 285] on div at bounding box center [551, 312] width 1102 height 624
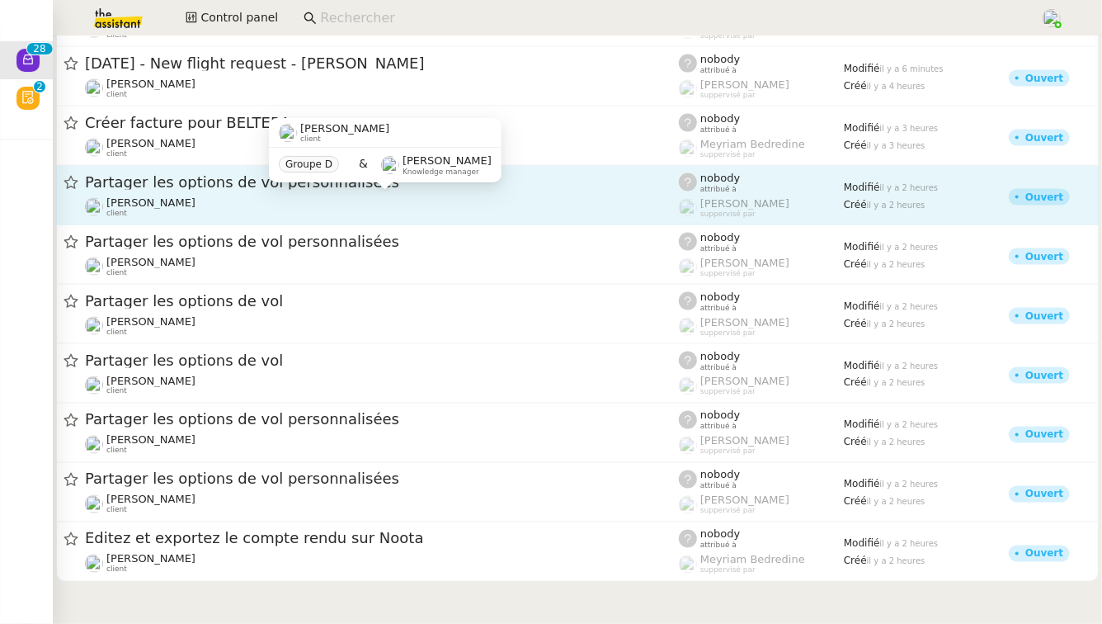
click at [311, 200] on div "[PERSON_NAME] client" at bounding box center [382, 206] width 594 height 21
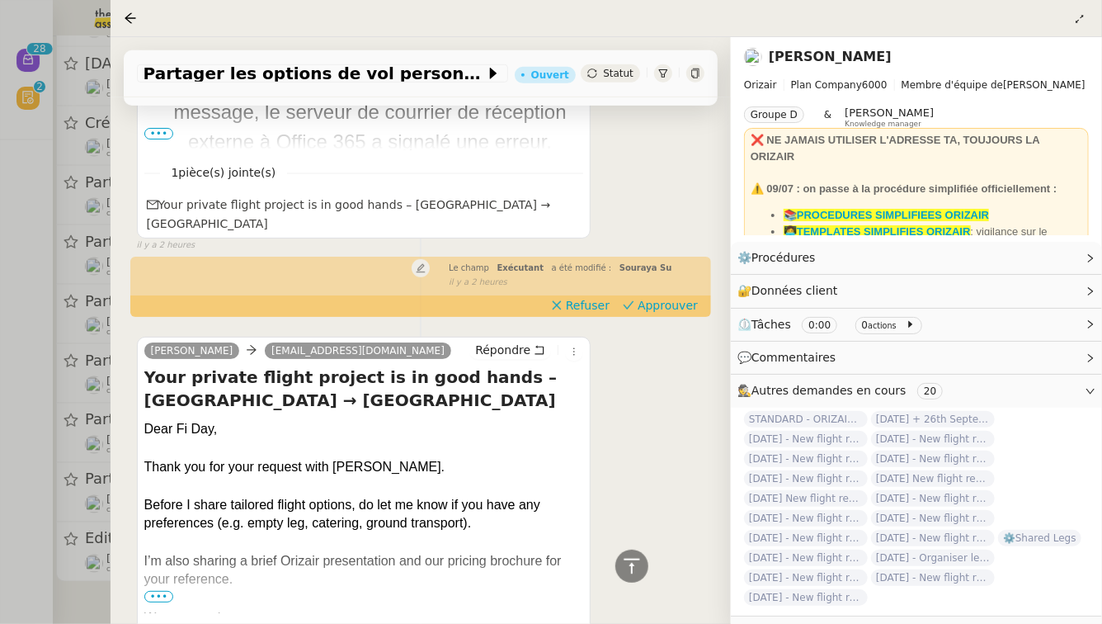
scroll to position [604, 0]
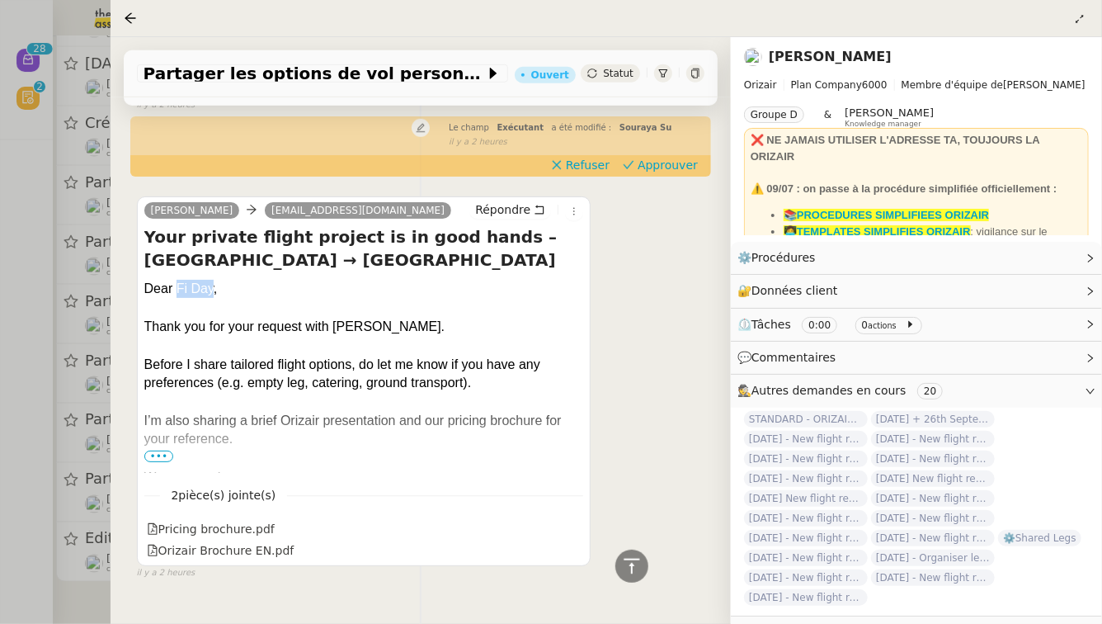
drag, startPoint x: 214, startPoint y: 253, endPoint x: 180, endPoint y: 253, distance: 34.6
click at [180, 280] on div "Dear Fi Day," at bounding box center [364, 289] width 440 height 18
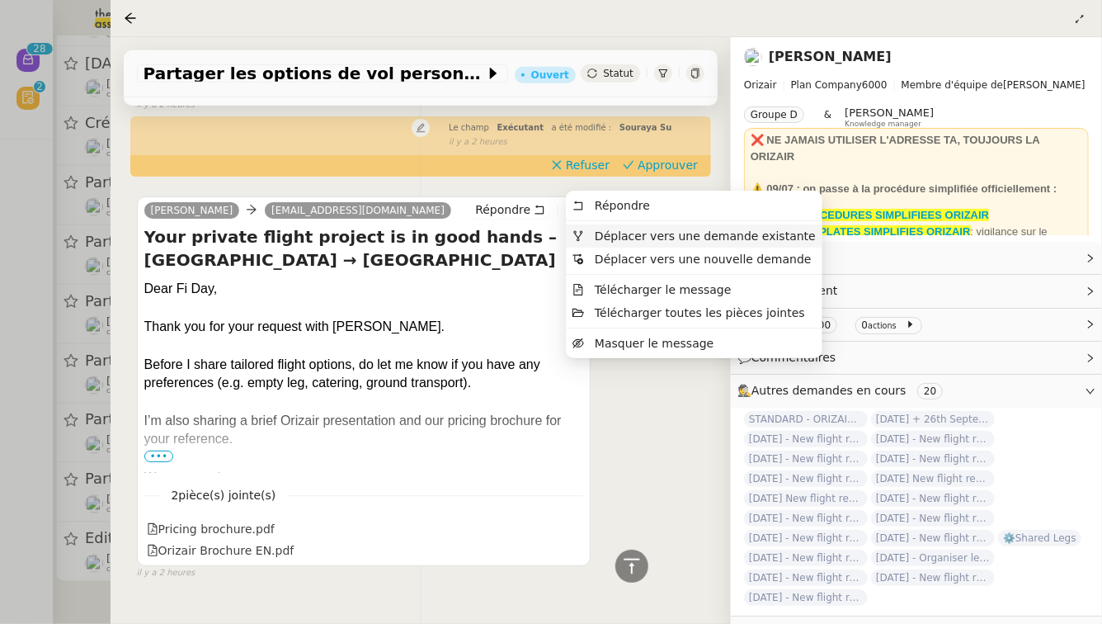
click at [594, 243] on span "Déplacer vers une demande existante" at bounding box center [693, 235] width 243 height 15
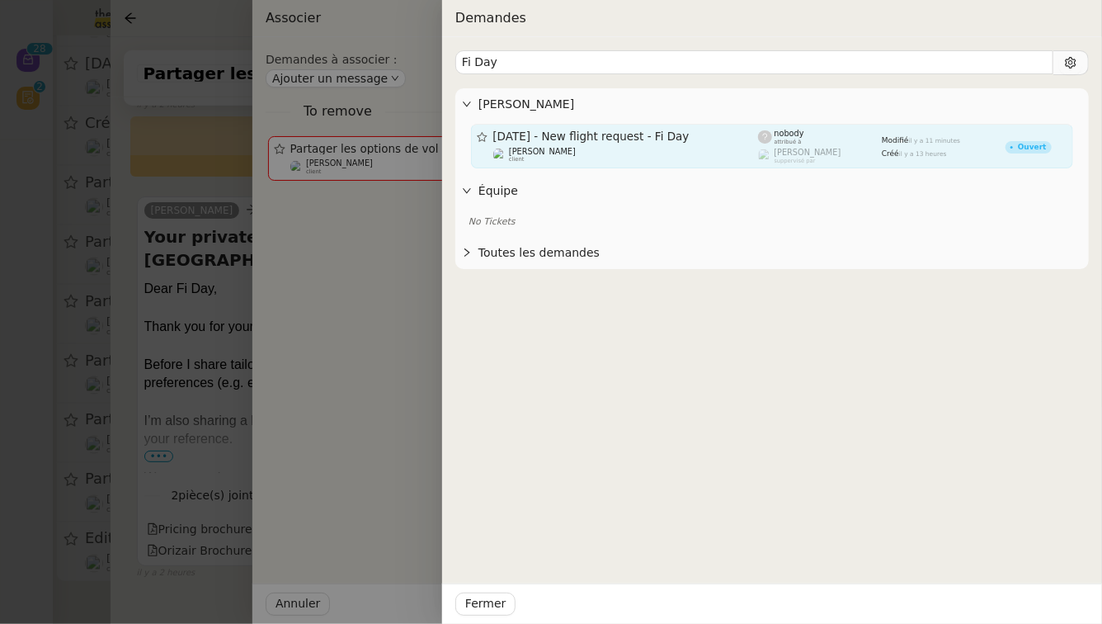
type input "Fi Day"
click at [614, 144] on div "[DATE] - New flight request - Fi Day" at bounding box center [626, 137] width 266 height 14
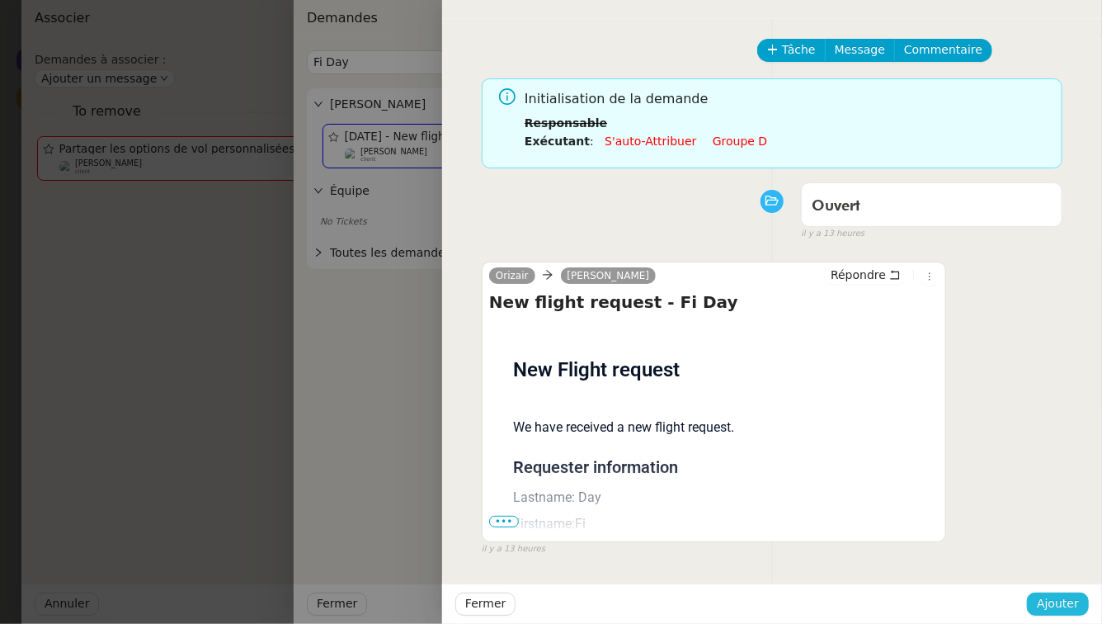
click at [1077, 611] on span "Ajouter" at bounding box center [1058, 603] width 42 height 19
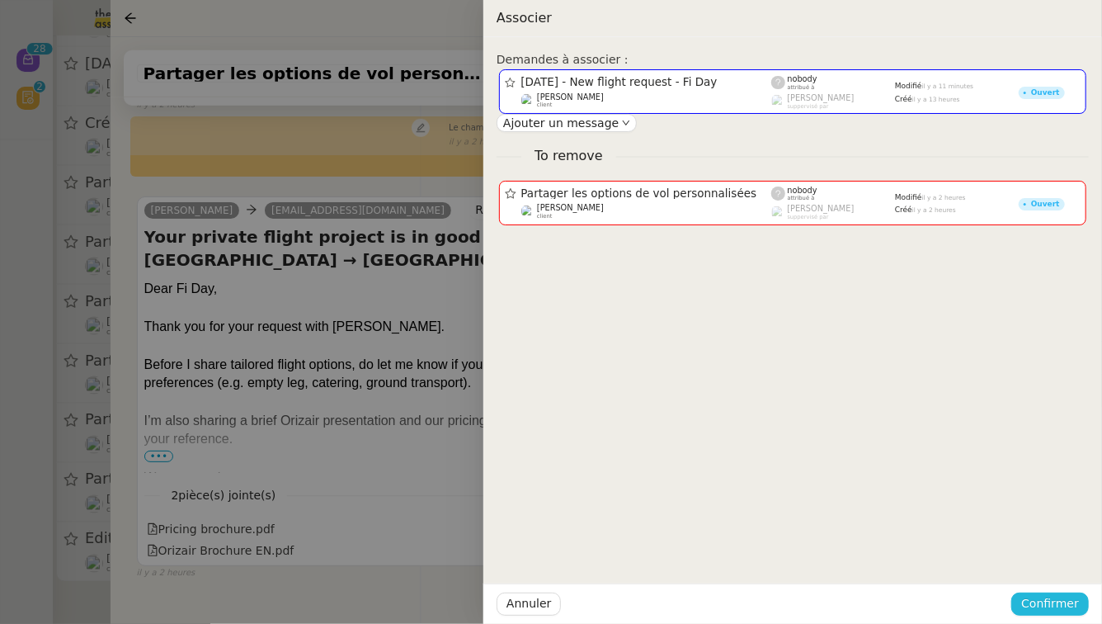
click at [1077, 611] on span "Confirmer" at bounding box center [1050, 603] width 58 height 19
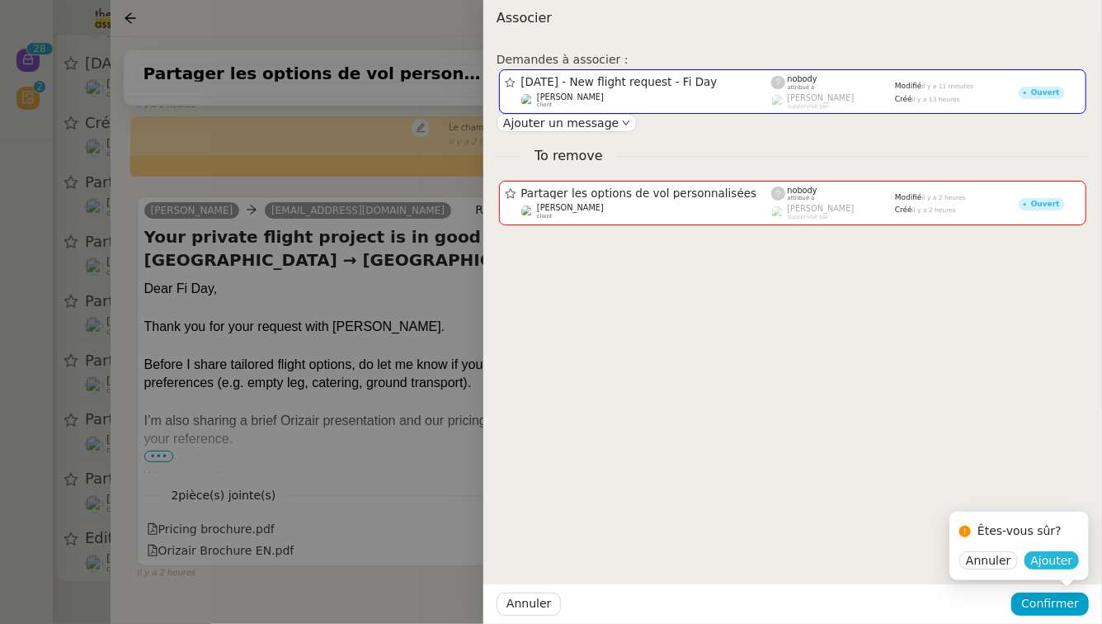
click at [1062, 560] on span "Ajouter" at bounding box center [1052, 560] width 42 height 16
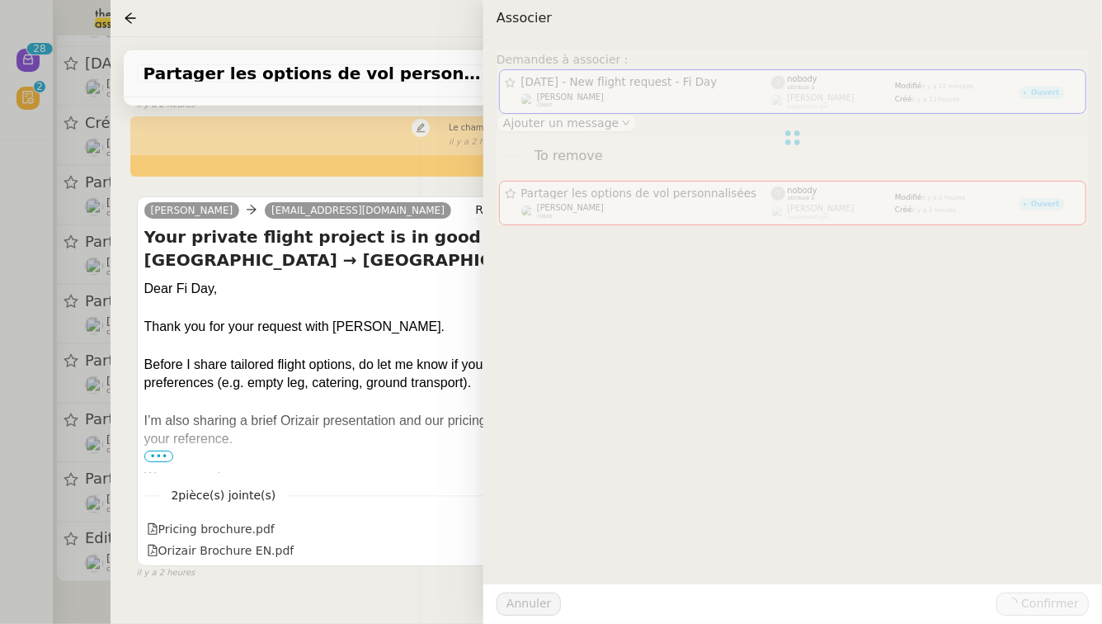
scroll to position [657, 0]
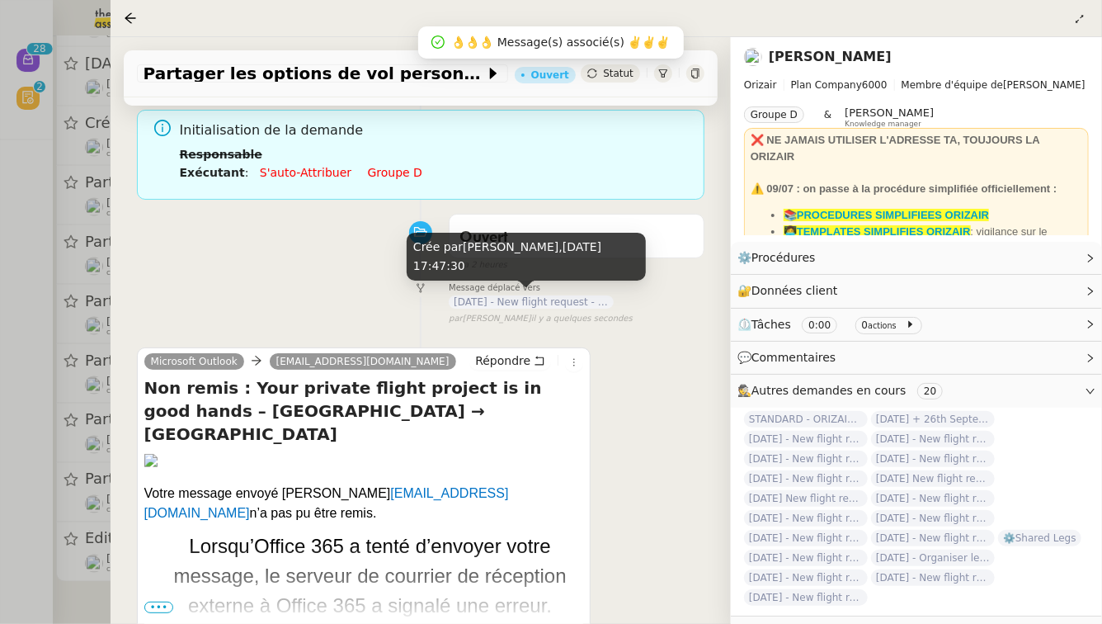
scroll to position [134, 0]
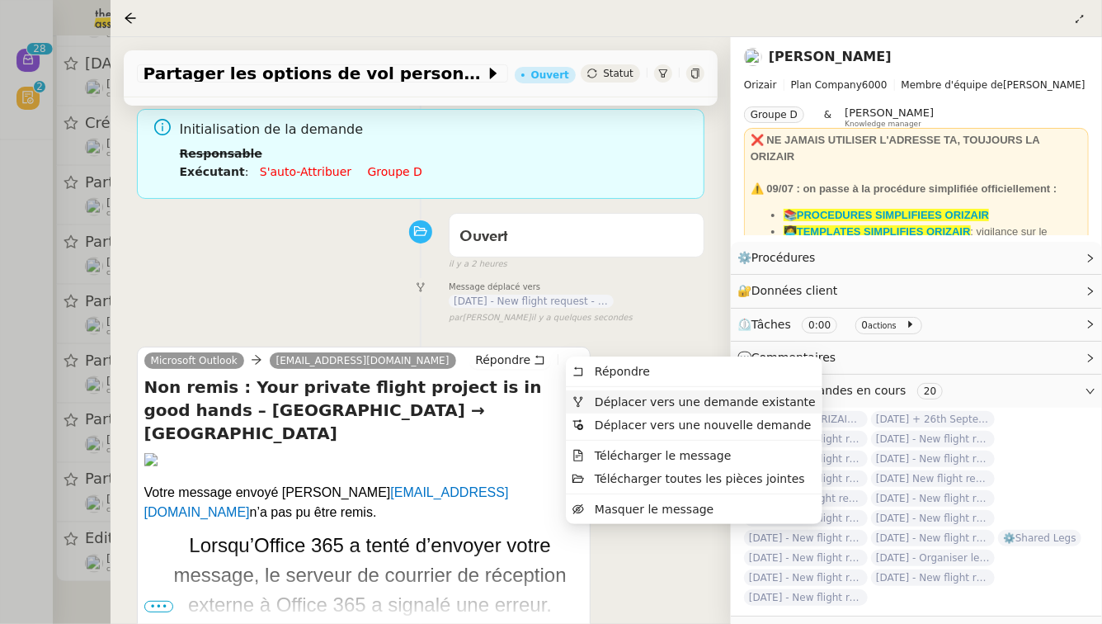
click at [618, 402] on span "Déplacer vers une demande existante" at bounding box center [705, 401] width 221 height 13
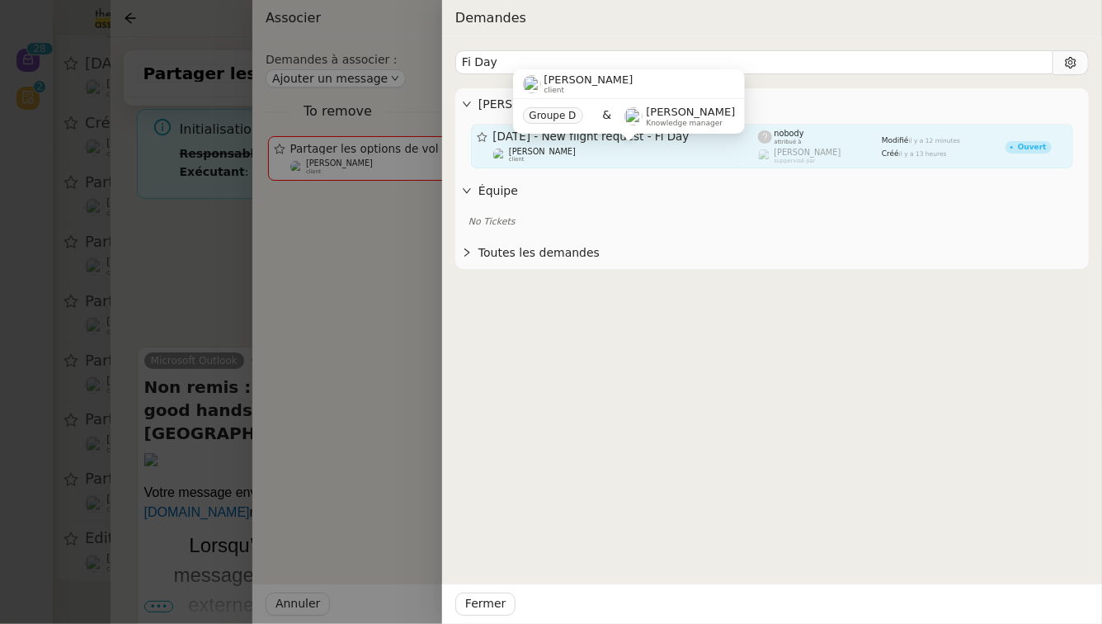
type input "Fi Day"
click at [674, 151] on div "[PERSON_NAME] client" at bounding box center [626, 155] width 266 height 16
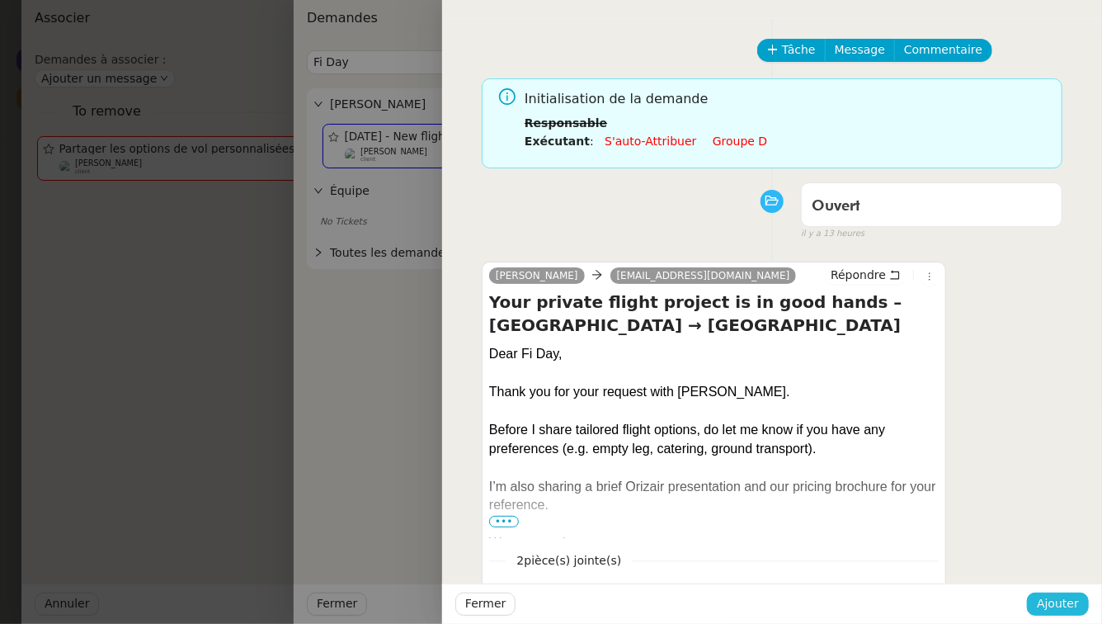
click at [1076, 596] on span "Ajouter" at bounding box center [1058, 603] width 42 height 19
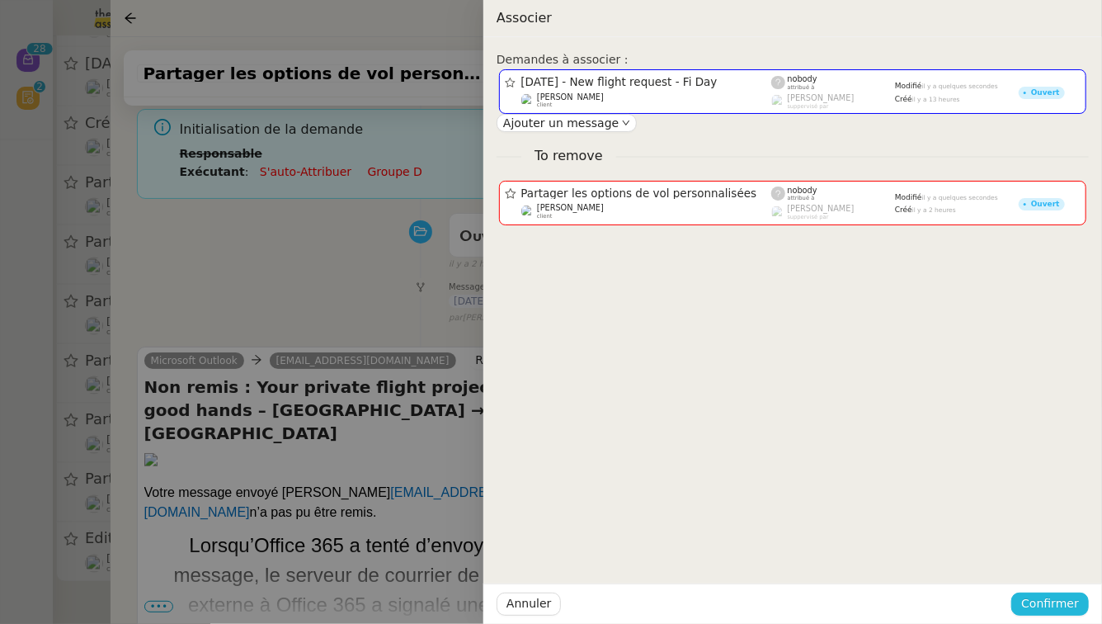
click at [1076, 596] on span "Confirmer" at bounding box center [1050, 603] width 58 height 19
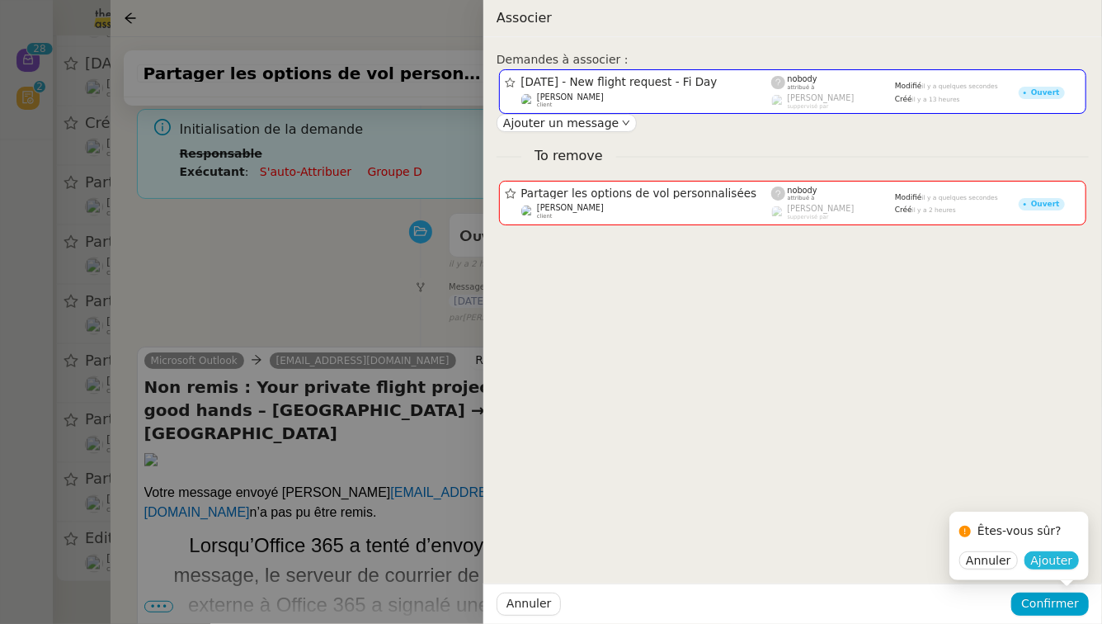
click at [1066, 563] on span "Ajouter" at bounding box center [1052, 560] width 42 height 16
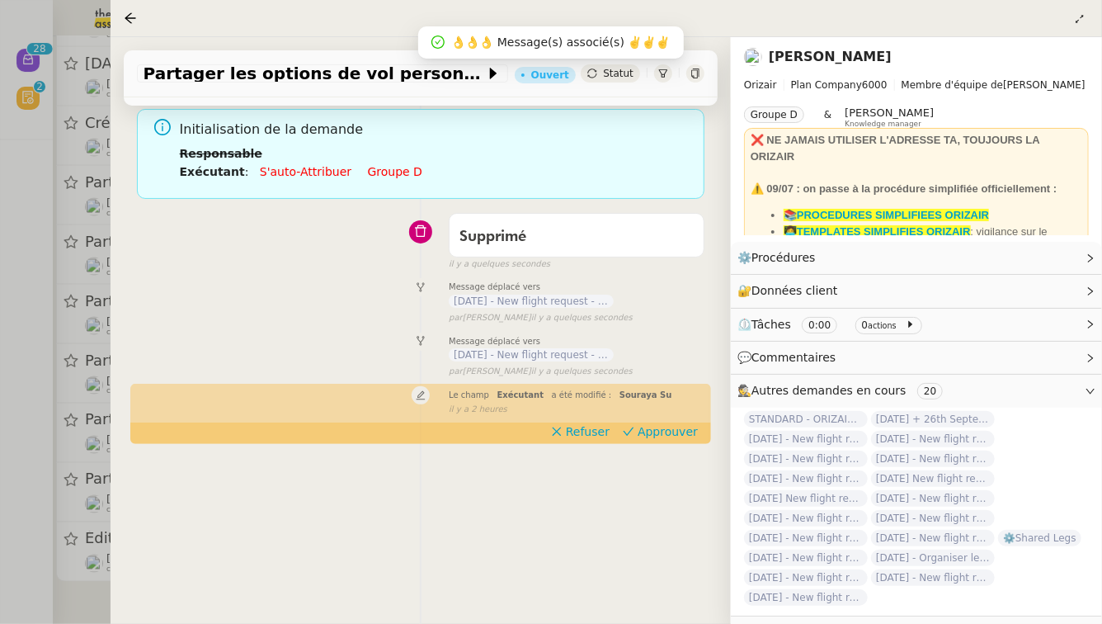
click at [0, 410] on div at bounding box center [551, 312] width 1102 height 624
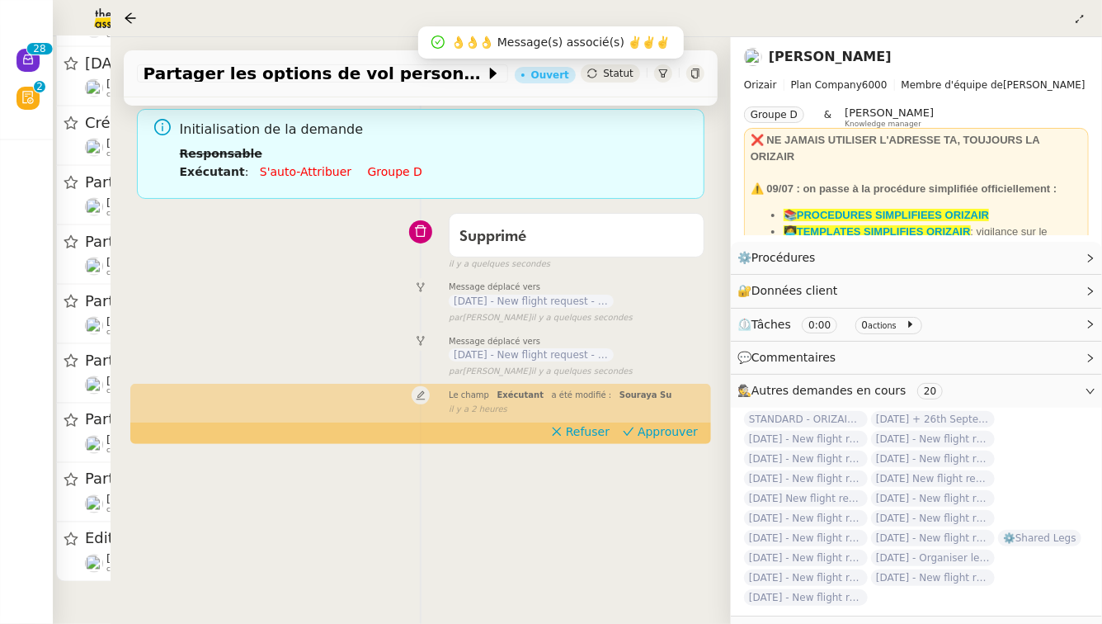
scroll to position [1105, 0]
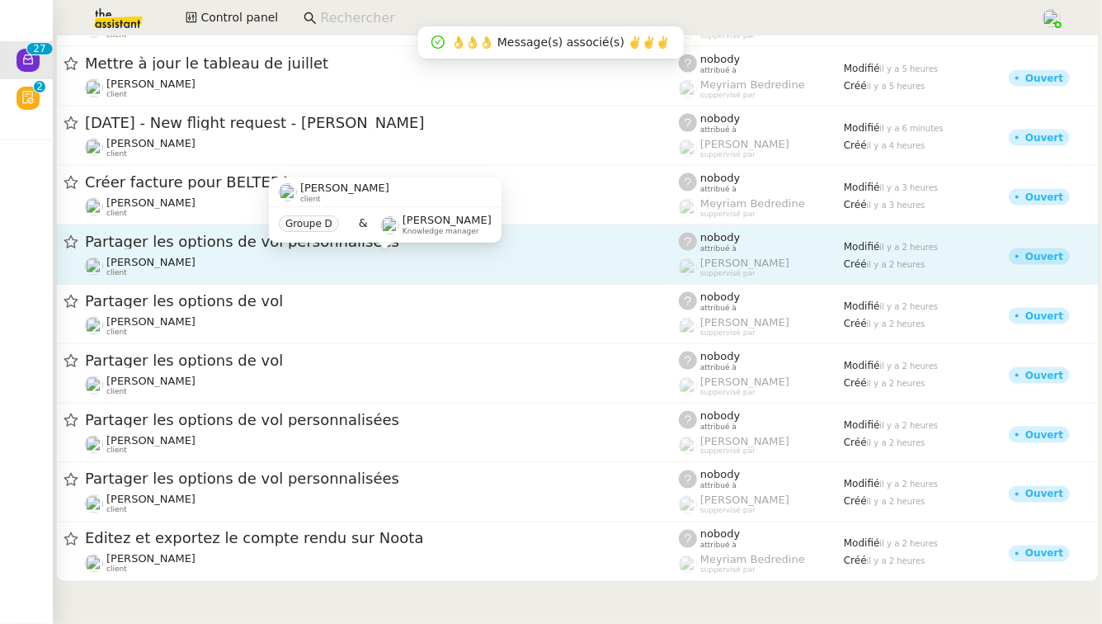
click at [402, 257] on div "[PERSON_NAME] client" at bounding box center [382, 266] width 594 height 21
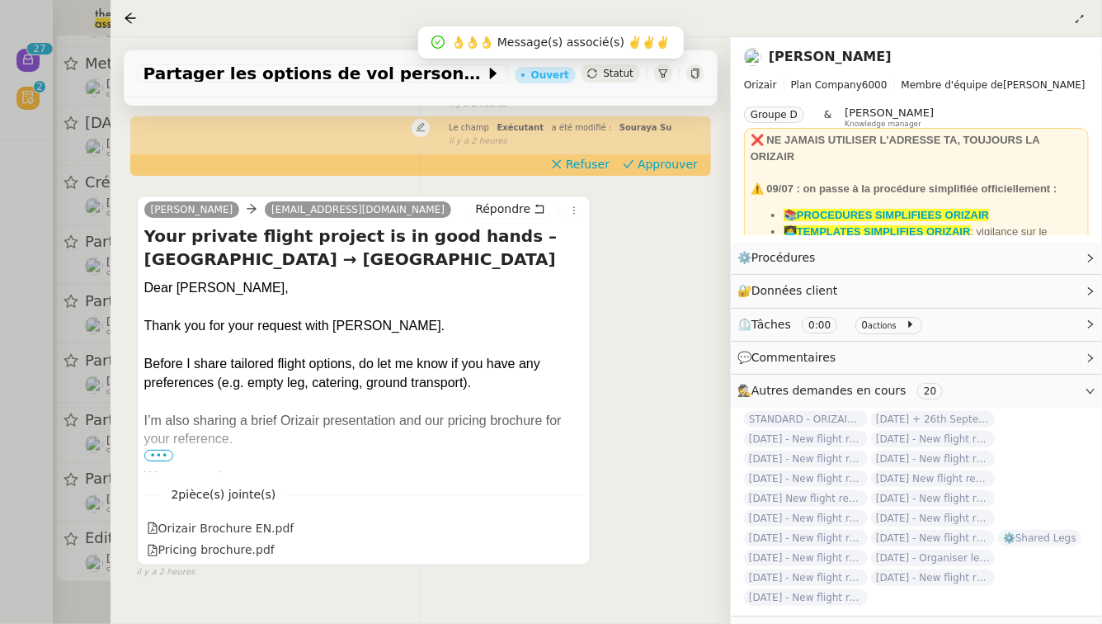
scroll to position [220, 0]
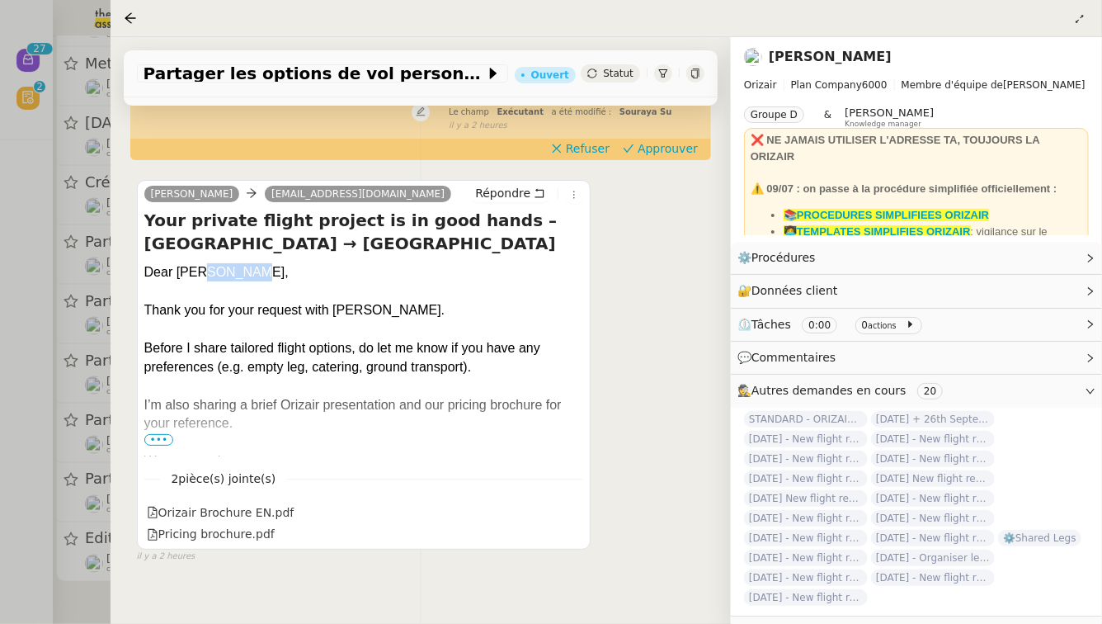
drag, startPoint x: 241, startPoint y: 259, endPoint x: 202, endPoint y: 259, distance: 38.8
click at [202, 263] on div "Dear Mr. Perkins," at bounding box center [364, 272] width 440 height 18
copy div "Perkins"
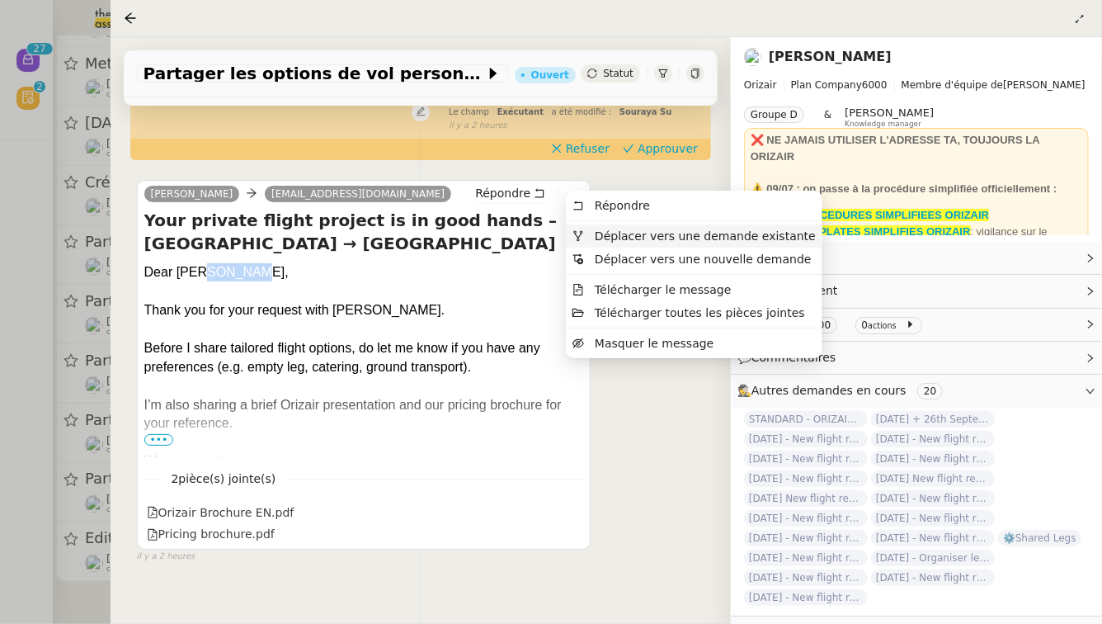
click at [596, 232] on span "Déplacer vers une demande existante" at bounding box center [705, 235] width 221 height 13
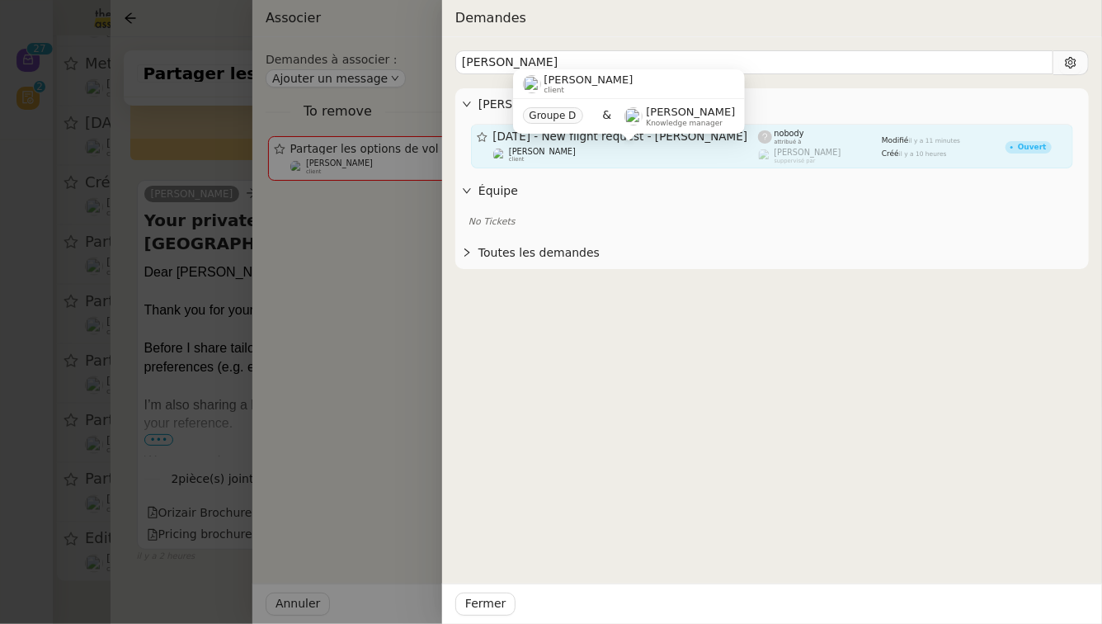
type input "Perkins"
click at [597, 148] on div "[PERSON_NAME] client" at bounding box center [626, 155] width 266 height 16
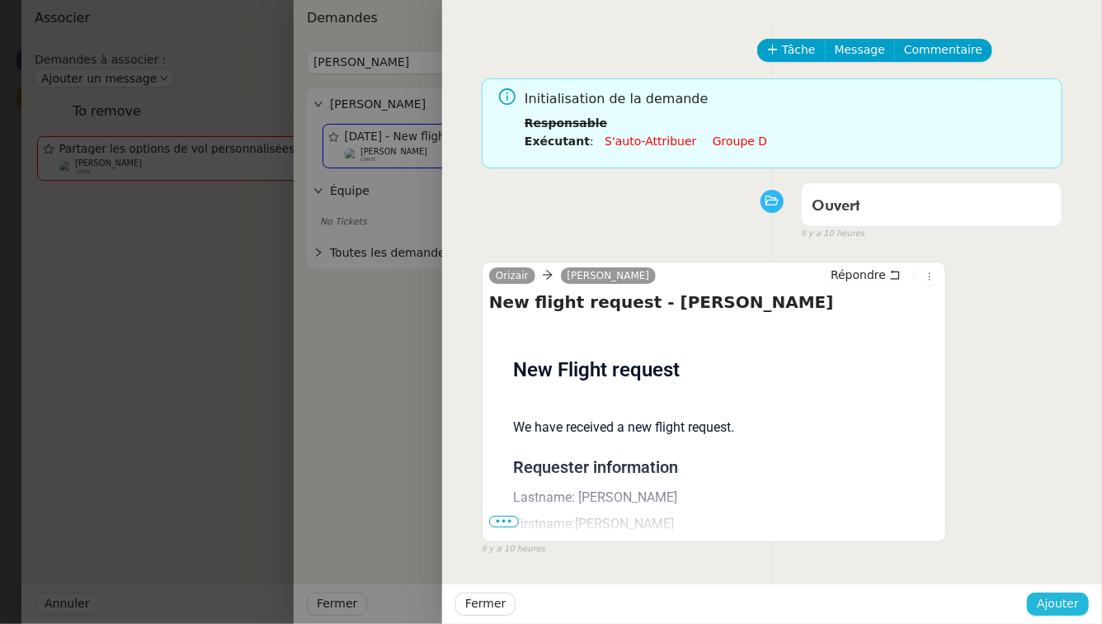
click at [1079, 611] on button "Ajouter" at bounding box center [1058, 603] width 62 height 23
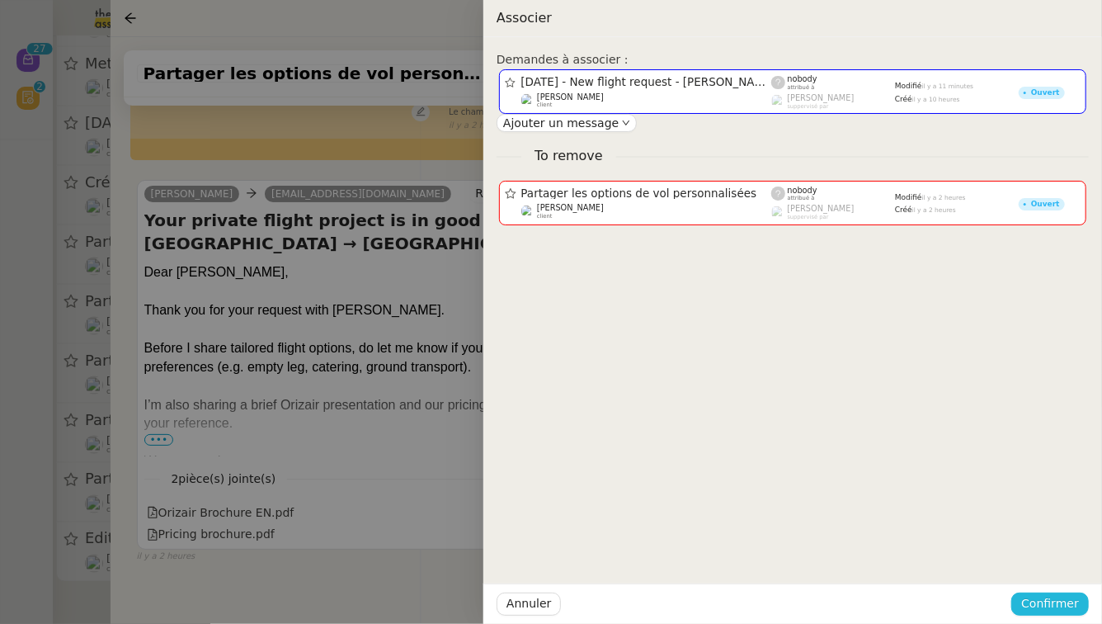
click at [1079, 611] on button "Confirmer" at bounding box center [1050, 603] width 78 height 23
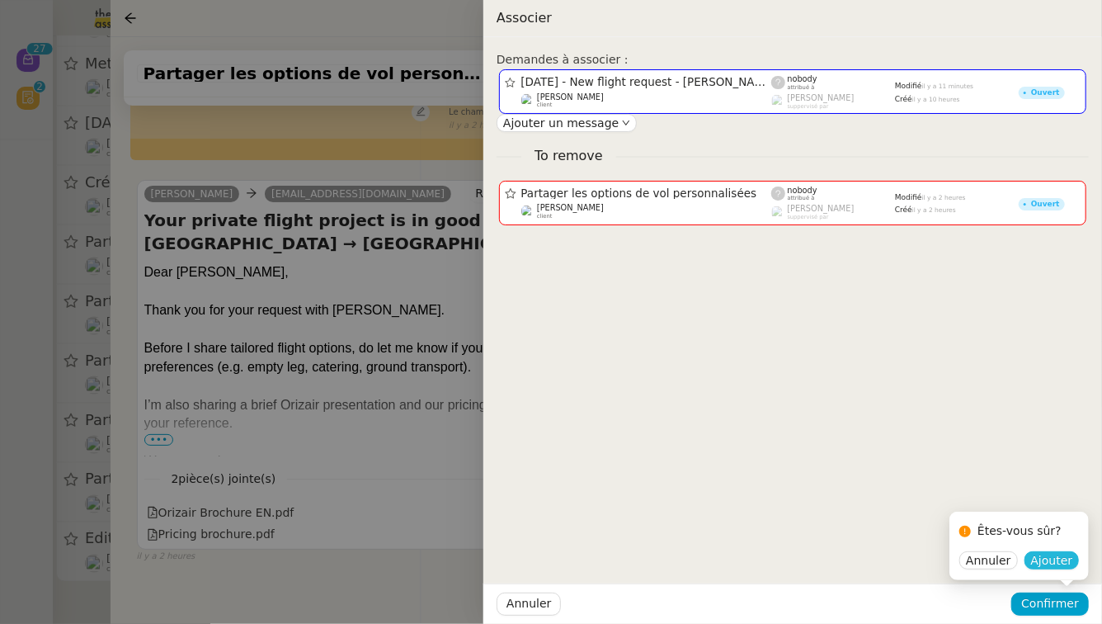
click at [1060, 566] on span "Ajouter" at bounding box center [1052, 560] width 42 height 16
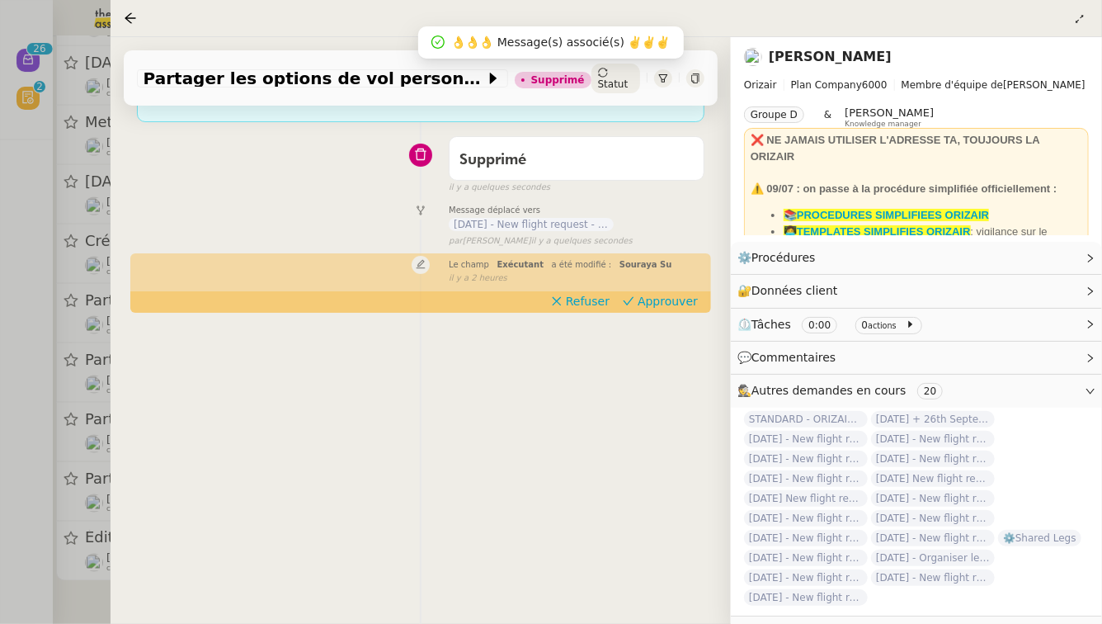
scroll to position [1042, 0]
click at [0, 377] on div at bounding box center [551, 312] width 1102 height 624
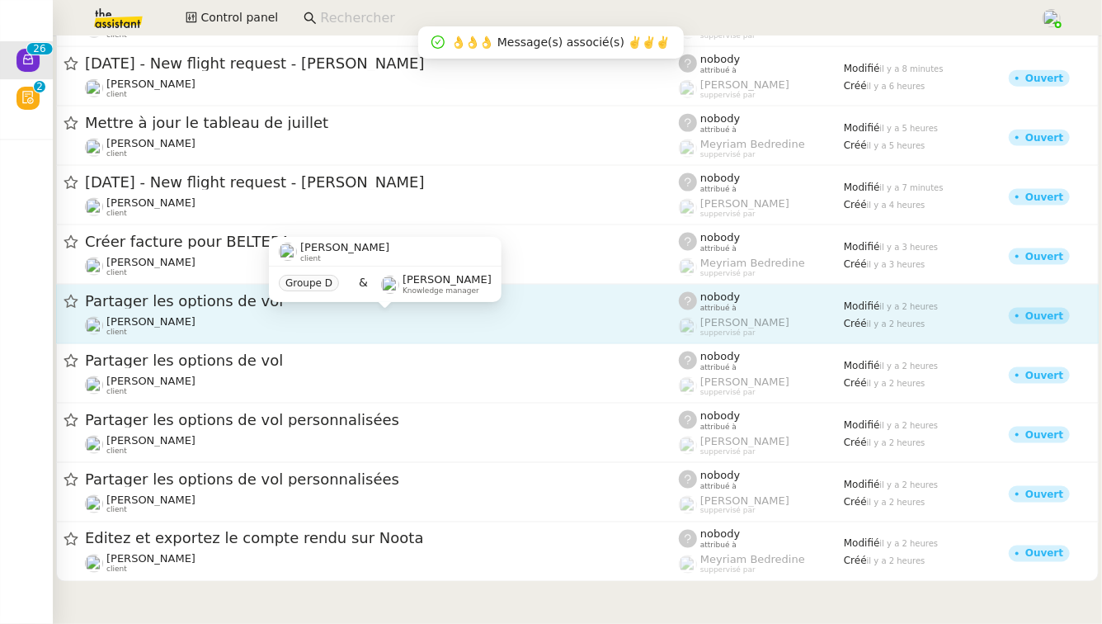
click at [216, 335] on div "[PERSON_NAME] client" at bounding box center [382, 325] width 594 height 21
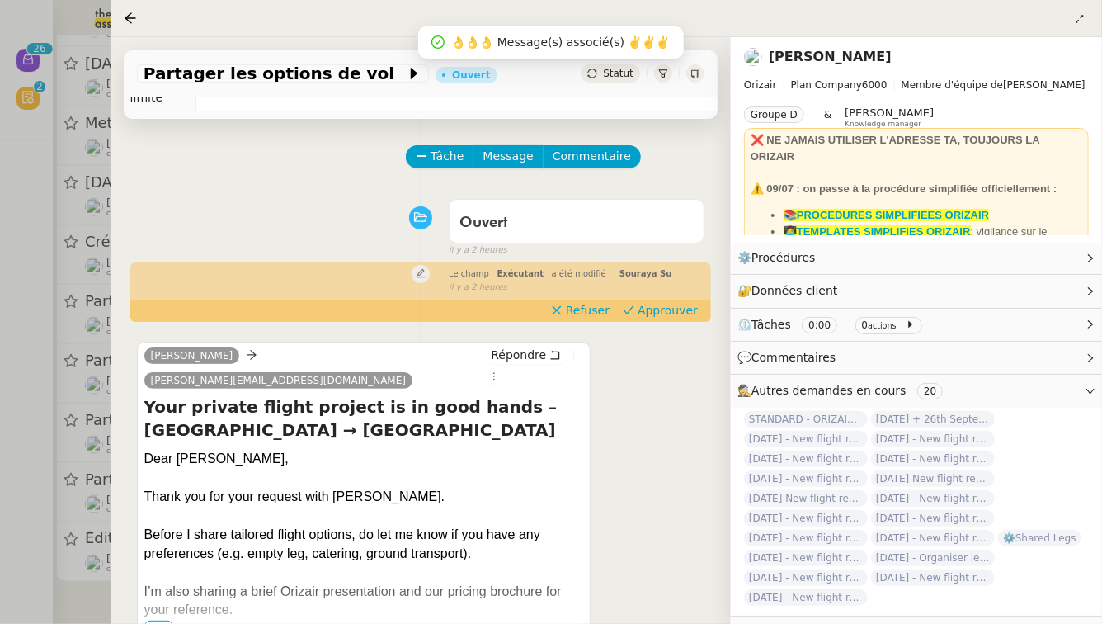
scroll to position [62, 0]
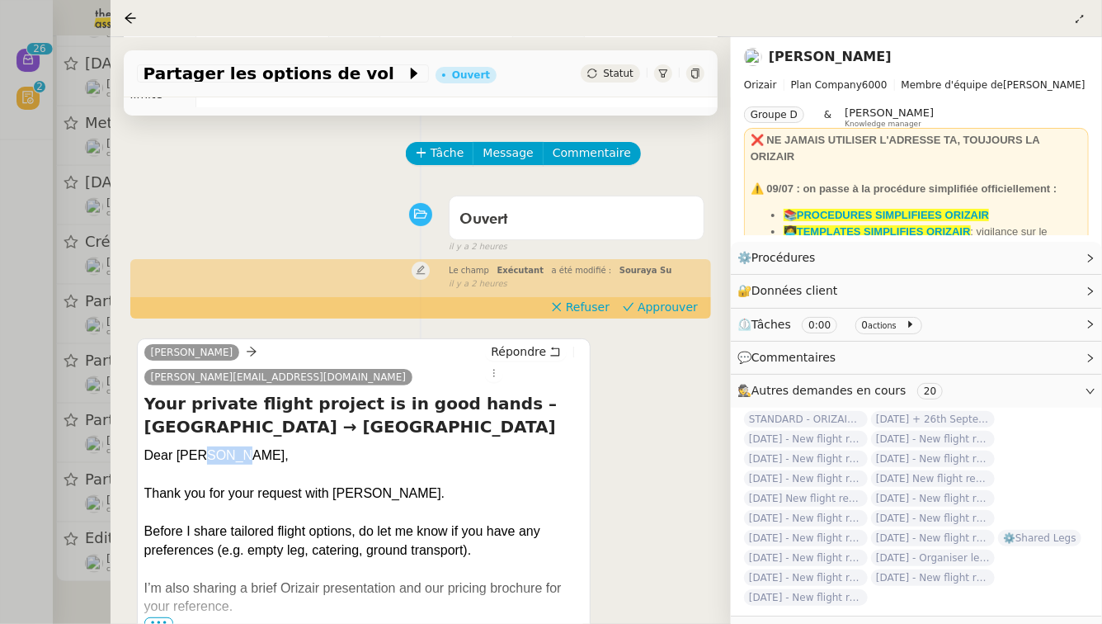
drag, startPoint x: 233, startPoint y: 415, endPoint x: 200, endPoint y: 416, distance: 32.2
click at [200, 446] on div "Dear Mr. Jones," at bounding box center [364, 455] width 440 height 18
copy div "Jones"
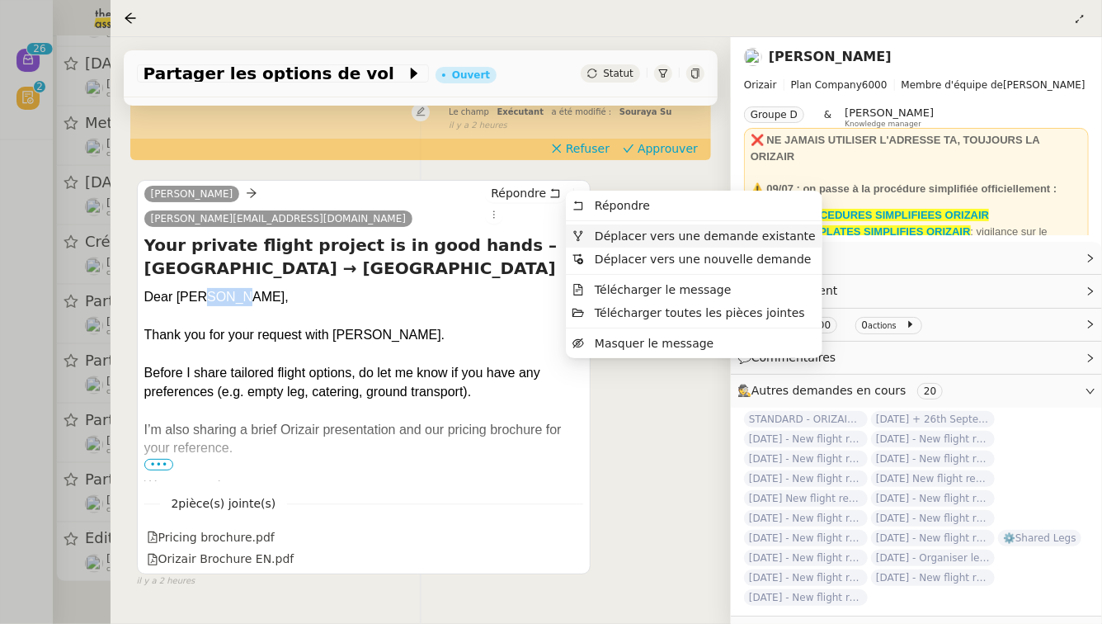
click at [595, 238] on span "Déplacer vers une demande existante" at bounding box center [705, 235] width 221 height 13
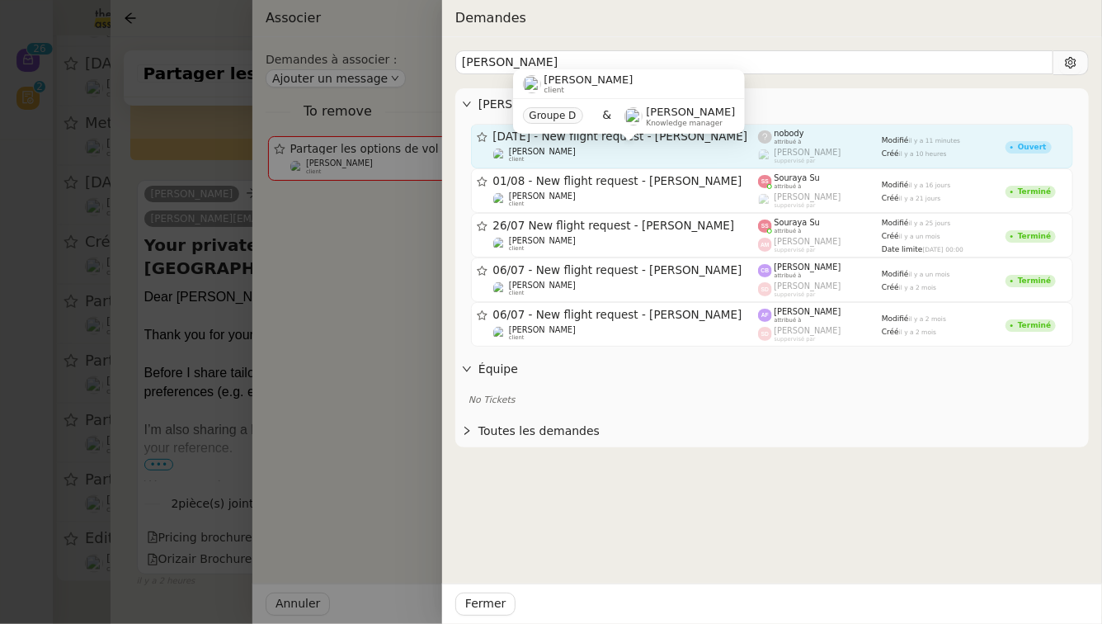
type input "Jones"
click at [640, 151] on div "[PERSON_NAME] client" at bounding box center [626, 155] width 266 height 16
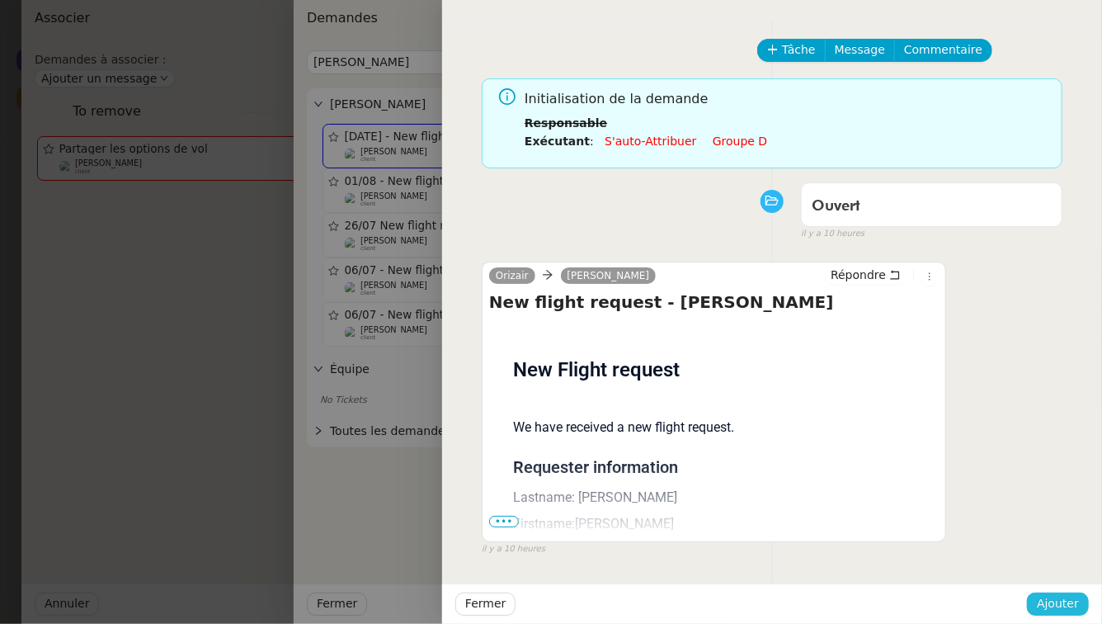
click at [1077, 603] on span "Ajouter" at bounding box center [1058, 603] width 42 height 19
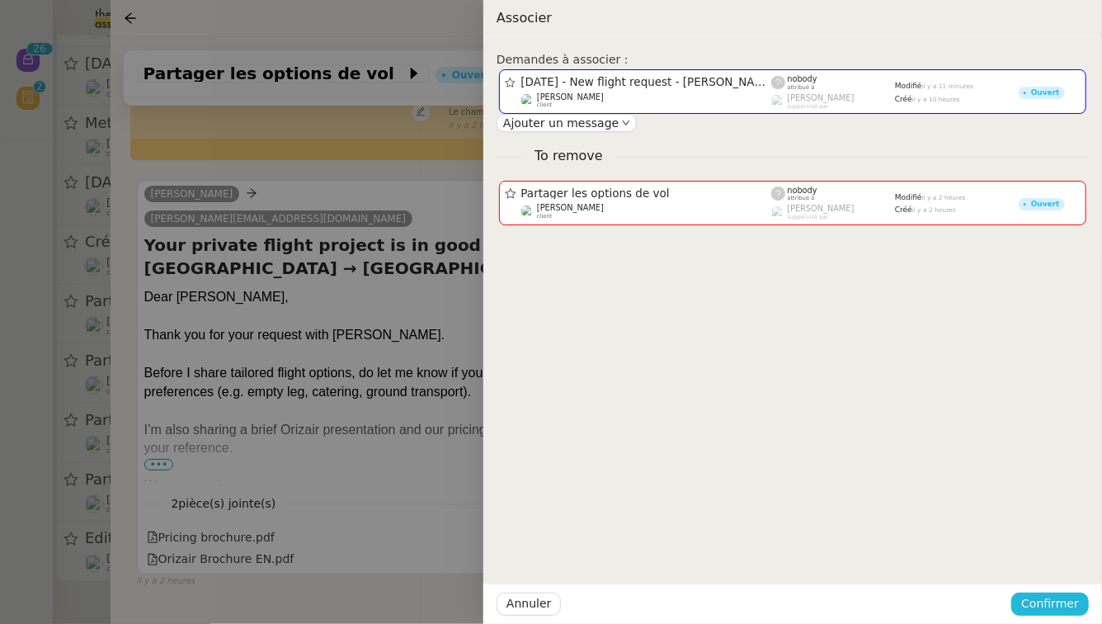
click at [1077, 603] on span "Confirmer" at bounding box center [1050, 603] width 58 height 19
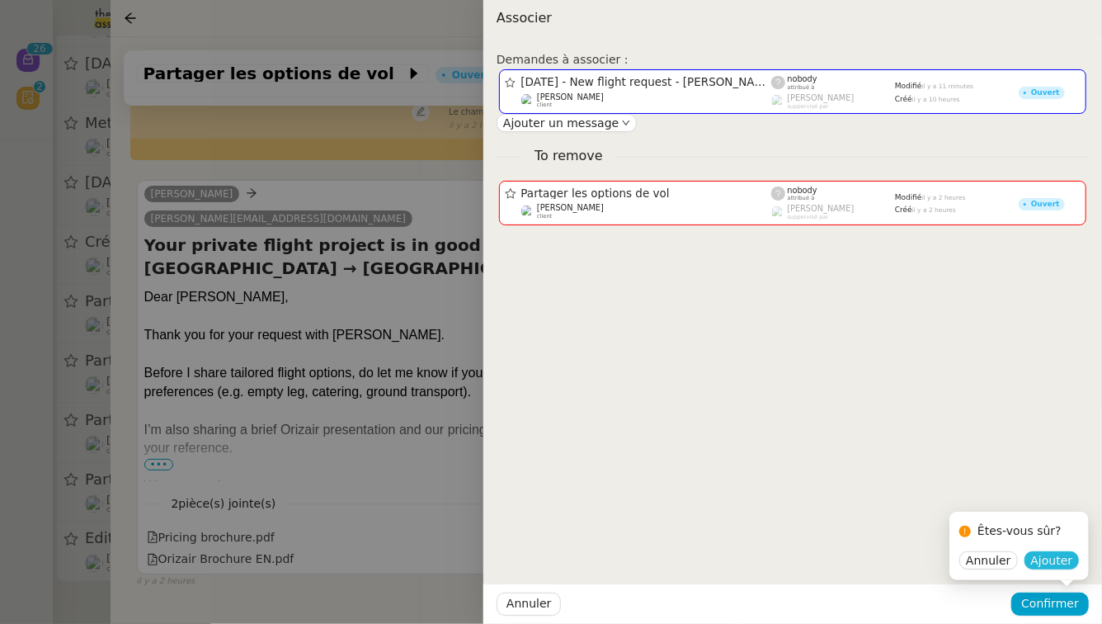
click at [1053, 554] on span "Ajouter" at bounding box center [1052, 560] width 42 height 16
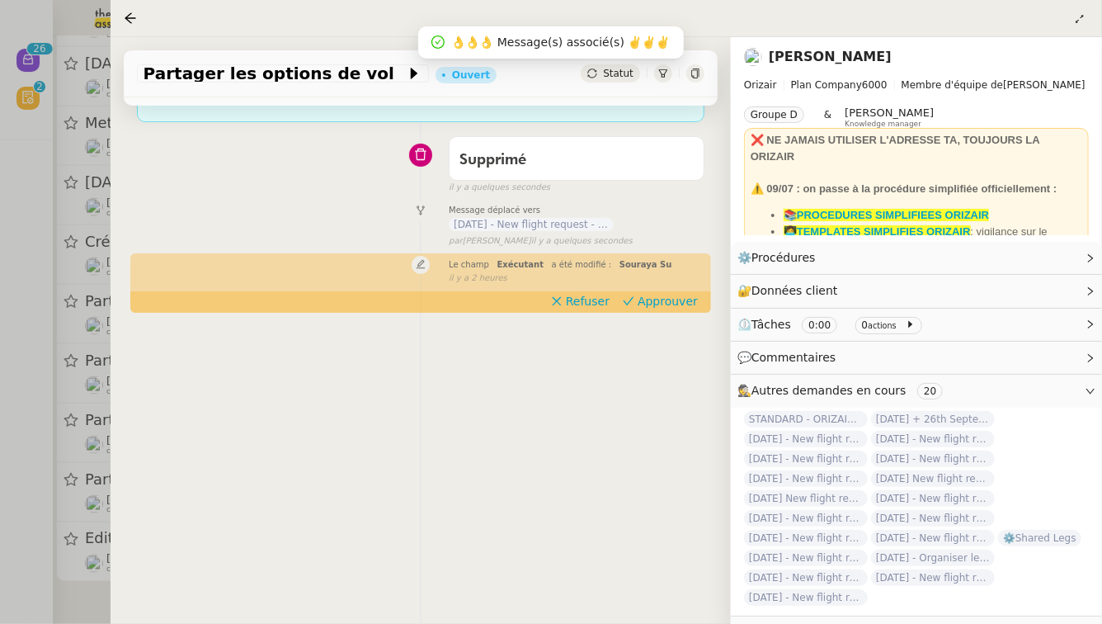
scroll to position [979, 0]
click at [0, 419] on div at bounding box center [551, 312] width 1102 height 624
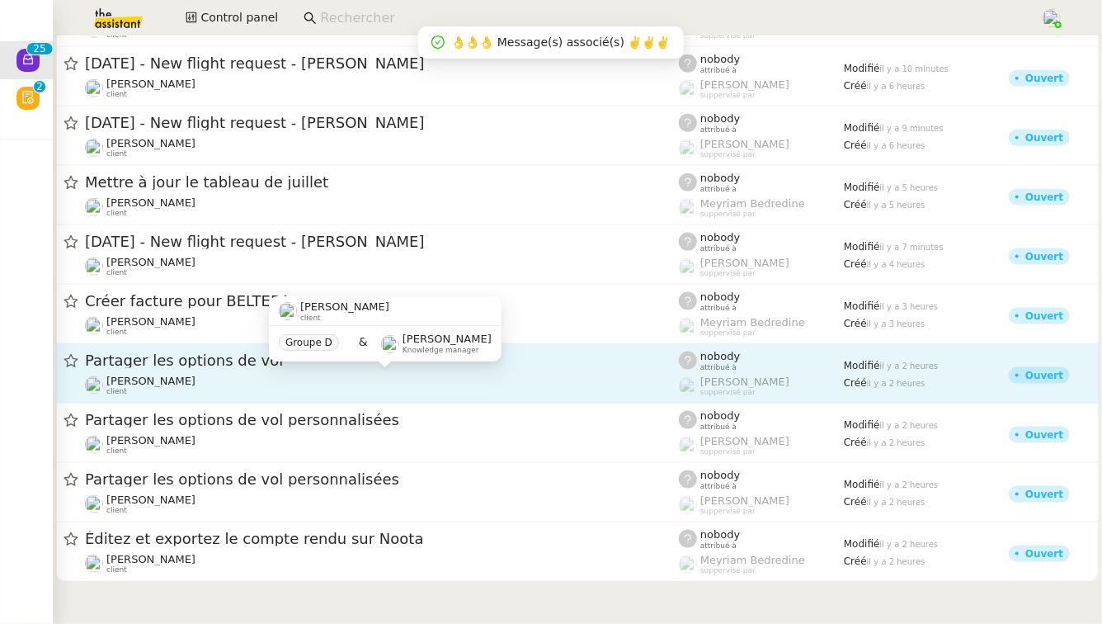
click at [264, 376] on div "[PERSON_NAME] client" at bounding box center [382, 384] width 594 height 21
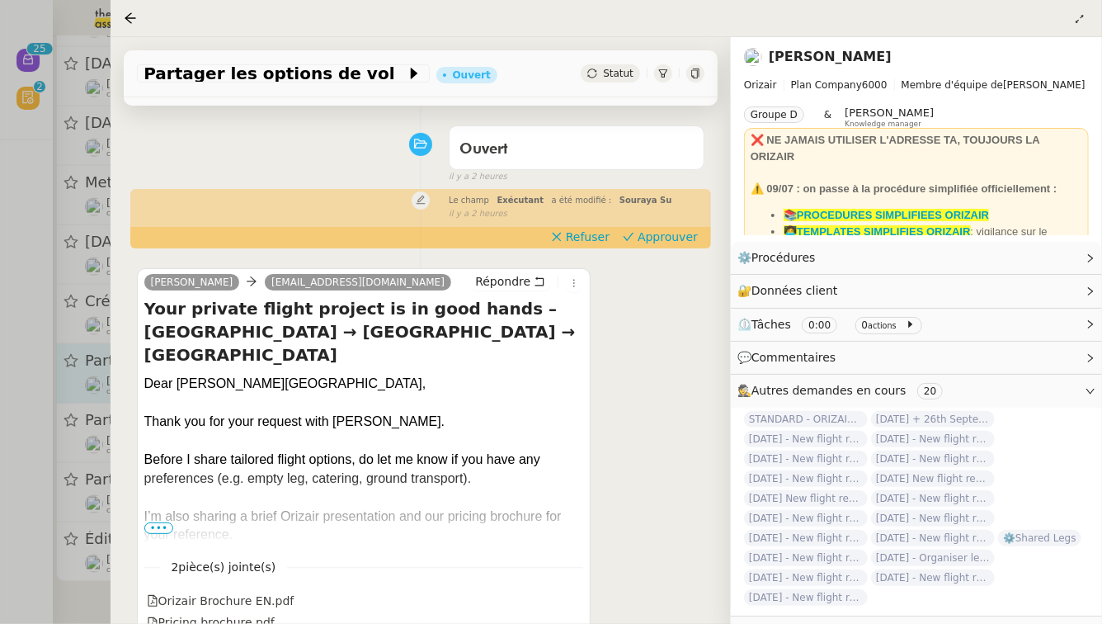
scroll to position [133, 0]
drag, startPoint x: 240, startPoint y: 337, endPoint x: 200, endPoint y: 339, distance: 39.6
click at [200, 374] on div "Dear Mr. Dunbar," at bounding box center [364, 383] width 440 height 18
copy div "Dunbar"
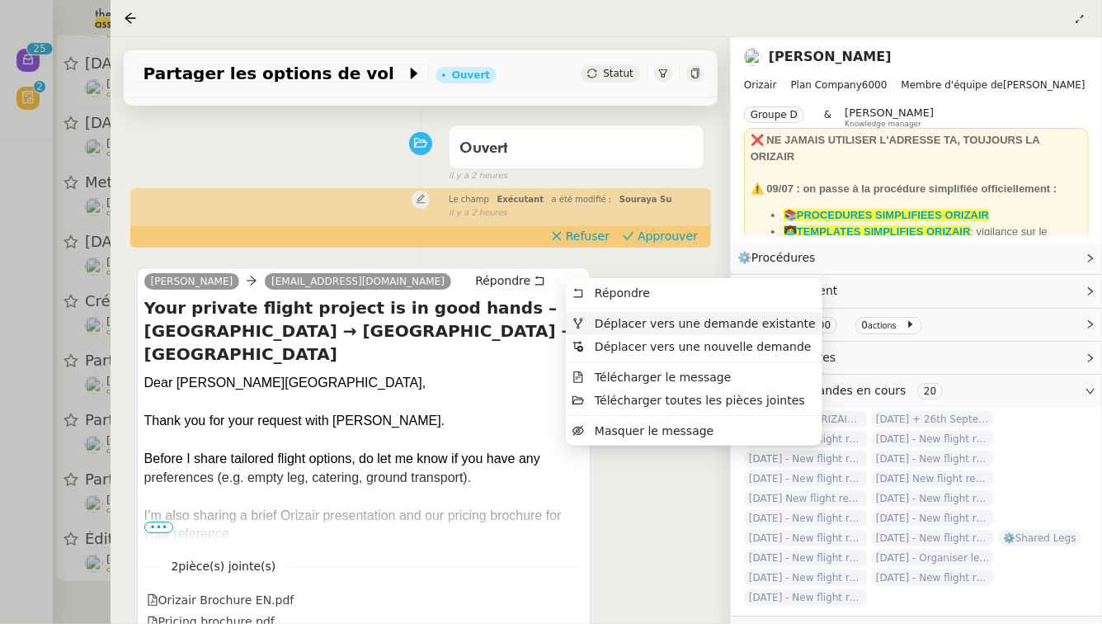
click at [591, 324] on span "Déplacer vers une demande existante" at bounding box center [693, 323] width 243 height 15
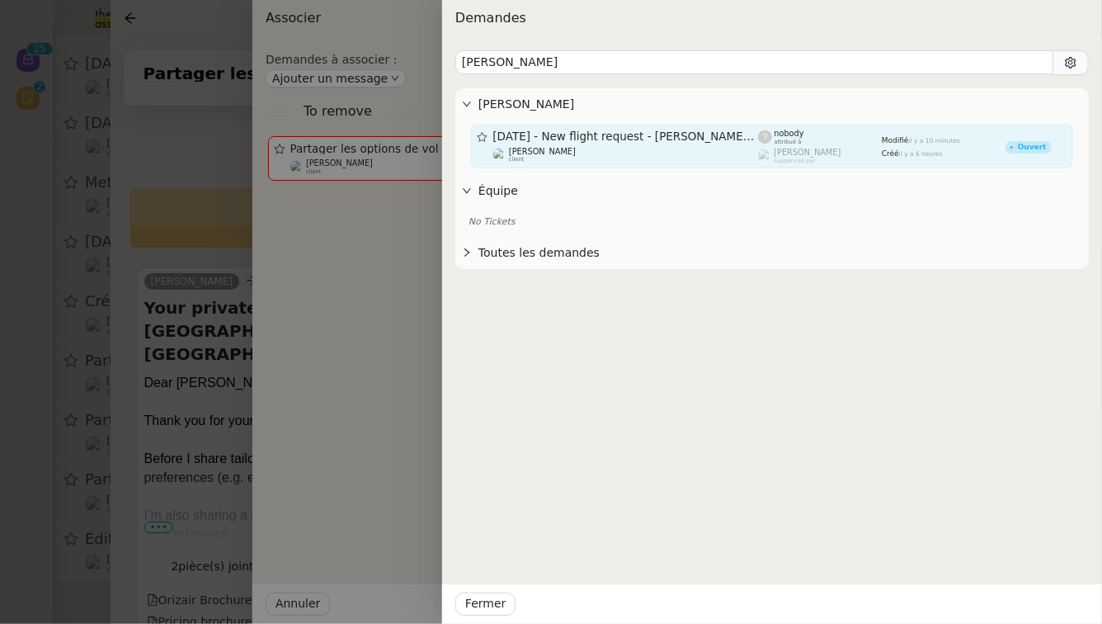
type input "Dunbar"
click at [598, 137] on span "[DATE] - New flight request - [PERSON_NAME]" at bounding box center [626, 137] width 266 height 12
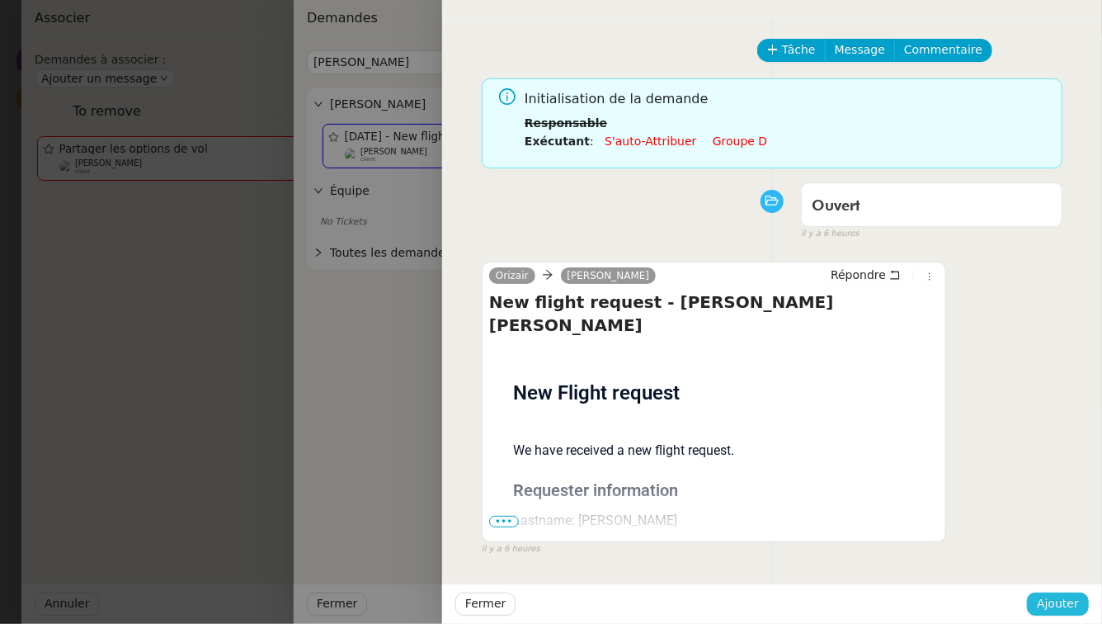
click at [1067, 600] on span "Ajouter" at bounding box center [1058, 603] width 42 height 19
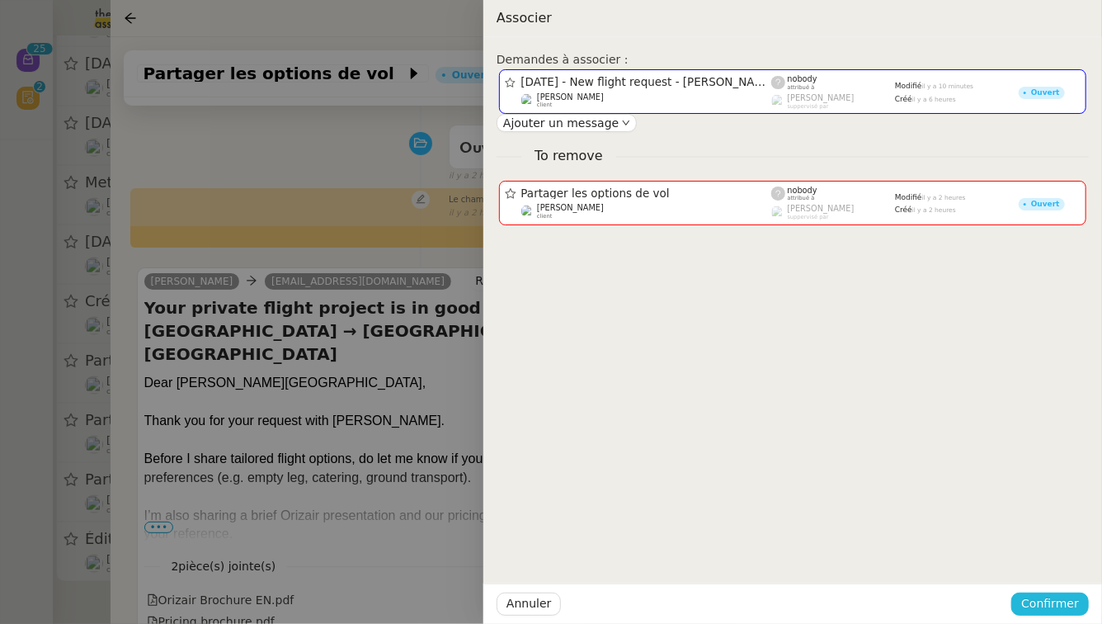
click at [1067, 600] on span "Confirmer" at bounding box center [1050, 603] width 58 height 19
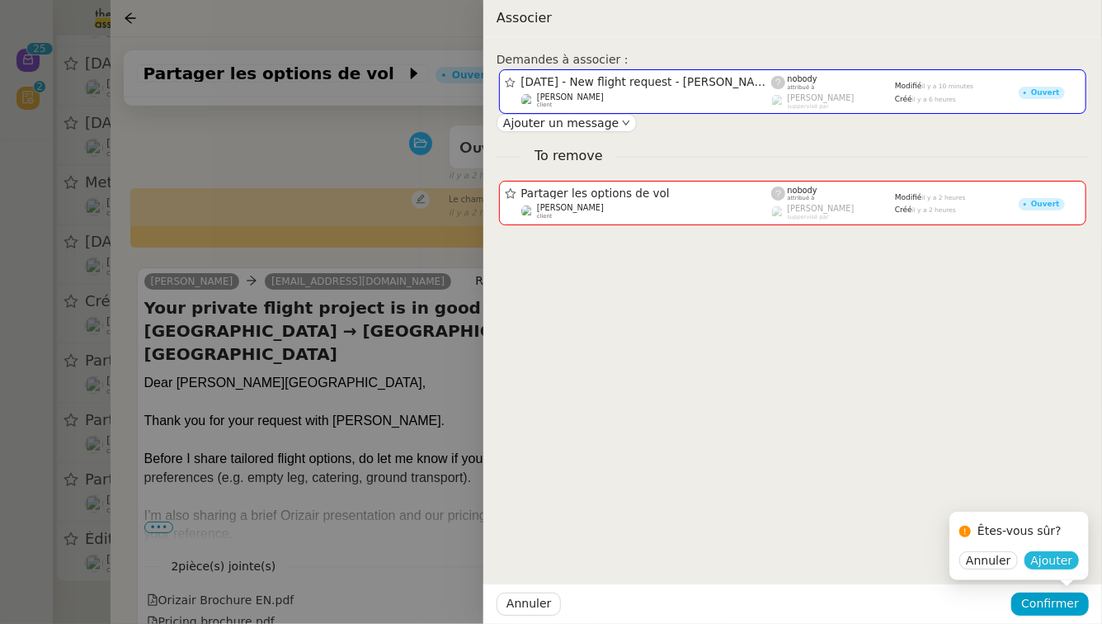
click at [1057, 558] on span "Ajouter" at bounding box center [1052, 560] width 42 height 16
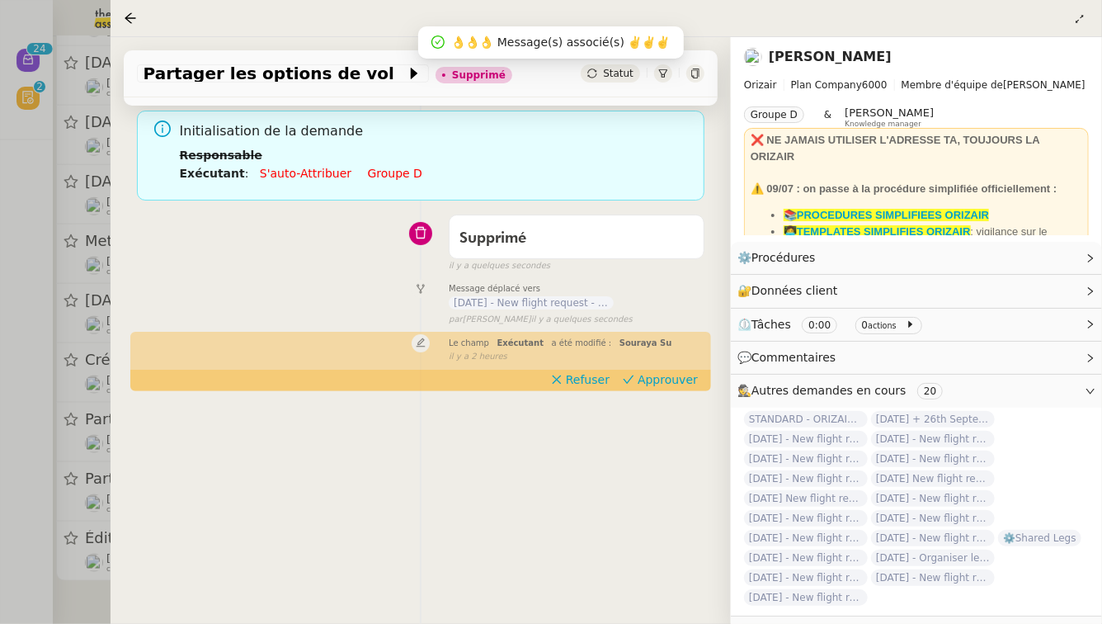
click at [0, 502] on div at bounding box center [551, 312] width 1102 height 624
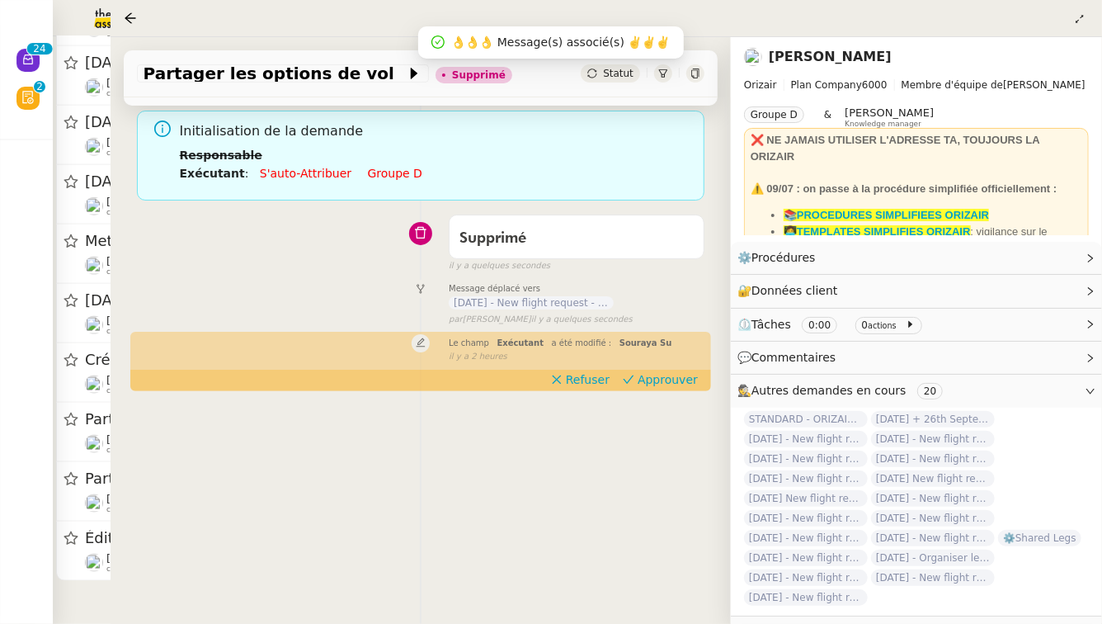
scroll to position [916, 0]
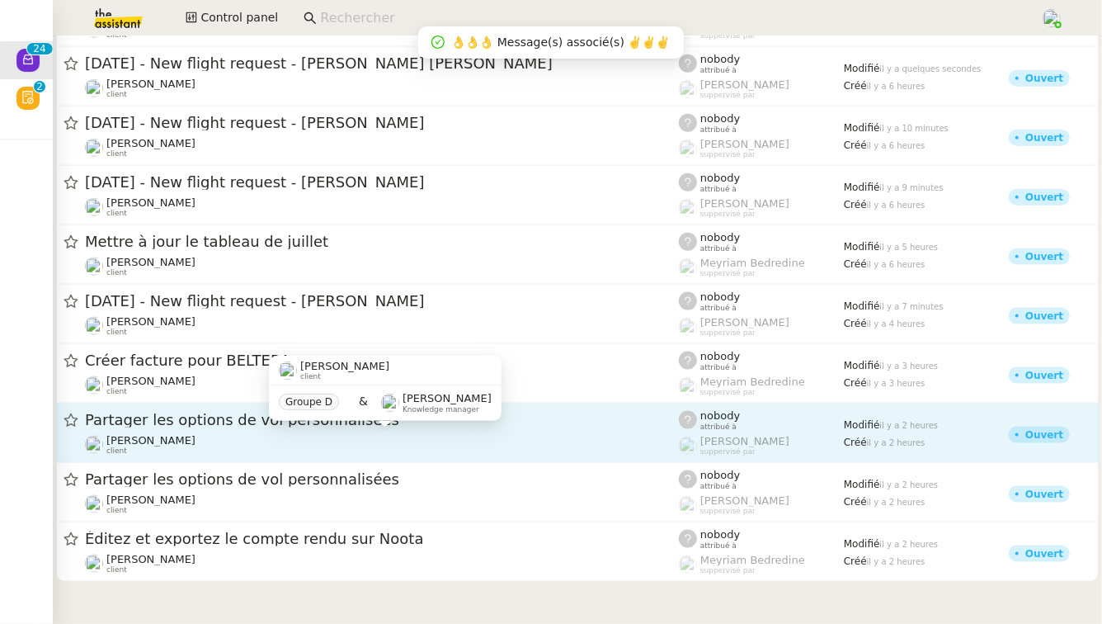
click at [252, 440] on div "[PERSON_NAME] client" at bounding box center [382, 444] width 594 height 21
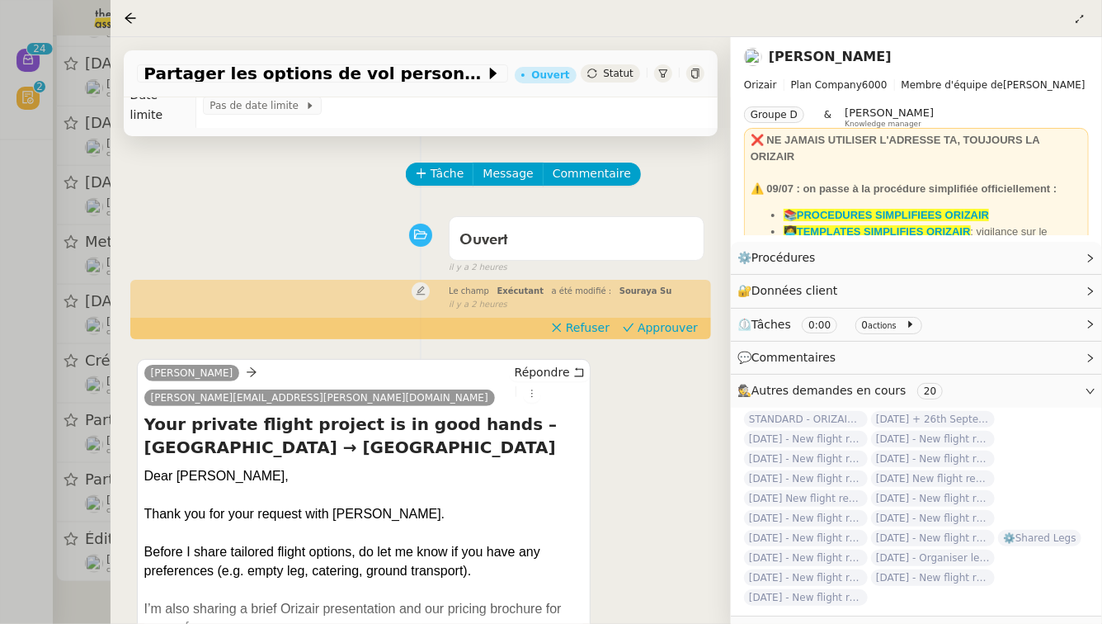
scroll to position [41, 0]
drag, startPoint x: 243, startPoint y: 432, endPoint x: 201, endPoint y: 432, distance: 41.2
click at [201, 467] on div "Dear Mr. Jenkins," at bounding box center [364, 476] width 440 height 18
click at [195, 467] on div "Dear Mr. Jenkins," at bounding box center [364, 476] width 440 height 18
drag, startPoint x: 199, startPoint y: 430, endPoint x: 242, endPoint y: 431, distance: 42.9
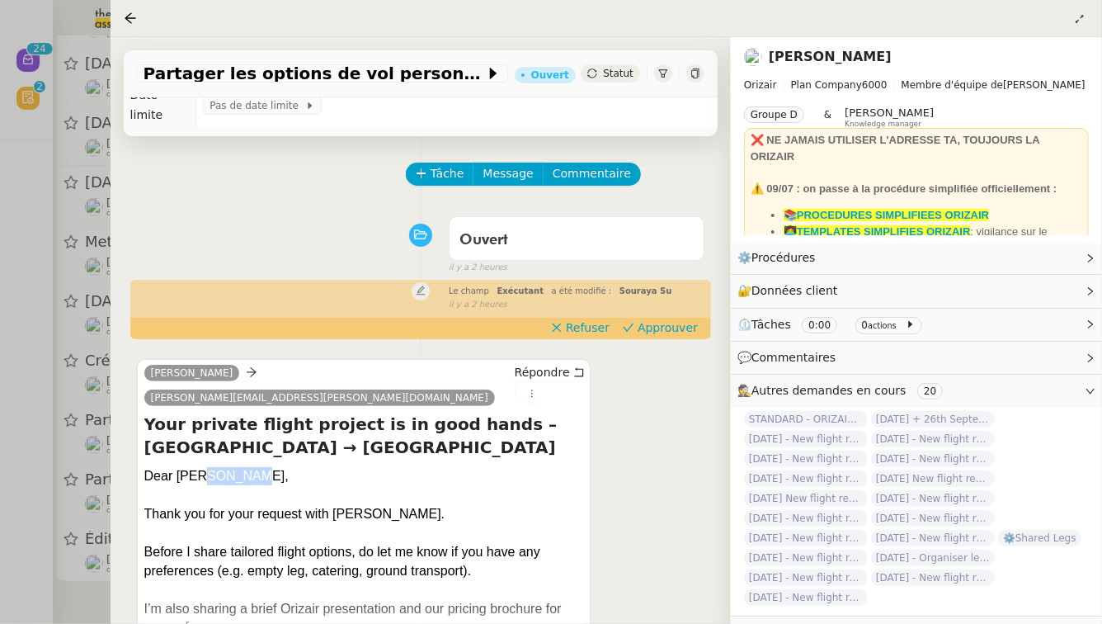
click at [242, 467] on div "Dear Mr. Jenkins," at bounding box center [364, 476] width 440 height 18
copy div "Jenkins"
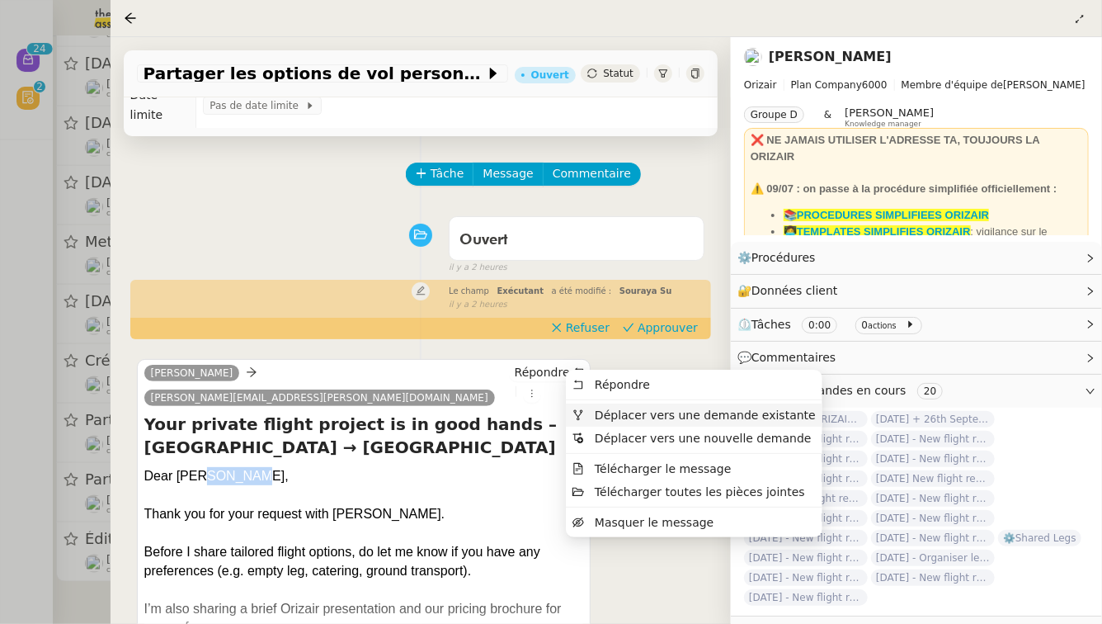
click at [598, 411] on span "Déplacer vers une demande existante" at bounding box center [705, 414] width 221 height 13
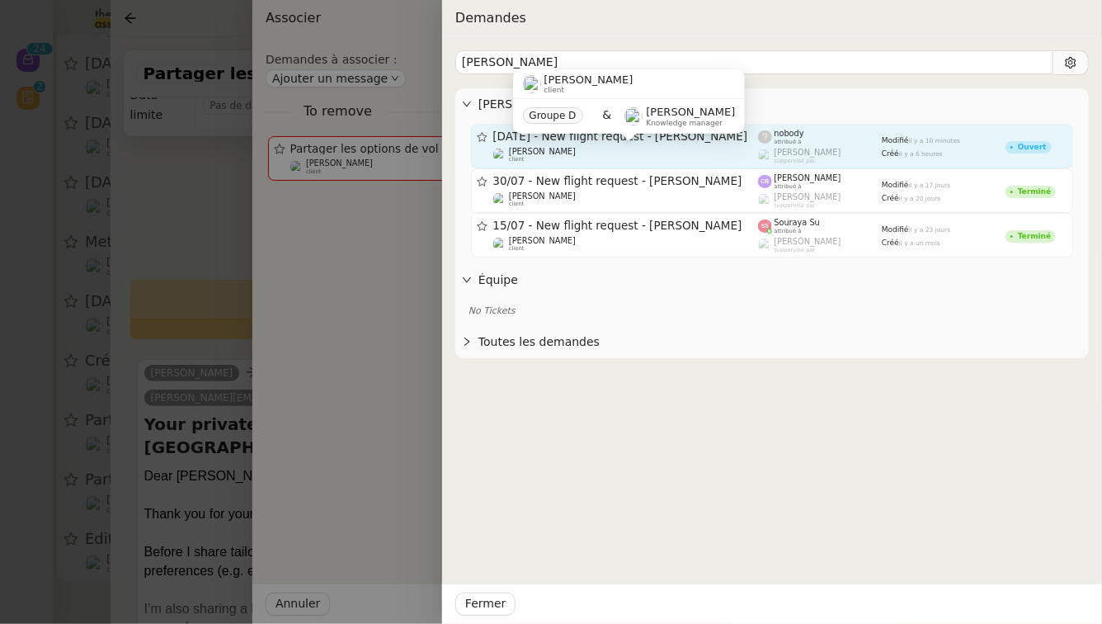
type input "Jenkins"
click at [719, 158] on div "[PERSON_NAME] client" at bounding box center [626, 155] width 266 height 16
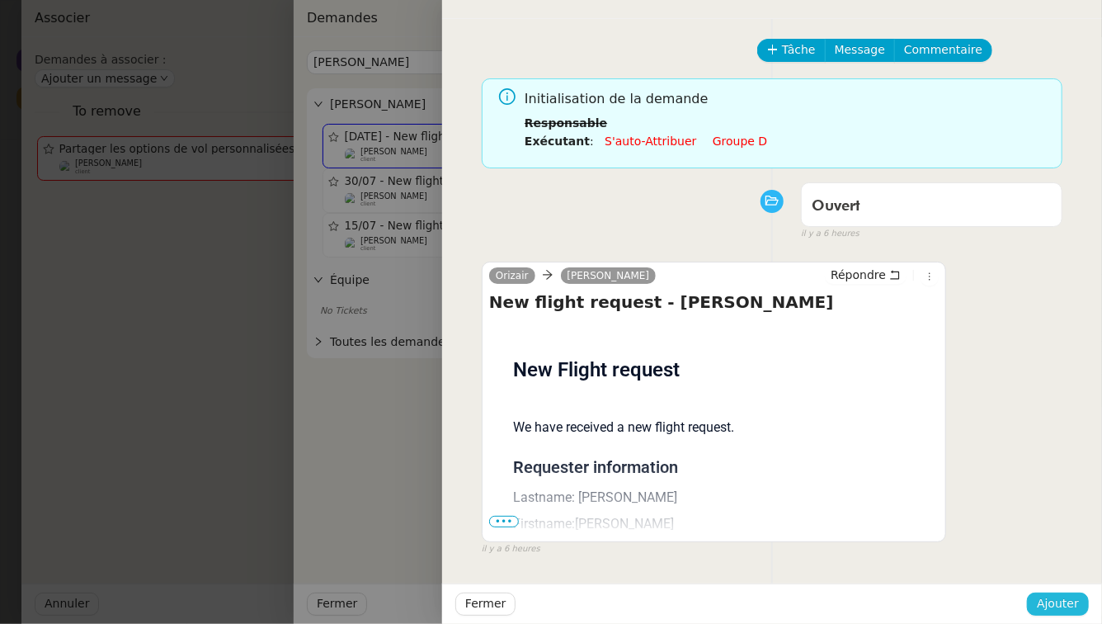
click at [1052, 604] on span "Ajouter" at bounding box center [1058, 603] width 42 height 19
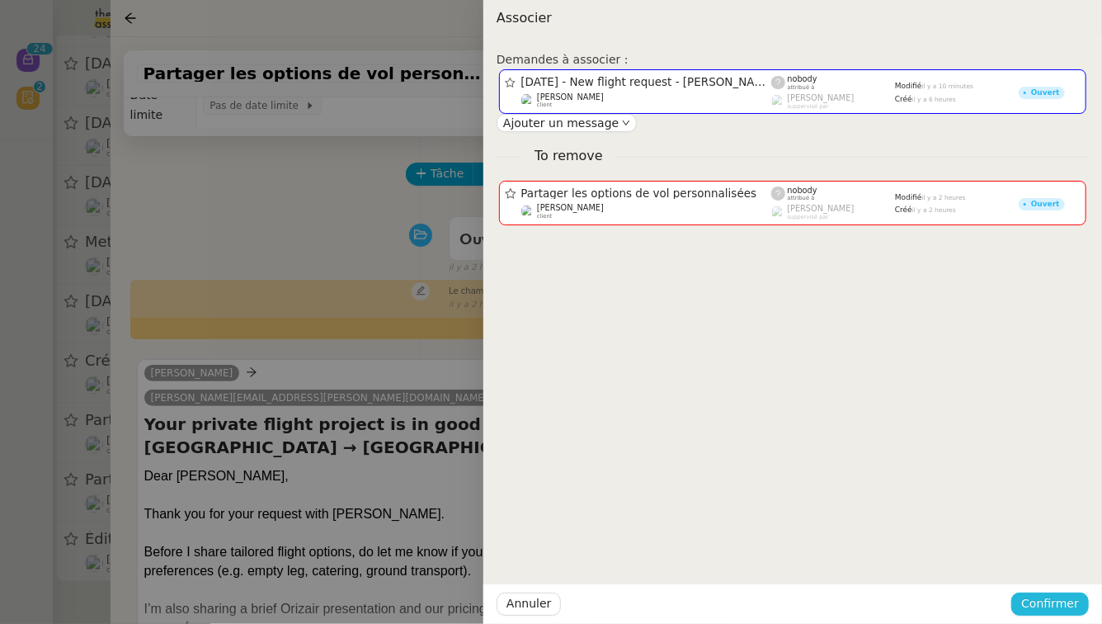
click at [1052, 604] on span "Confirmer" at bounding box center [1050, 603] width 58 height 19
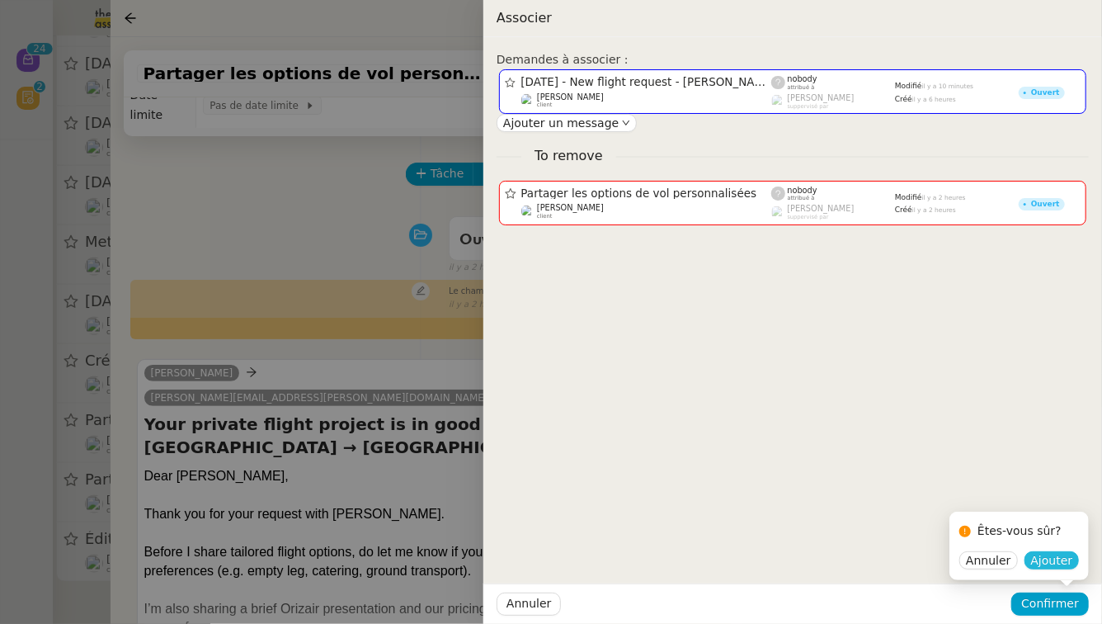
click at [1053, 560] on span "Ajouter" at bounding box center [1052, 560] width 42 height 16
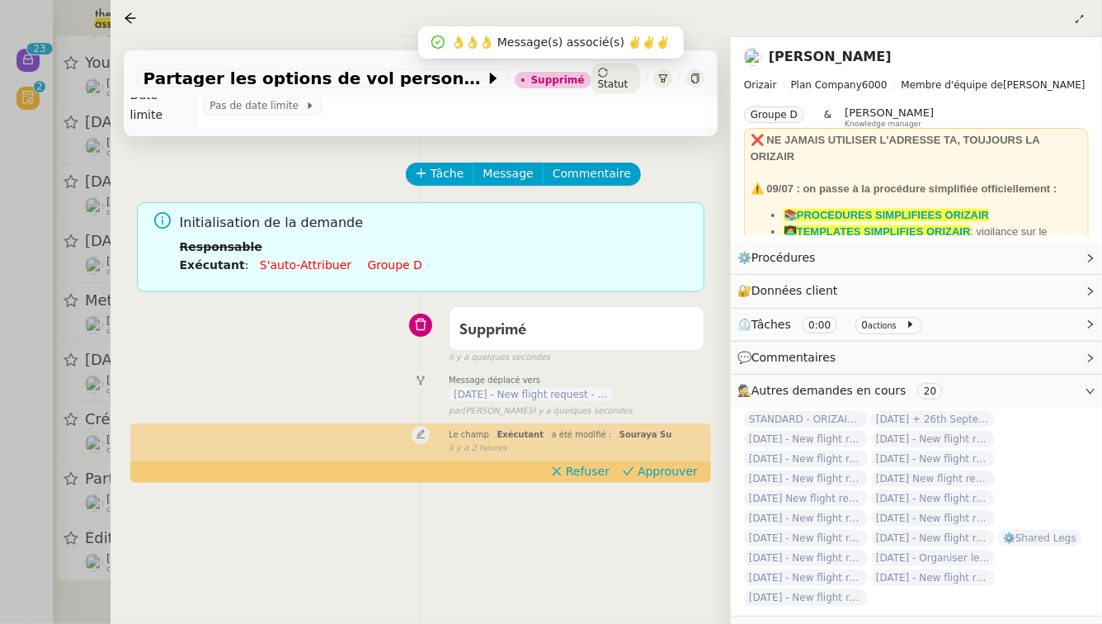
scroll to position [854, 0]
click at [0, 418] on div at bounding box center [551, 312] width 1102 height 624
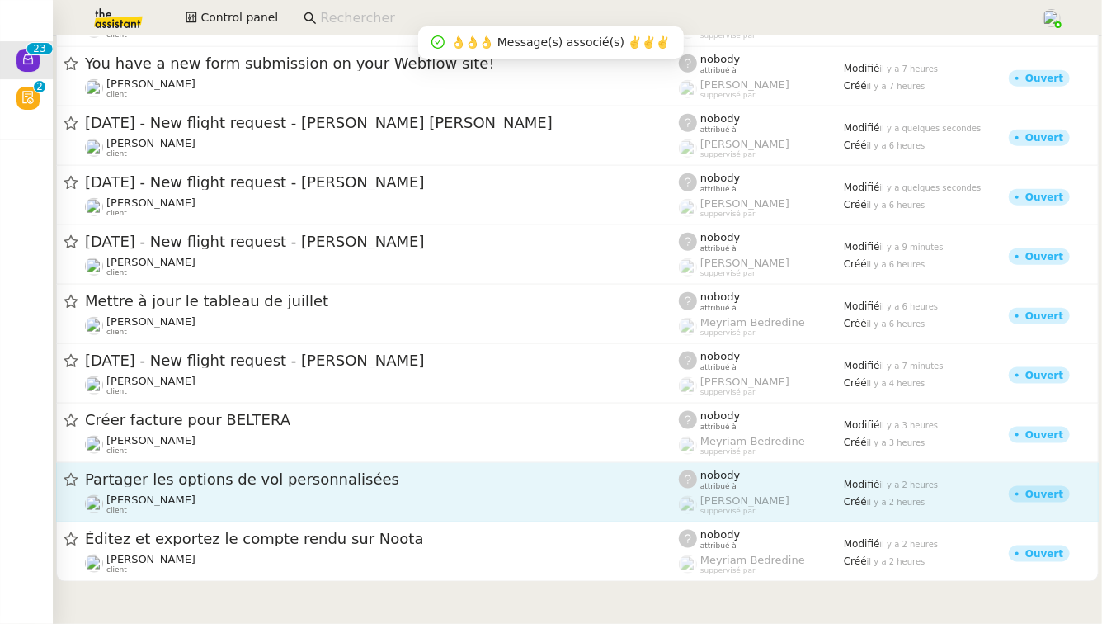
click at [216, 489] on div "Partager les options de vol personnalisées Louis Frei client" at bounding box center [382, 491] width 594 height 45
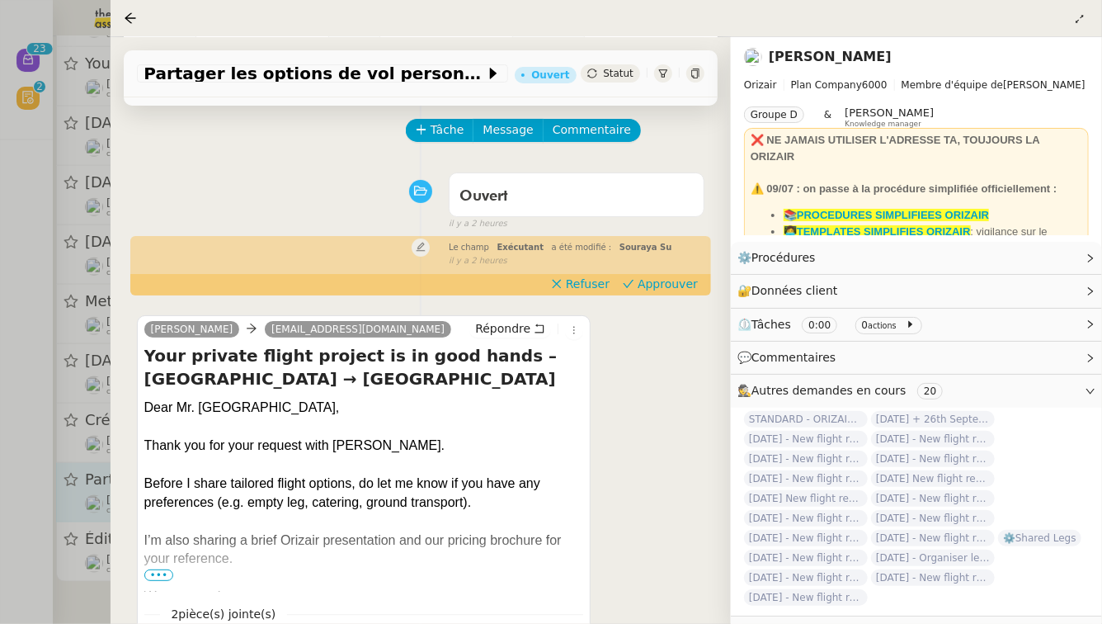
scroll to position [220, 0]
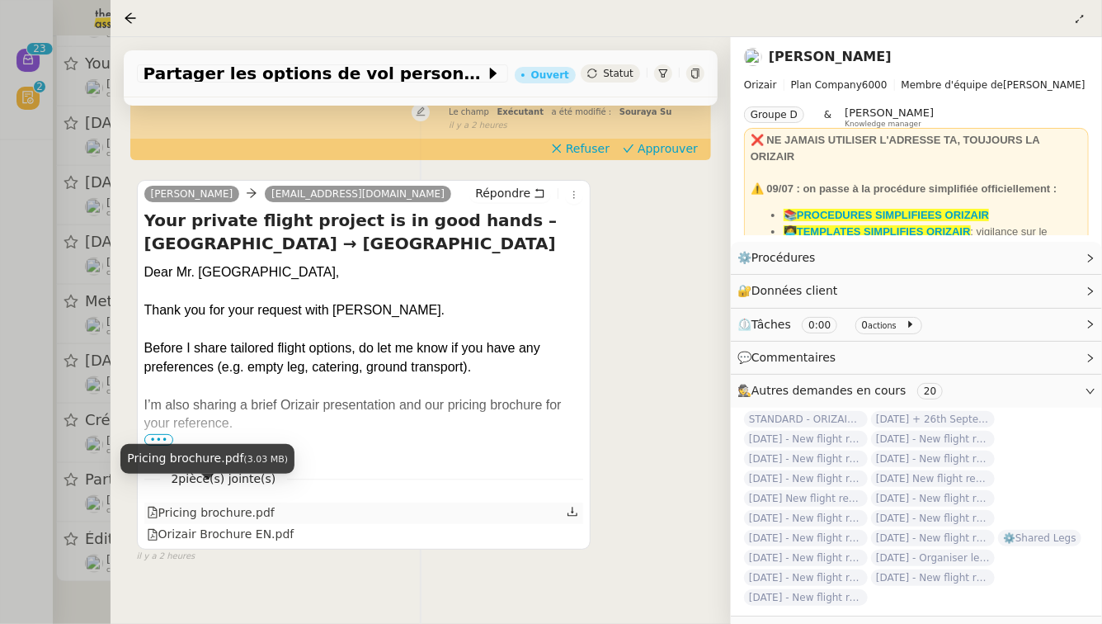
click at [216, 503] on div "Pricing brochure.pdf" at bounding box center [211, 512] width 128 height 19
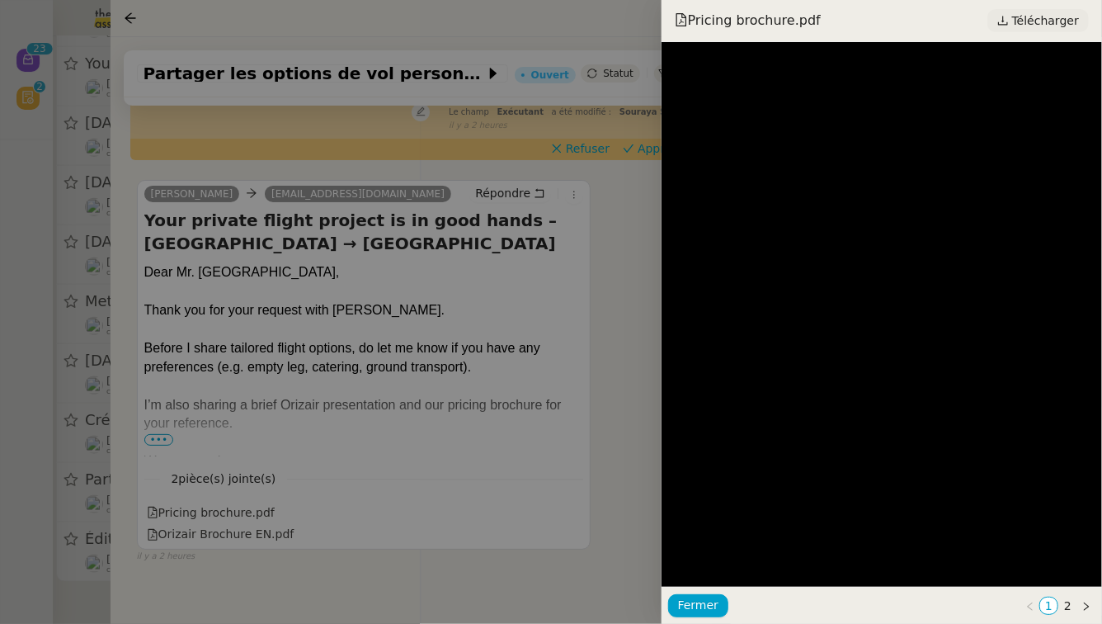
click at [1049, 17] on span "Télécharger" at bounding box center [1045, 20] width 67 height 21
click at [528, 342] on div at bounding box center [551, 312] width 1102 height 624
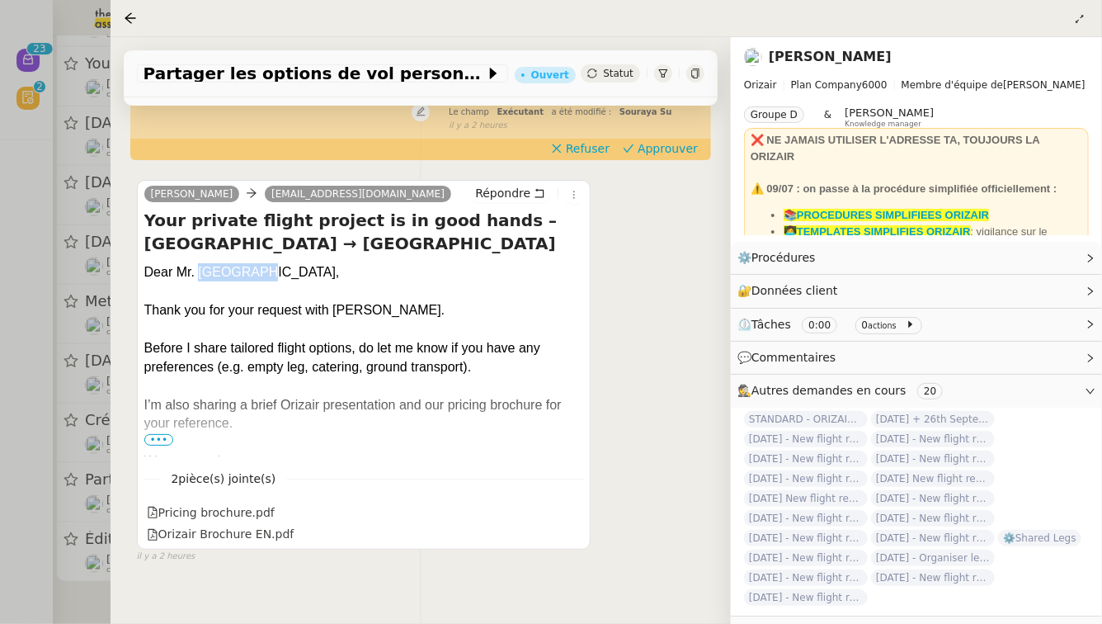
drag, startPoint x: 244, startPoint y: 254, endPoint x: 199, endPoint y: 248, distance: 45.7
click at [199, 263] on div "Dear Mr. Hillhorst," at bounding box center [364, 272] width 440 height 18
copy div "Hillhorst"
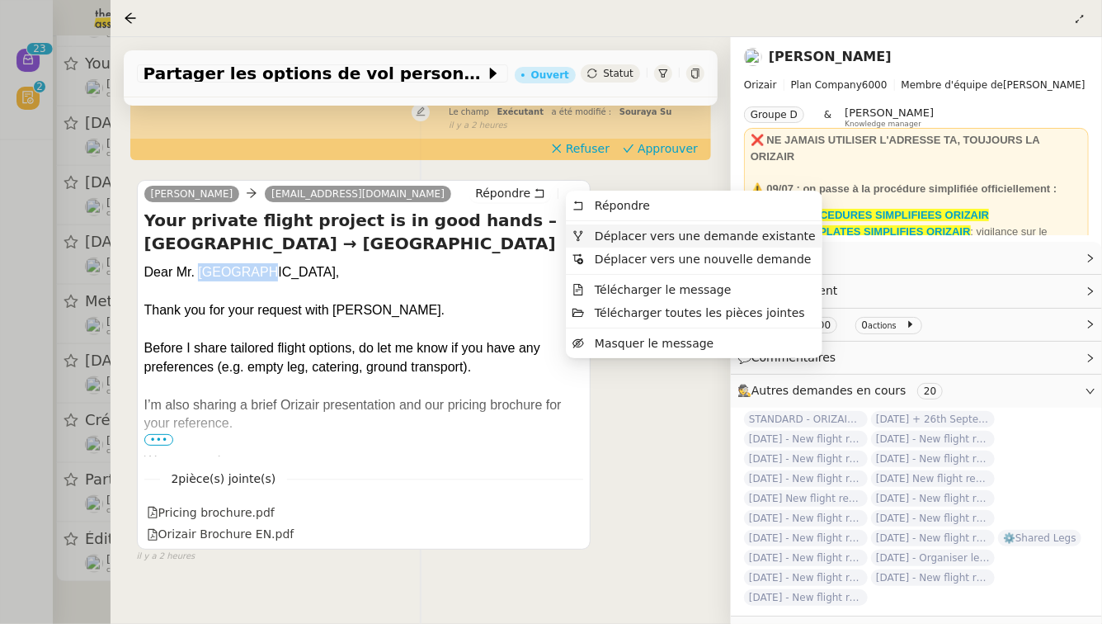
click at [596, 233] on span "Déplacer vers une demande existante" at bounding box center [705, 235] width 221 height 13
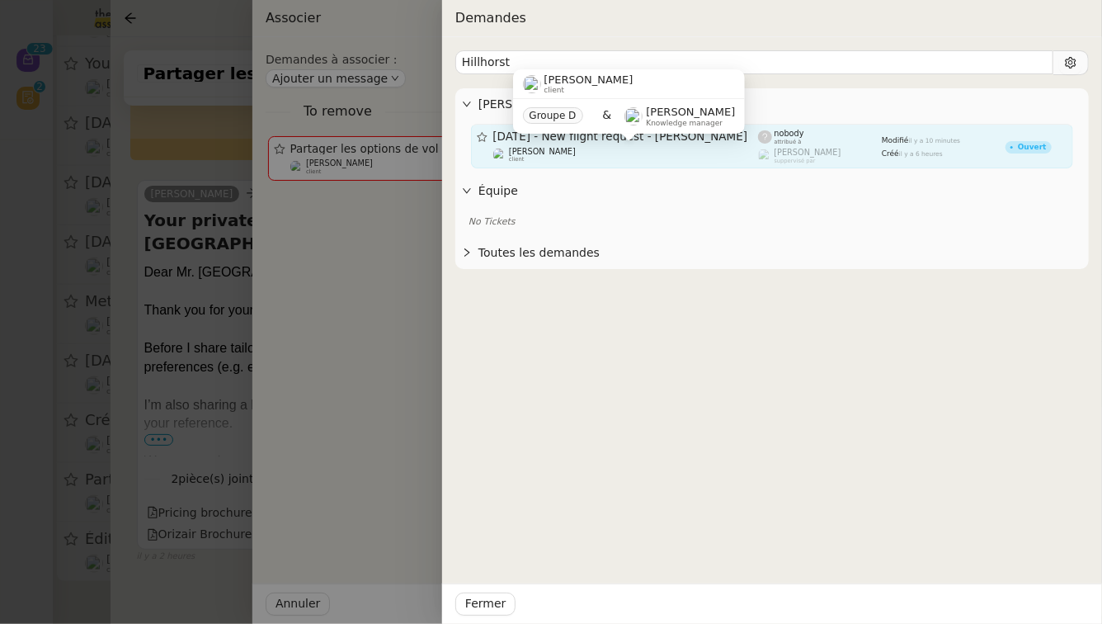
type input "Hillhorst"
click at [610, 158] on div "[PERSON_NAME] client" at bounding box center [626, 155] width 266 height 16
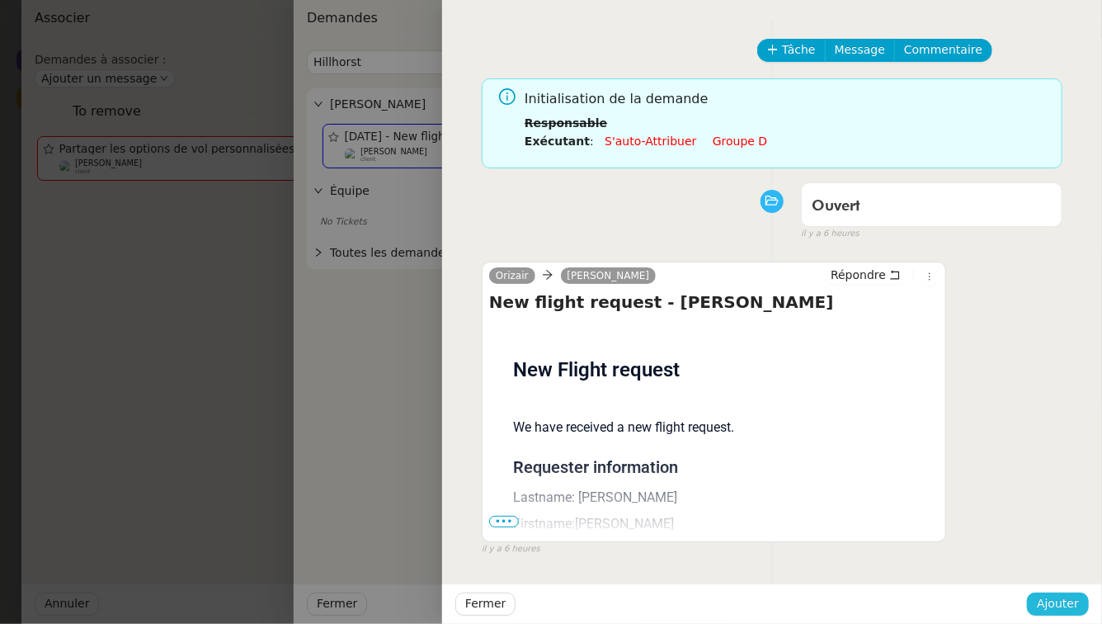
click at [1068, 610] on span "Ajouter" at bounding box center [1058, 603] width 42 height 19
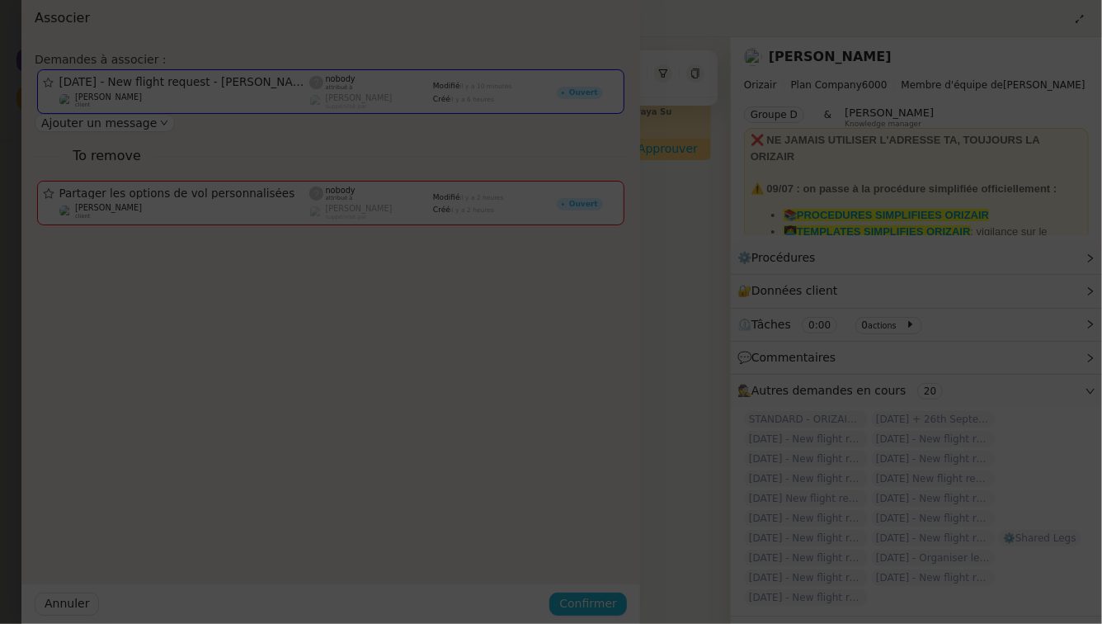
click at [617, 610] on span "Confirmer" at bounding box center [588, 603] width 58 height 19
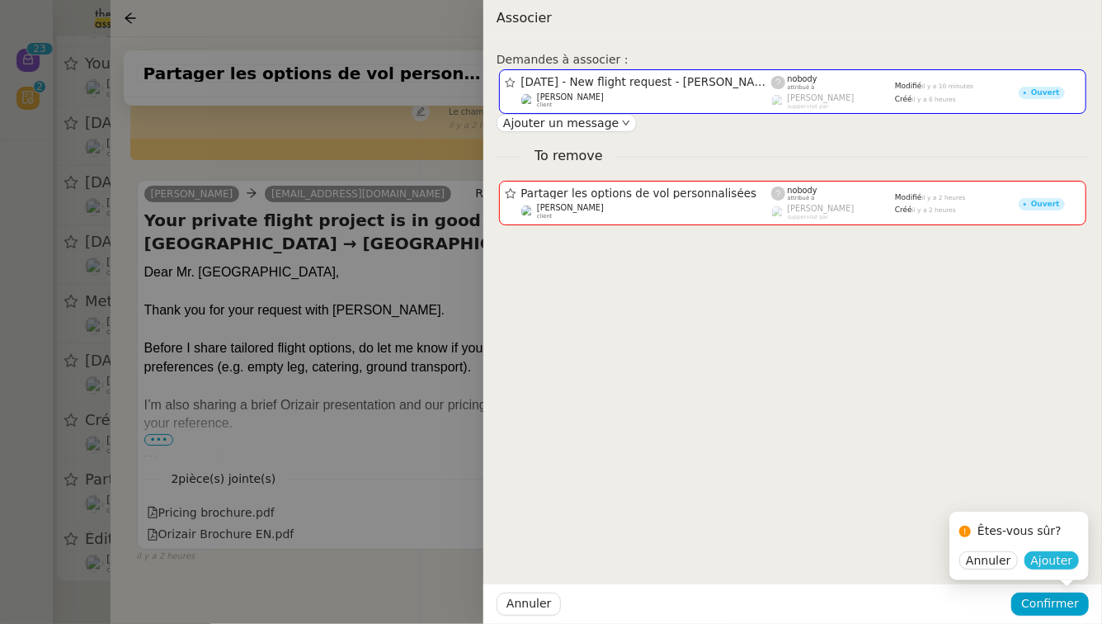
click at [1060, 559] on span "Ajouter" at bounding box center [1052, 560] width 42 height 16
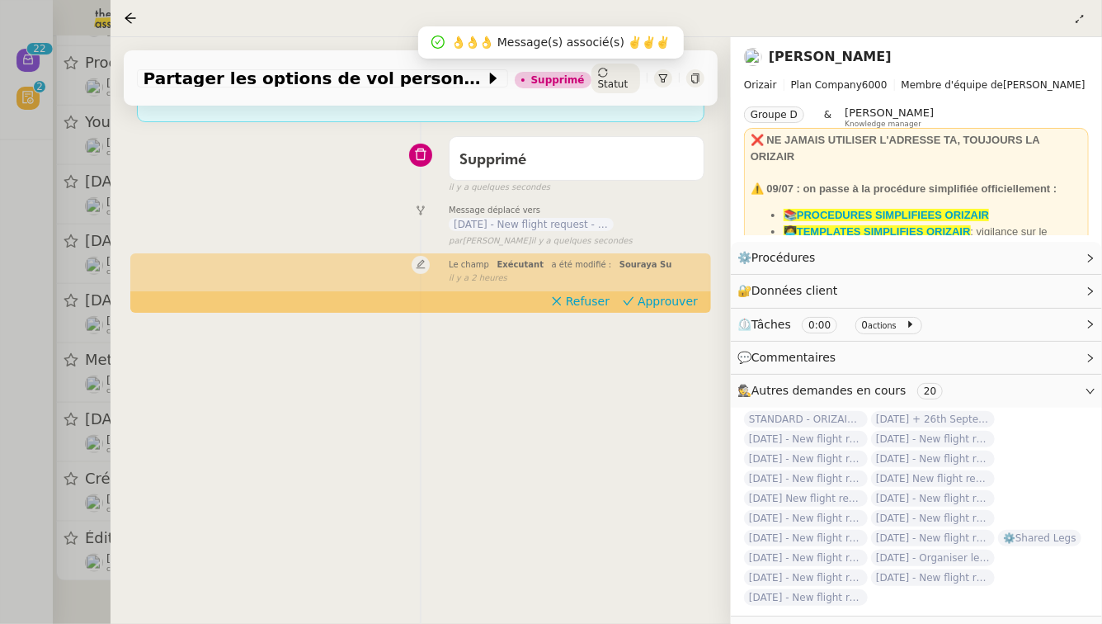
scroll to position [791, 0]
click at [25, 290] on div at bounding box center [551, 312] width 1102 height 624
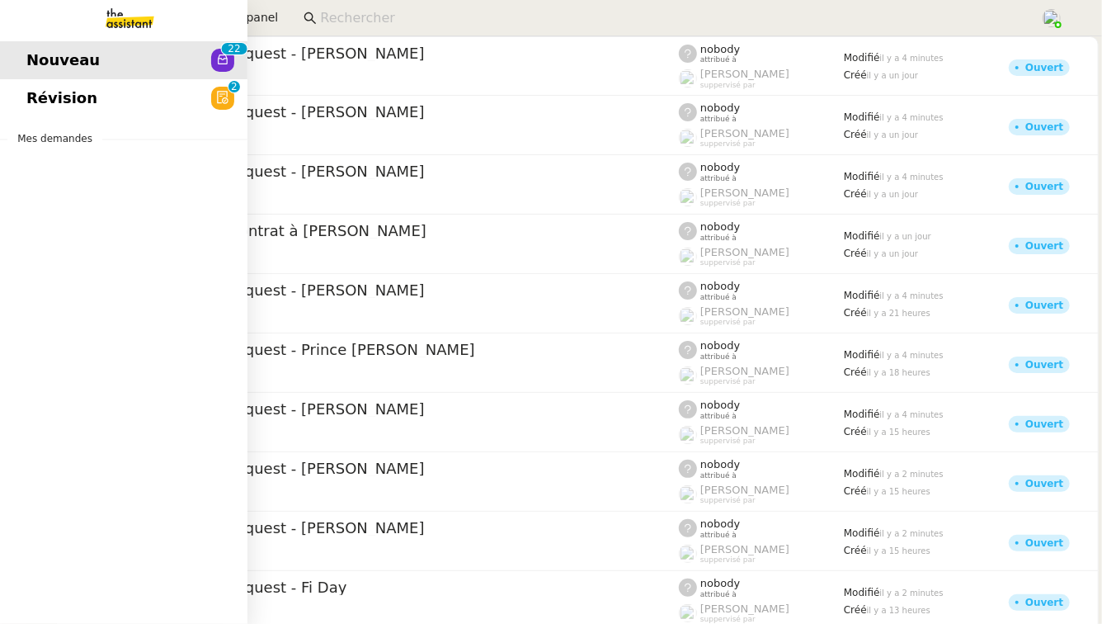
click at [94, 112] on link "Révision 0 1 2 3 4 5 6 7 8 9" at bounding box center [123, 98] width 247 height 38
